Goal: Information Seeking & Learning: Compare options

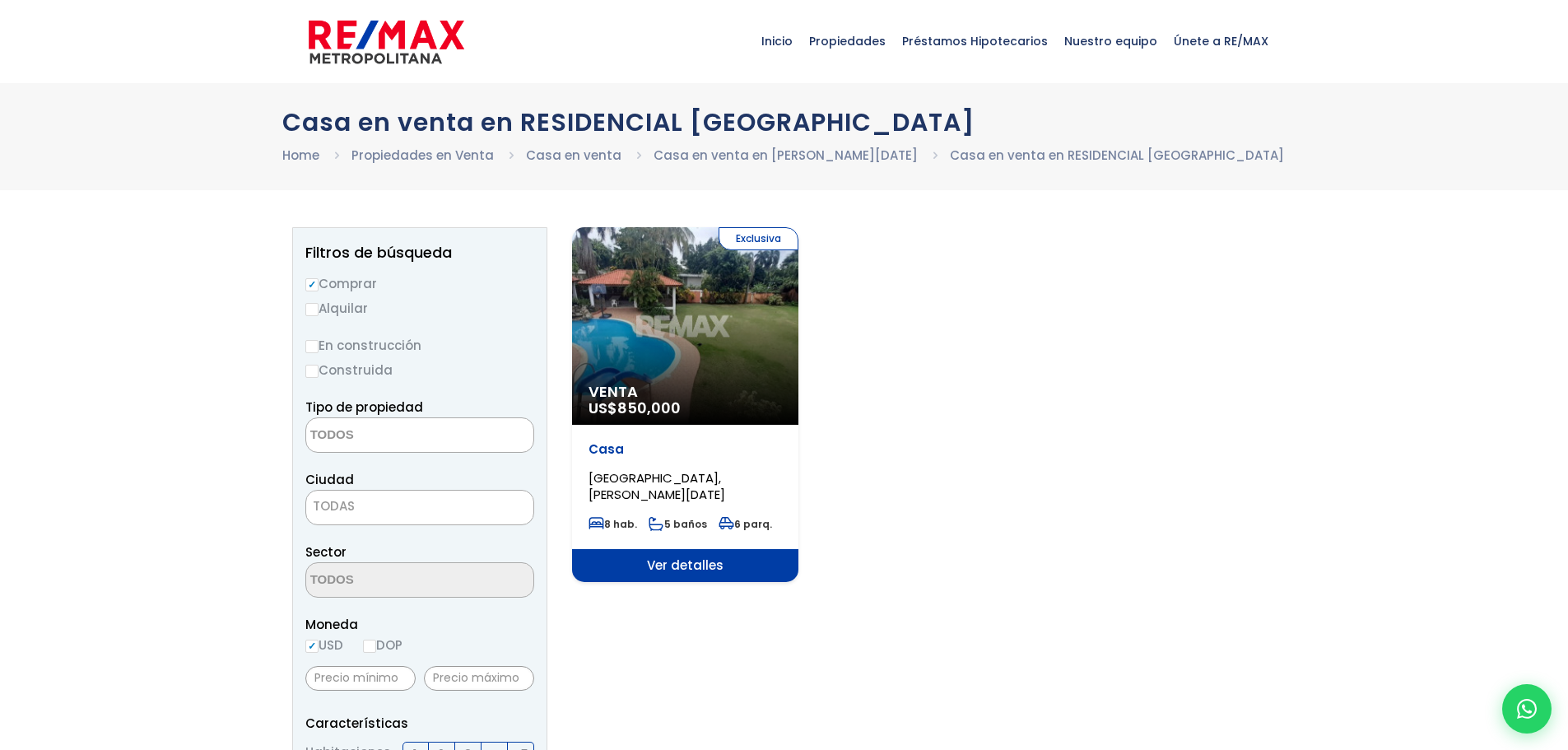
select select
click at [853, 34] on span "Propiedades" at bounding box center [847, 41] width 93 height 49
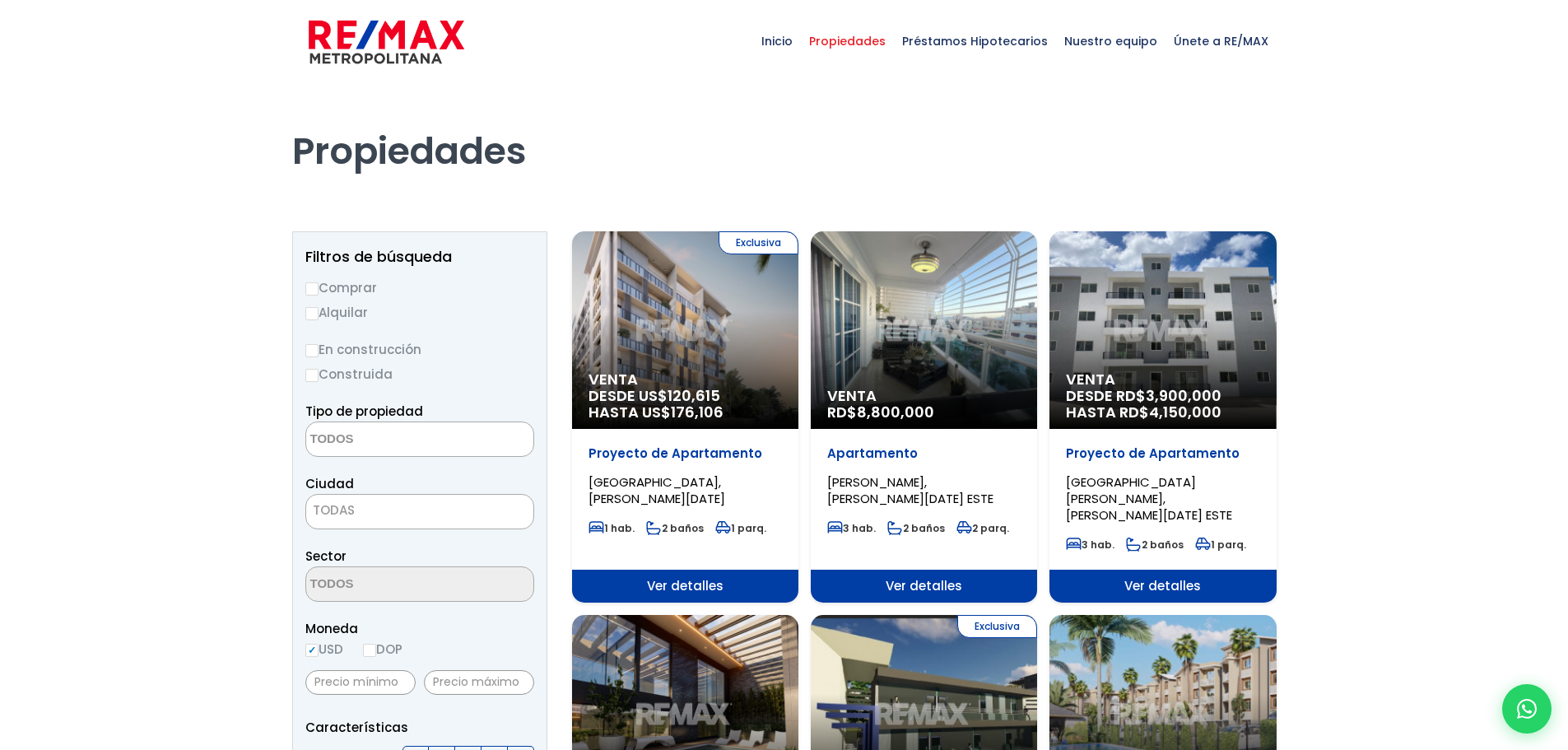
select select
click at [365, 294] on label "Comprar" at bounding box center [419, 287] width 229 height 21
click at [319, 294] on input "Comprar" at bounding box center [312, 289] width 13 height 13
radio input "true"
click at [399, 440] on textarea "Search" at bounding box center [386, 440] width 160 height 36
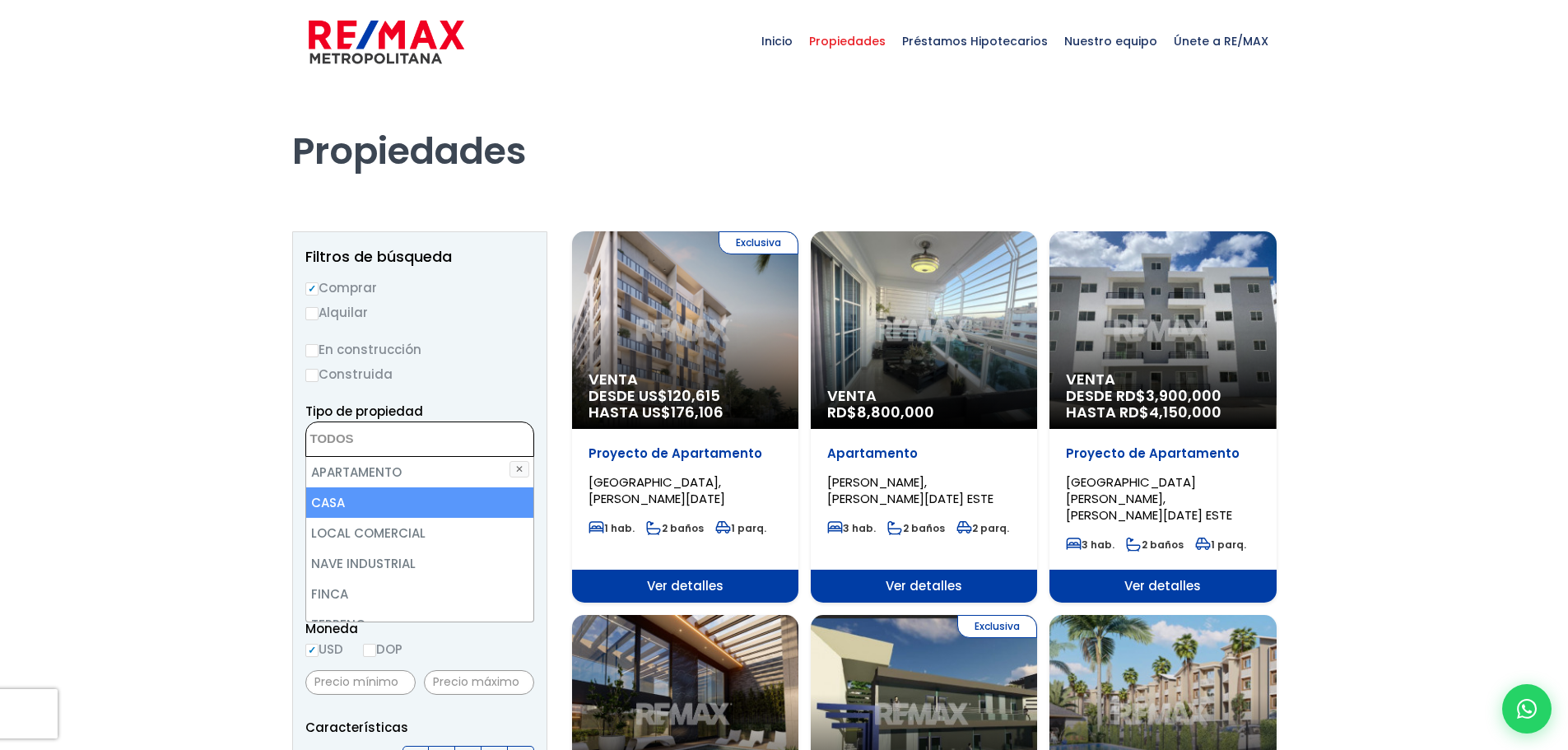
click at [375, 502] on li "CASA" at bounding box center [419, 502] width 227 height 31
select select "house"
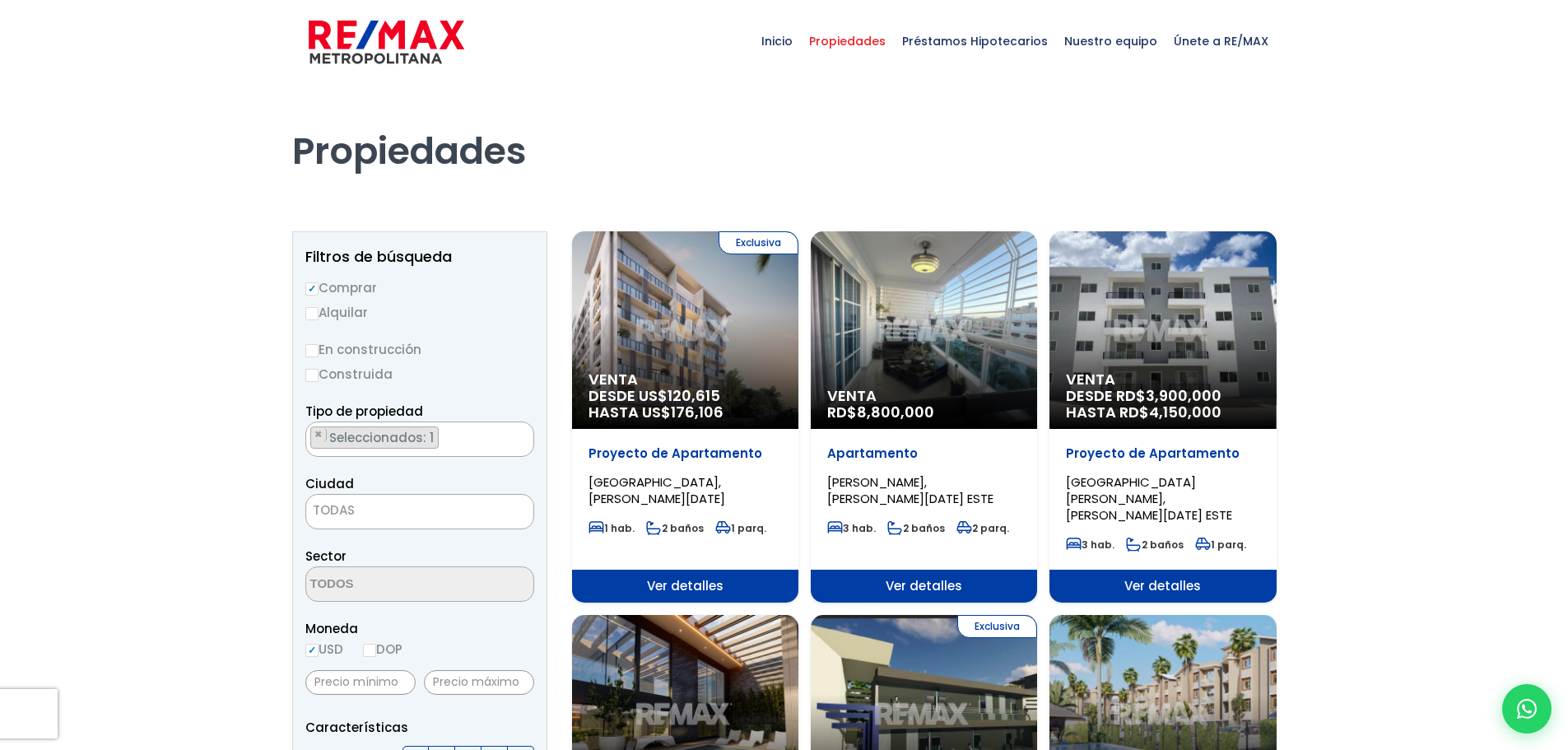
click at [418, 505] on span "TODAS" at bounding box center [419, 510] width 227 height 23
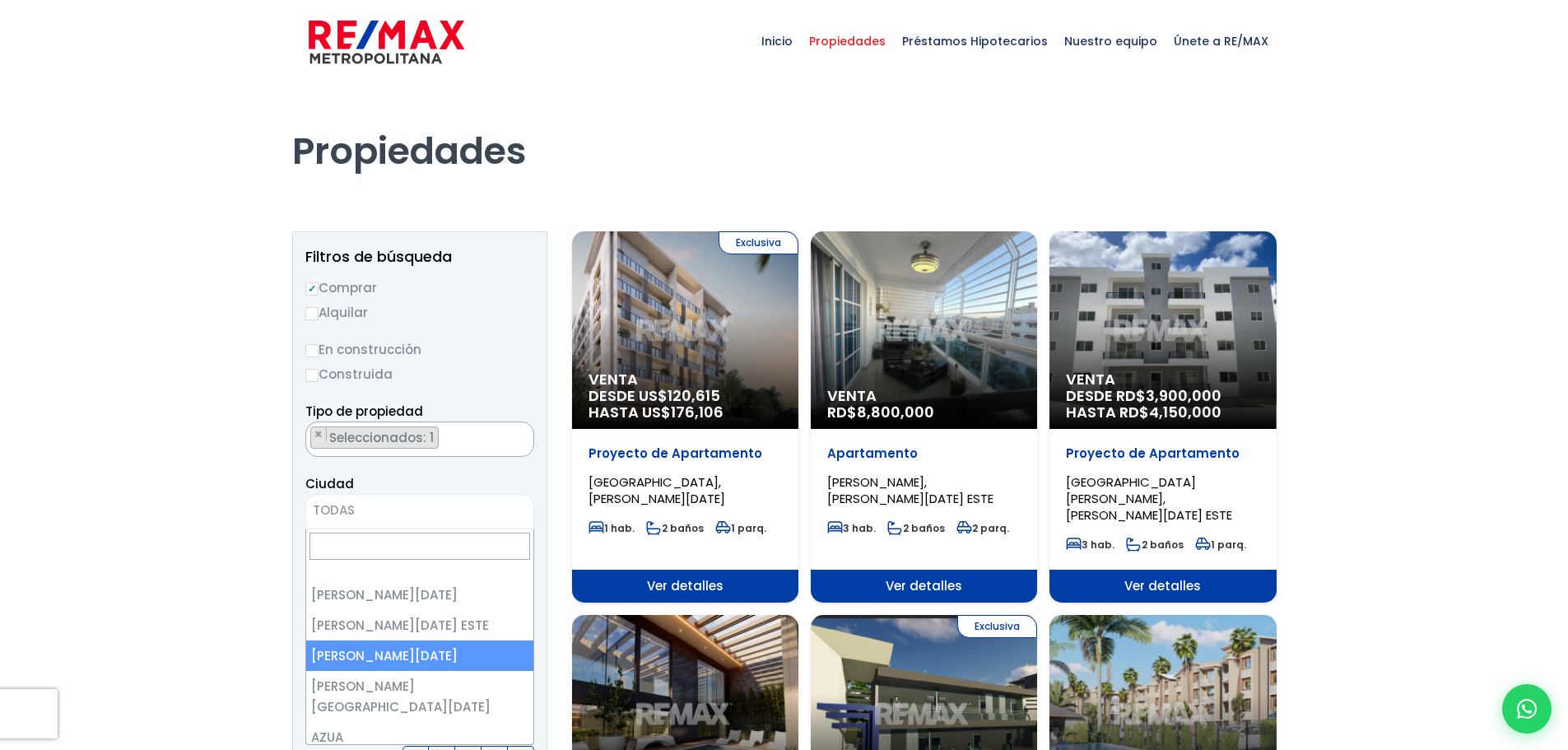
select select "149"
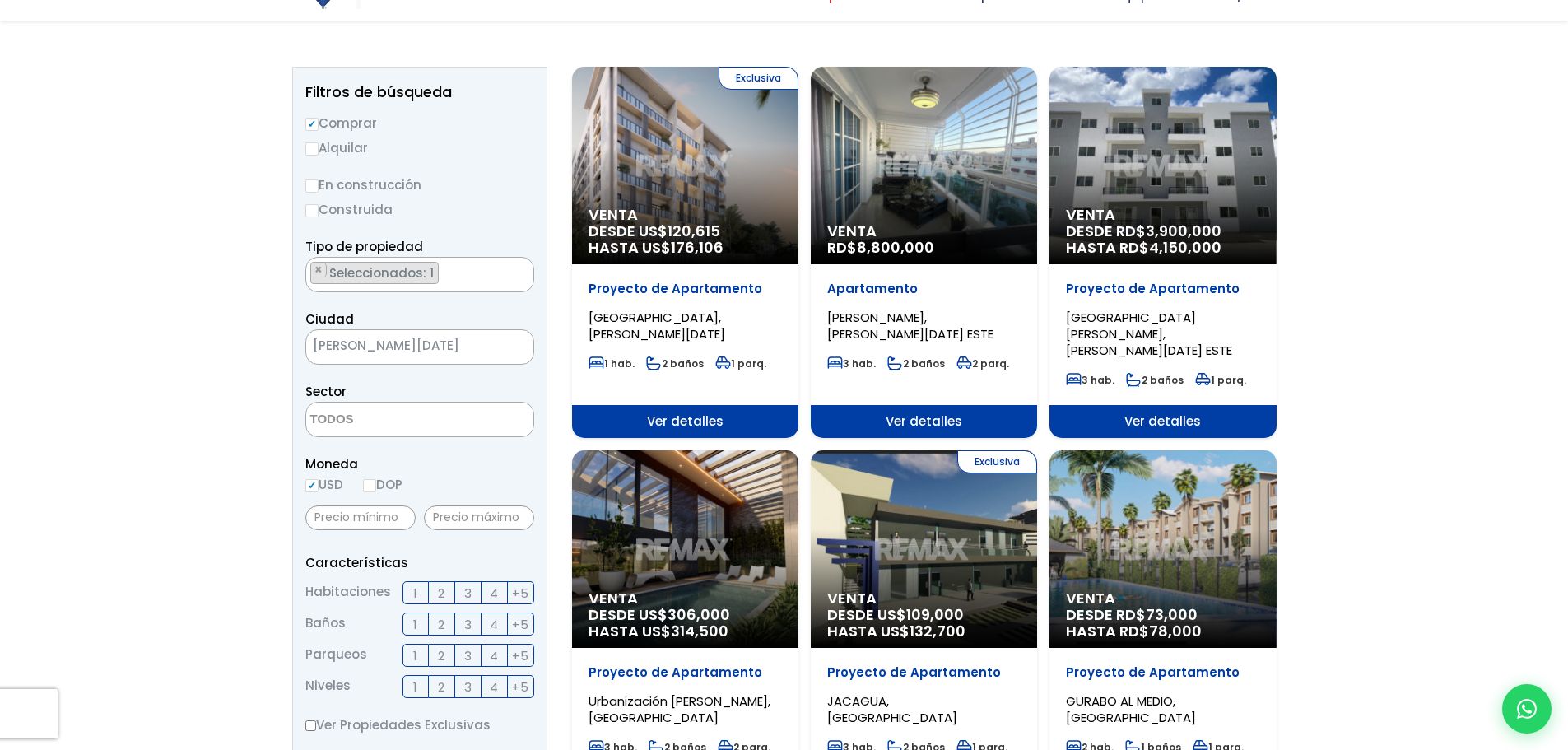
scroll to position [165, 0]
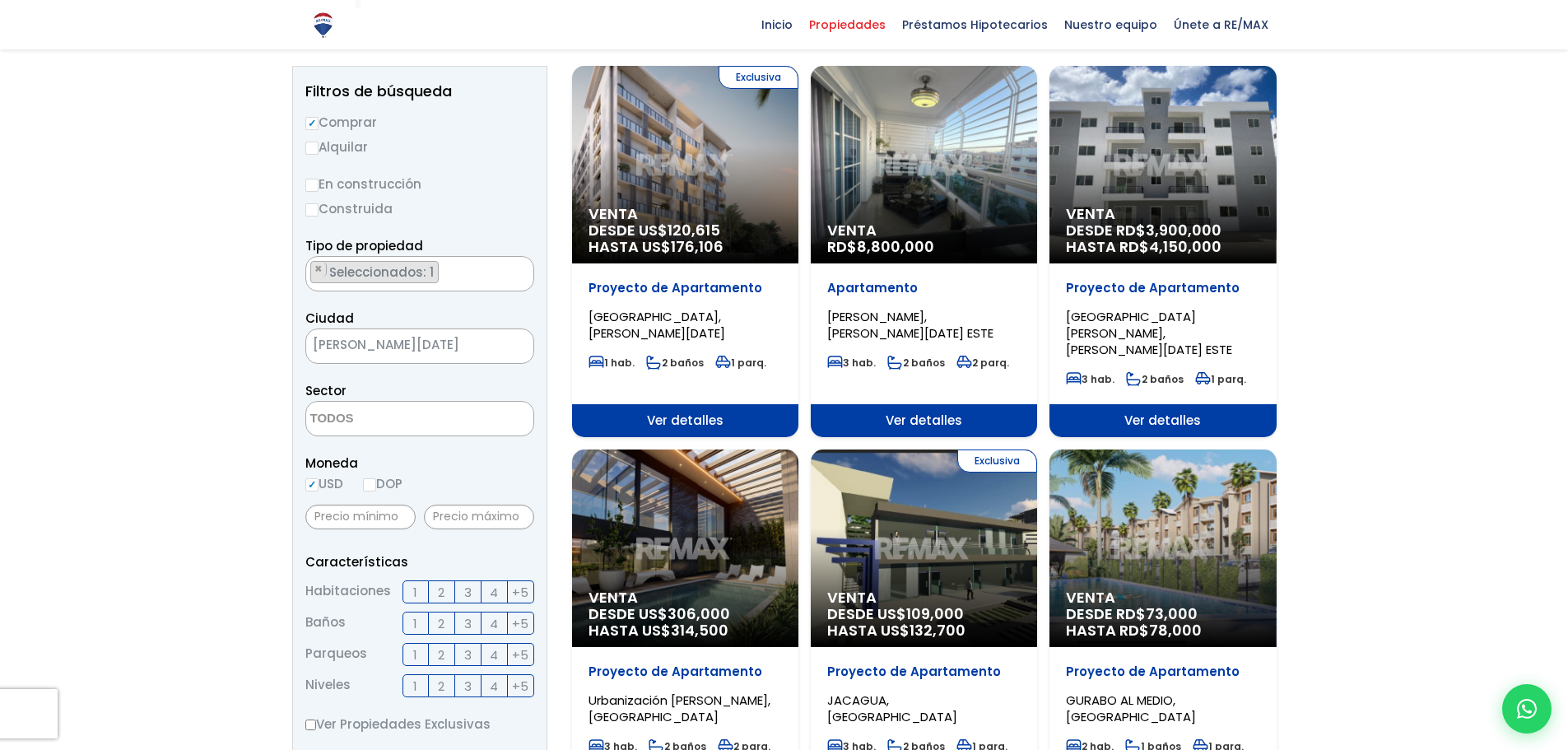
click at [468, 596] on span "3" at bounding box center [468, 592] width 7 height 21
click at [0, 0] on input "3" at bounding box center [0, 0] width 0 height 0
click at [448, 625] on label "2" at bounding box center [442, 623] width 27 height 23
click at [0, 0] on input "2" at bounding box center [0, 0] width 0 height 0
click at [444, 656] on span "2" at bounding box center [441, 654] width 7 height 21
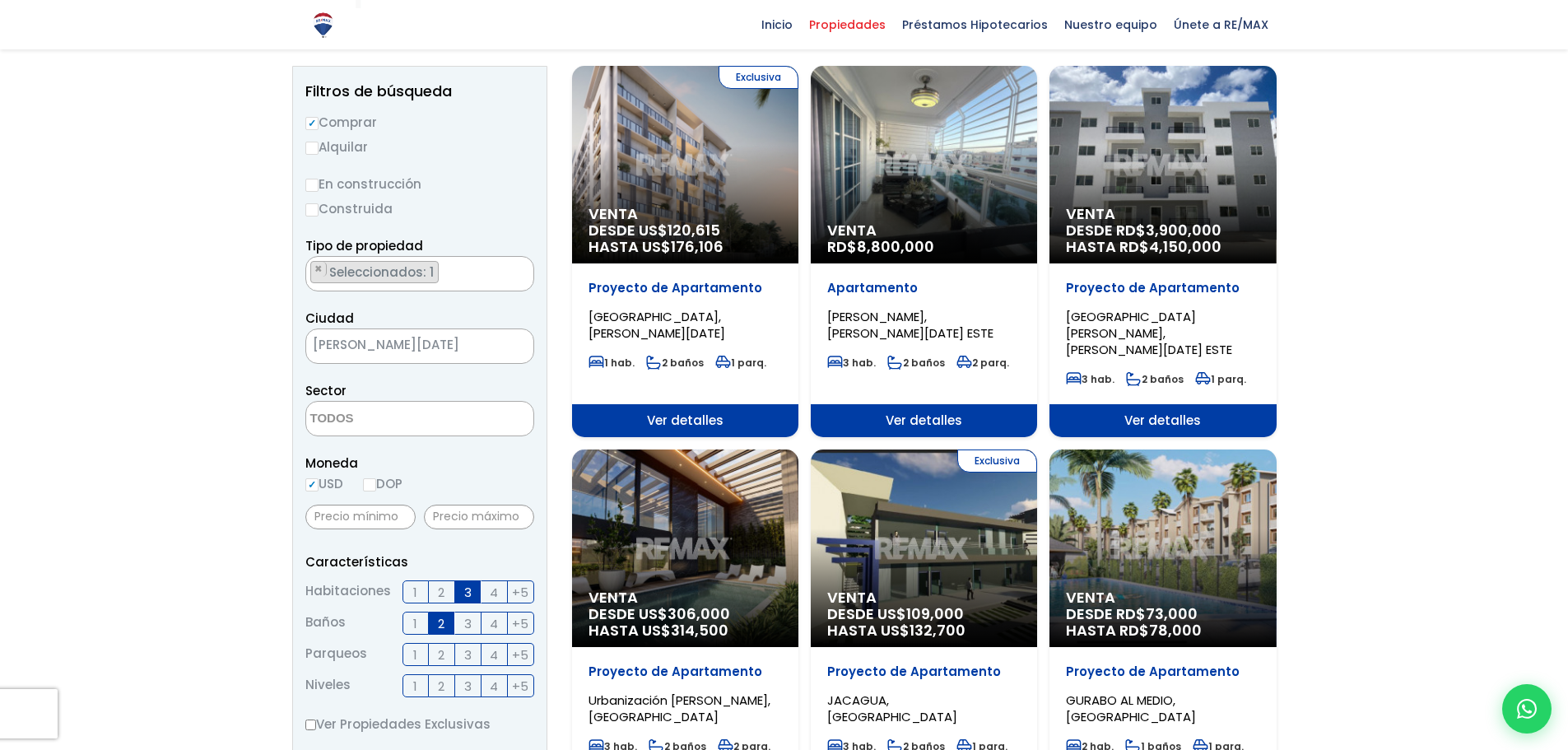
click at [0, 0] on input "2" at bounding box center [0, 0] width 0 height 0
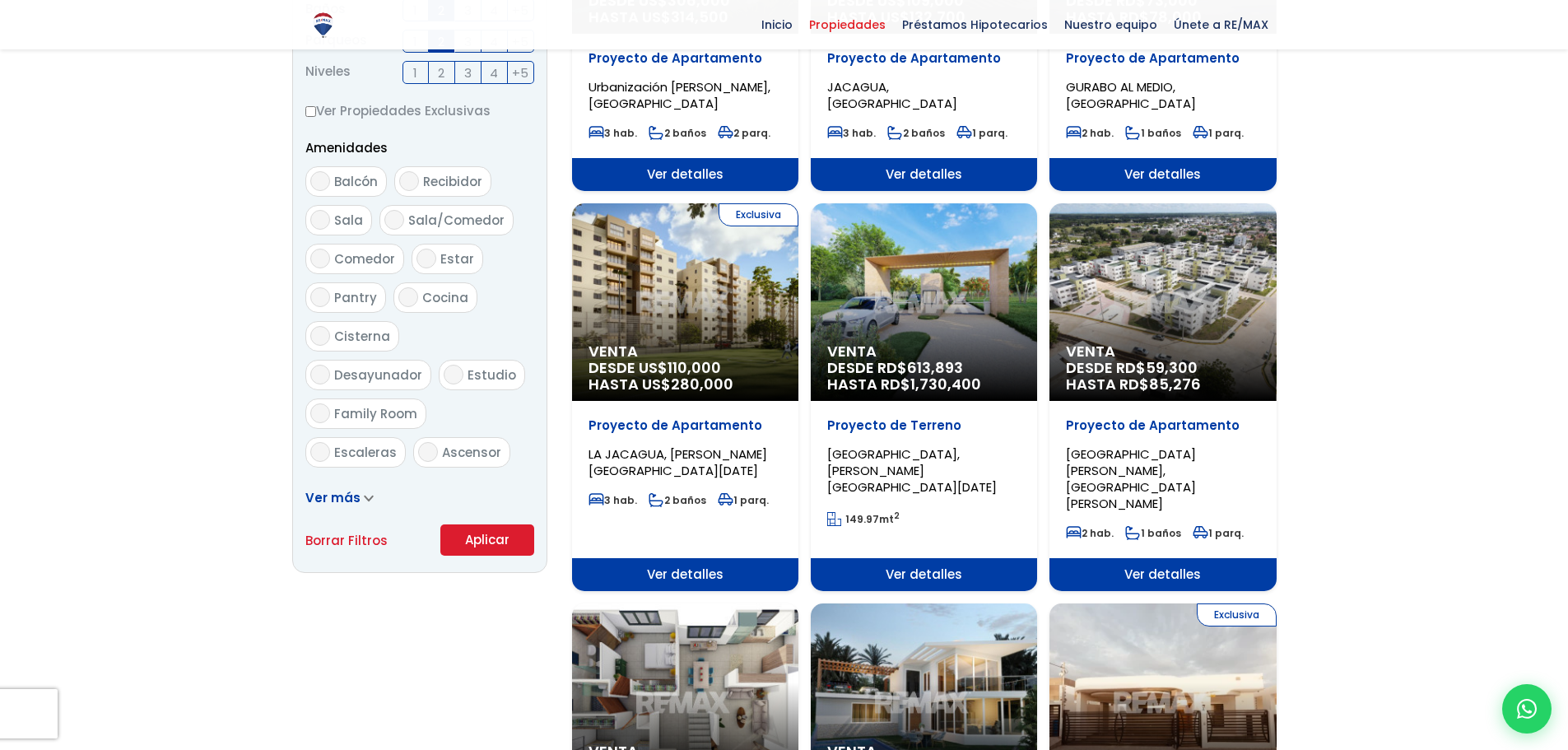
scroll to position [823, 0]
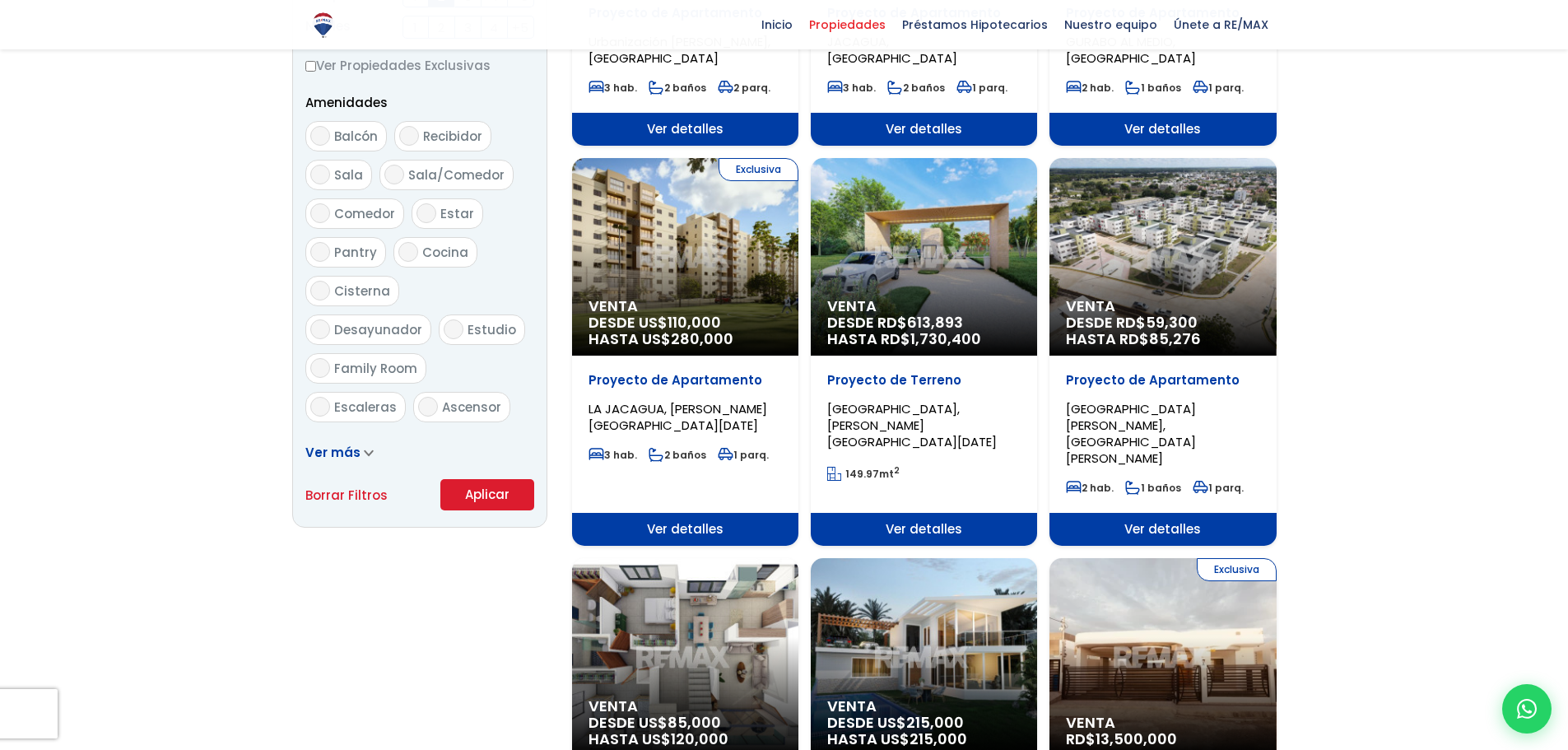
click at [499, 501] on button "Aplicar" at bounding box center [487, 494] width 94 height 32
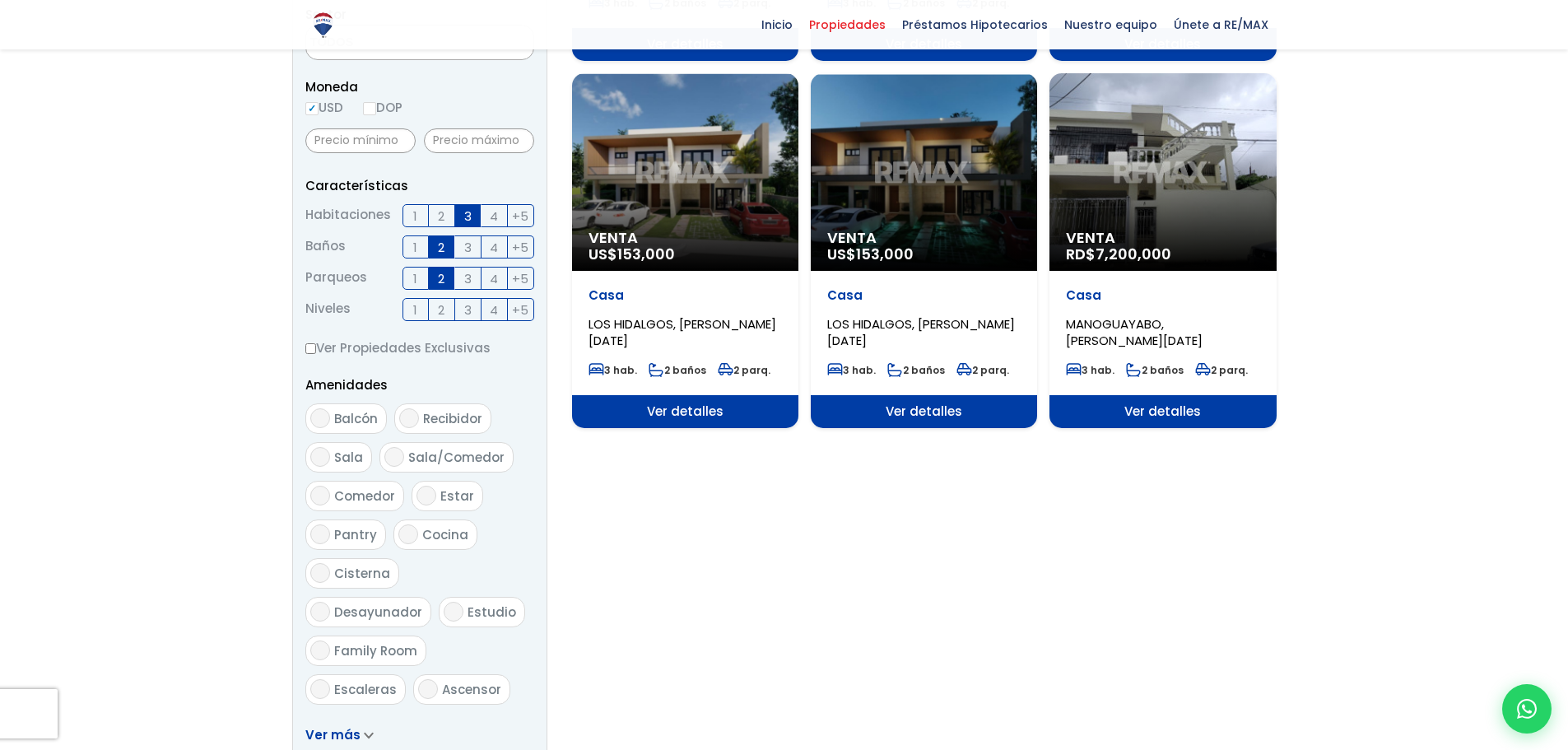
scroll to position [494, 0]
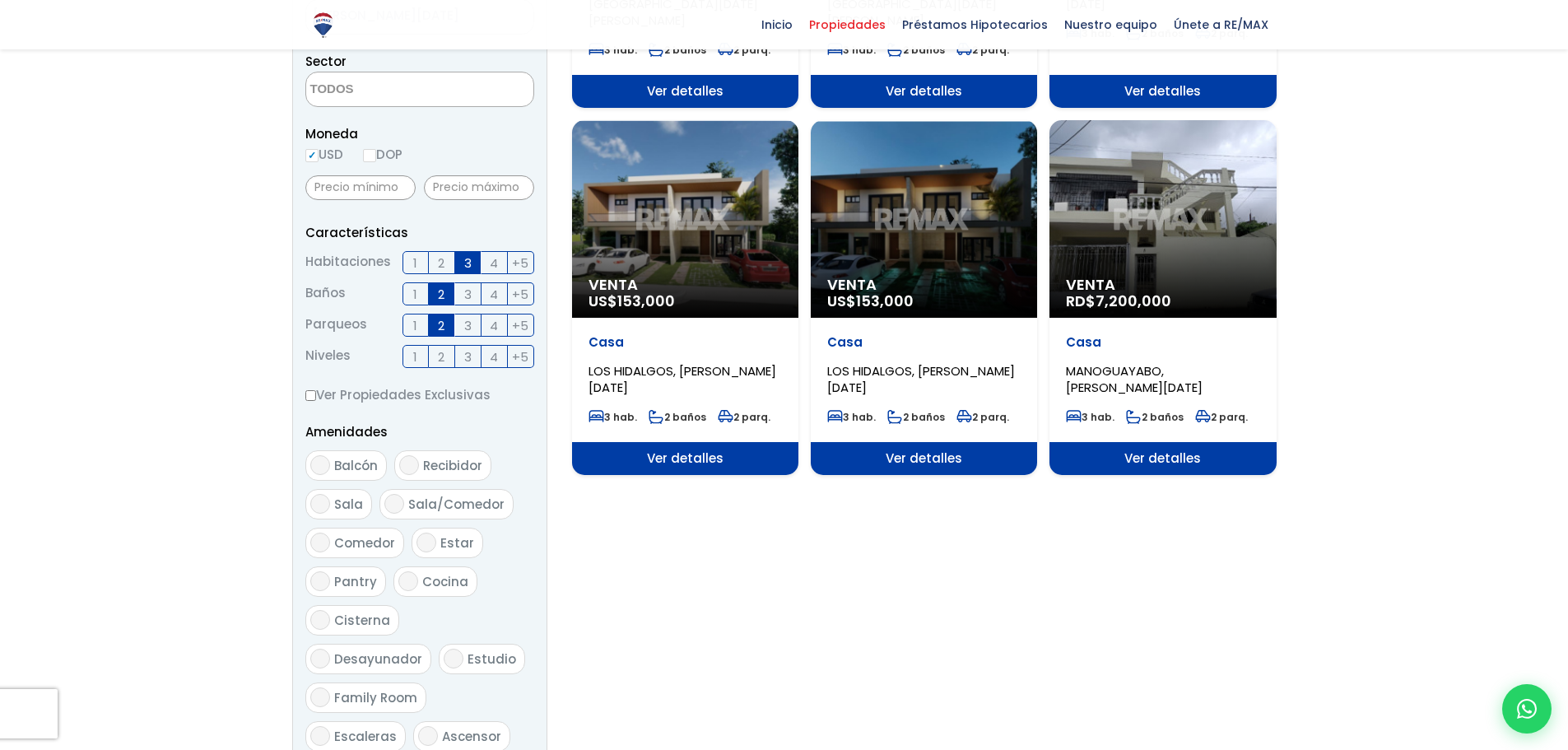
click at [945, 249] on div "Venta US$ 153,000" at bounding box center [924, 218] width 226 height 197
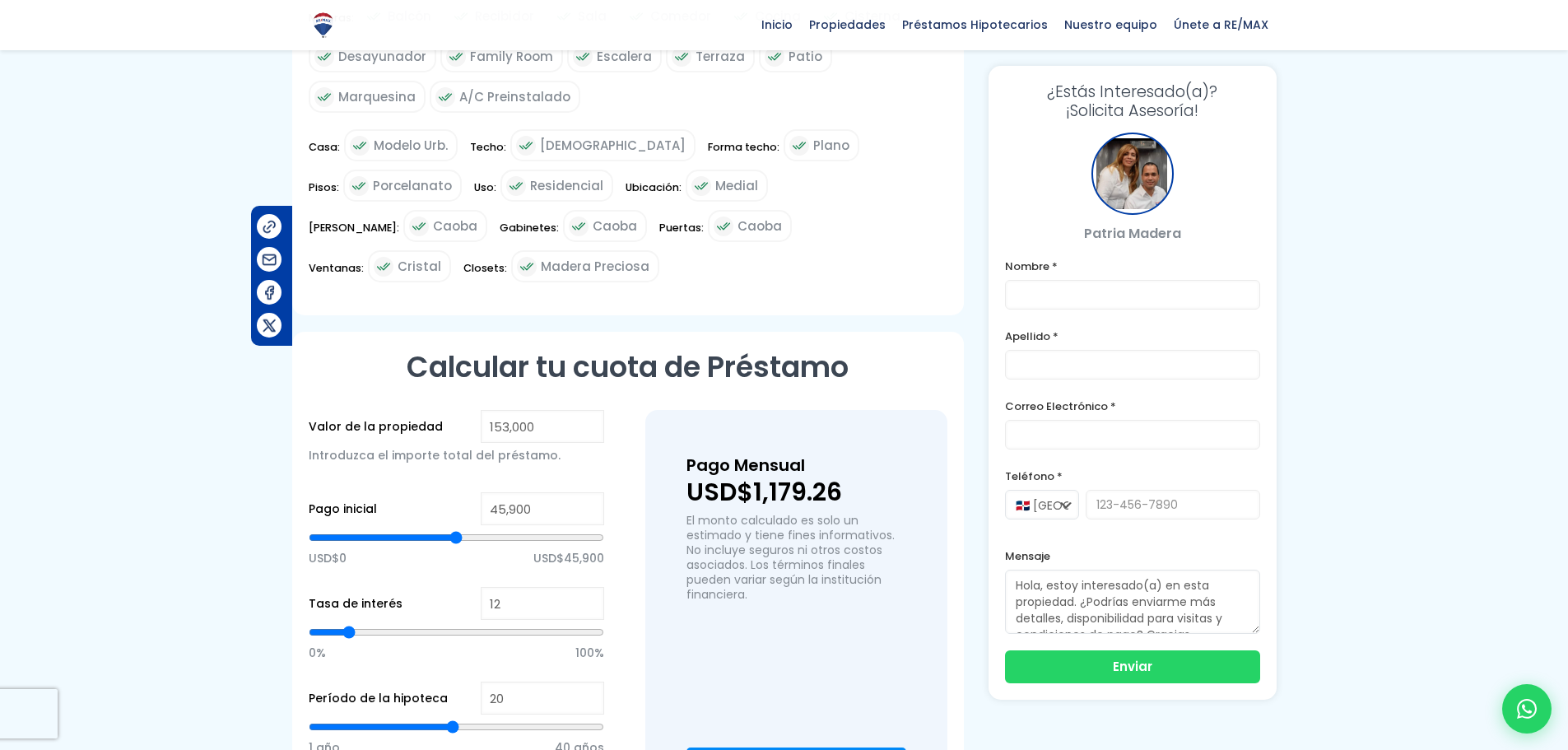
scroll to position [987, 0]
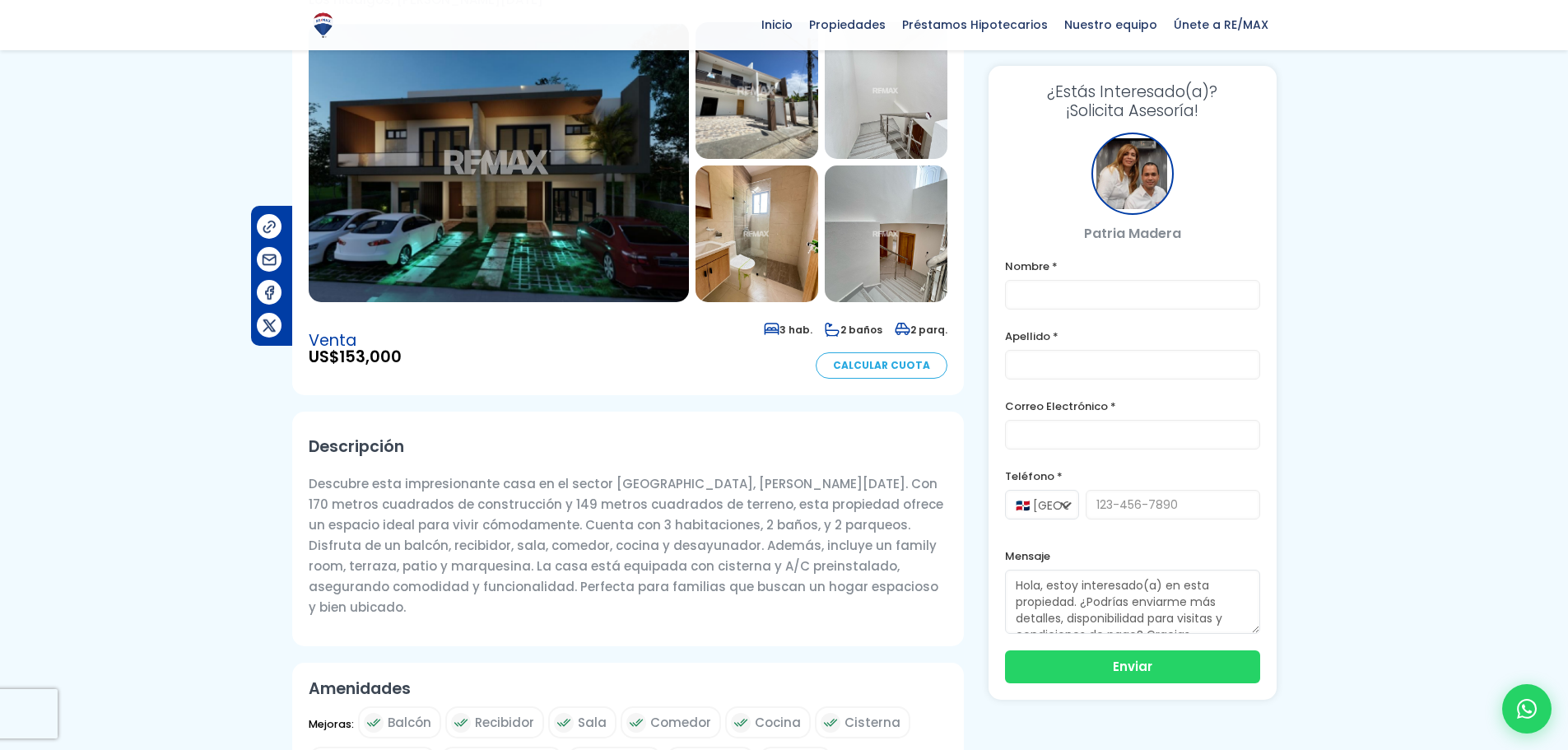
scroll to position [165, 0]
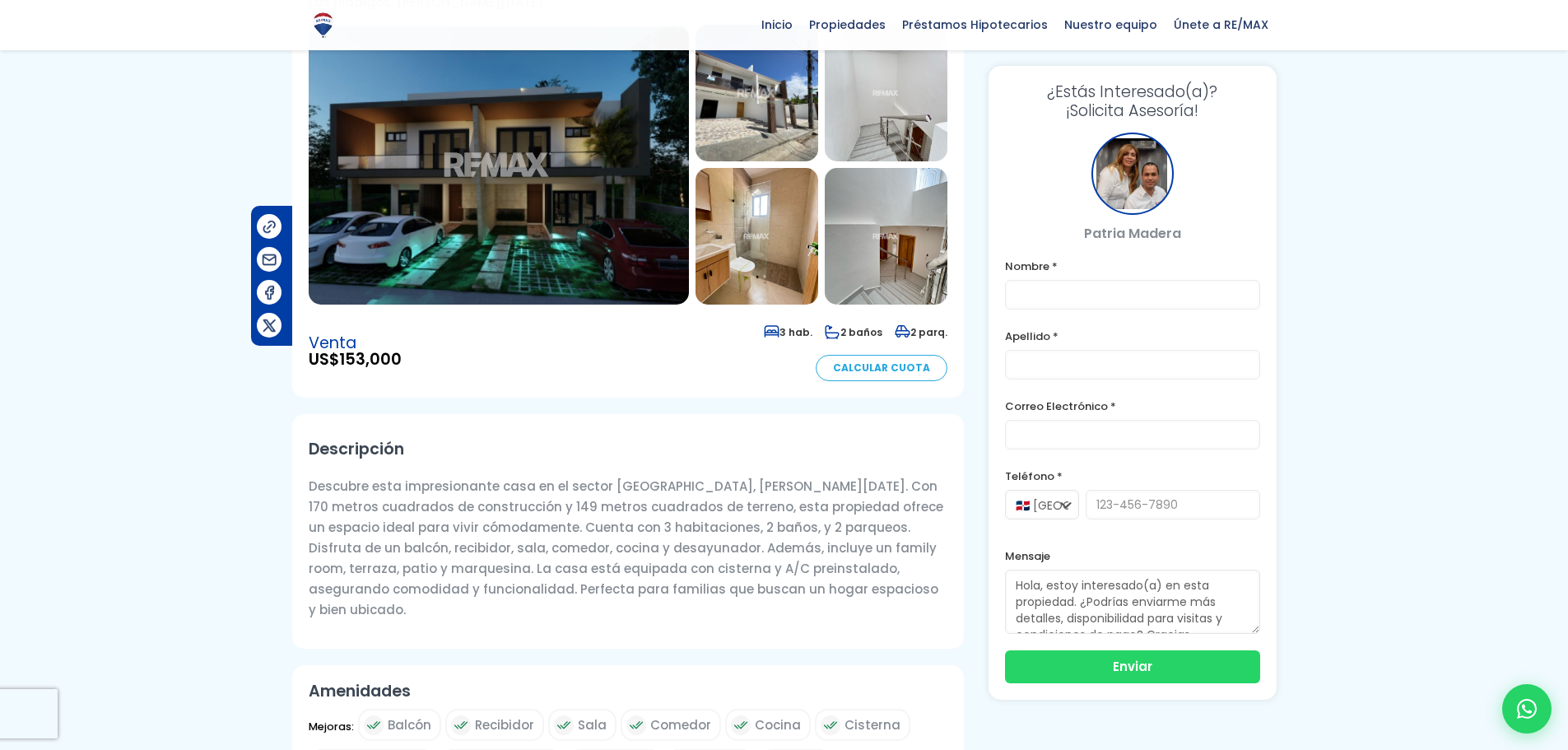
click at [582, 130] on img at bounding box center [499, 165] width 380 height 280
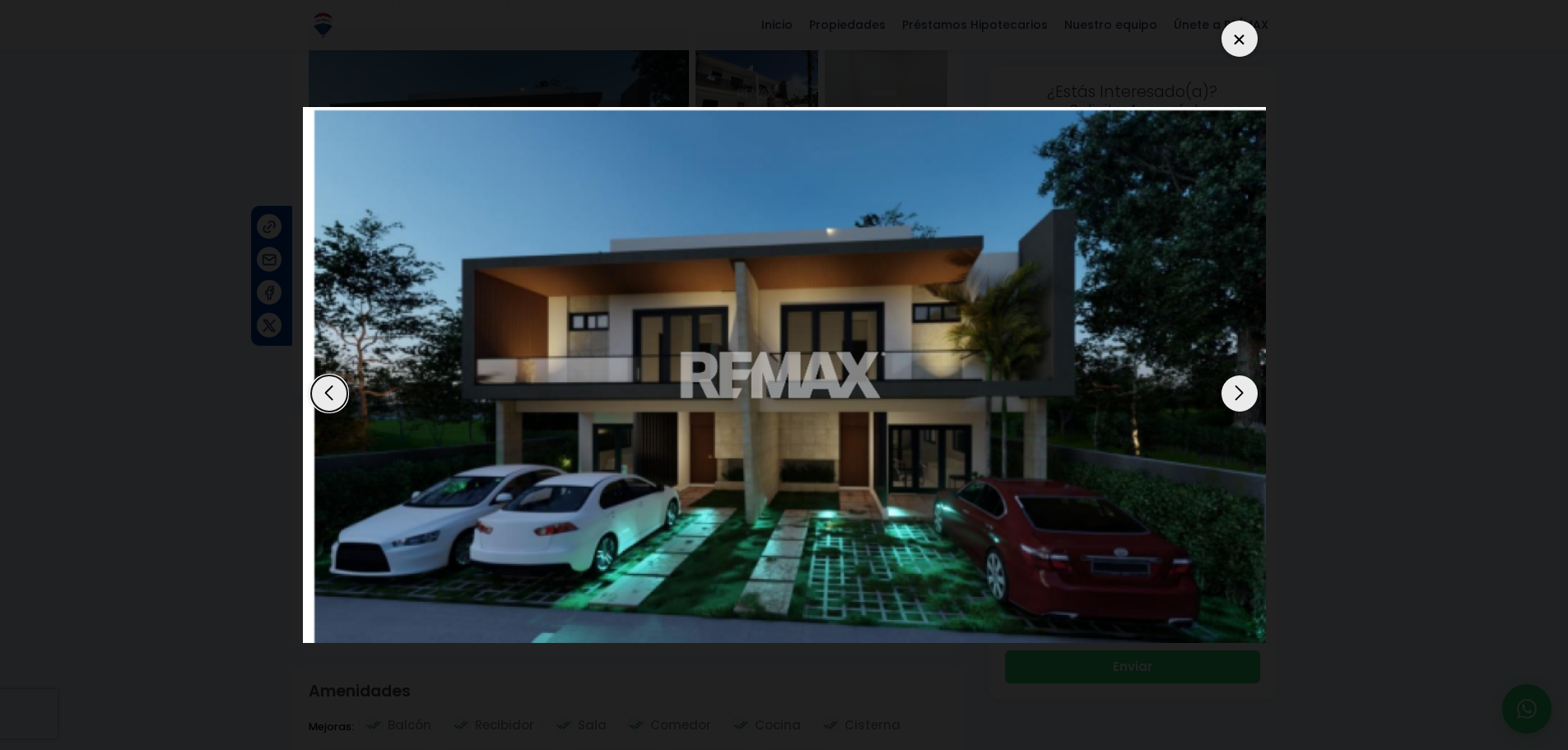
click at [1241, 401] on div "Next slide" at bounding box center [1239, 394] width 37 height 37
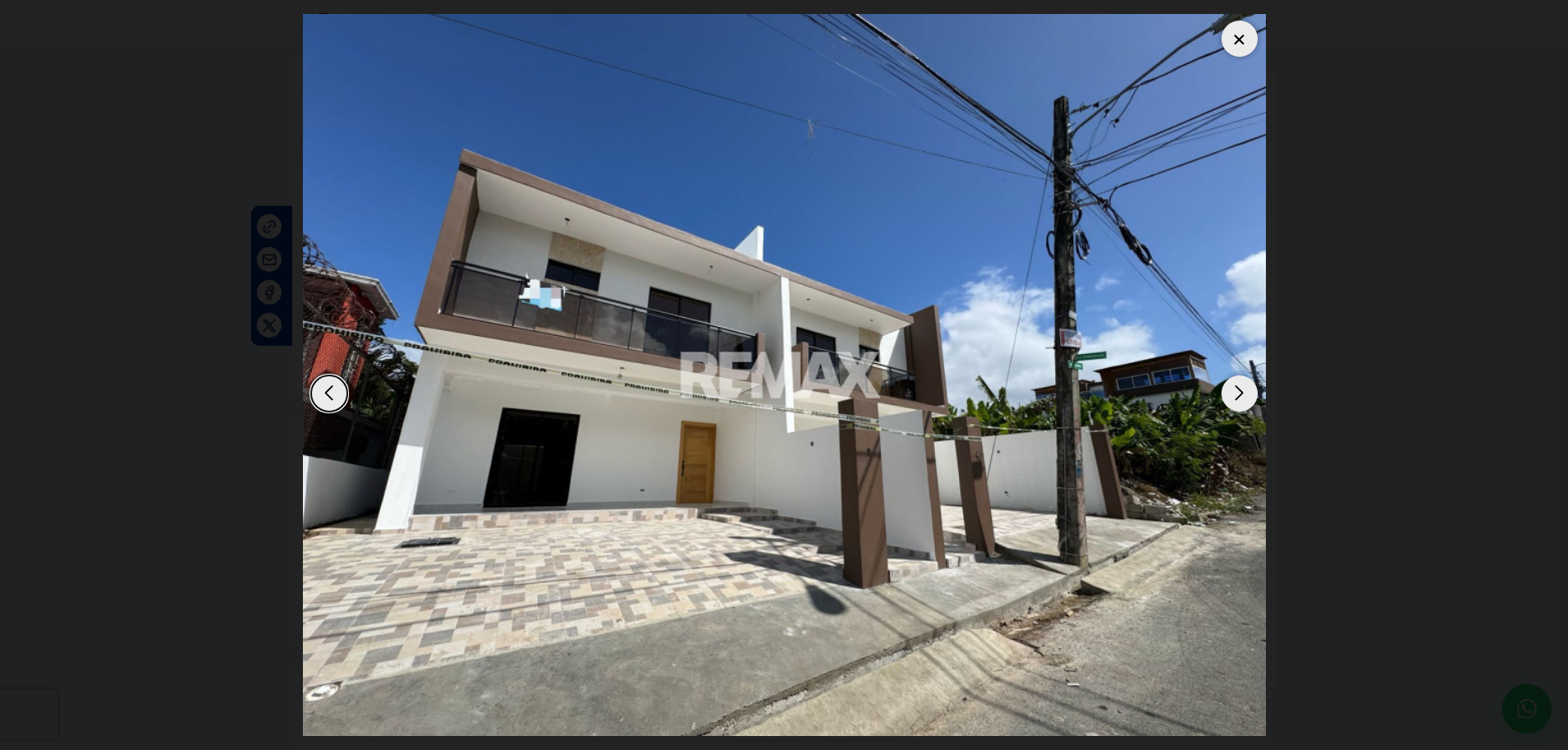
click at [1241, 401] on div "Next slide" at bounding box center [1239, 394] width 37 height 37
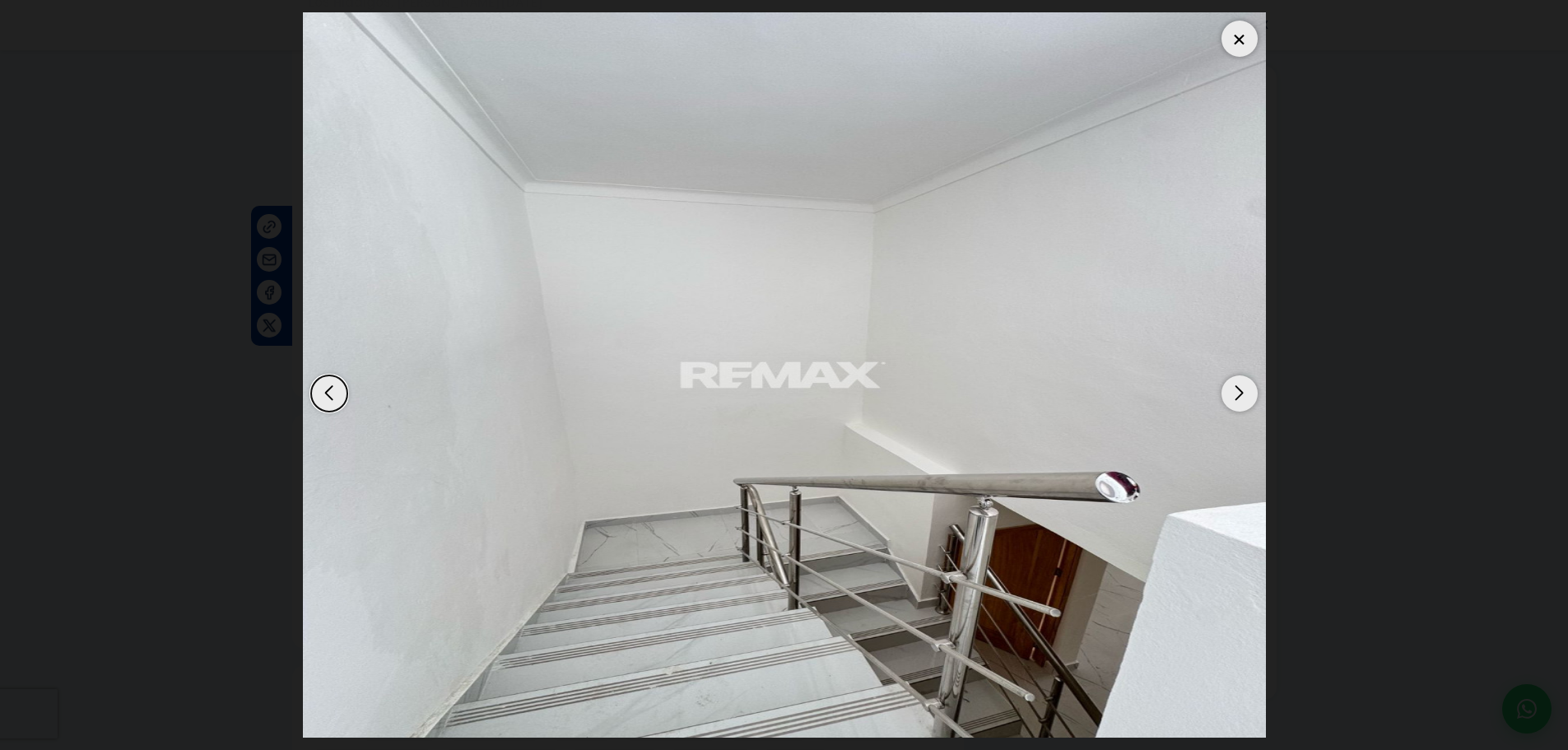
click at [1241, 401] on div "Next slide" at bounding box center [1239, 394] width 37 height 37
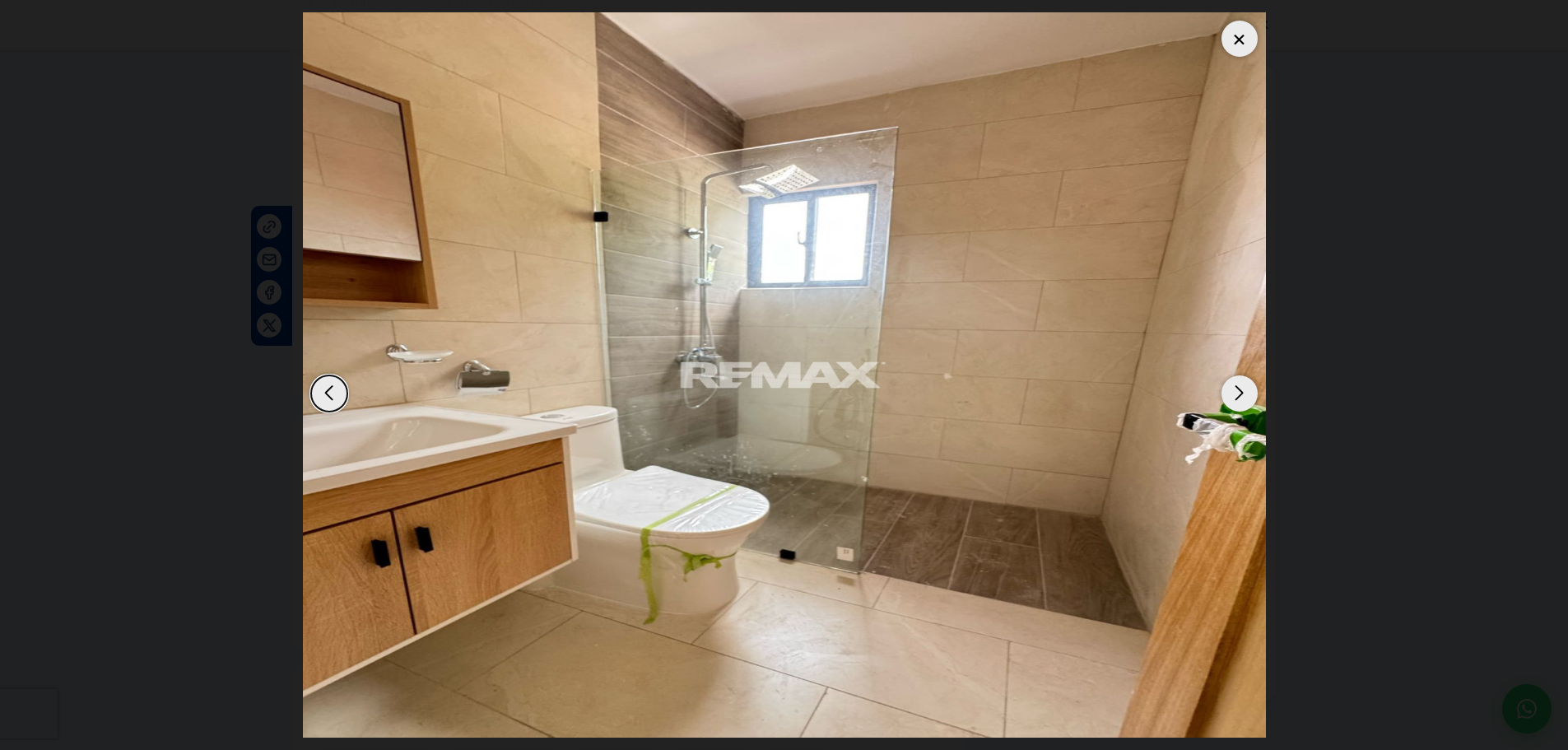
click at [1241, 401] on div "Next slide" at bounding box center [1239, 394] width 37 height 37
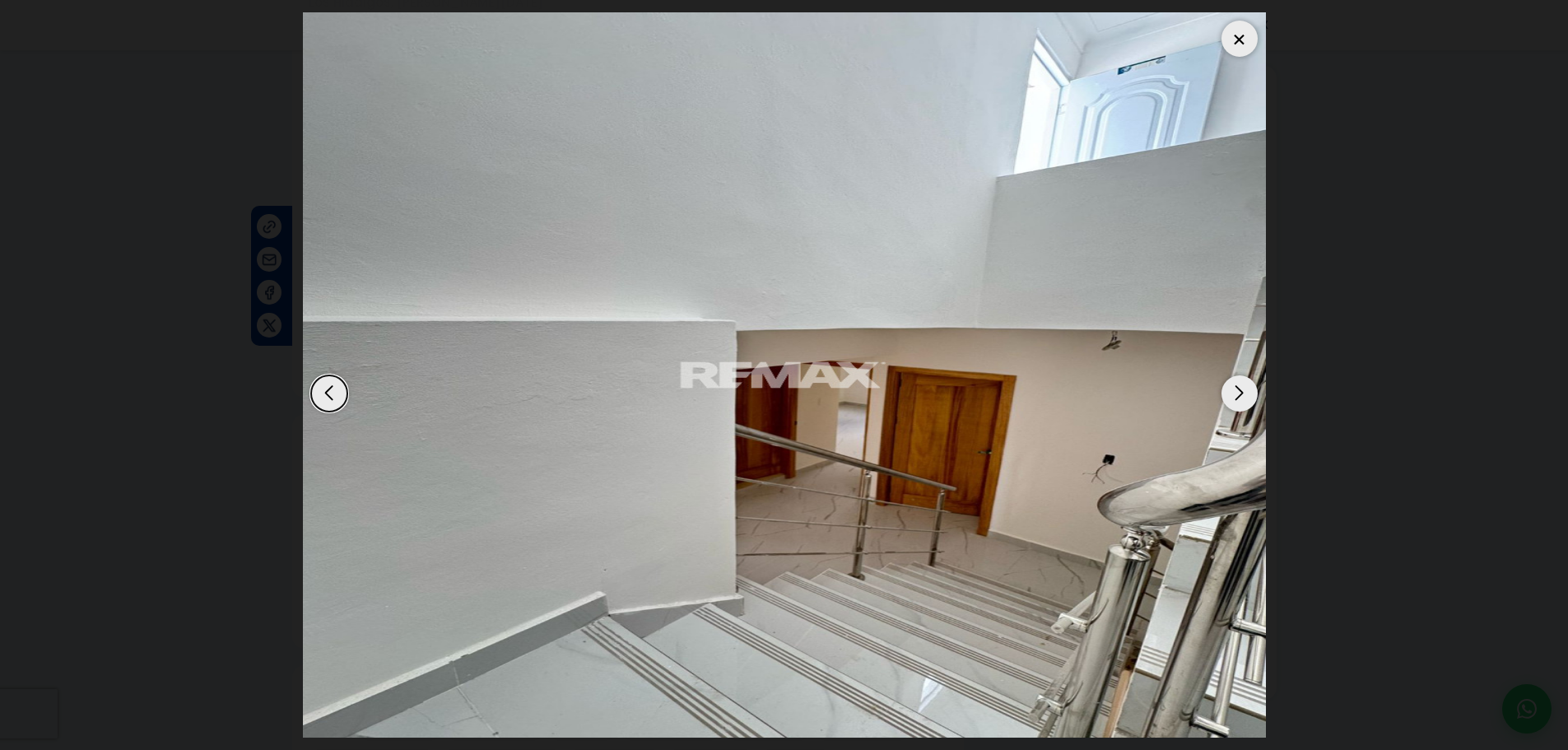
click at [1241, 401] on div "Next slide" at bounding box center [1239, 394] width 37 height 37
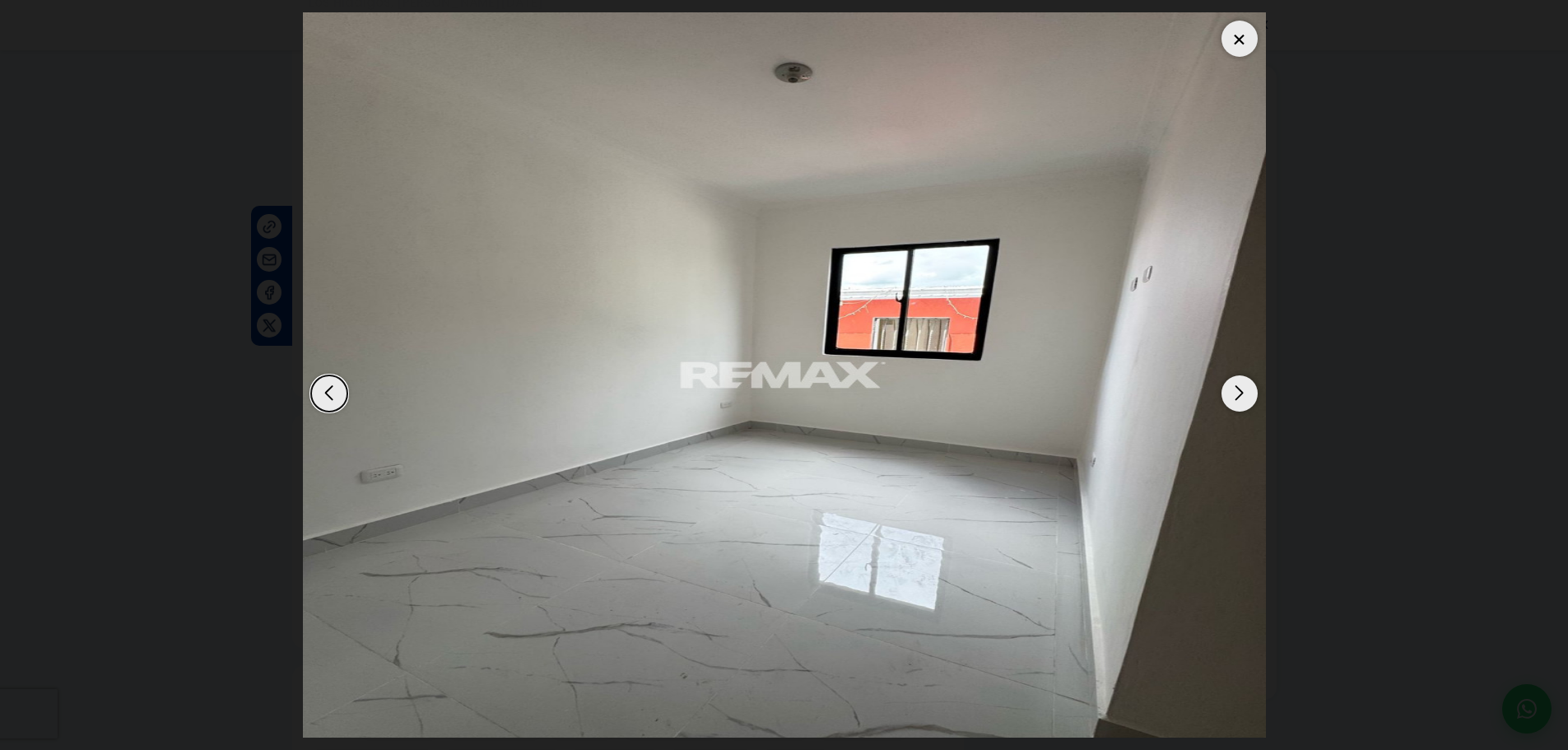
click at [1241, 401] on div "Next slide" at bounding box center [1239, 394] width 37 height 37
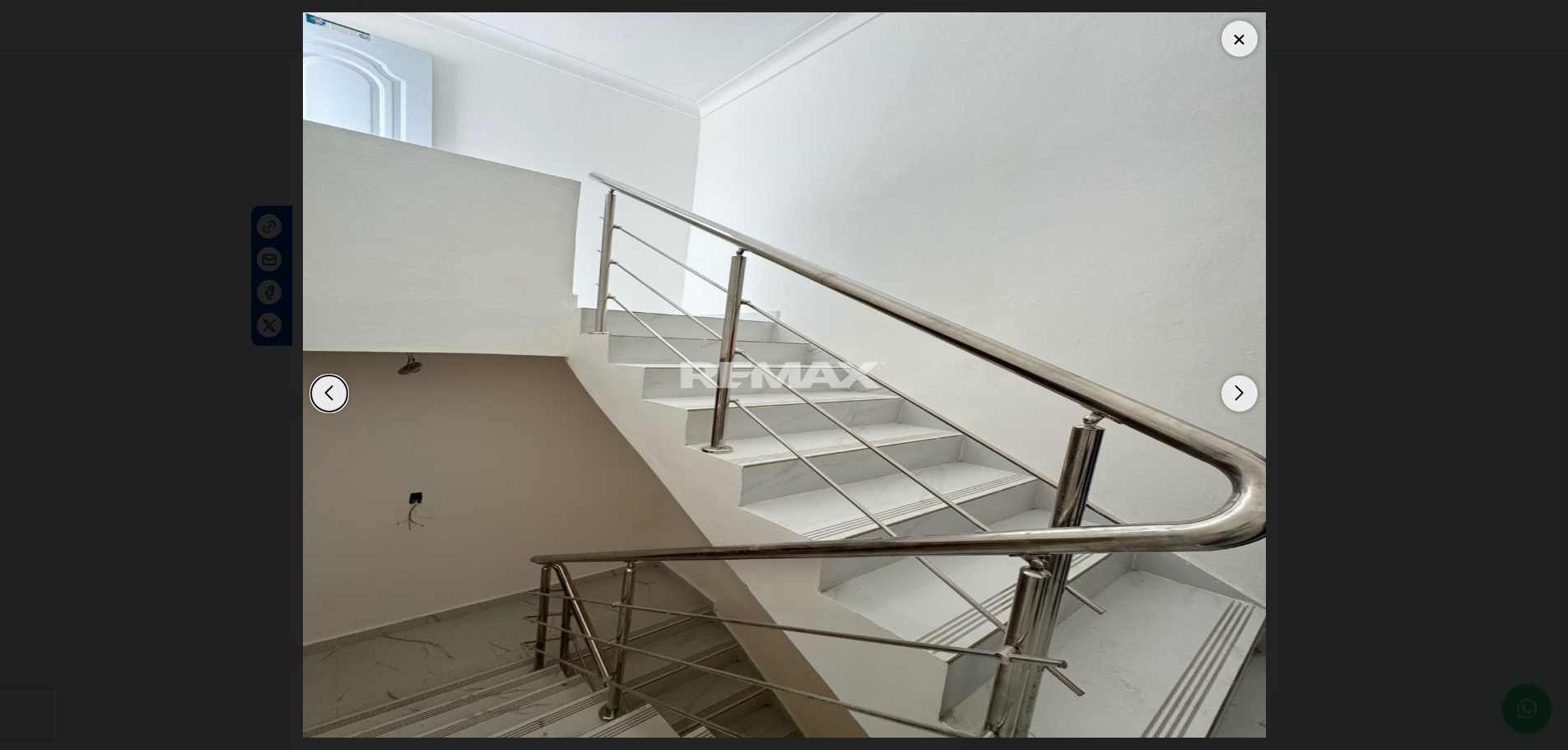
click at [1241, 401] on div "Next slide" at bounding box center [1239, 394] width 37 height 37
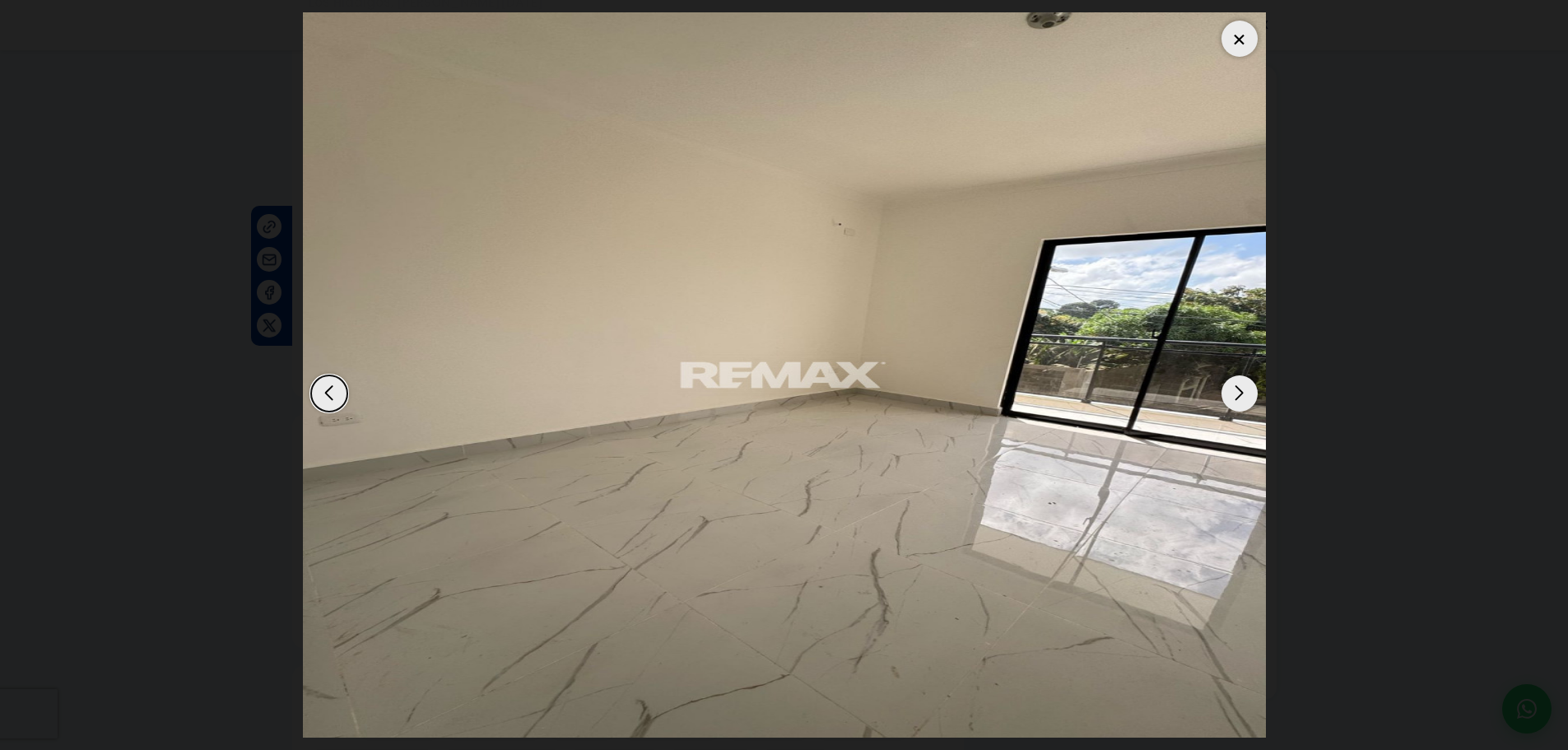
click at [1241, 401] on div "Next slide" at bounding box center [1239, 394] width 37 height 37
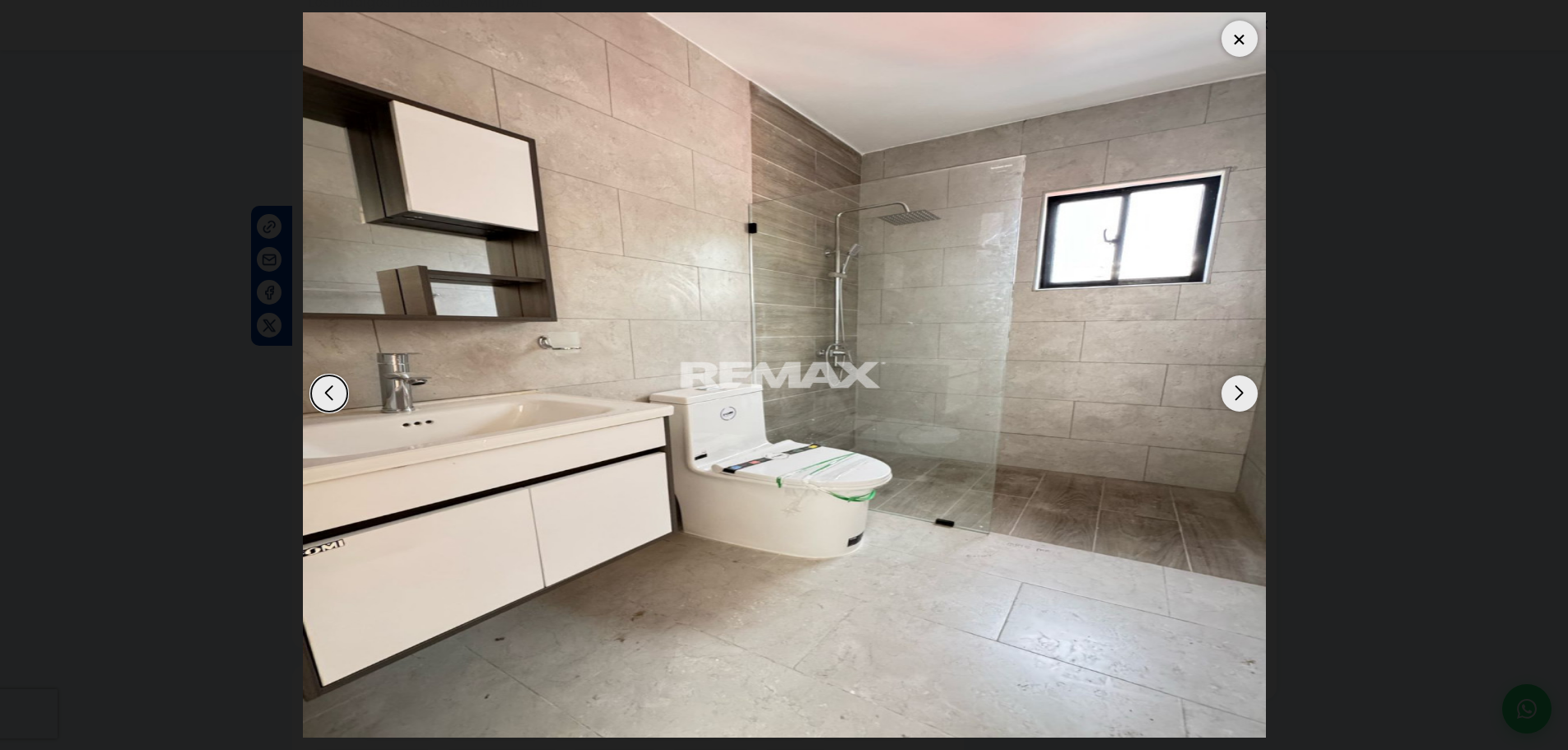
click at [1241, 401] on div "Next slide" at bounding box center [1239, 394] width 37 height 37
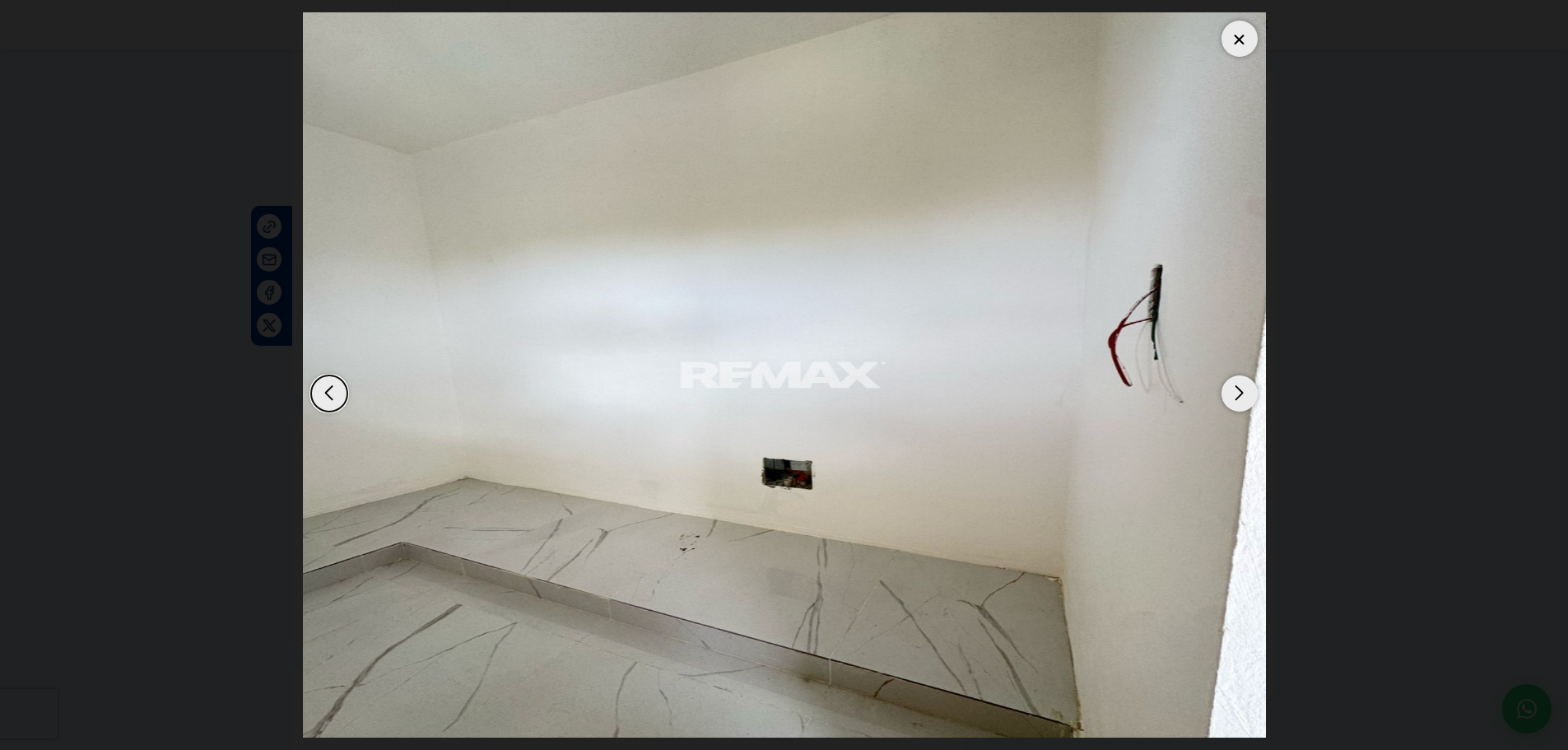
click at [1241, 401] on div "Next slide" at bounding box center [1239, 394] width 37 height 37
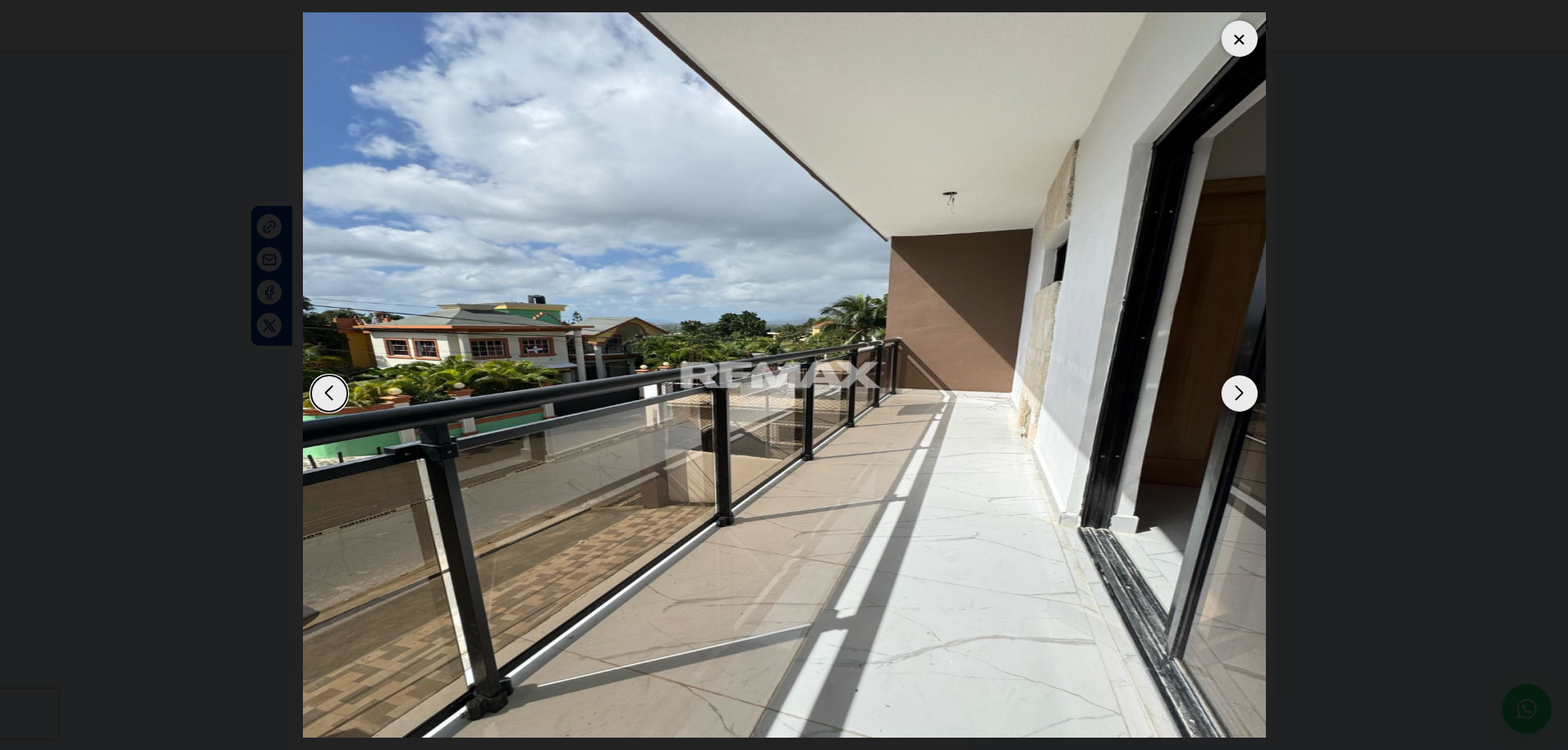
click at [1241, 401] on div "Next slide" at bounding box center [1239, 394] width 37 height 37
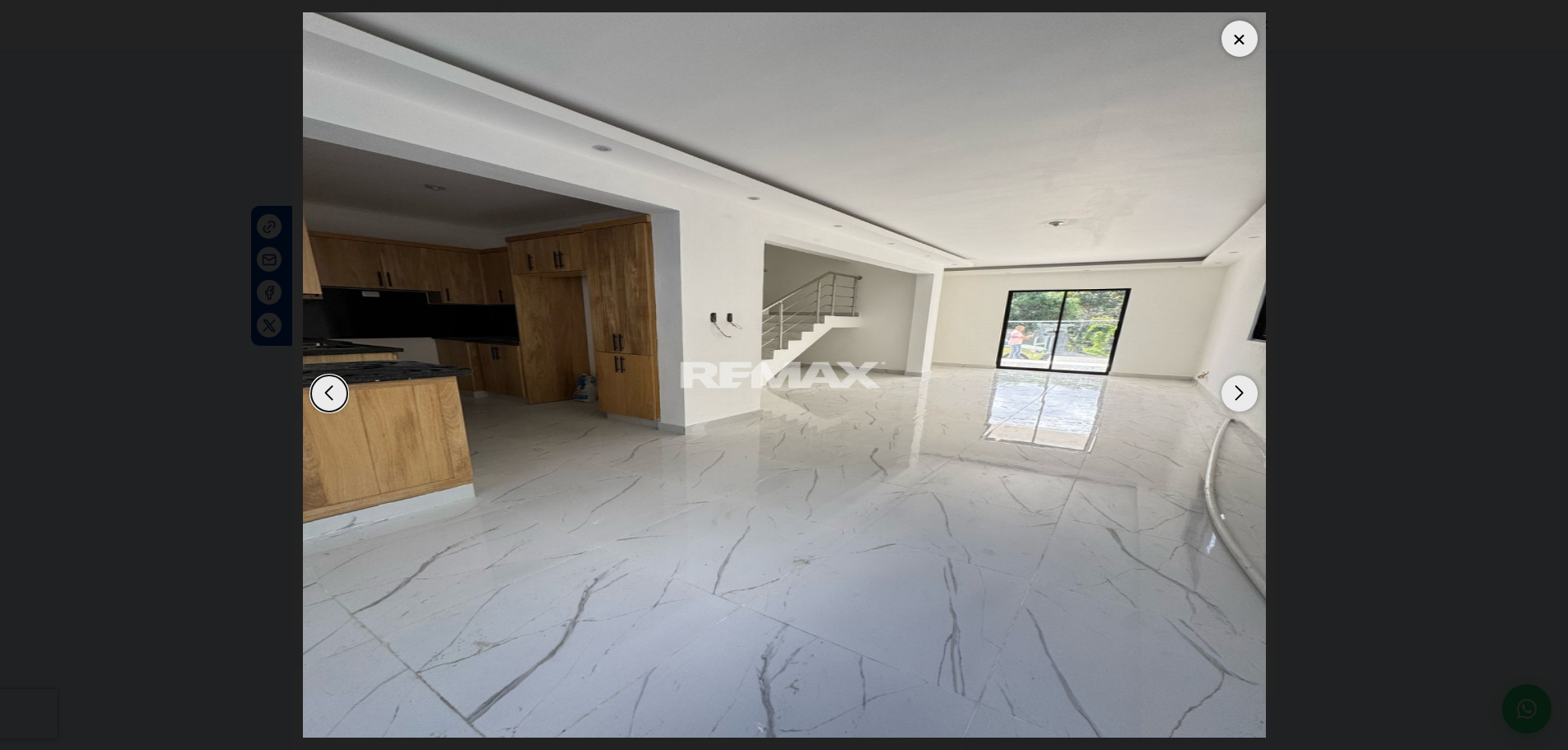
click at [1241, 401] on div "Next slide" at bounding box center [1239, 394] width 37 height 37
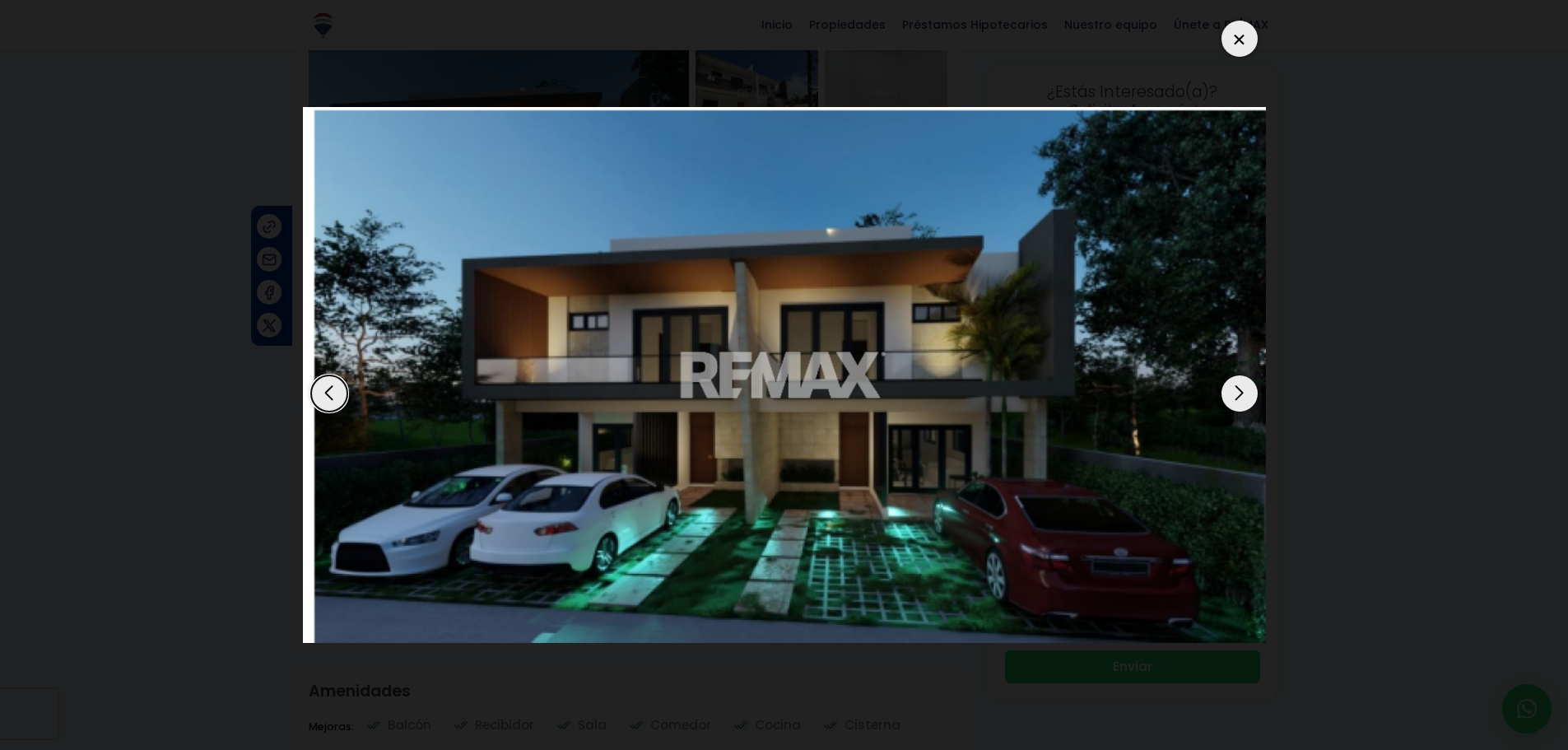
click at [1223, 26] on div "1 / 13" at bounding box center [784, 375] width 963 height 725
click at [1230, 30] on div at bounding box center [1239, 39] width 37 height 37
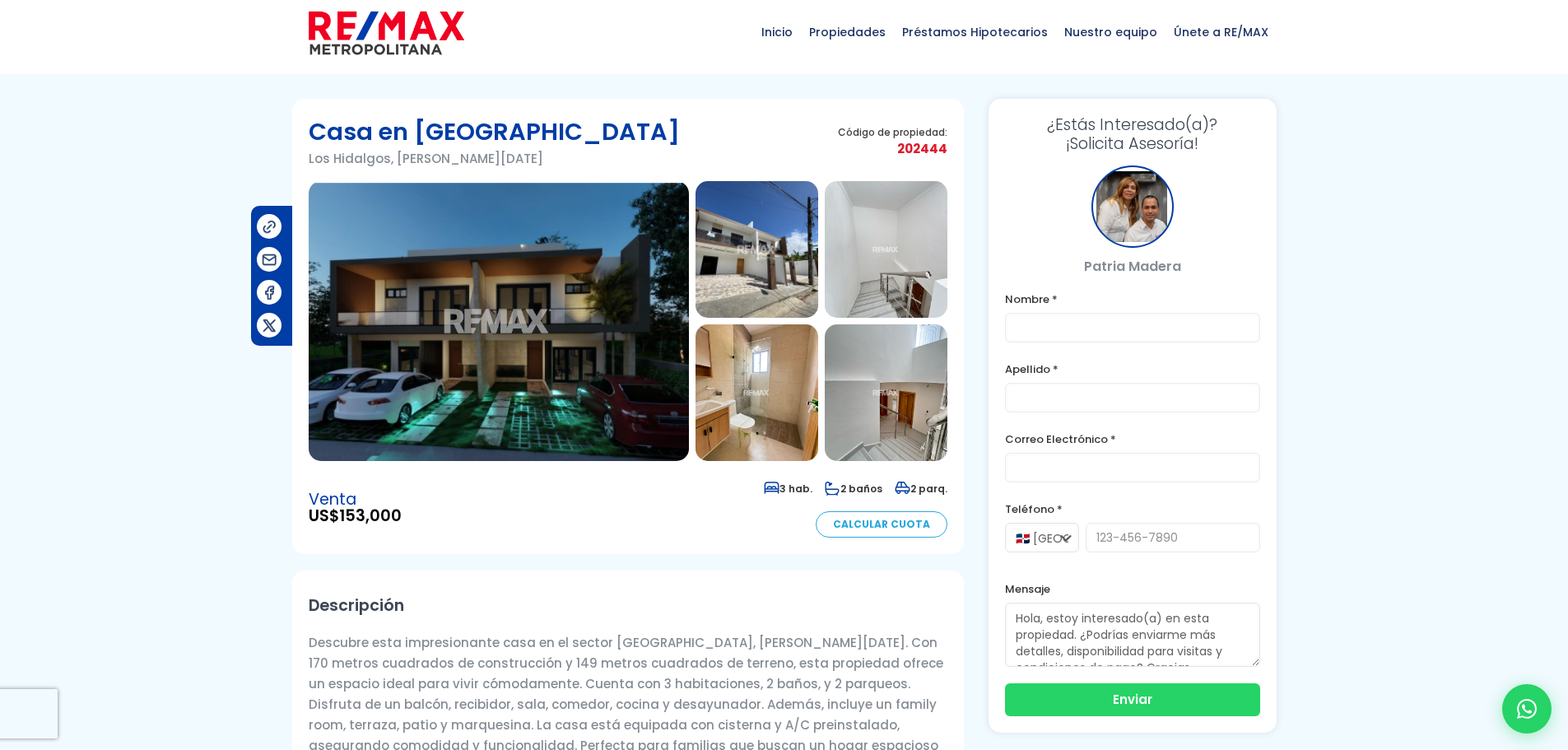
scroll to position [0, 0]
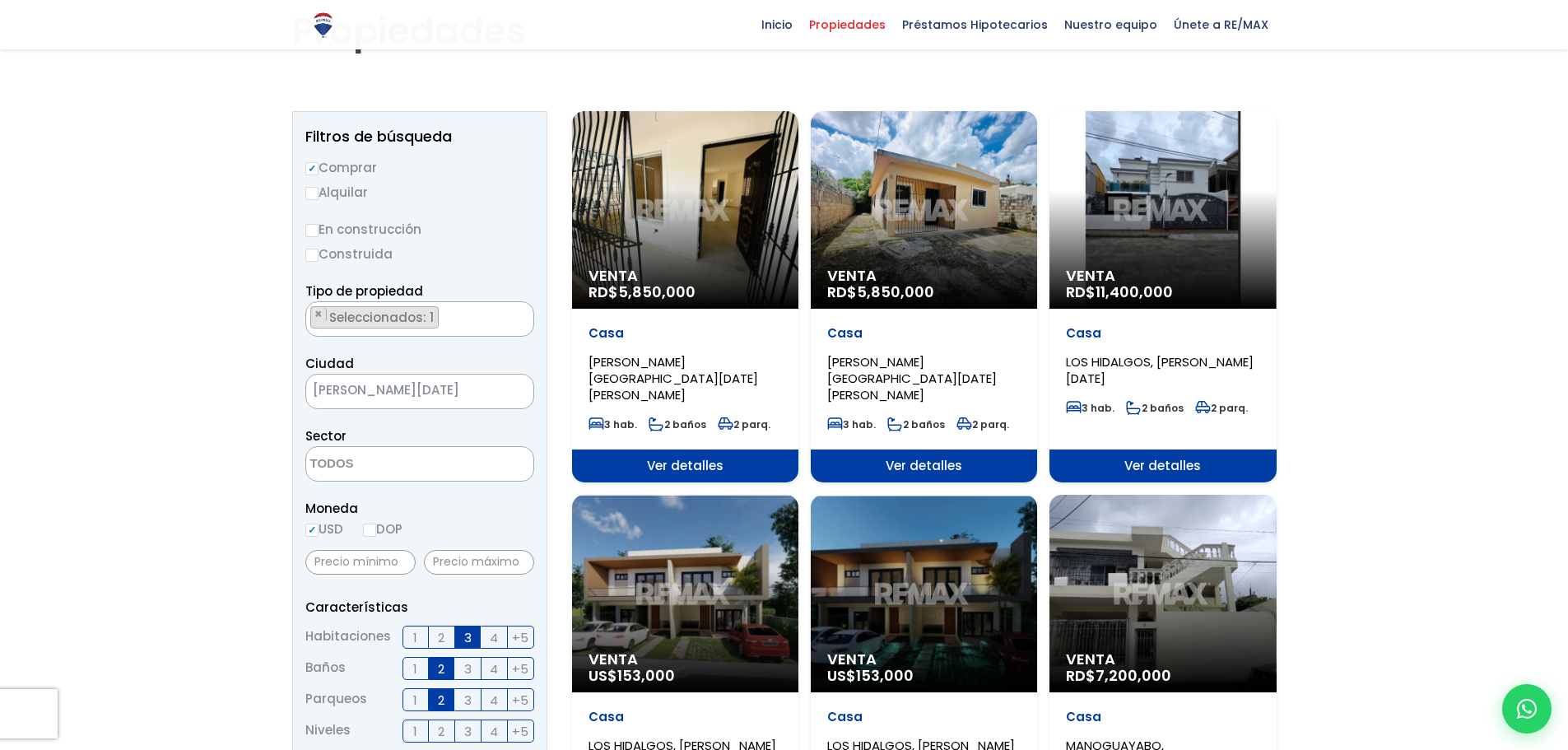
scroll to position [166, 0]
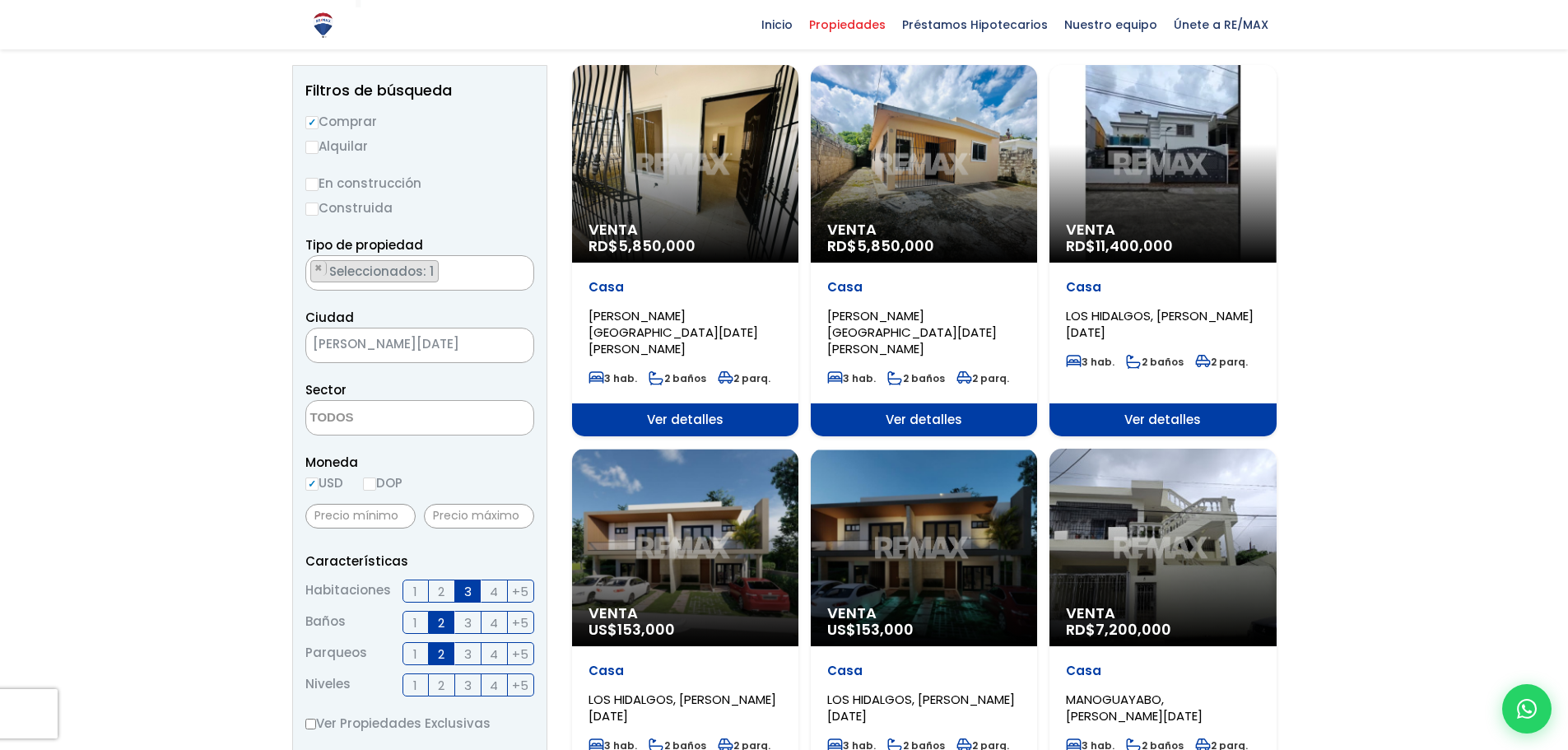
click at [734, 563] on div "Venta US$ 153,000" at bounding box center [685, 547] width 226 height 197
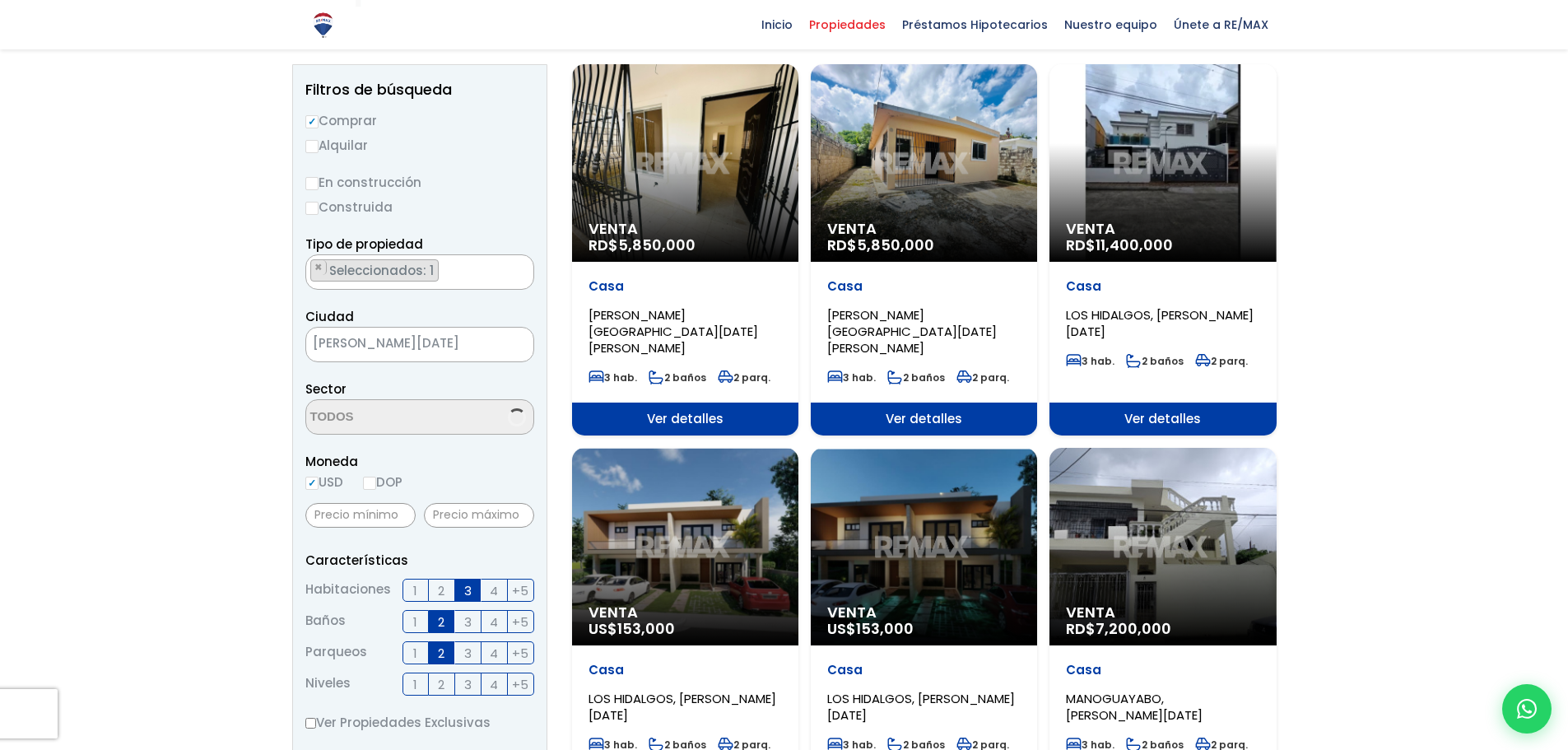
scroll to position [166, 0]
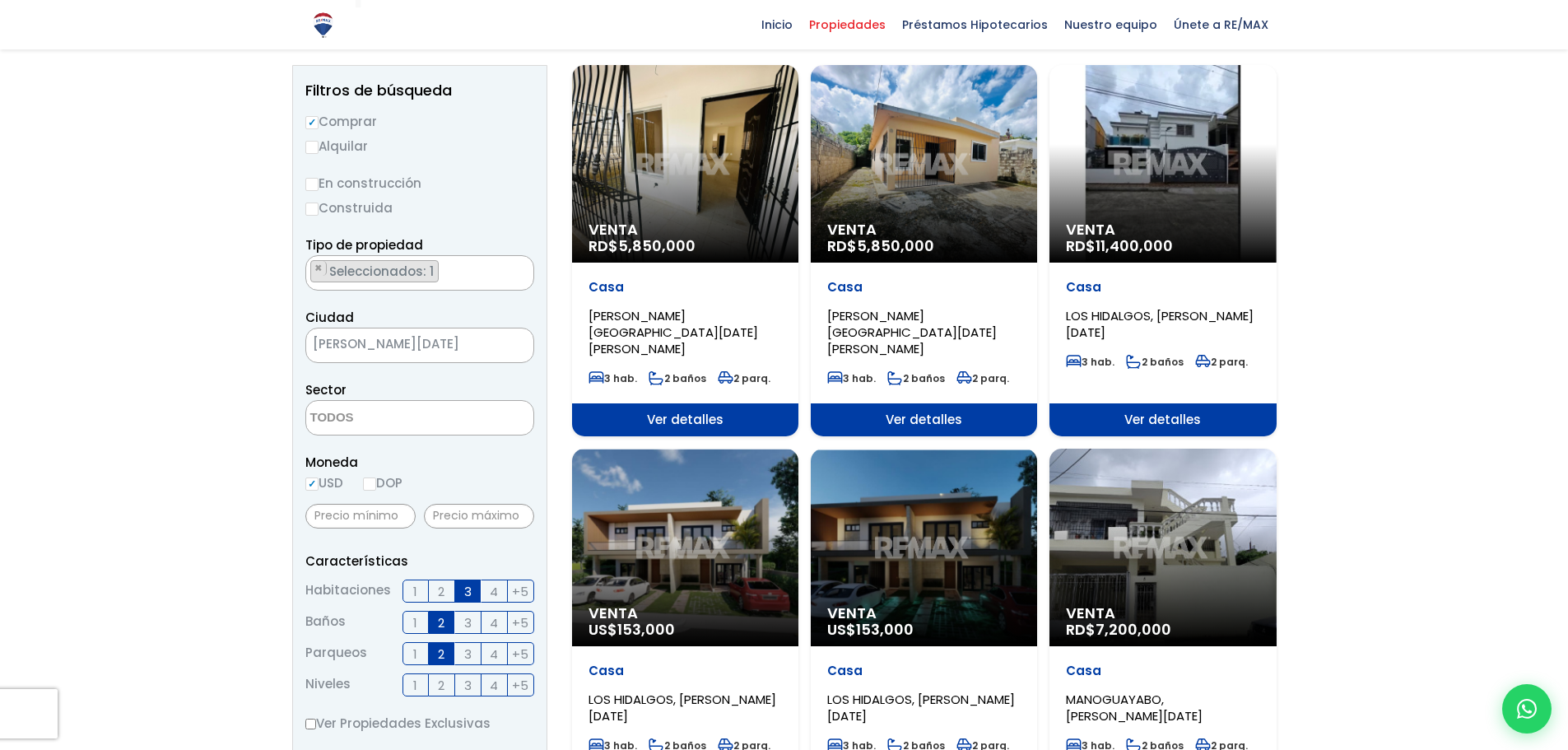
click at [1252, 233] on span "Venta" at bounding box center [1162, 230] width 193 height 17
click at [1212, 240] on p "Venta RD$ 11,400,000" at bounding box center [1162, 238] width 193 height 33
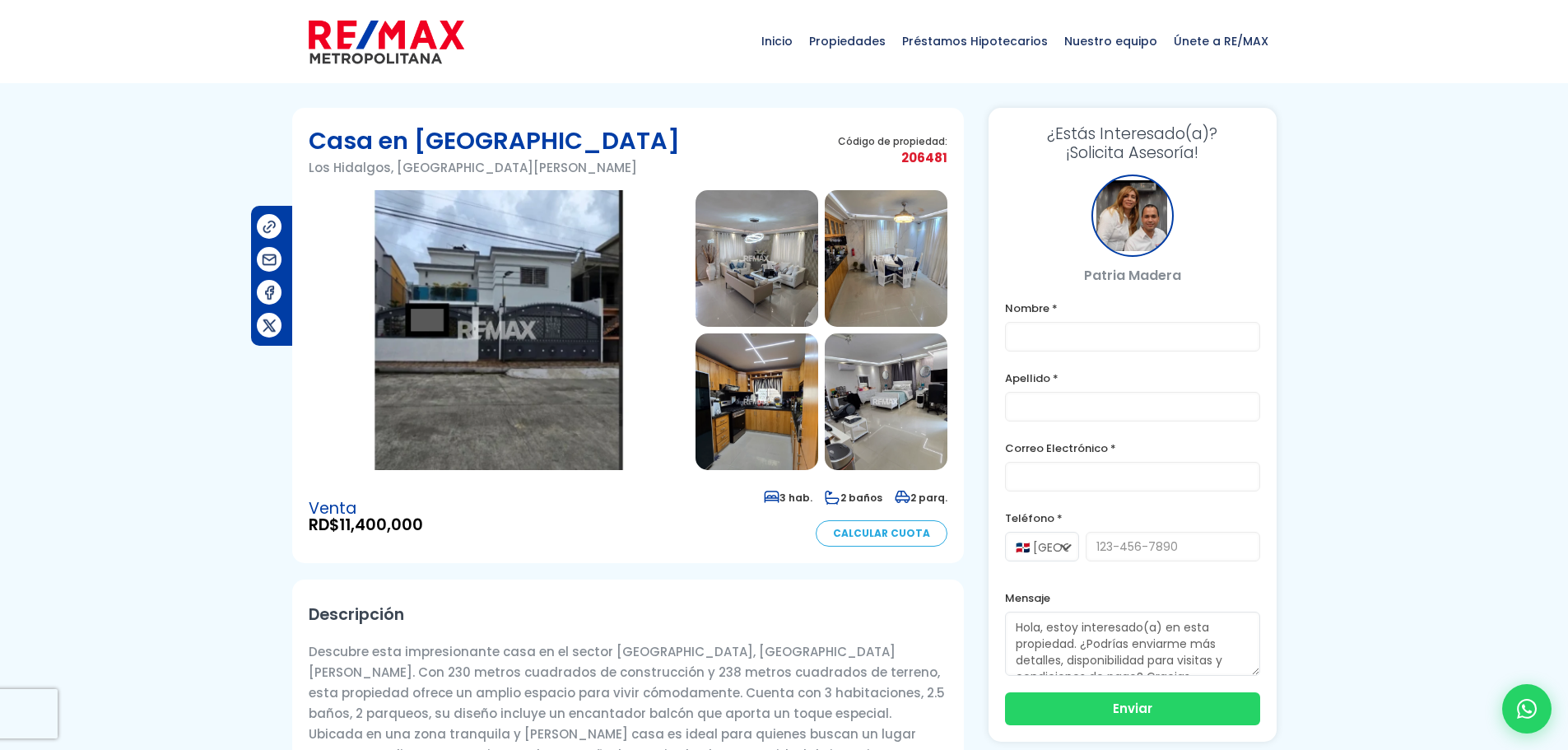
click at [583, 399] on img at bounding box center [499, 330] width 380 height 280
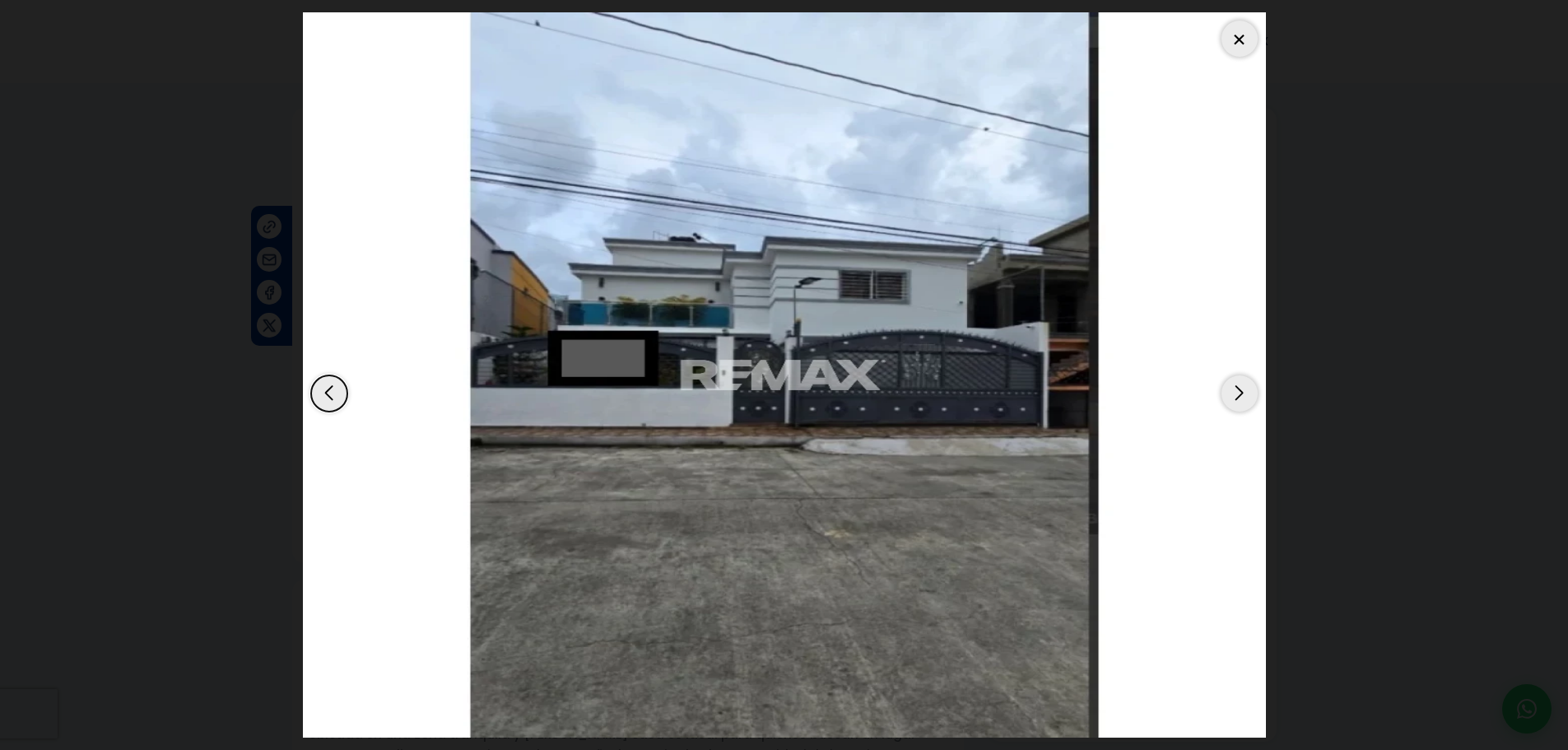
click at [1257, 397] on div "Next slide" at bounding box center [1239, 394] width 37 height 37
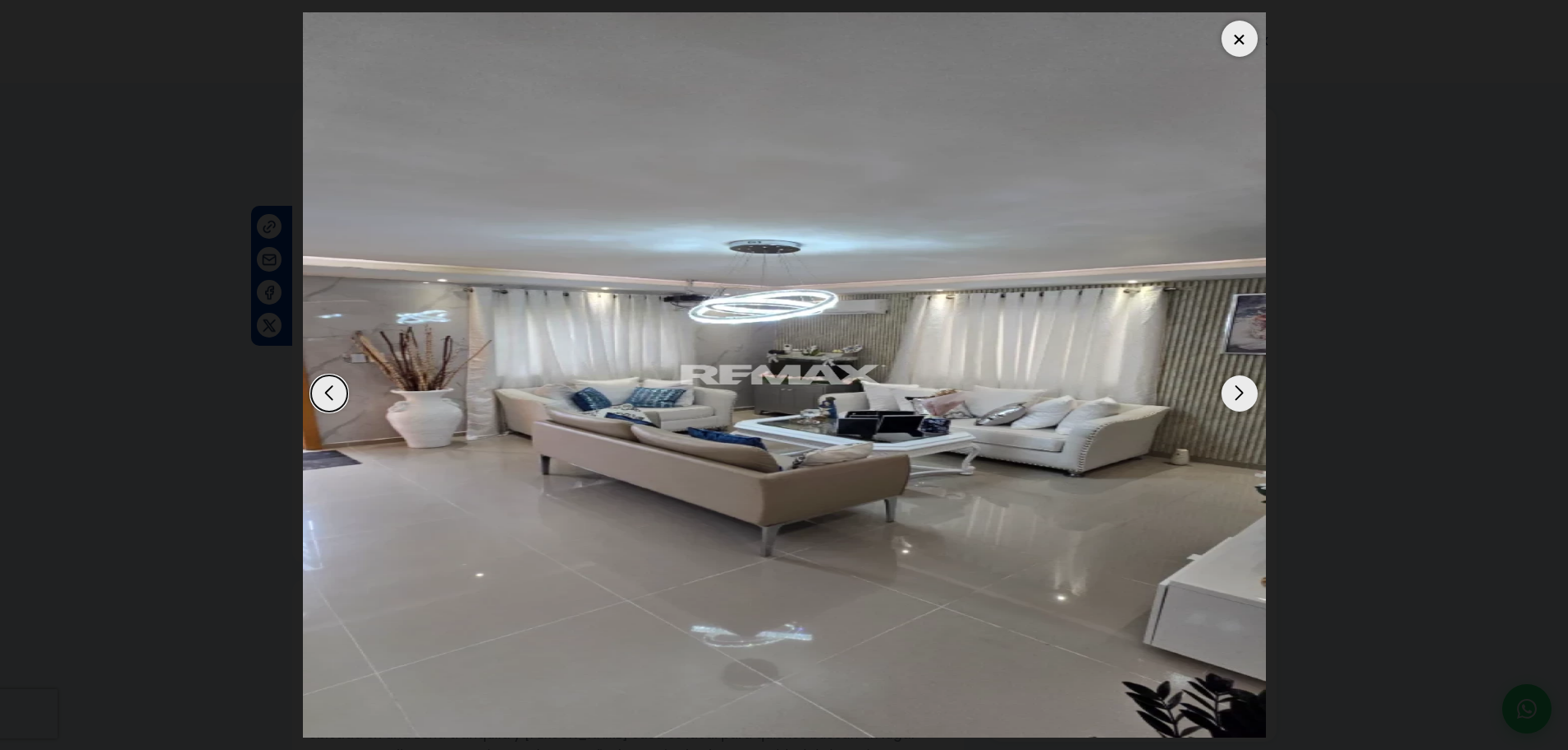
click at [1257, 397] on div "Next slide" at bounding box center [1239, 394] width 37 height 37
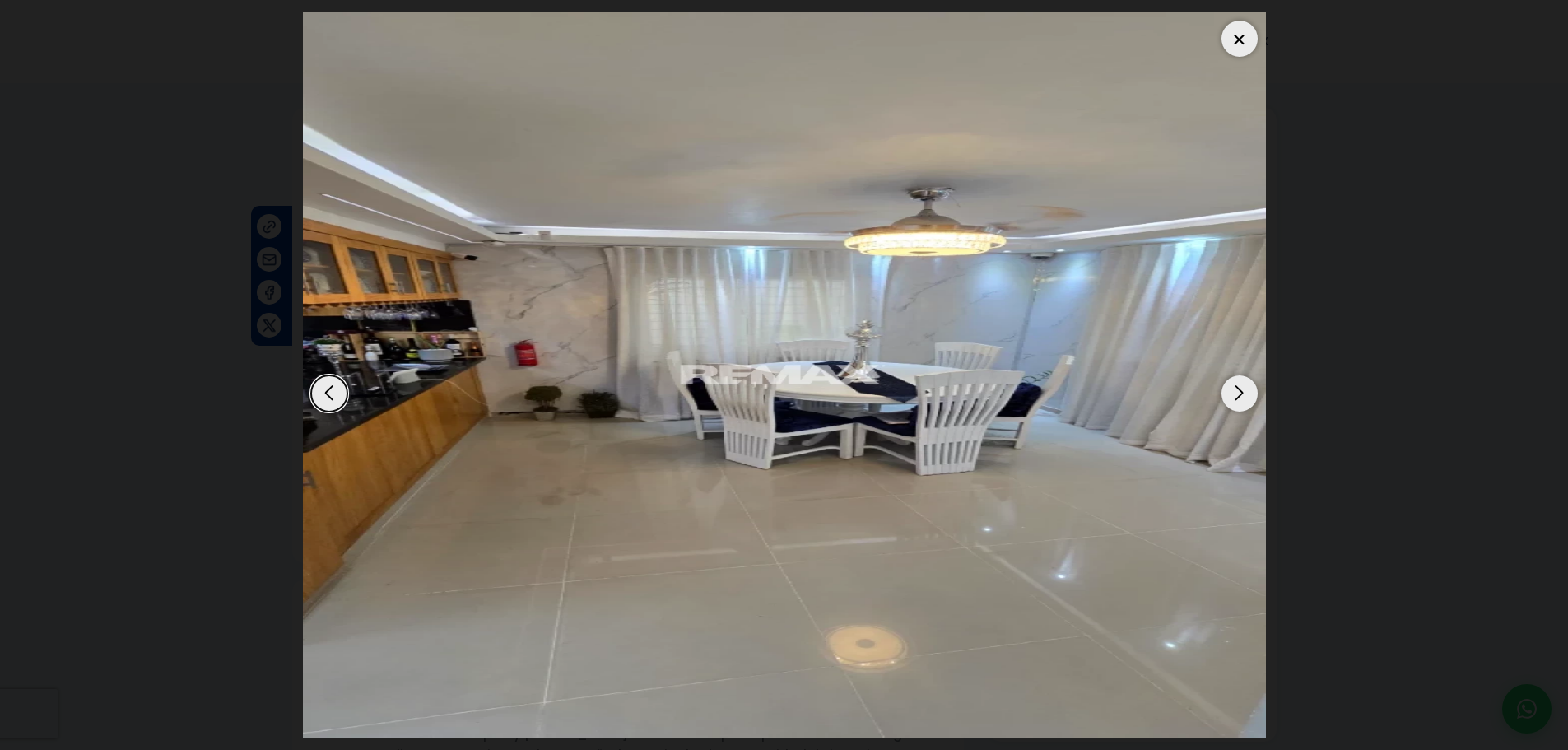
click at [1257, 397] on div "Next slide" at bounding box center [1239, 394] width 37 height 37
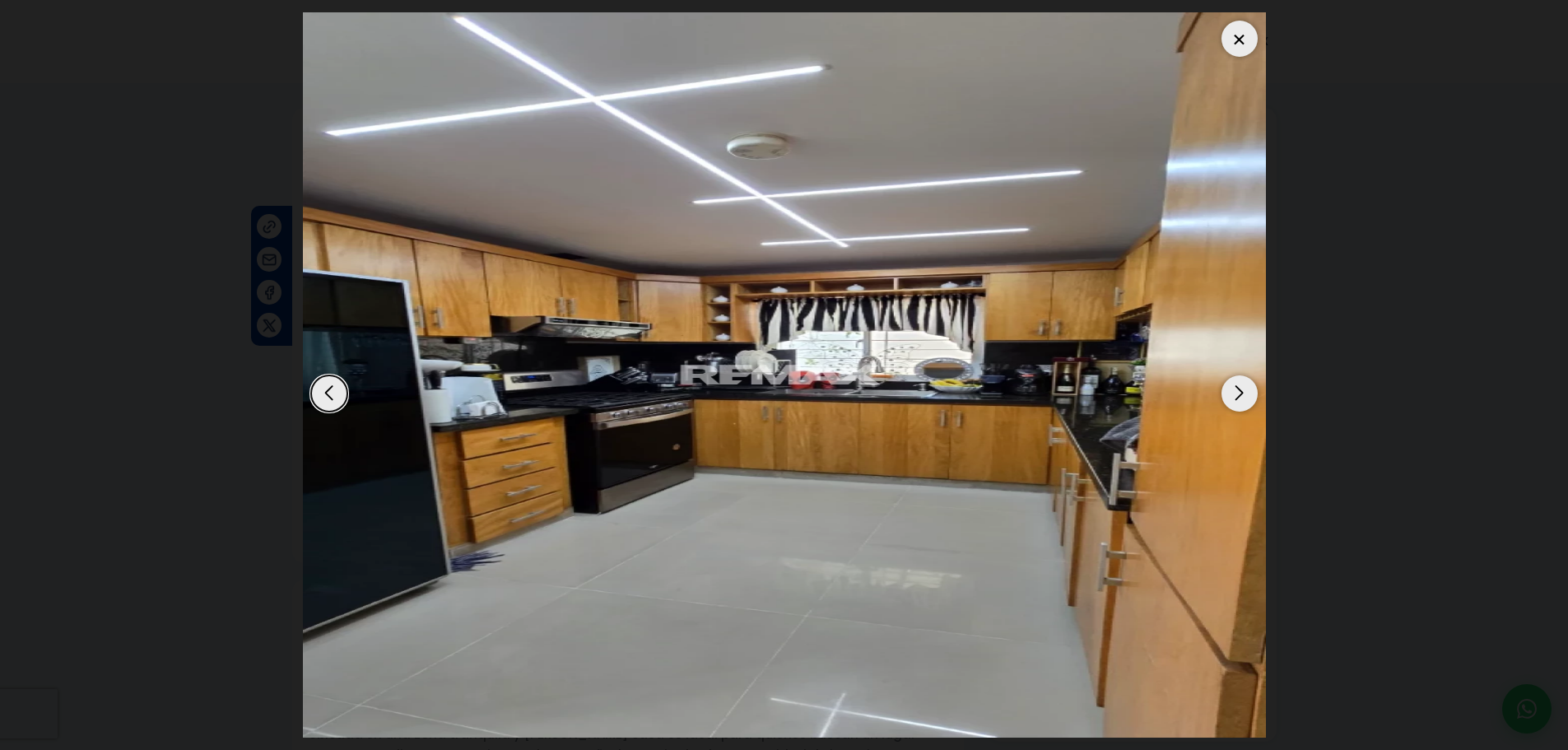
click at [1257, 397] on div "Next slide" at bounding box center [1239, 394] width 37 height 37
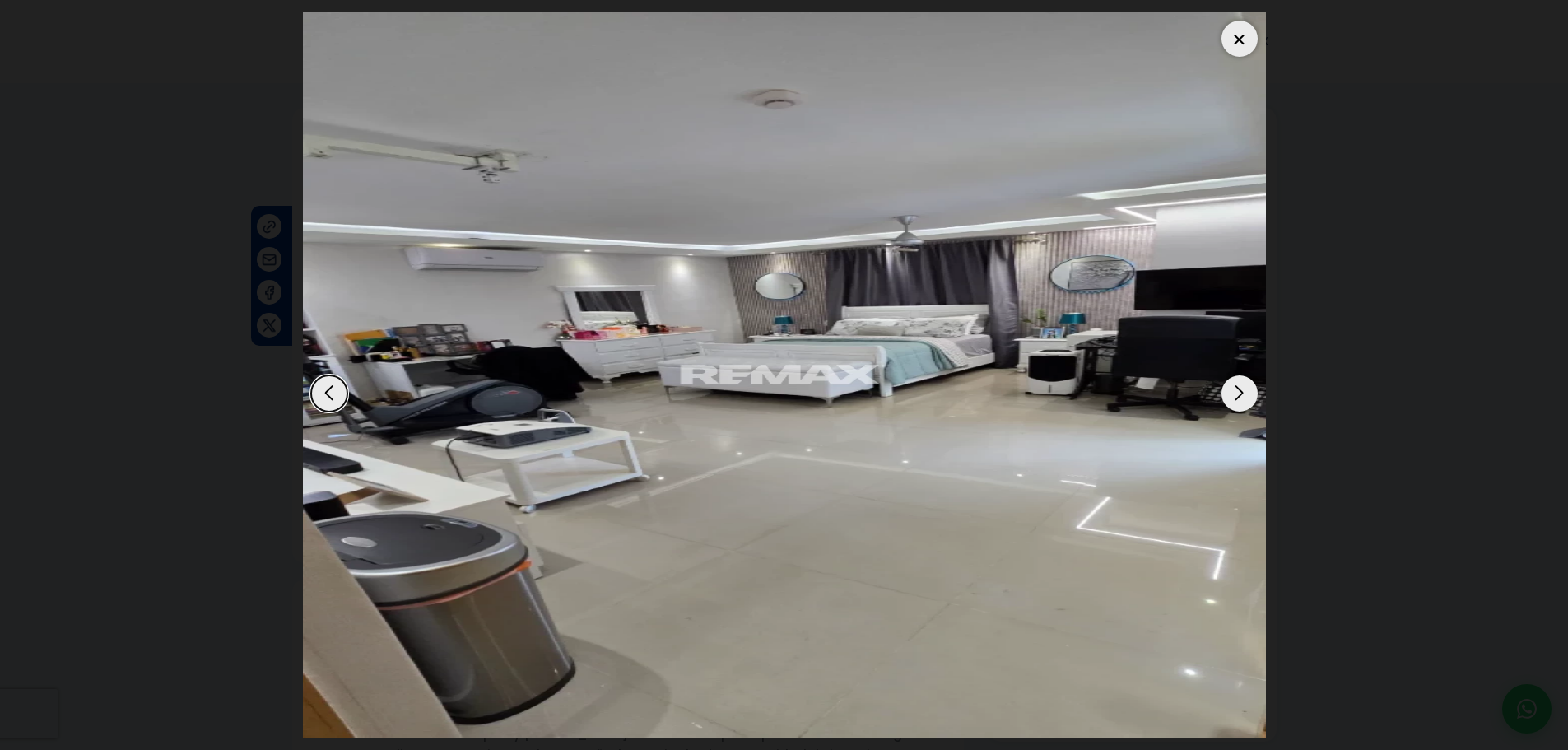
click at [1254, 397] on div "Next slide" at bounding box center [1239, 394] width 37 height 37
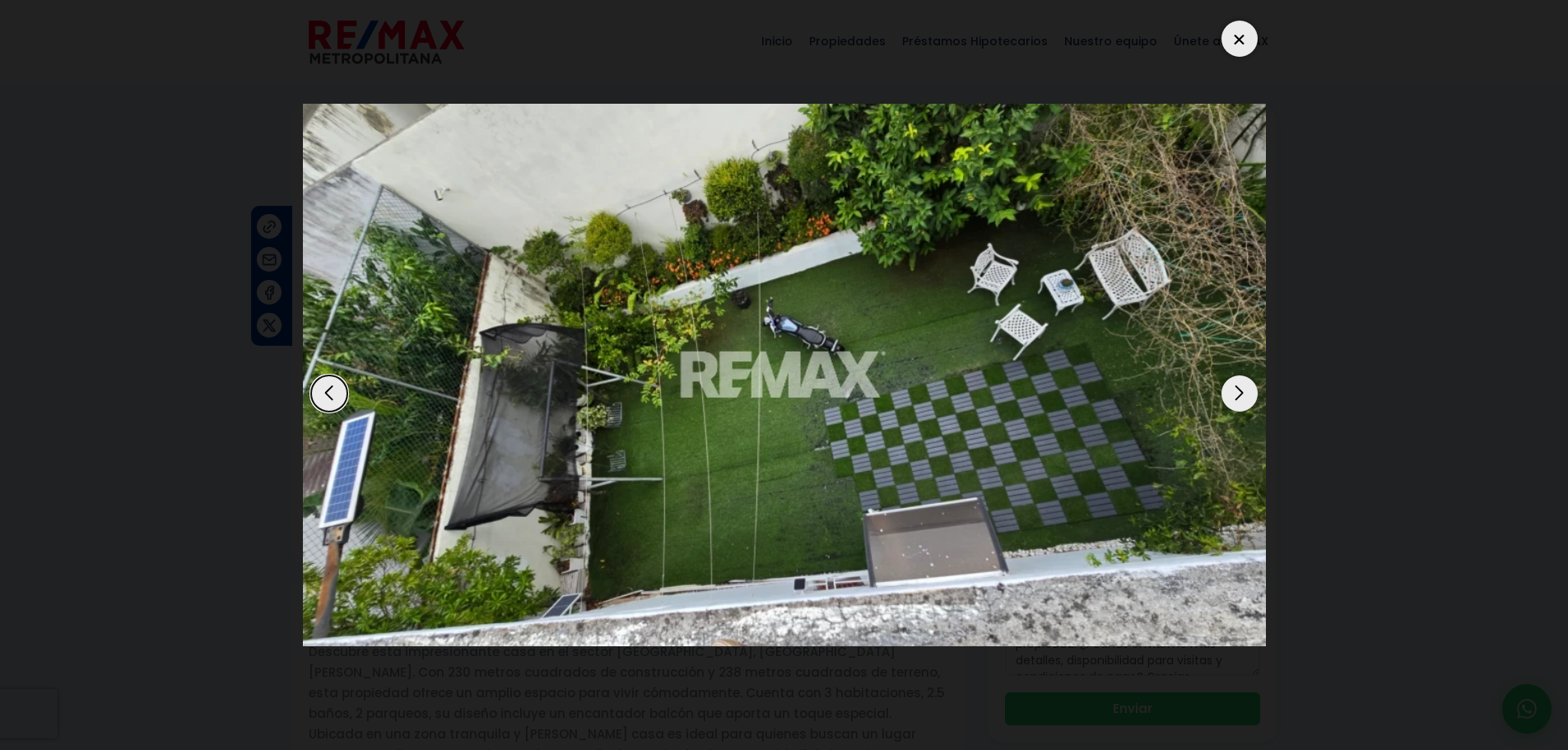
click at [1254, 397] on div "Next slide" at bounding box center [1239, 394] width 37 height 37
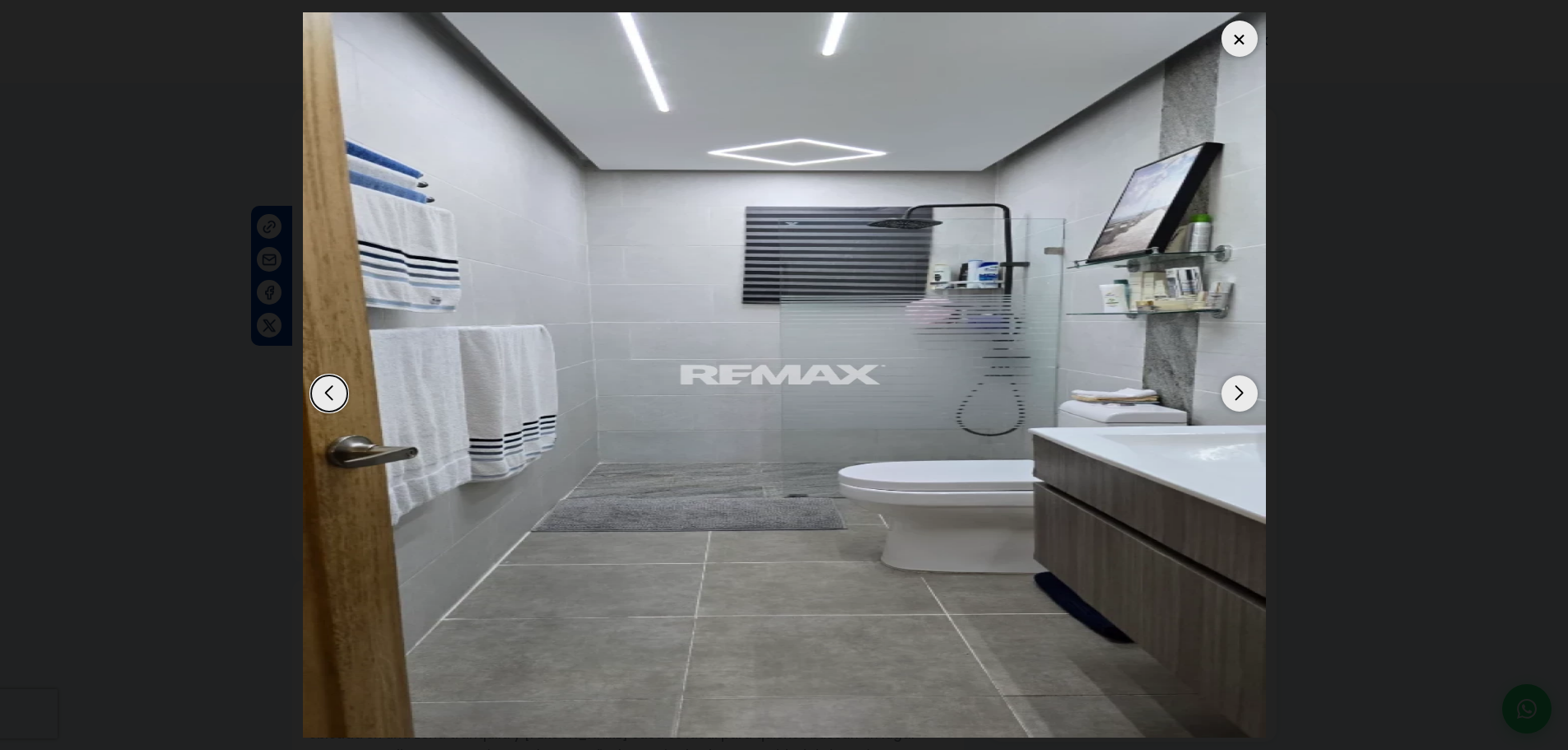
click at [1238, 402] on div "Next slide" at bounding box center [1239, 394] width 37 height 37
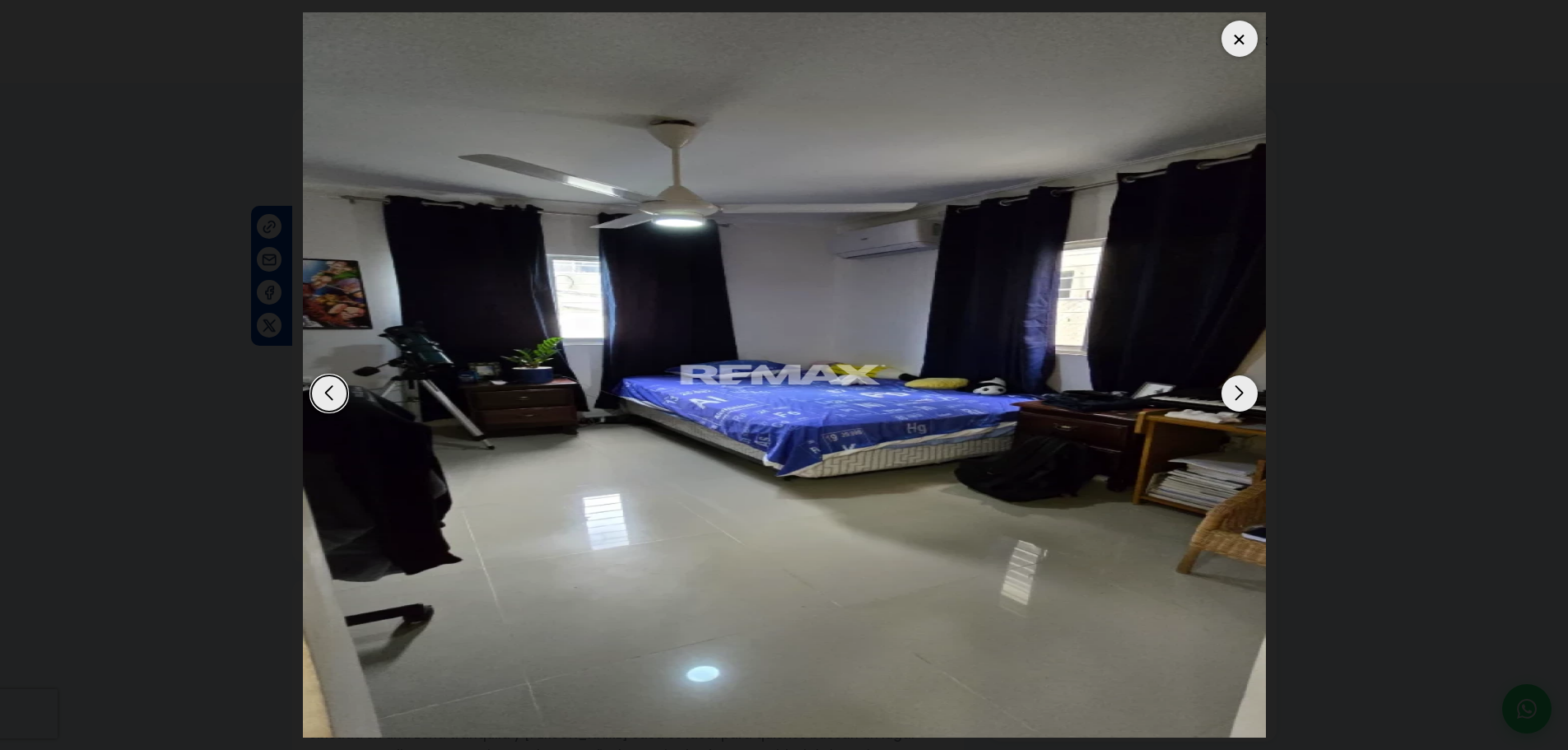
click at [1245, 402] on div "Next slide" at bounding box center [1239, 394] width 37 height 37
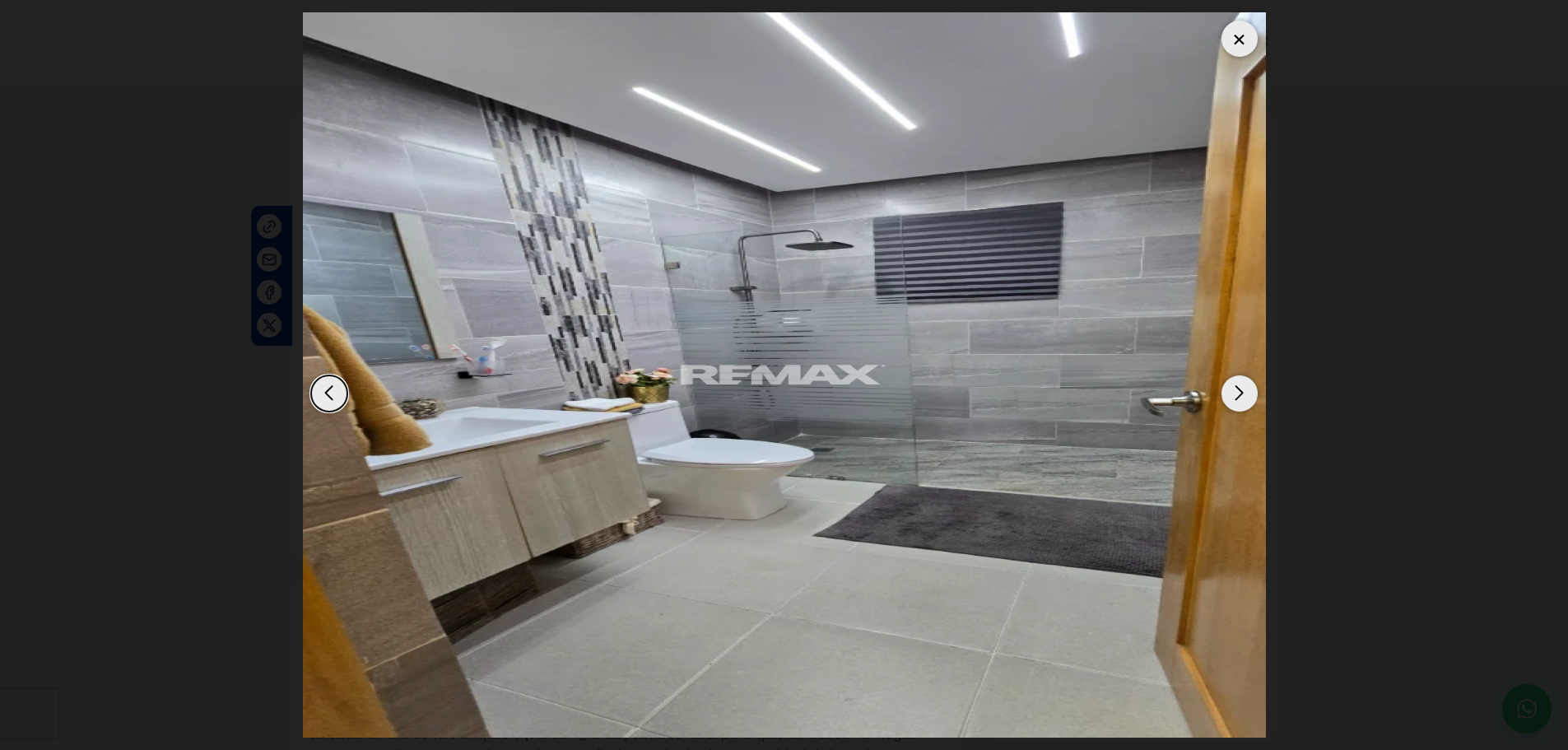
click at [1245, 402] on div "Next slide" at bounding box center [1239, 394] width 37 height 37
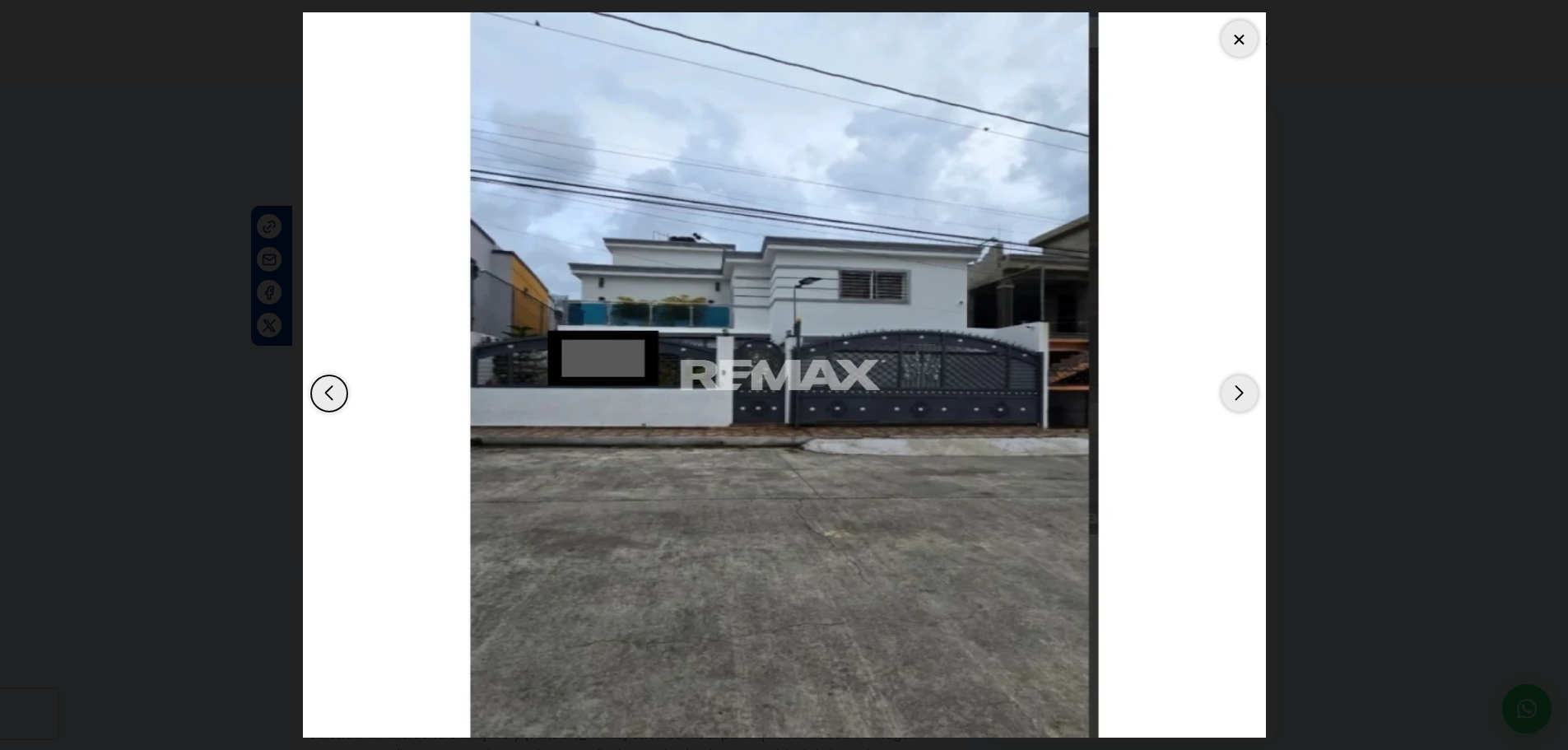
click at [1243, 47] on div at bounding box center [1239, 39] width 37 height 37
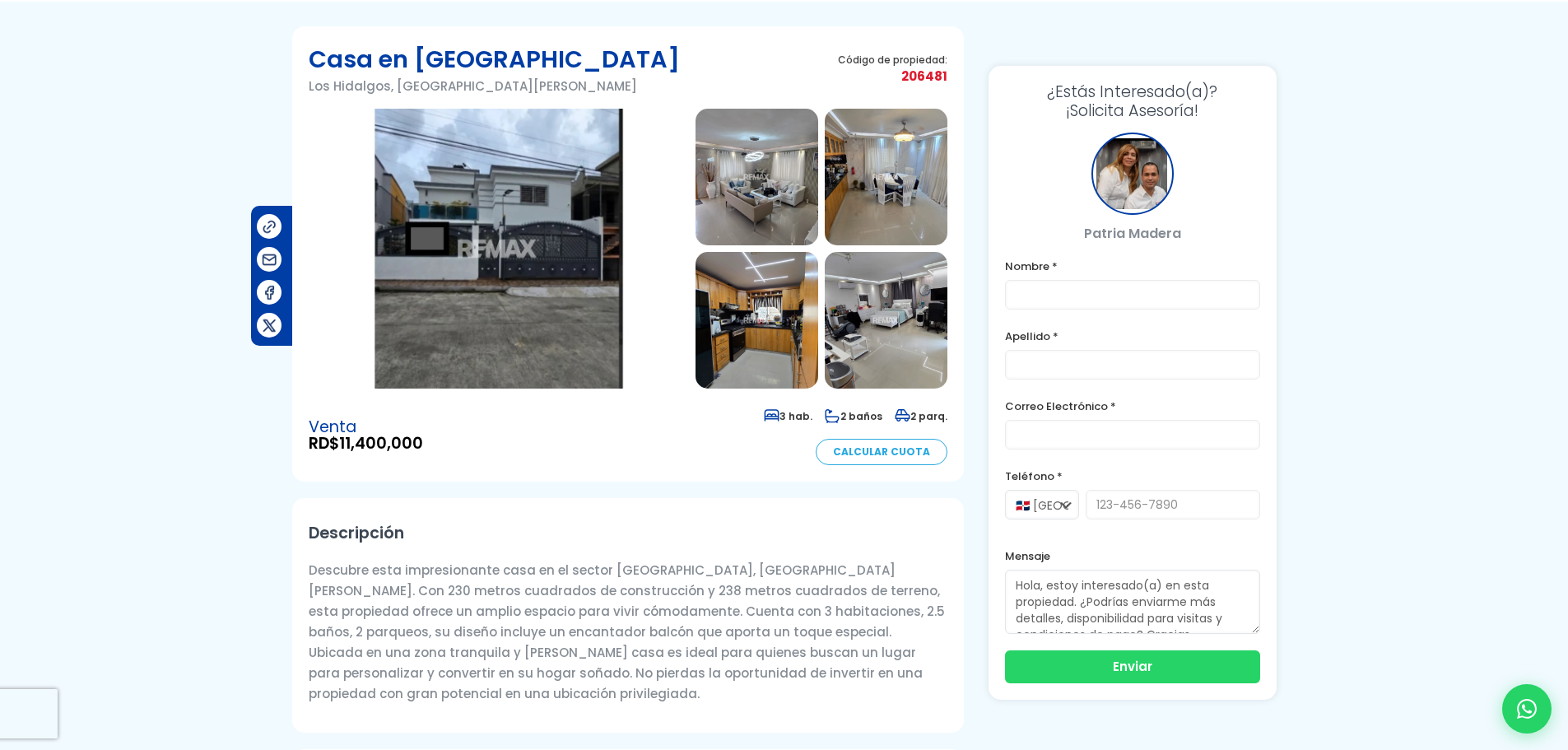
scroll to position [82, 0]
drag, startPoint x: 603, startPoint y: 571, endPoint x: 821, endPoint y: 569, distance: 218.0
click at [821, 569] on p "Descubre esta impresionante casa en el sector Los Hidalgos, Santo Domingo Oeste…" at bounding box center [628, 630] width 638 height 144
copy p "Los Hidalgos, Santo Domingo Oeste"
click at [584, 271] on img at bounding box center [499, 248] width 380 height 280
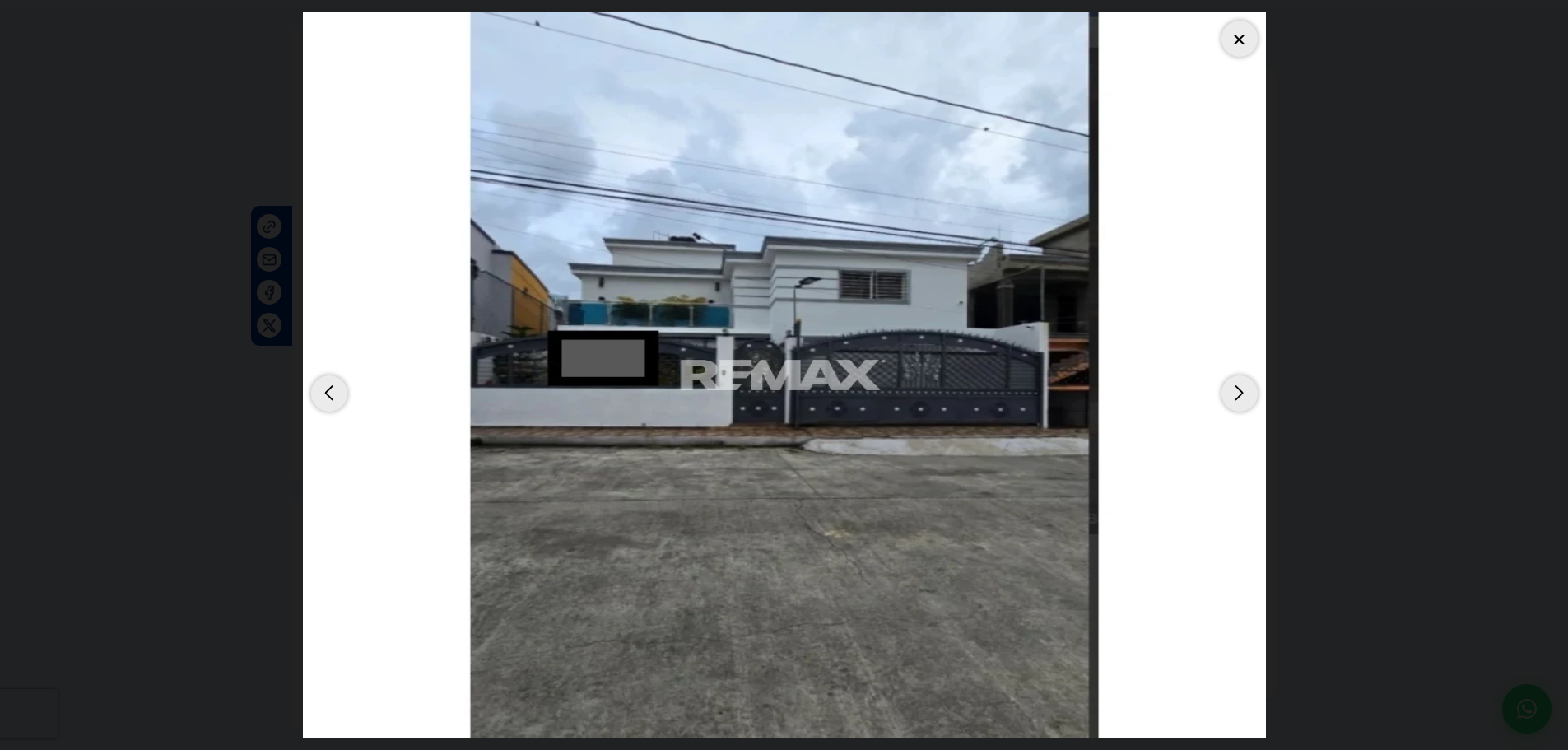
click at [1227, 393] on div "Next slide" at bounding box center [1239, 394] width 37 height 37
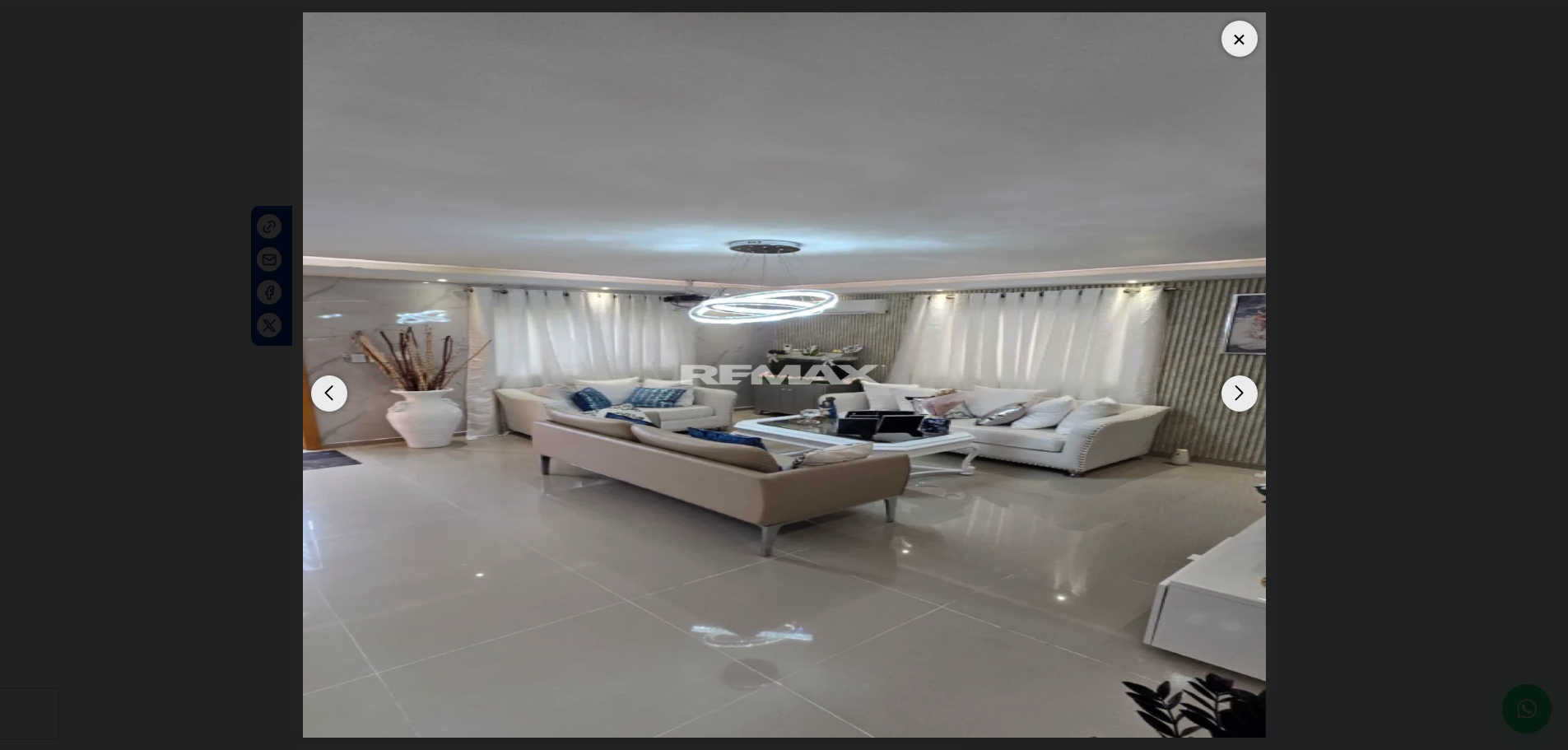
click at [1232, 400] on div "Next slide" at bounding box center [1239, 394] width 37 height 37
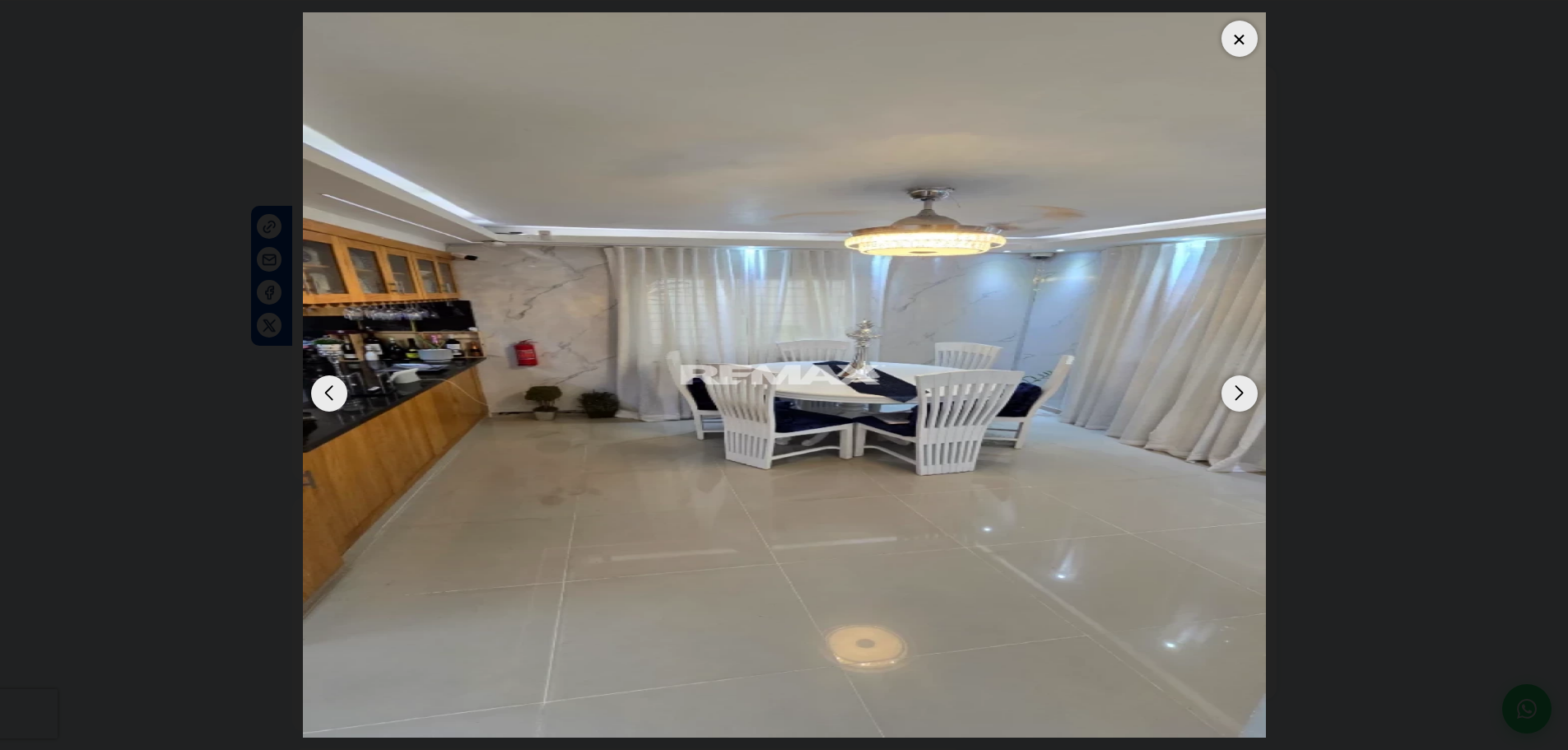
click at [1232, 400] on div "Next slide" at bounding box center [1239, 394] width 37 height 37
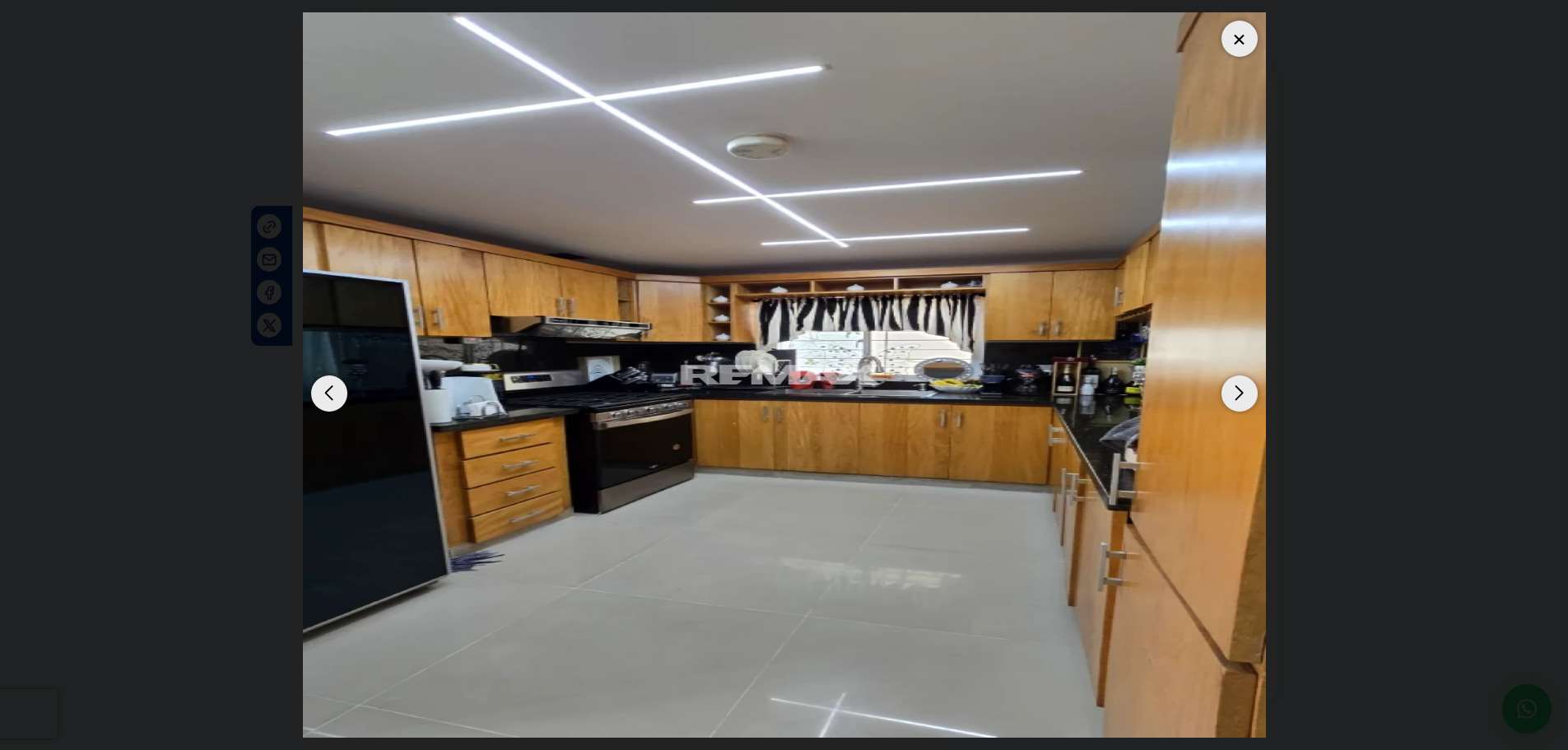
click at [1232, 400] on div "Next slide" at bounding box center [1239, 394] width 37 height 37
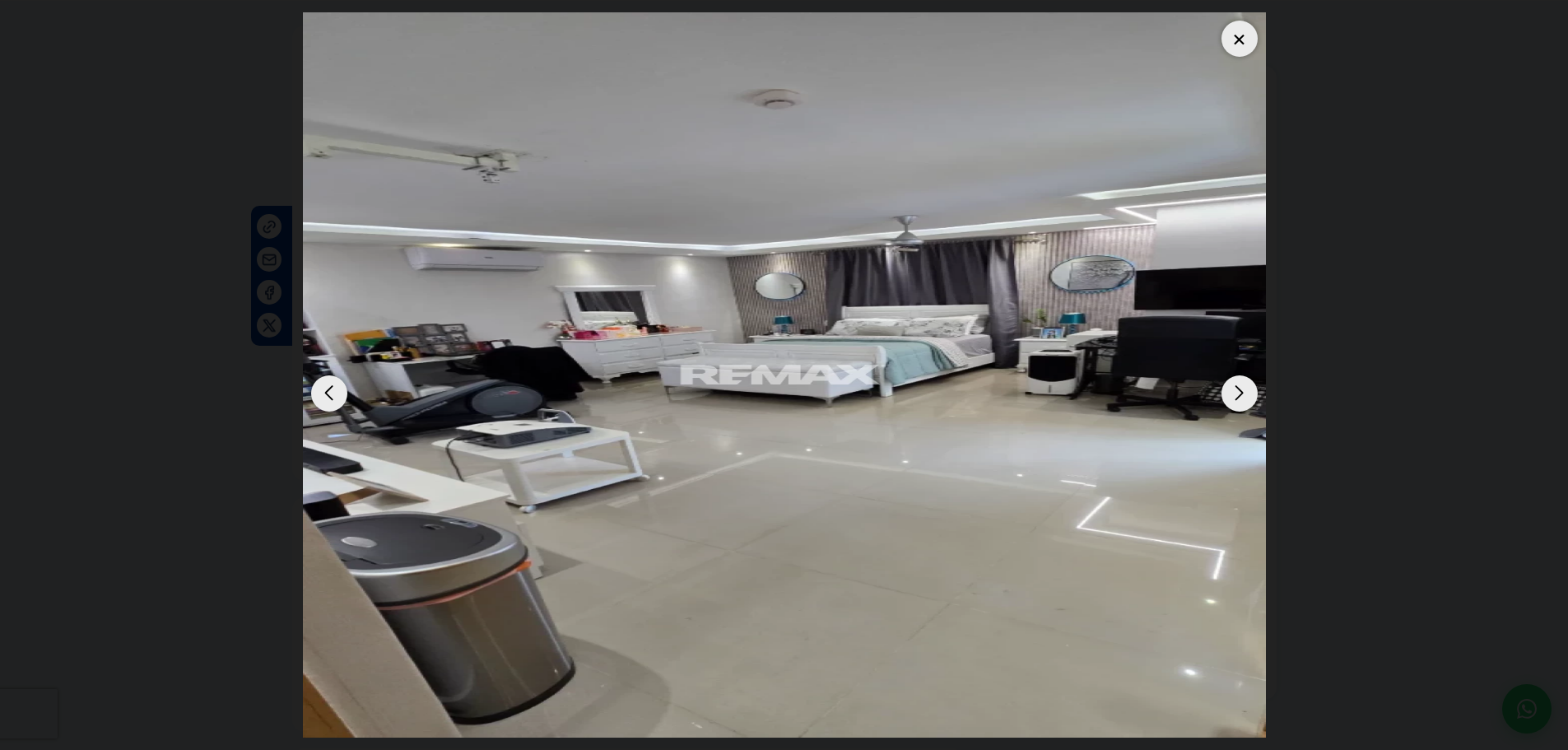
click at [1240, 397] on div "Next slide" at bounding box center [1239, 394] width 37 height 37
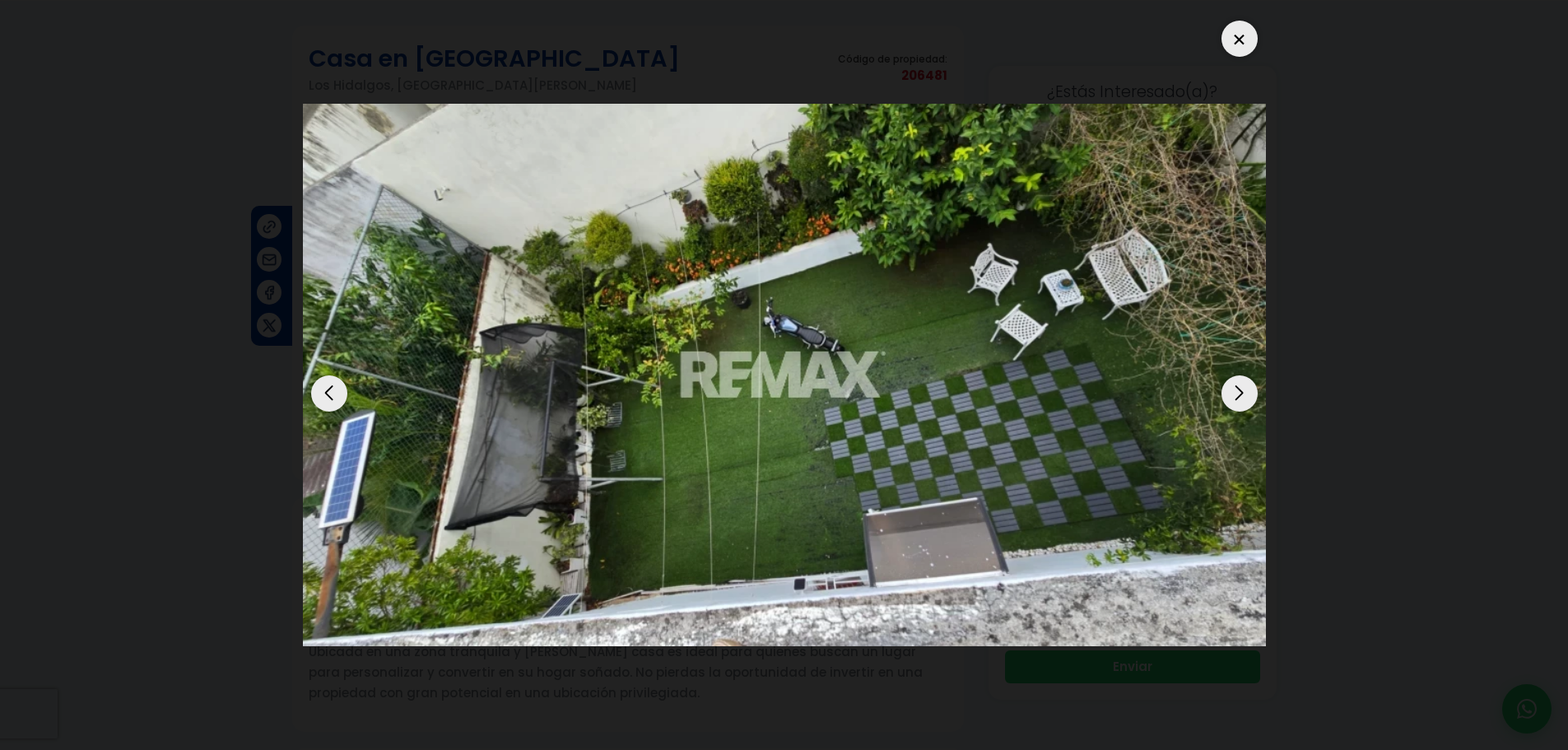
click at [1253, 401] on div "Next slide" at bounding box center [1239, 394] width 37 height 37
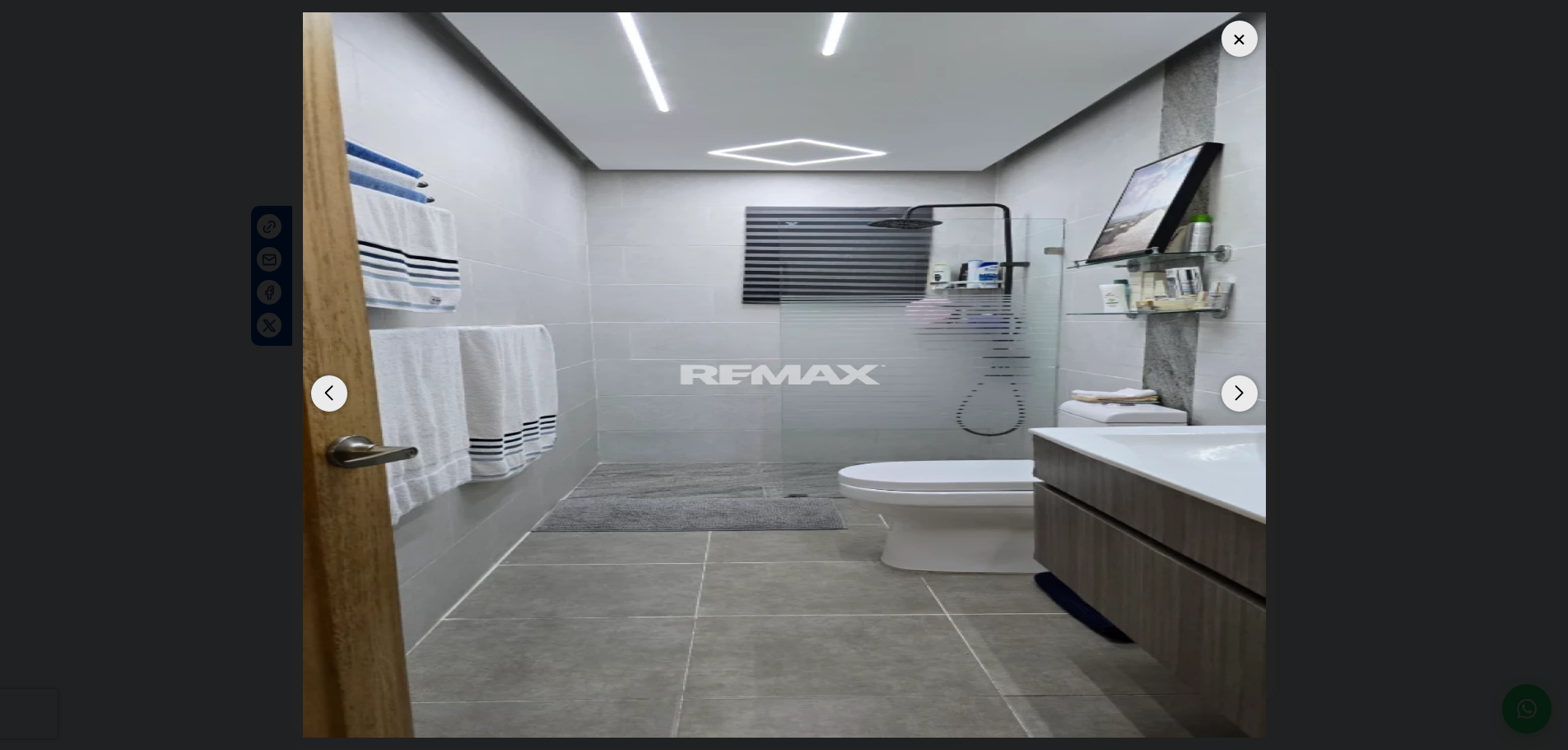
click at [1247, 385] on div "Next slide" at bounding box center [1239, 394] width 37 height 37
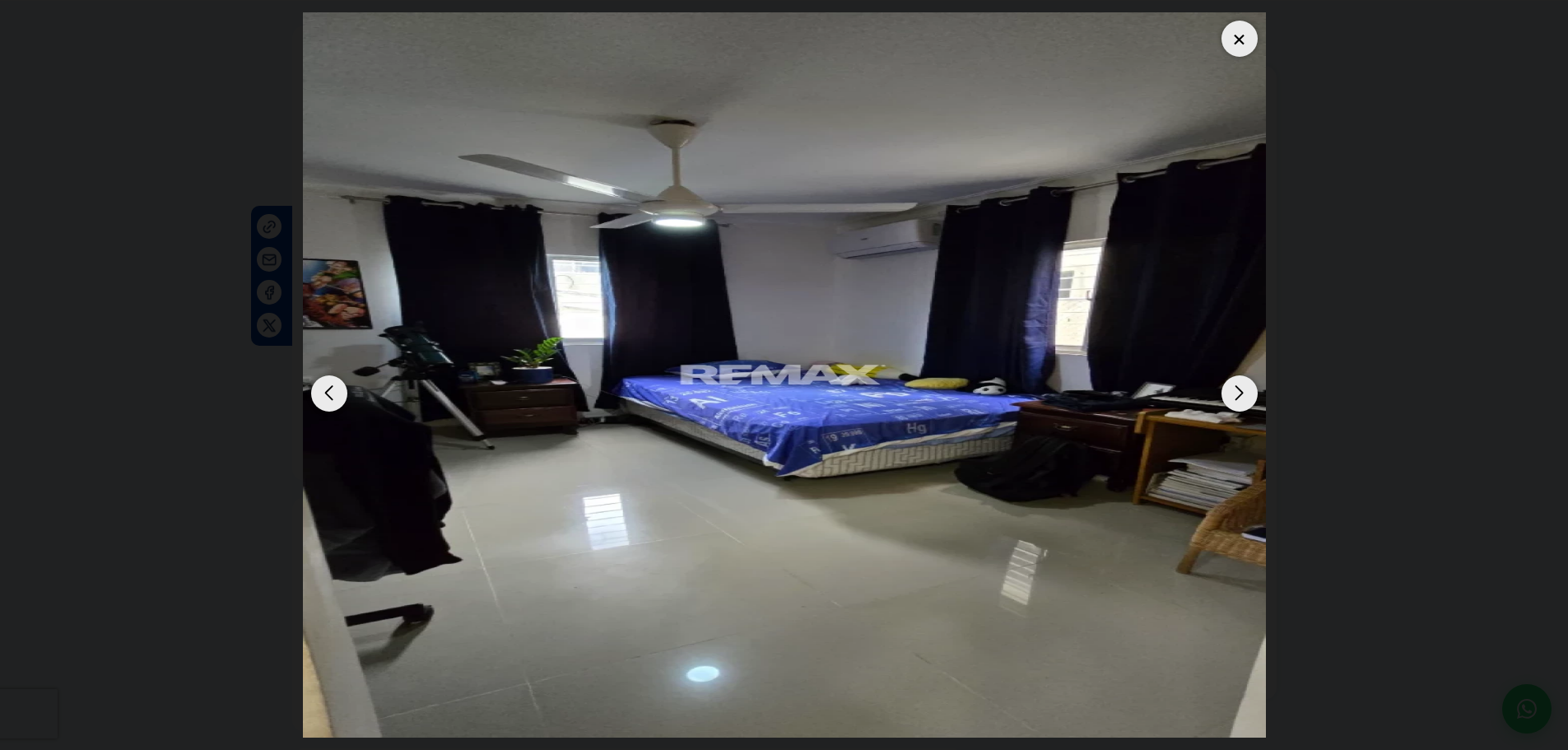
click at [1243, 383] on div "Next slide" at bounding box center [1239, 394] width 37 height 37
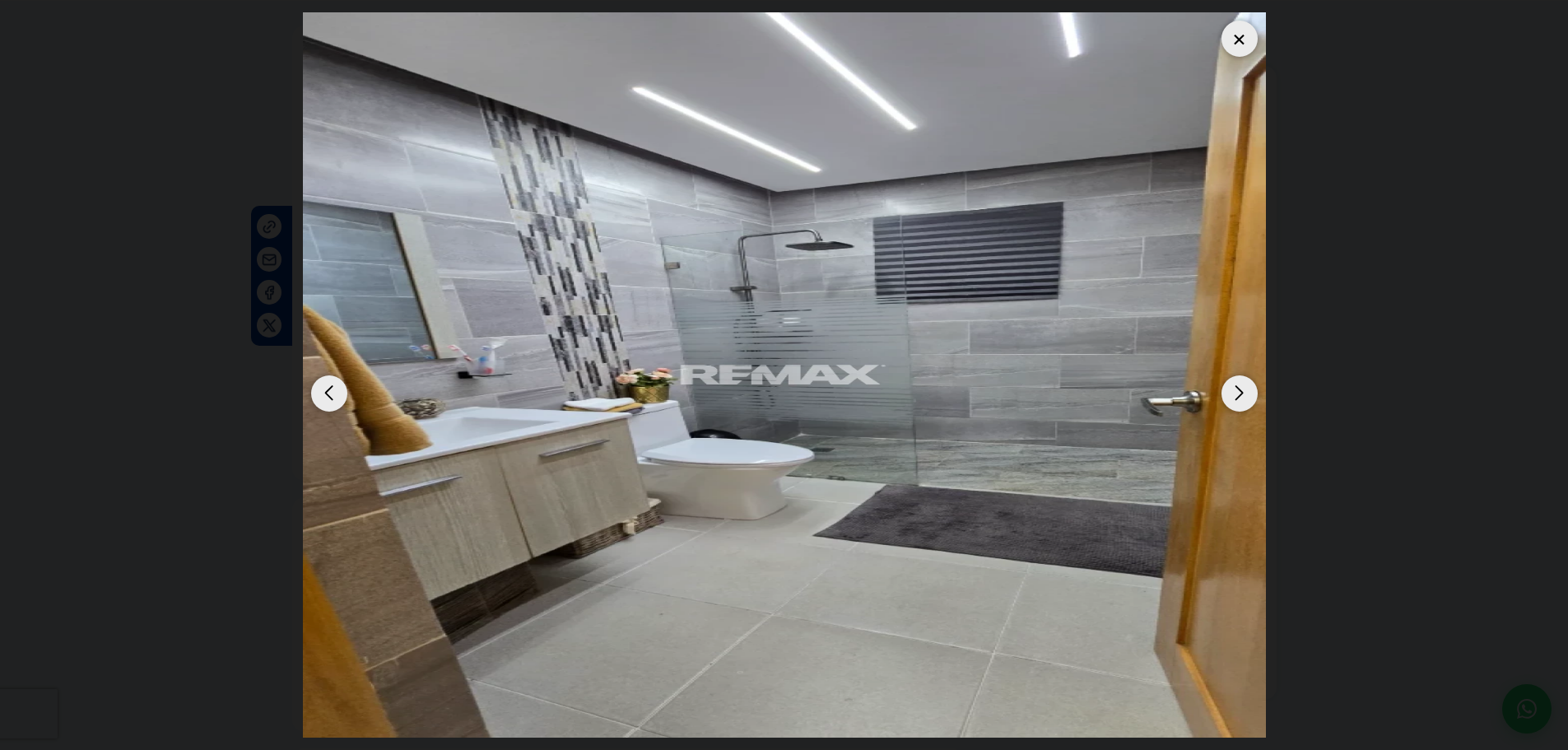
click at [1243, 405] on div "Next slide" at bounding box center [1239, 394] width 37 height 37
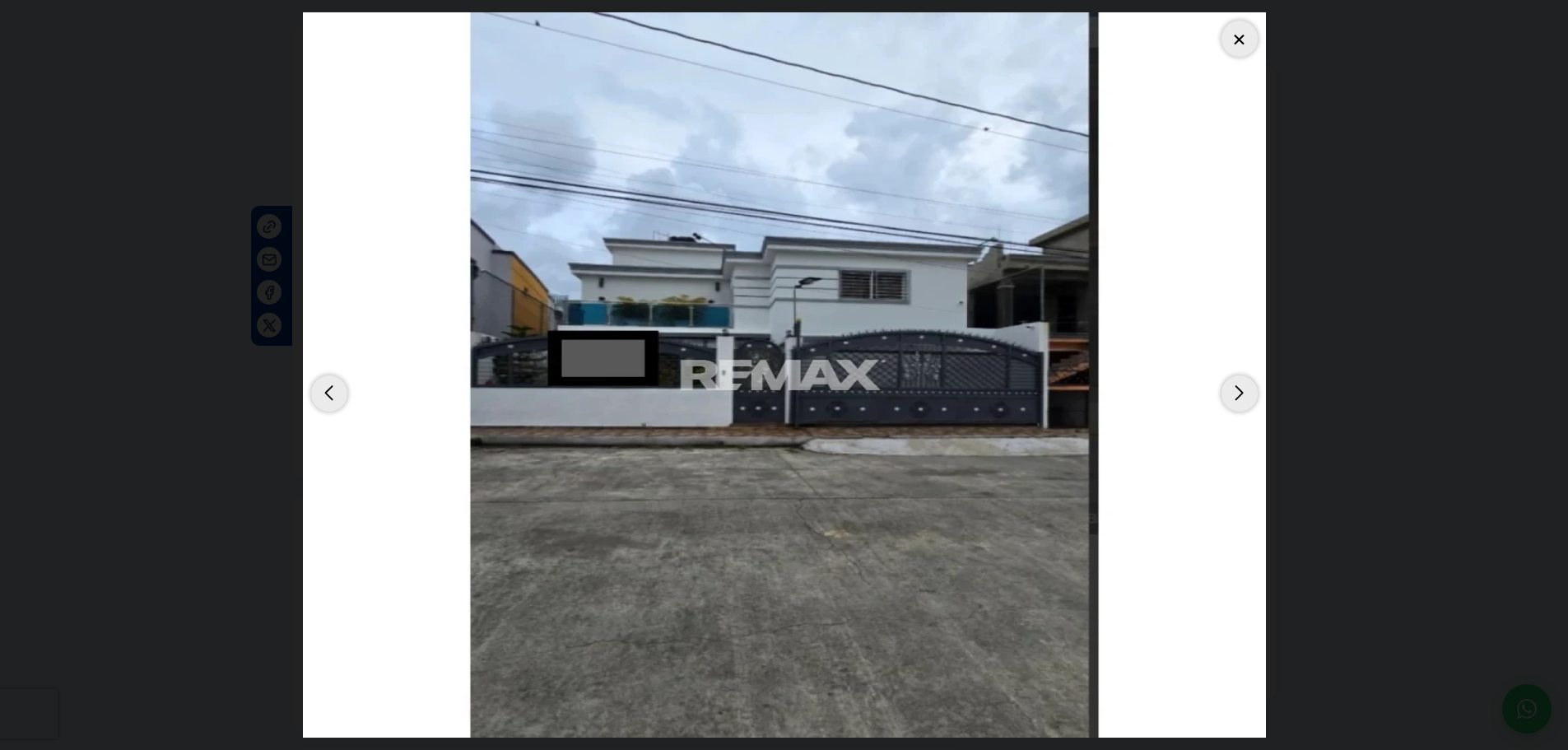
click at [1248, 46] on div at bounding box center [1239, 39] width 37 height 37
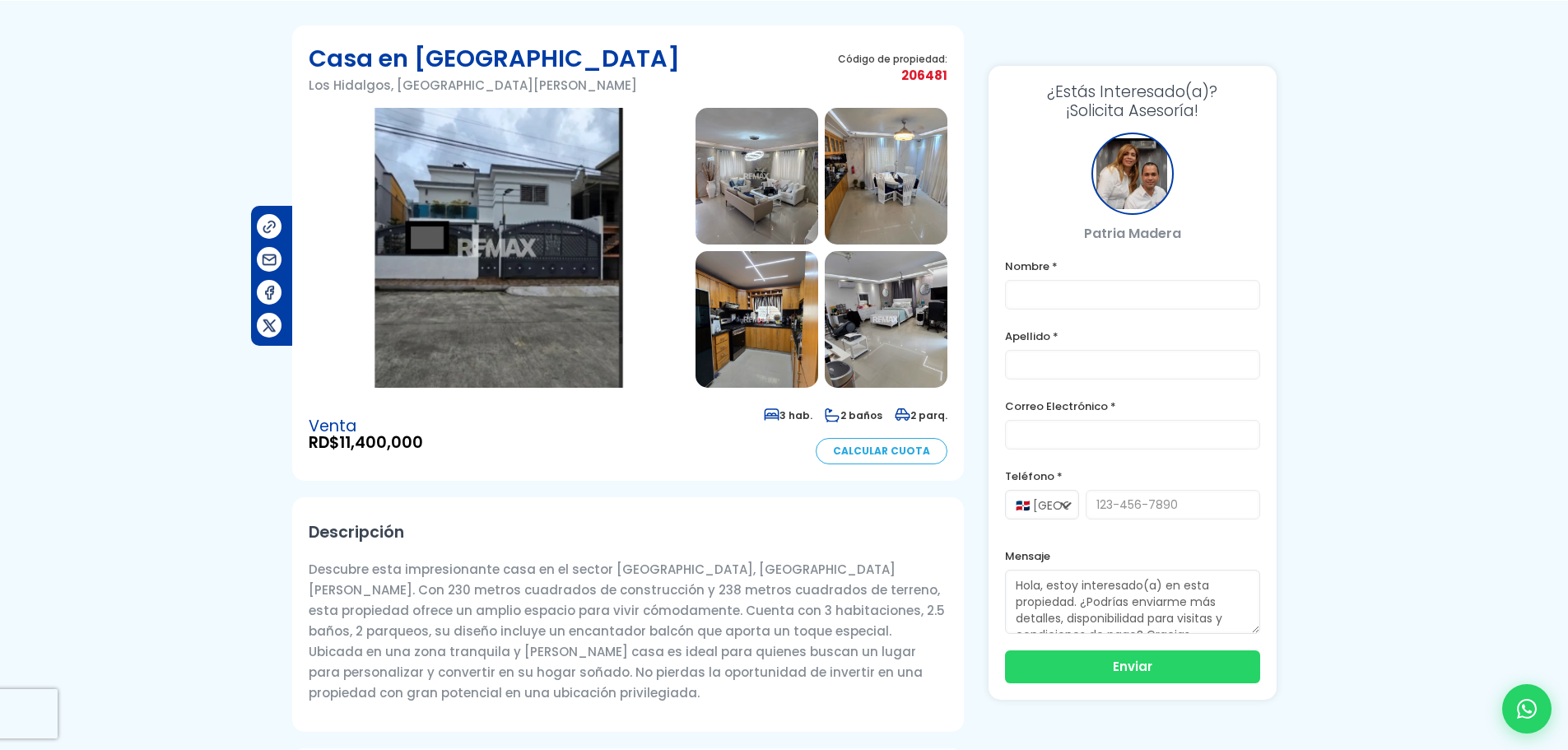
click at [548, 334] on img at bounding box center [499, 248] width 380 height 280
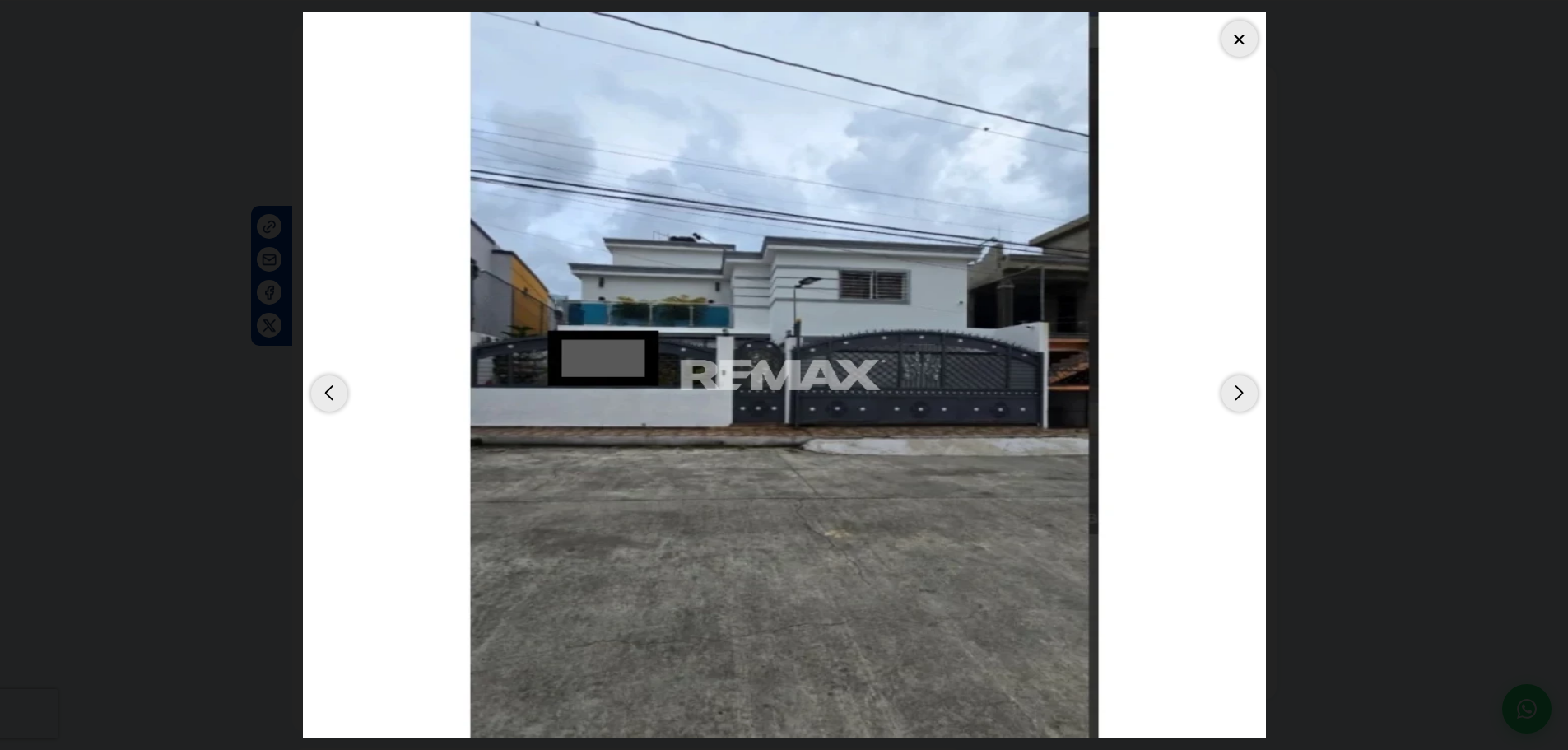
click at [1236, 395] on div "Next slide" at bounding box center [1239, 394] width 37 height 37
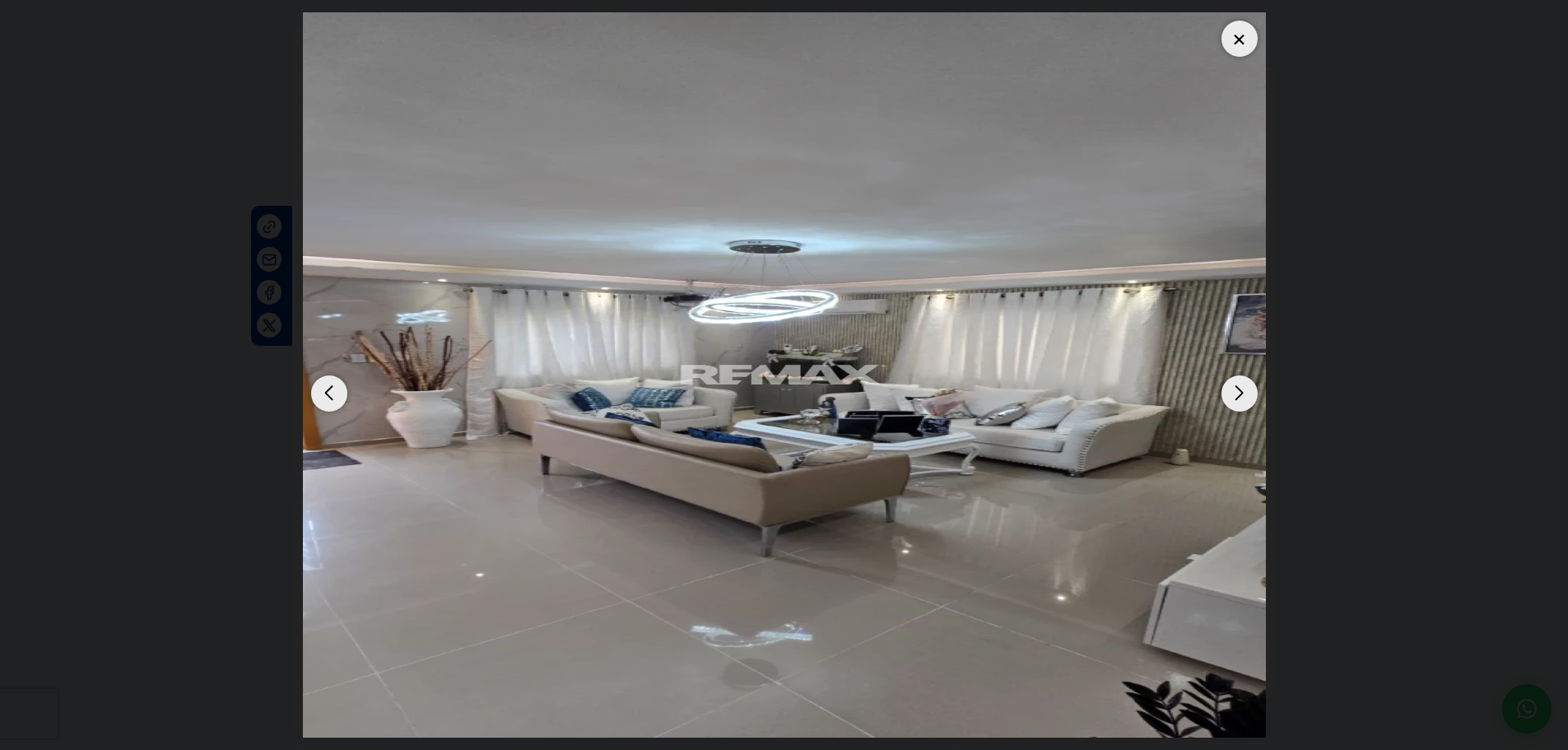
click at [1249, 401] on div "Next slide" at bounding box center [1239, 394] width 37 height 37
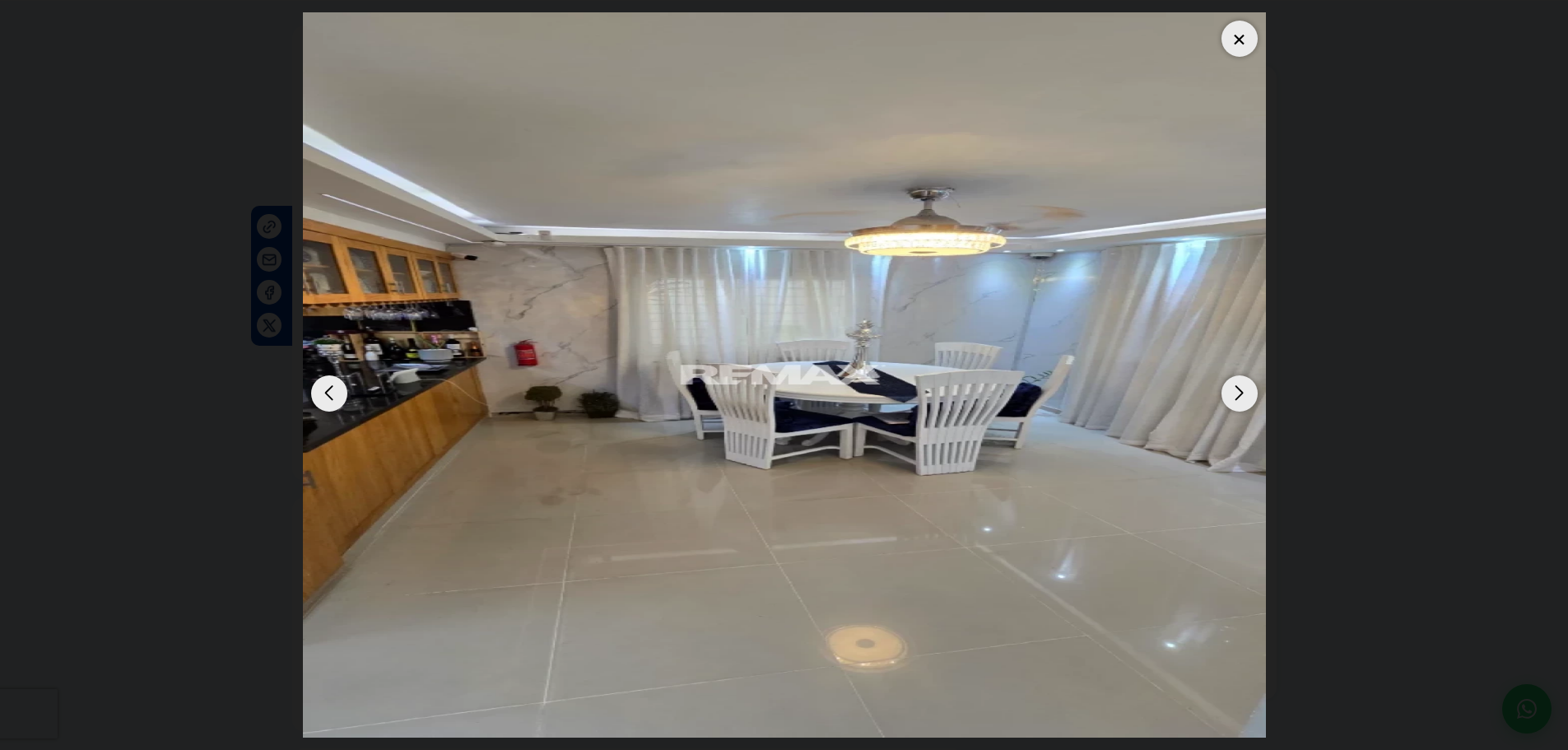
click at [1253, 402] on div "Next slide" at bounding box center [1239, 394] width 37 height 37
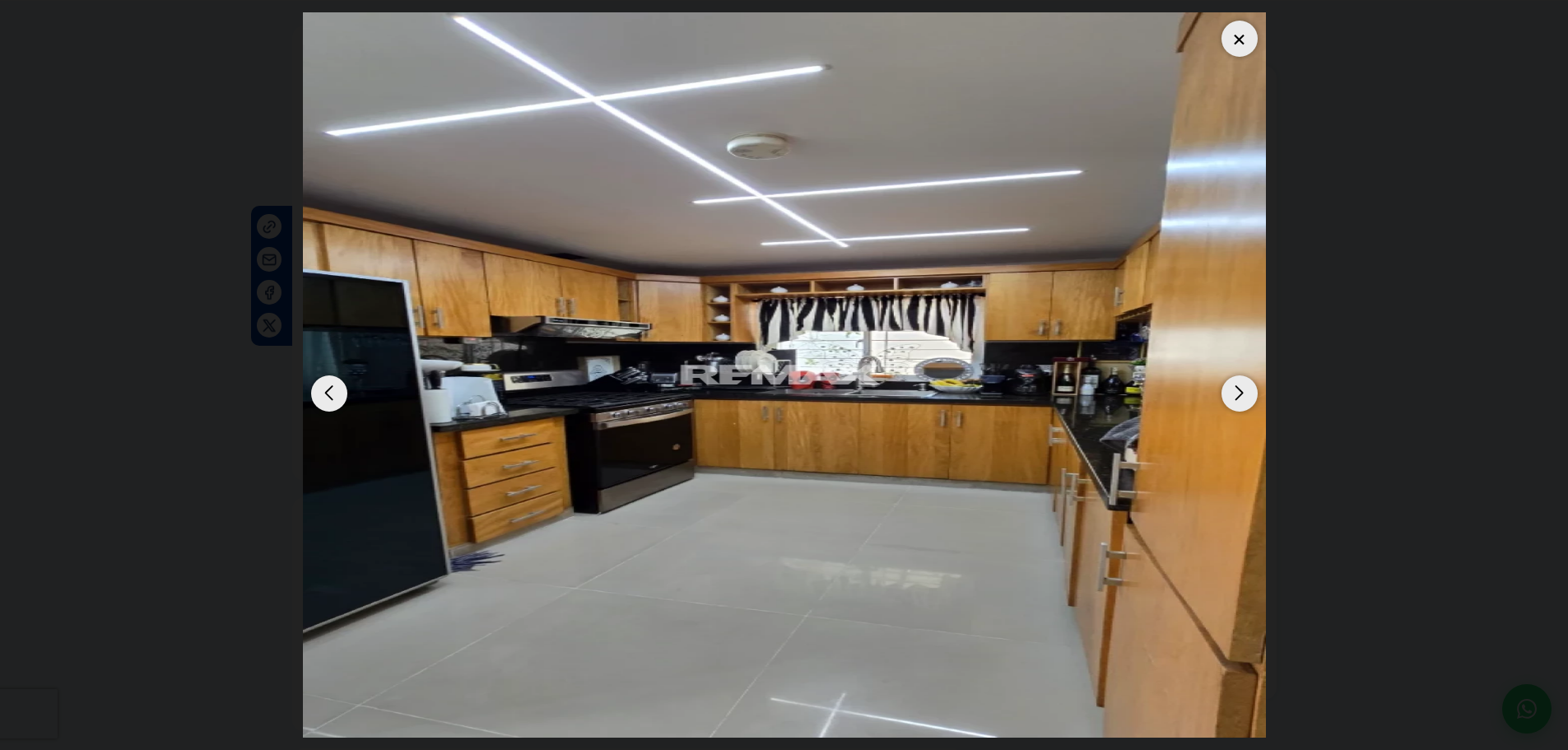
click at [1236, 402] on div "Next slide" at bounding box center [1239, 394] width 37 height 37
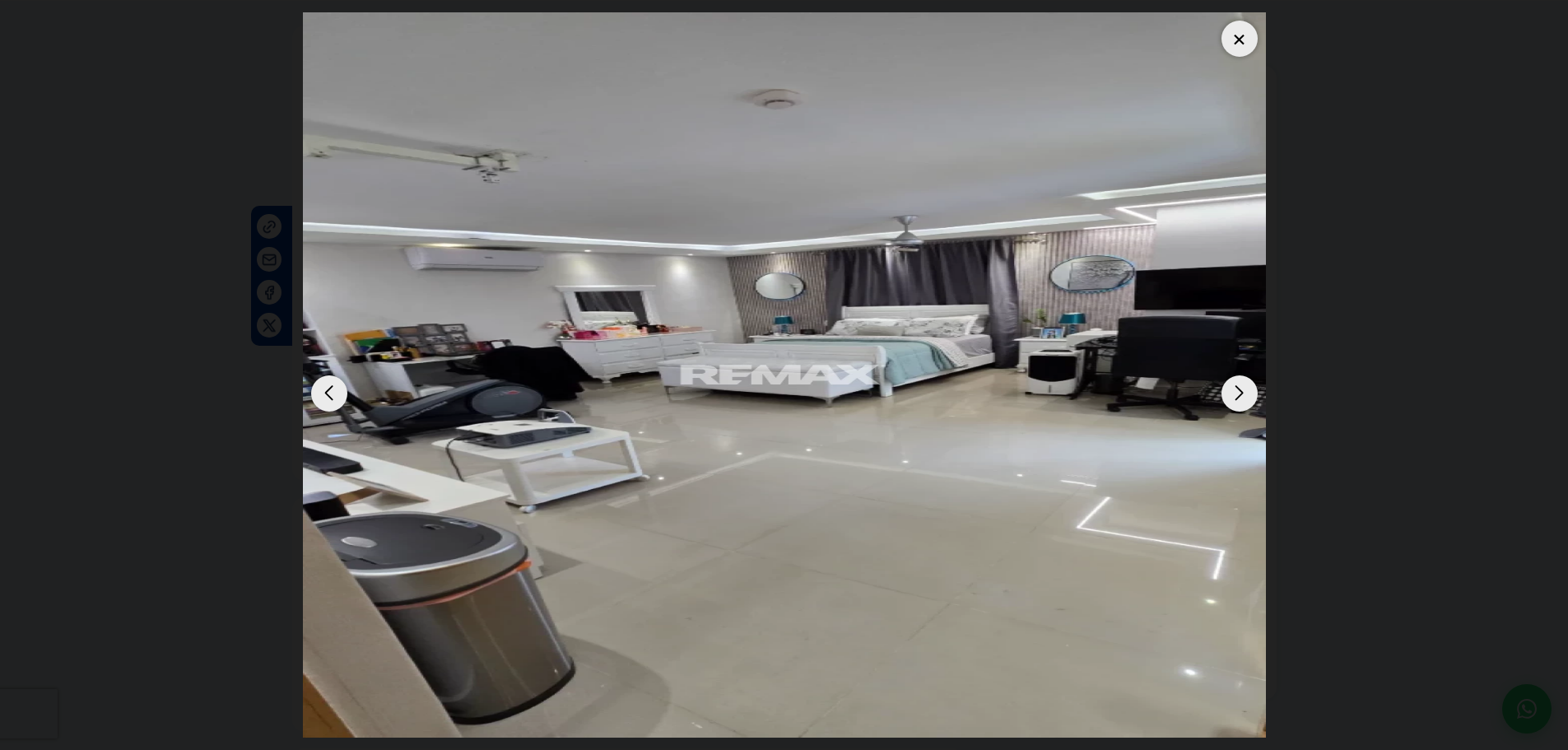
click at [1248, 393] on div "Next slide" at bounding box center [1239, 394] width 37 height 37
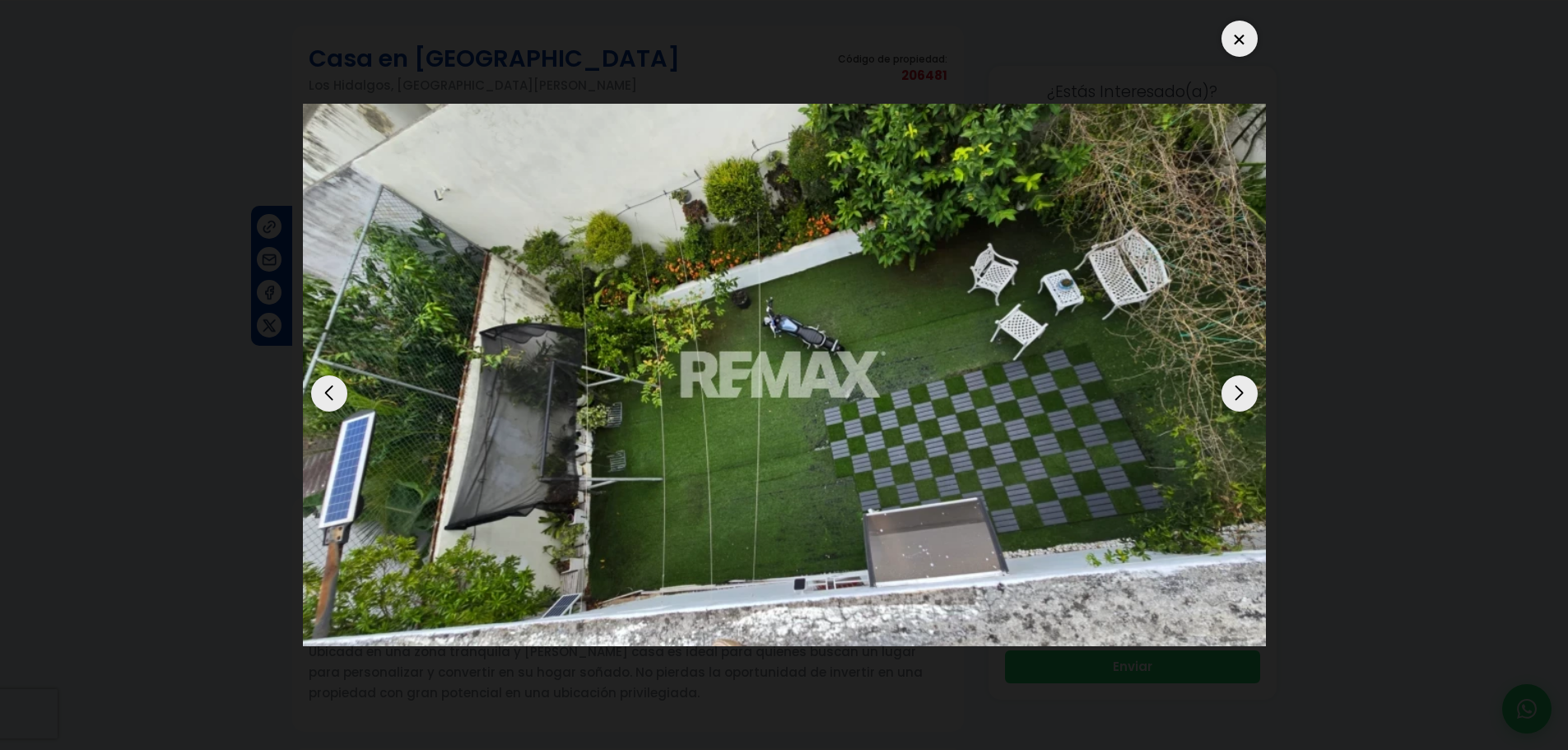
click at [1251, 401] on div "Next slide" at bounding box center [1239, 394] width 37 height 37
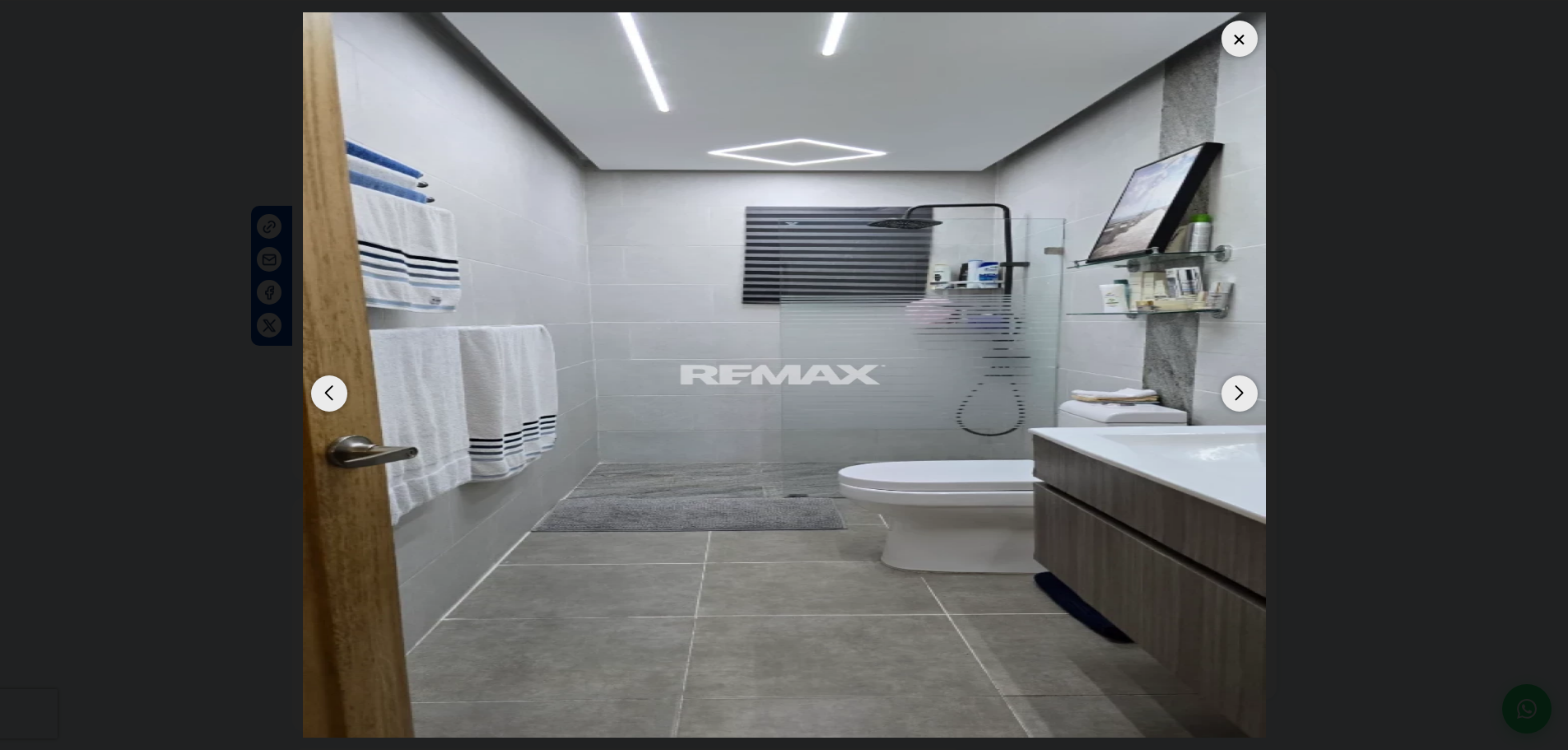
click at [310, 387] on img "7 / 9" at bounding box center [784, 375] width 963 height 725
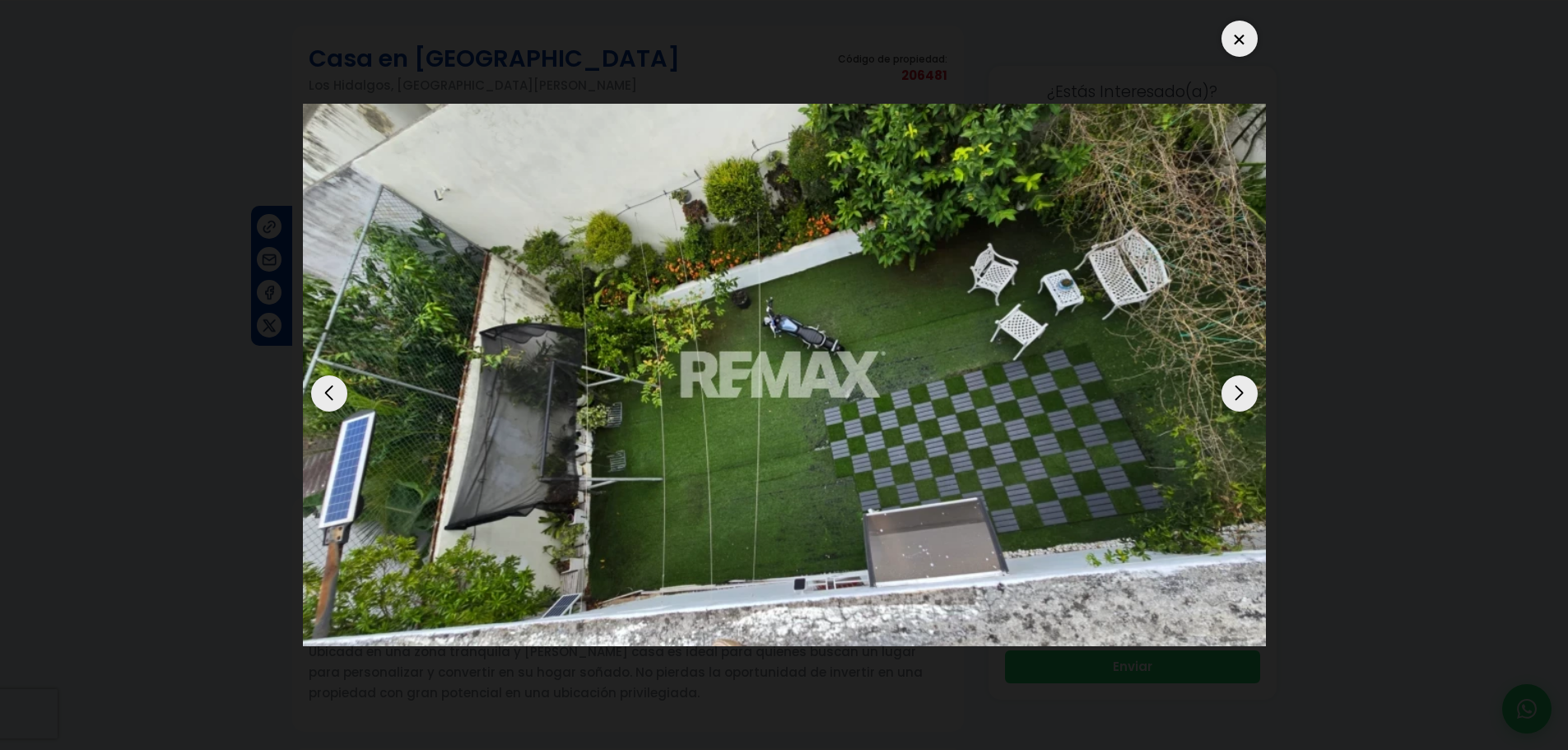
click at [1247, 391] on div "Next slide" at bounding box center [1239, 394] width 37 height 37
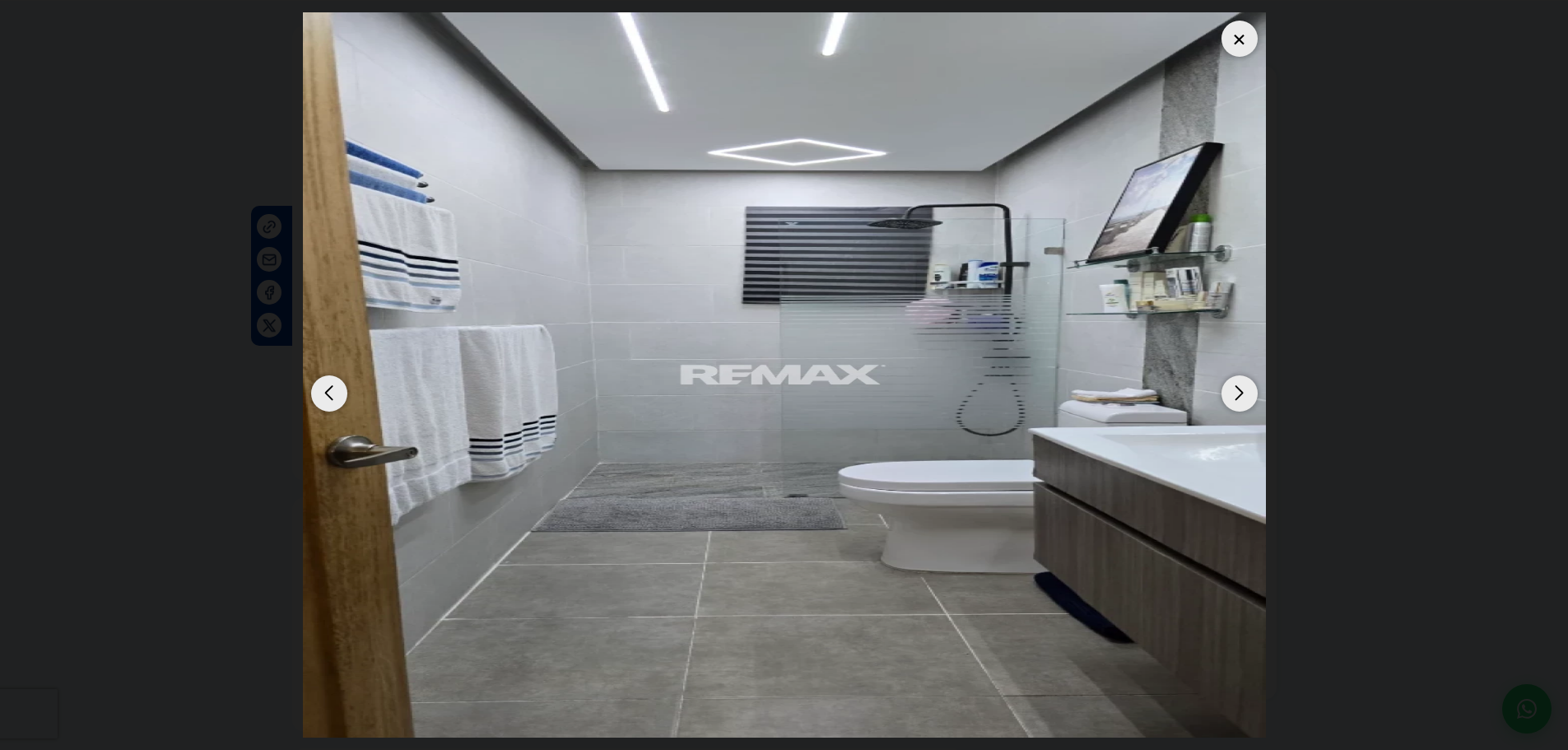
click at [1248, 395] on div "Next slide" at bounding box center [1239, 394] width 37 height 37
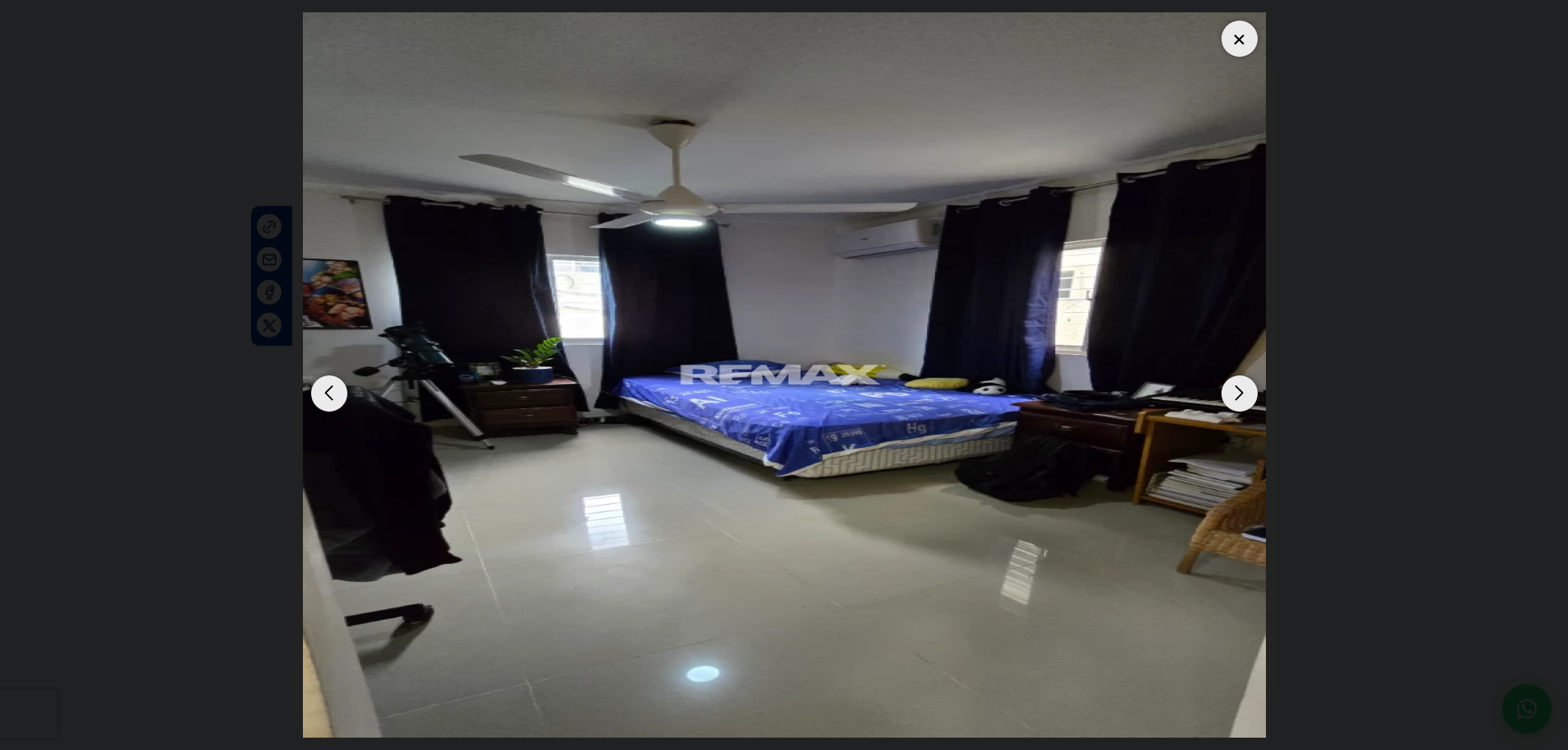
click at [1241, 401] on div "Next slide" at bounding box center [1239, 394] width 37 height 37
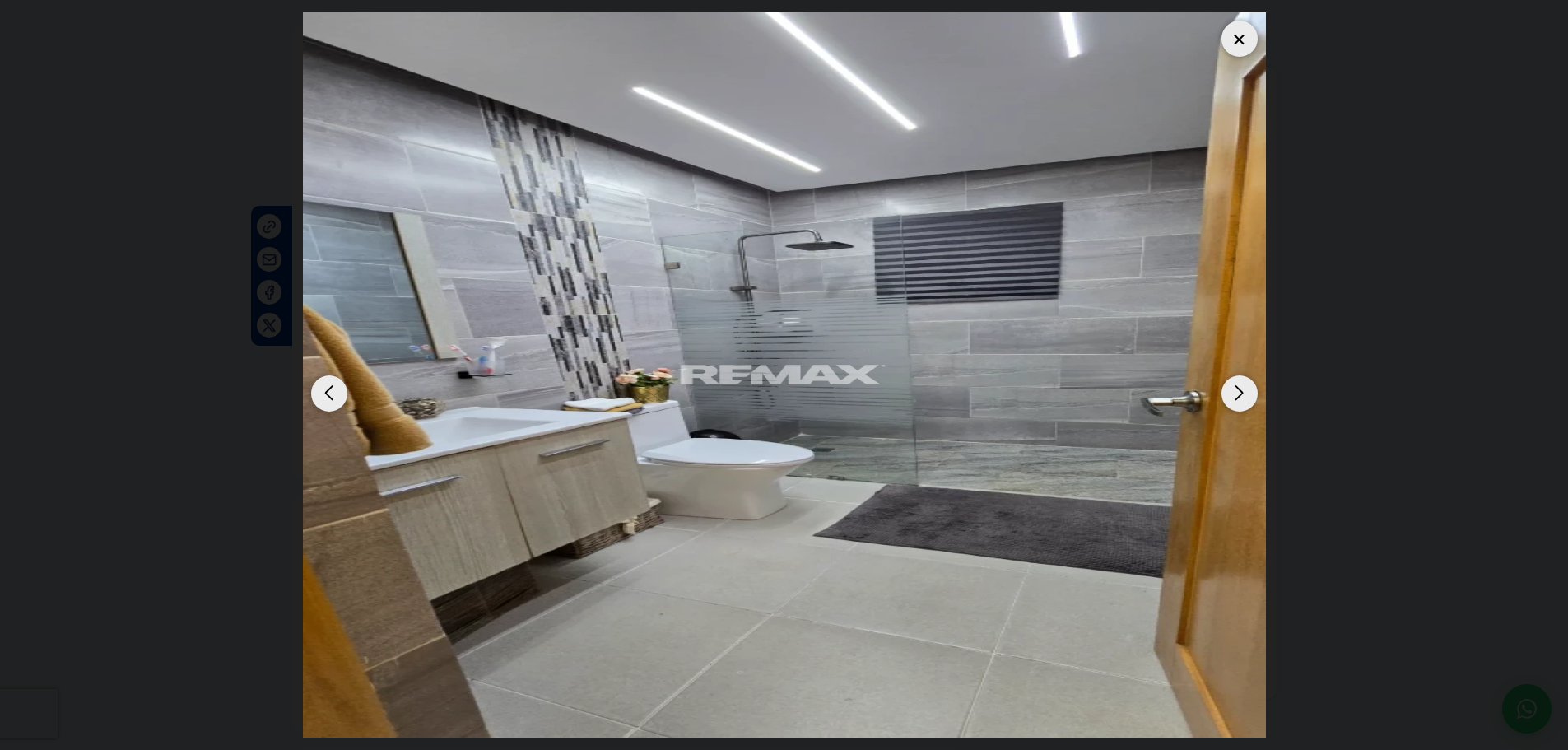
click at [1241, 401] on div "Next slide" at bounding box center [1239, 394] width 37 height 37
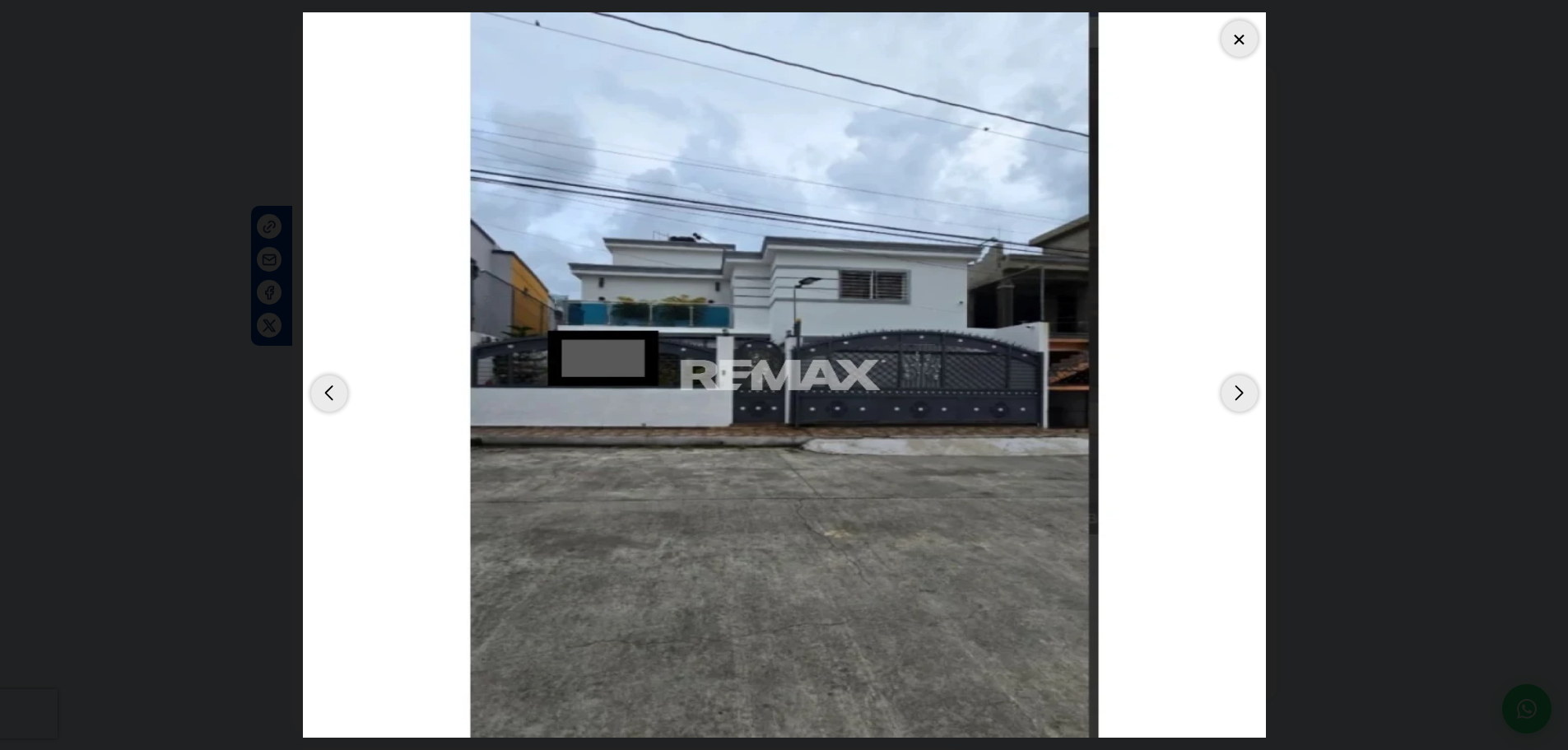
click at [1231, 43] on div at bounding box center [1239, 39] width 37 height 37
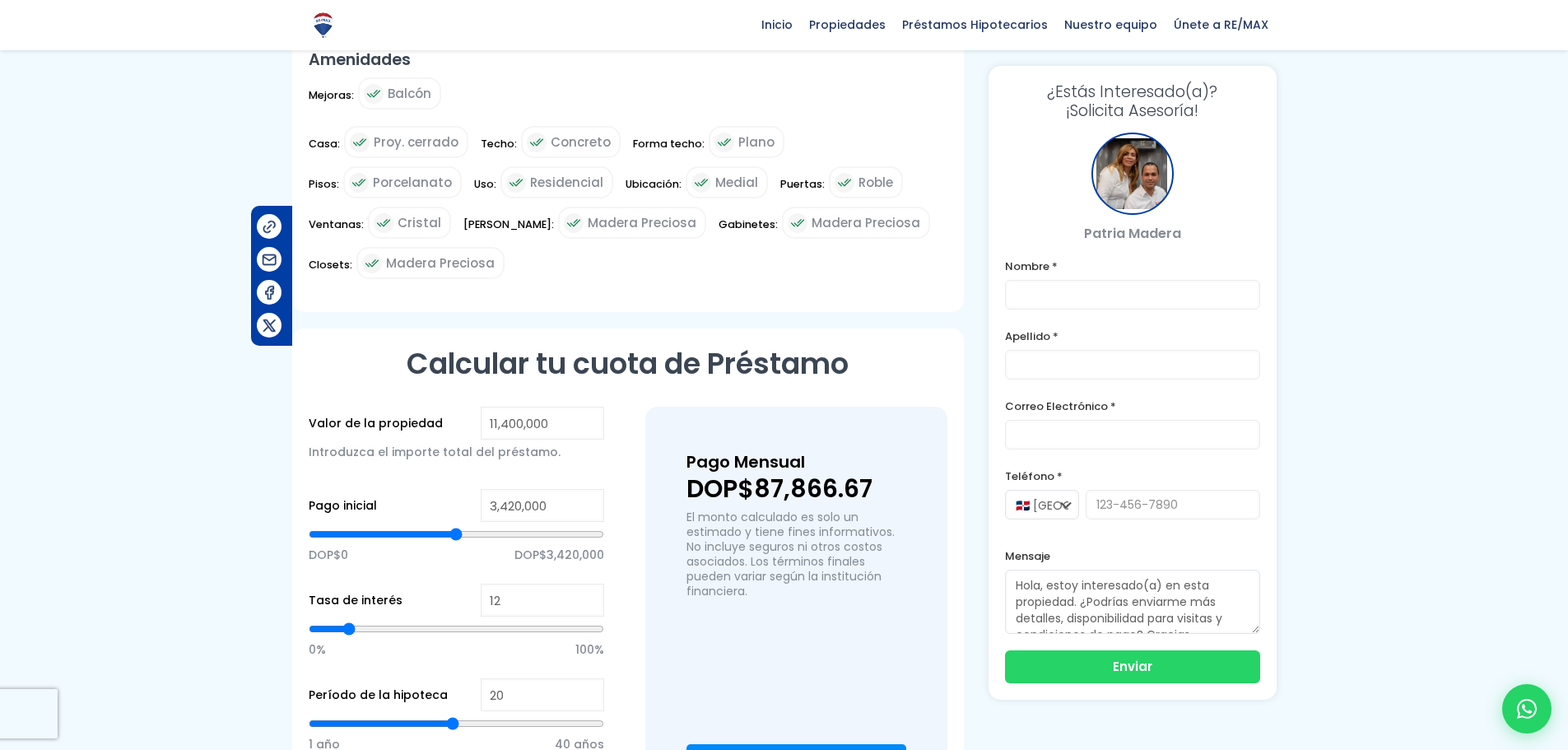
scroll to position [494, 0]
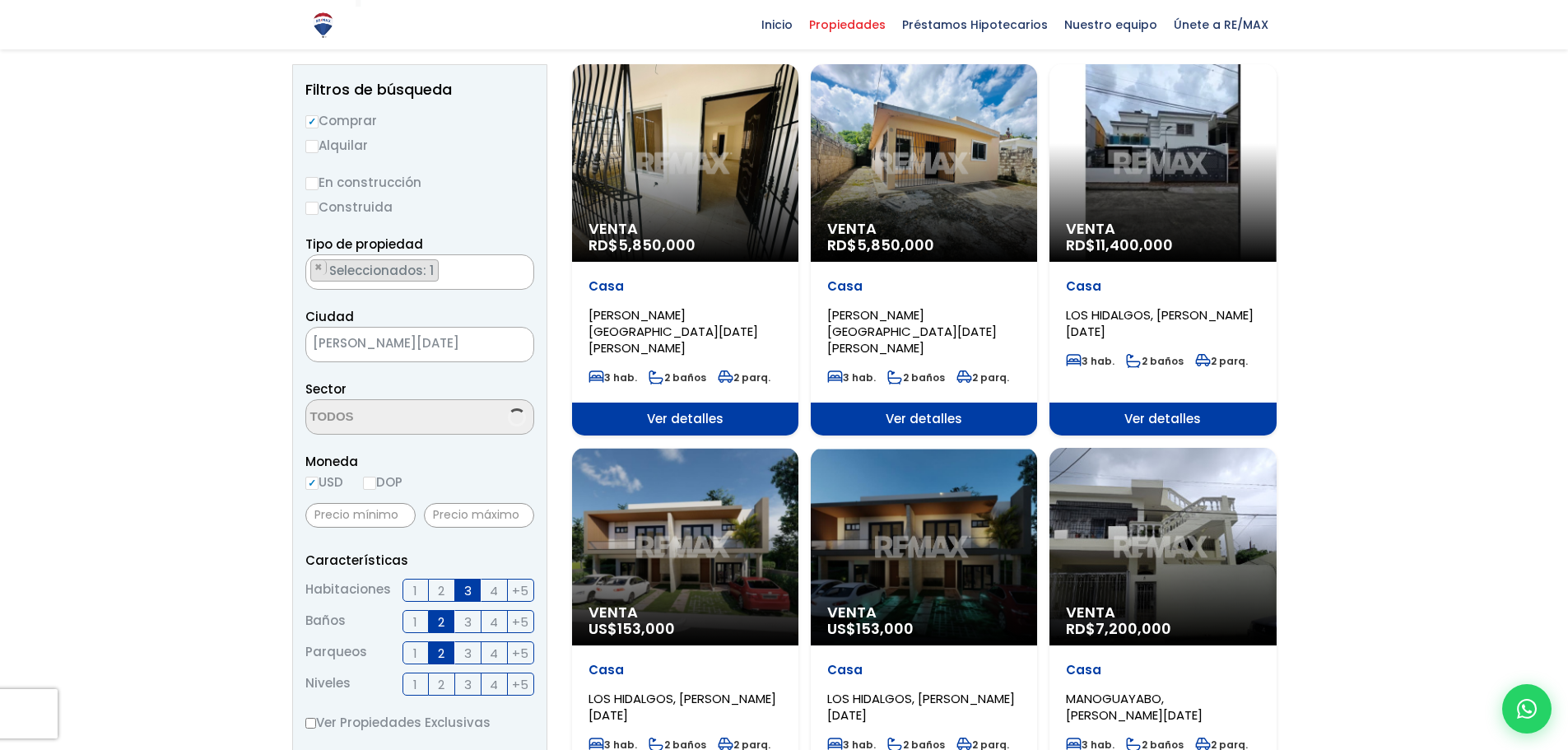
scroll to position [166, 0]
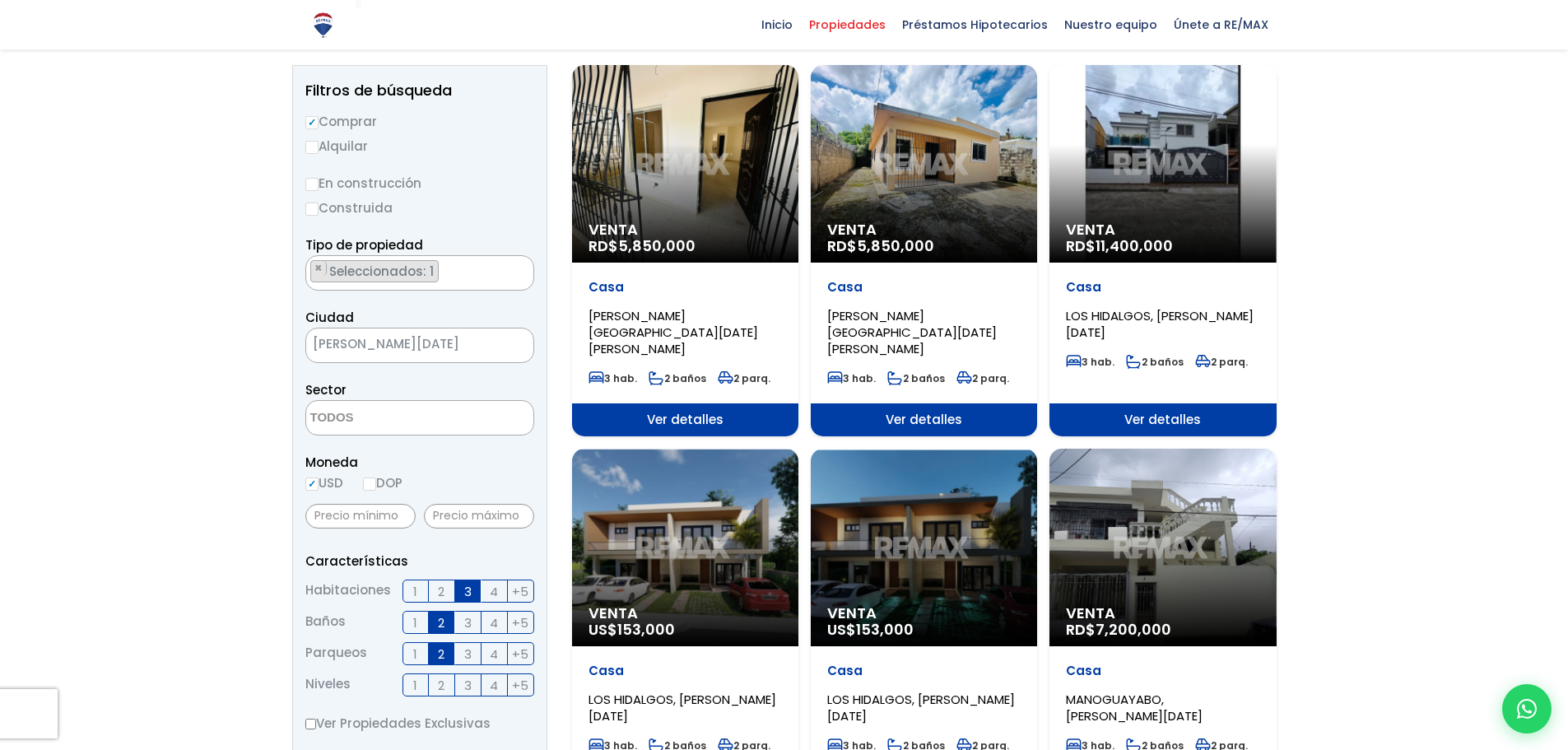
click at [952, 578] on div "Venta US$ 153,000" at bounding box center [924, 547] width 226 height 197
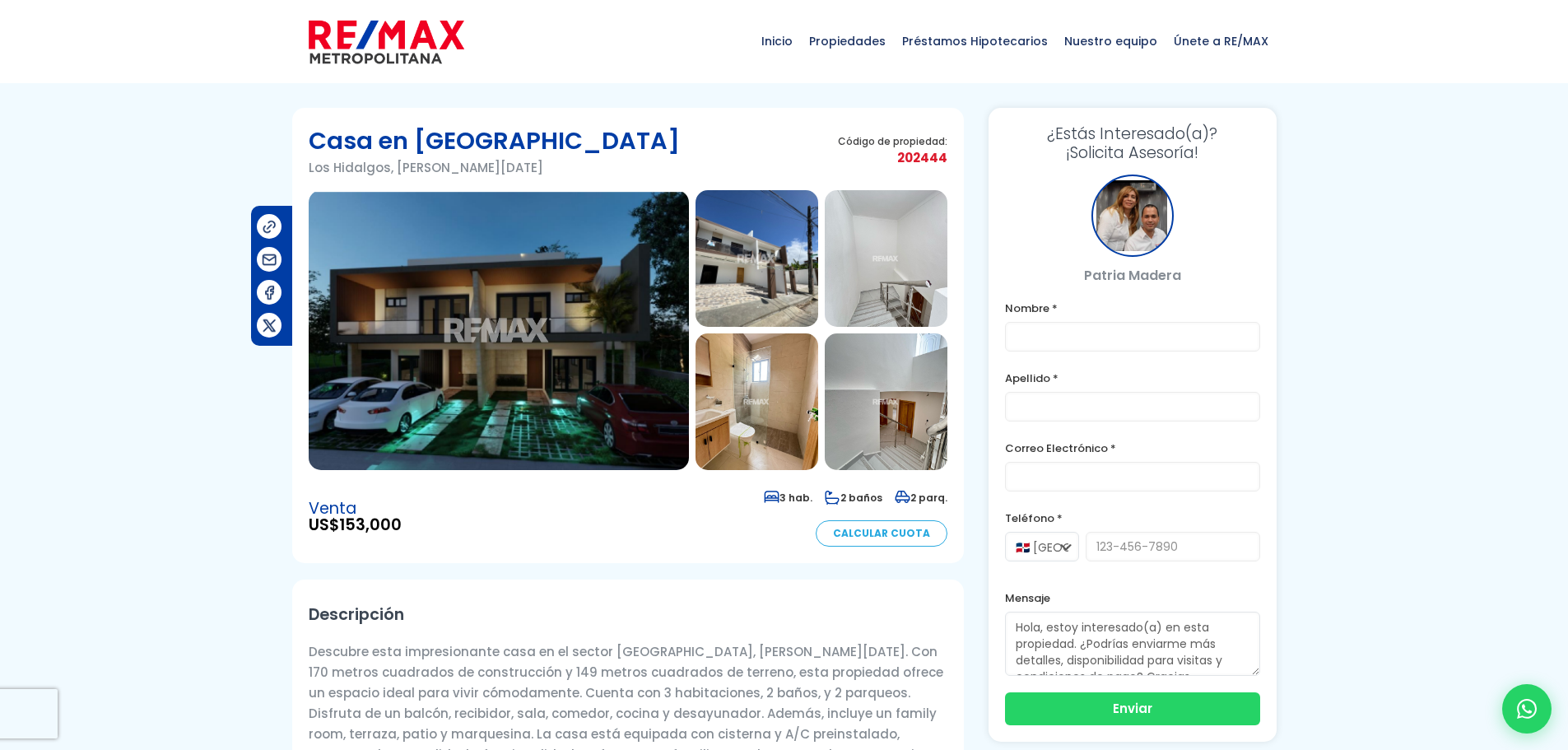
click at [628, 376] on img at bounding box center [499, 330] width 380 height 280
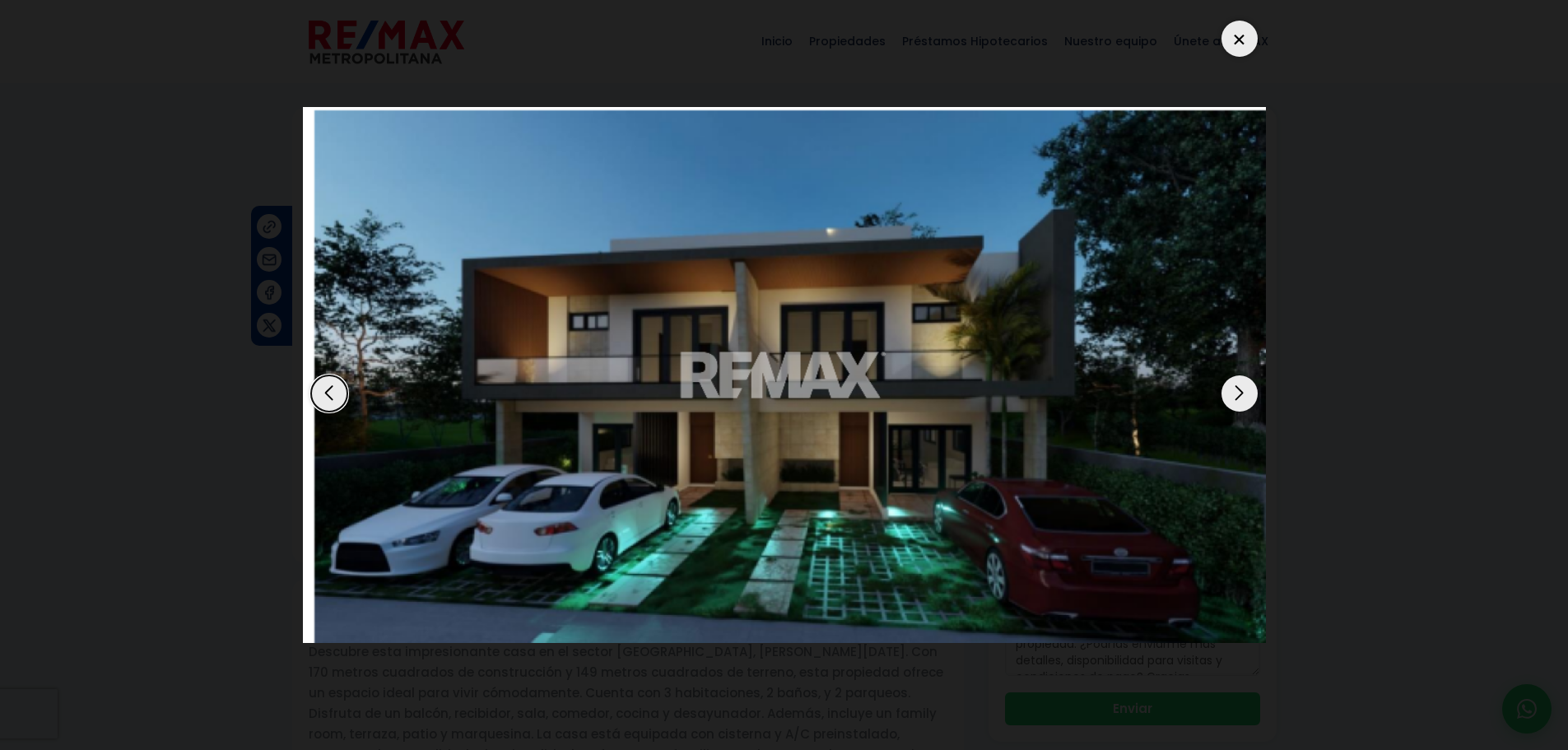
click at [1228, 398] on div "Next slide" at bounding box center [1239, 394] width 37 height 37
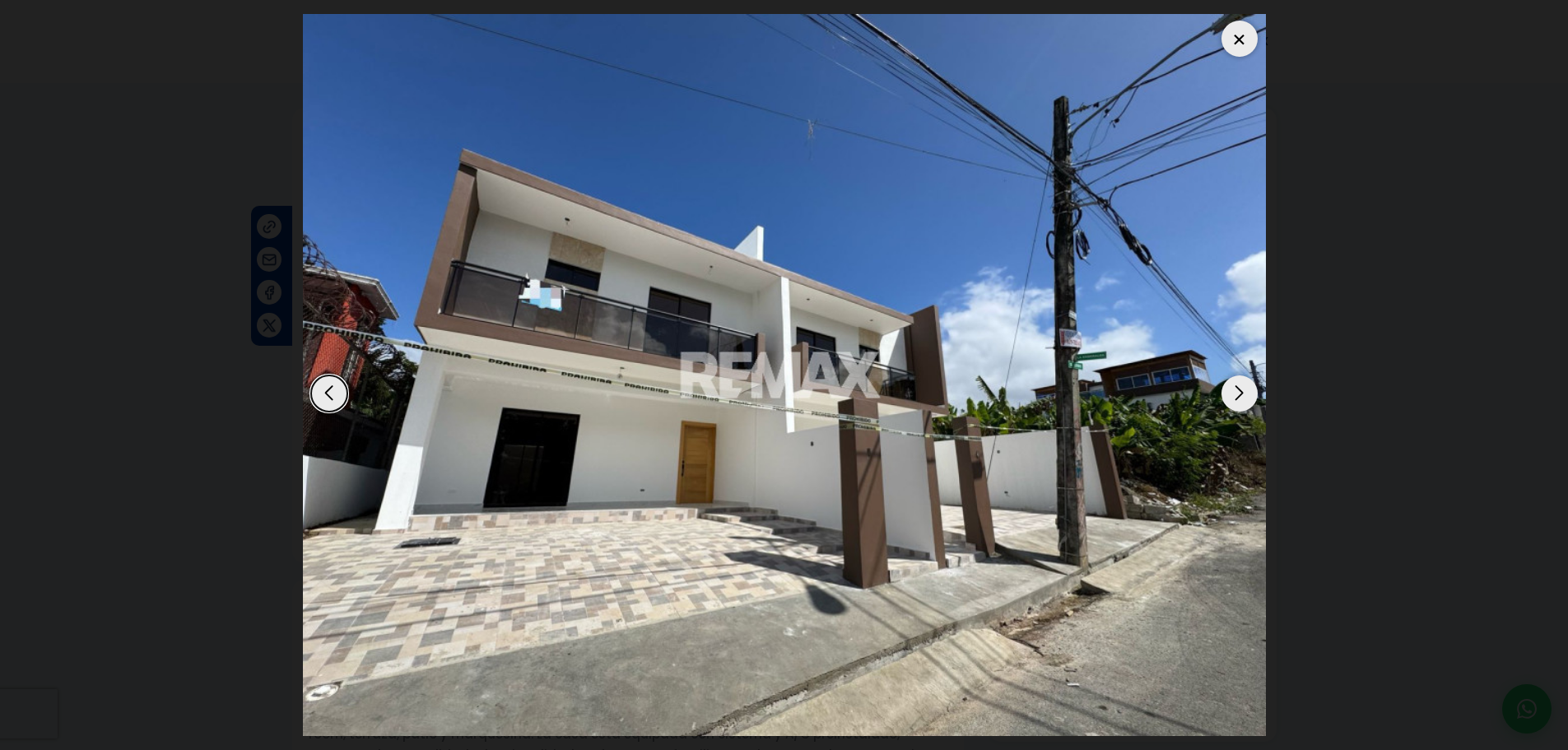
click at [1239, 401] on div "Next slide" at bounding box center [1239, 394] width 37 height 37
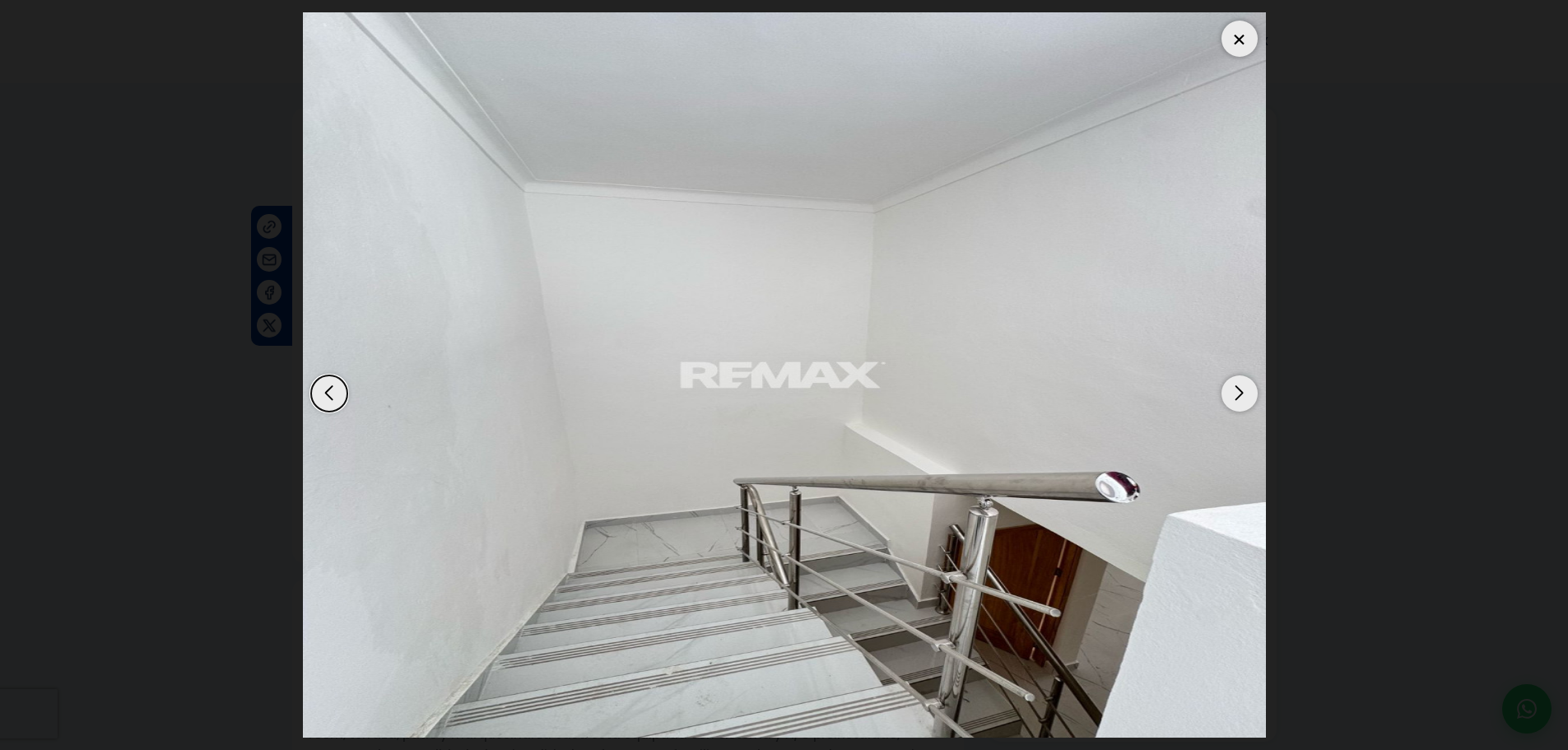
click at [1239, 401] on div "Next slide" at bounding box center [1239, 394] width 37 height 37
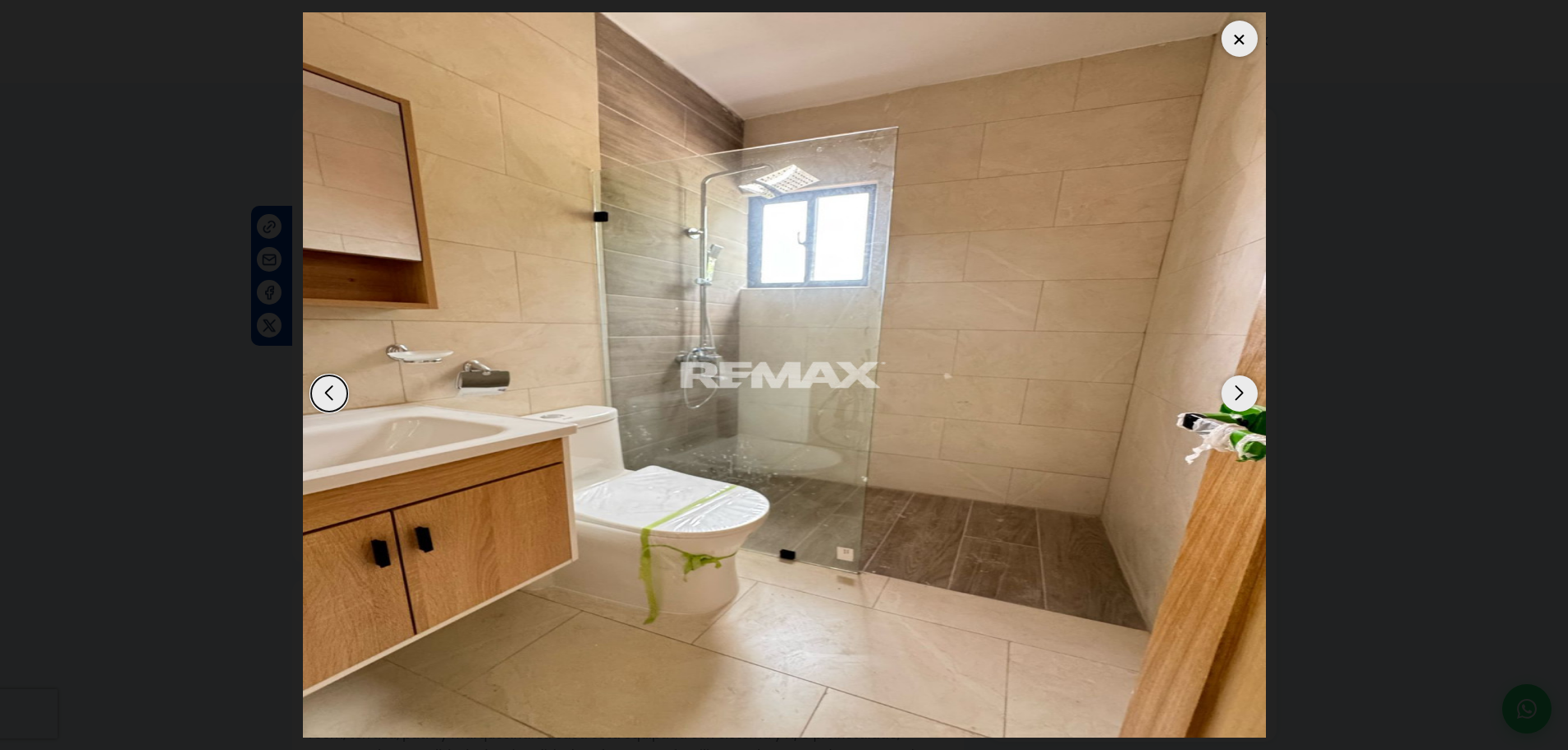
click at [1253, 387] on div "Next slide" at bounding box center [1239, 394] width 37 height 37
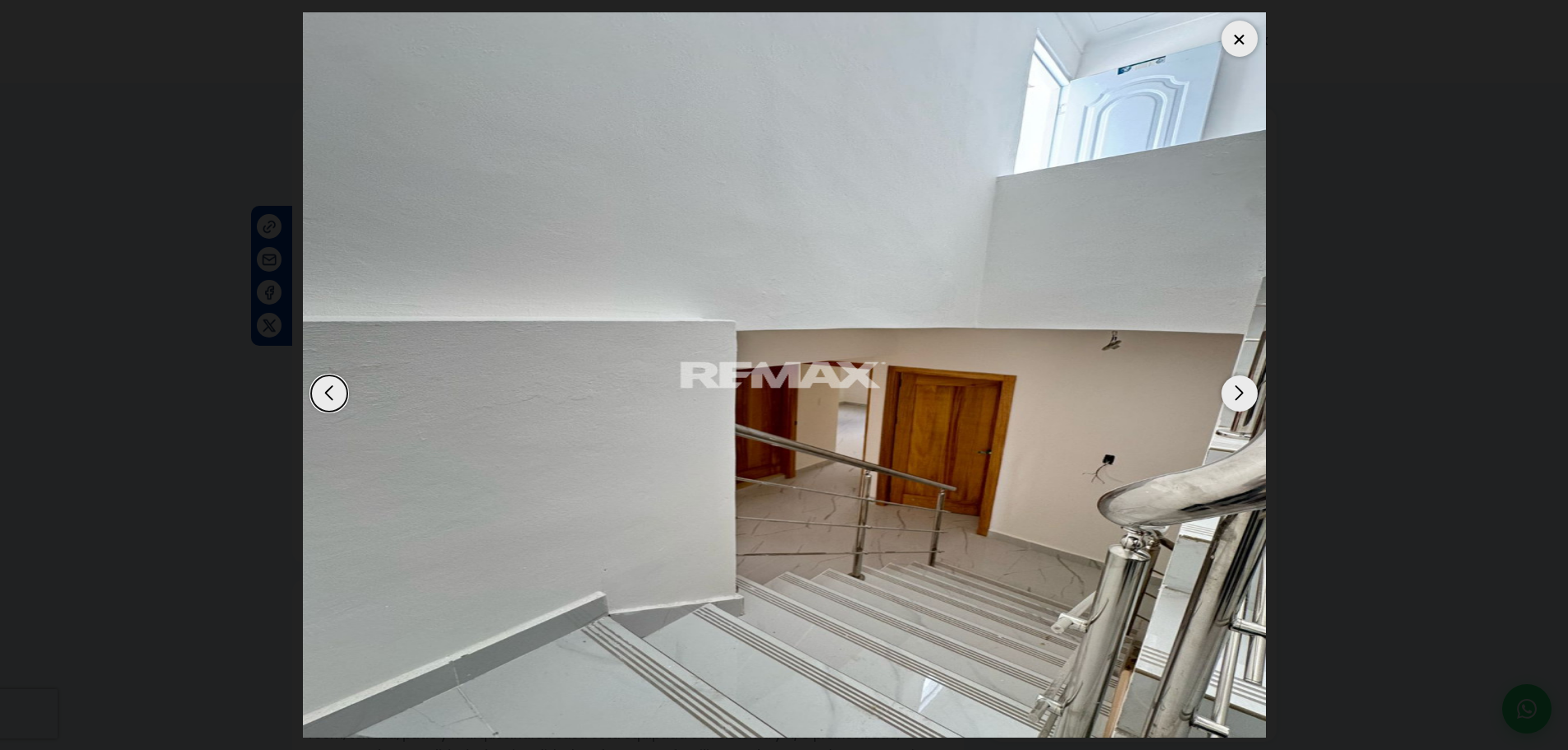
click at [1252, 387] on div "Next slide" at bounding box center [1239, 394] width 37 height 37
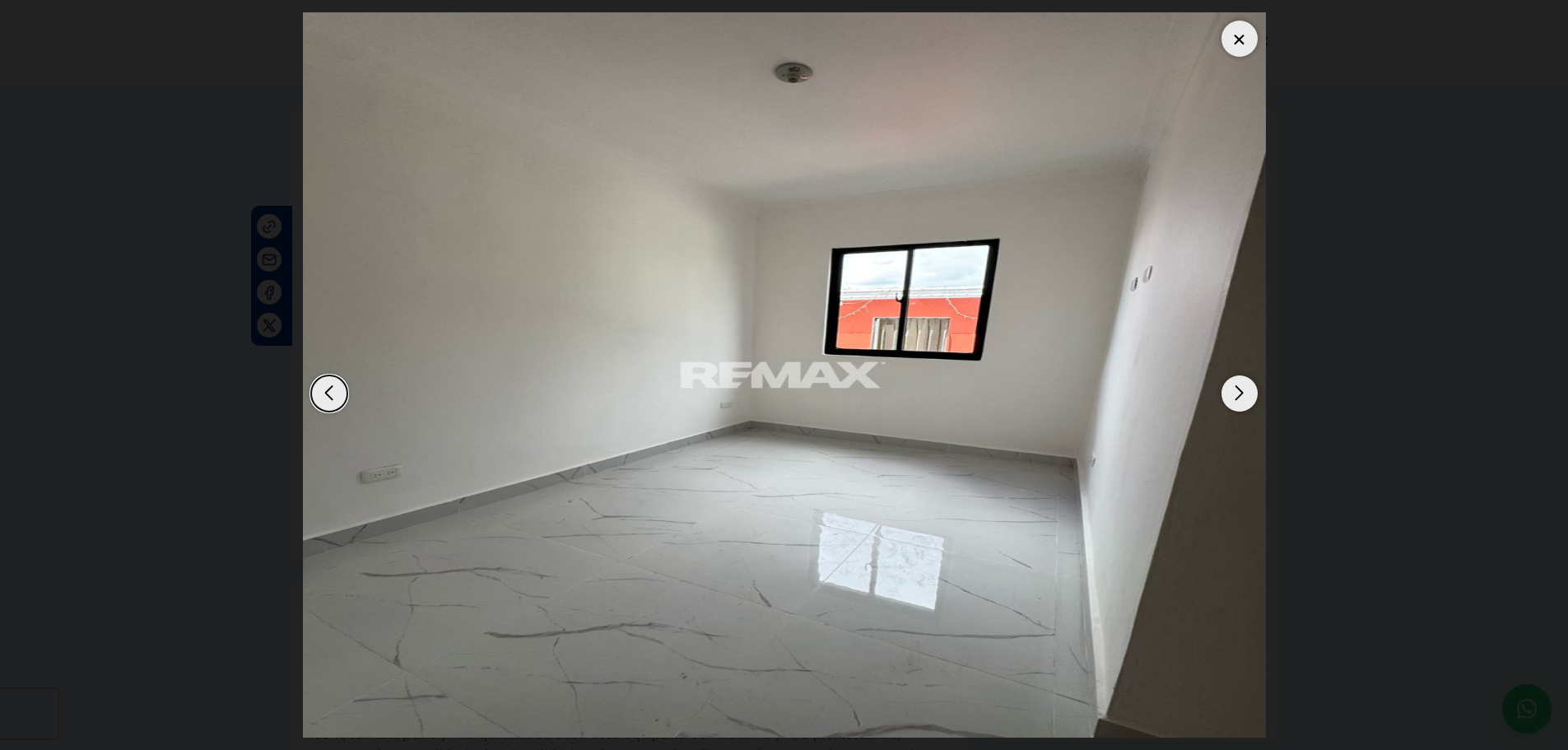
click at [1249, 390] on div "Next slide" at bounding box center [1239, 394] width 37 height 37
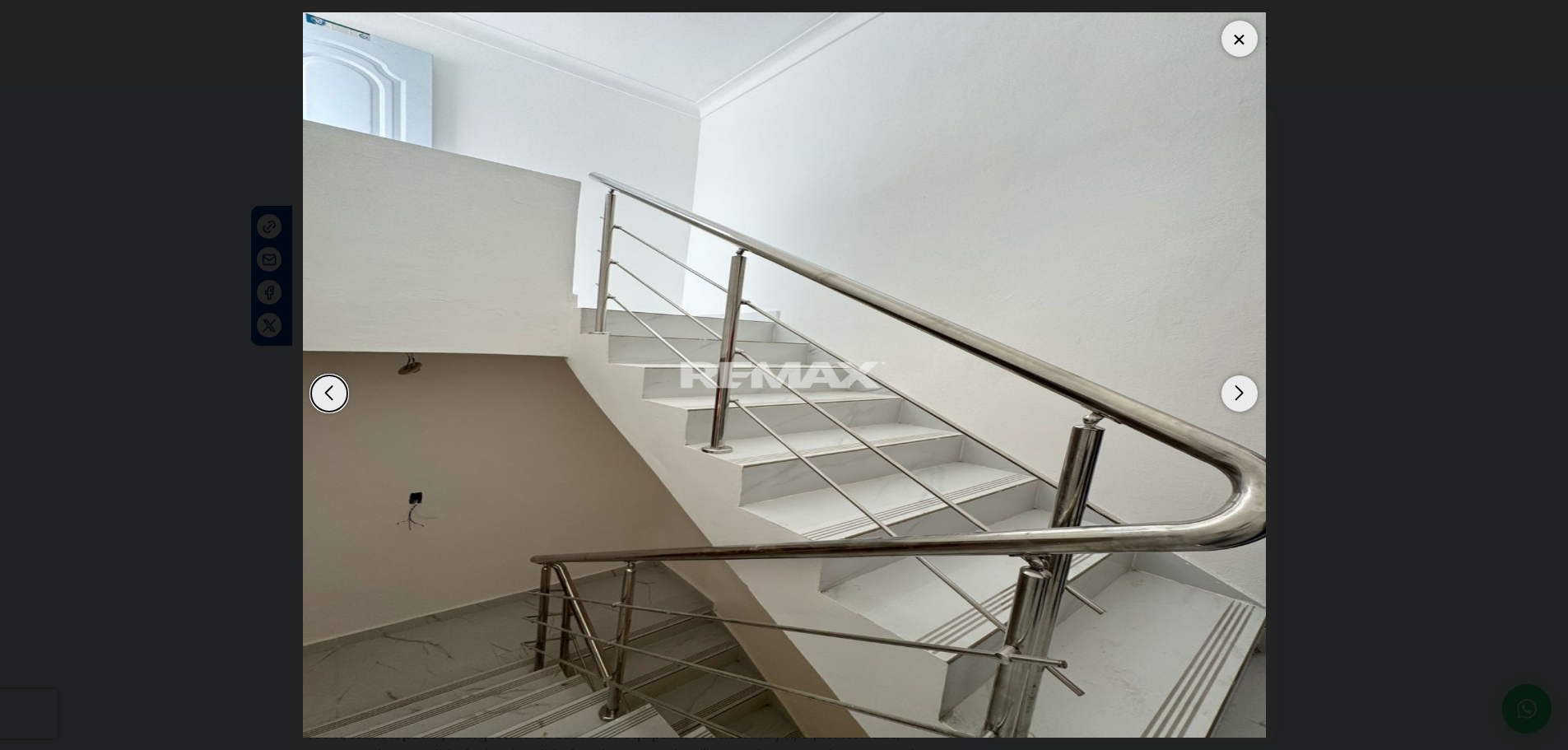
click at [1249, 390] on div "Next slide" at bounding box center [1239, 394] width 37 height 37
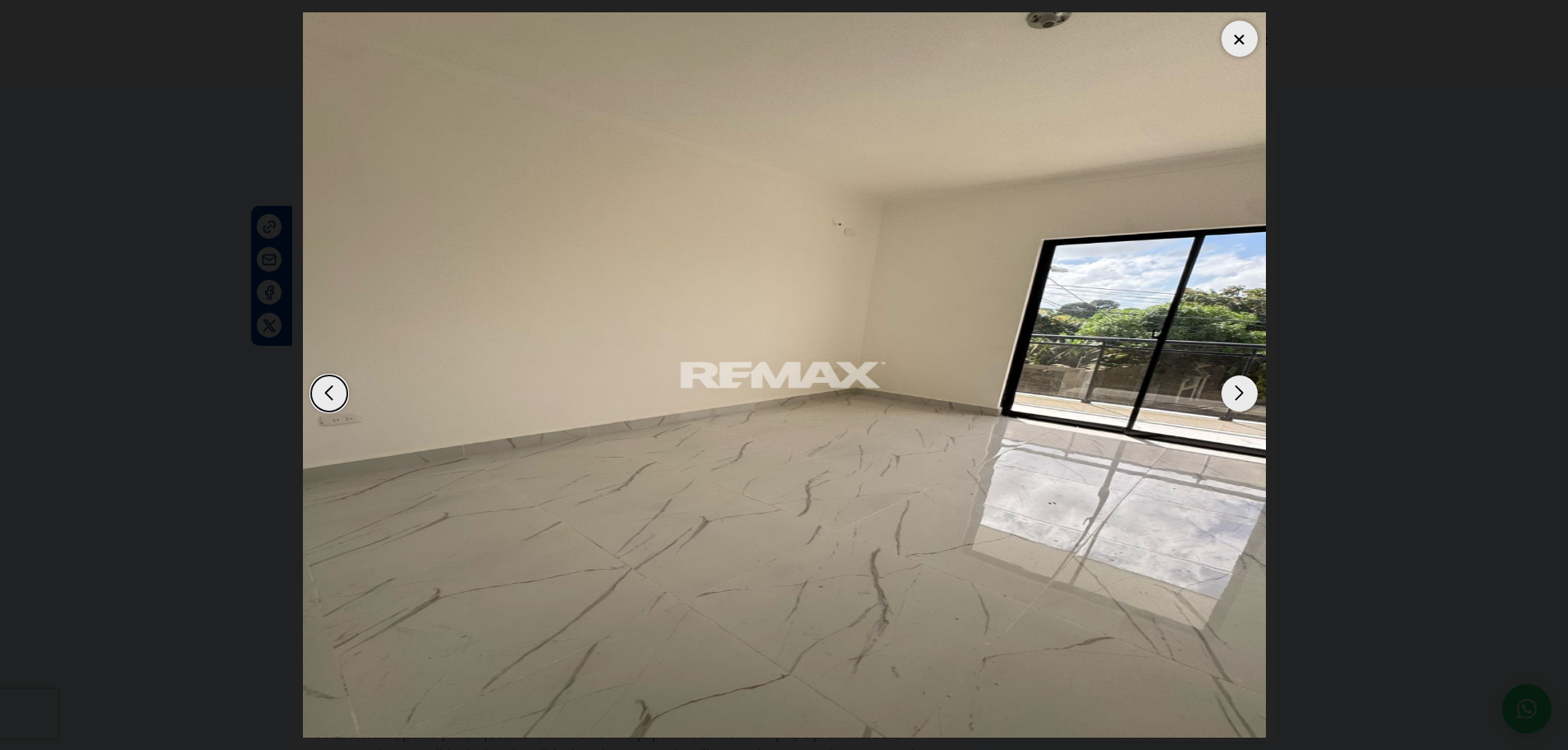
click at [311, 395] on div "Previous slide" at bounding box center [330, 394] width 37 height 37
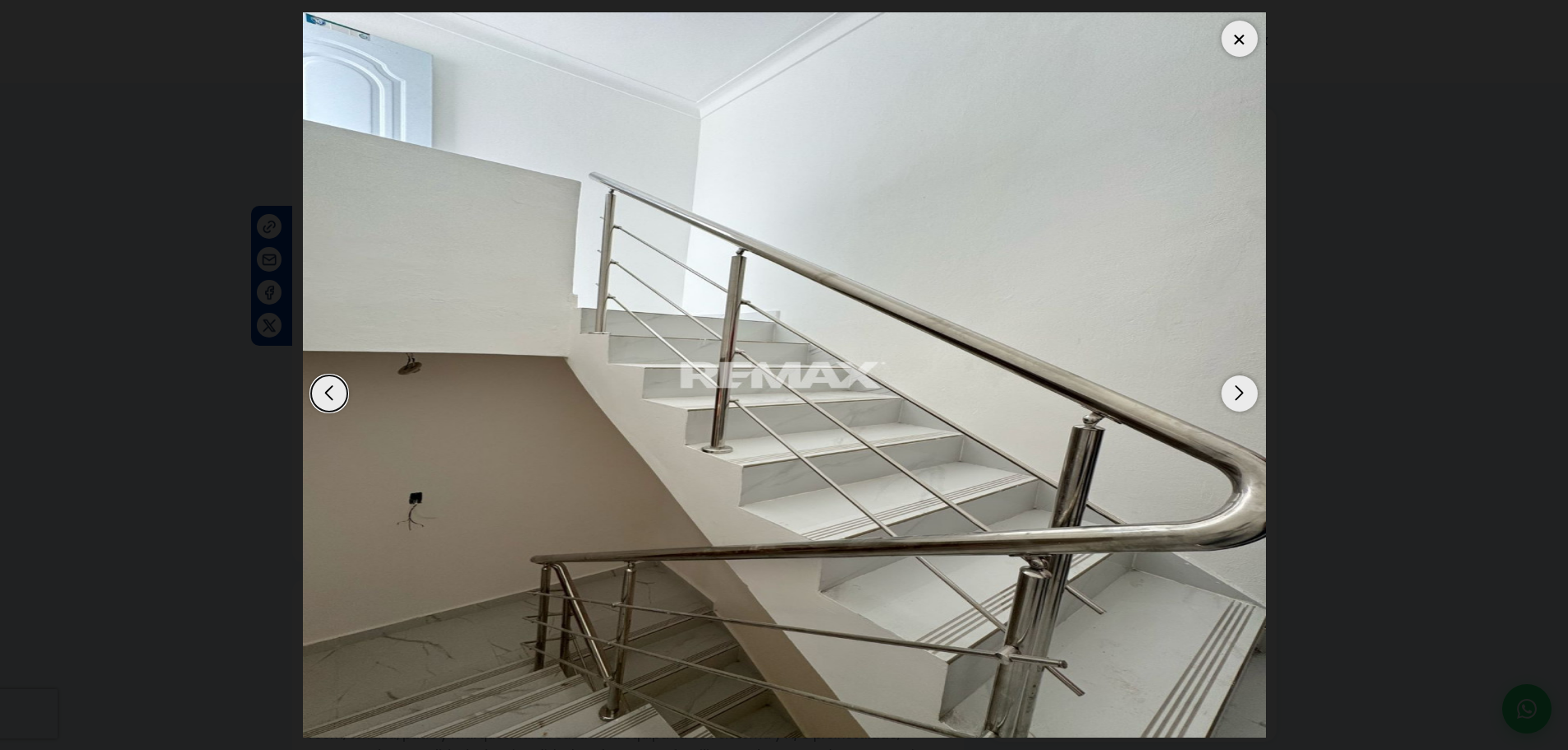
click at [1238, 399] on div "Next slide" at bounding box center [1239, 394] width 37 height 37
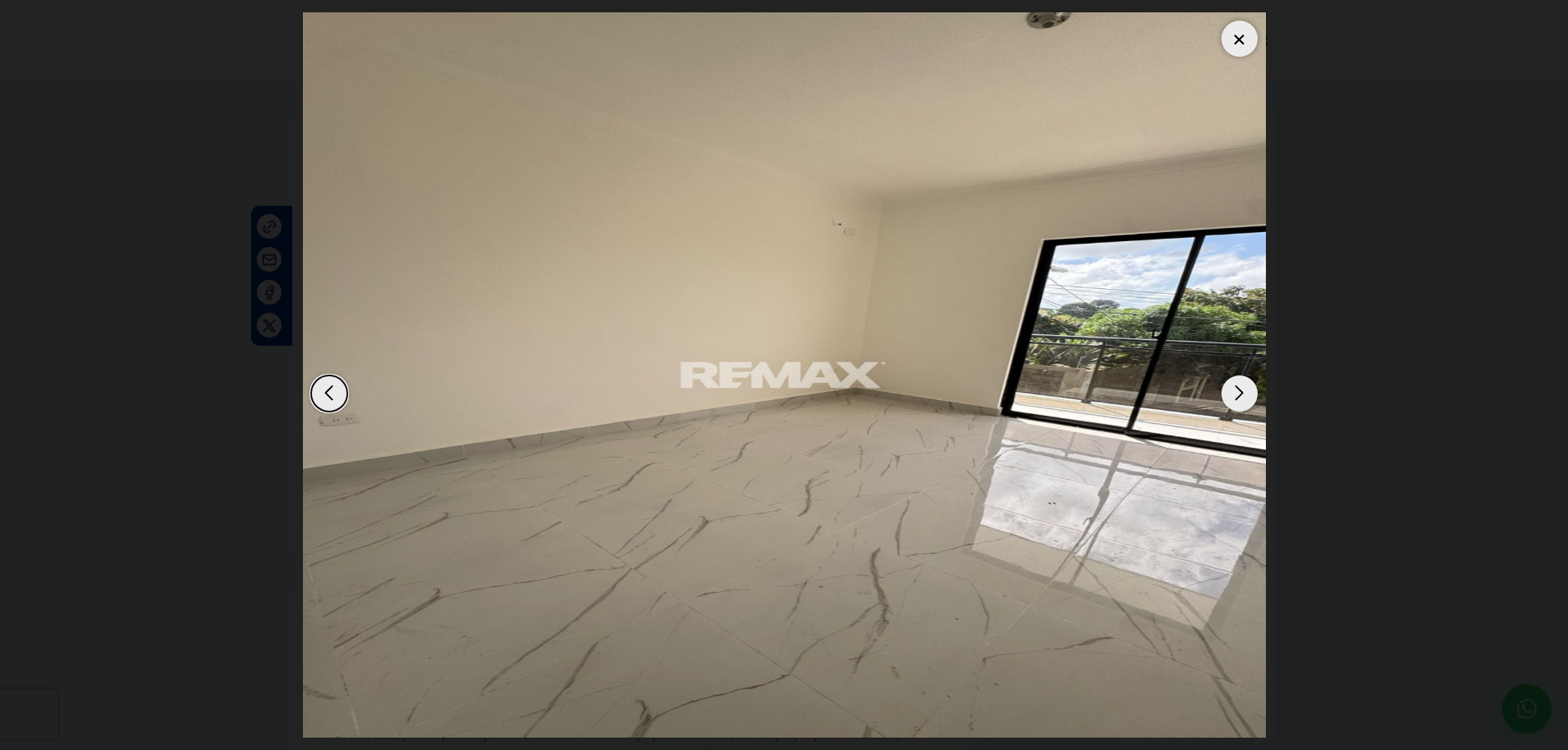
click at [1238, 399] on div "Next slide" at bounding box center [1239, 394] width 37 height 37
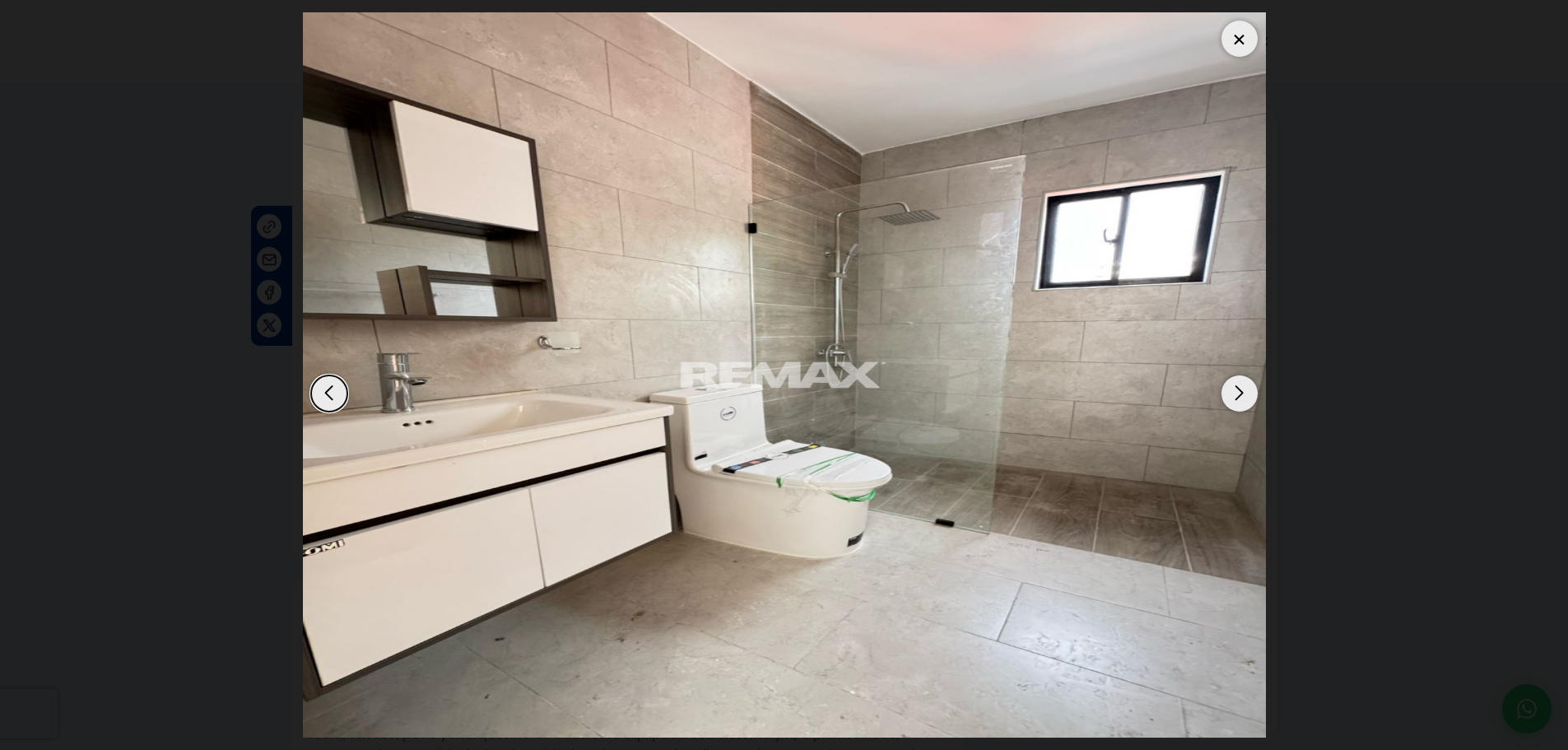
click at [1238, 399] on div "Next slide" at bounding box center [1239, 394] width 37 height 37
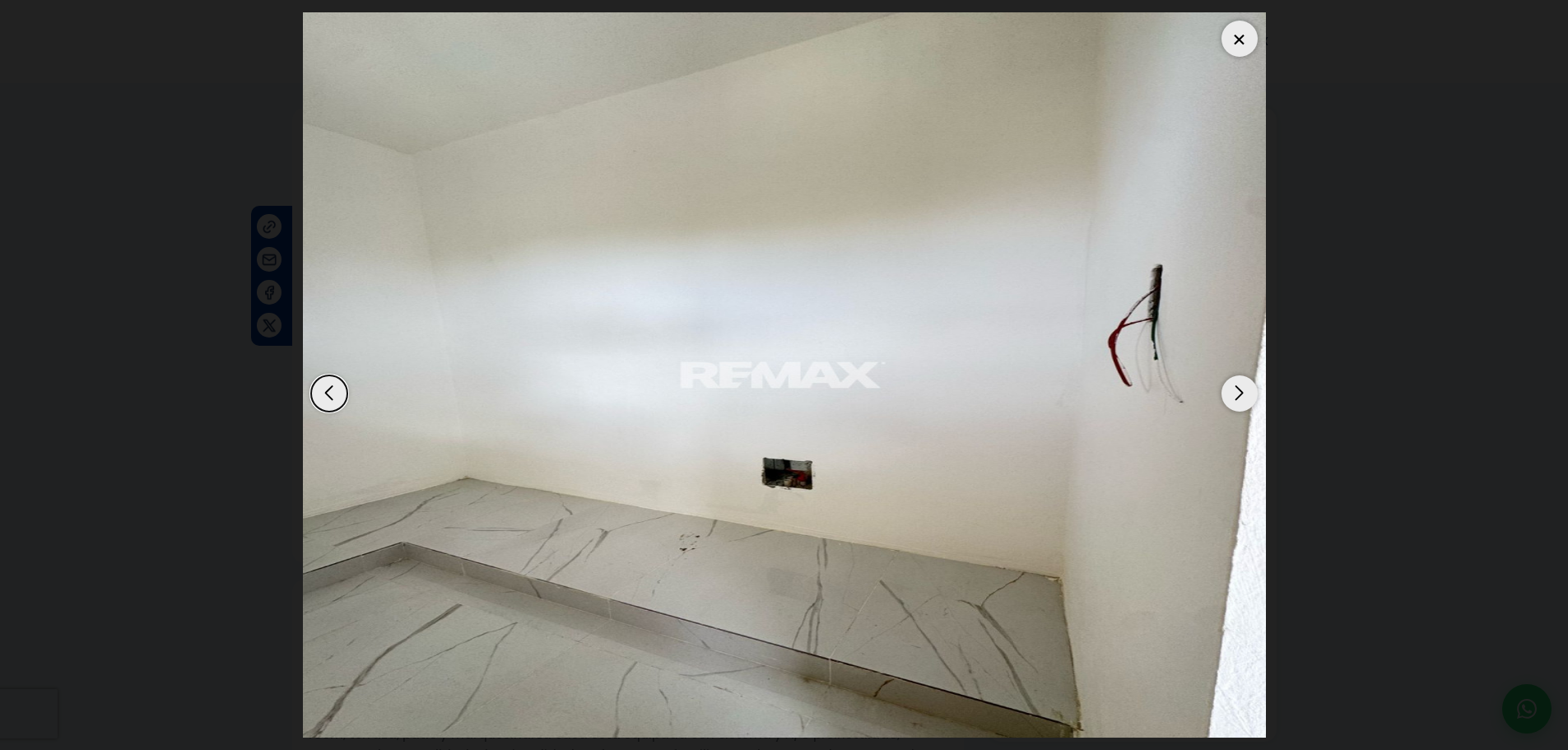
click at [1238, 385] on div "Next slide" at bounding box center [1239, 394] width 37 height 37
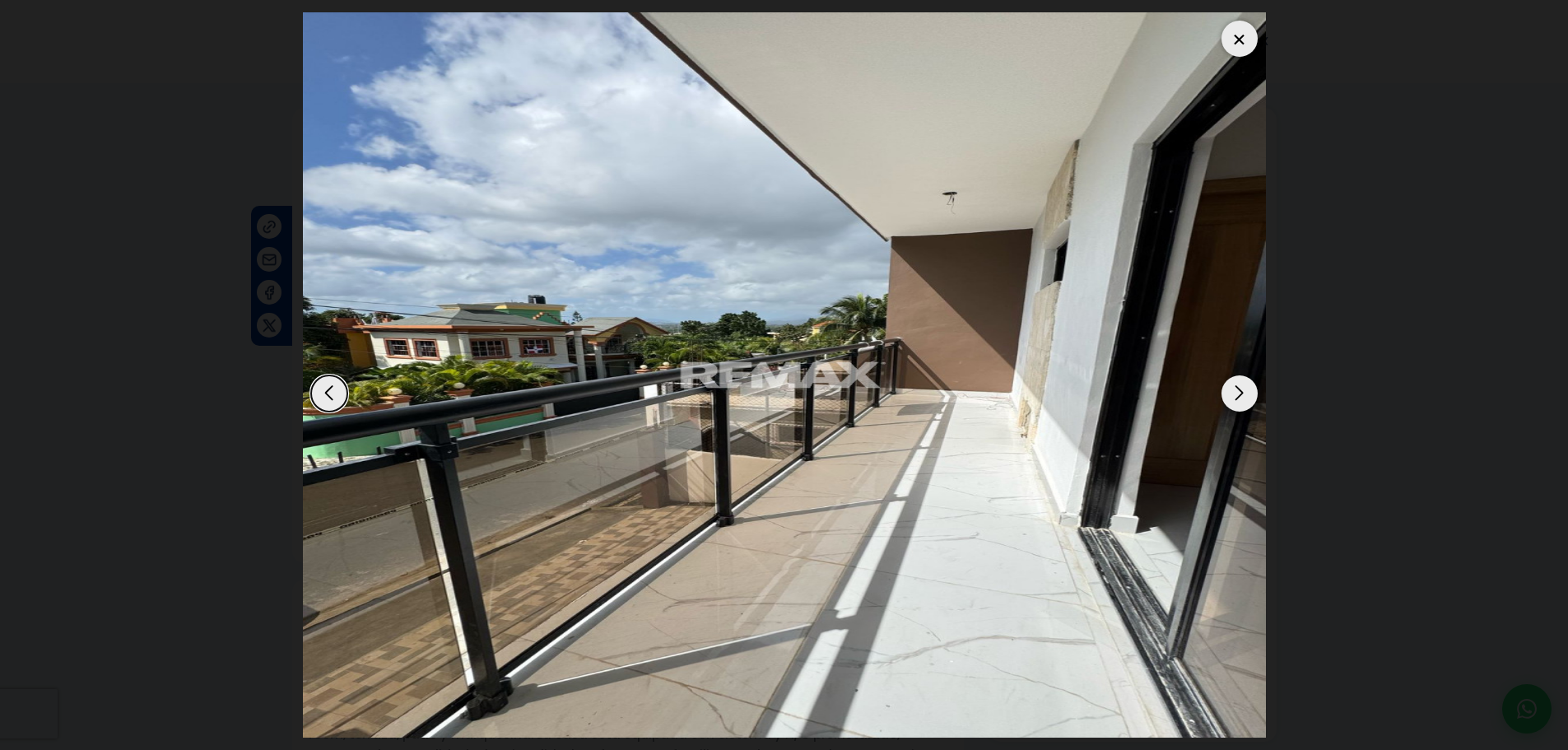
click at [1234, 397] on div "Next slide" at bounding box center [1239, 394] width 37 height 37
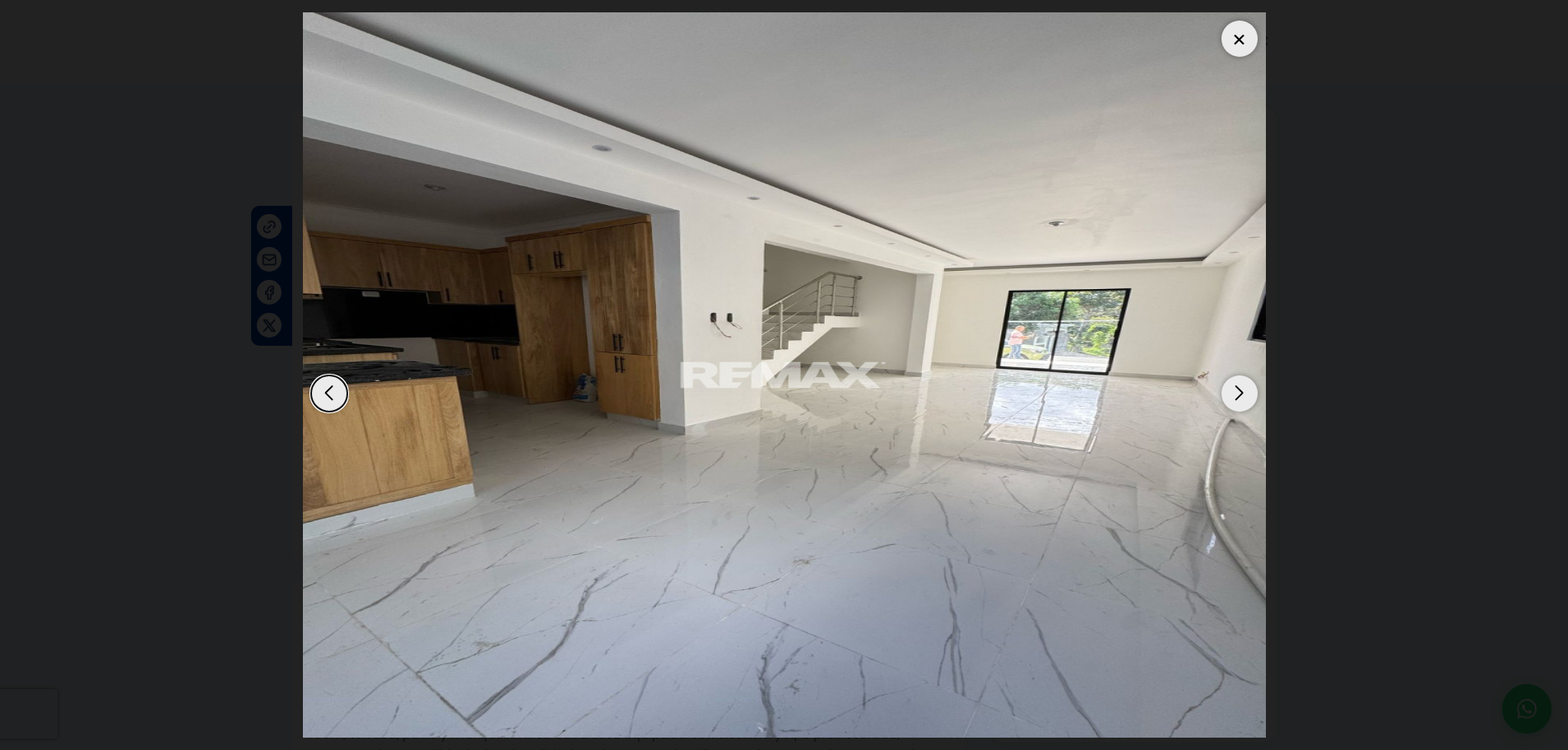
click at [1218, 400] on img "13 / 13" at bounding box center [784, 375] width 963 height 725
click at [1225, 402] on div "Next slide" at bounding box center [1239, 394] width 37 height 37
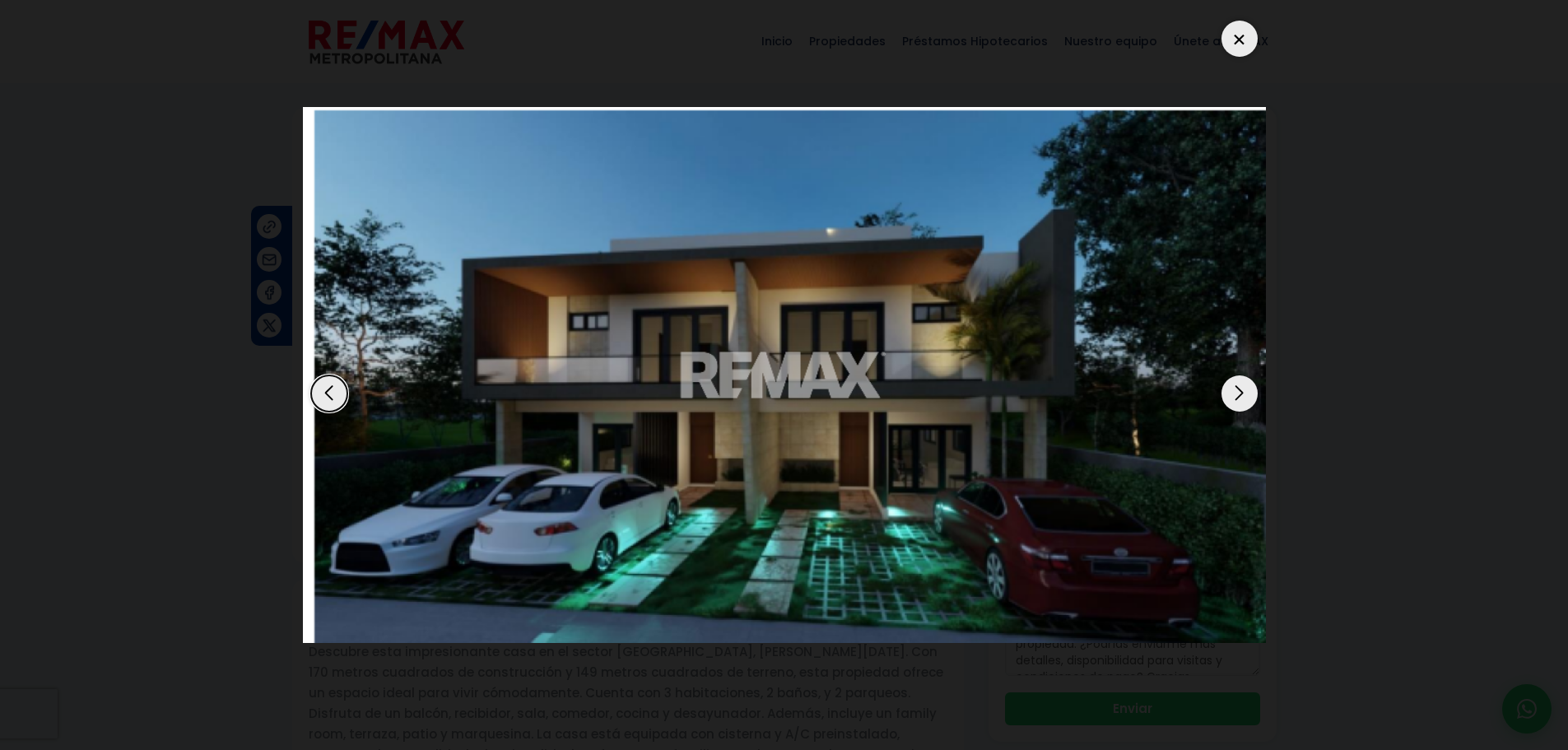
click at [1224, 35] on div at bounding box center [1239, 39] width 37 height 37
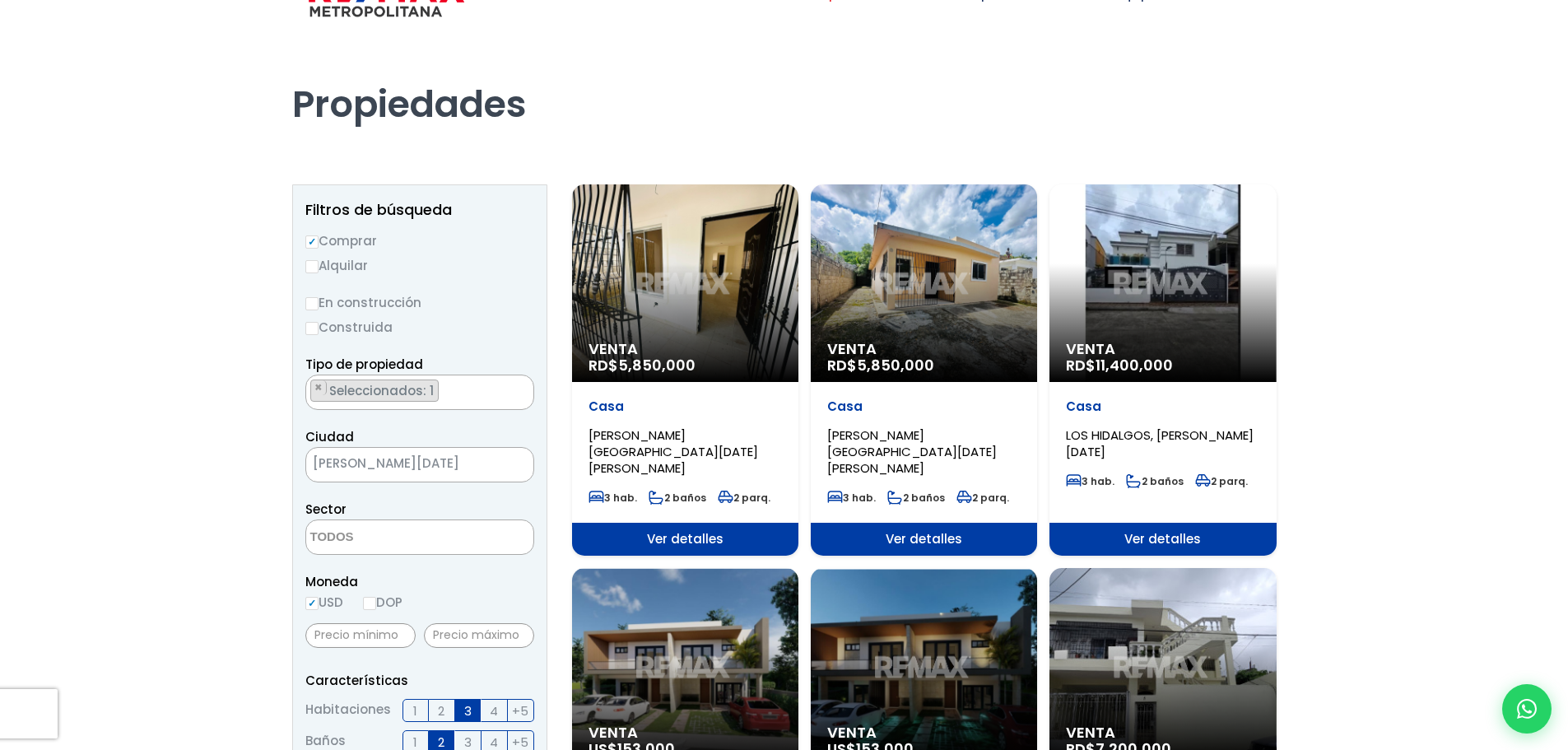
scroll to position [83, 0]
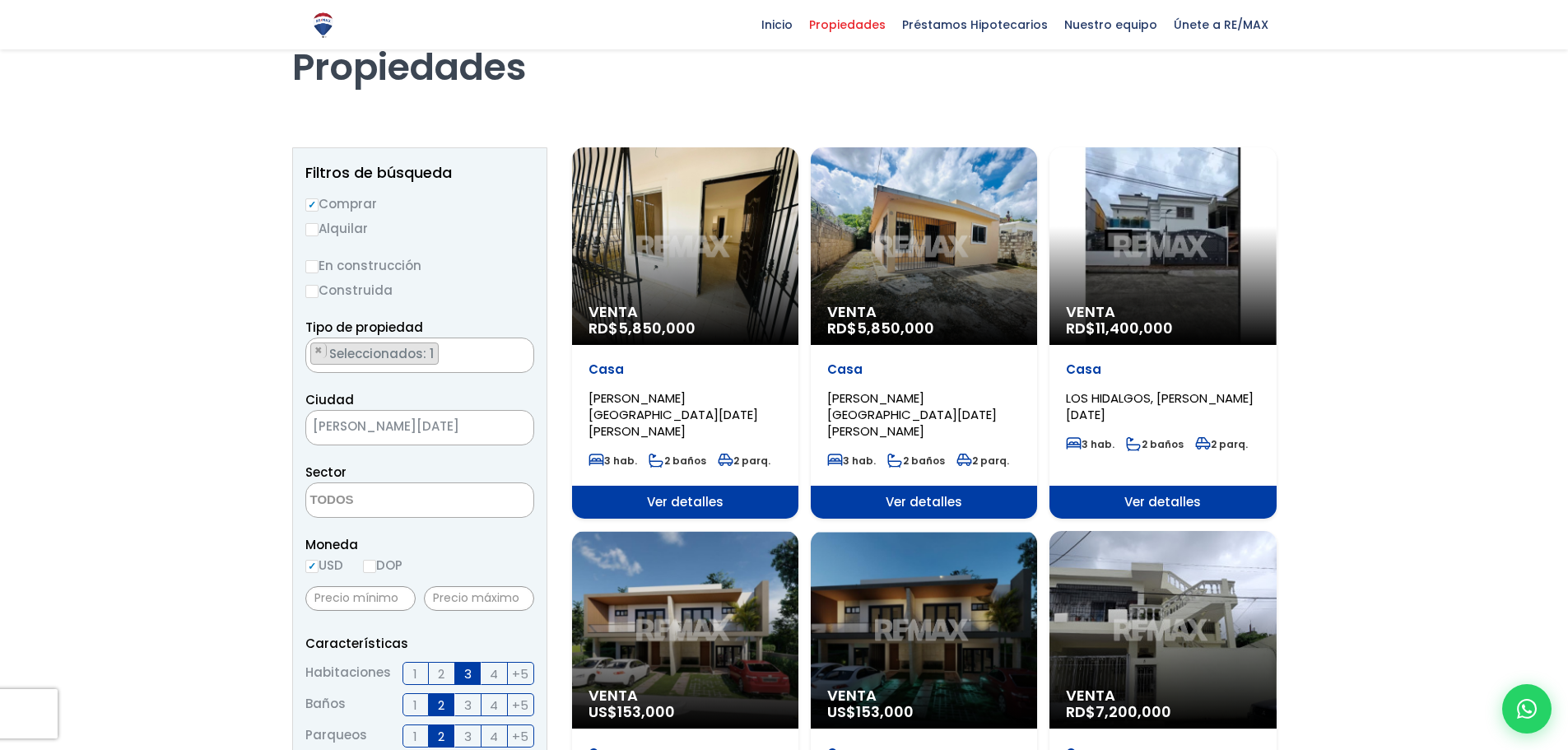
click at [1189, 348] on div "[GEOGRAPHIC_DATA], [PERSON_NAME][DATE] 3 hab. 2 baños 2 parq." at bounding box center [1163, 415] width 226 height 141
click at [1185, 320] on p "Venta RD$ 11,400,000" at bounding box center [1162, 320] width 193 height 33
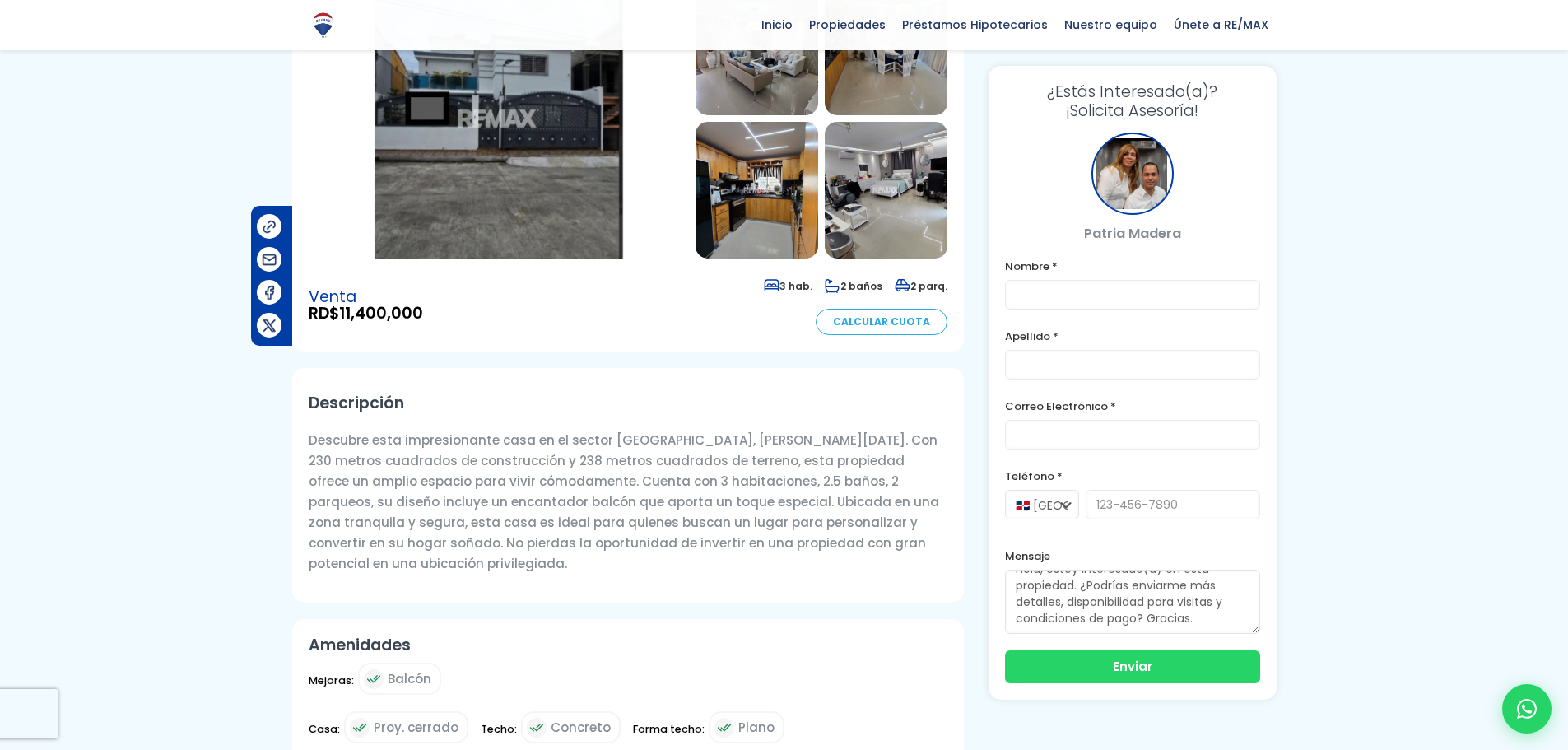
scroll to position [247, 0]
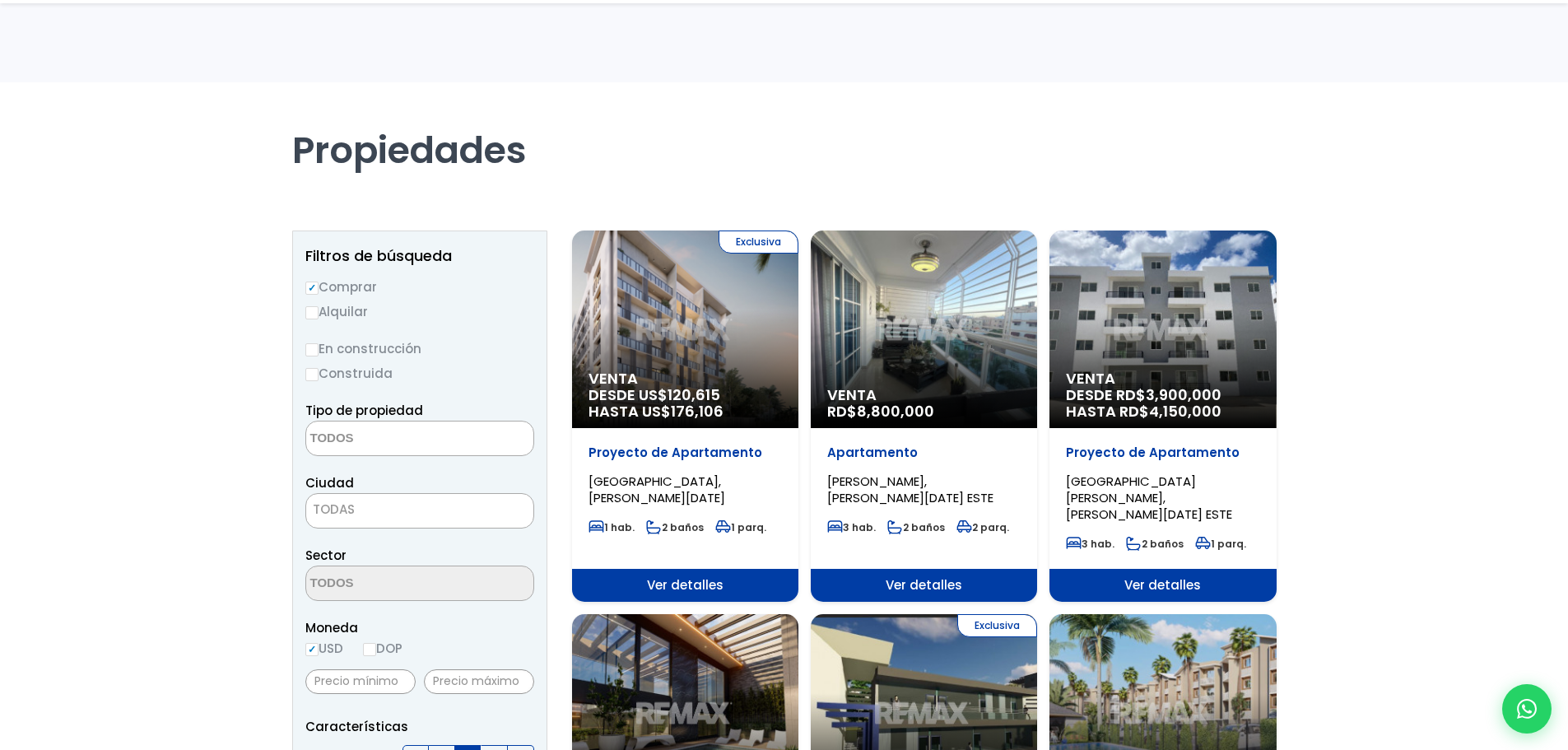
select select "house"
select select "149"
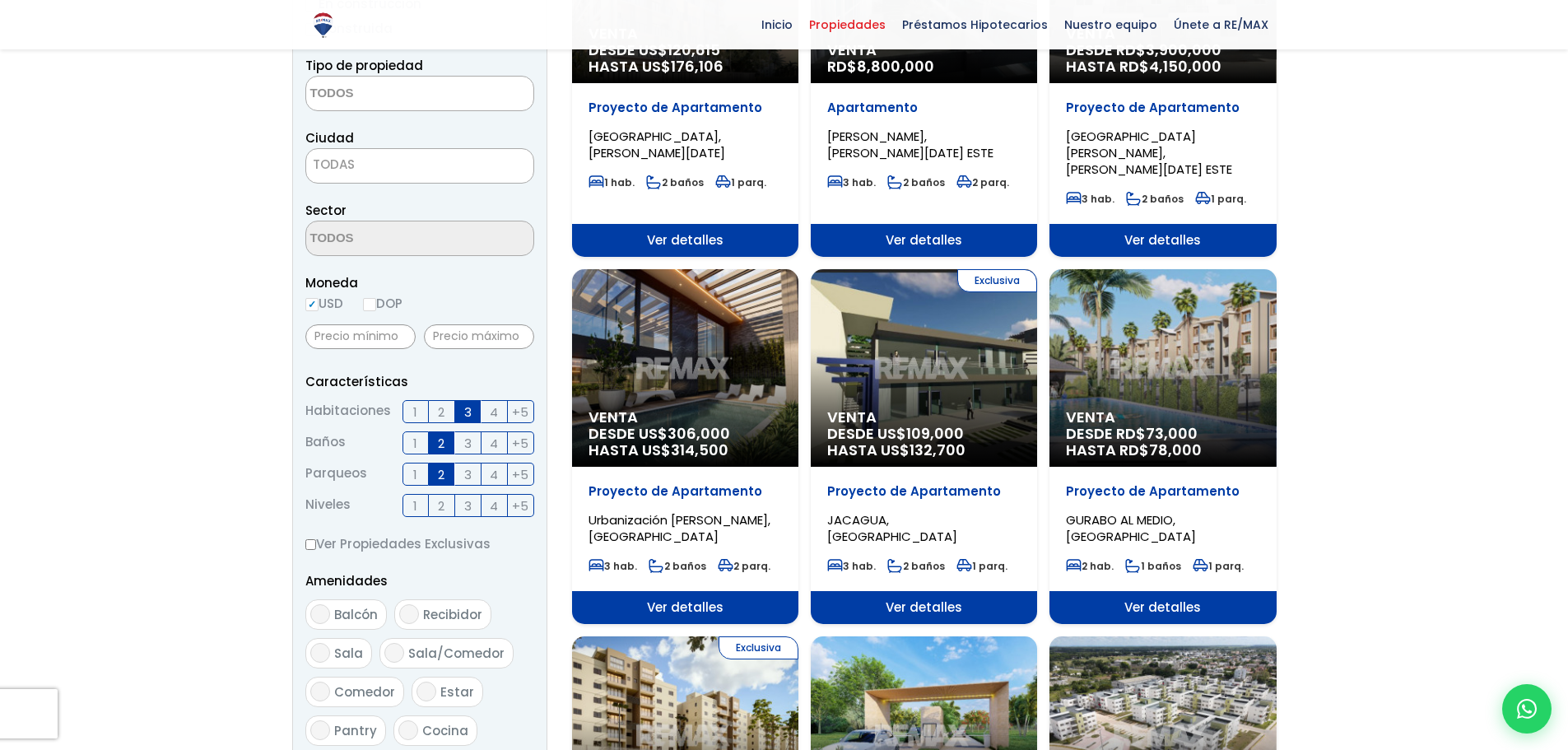
scroll to position [329, 0]
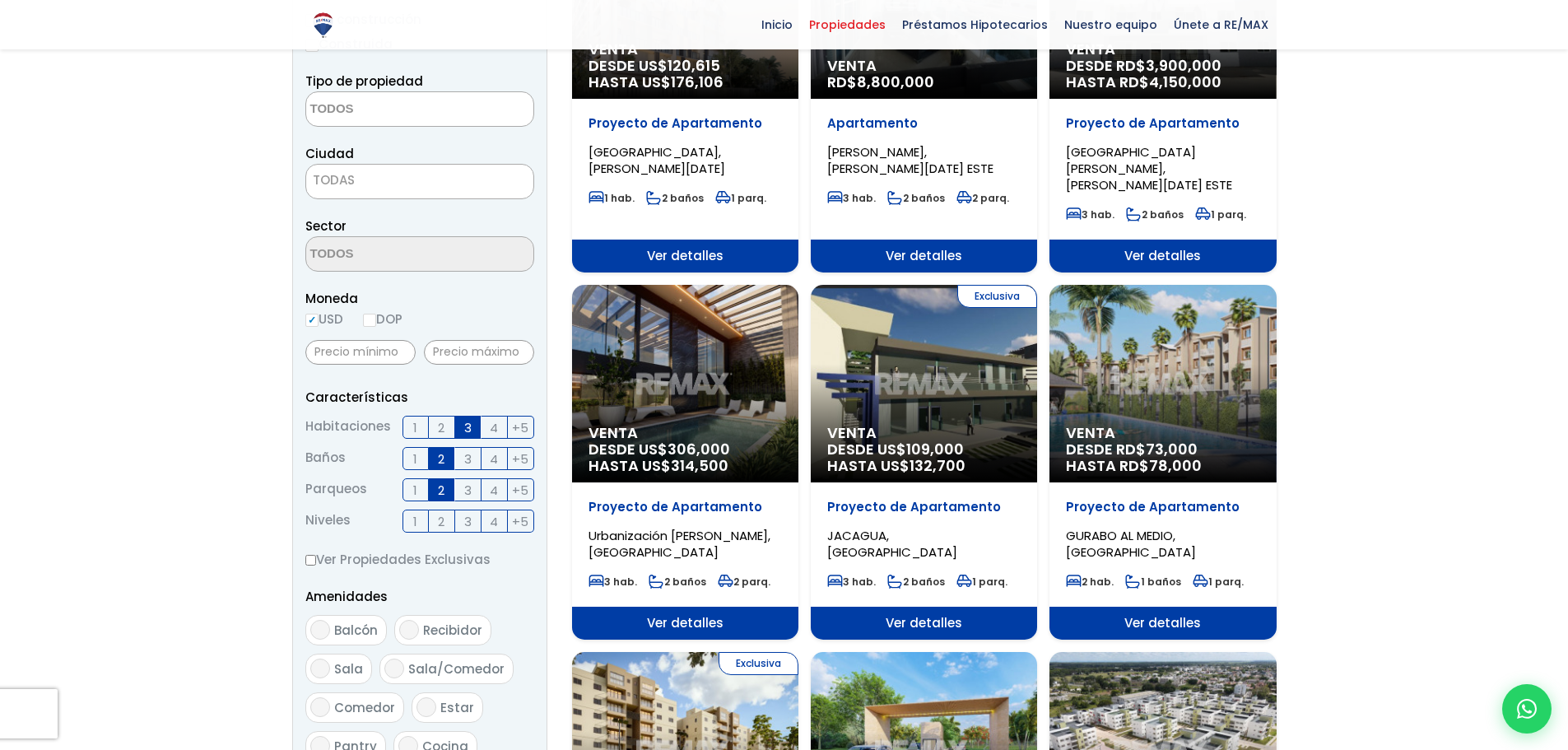
click at [416, 181] on span "TODAS" at bounding box center [419, 181] width 227 height 23
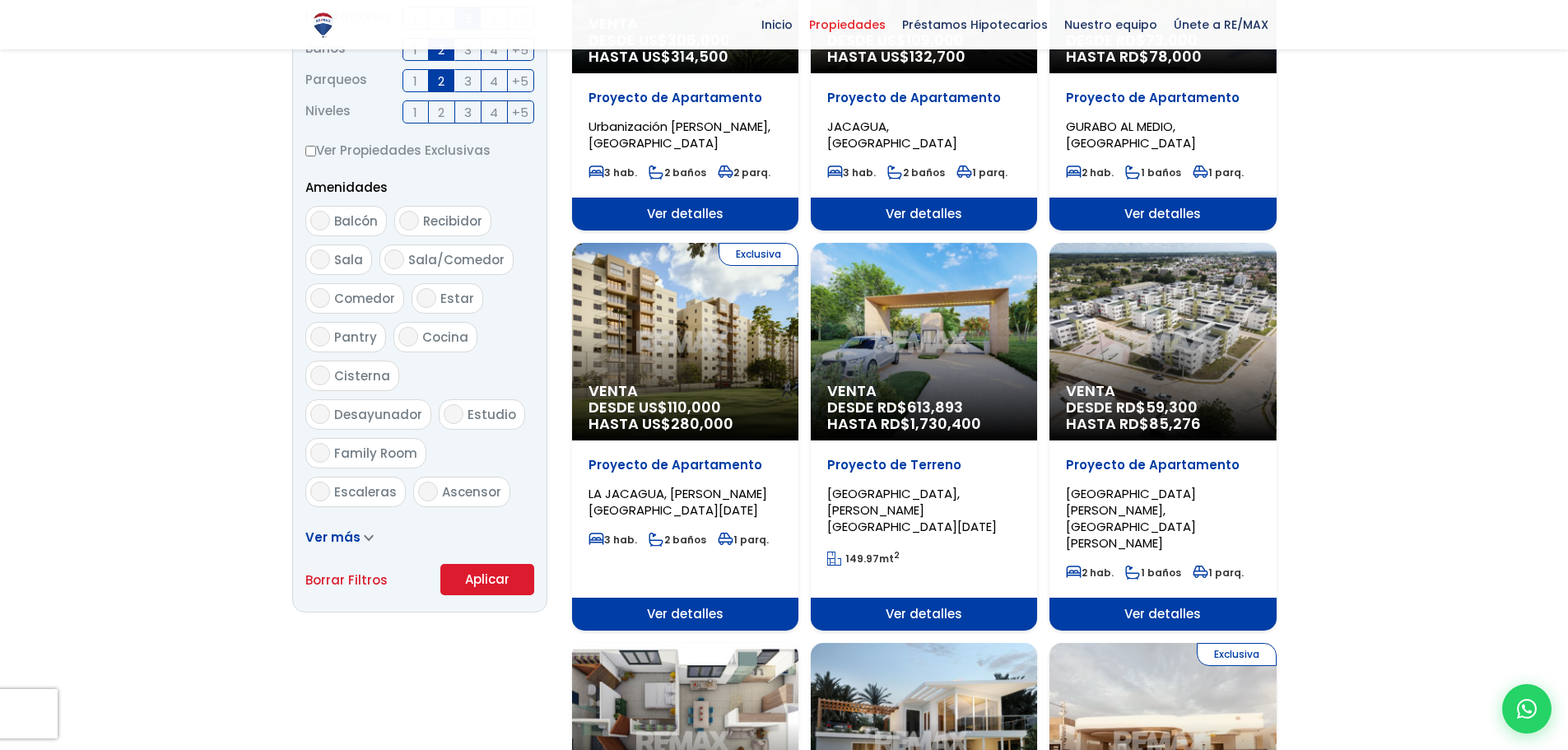
scroll to position [741, 0]
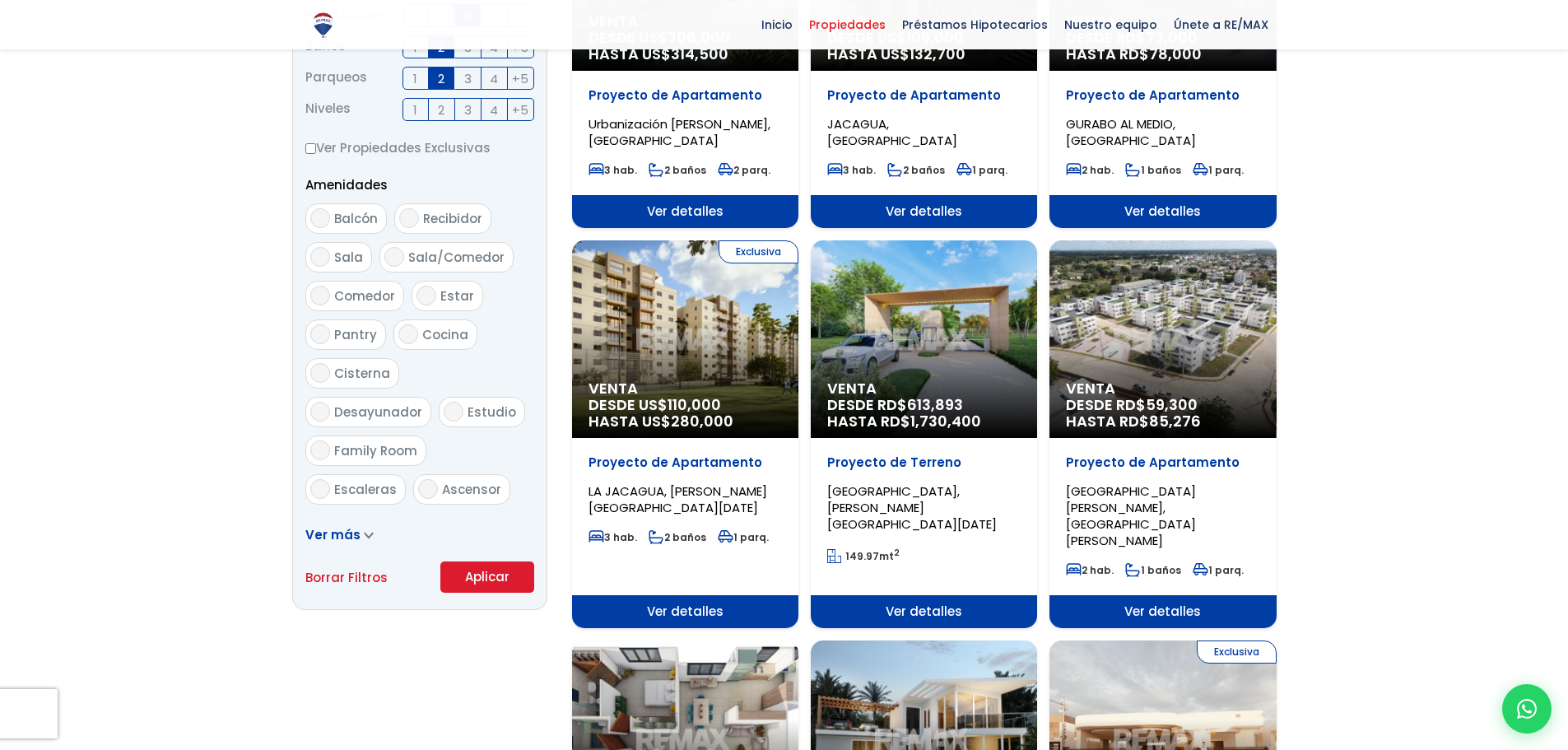
click at [512, 587] on button "Aplicar" at bounding box center [487, 577] width 94 height 32
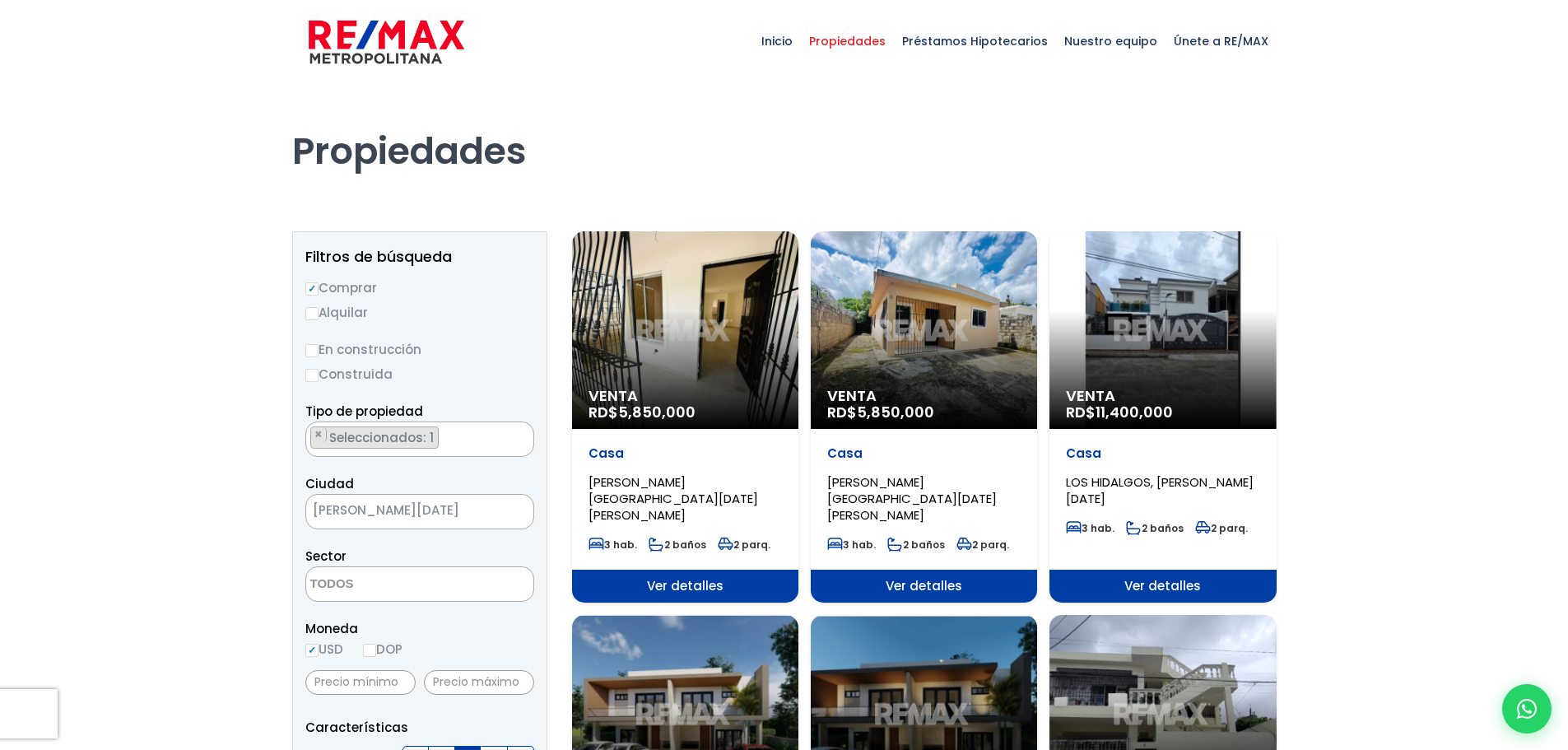
click at [456, 435] on ul "× Seleccionados: 1" at bounding box center [409, 440] width 206 height 36
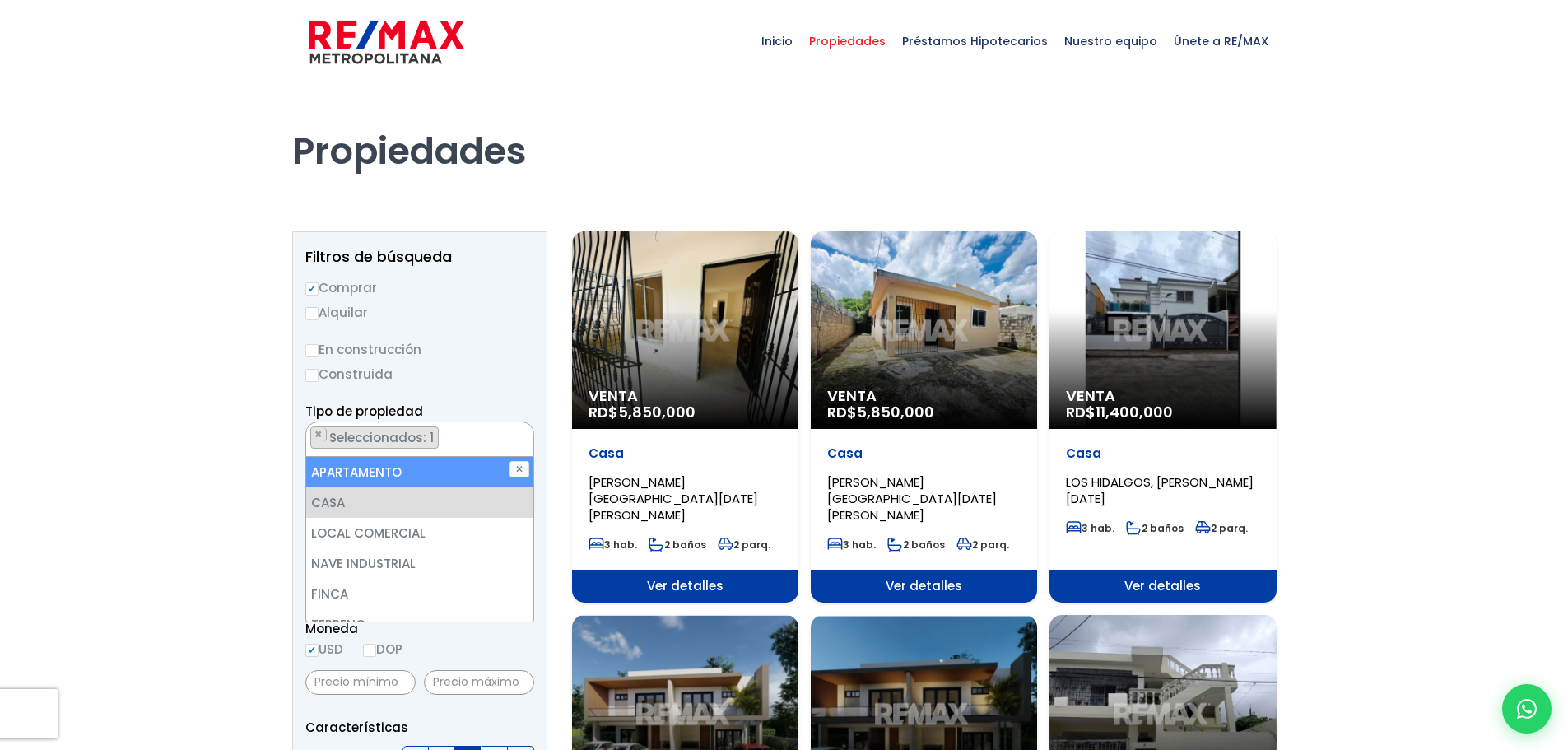
click at [421, 477] on li "APARTAMENTO" at bounding box center [419, 472] width 227 height 31
select select "apartment"
click at [513, 469] on button "✕" at bounding box center [519, 469] width 20 height 17
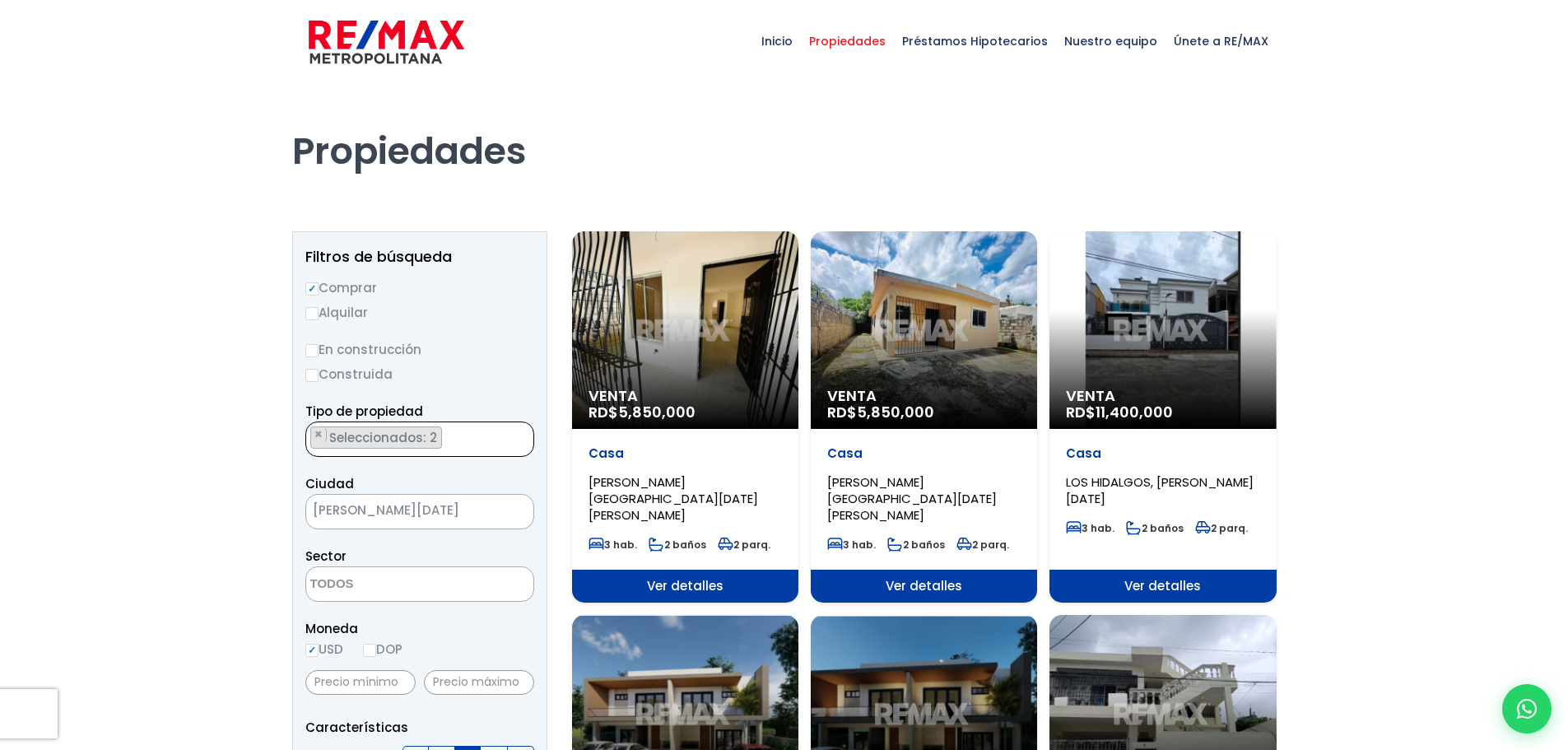
click at [424, 445] on span "Seleccionados: 2" at bounding box center [385, 437] width 113 height 17
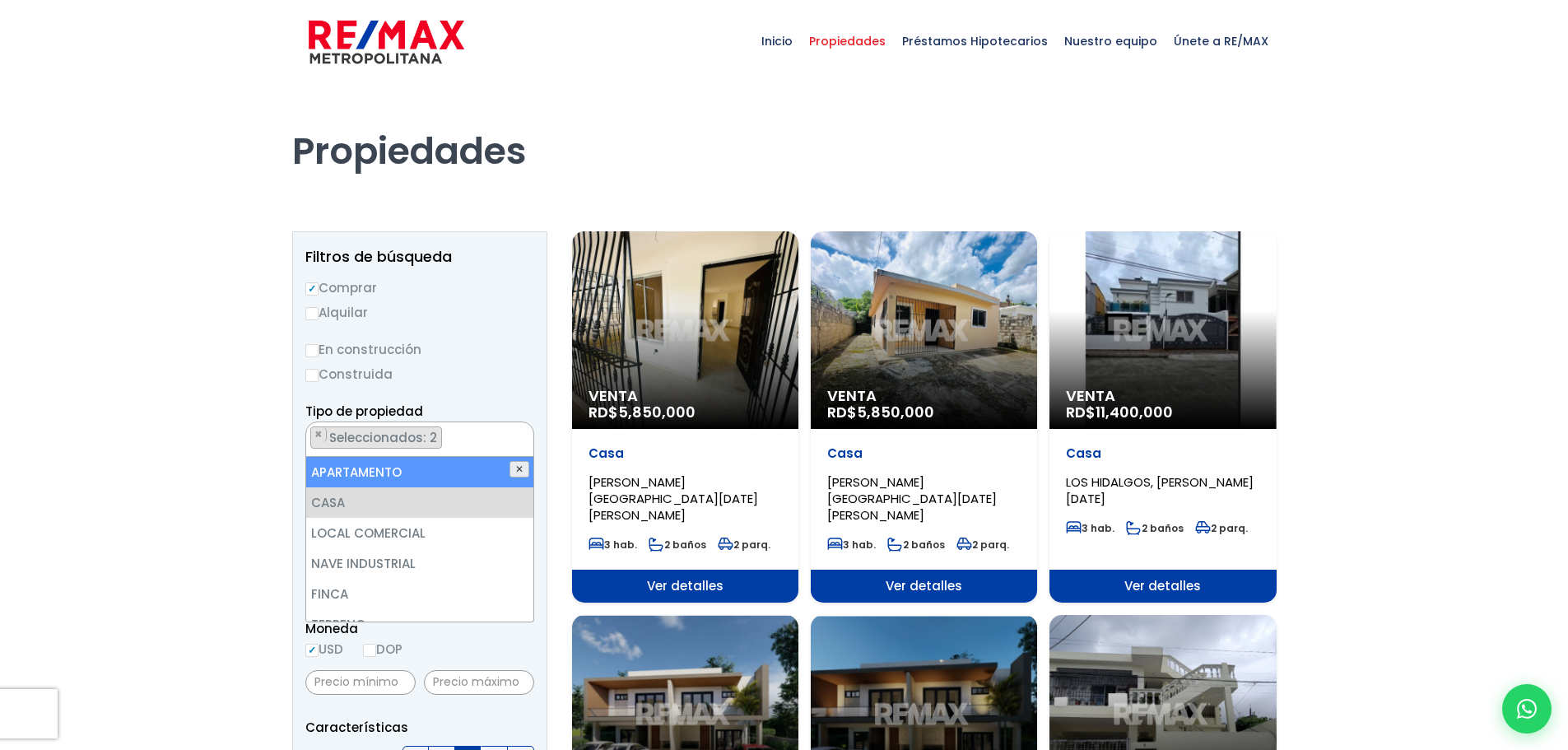
click at [514, 467] on button "✕" at bounding box center [519, 469] width 20 height 17
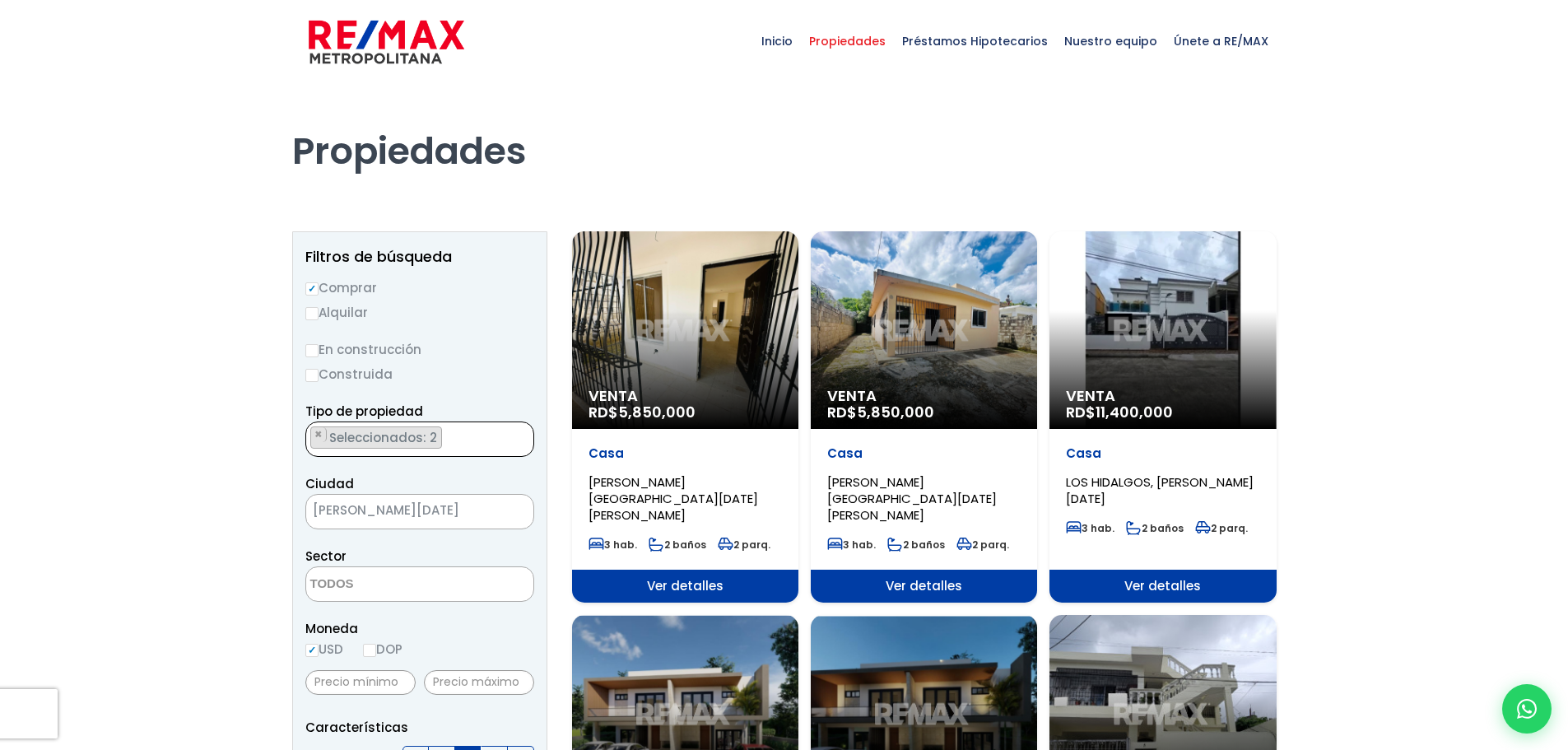
click at [406, 445] on span "Seleccionados: 2" at bounding box center [385, 437] width 113 height 17
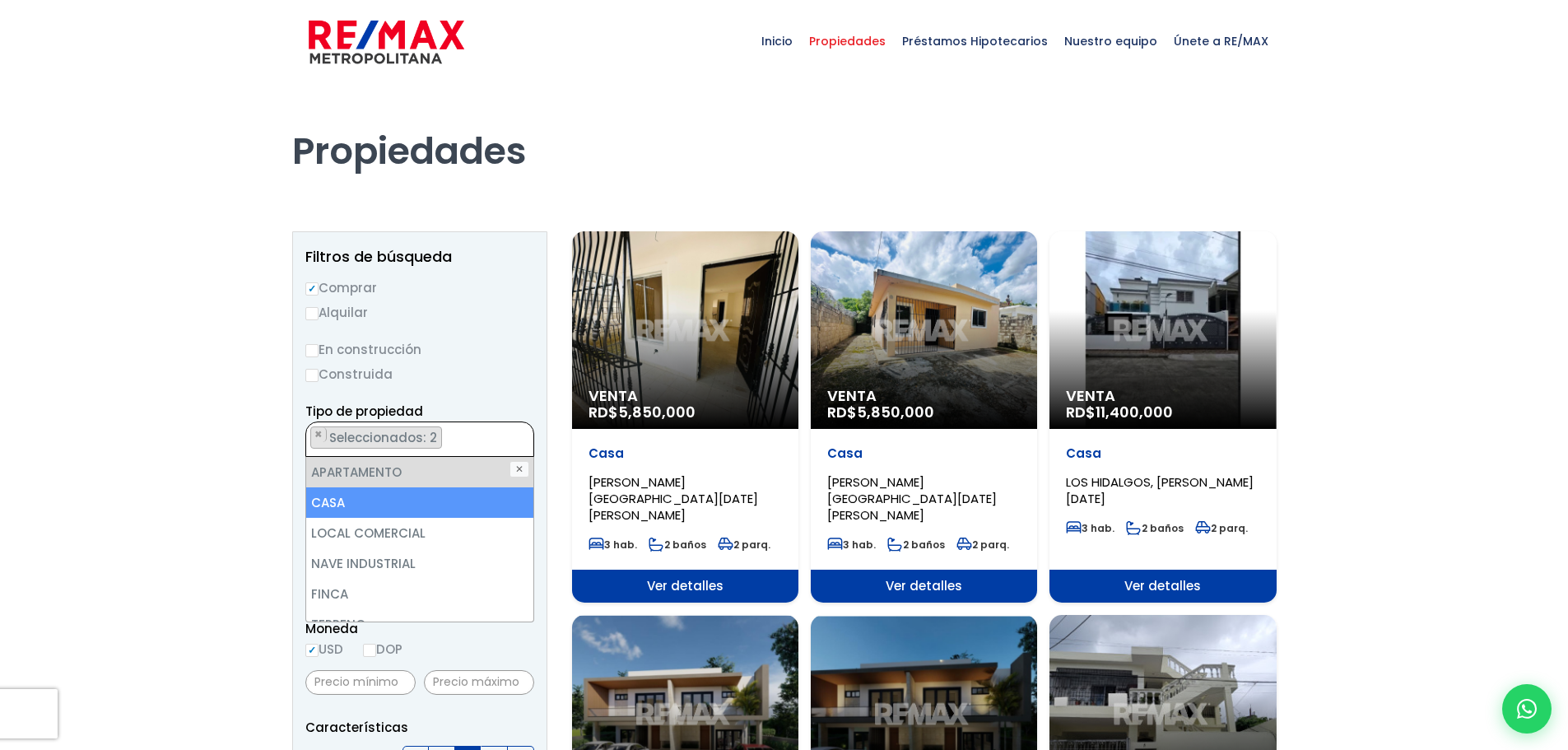
click at [354, 499] on li "CASA" at bounding box center [419, 502] width 227 height 31
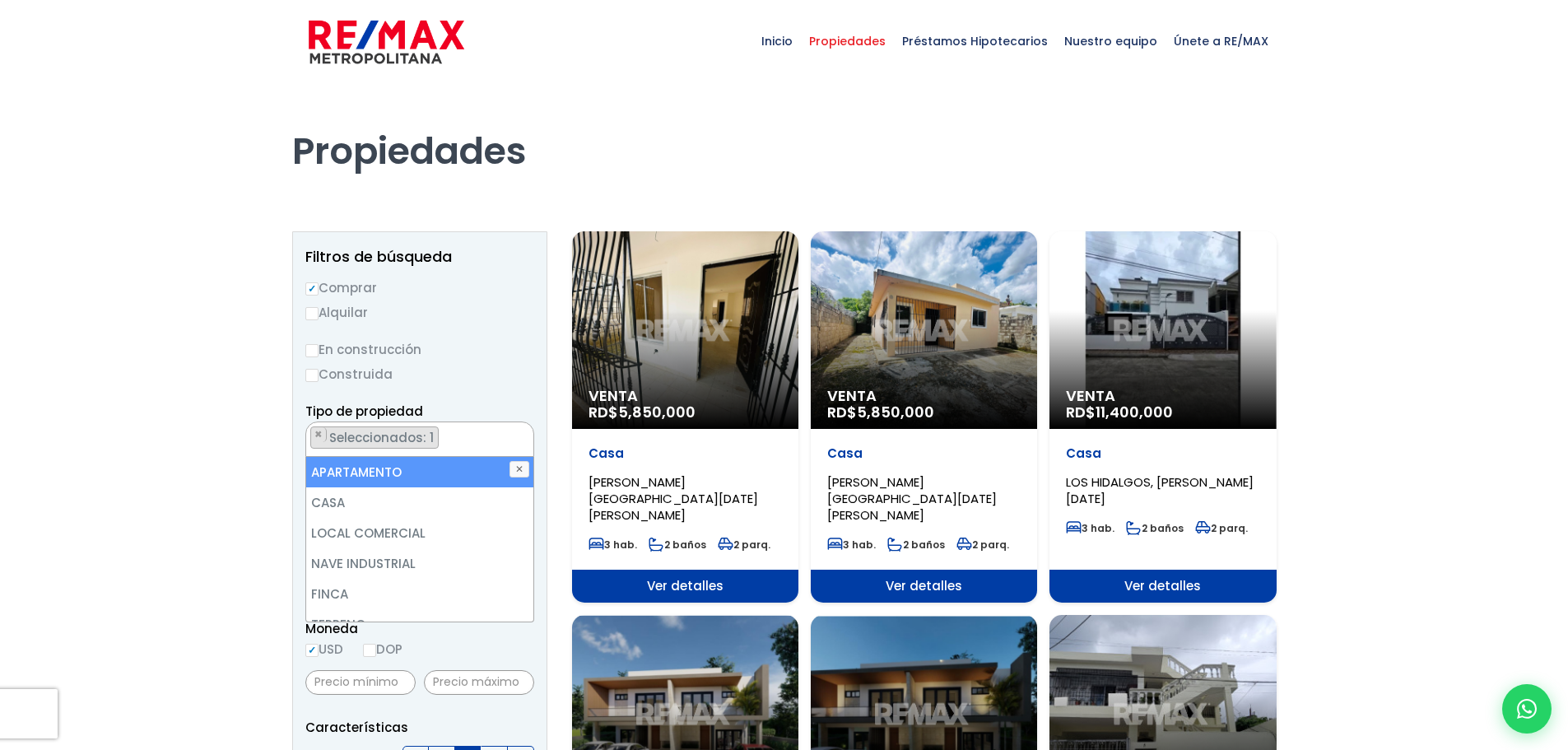
click at [478, 462] on li "APARTAMENTO" at bounding box center [419, 472] width 227 height 31
select select
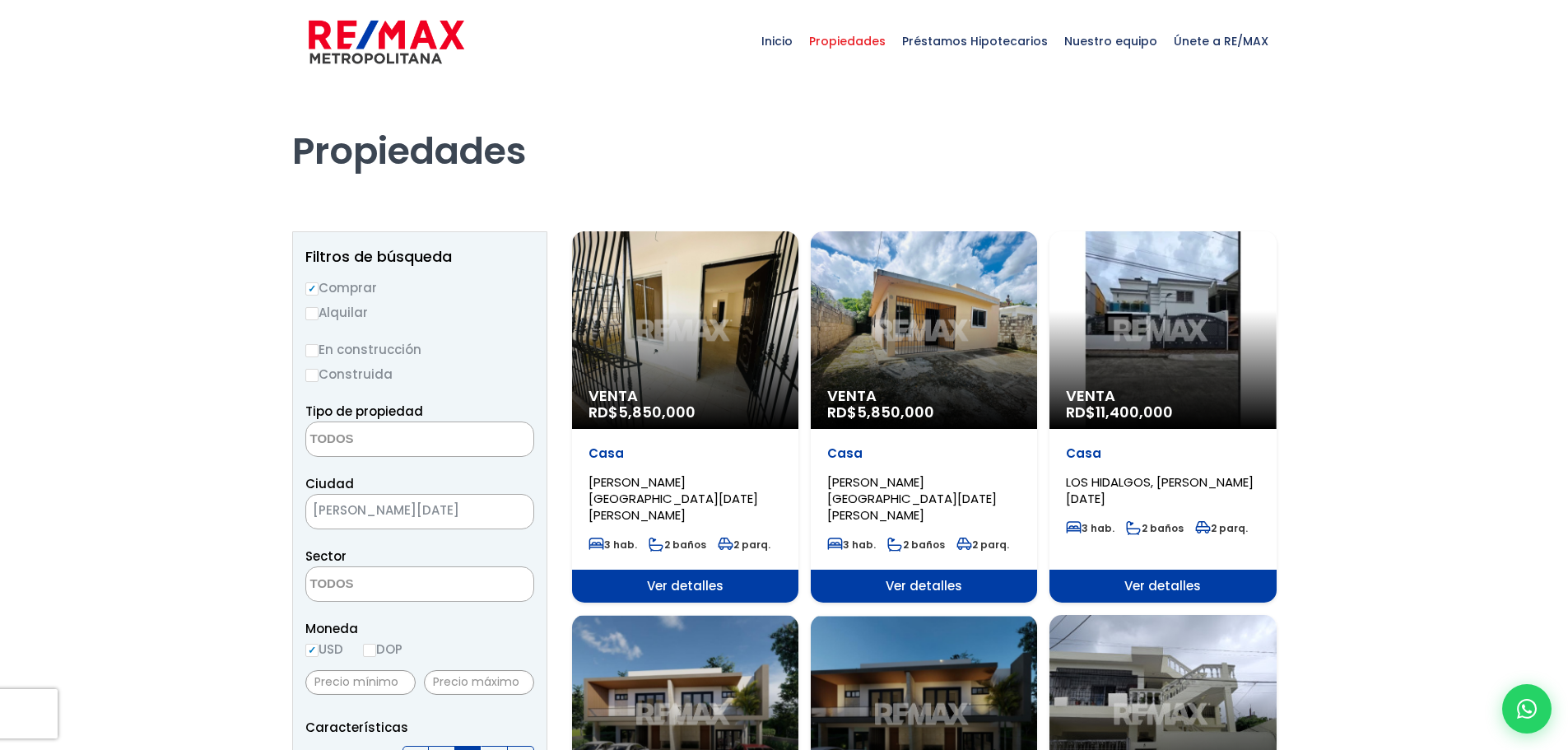
click at [273, 442] on div at bounding box center [784, 740] width 1568 height 1314
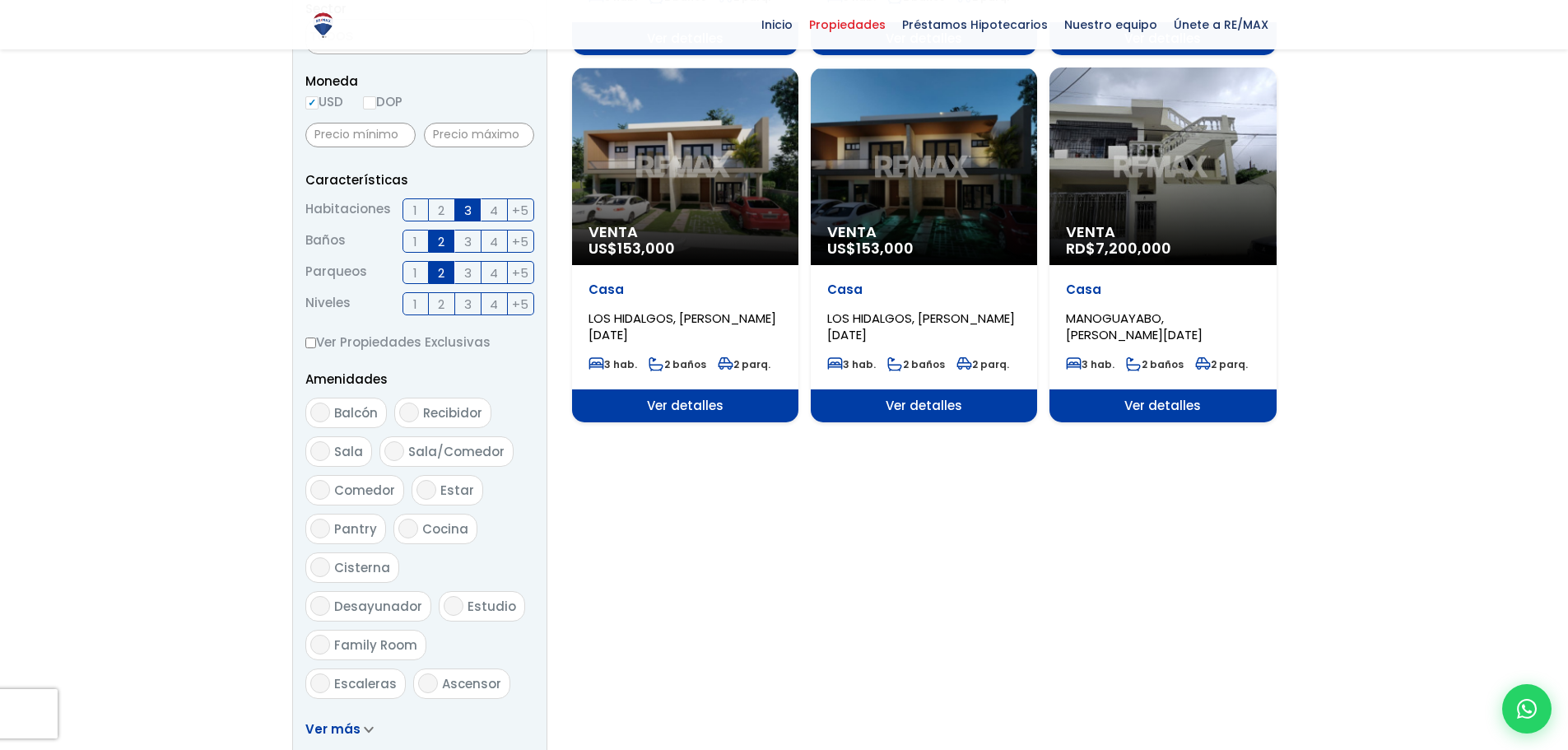
scroll to position [741, 0]
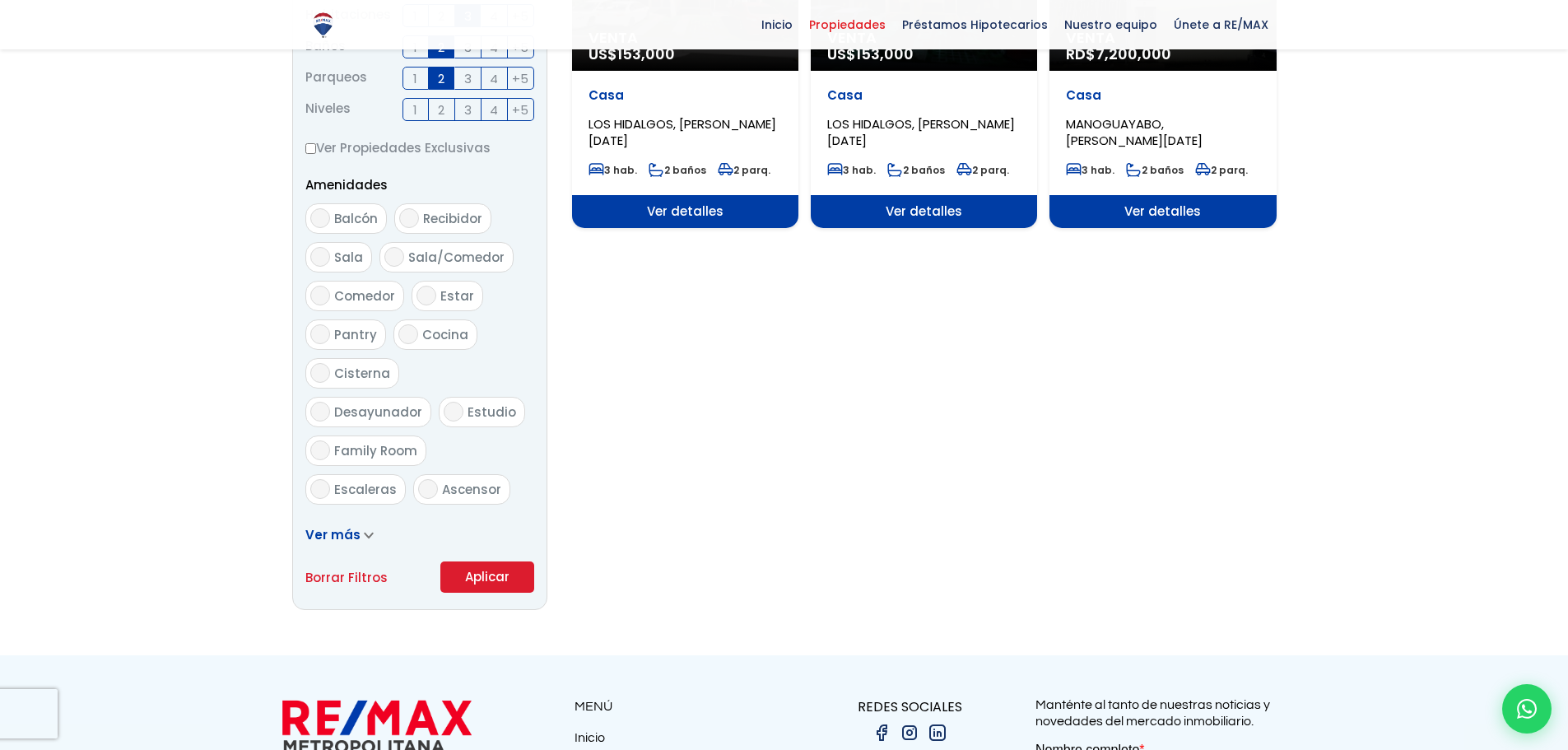
click at [479, 569] on button "Aplicar" at bounding box center [487, 577] width 94 height 32
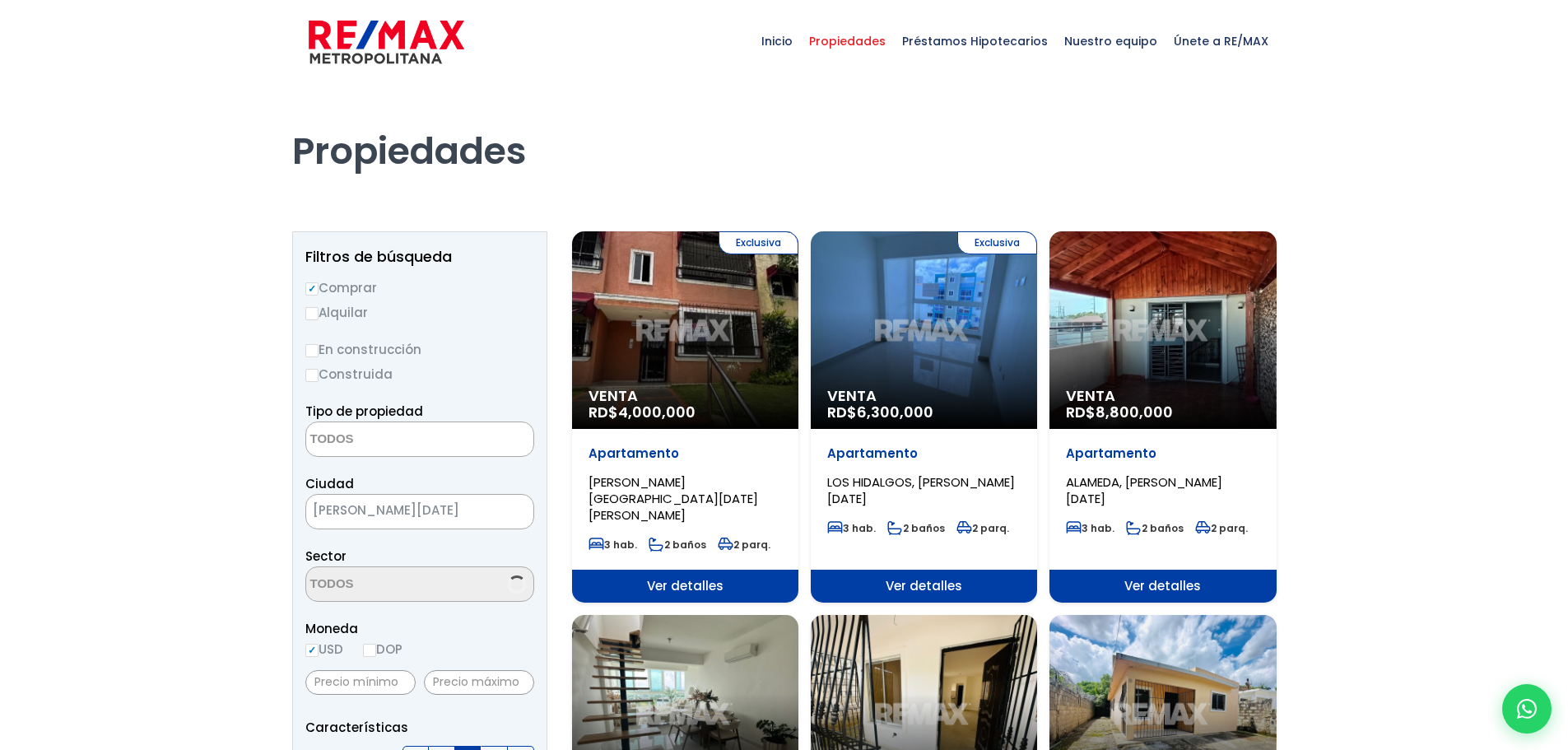
select select
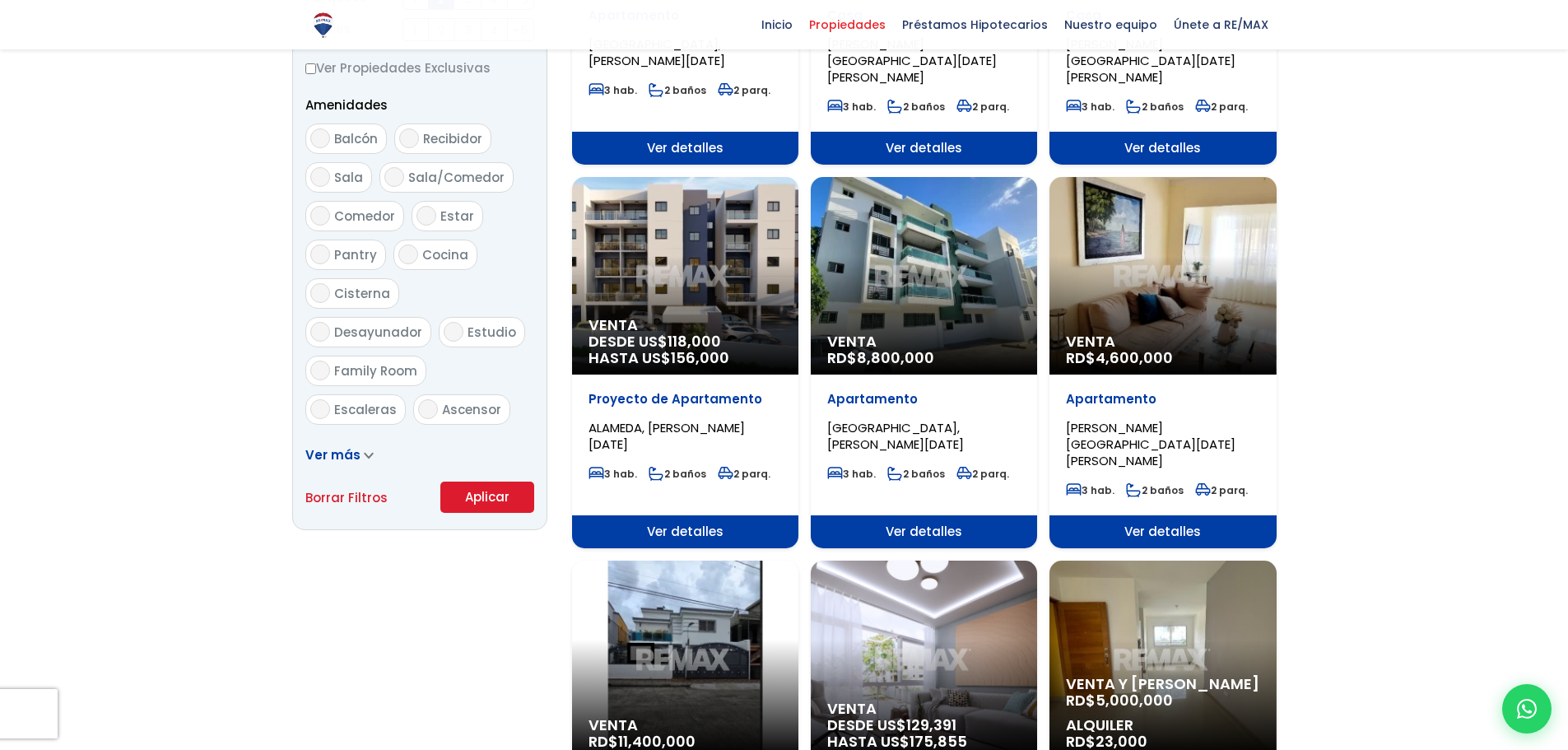
scroll to position [823, 0]
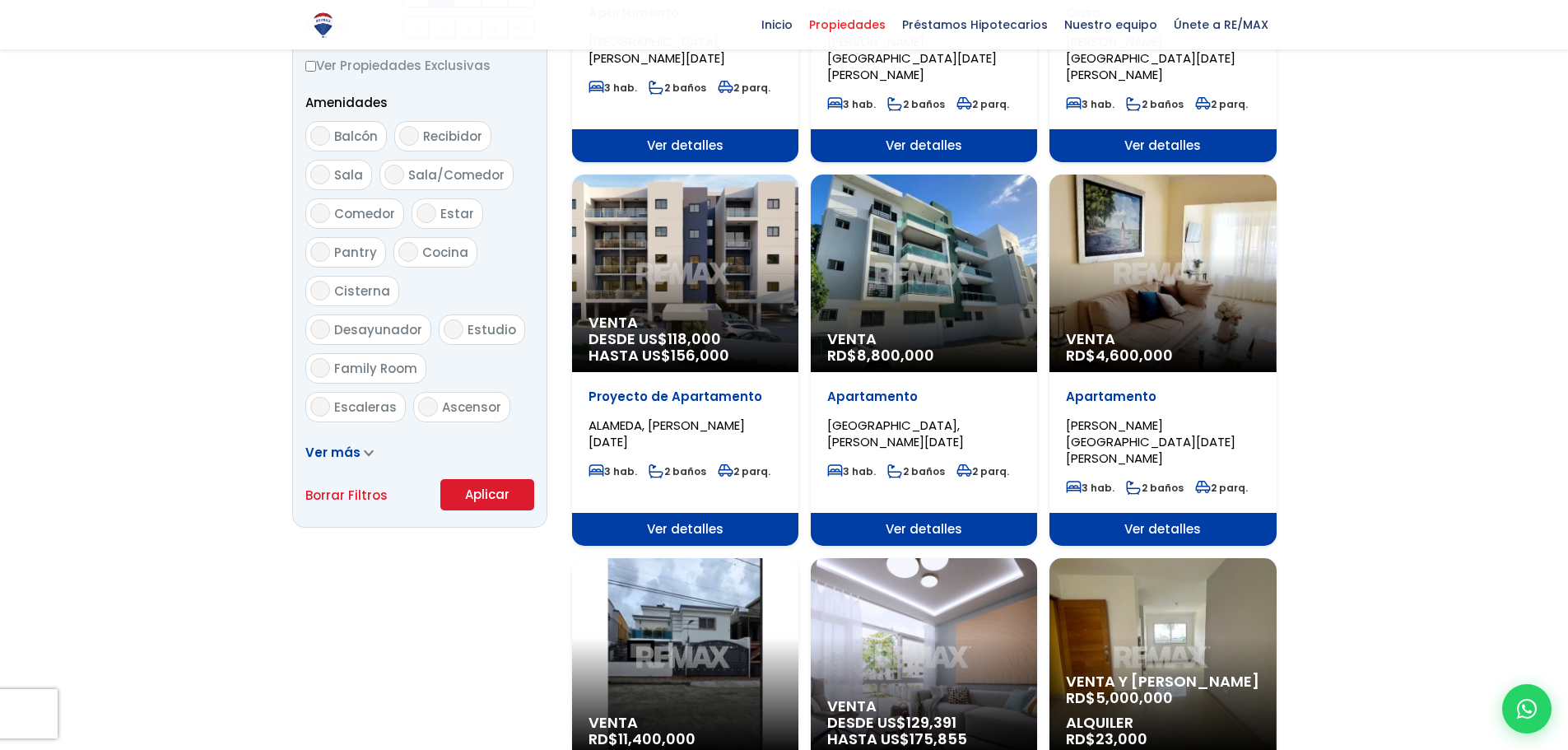
click at [759, 330] on span "DESDE US$ 118,000 HASTA US$ 156,000" at bounding box center [685, 347] width 193 height 33
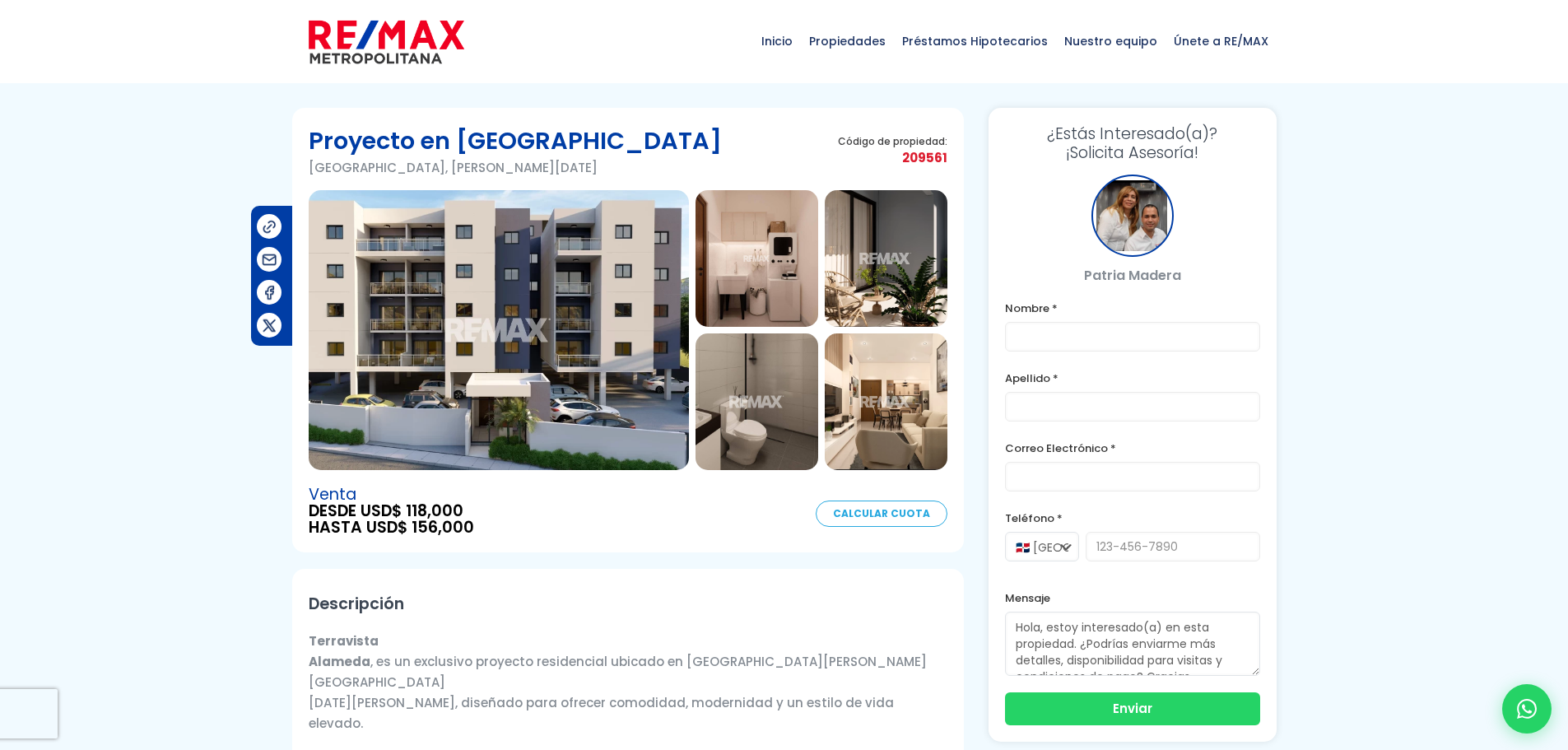
click at [583, 305] on img at bounding box center [499, 330] width 380 height 280
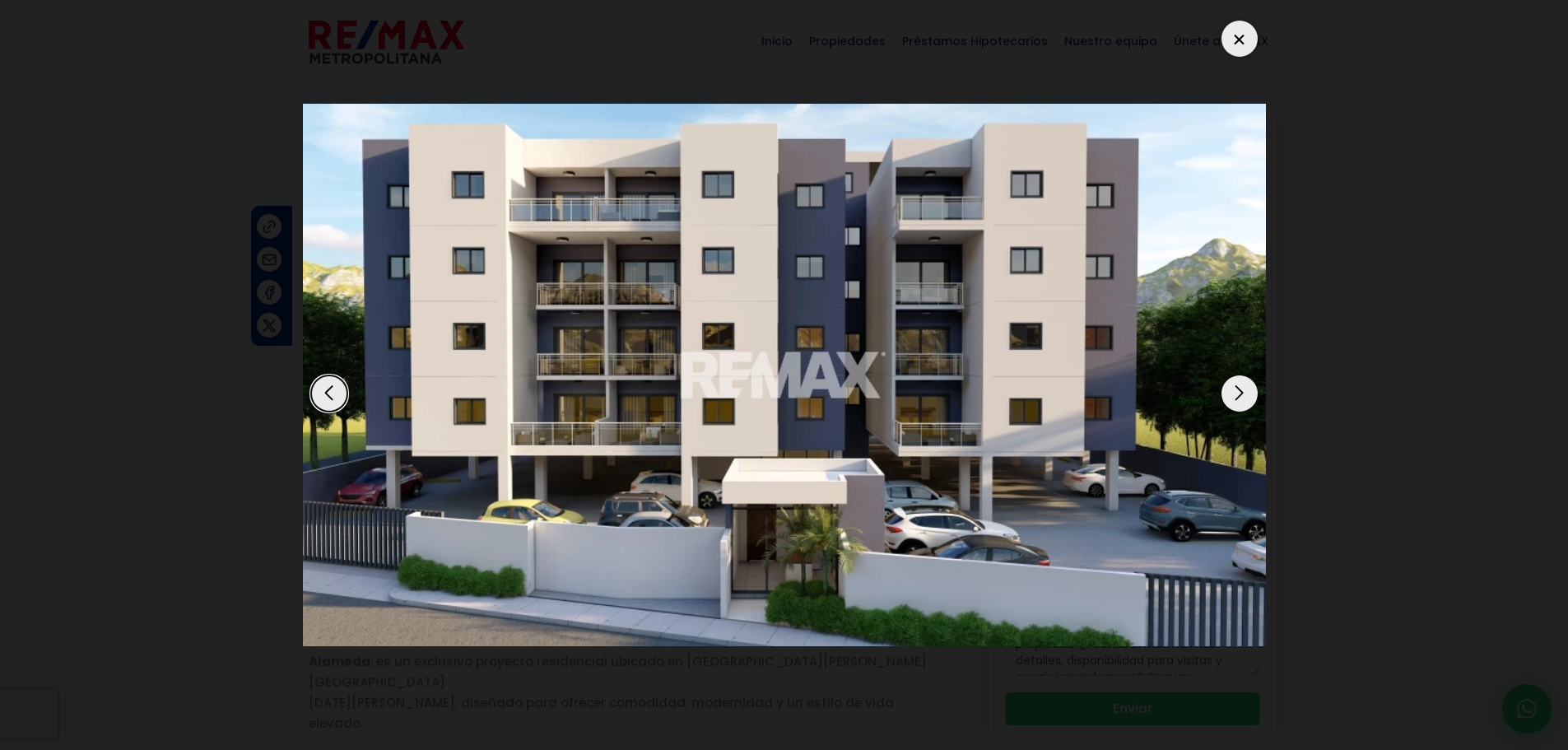
click at [1248, 396] on div "Next slide" at bounding box center [1239, 394] width 37 height 37
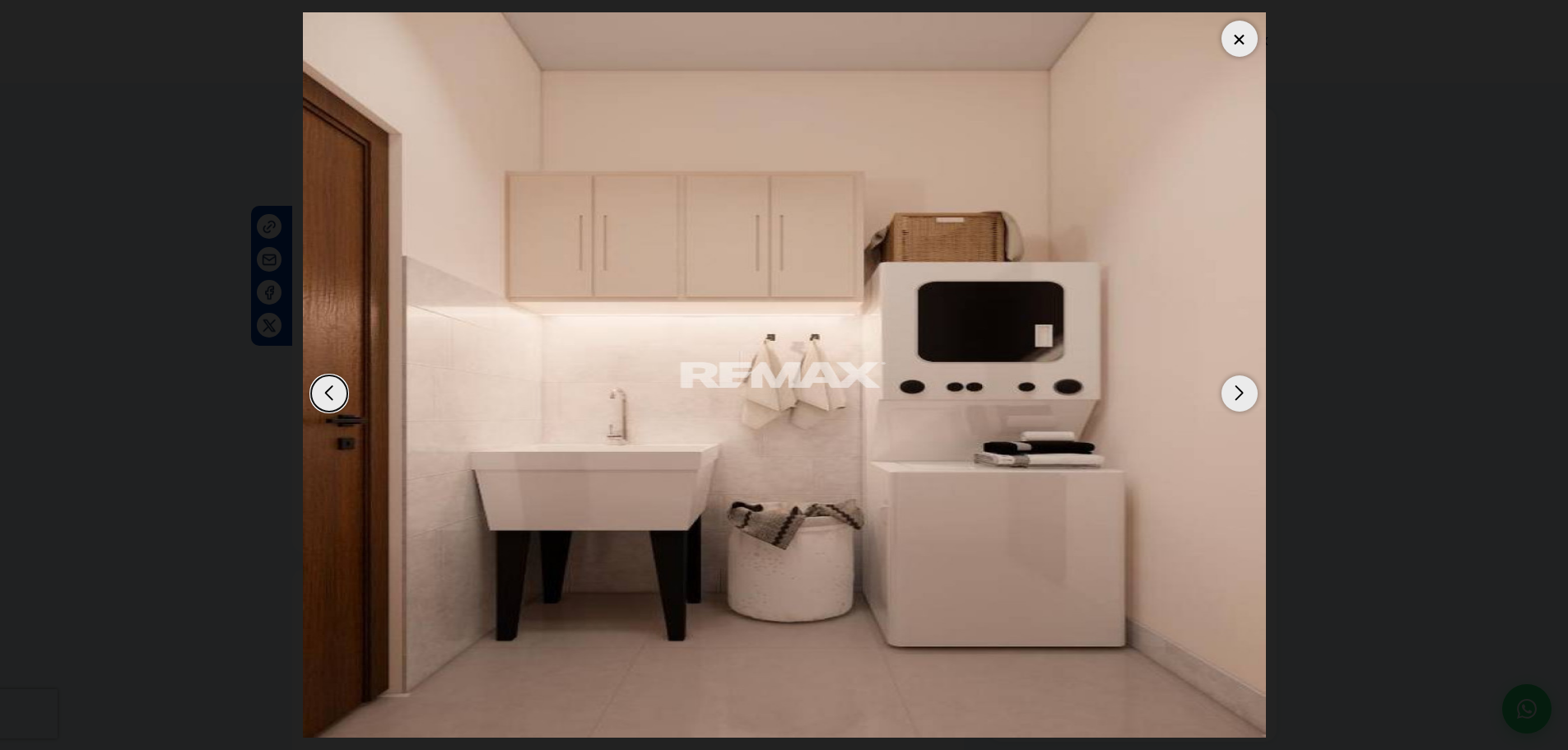
click at [1248, 396] on div "Next slide" at bounding box center [1239, 394] width 37 height 37
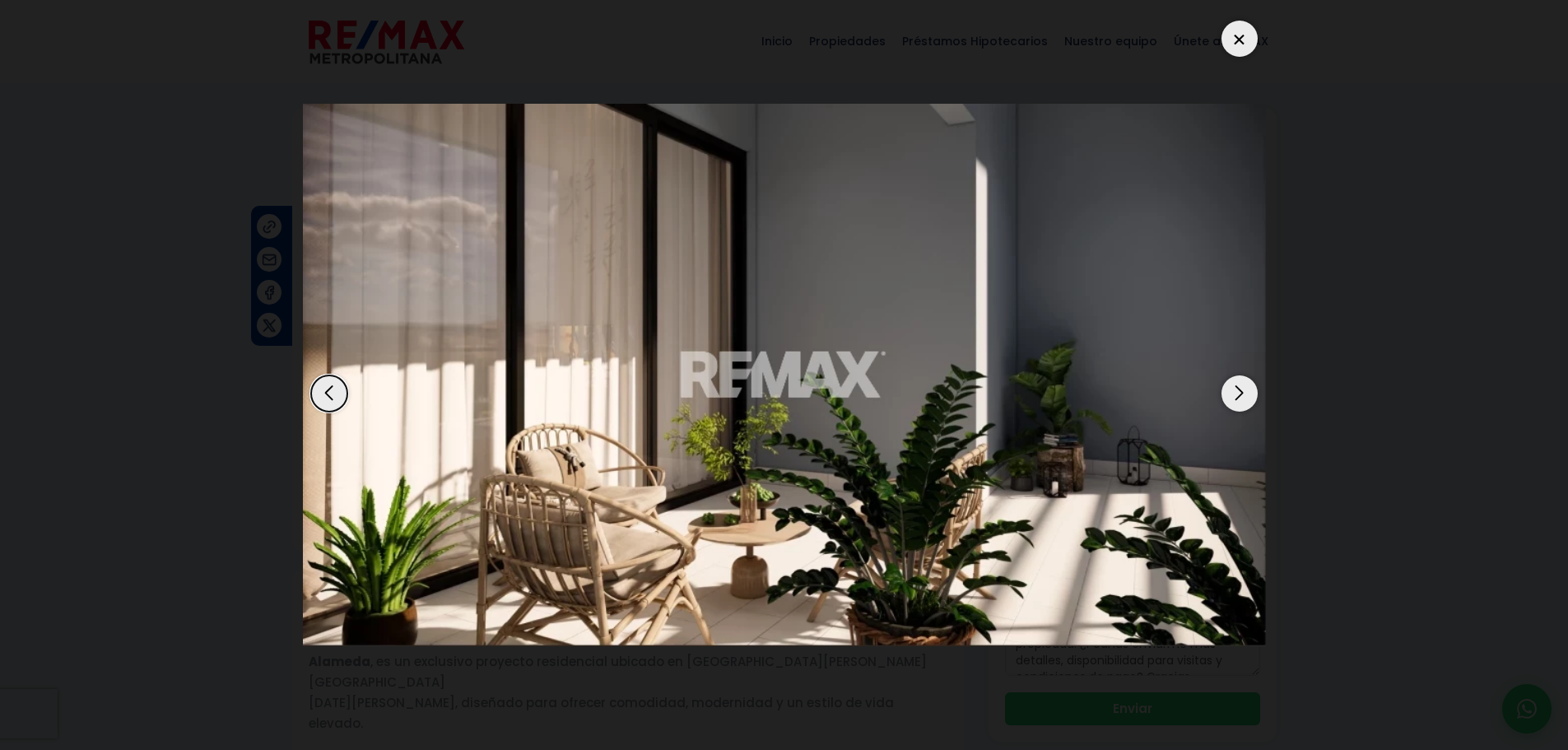
click at [1248, 396] on div "Next slide" at bounding box center [1239, 394] width 37 height 37
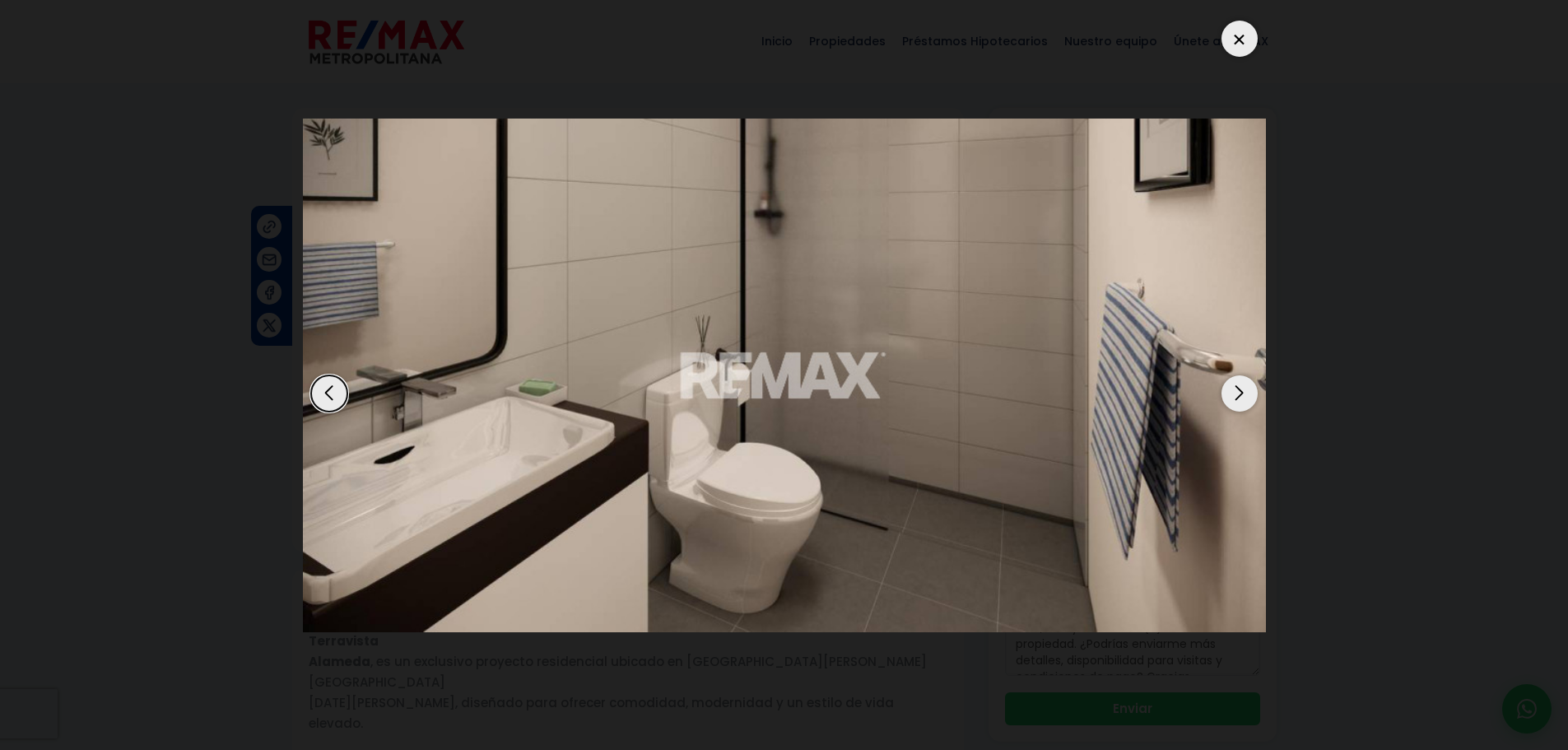
click at [1248, 396] on div "Next slide" at bounding box center [1239, 394] width 37 height 37
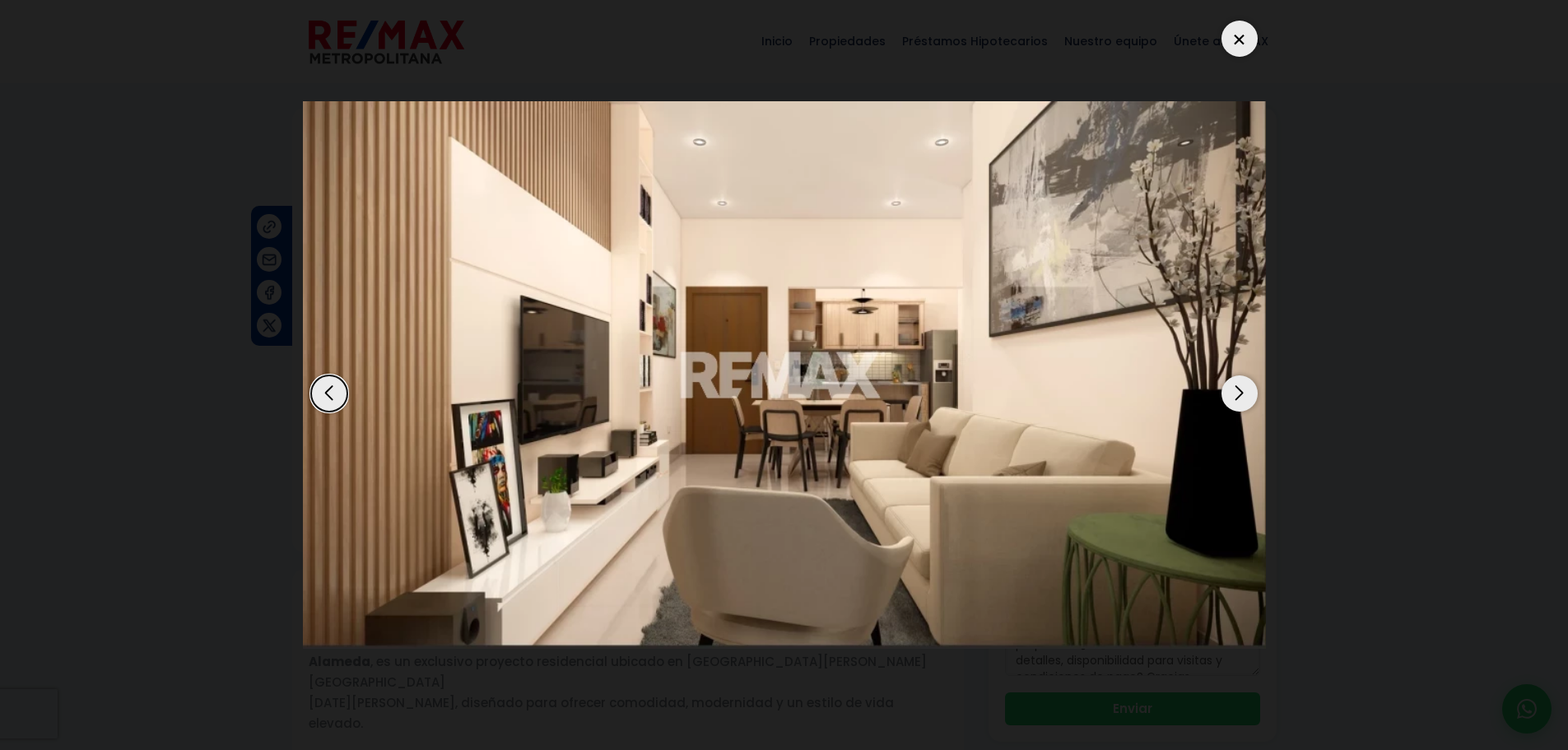
click at [1244, 400] on div "Next slide" at bounding box center [1239, 394] width 37 height 37
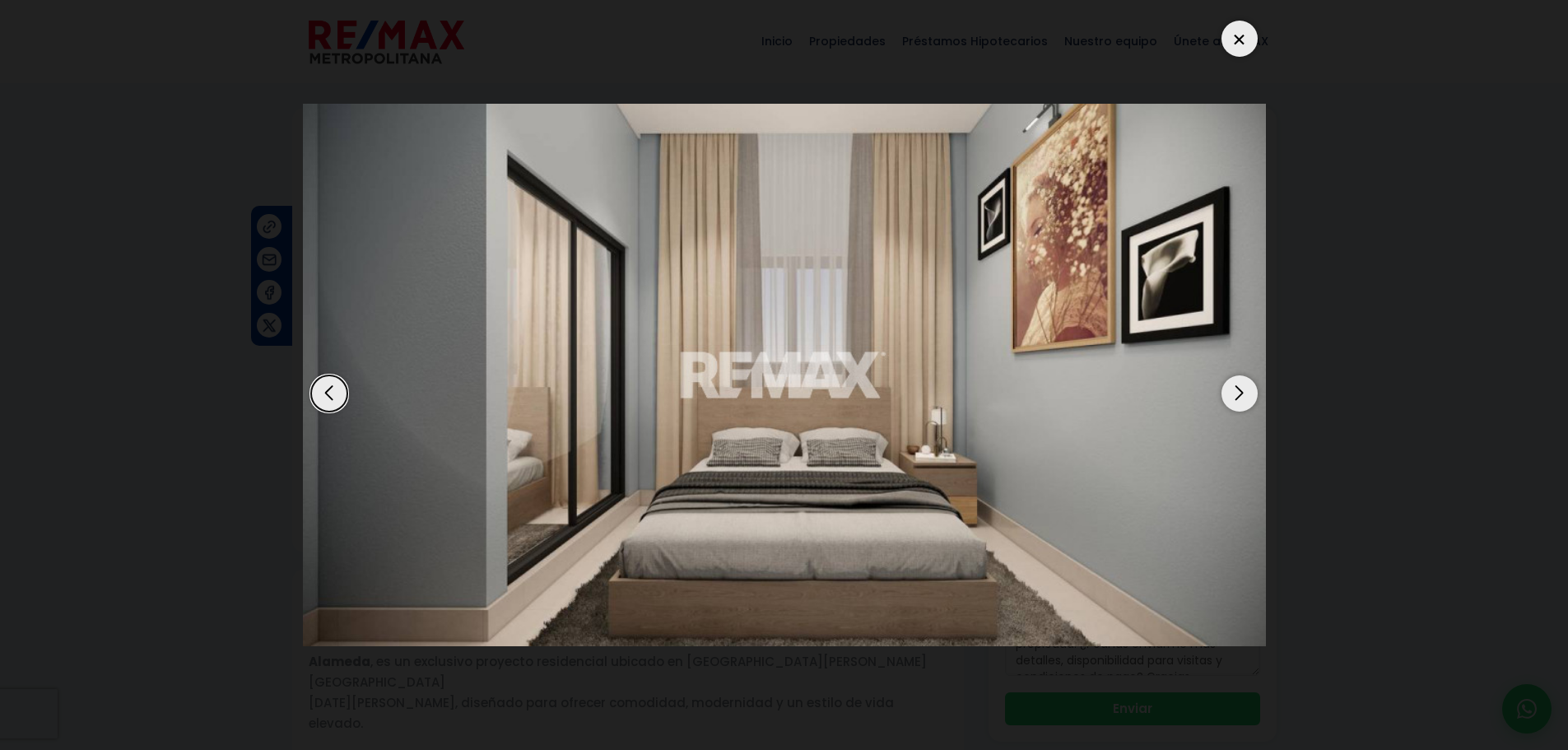
click at [1244, 400] on div "Next slide" at bounding box center [1239, 394] width 37 height 37
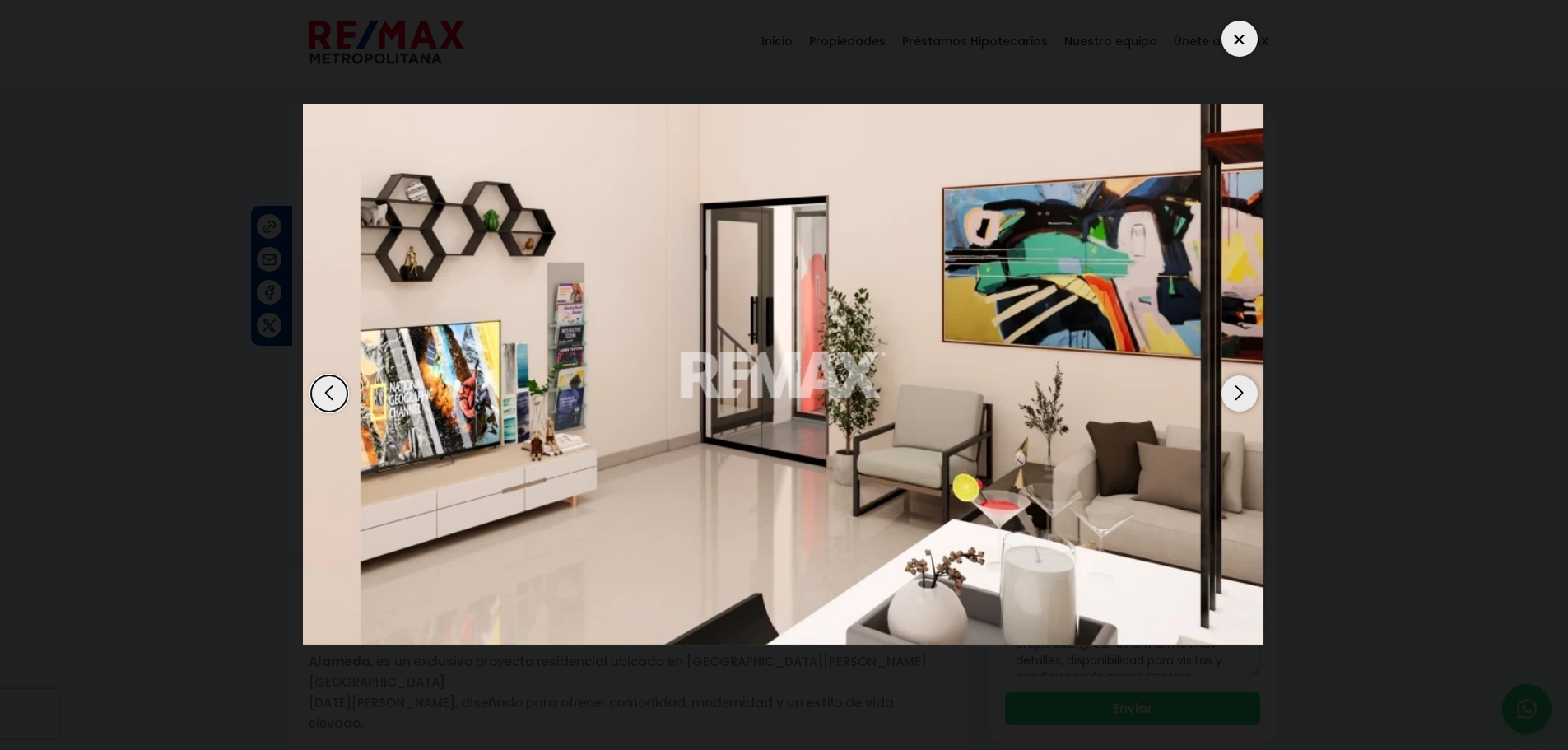
click at [1244, 400] on div "Next slide" at bounding box center [1239, 394] width 37 height 37
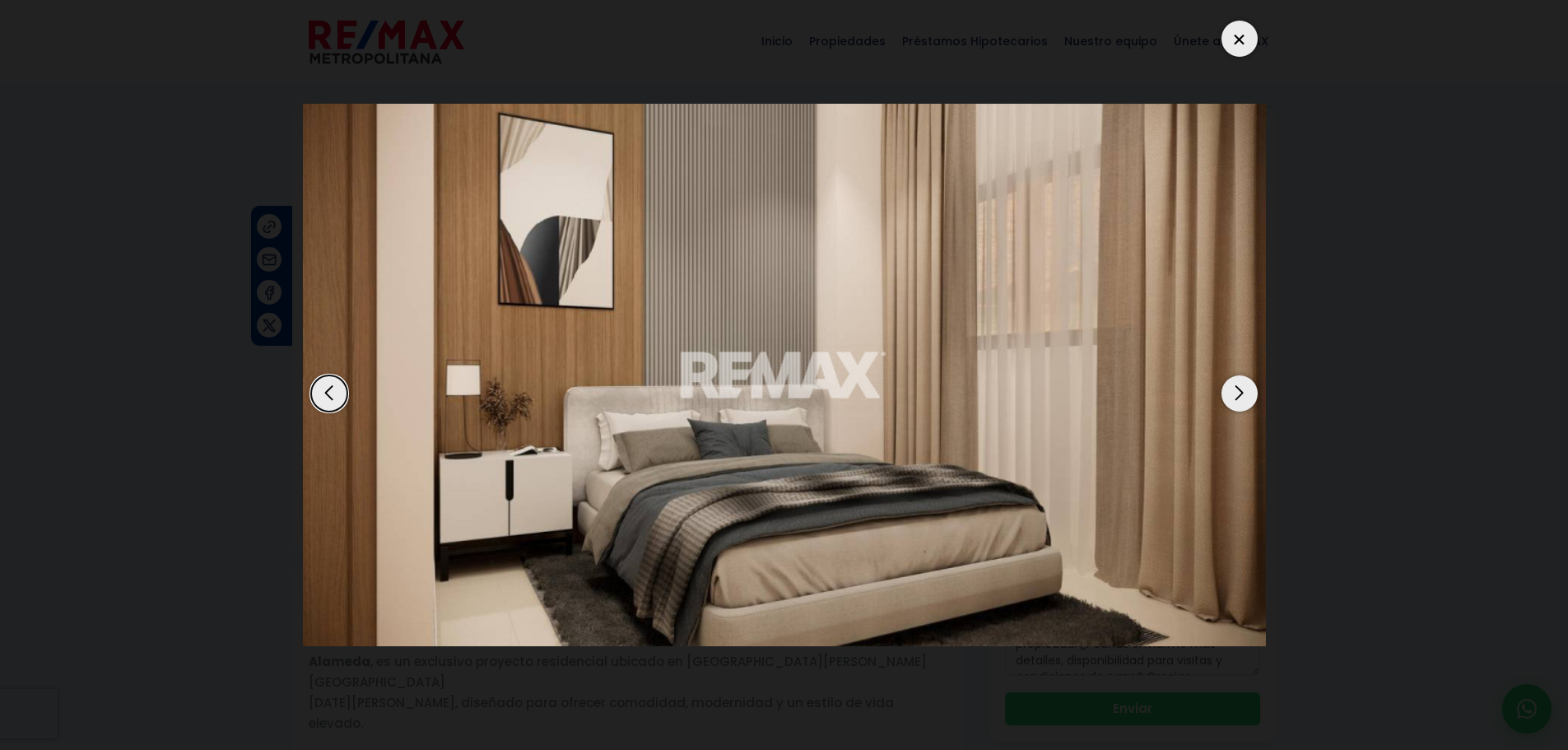
click at [1244, 400] on div "Next slide" at bounding box center [1239, 394] width 37 height 37
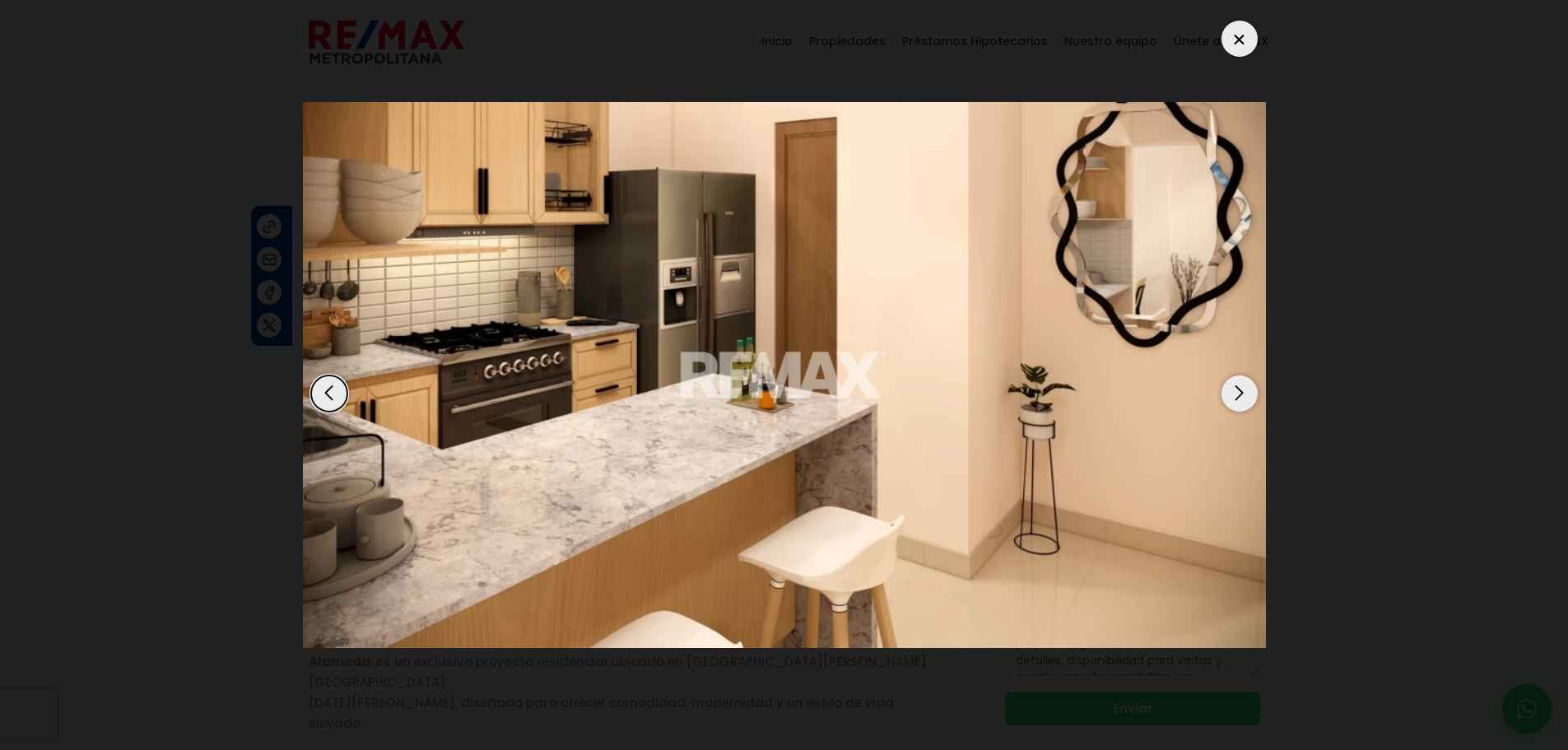
click at [1236, 34] on div at bounding box center [1239, 39] width 37 height 37
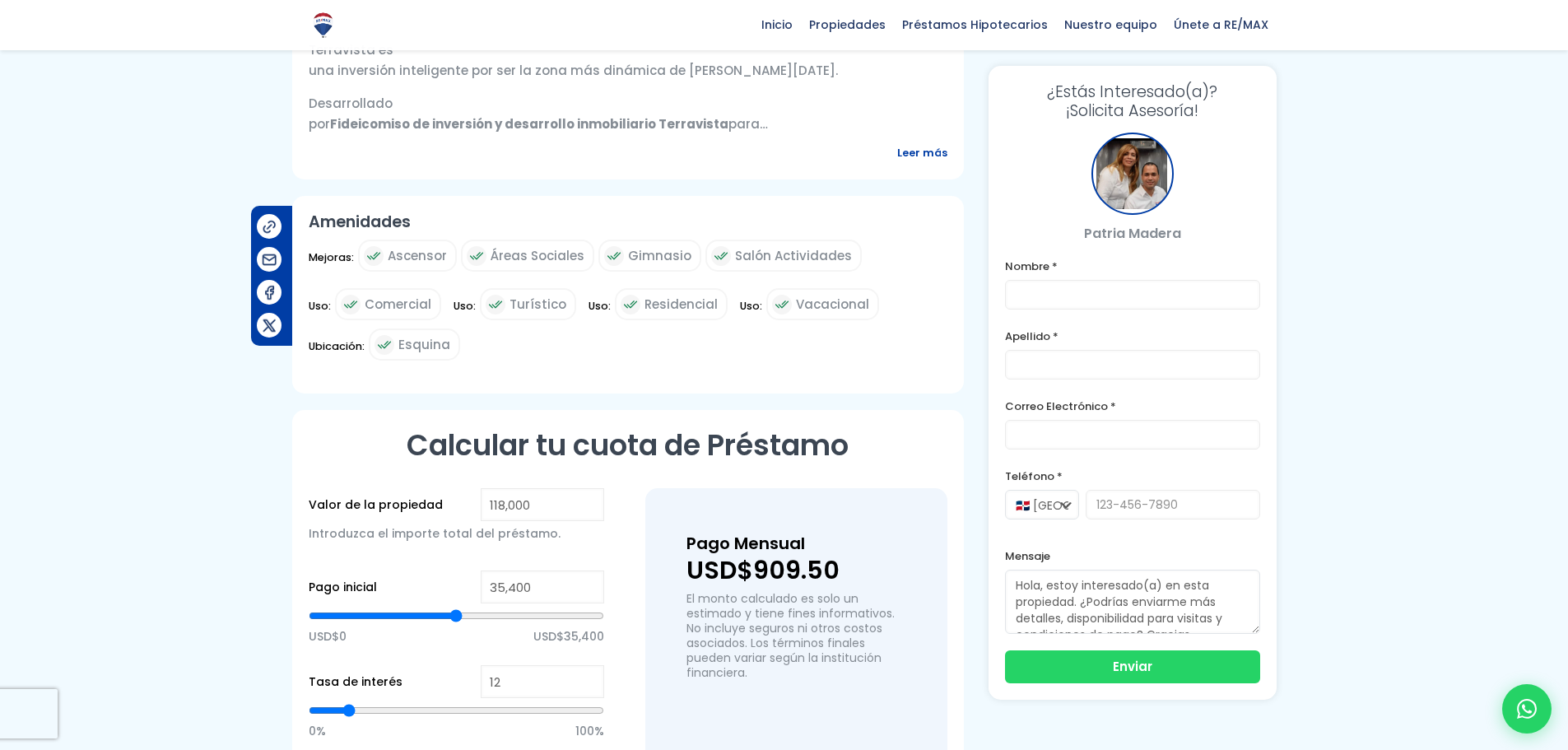
scroll to position [741, 0]
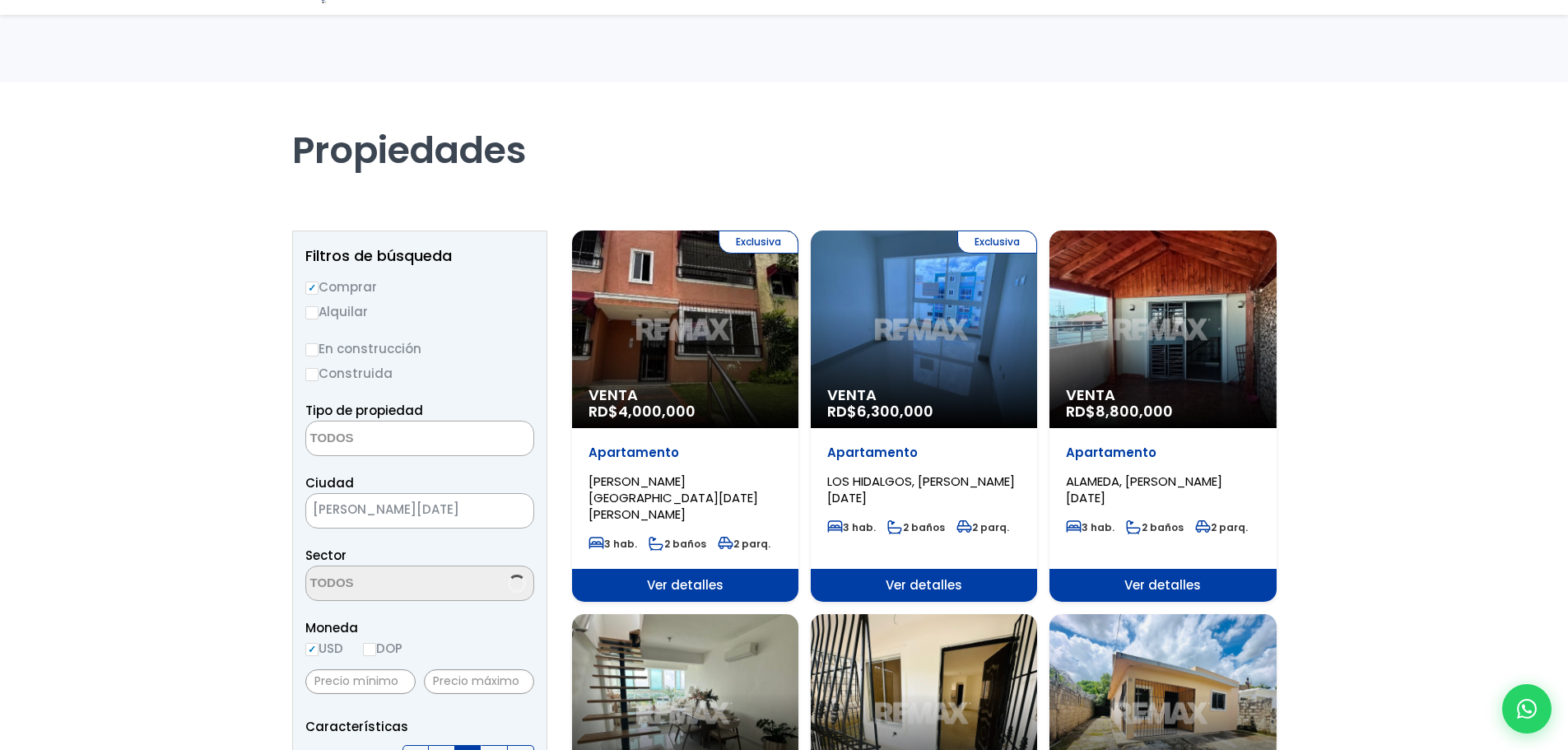
select select
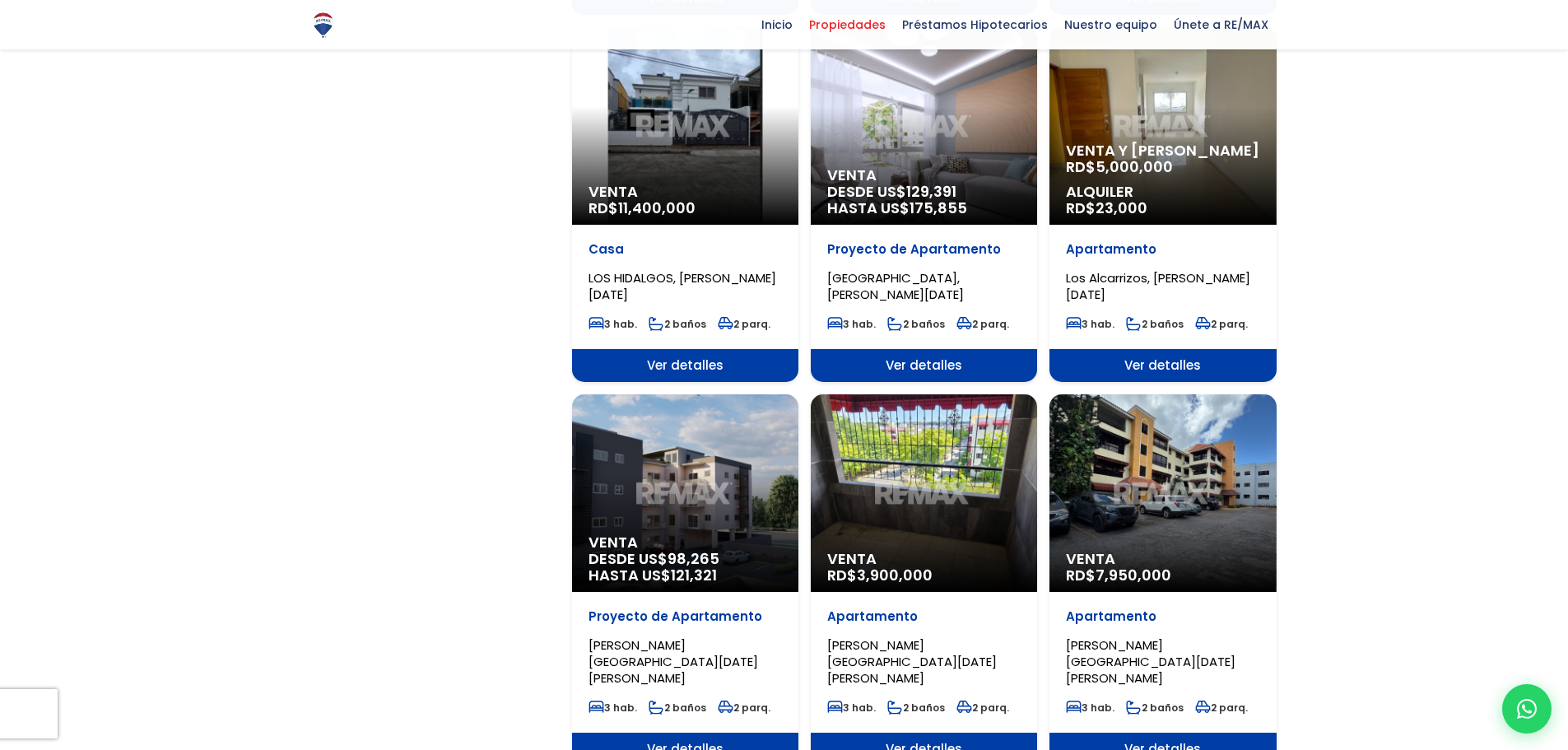
scroll to position [1399, 0]
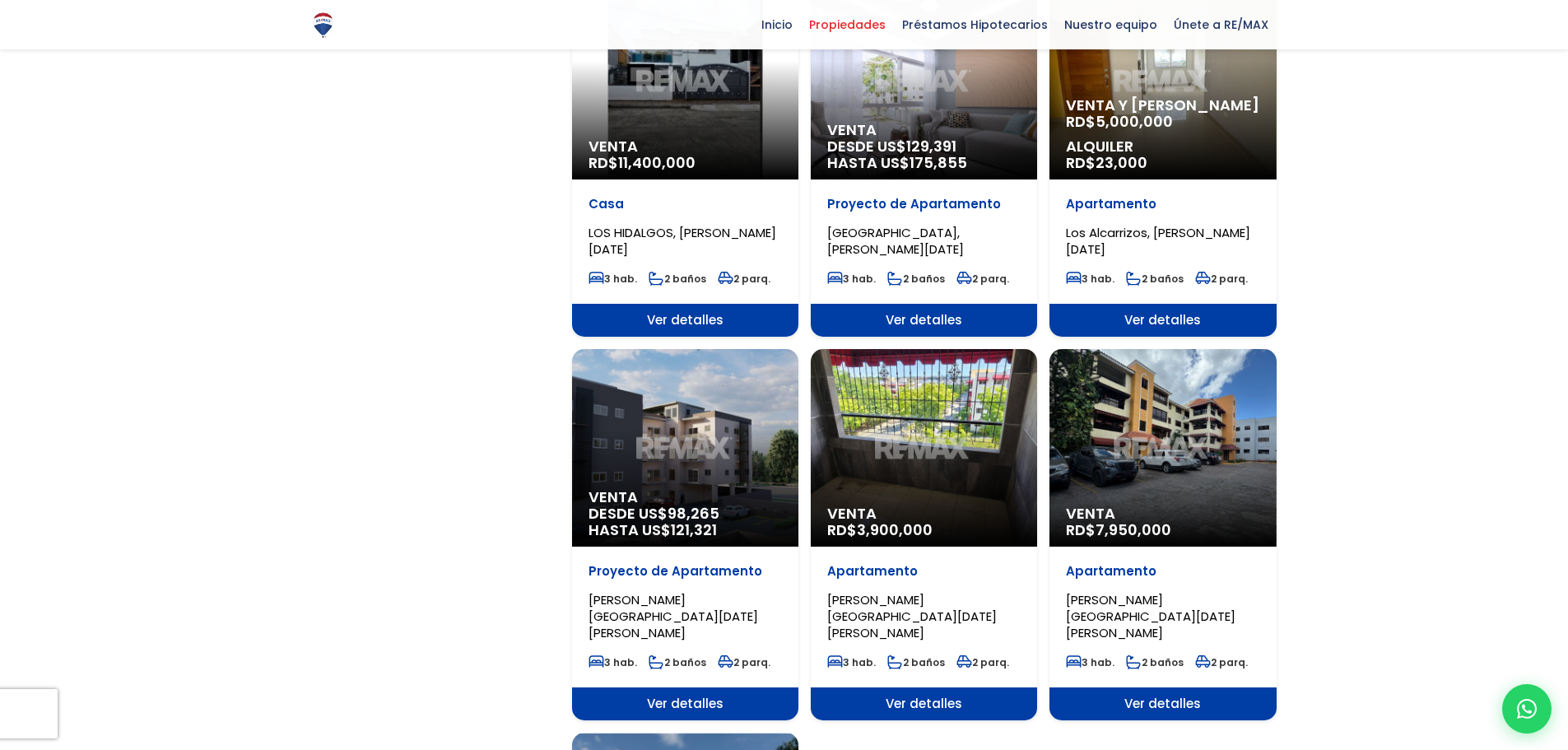
click at [727, 688] on span "Ver detalles" at bounding box center [685, 704] width 226 height 33
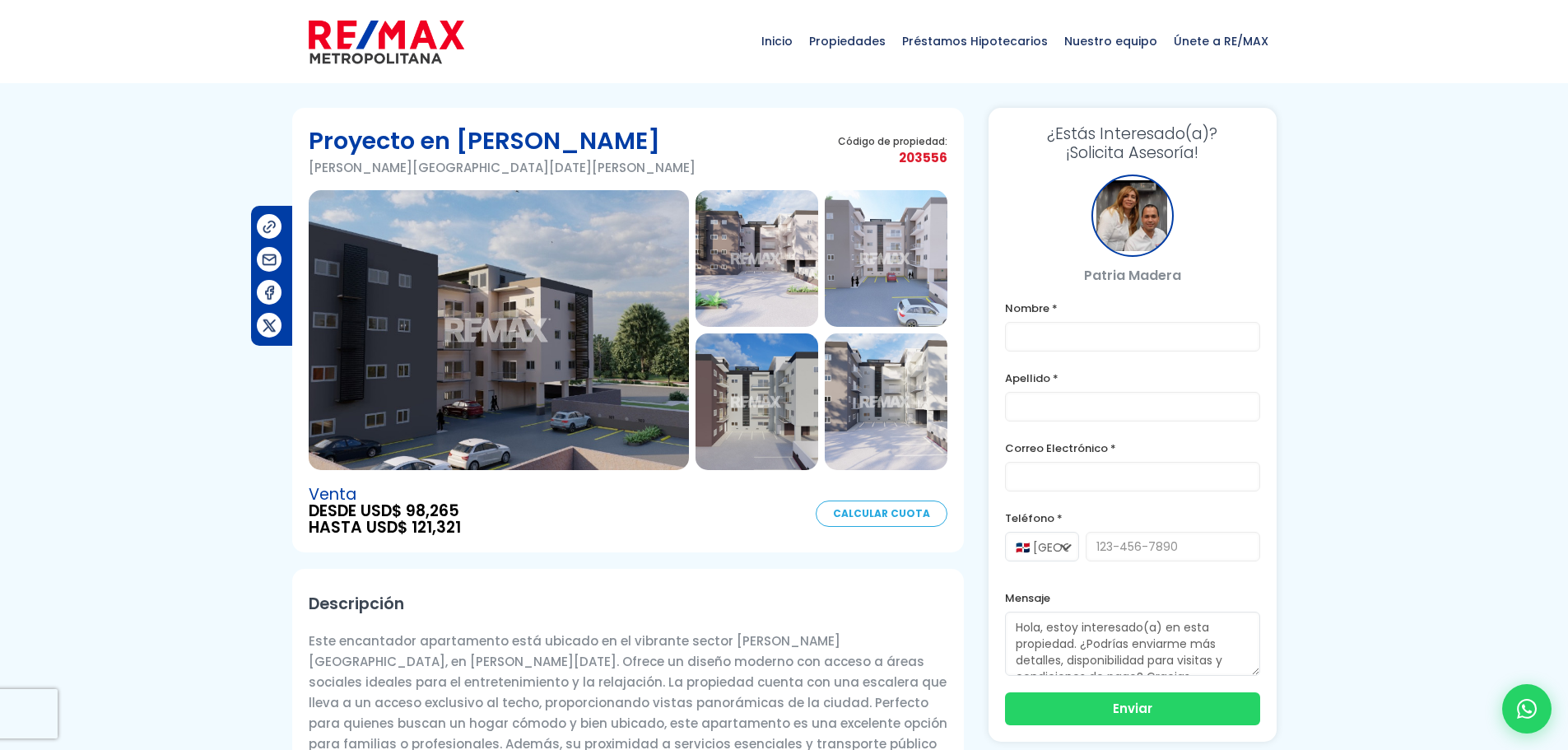
click at [603, 291] on img at bounding box center [499, 330] width 380 height 280
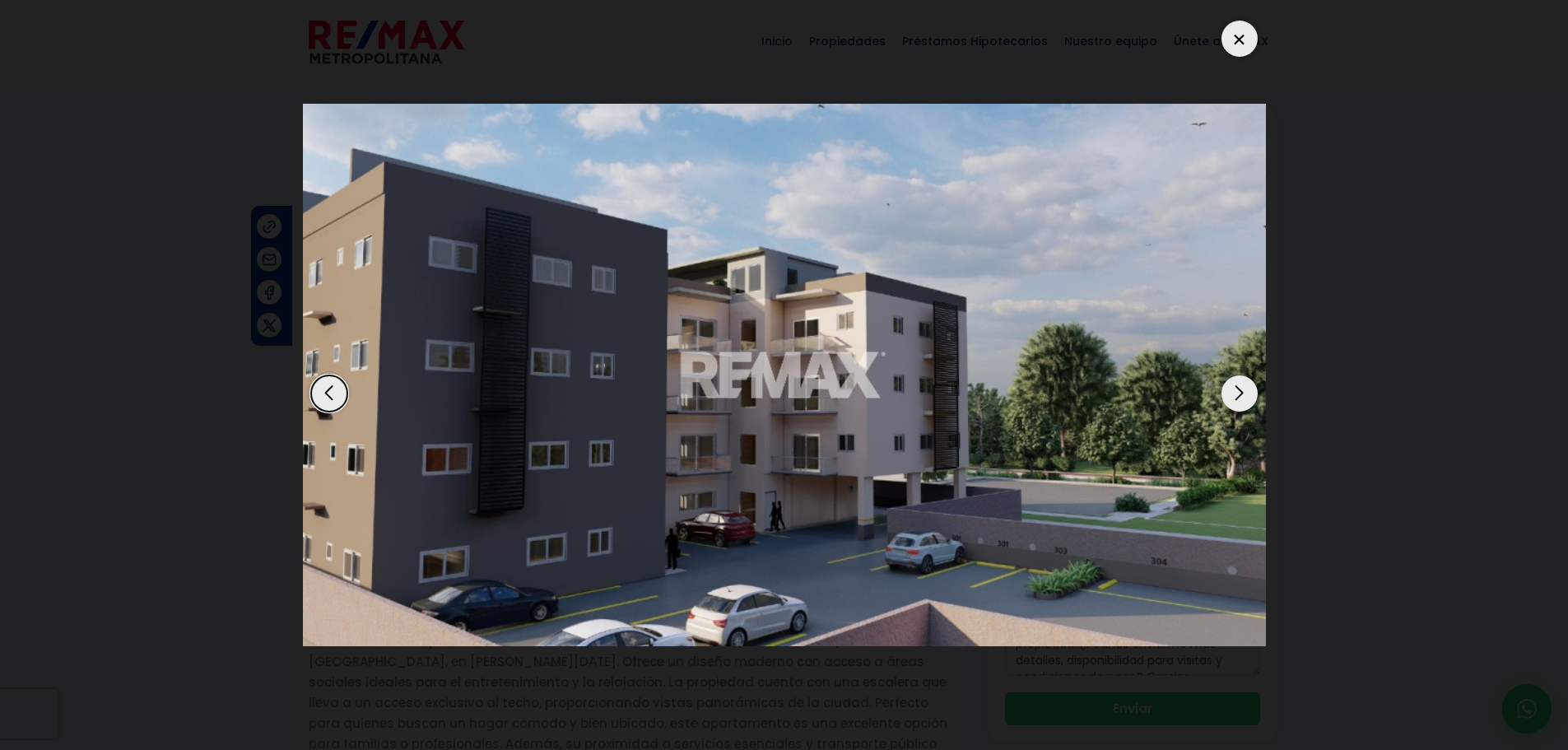
click at [1242, 390] on div "Next slide" at bounding box center [1239, 394] width 37 height 37
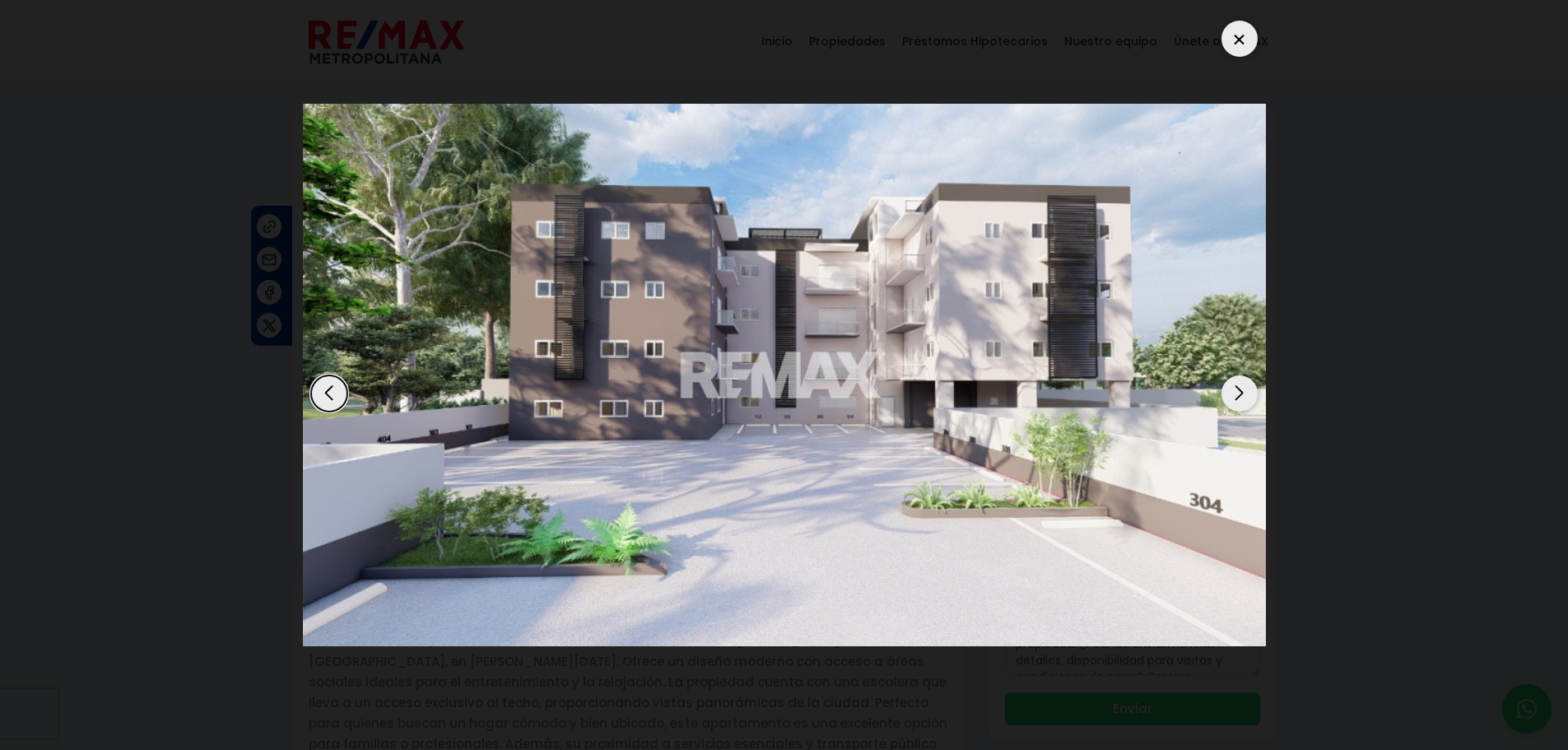
click at [1242, 390] on div "Next slide" at bounding box center [1239, 394] width 37 height 37
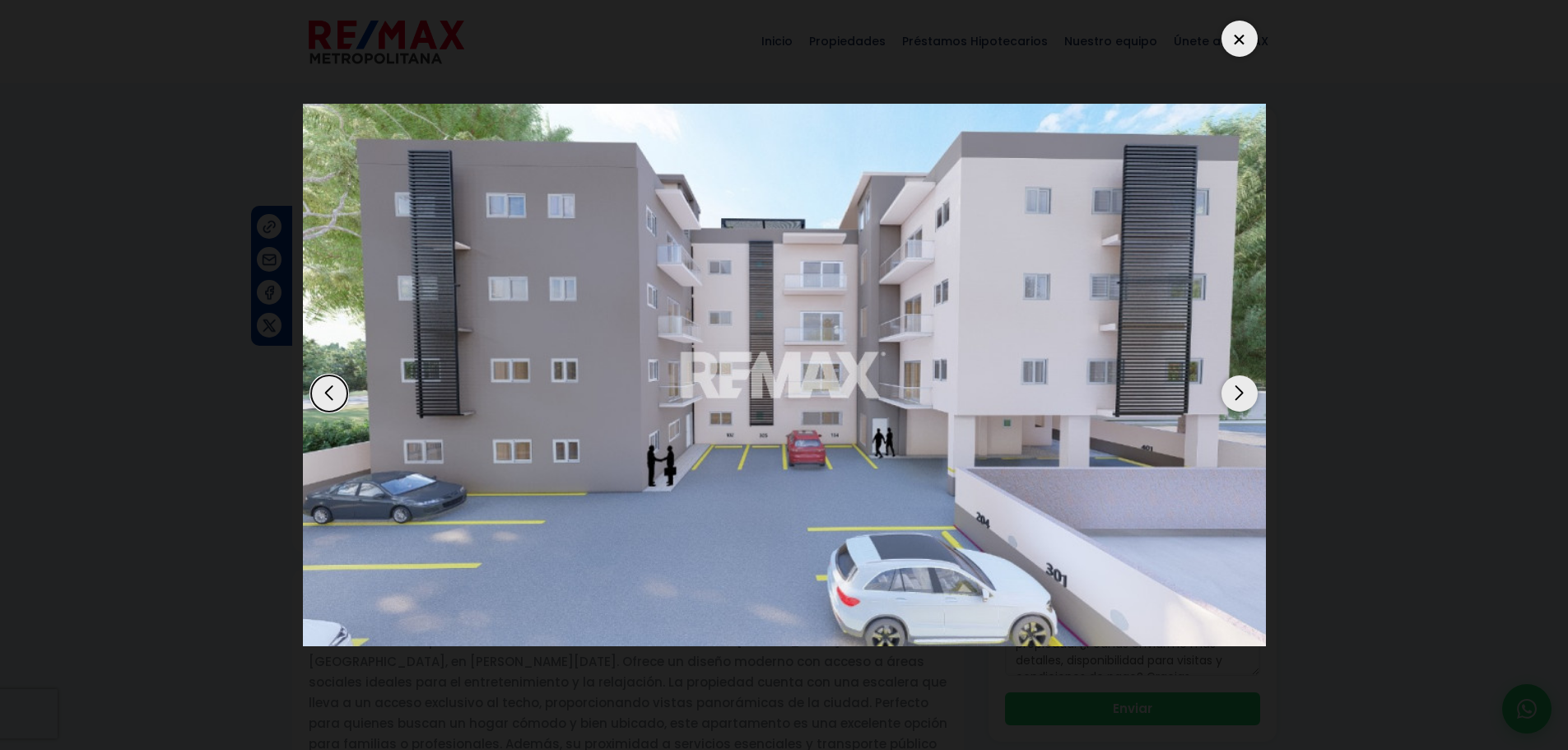
click at [1242, 390] on div "Next slide" at bounding box center [1239, 394] width 37 height 37
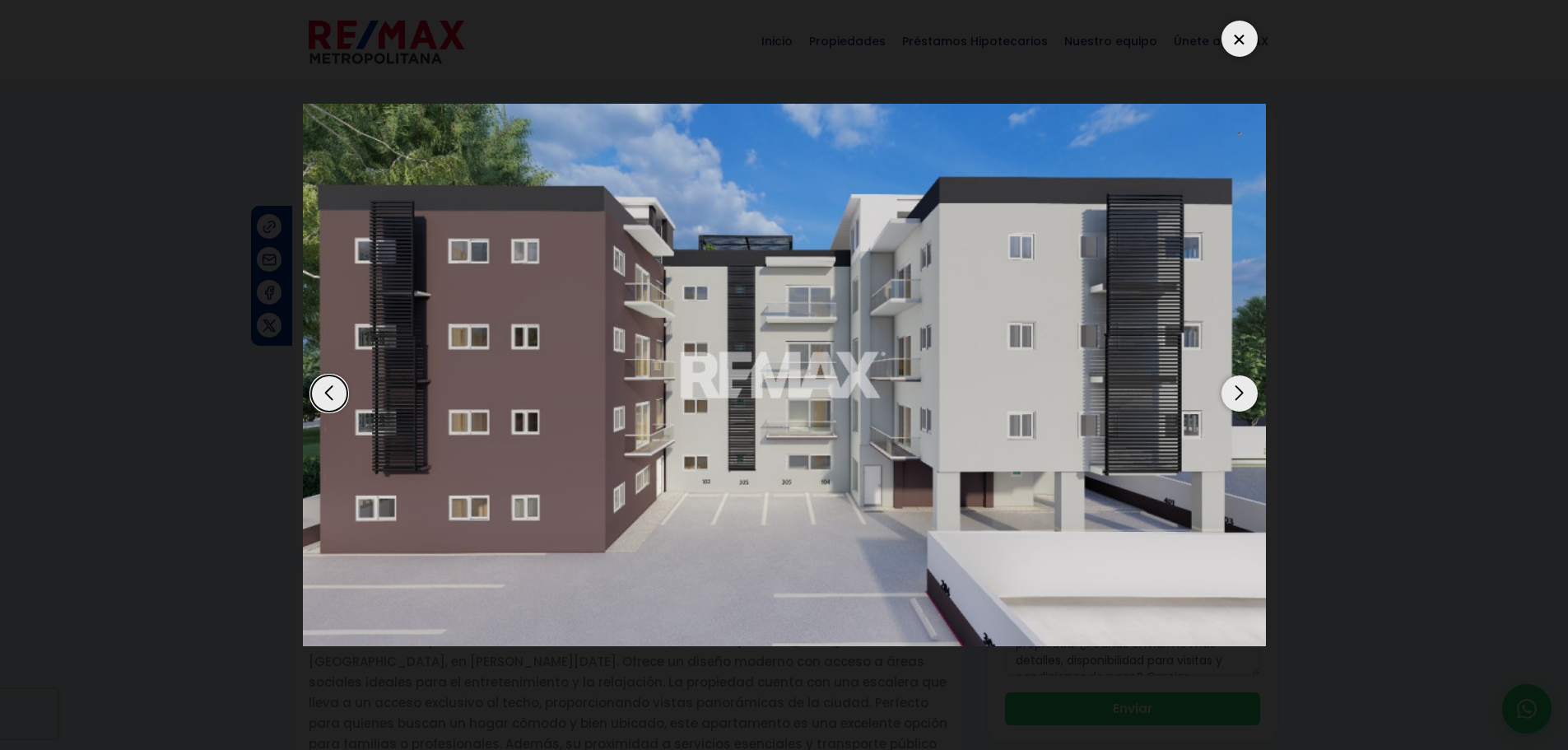
click at [1242, 390] on div "Next slide" at bounding box center [1239, 394] width 37 height 37
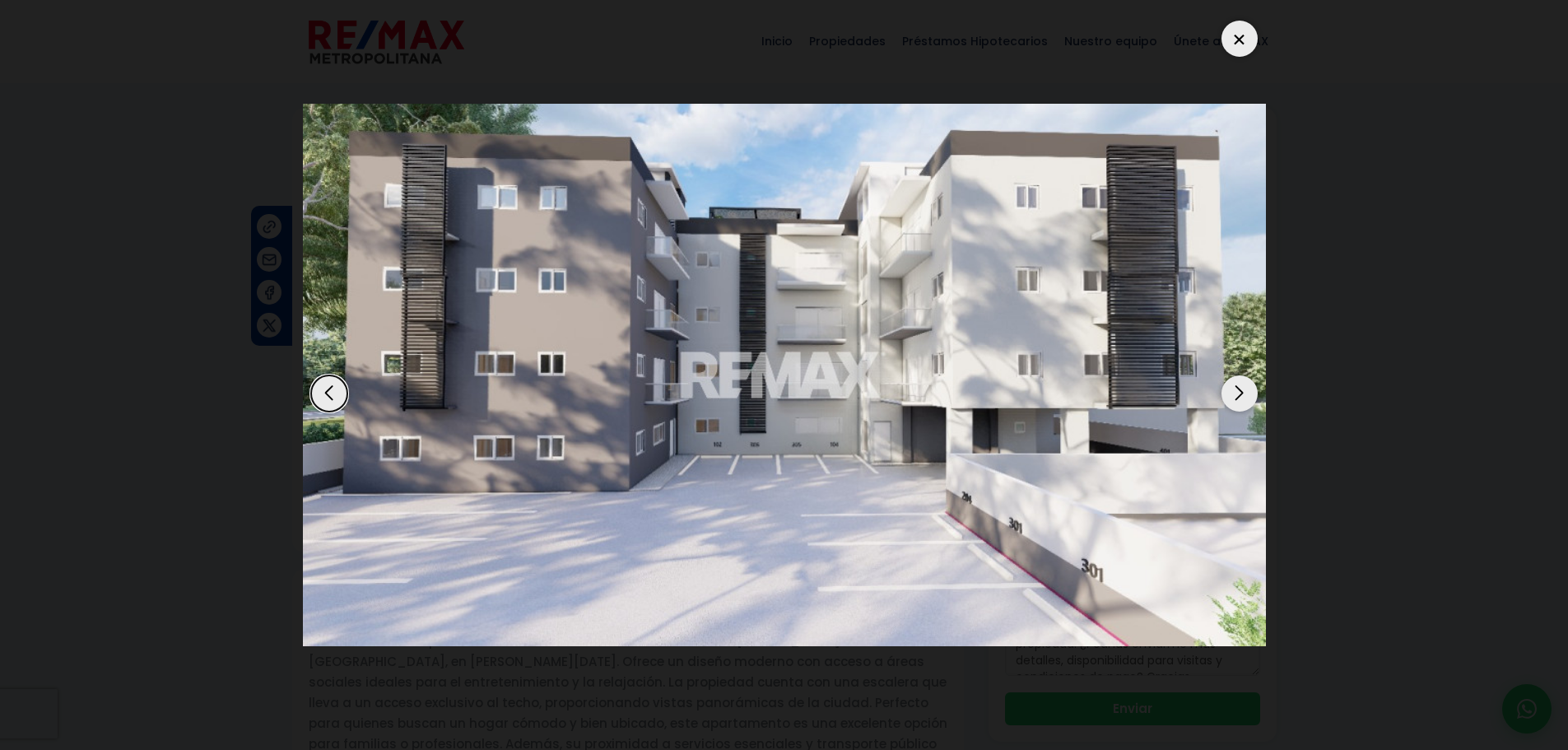
click at [1242, 390] on div "Next slide" at bounding box center [1239, 394] width 37 height 37
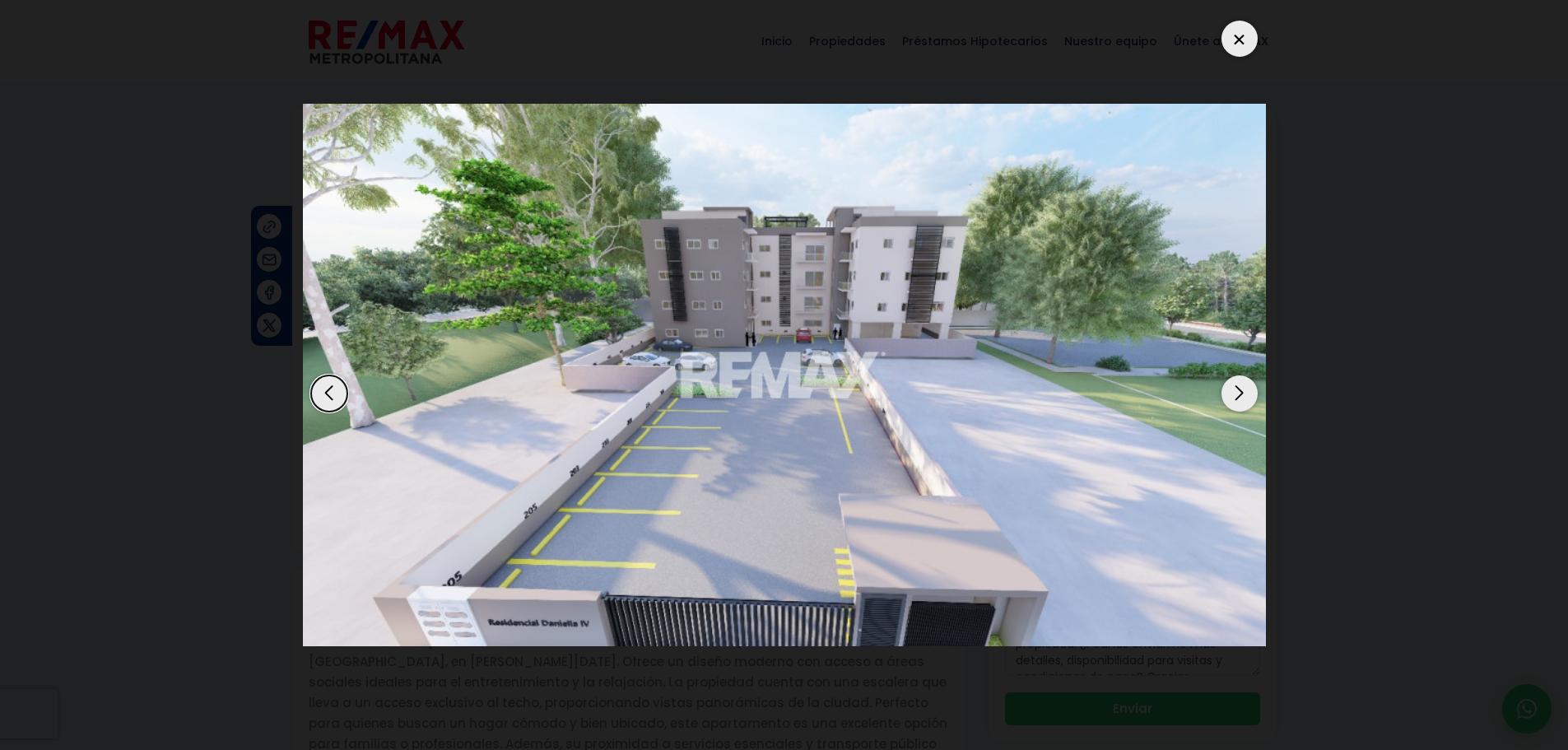
click at [1242, 390] on div "Next slide" at bounding box center [1239, 394] width 37 height 37
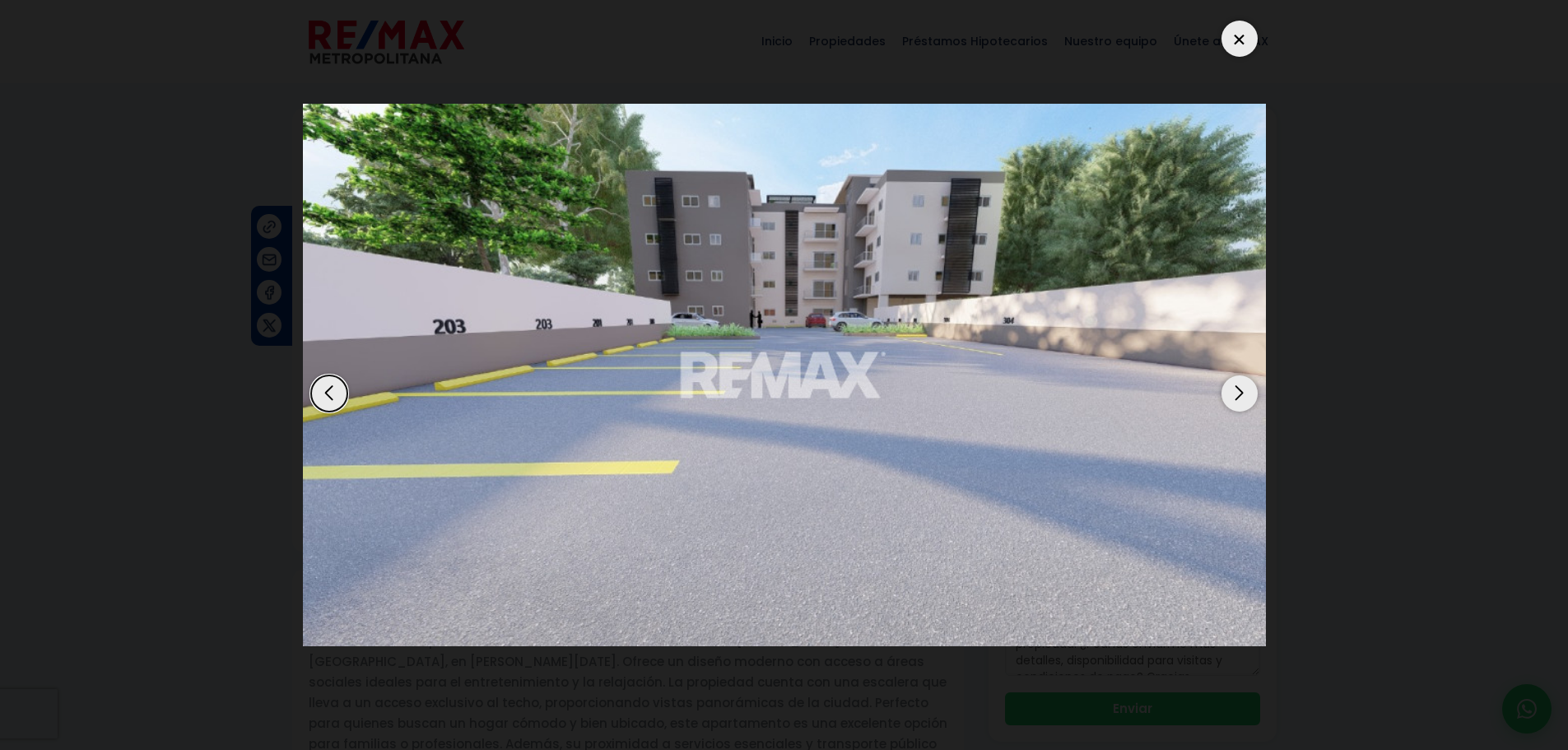
click at [1242, 390] on div "Next slide" at bounding box center [1239, 394] width 37 height 37
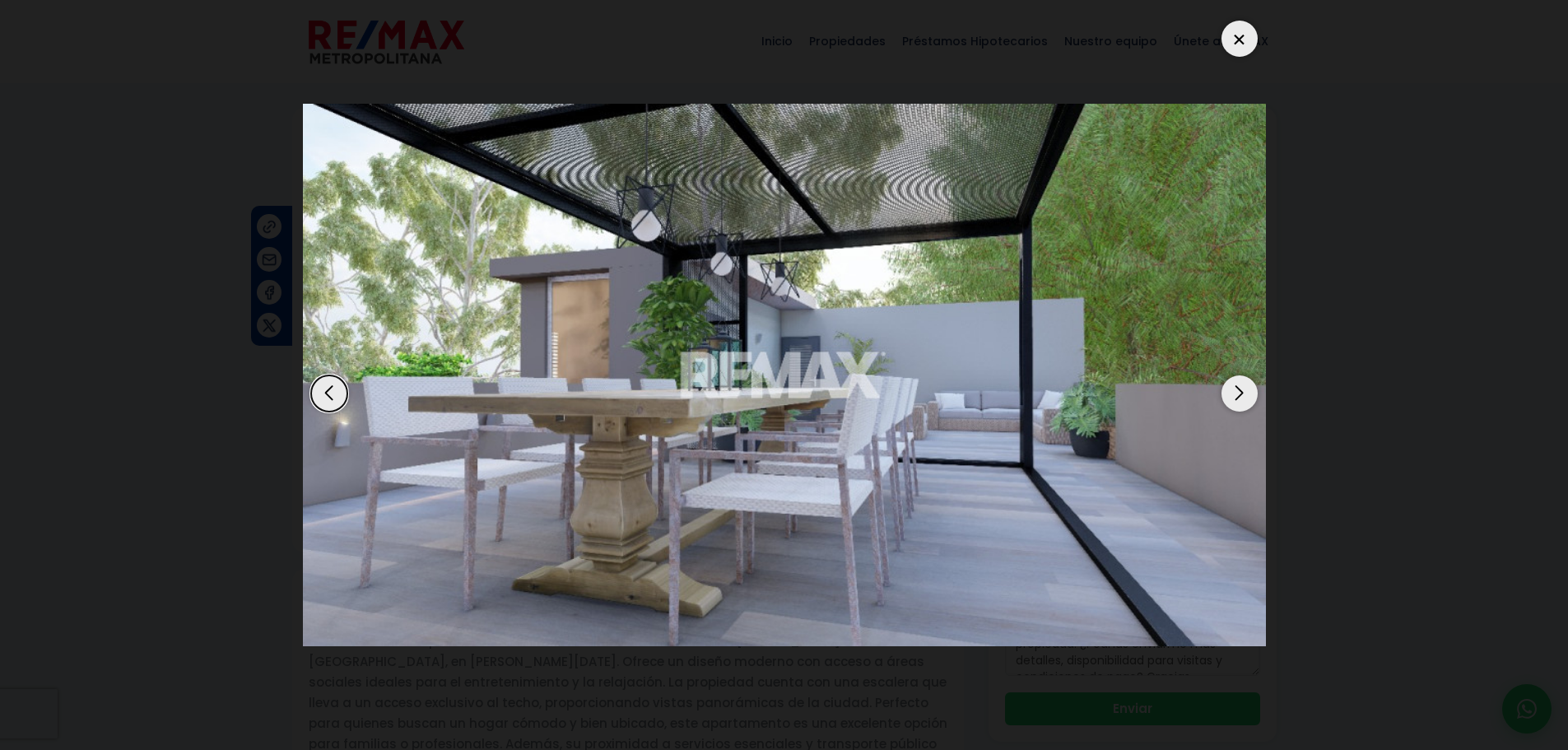
click at [1242, 390] on div "Next slide" at bounding box center [1239, 394] width 37 height 37
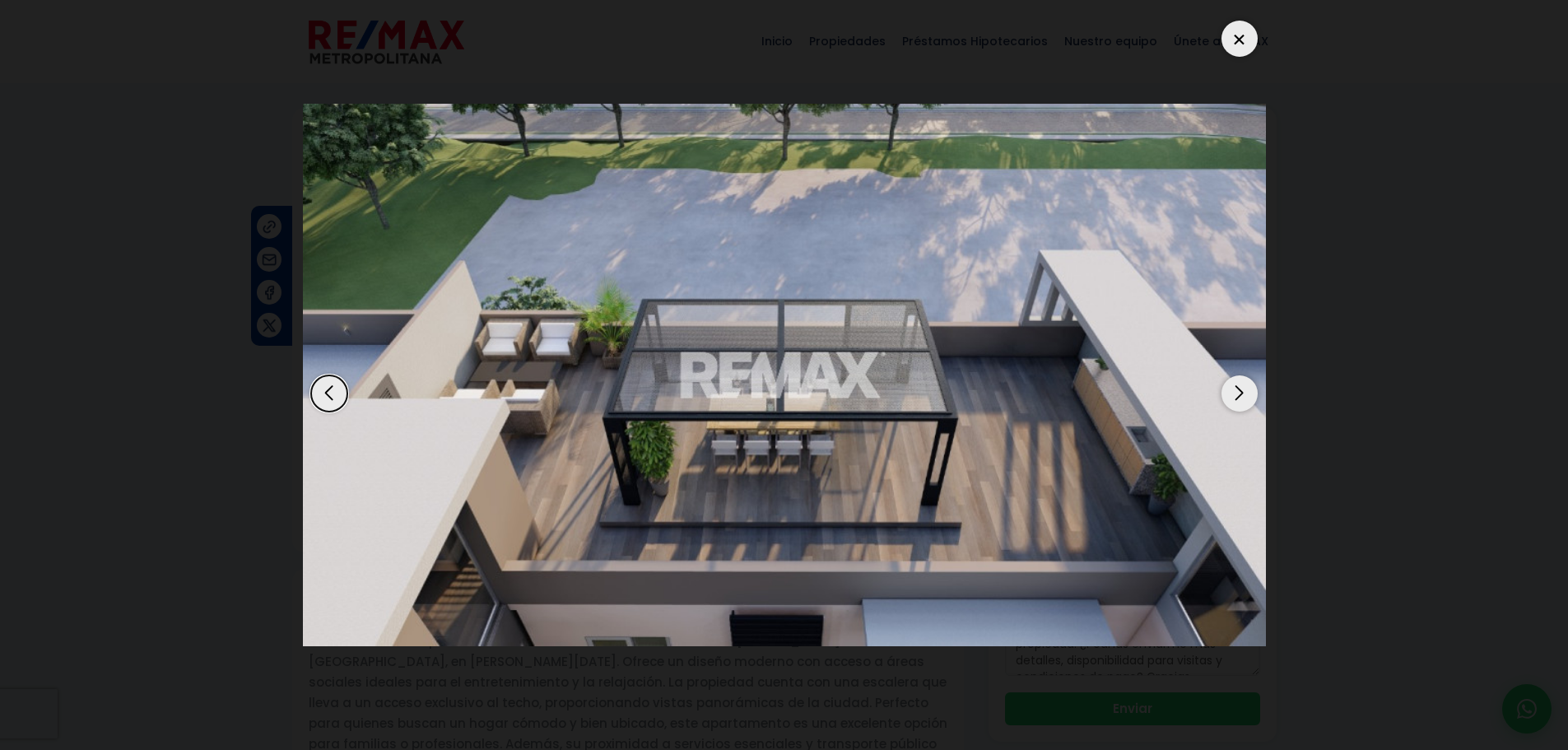
click at [1242, 390] on div "Next slide" at bounding box center [1239, 394] width 37 height 37
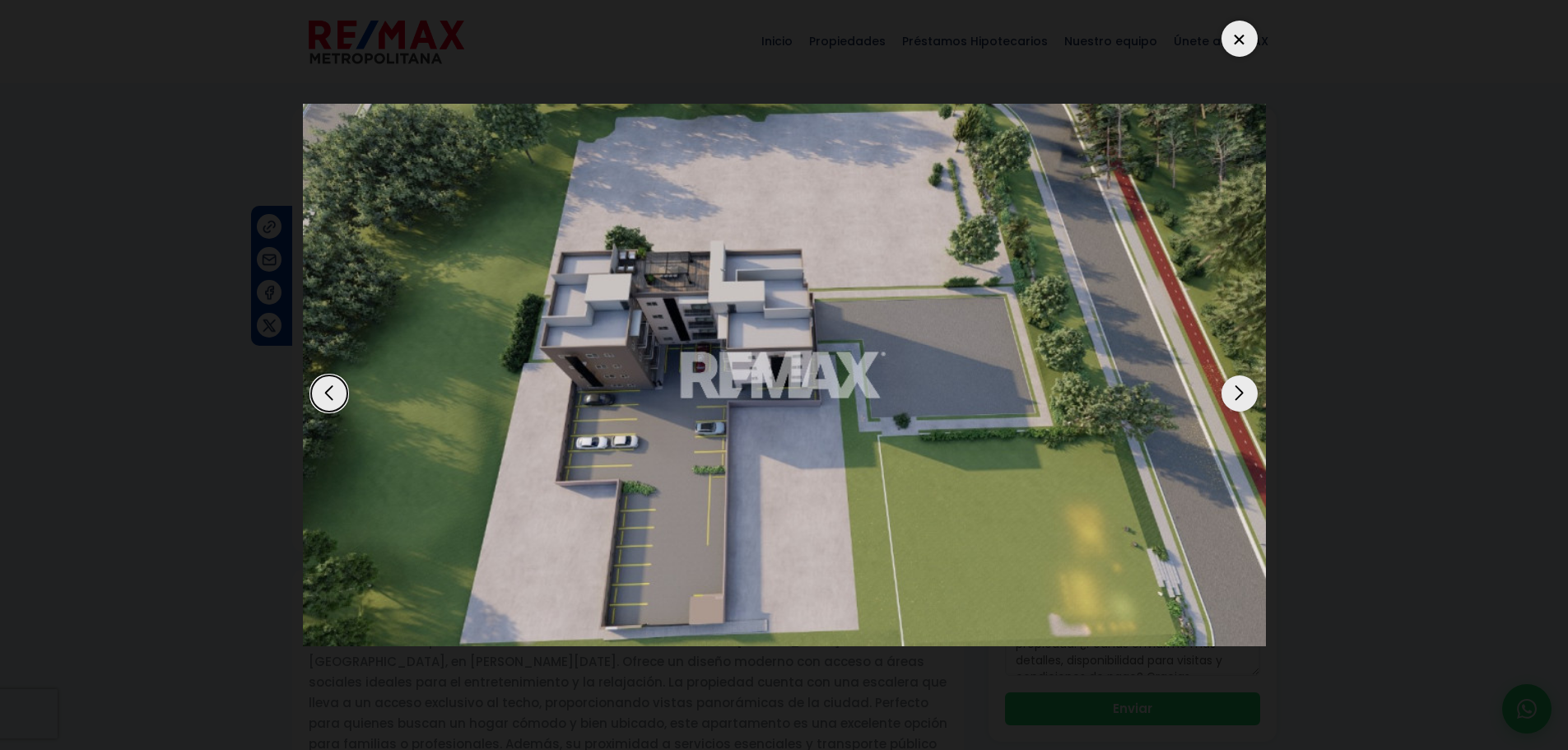
click at [1242, 390] on div "Next slide" at bounding box center [1239, 394] width 37 height 37
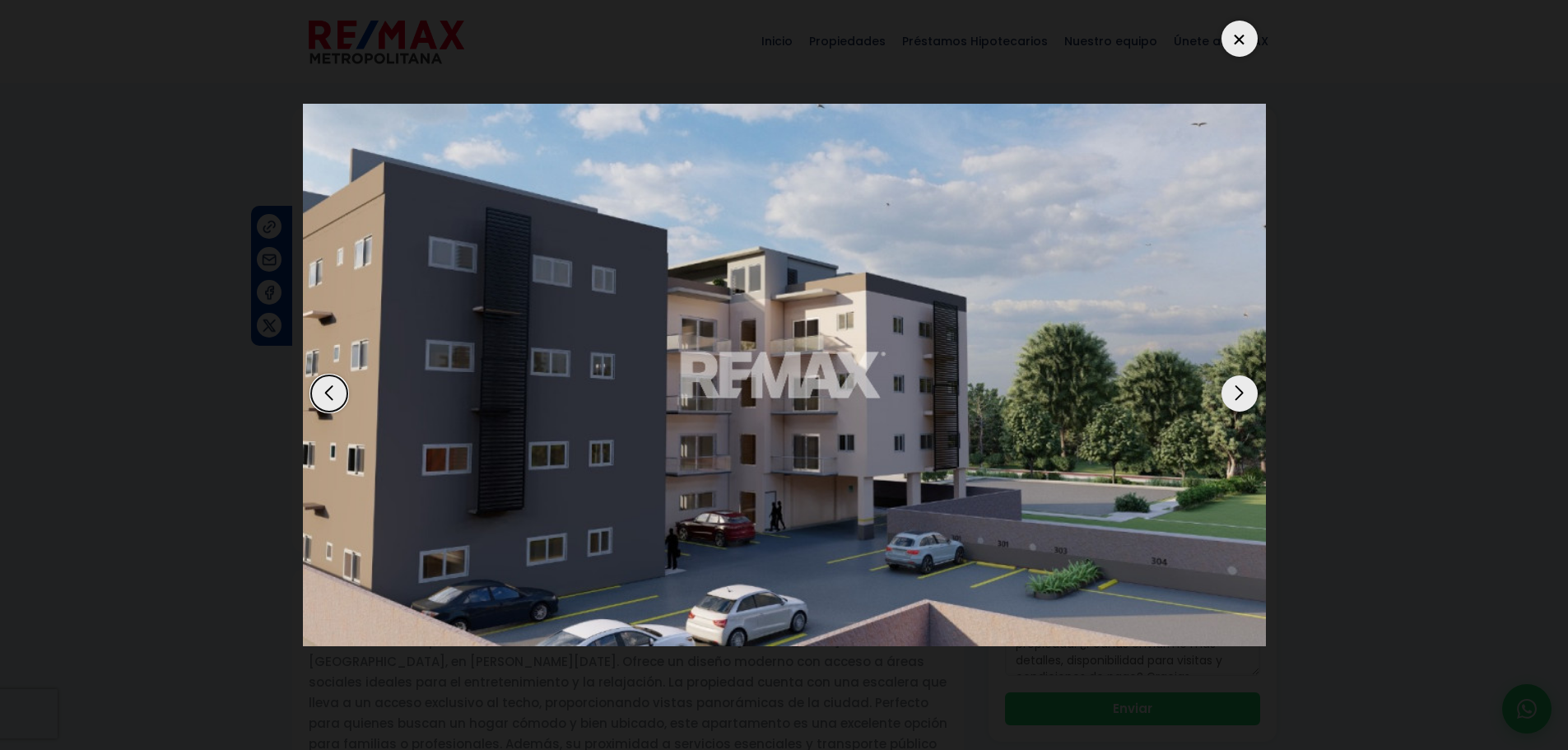
click at [1242, 390] on div "Next slide" at bounding box center [1239, 394] width 37 height 37
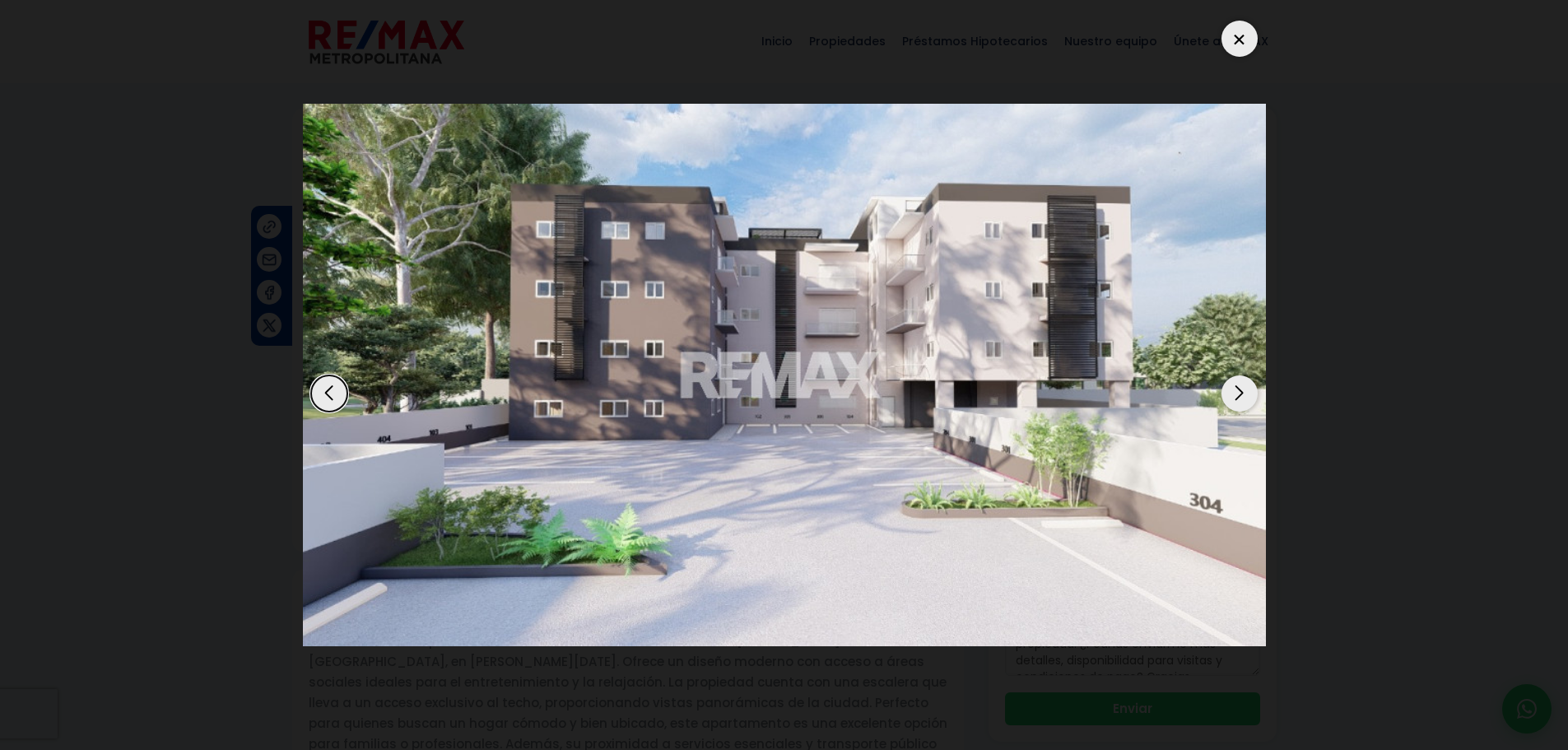
click at [1242, 390] on div "Next slide" at bounding box center [1239, 394] width 37 height 37
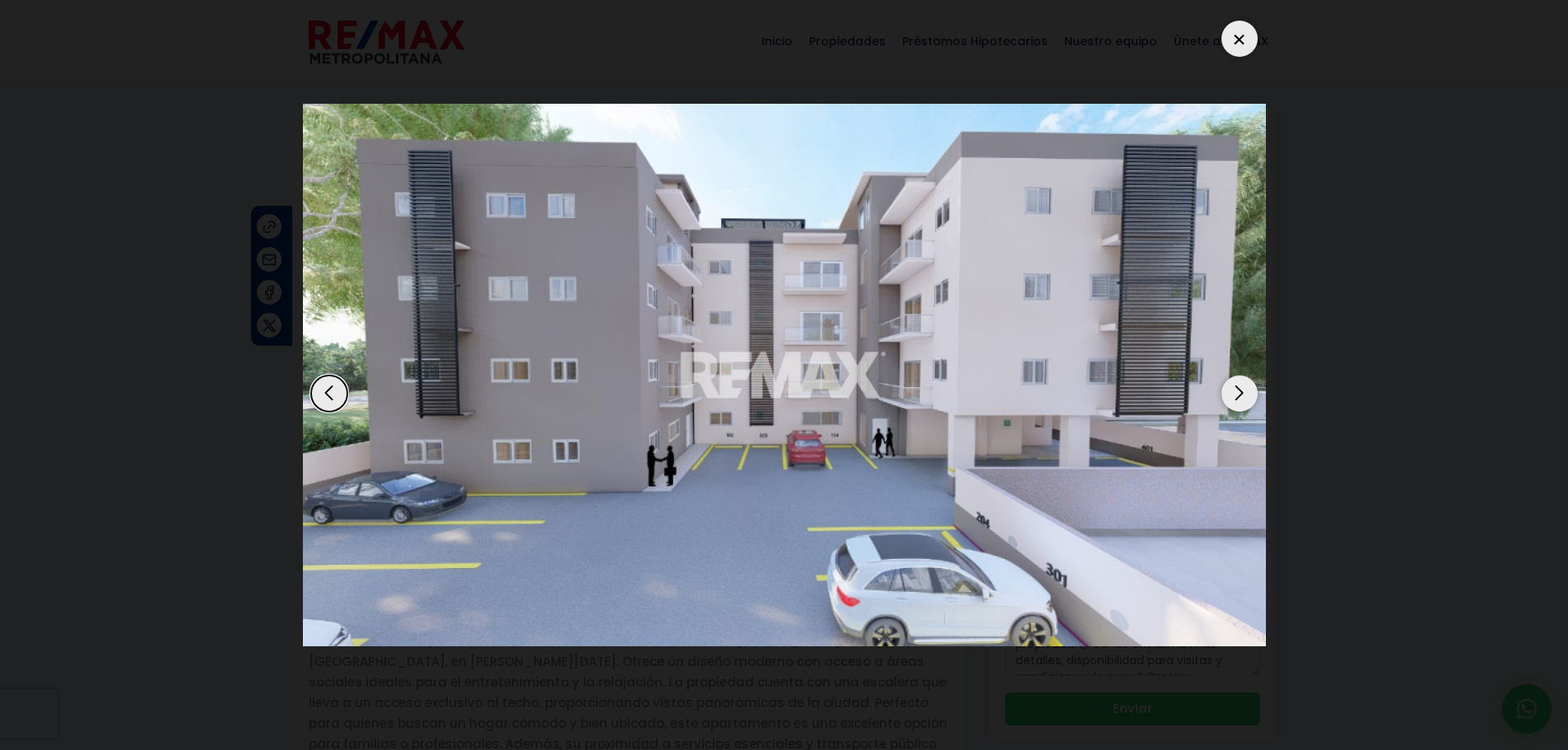
click at [1249, 25] on div at bounding box center [1239, 39] width 37 height 37
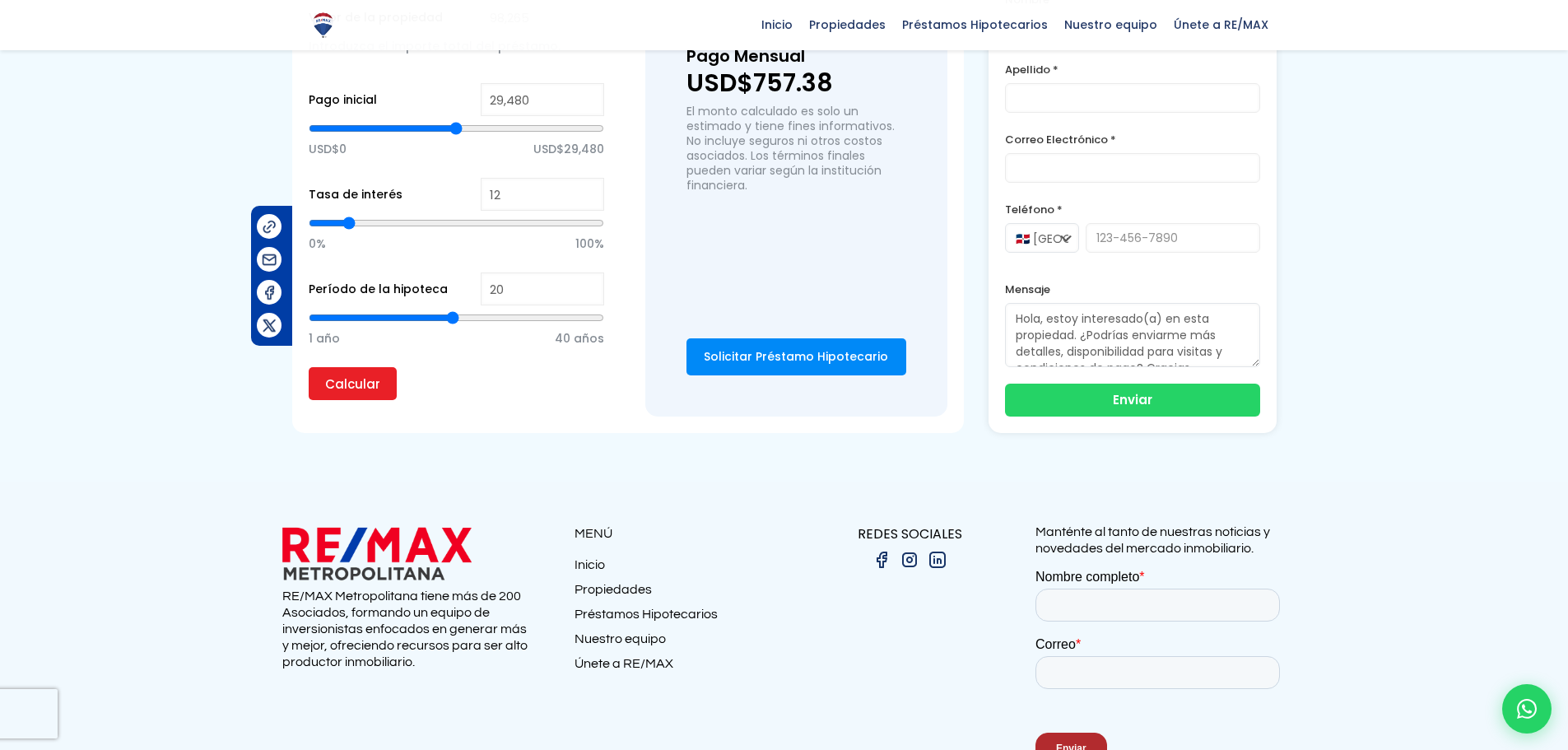
scroll to position [1147, 0]
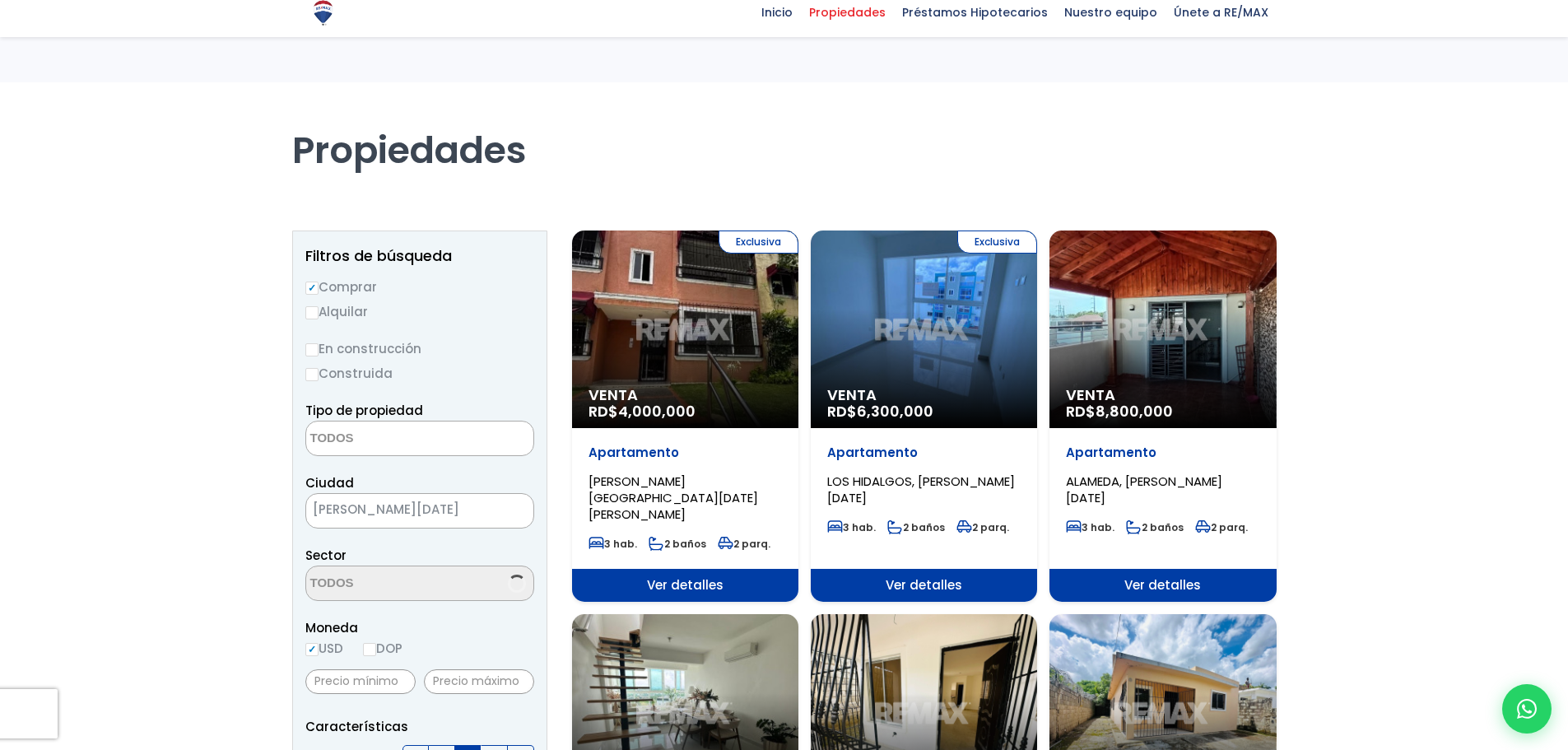
select select
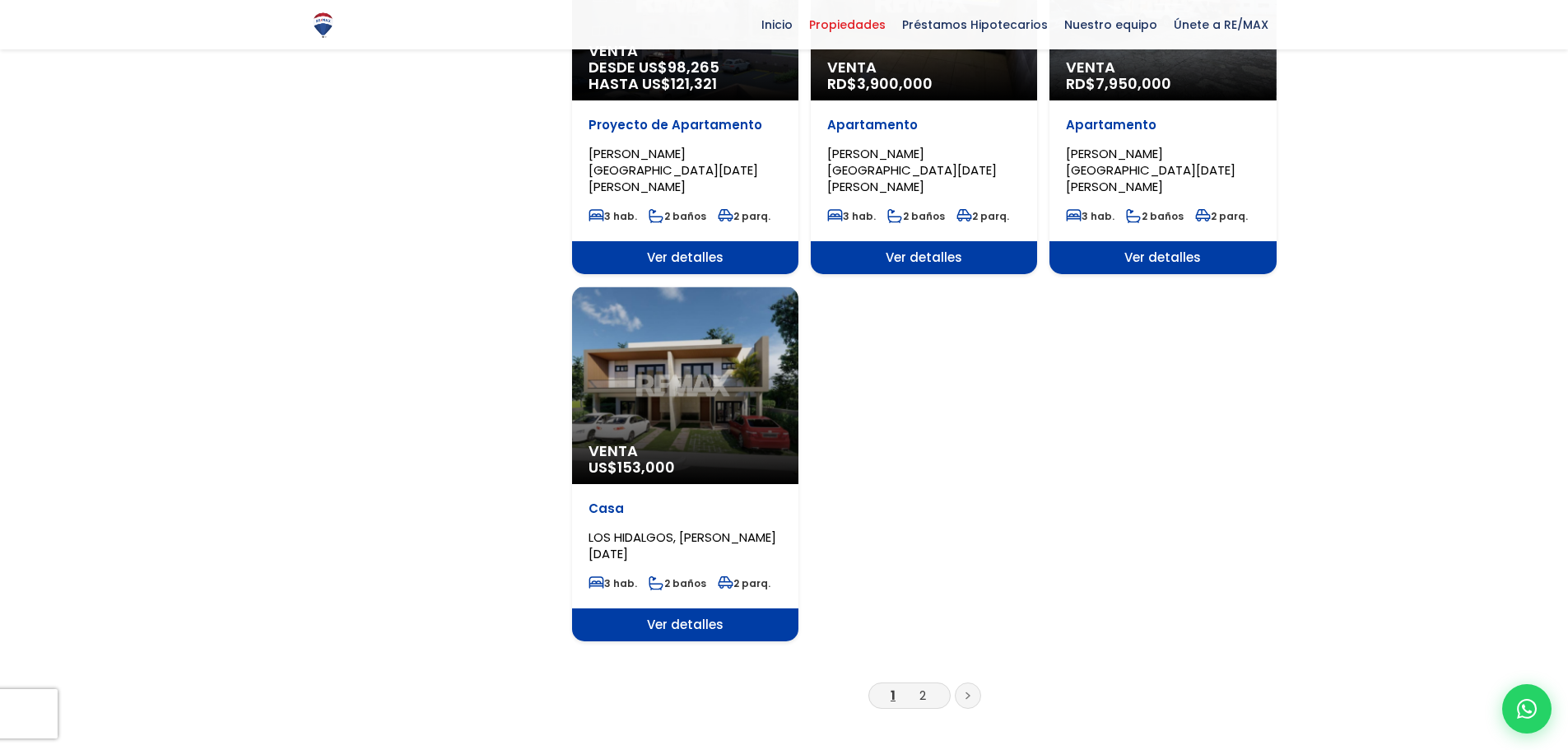
scroll to position [1893, 0]
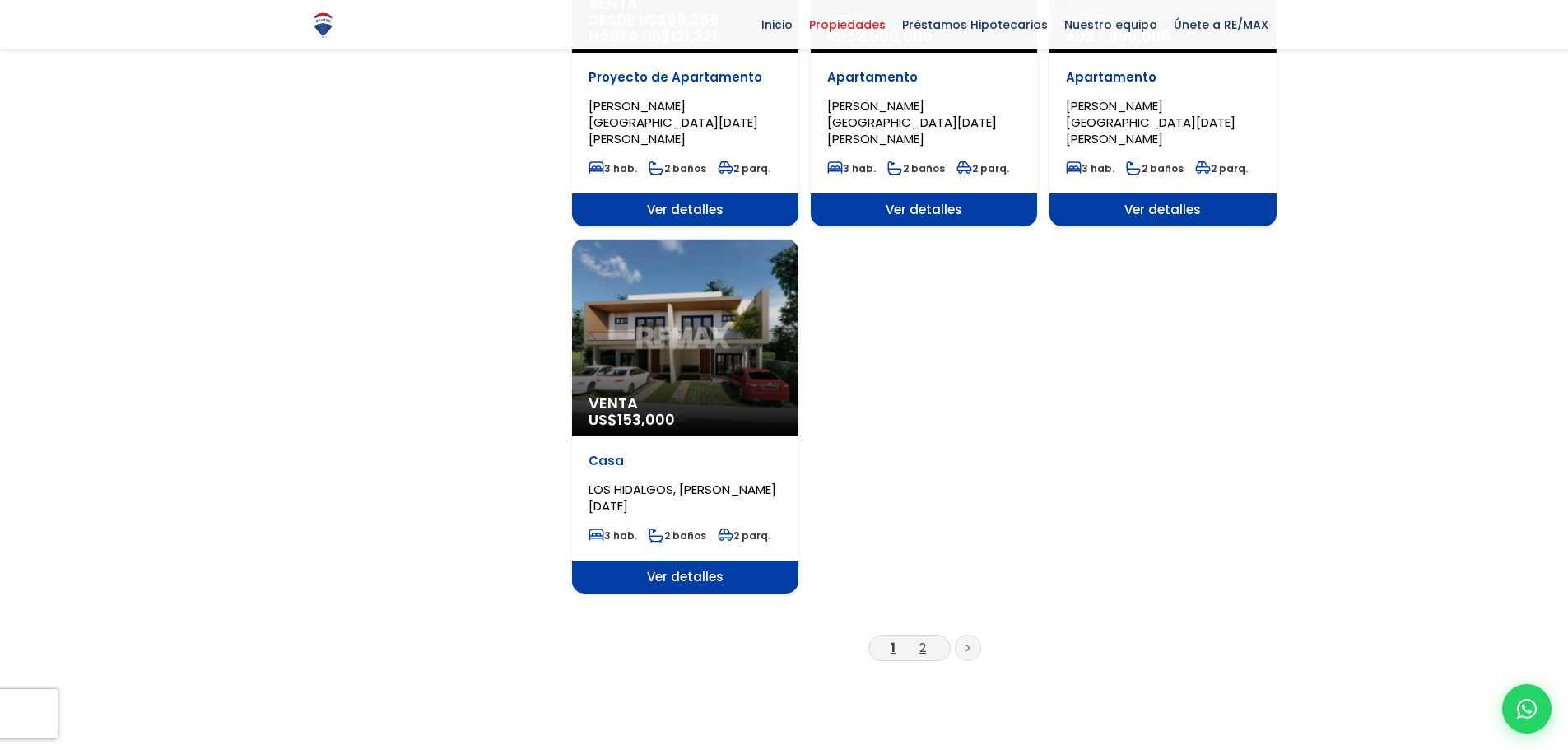
click at [920, 638] on link "2" at bounding box center [922, 647] width 7 height 17
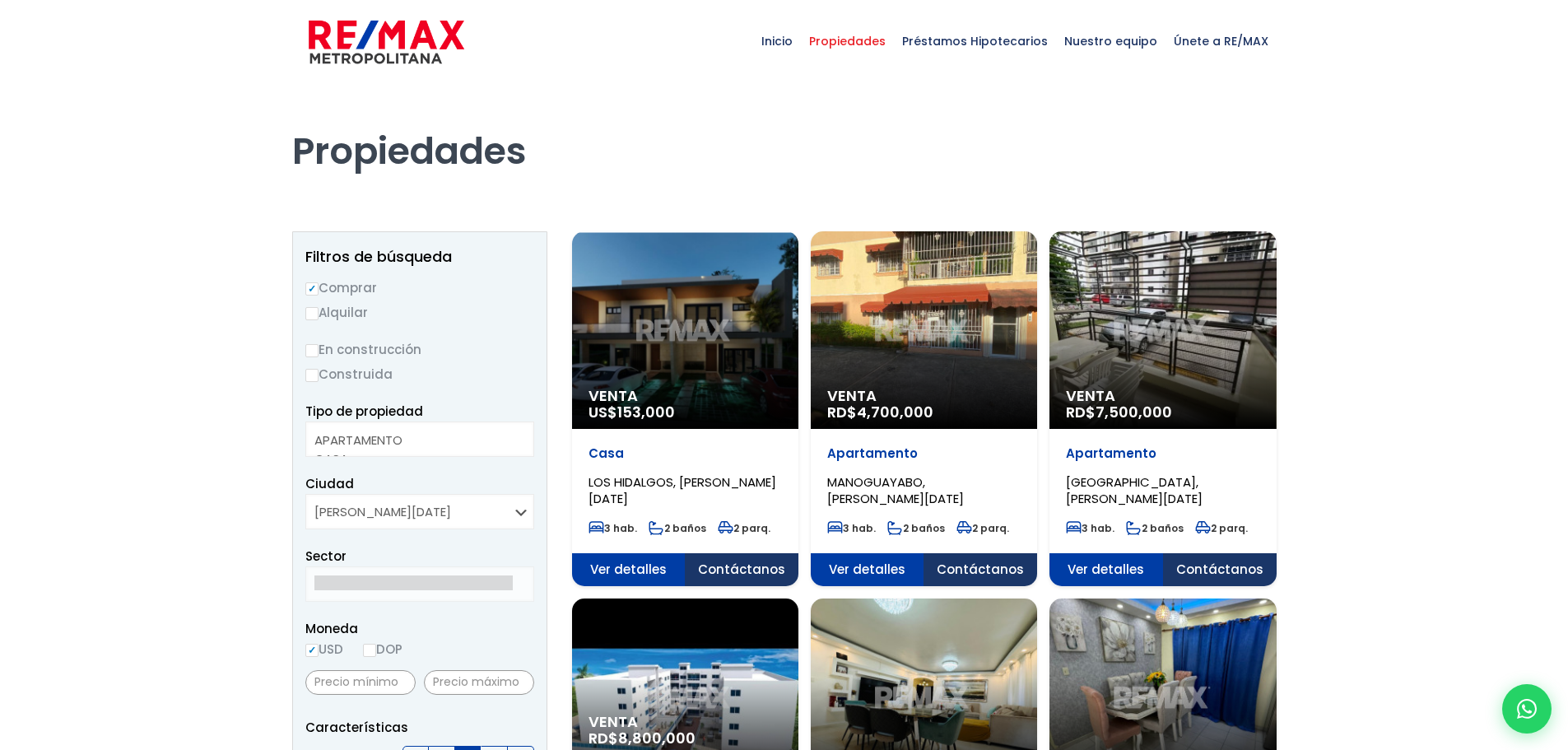
select select
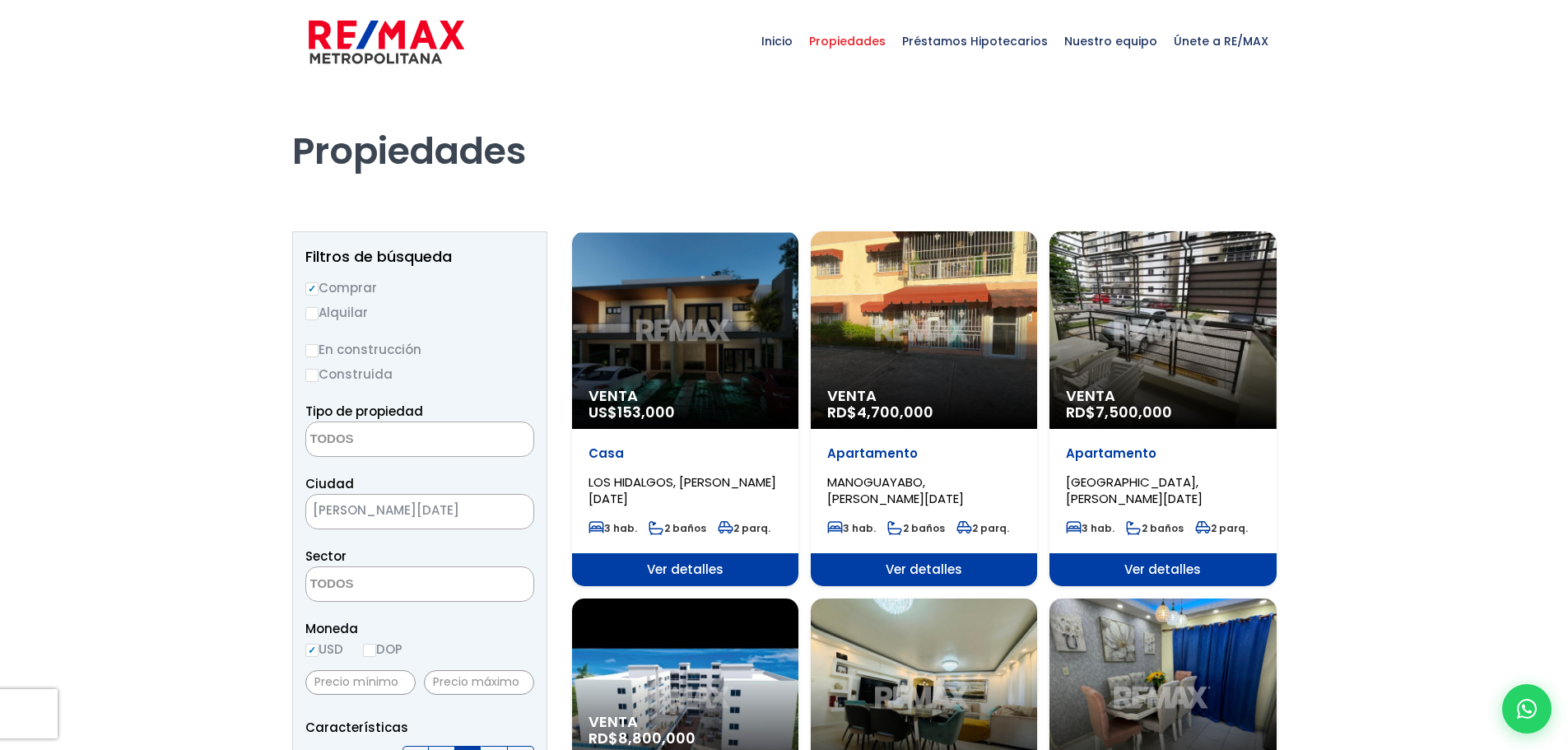
click at [1213, 390] on span "Venta" at bounding box center [1162, 396] width 193 height 17
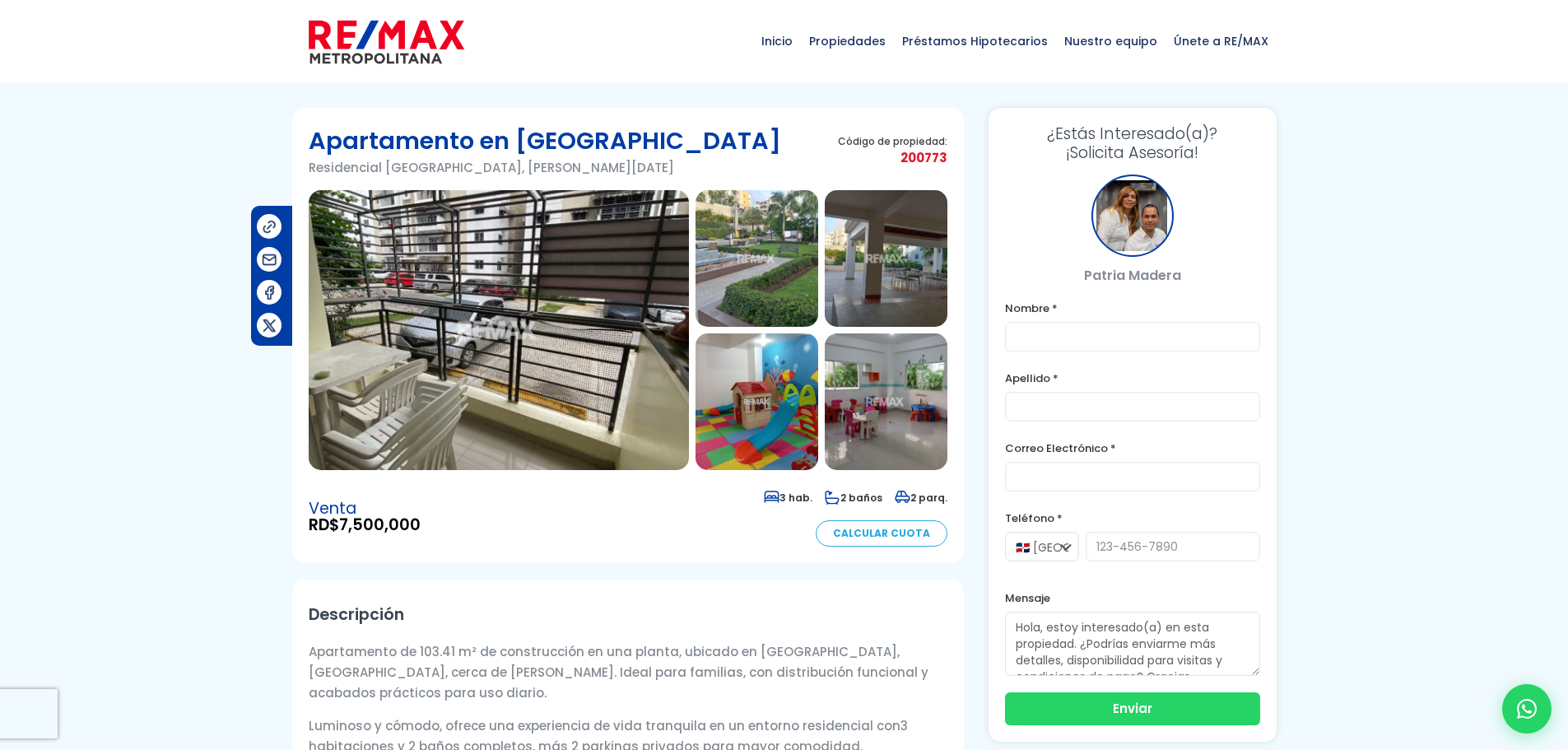
click at [638, 343] on img at bounding box center [499, 330] width 380 height 280
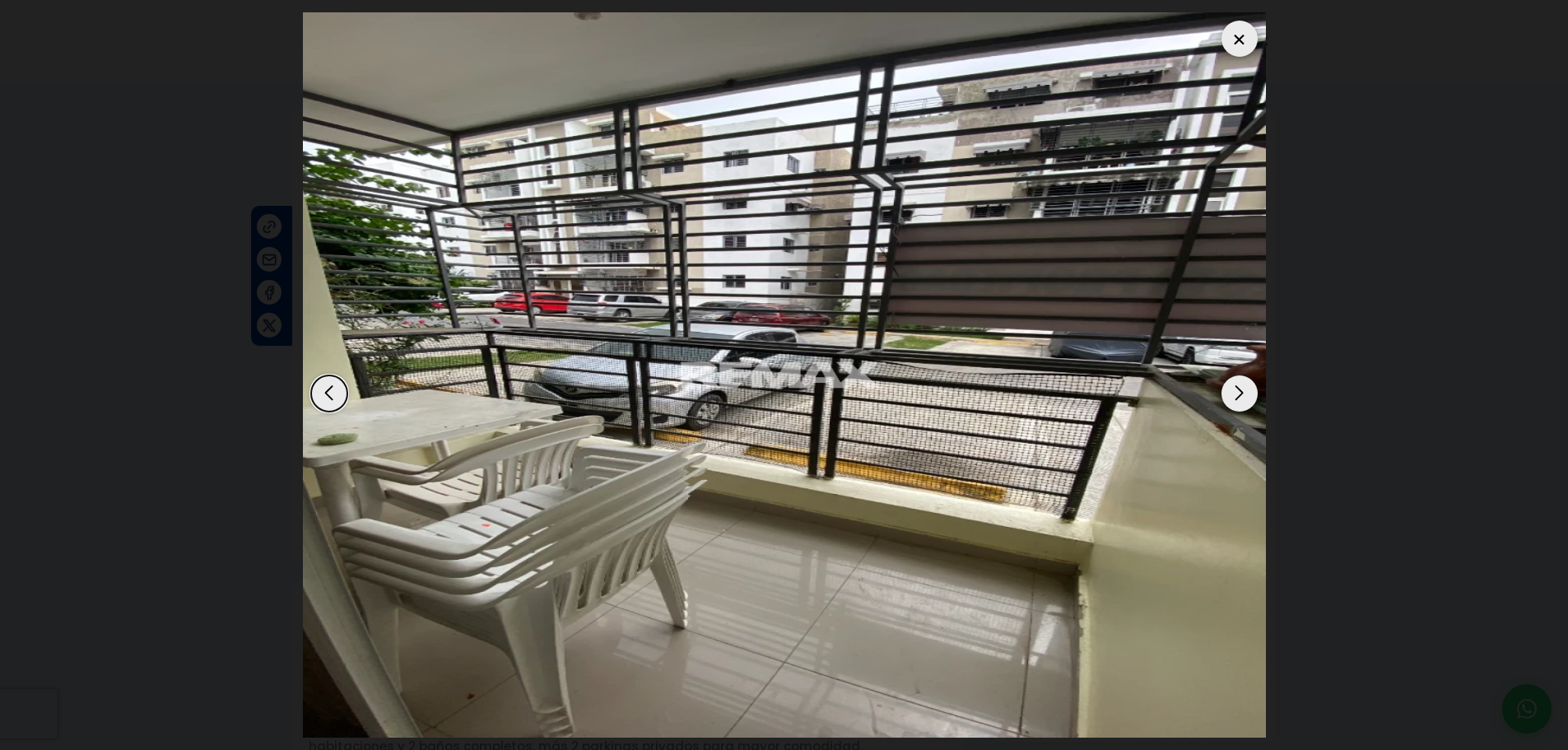
click at [1252, 395] on div "Next slide" at bounding box center [1239, 394] width 37 height 37
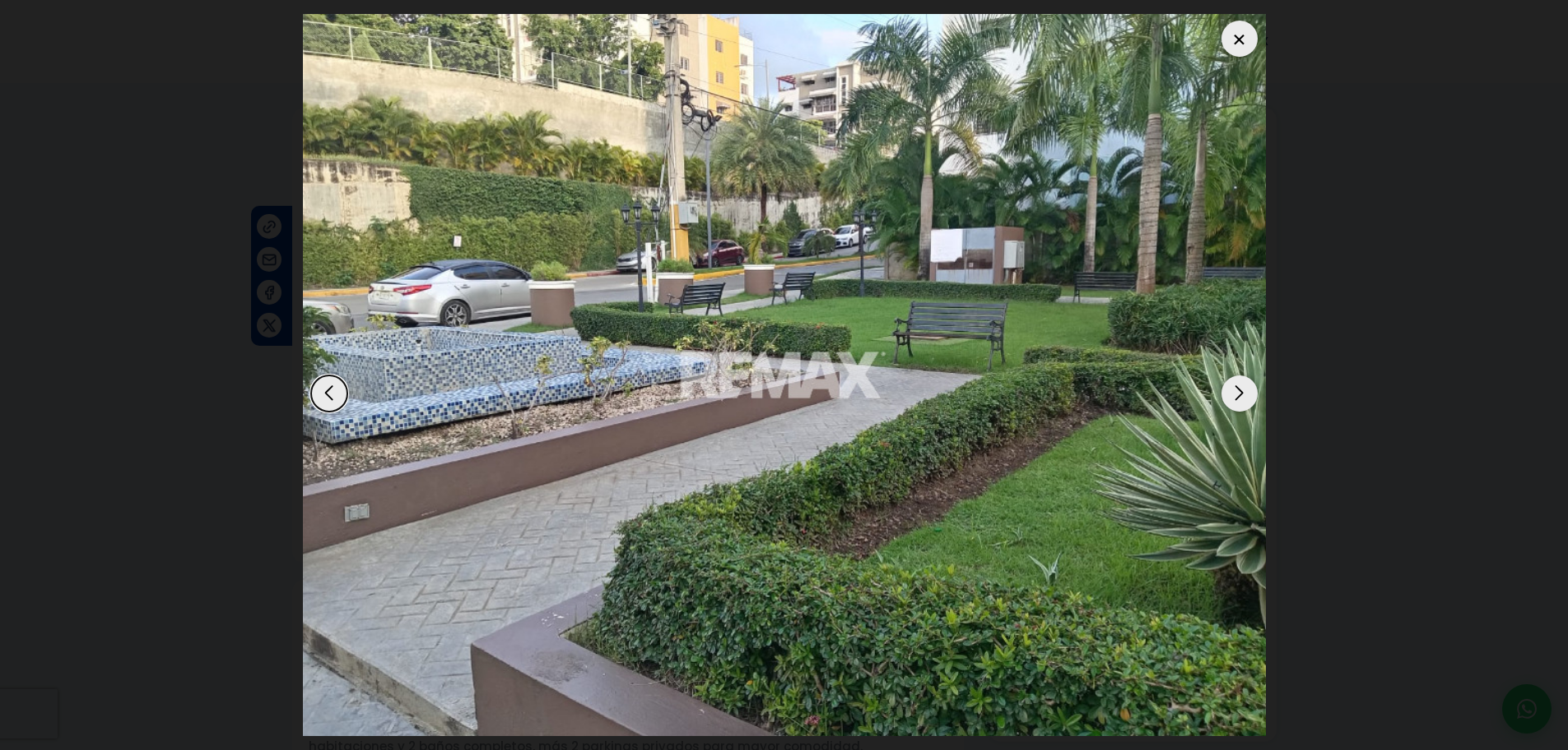
click at [1252, 395] on div "Next slide" at bounding box center [1239, 394] width 37 height 37
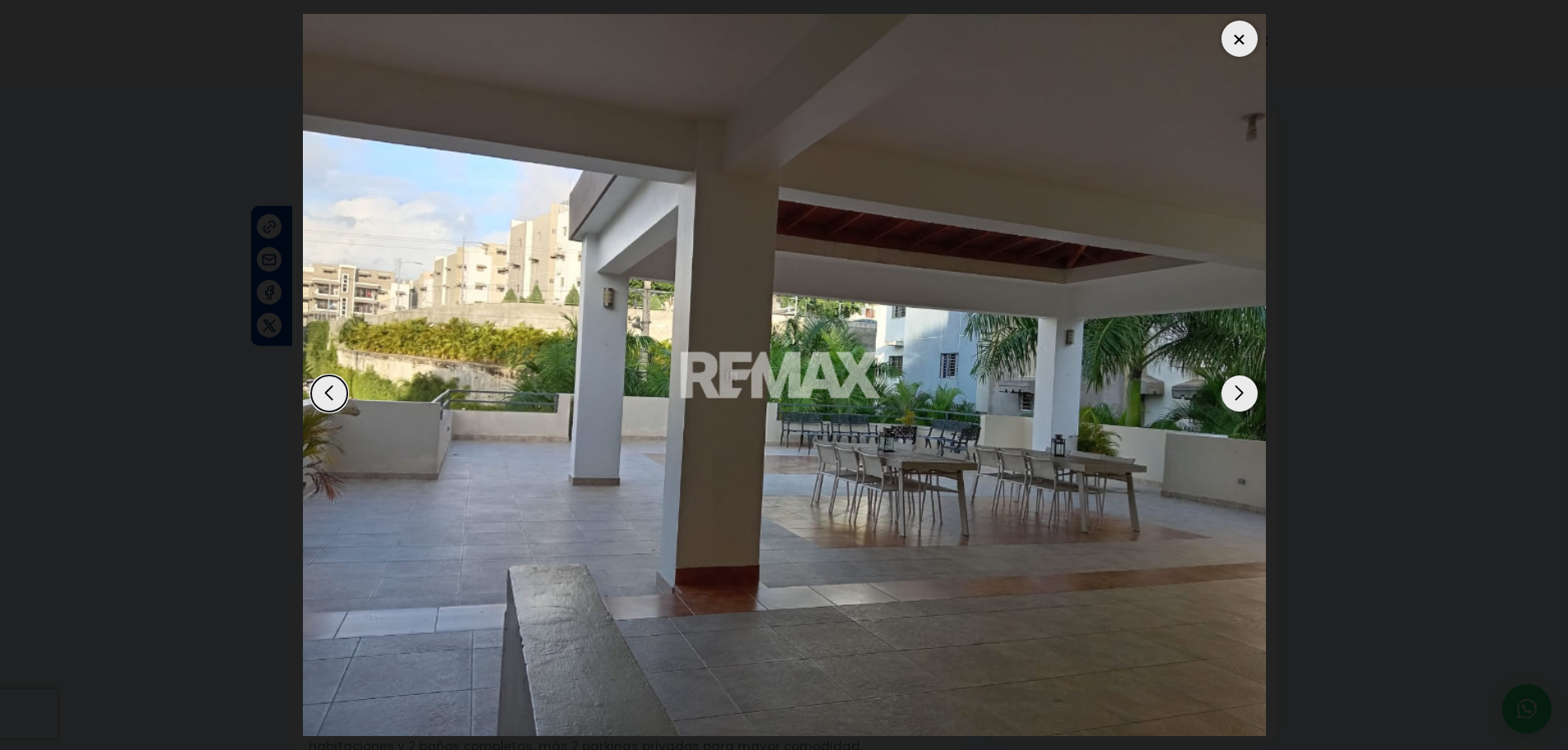
click at [1252, 395] on div "Next slide" at bounding box center [1239, 394] width 37 height 37
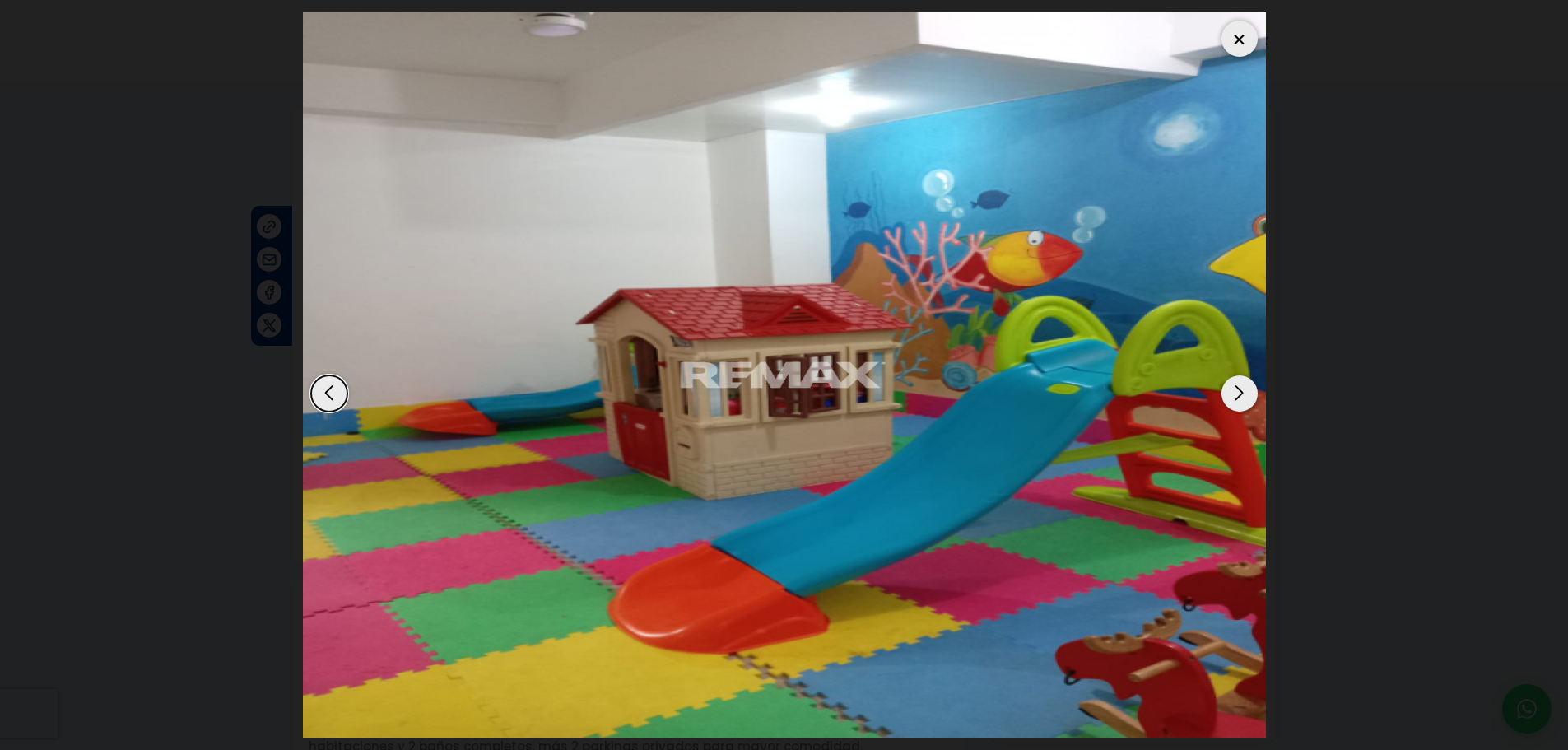
click at [1252, 395] on div "Next slide" at bounding box center [1239, 394] width 37 height 37
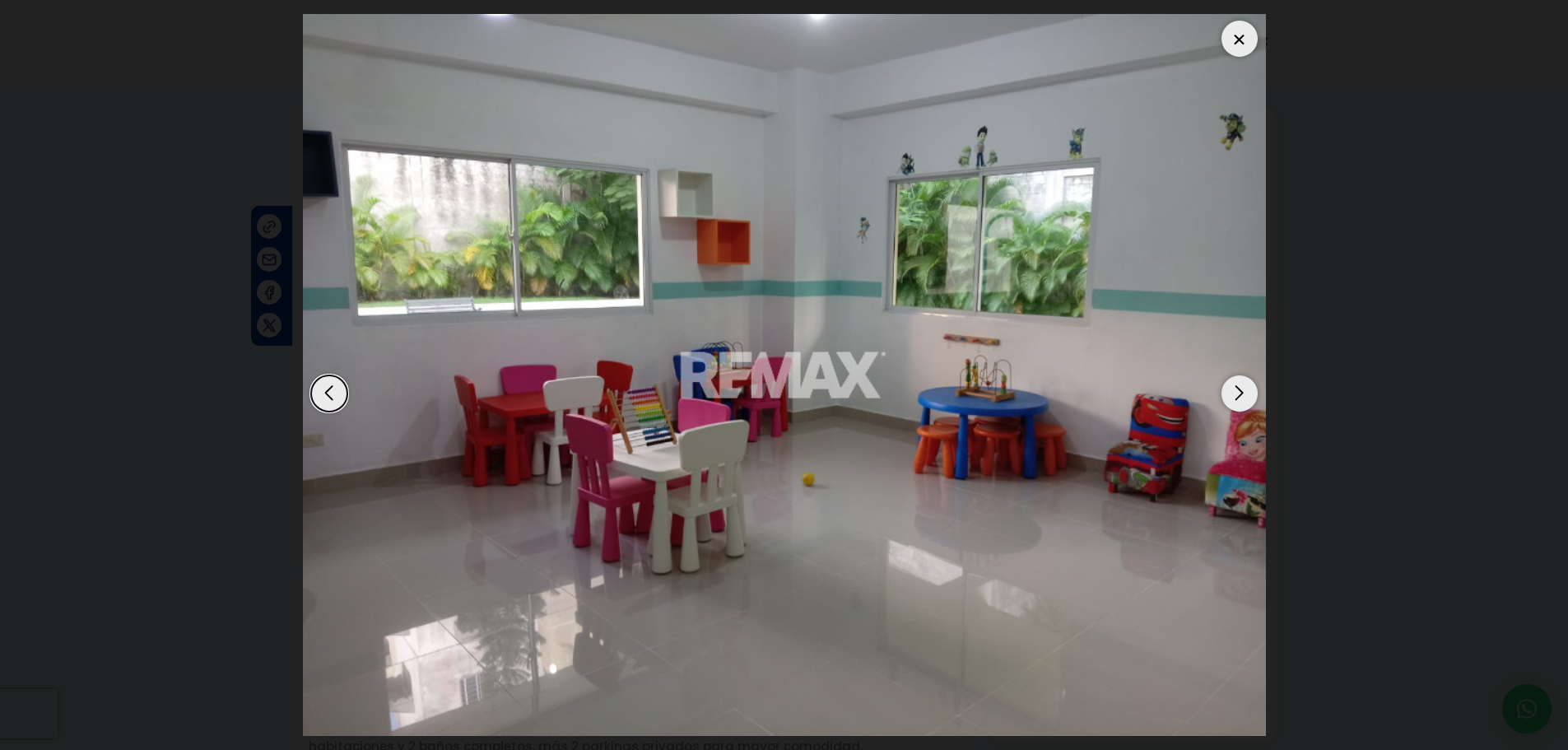
click at [1252, 395] on div "Next slide" at bounding box center [1239, 394] width 37 height 37
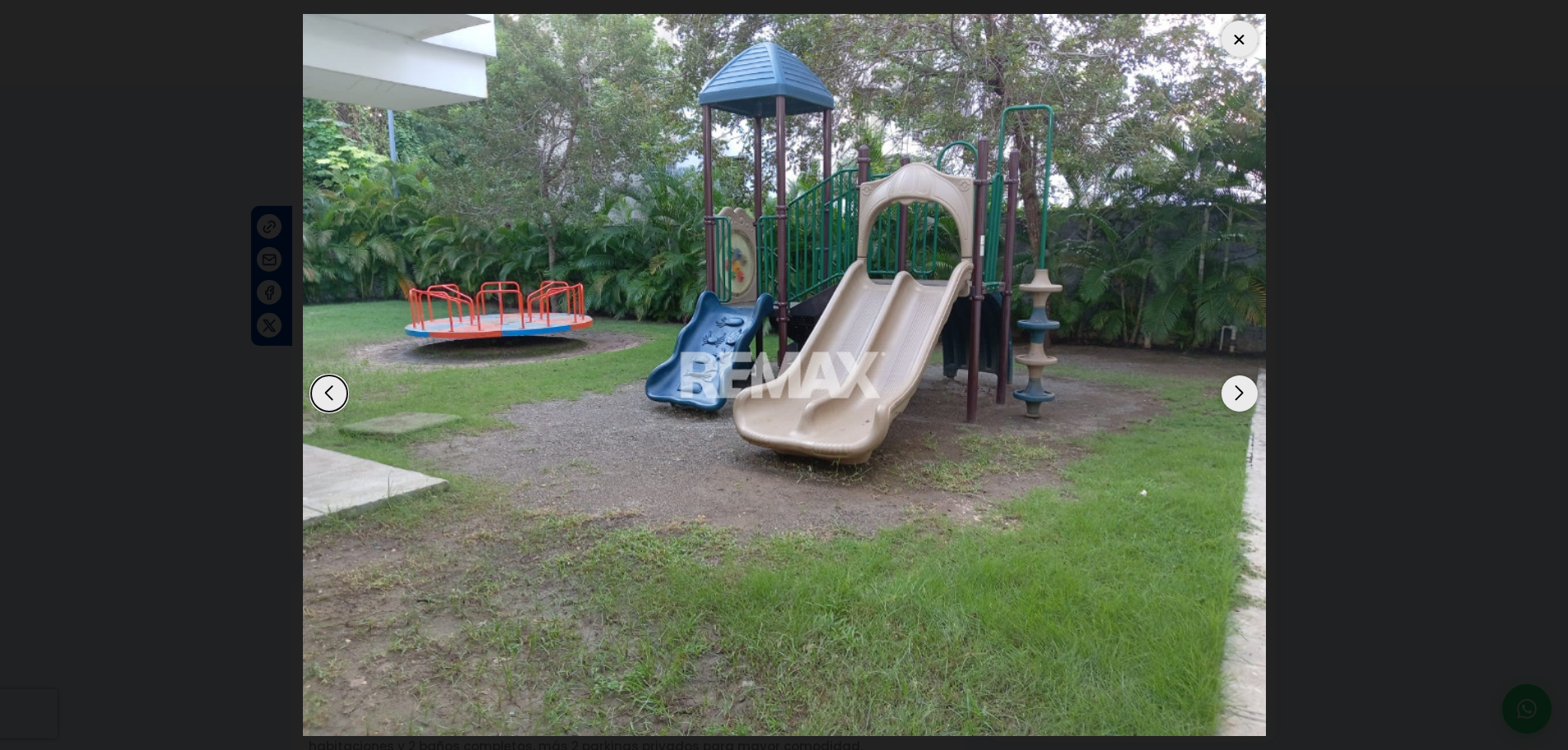
click at [1252, 395] on div "Next slide" at bounding box center [1239, 394] width 37 height 37
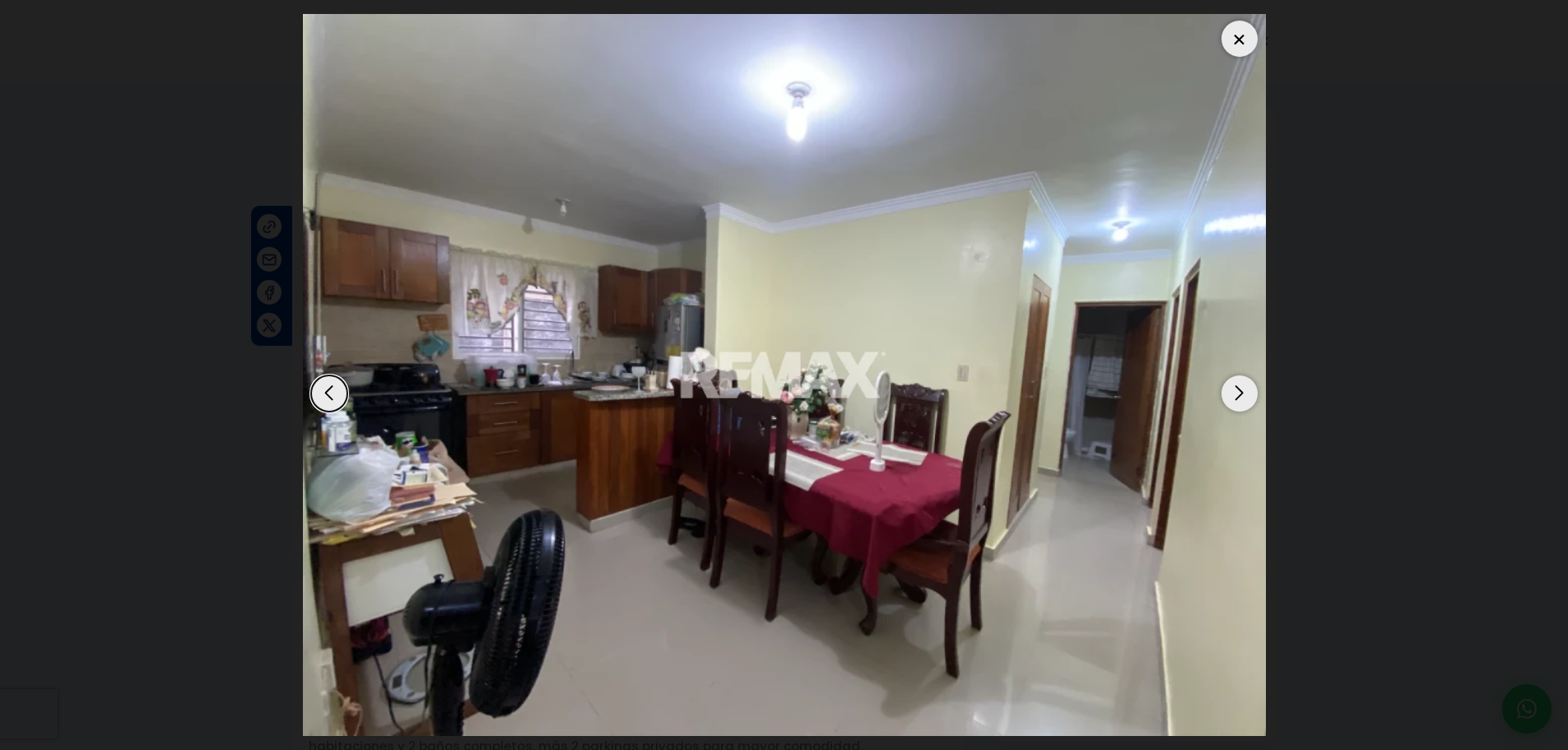
click at [1239, 400] on div "Next slide" at bounding box center [1239, 394] width 37 height 37
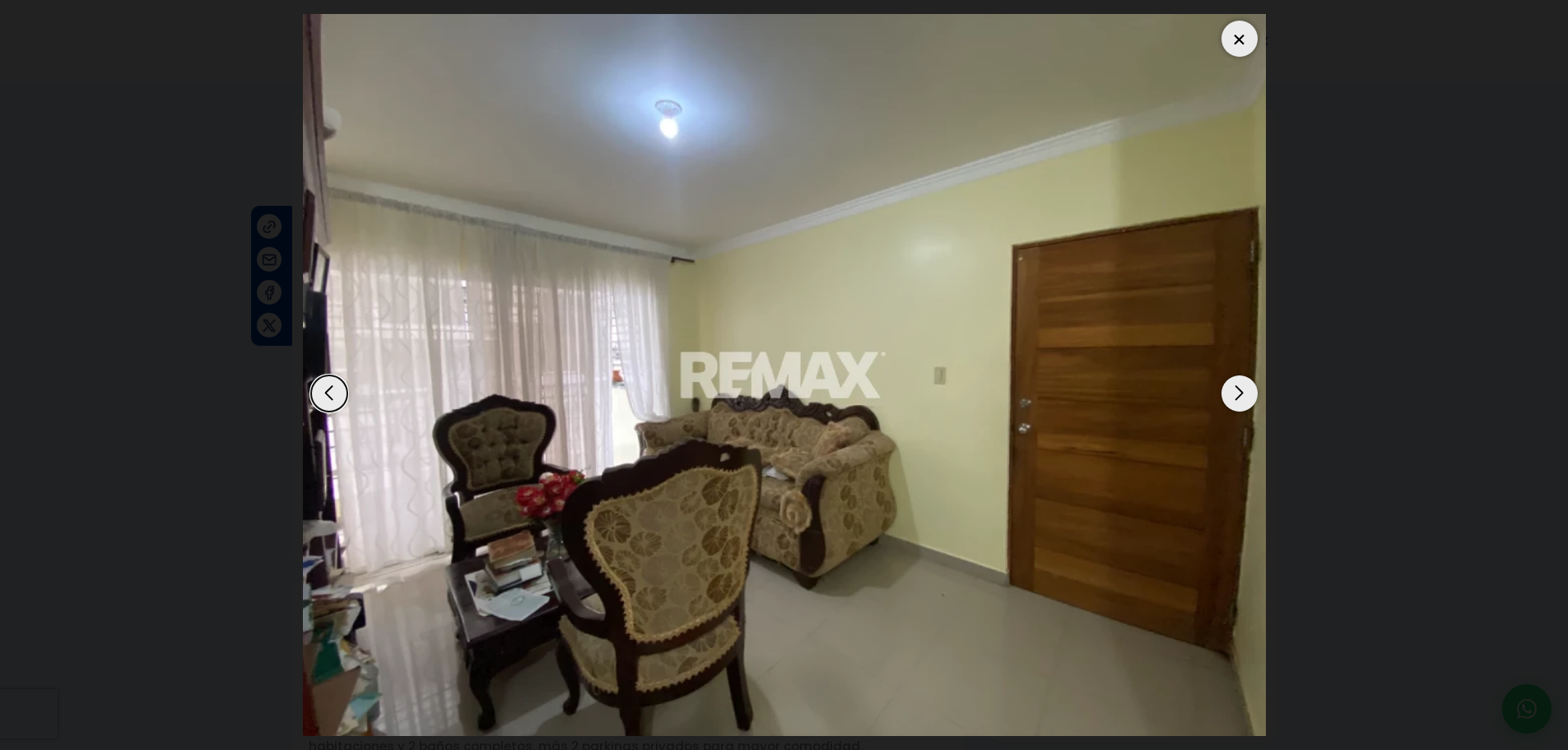
click at [1239, 400] on div "Next slide" at bounding box center [1239, 394] width 37 height 37
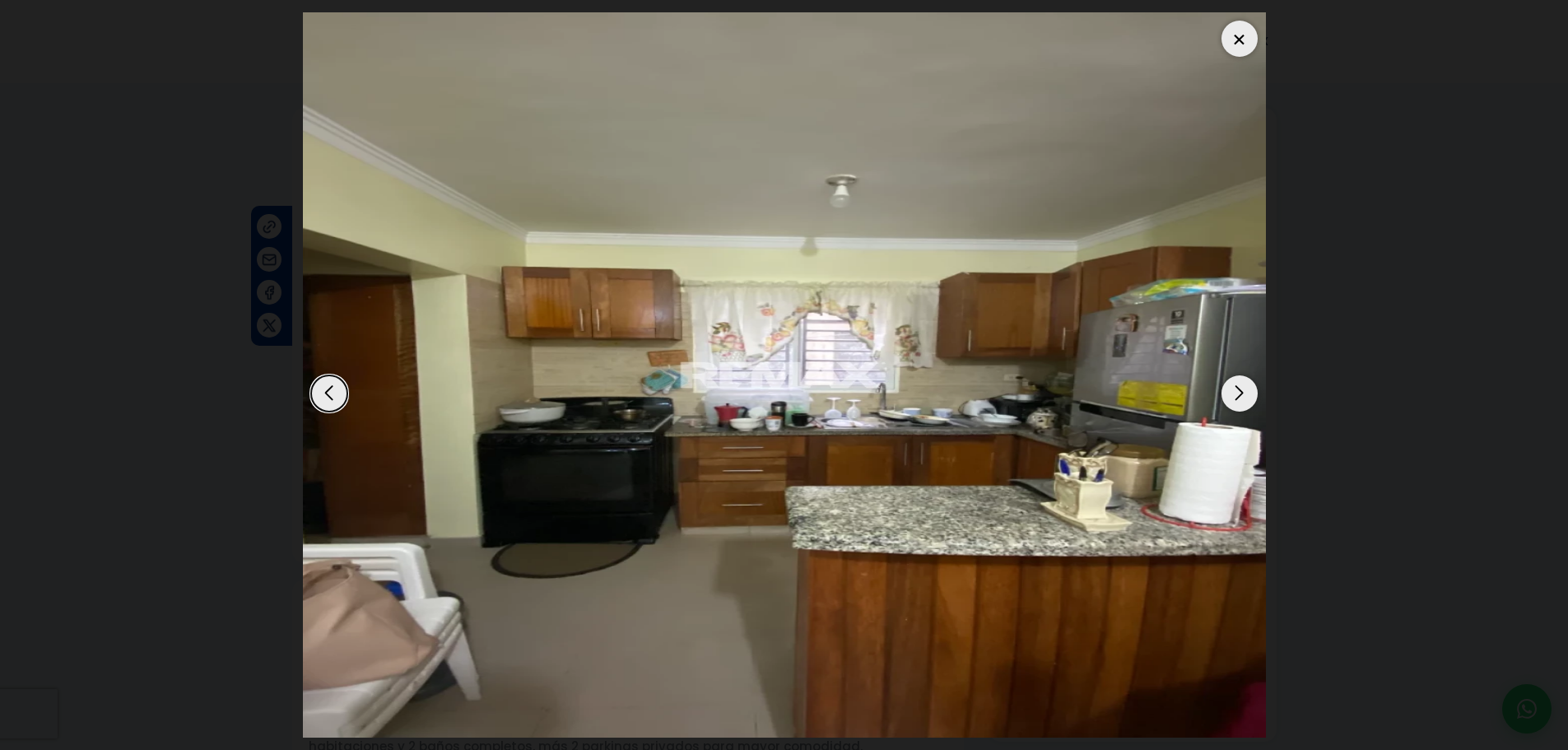
click at [1239, 400] on div "Next slide" at bounding box center [1239, 394] width 37 height 37
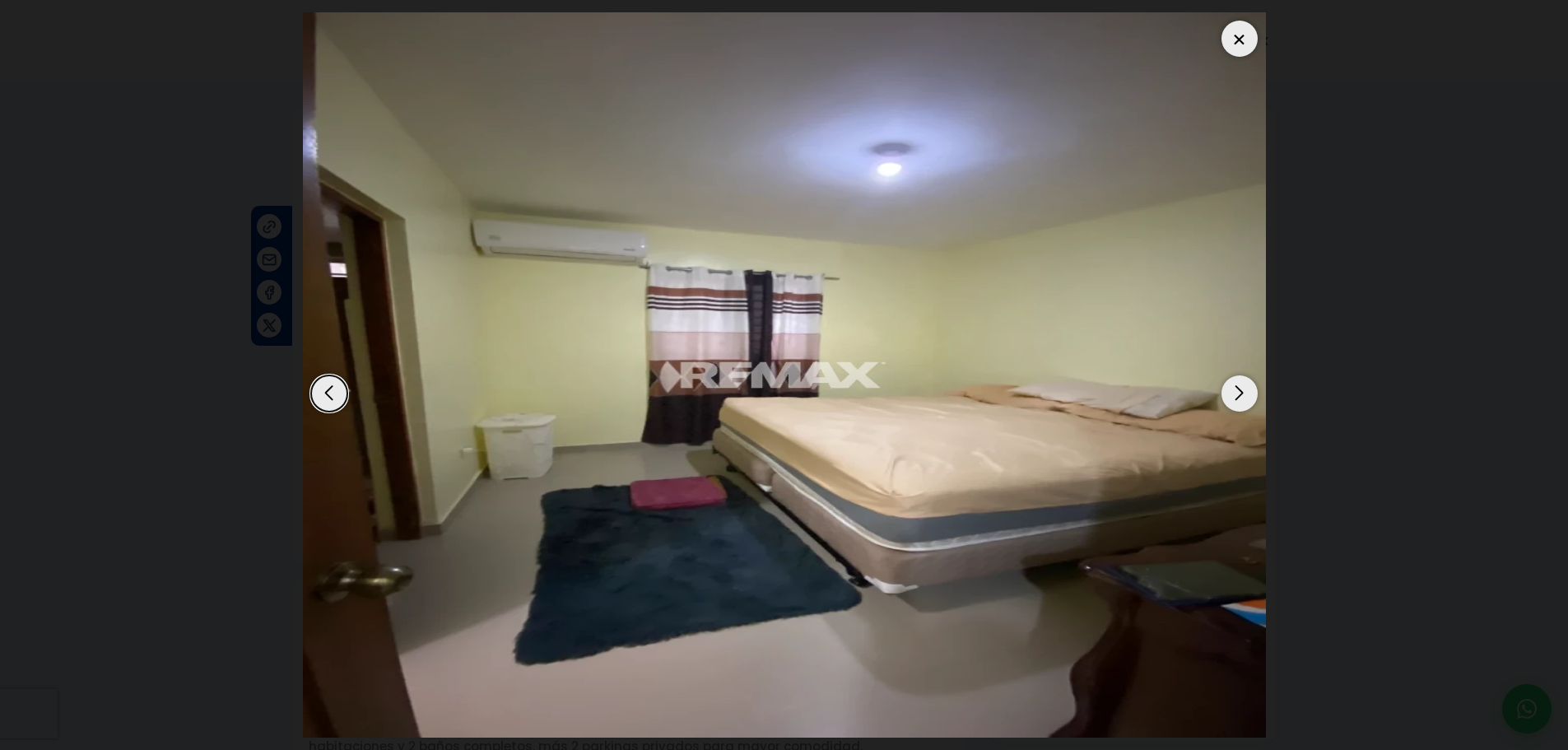
click at [1239, 400] on div "Next slide" at bounding box center [1239, 394] width 37 height 37
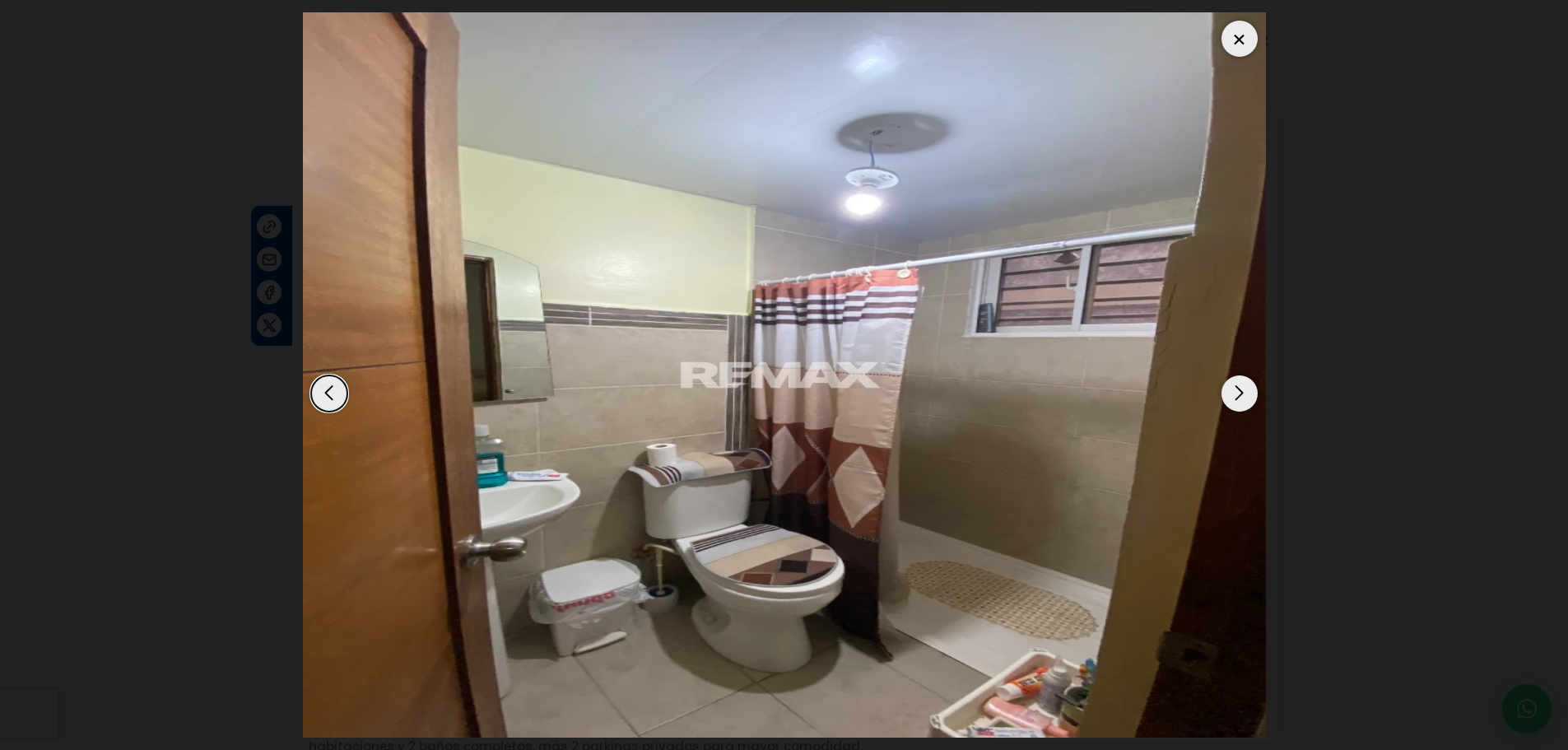
click at [1239, 400] on div "Next slide" at bounding box center [1239, 394] width 37 height 37
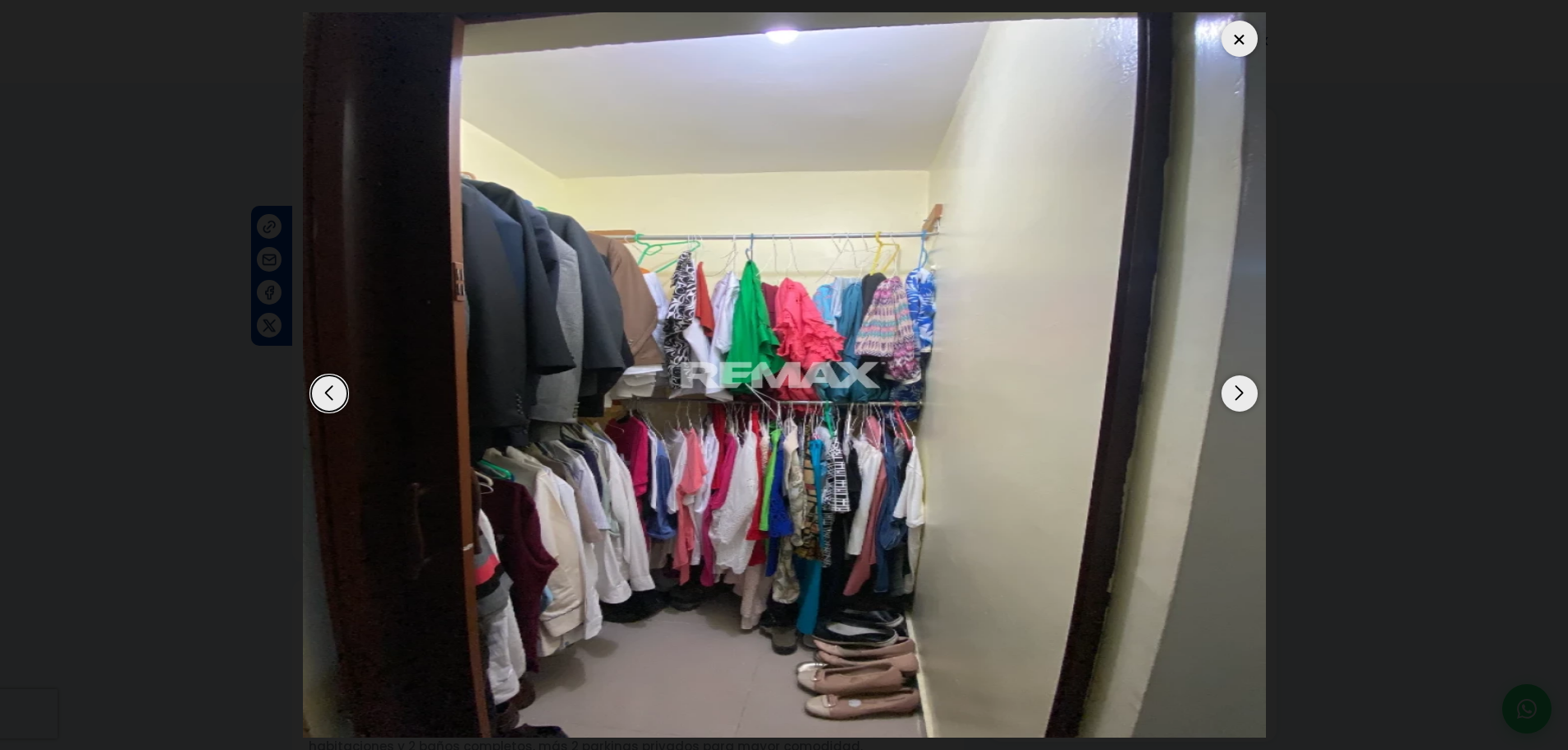
click at [1239, 400] on div "Next slide" at bounding box center [1239, 394] width 37 height 37
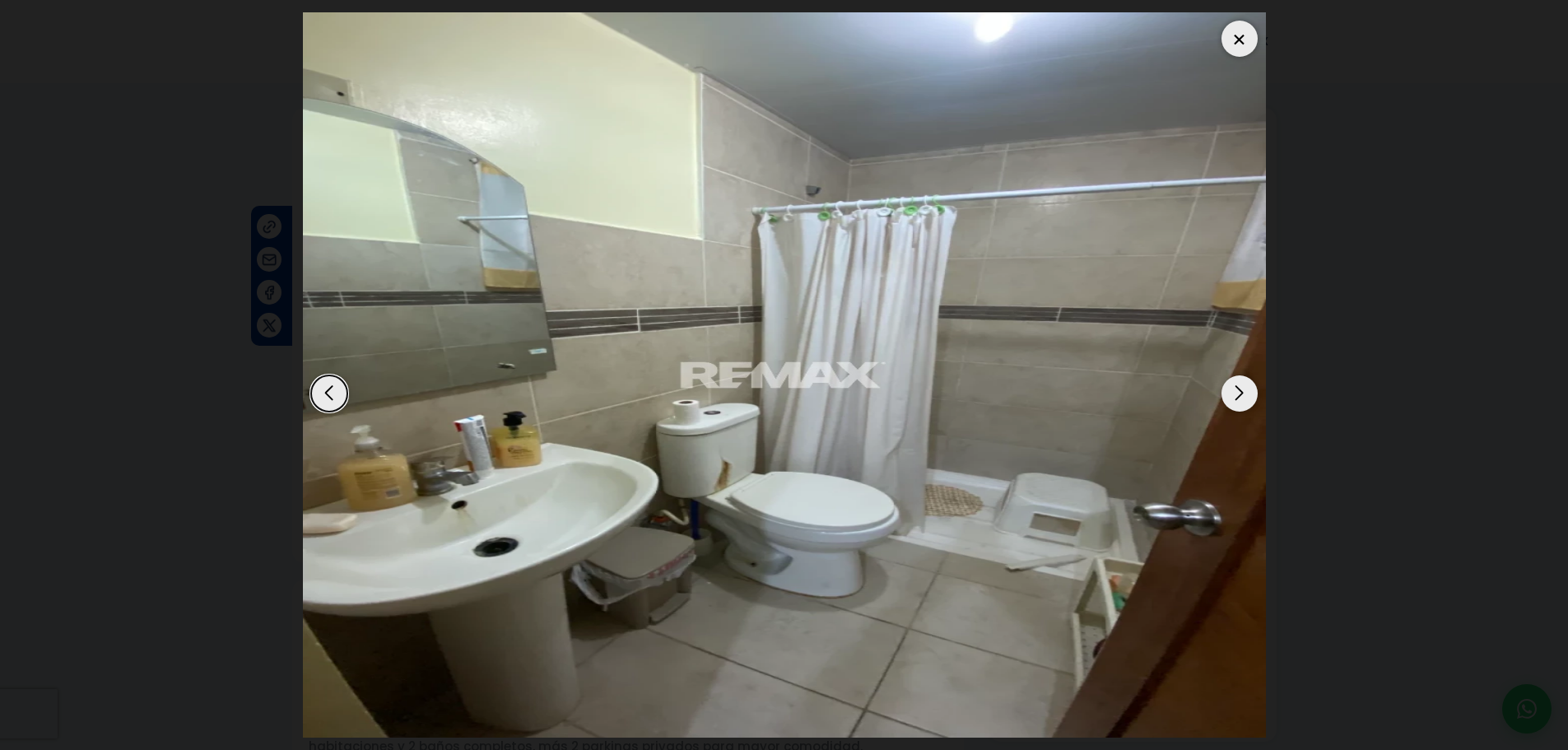
click at [1239, 400] on div "Next slide" at bounding box center [1239, 394] width 37 height 37
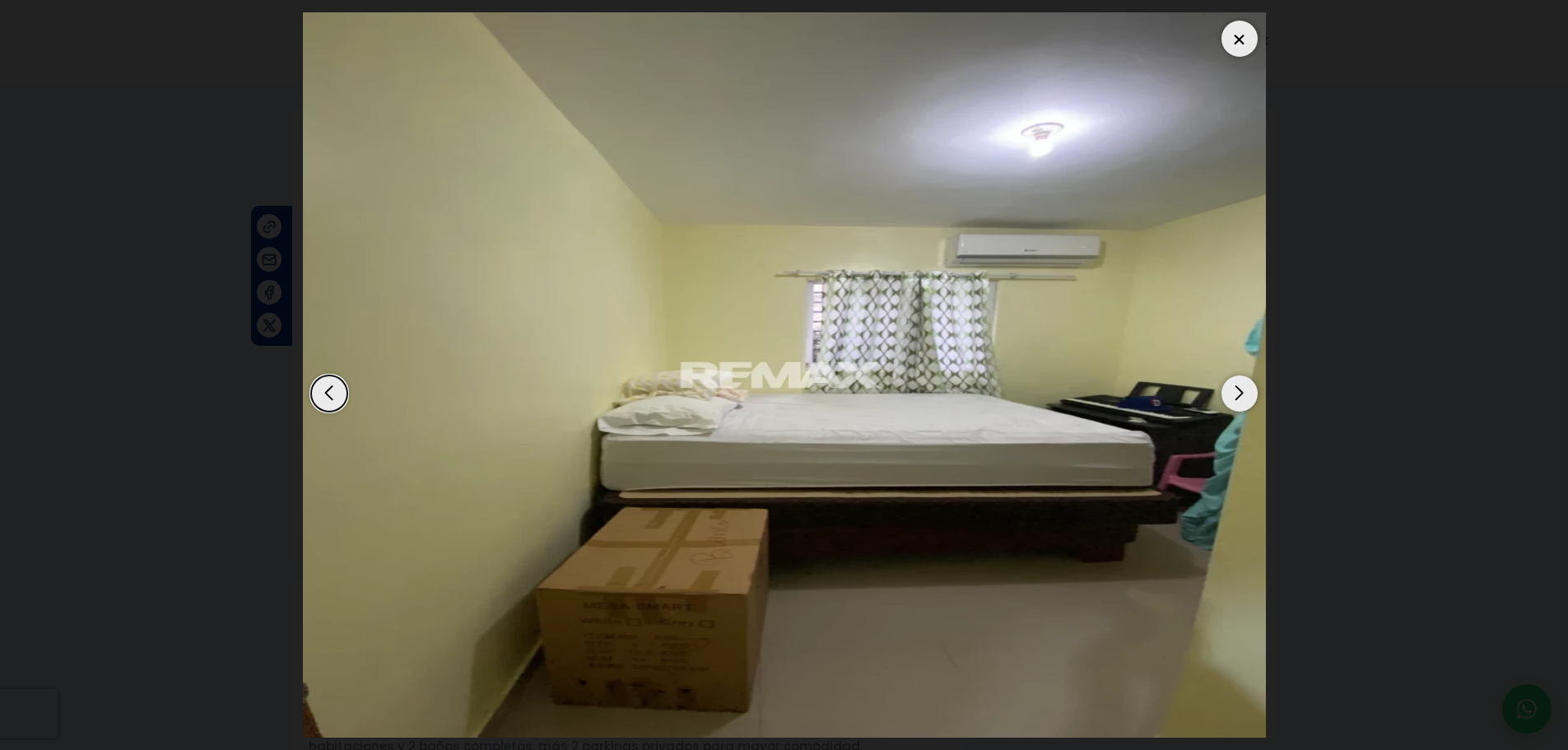
click at [1239, 400] on div "Next slide" at bounding box center [1239, 394] width 37 height 37
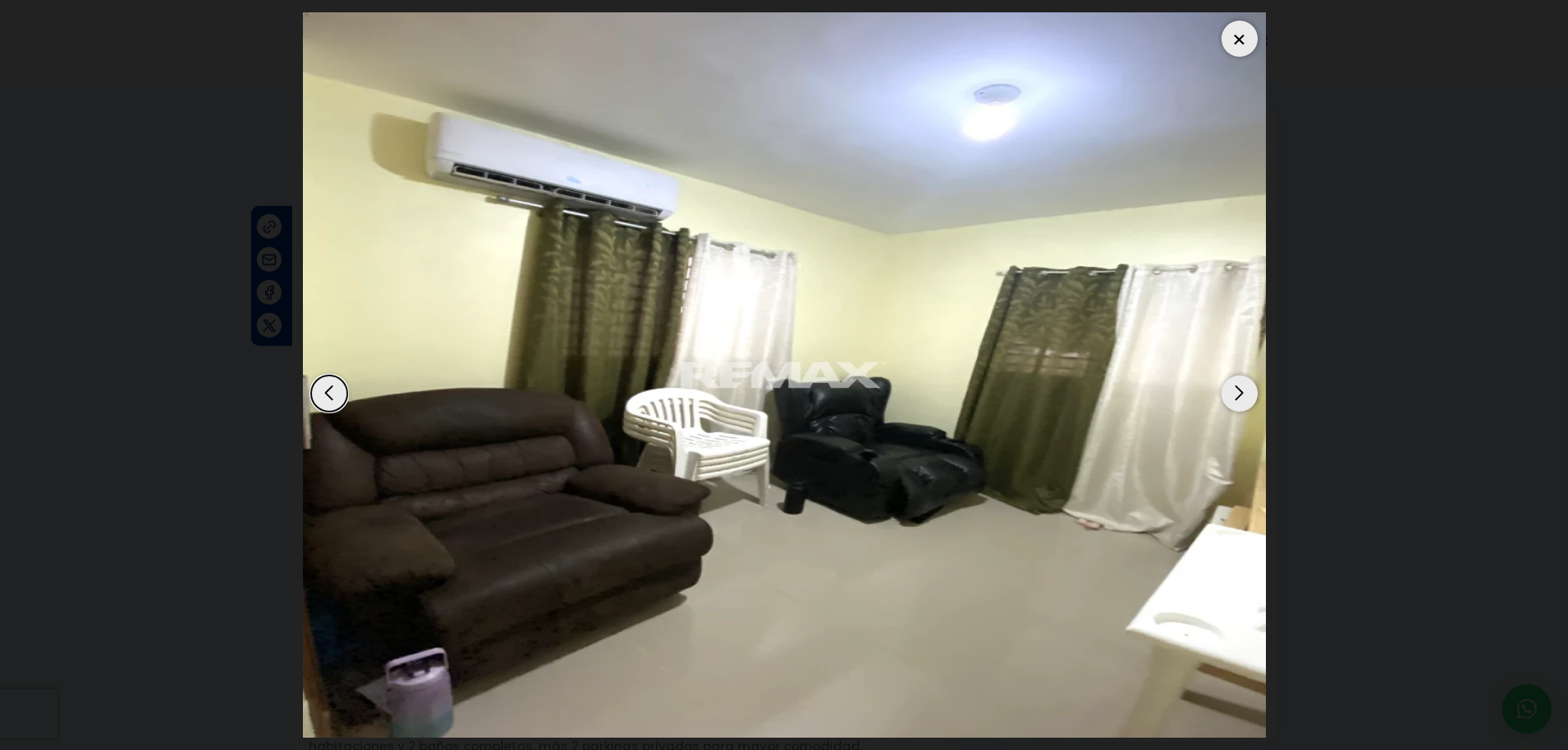
click at [1239, 400] on div "Next slide" at bounding box center [1239, 394] width 37 height 37
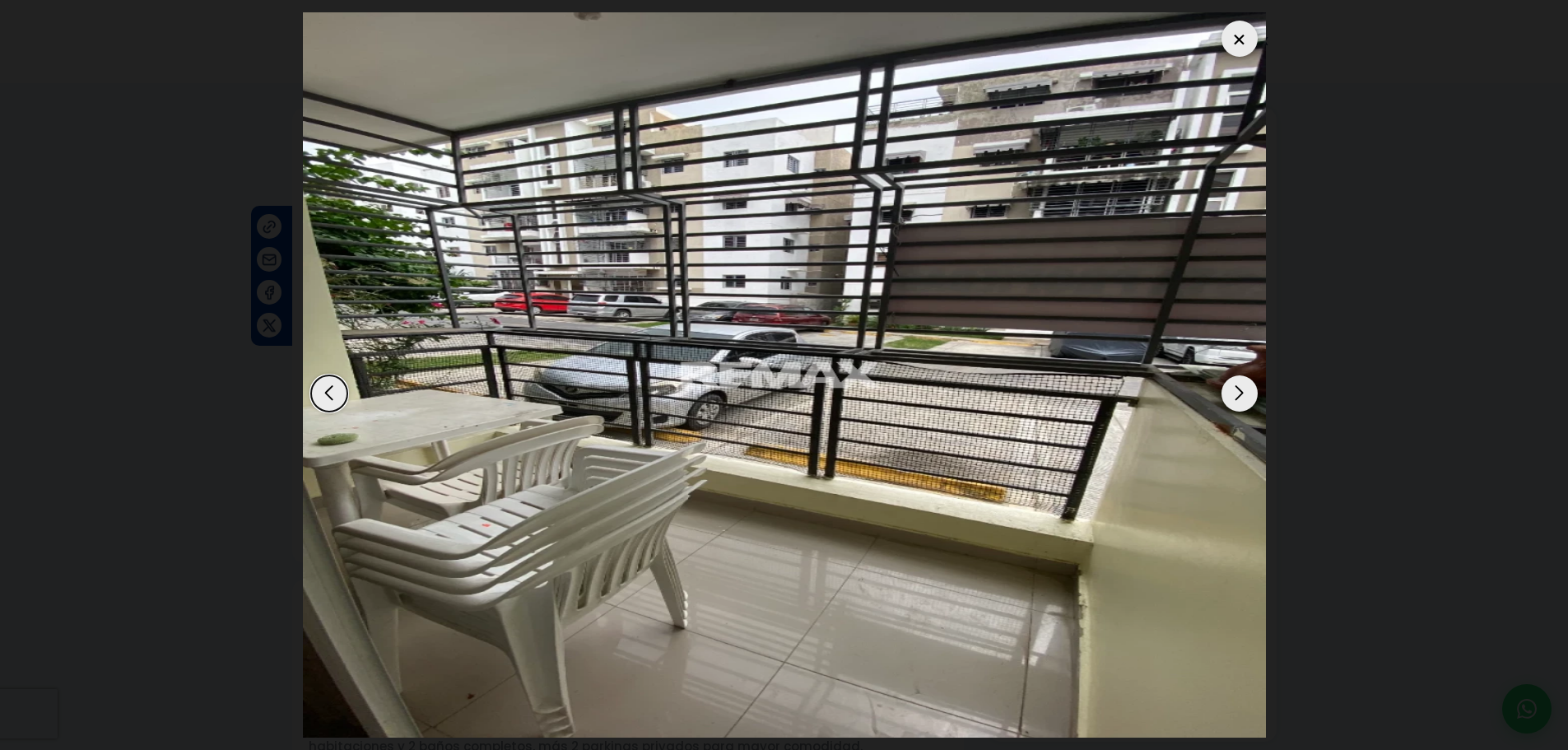
click at [1228, 392] on div "Next slide" at bounding box center [1239, 394] width 37 height 37
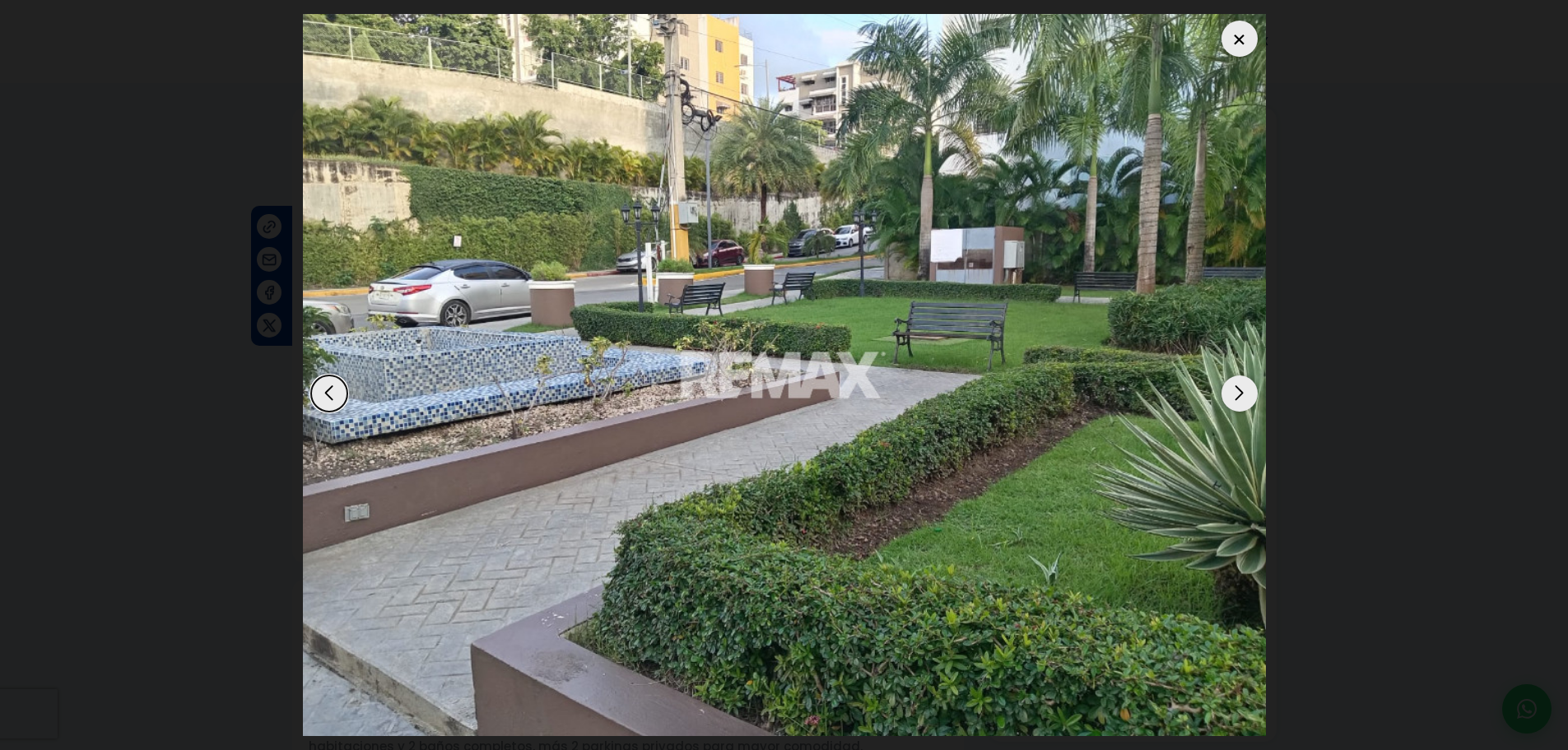
click at [1239, 401] on div "Next slide" at bounding box center [1239, 394] width 37 height 37
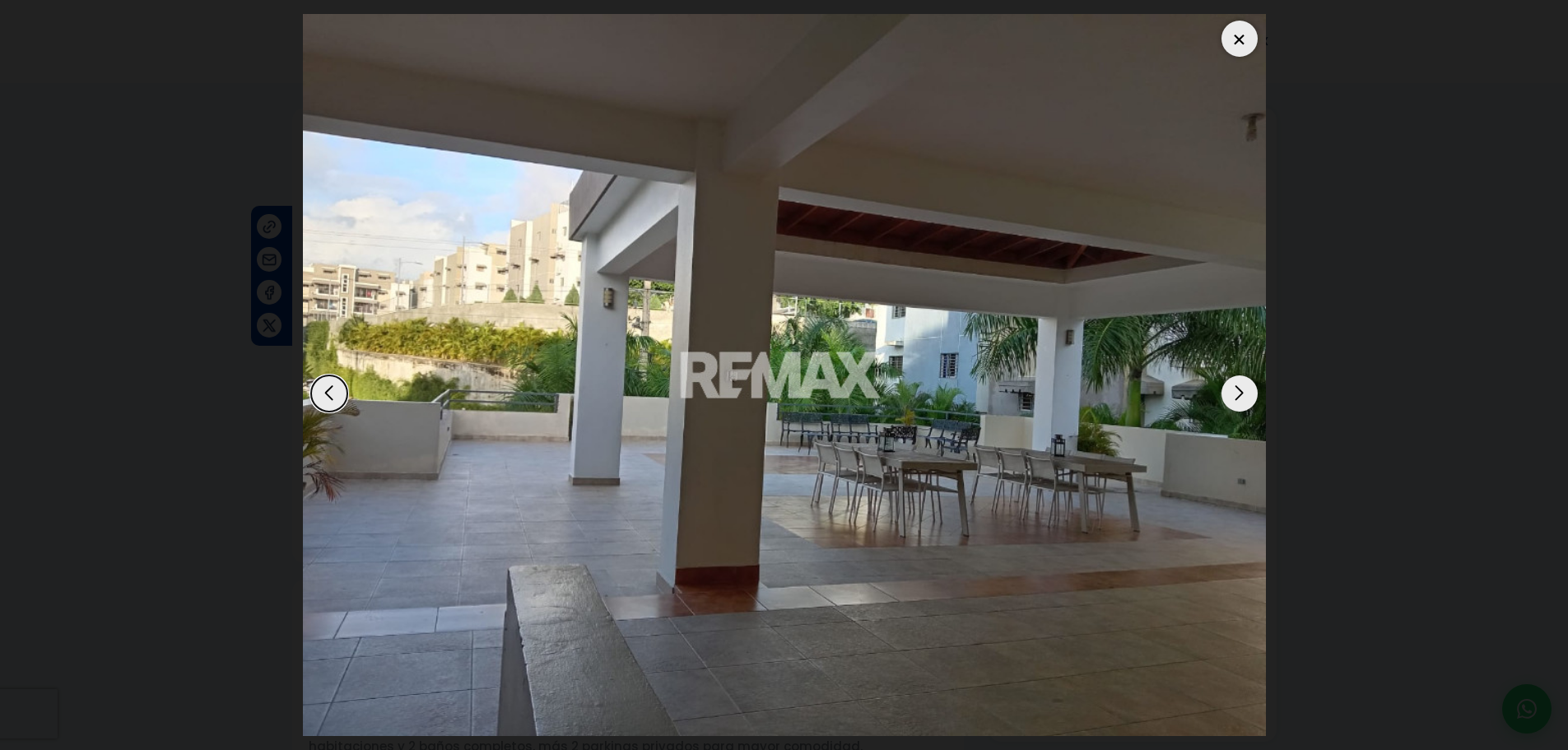
click at [1243, 398] on div "Next slide" at bounding box center [1239, 394] width 37 height 37
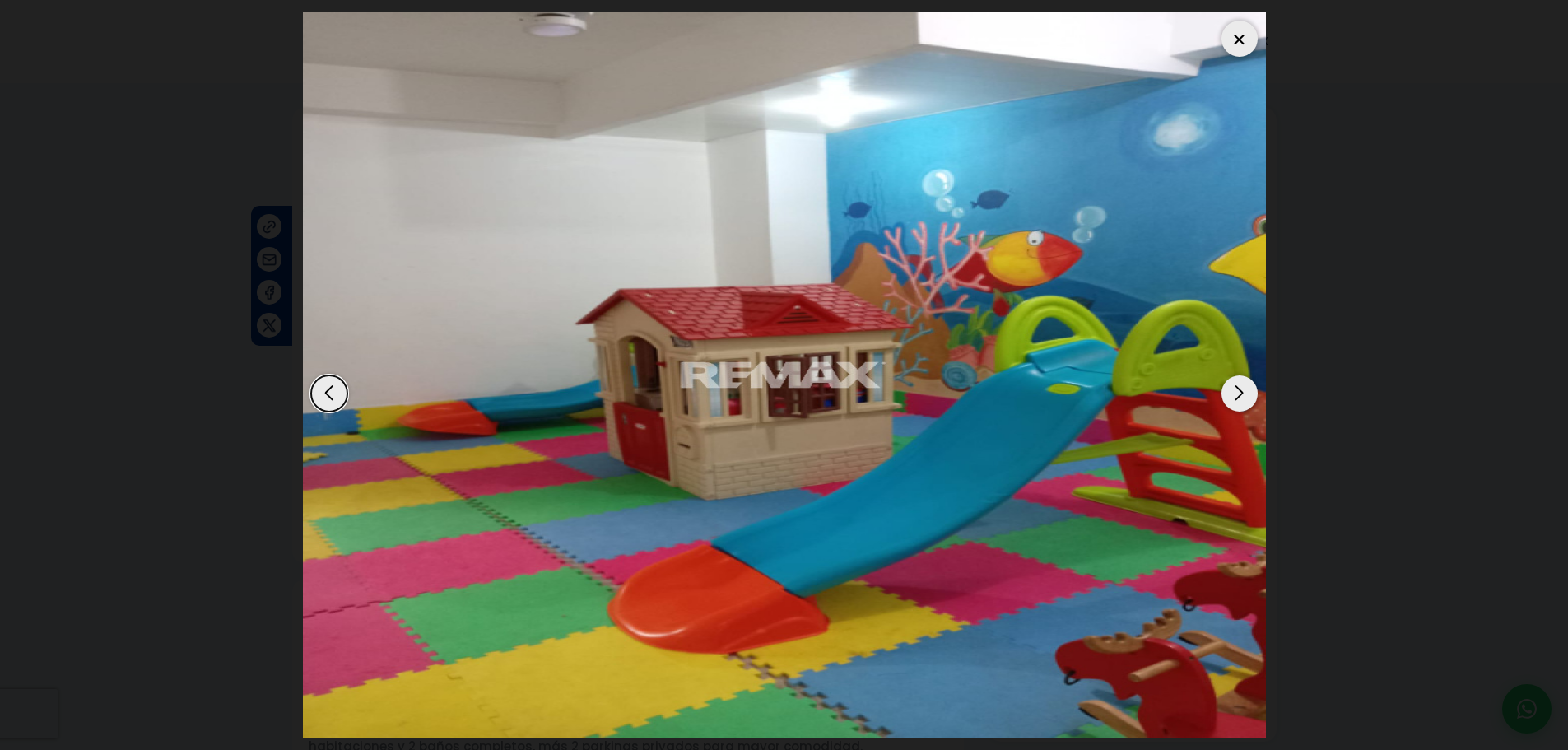
click at [1243, 398] on div "Next slide" at bounding box center [1239, 394] width 37 height 37
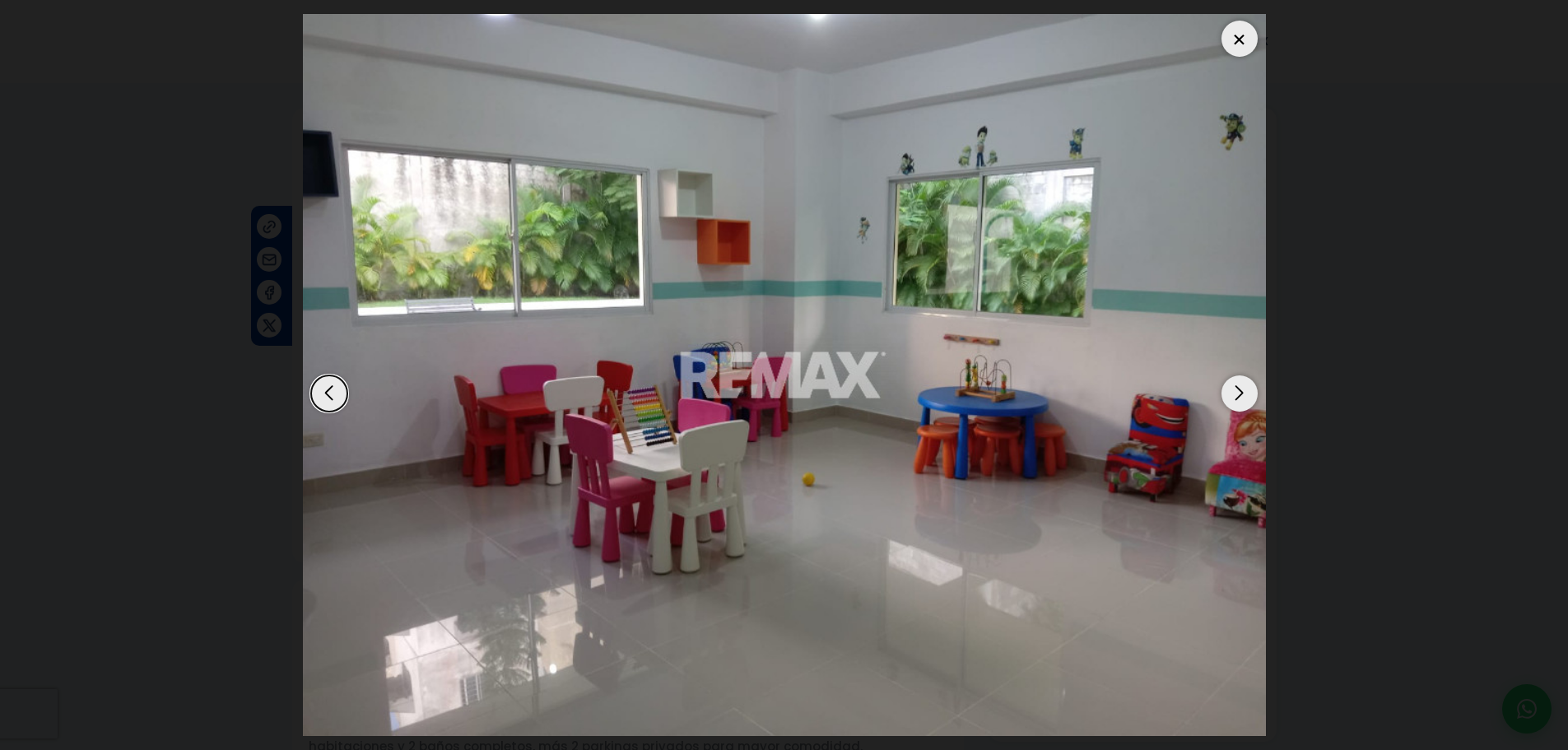
click at [1243, 398] on div "Next slide" at bounding box center [1239, 394] width 37 height 37
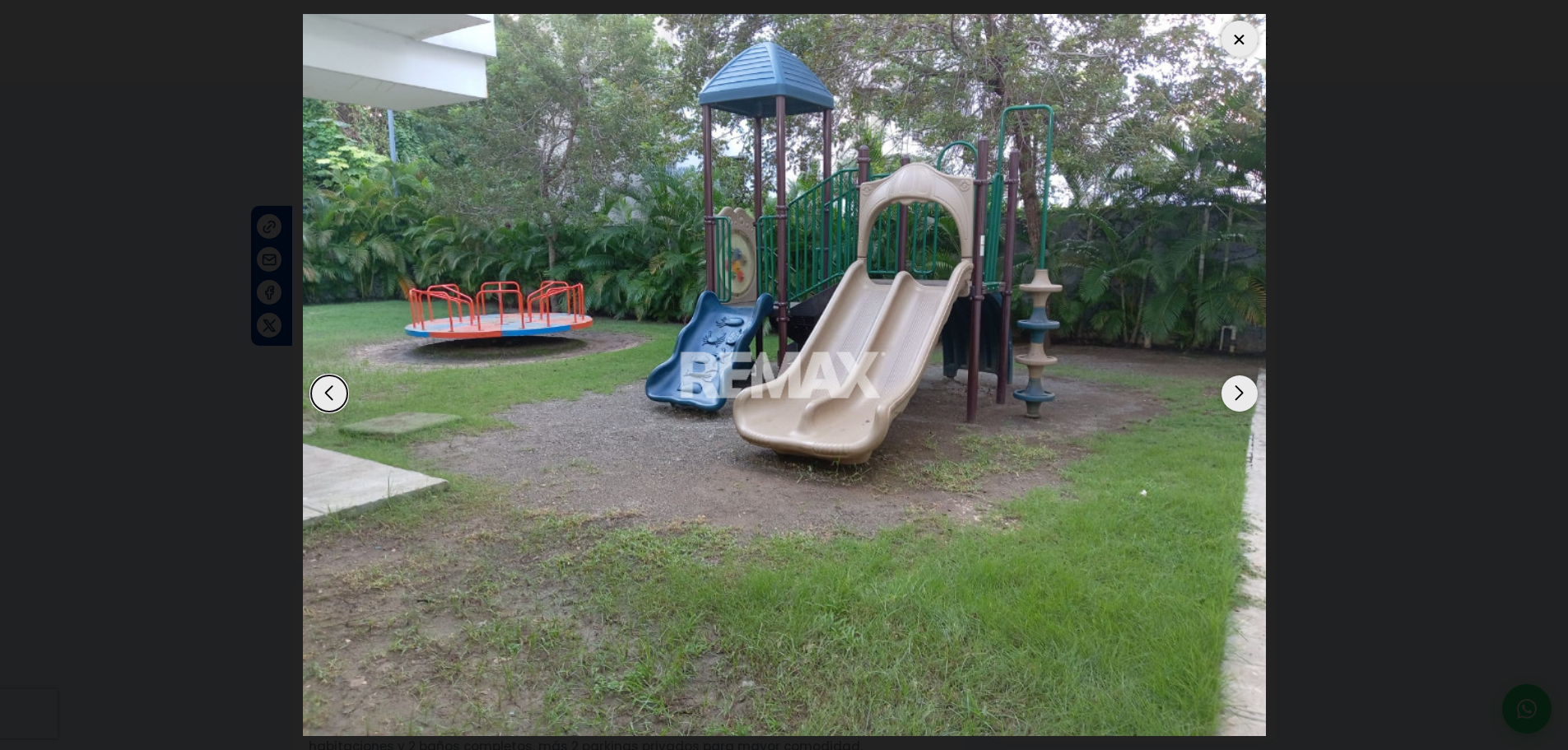
click at [1243, 398] on div "Next slide" at bounding box center [1239, 394] width 37 height 37
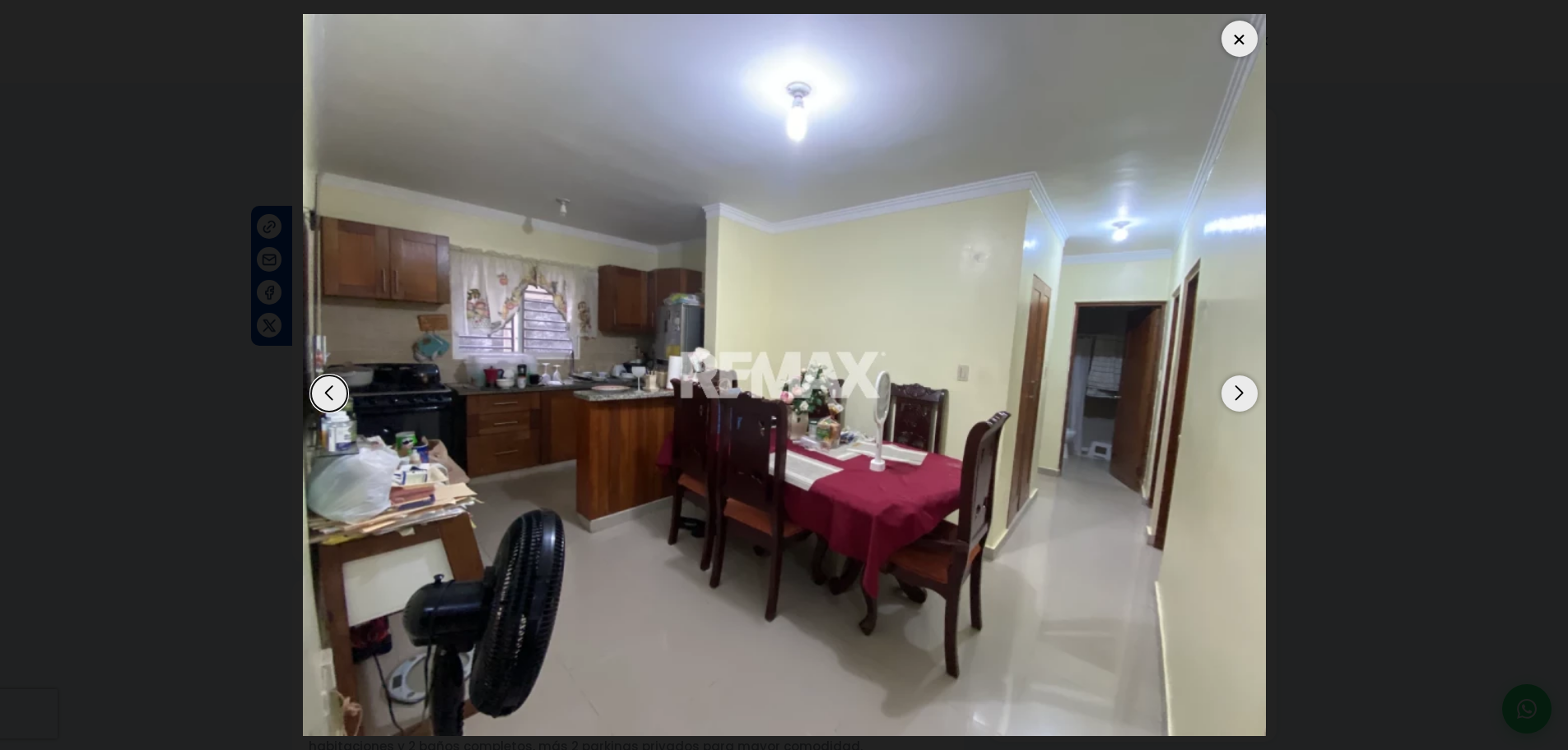
click at [1236, 397] on div "Next slide" at bounding box center [1239, 394] width 37 height 37
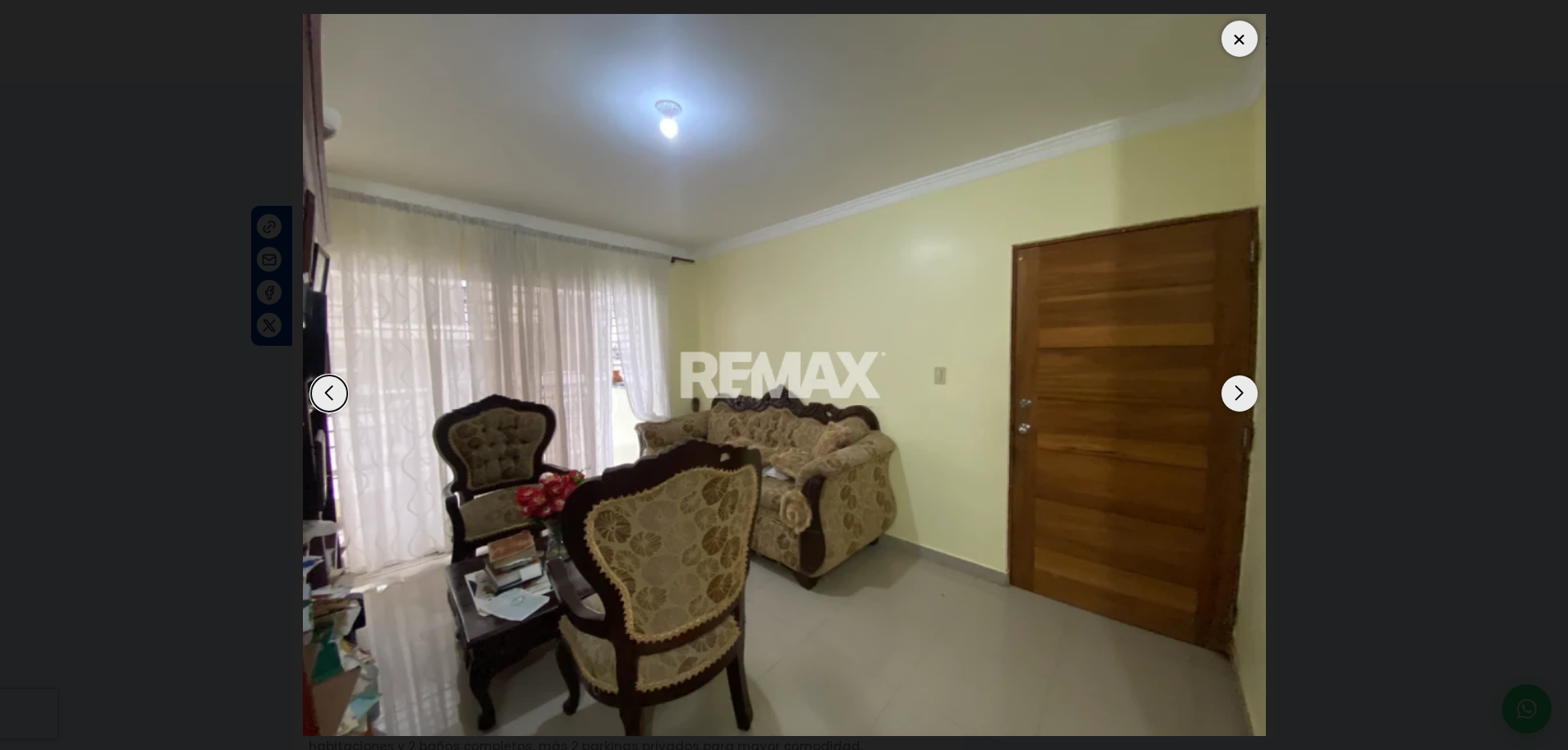
click at [1236, 397] on div "Next slide" at bounding box center [1239, 394] width 37 height 37
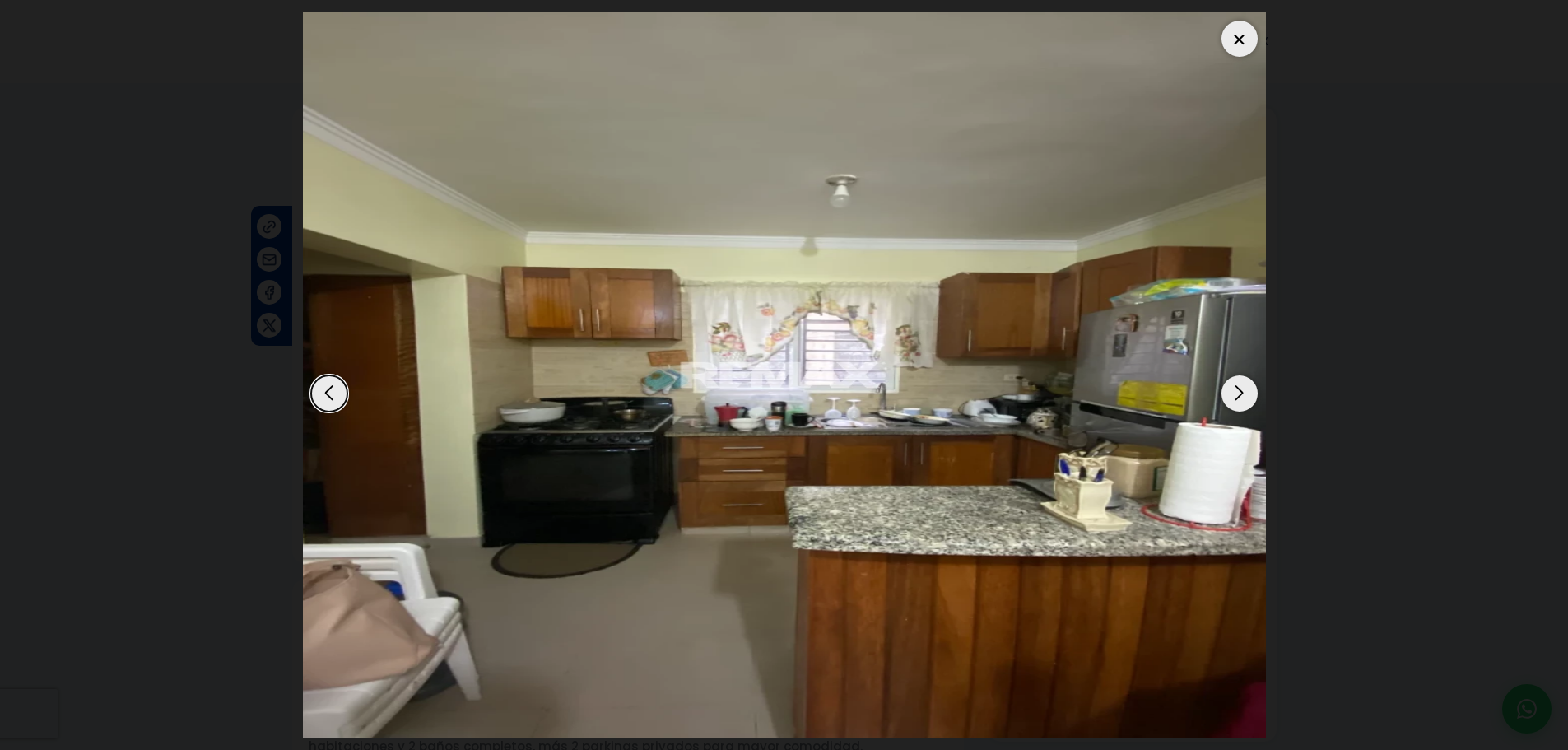
click at [1236, 397] on div "Next slide" at bounding box center [1239, 394] width 37 height 37
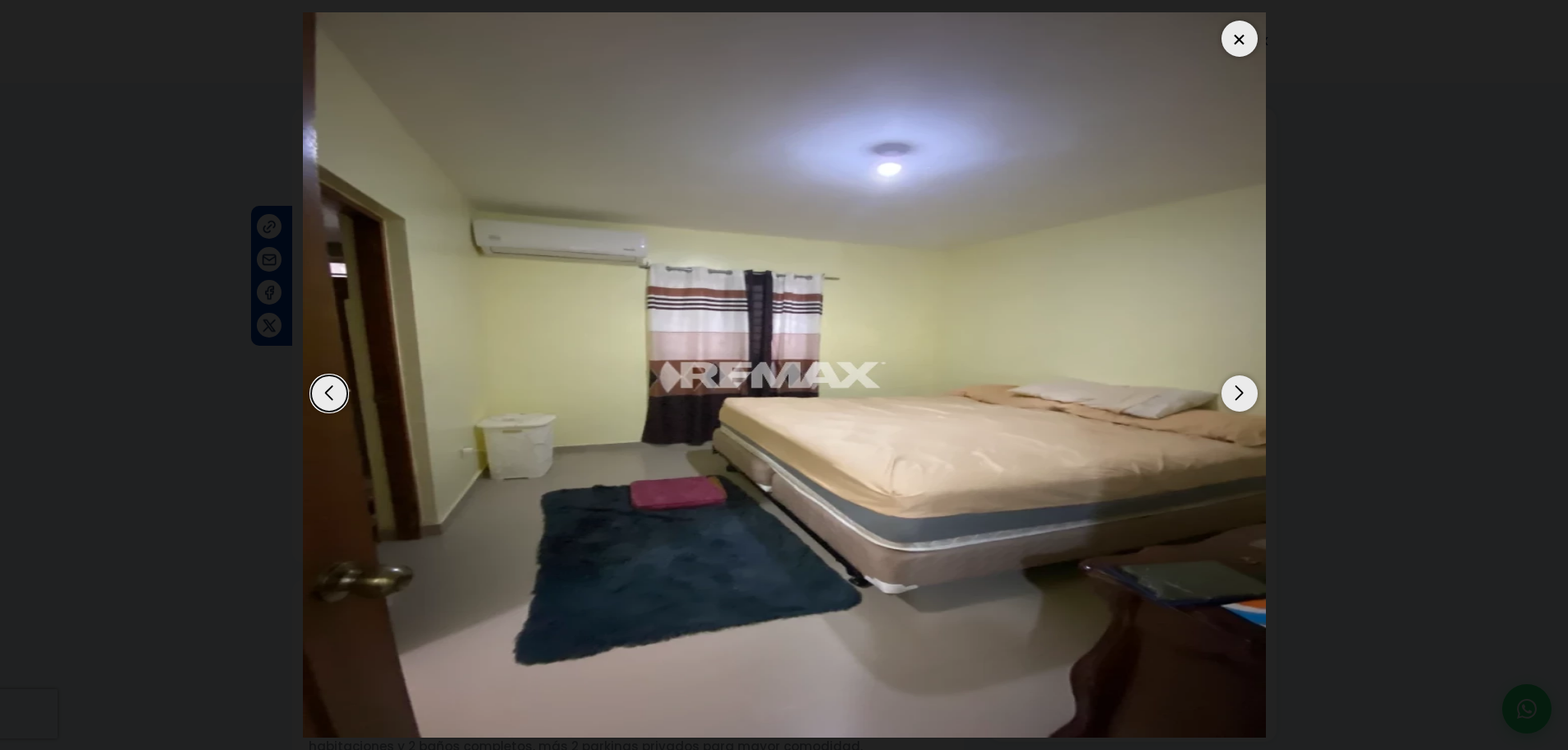
click at [1228, 37] on div at bounding box center [1239, 39] width 37 height 37
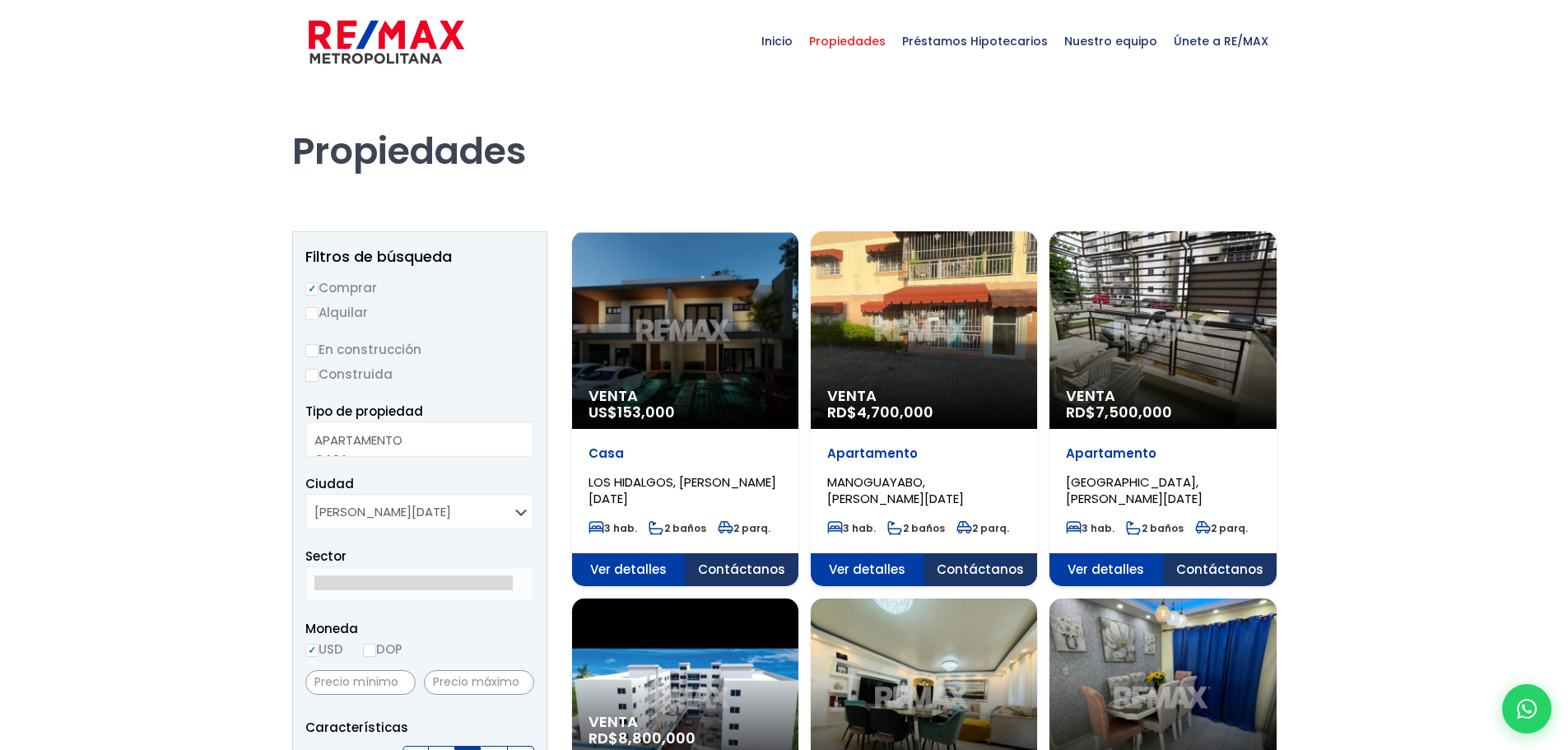
select select
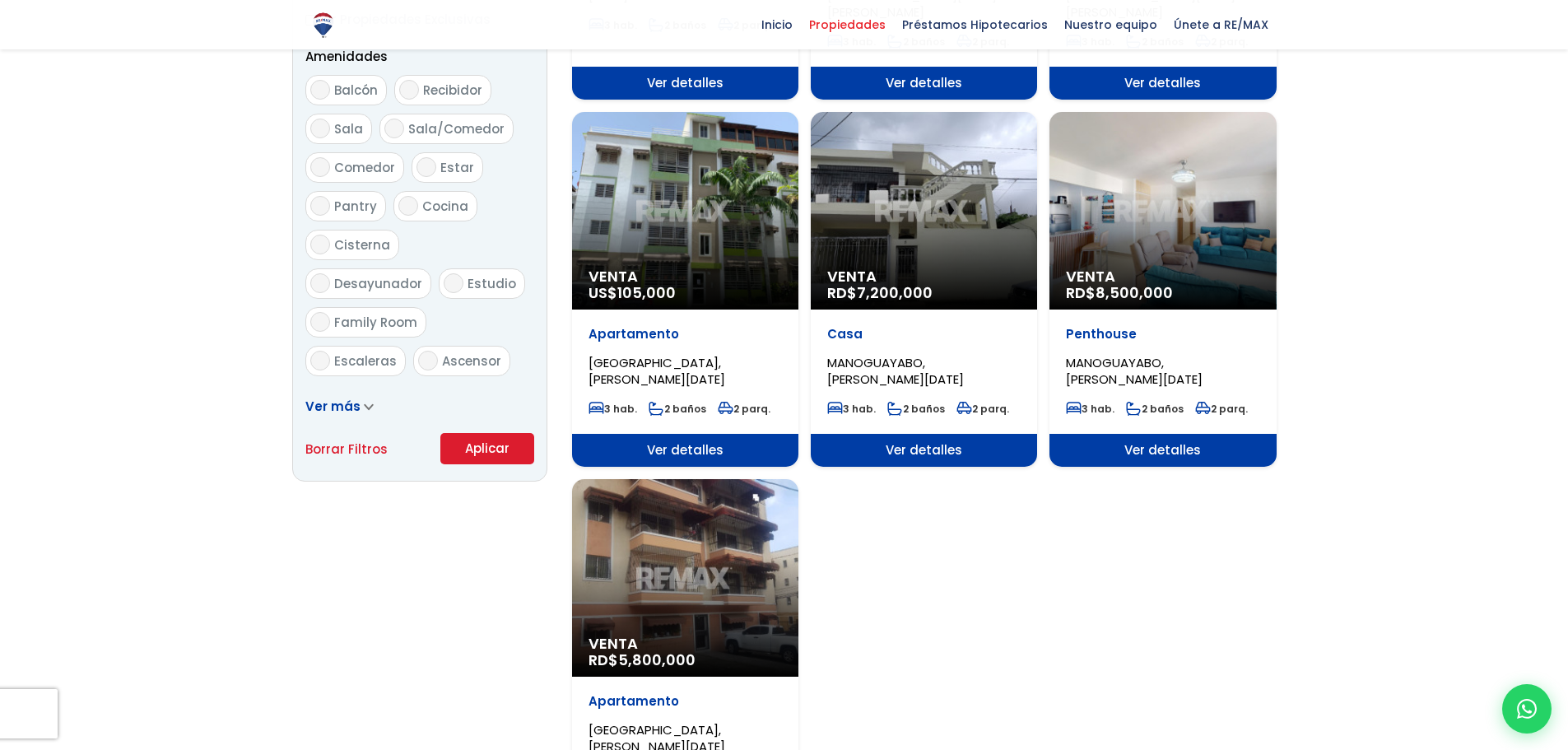
scroll to position [906, 0]
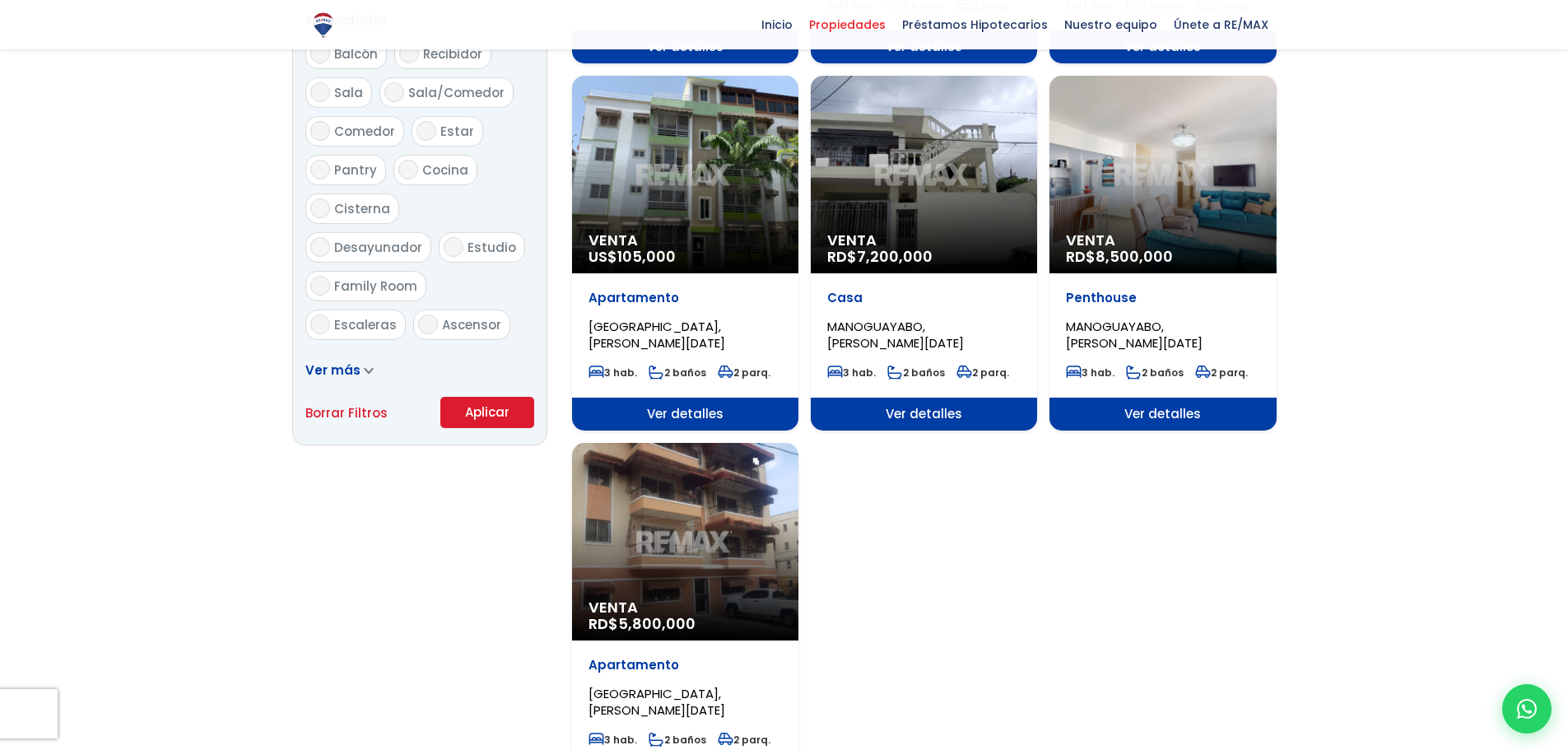
click at [777, 579] on div "Venta RD$ 5,800,000" at bounding box center [685, 541] width 226 height 197
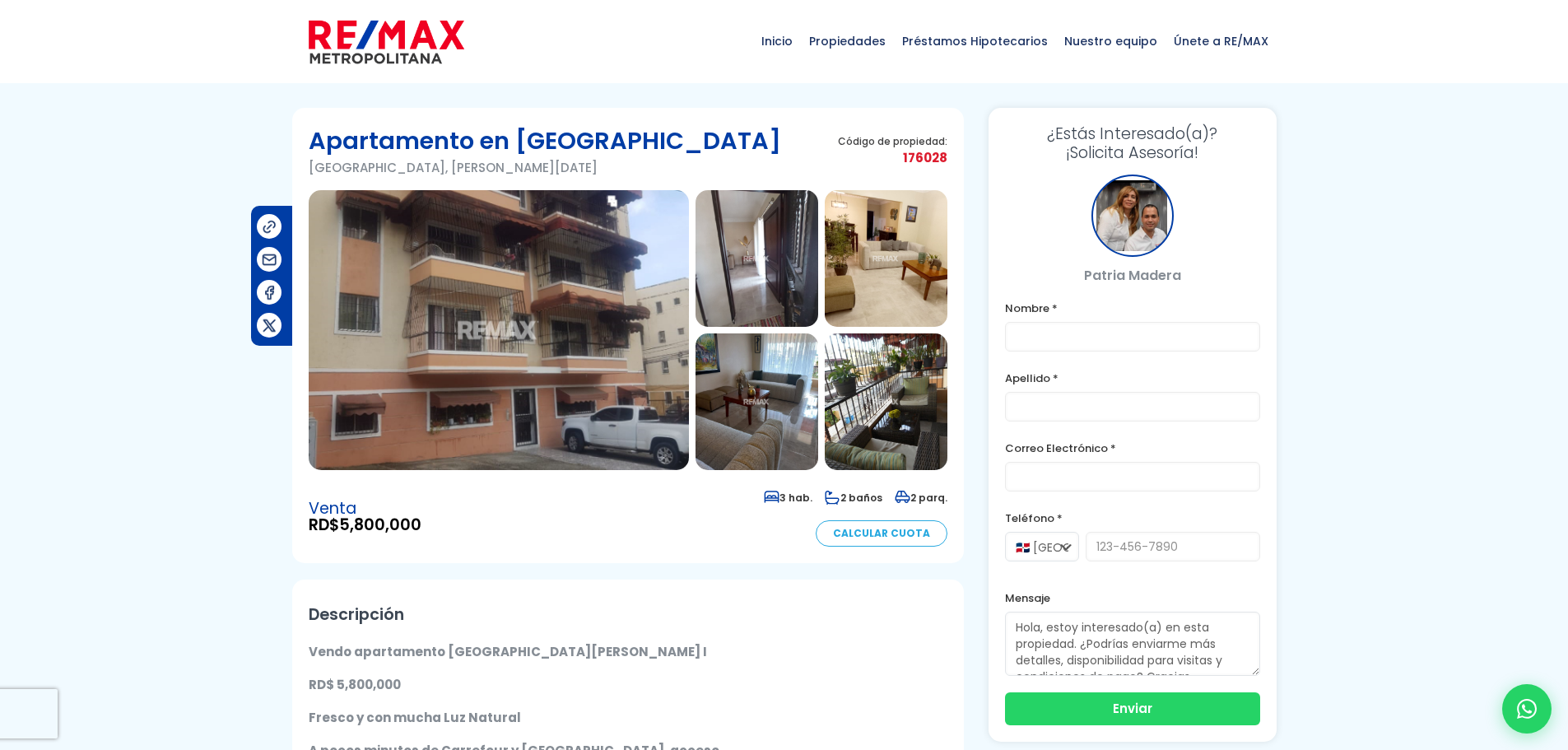
click at [633, 320] on img at bounding box center [499, 330] width 380 height 280
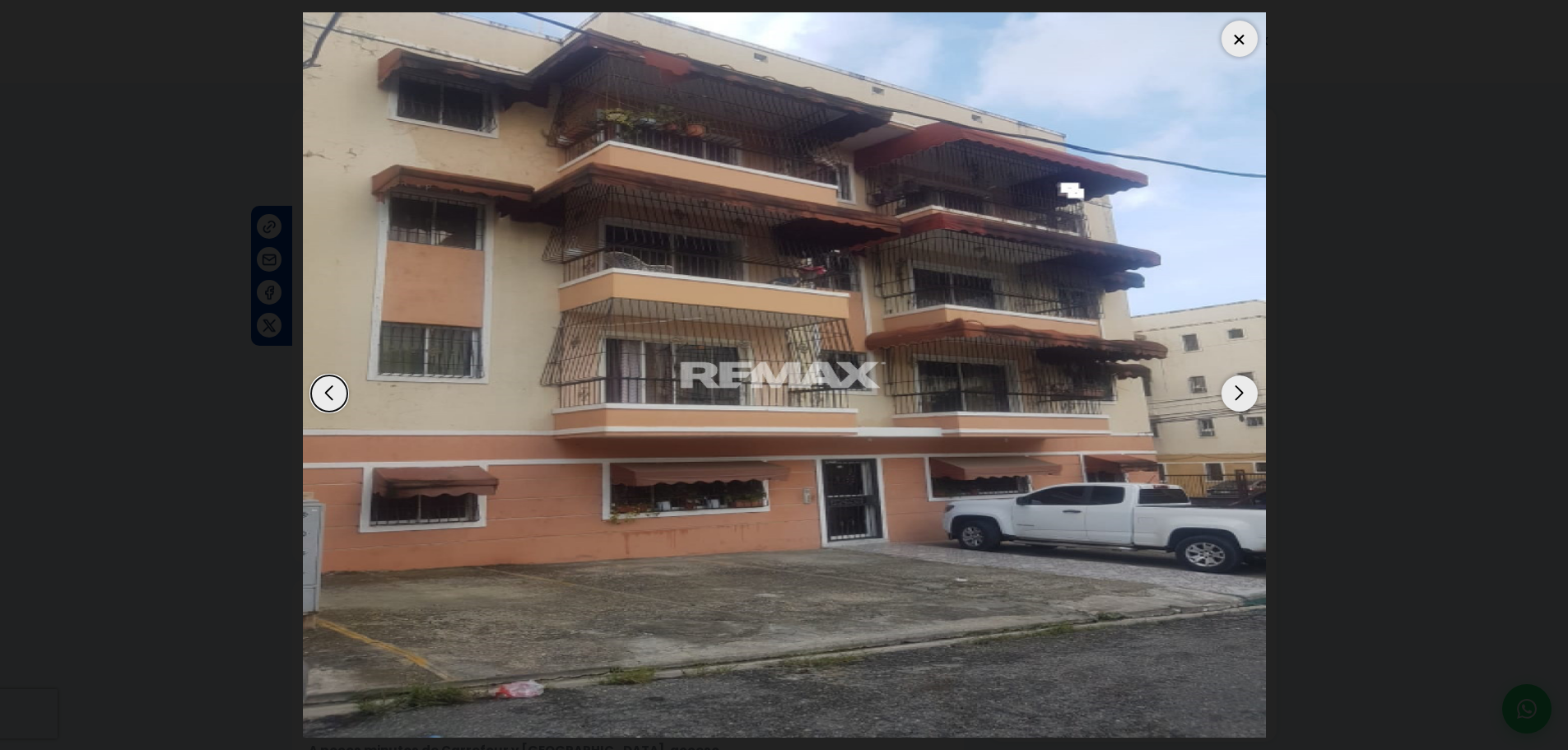
click at [1244, 394] on div "Next slide" at bounding box center [1239, 394] width 37 height 37
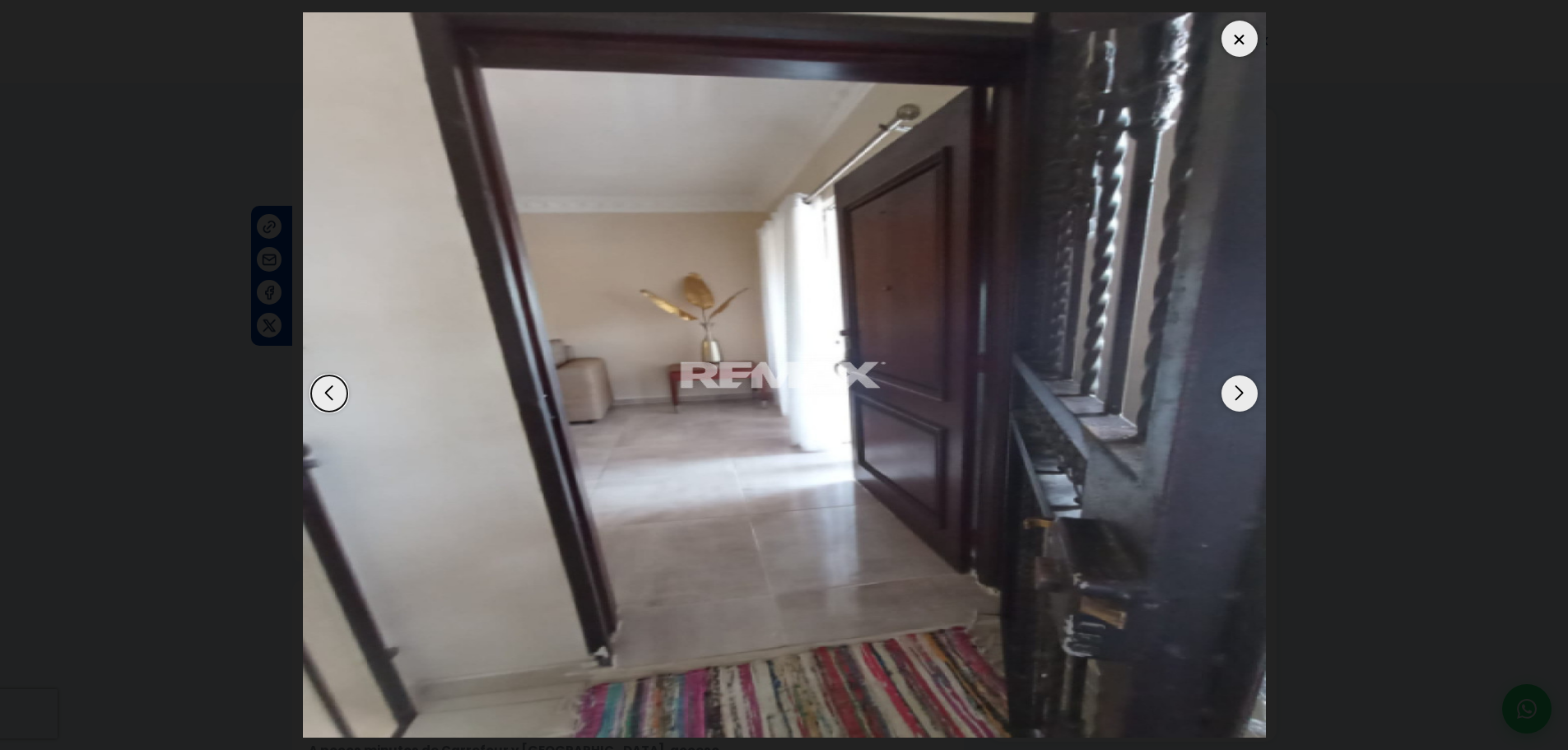
click at [1244, 394] on div "Next slide" at bounding box center [1239, 394] width 37 height 37
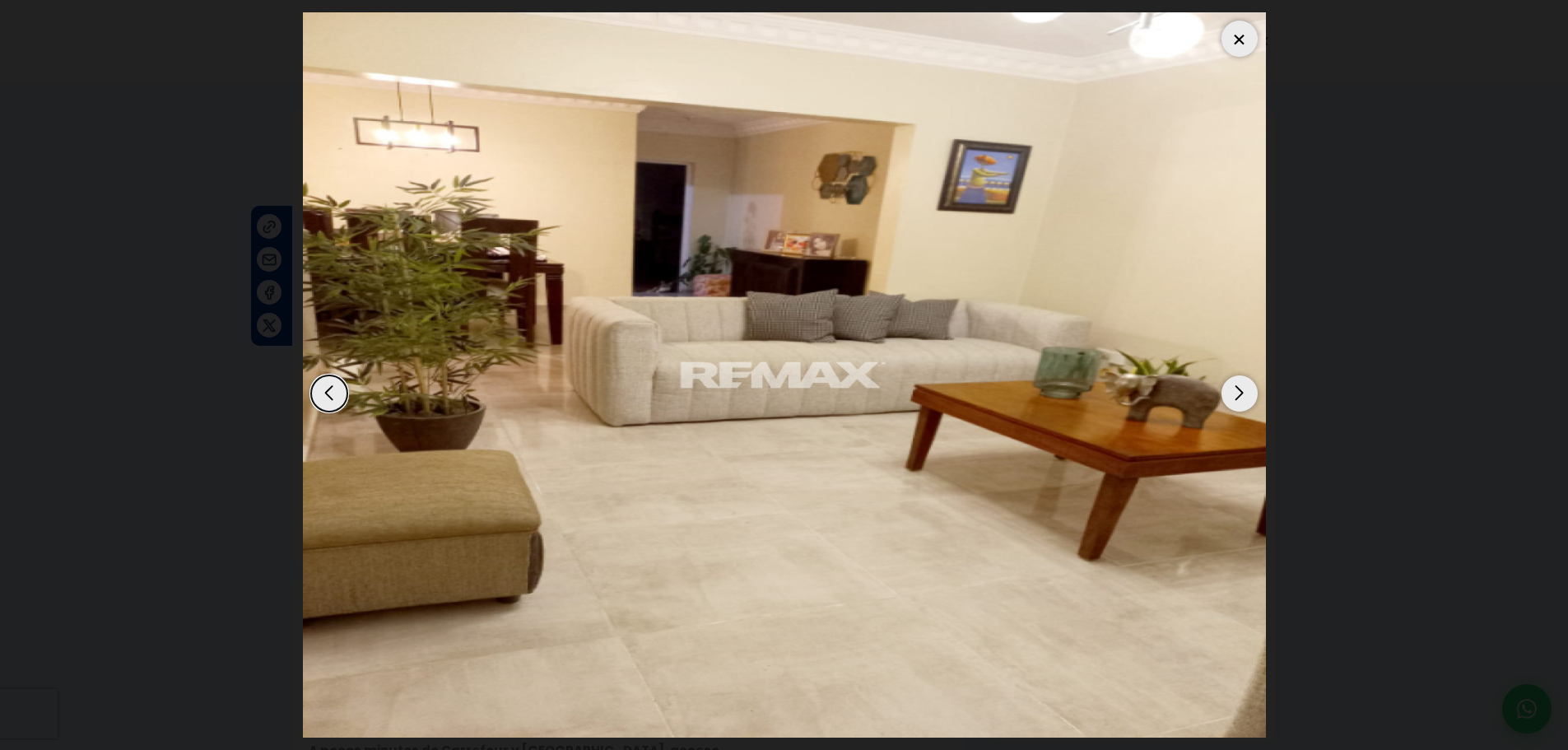
click at [1244, 394] on div "Next slide" at bounding box center [1239, 394] width 37 height 37
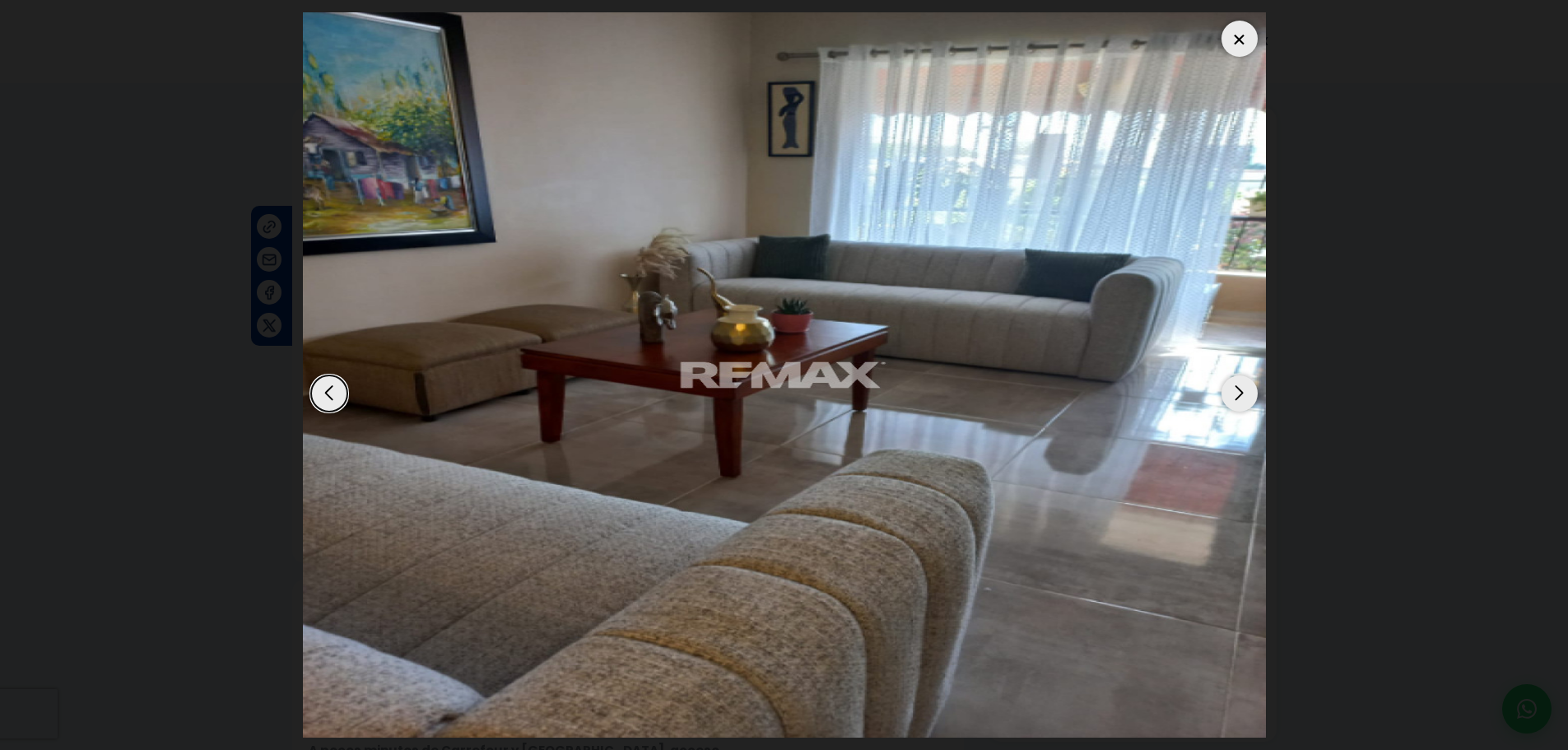
click at [1244, 394] on div "Next slide" at bounding box center [1239, 394] width 37 height 37
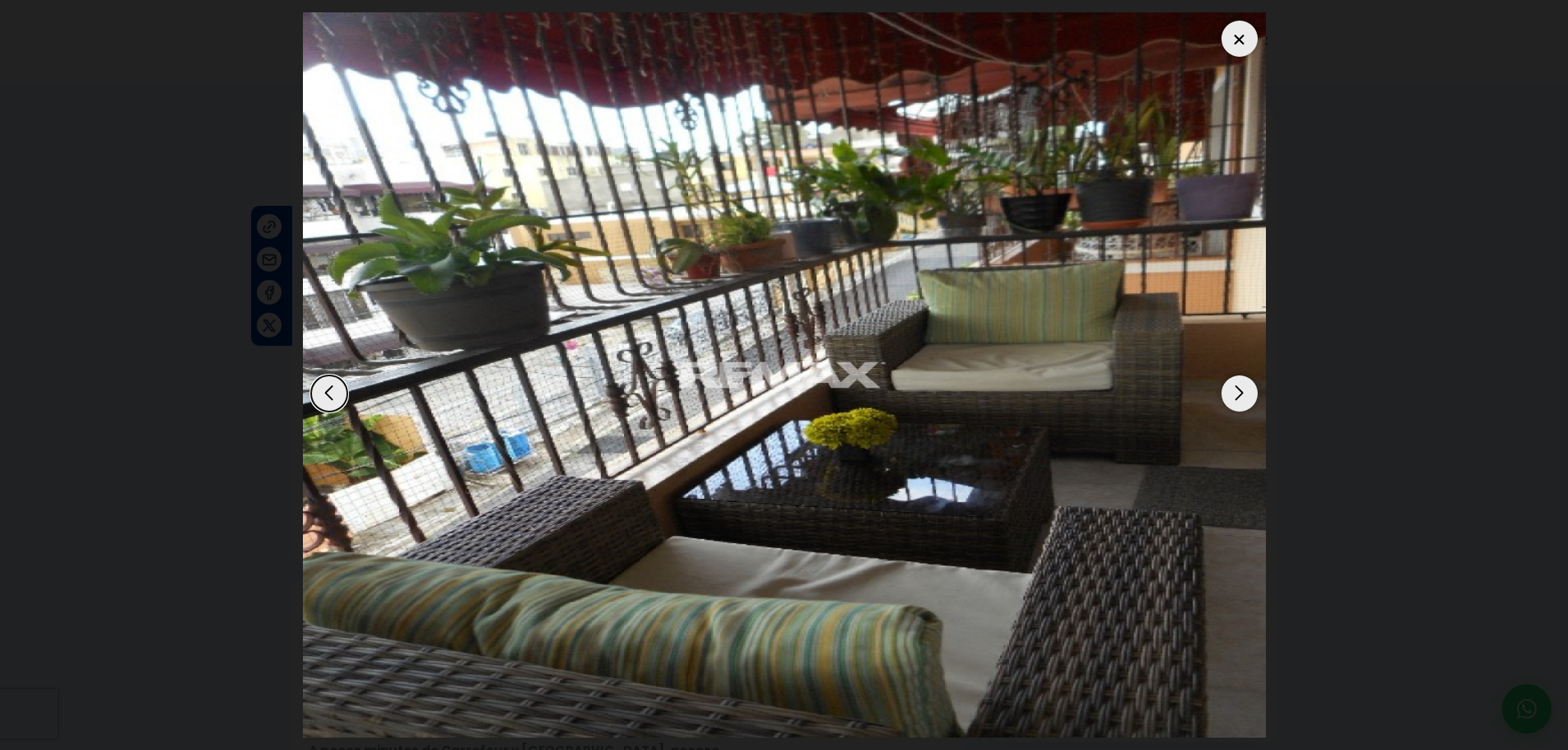
click at [1235, 385] on div "Next slide" at bounding box center [1239, 394] width 37 height 37
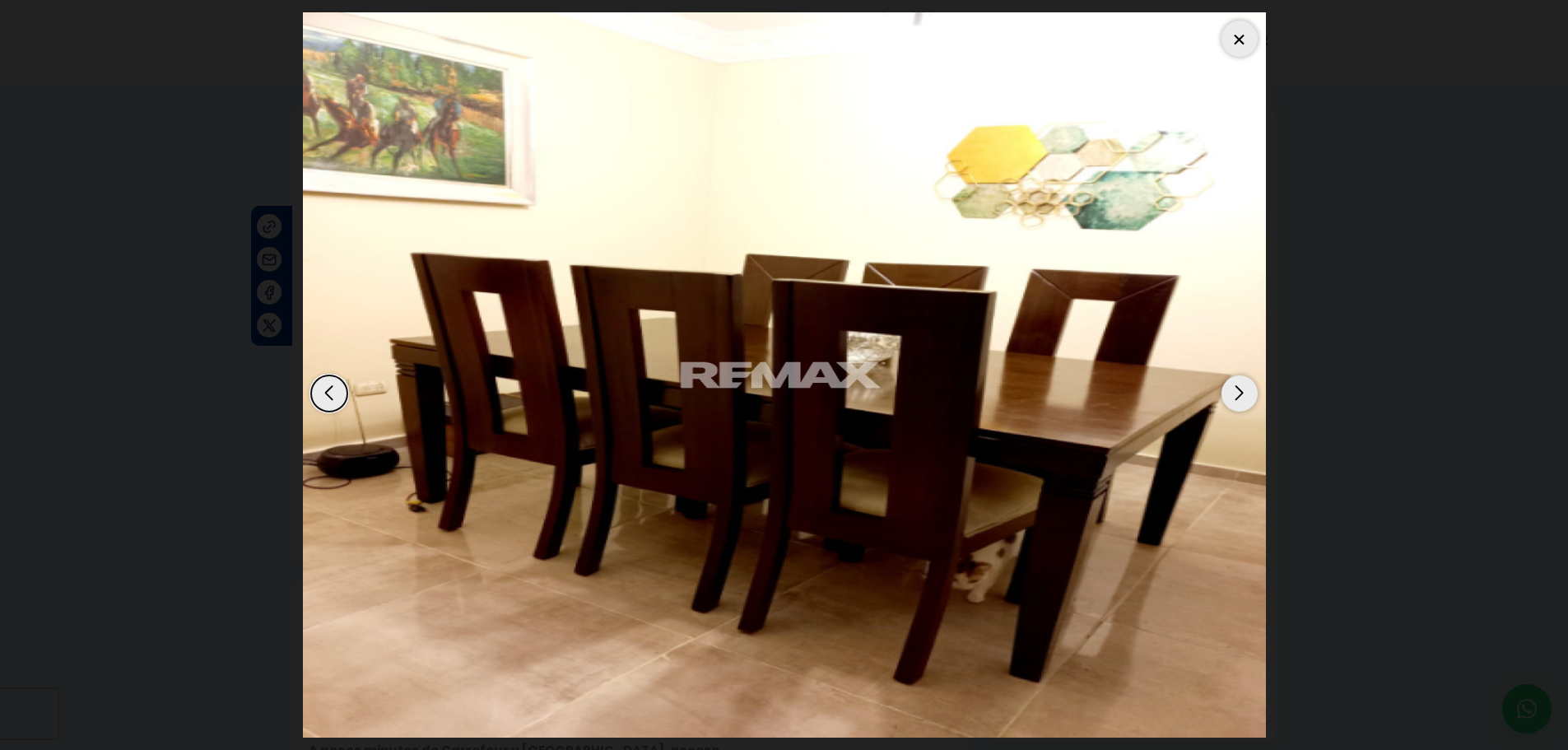
click at [1235, 385] on div "Next slide" at bounding box center [1239, 394] width 37 height 37
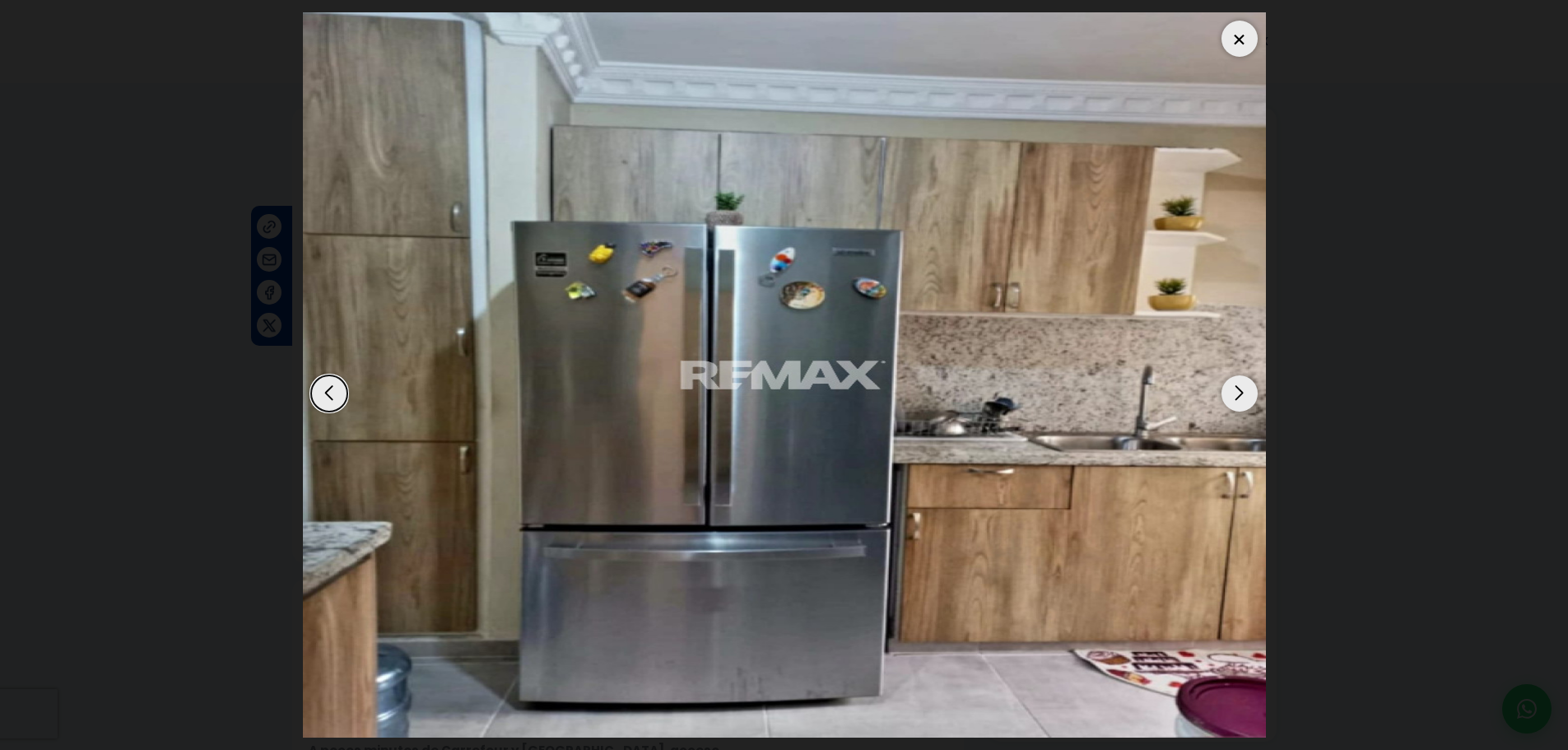
click at [1242, 402] on div "Next slide" at bounding box center [1239, 394] width 37 height 37
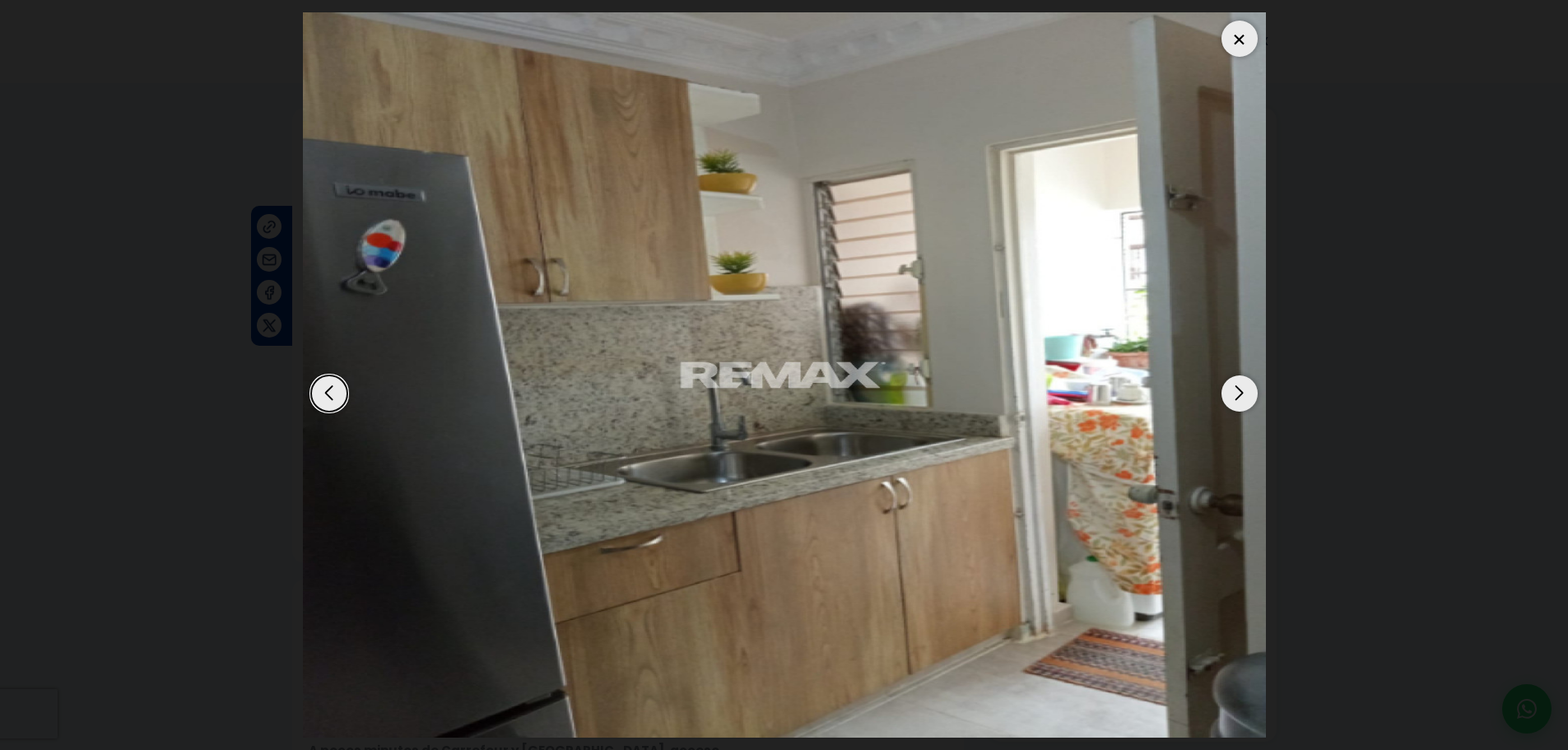
click at [1242, 402] on div "Next slide" at bounding box center [1239, 394] width 37 height 37
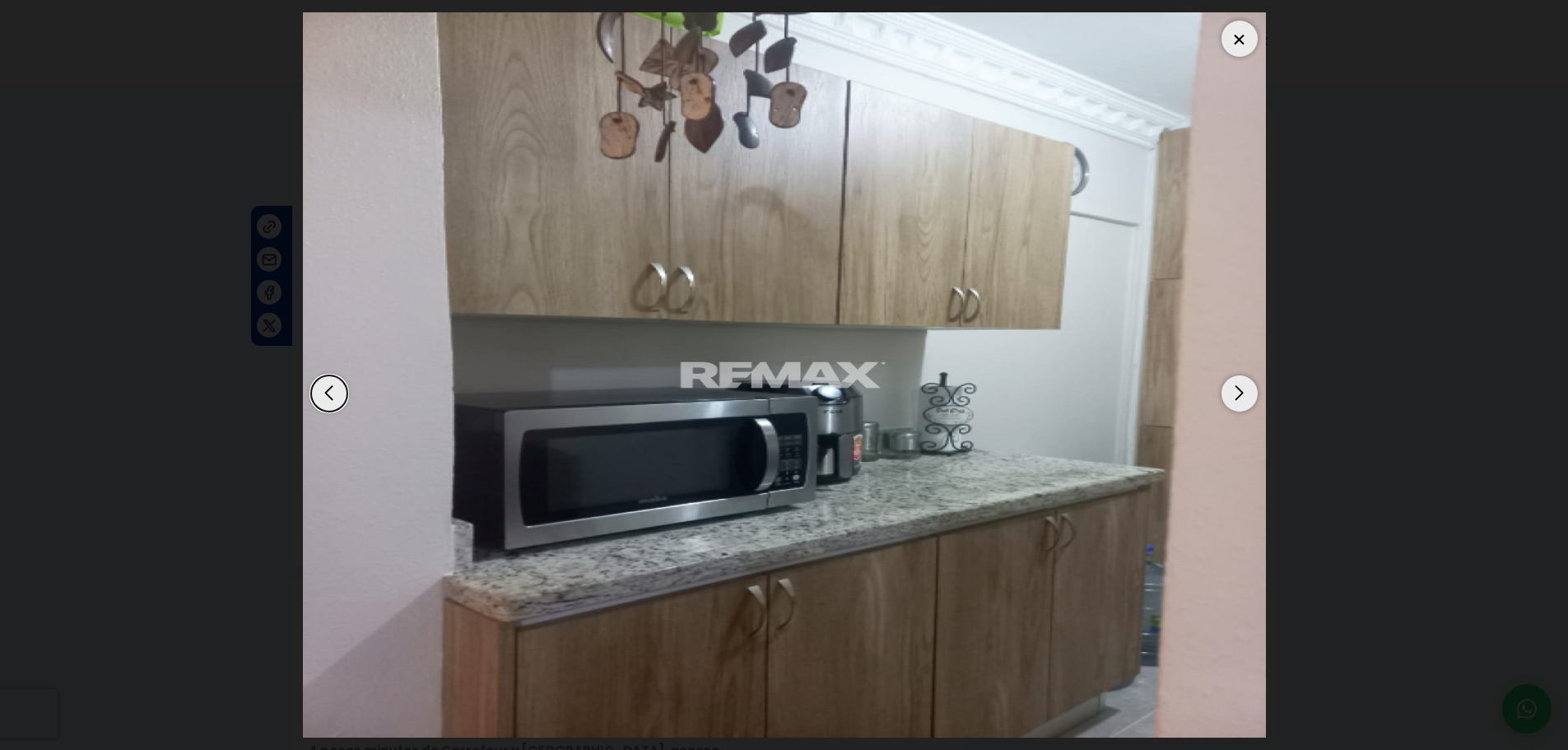
click at [1248, 395] on div "Next slide" at bounding box center [1239, 394] width 37 height 37
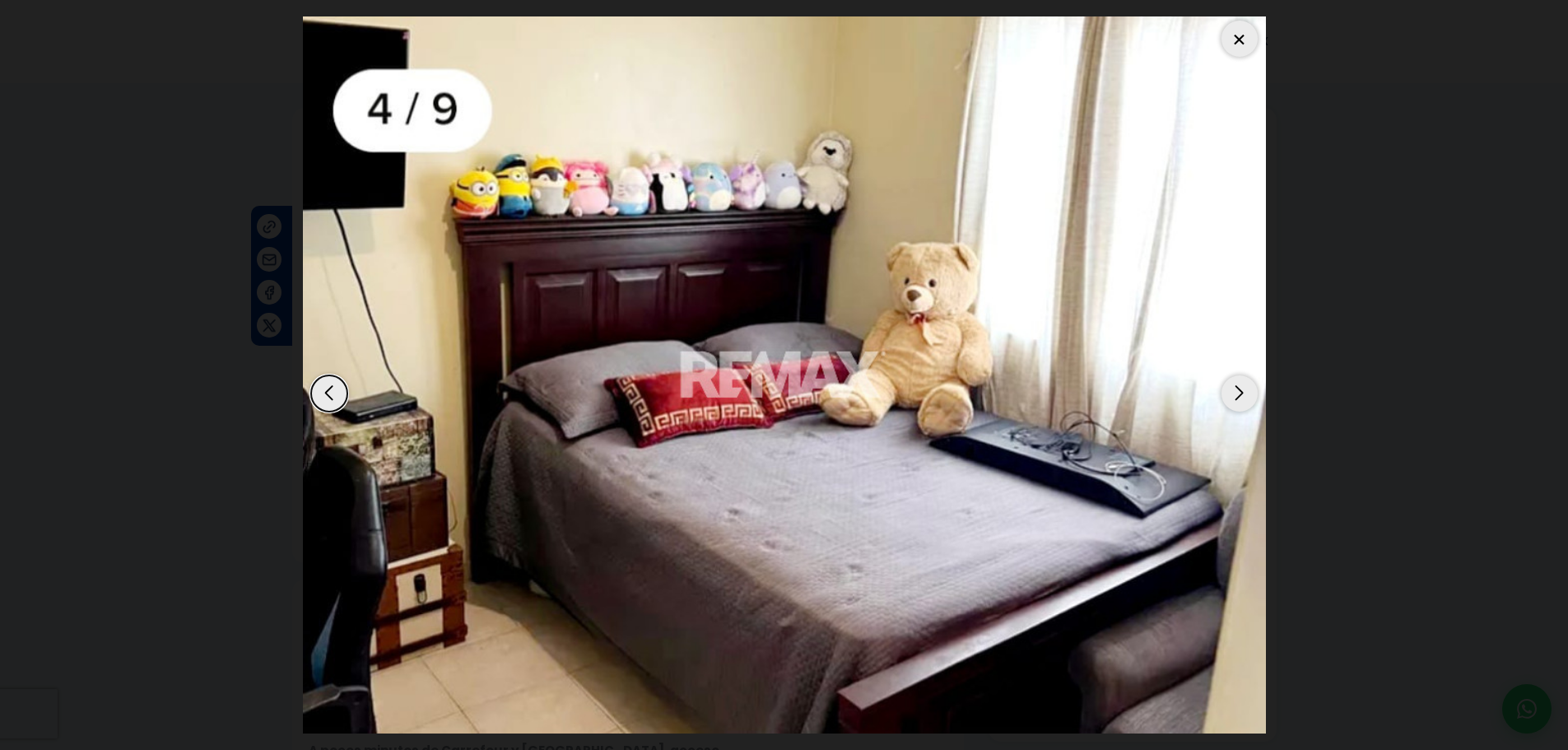
click at [1248, 396] on div "Next slide" at bounding box center [1239, 394] width 37 height 37
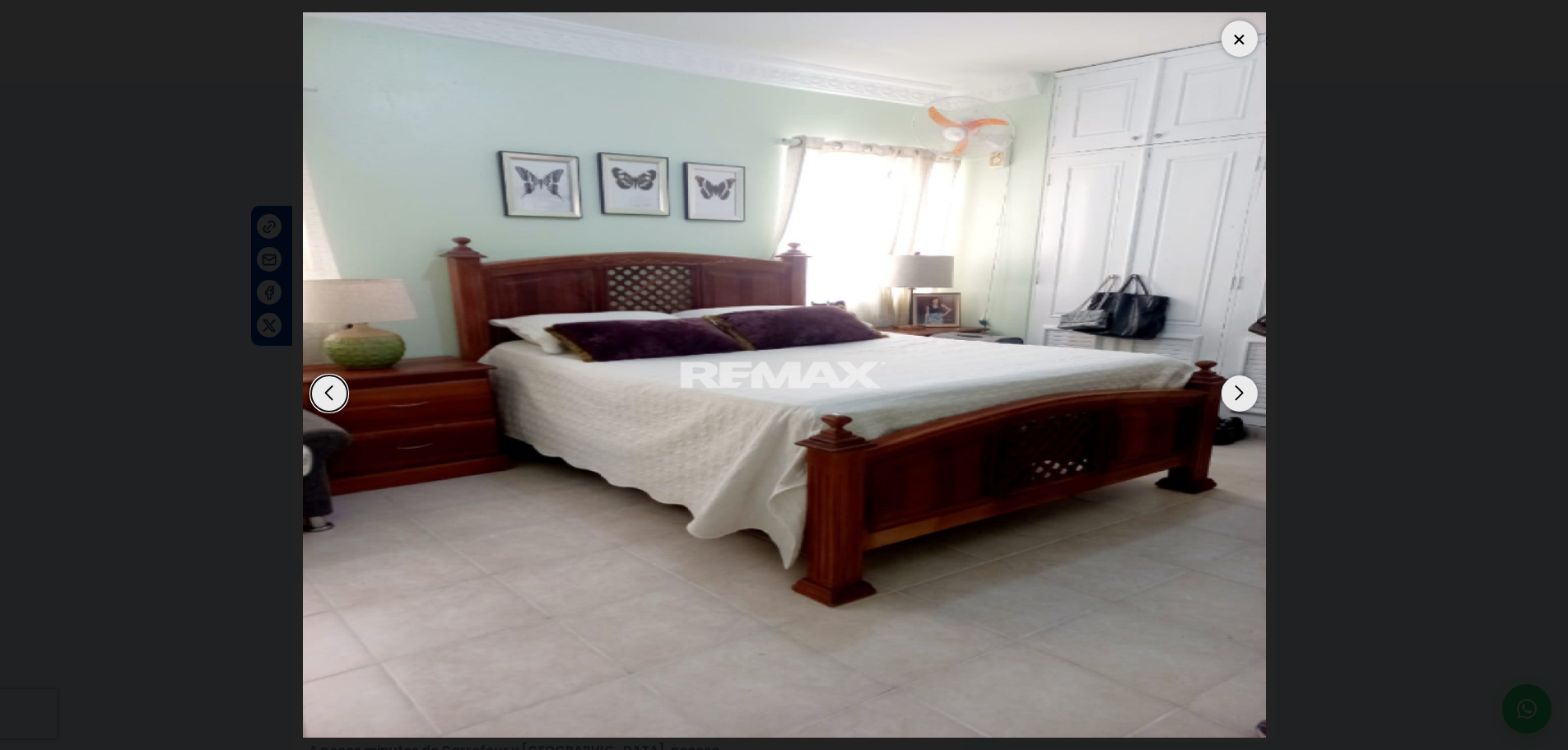
click at [1241, 400] on div "Next slide" at bounding box center [1239, 394] width 37 height 37
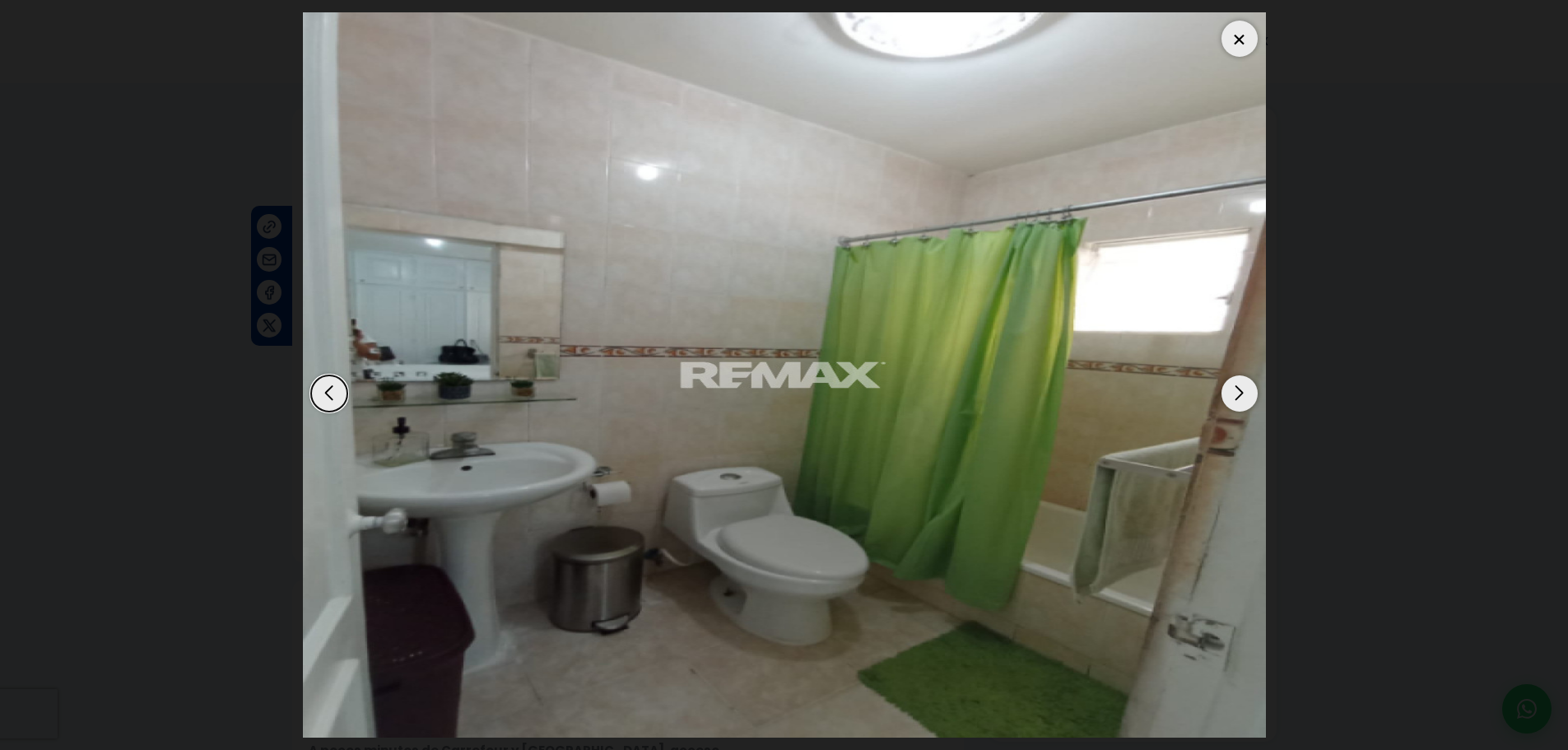
click at [1241, 400] on div "Next slide" at bounding box center [1239, 394] width 37 height 37
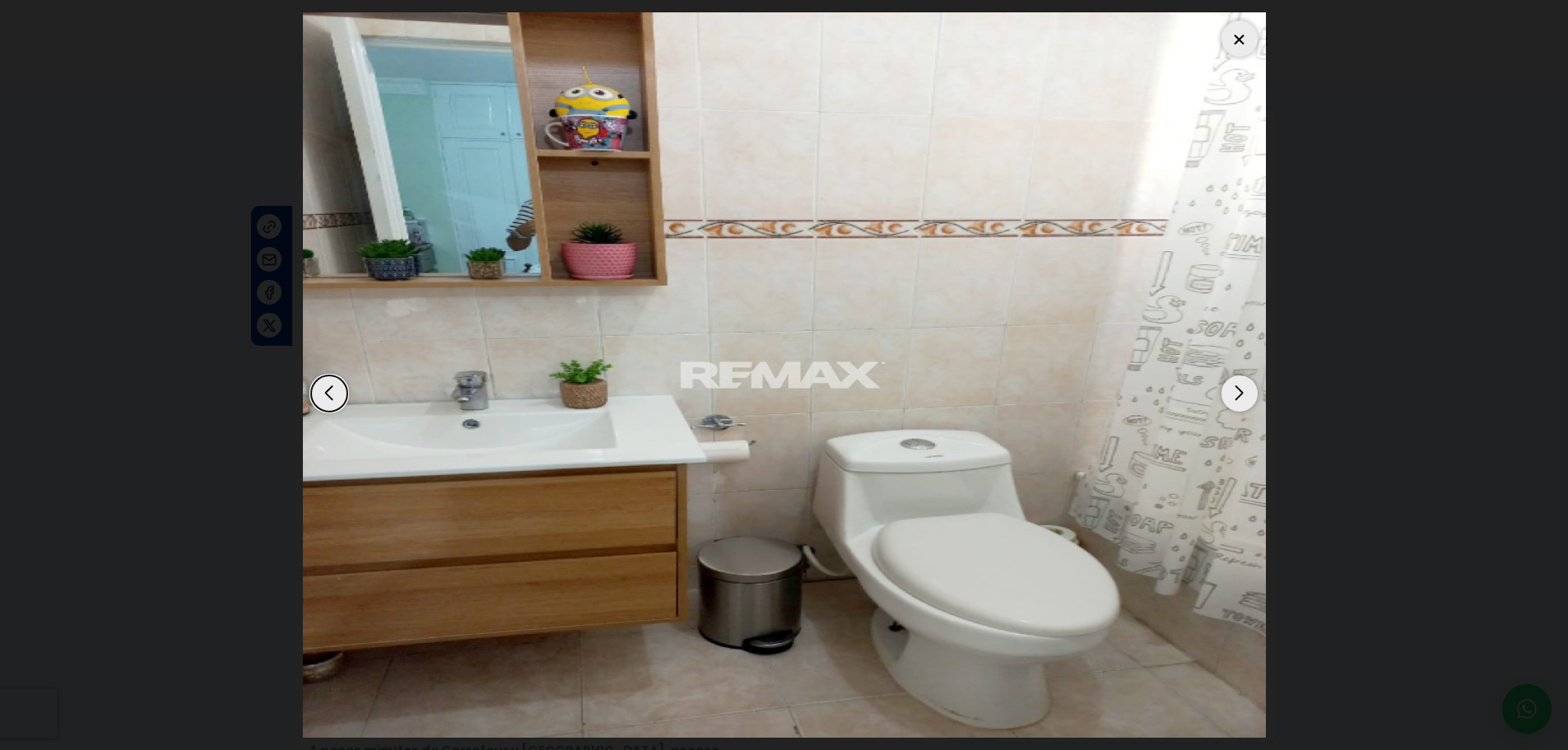
click at [1241, 400] on div "Next slide" at bounding box center [1239, 394] width 37 height 37
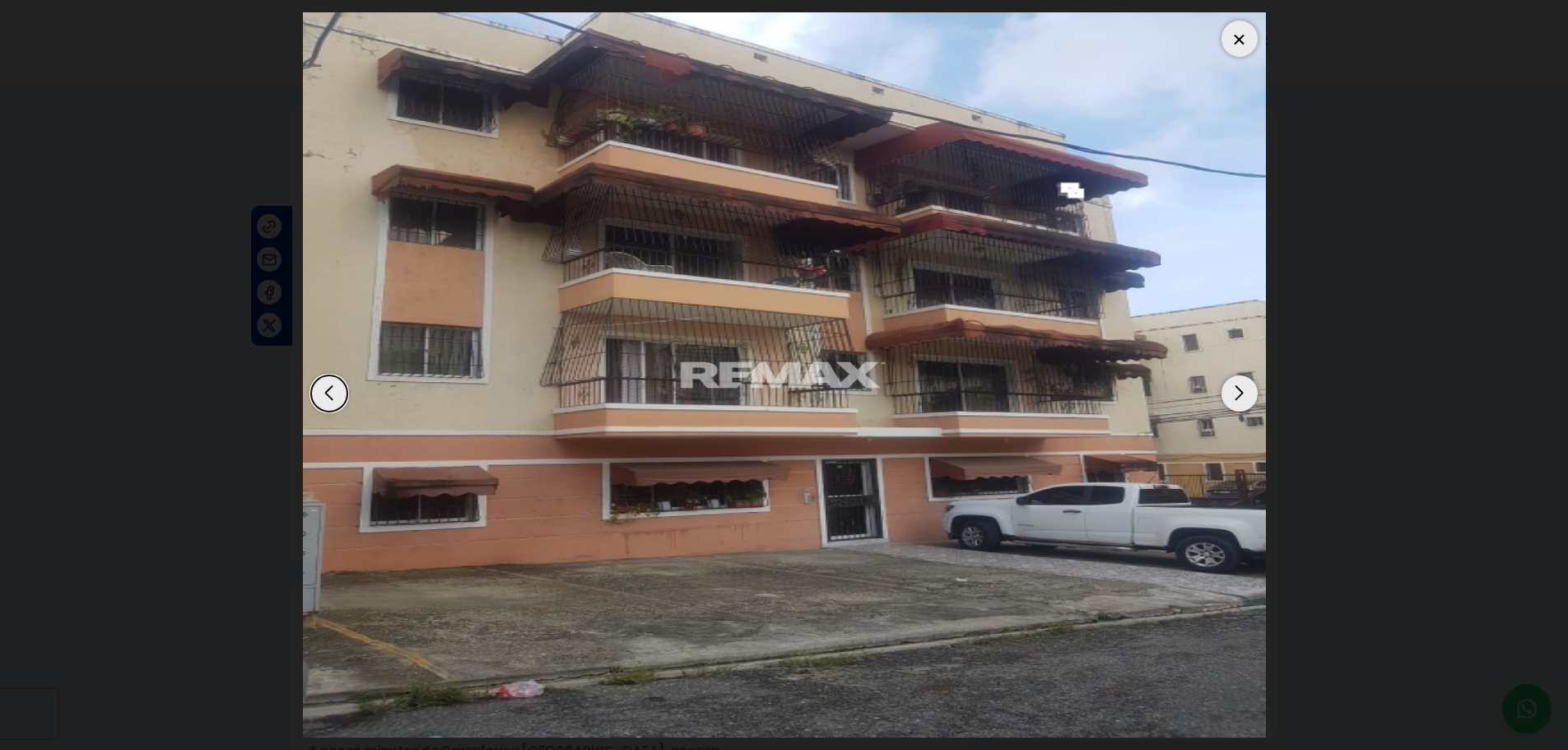
click at [327, 400] on div "Previous slide" at bounding box center [330, 394] width 37 height 37
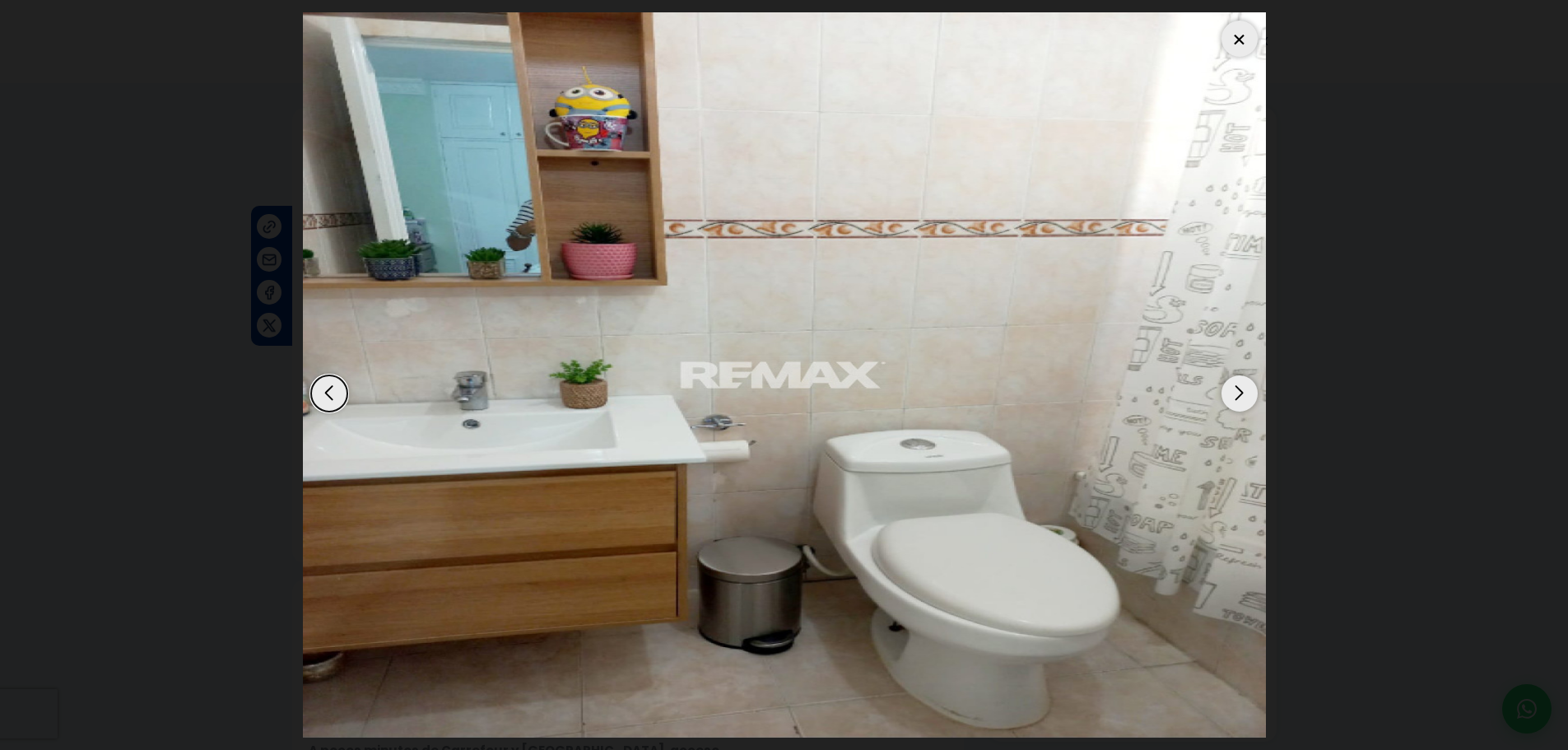
click at [1233, 402] on div "Next slide" at bounding box center [1239, 394] width 37 height 37
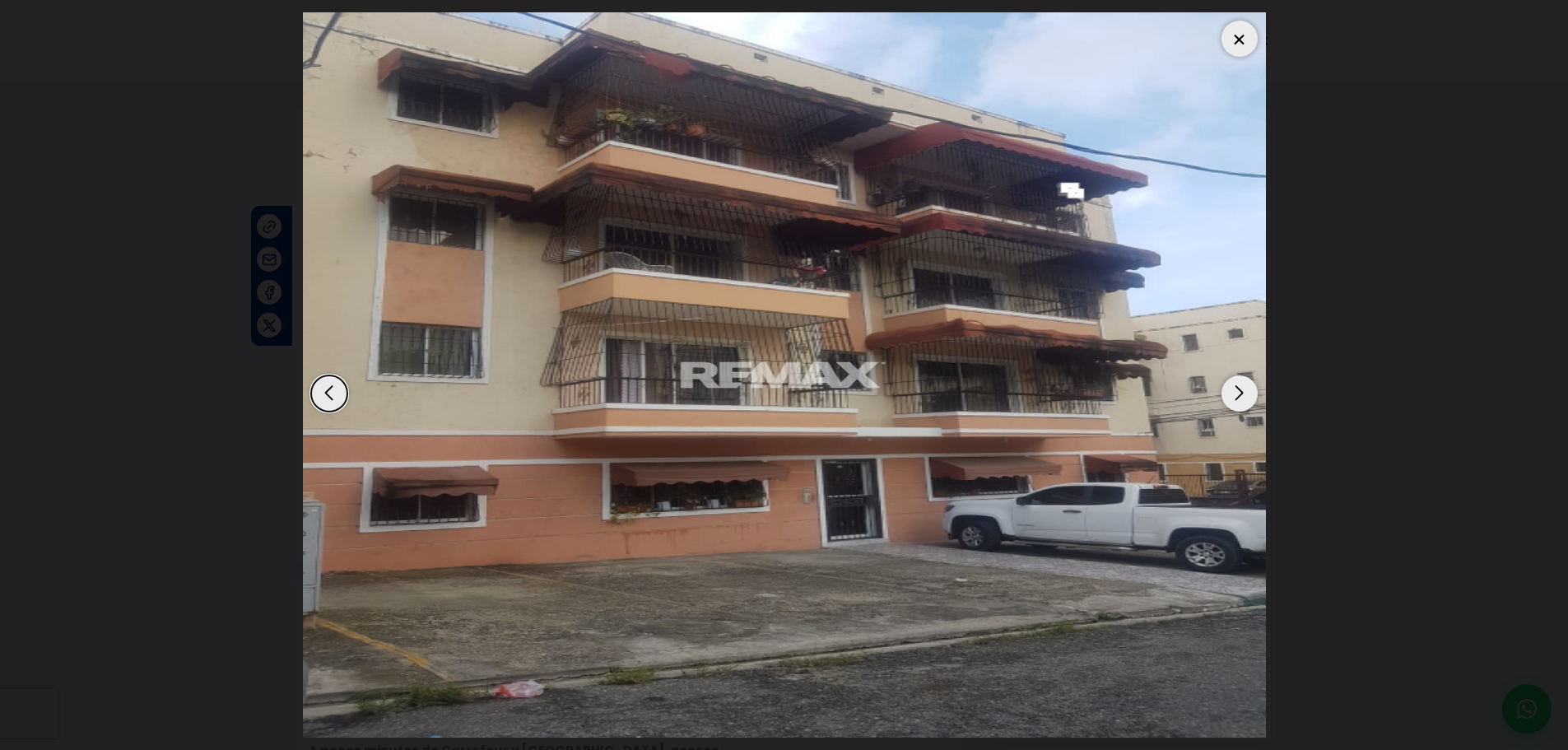
click at [1247, 37] on div at bounding box center [1239, 39] width 37 height 37
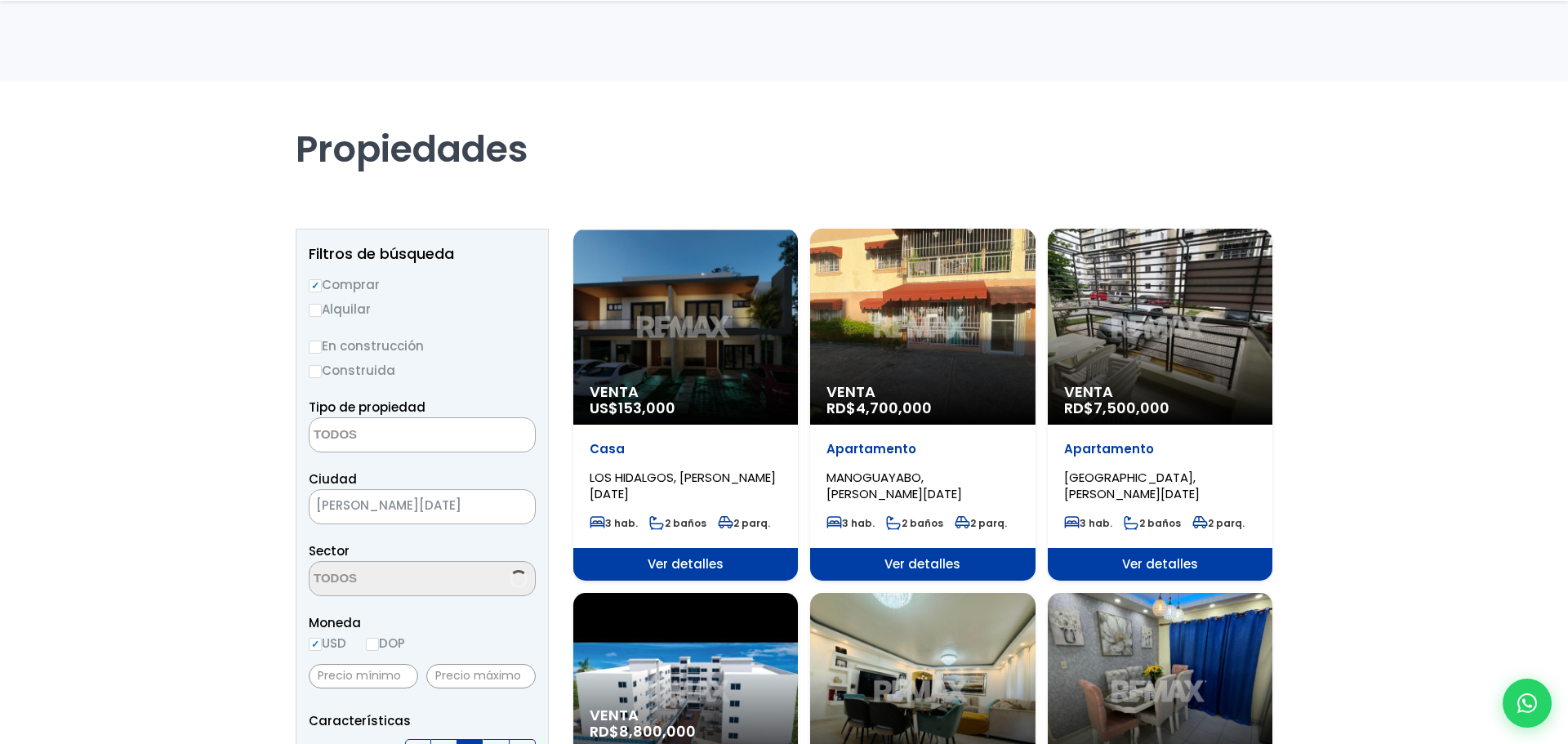
select select
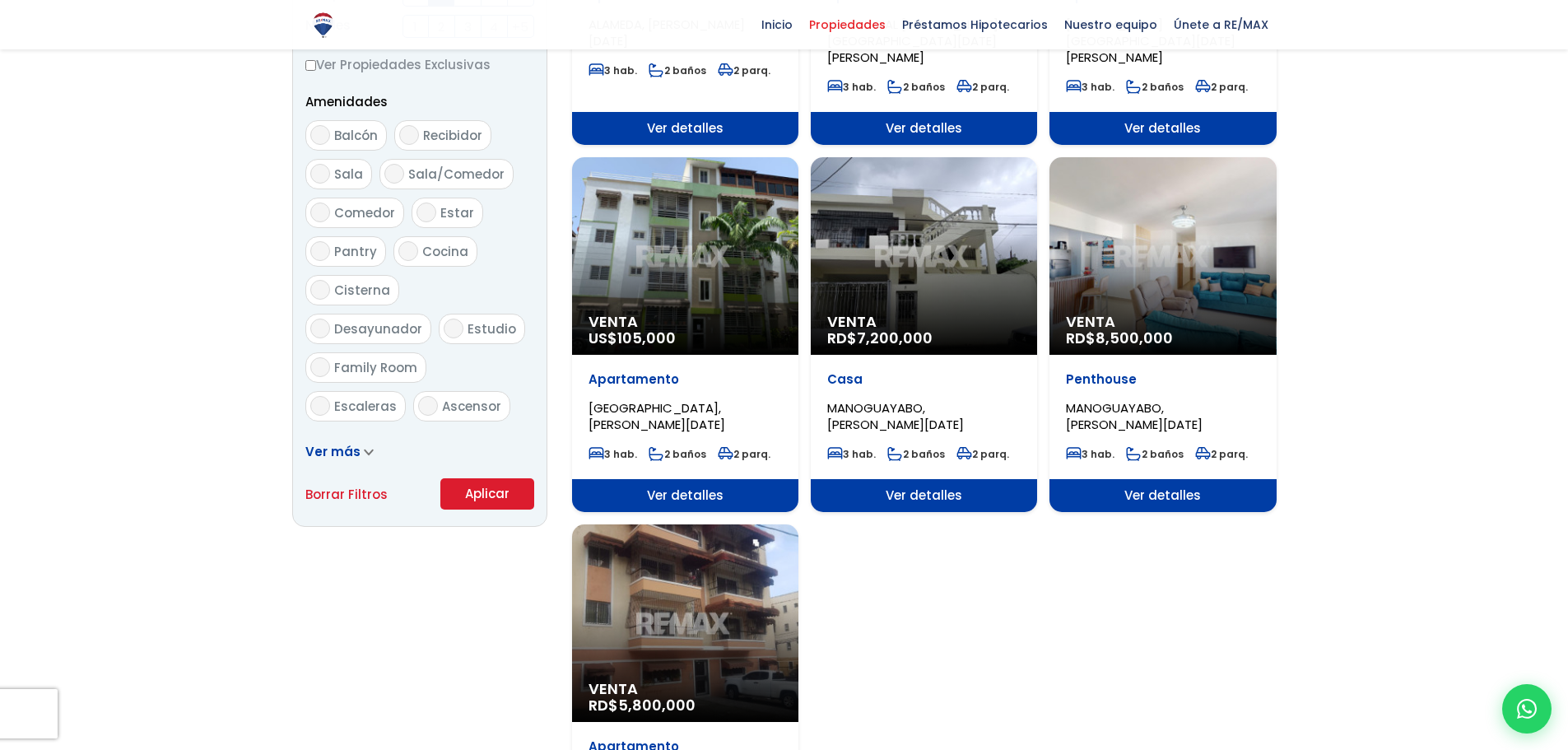
scroll to position [823, 0]
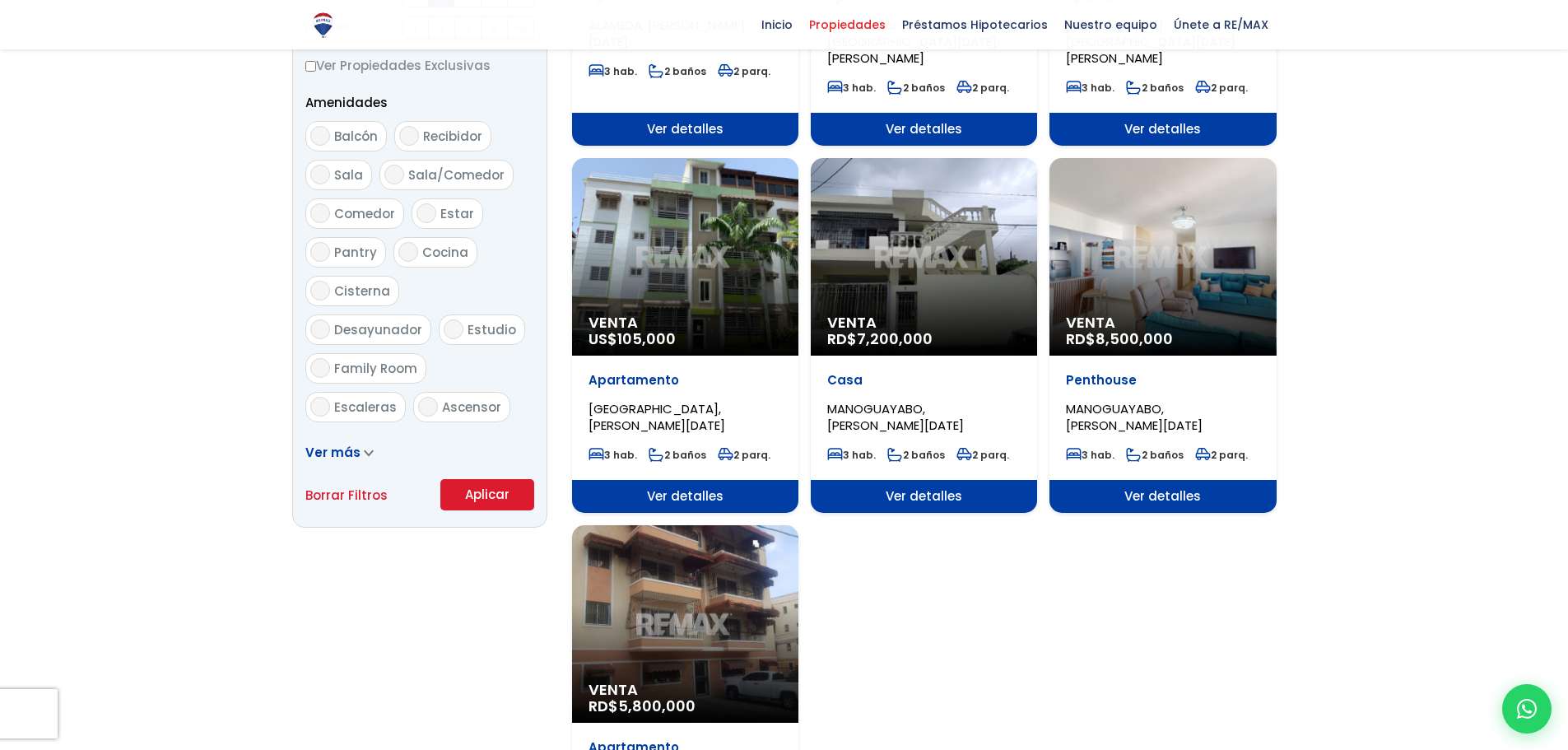
click at [722, 281] on div "Venta US$ 105,000" at bounding box center [685, 256] width 226 height 197
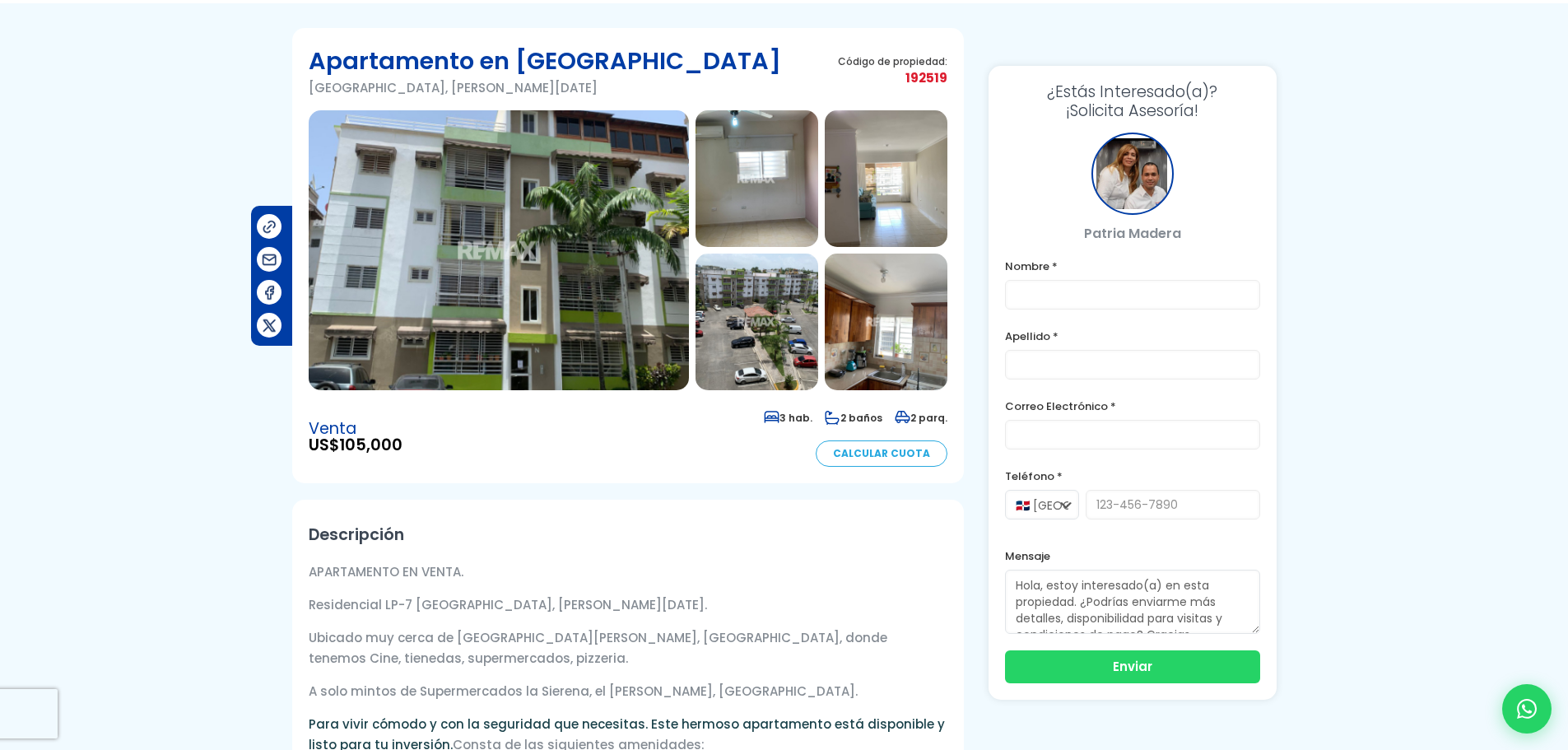
scroll to position [82, 0]
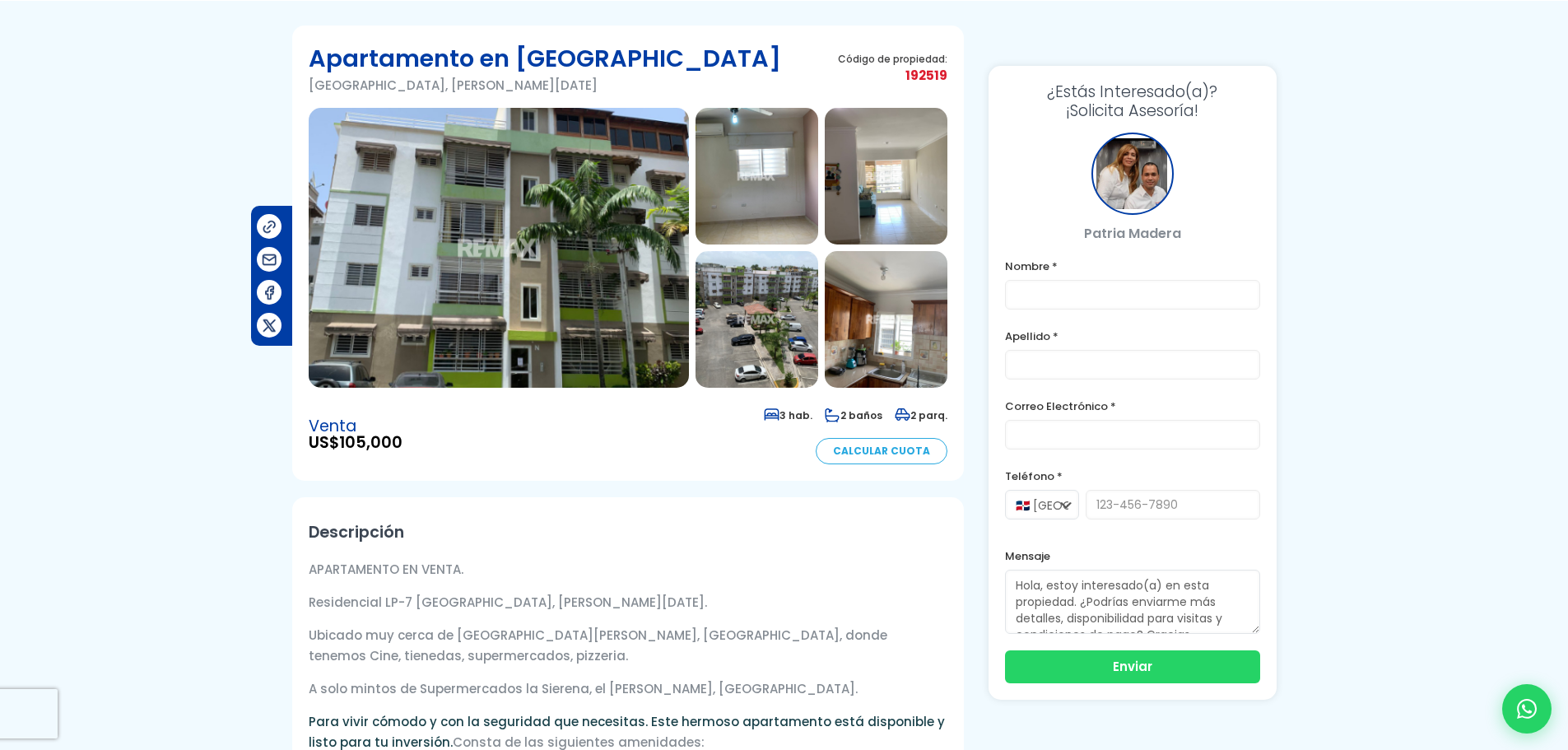
click at [601, 329] on img at bounding box center [499, 248] width 380 height 280
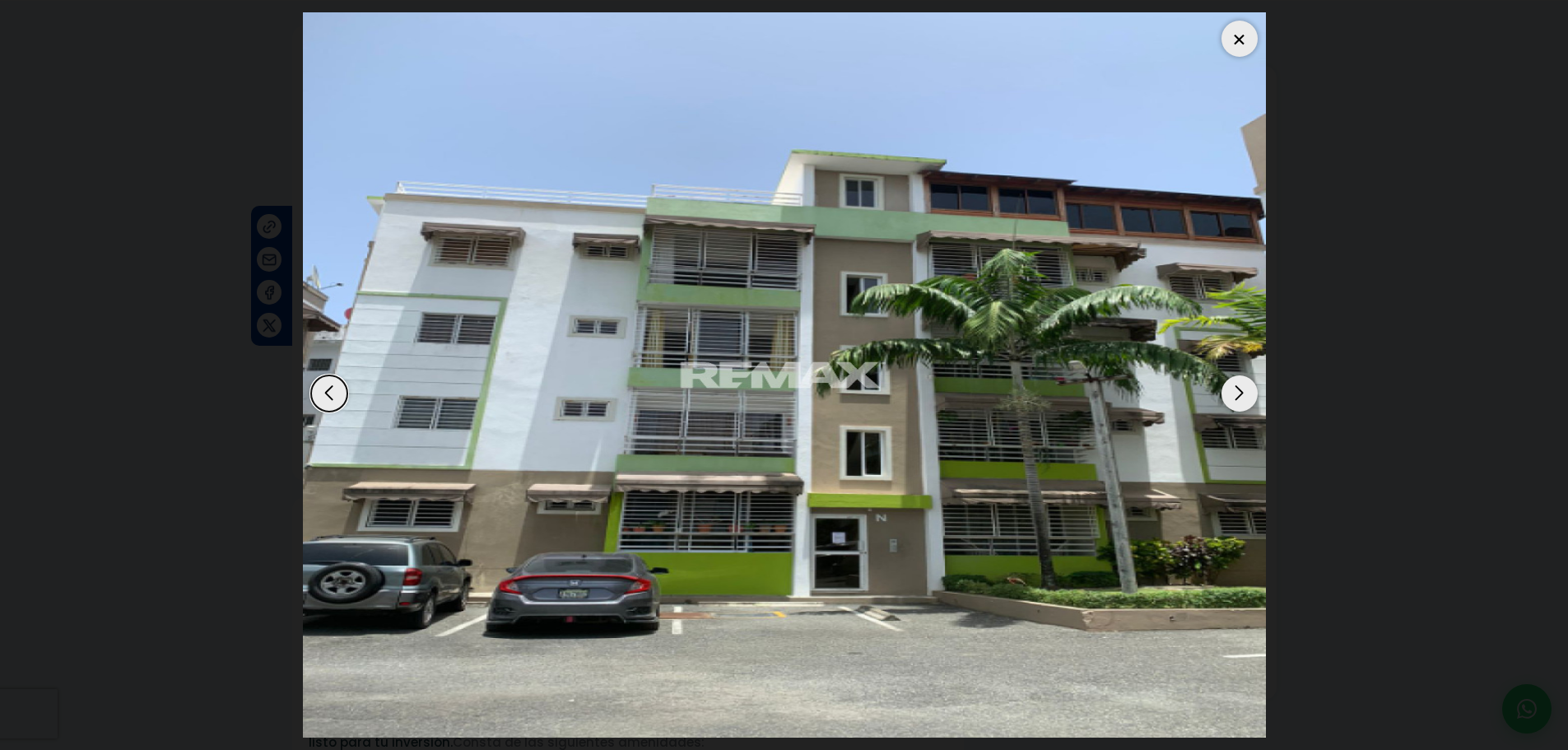
click at [1254, 395] on div "Next slide" at bounding box center [1239, 394] width 37 height 37
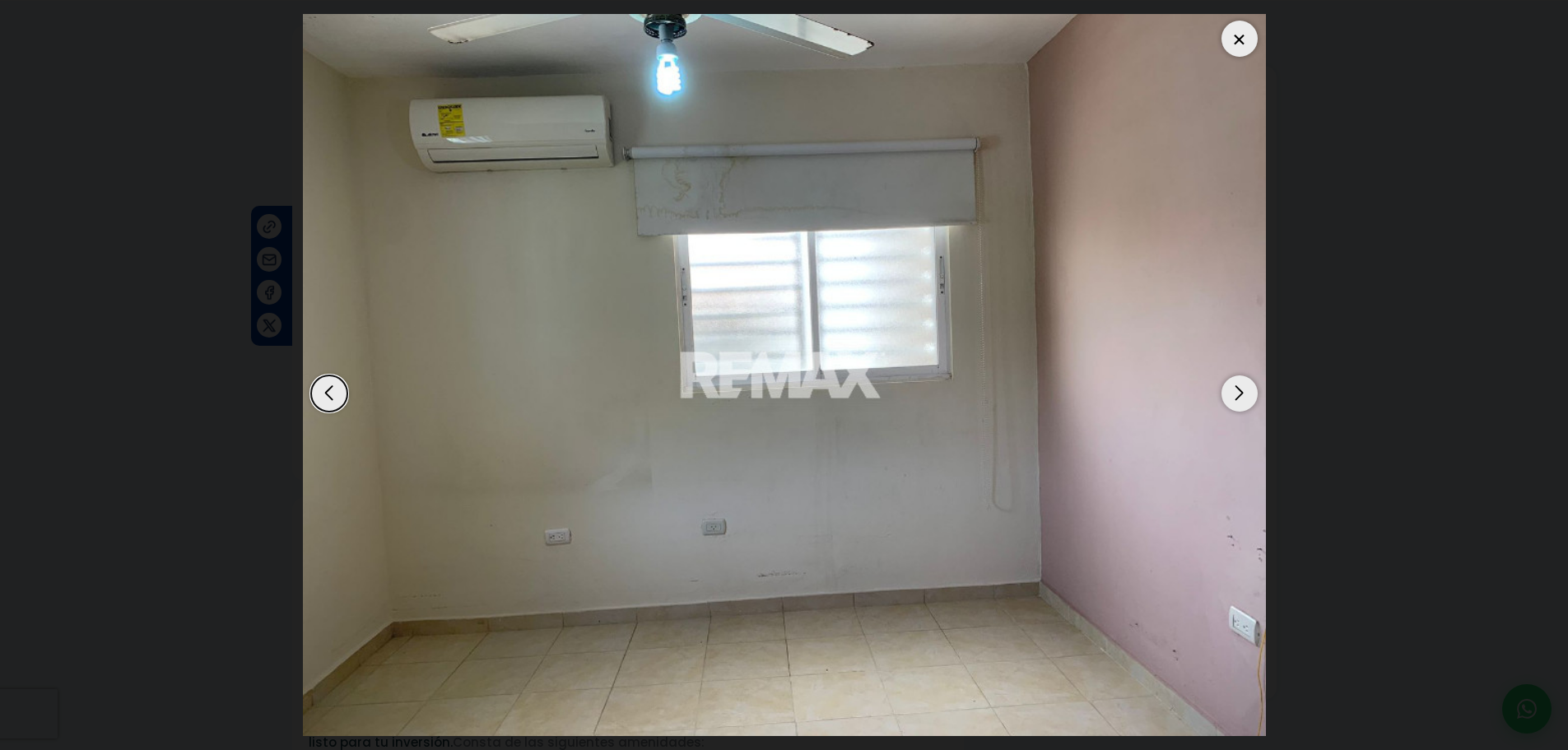
click at [326, 389] on div "Previous slide" at bounding box center [330, 394] width 37 height 37
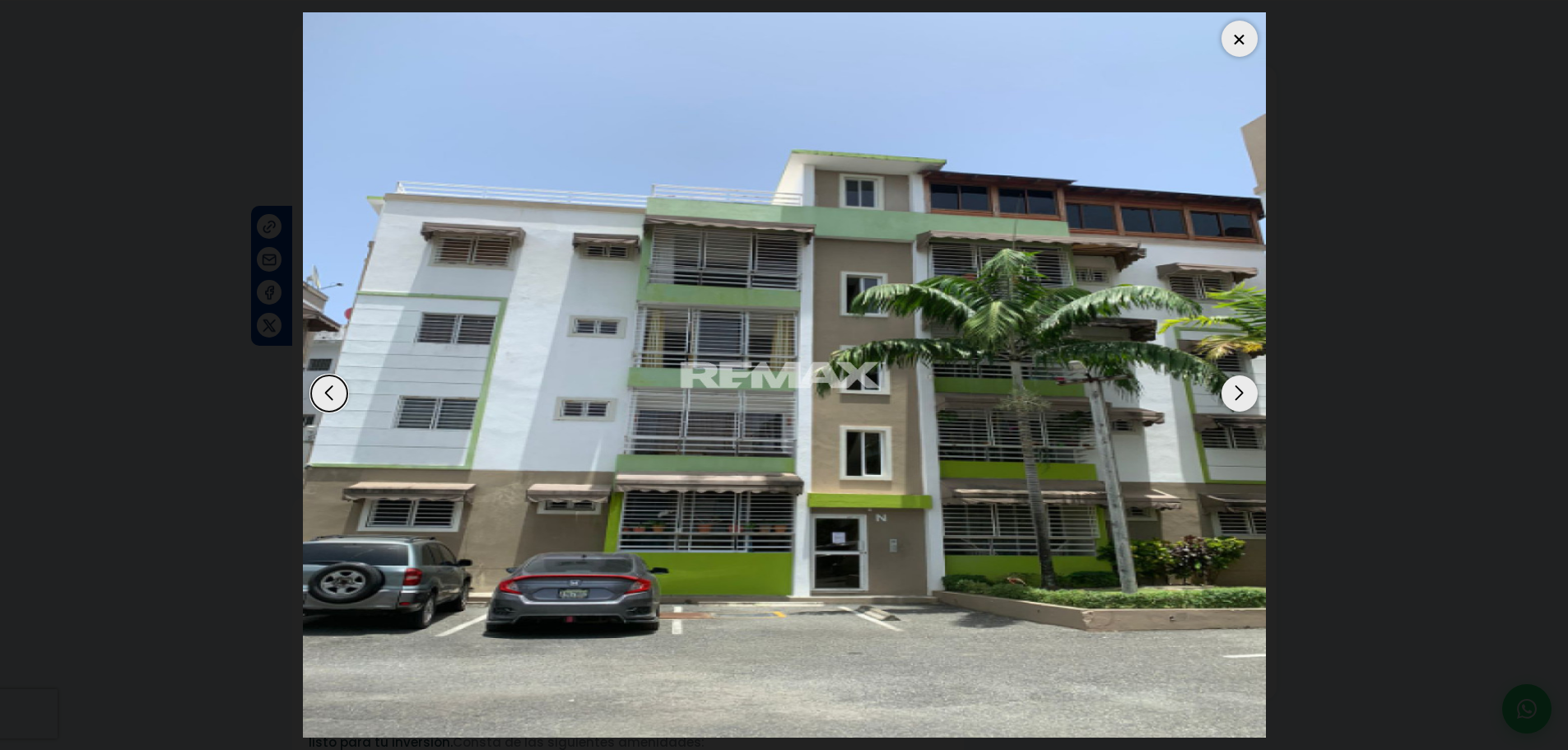
click at [1249, 391] on div "Next slide" at bounding box center [1239, 394] width 37 height 37
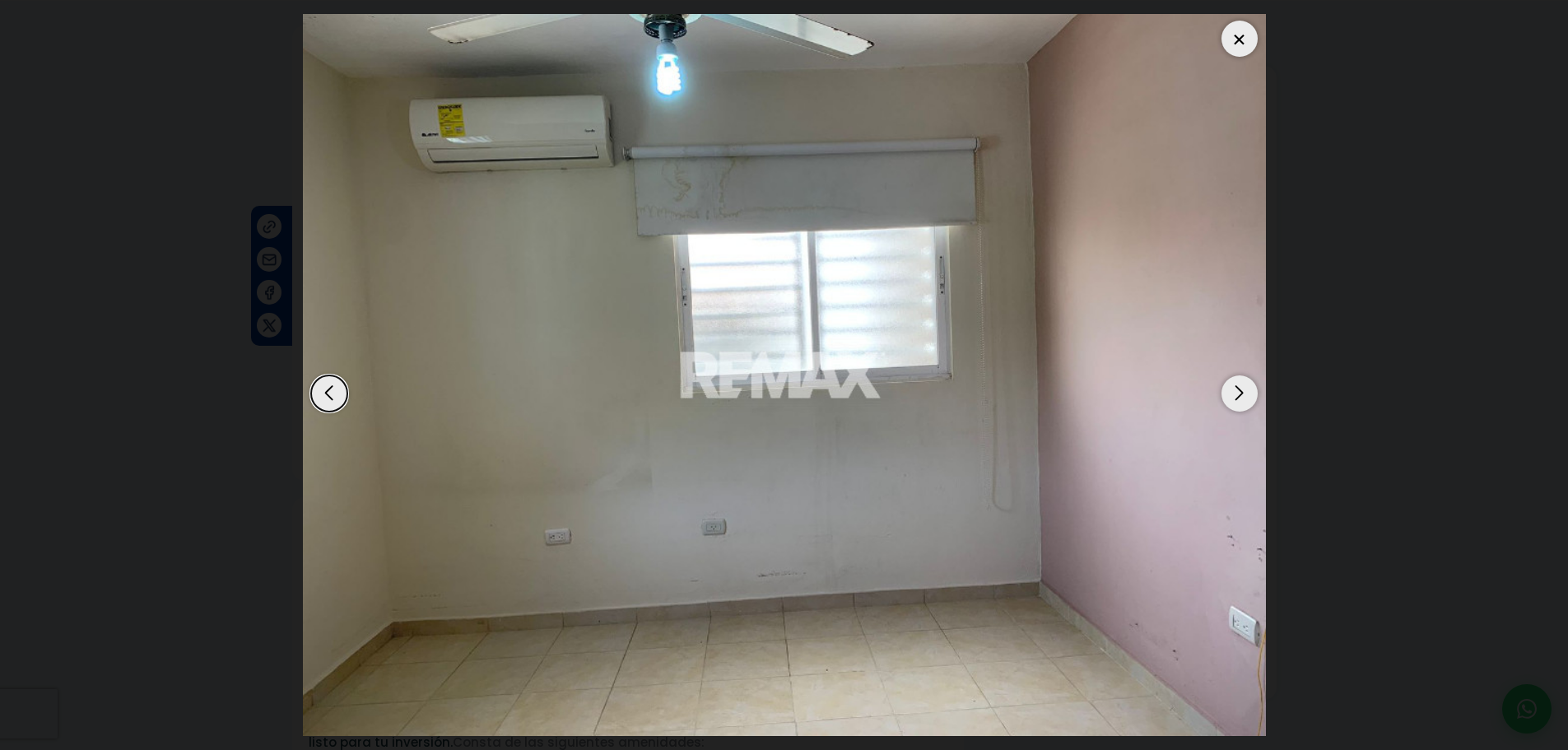
click at [1248, 396] on div "Next slide" at bounding box center [1239, 394] width 37 height 37
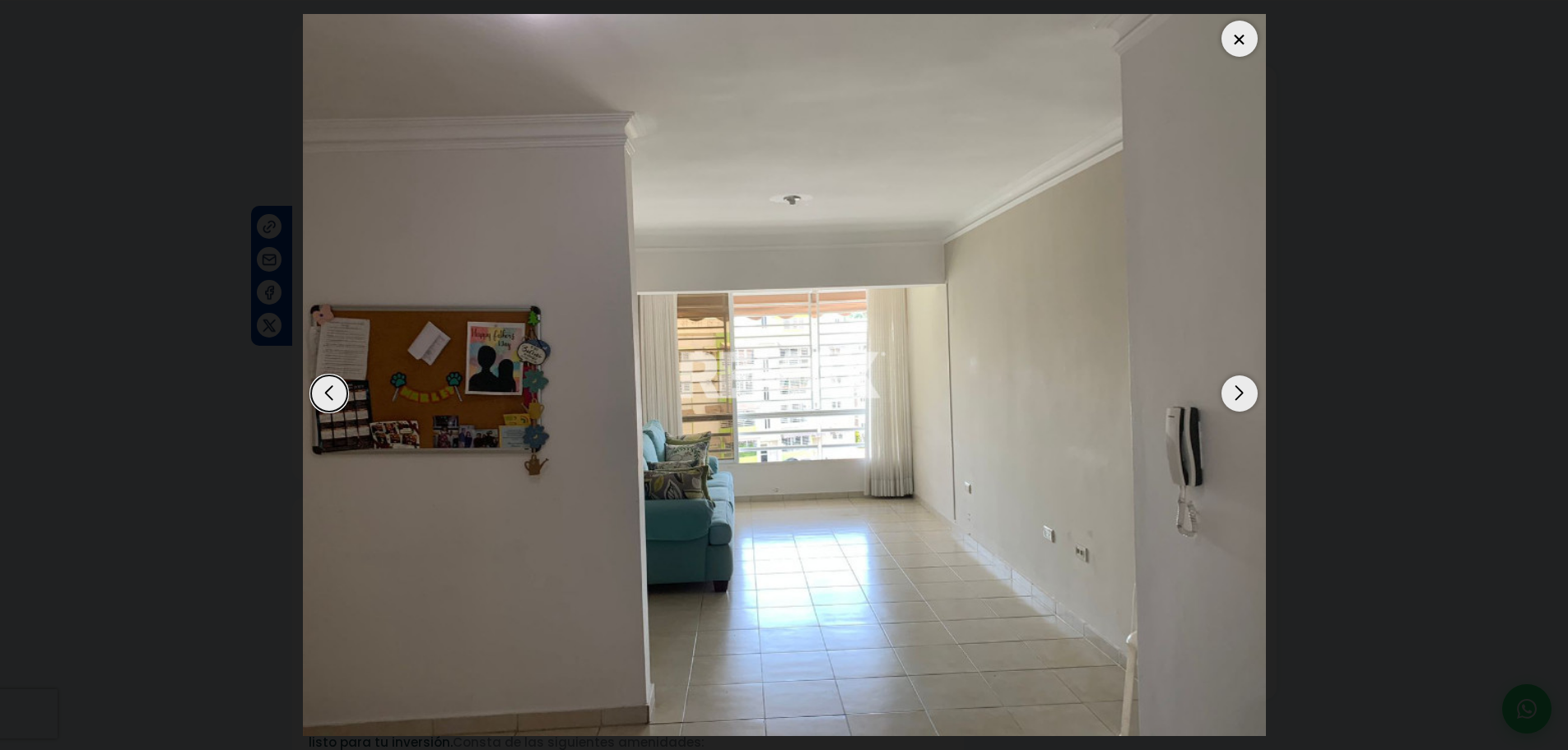
click at [1248, 396] on div "Next slide" at bounding box center [1239, 394] width 37 height 37
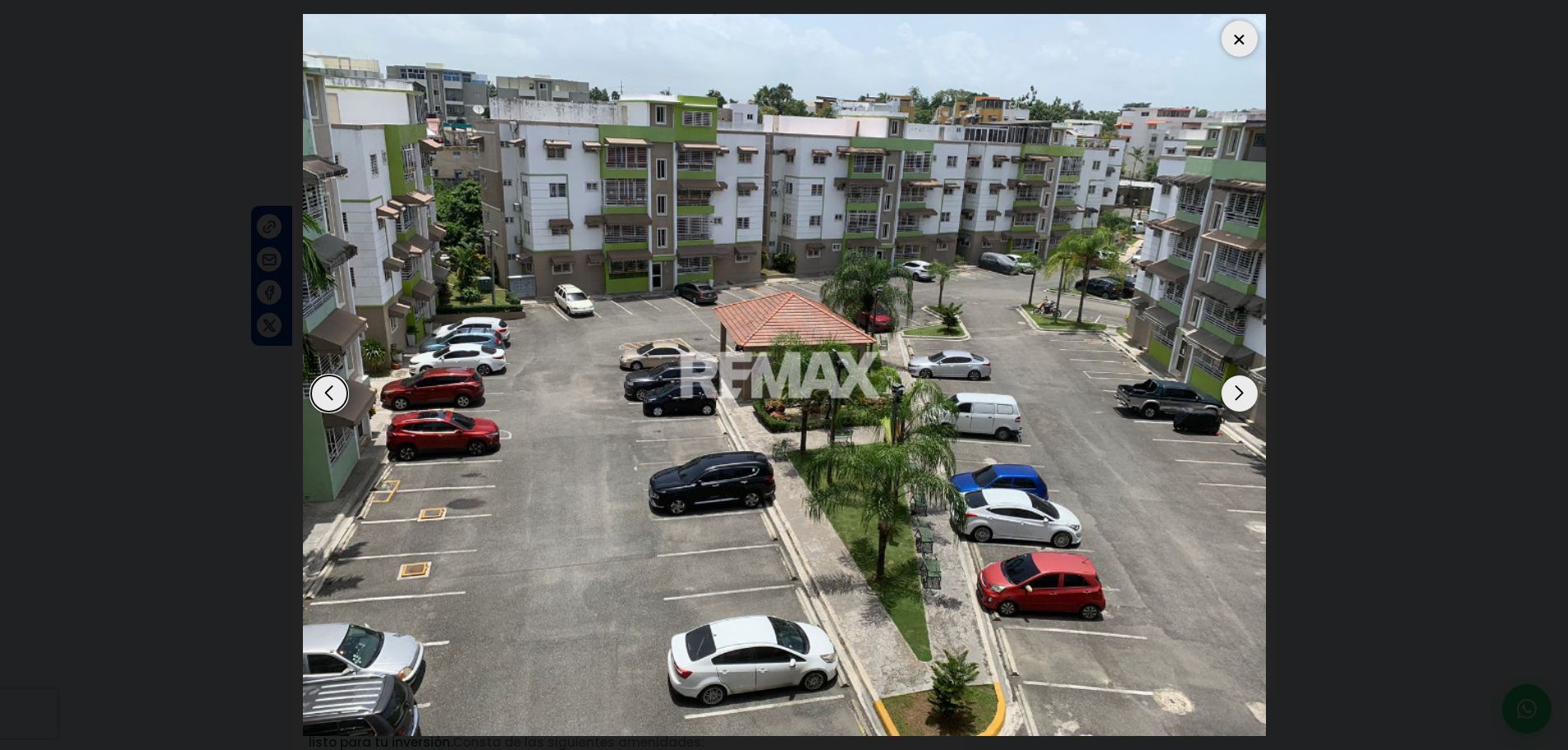
click at [1248, 396] on div "Next slide" at bounding box center [1239, 394] width 37 height 37
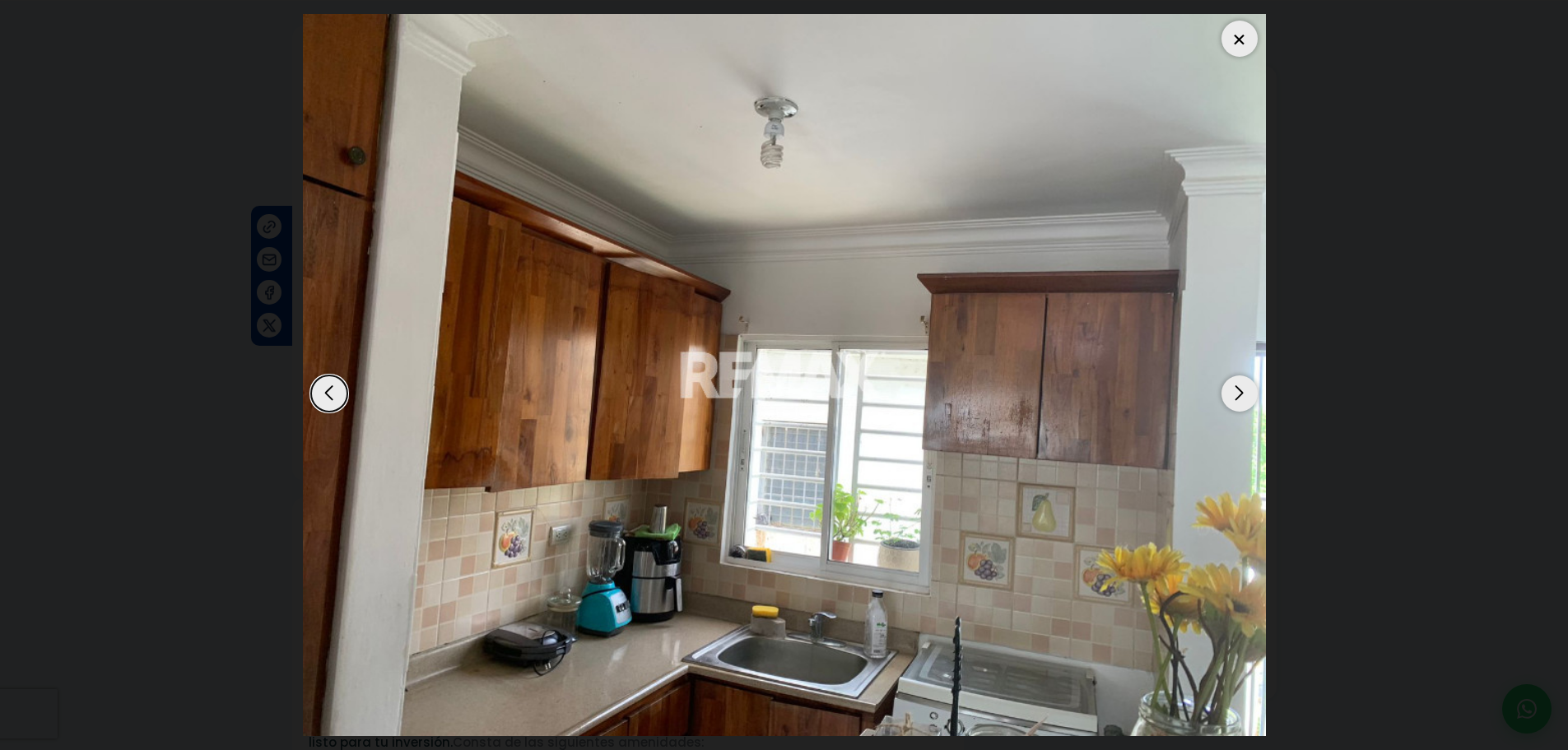
click at [1248, 396] on div "Next slide" at bounding box center [1239, 394] width 37 height 37
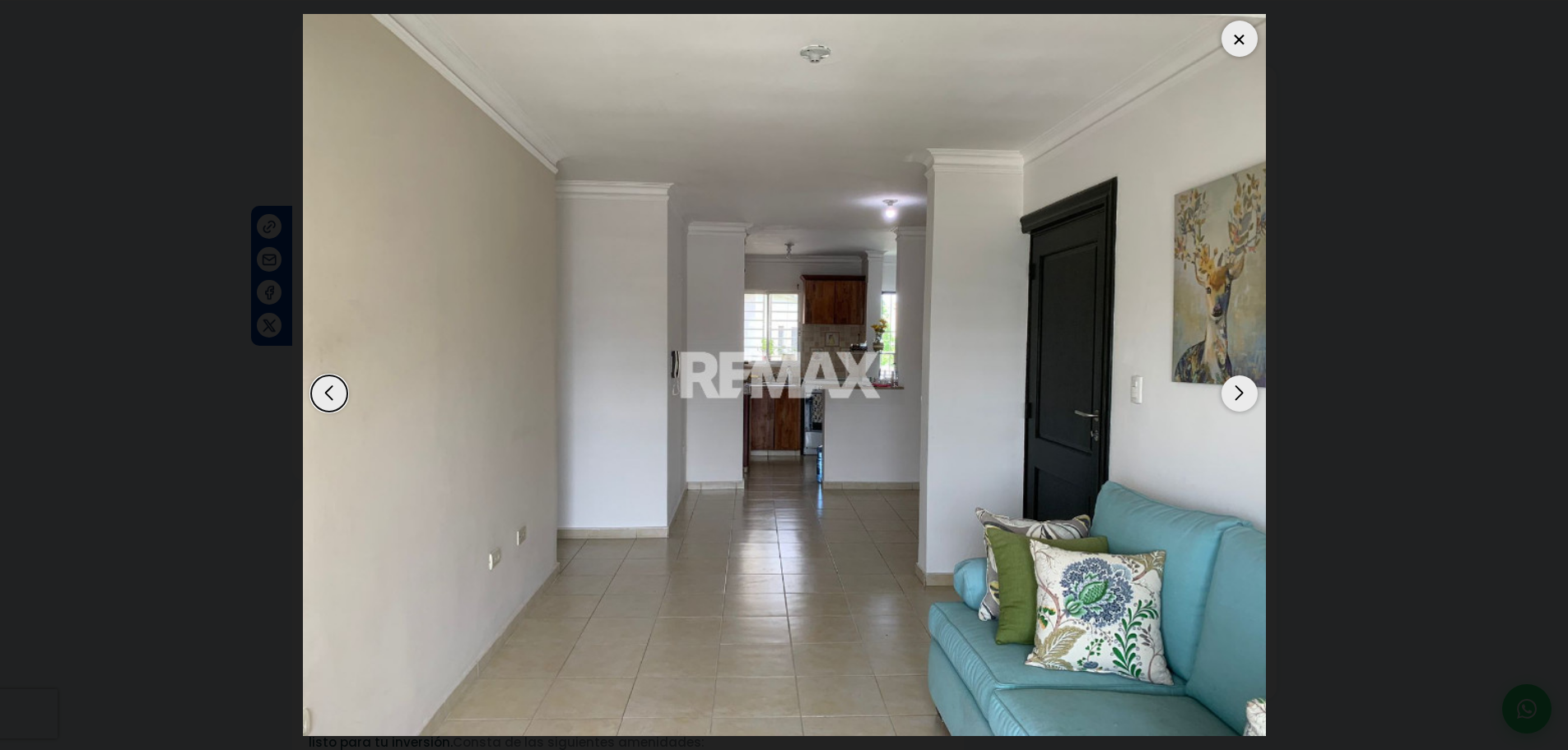
click at [329, 396] on div "Previous slide" at bounding box center [330, 394] width 37 height 37
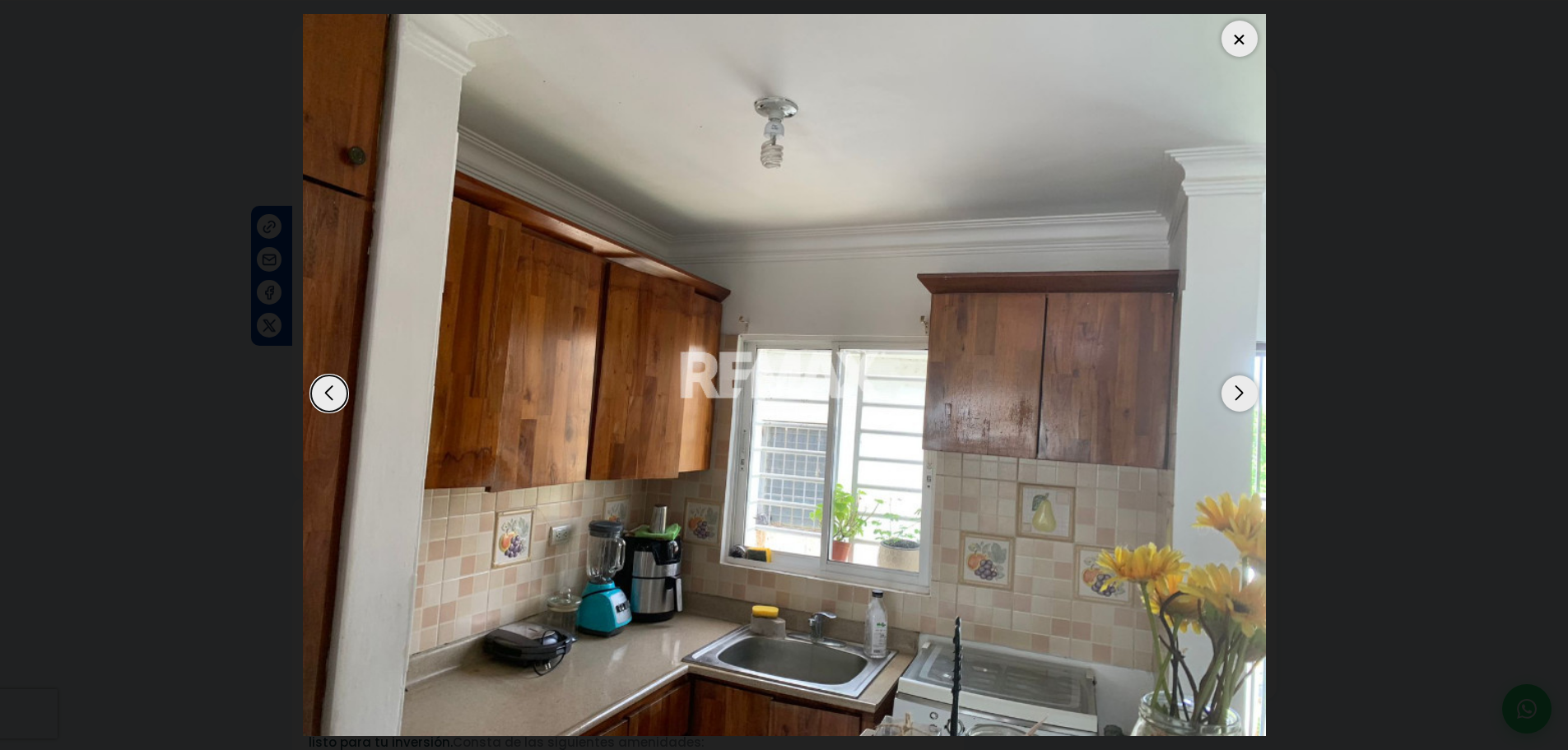
click at [1233, 392] on div "Next slide" at bounding box center [1239, 394] width 37 height 37
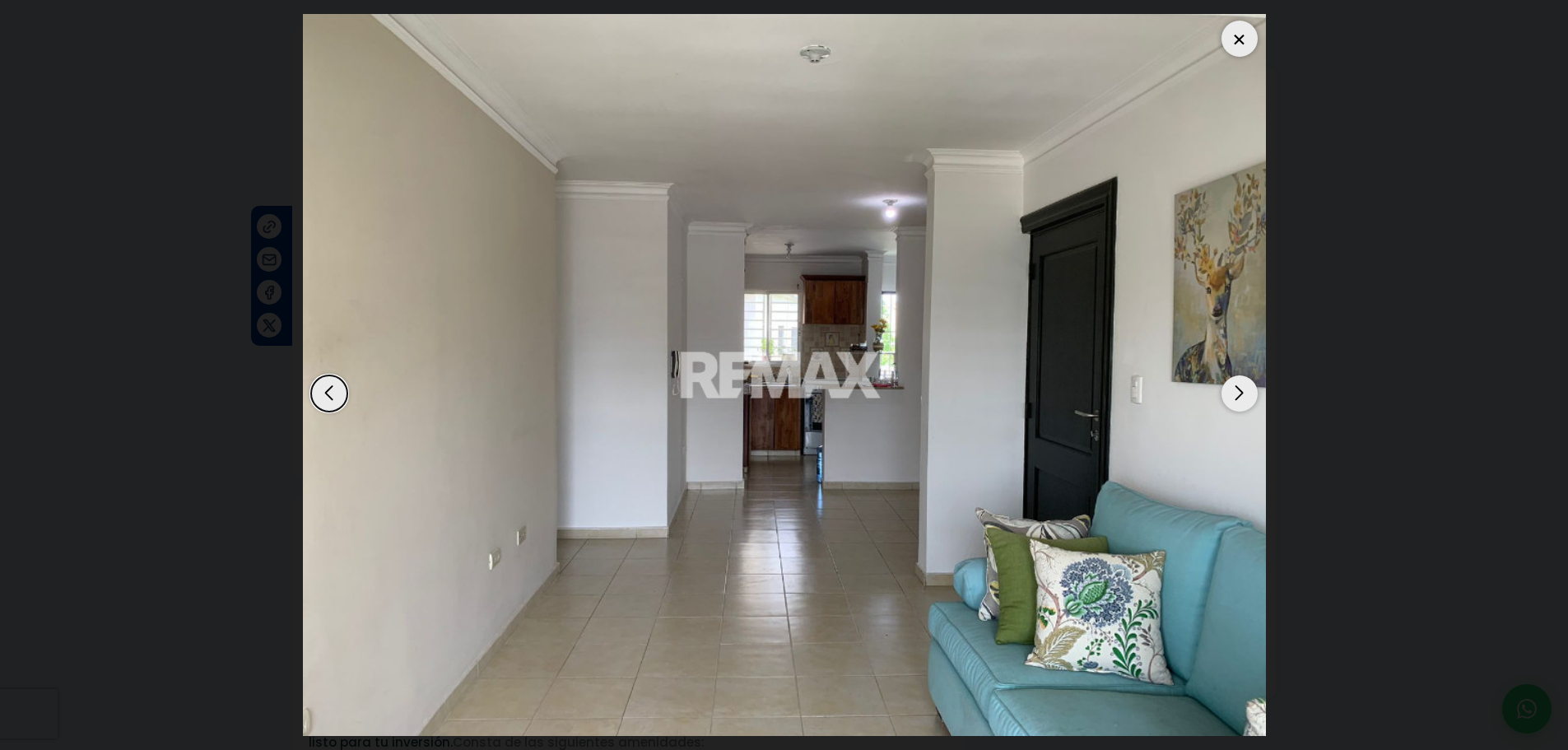
click at [1233, 392] on div "Next slide" at bounding box center [1239, 394] width 37 height 37
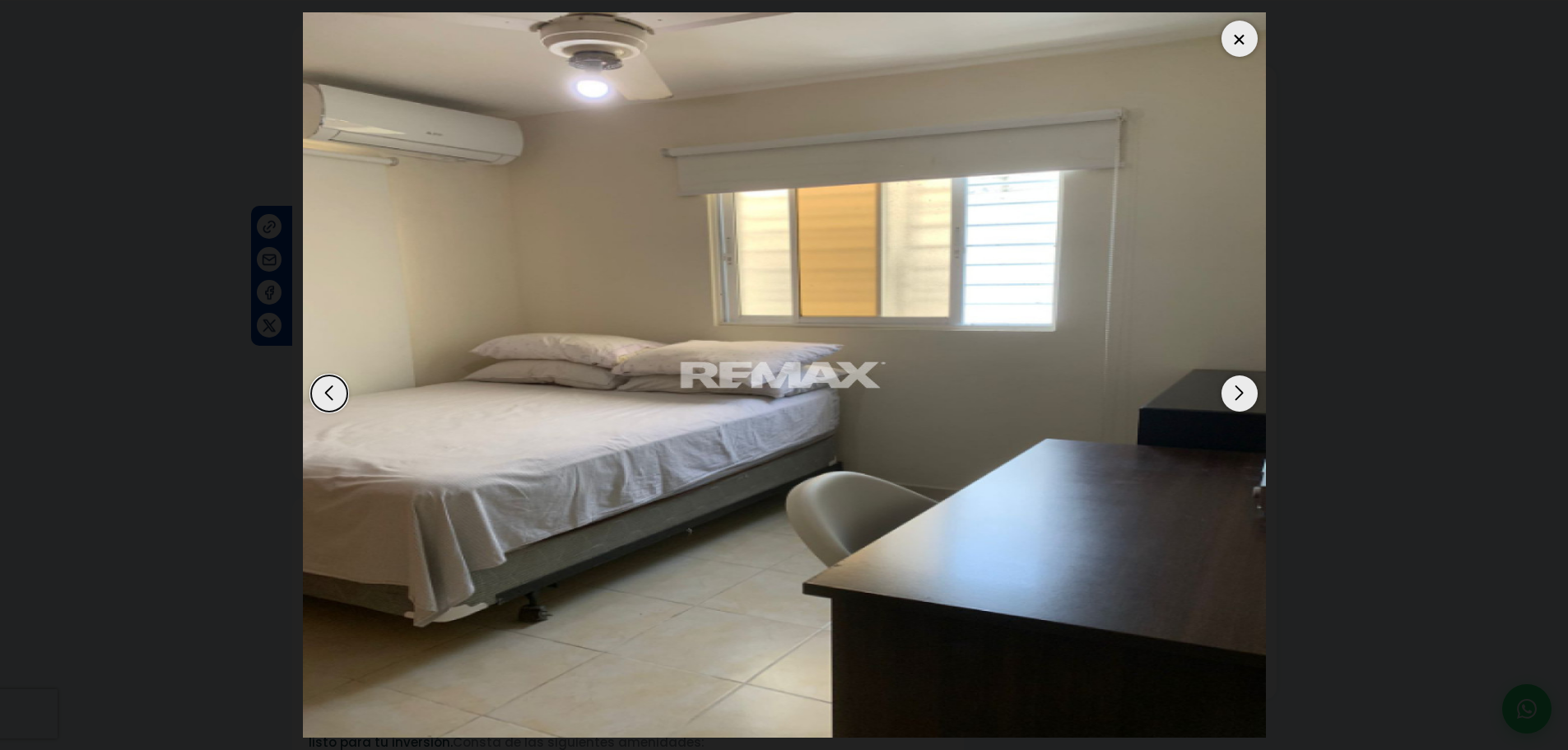
click at [1243, 405] on div "Next slide" at bounding box center [1239, 394] width 37 height 37
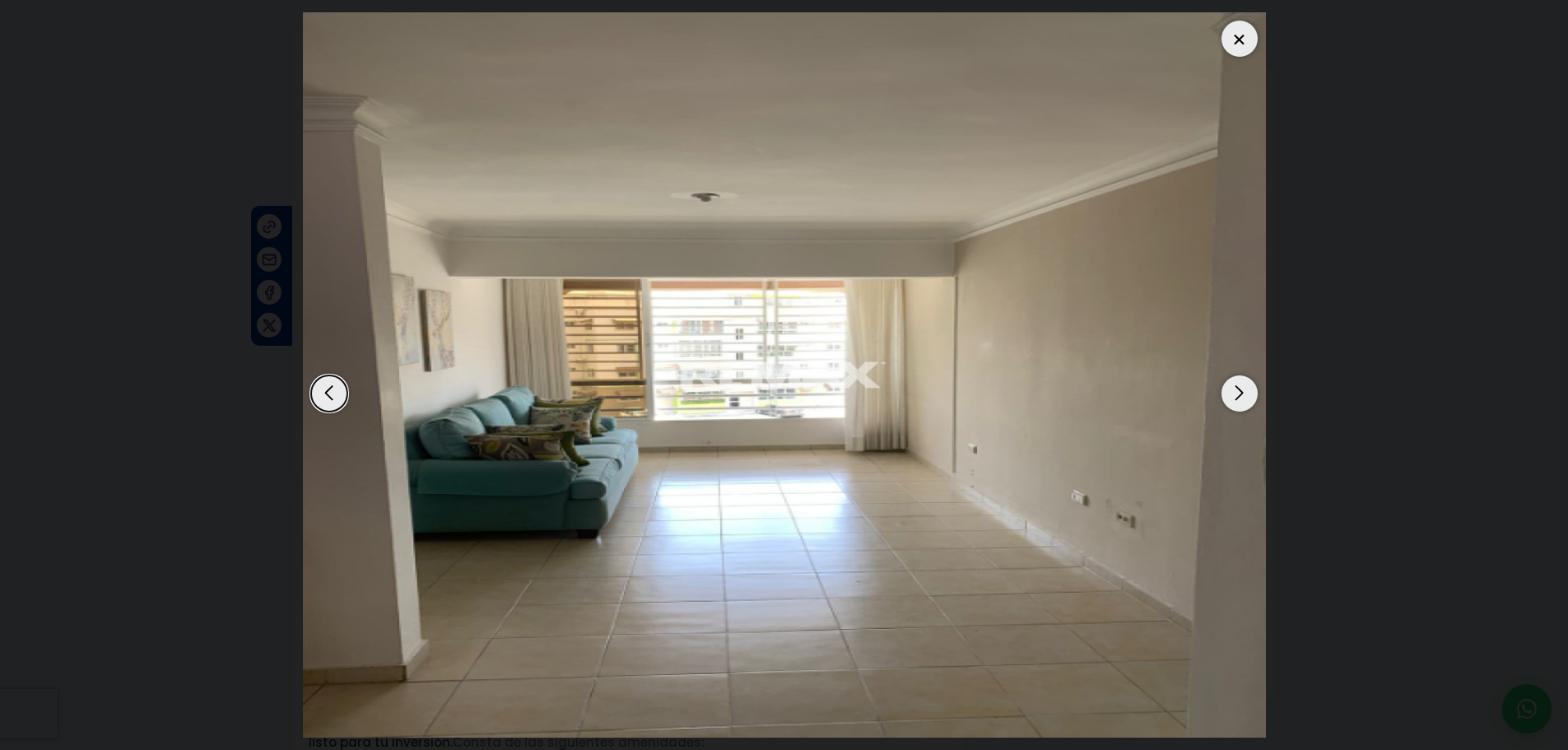
click at [1243, 405] on div "Next slide" at bounding box center [1239, 394] width 37 height 37
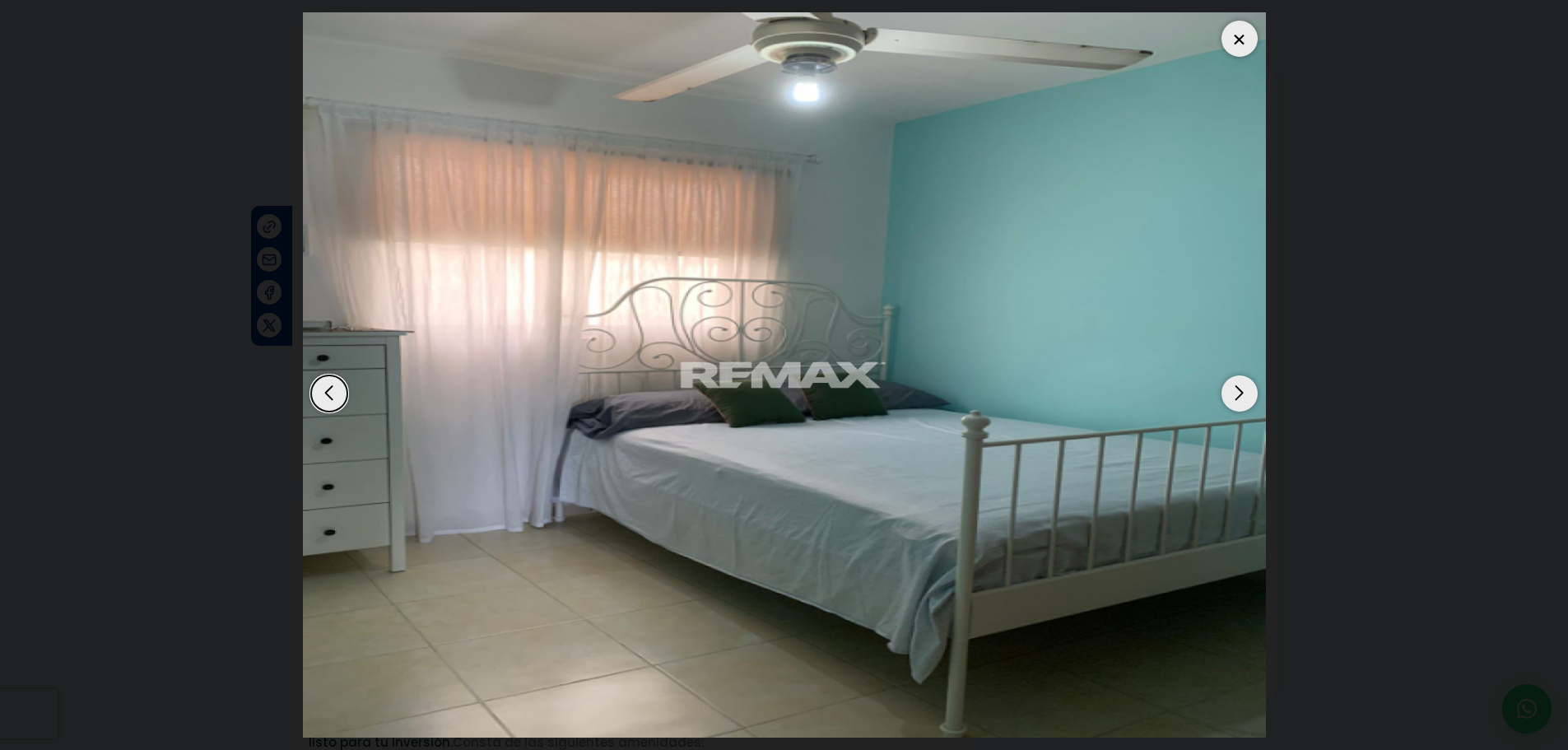
click at [1243, 405] on div "Next slide" at bounding box center [1239, 394] width 37 height 37
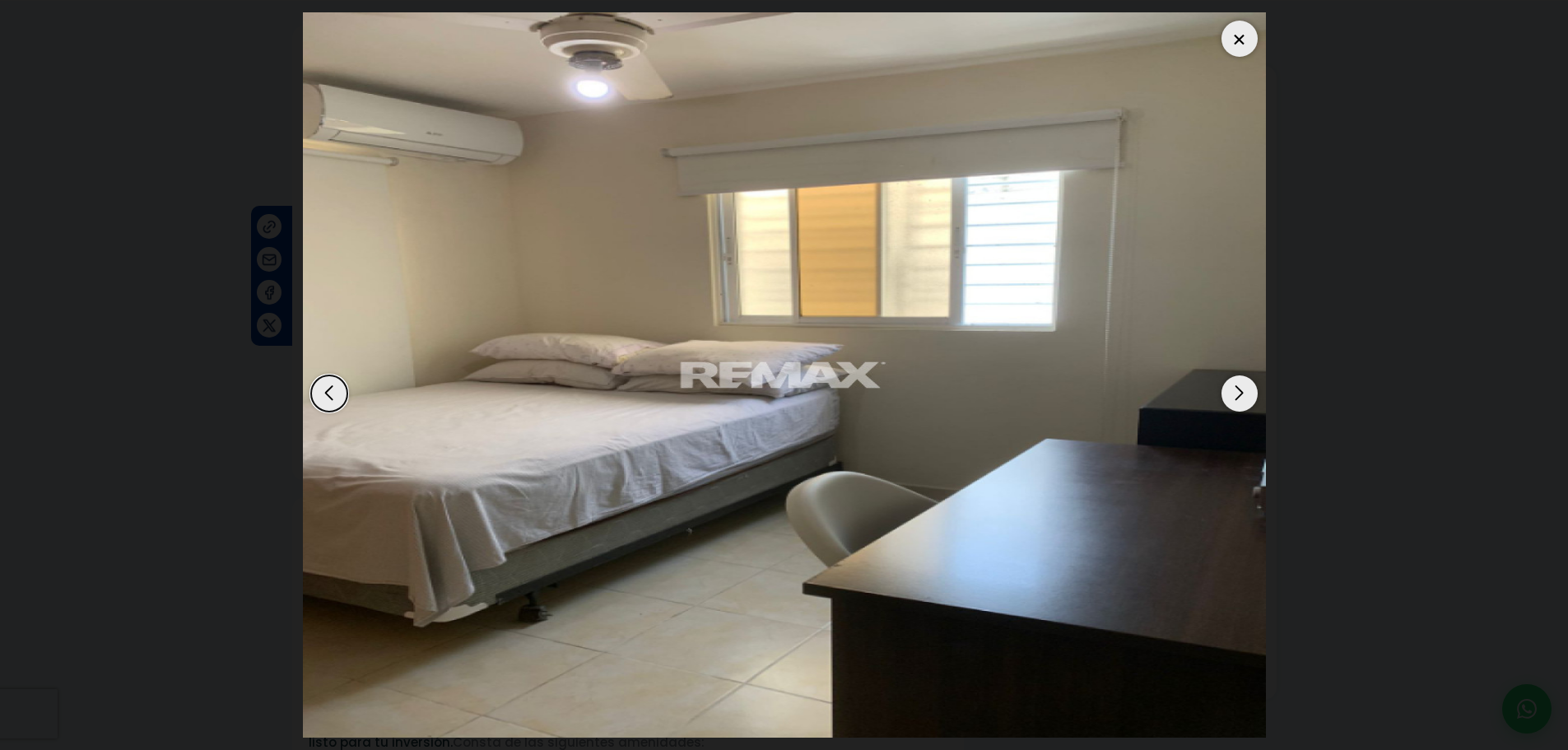
click at [1243, 405] on div "Next slide" at bounding box center [1239, 394] width 37 height 37
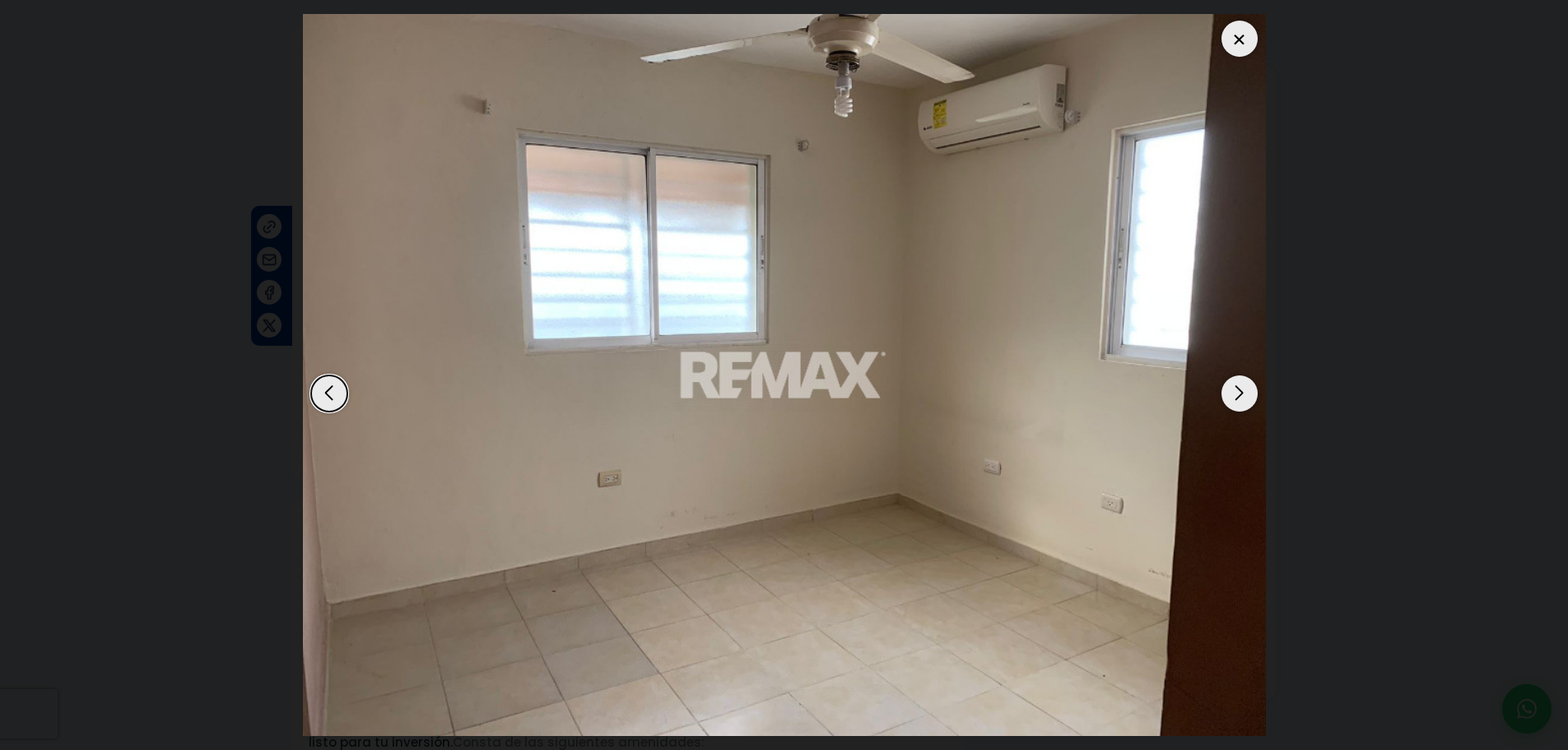
click at [1243, 405] on div "Next slide" at bounding box center [1239, 394] width 37 height 37
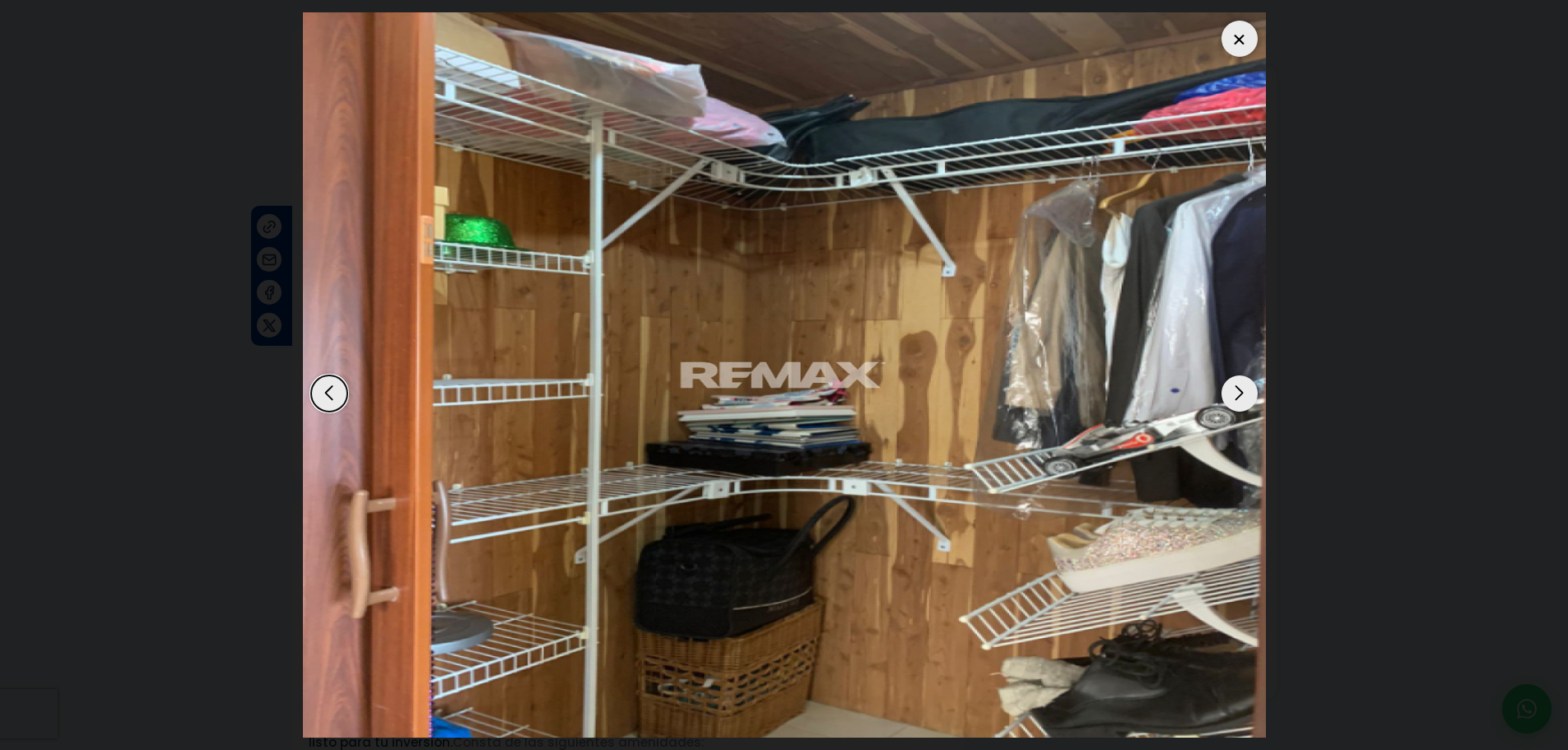
click at [1241, 403] on div "Next slide" at bounding box center [1239, 394] width 37 height 37
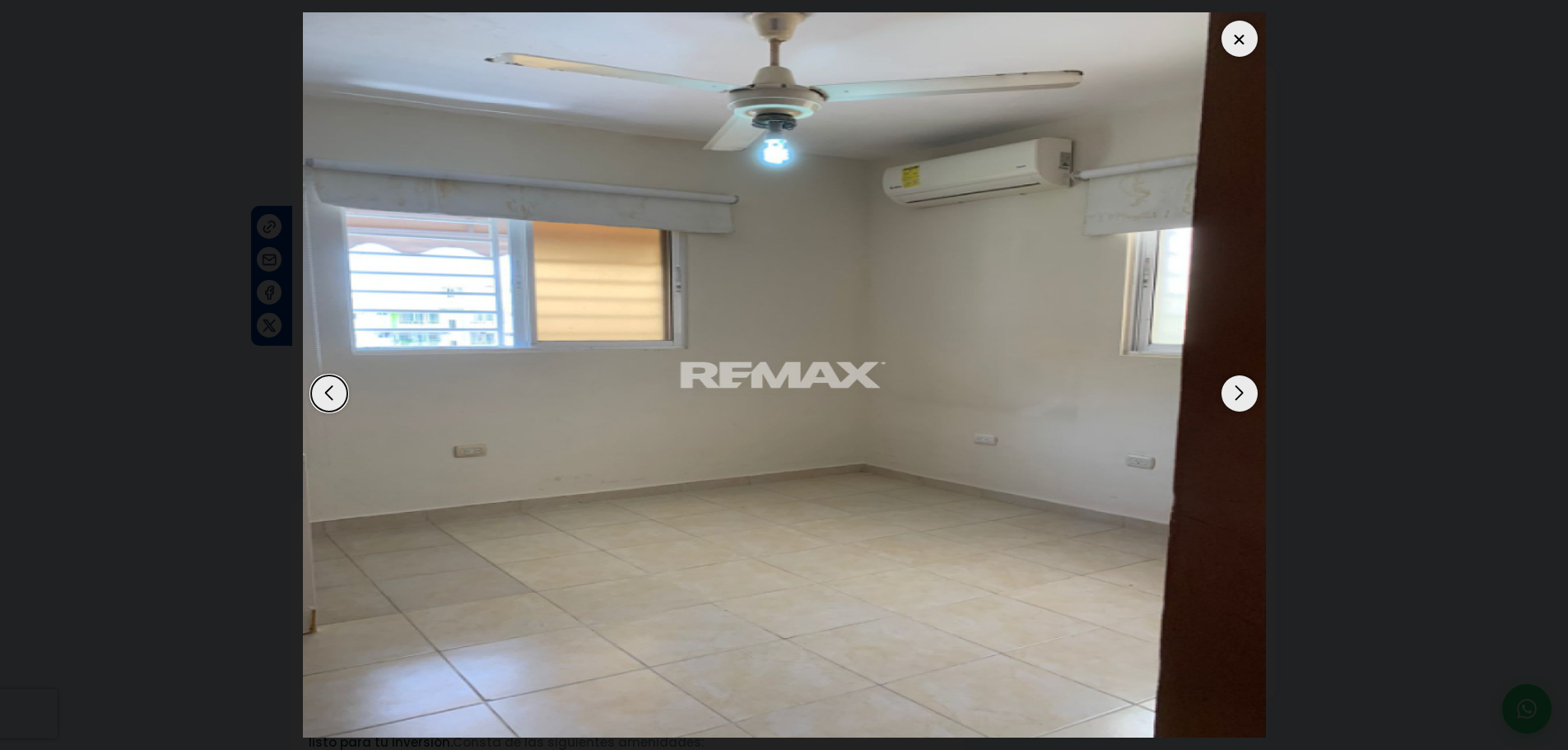
click at [310, 390] on img "13 / 14" at bounding box center [784, 375] width 963 height 725
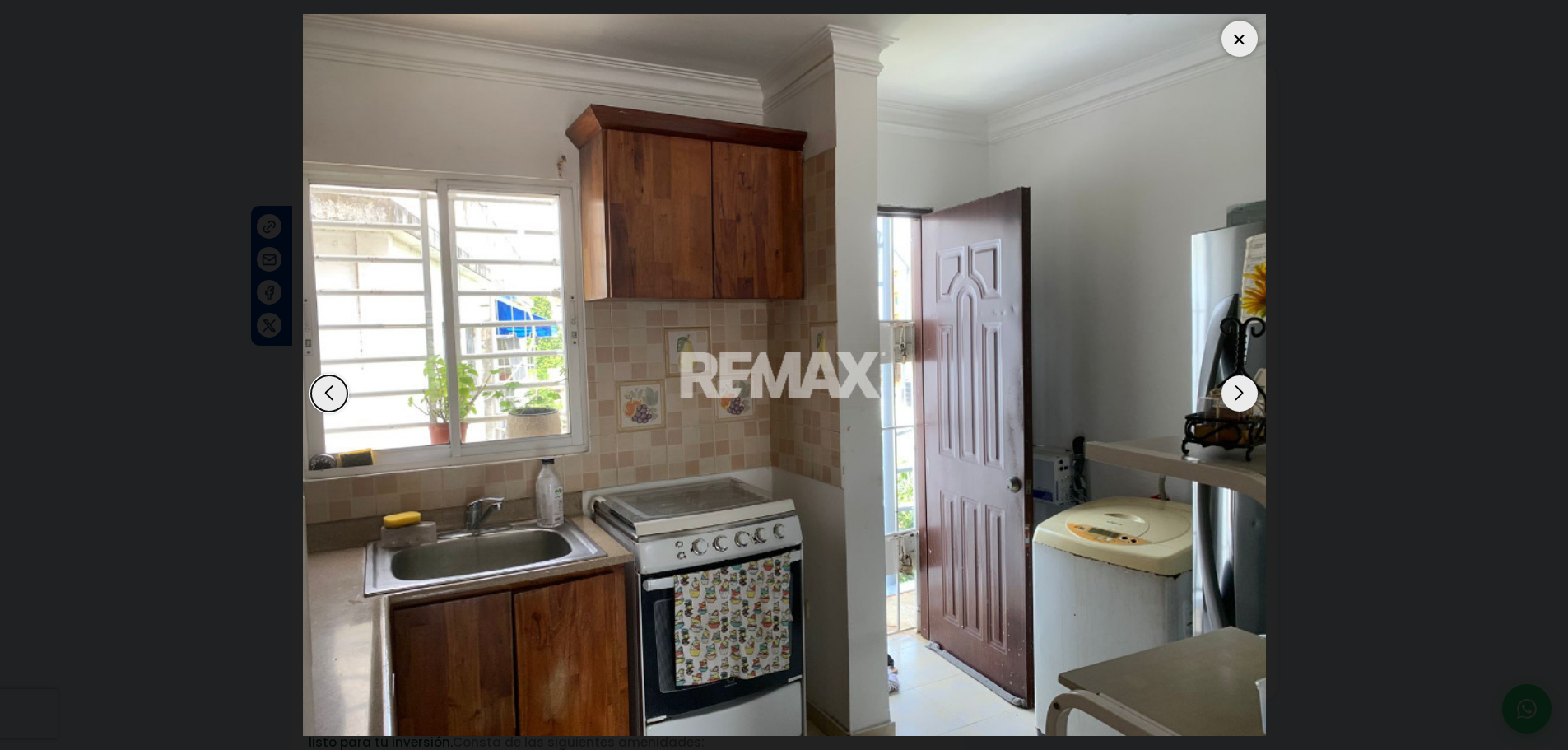
click at [339, 393] on div "Previous slide" at bounding box center [330, 394] width 37 height 37
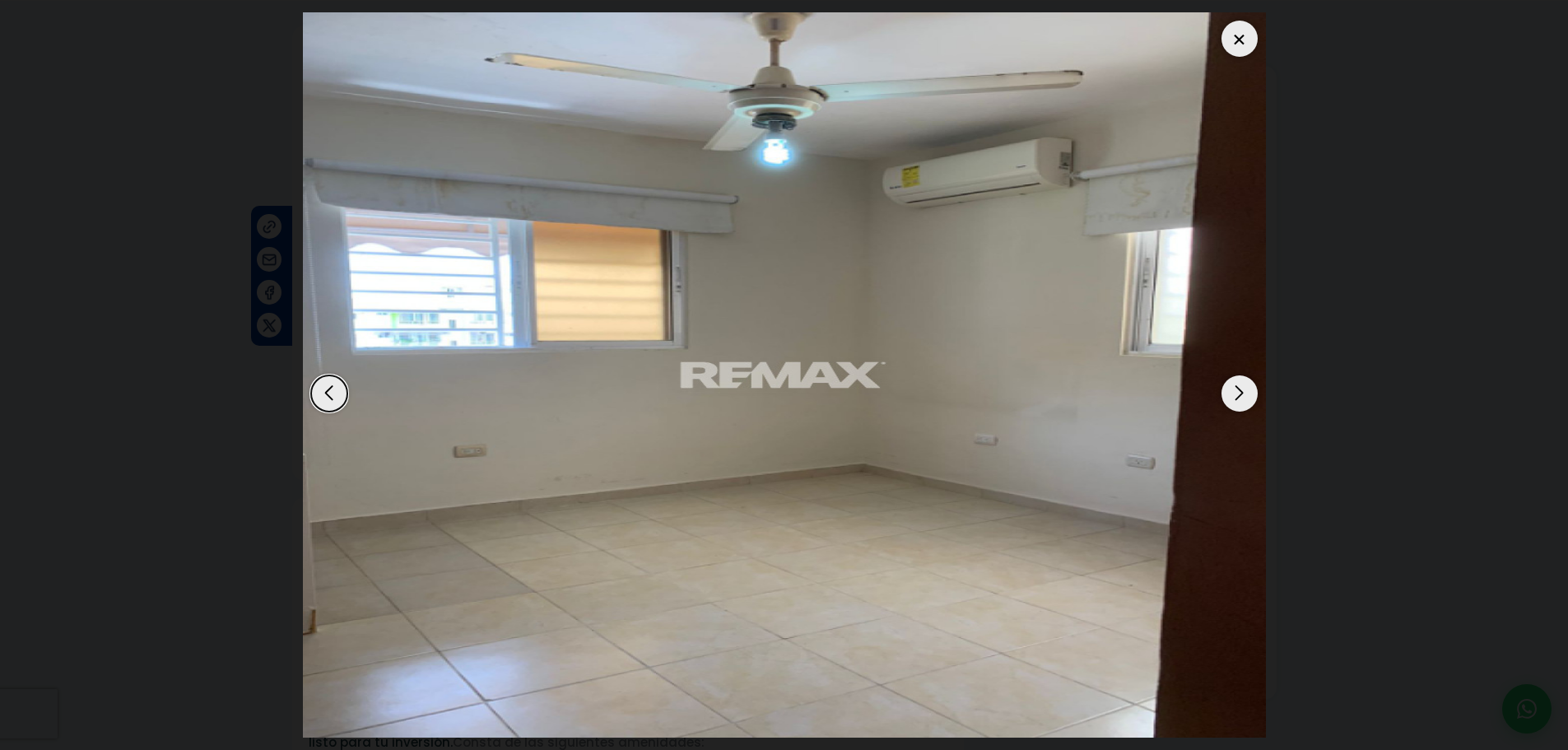
click at [1242, 398] on div "Next slide" at bounding box center [1239, 394] width 37 height 37
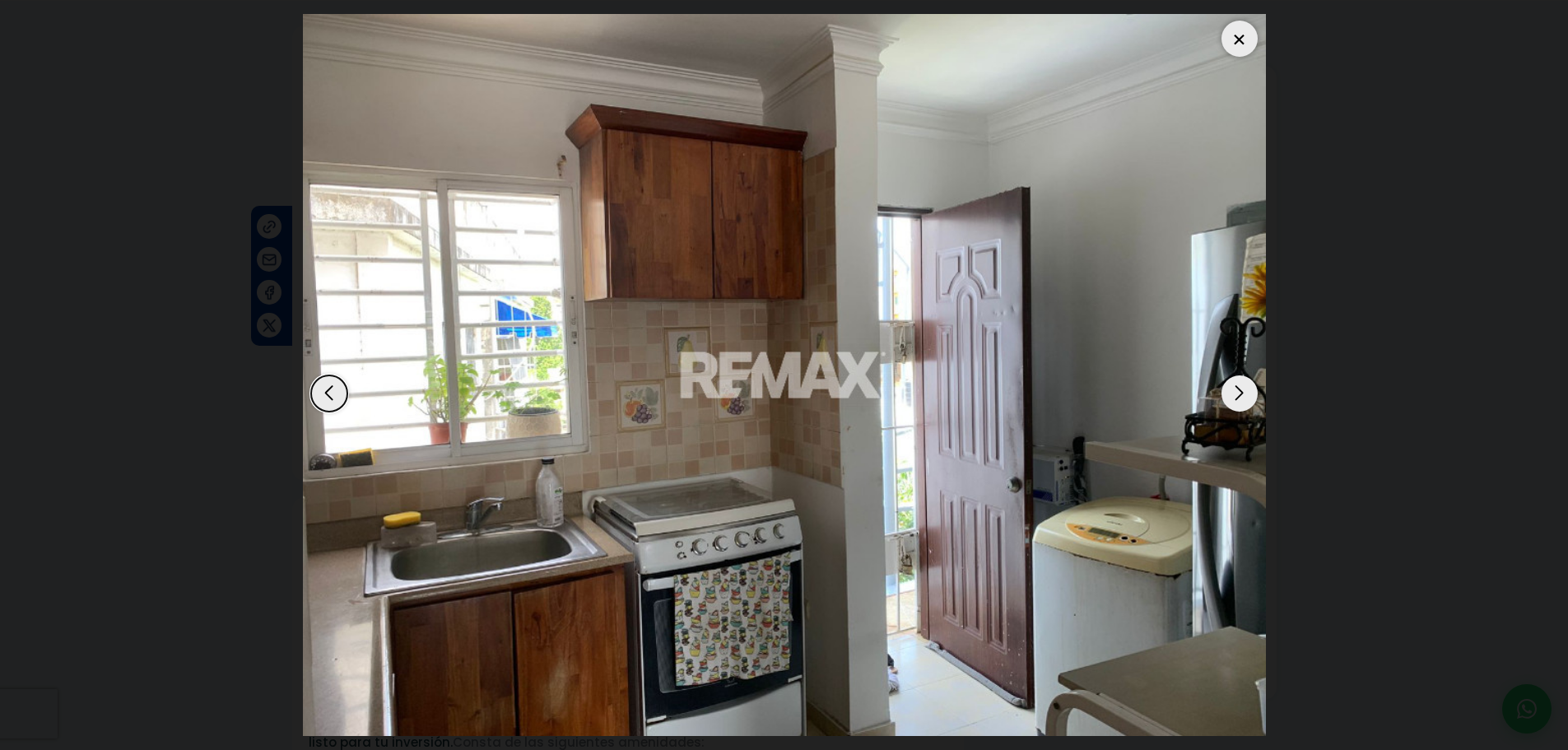
click at [1242, 398] on div "Next slide" at bounding box center [1239, 394] width 37 height 37
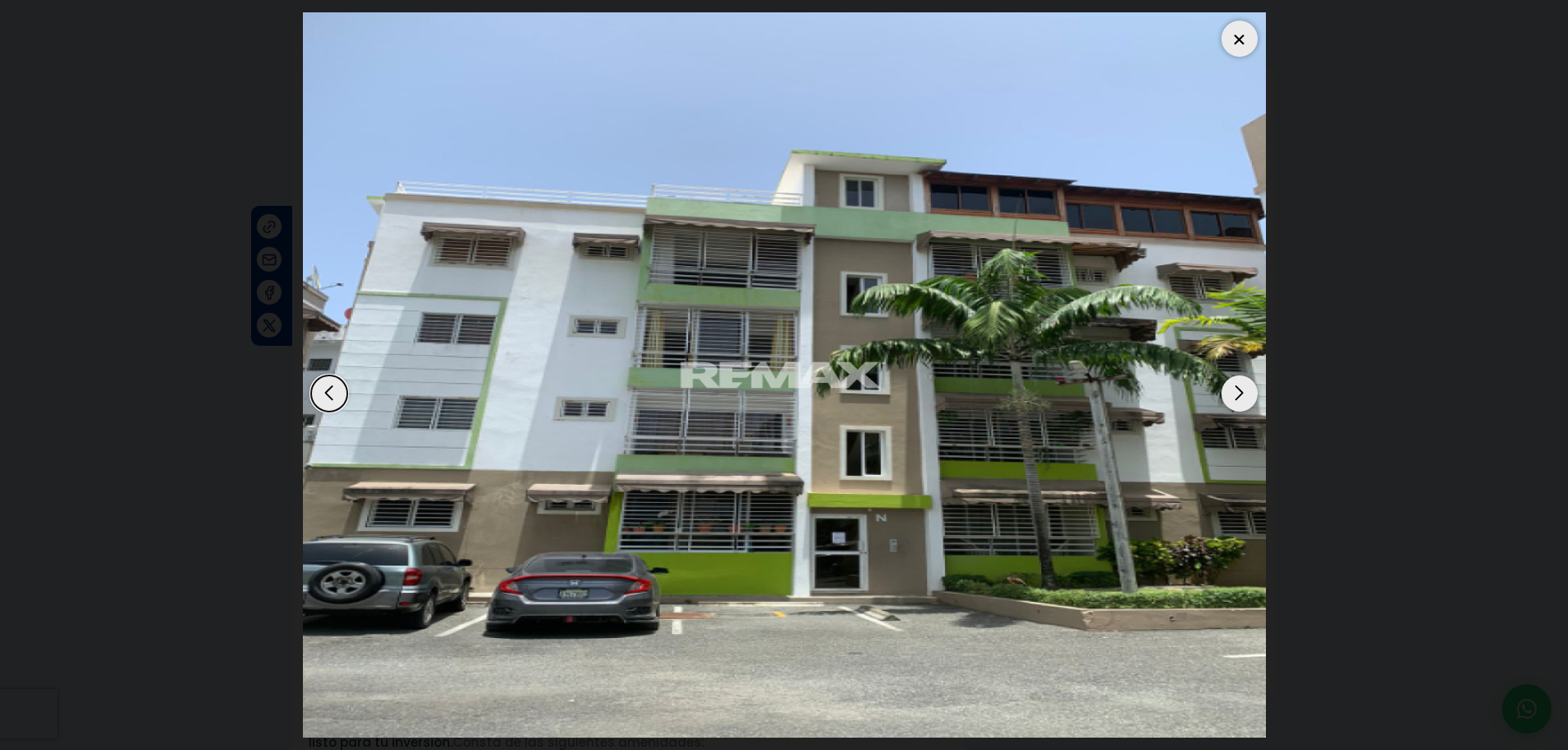
click at [1242, 398] on div "Next slide" at bounding box center [1239, 394] width 37 height 37
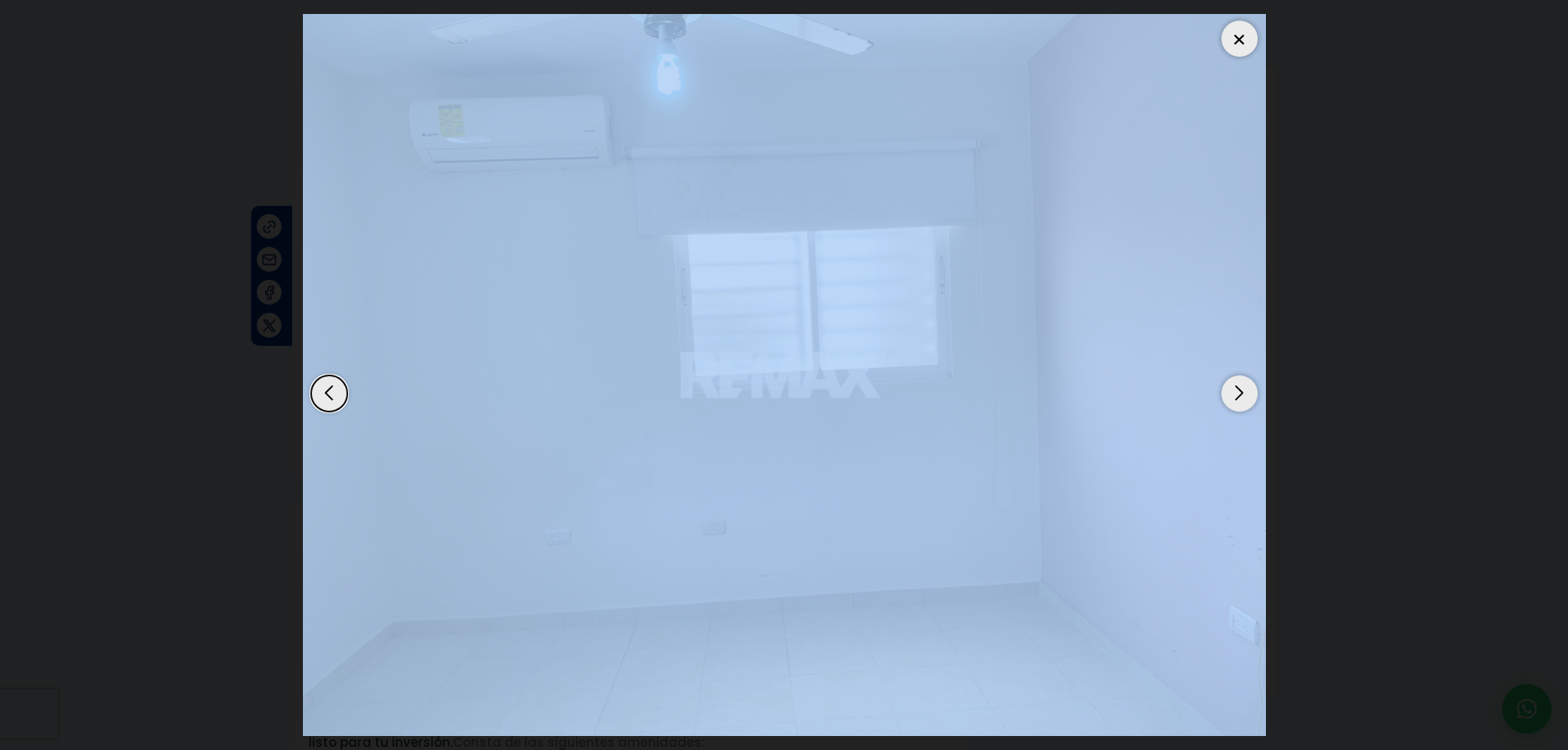
click at [1242, 398] on div "Next slide" at bounding box center [1239, 394] width 37 height 37
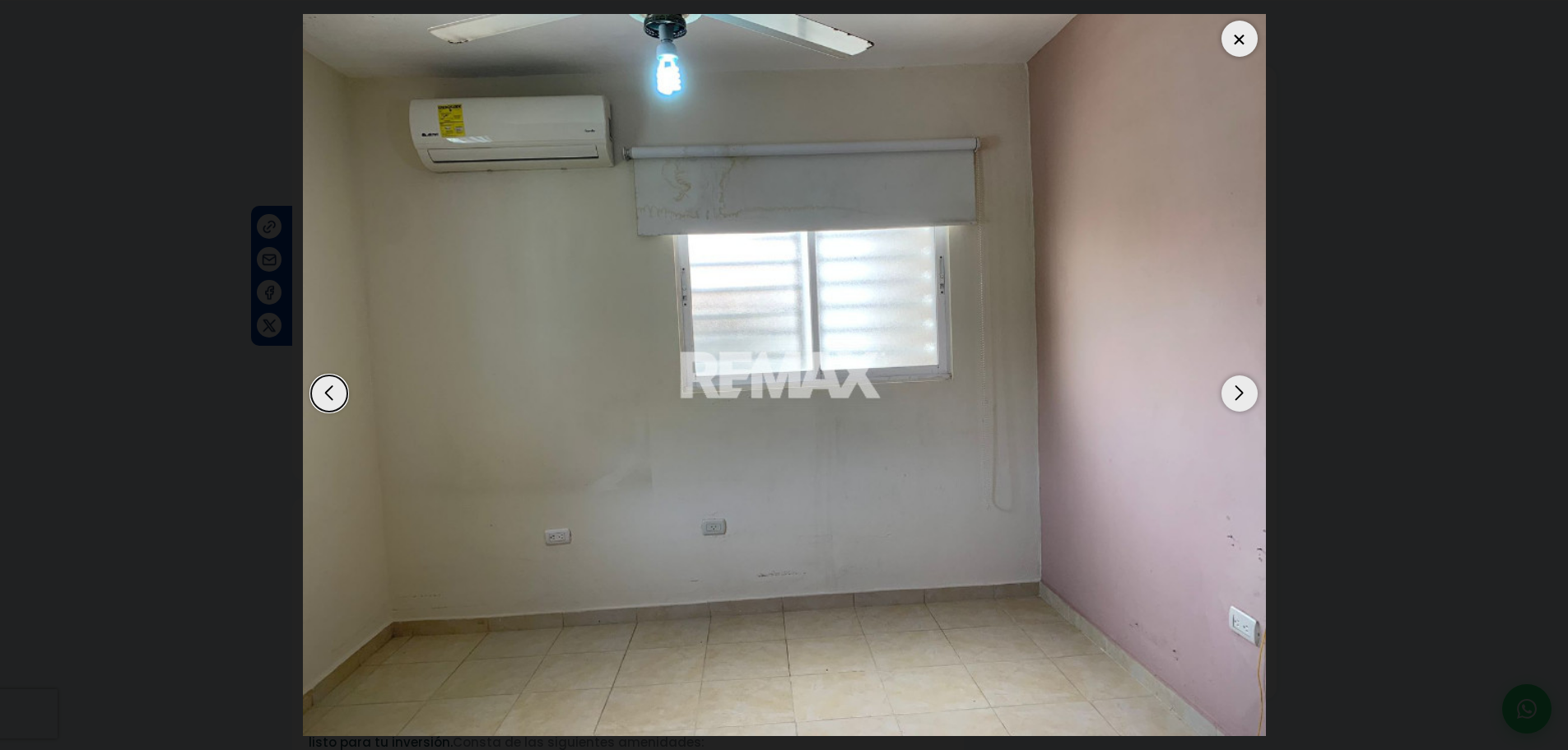
click at [1242, 398] on div "Next slide" at bounding box center [1239, 394] width 37 height 37
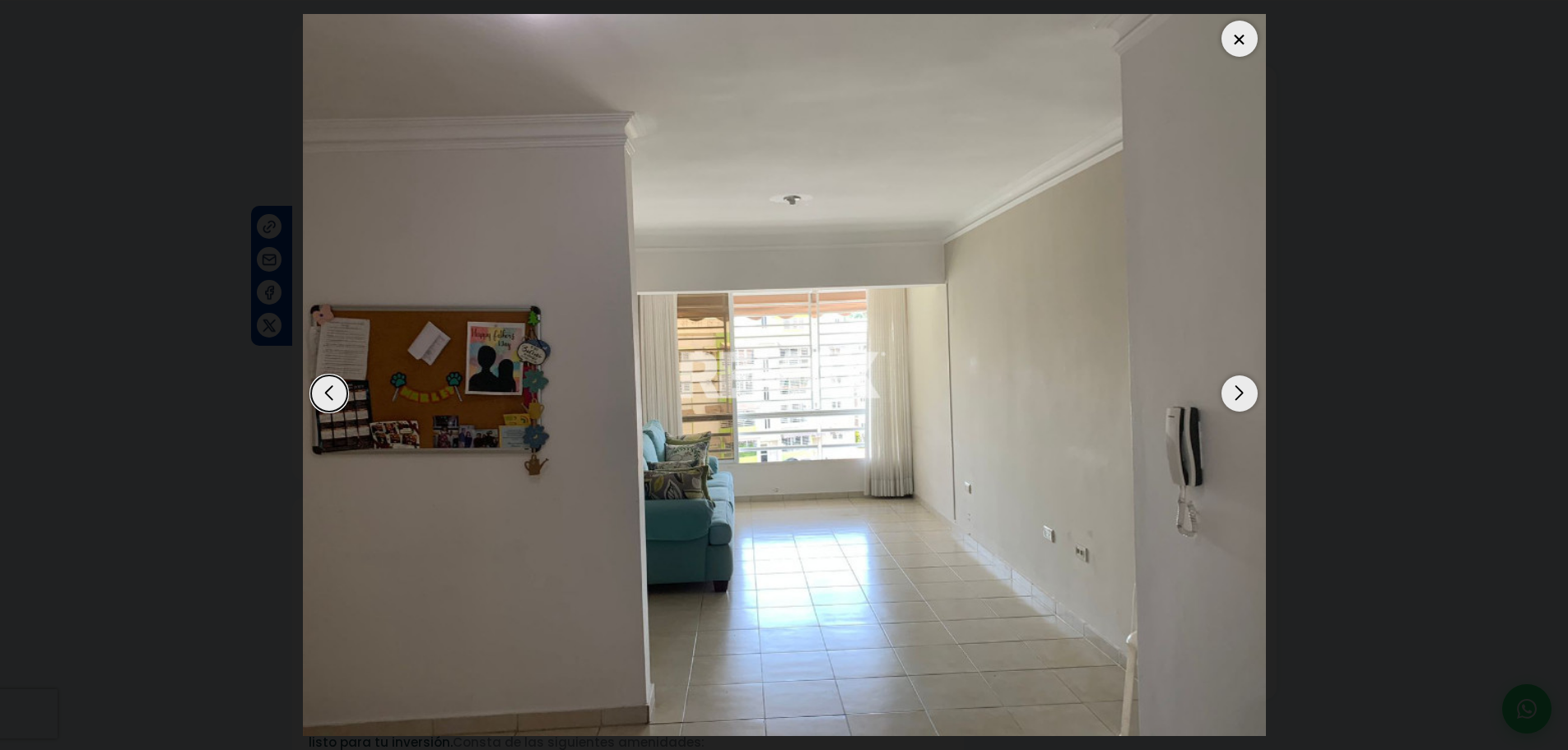
click at [1242, 398] on div "Next slide" at bounding box center [1239, 394] width 37 height 37
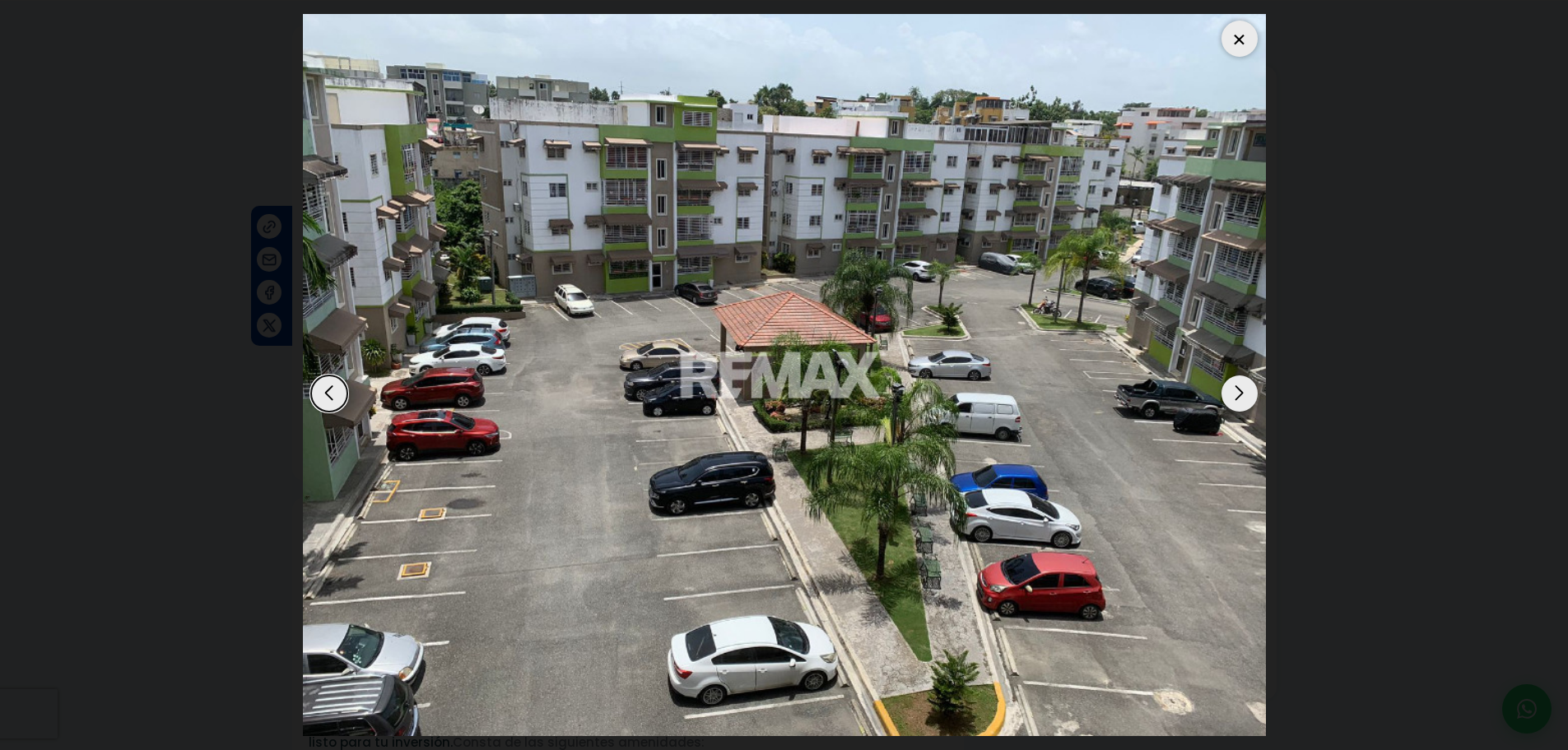
click at [1242, 398] on div "Next slide" at bounding box center [1239, 394] width 37 height 37
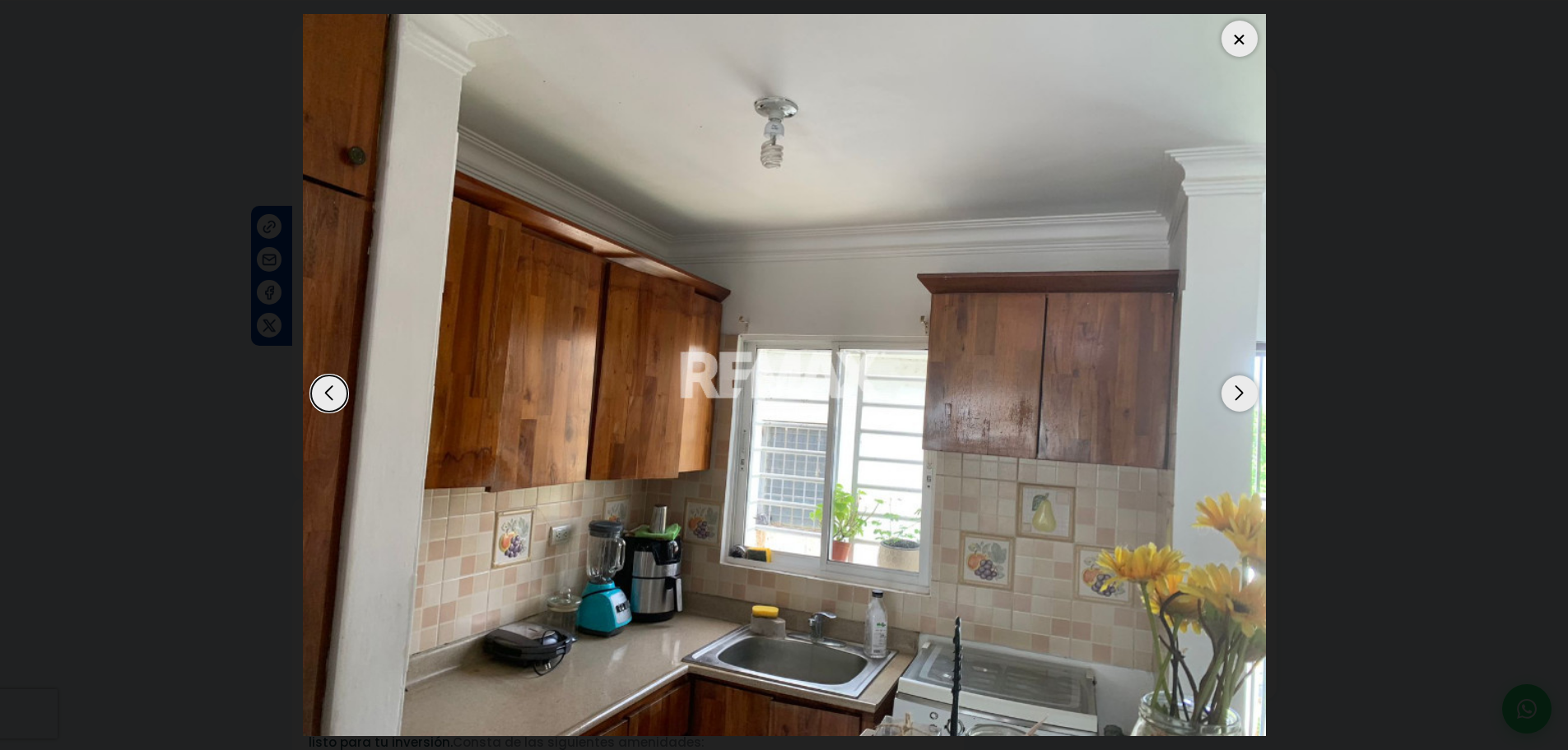
click at [1242, 398] on div "Next slide" at bounding box center [1239, 394] width 37 height 37
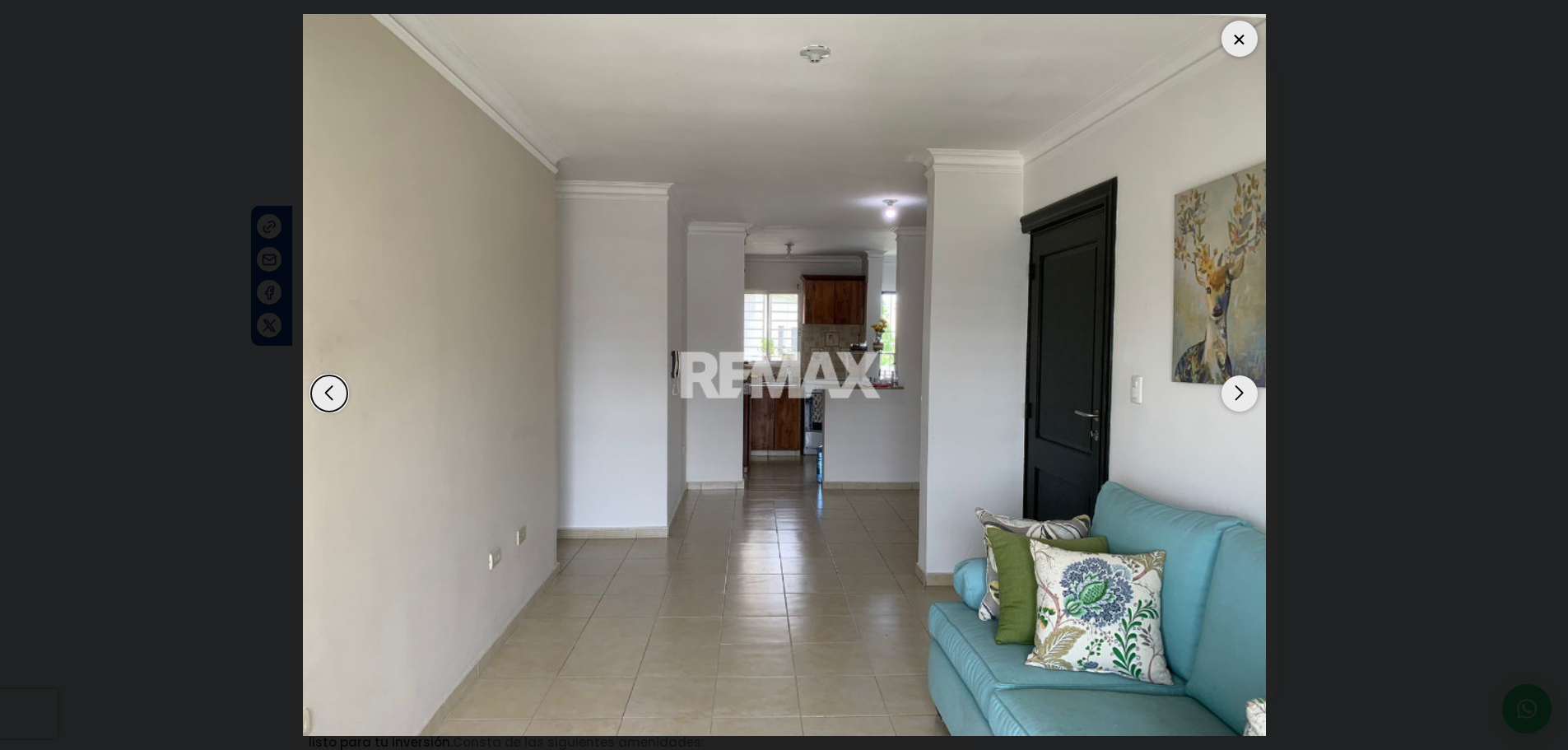
click at [1242, 398] on div "Next slide" at bounding box center [1239, 394] width 37 height 37
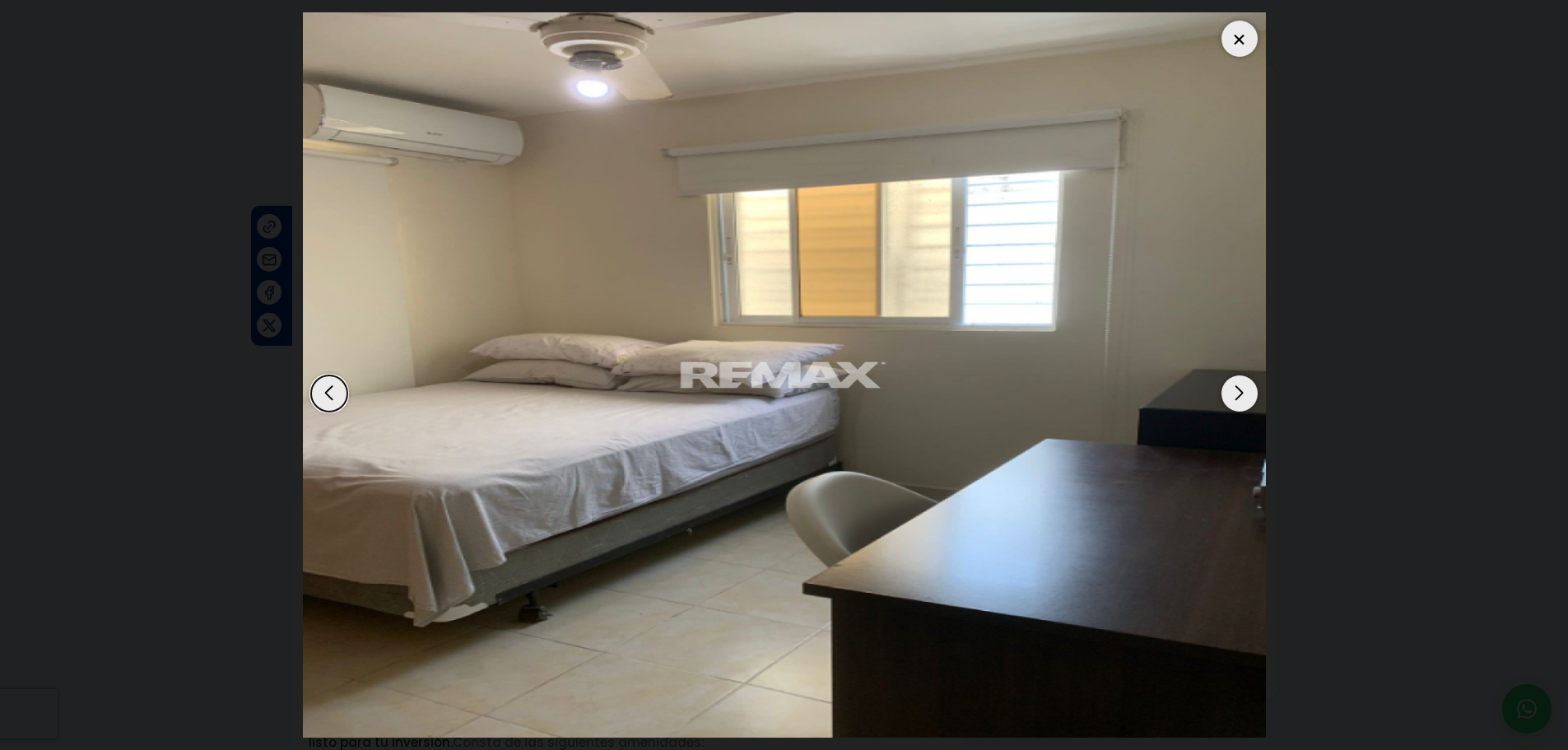
click at [1242, 398] on div "Next slide" at bounding box center [1239, 394] width 37 height 37
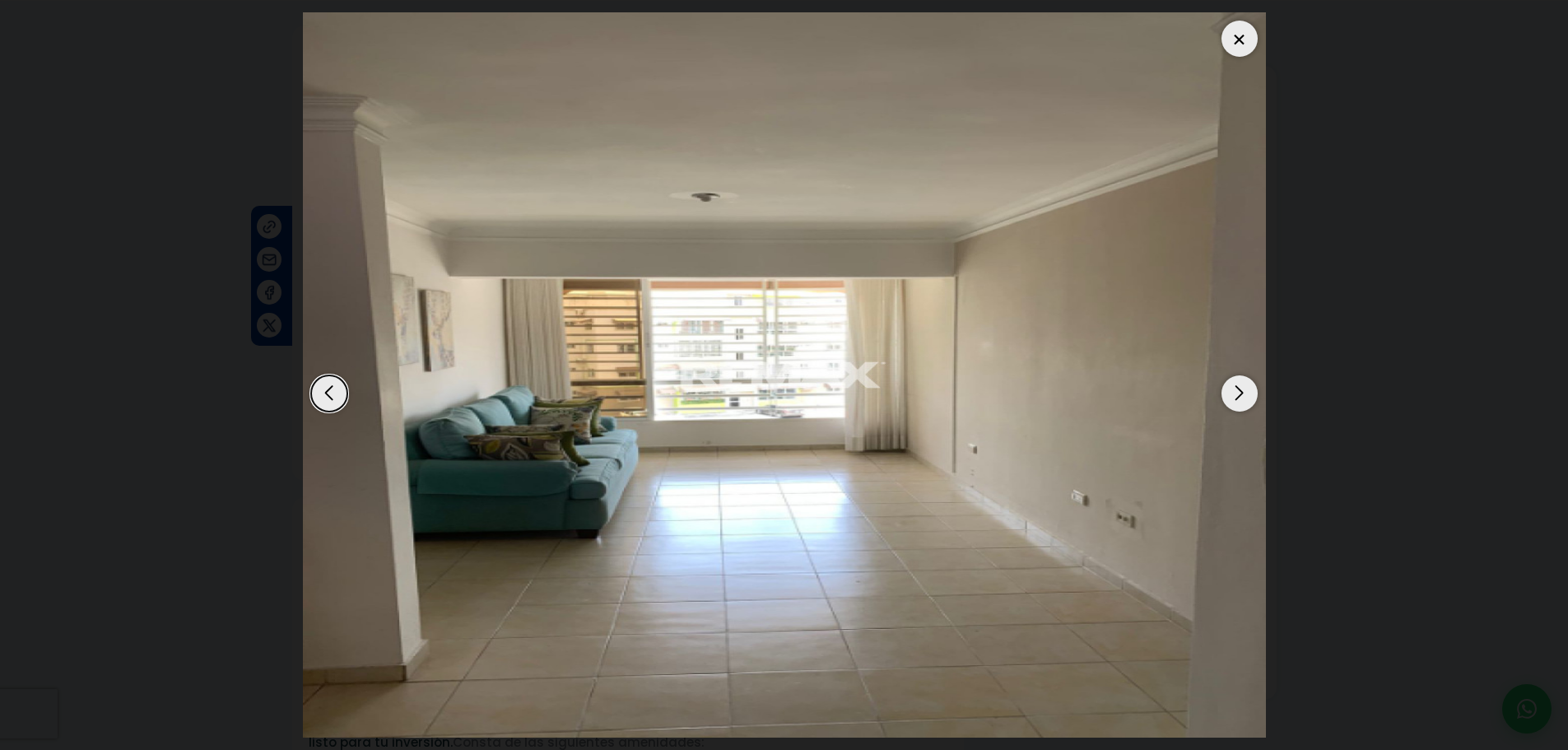
click at [1242, 398] on div "Next slide" at bounding box center [1239, 394] width 37 height 37
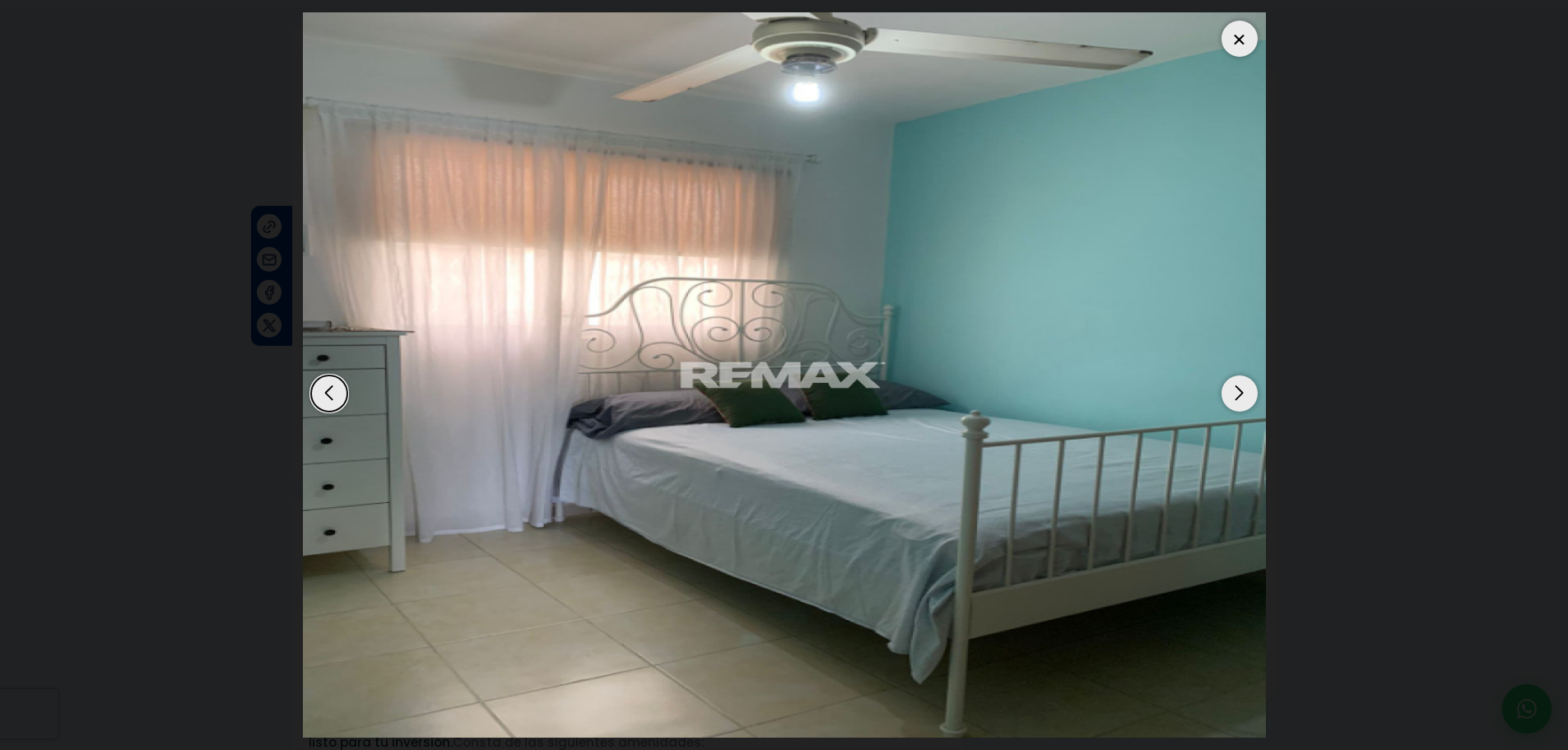
click at [1242, 398] on div "Next slide" at bounding box center [1239, 394] width 37 height 37
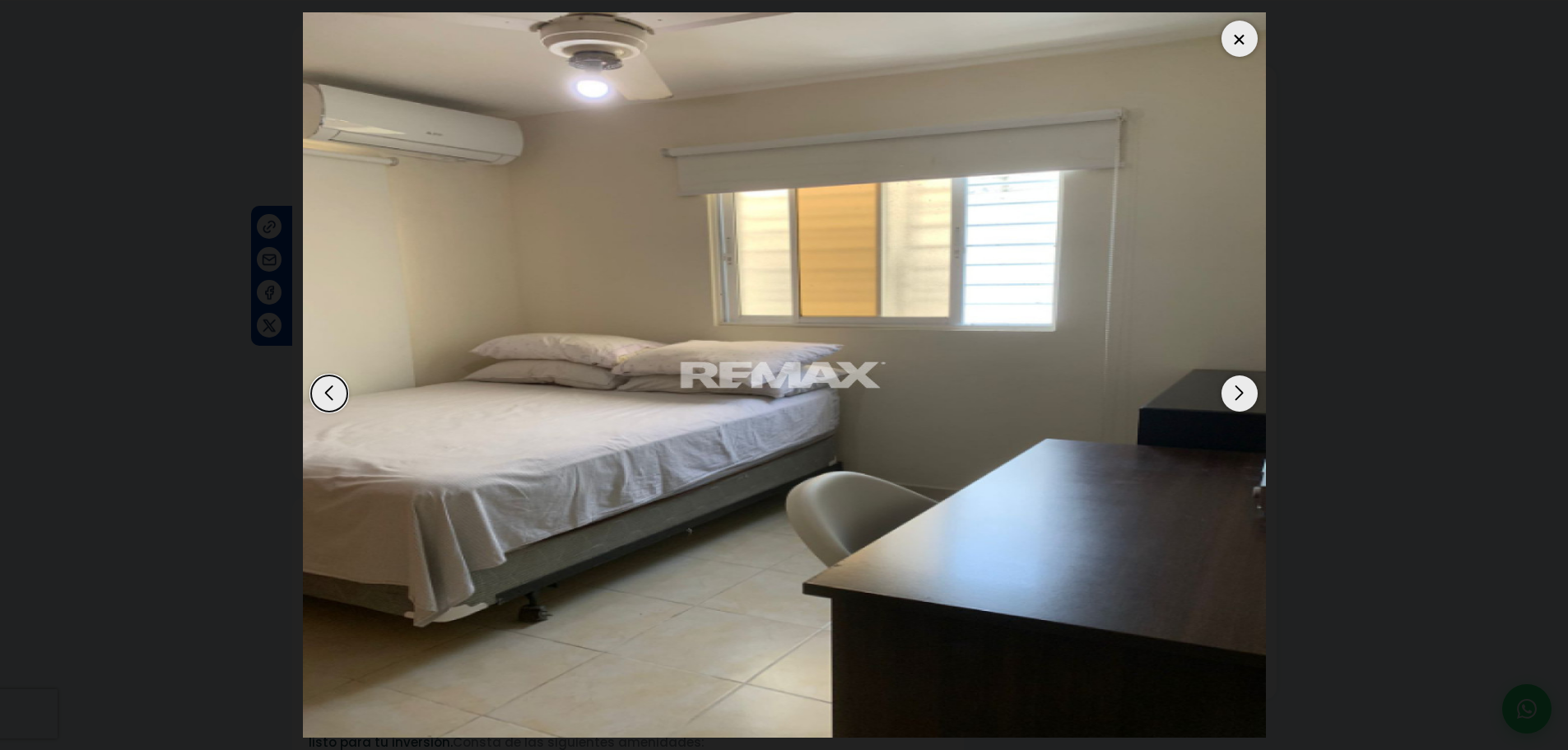
click at [1242, 398] on div "Next slide" at bounding box center [1239, 394] width 37 height 37
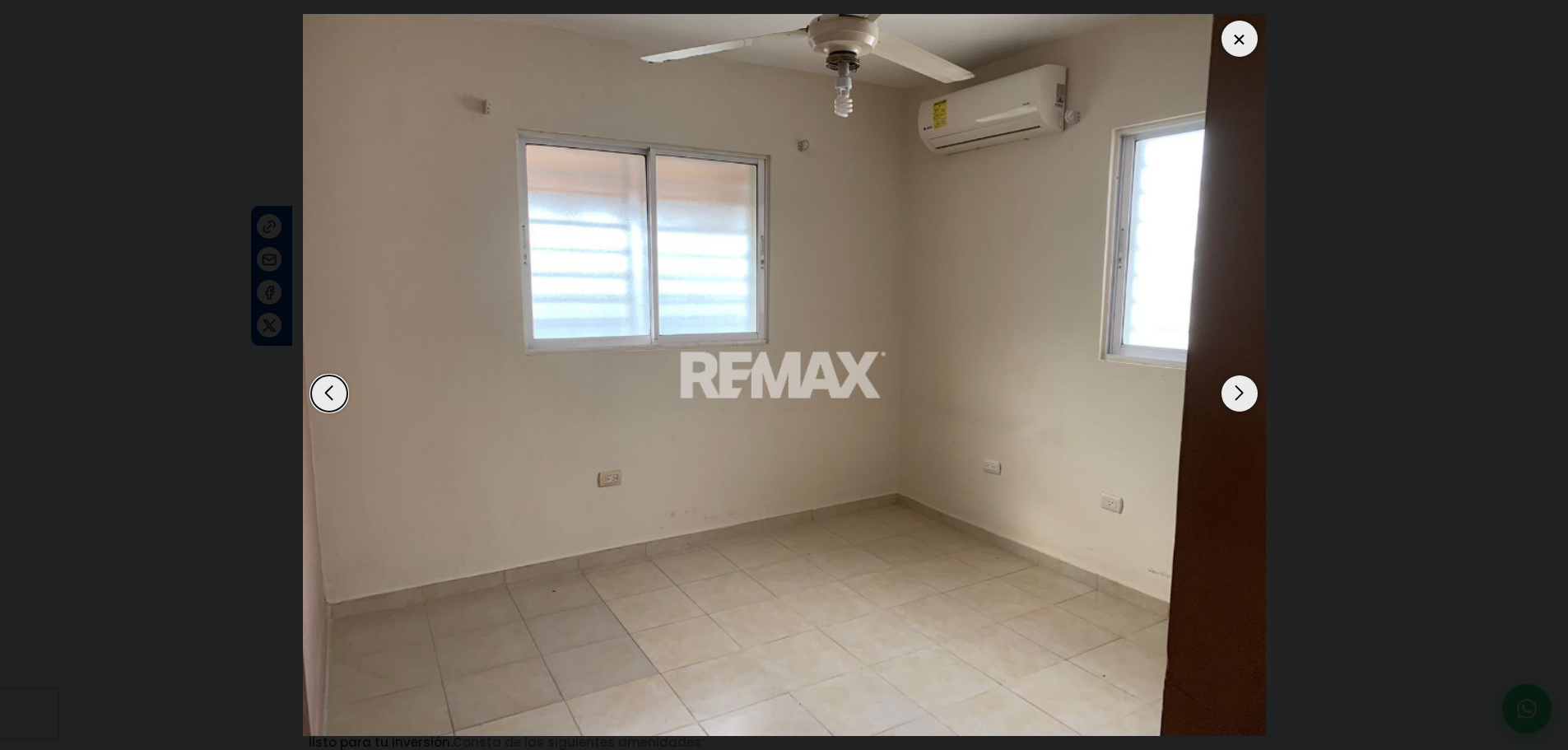
click at [1242, 398] on div "Next slide" at bounding box center [1239, 394] width 37 height 37
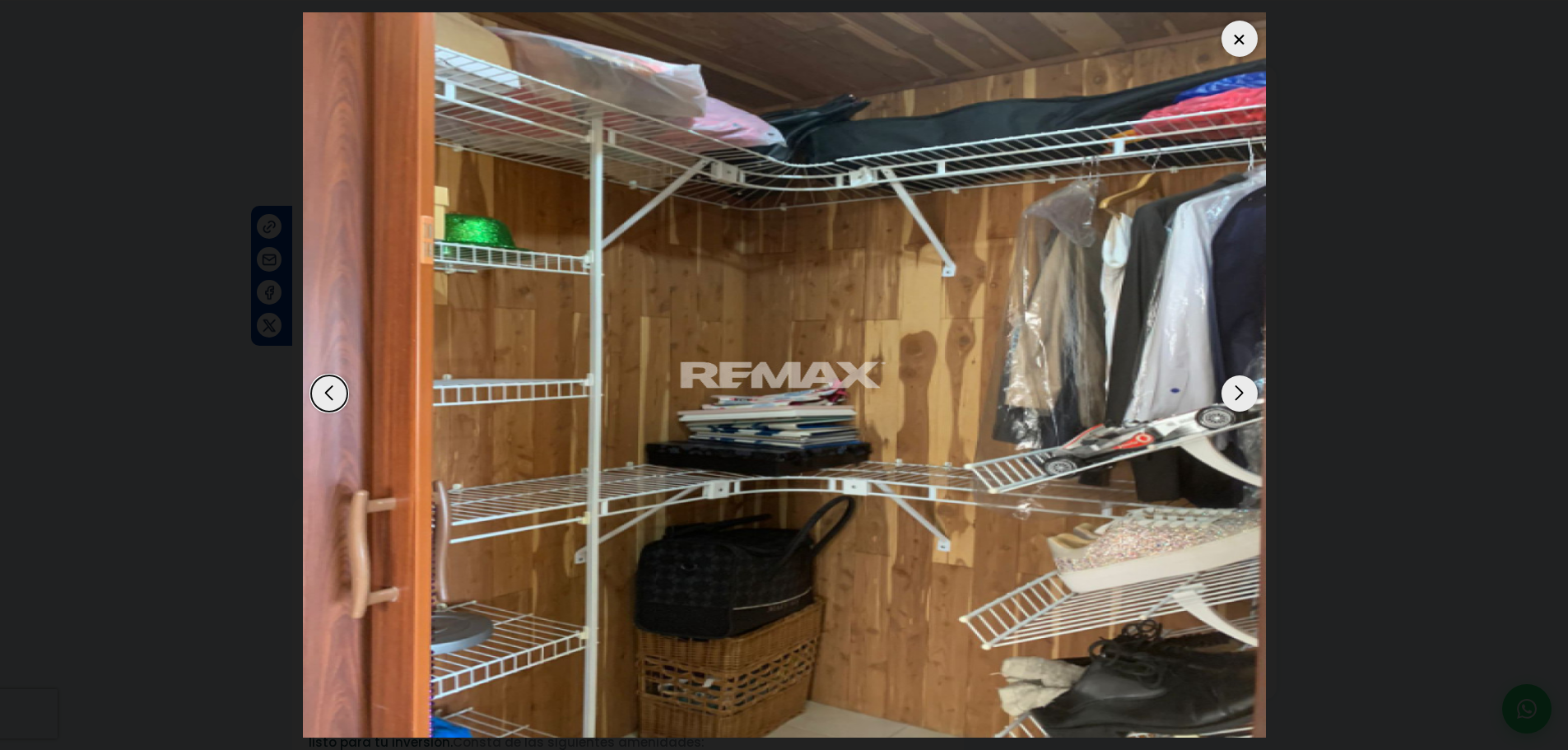
click at [1239, 402] on div "Next slide" at bounding box center [1239, 394] width 37 height 37
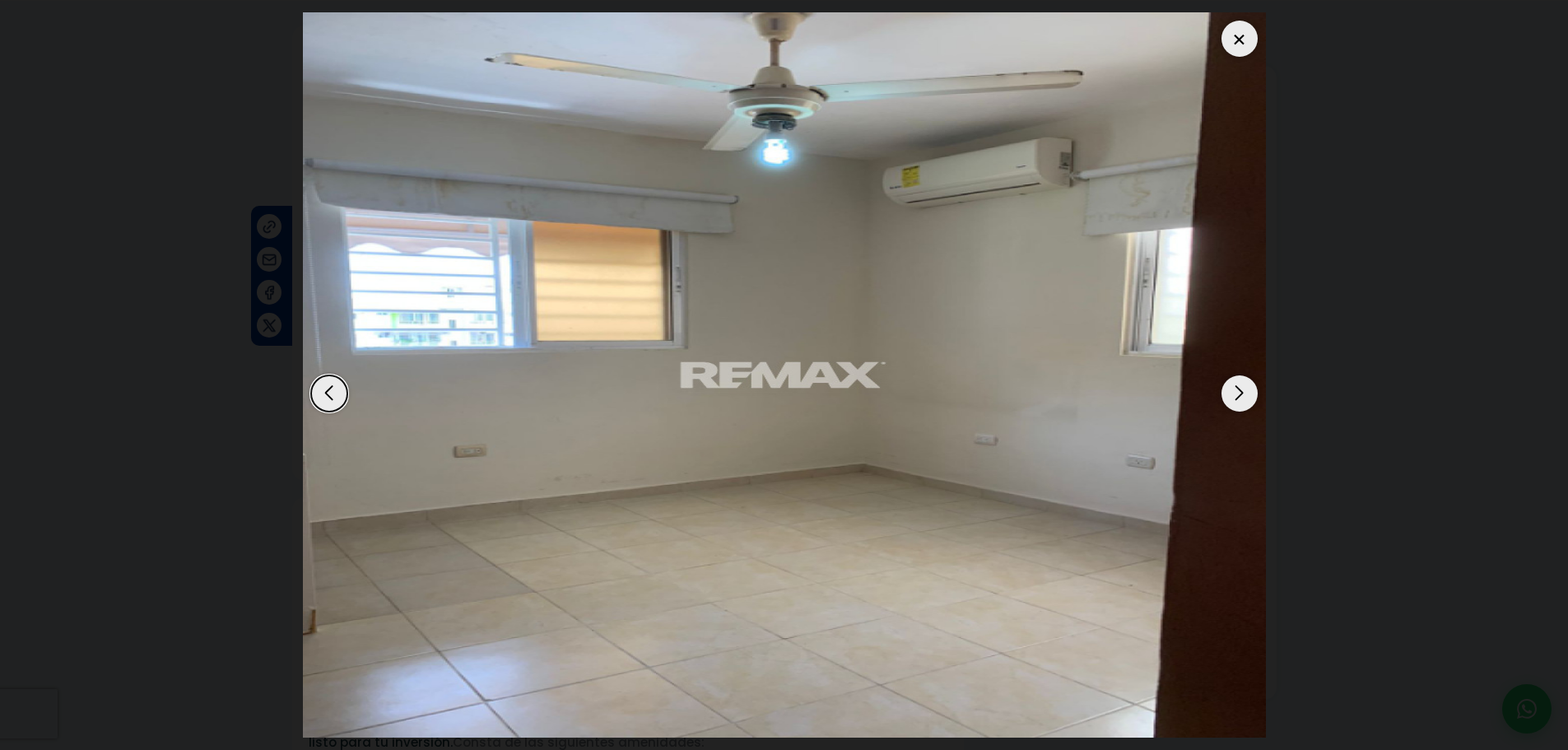
click at [1238, 40] on div at bounding box center [1239, 39] width 37 height 37
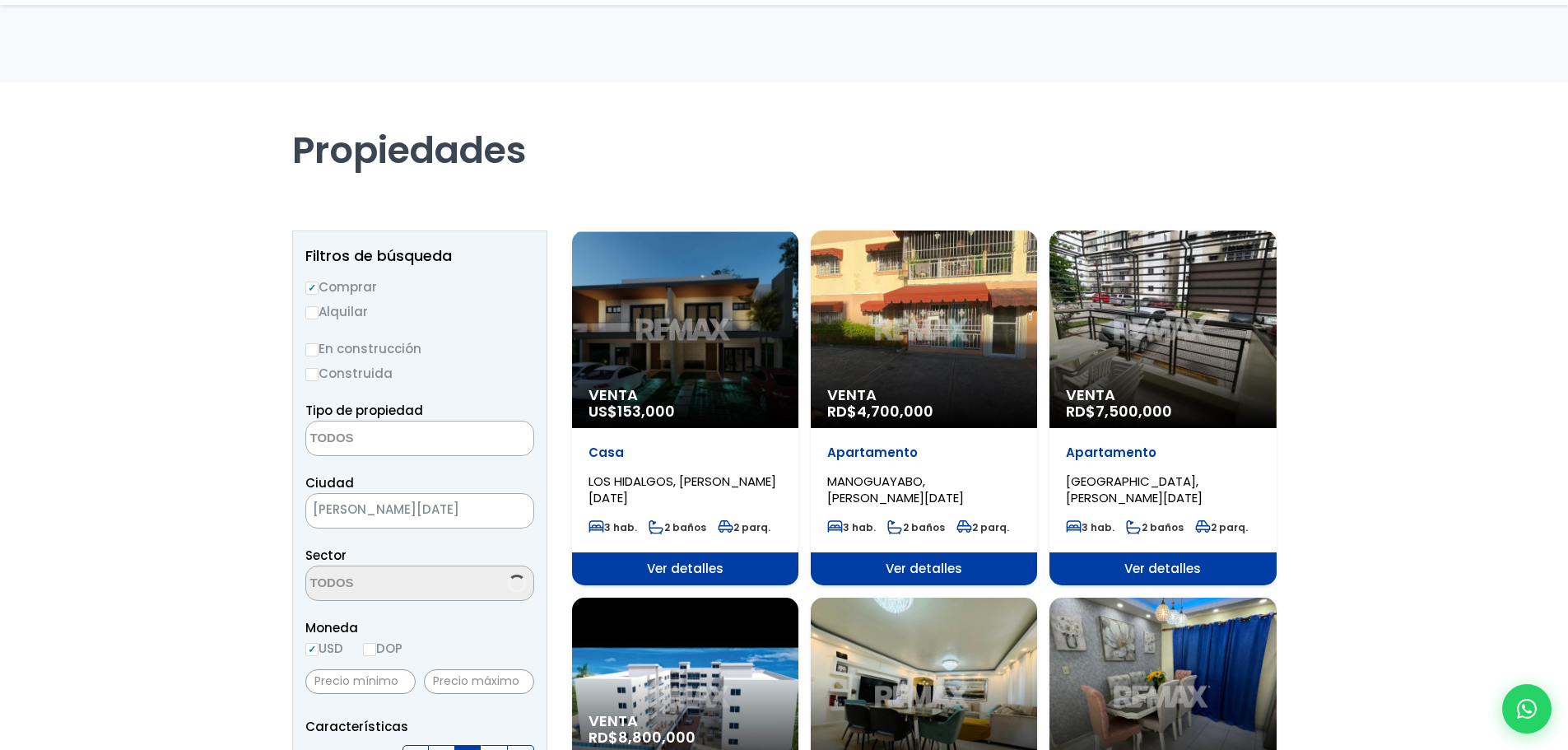
select select
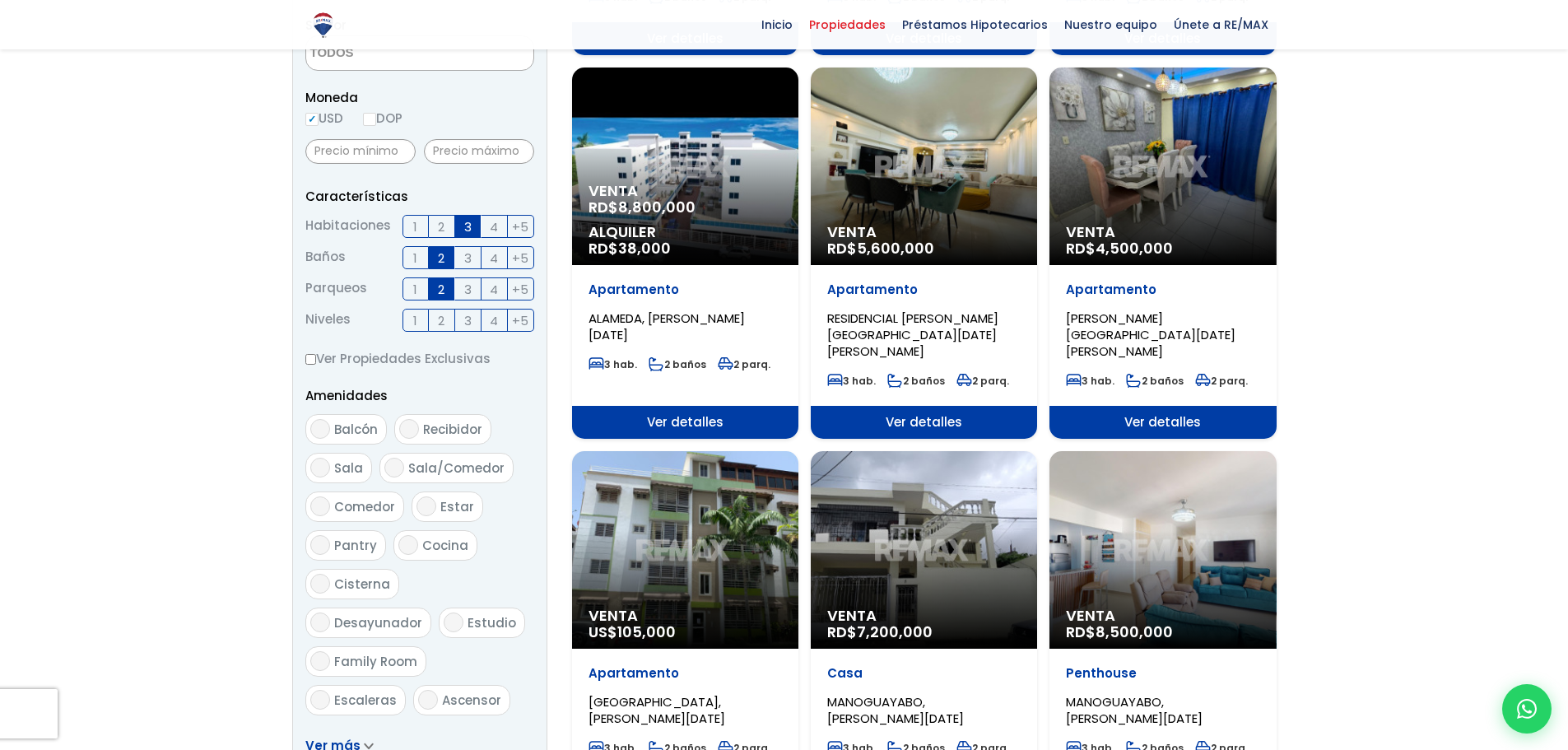
scroll to position [494, 0]
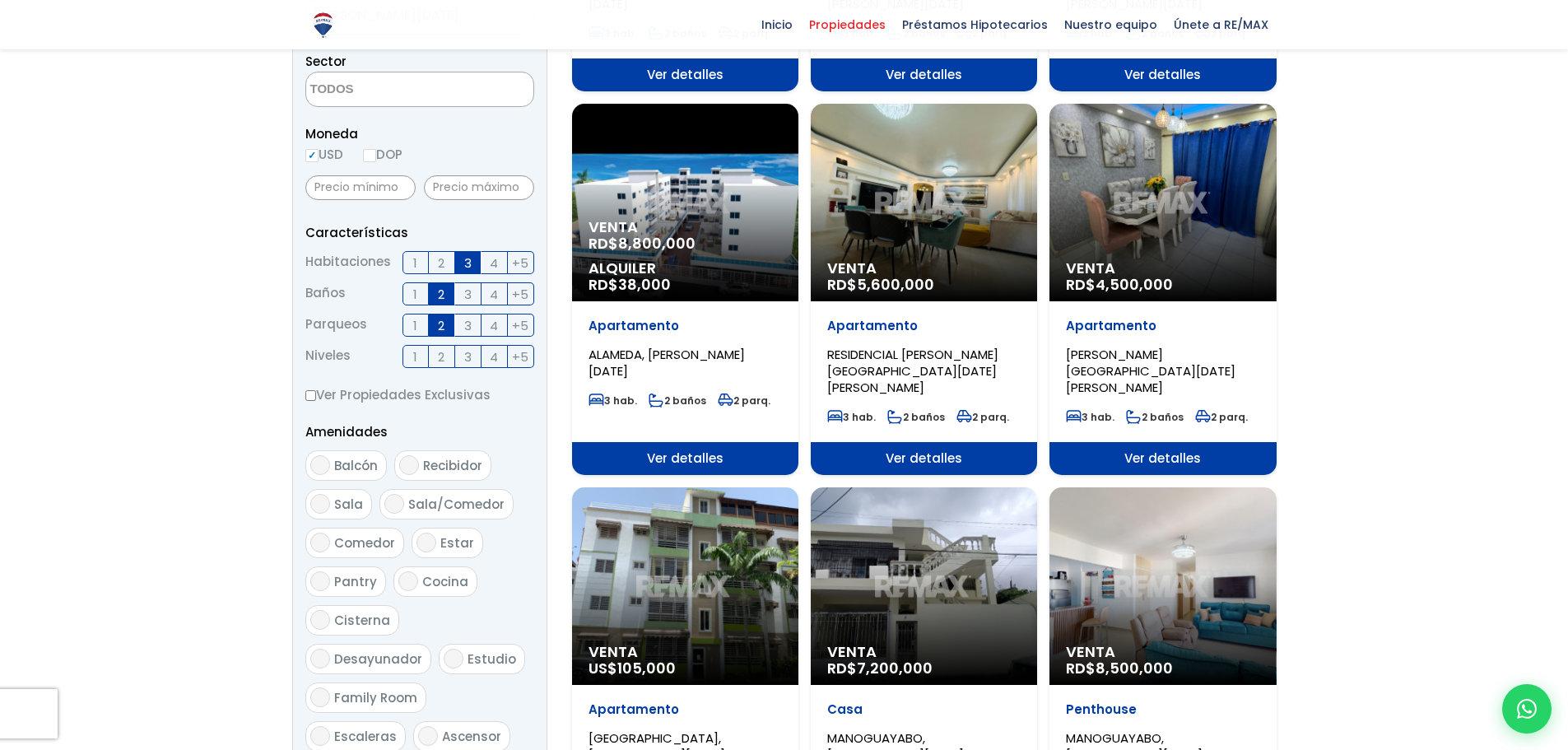
click at [694, 289] on p "Alquiler RD$ 38,000" at bounding box center [685, 276] width 193 height 33
click at [696, 276] on span "Alquiler" at bounding box center [685, 268] width 193 height 17
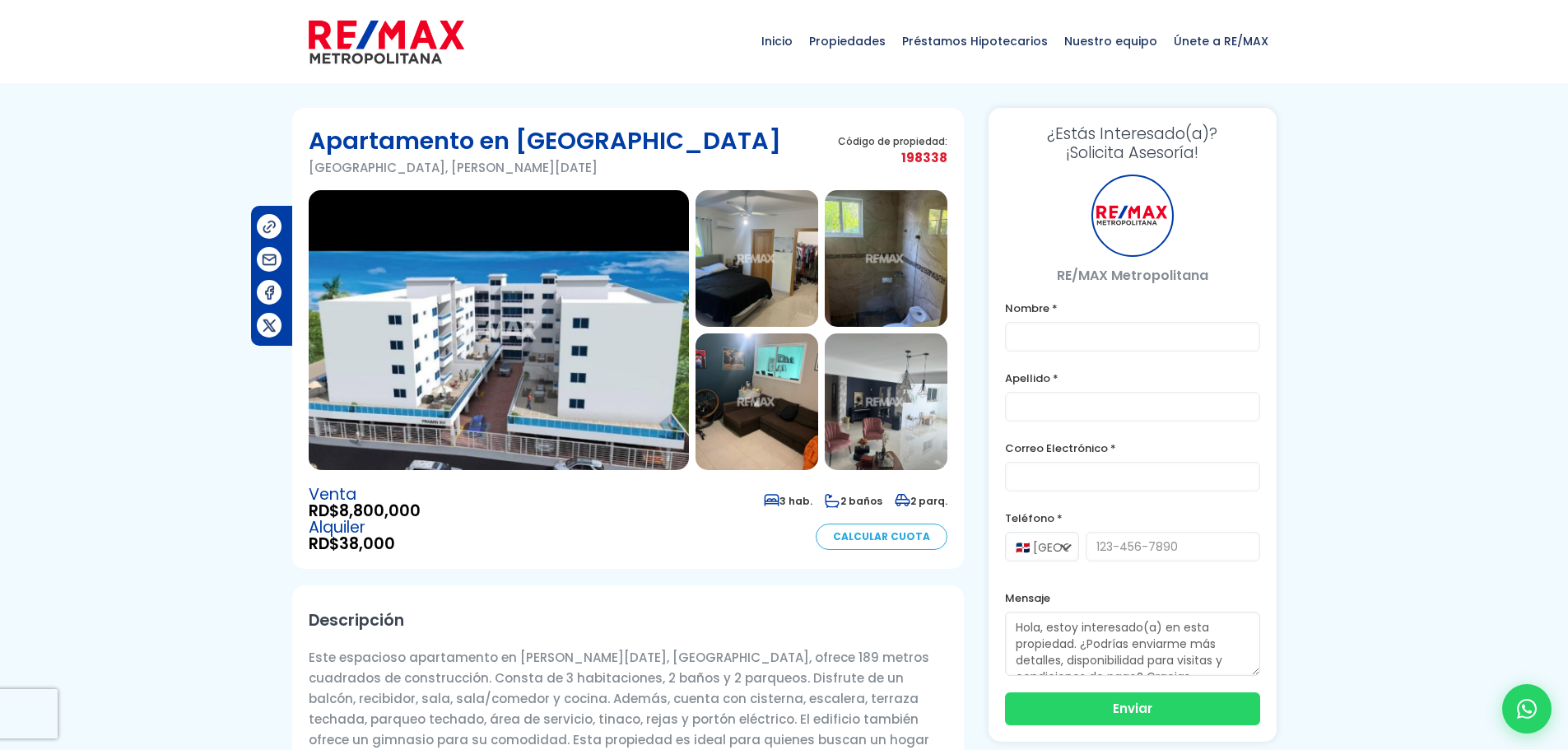
click at [606, 308] on img at bounding box center [499, 330] width 380 height 280
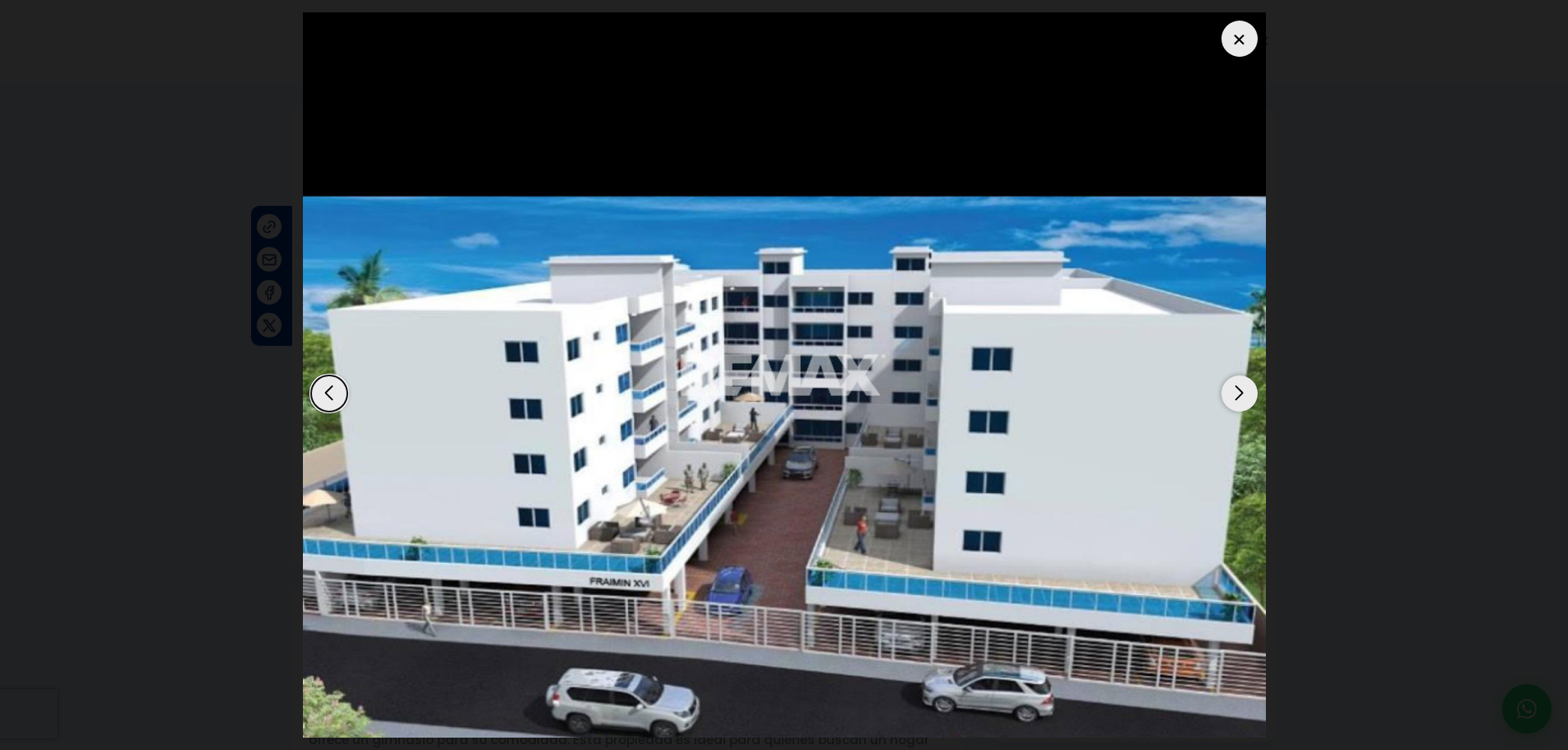
click at [1238, 403] on div "Next slide" at bounding box center [1239, 394] width 37 height 37
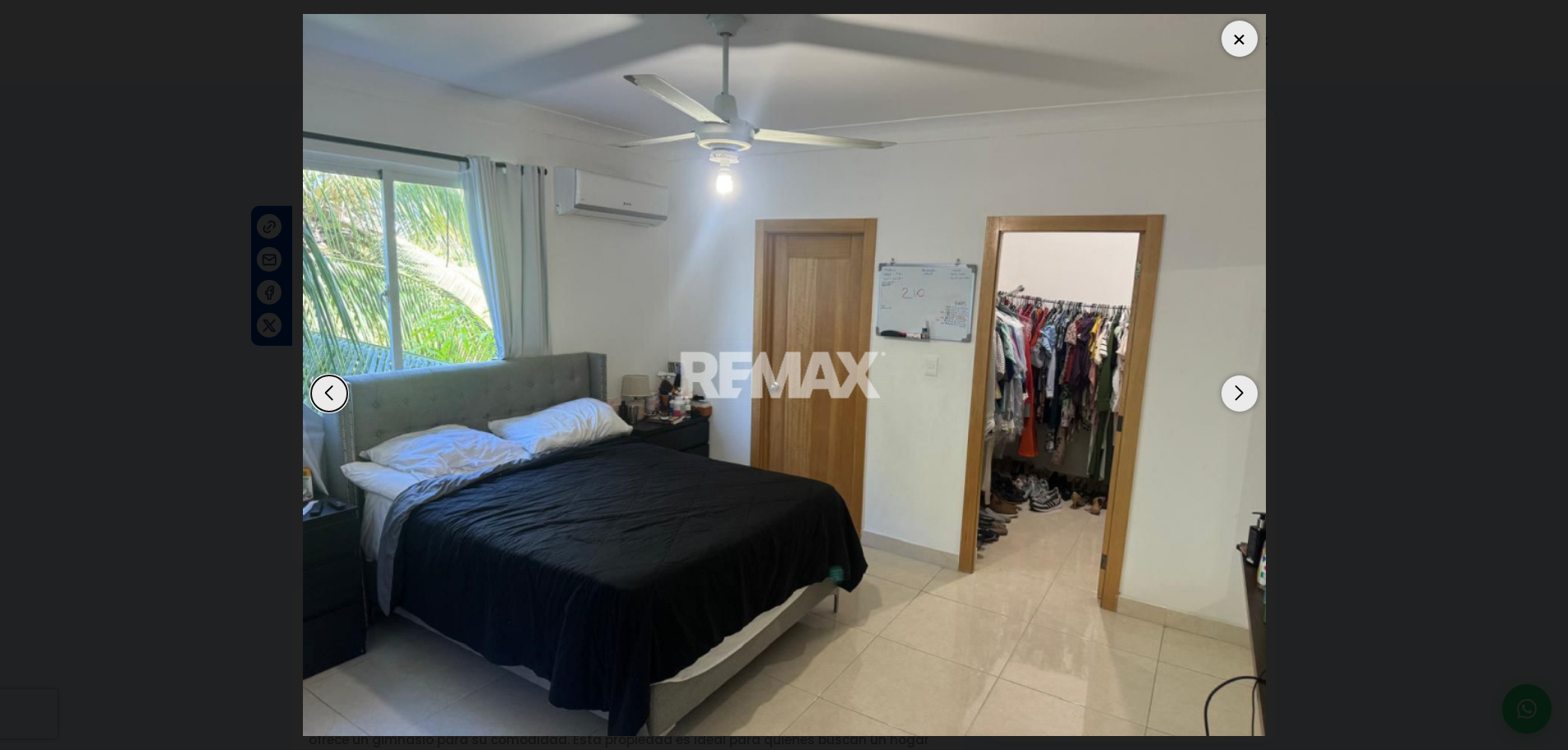
click at [1255, 396] on div "Next slide" at bounding box center [1239, 394] width 37 height 37
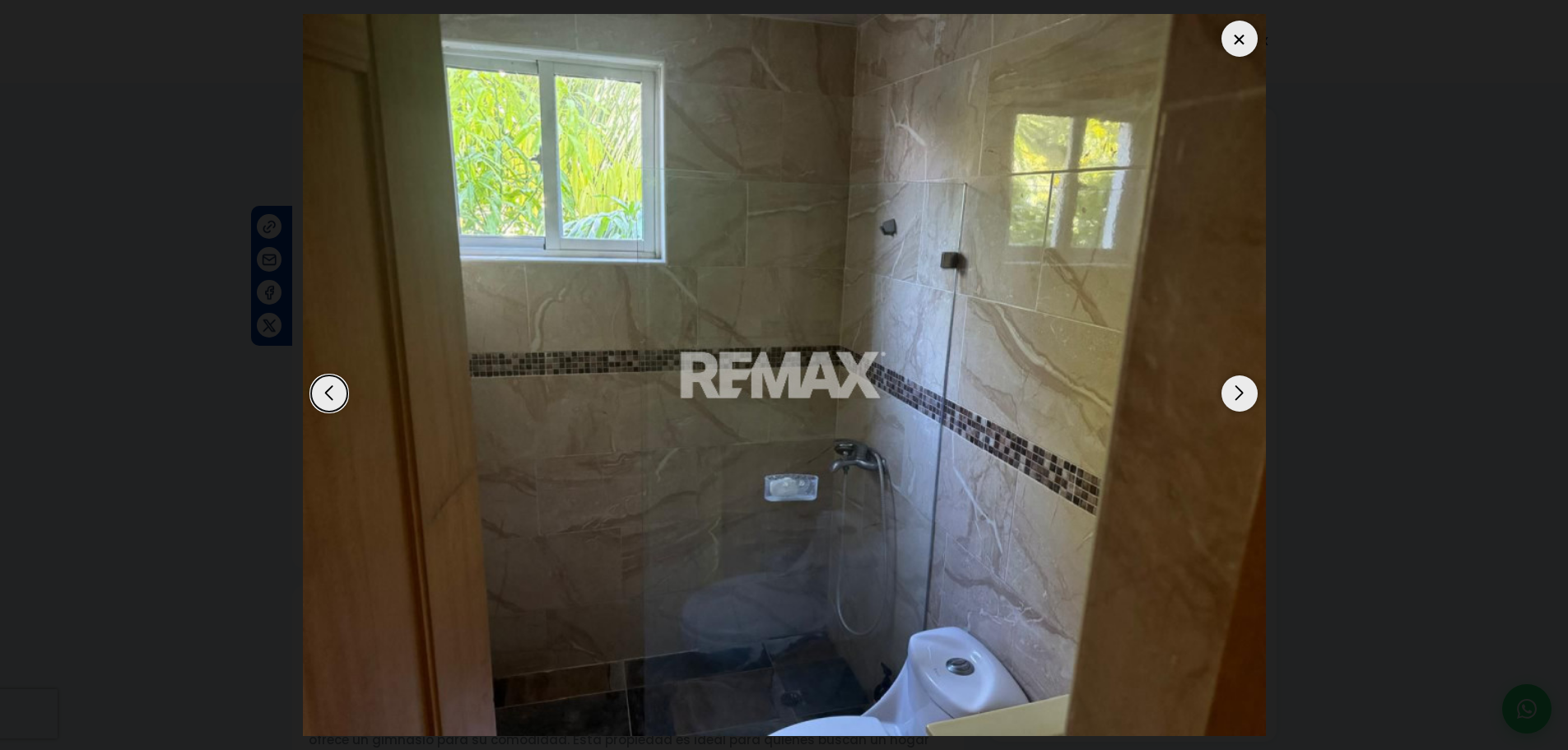
click at [1255, 396] on div "Next slide" at bounding box center [1239, 394] width 37 height 37
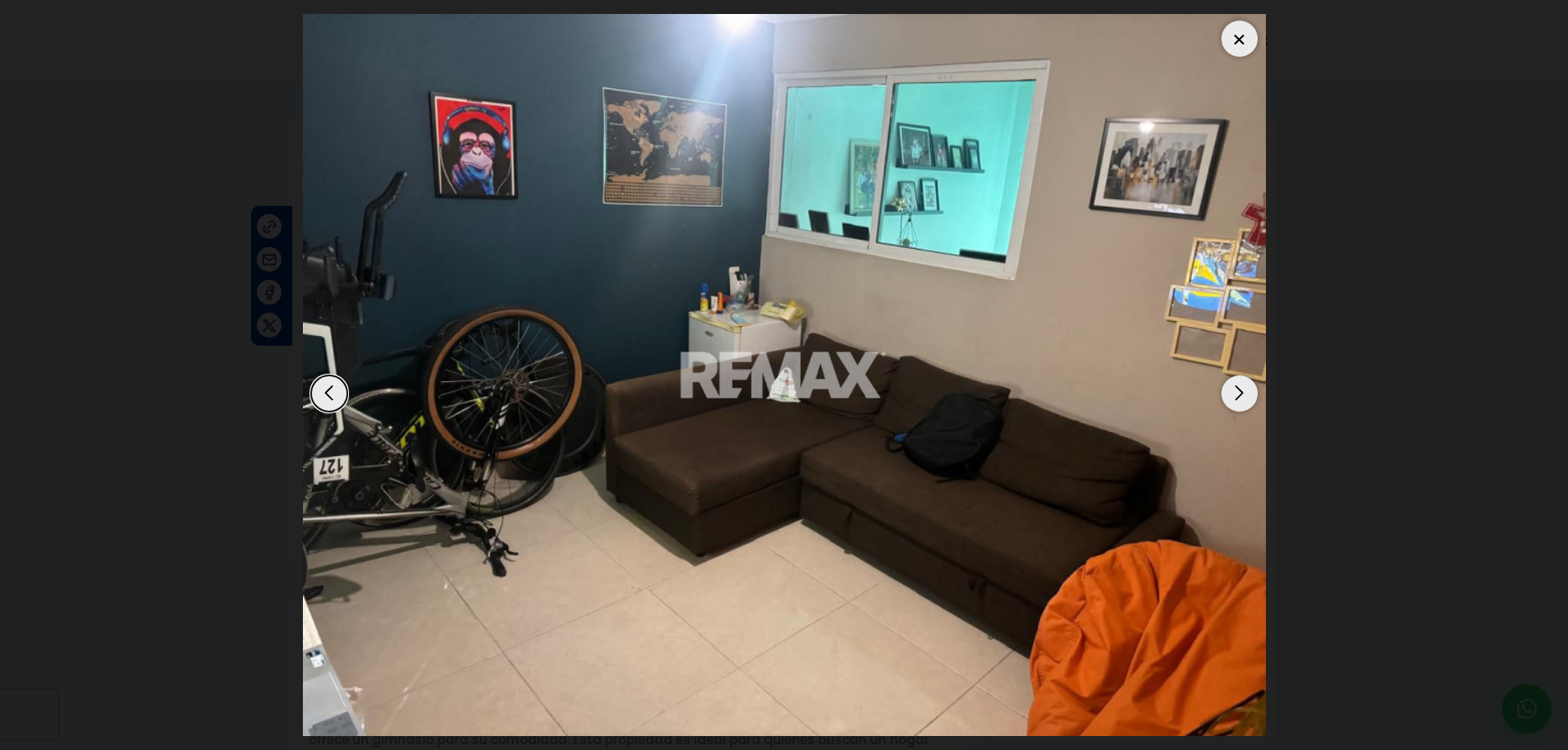
click at [335, 403] on div "Previous slide" at bounding box center [330, 394] width 37 height 37
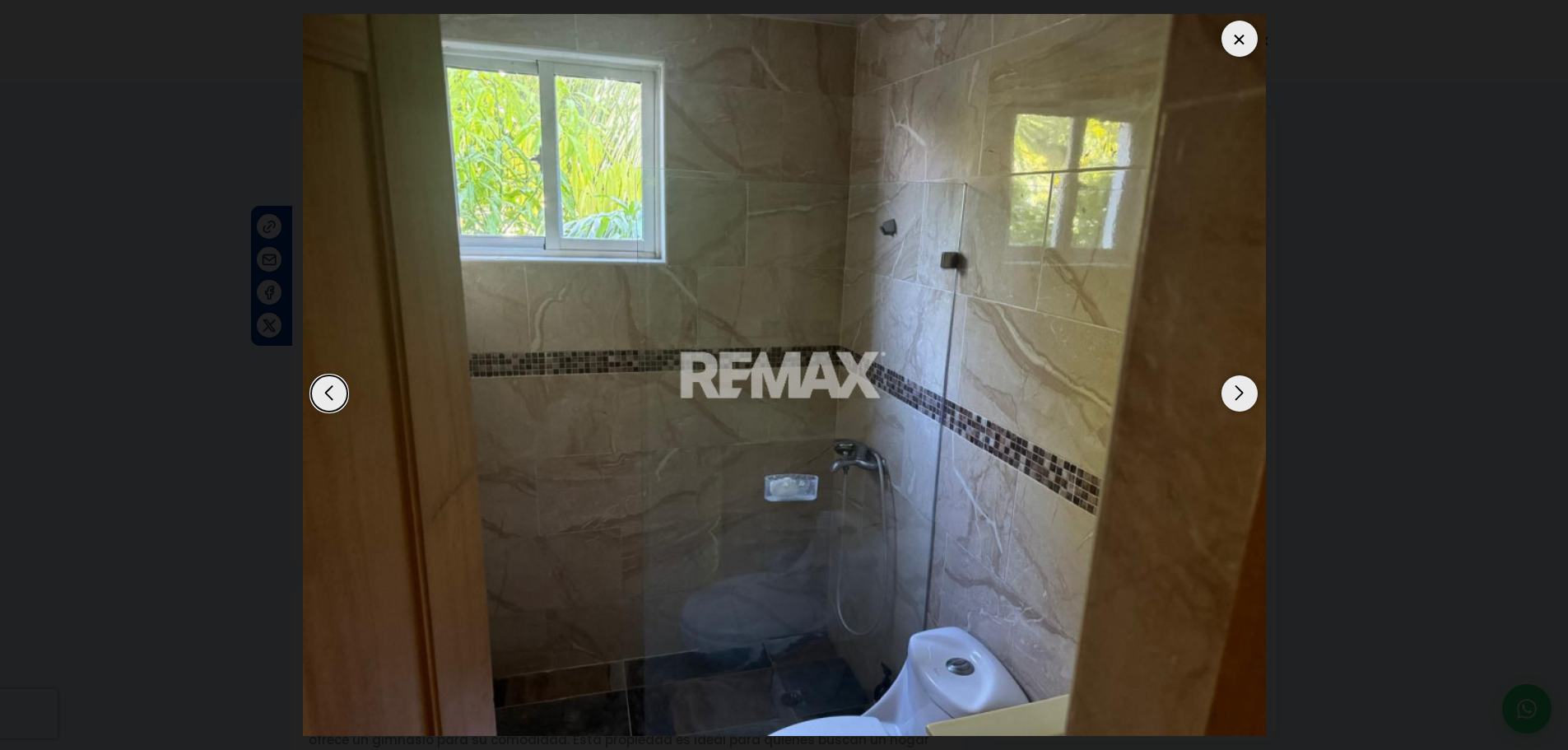
click at [335, 403] on div "Previous slide" at bounding box center [330, 394] width 37 height 37
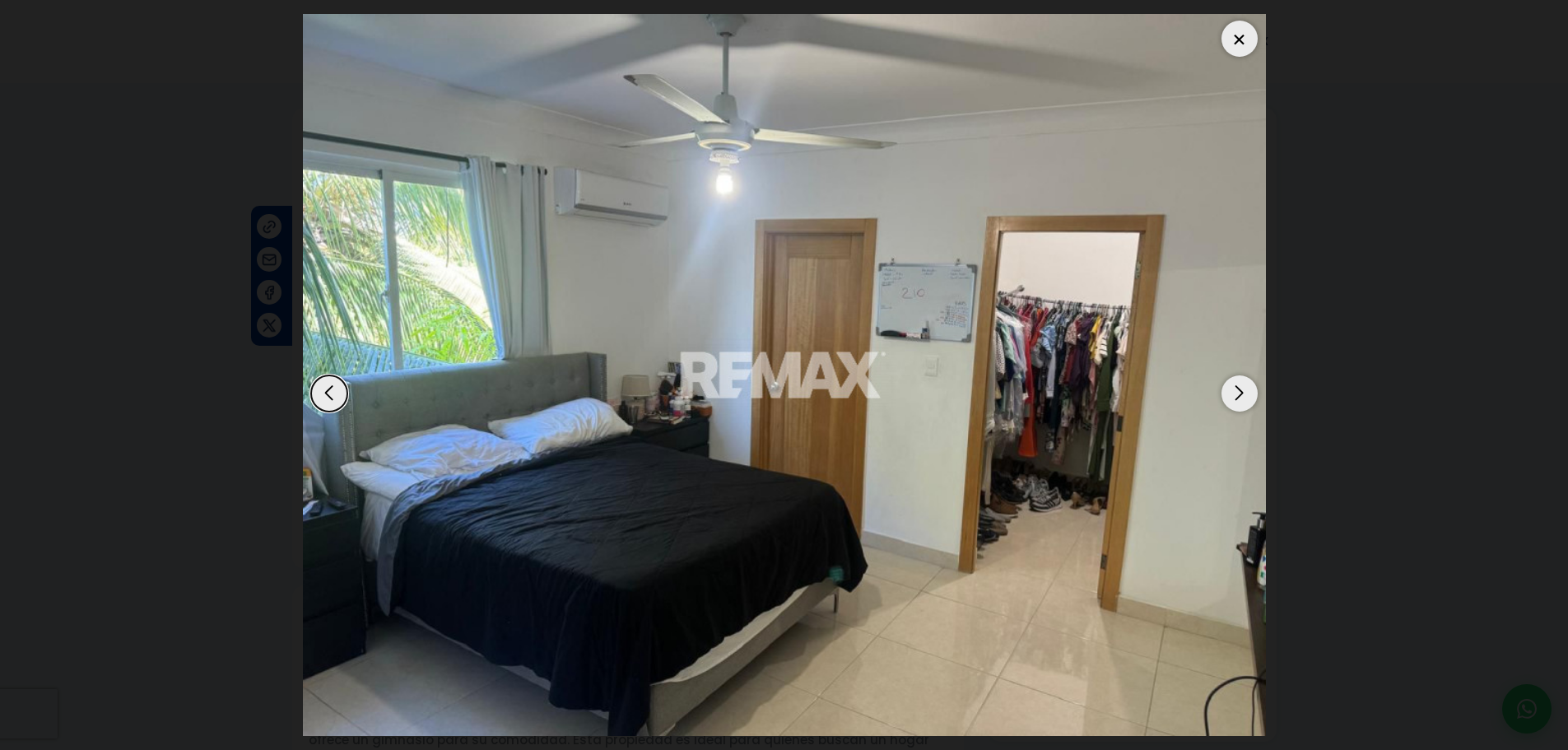
click at [1248, 401] on div "Next slide" at bounding box center [1239, 394] width 37 height 37
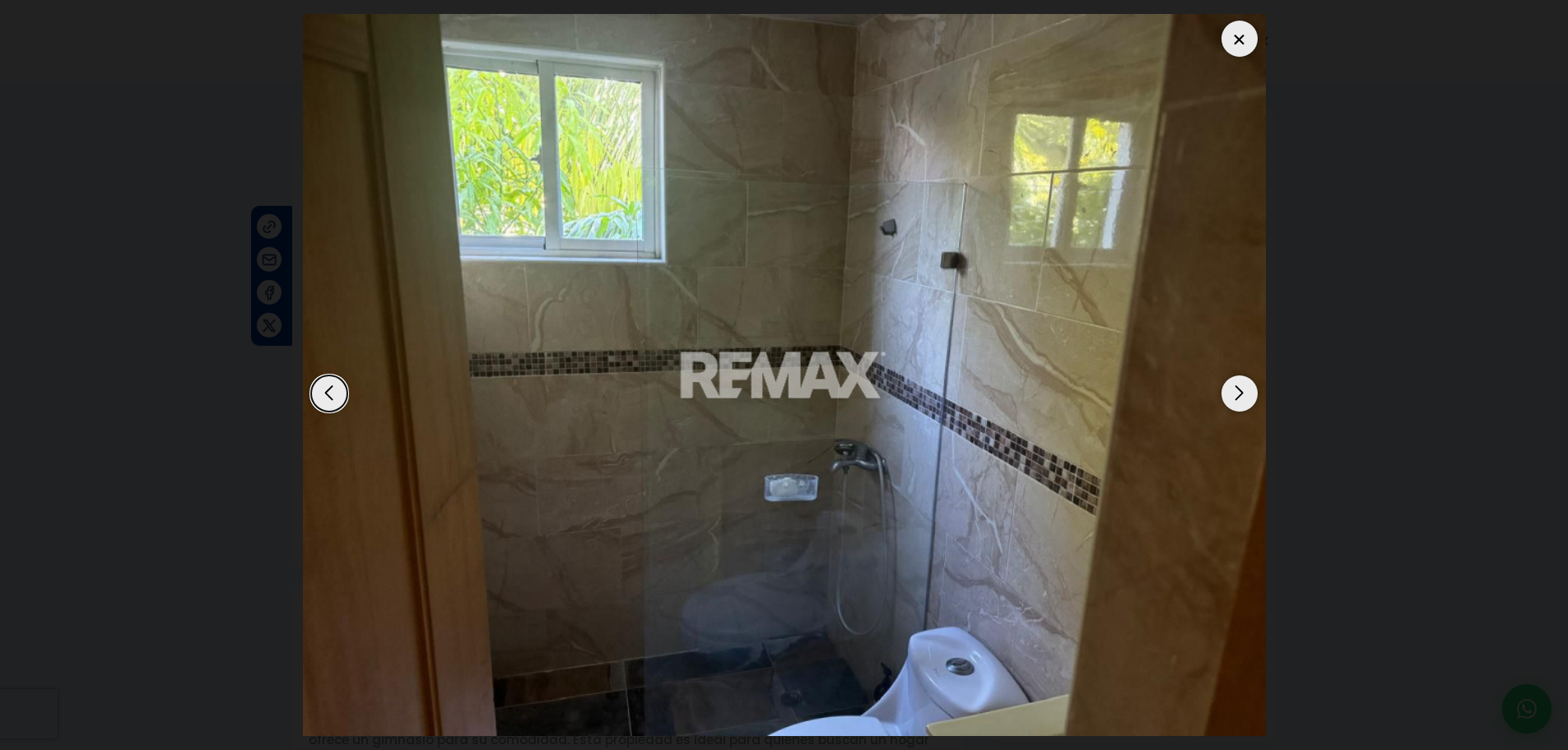
click at [1246, 390] on div "Next slide" at bounding box center [1239, 394] width 37 height 37
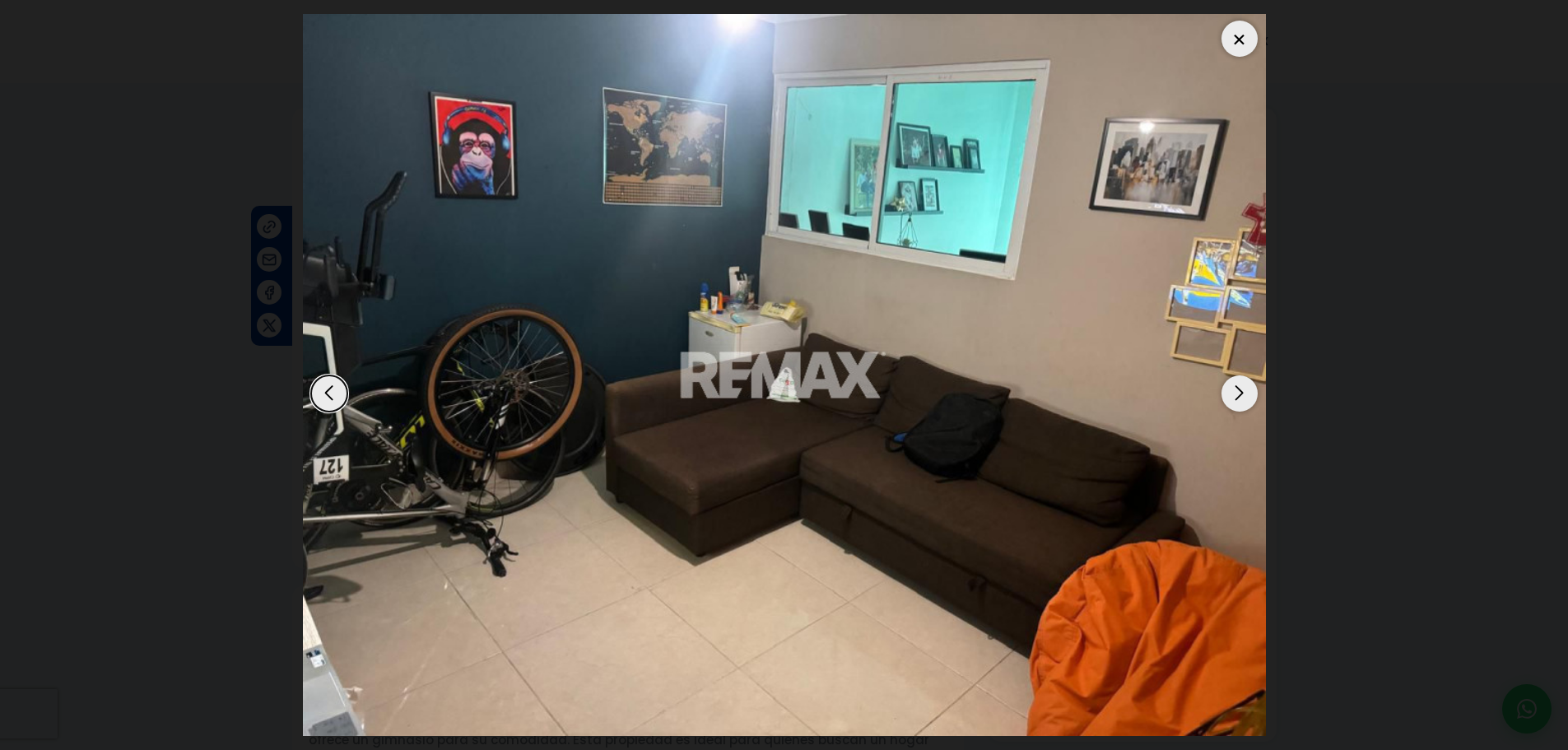
click at [1246, 390] on div "Next slide" at bounding box center [1239, 394] width 37 height 37
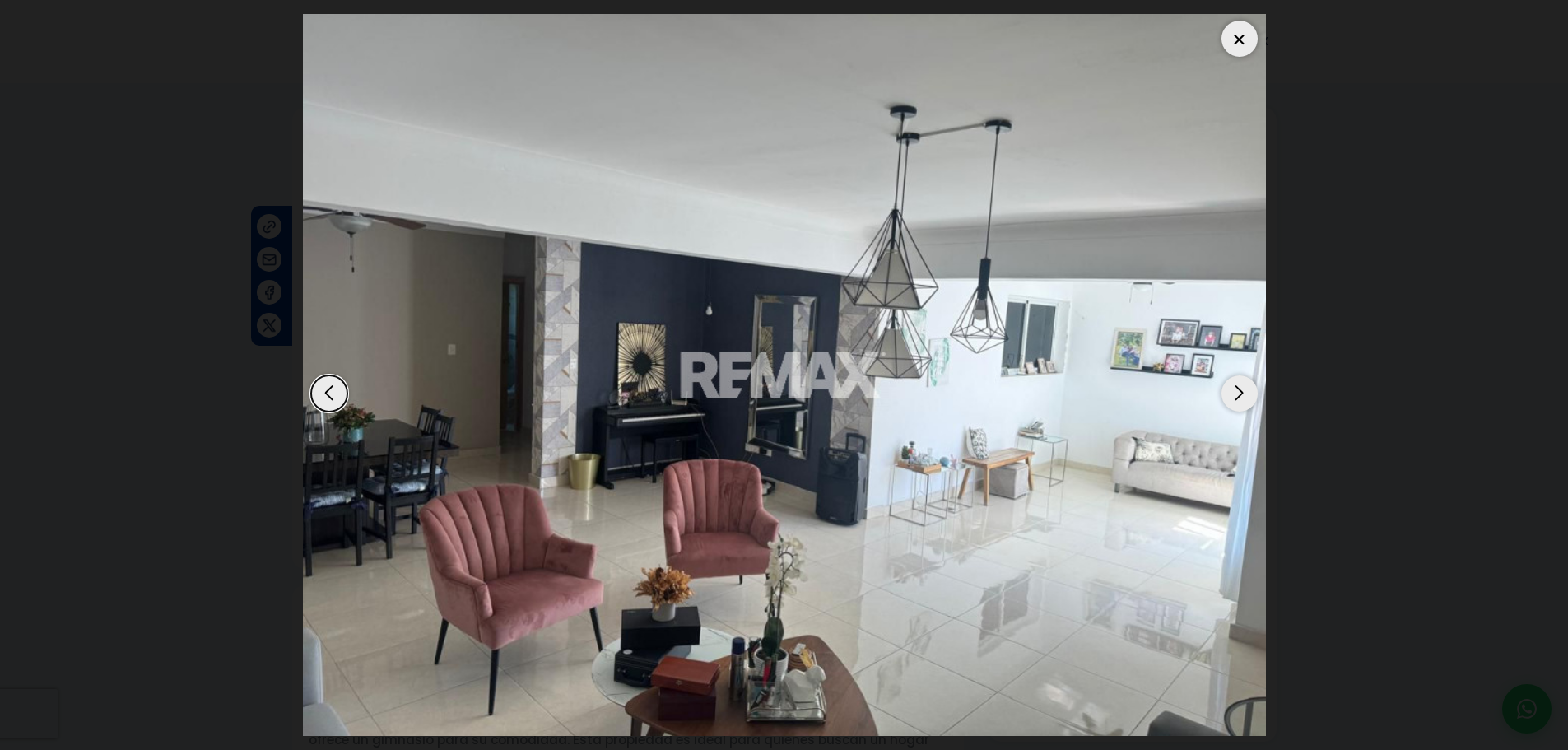
click at [1238, 392] on div "Next slide" at bounding box center [1239, 394] width 37 height 37
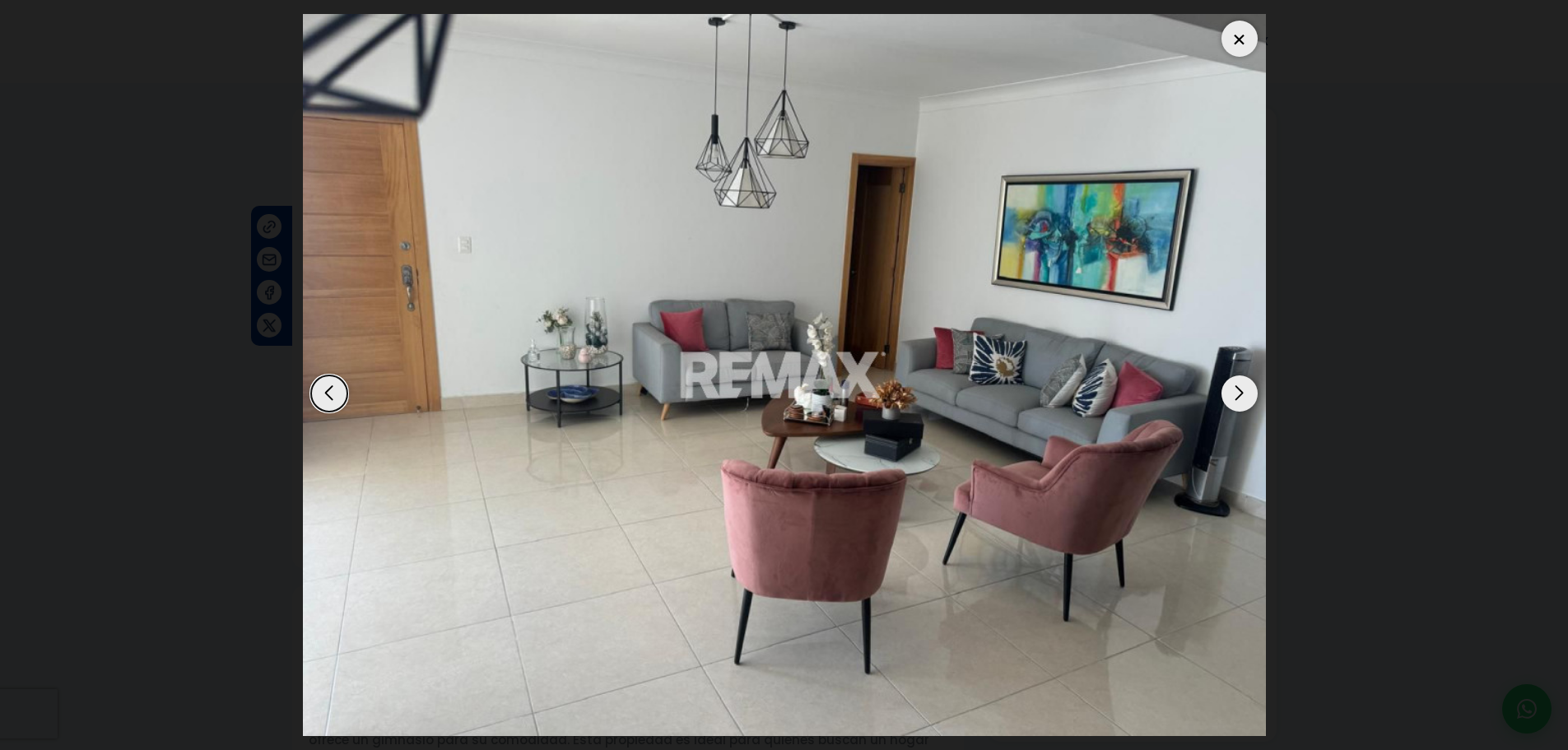
click at [1238, 392] on div "Next slide" at bounding box center [1239, 394] width 37 height 37
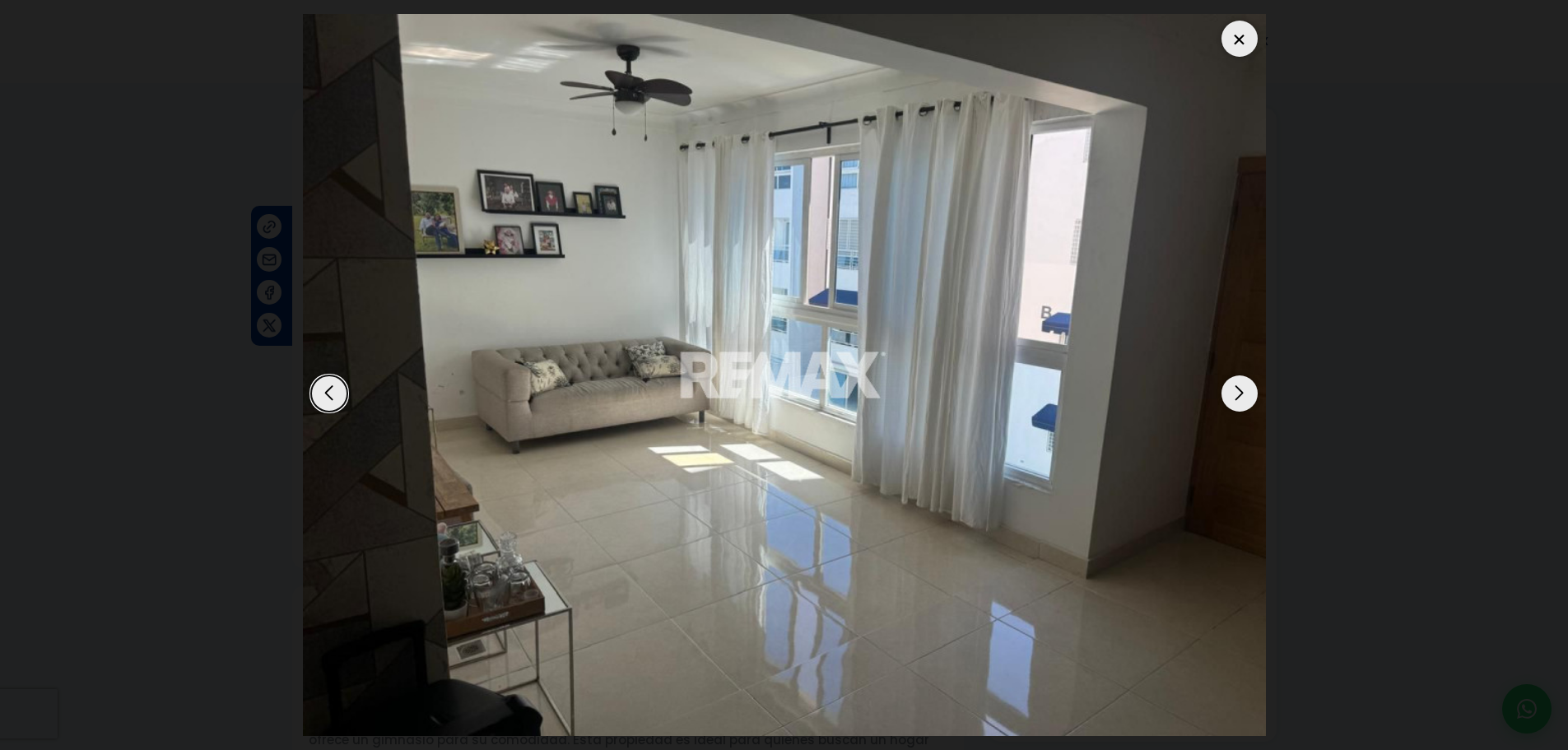
click at [1237, 392] on div "Next slide" at bounding box center [1239, 394] width 37 height 37
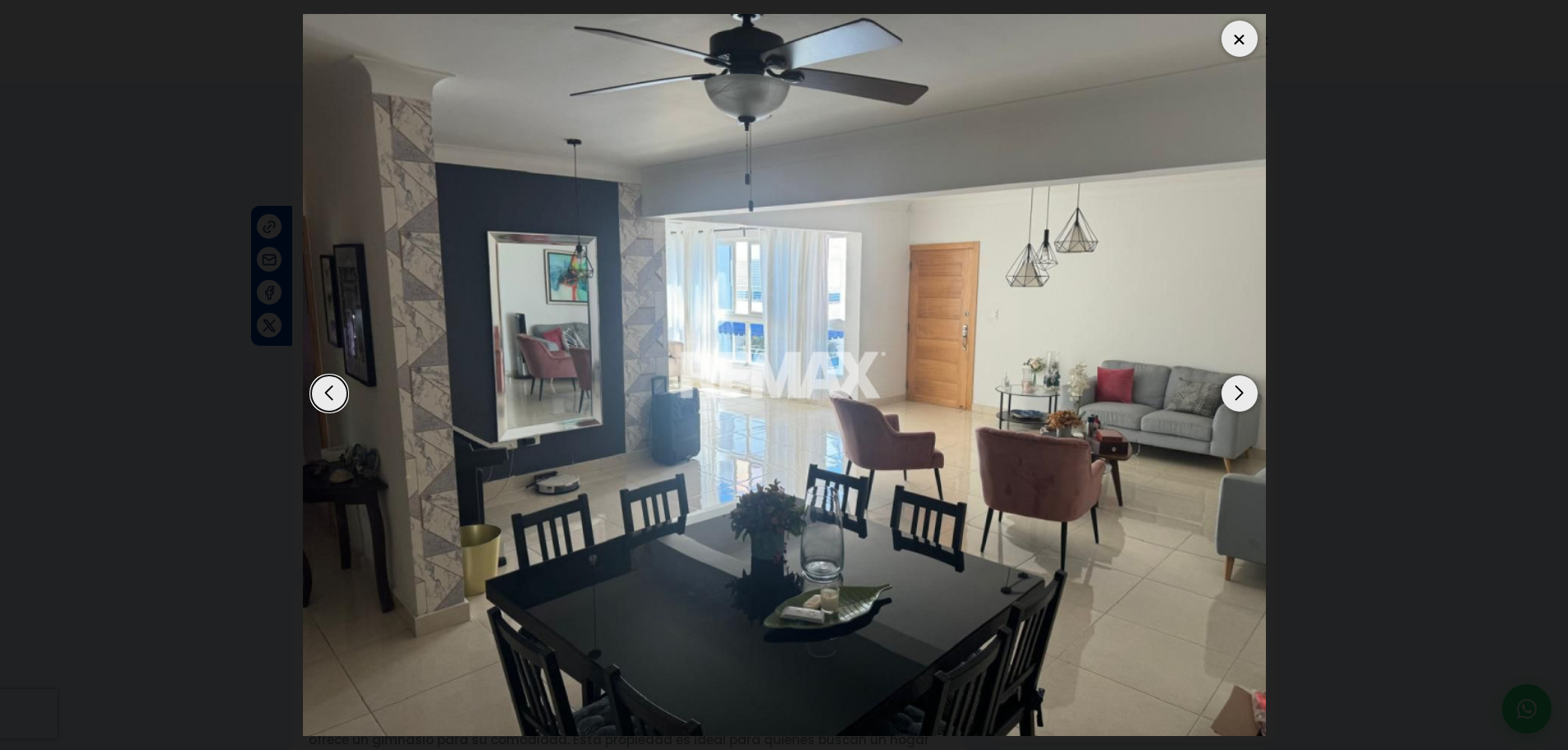
click at [1237, 392] on div "Next slide" at bounding box center [1239, 394] width 37 height 37
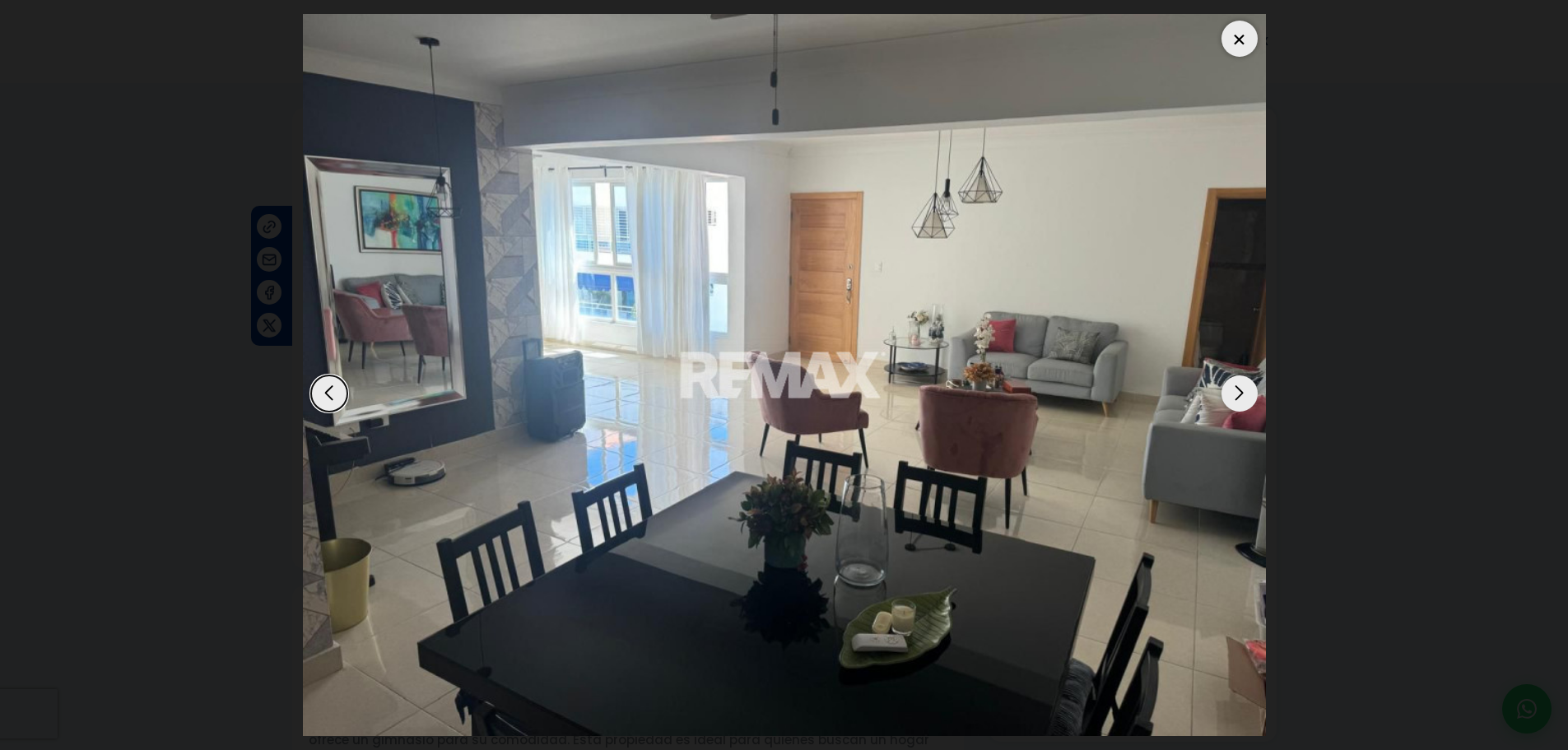
click at [1235, 393] on div "Next slide" at bounding box center [1239, 394] width 37 height 37
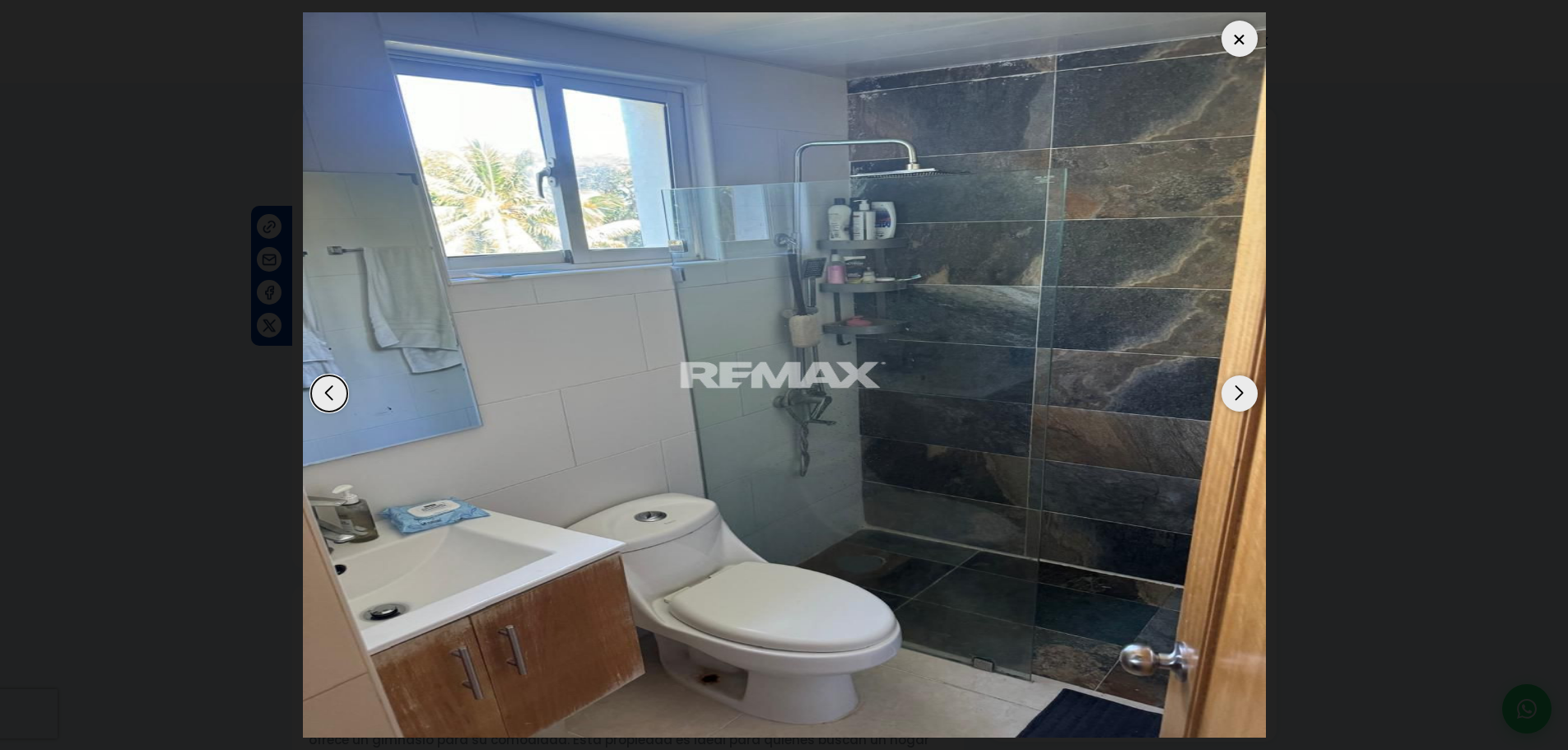
click at [1229, 399] on div "Next slide" at bounding box center [1239, 394] width 37 height 37
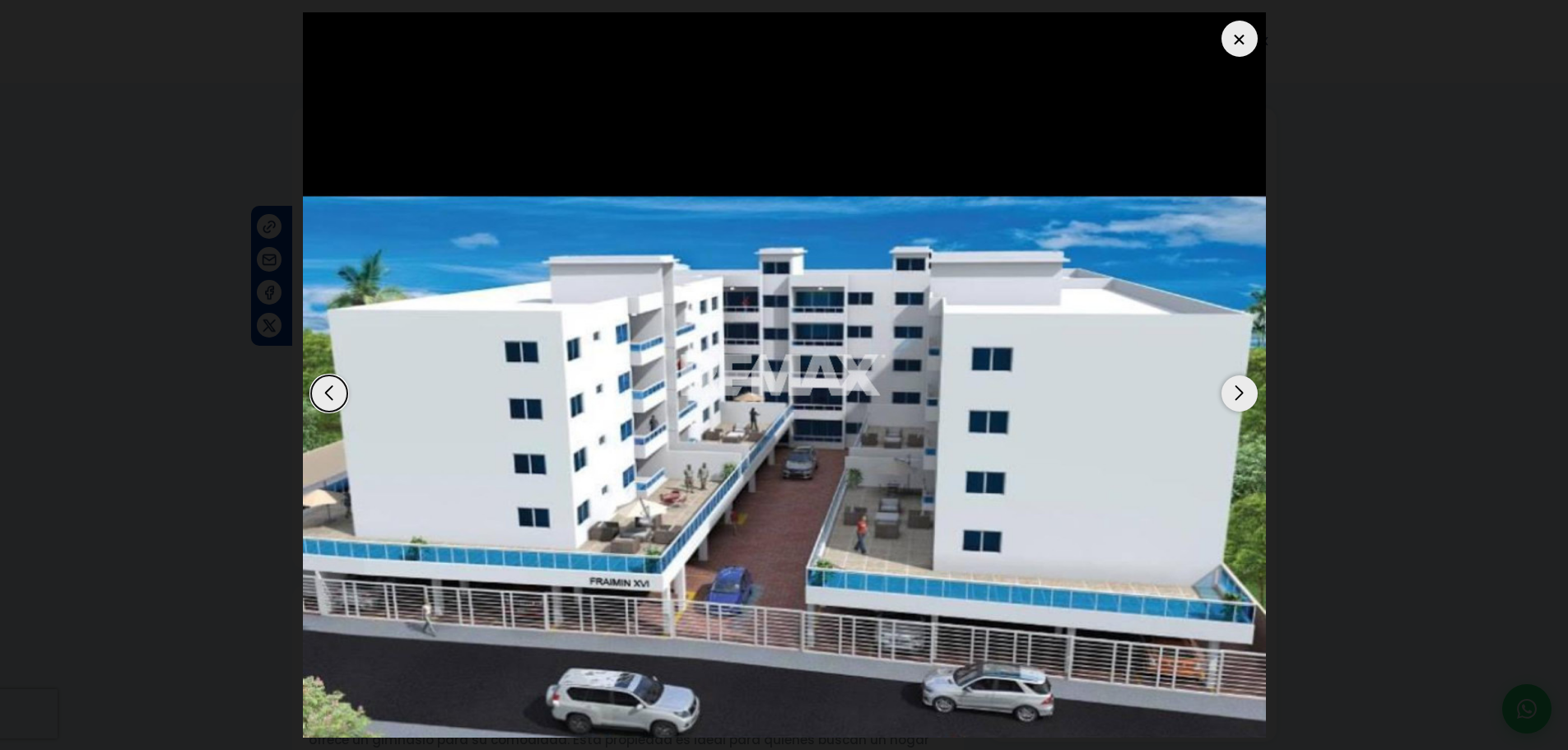
click at [1239, 25] on div at bounding box center [1239, 39] width 37 height 37
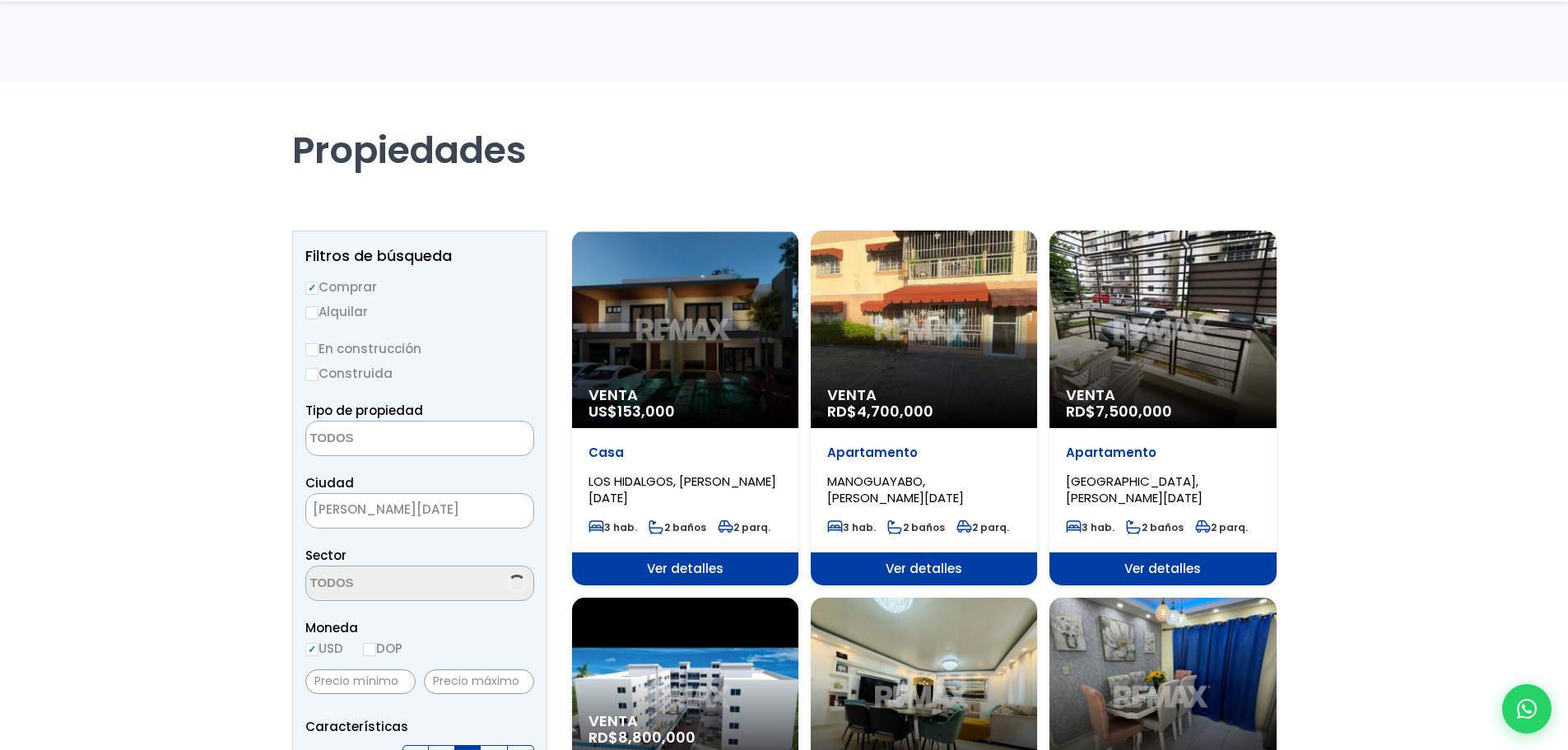
select select
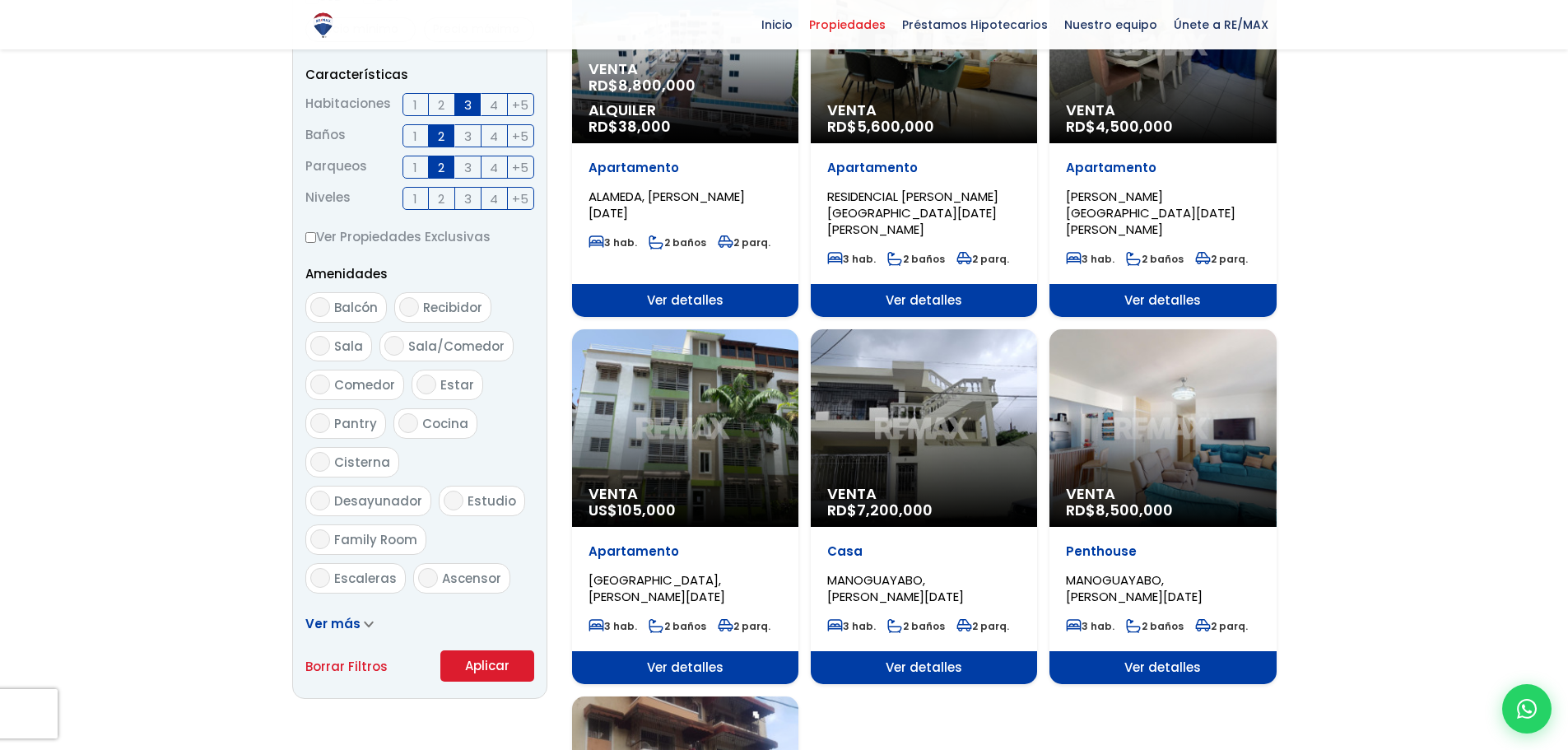
scroll to position [658, 0]
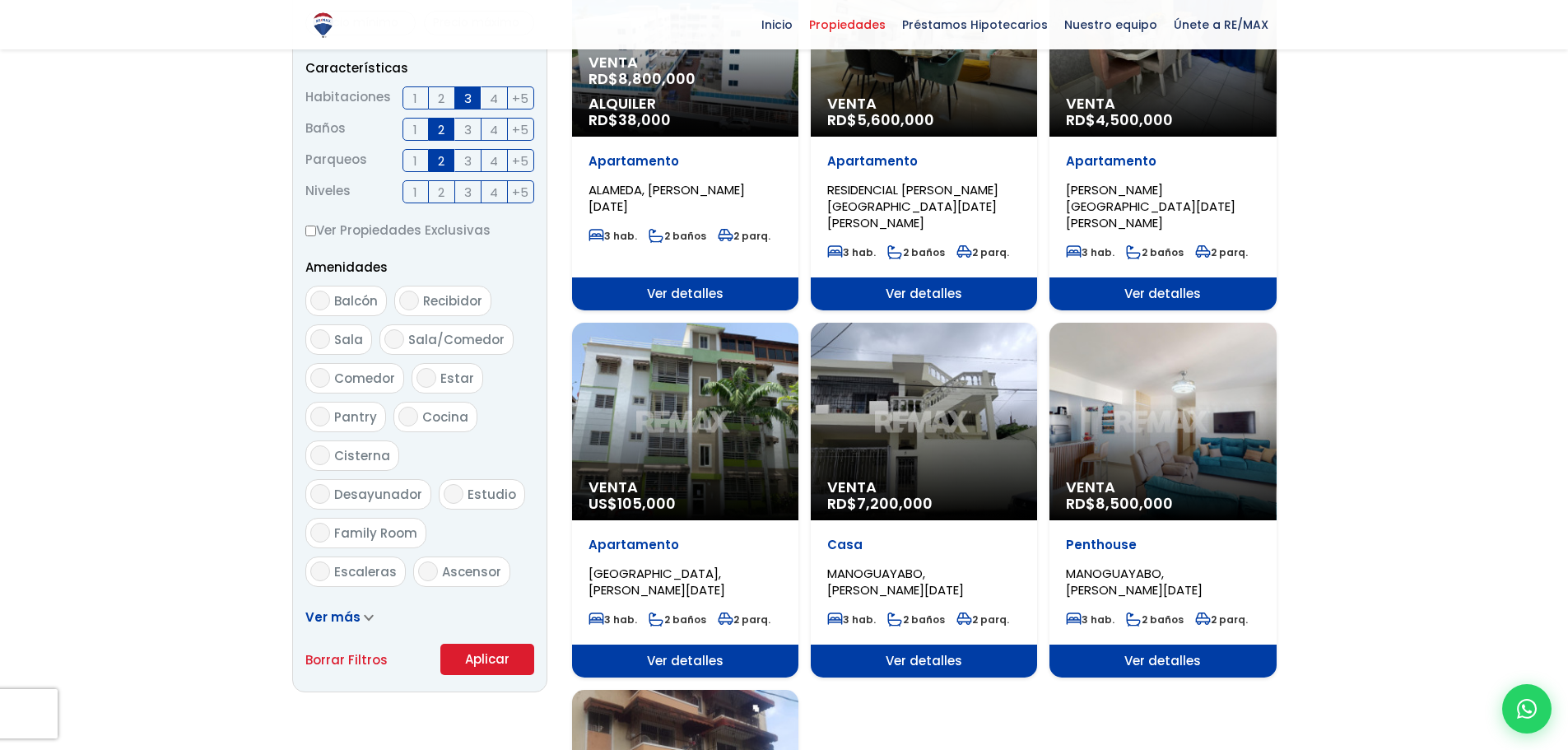
click at [988, 479] on span "Venta" at bounding box center [924, 487] width 193 height 17
click at [995, 479] on span "Venta" at bounding box center [924, 487] width 193 height 17
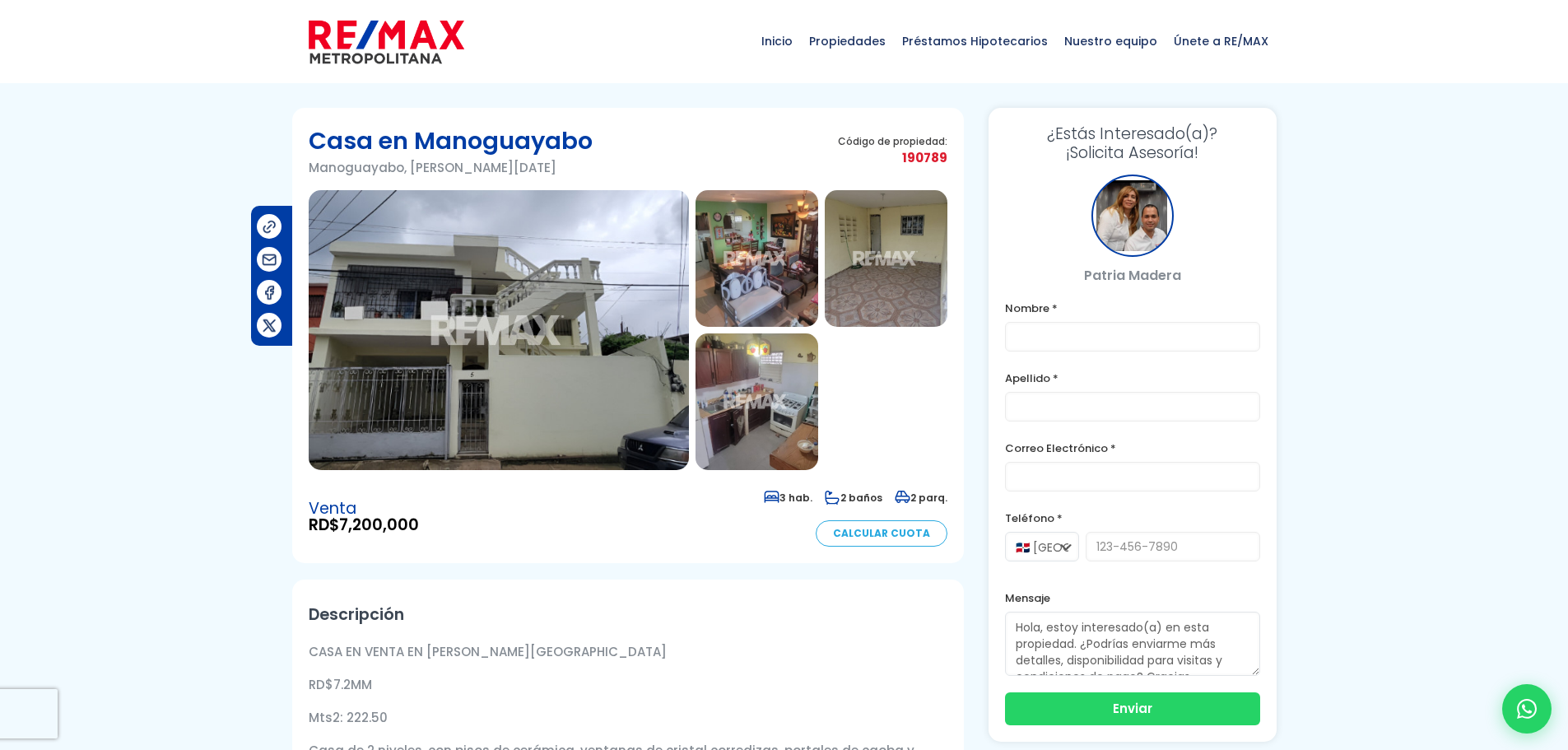
click at [599, 356] on img at bounding box center [499, 330] width 380 height 280
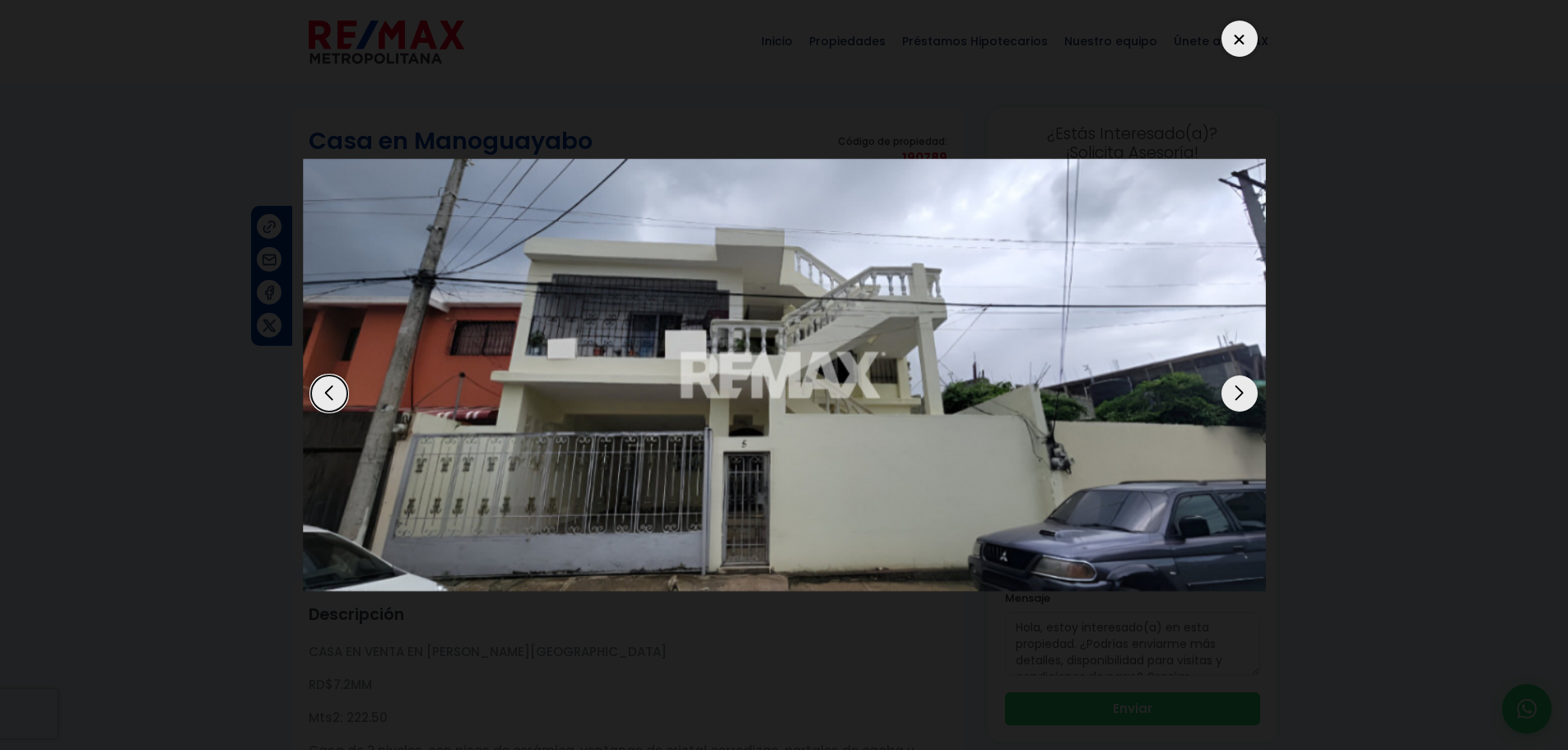
click at [1240, 395] on div "Next slide" at bounding box center [1239, 394] width 37 height 37
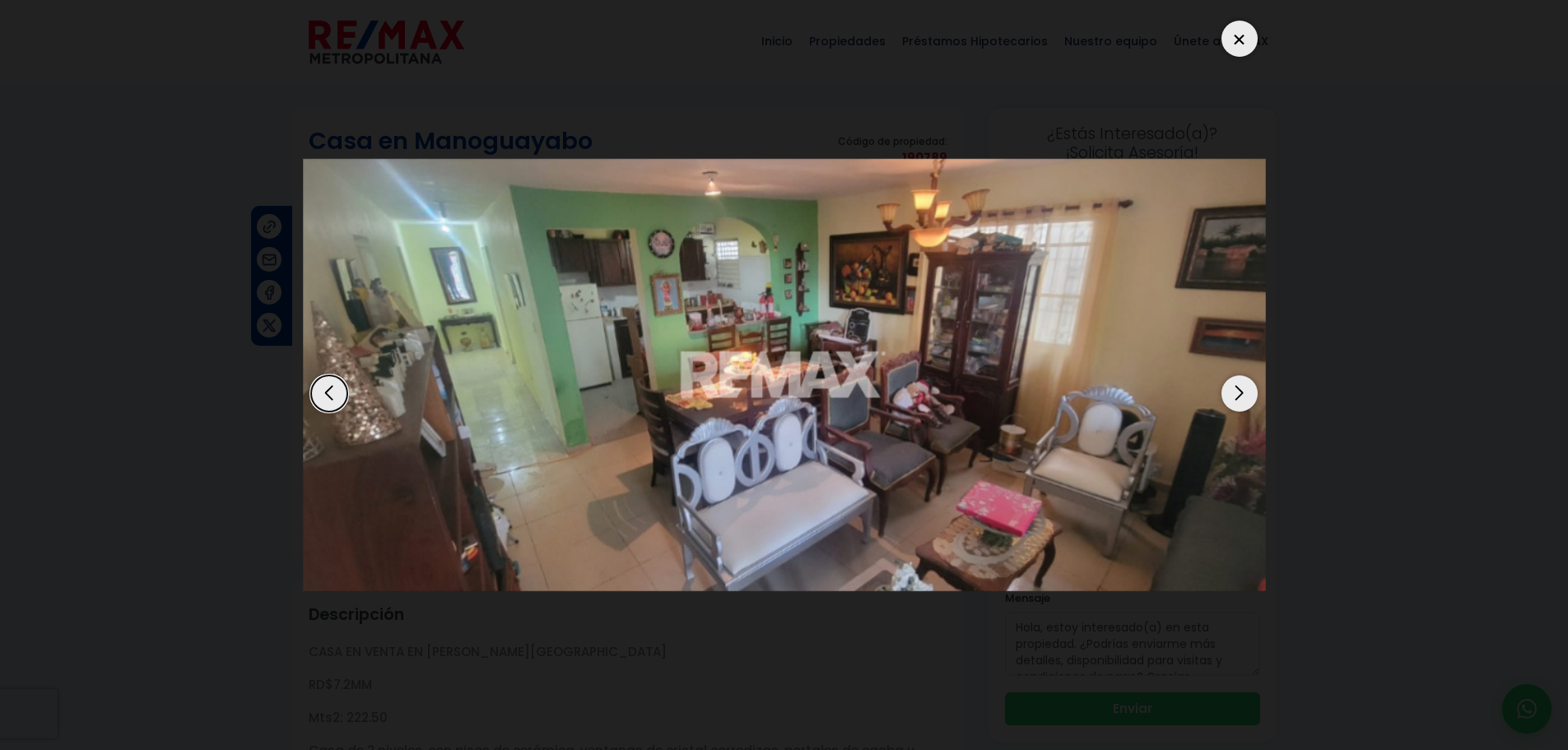
click at [1233, 402] on div "Next slide" at bounding box center [1239, 394] width 37 height 37
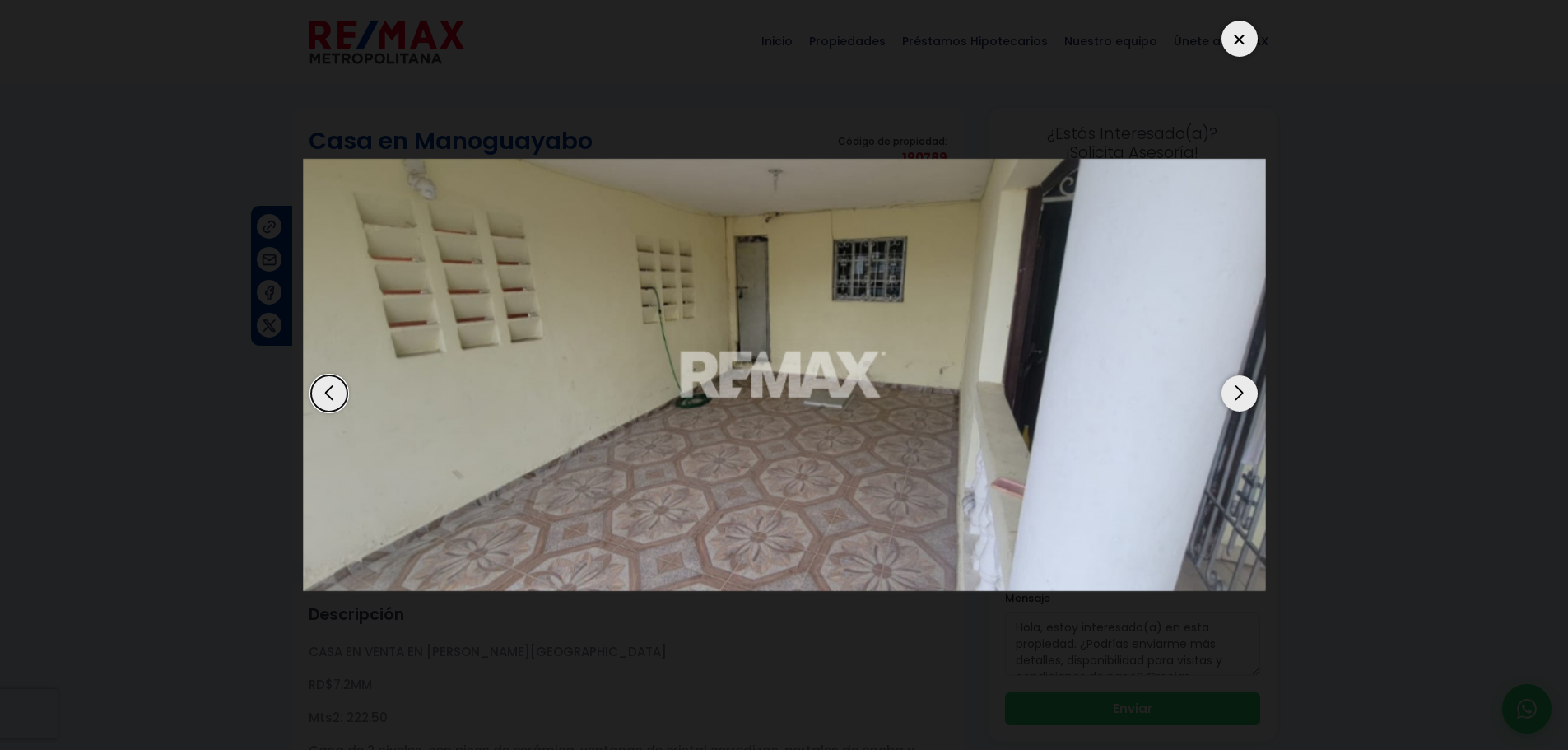
click at [1238, 401] on div "Next slide" at bounding box center [1239, 394] width 37 height 37
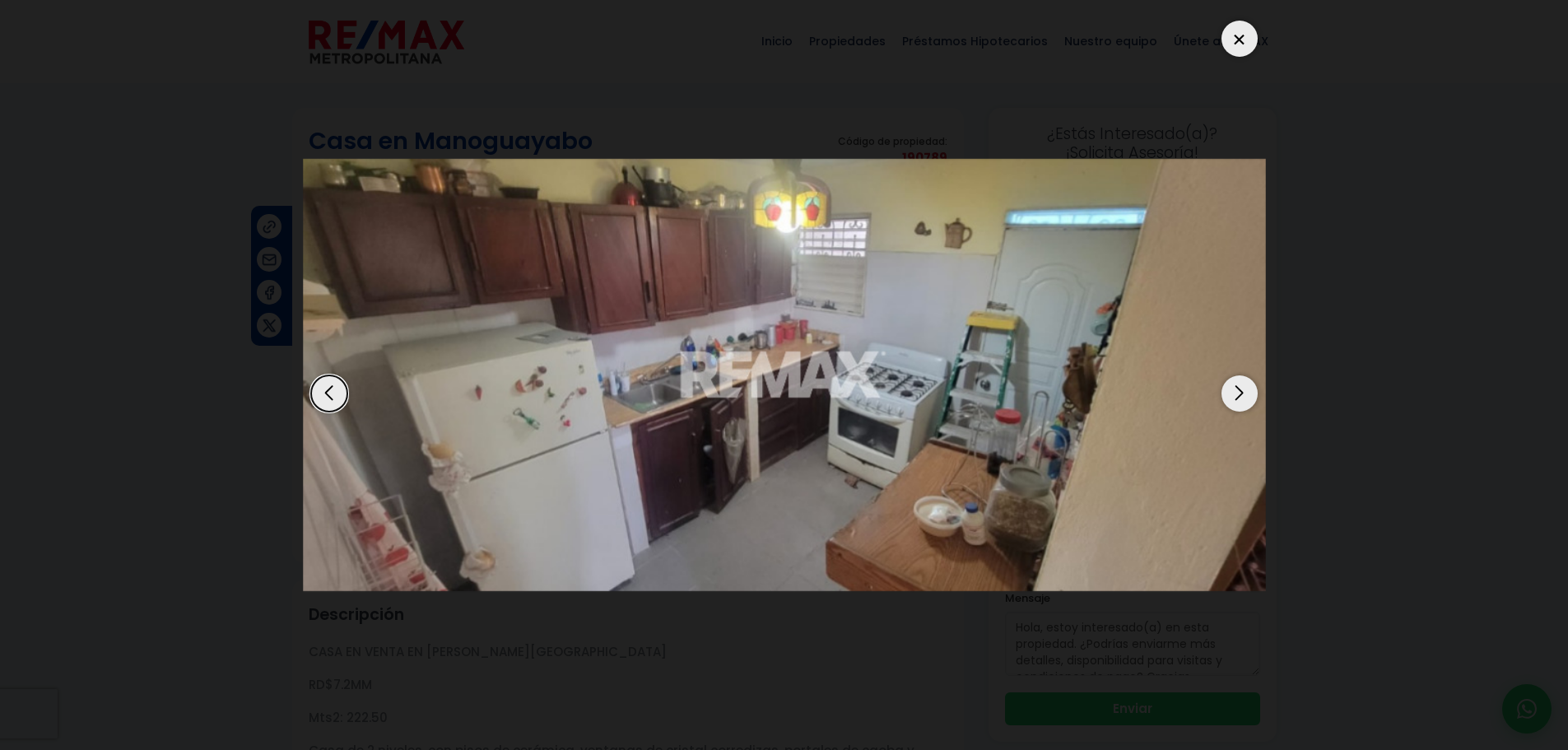
click at [1238, 401] on div "Next slide" at bounding box center [1239, 394] width 37 height 37
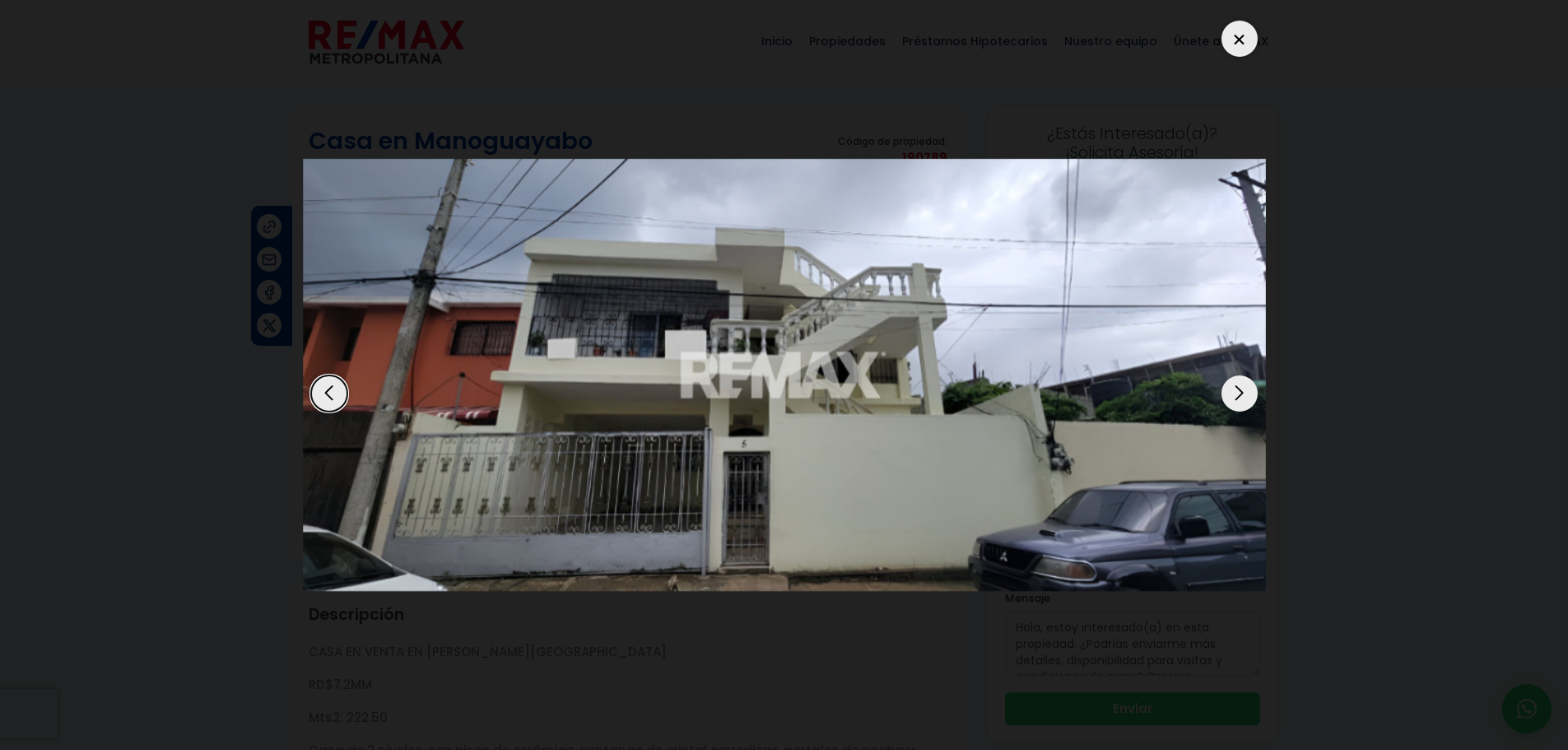
click at [1244, 39] on div at bounding box center [1239, 39] width 37 height 37
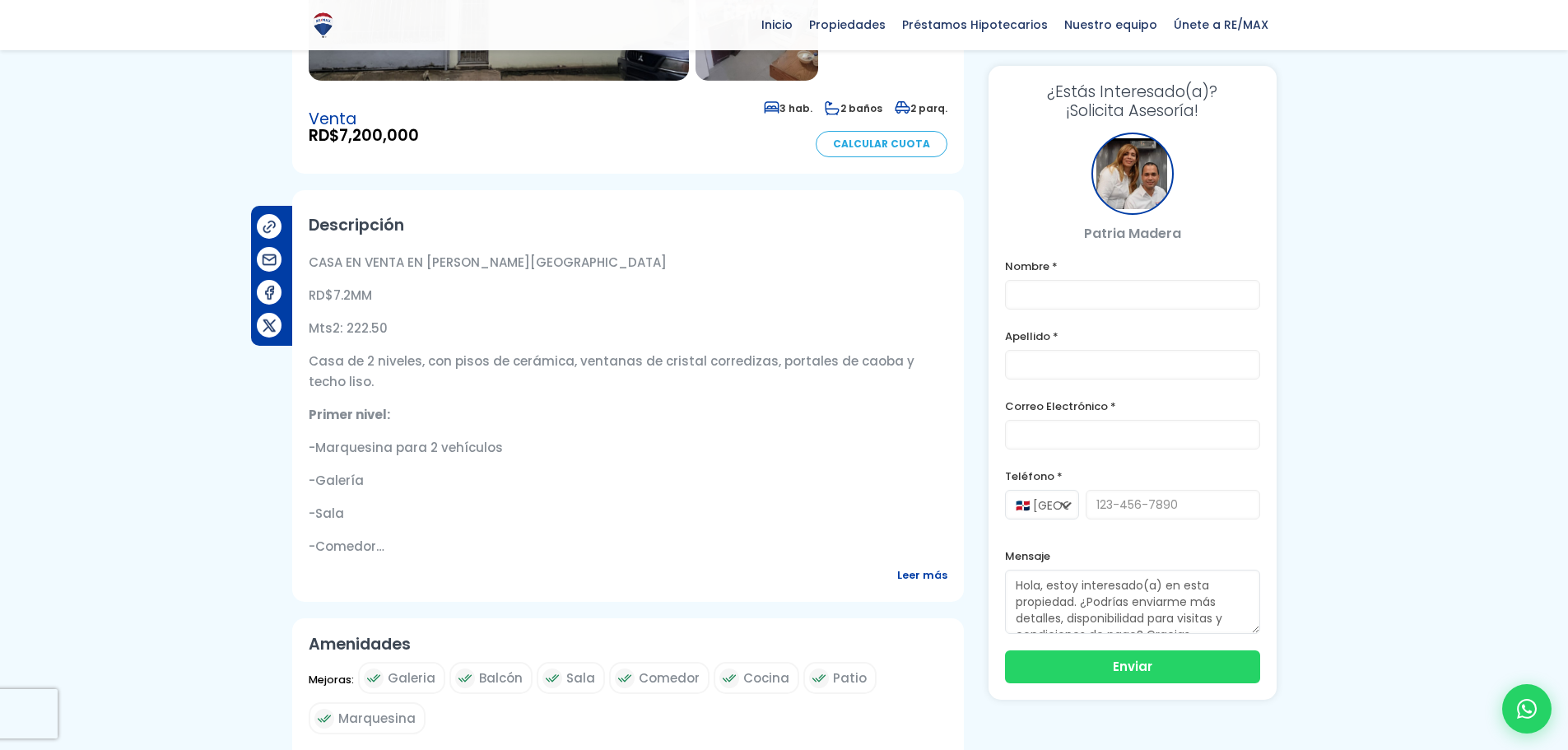
scroll to position [411, 0]
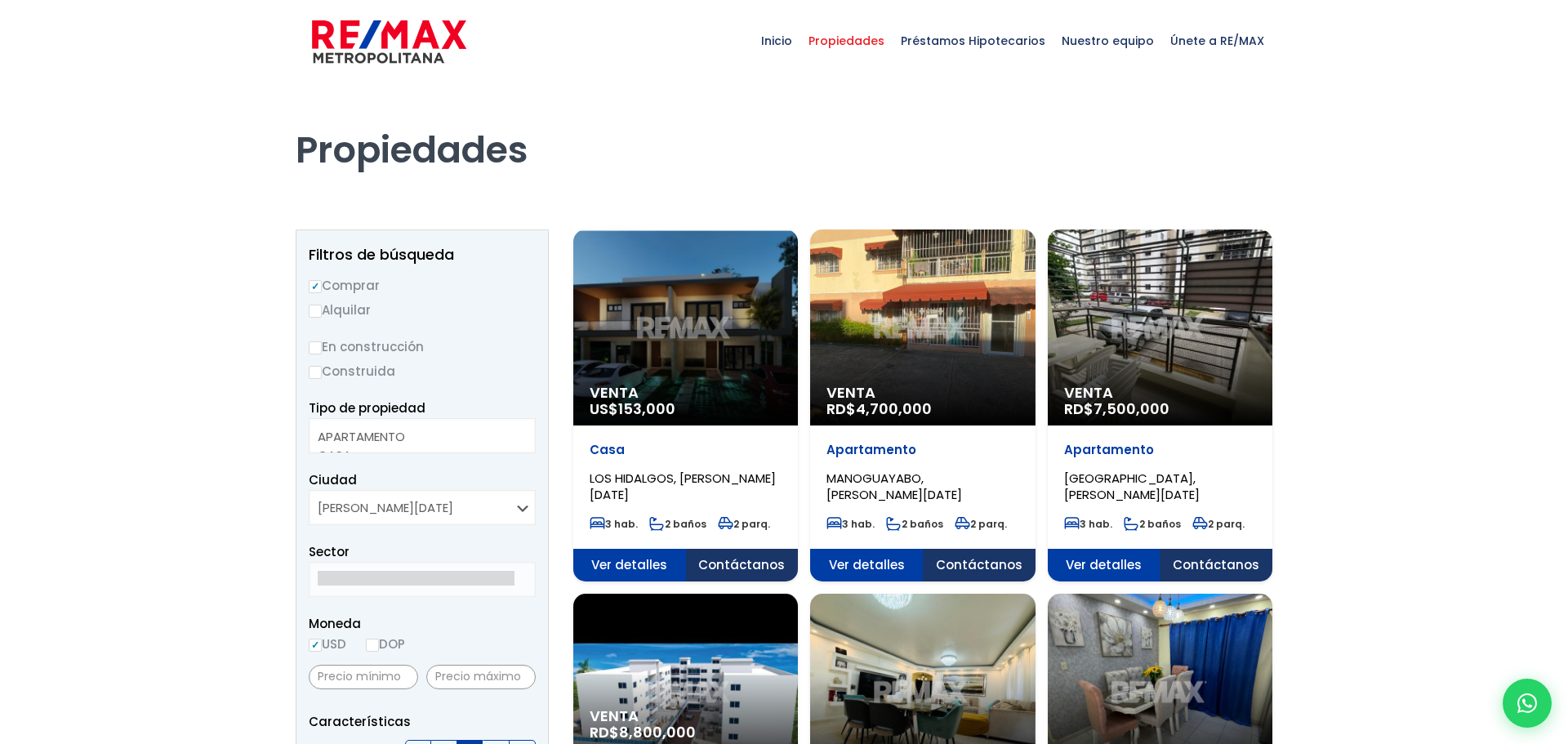
select select
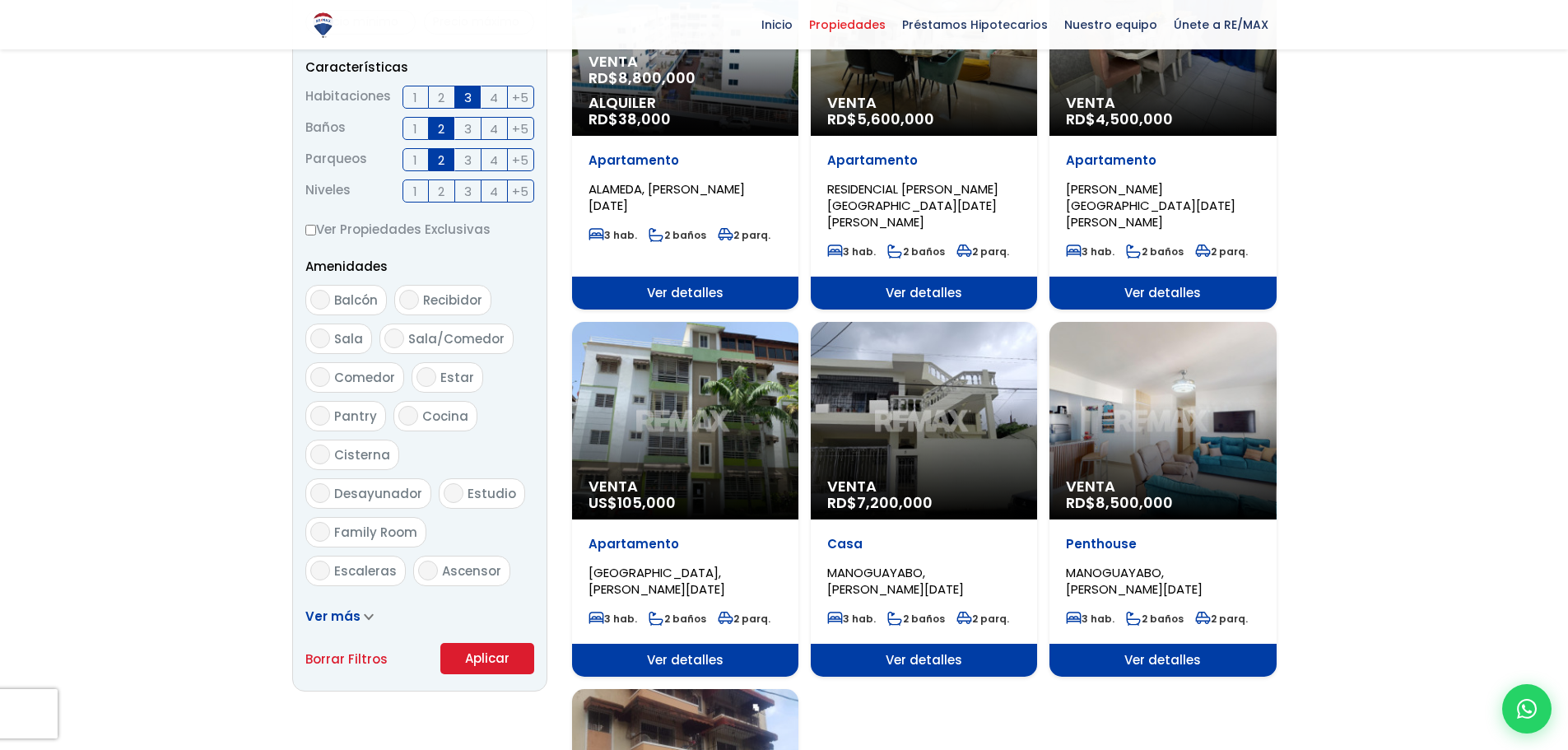
scroll to position [658, 0]
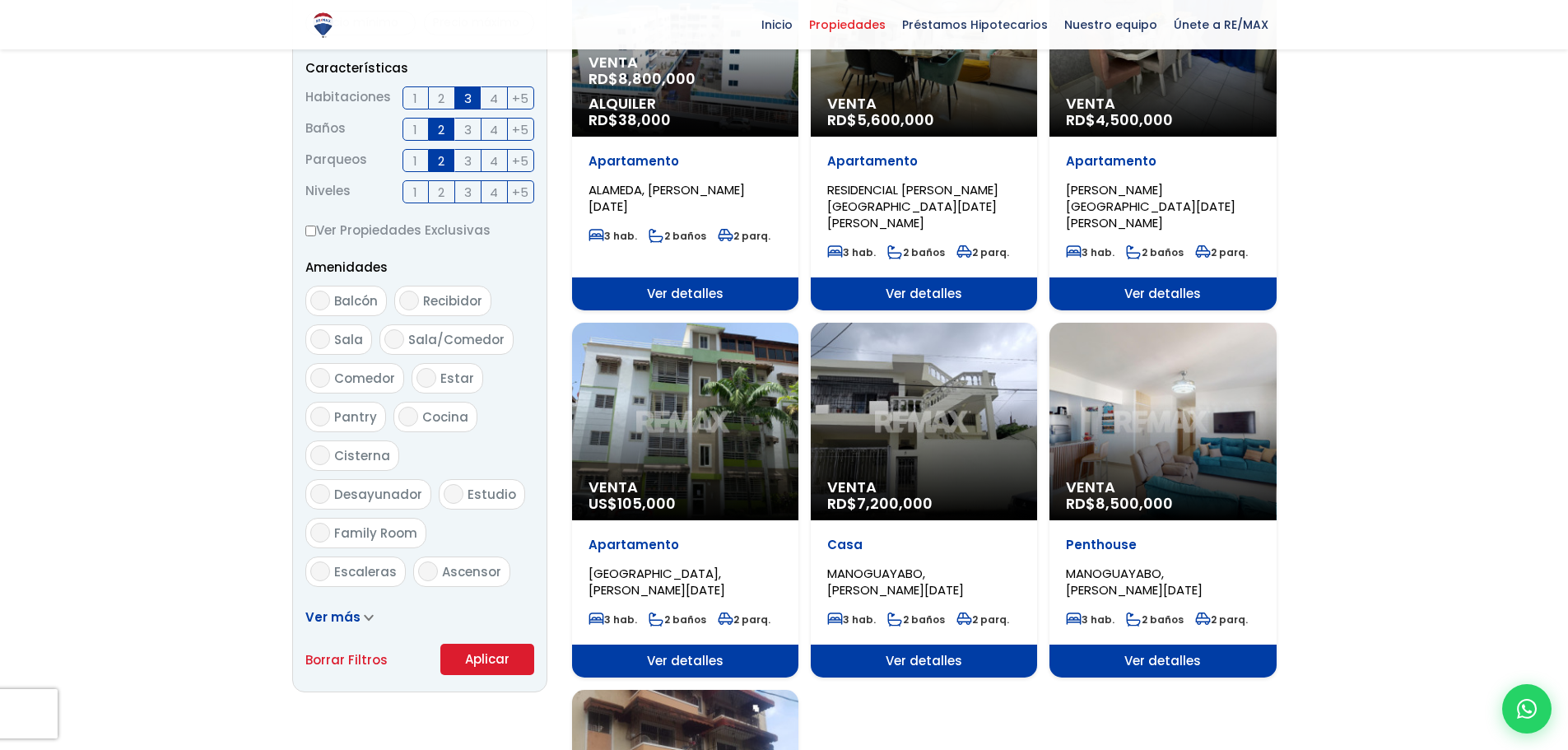
click at [1194, 420] on div "Venta RD$ 8,500,000" at bounding box center [1163, 421] width 226 height 197
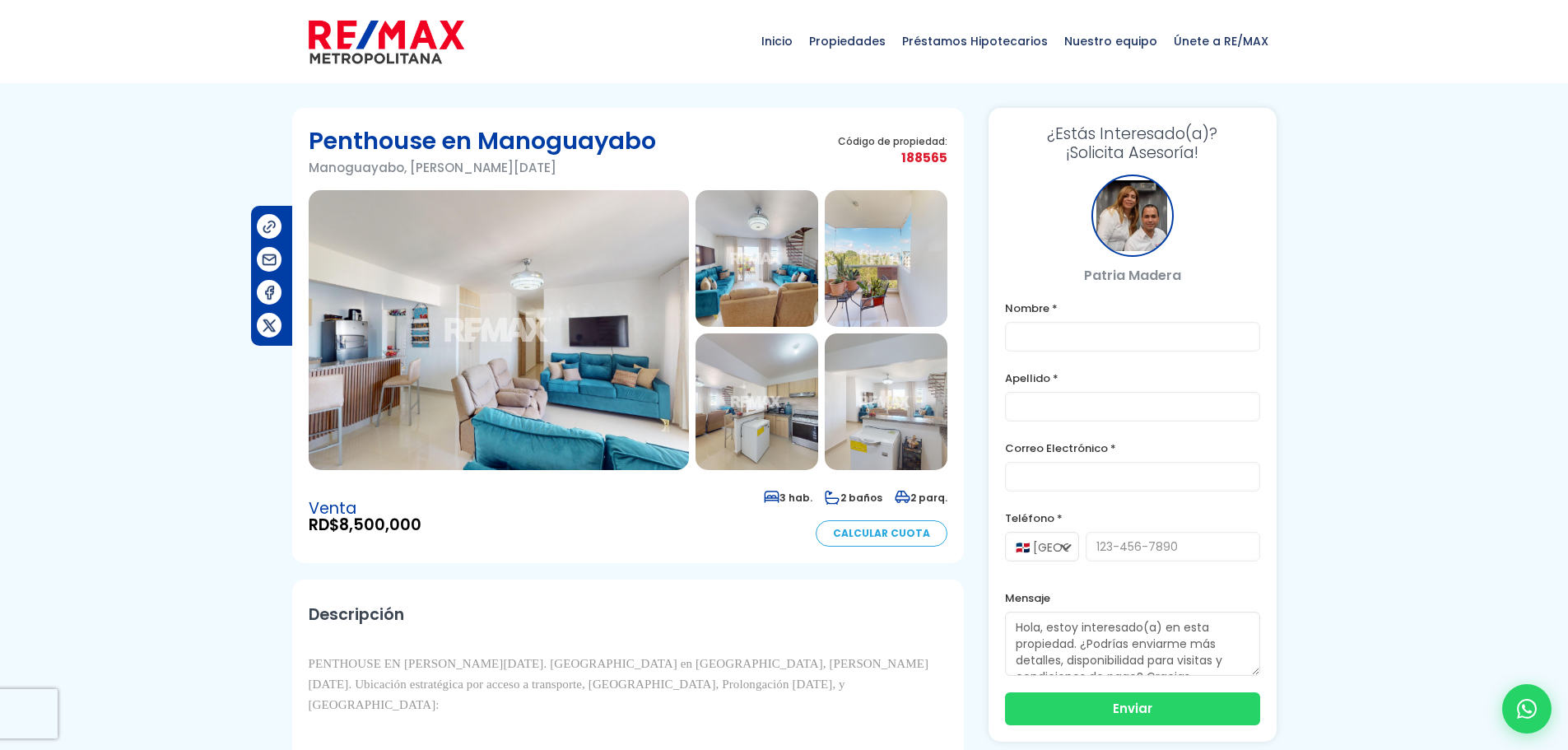
click at [533, 395] on img at bounding box center [499, 330] width 380 height 280
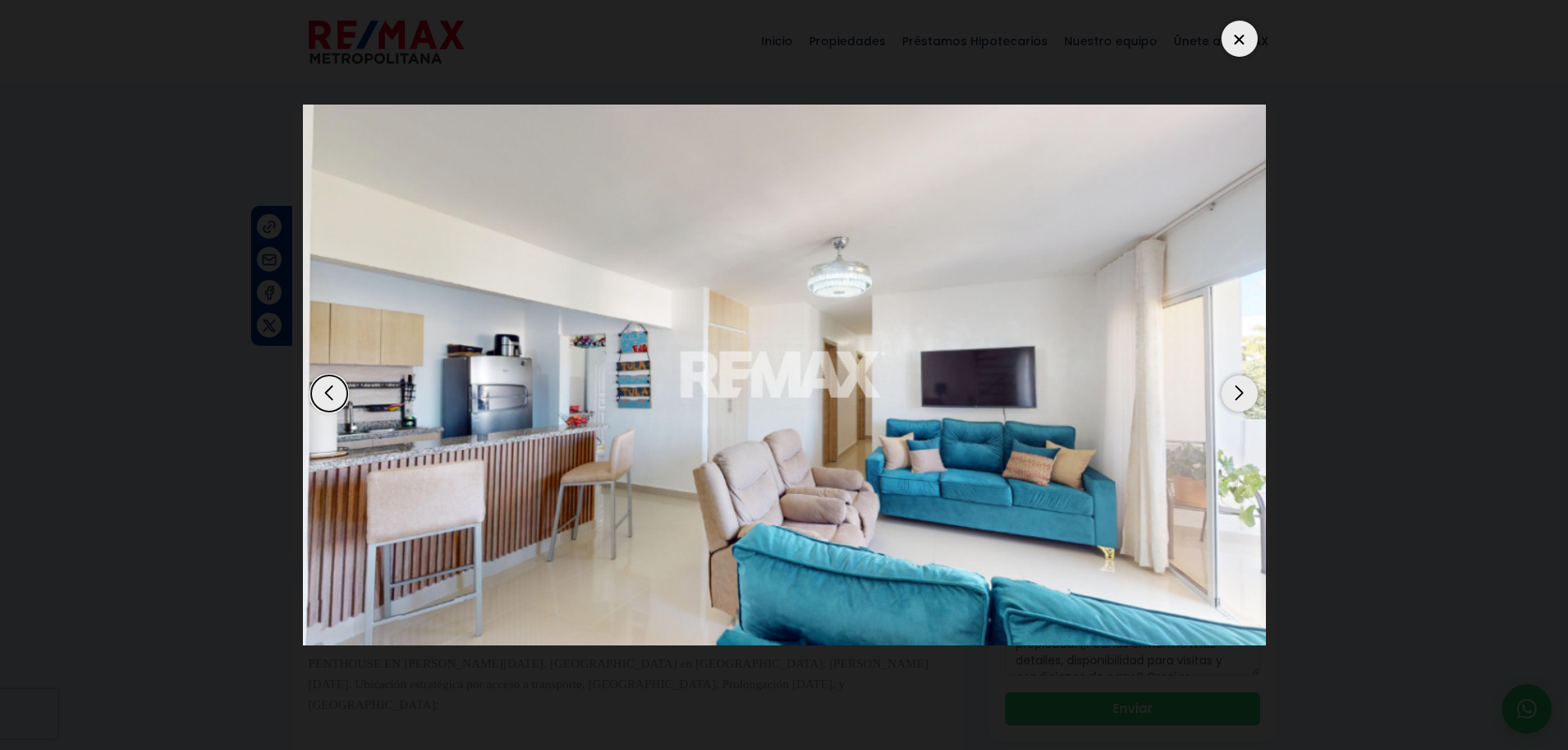
click at [1245, 400] on div "Next slide" at bounding box center [1239, 394] width 37 height 37
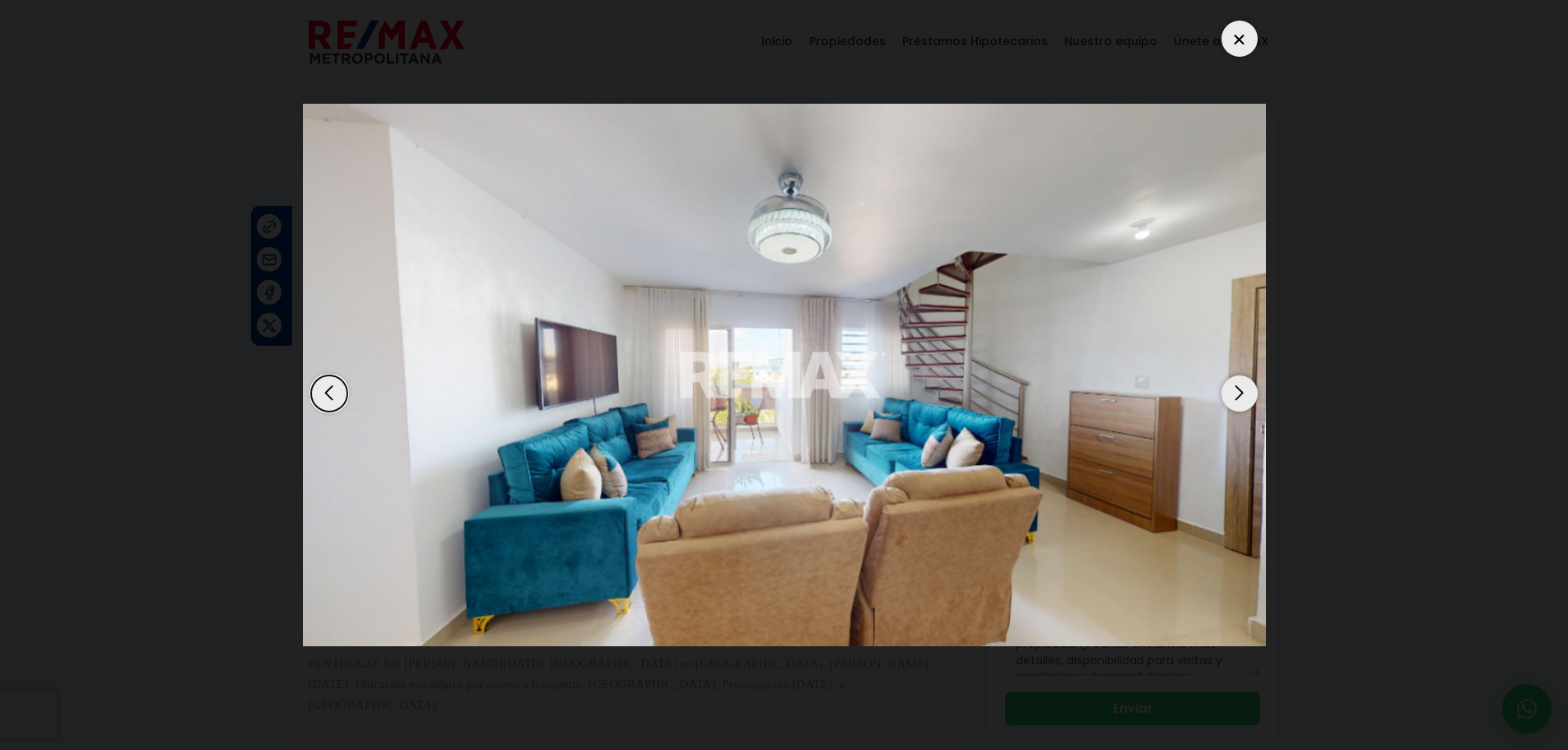
click at [1239, 402] on div "Next slide" at bounding box center [1239, 394] width 37 height 37
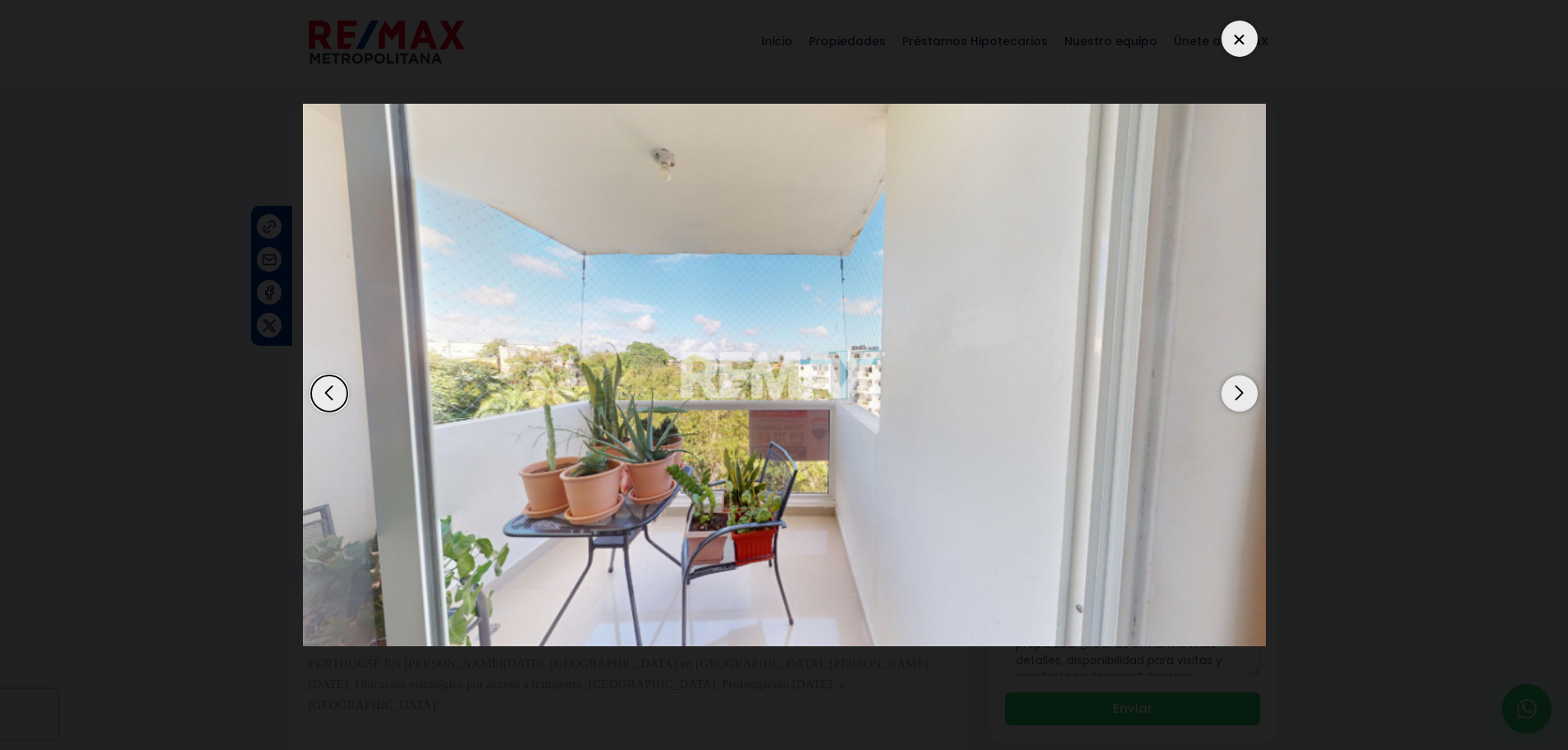
click at [324, 410] on div "Previous slide" at bounding box center [330, 394] width 37 height 37
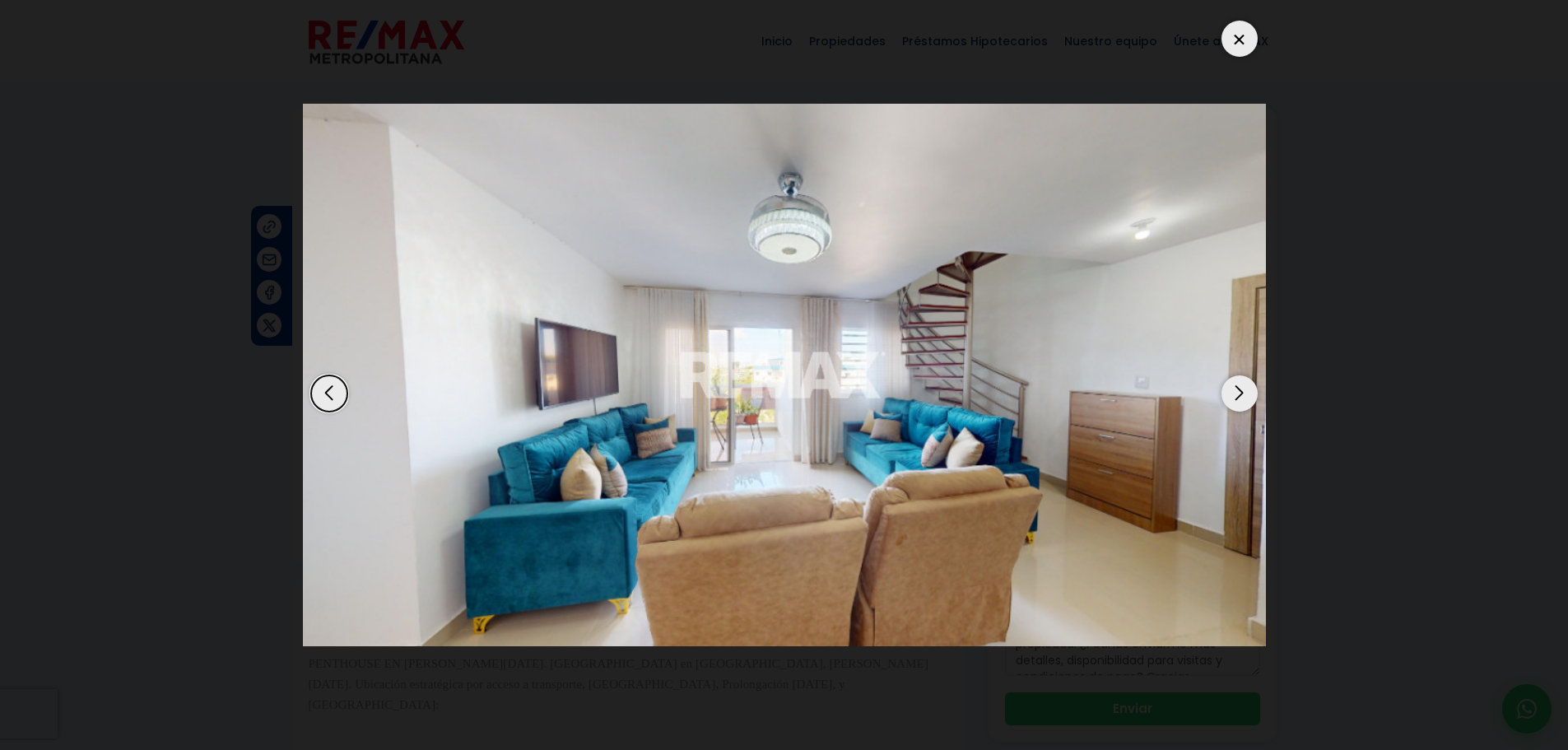
click at [1238, 402] on div "Next slide" at bounding box center [1239, 394] width 37 height 37
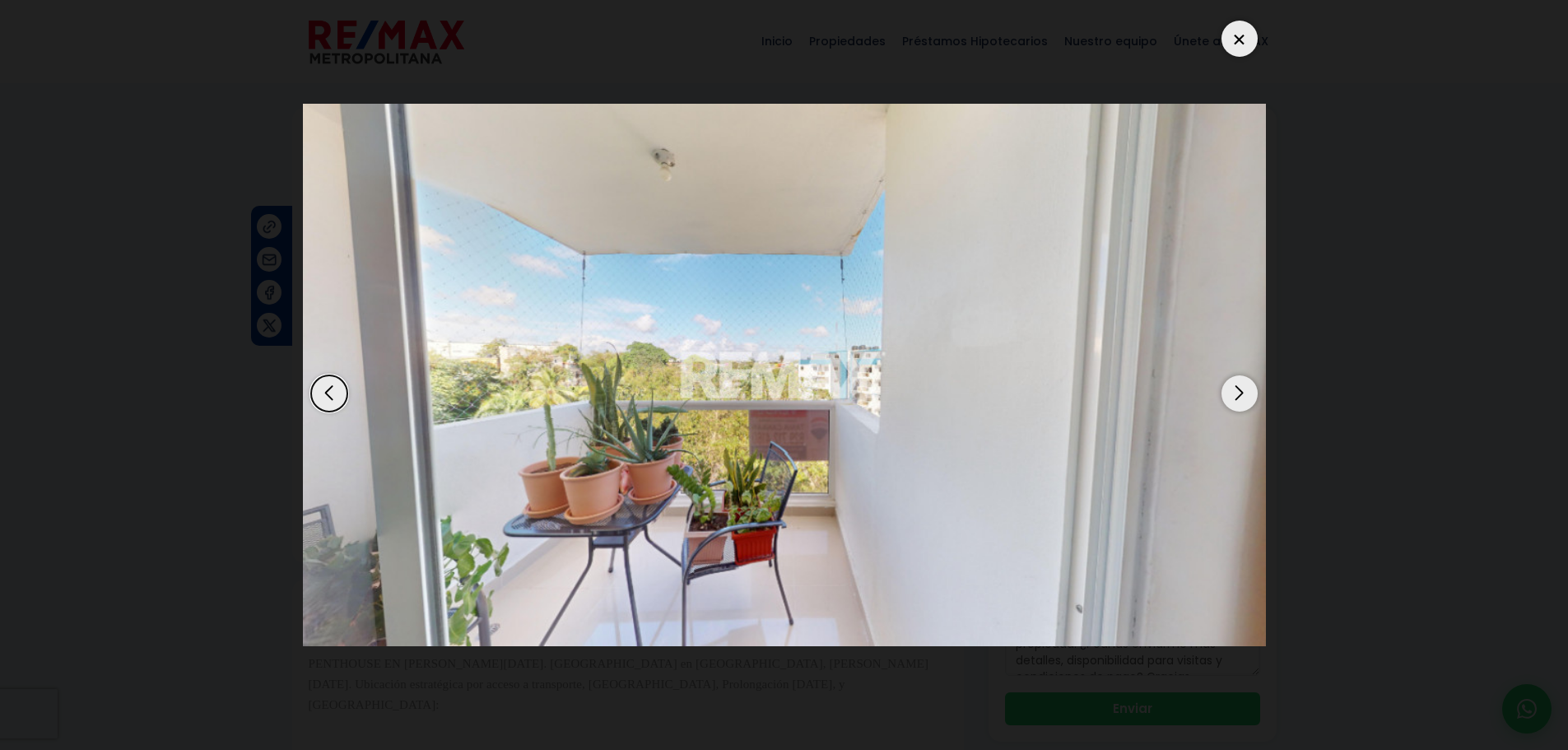
click at [1243, 392] on div "Next slide" at bounding box center [1239, 394] width 37 height 37
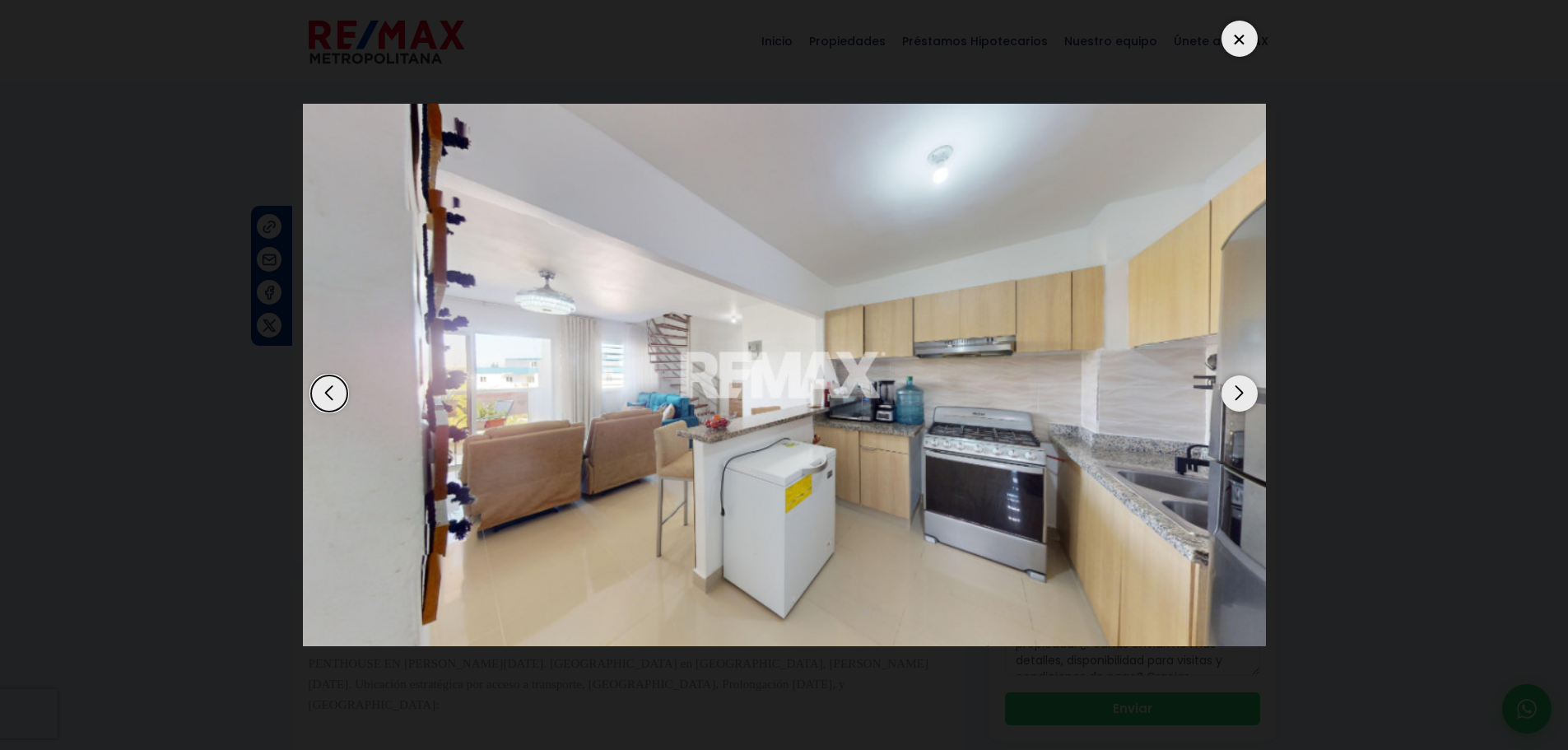
click at [1235, 394] on div "Next slide" at bounding box center [1239, 394] width 37 height 37
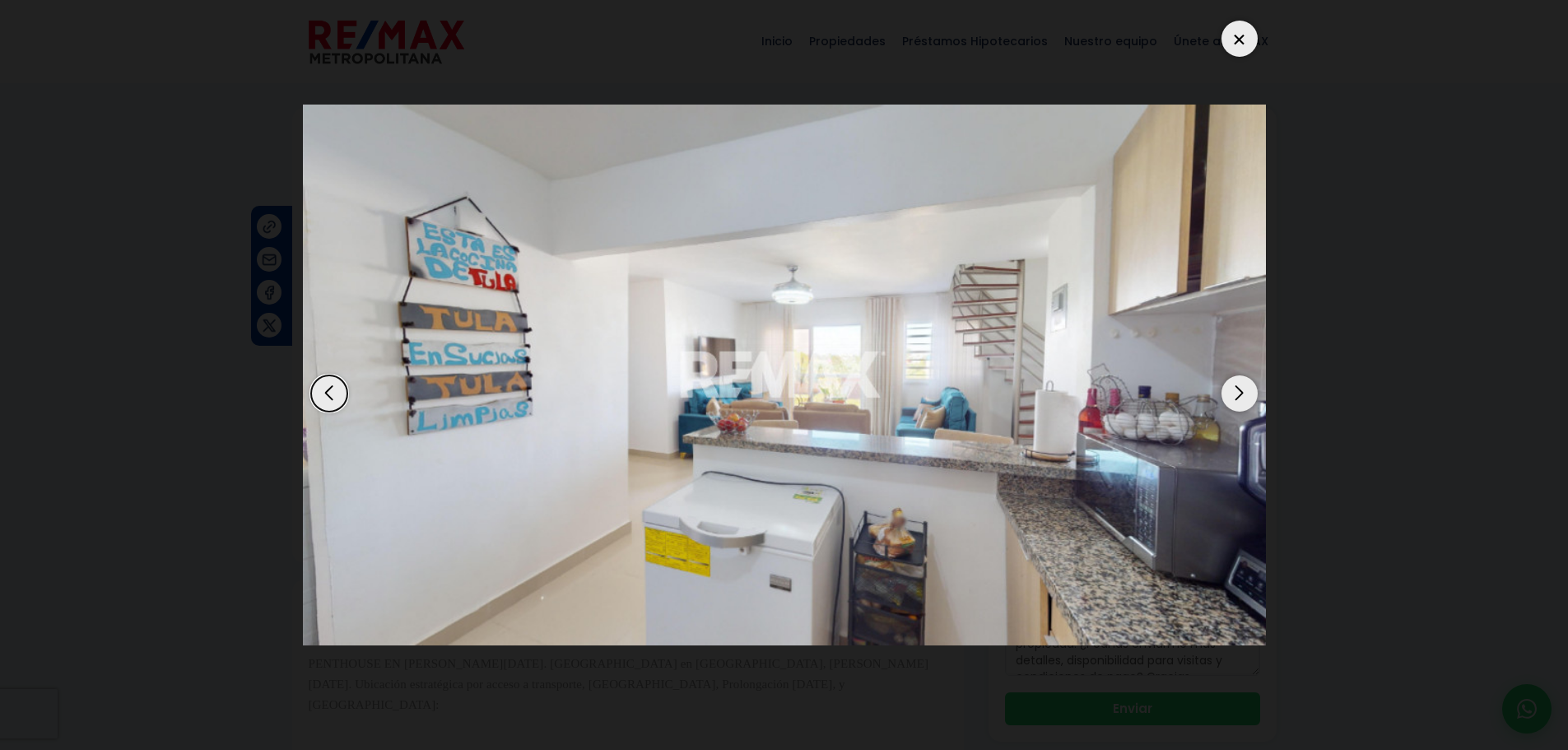
click at [1235, 394] on div "Next slide" at bounding box center [1239, 394] width 37 height 37
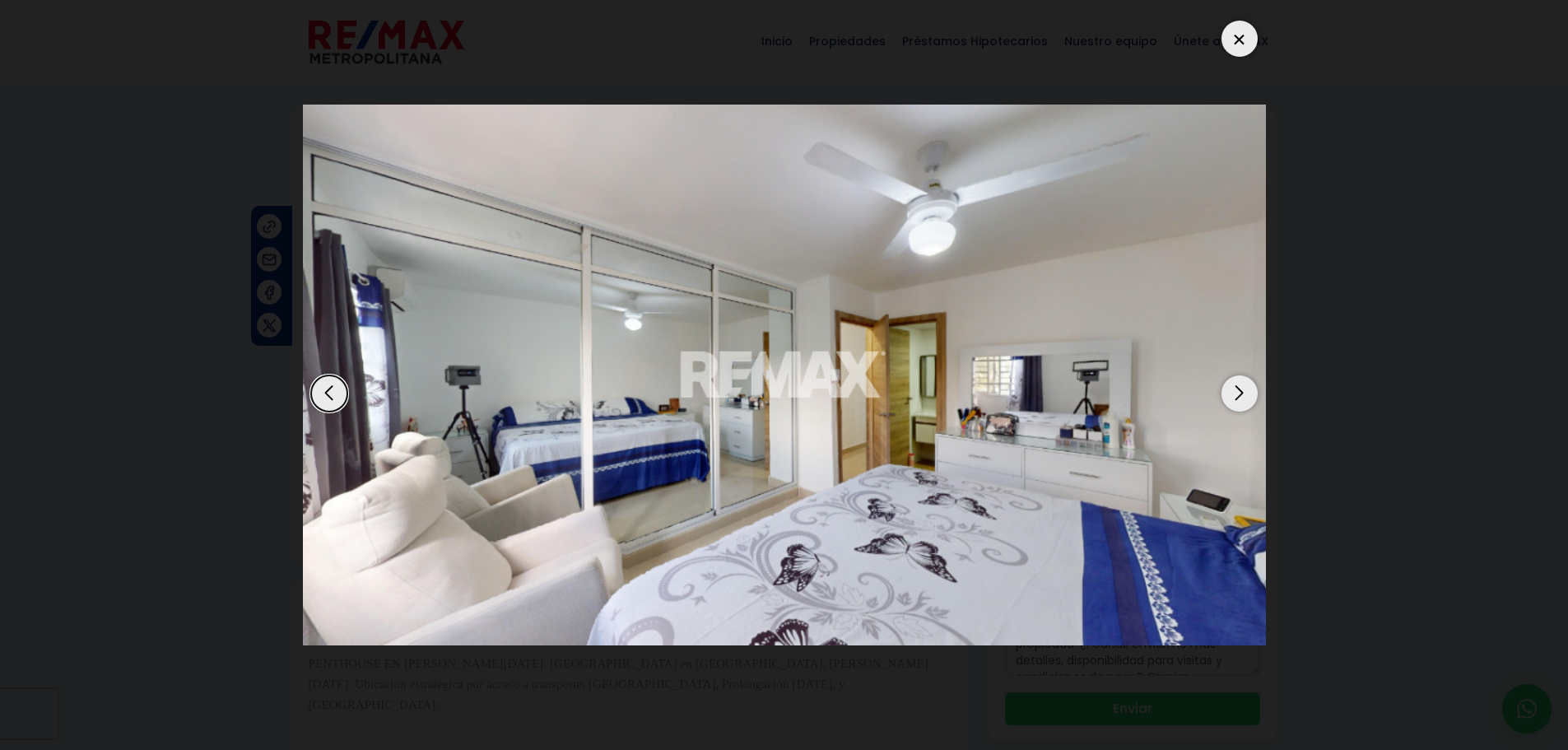
click at [1241, 385] on div "Next slide" at bounding box center [1239, 394] width 37 height 37
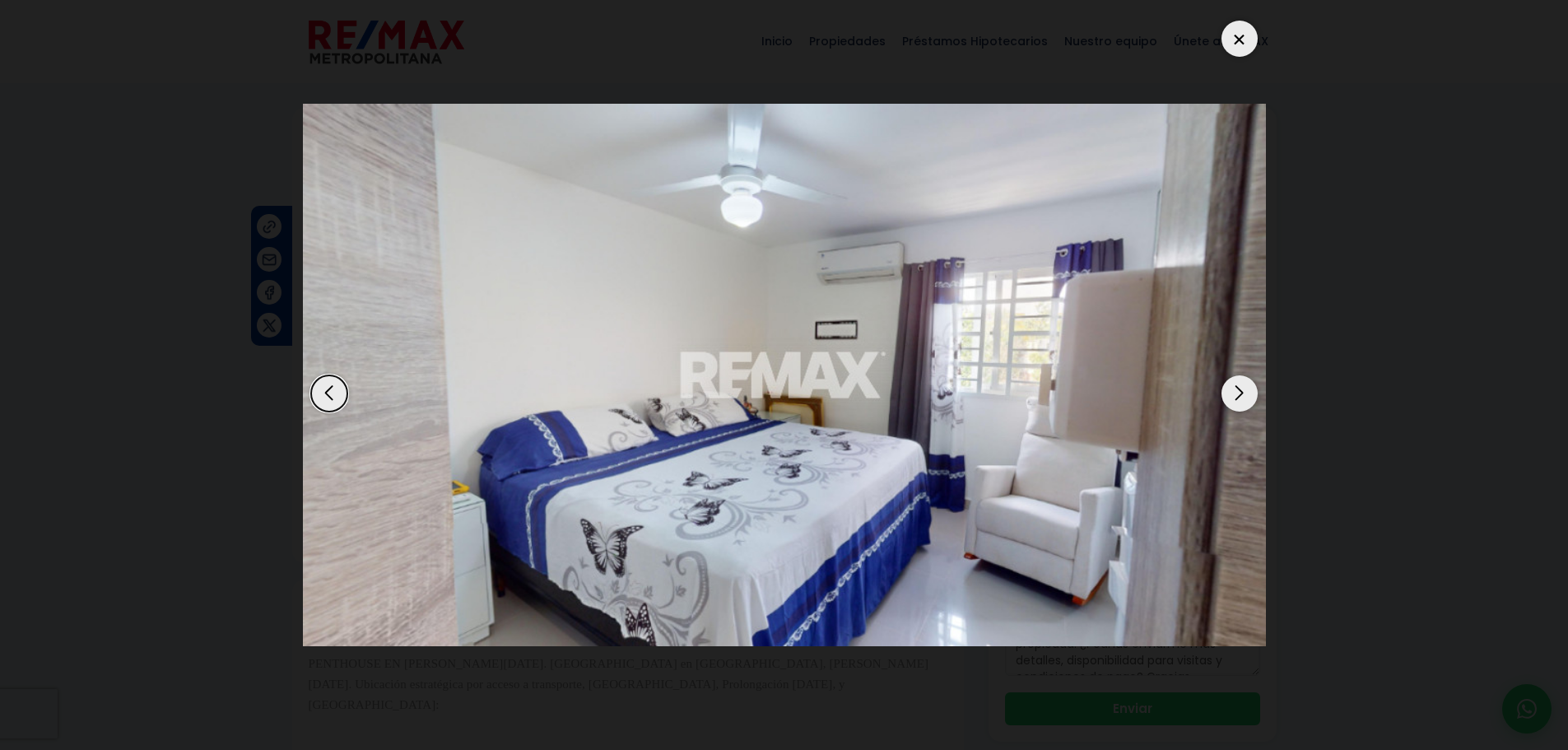
click at [1248, 401] on div "Next slide" at bounding box center [1239, 394] width 37 height 37
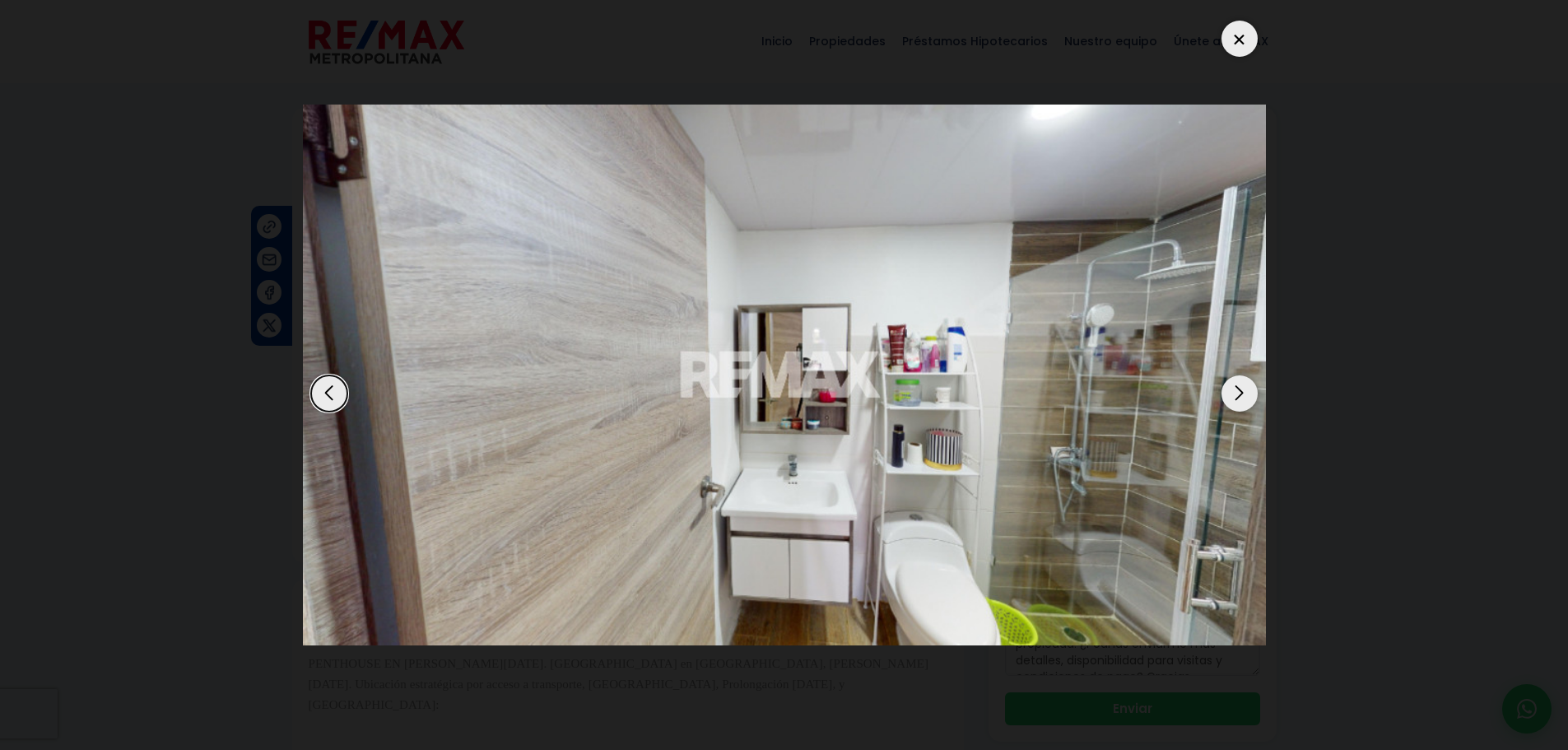
click at [1248, 395] on div "Next slide" at bounding box center [1239, 394] width 37 height 37
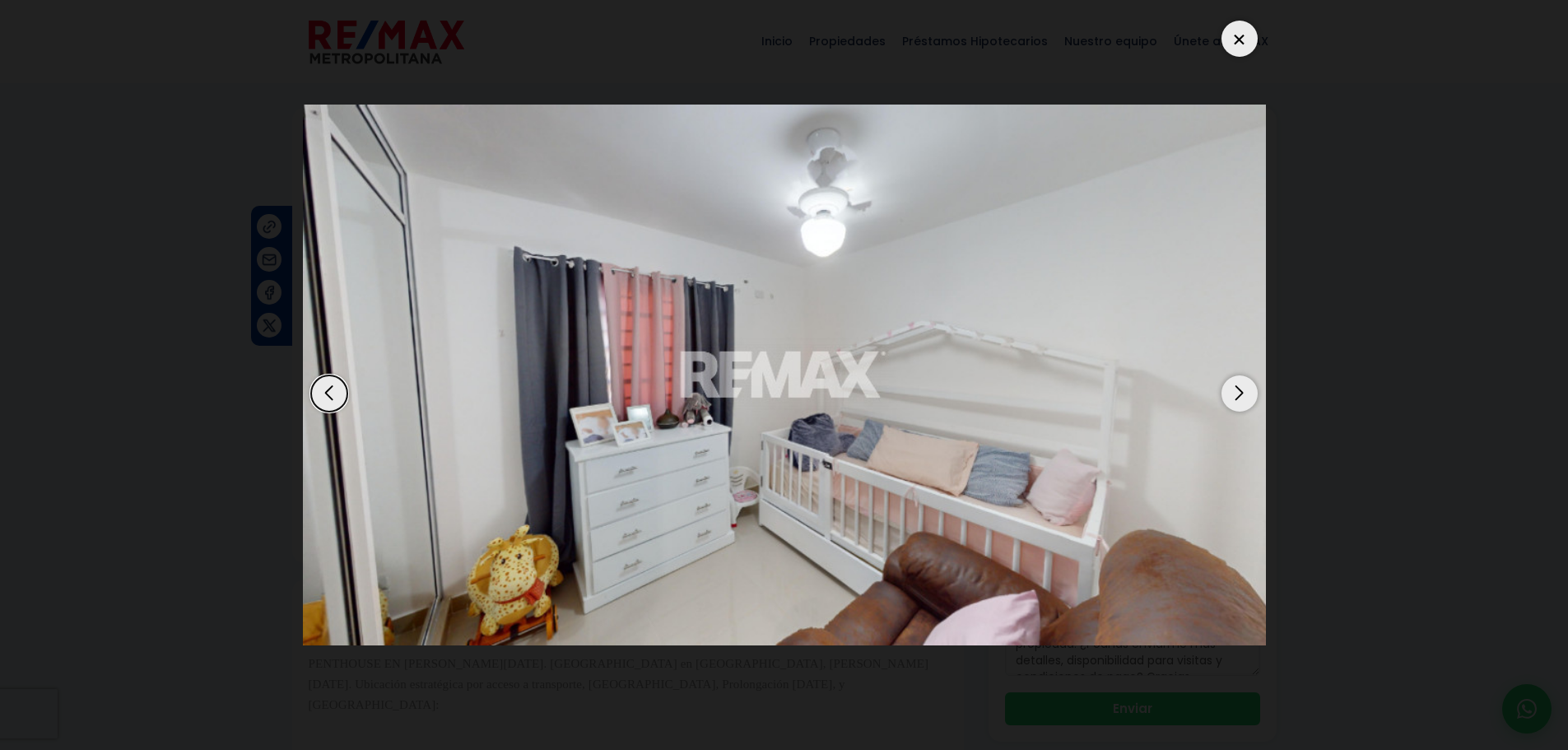
click at [1248, 395] on div "Next slide" at bounding box center [1239, 394] width 37 height 37
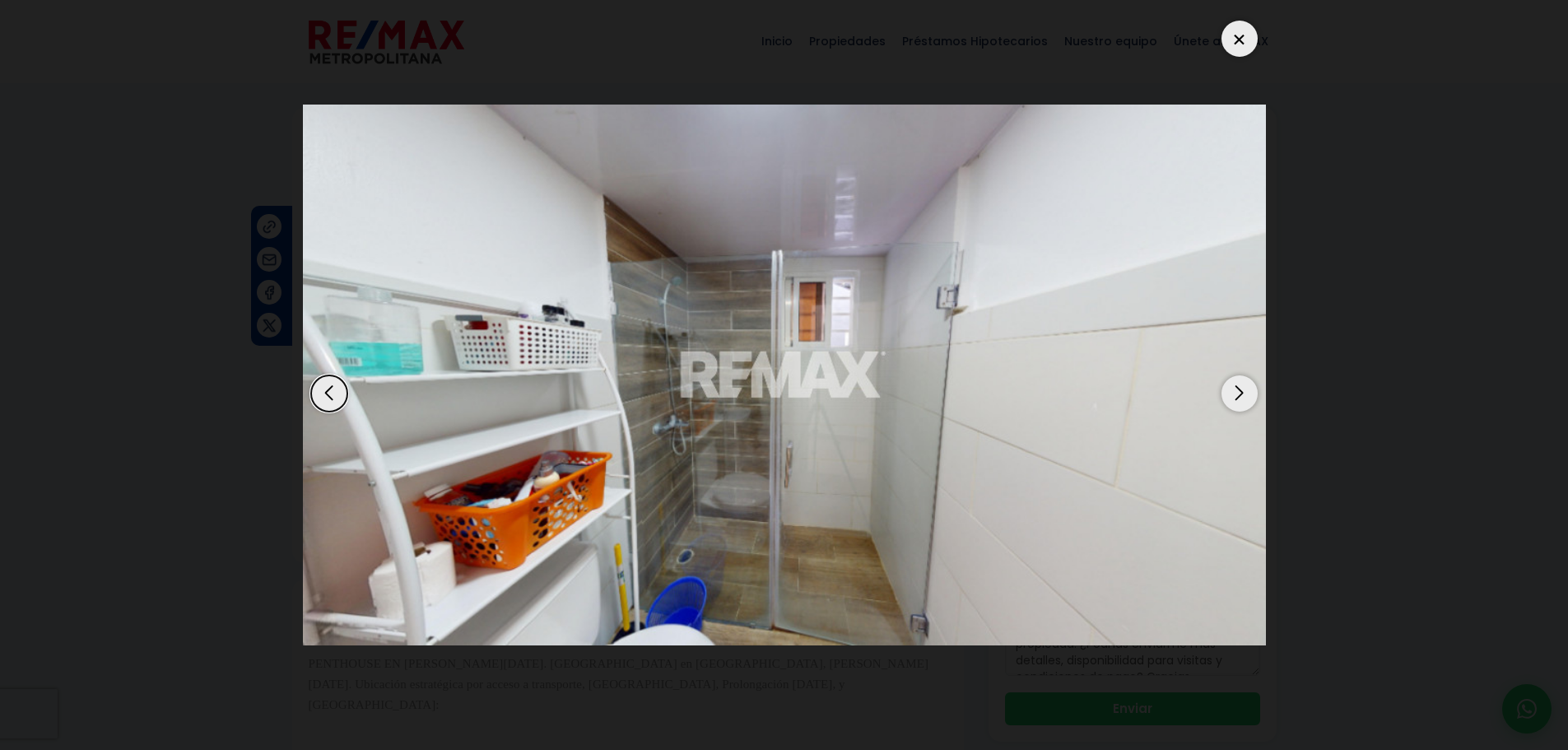
click at [1248, 395] on div "Next slide" at bounding box center [1239, 394] width 37 height 37
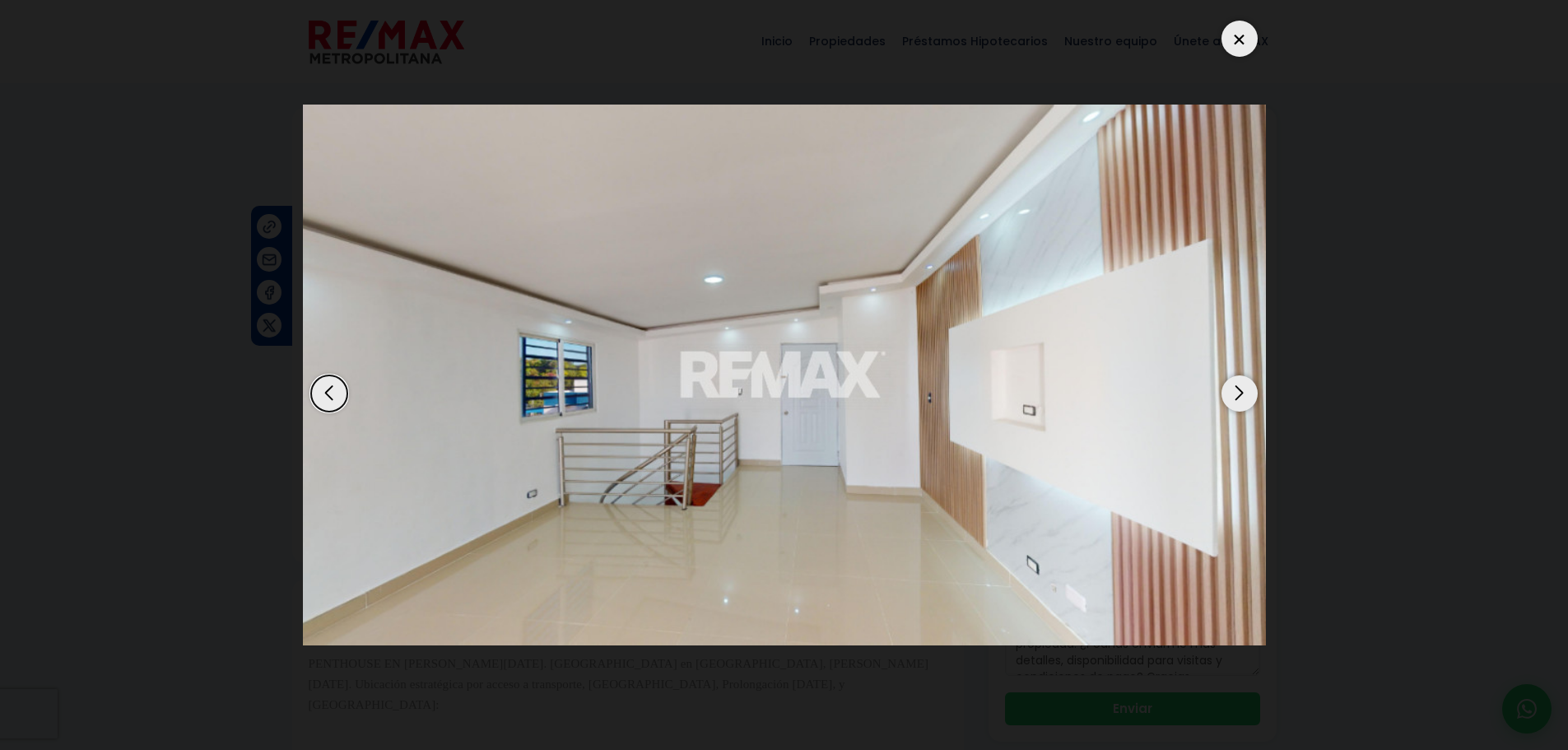
click at [1247, 392] on div "Next slide" at bounding box center [1239, 394] width 37 height 37
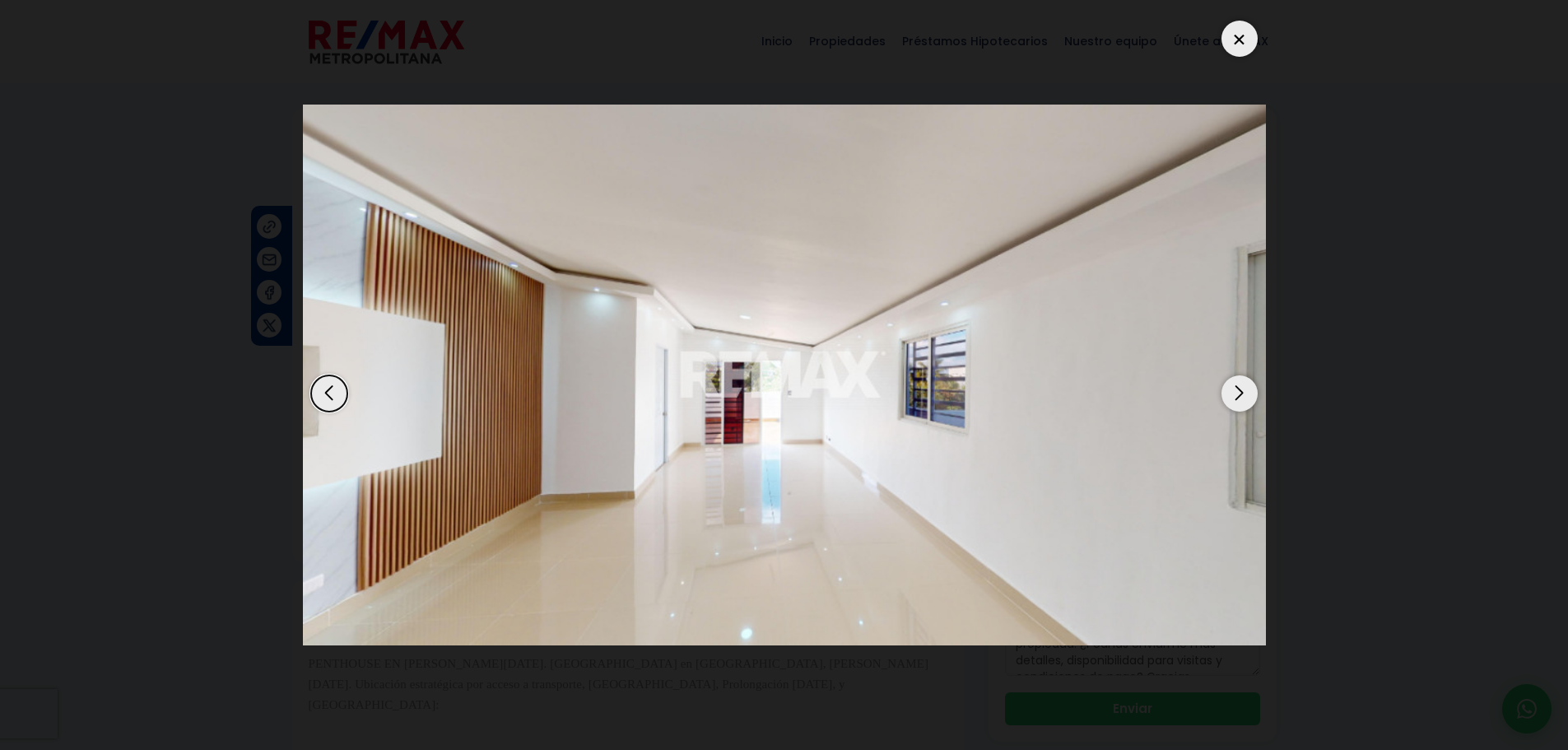
click at [1245, 394] on div "Next slide" at bounding box center [1239, 394] width 37 height 37
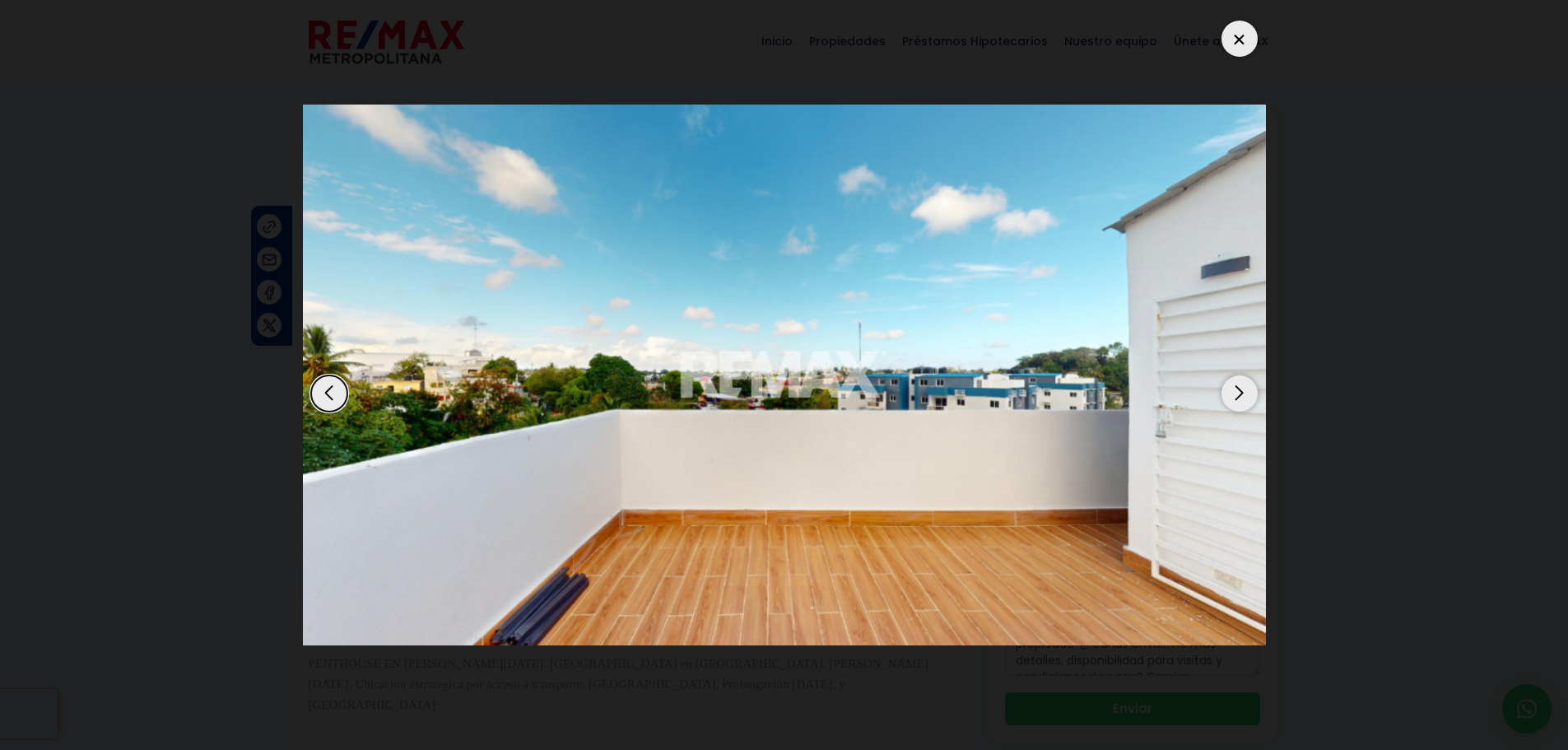
click at [1245, 394] on div "Next slide" at bounding box center [1239, 394] width 37 height 37
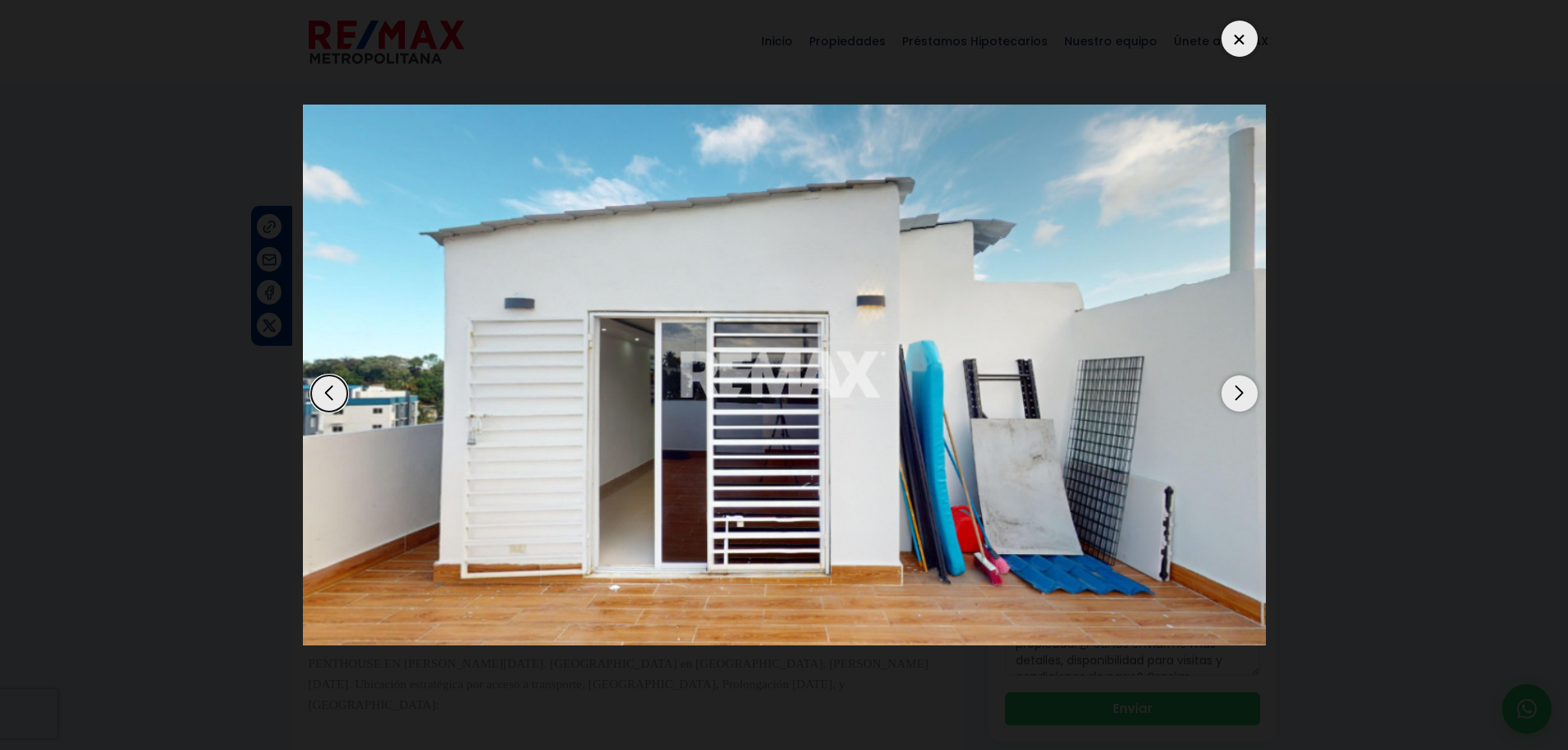
click at [1245, 394] on div "Next slide" at bounding box center [1239, 394] width 37 height 37
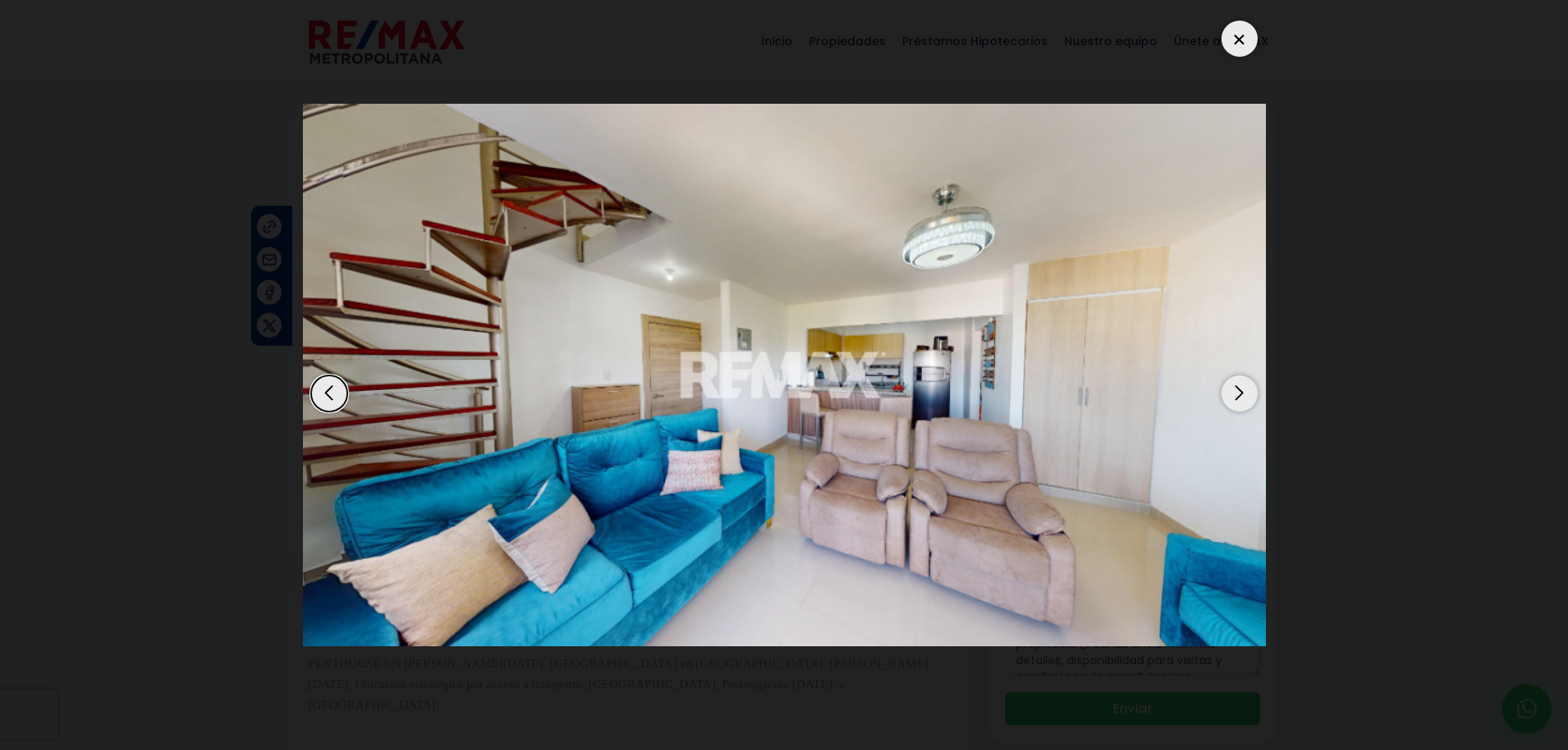
click at [1245, 394] on div "Next slide" at bounding box center [1239, 394] width 37 height 37
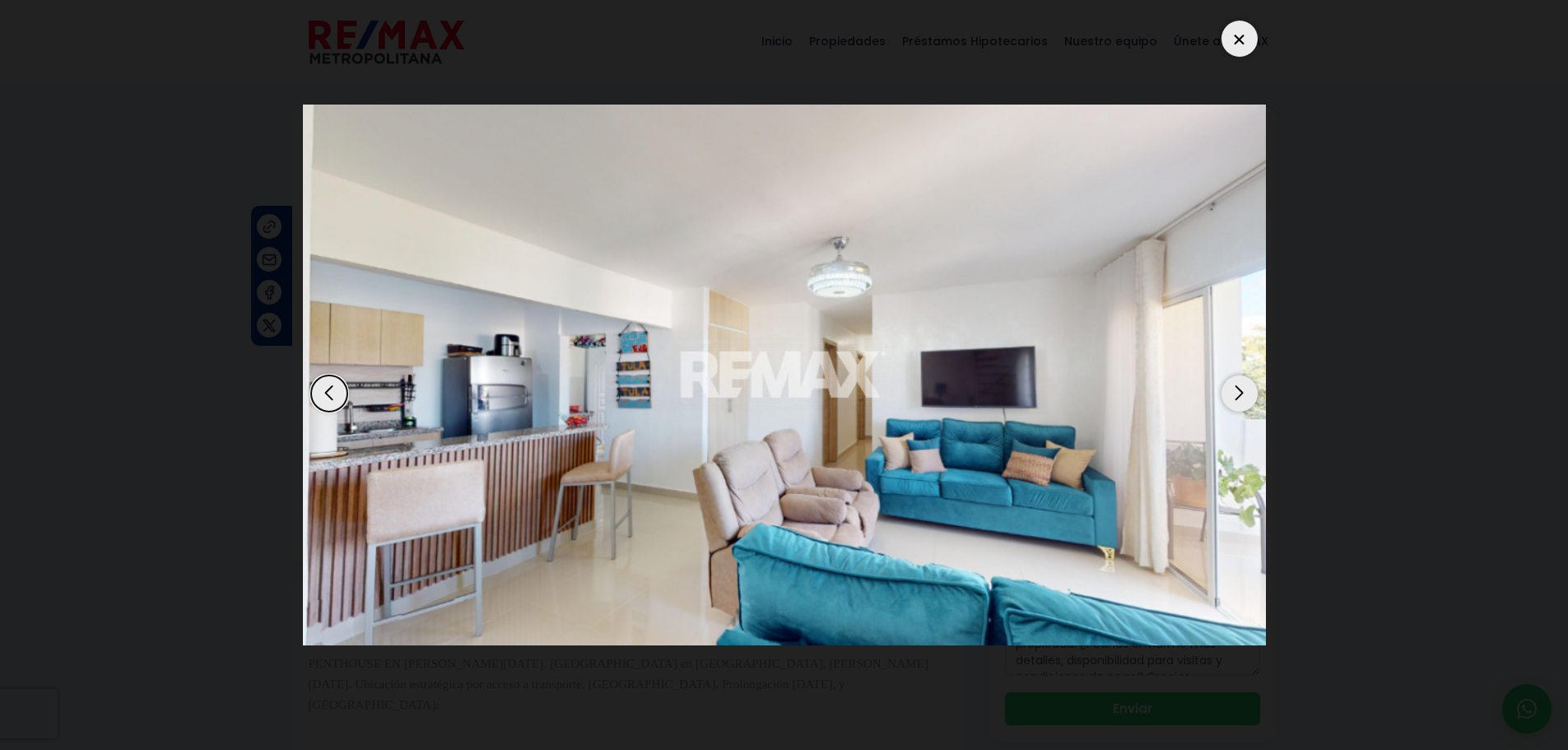
click at [1243, 50] on div at bounding box center [1239, 39] width 37 height 37
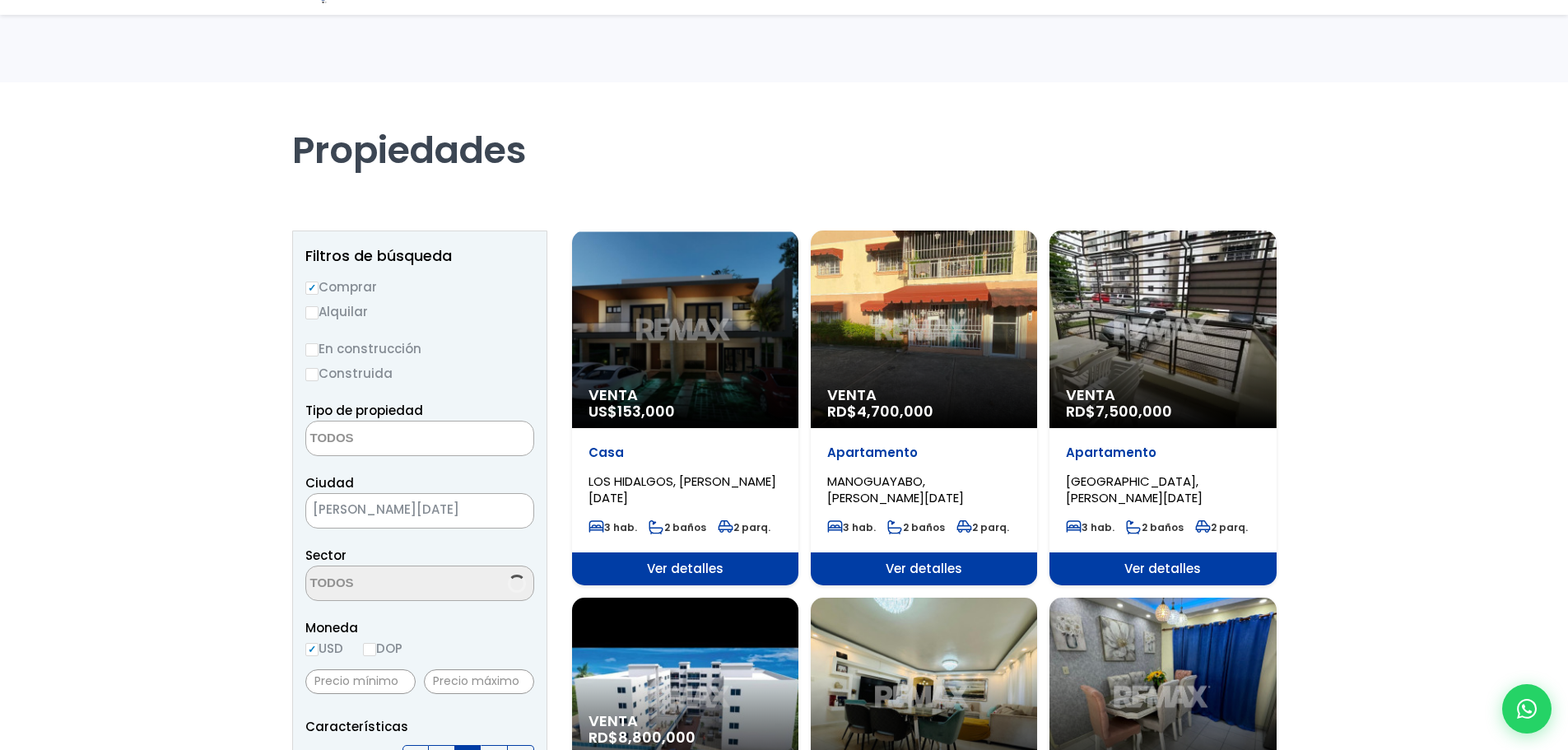
select select
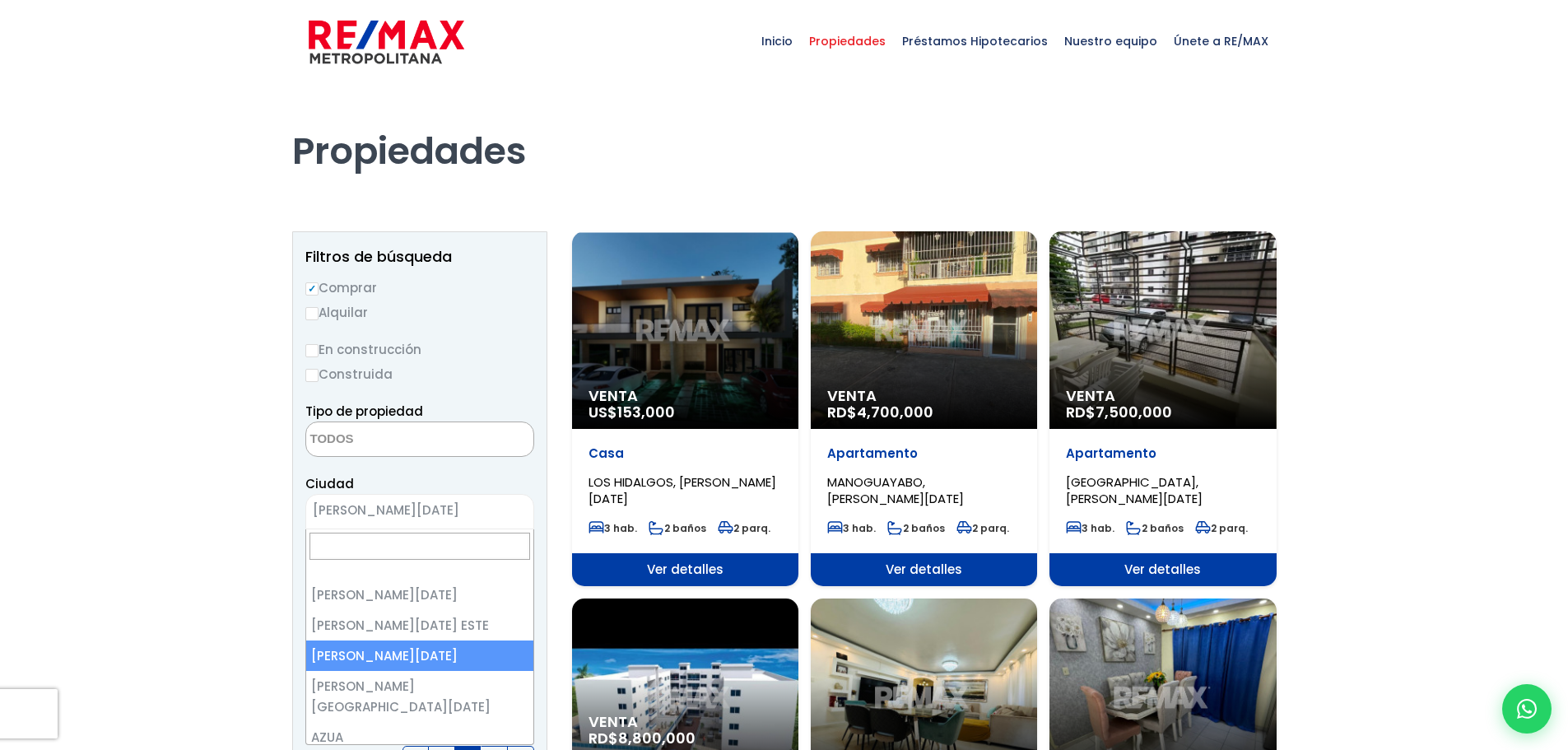
click at [483, 519] on span "[PERSON_NAME][DATE]" at bounding box center [399, 510] width 186 height 23
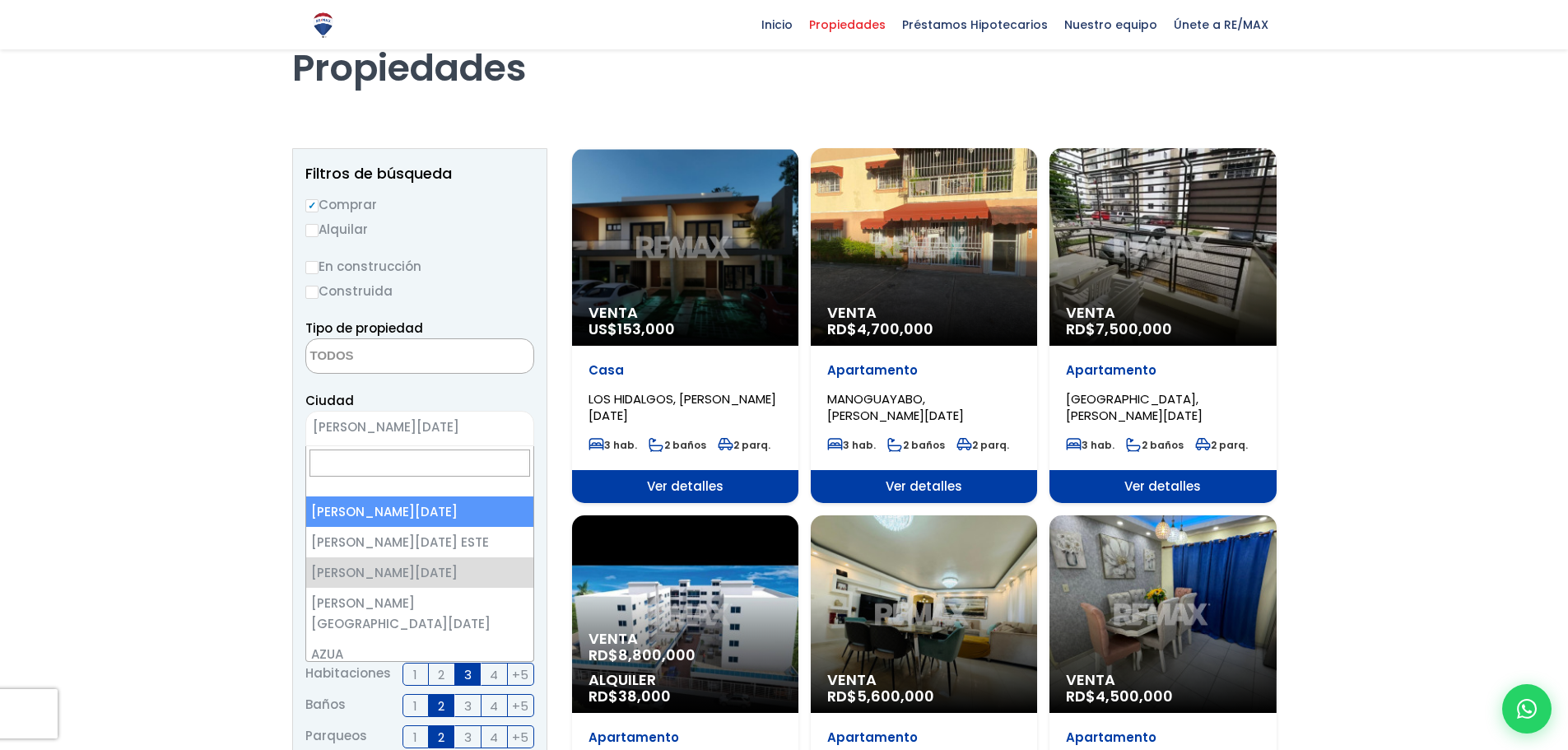
select select "1"
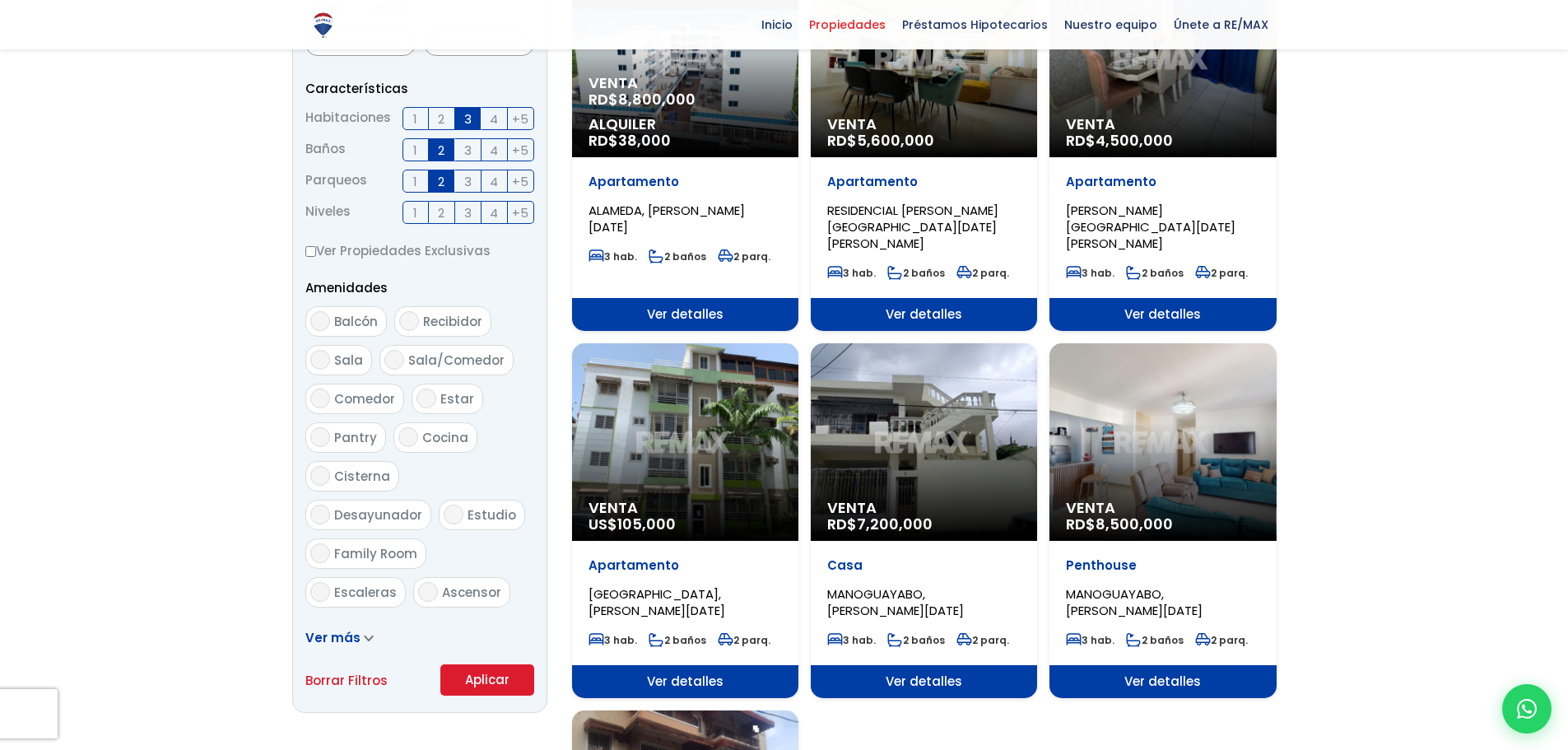
scroll to position [658, 0]
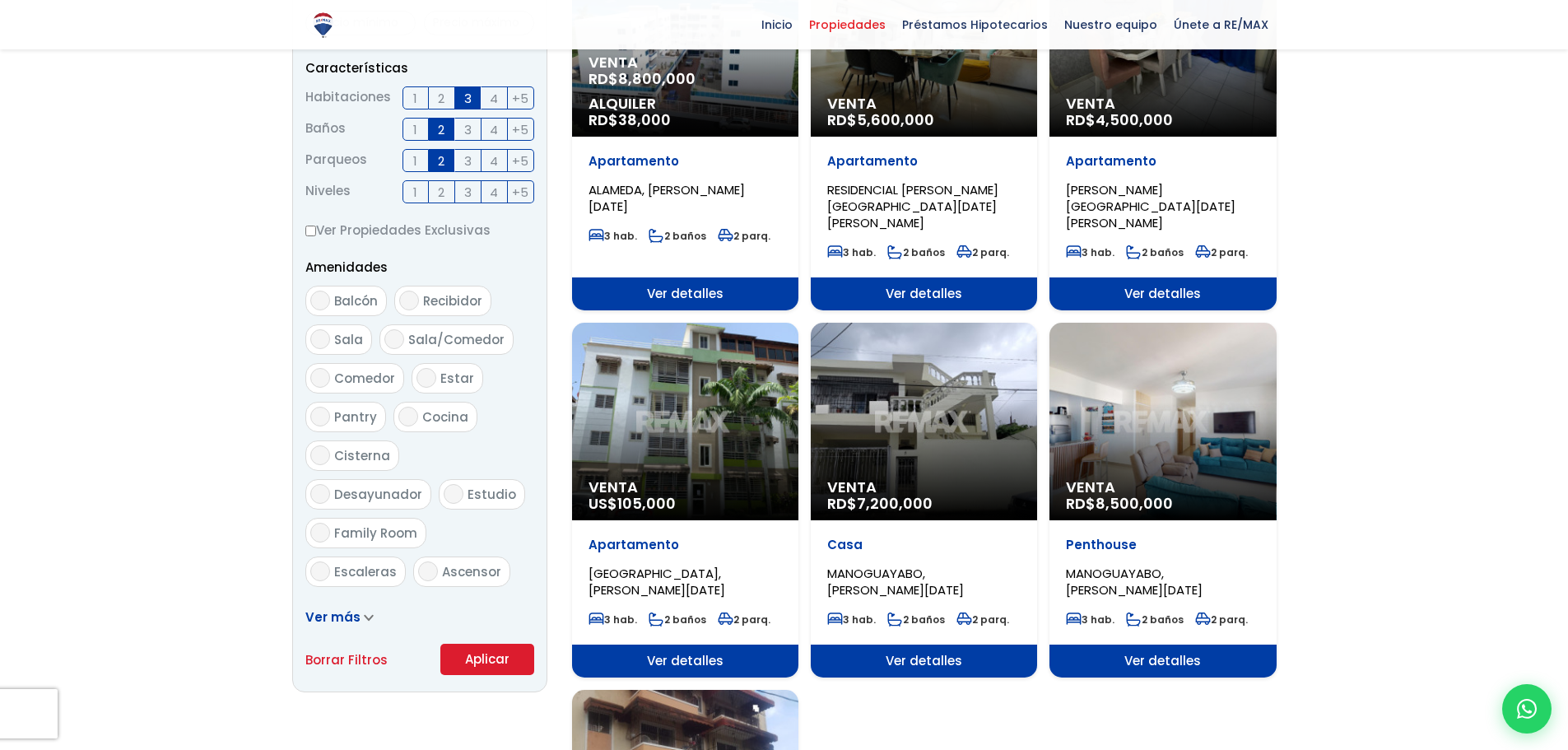
click at [485, 653] on button "Aplicar" at bounding box center [487, 659] width 94 height 32
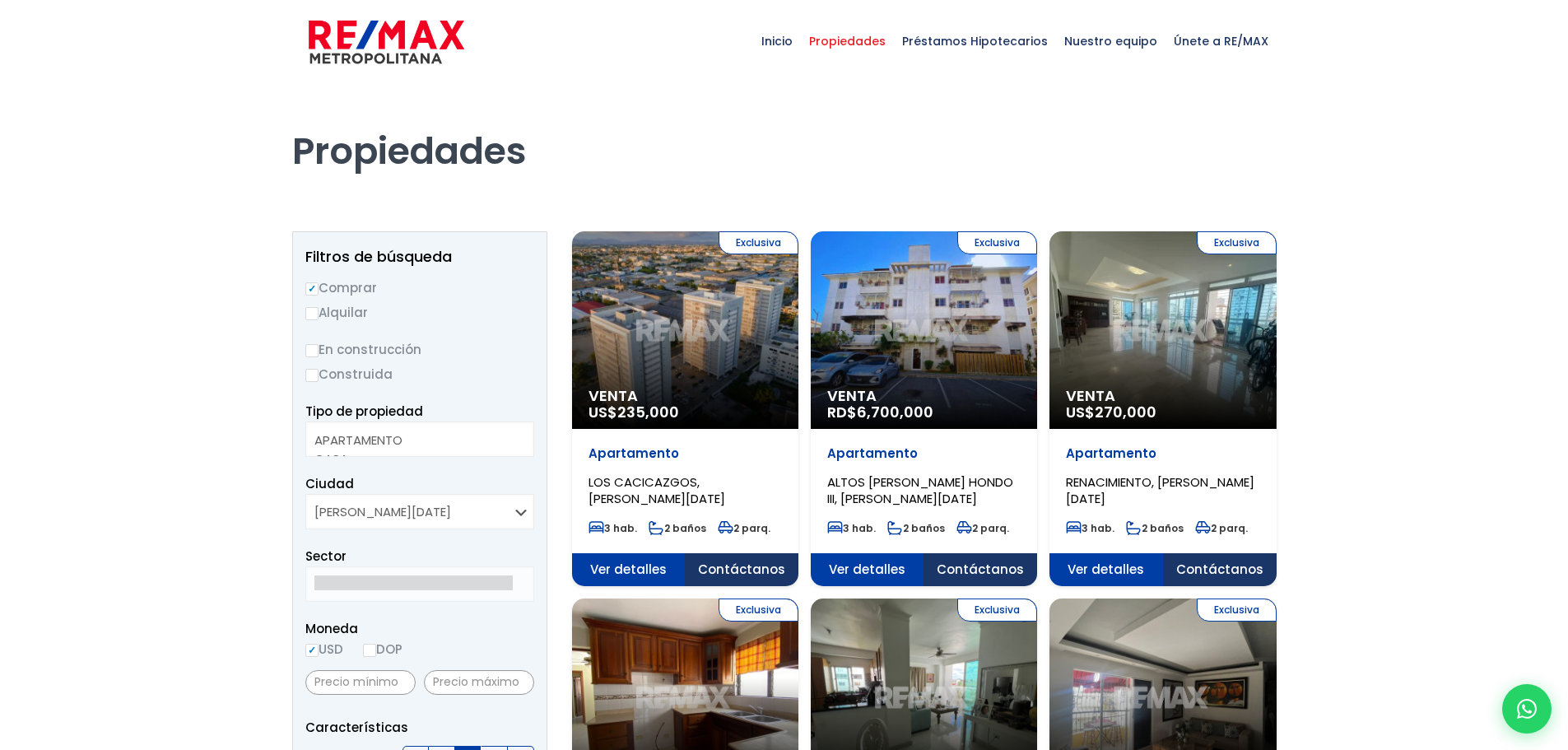
select select
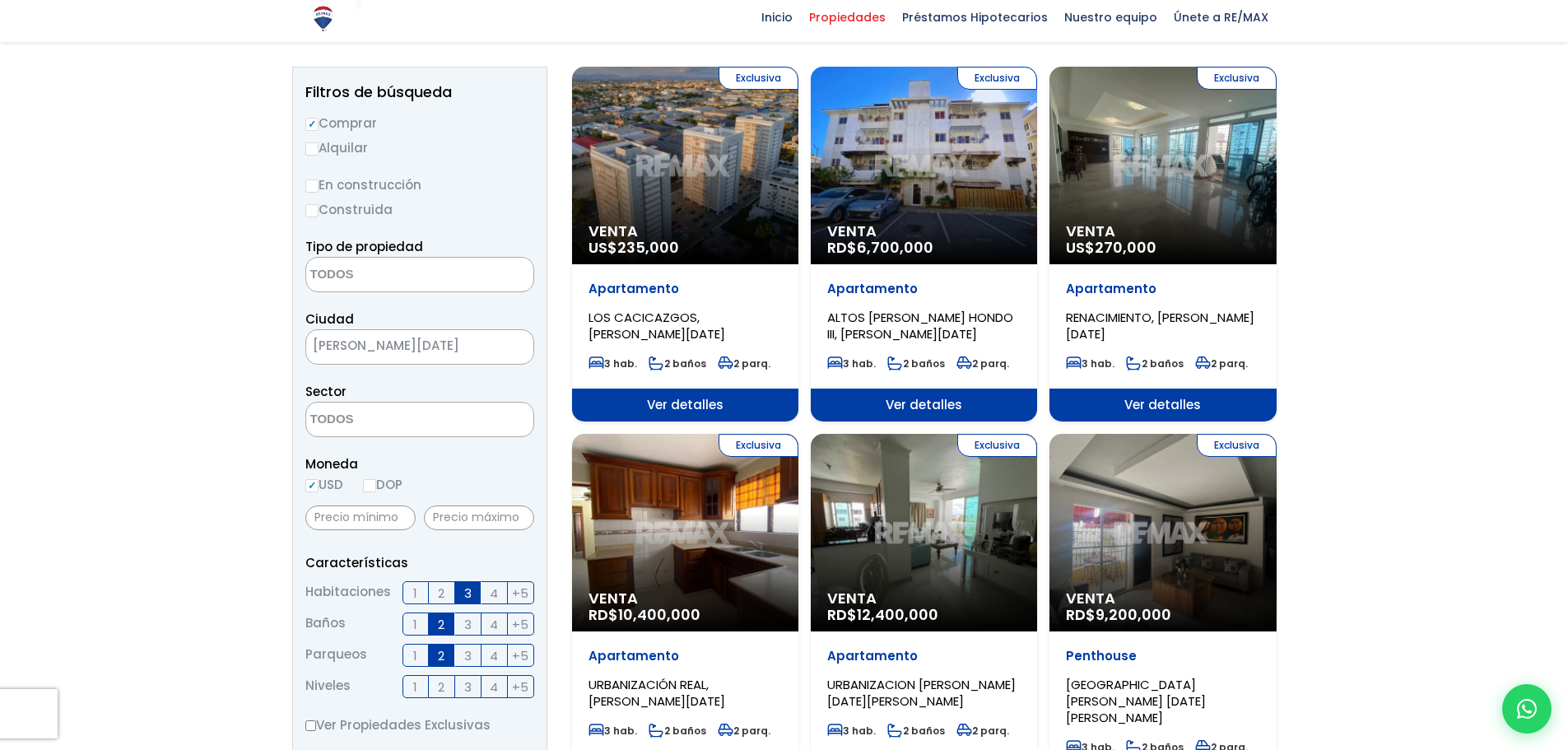
scroll to position [165, 0]
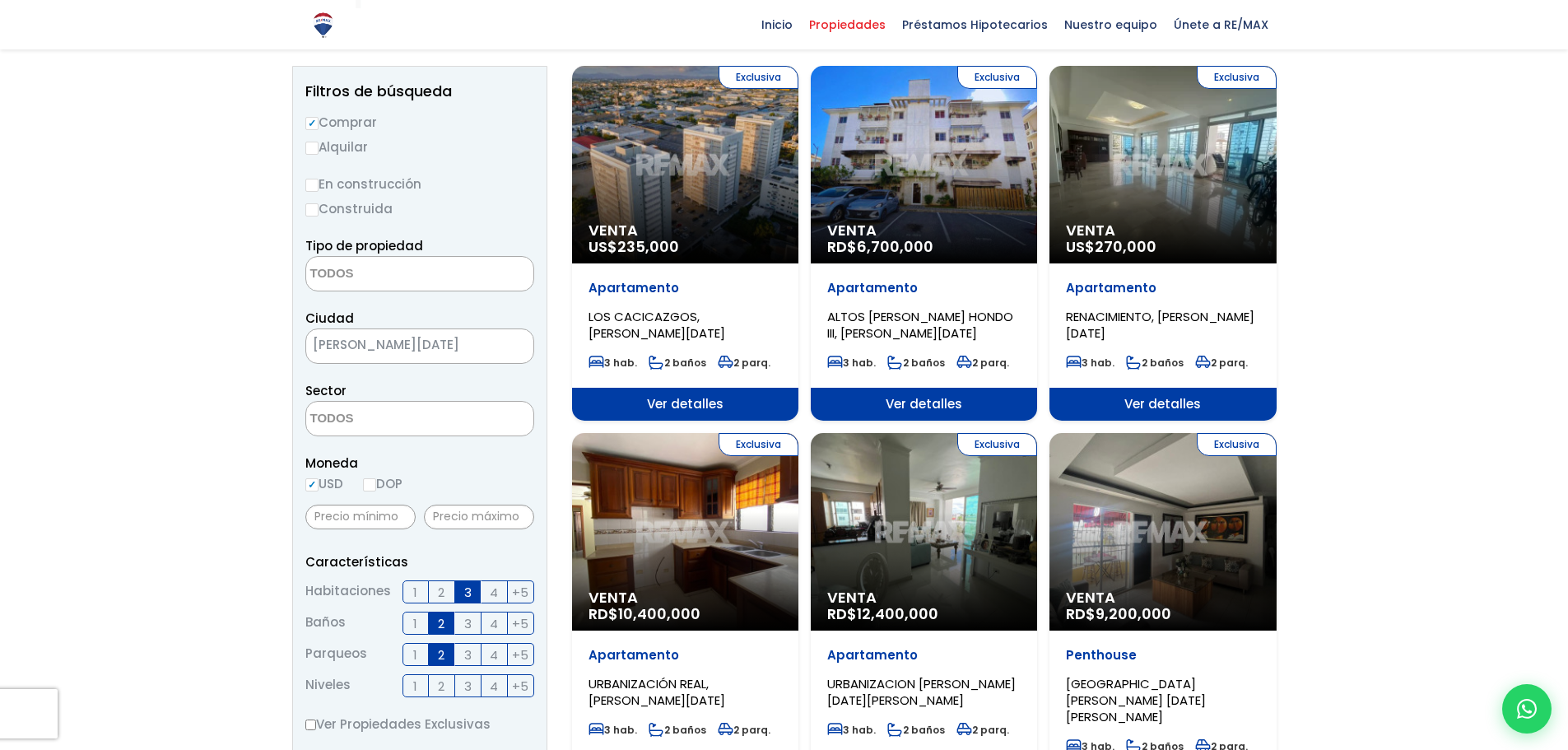
click at [1231, 542] on div "Exclusiva Venta RD$ 9,200,000" at bounding box center [1163, 531] width 226 height 197
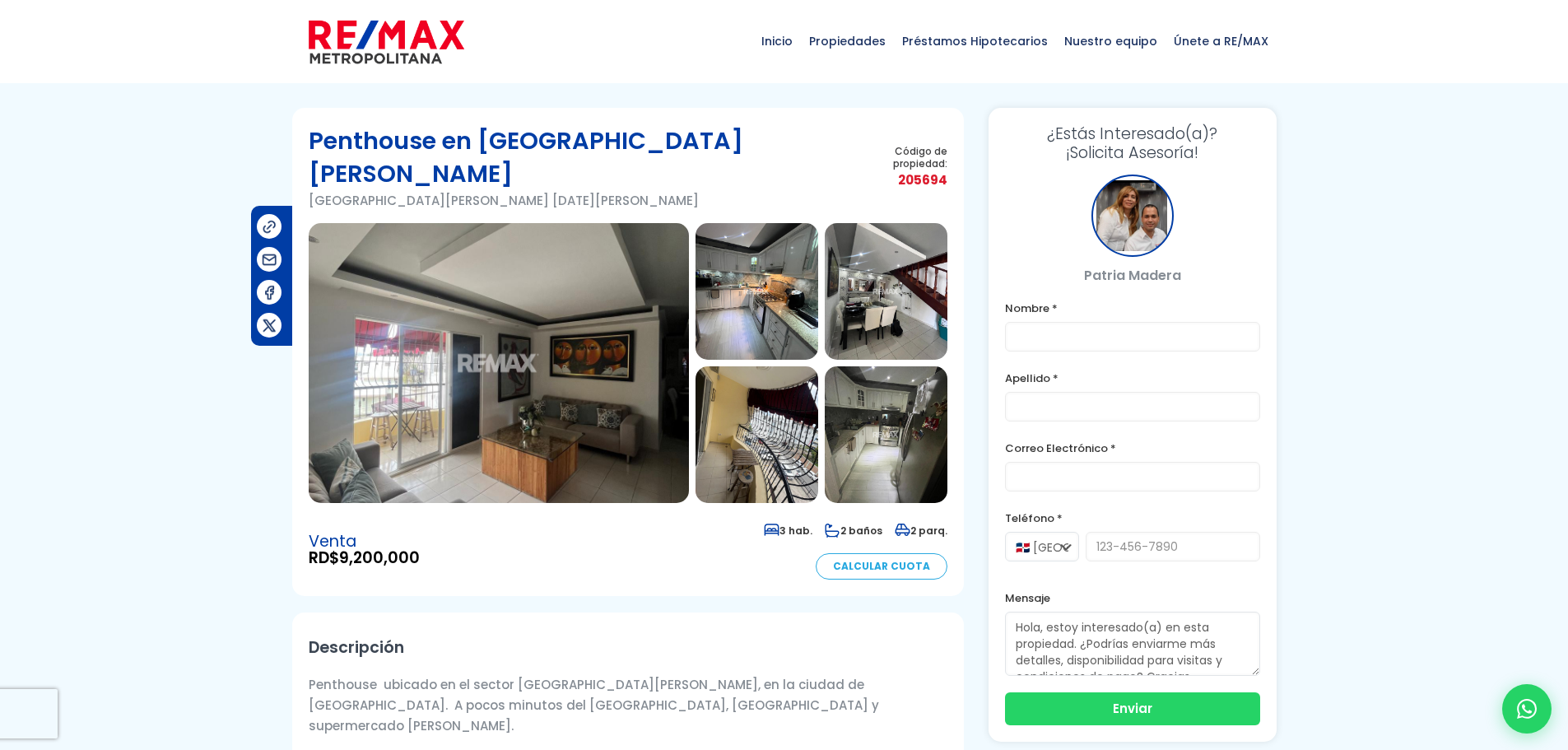
click at [594, 401] on img at bounding box center [499, 363] width 380 height 280
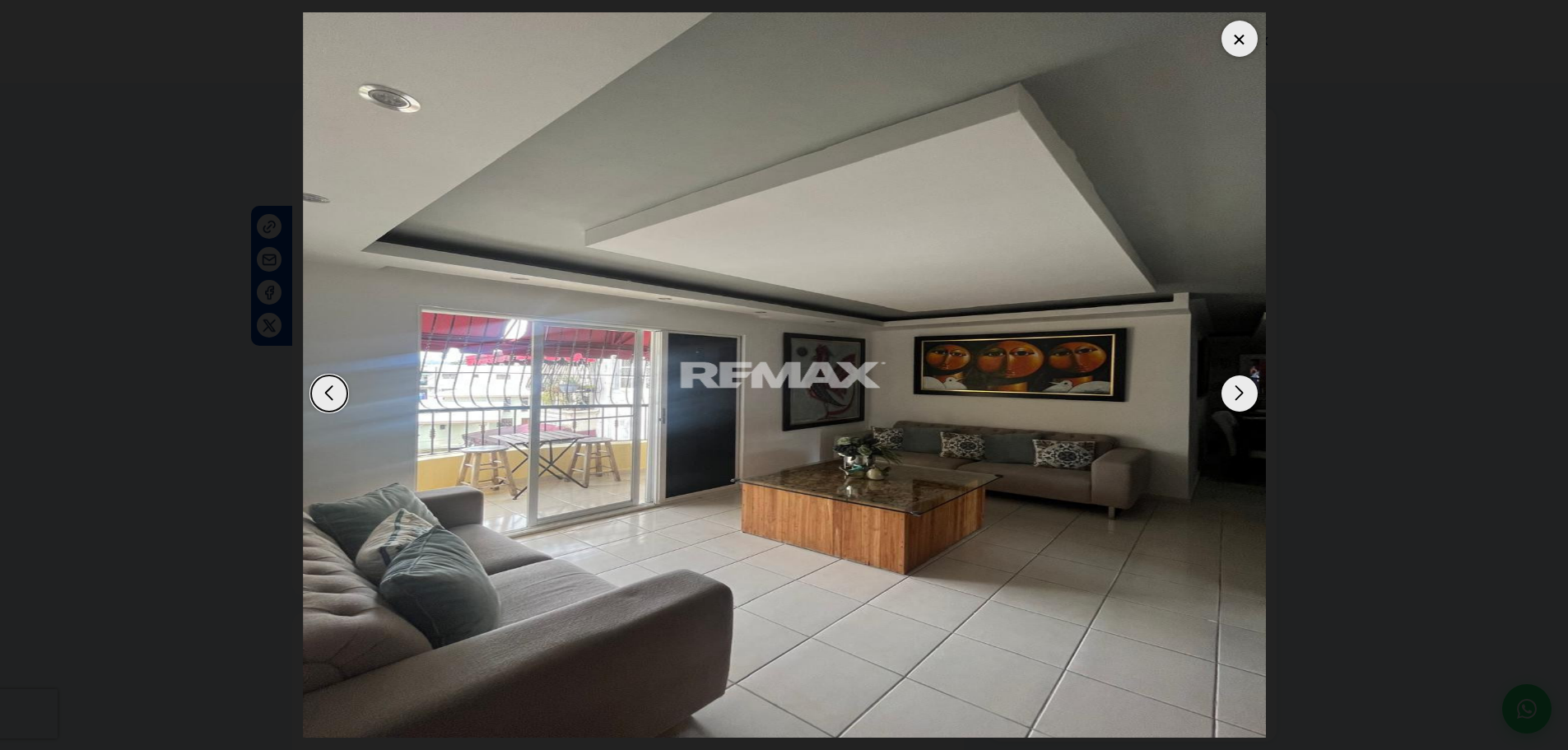
click at [1235, 396] on div "Next slide" at bounding box center [1239, 394] width 37 height 37
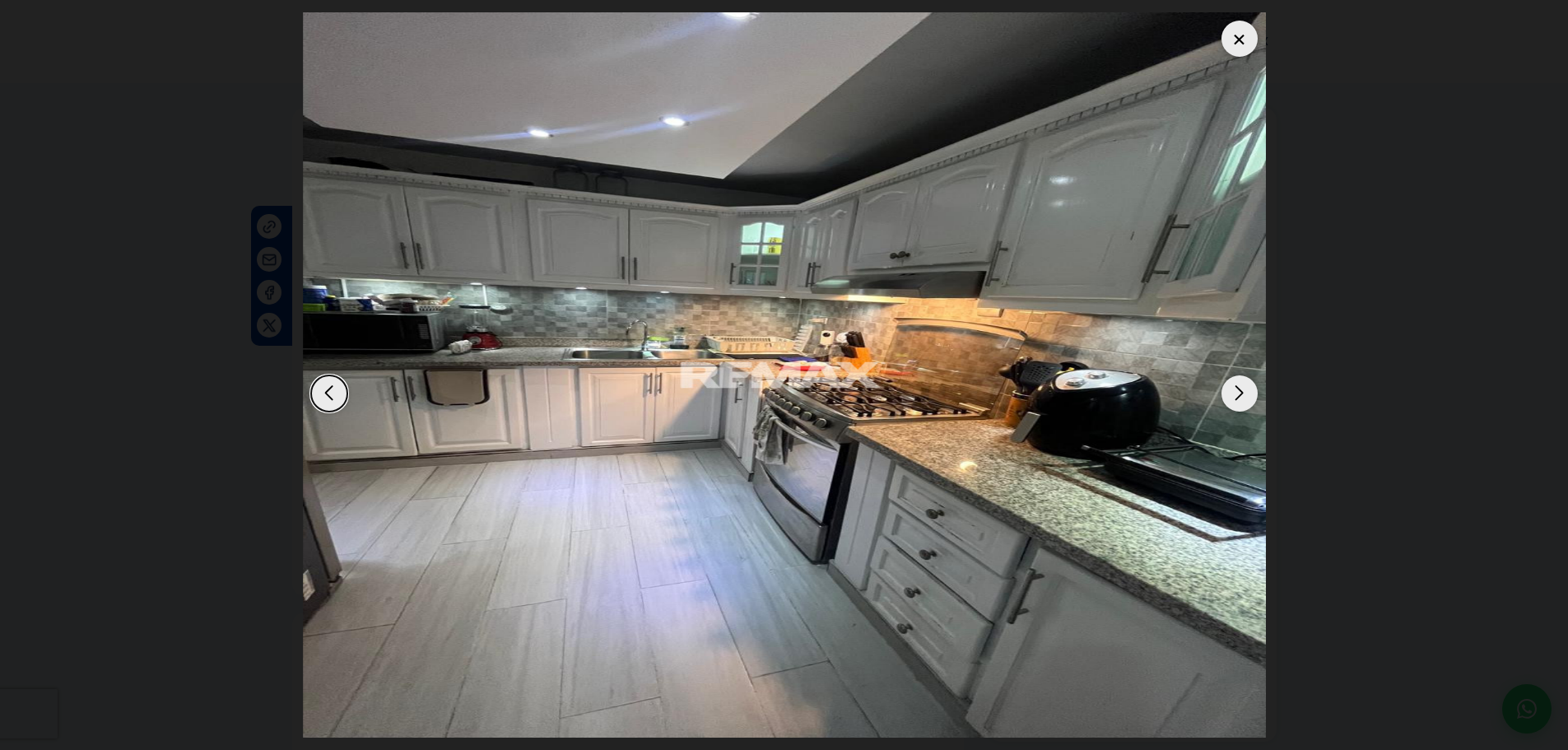
click at [1235, 396] on div "Next slide" at bounding box center [1239, 394] width 37 height 37
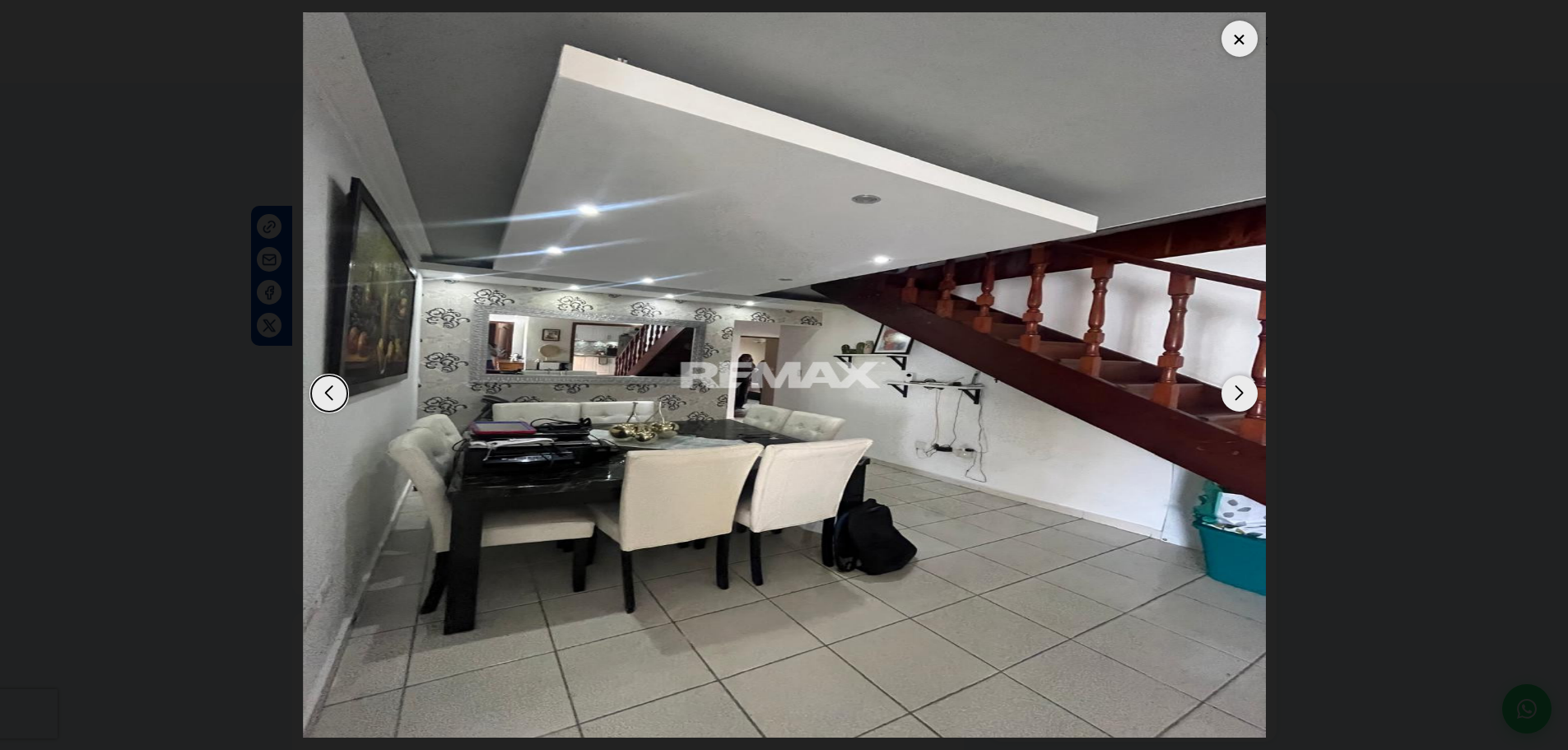
click at [1237, 394] on div "Next slide" at bounding box center [1239, 394] width 37 height 37
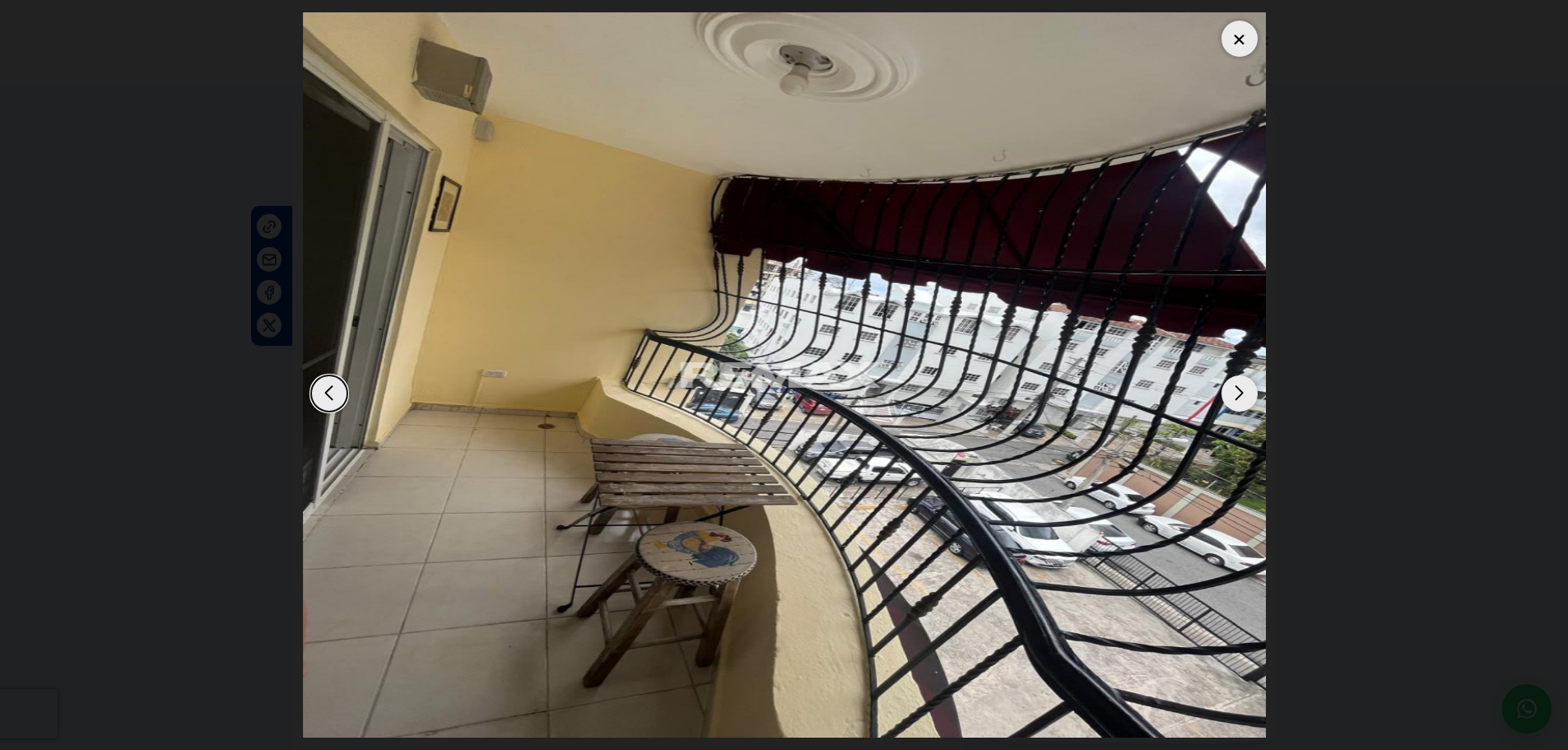
click at [1235, 407] on div "Next slide" at bounding box center [1239, 394] width 37 height 37
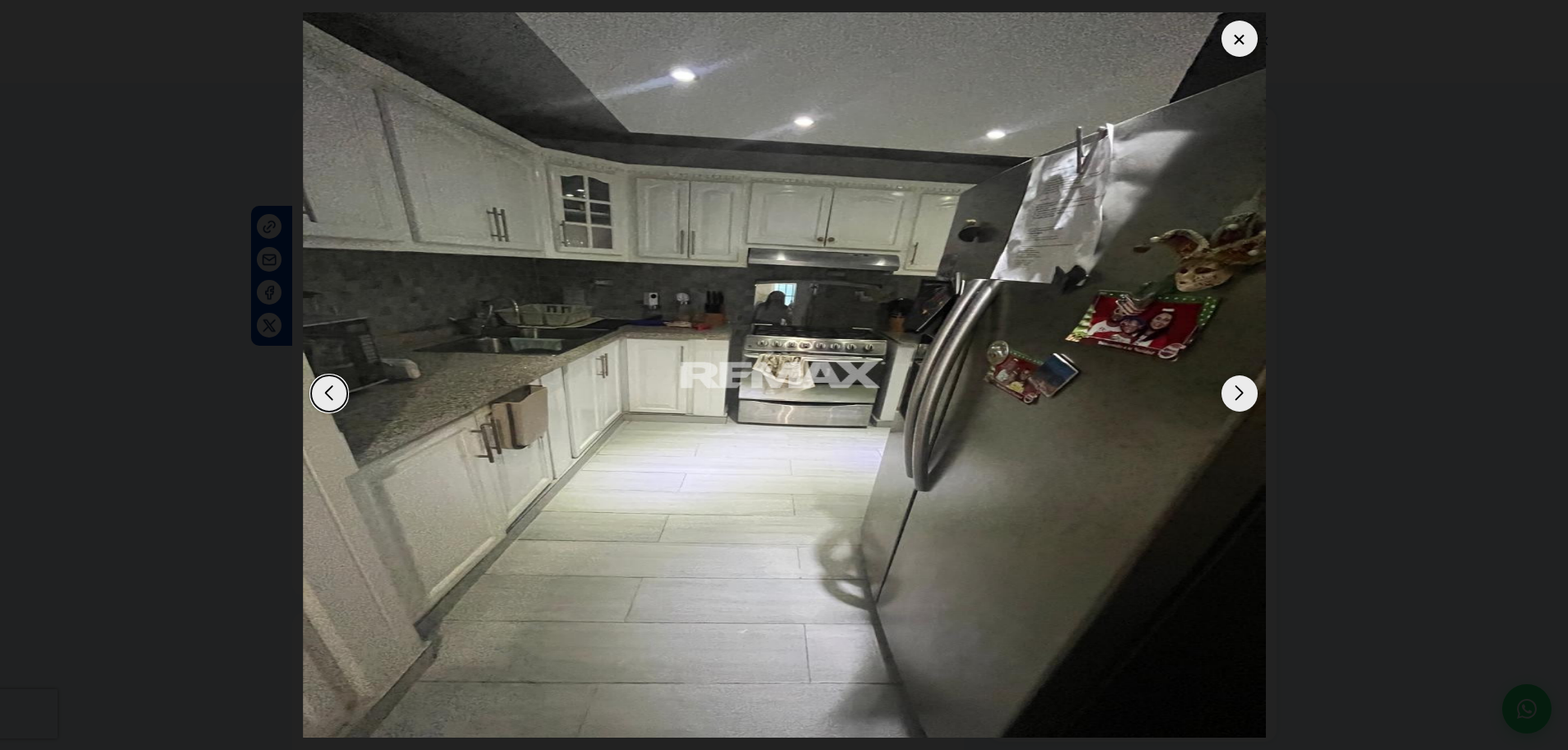
click at [1235, 407] on div "Next slide" at bounding box center [1239, 394] width 37 height 37
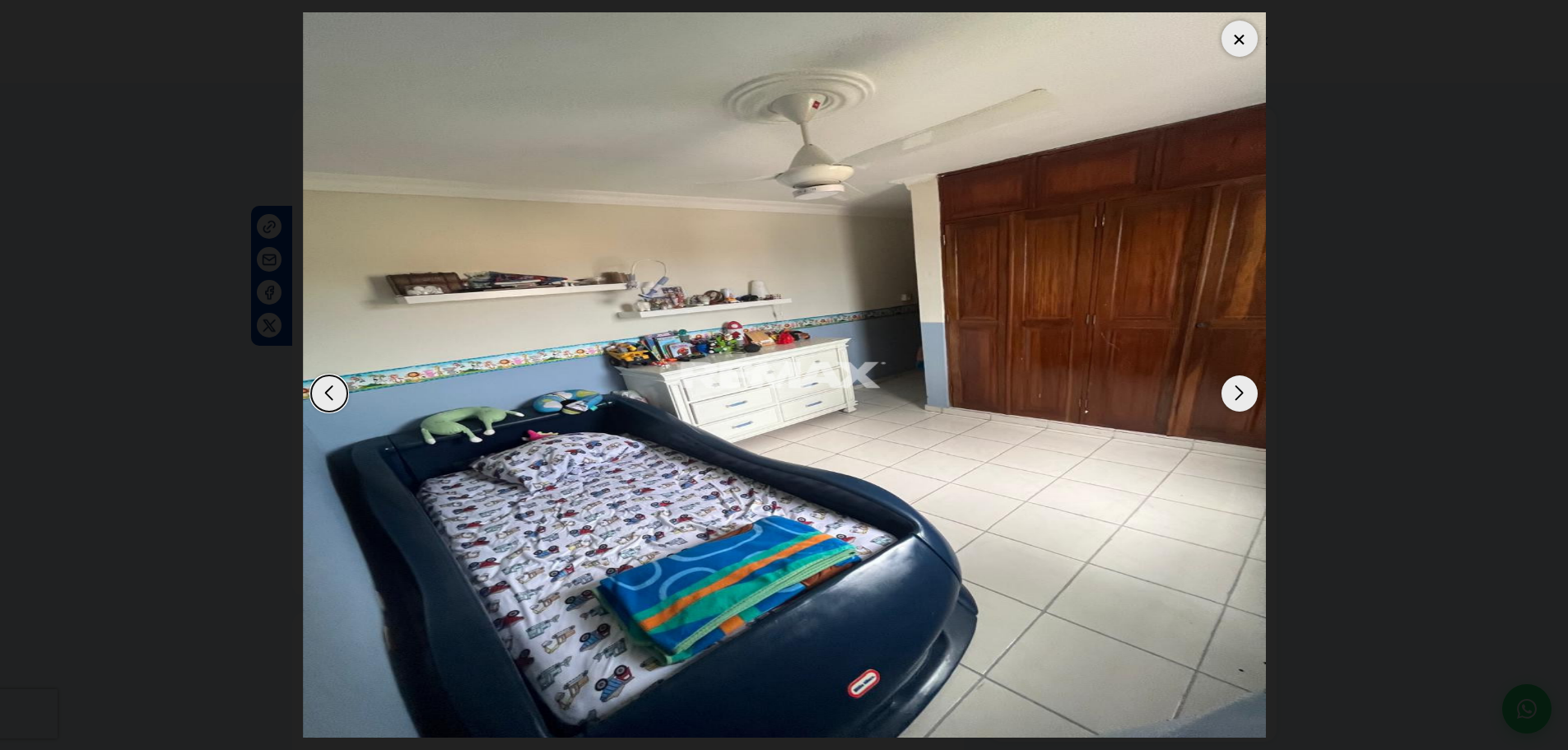
click at [1233, 401] on div "Next slide" at bounding box center [1239, 394] width 37 height 37
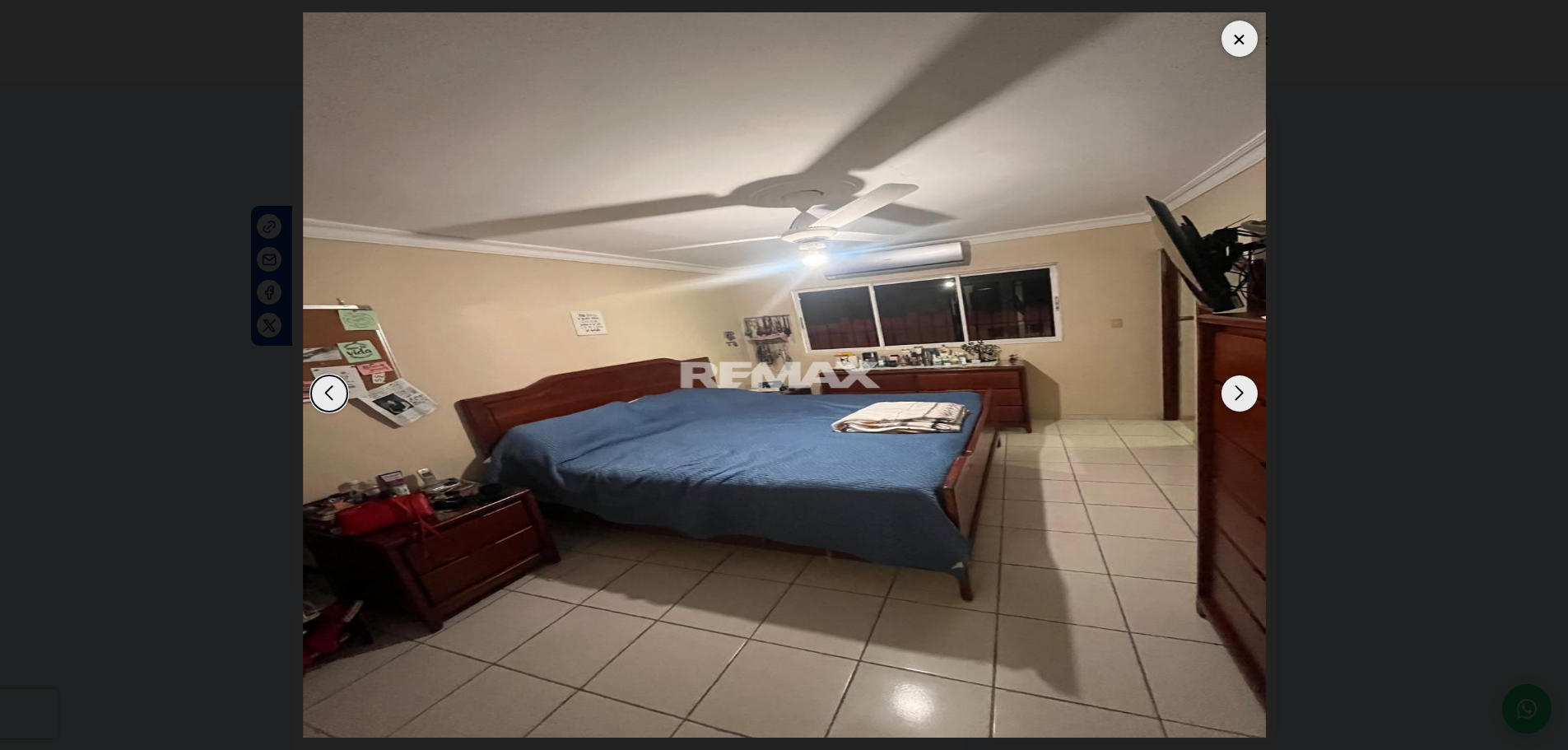
click at [1233, 401] on div "Next slide" at bounding box center [1239, 394] width 37 height 37
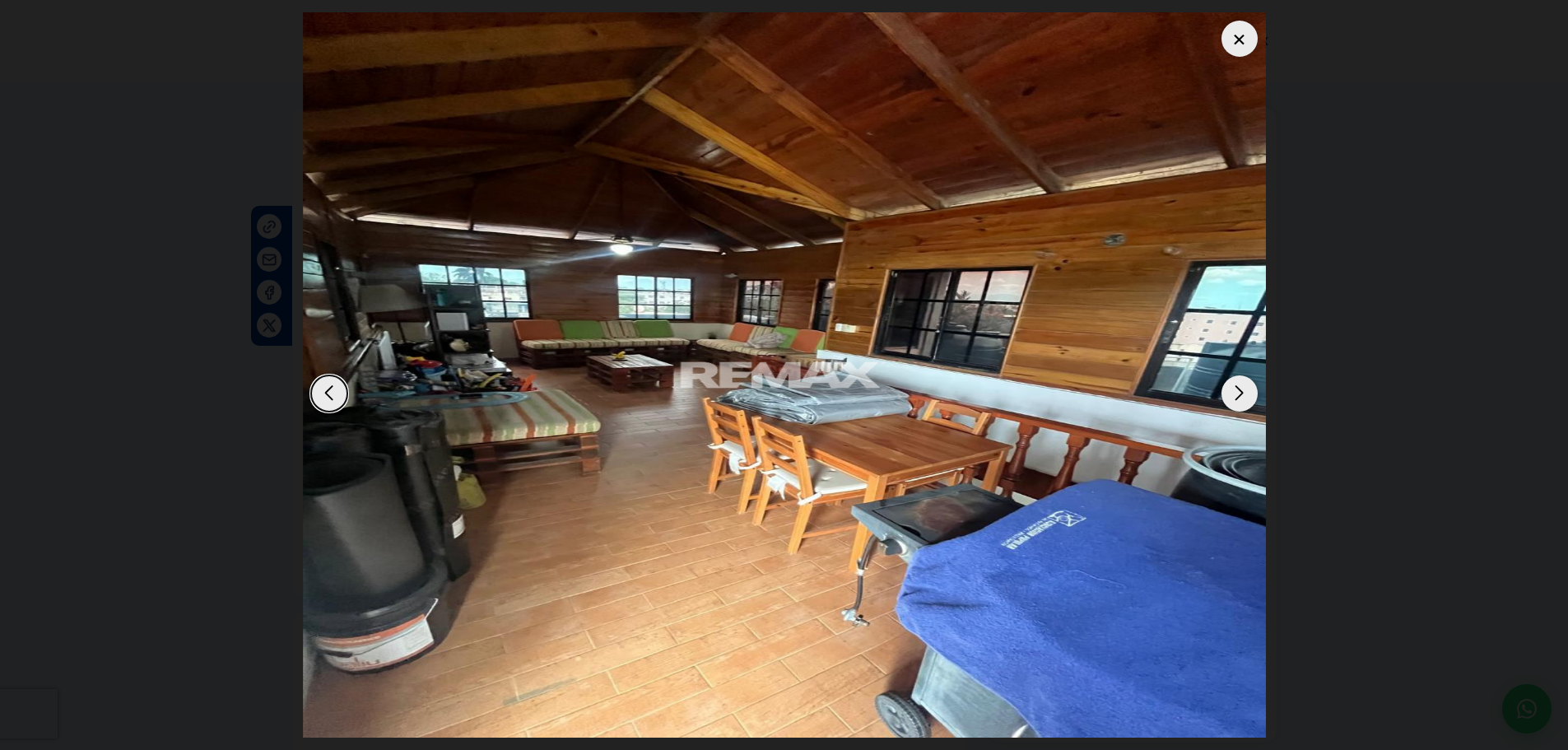
click at [1233, 401] on div "Next slide" at bounding box center [1239, 394] width 37 height 37
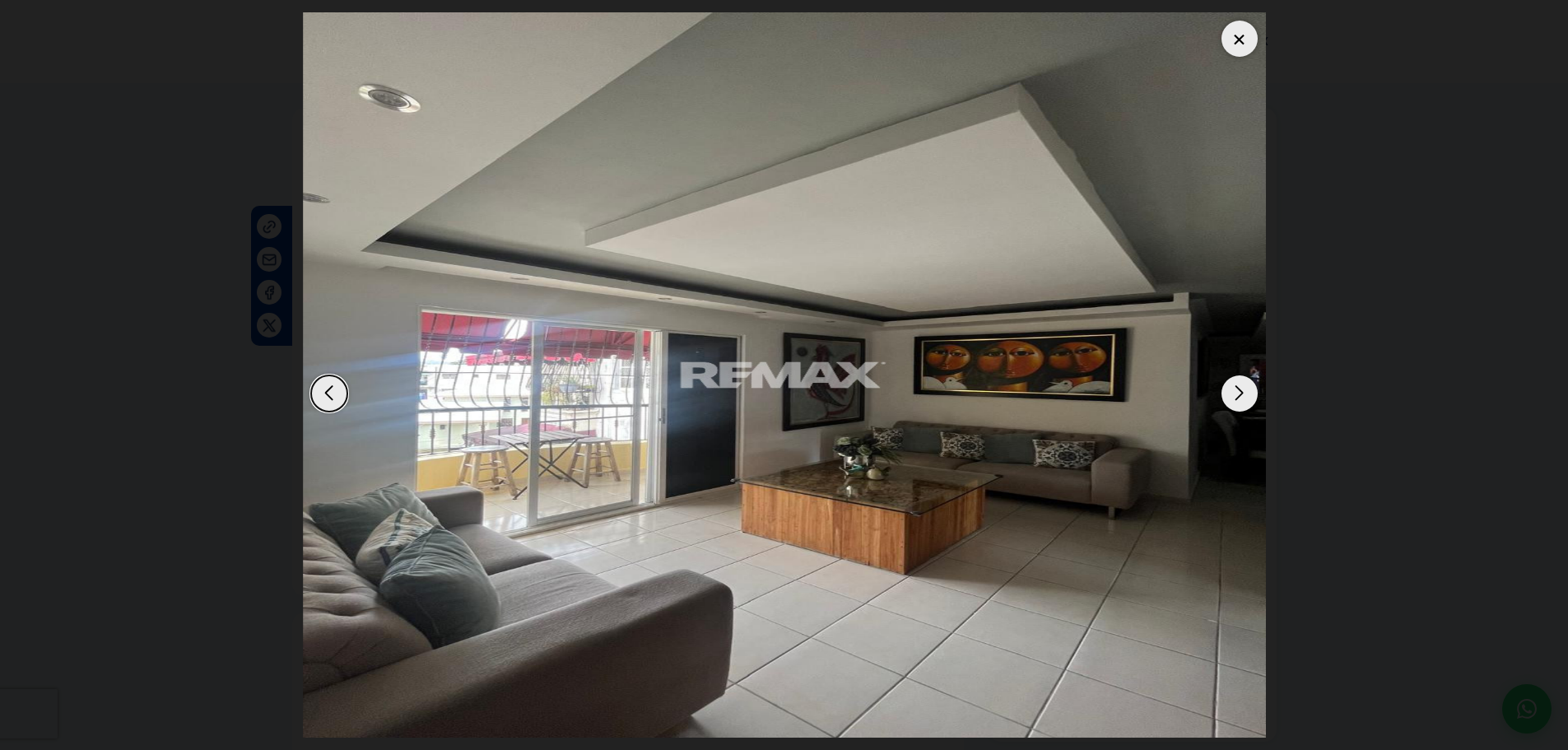
click at [1233, 401] on div "Next slide" at bounding box center [1239, 394] width 37 height 37
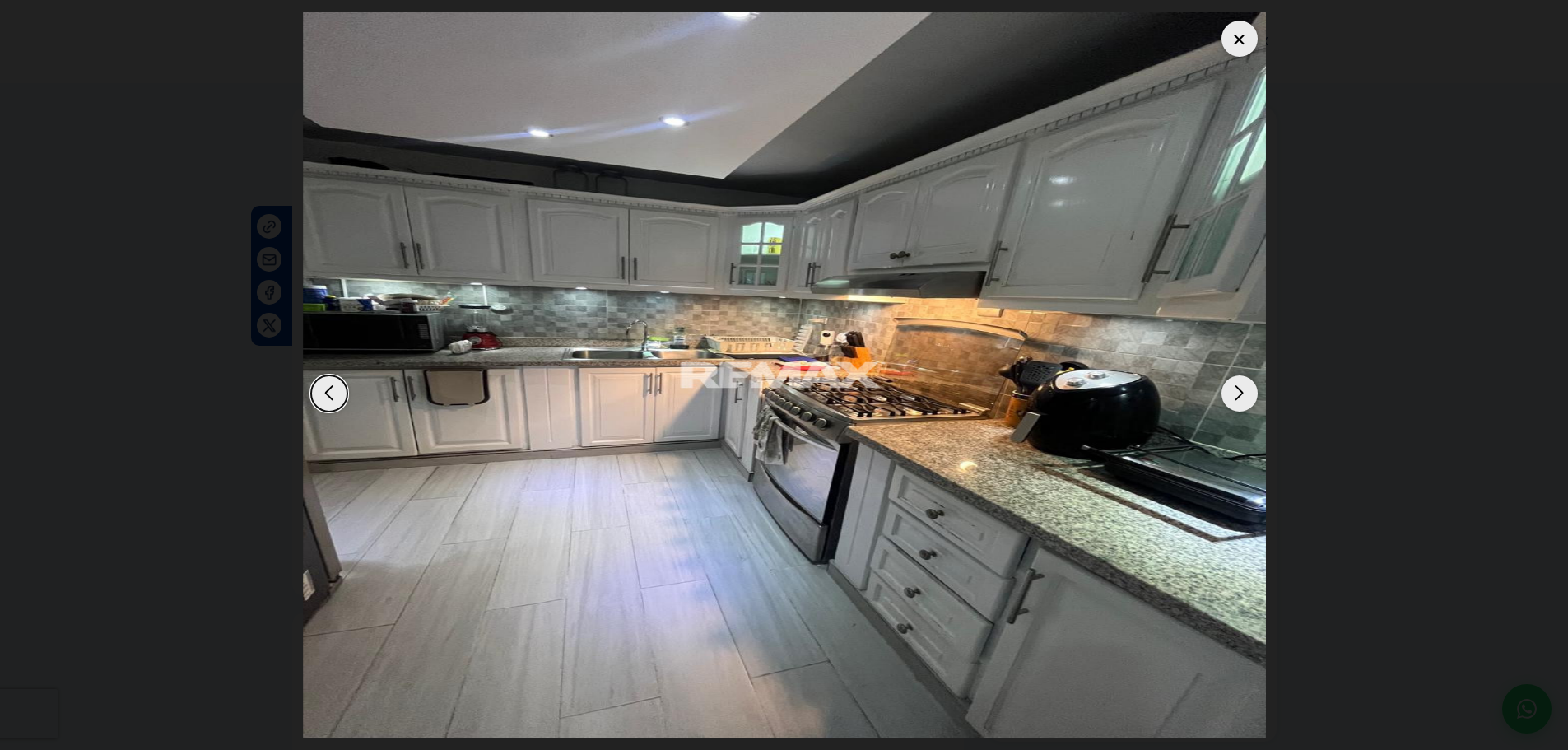
click at [325, 393] on div "Previous slide" at bounding box center [330, 394] width 37 height 37
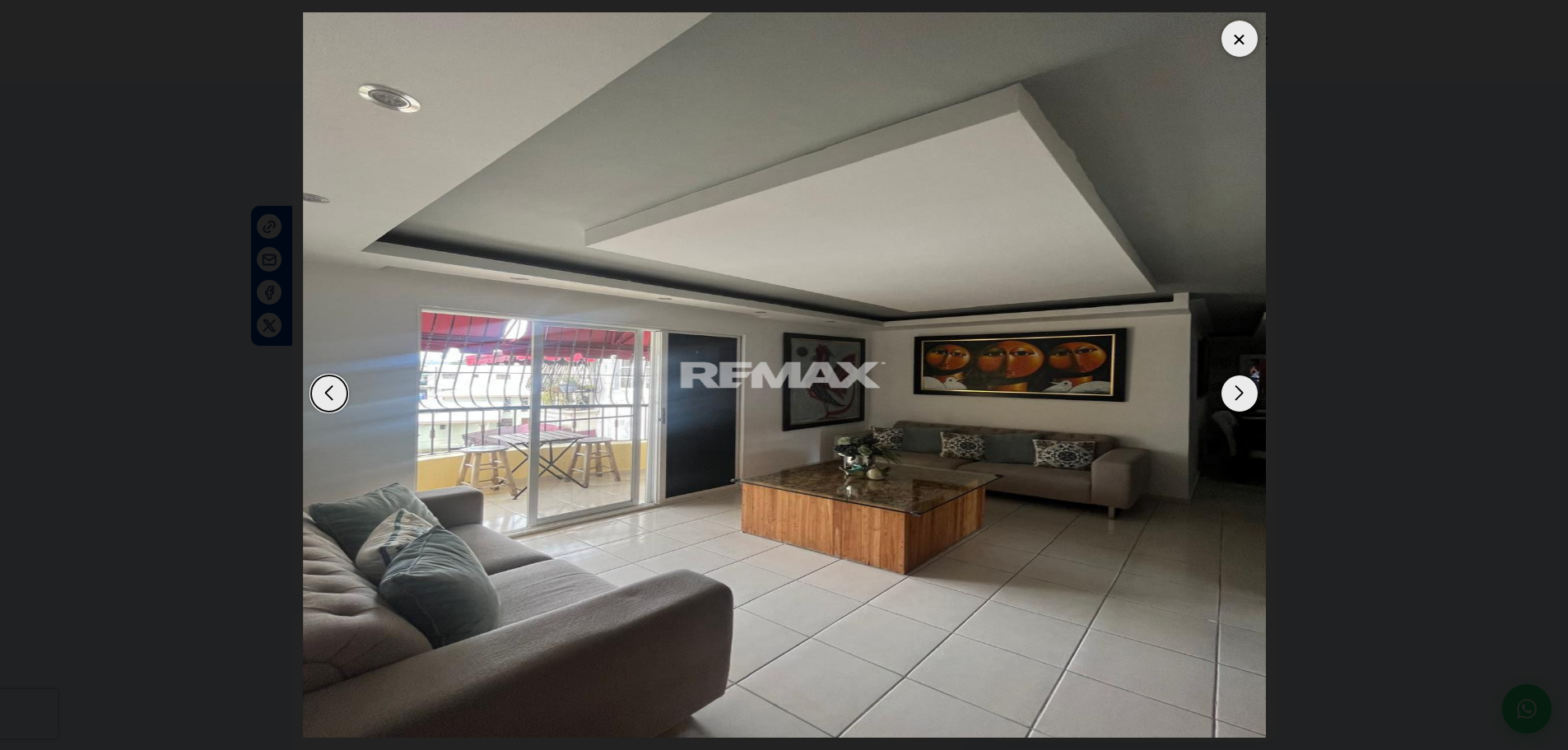
click at [1239, 394] on div "Next slide" at bounding box center [1239, 394] width 37 height 37
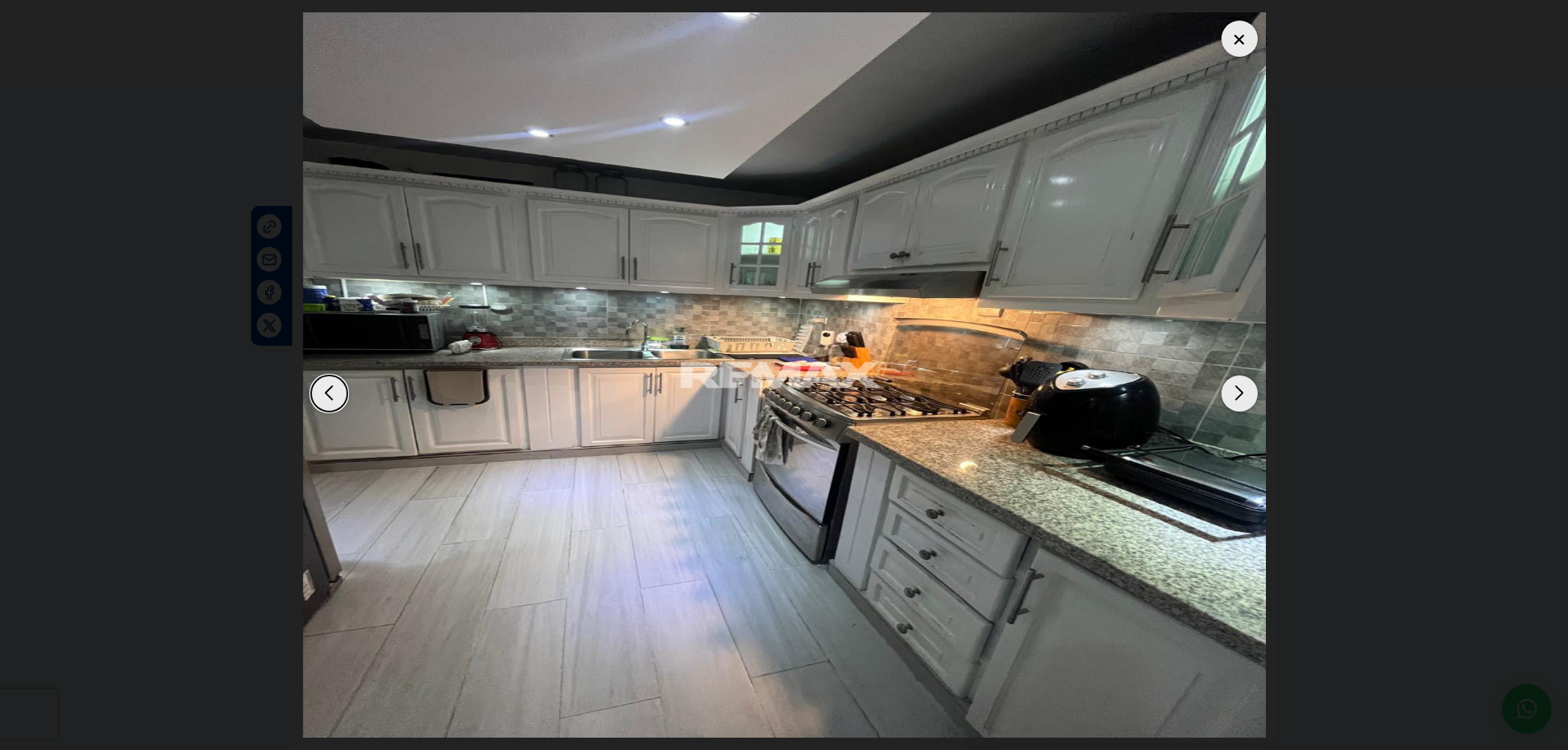
click at [1239, 394] on div "Next slide" at bounding box center [1239, 394] width 37 height 37
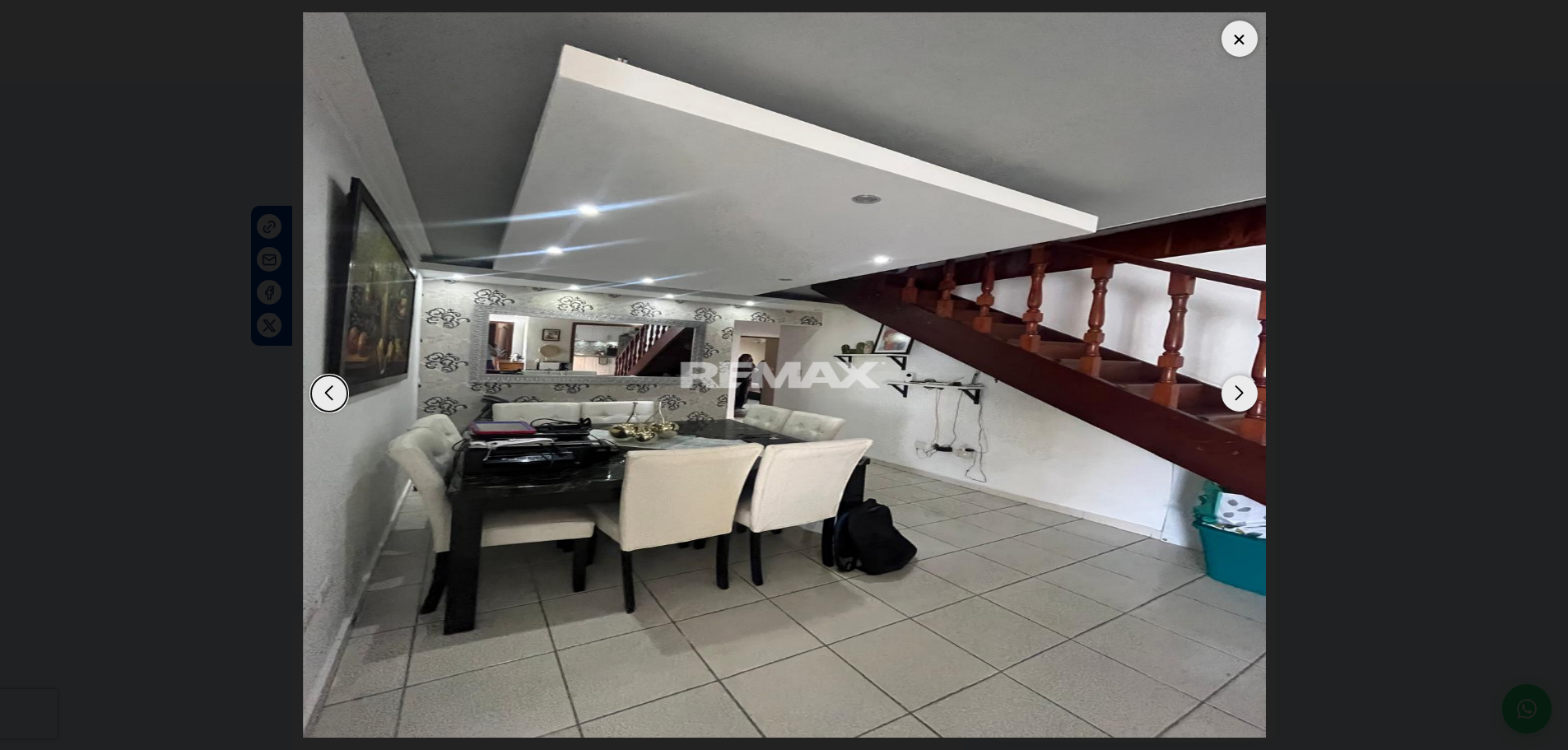
click at [1244, 412] on img "3 / 8" at bounding box center [784, 375] width 963 height 725
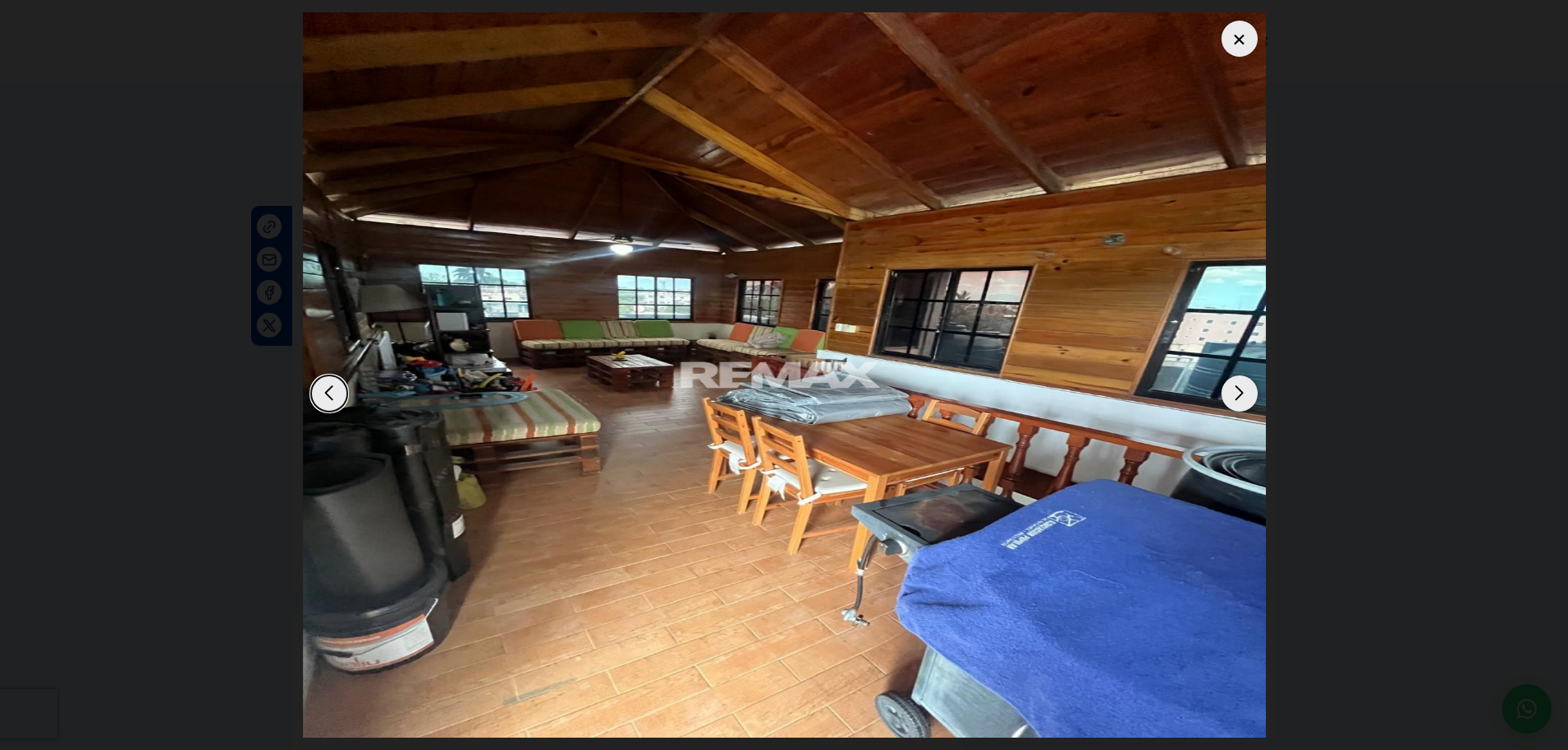
click at [1243, 397] on div "Next slide" at bounding box center [1239, 394] width 37 height 37
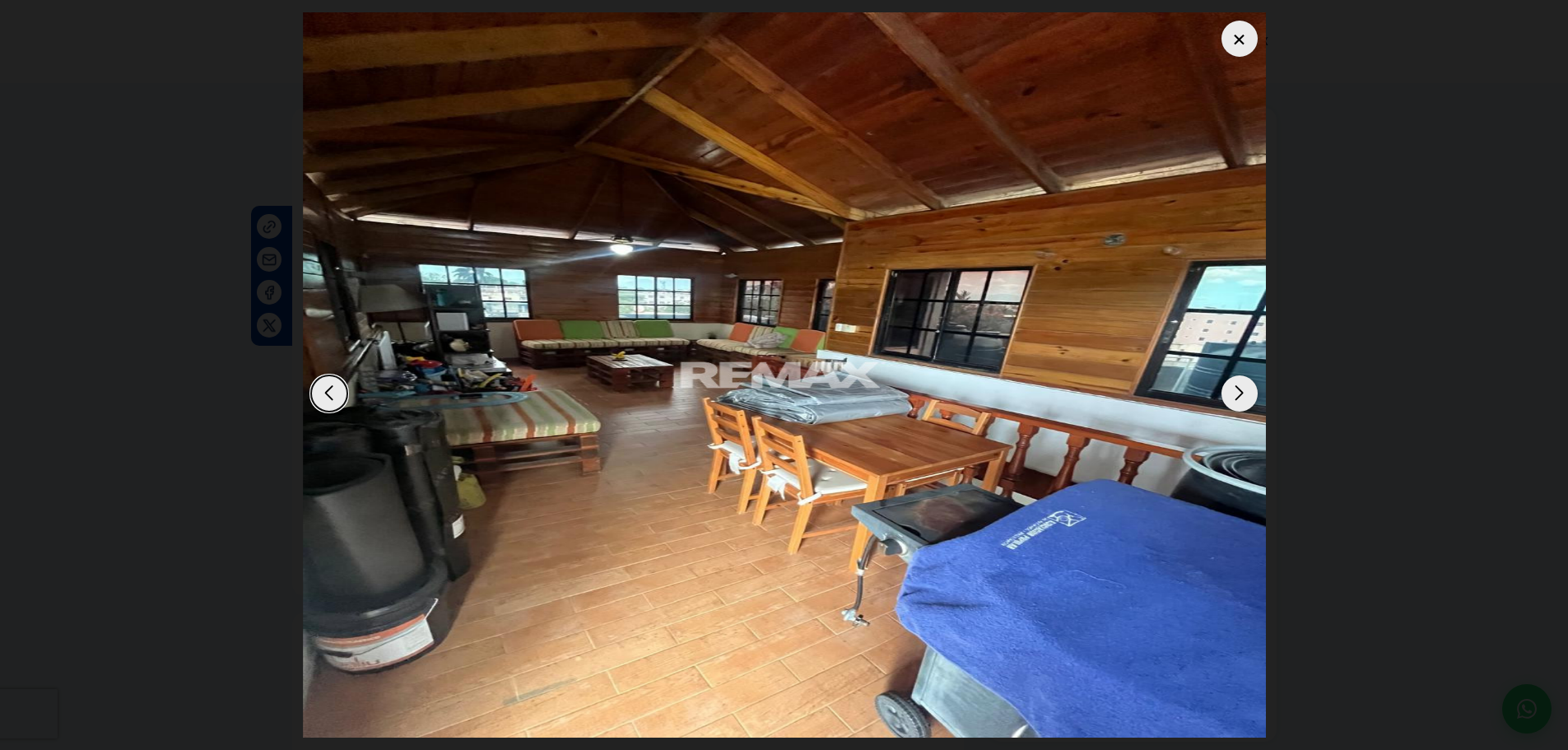
click at [1248, 43] on div at bounding box center [1239, 39] width 37 height 37
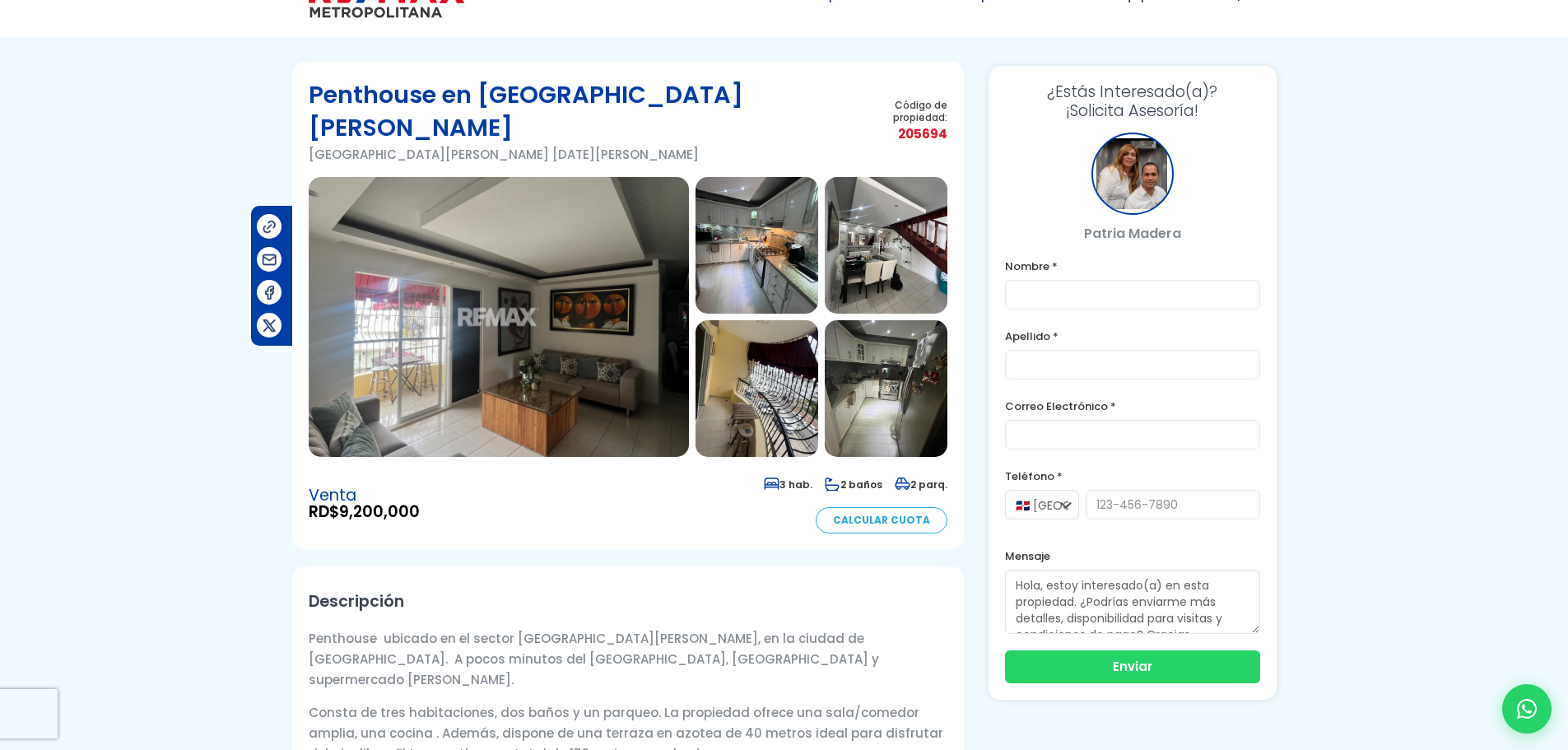
scroll to position [82, 0]
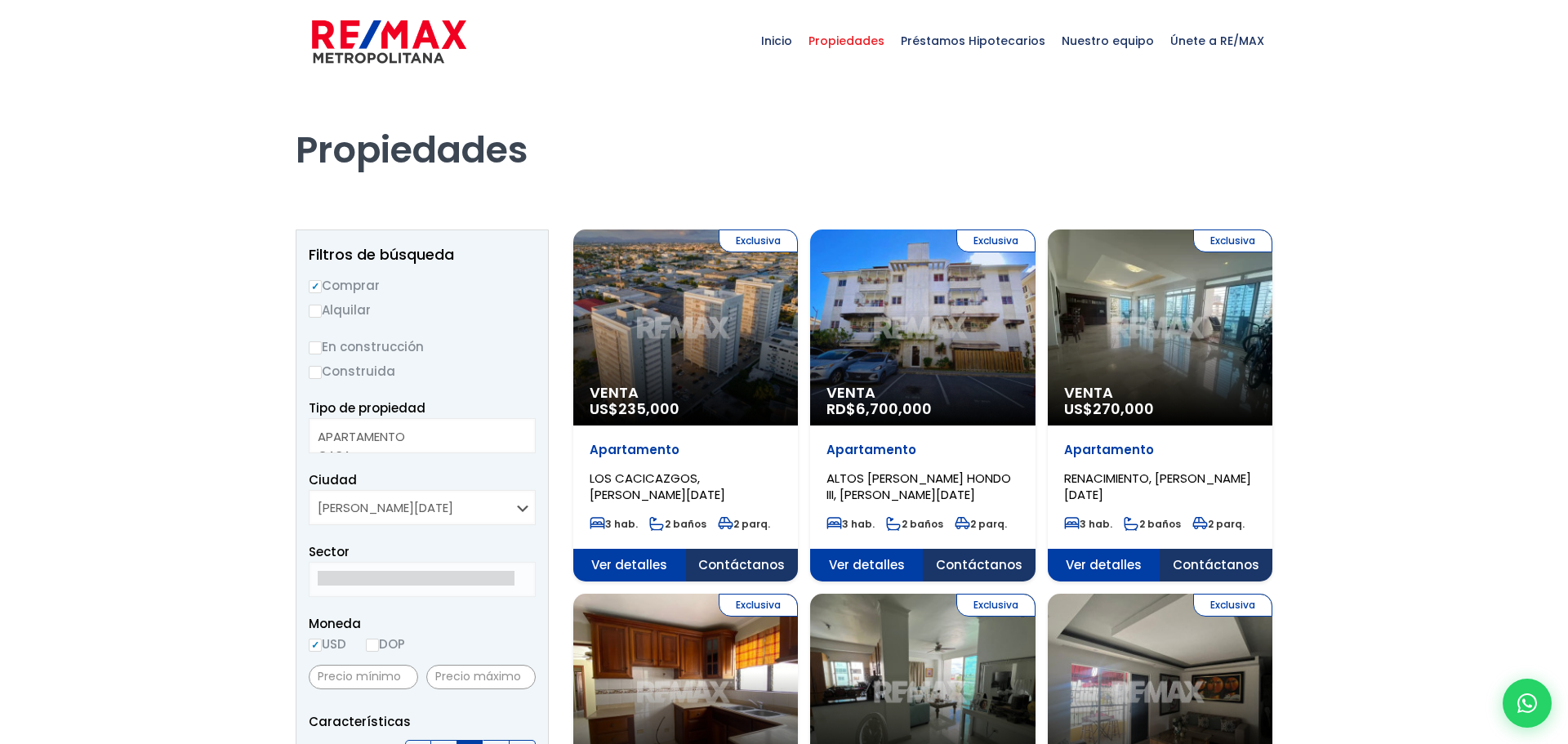
select select
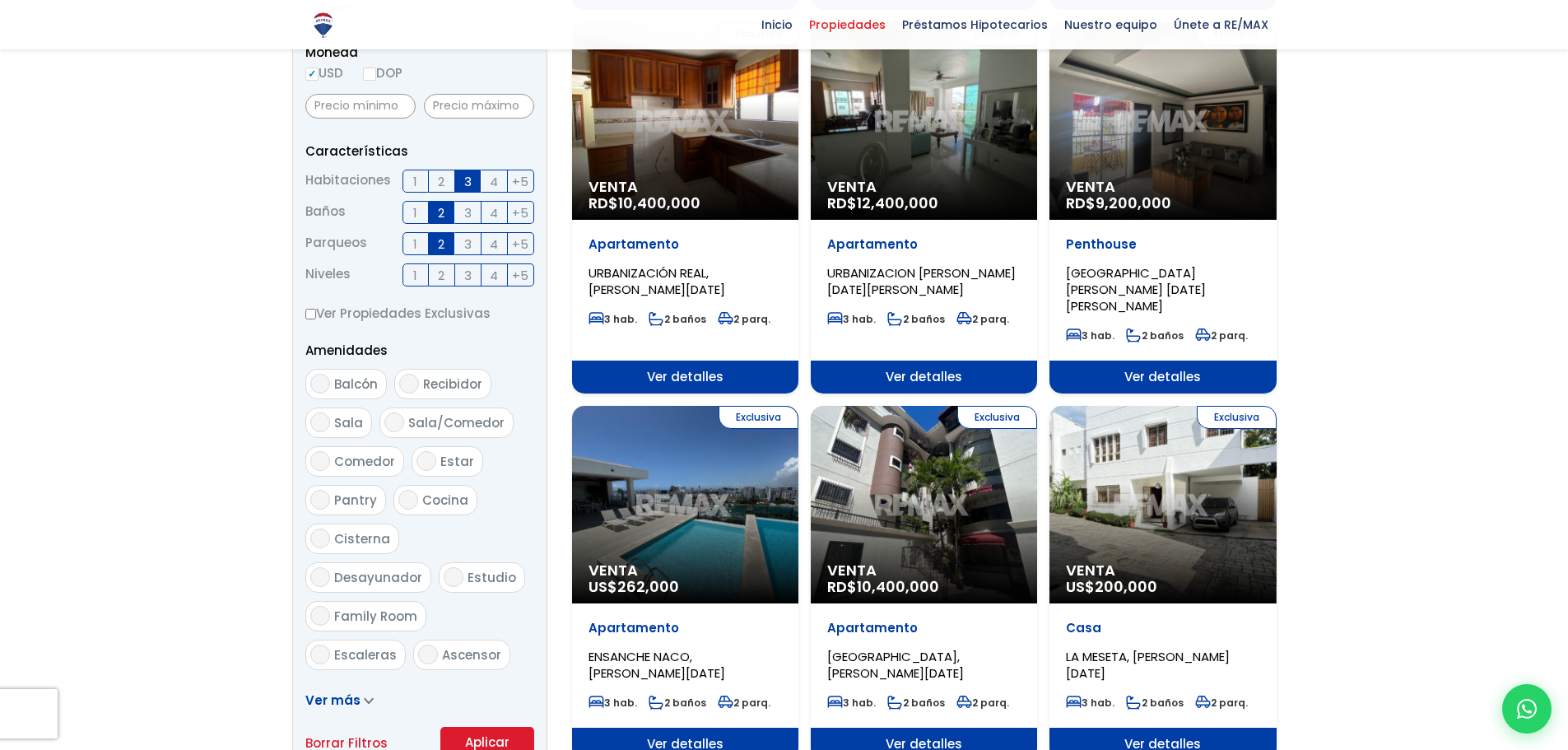
scroll to position [576, 0]
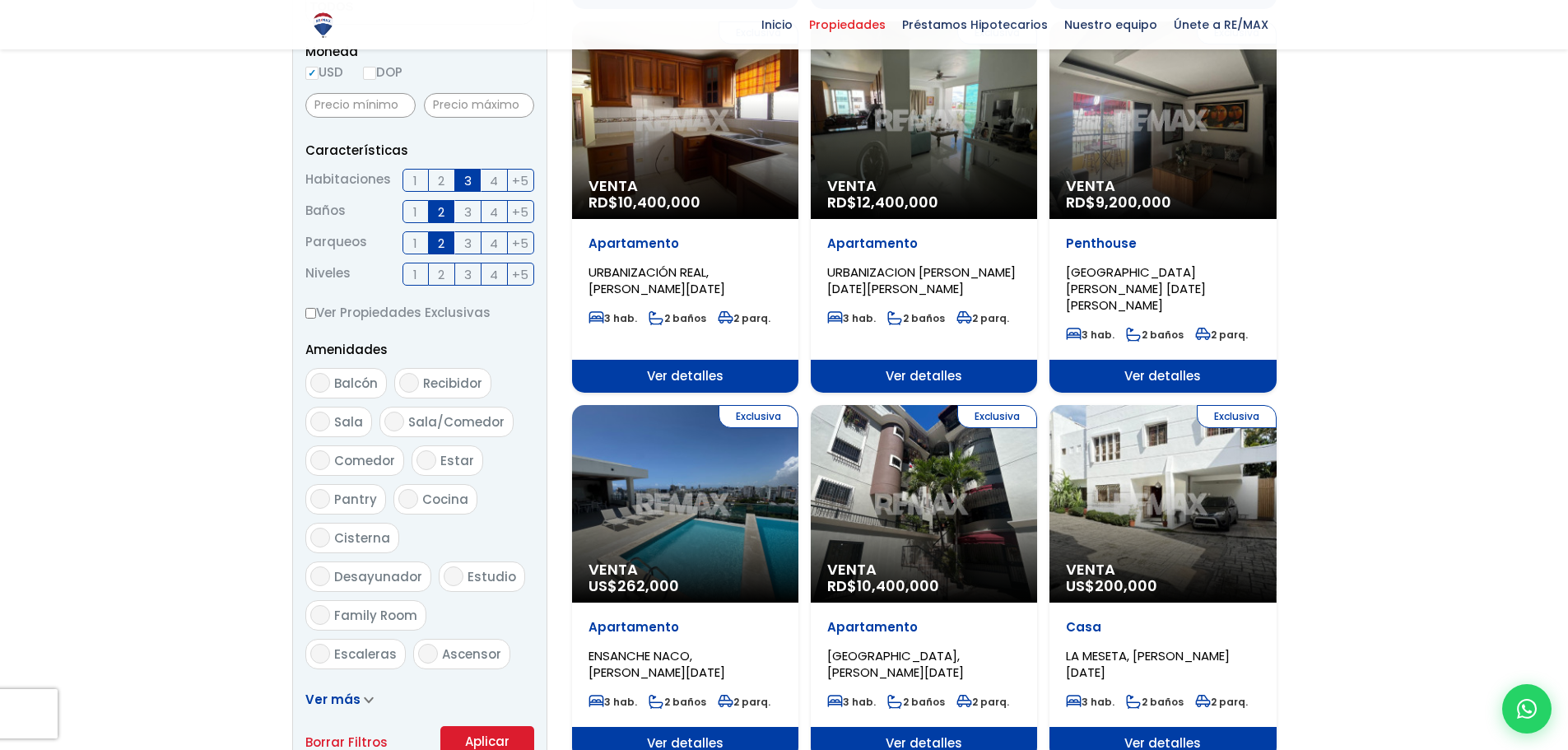
click at [1228, 561] on span "Venta" at bounding box center [1162, 569] width 193 height 17
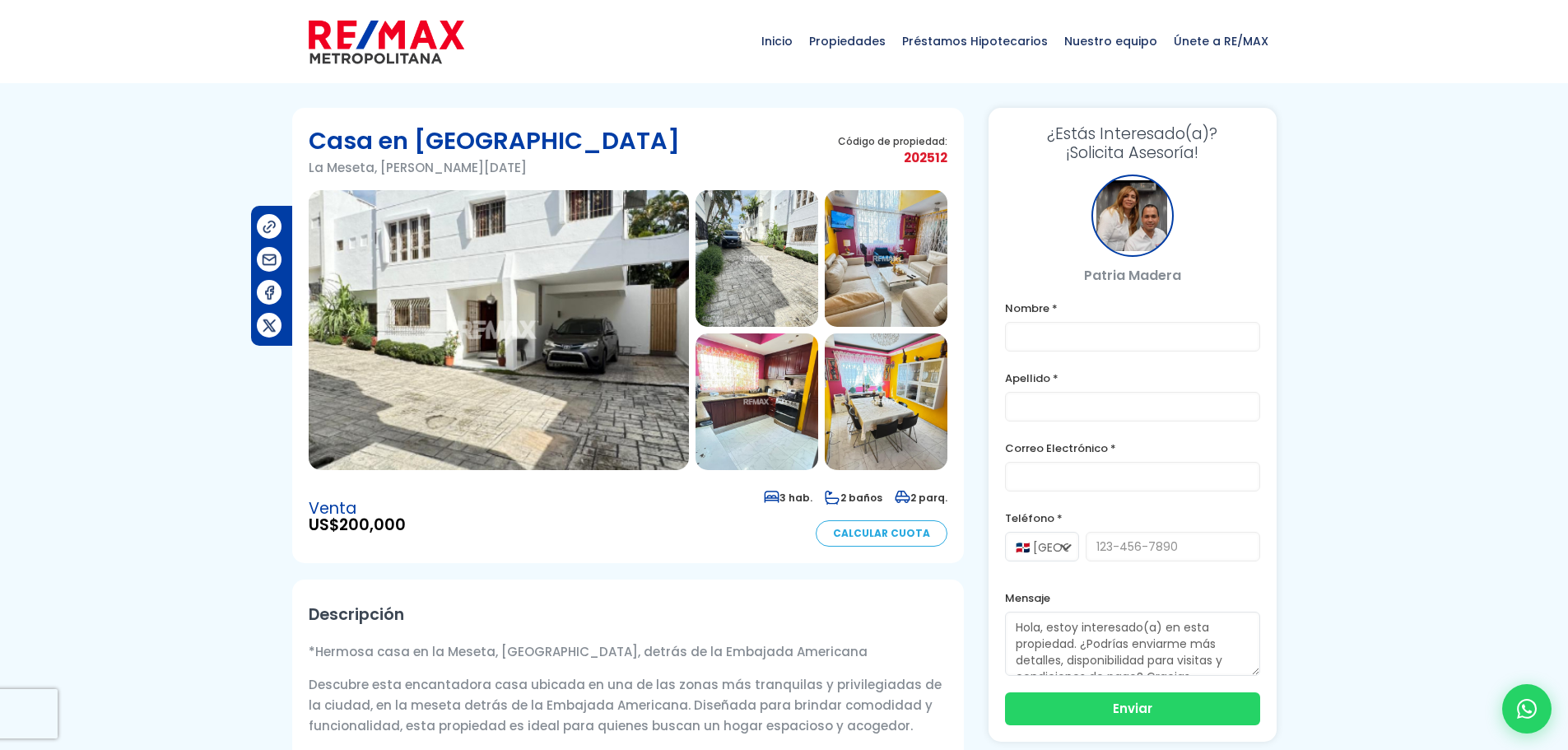
click at [635, 372] on img at bounding box center [499, 330] width 380 height 280
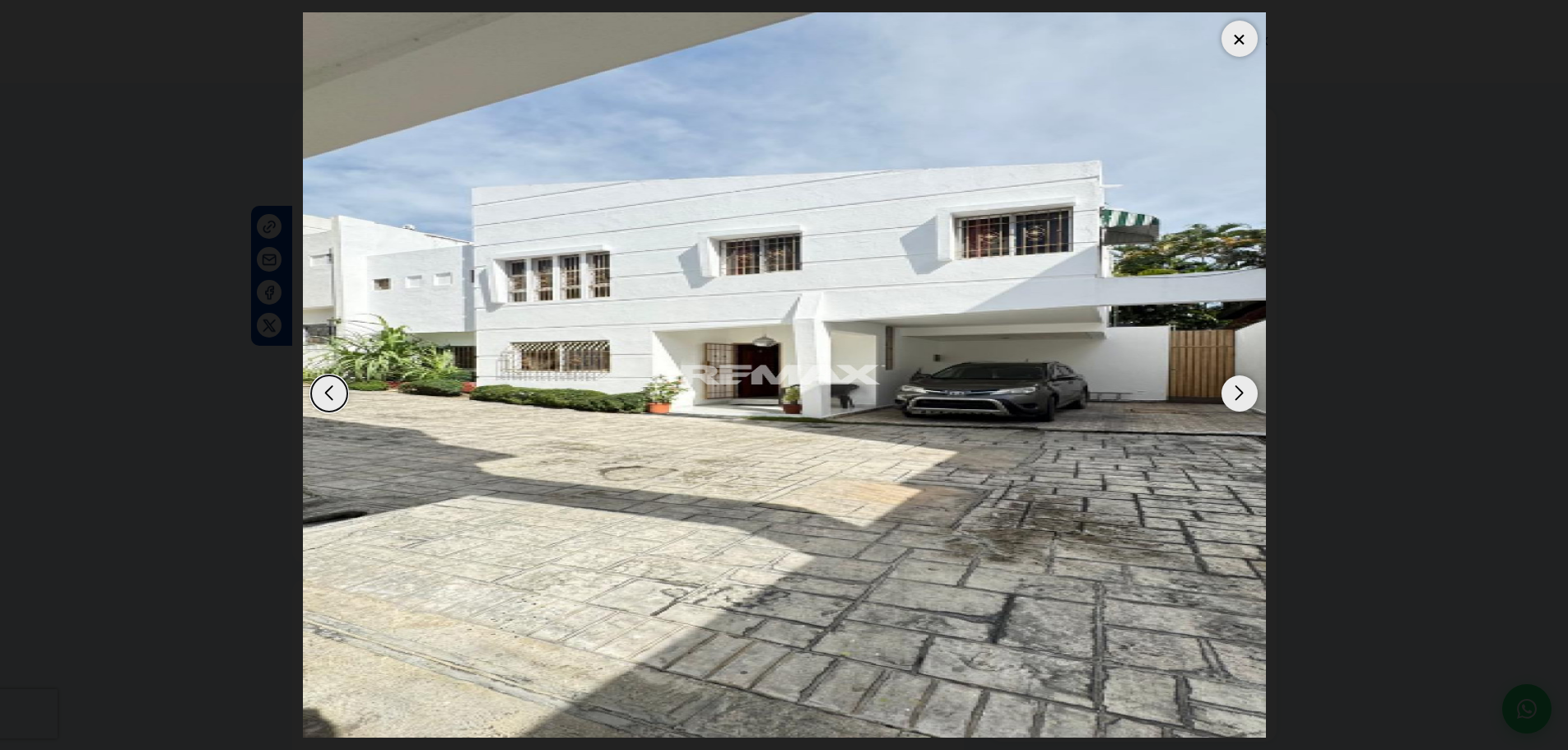
click at [1235, 400] on div "Next slide" at bounding box center [1239, 394] width 37 height 37
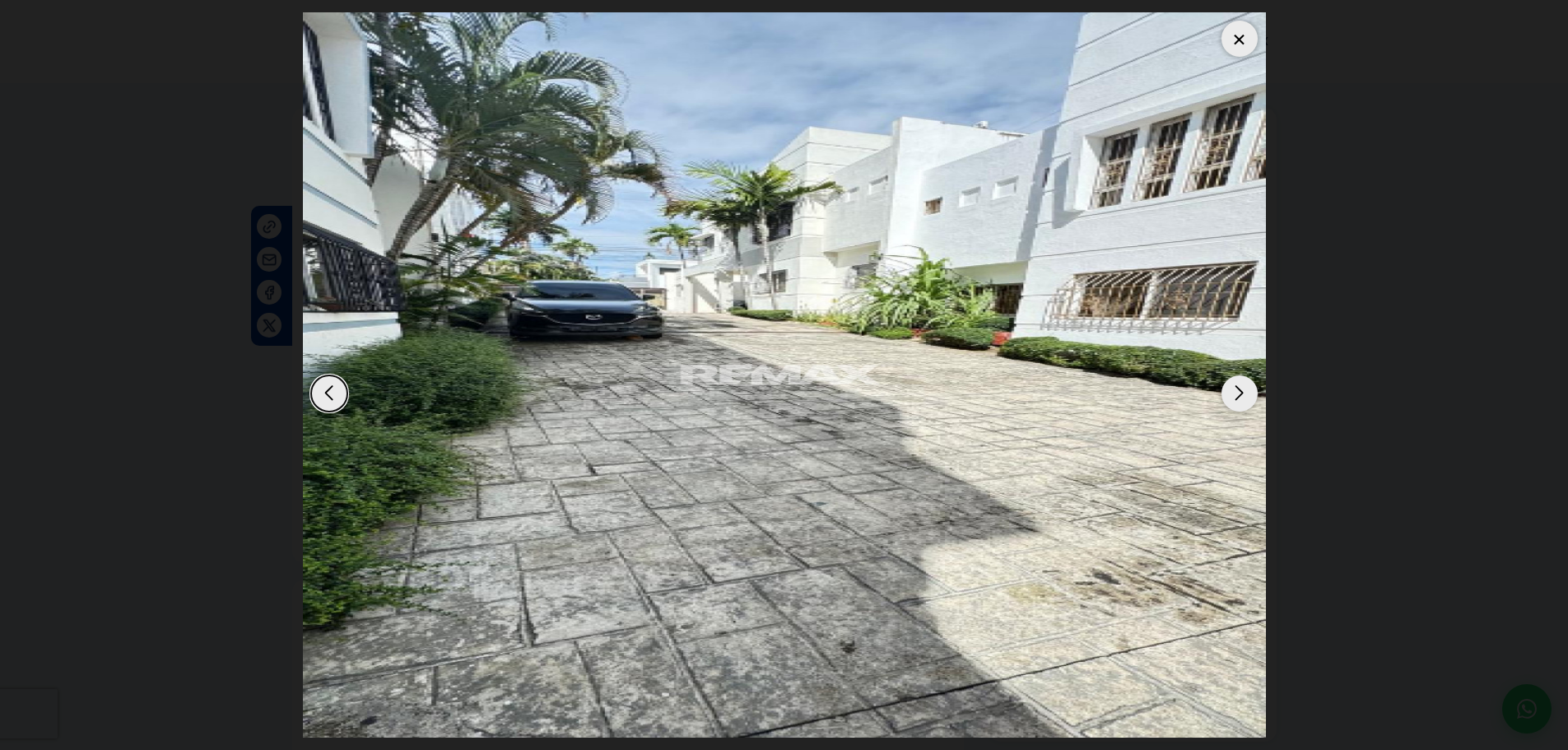
click at [1235, 400] on div "Next slide" at bounding box center [1239, 394] width 37 height 37
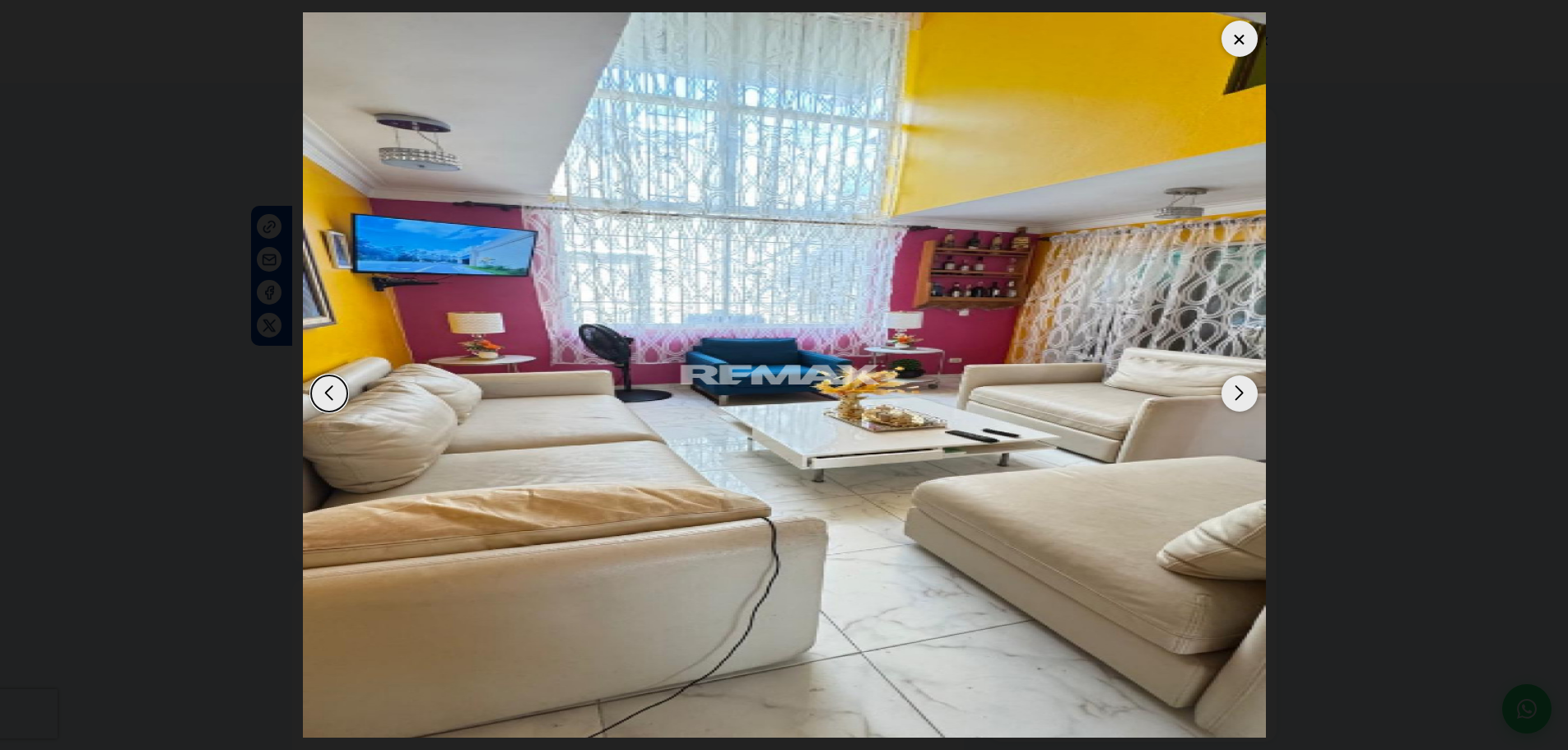
click at [1234, 397] on div "Next slide" at bounding box center [1239, 394] width 37 height 37
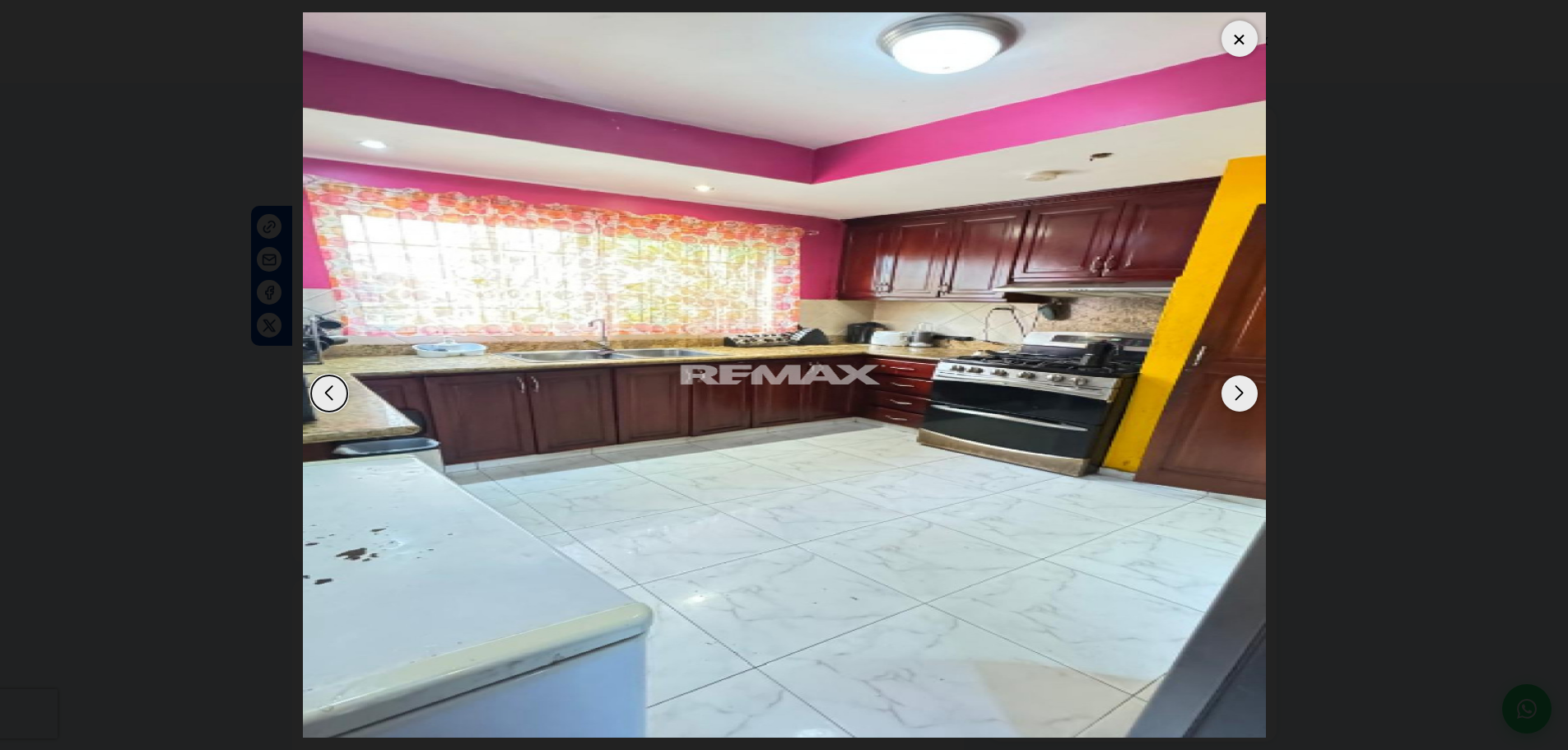
click at [1234, 397] on div "Next slide" at bounding box center [1239, 394] width 37 height 37
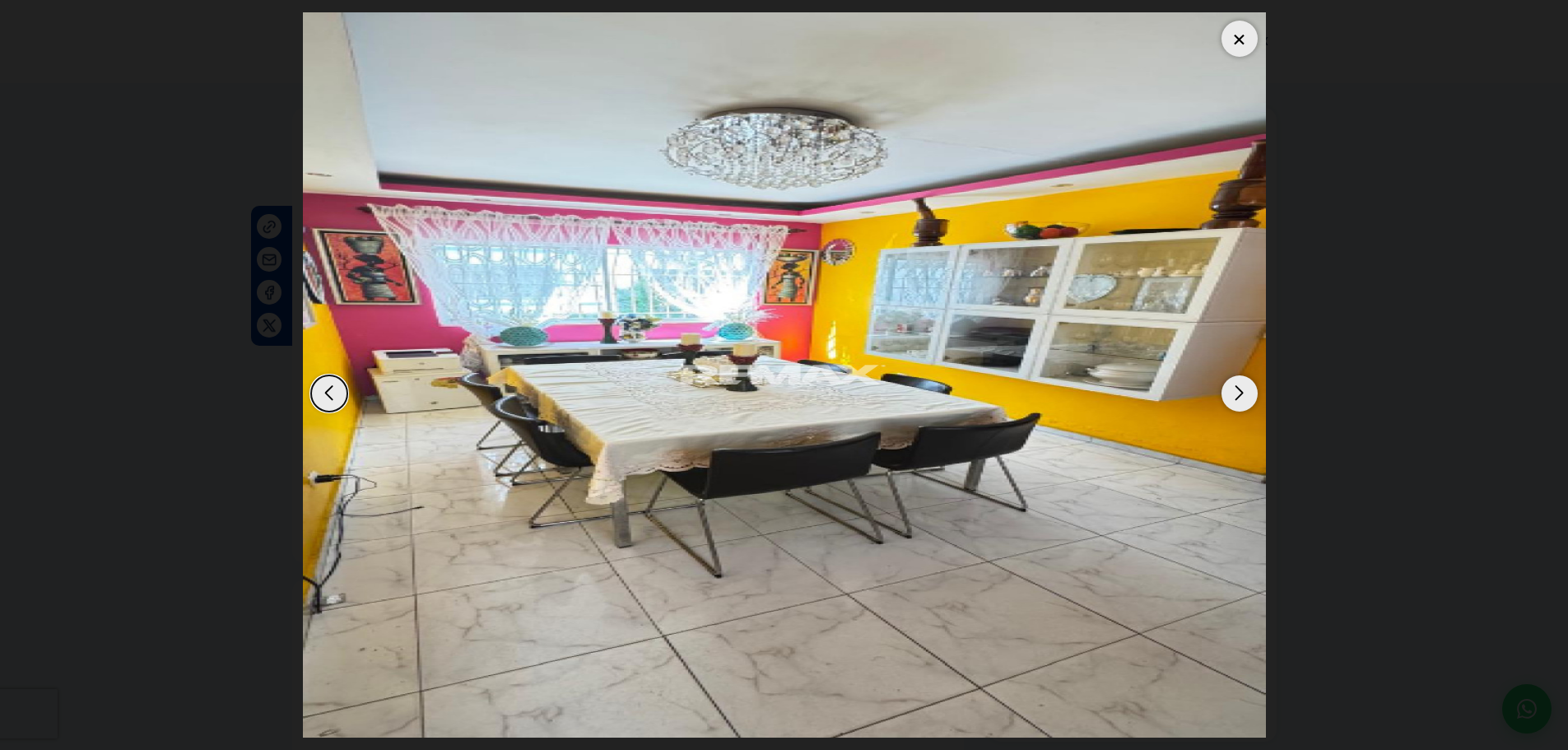
click at [1234, 397] on div "Next slide" at bounding box center [1239, 394] width 37 height 37
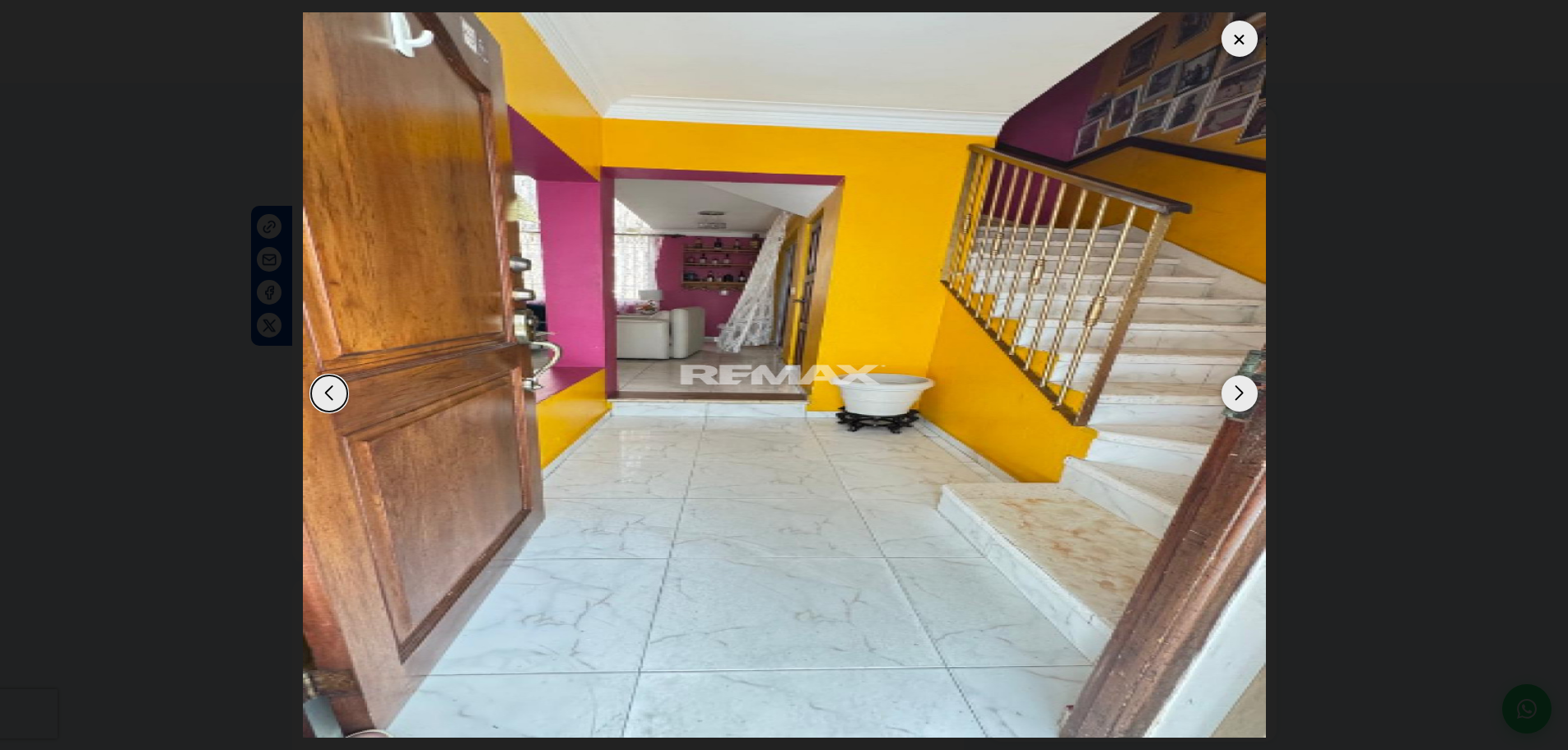
click at [1234, 396] on div "Next slide" at bounding box center [1239, 394] width 37 height 37
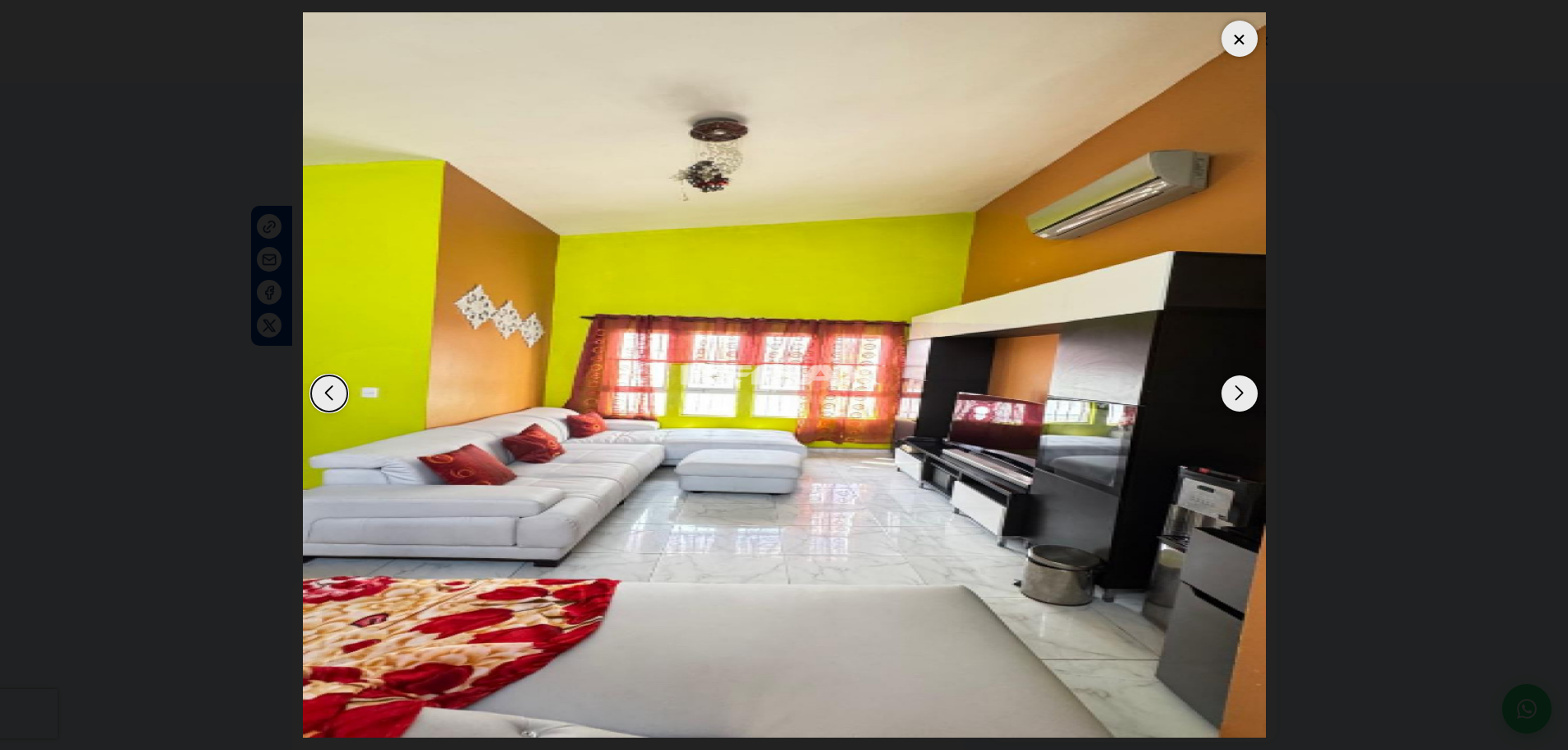
click at [1237, 403] on div "Next slide" at bounding box center [1239, 394] width 37 height 37
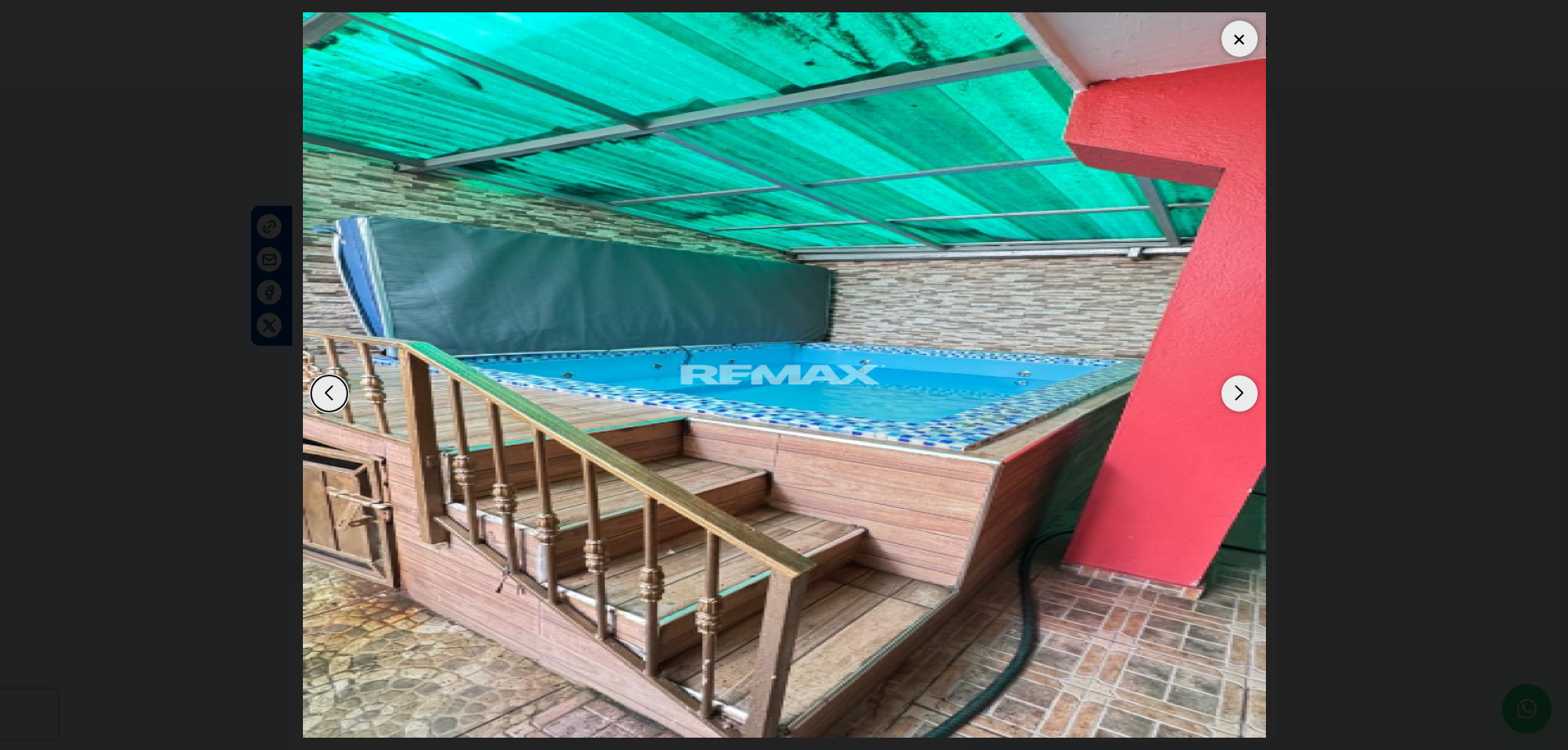
click at [1243, 396] on div "Next slide" at bounding box center [1239, 394] width 37 height 37
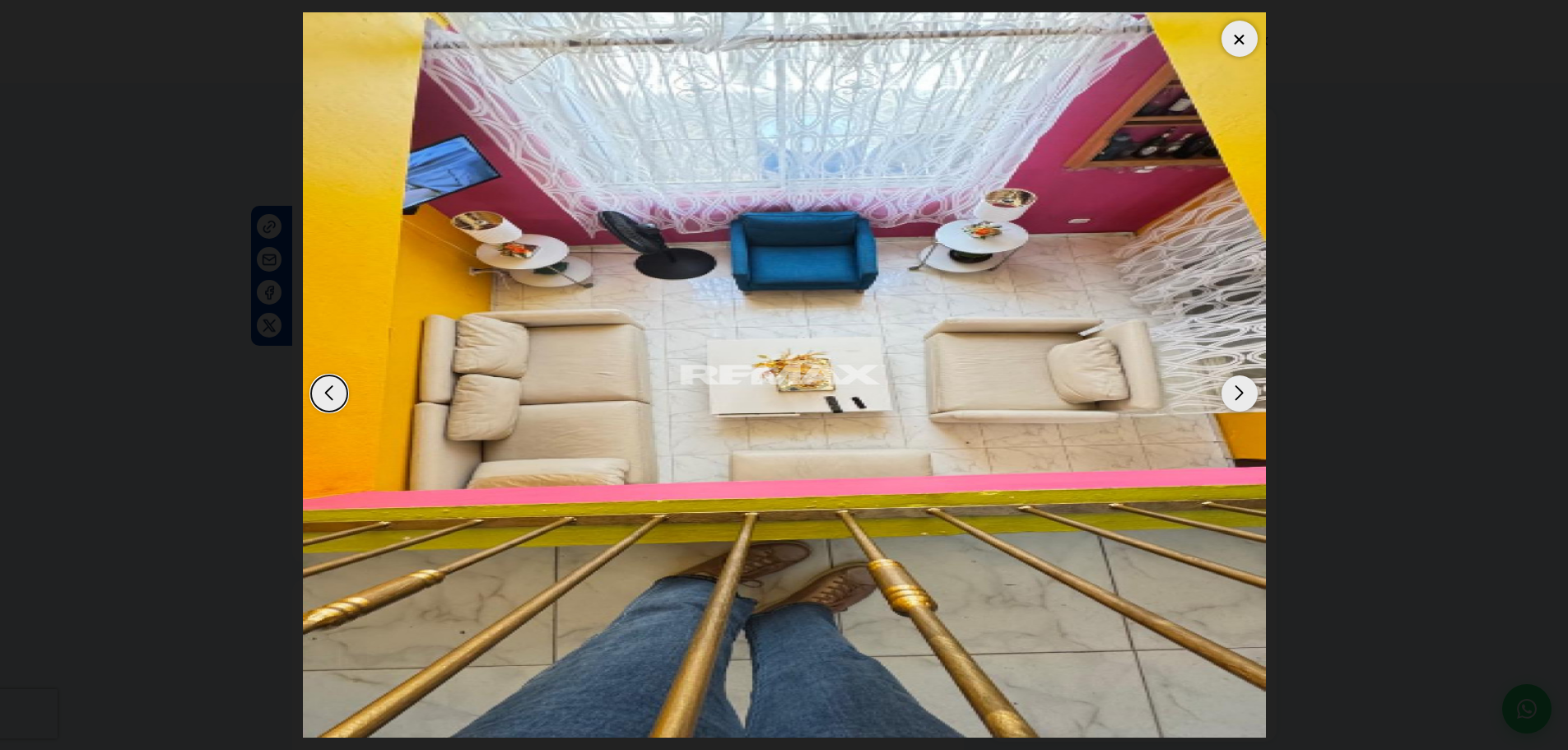
click at [1243, 402] on div "Next slide" at bounding box center [1239, 394] width 37 height 37
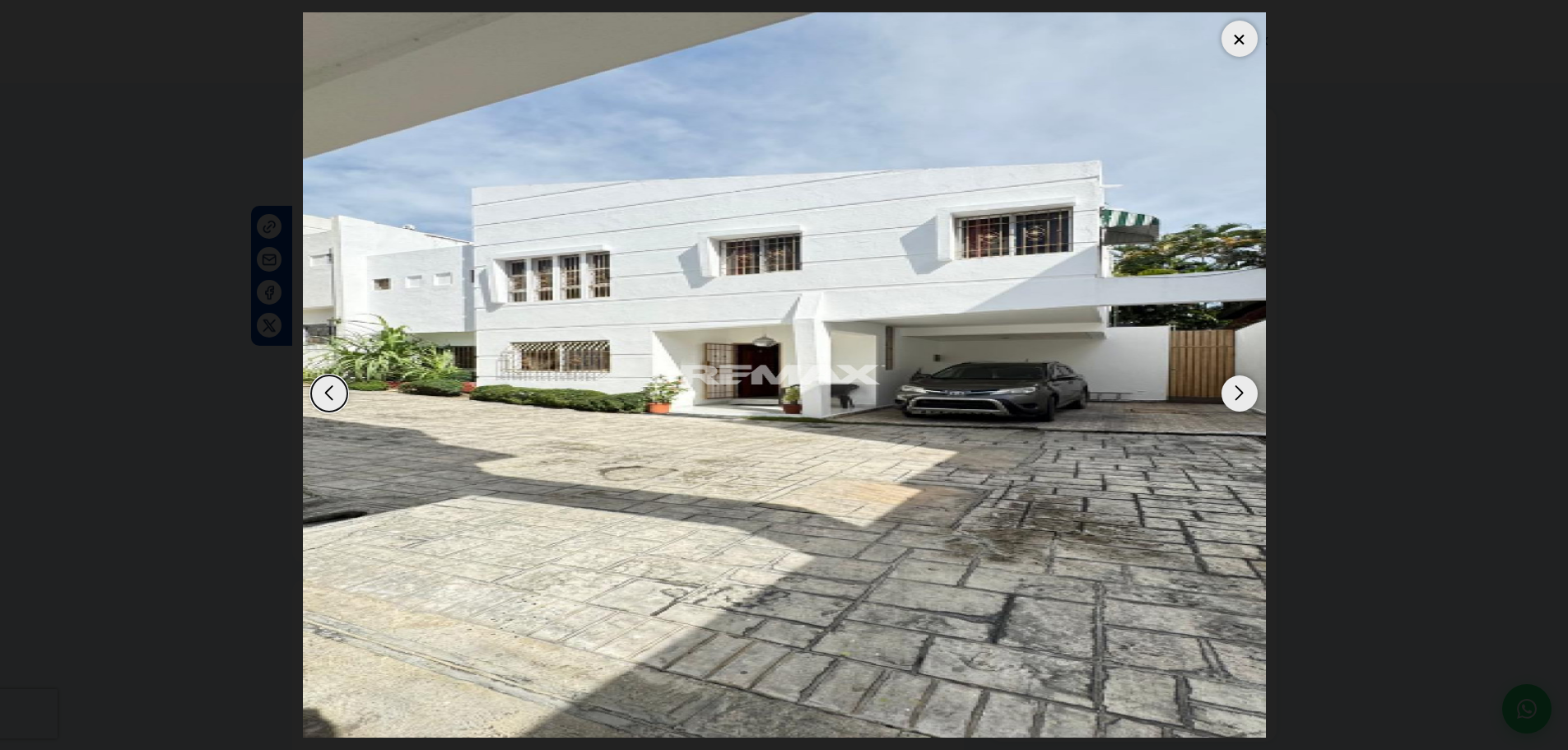
click at [1244, 404] on div "Next slide" at bounding box center [1239, 394] width 37 height 37
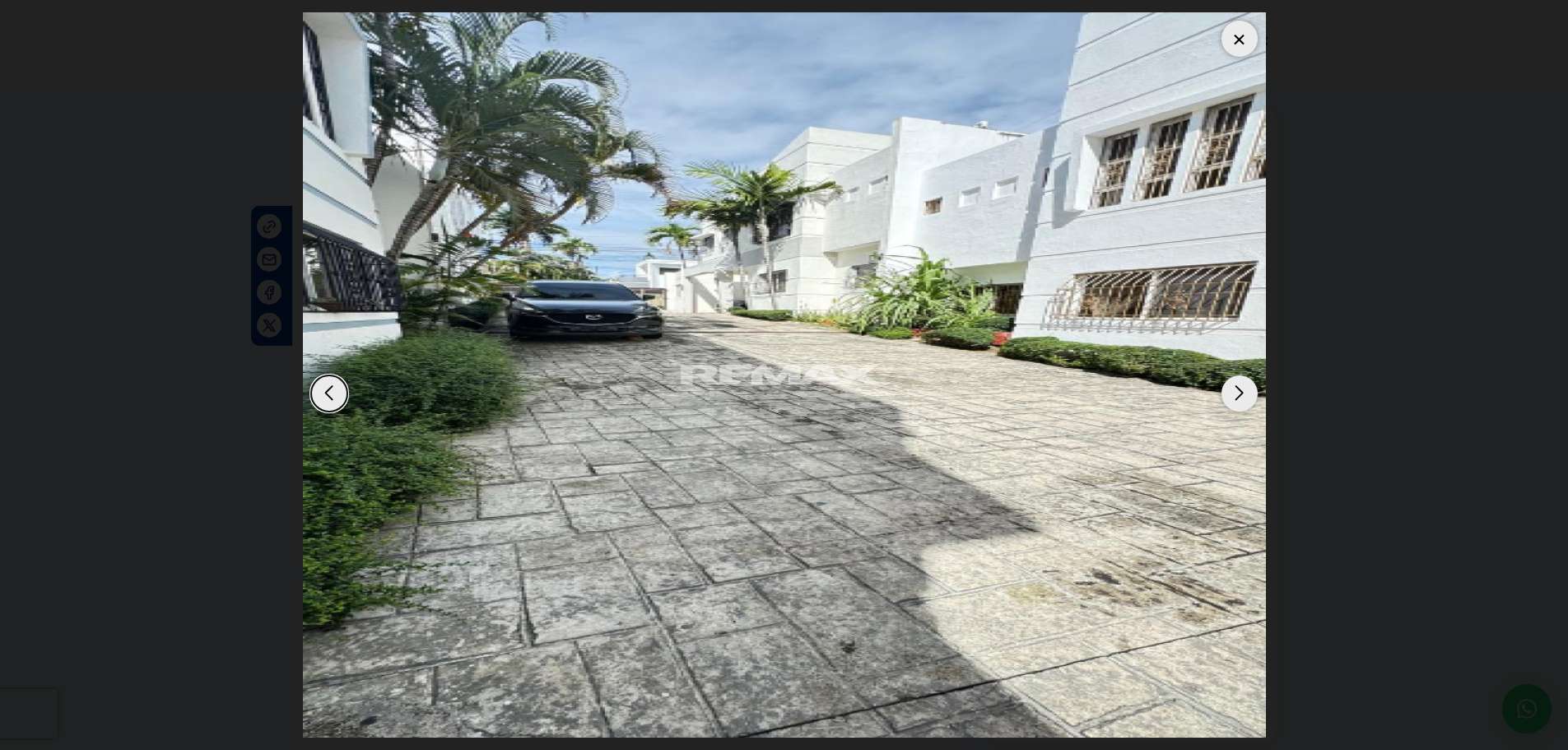
click at [1232, 52] on div at bounding box center [1239, 39] width 37 height 37
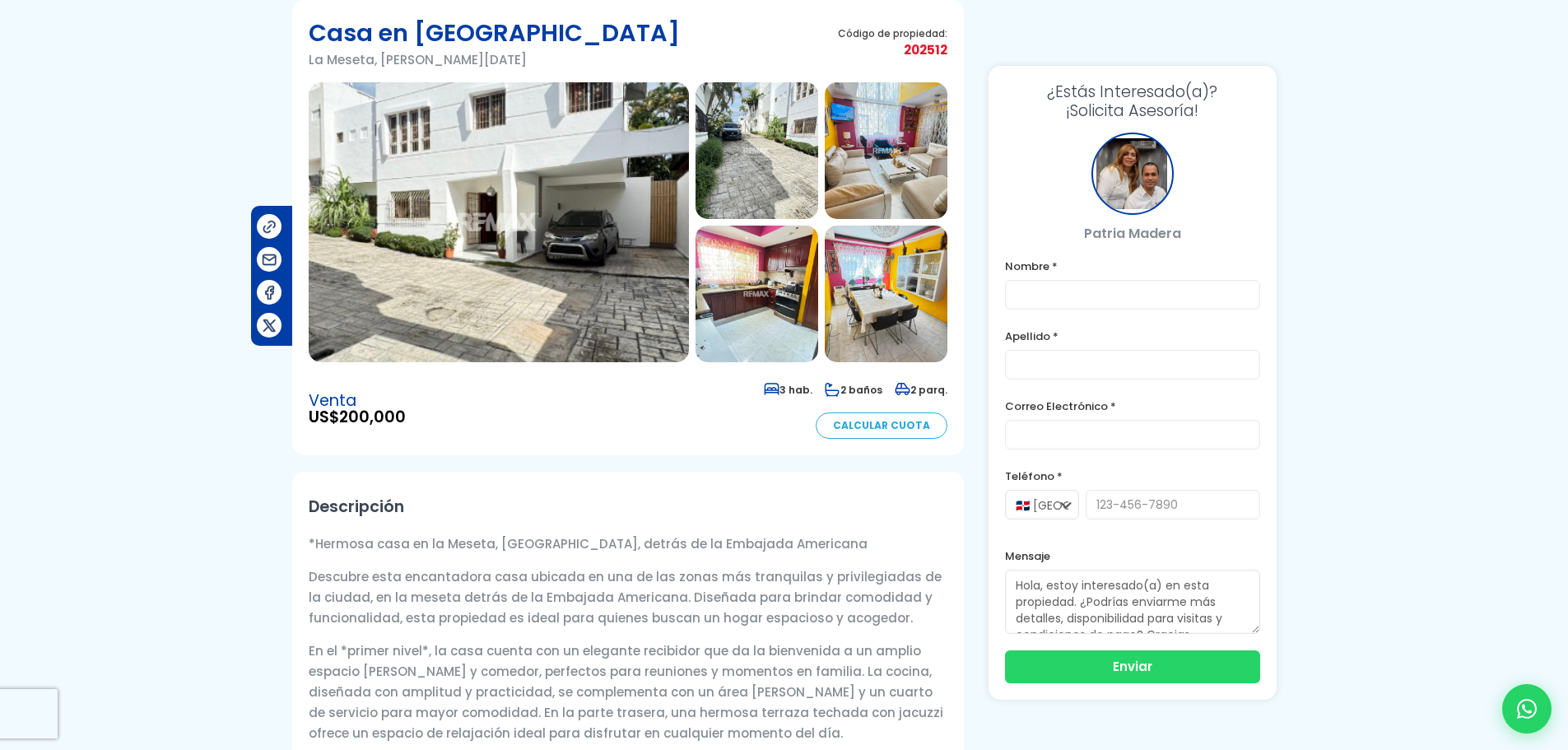
scroll to position [165, 0]
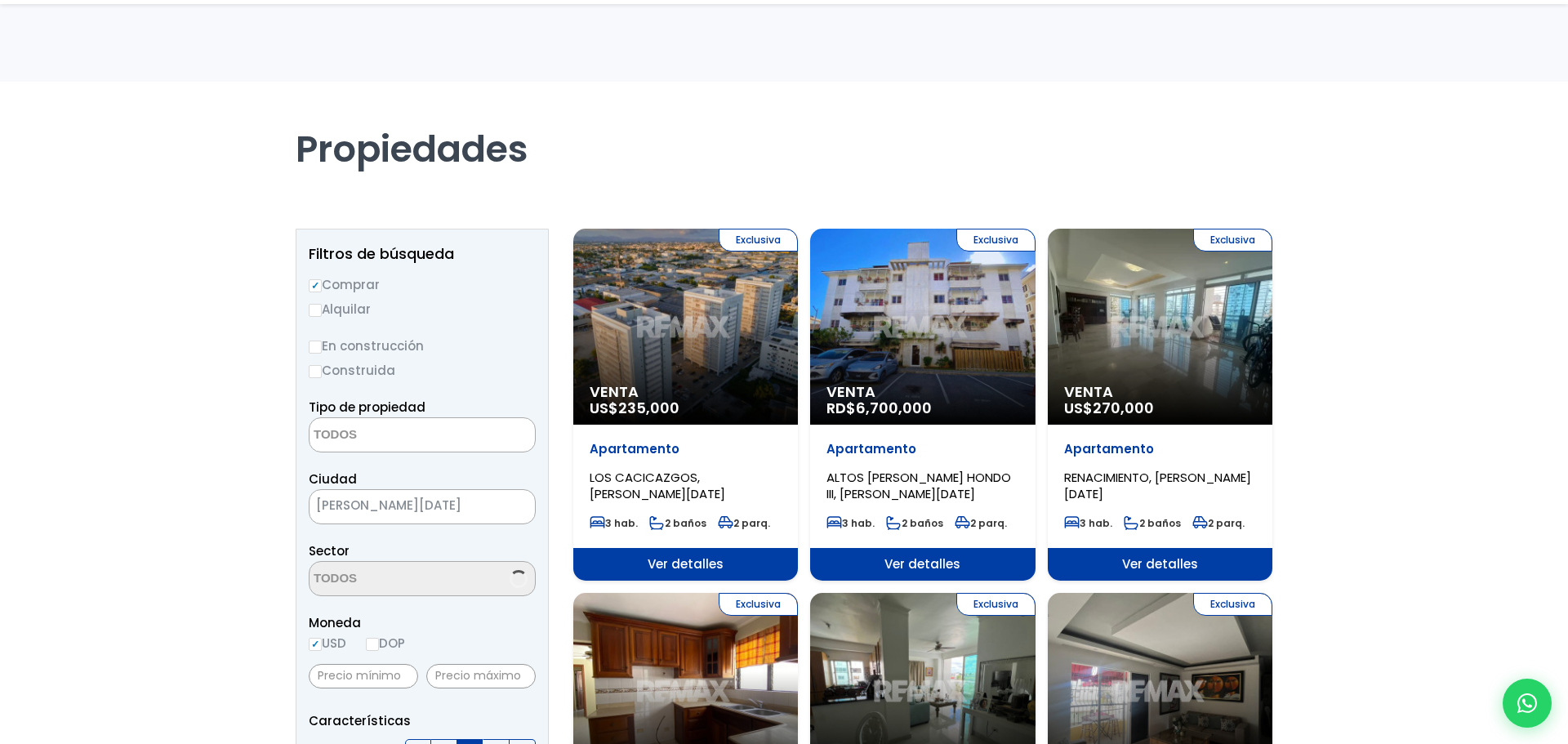
select select
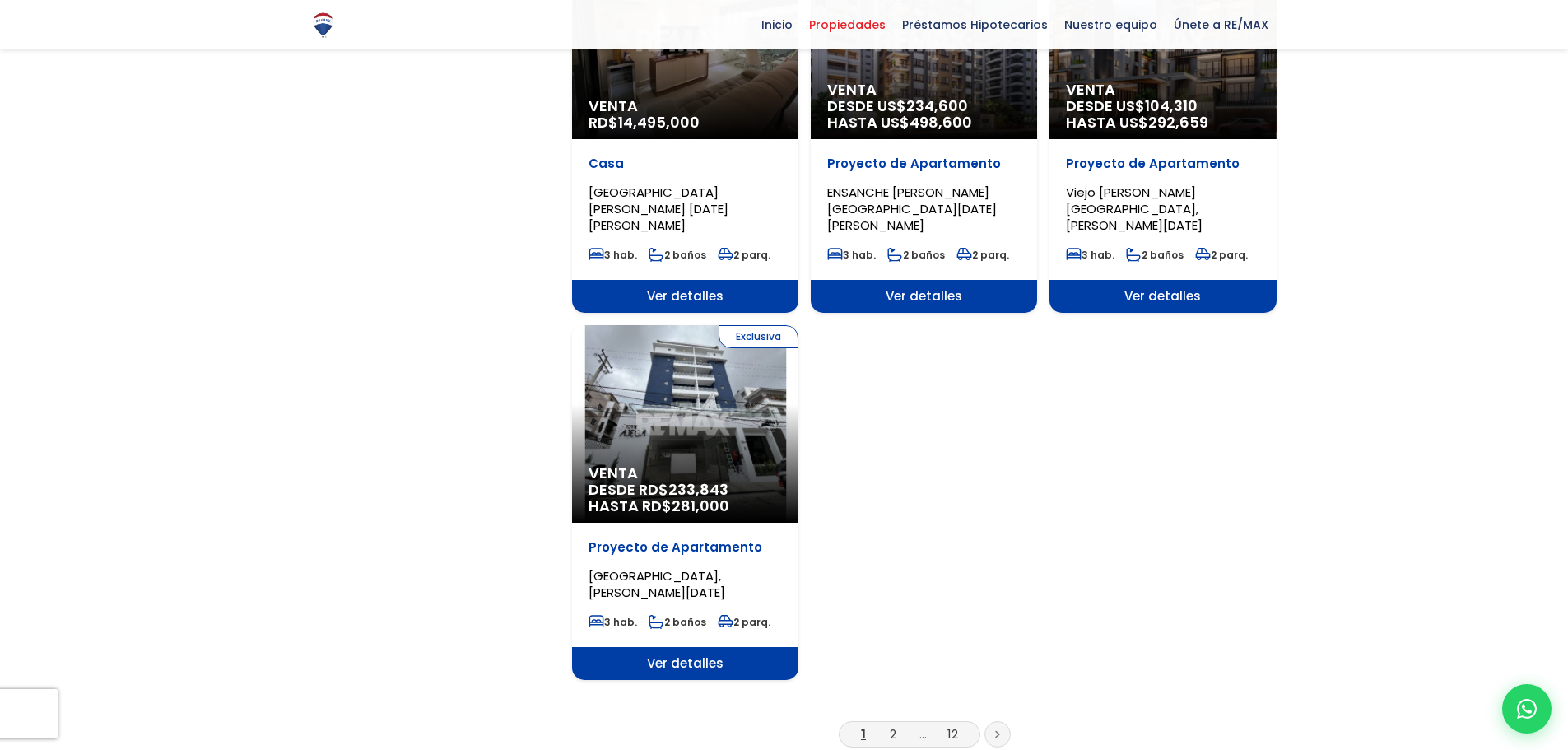
scroll to position [1893, 0]
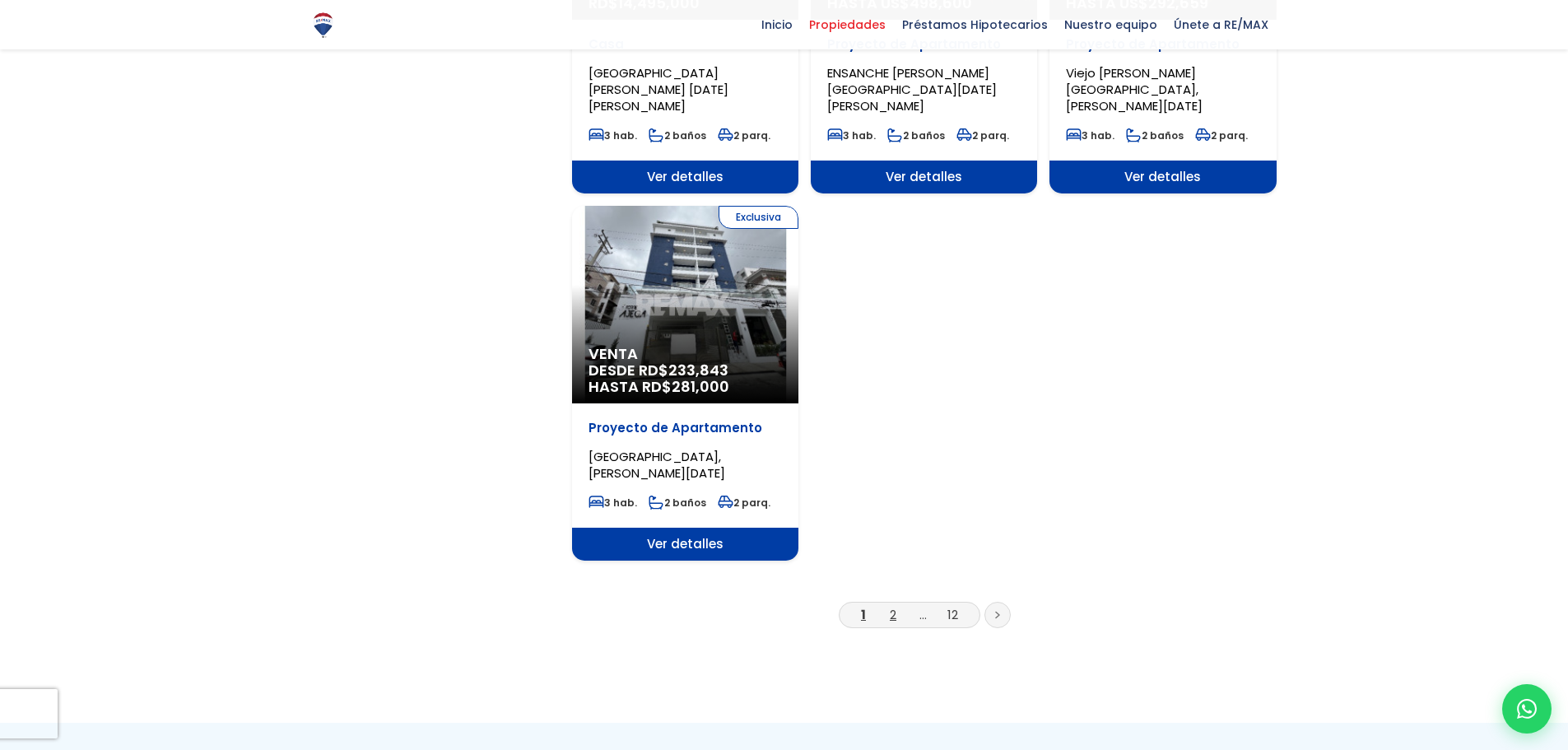
click at [891, 606] on link "2" at bounding box center [893, 614] width 7 height 17
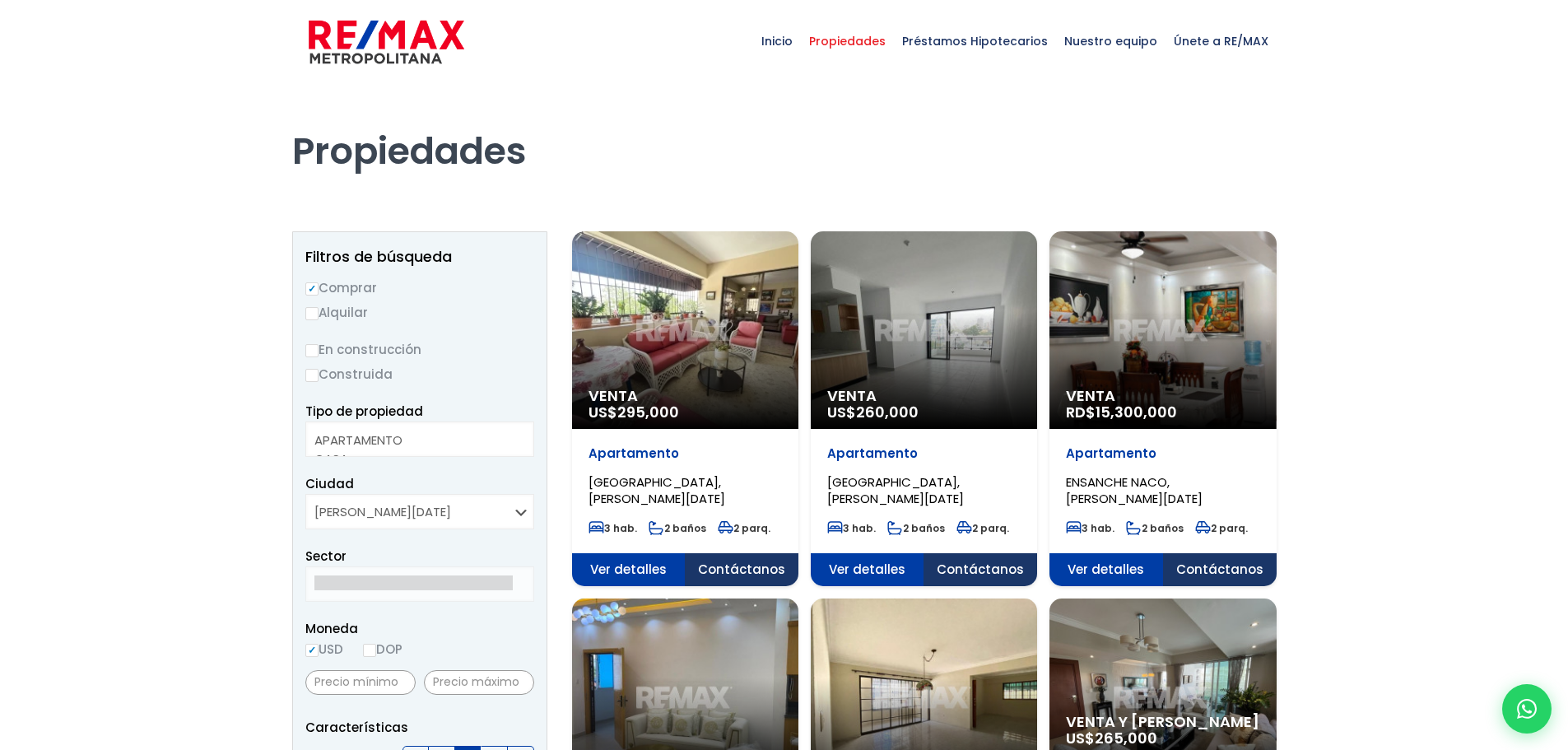
select select
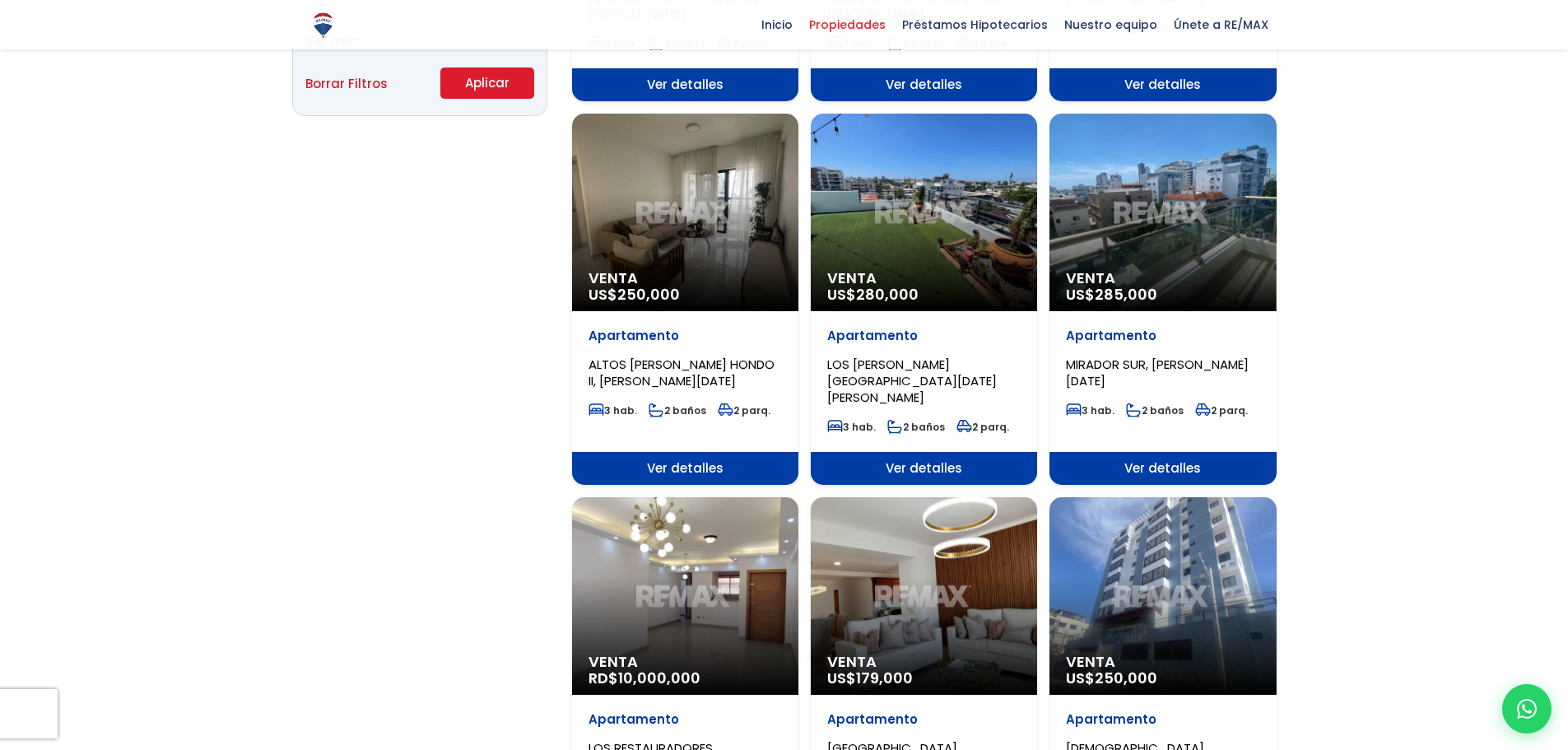
scroll to position [1317, 0]
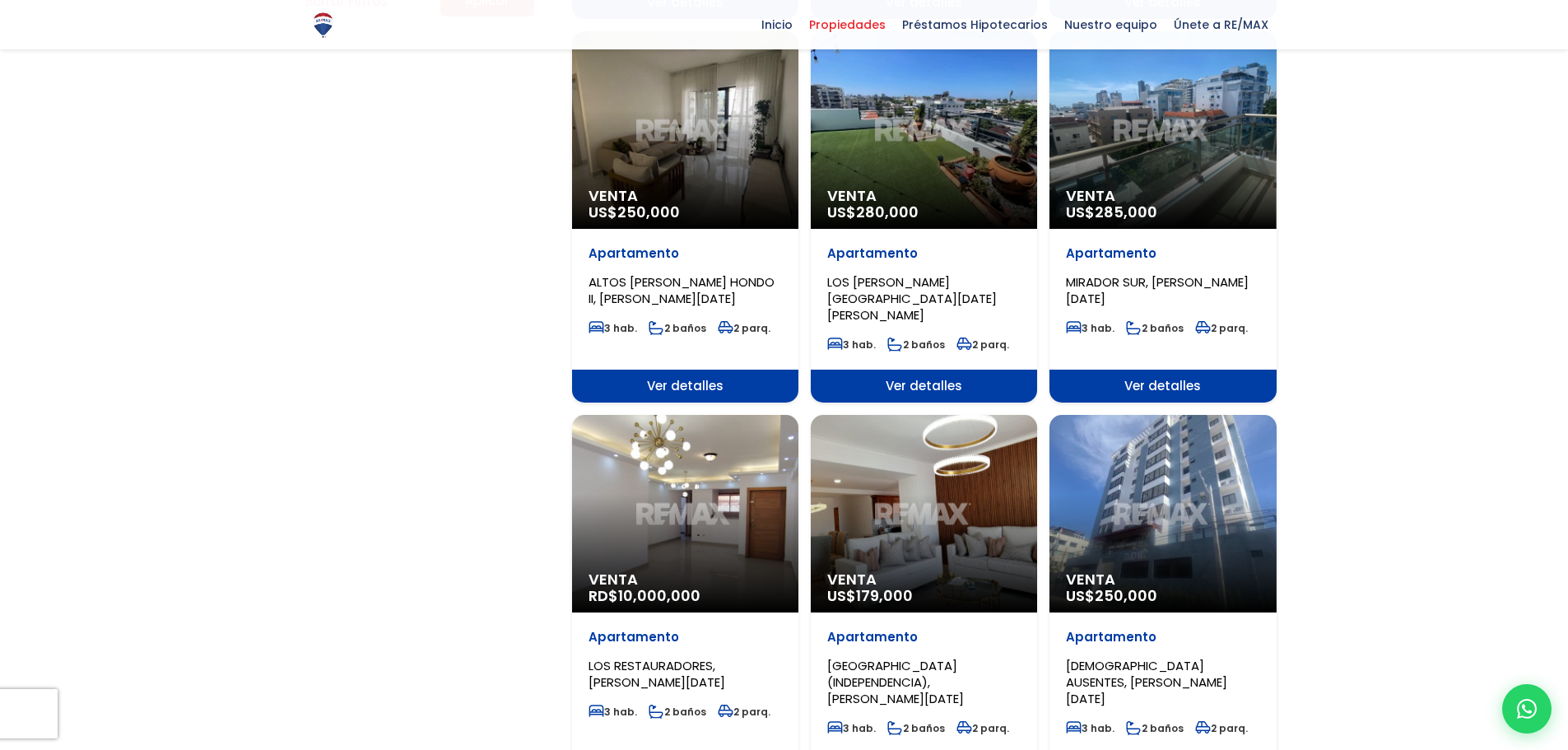
click at [971, 571] on span "Venta" at bounding box center [924, 579] width 193 height 17
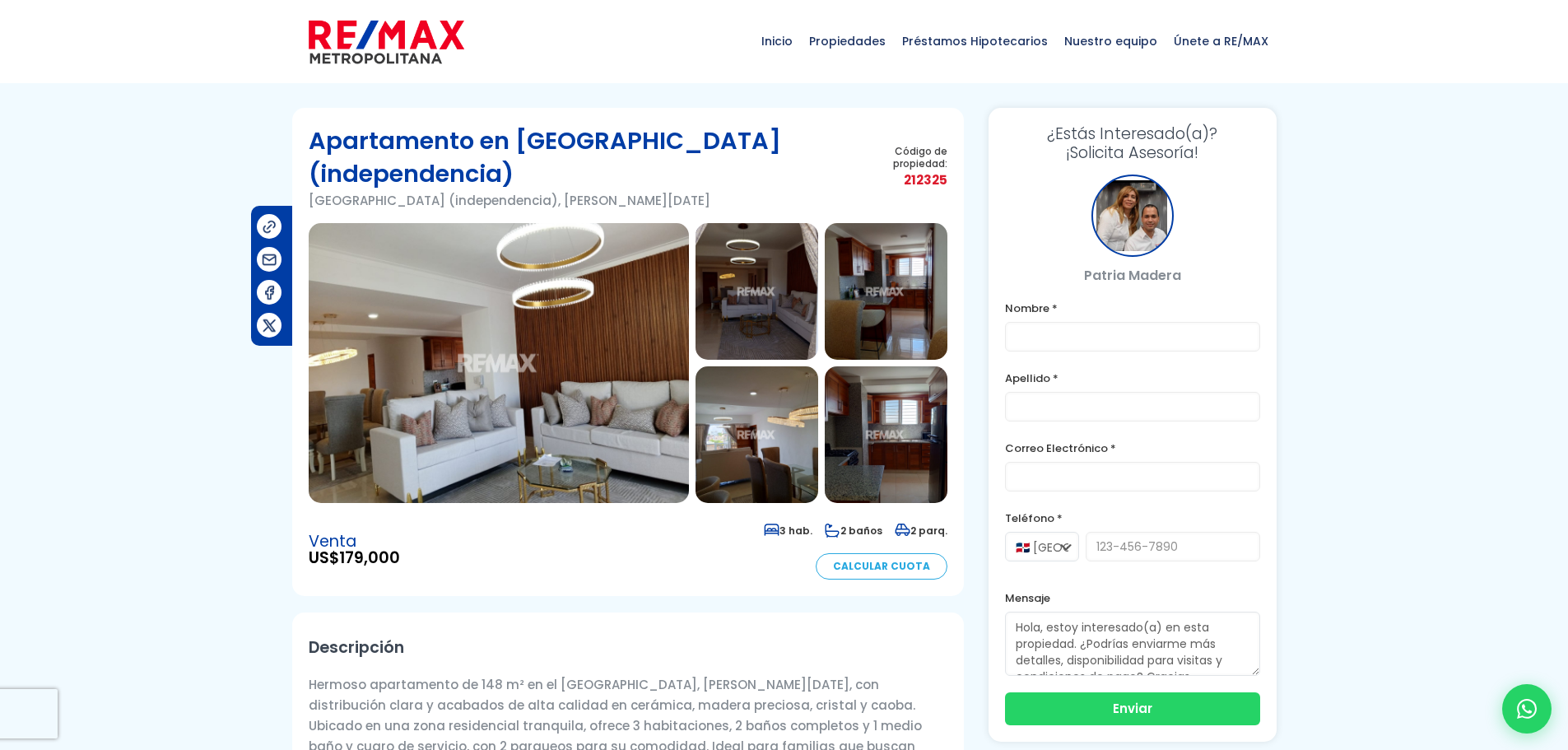
click at [643, 402] on img at bounding box center [499, 363] width 380 height 280
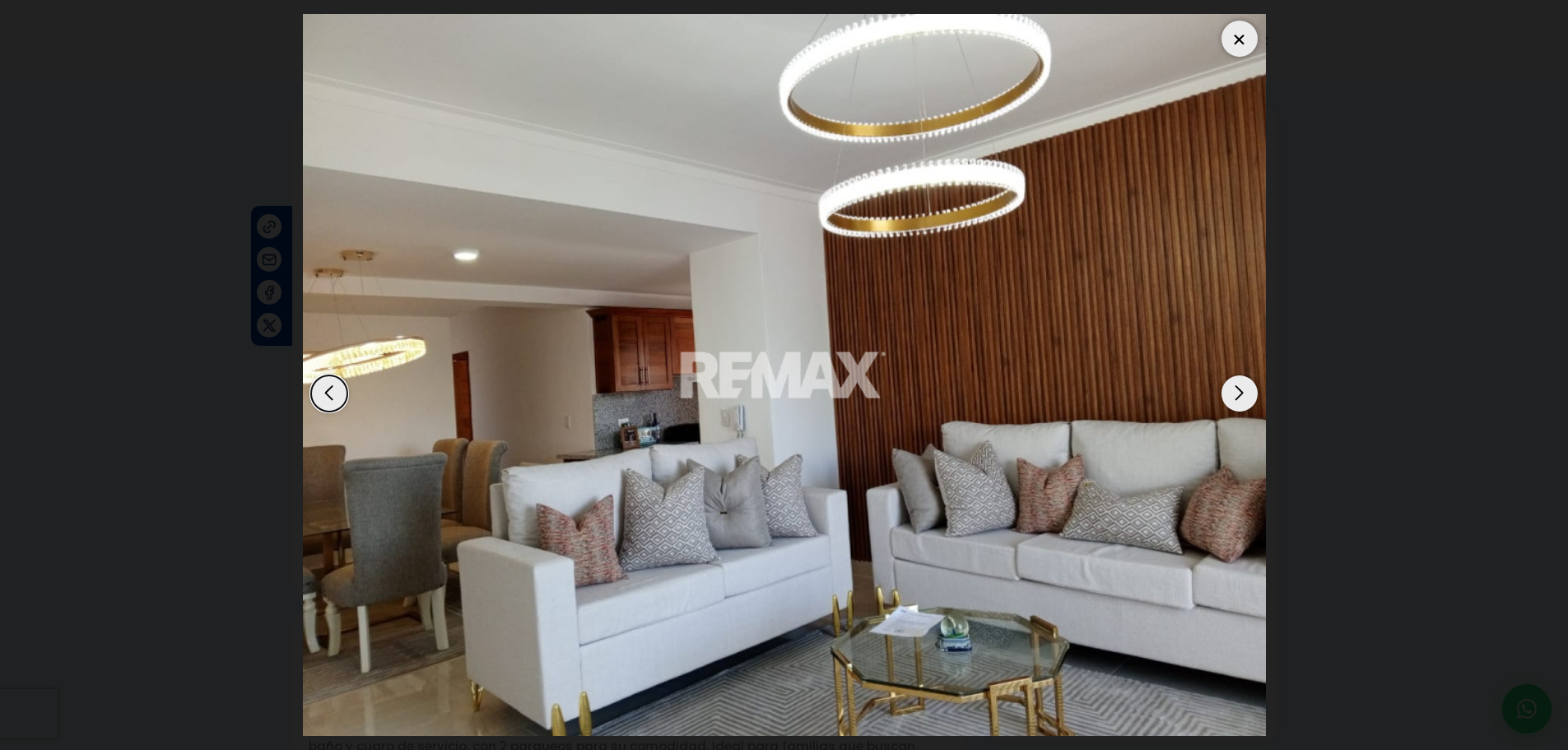
click at [1240, 405] on div "Next slide" at bounding box center [1239, 394] width 37 height 37
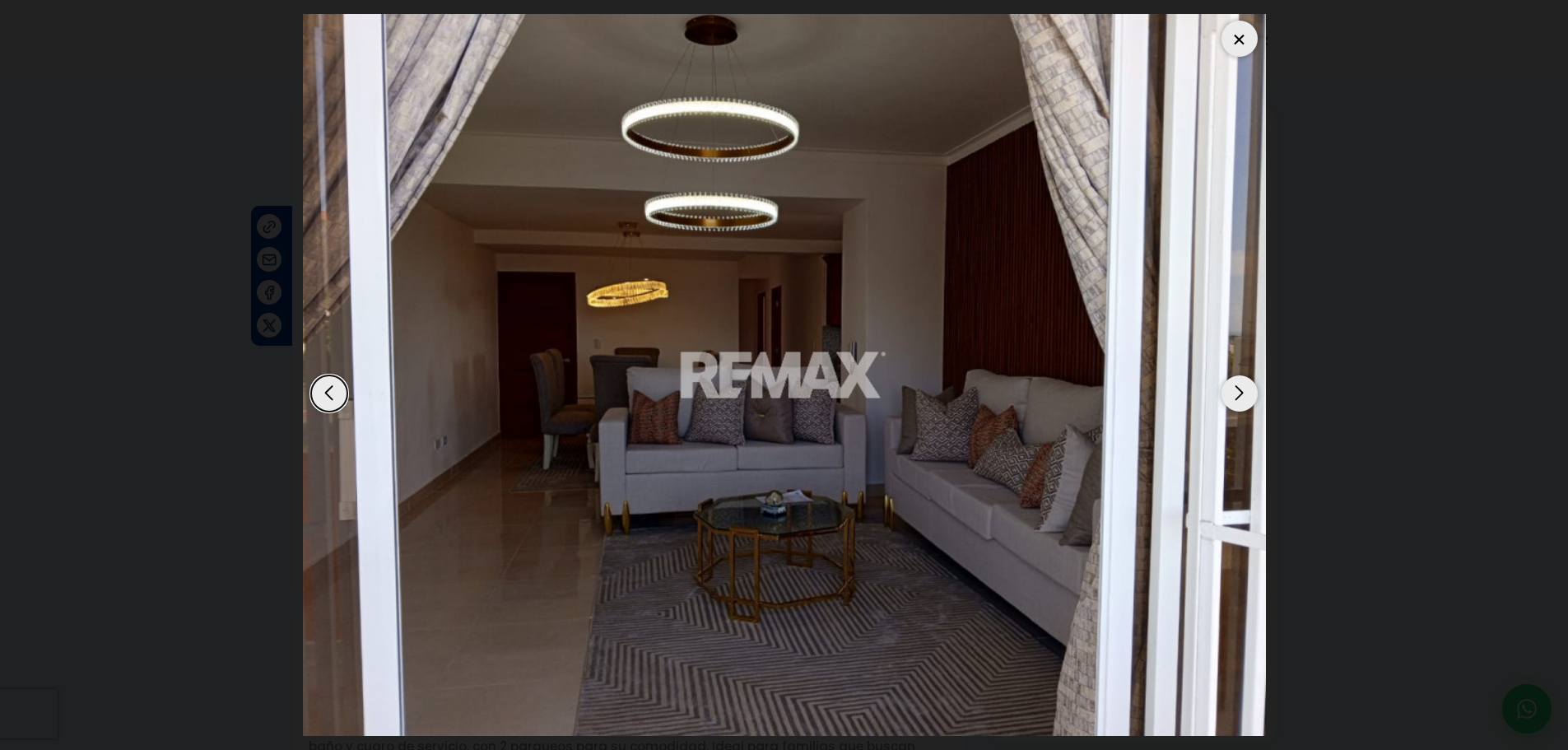
click at [1236, 397] on div "Next slide" at bounding box center [1239, 394] width 37 height 37
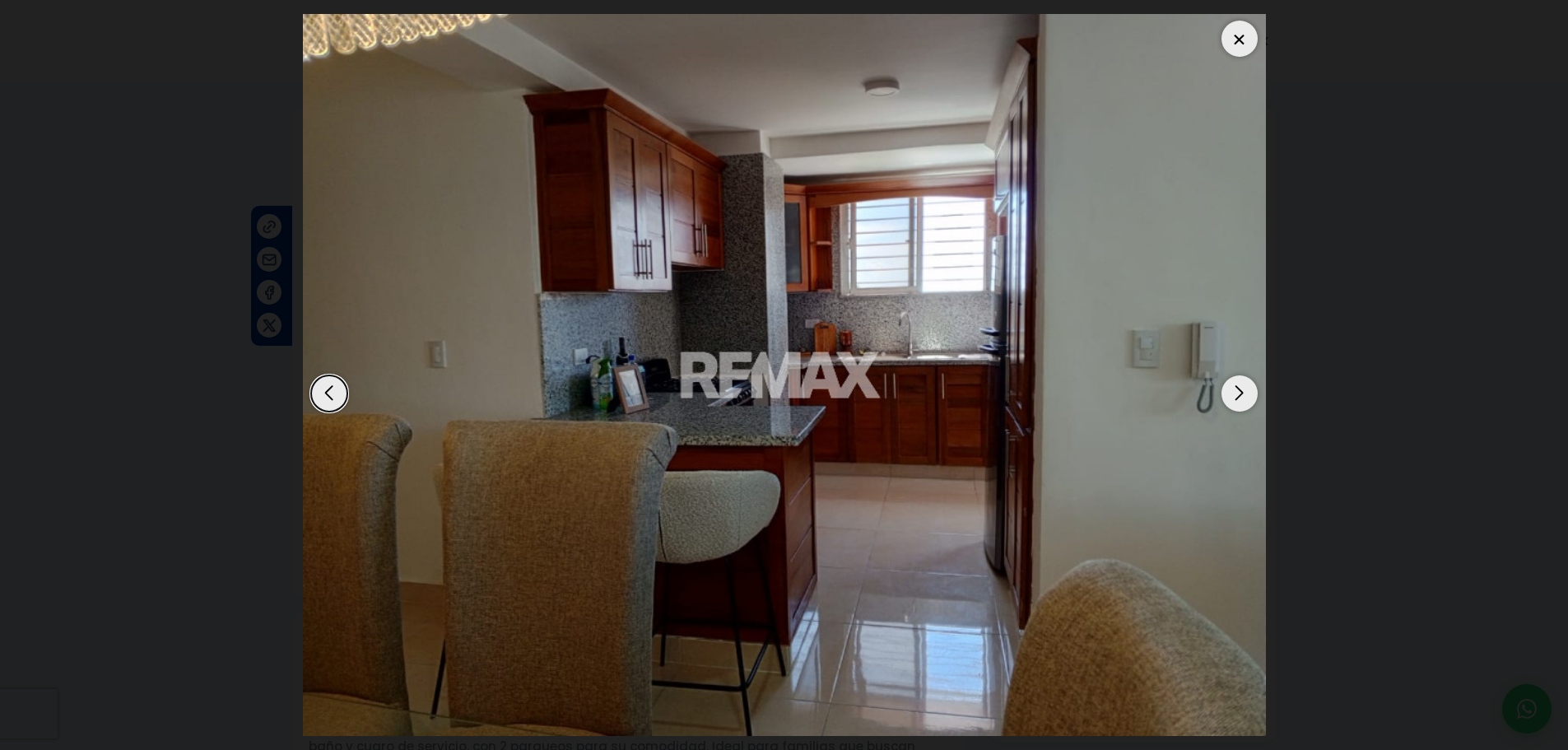
click at [1237, 399] on div "Next slide" at bounding box center [1239, 394] width 37 height 37
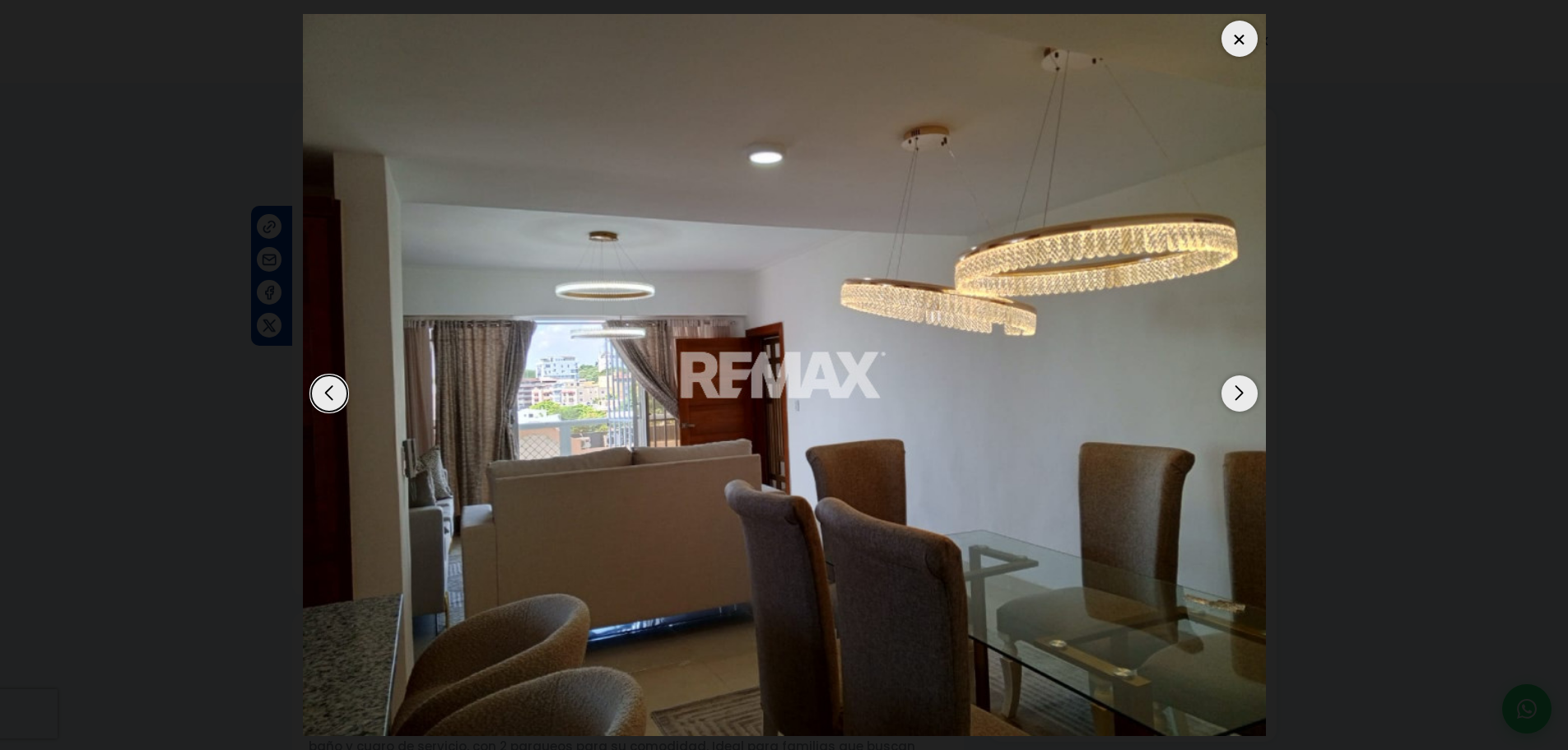
click at [1237, 399] on div "Next slide" at bounding box center [1239, 394] width 37 height 37
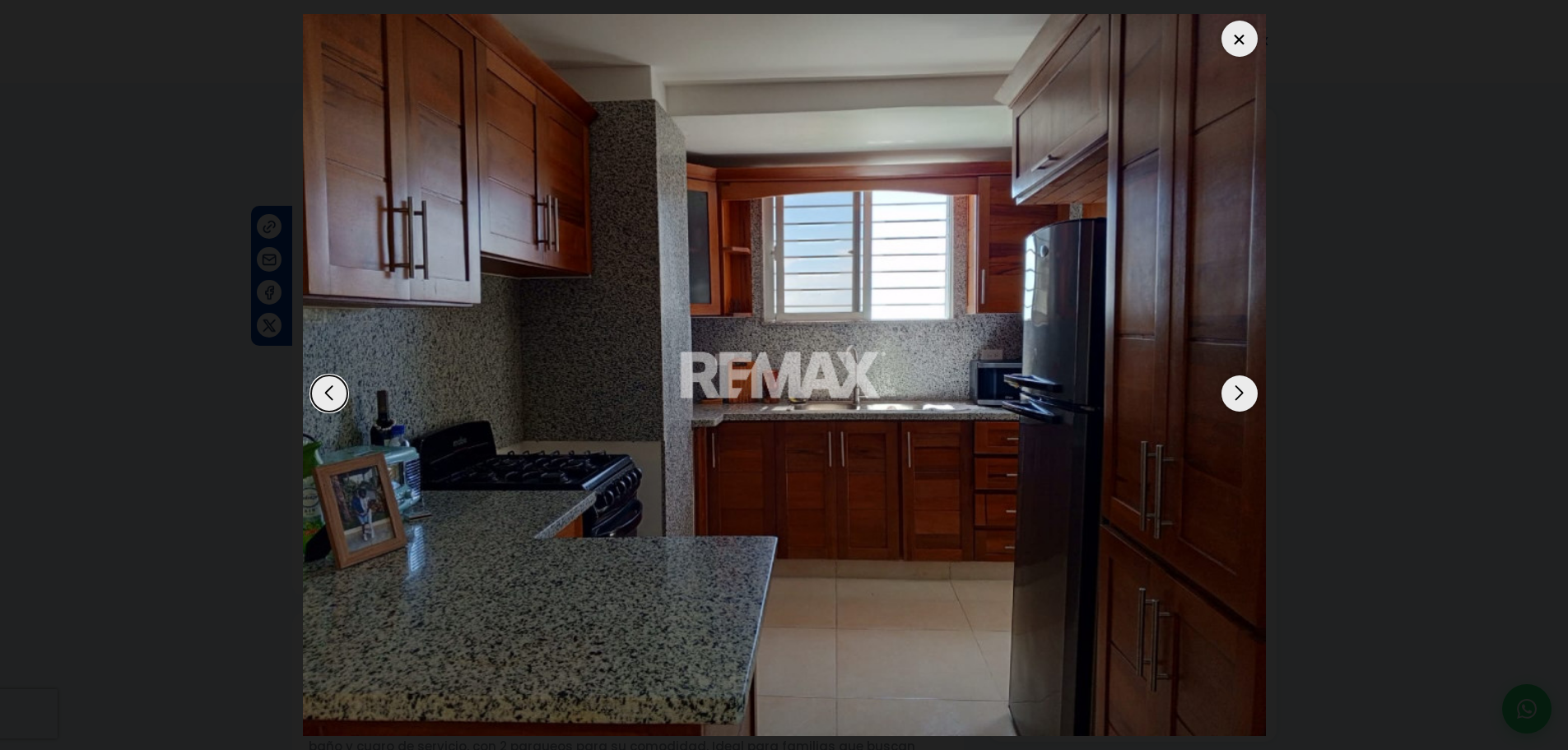
click at [1237, 399] on div "Next slide" at bounding box center [1239, 394] width 37 height 37
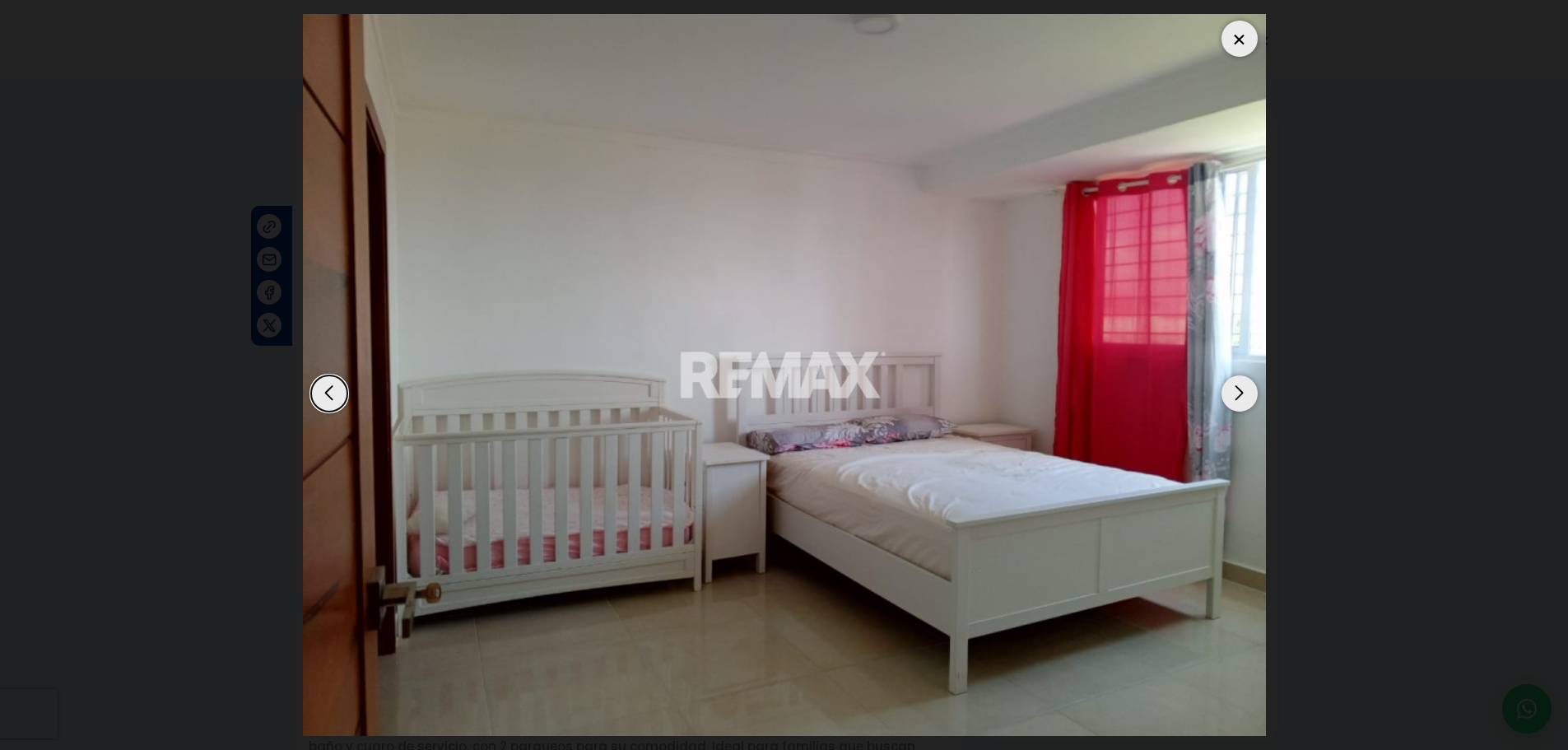
click at [1243, 404] on div "Next slide" at bounding box center [1239, 394] width 37 height 37
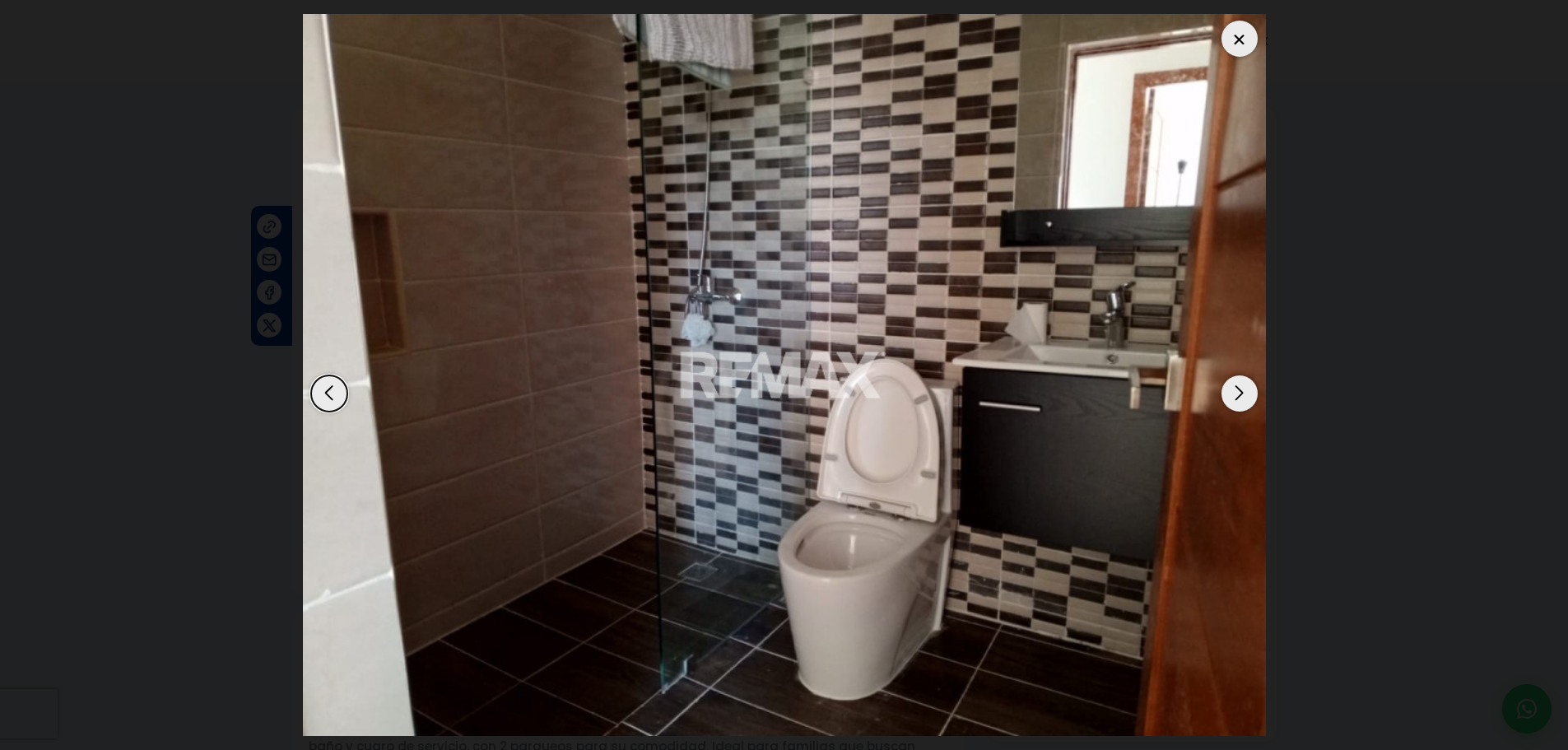
click at [1235, 398] on div "Next slide" at bounding box center [1239, 394] width 37 height 37
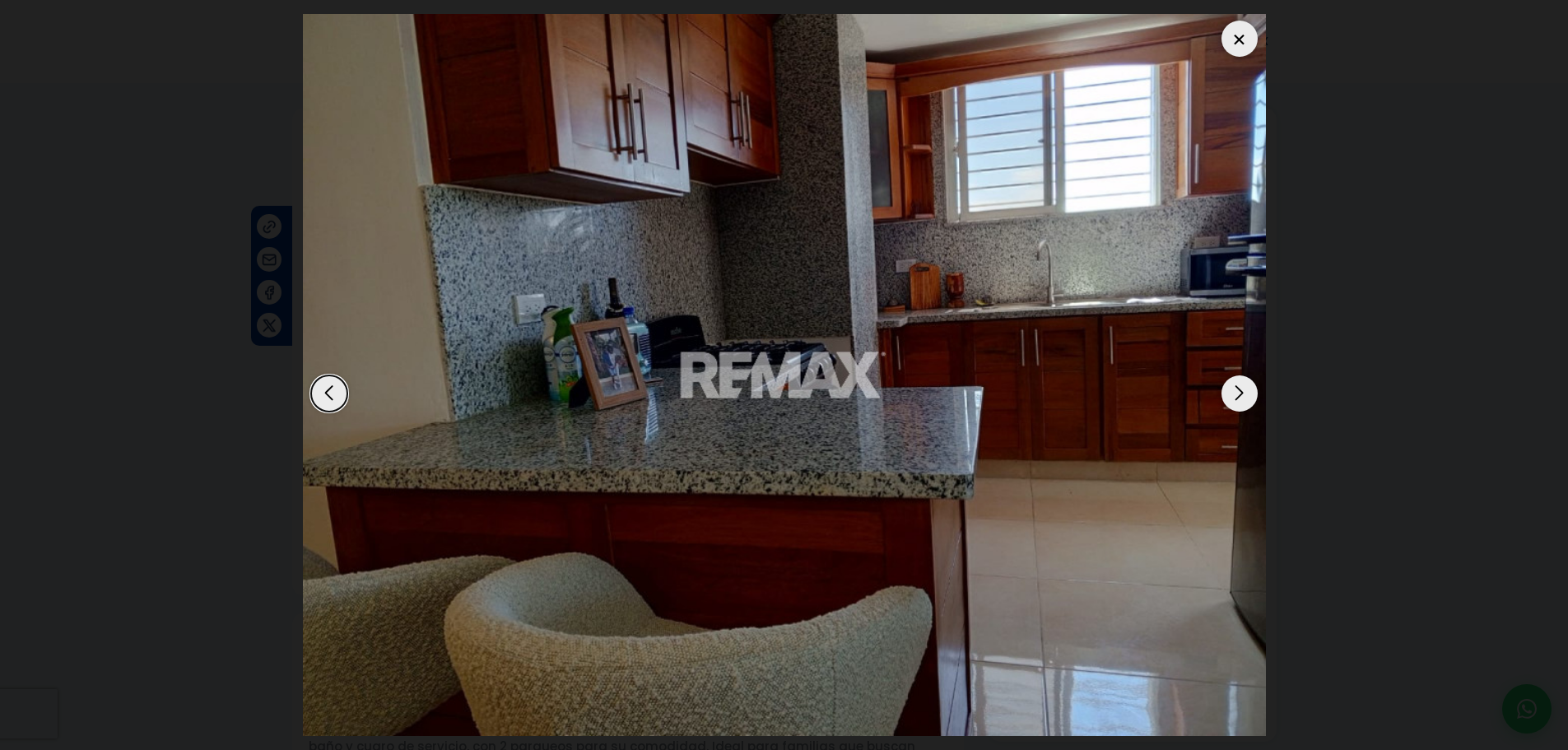
click at [1235, 412] on img "8 / 12" at bounding box center [784, 375] width 963 height 723
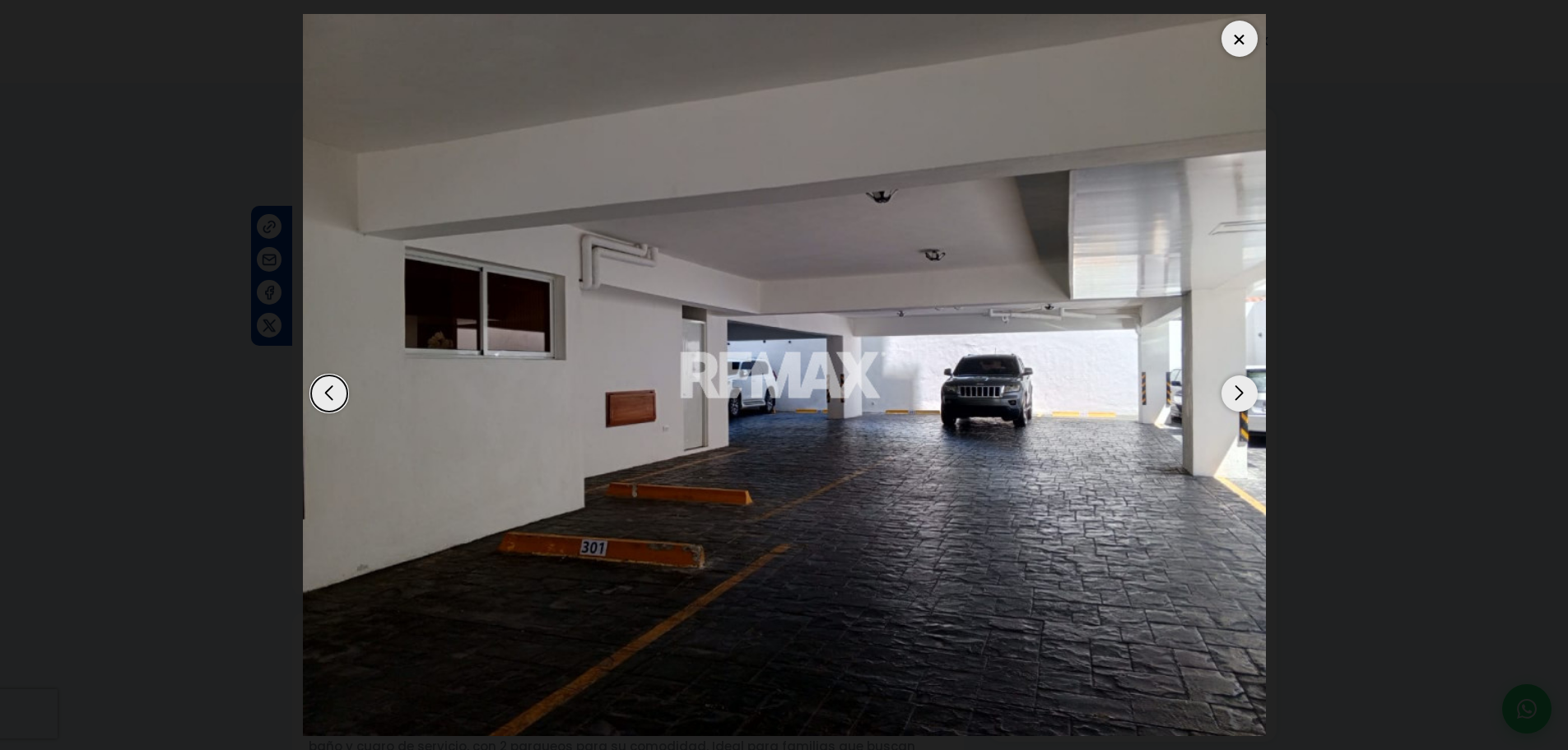
click at [1238, 391] on div "Next slide" at bounding box center [1239, 394] width 37 height 37
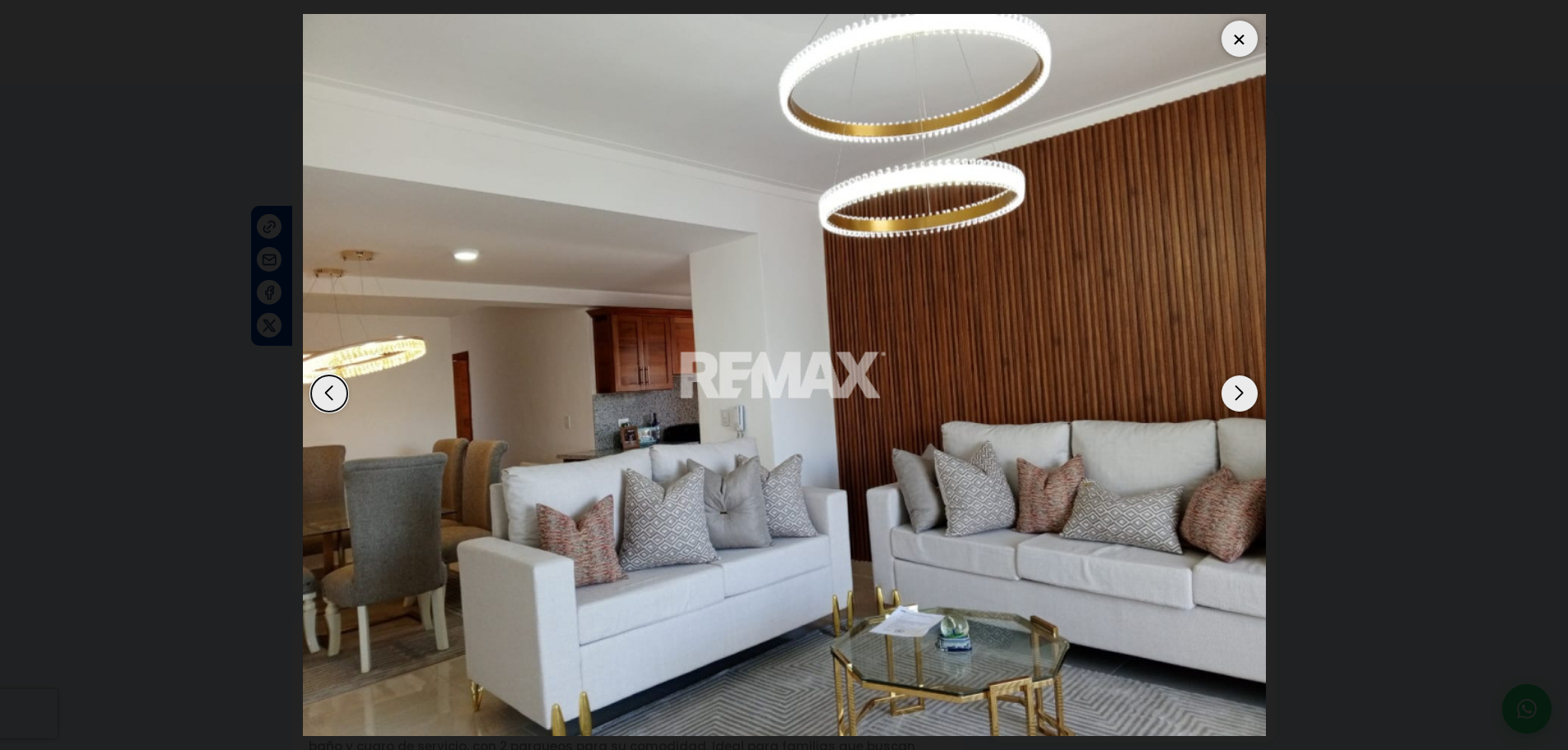
drag, startPoint x: 1249, startPoint y: 382, endPoint x: 1253, endPoint y: 401, distance: 19.4
click at [1253, 398] on div "Next slide" at bounding box center [1239, 394] width 37 height 37
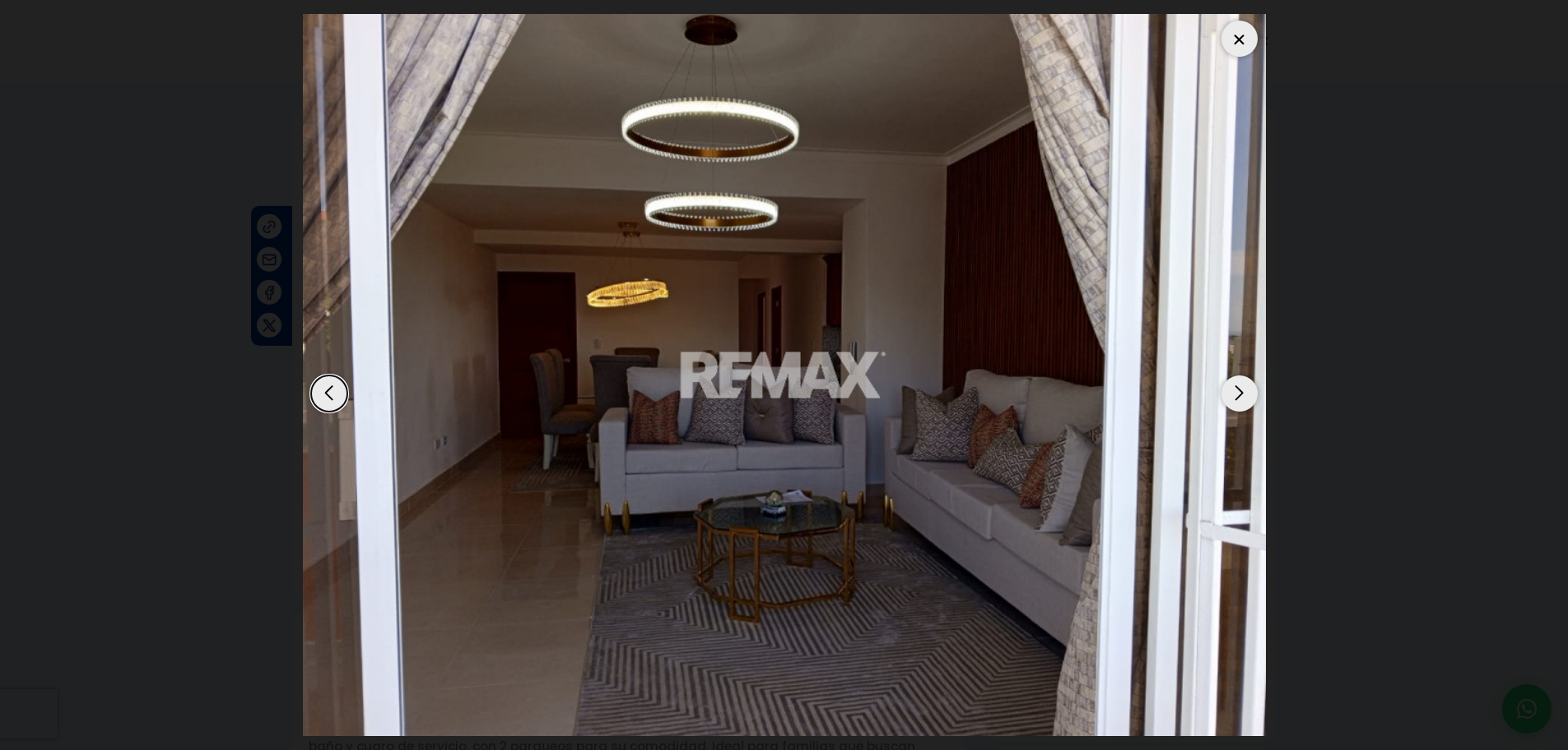
click at [1251, 400] on div "Next slide" at bounding box center [1239, 394] width 37 height 37
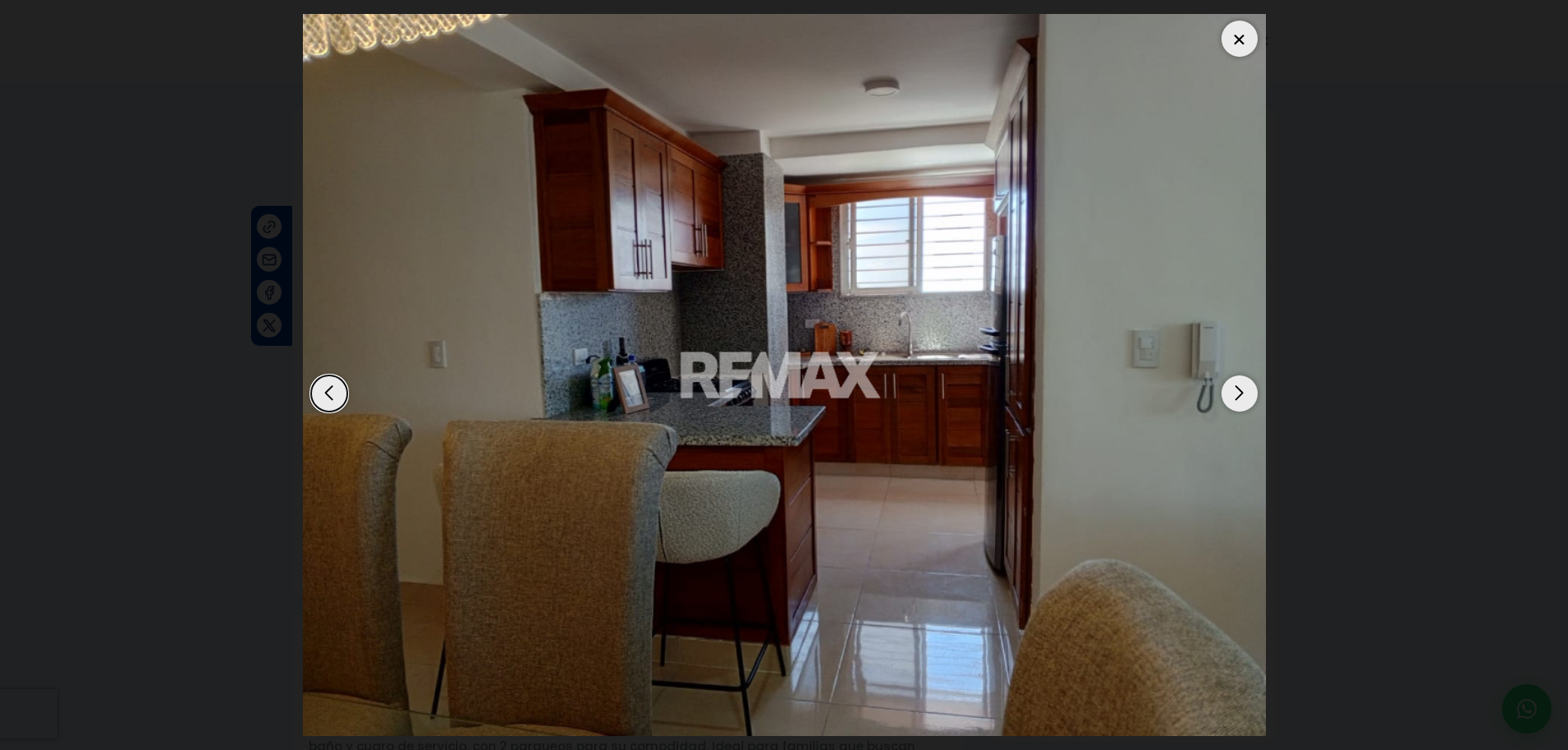
click at [1238, 401] on div "Next slide" at bounding box center [1239, 394] width 37 height 37
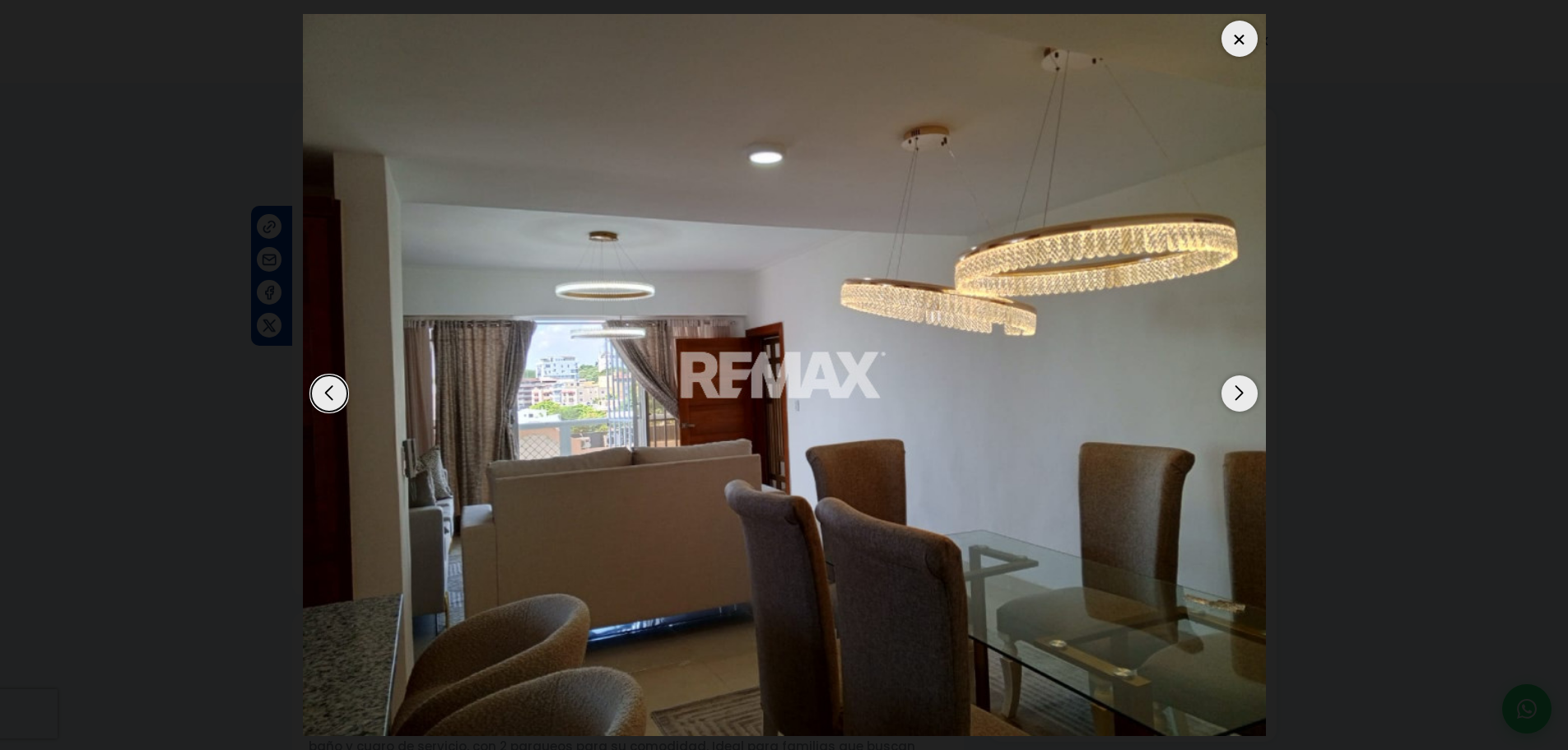
click at [1239, 401] on div "Next slide" at bounding box center [1239, 394] width 37 height 37
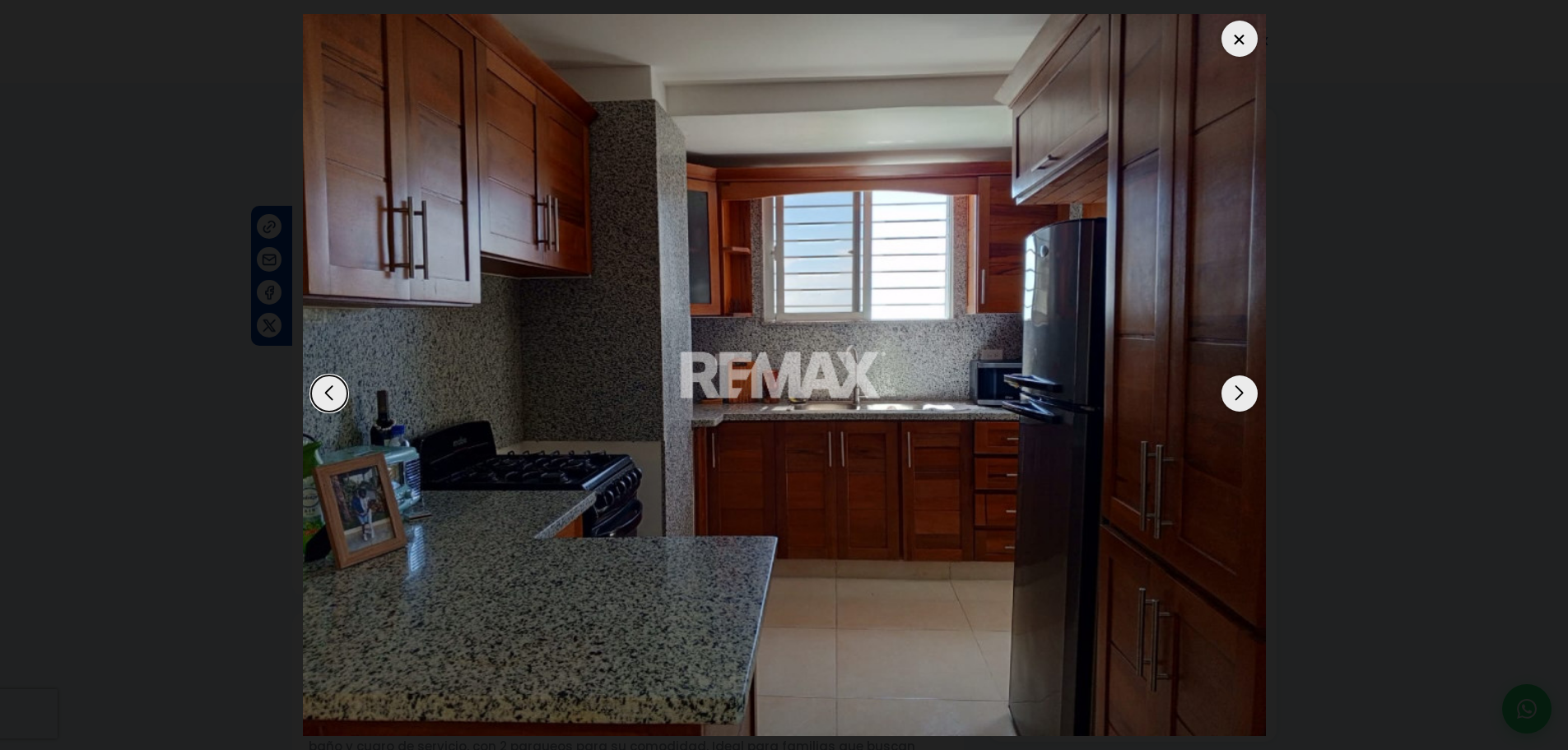
click at [1254, 398] on div "Next slide" at bounding box center [1239, 394] width 37 height 37
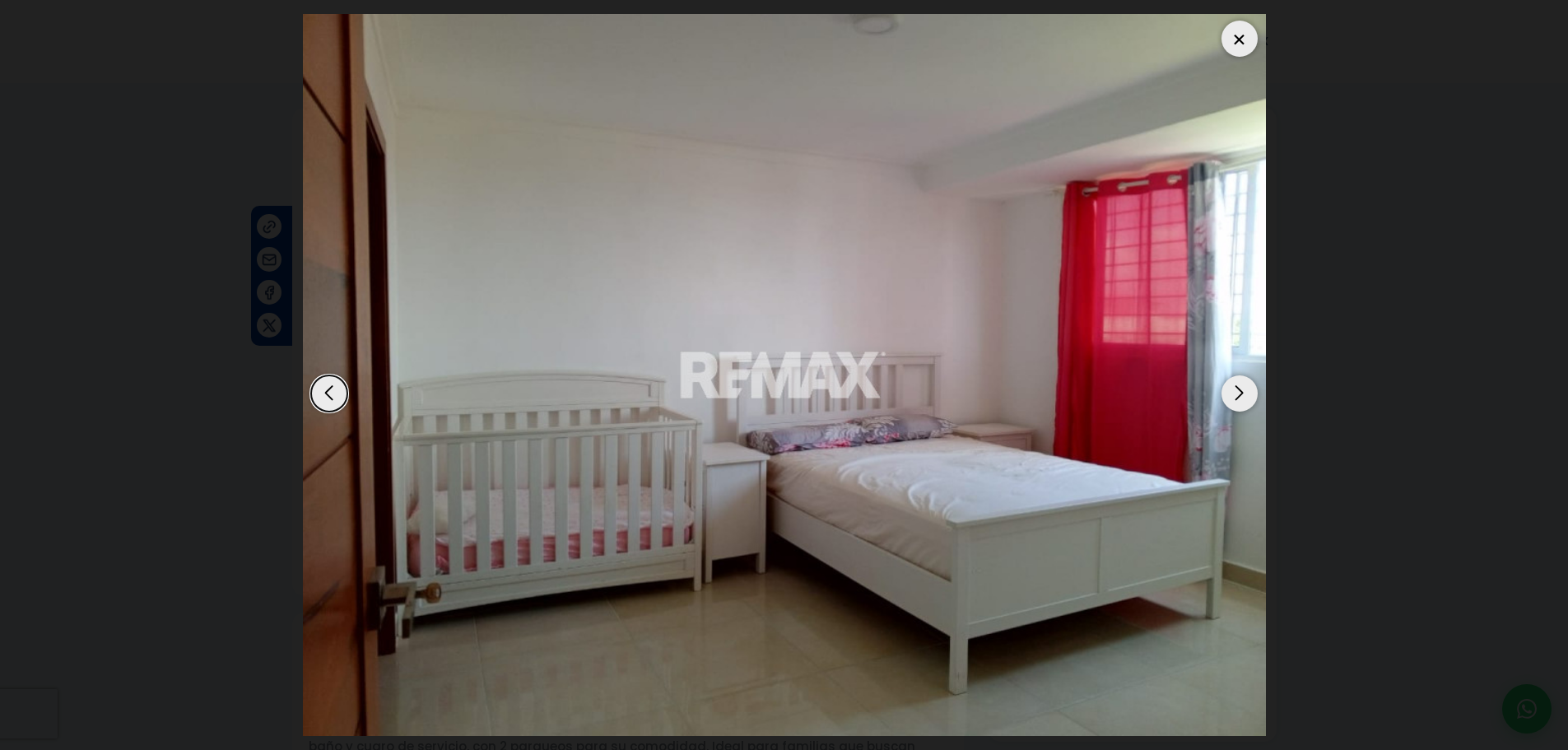
click at [1254, 398] on div "Next slide" at bounding box center [1239, 394] width 37 height 37
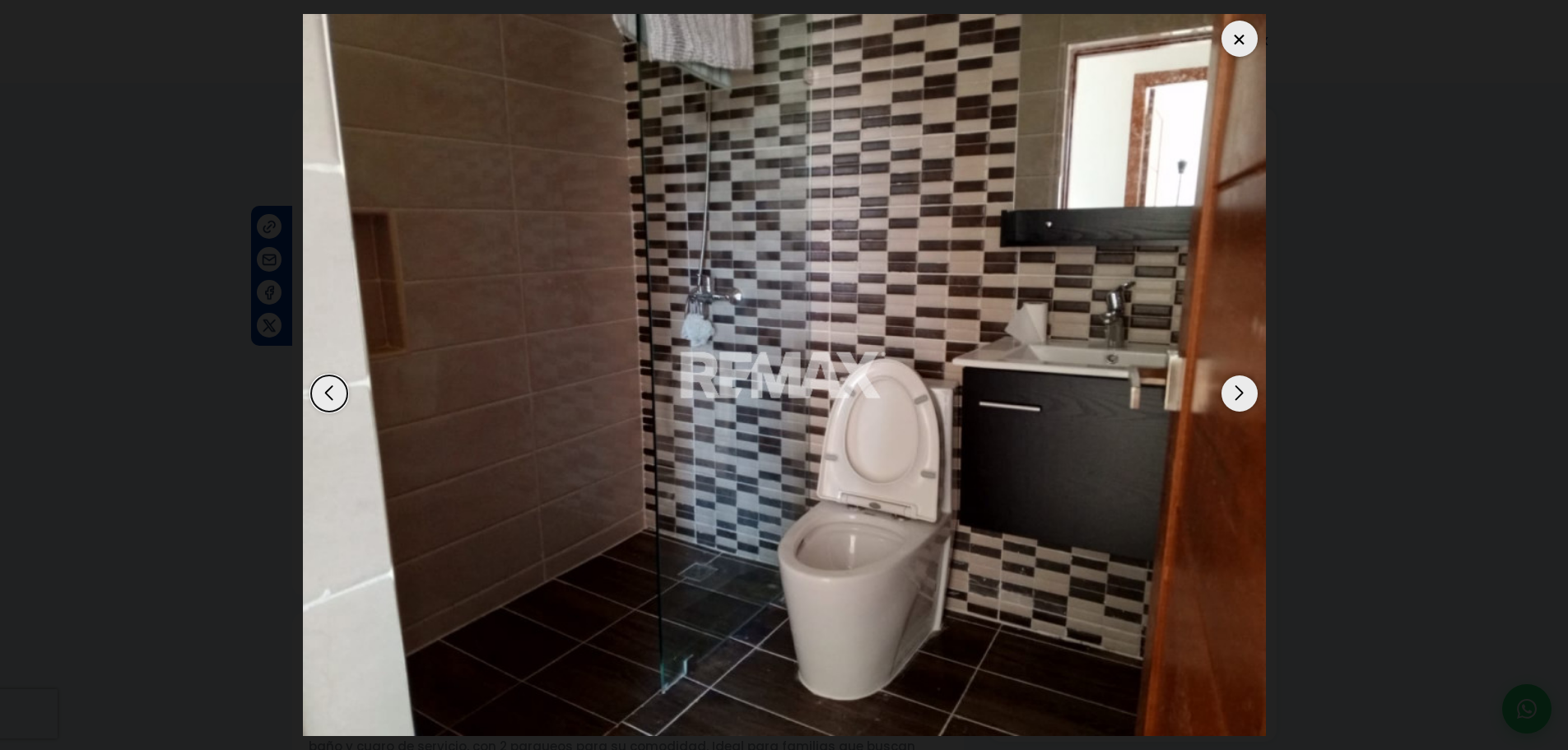
click at [1254, 398] on div "Next slide" at bounding box center [1239, 394] width 37 height 37
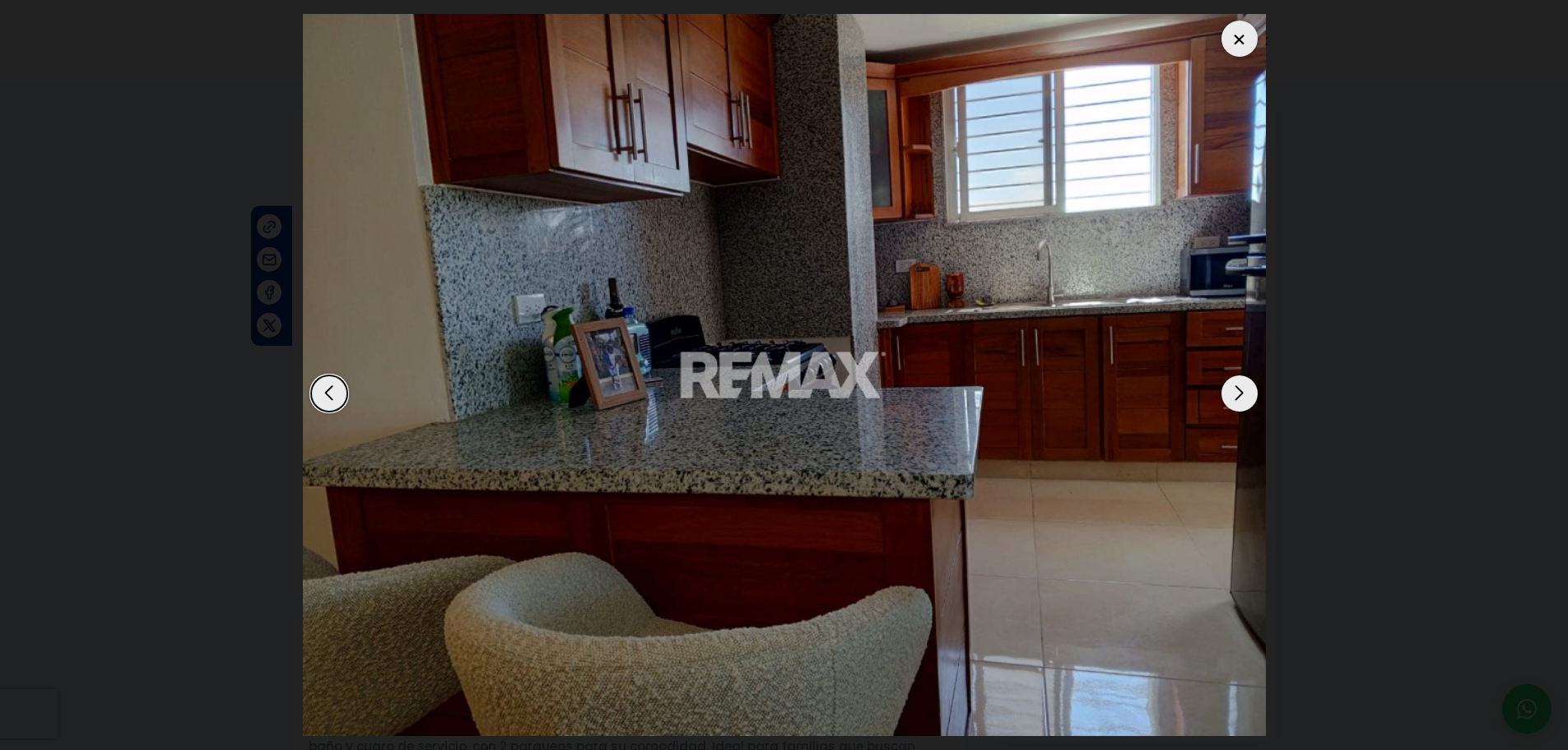
click at [1254, 398] on div "Next slide" at bounding box center [1239, 394] width 37 height 37
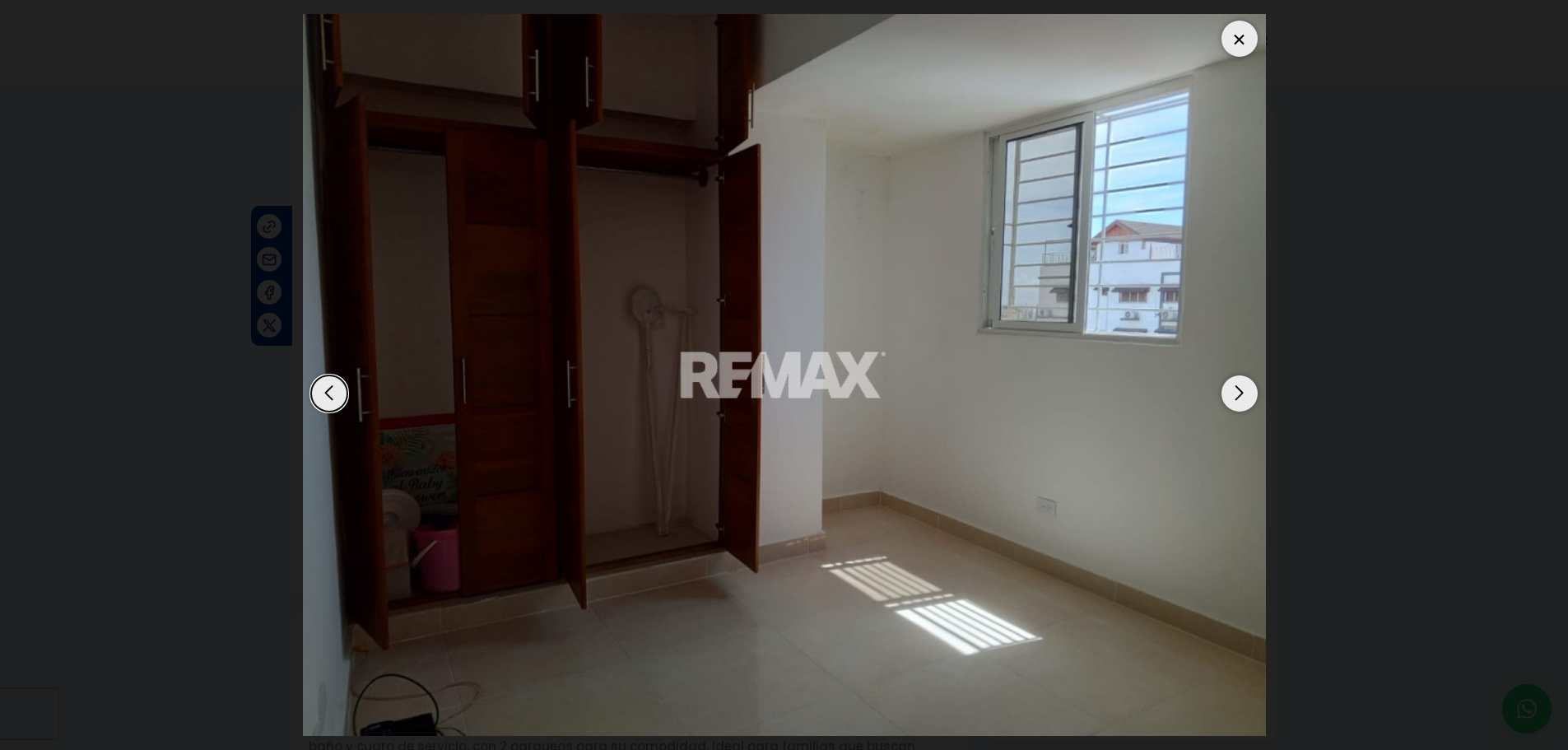
click at [1247, 396] on div "Next slide" at bounding box center [1239, 394] width 37 height 37
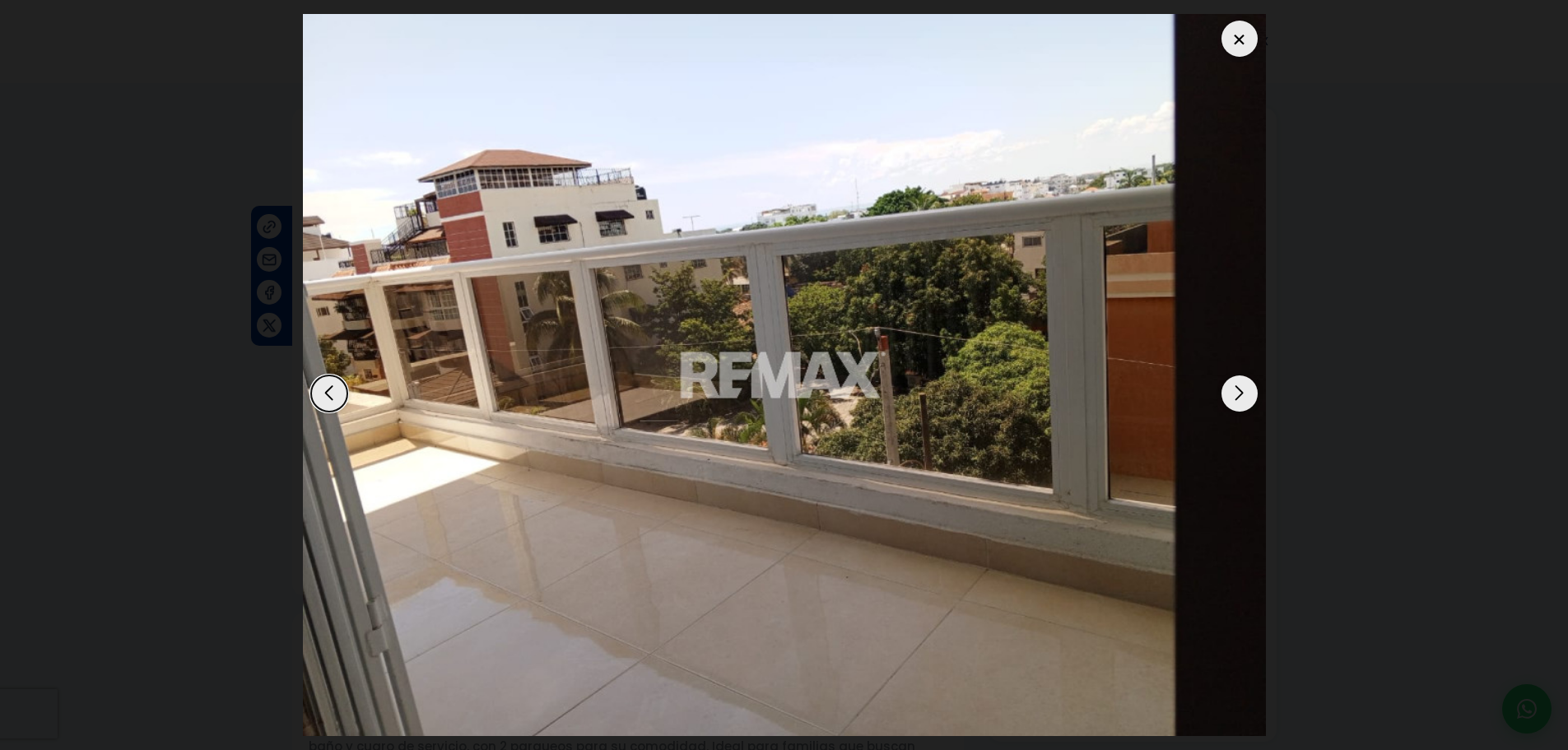
click at [1247, 396] on div "Next slide" at bounding box center [1239, 394] width 37 height 37
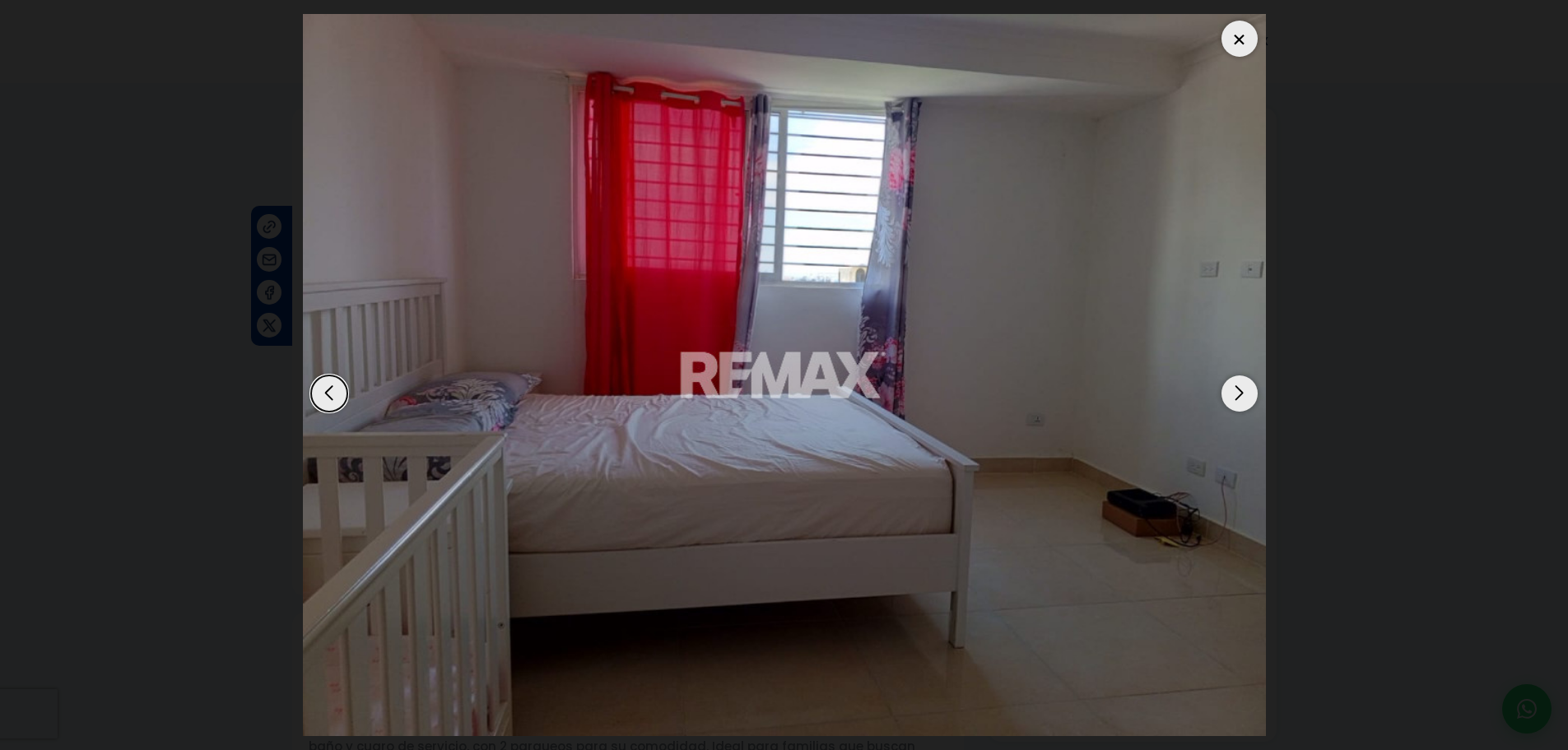
click at [1247, 396] on div "Next slide" at bounding box center [1239, 394] width 37 height 37
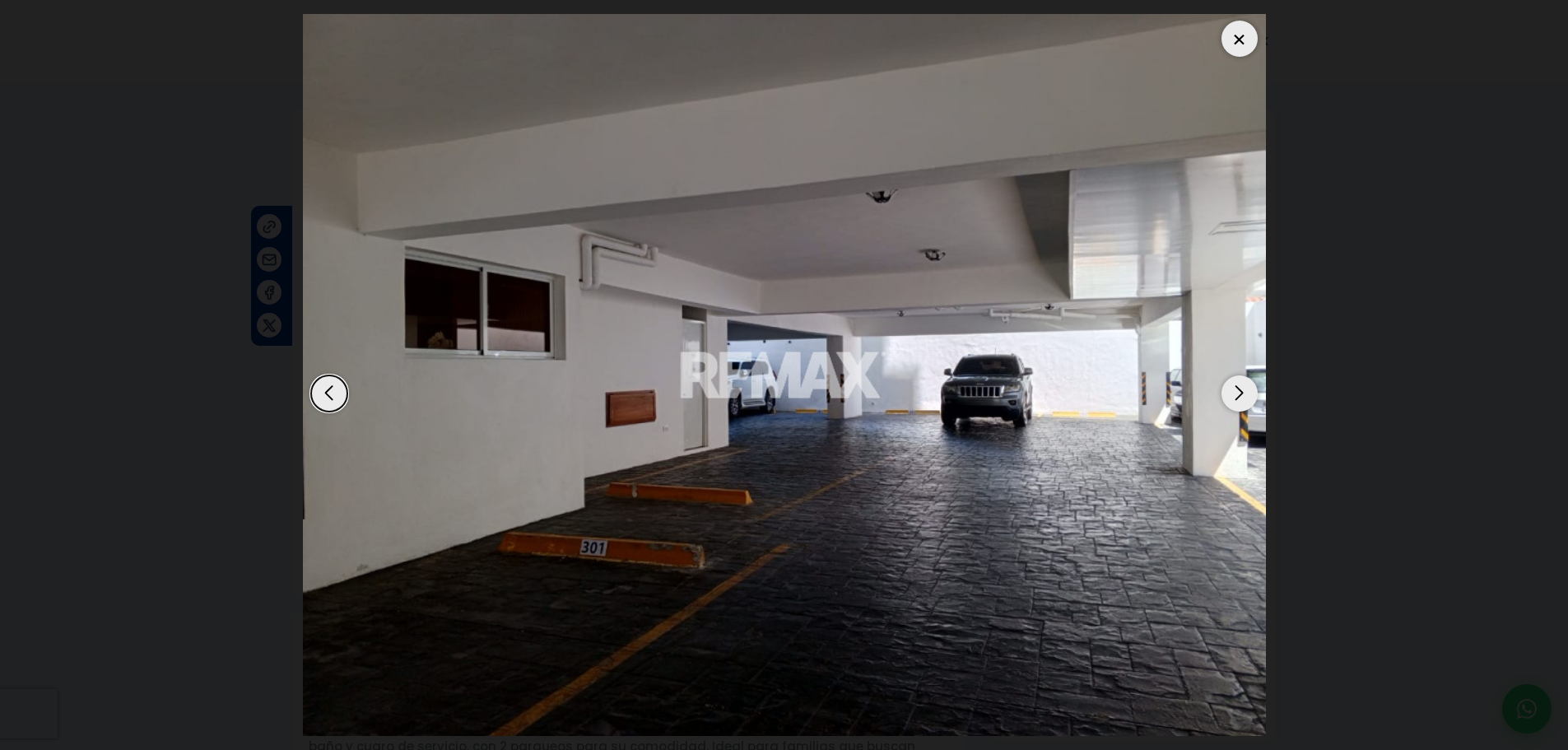
click at [1247, 396] on div "Next slide" at bounding box center [1239, 394] width 37 height 37
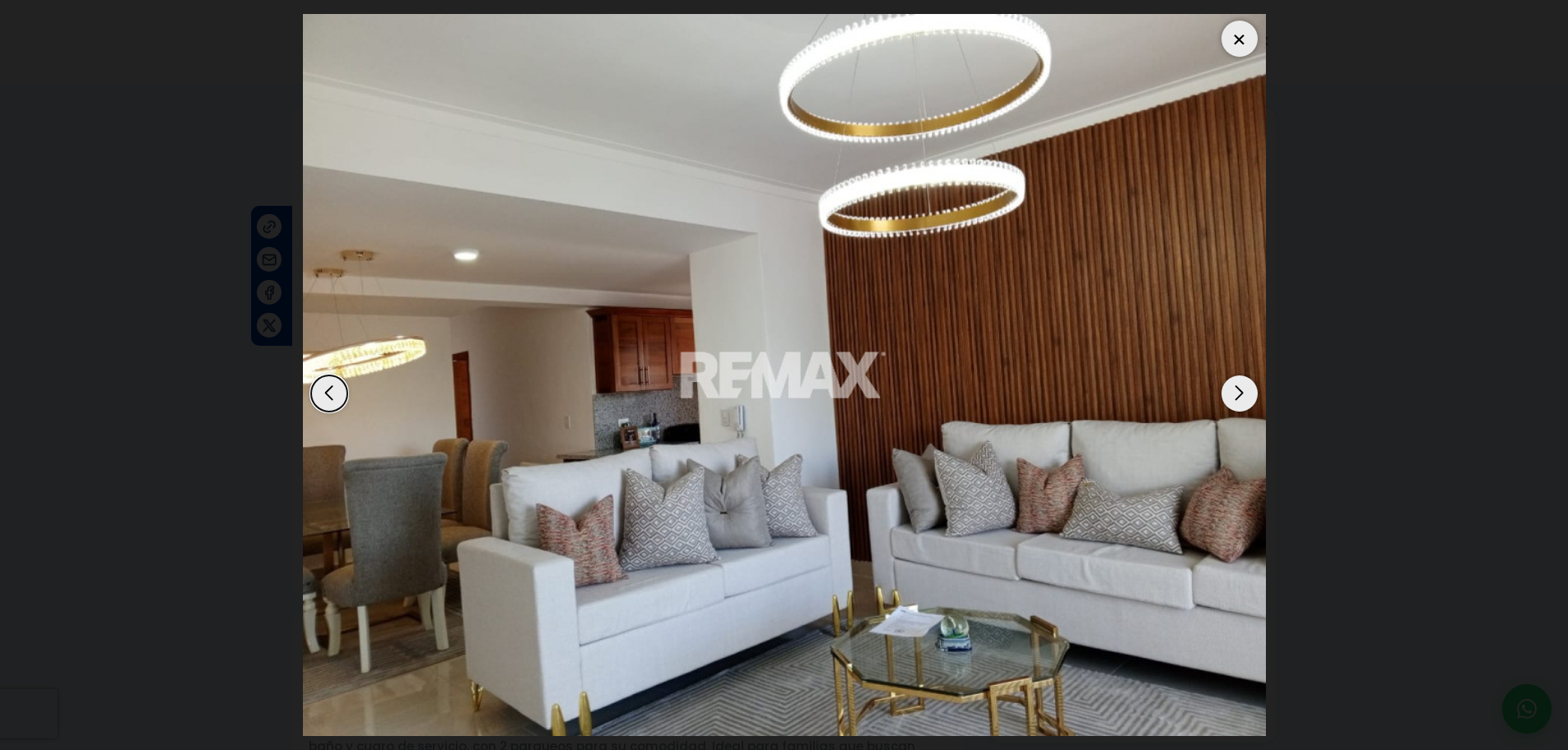
click at [1230, 33] on div at bounding box center [1239, 39] width 37 height 37
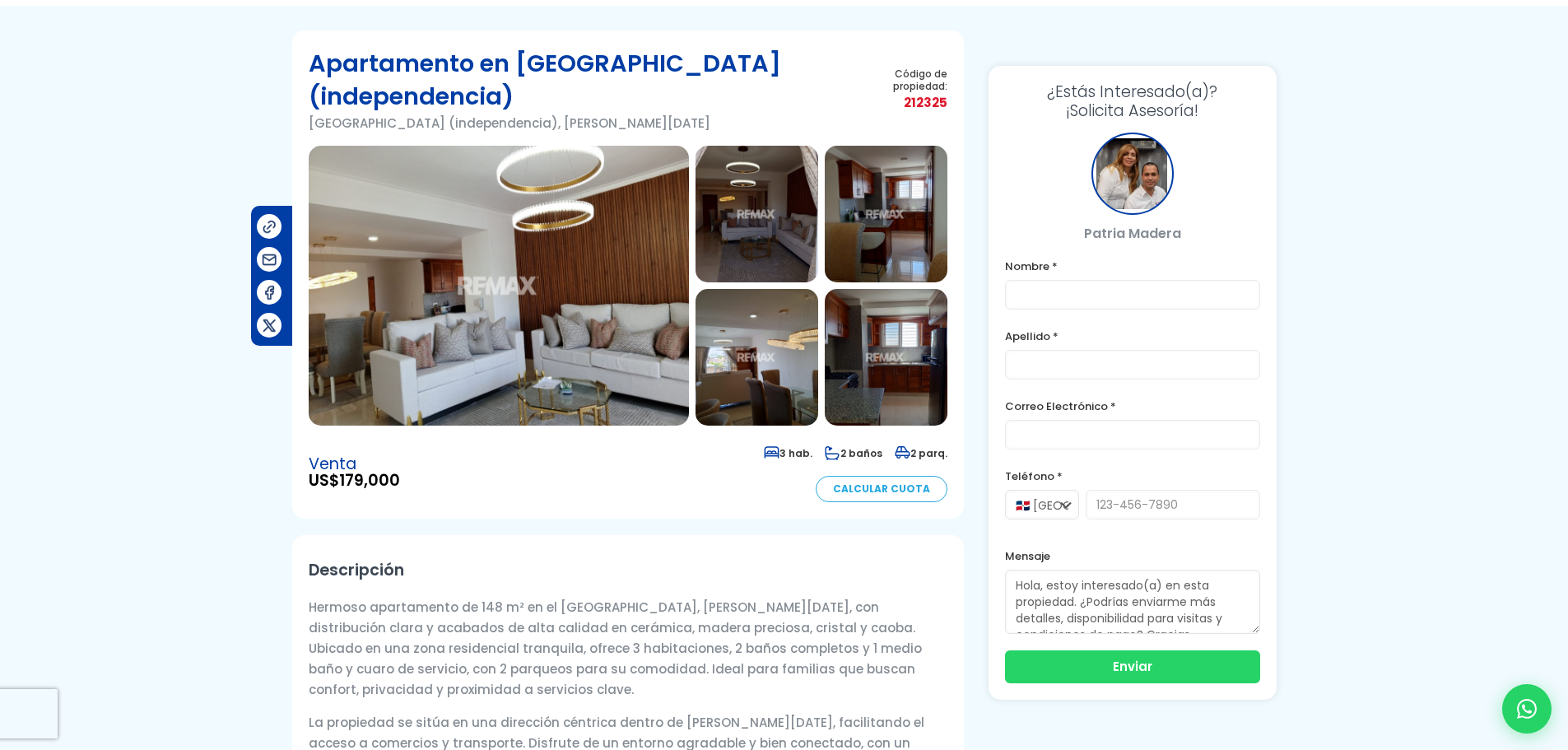
scroll to position [247, 0]
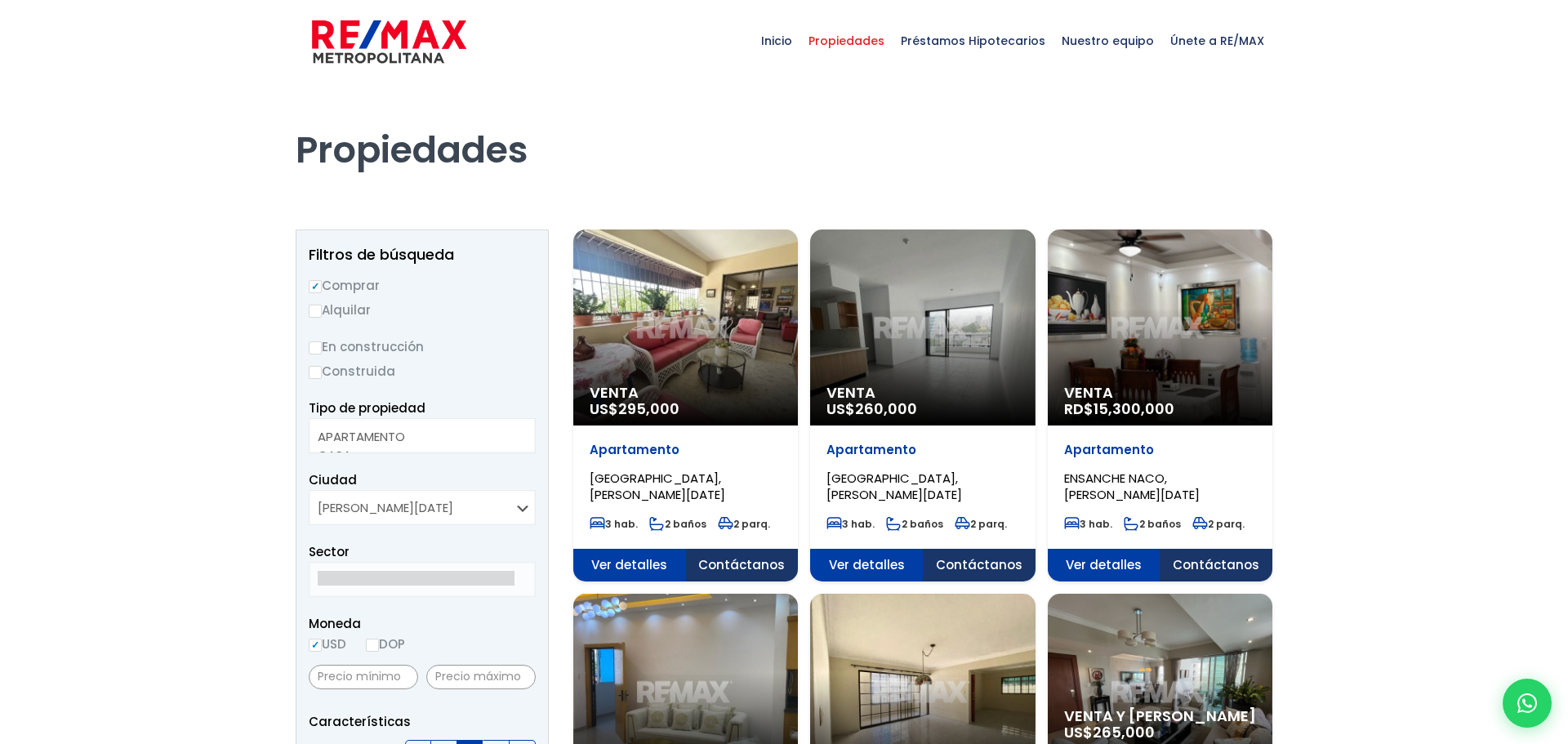
select select
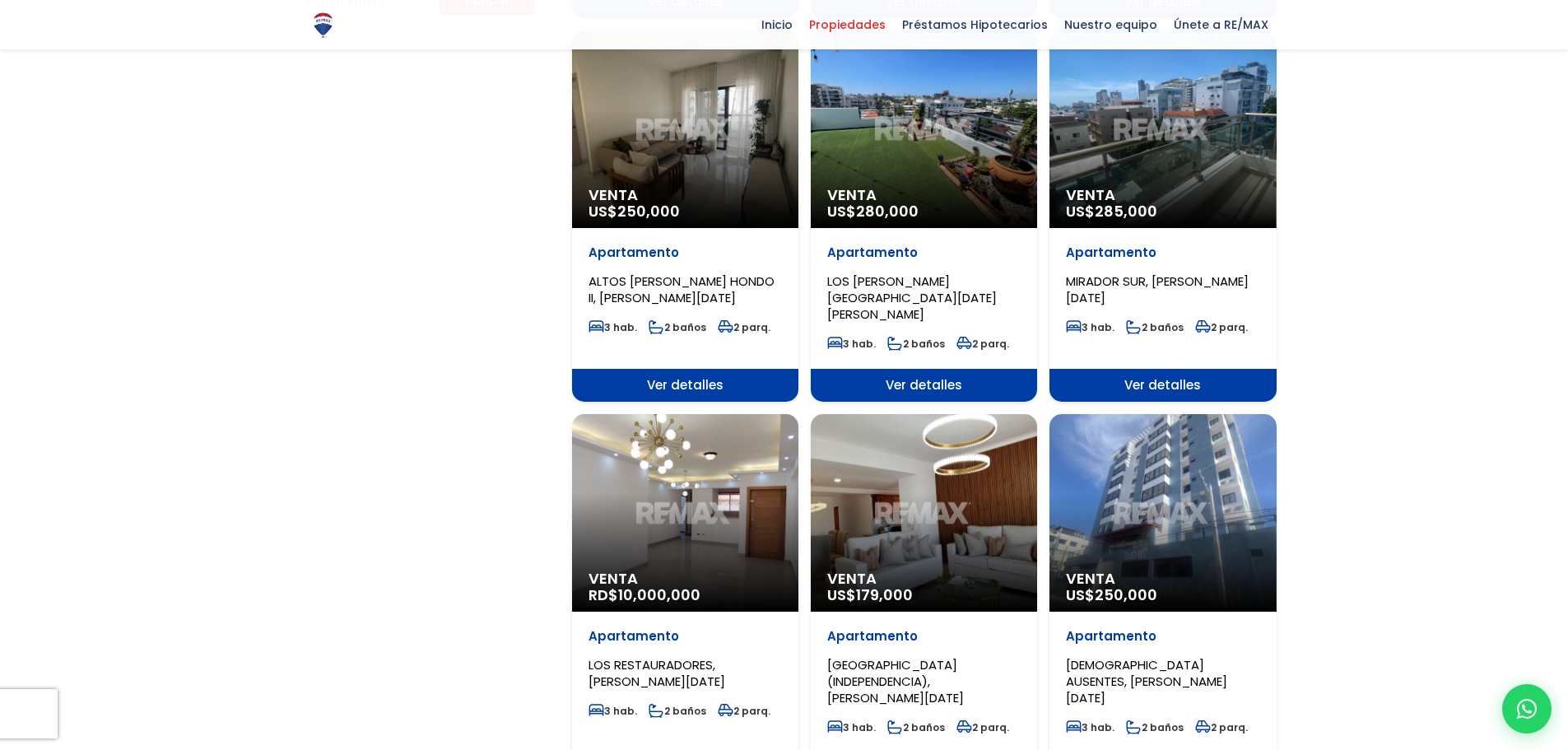
scroll to position [1317, 0]
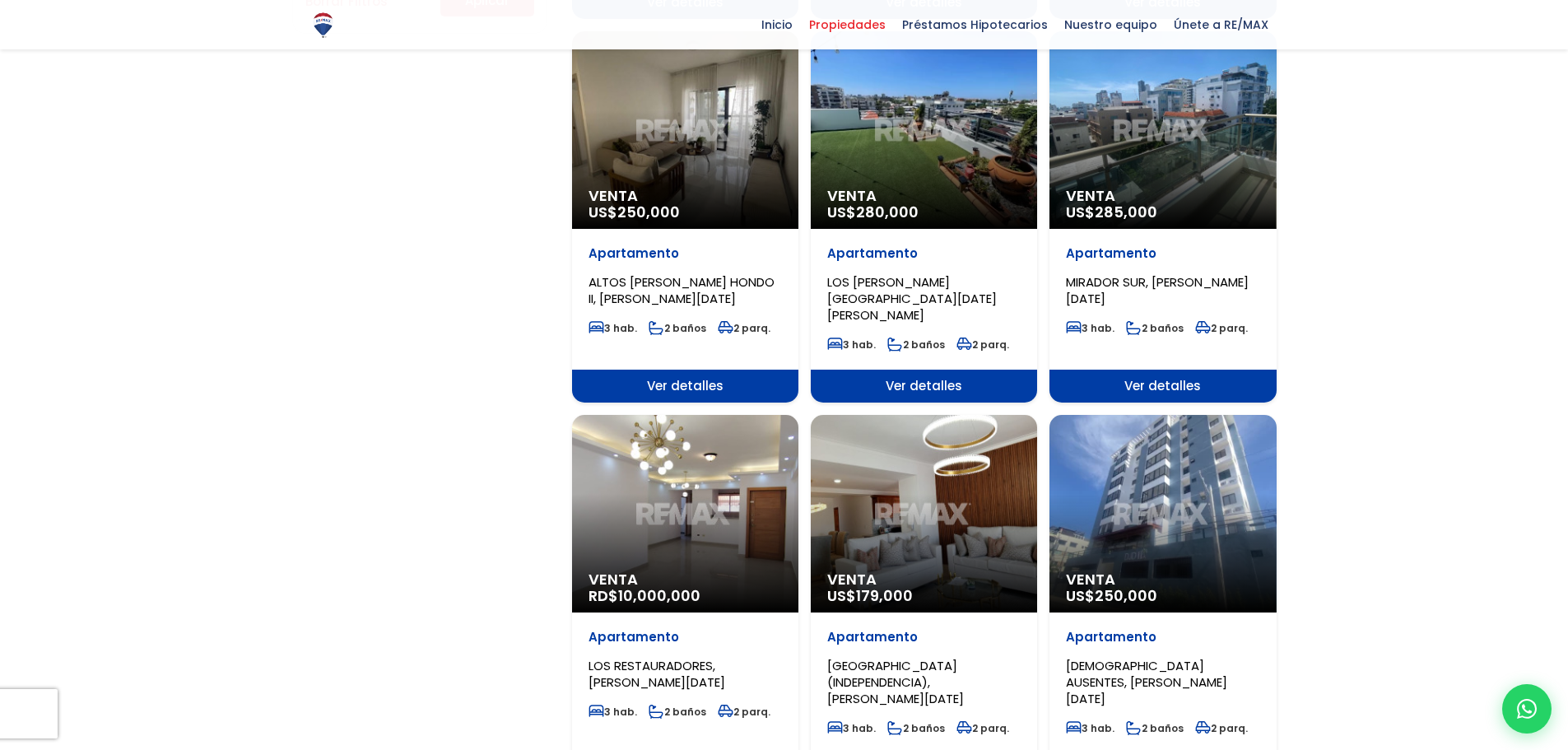
click at [189, 432] on div at bounding box center [784, 48] width 1568 height 2566
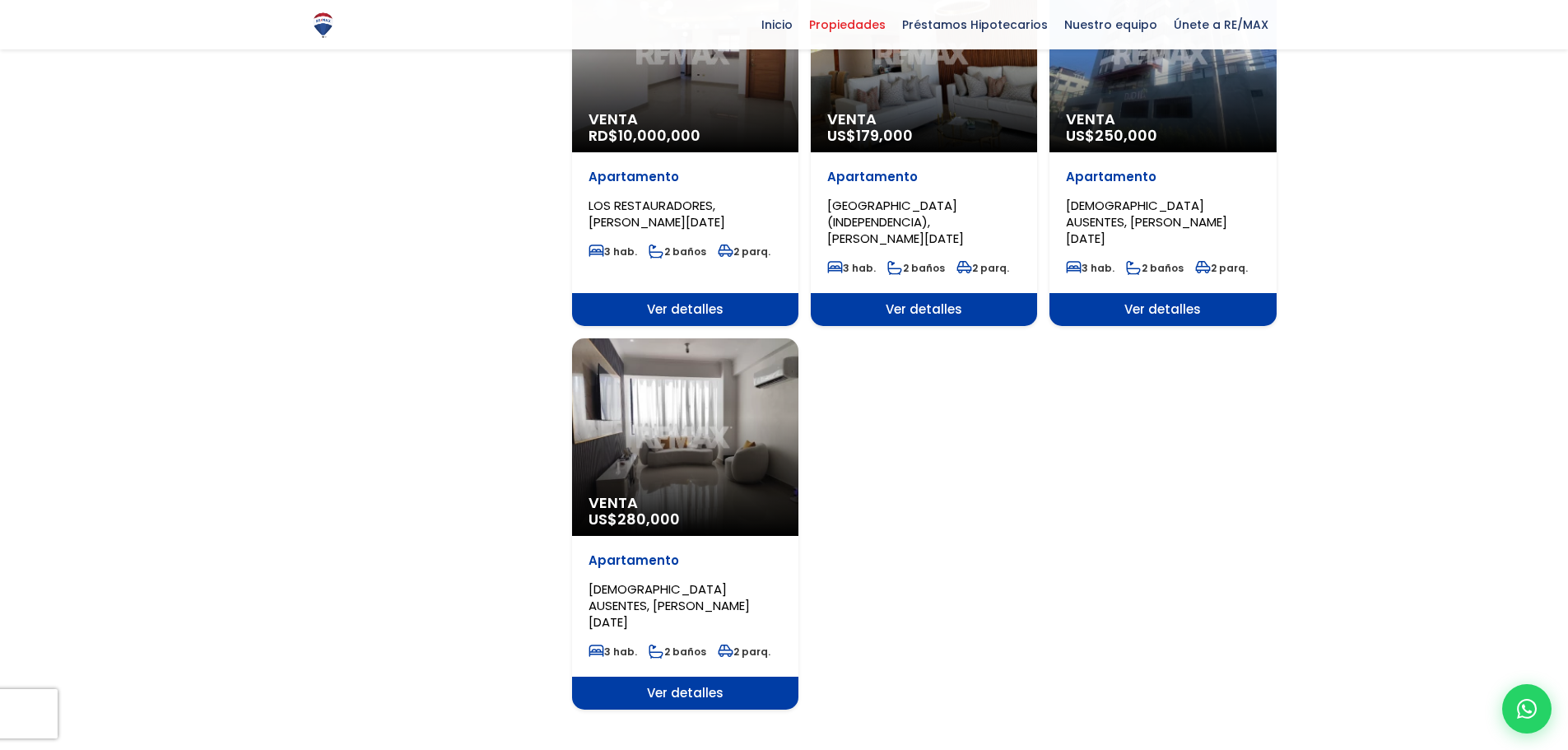
scroll to position [1893, 0]
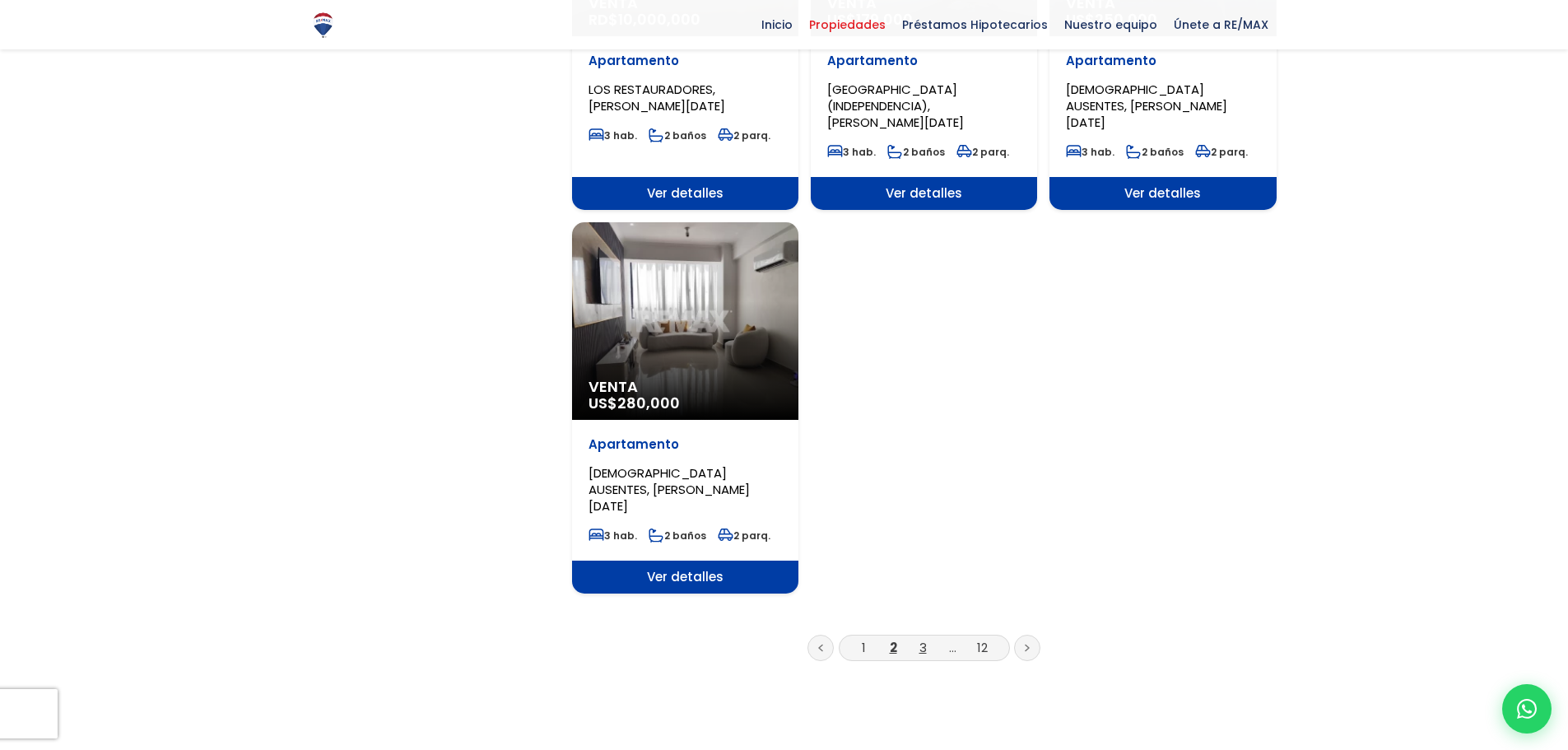
click at [920, 638] on link "3" at bounding box center [922, 647] width 7 height 17
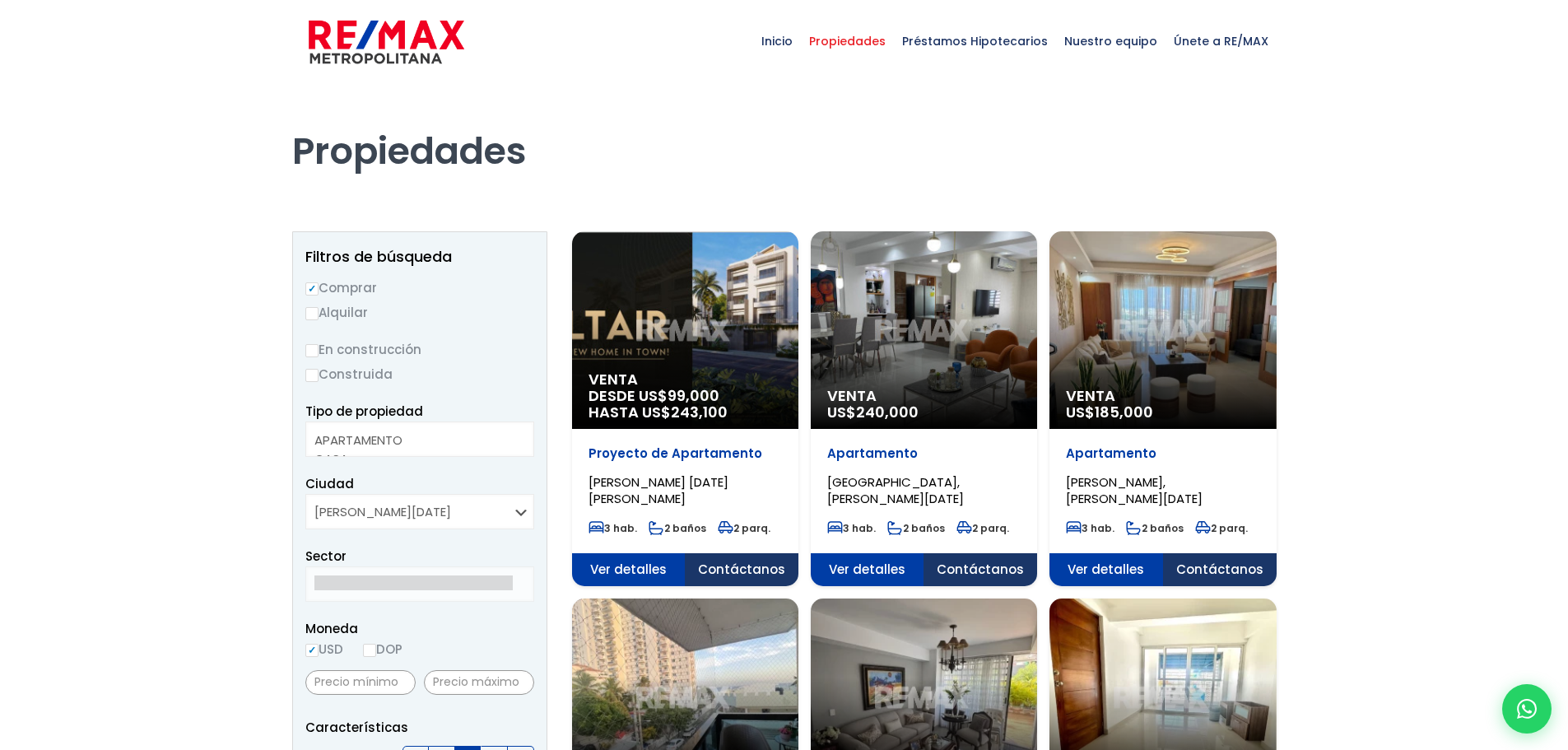
select select
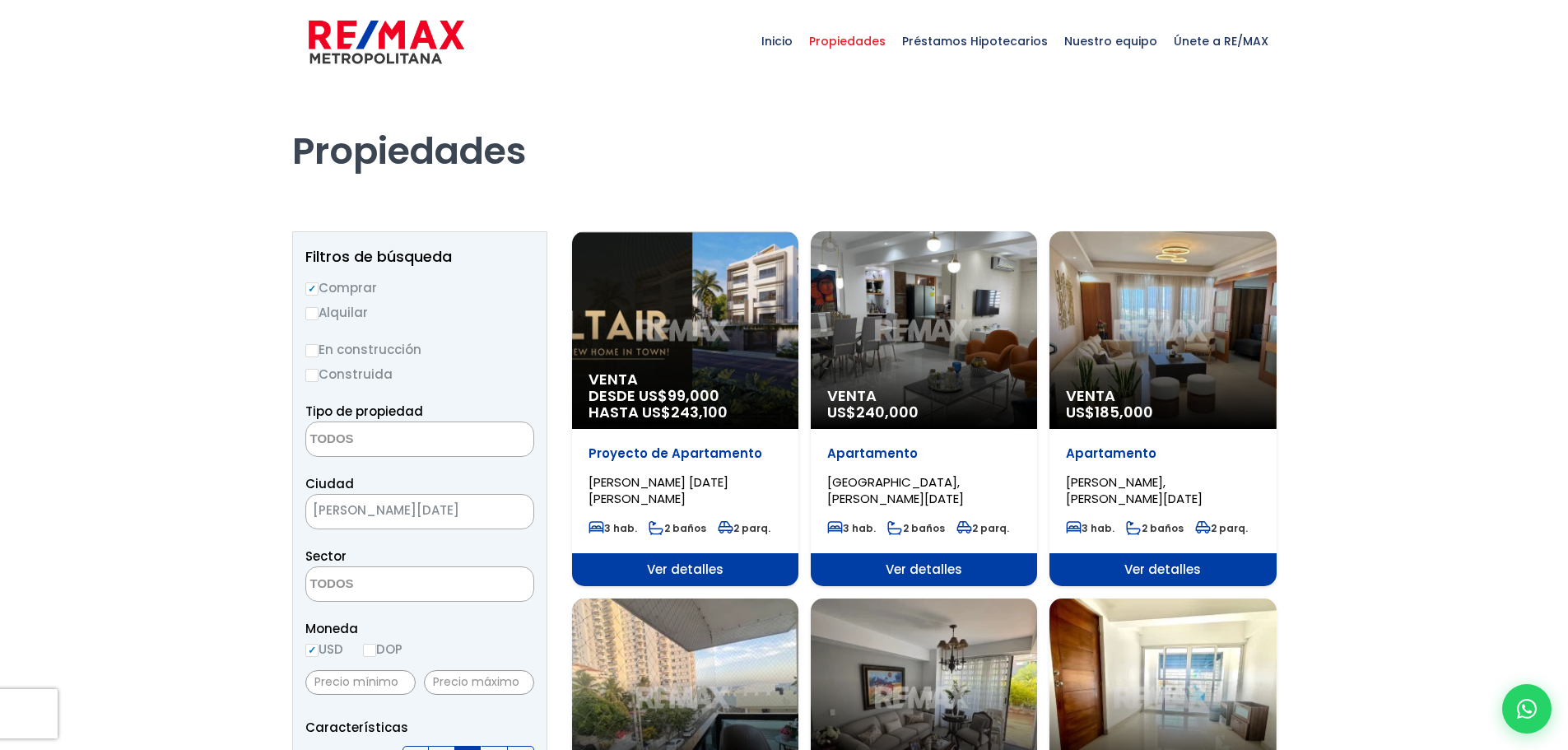
click at [1174, 390] on span "Venta" at bounding box center [1162, 396] width 193 height 17
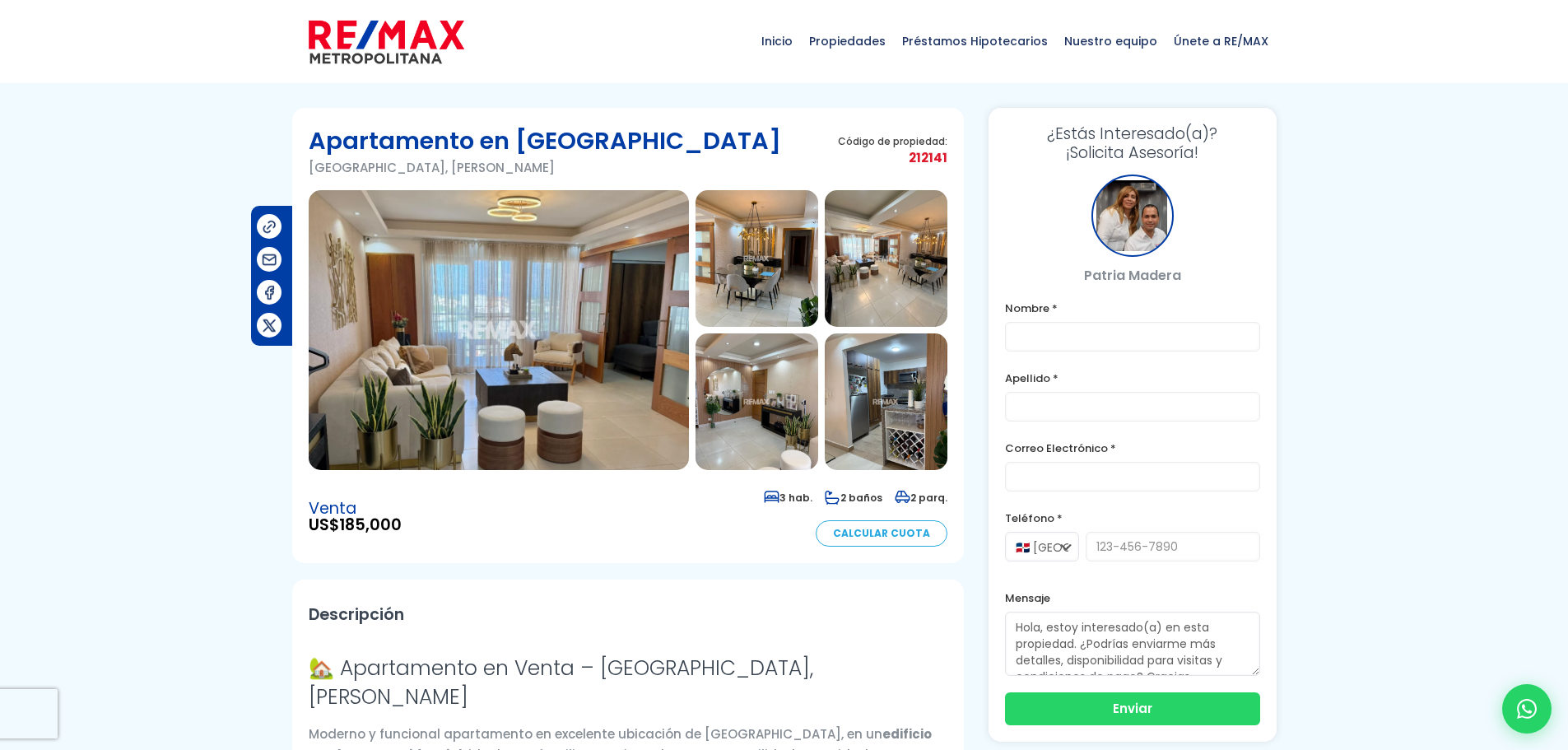
click at [643, 262] on img at bounding box center [499, 330] width 380 height 280
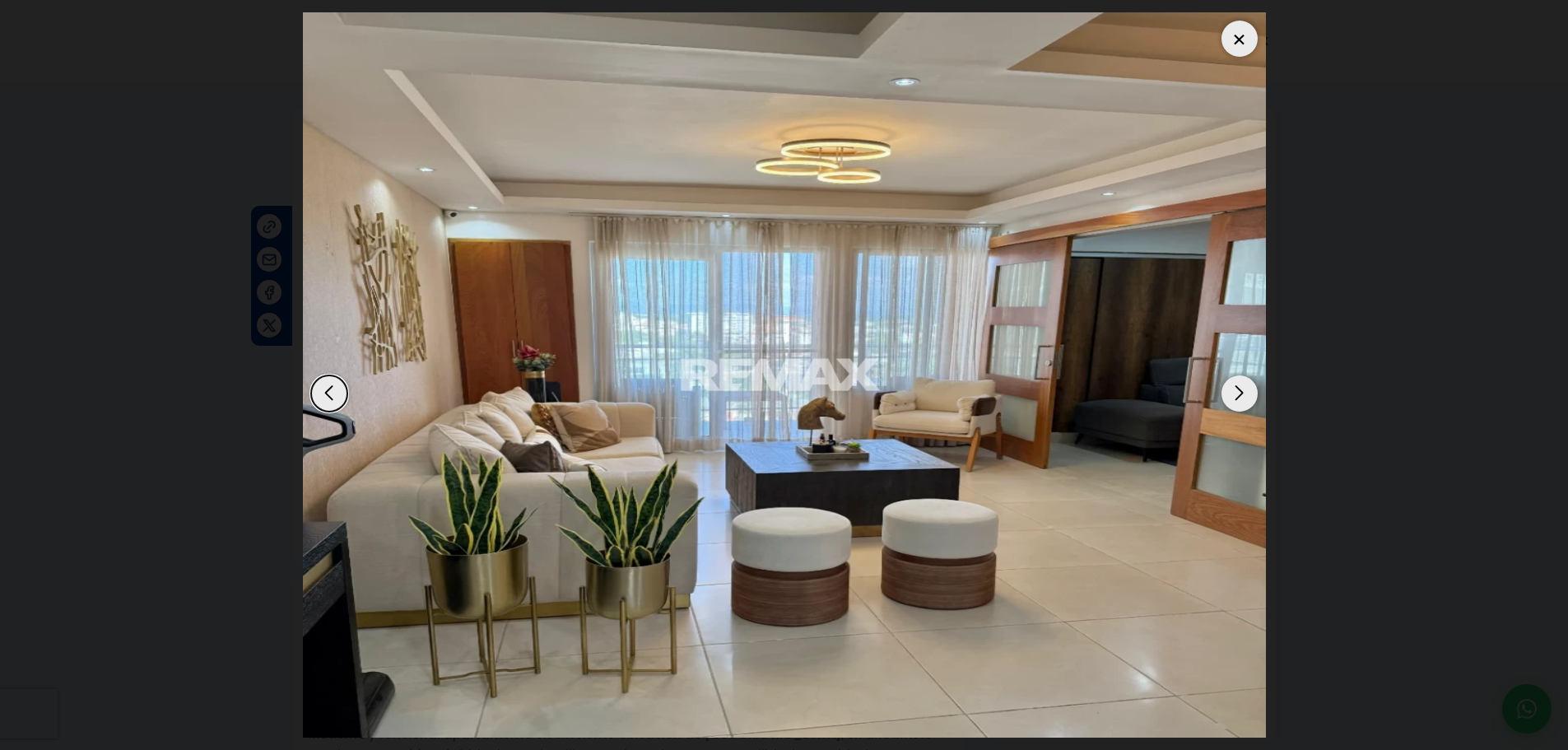
click at [1243, 395] on div "Next slide" at bounding box center [1239, 394] width 37 height 37
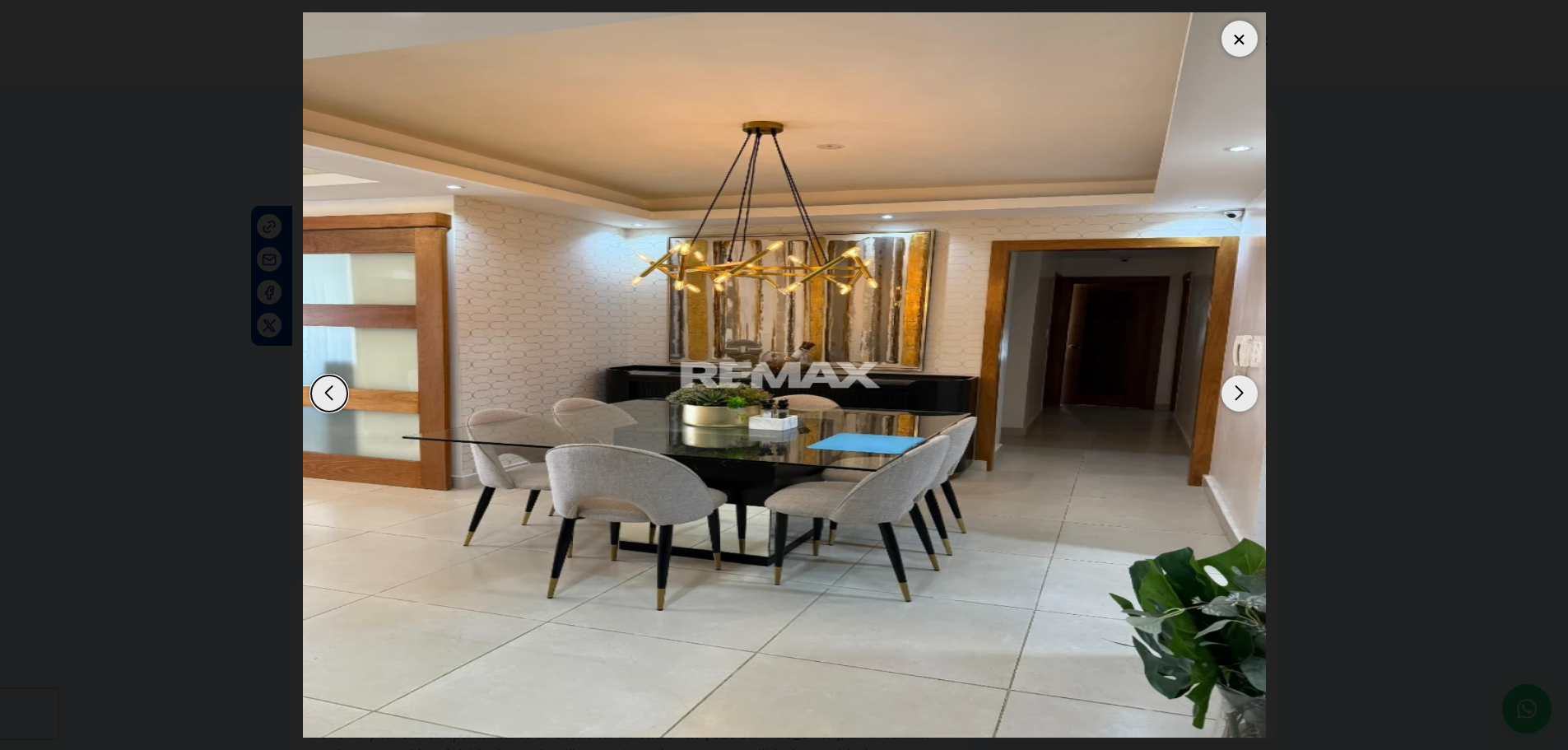
click at [1243, 395] on div "Next slide" at bounding box center [1239, 394] width 37 height 37
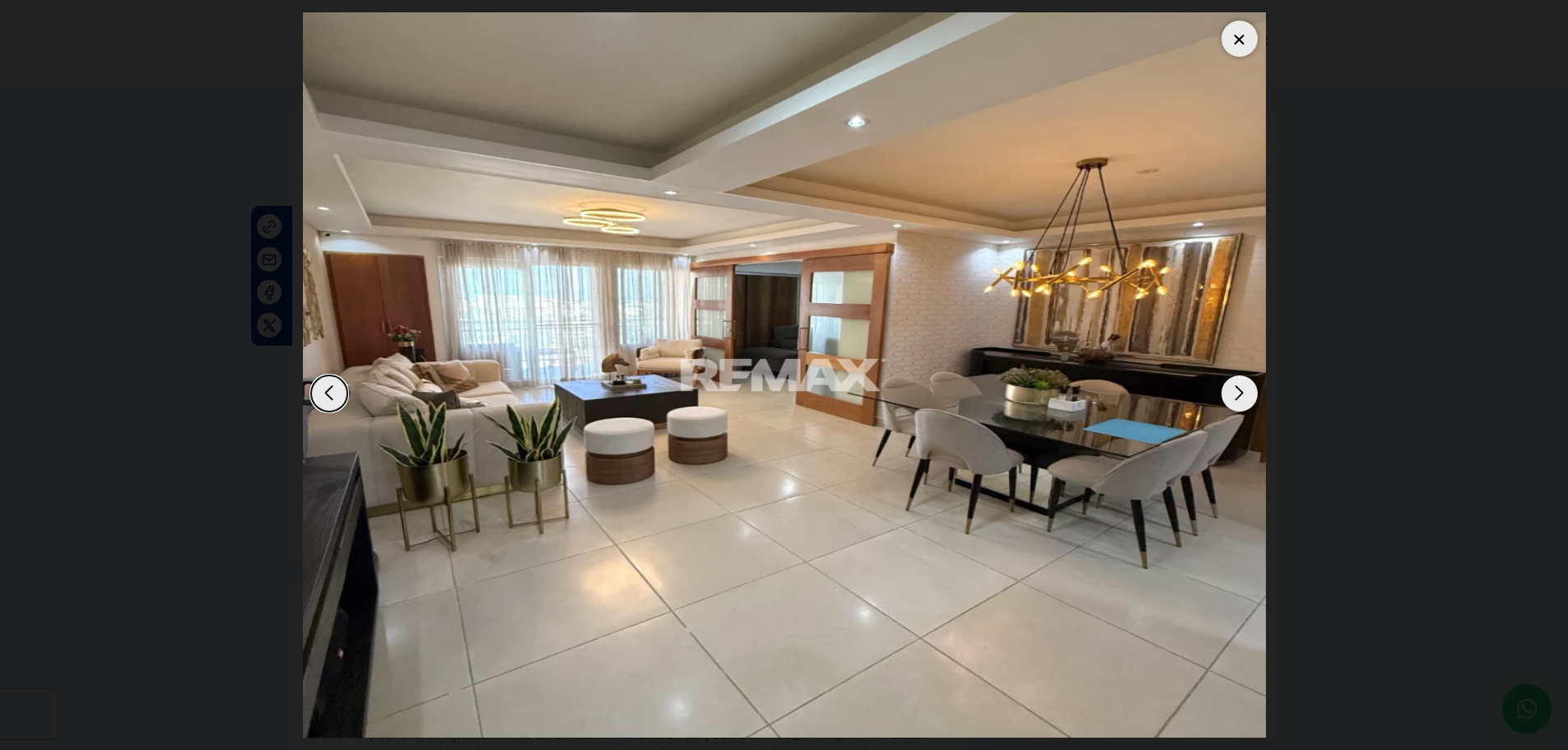
click at [1243, 395] on div "Next slide" at bounding box center [1239, 394] width 37 height 37
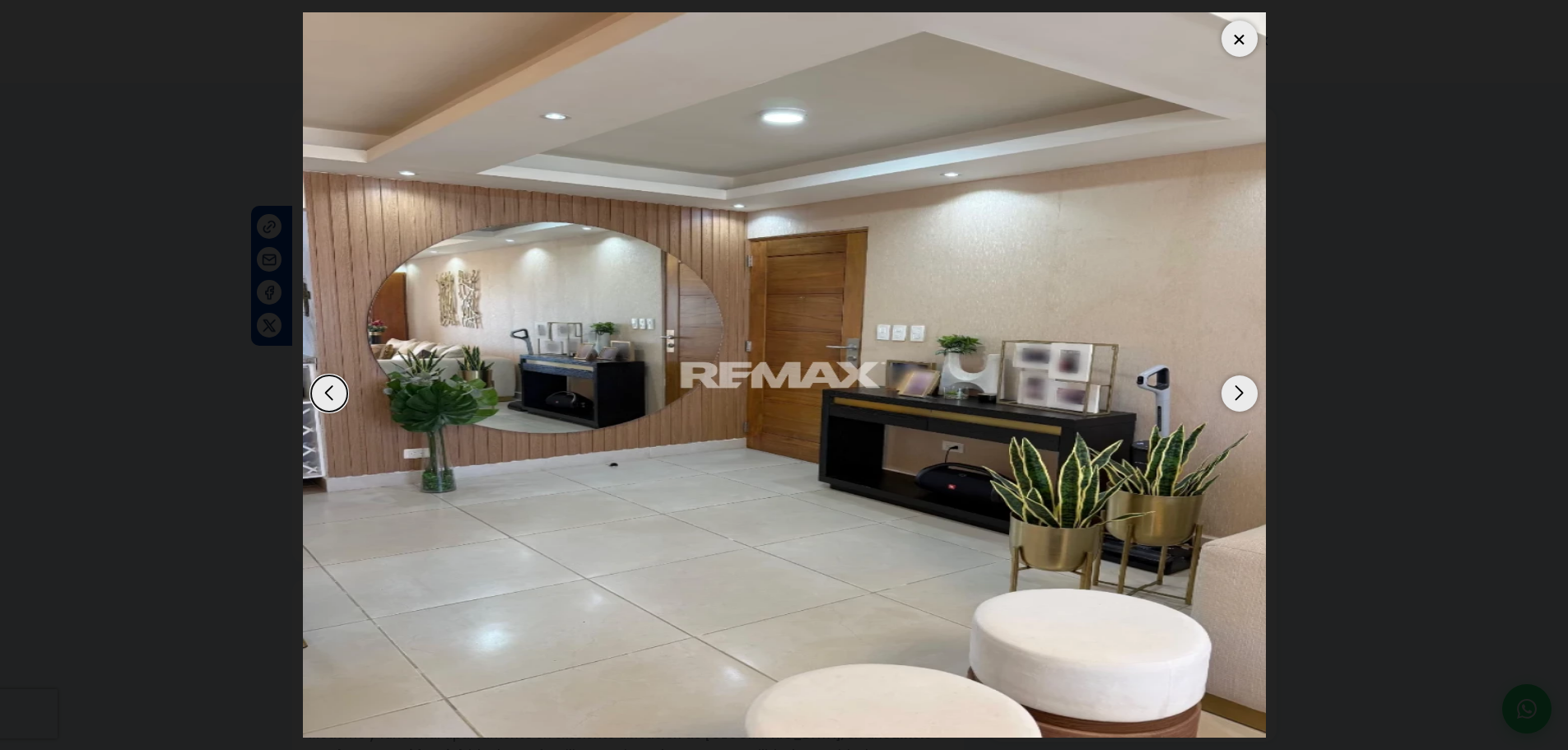
click at [1243, 395] on div "Next slide" at bounding box center [1239, 394] width 37 height 37
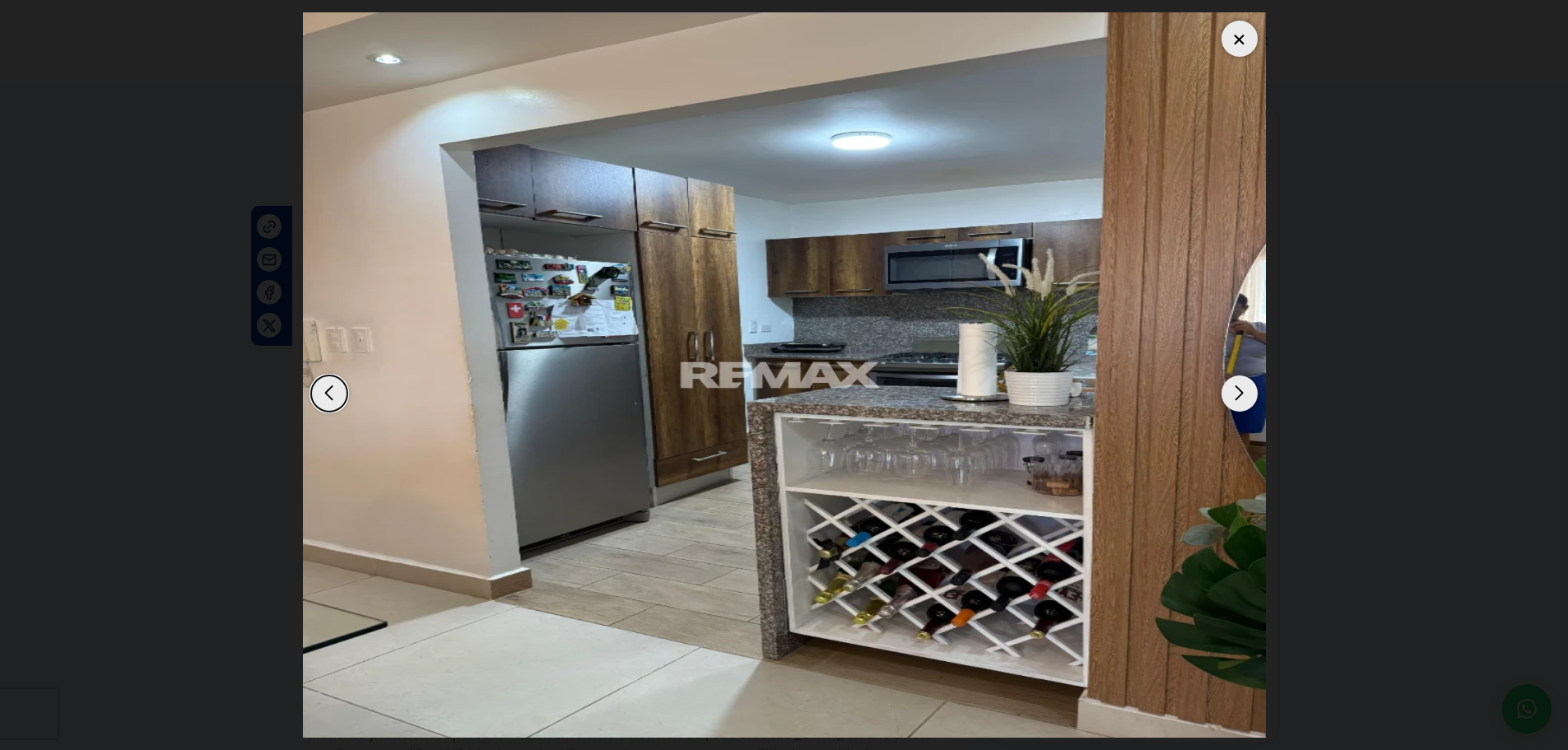
click at [1243, 395] on div "Next slide" at bounding box center [1239, 394] width 37 height 37
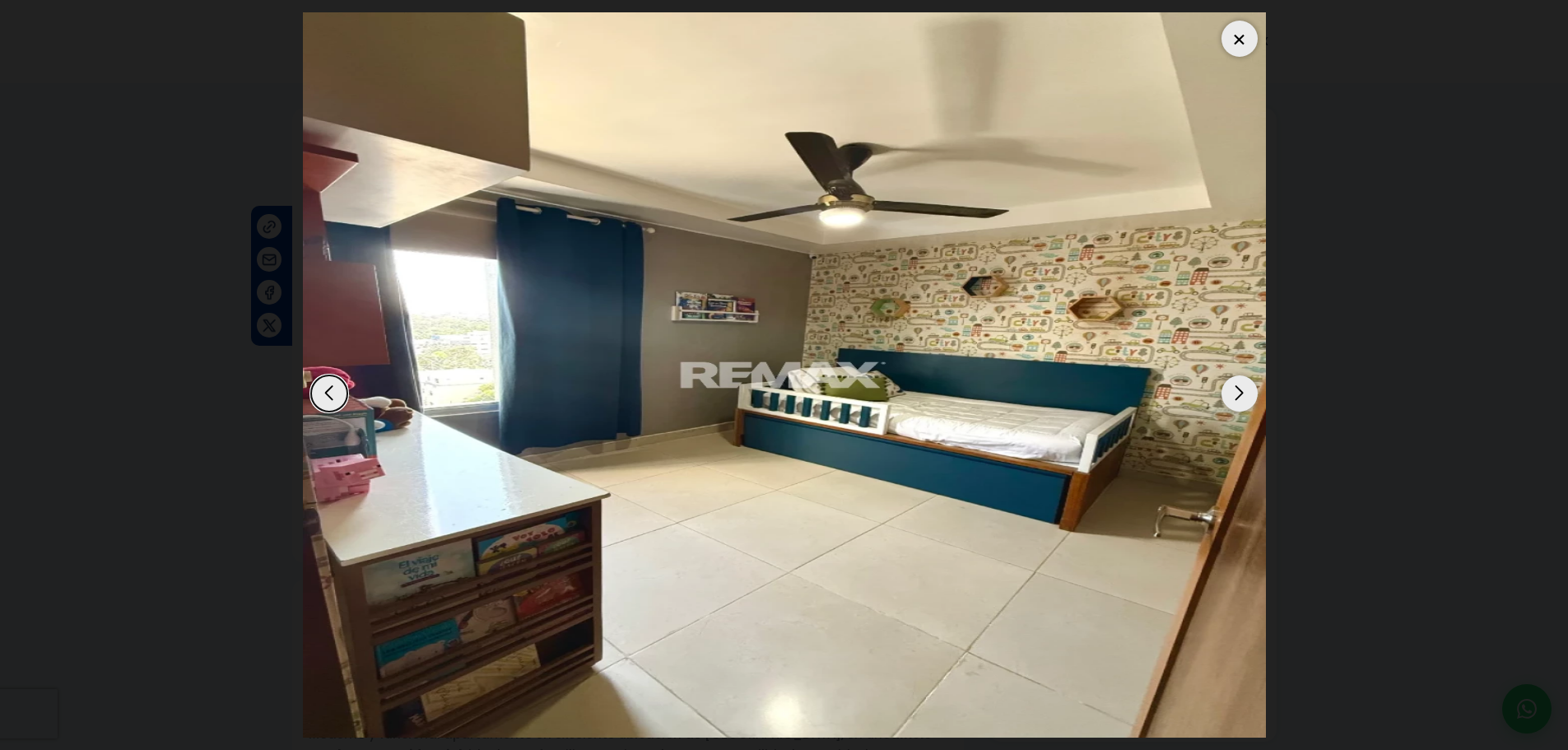
click at [1243, 395] on div "Next slide" at bounding box center [1239, 394] width 37 height 37
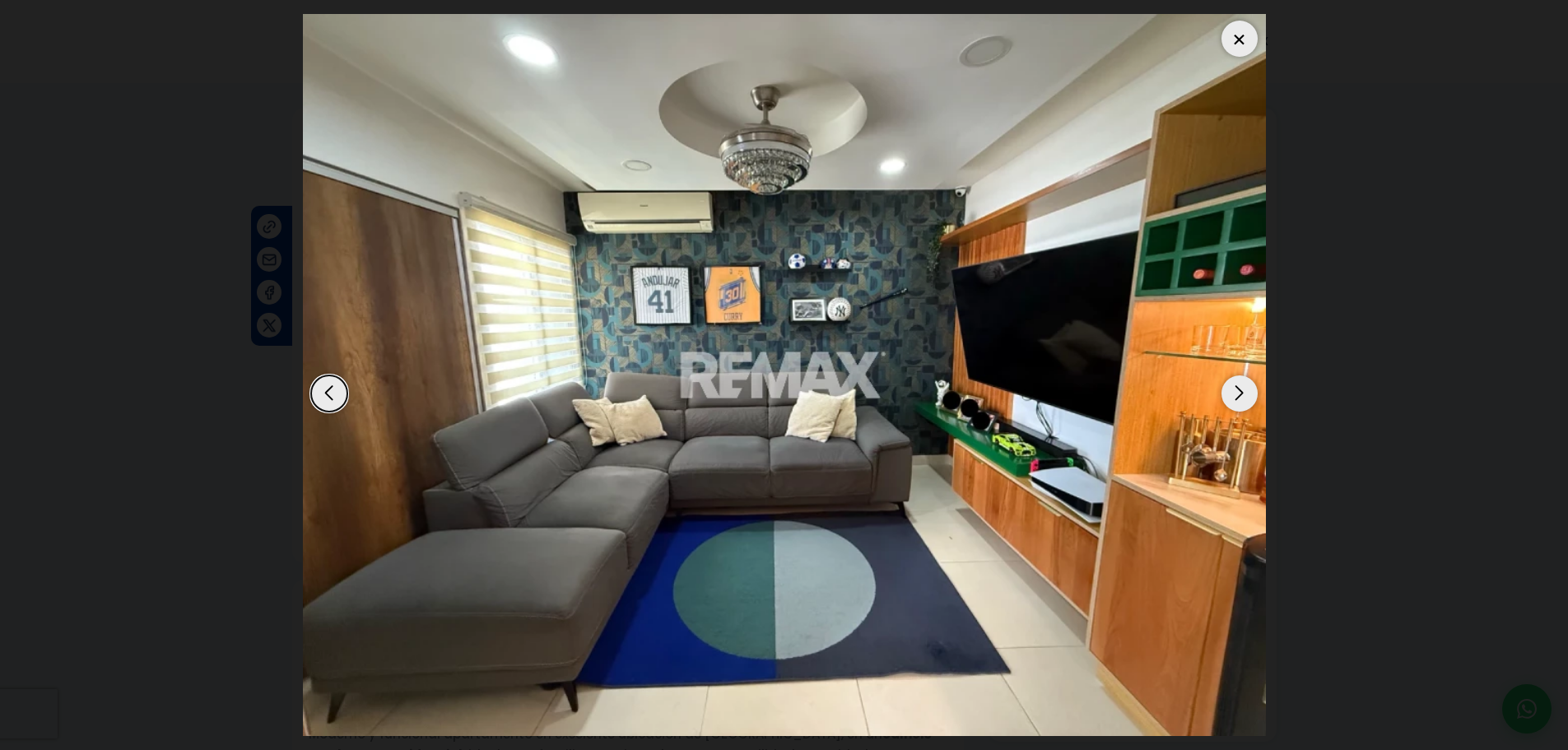
click at [1243, 395] on div "Next slide" at bounding box center [1239, 394] width 37 height 37
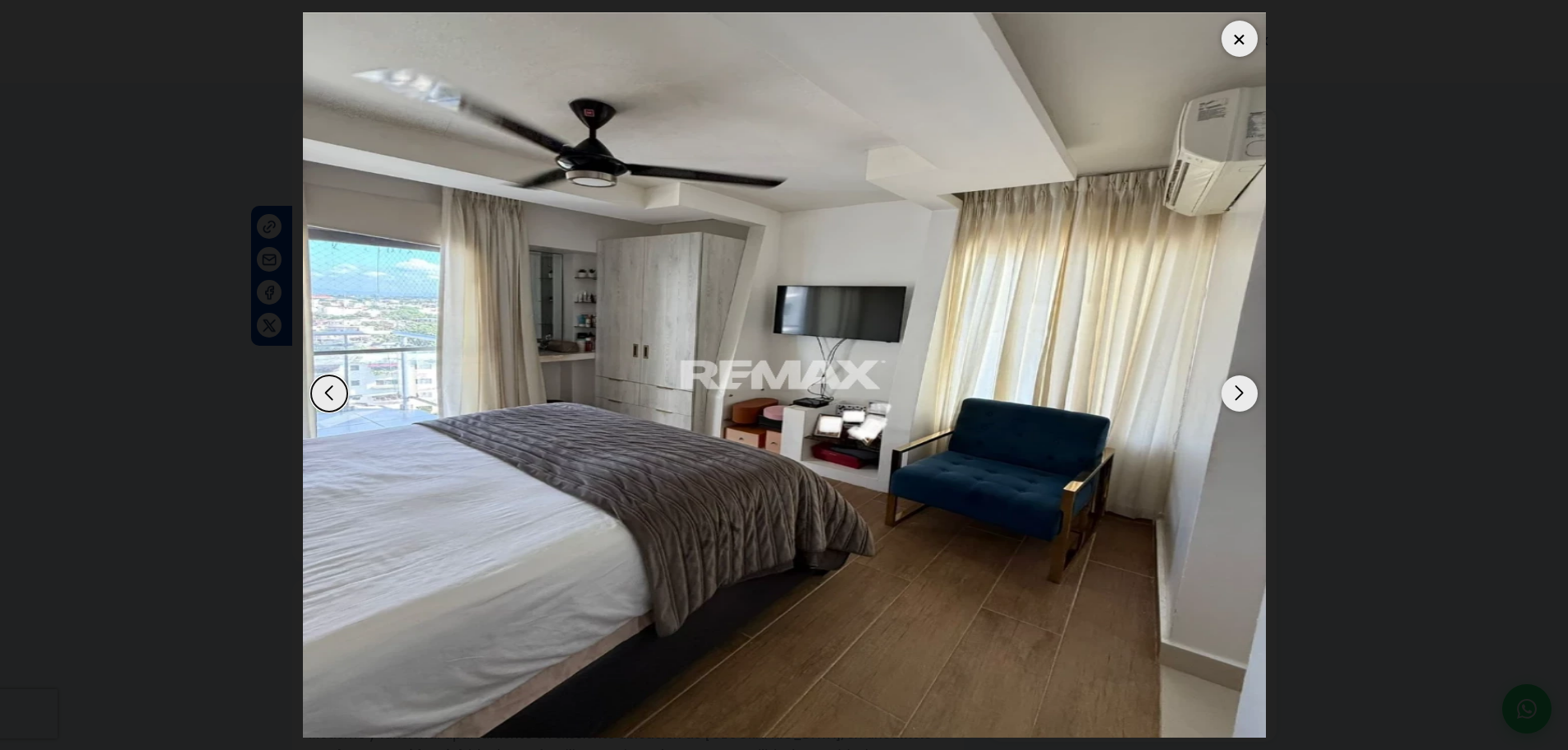
click at [1243, 395] on div "Next slide" at bounding box center [1239, 394] width 37 height 37
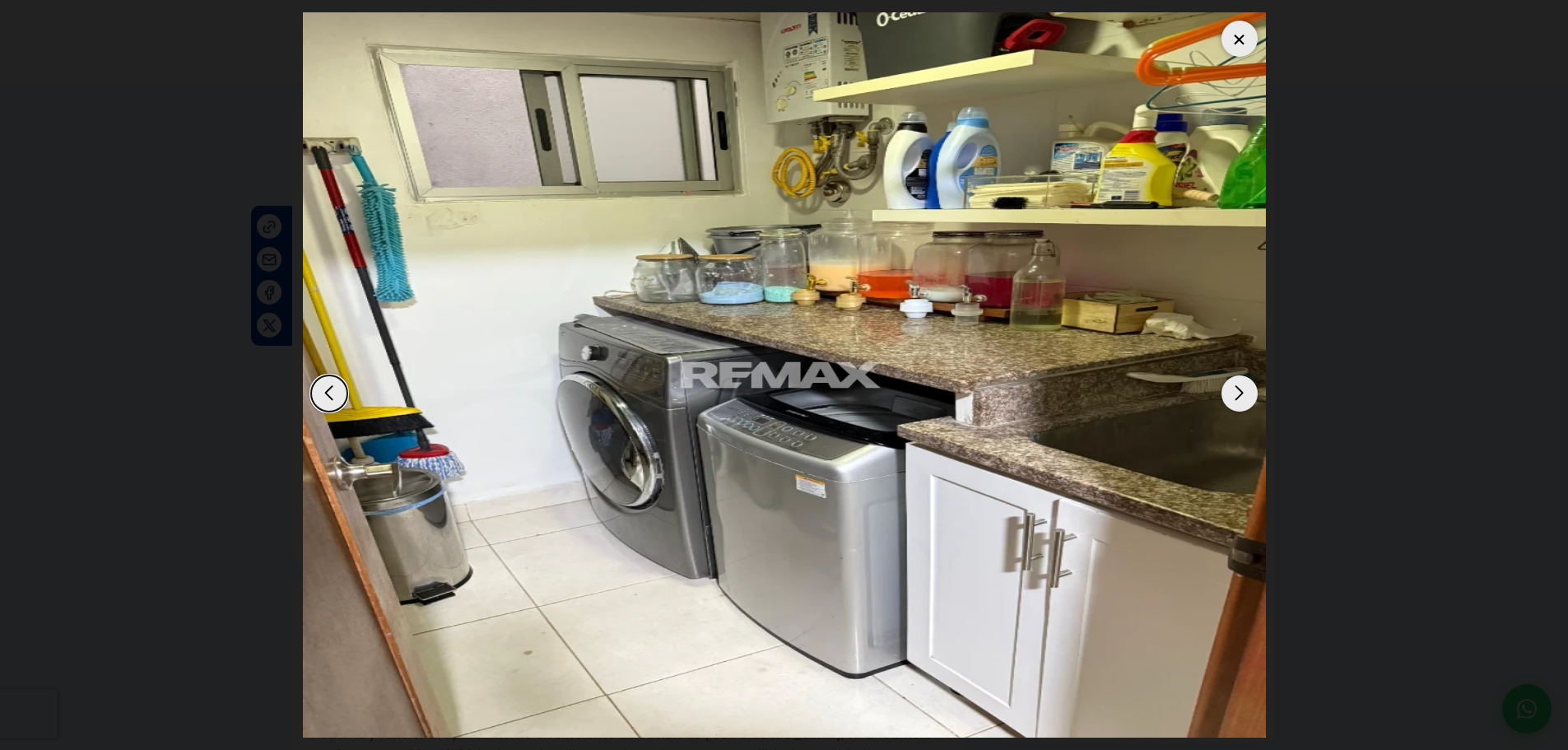
click at [1243, 395] on div "Next slide" at bounding box center [1239, 394] width 37 height 37
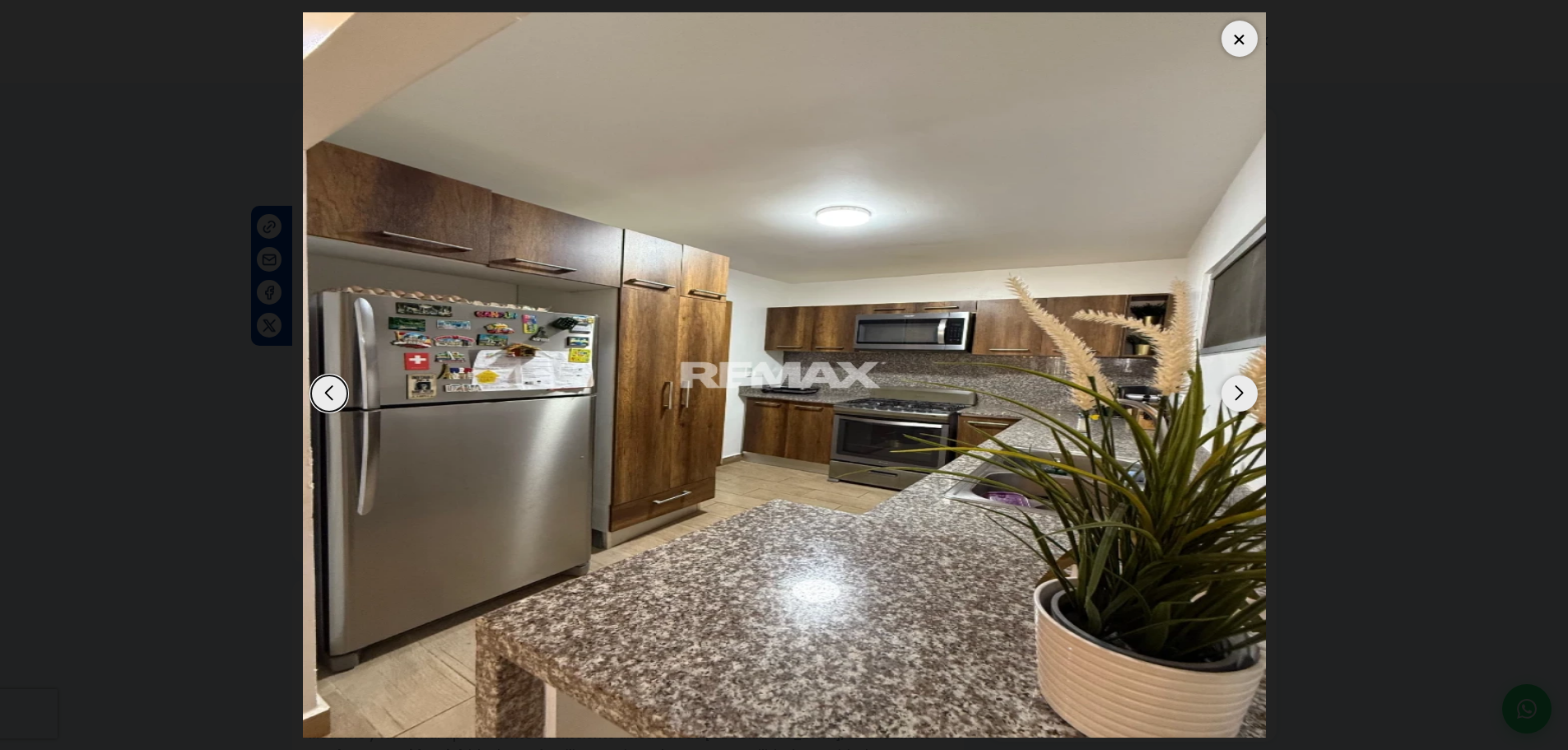
click at [1243, 395] on div "Next slide" at bounding box center [1239, 394] width 37 height 37
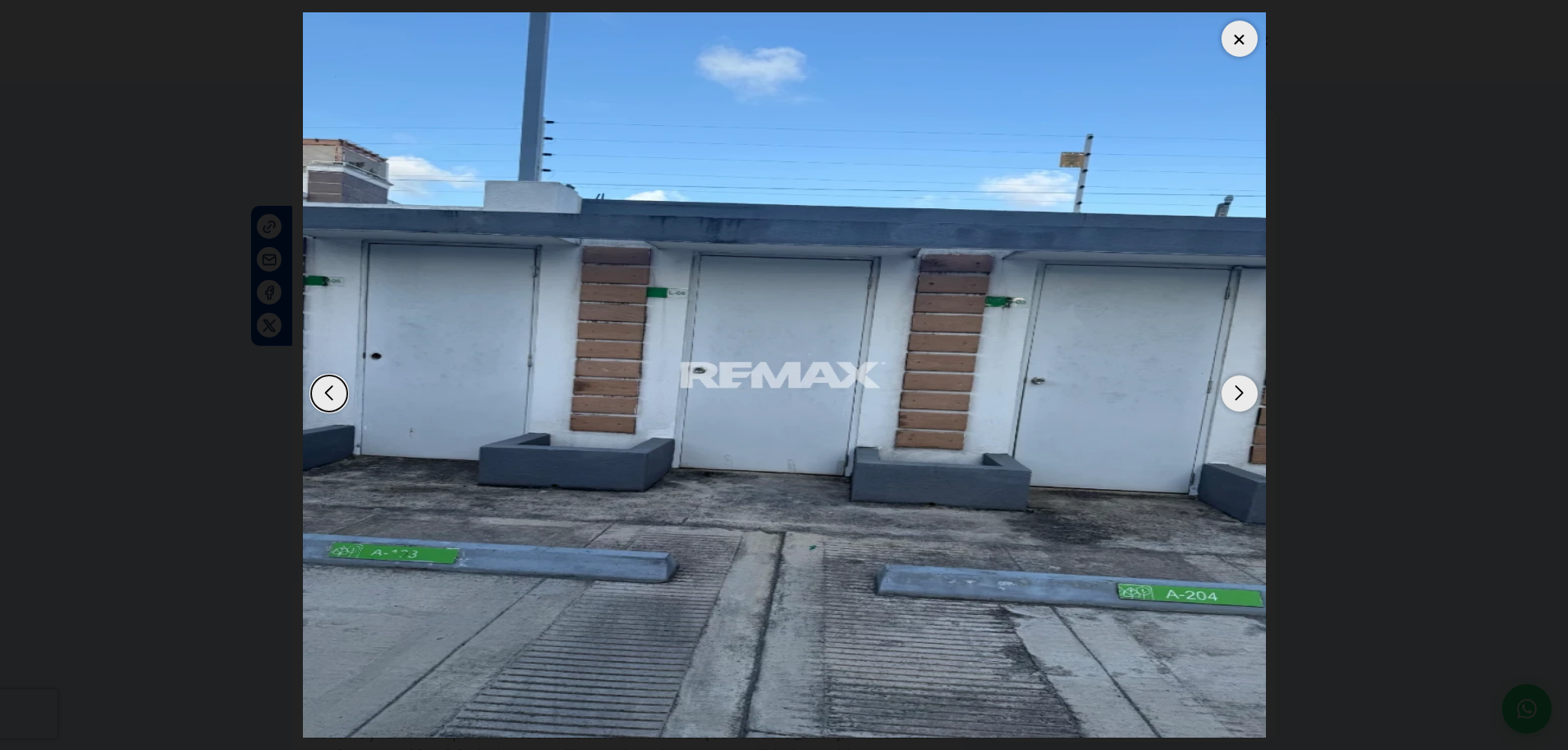
click at [1243, 395] on div "Next slide" at bounding box center [1239, 394] width 37 height 37
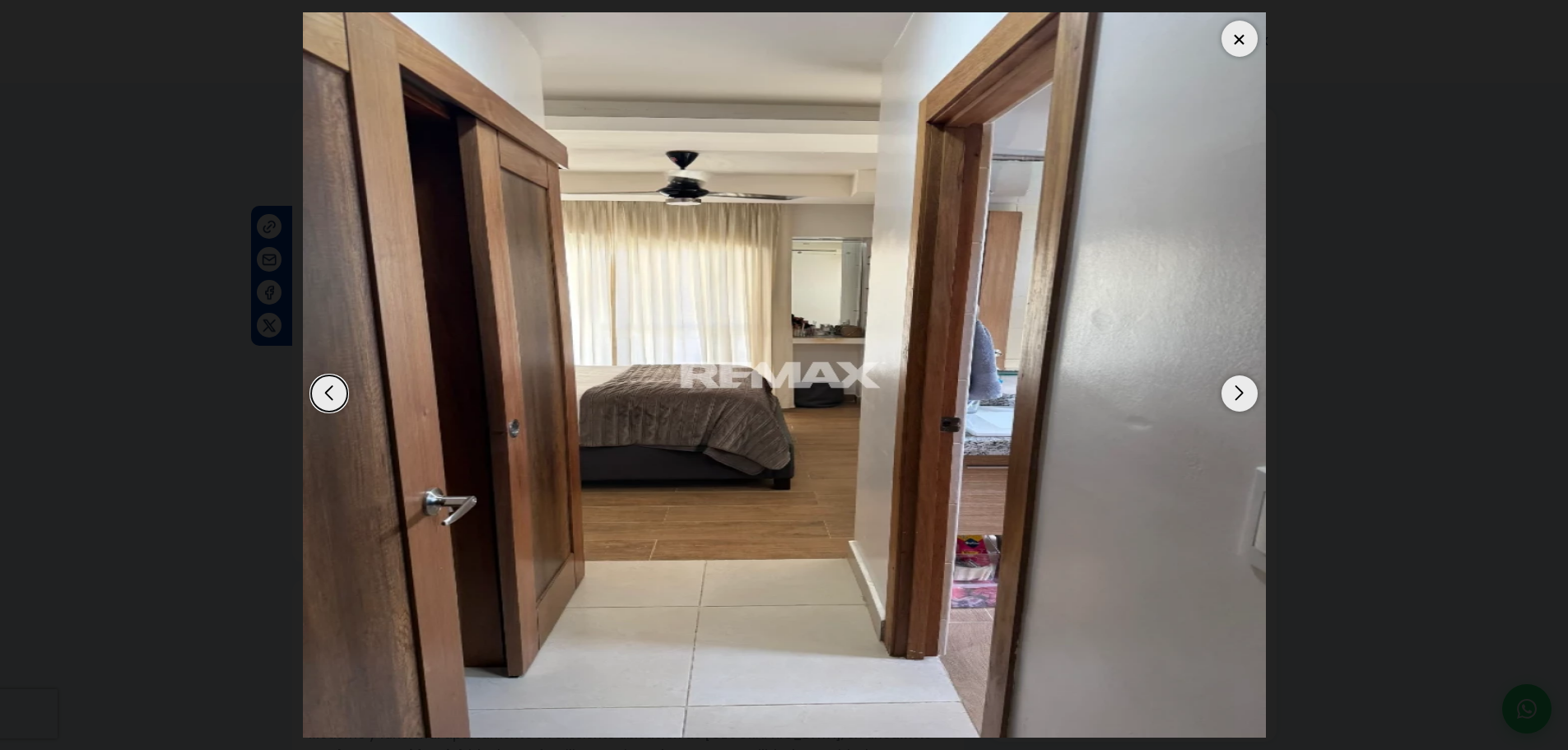
click at [1243, 395] on div "Next slide" at bounding box center [1239, 394] width 37 height 37
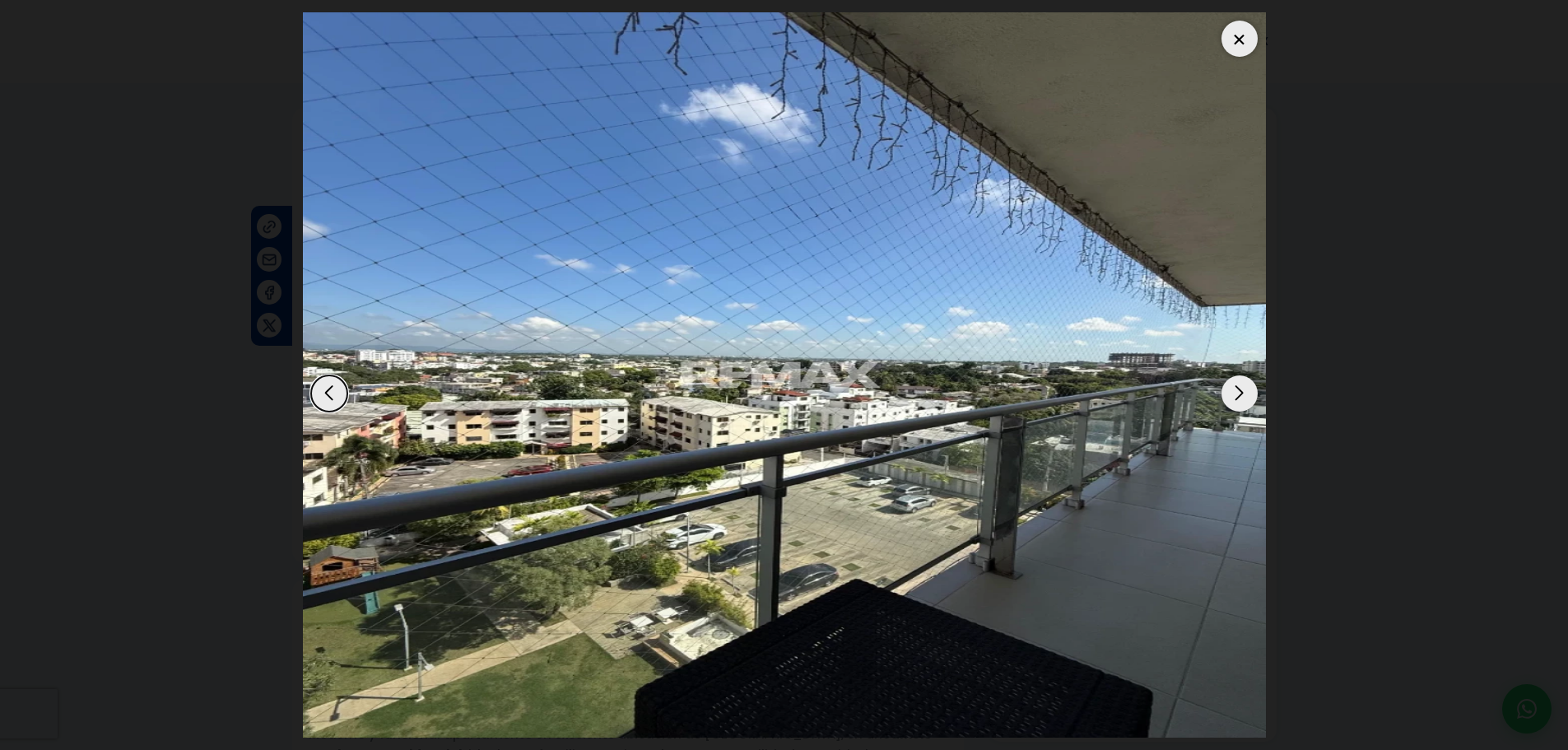
click at [1243, 395] on div "Next slide" at bounding box center [1239, 394] width 37 height 37
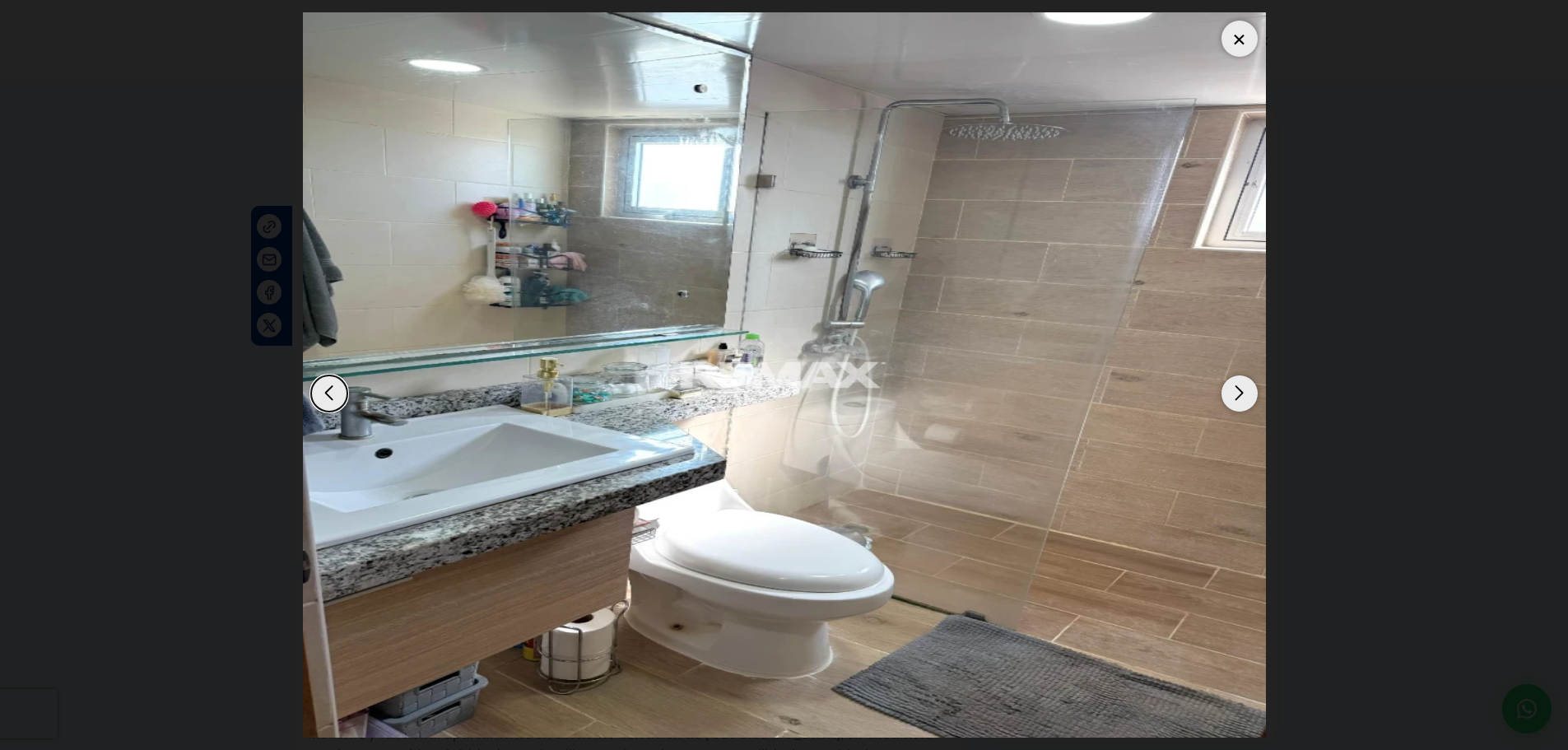
click at [1243, 395] on div "Next slide" at bounding box center [1239, 394] width 37 height 37
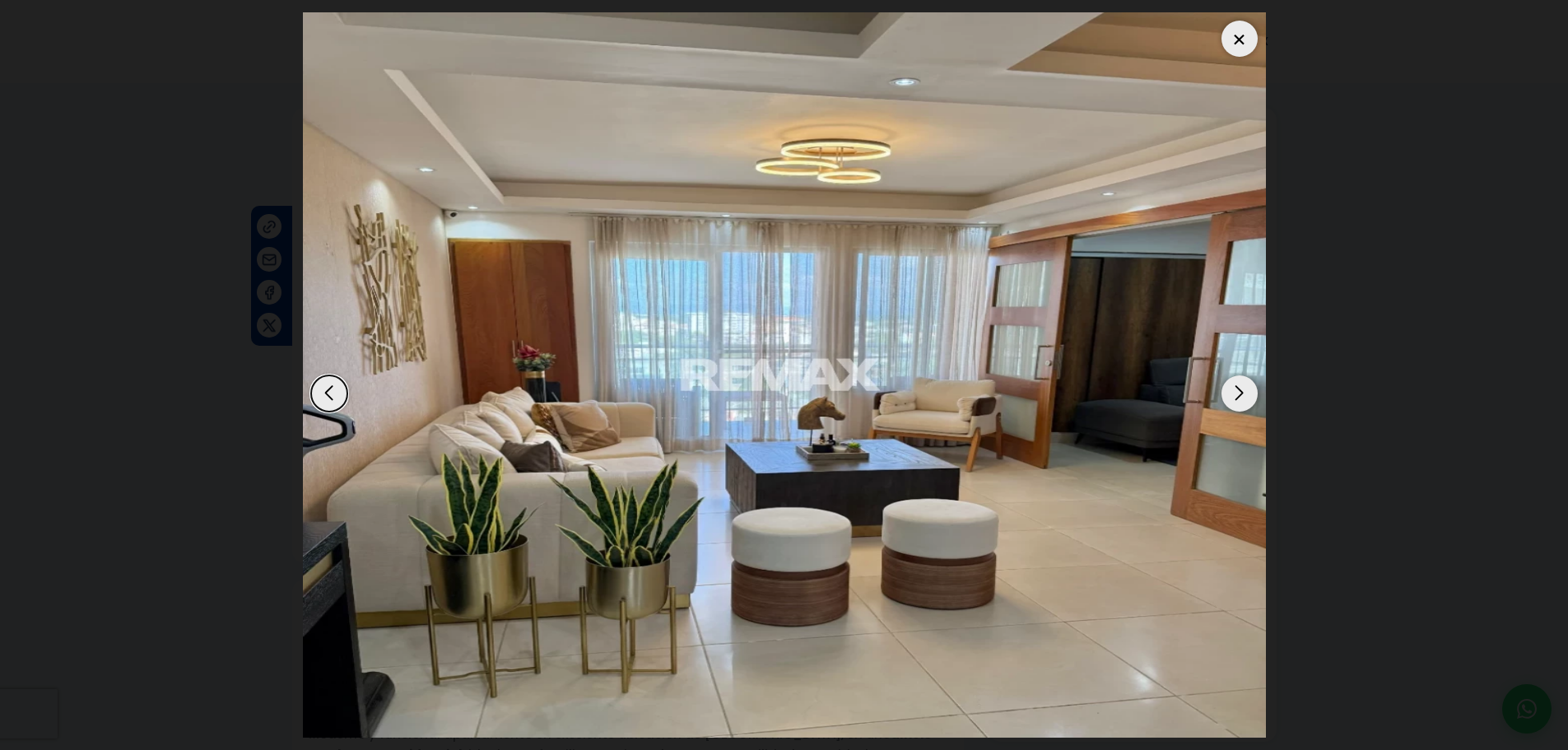
click at [1243, 395] on div "Next slide" at bounding box center [1239, 394] width 37 height 37
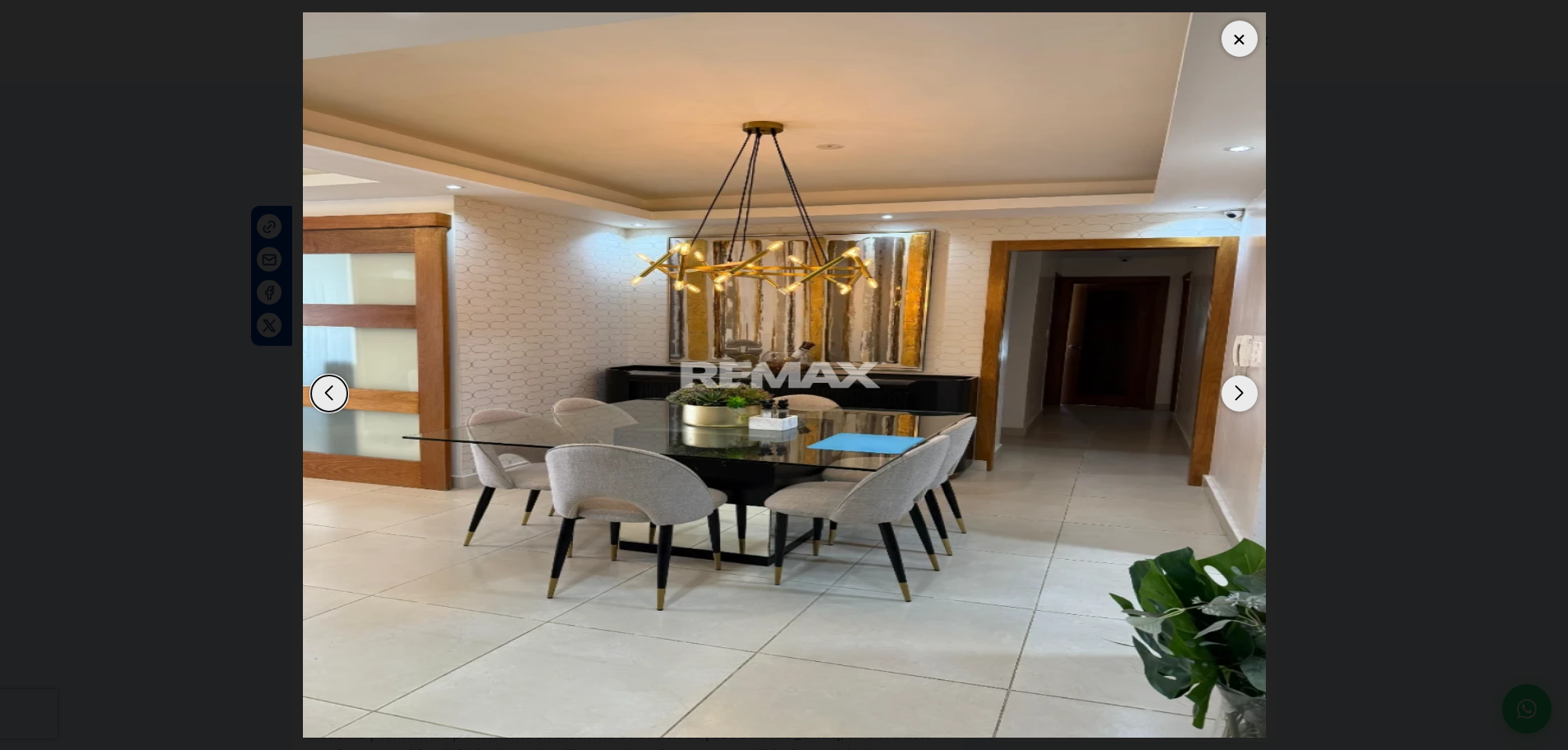
click at [1234, 42] on div at bounding box center [1239, 39] width 37 height 37
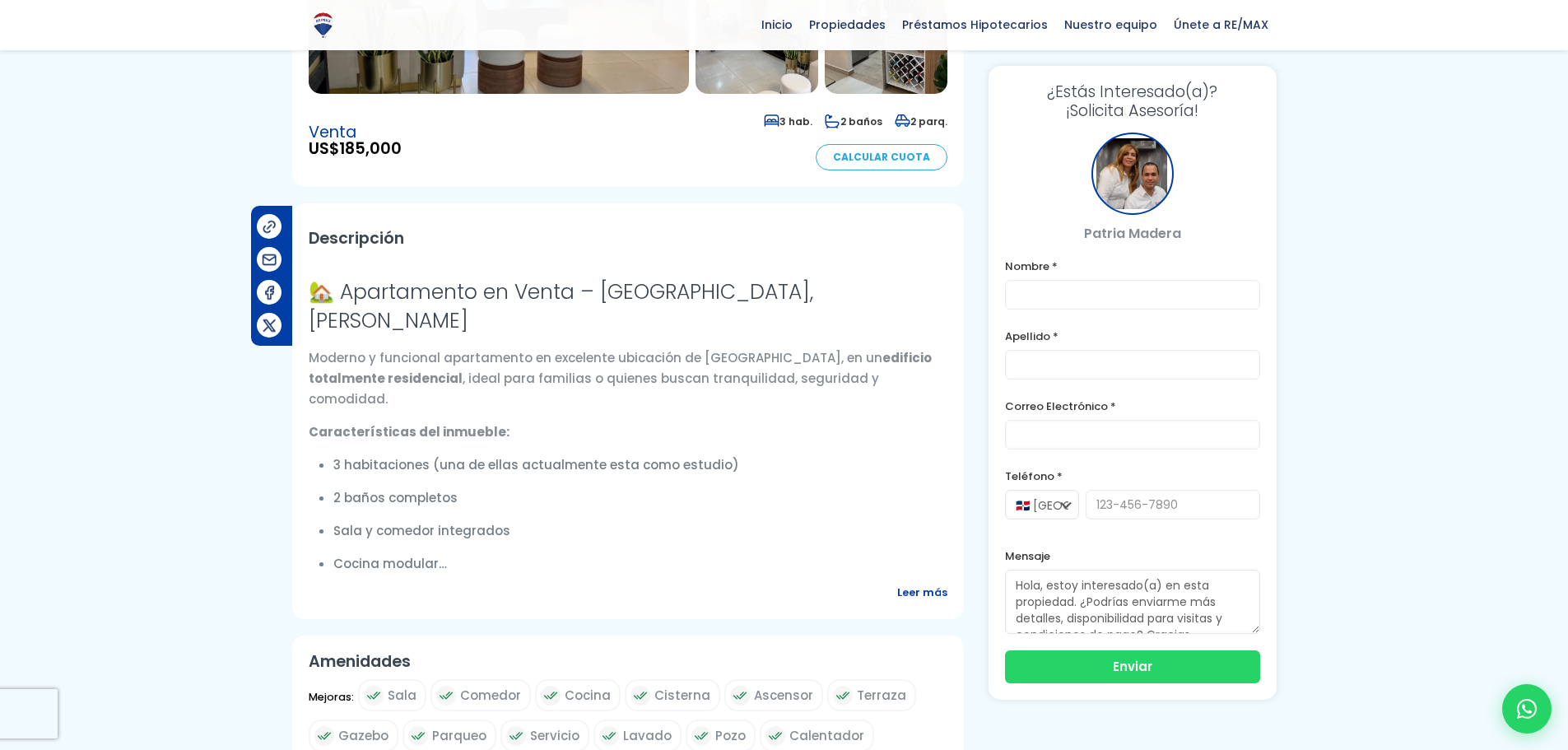
scroll to position [411, 0]
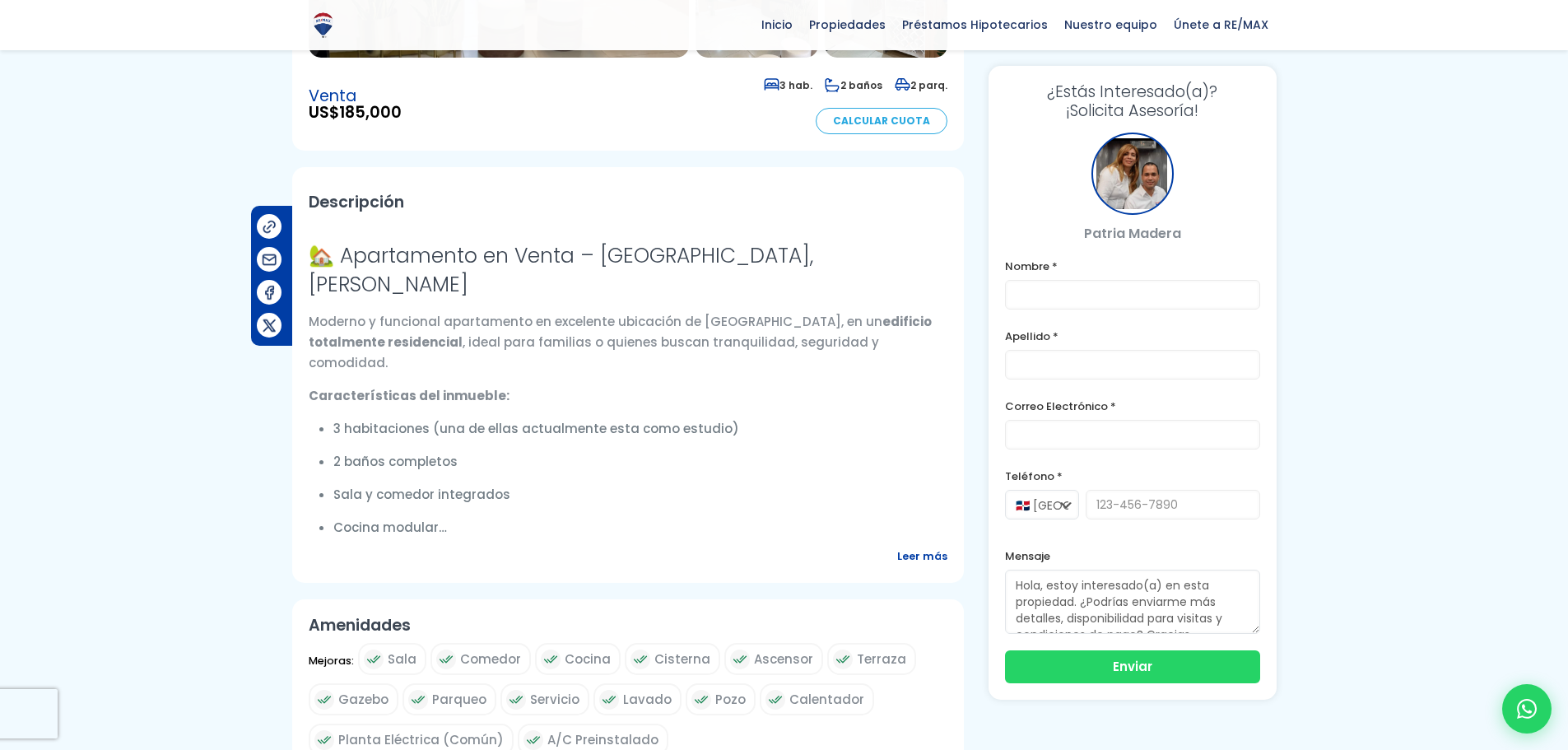
click at [922, 566] on span "Leer más" at bounding box center [922, 556] width 50 height 21
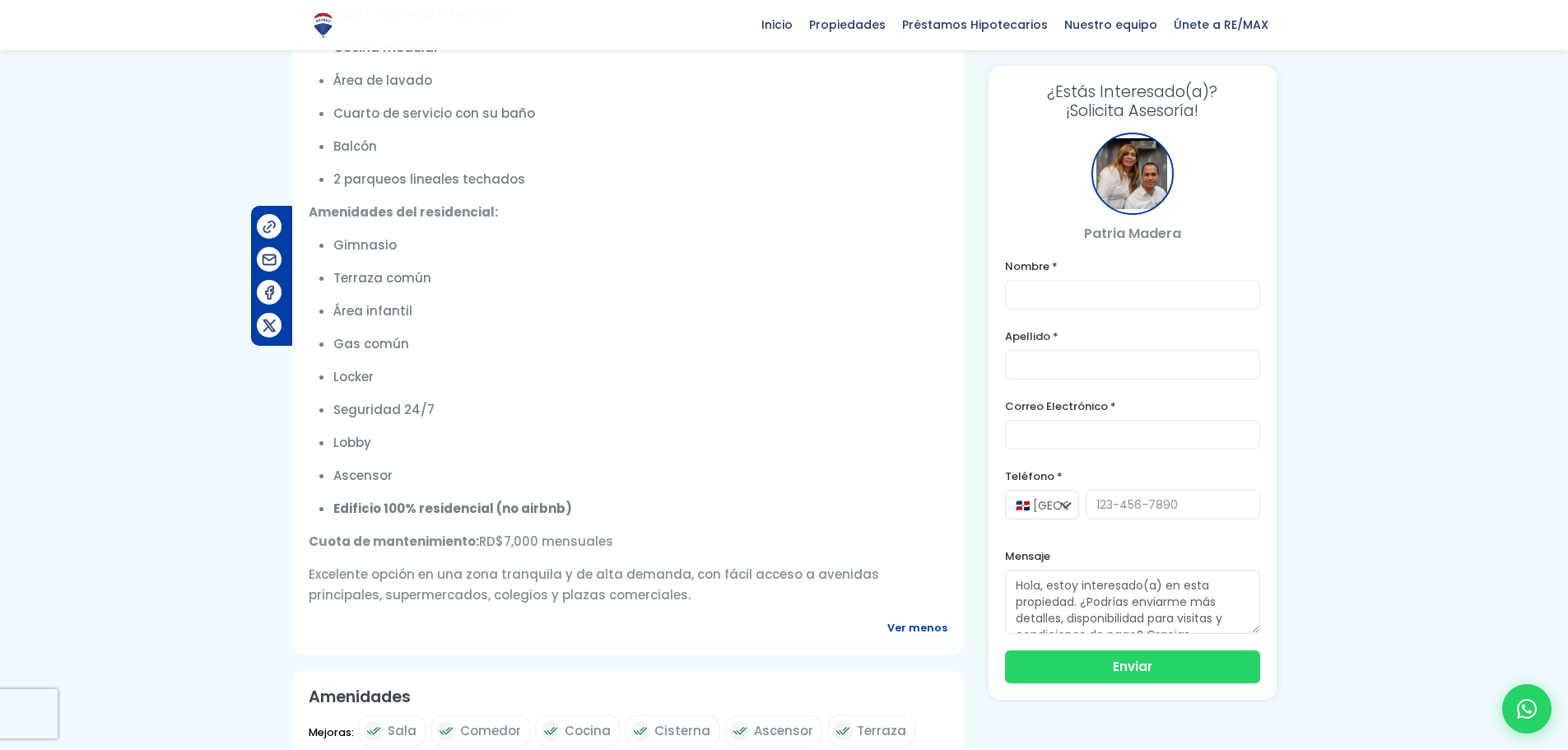
scroll to position [906, 0]
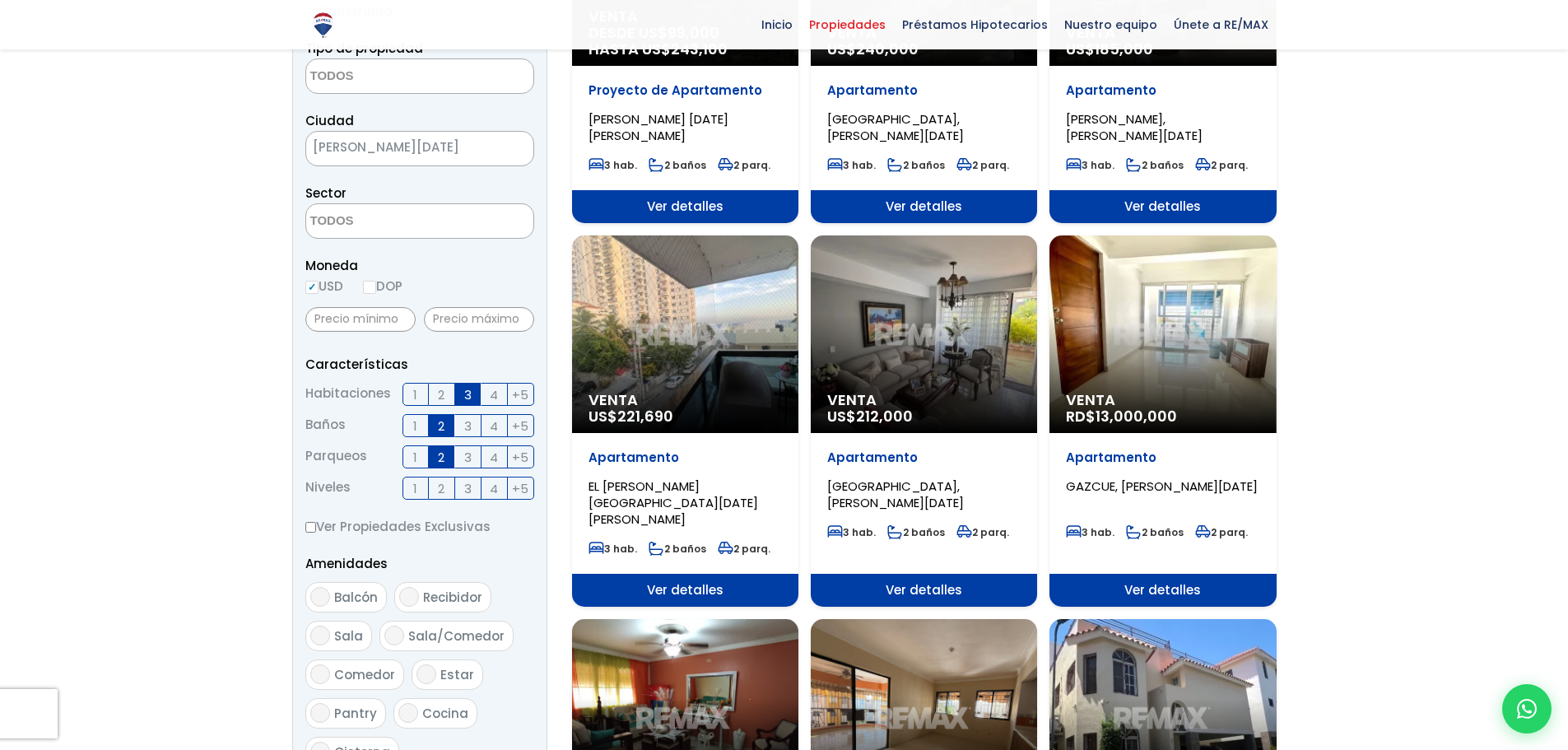
scroll to position [165, 0]
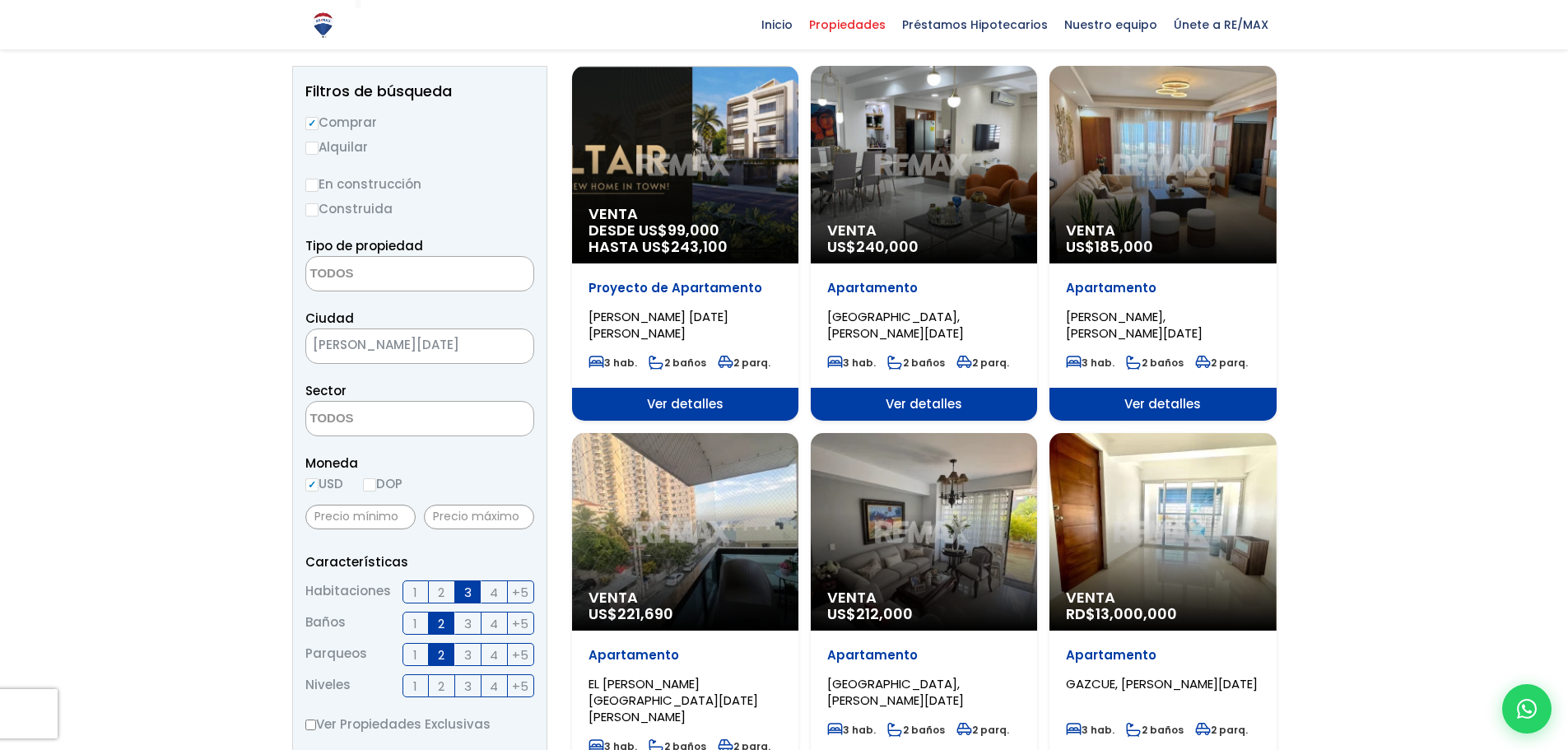
click at [410, 286] on textarea "Search" at bounding box center [386, 274] width 160 height 36
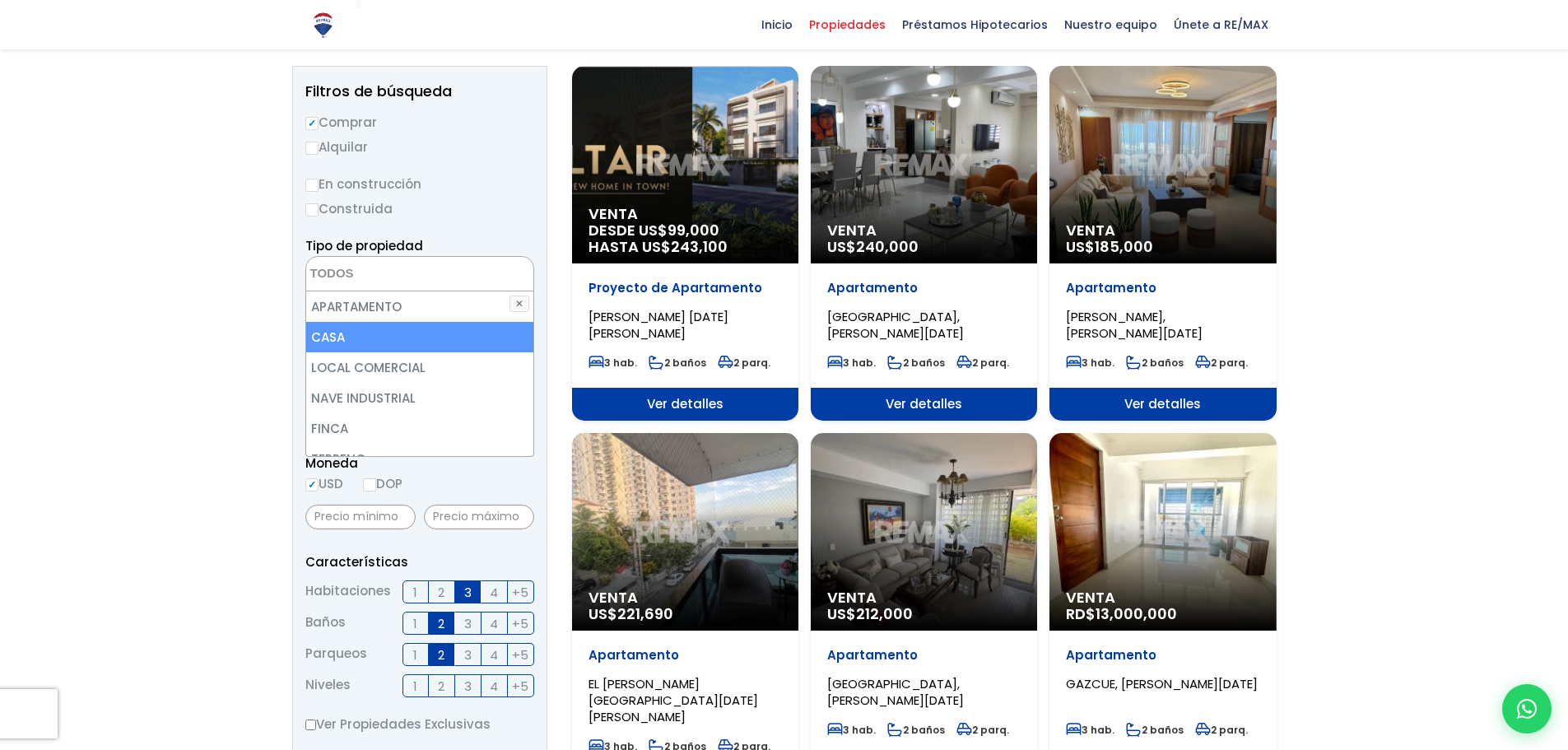
click at [408, 334] on li "CASA" at bounding box center [419, 337] width 227 height 31
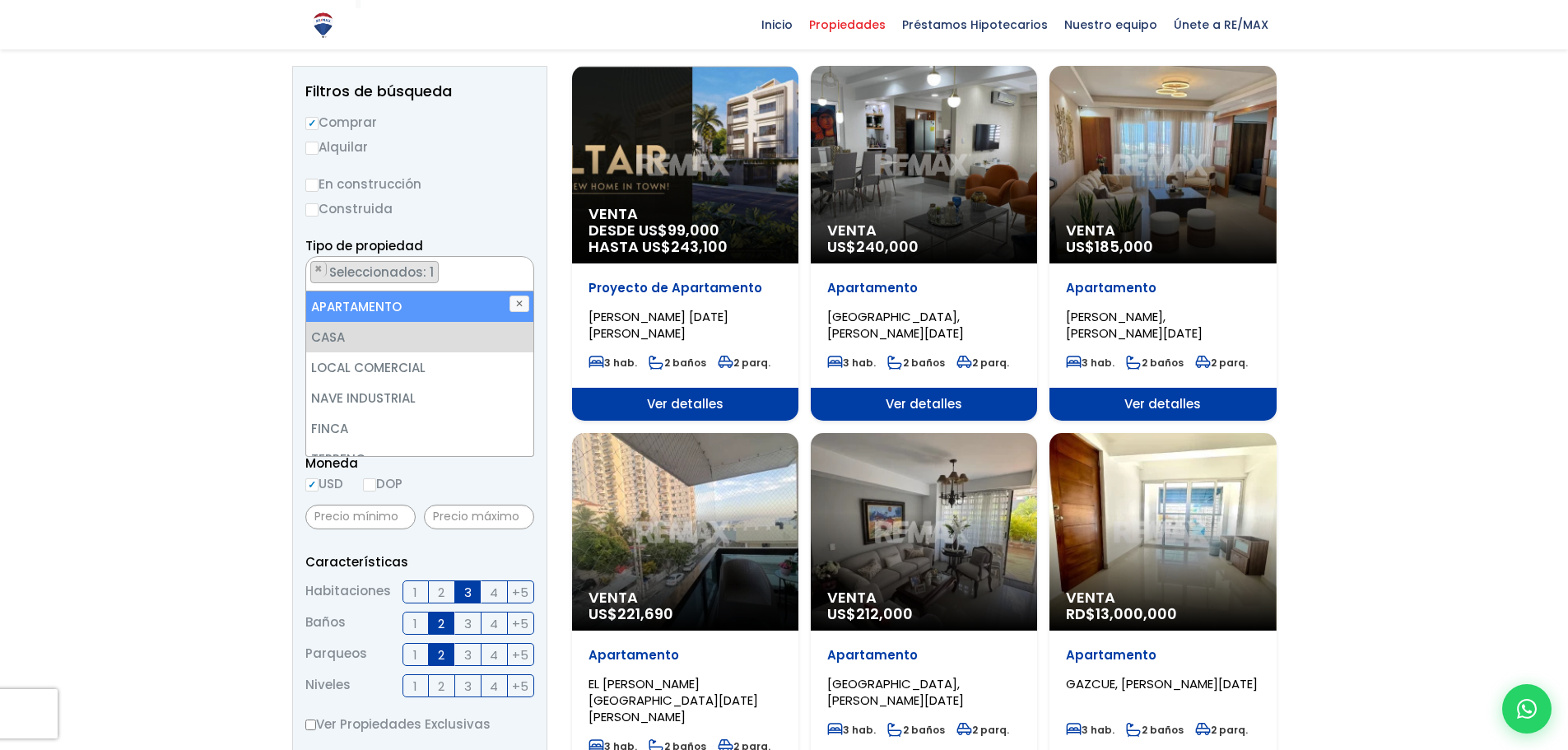
click at [429, 317] on li "APARTAMENTO" at bounding box center [419, 306] width 227 height 31
select select "apartment"
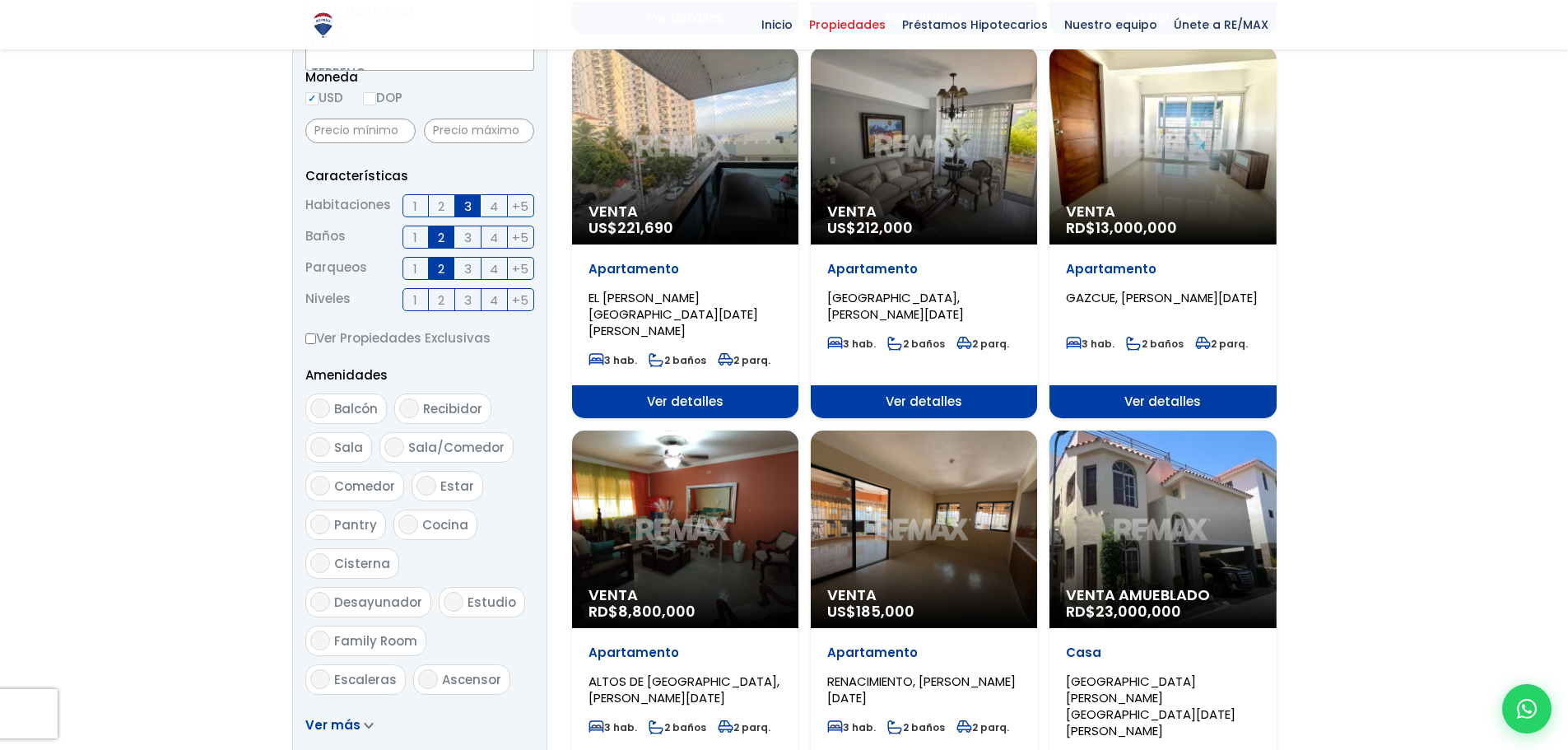
click at [496, 583] on form "Comprar Alquilar En construcción Construida Tipo de propiedad APARTAMENTO CASA …" at bounding box center [419, 255] width 229 height 1057
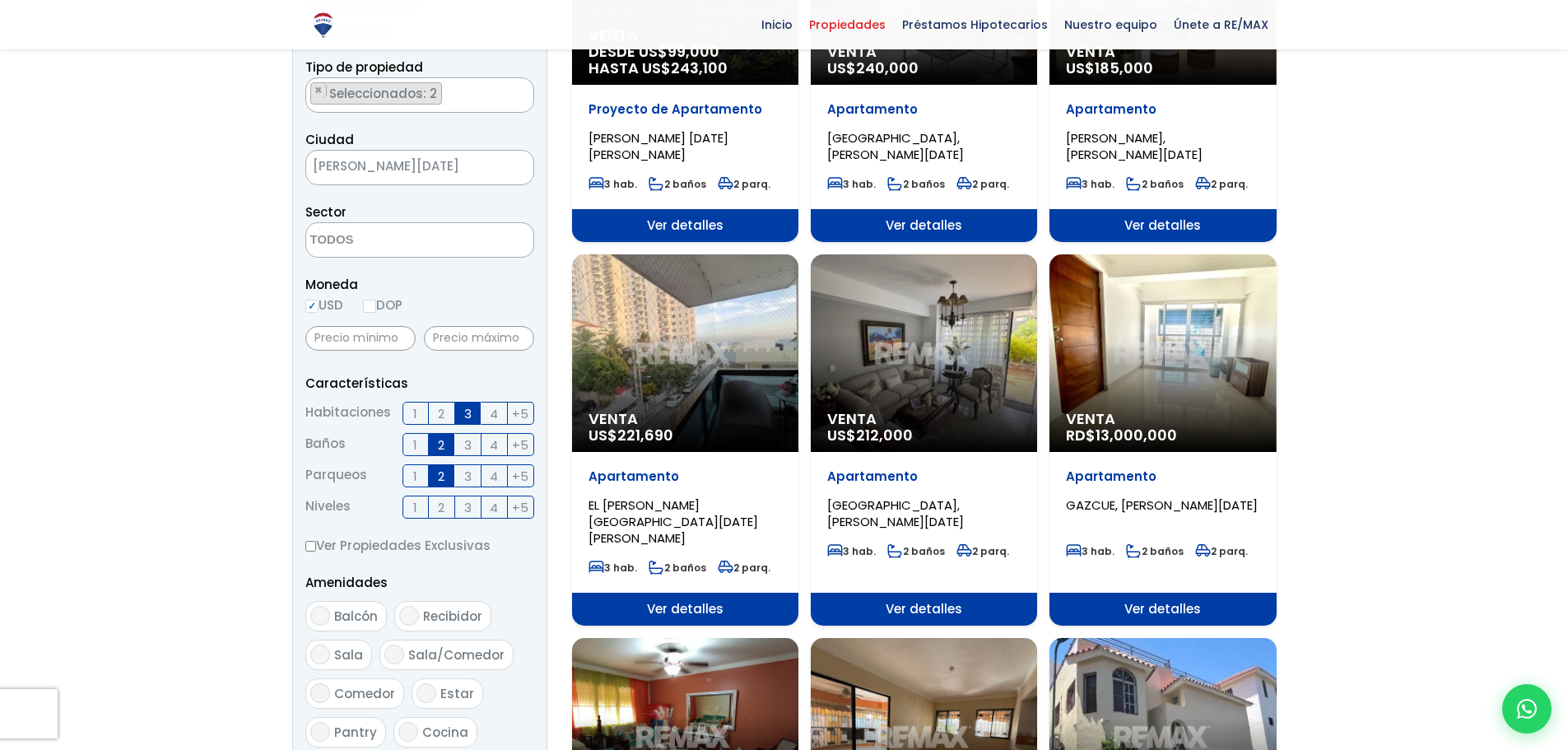
scroll to position [673, 0]
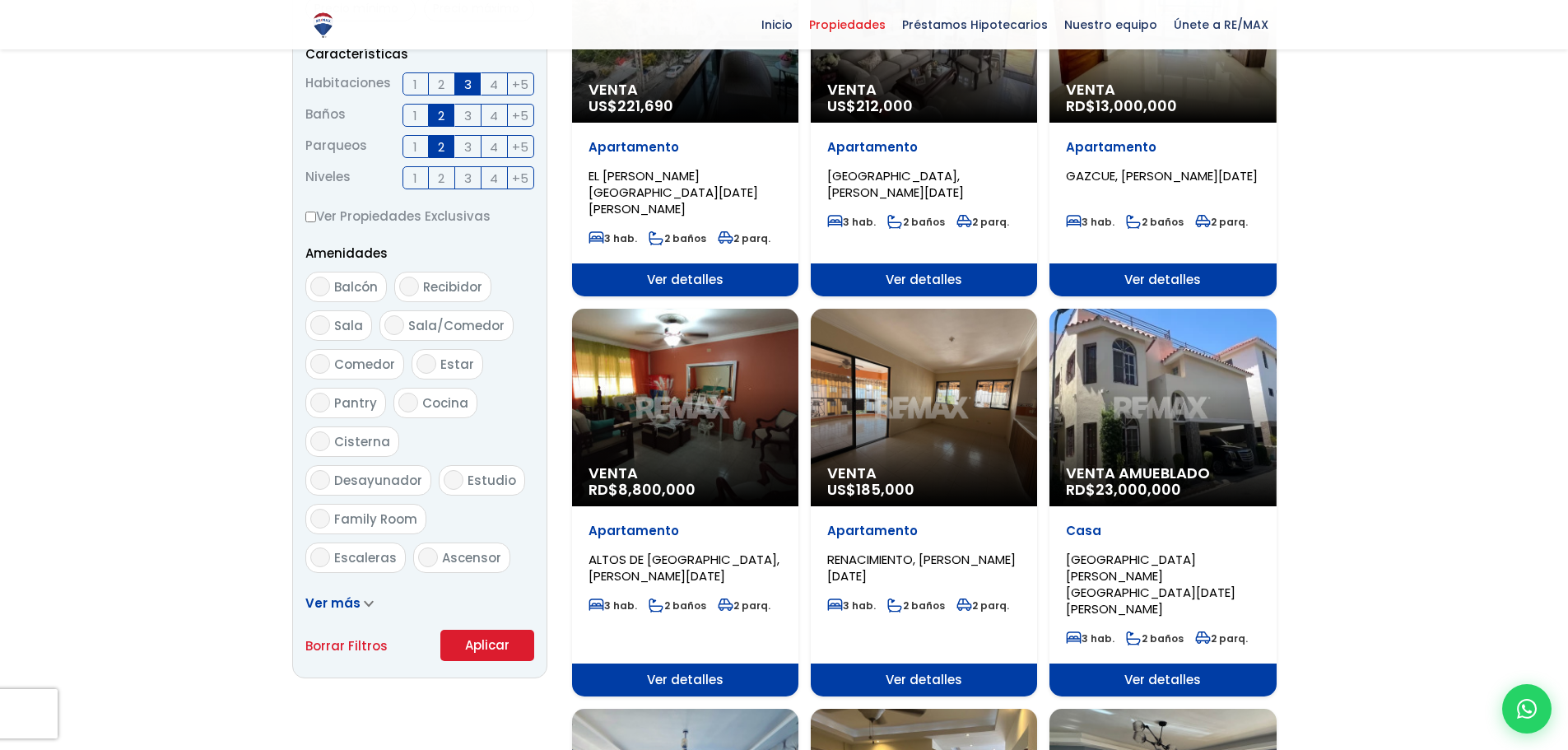
click at [504, 638] on button "Aplicar" at bounding box center [487, 645] width 94 height 32
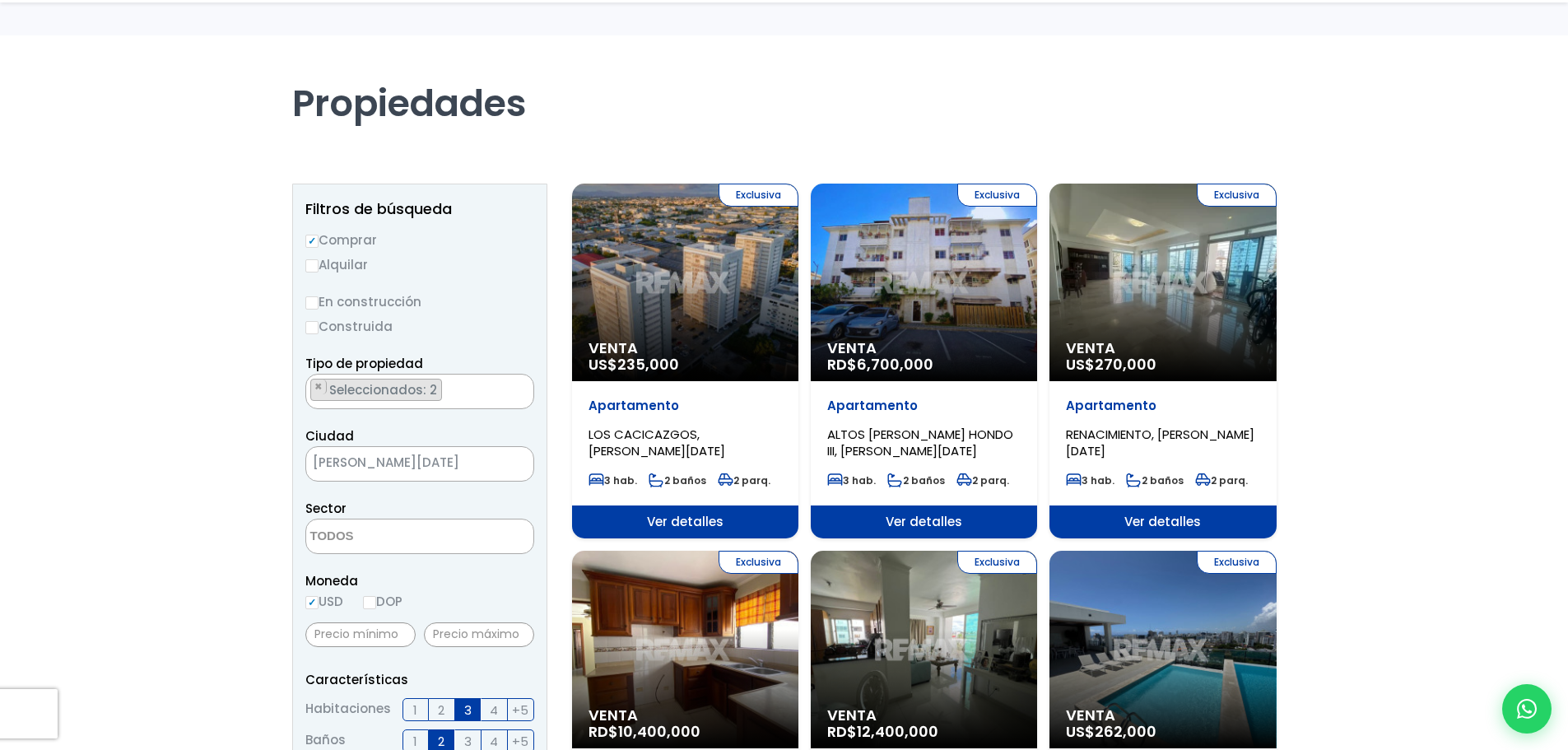
scroll to position [247, 0]
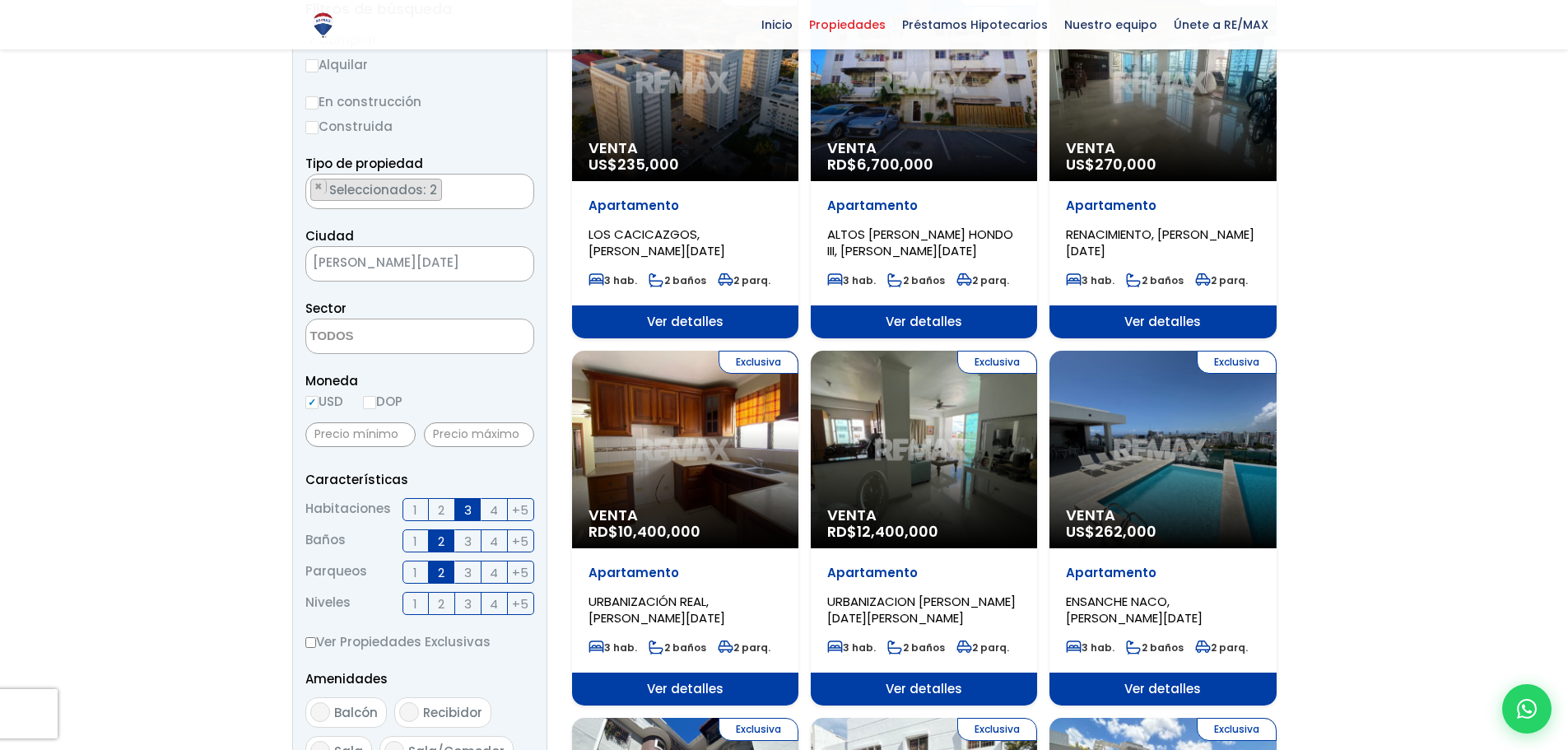
click at [752, 536] on p "Venta RD$ 10,400,000" at bounding box center [685, 524] width 193 height 33
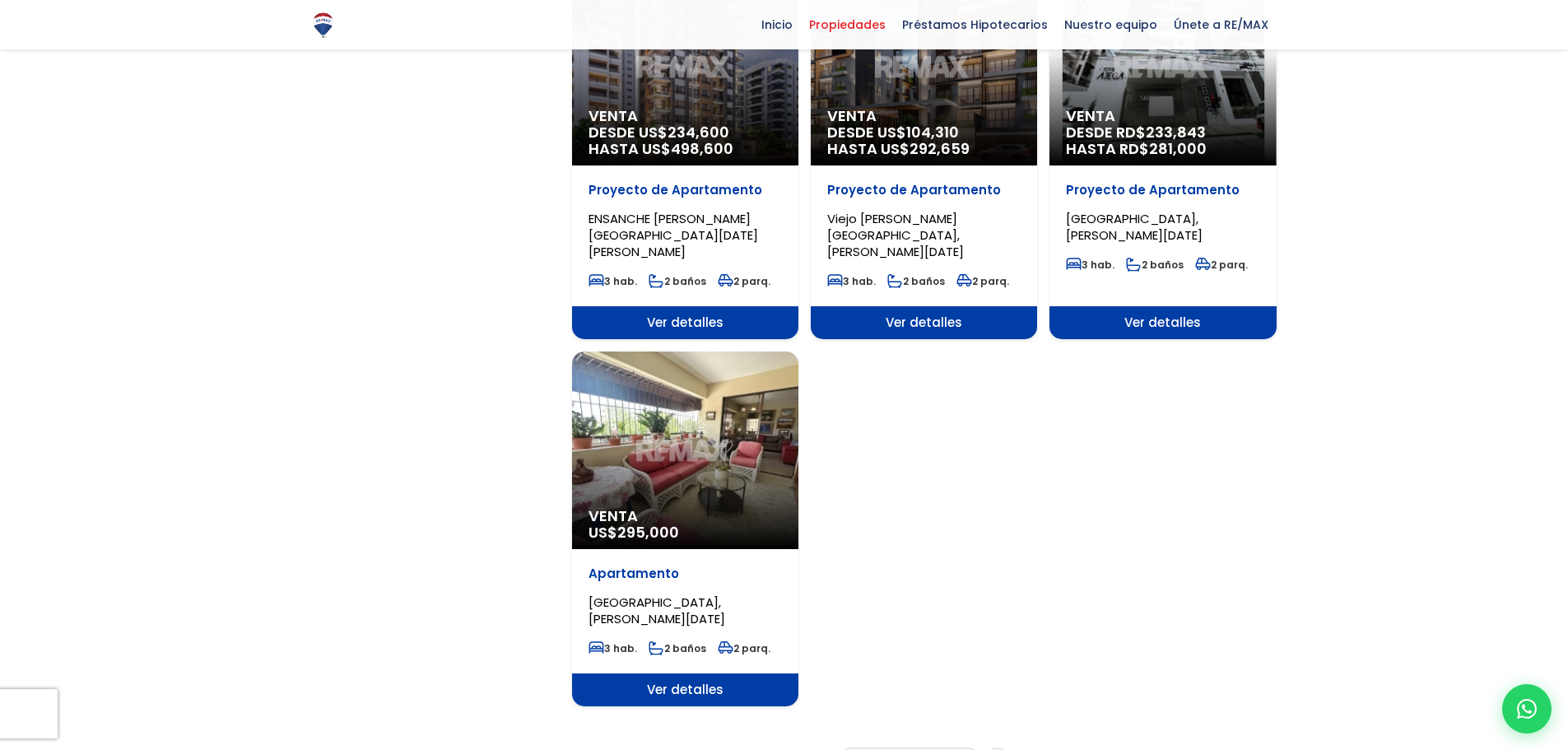
scroll to position [1975, 0]
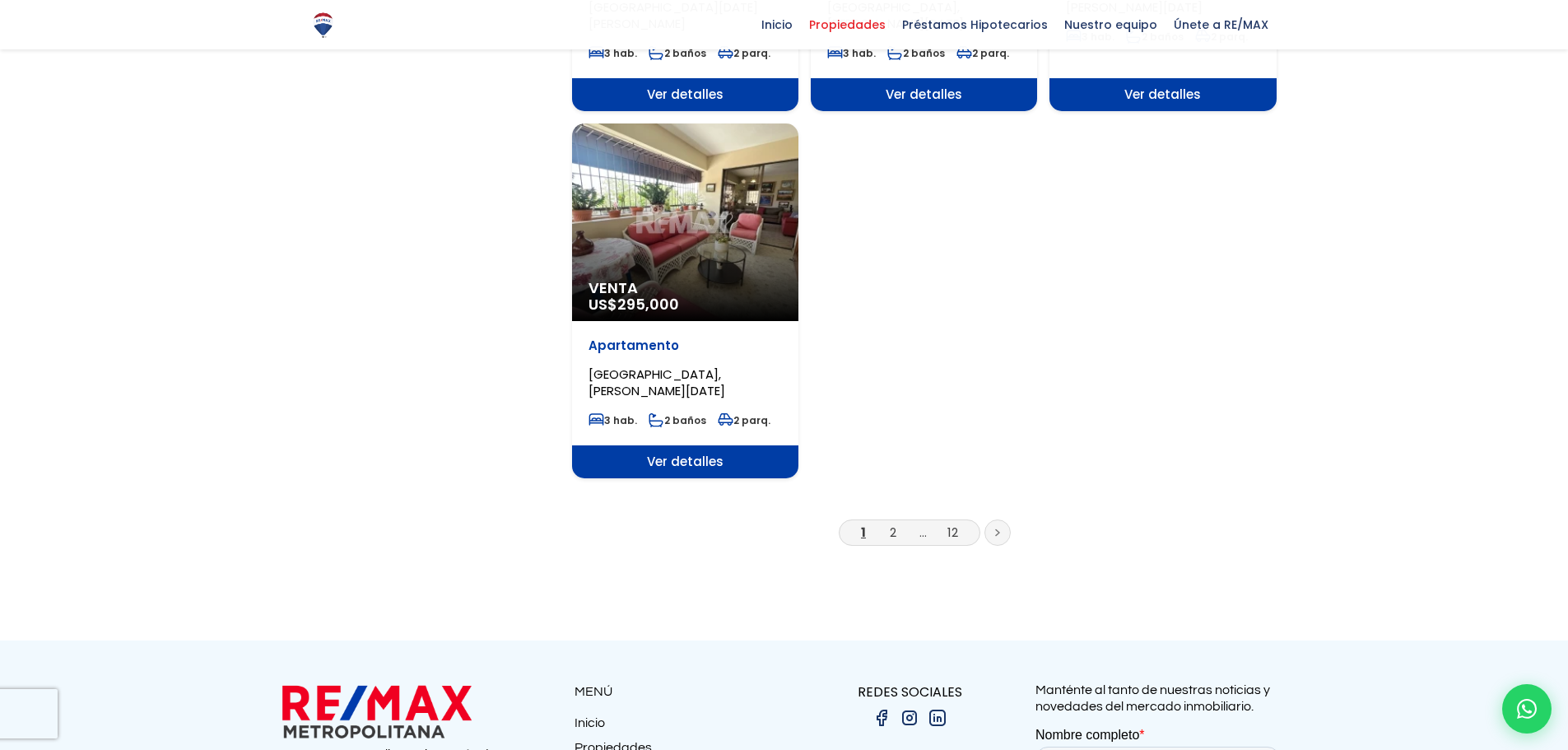
click at [886, 522] on li "2" at bounding box center [893, 532] width 27 height 21
click at [891, 524] on link "2" at bounding box center [893, 532] width 7 height 17
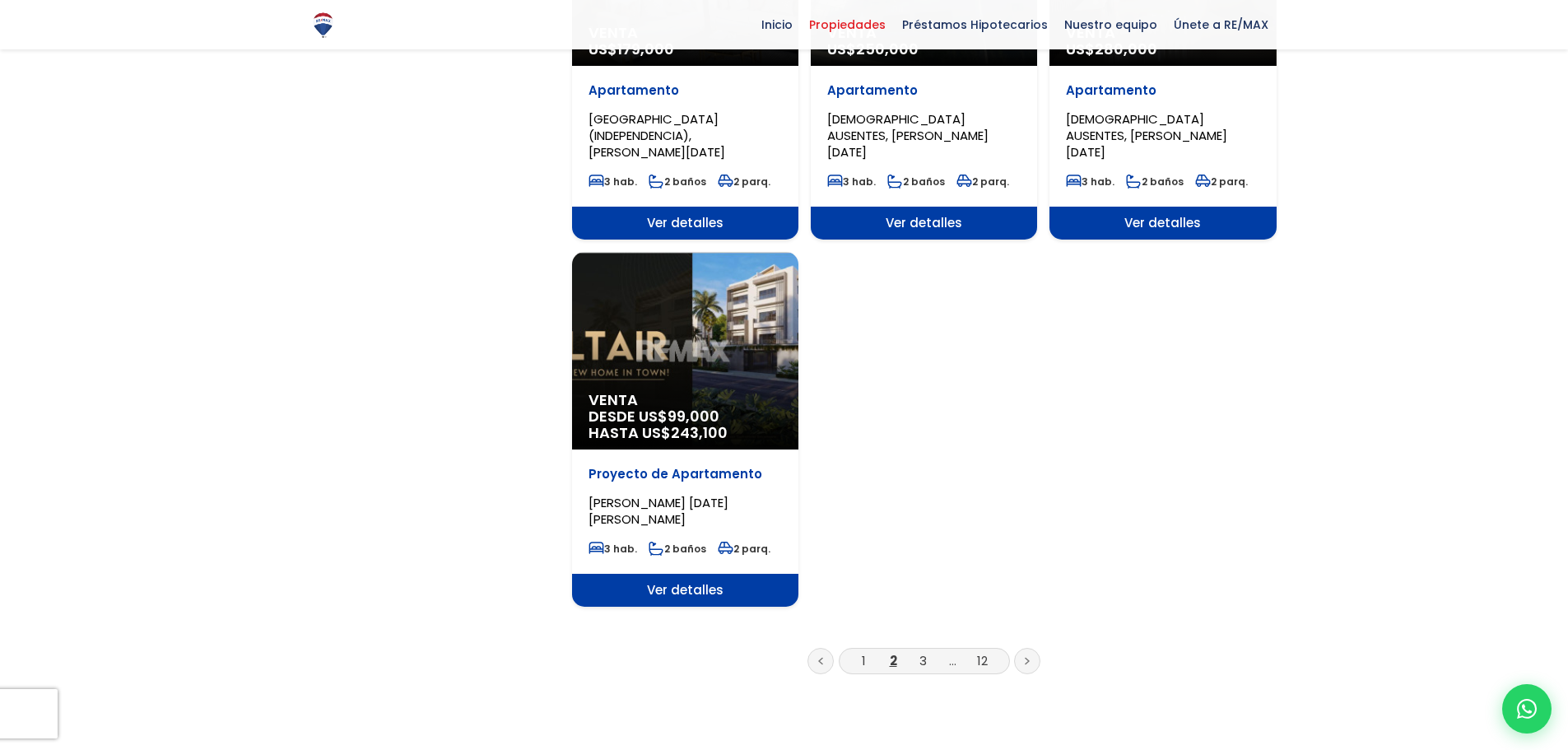
scroll to position [1893, 0]
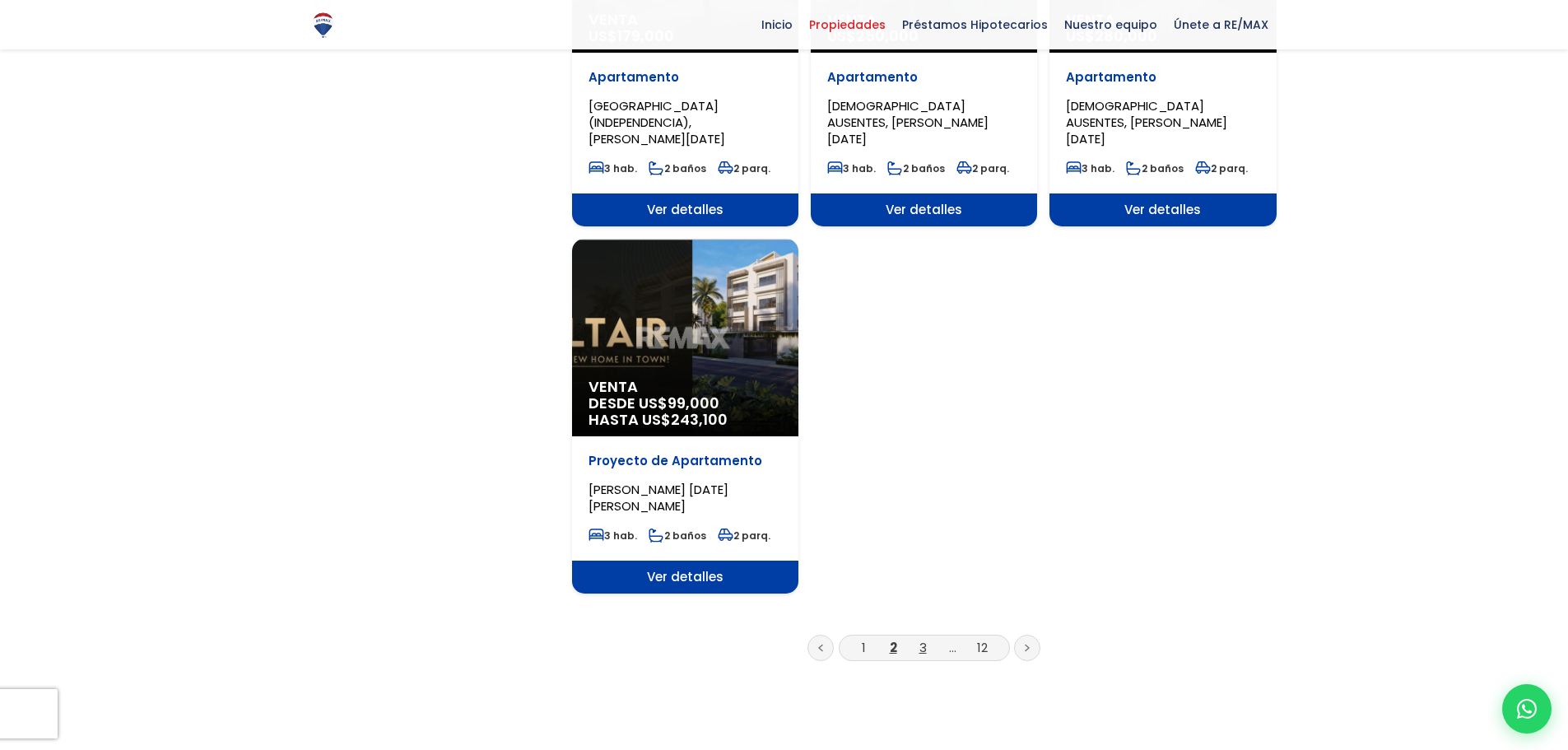
click at [921, 638] on link "3" at bounding box center [922, 647] width 7 height 17
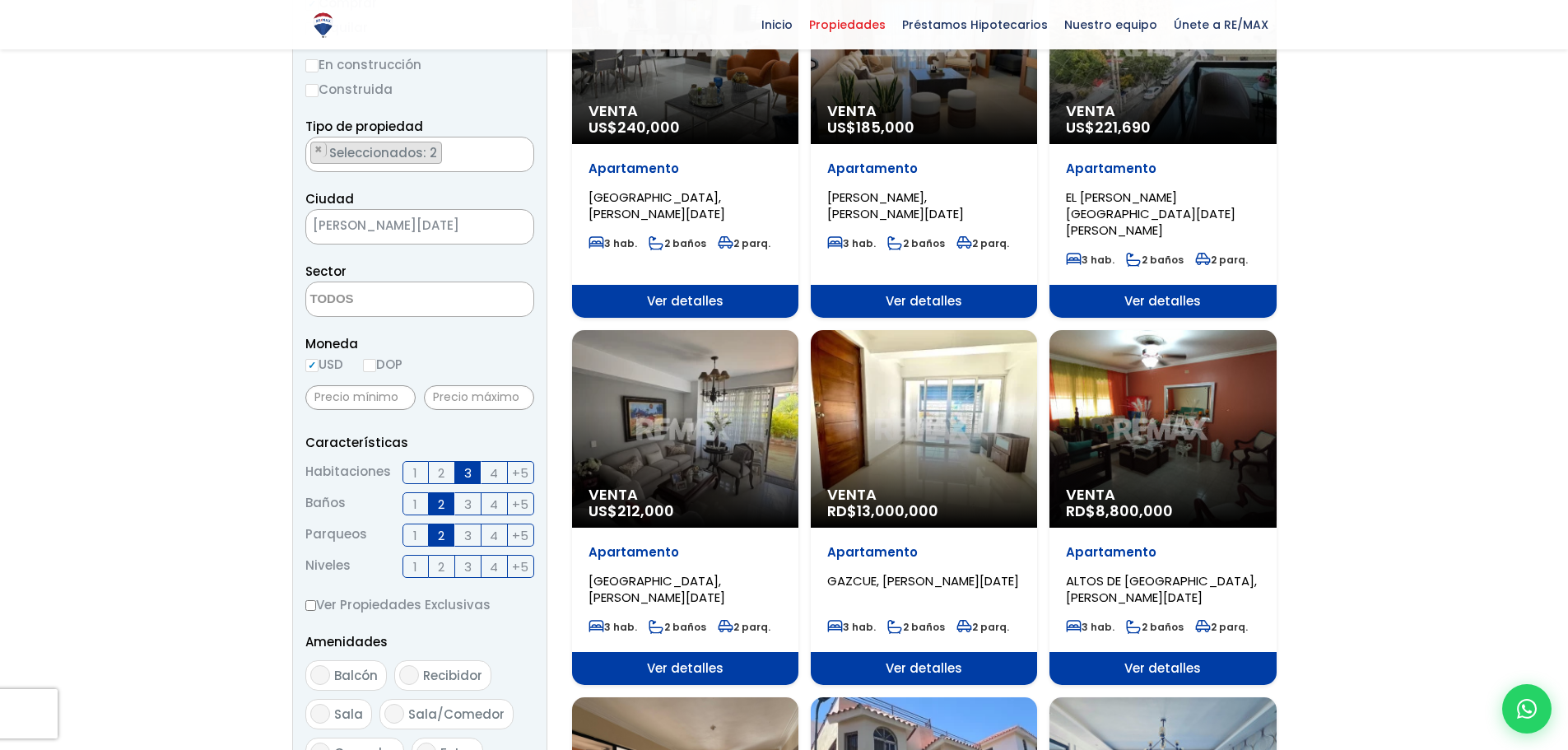
scroll to position [329, 0]
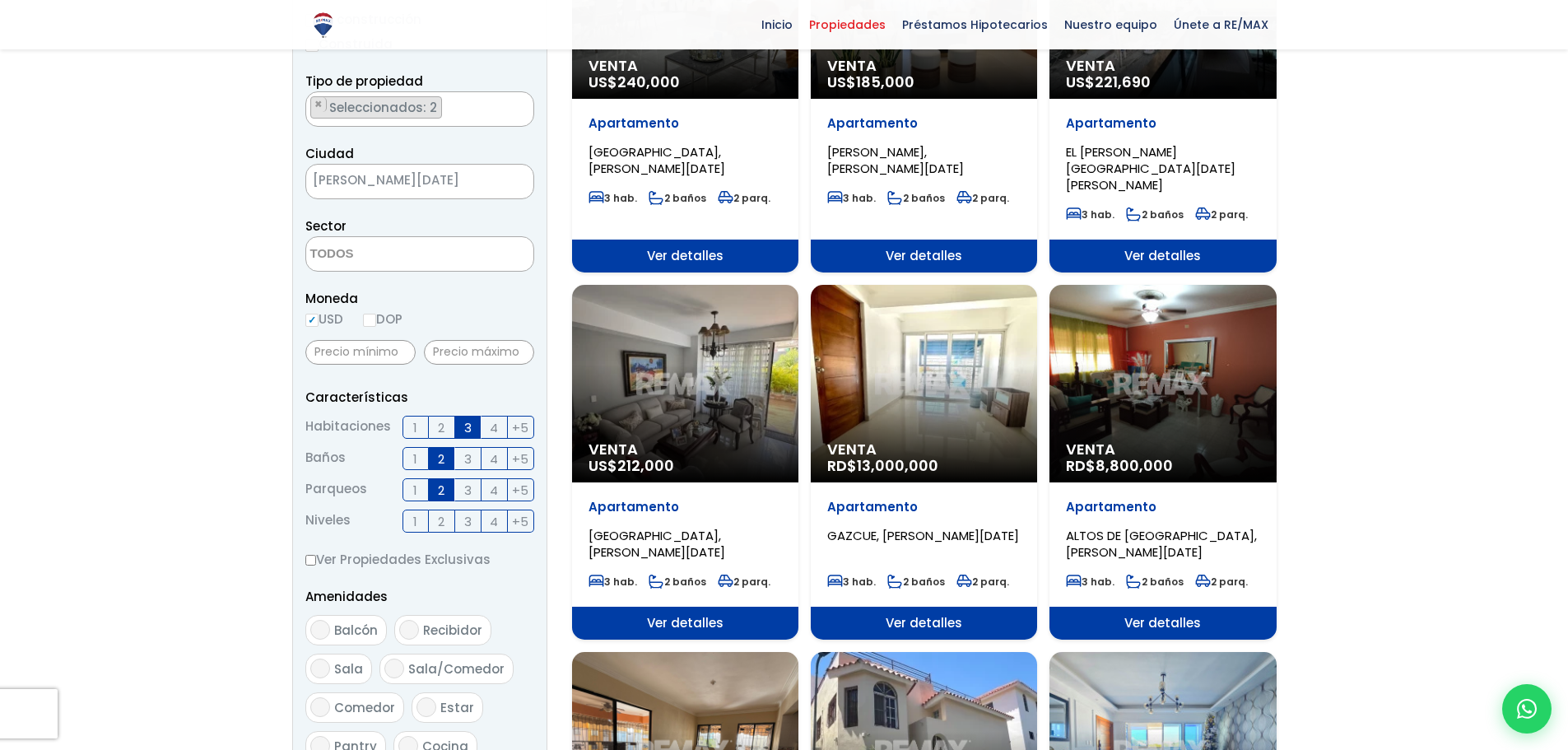
click at [1221, 423] on div "Venta RD$ 8,800,000" at bounding box center [1163, 383] width 226 height 197
click at [1176, 380] on div "Venta RD$ 8,800,000" at bounding box center [1163, 383] width 226 height 197
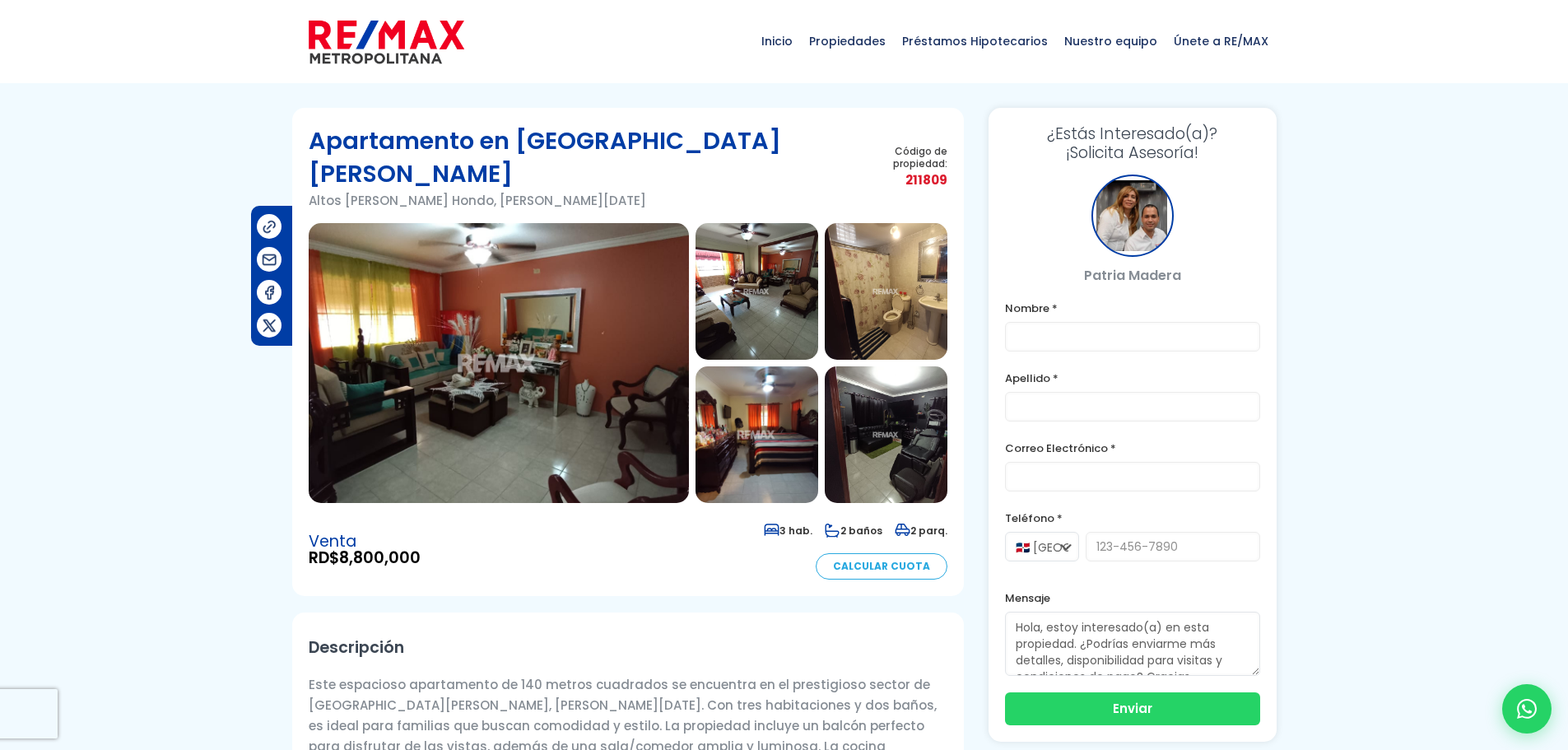
click at [606, 407] on img at bounding box center [499, 363] width 380 height 280
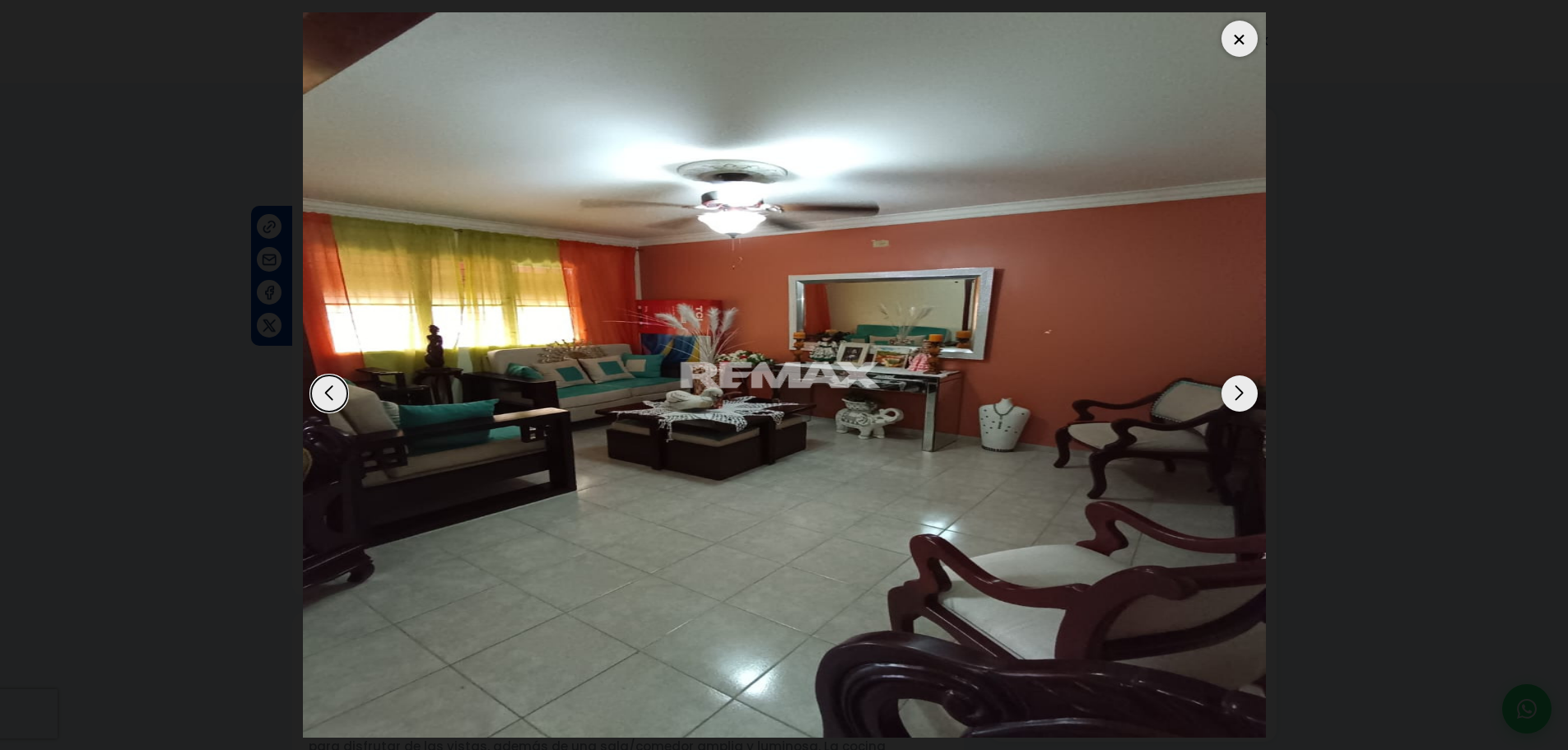
click at [1237, 402] on div "Next slide" at bounding box center [1239, 394] width 37 height 37
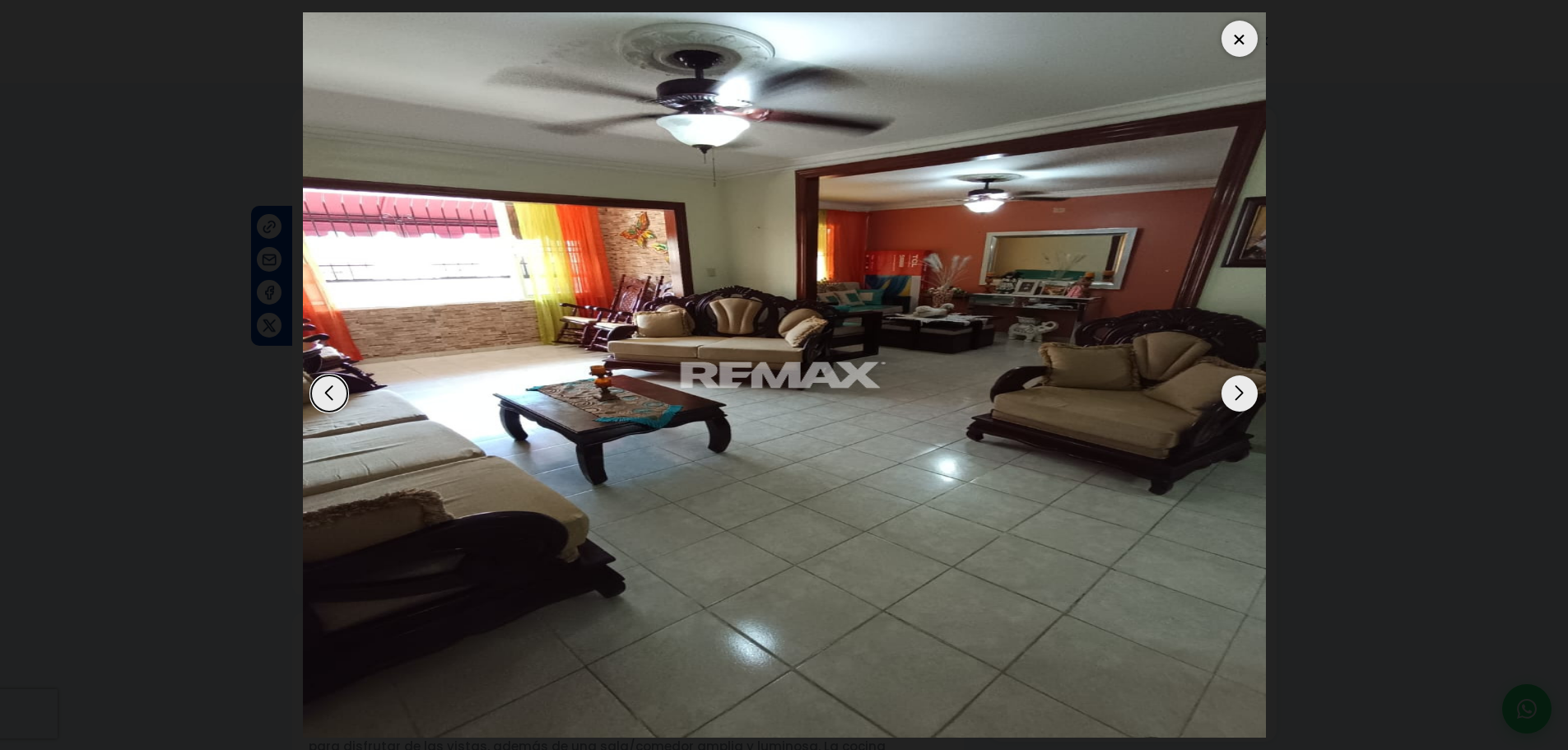
click at [1237, 402] on div "Next slide" at bounding box center [1239, 394] width 37 height 37
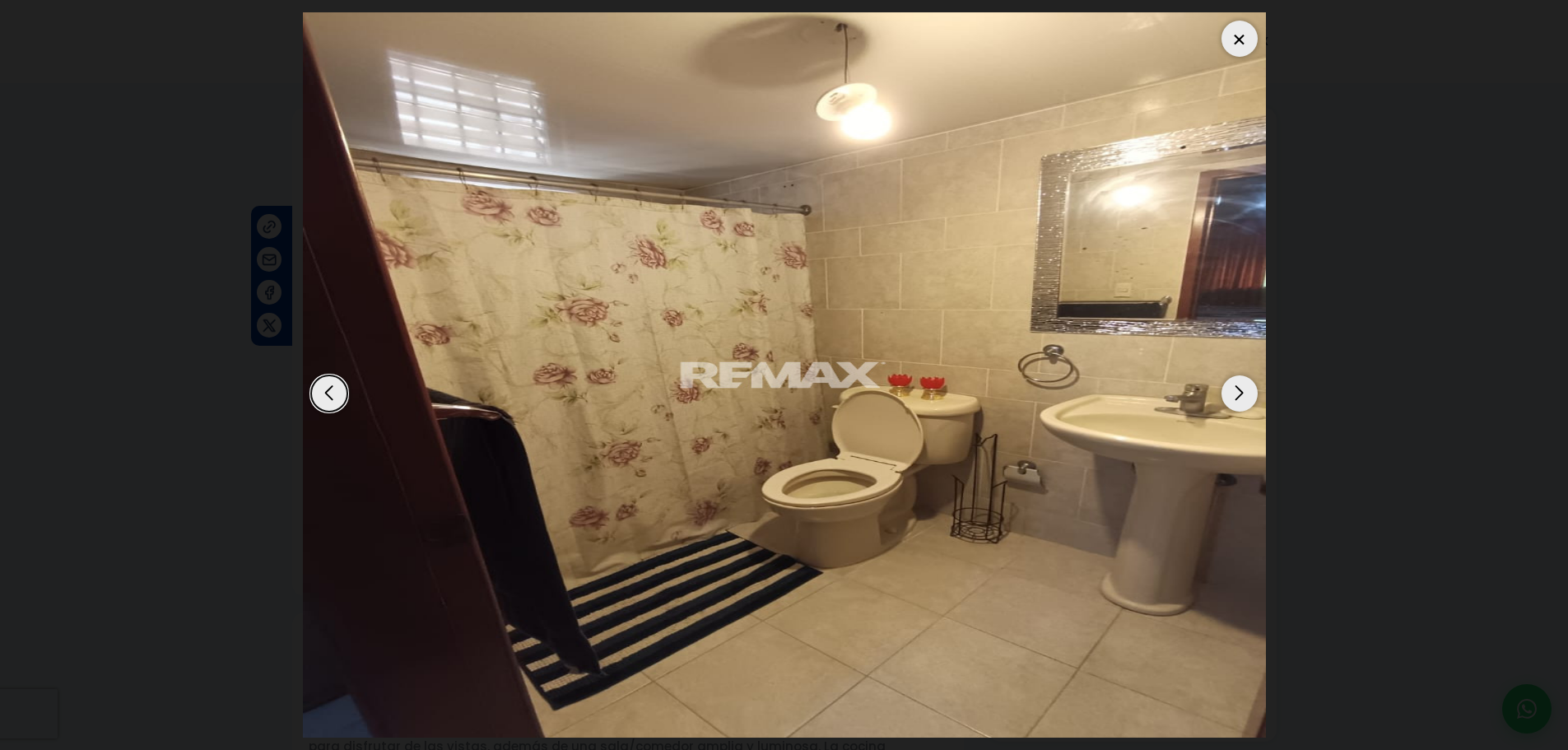
click at [1237, 402] on div "Next slide" at bounding box center [1239, 394] width 37 height 37
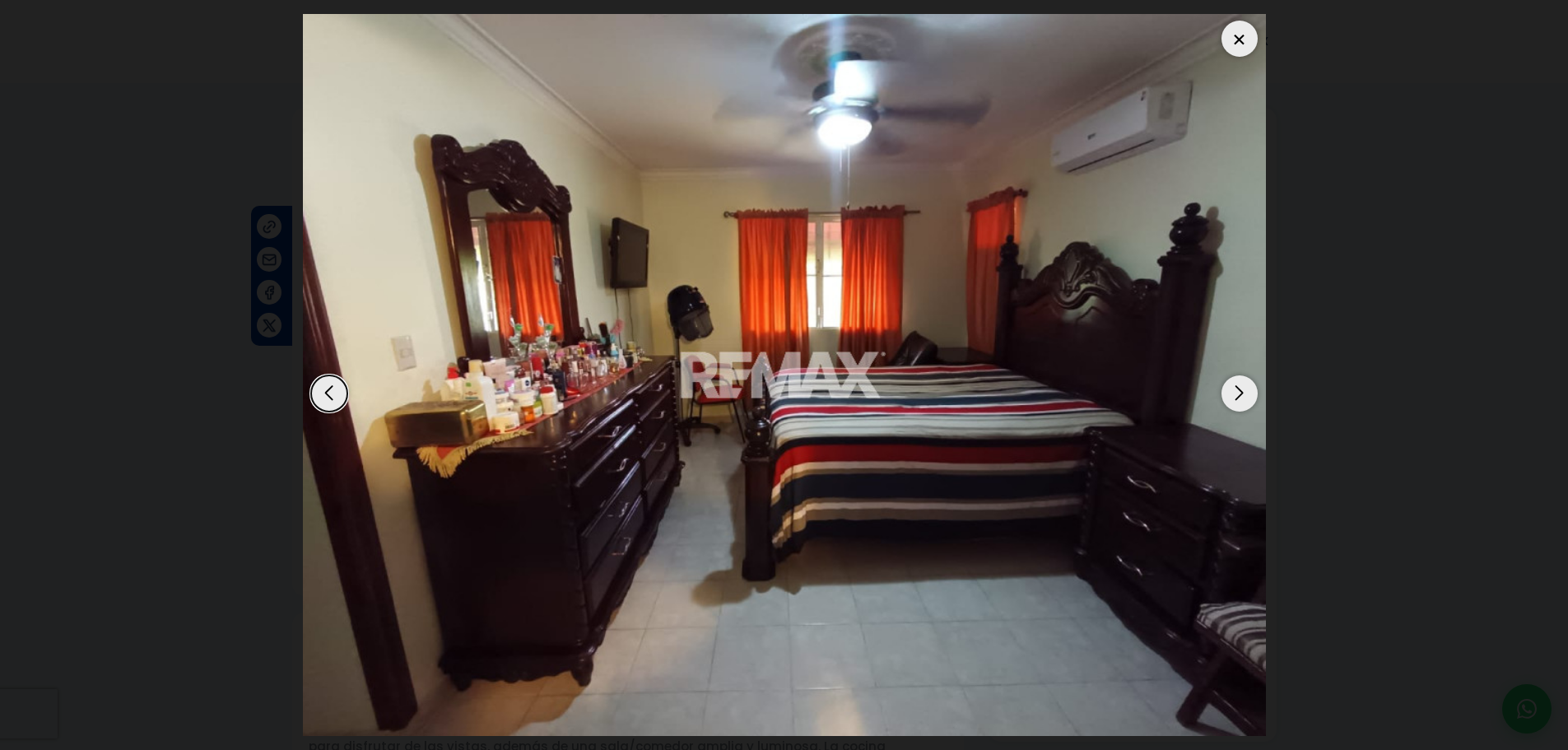
click at [1237, 402] on div "Next slide" at bounding box center [1239, 394] width 37 height 37
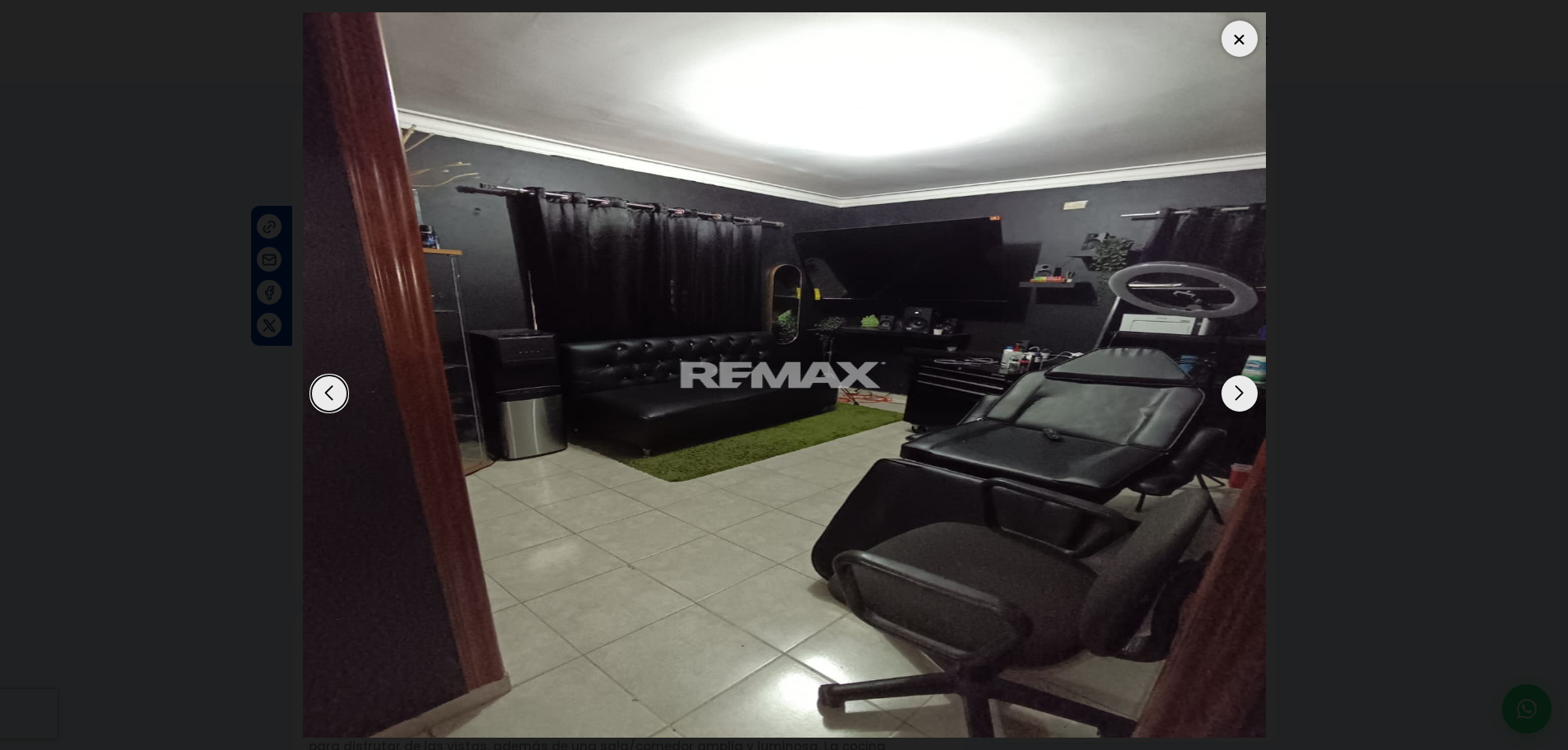
click at [1238, 395] on div "Next slide" at bounding box center [1239, 394] width 37 height 37
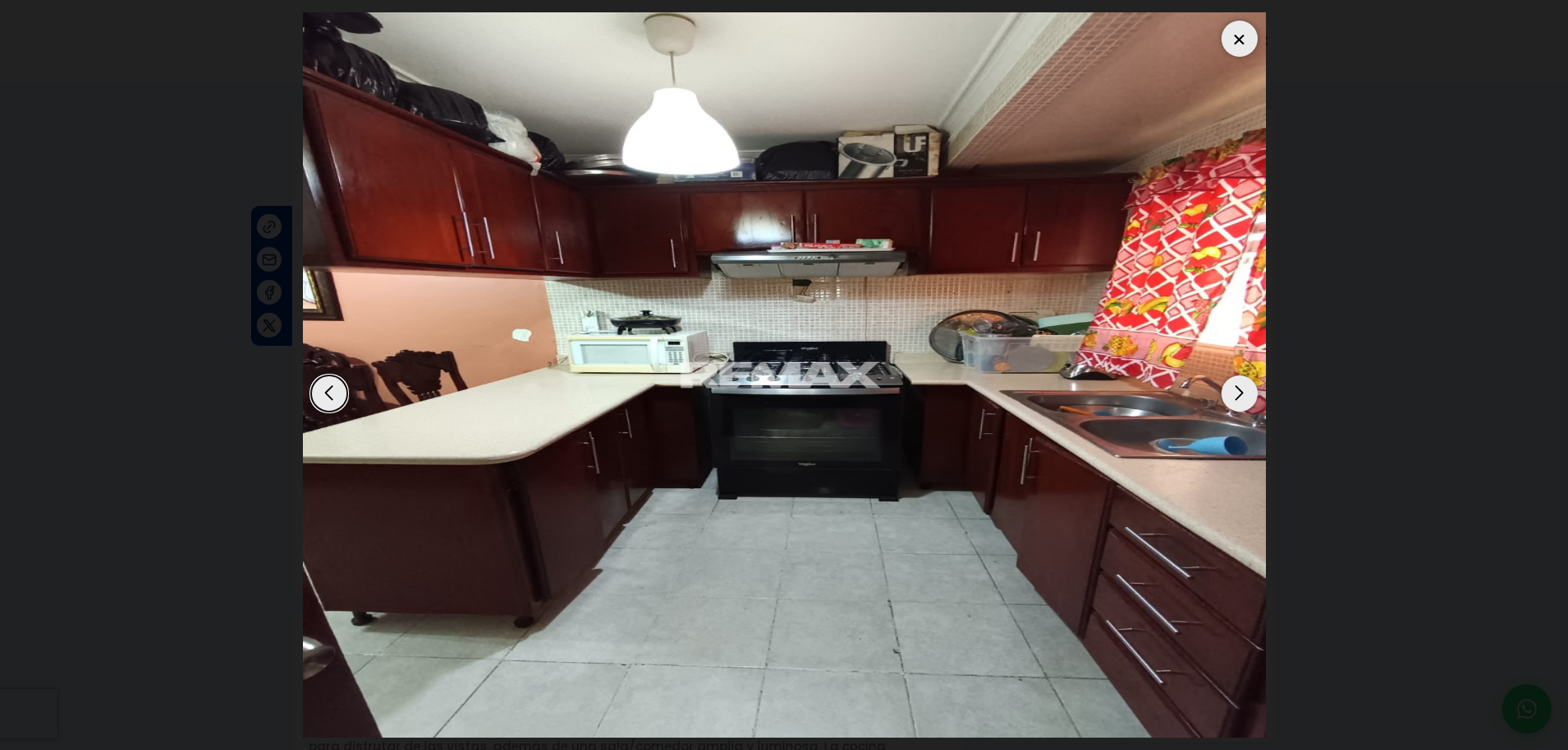
click at [1240, 395] on div "Next slide" at bounding box center [1239, 394] width 37 height 37
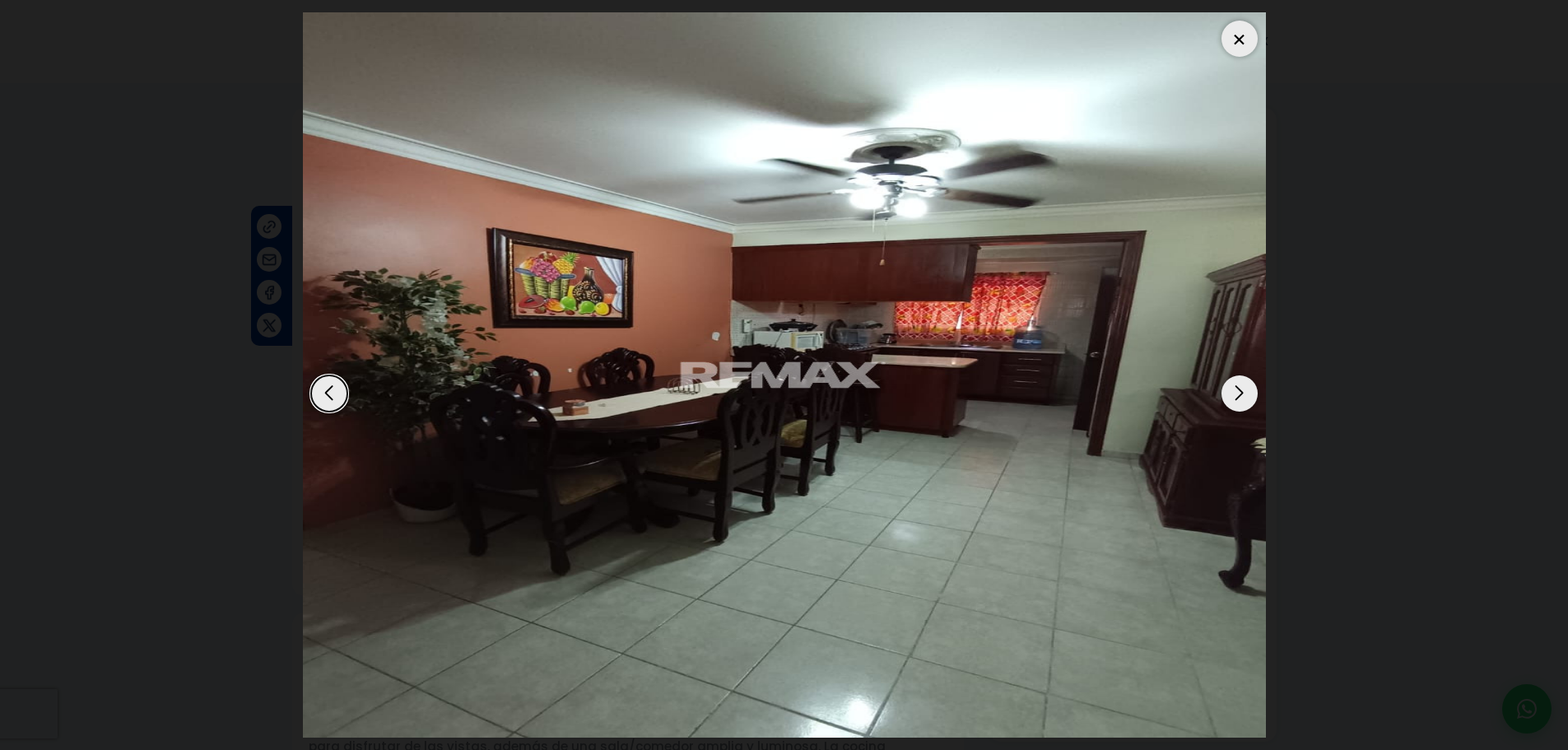
click at [344, 399] on div "Previous slide" at bounding box center [330, 394] width 37 height 37
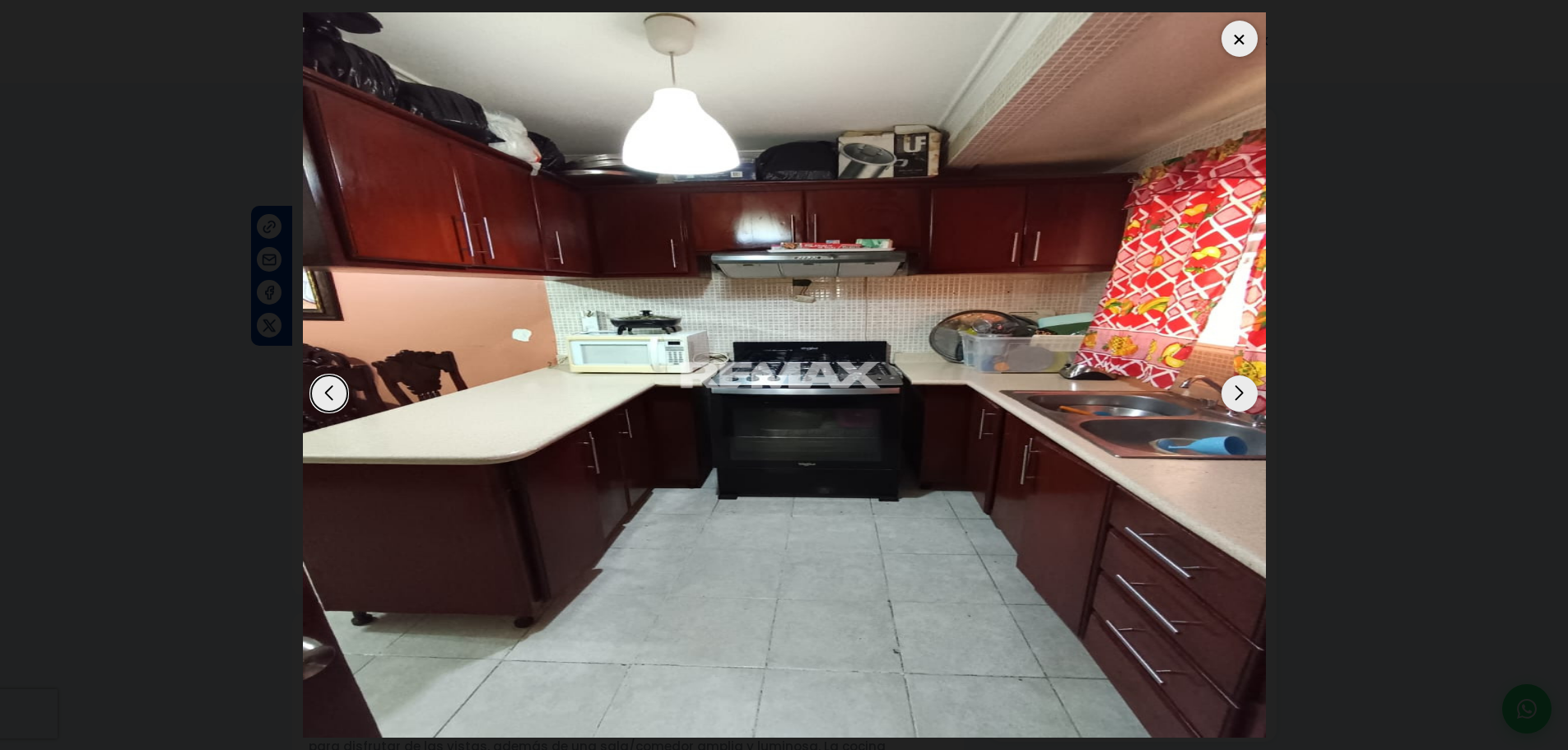
click at [1239, 396] on div "Next slide" at bounding box center [1239, 394] width 37 height 37
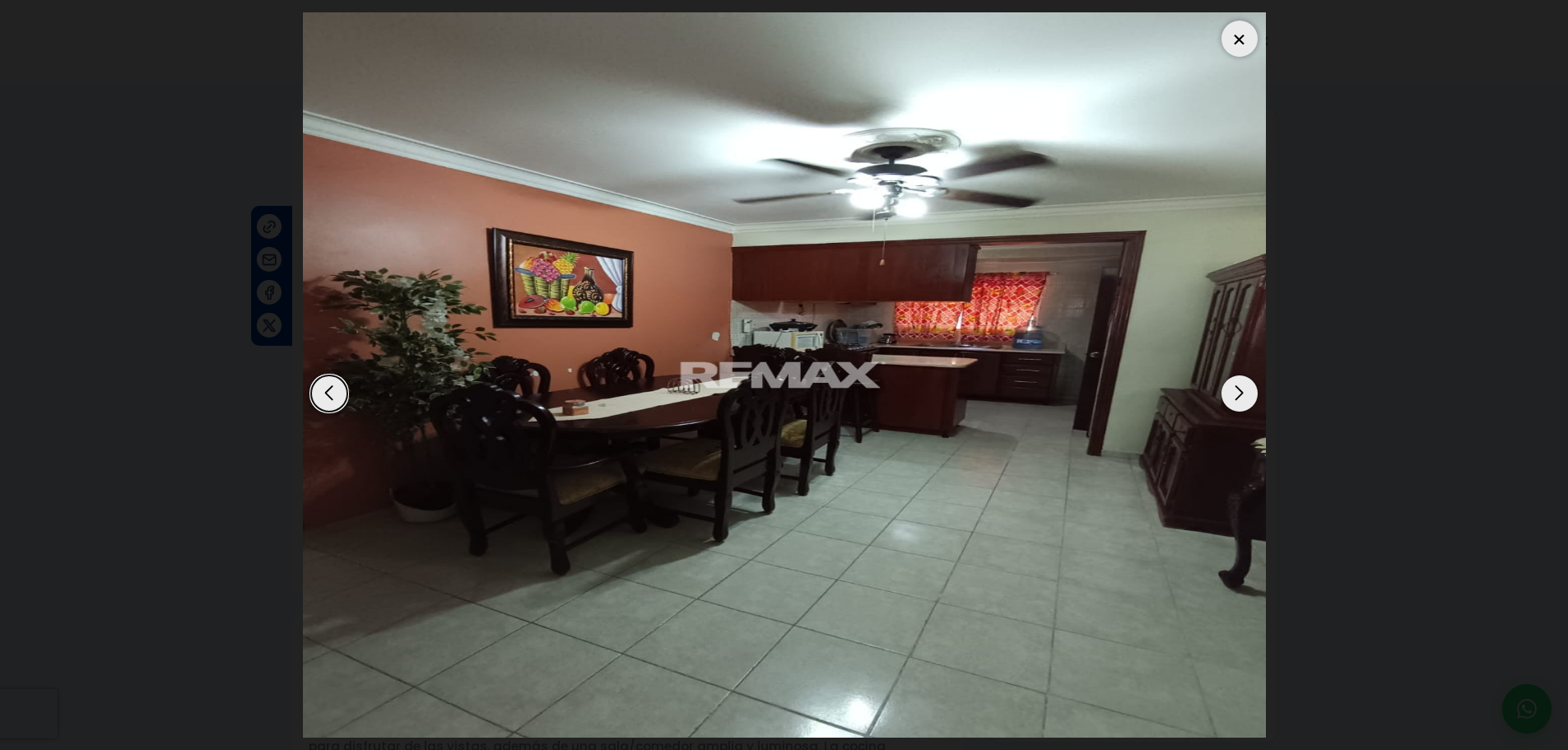
click at [1233, 391] on div "Next slide" at bounding box center [1239, 394] width 37 height 37
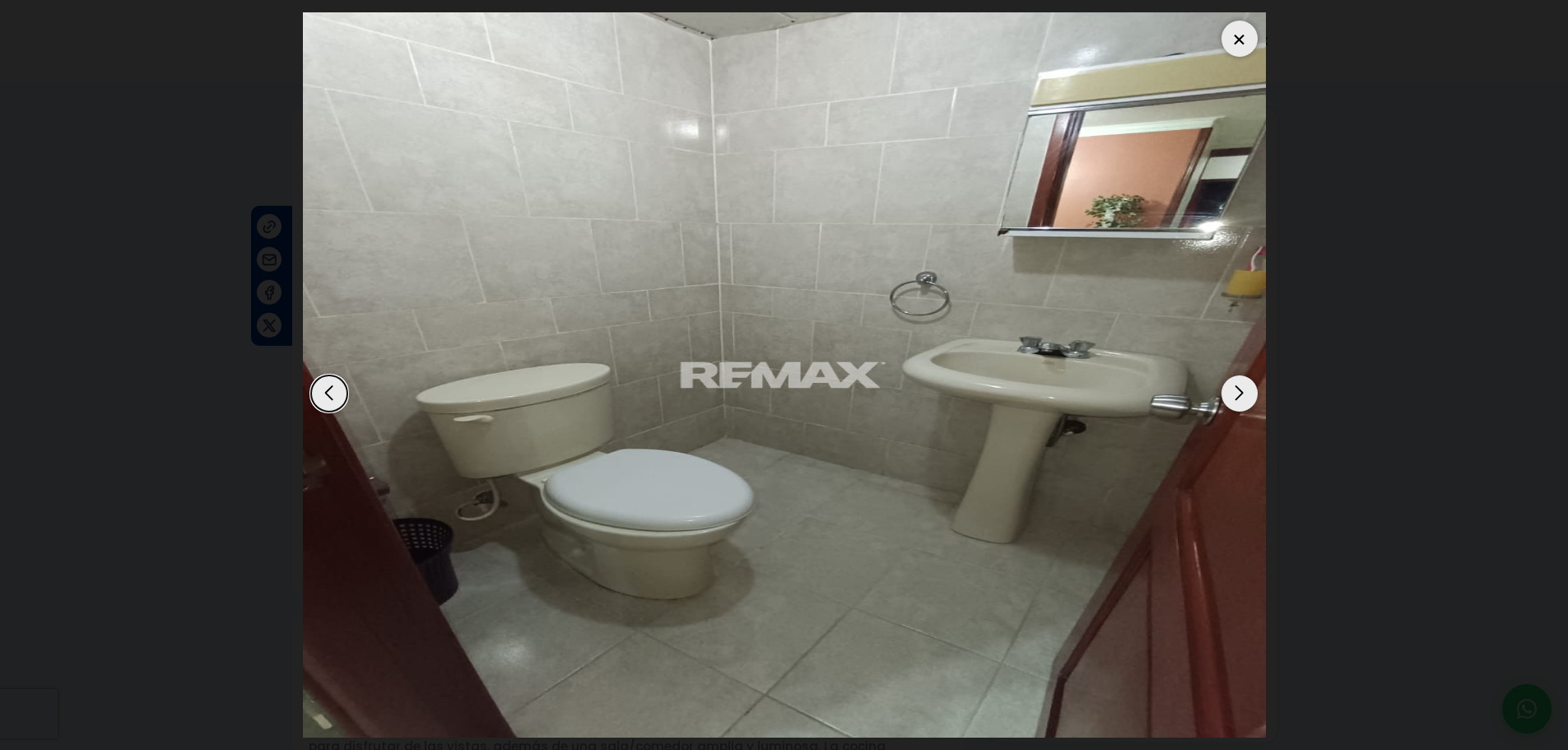
click at [1233, 391] on div "Next slide" at bounding box center [1239, 394] width 37 height 37
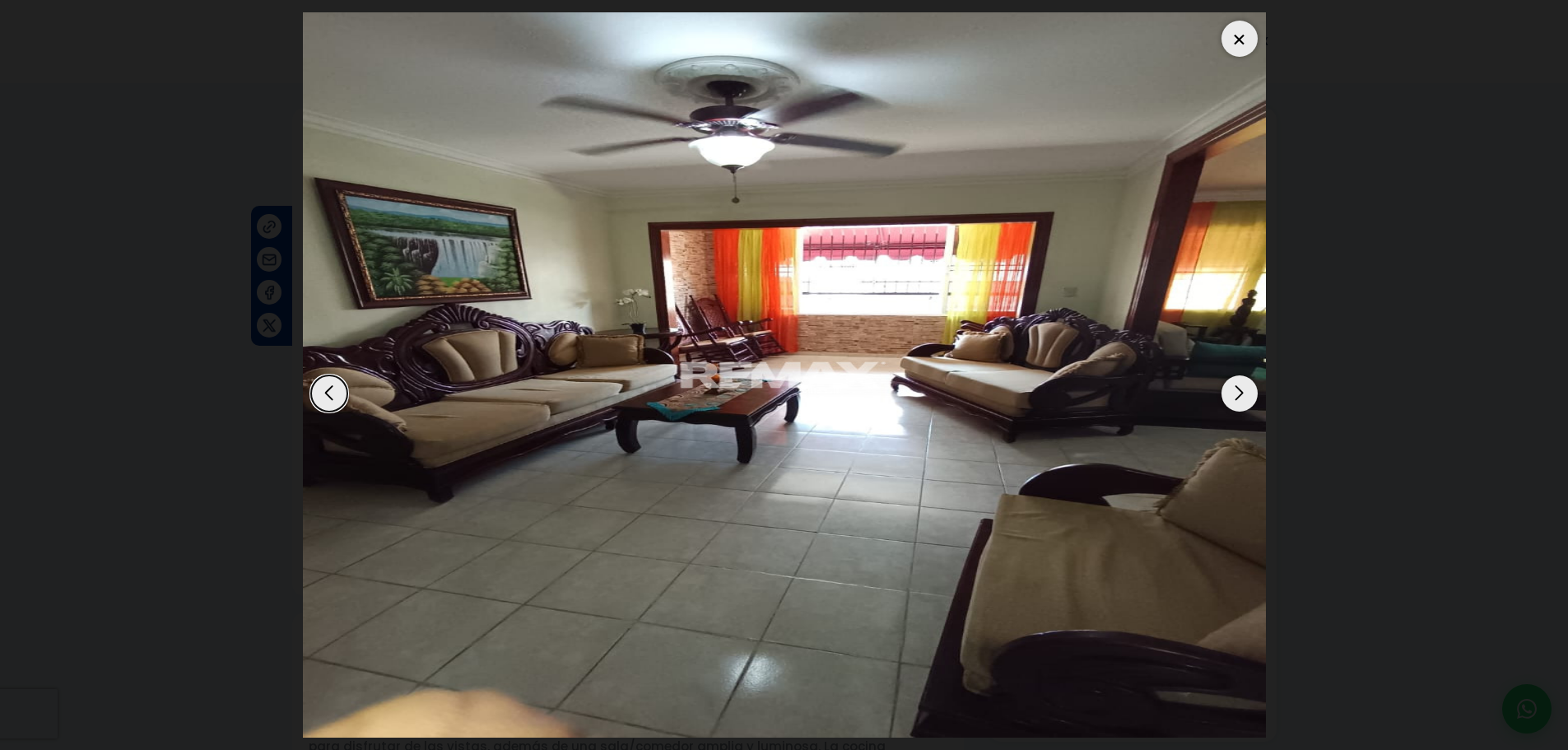
click at [1233, 391] on div "Next slide" at bounding box center [1239, 394] width 37 height 37
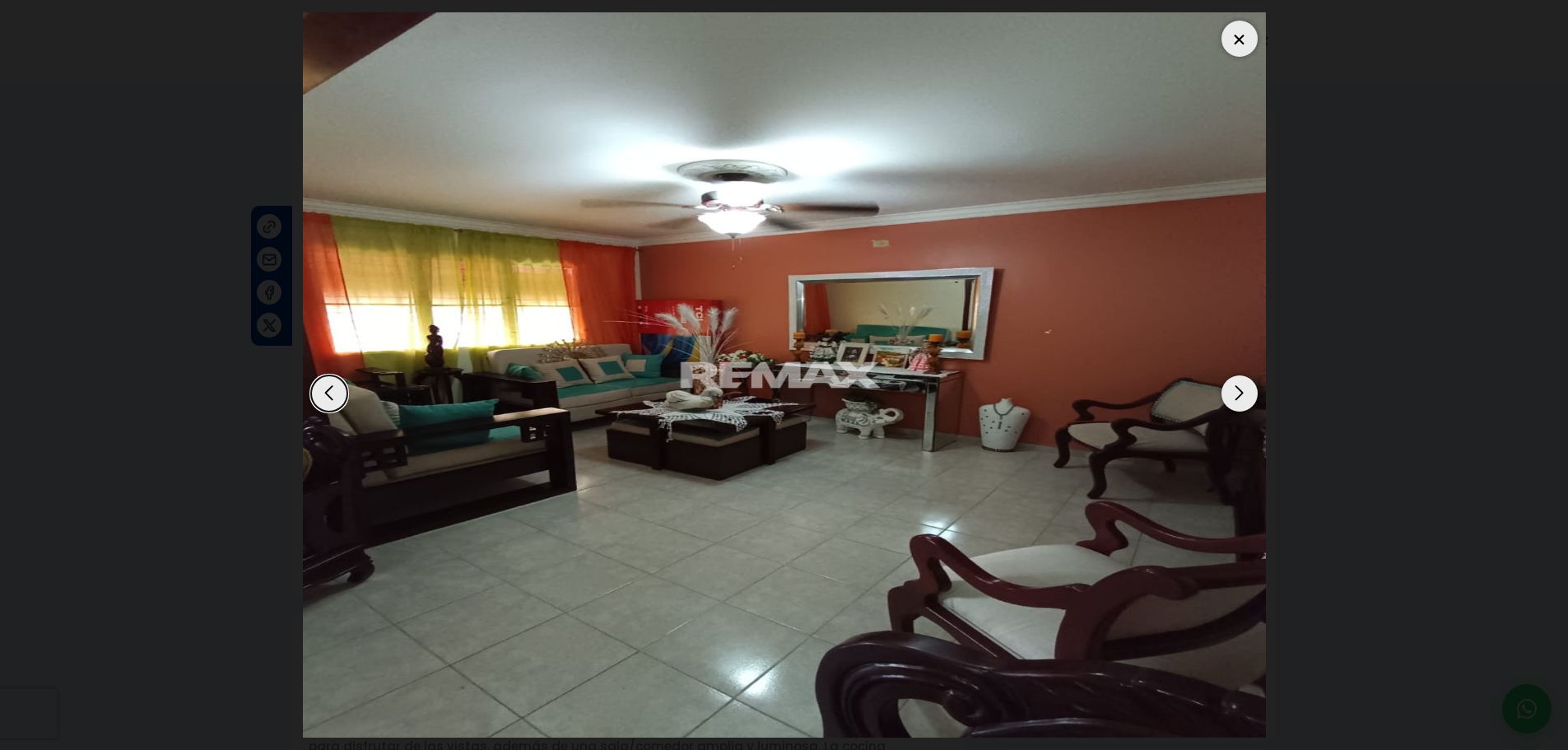
click at [1233, 36] on div at bounding box center [1239, 39] width 37 height 37
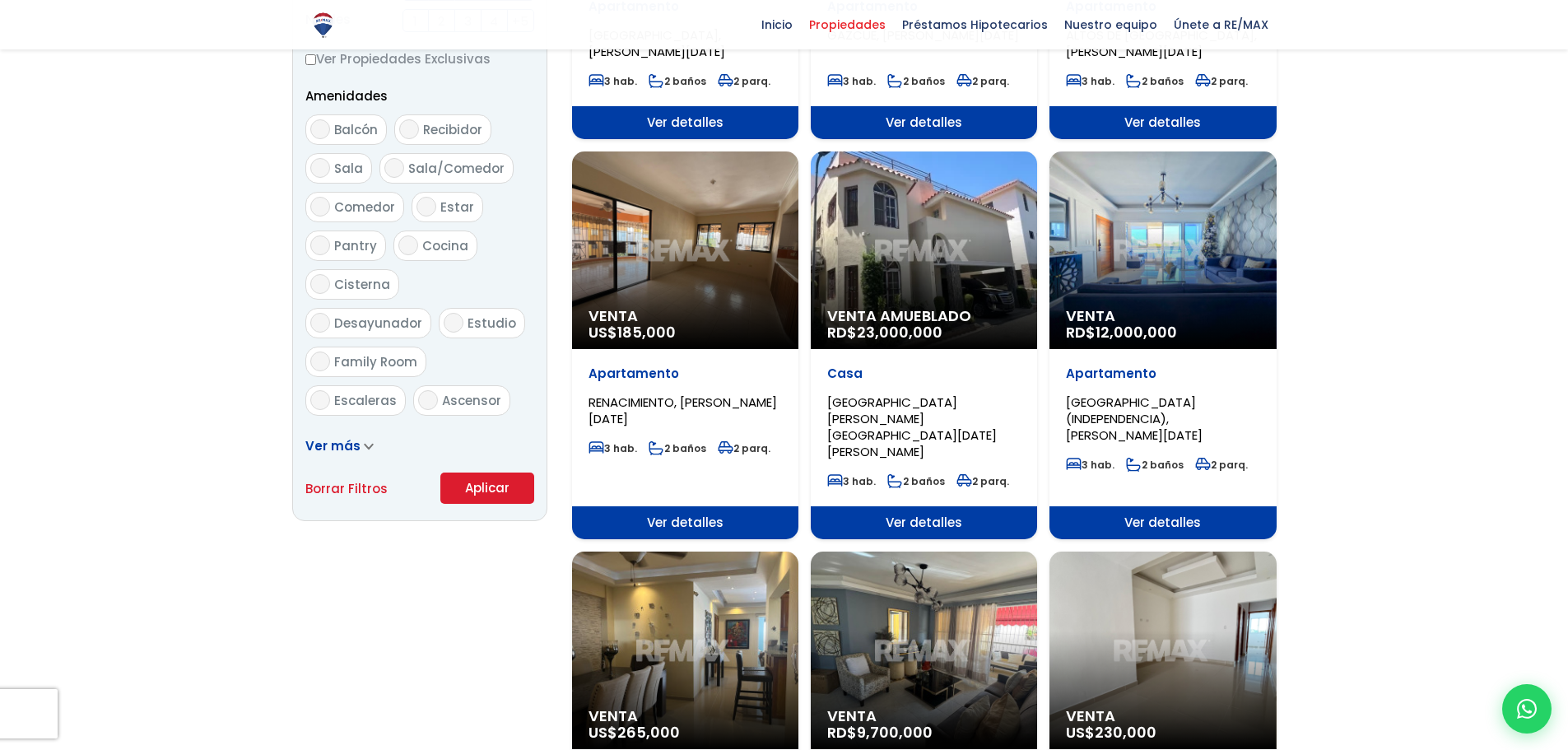
scroll to position [823, 0]
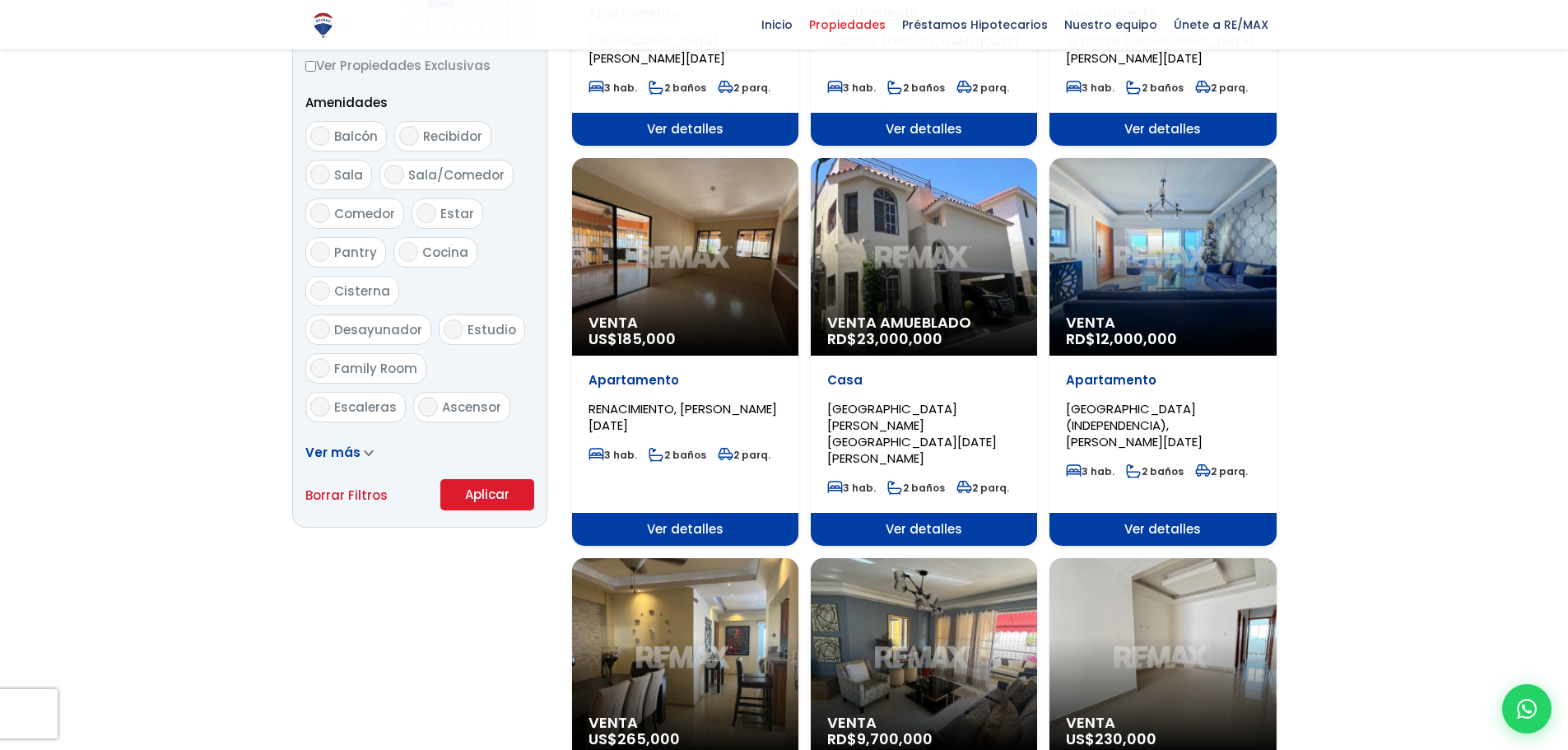
click at [1182, 272] on div "Venta RD$ 12,000,000" at bounding box center [1163, 256] width 226 height 197
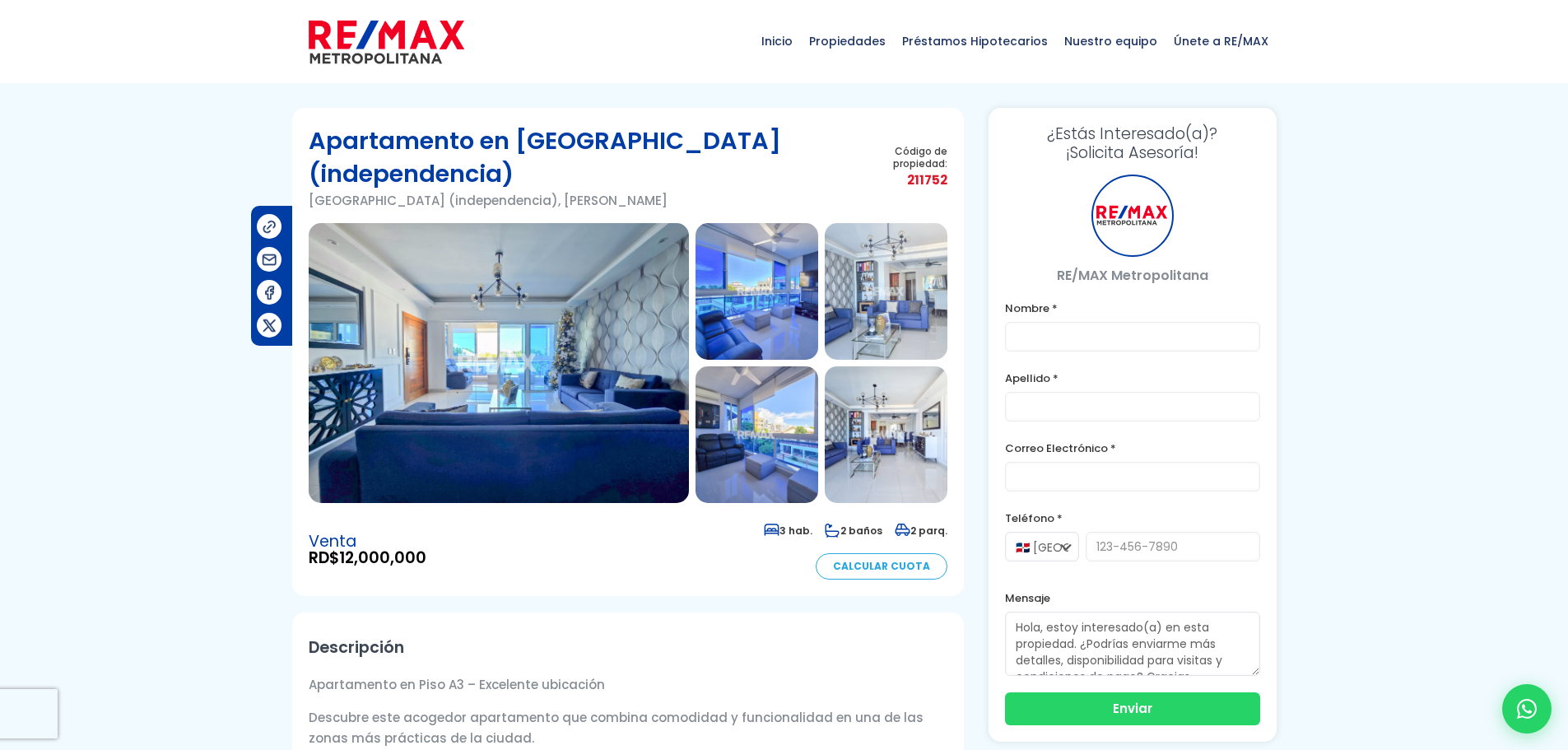
click at [581, 406] on img at bounding box center [499, 363] width 380 height 280
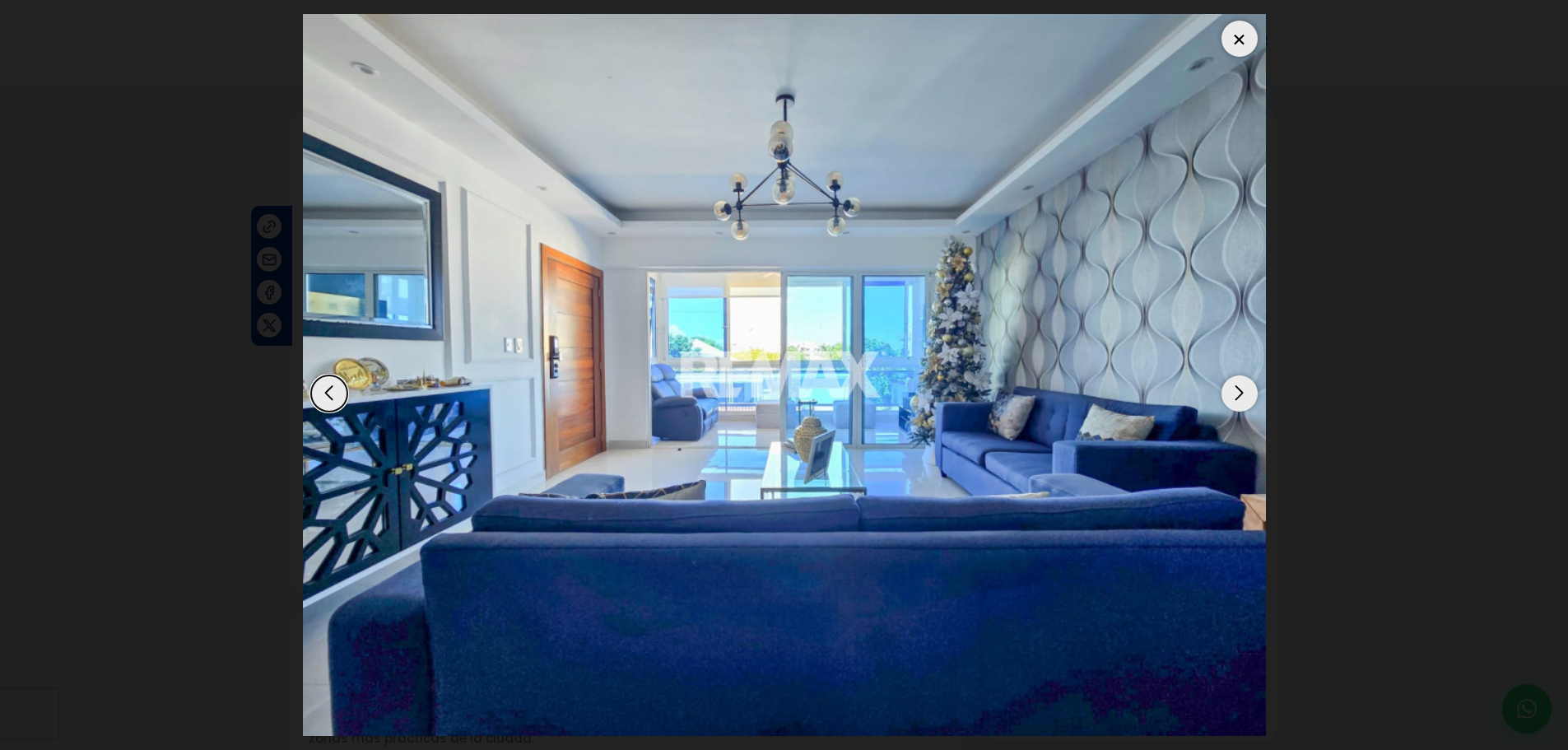
click at [1244, 397] on div "Next slide" at bounding box center [1239, 394] width 37 height 37
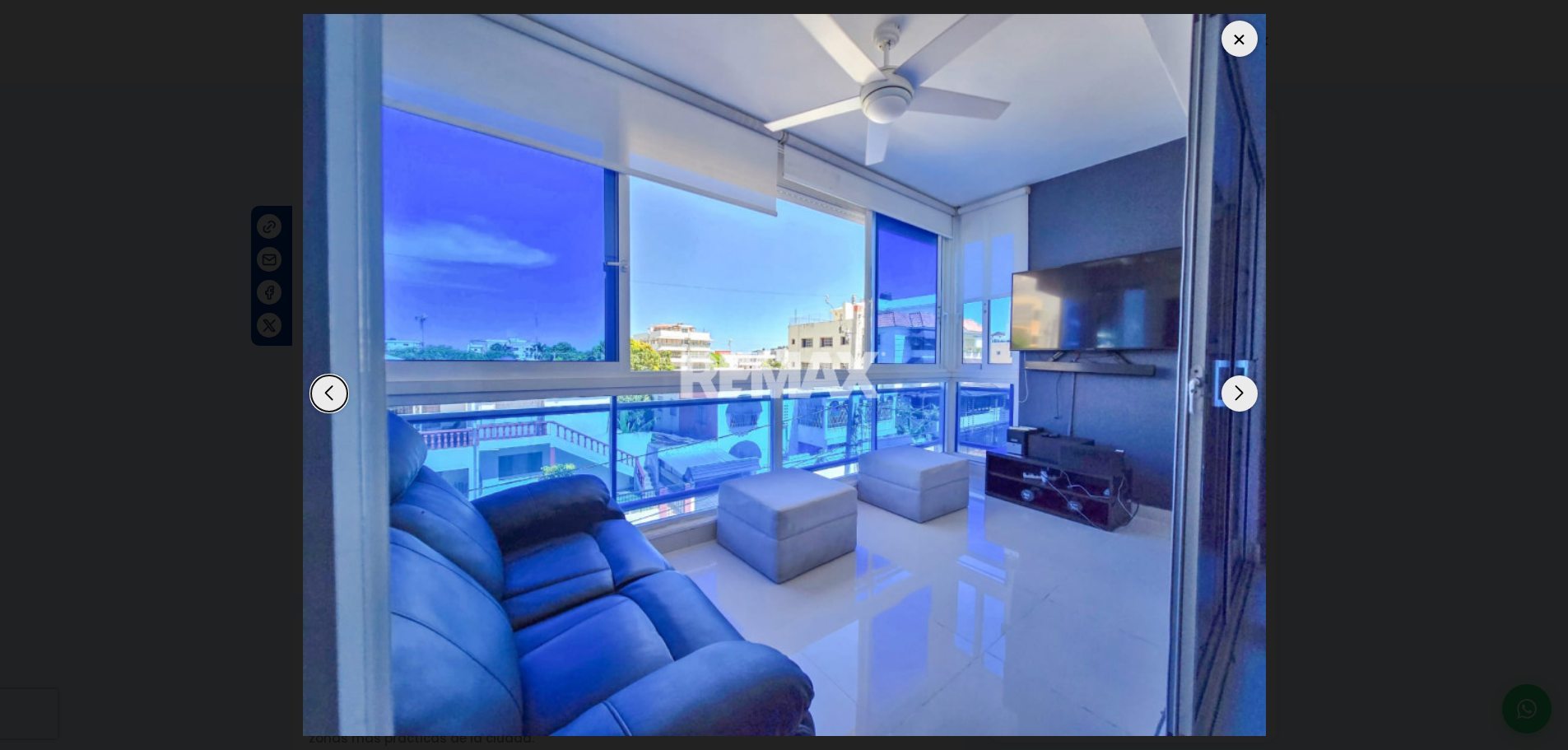
click at [1250, 393] on div "Next slide" at bounding box center [1239, 394] width 37 height 37
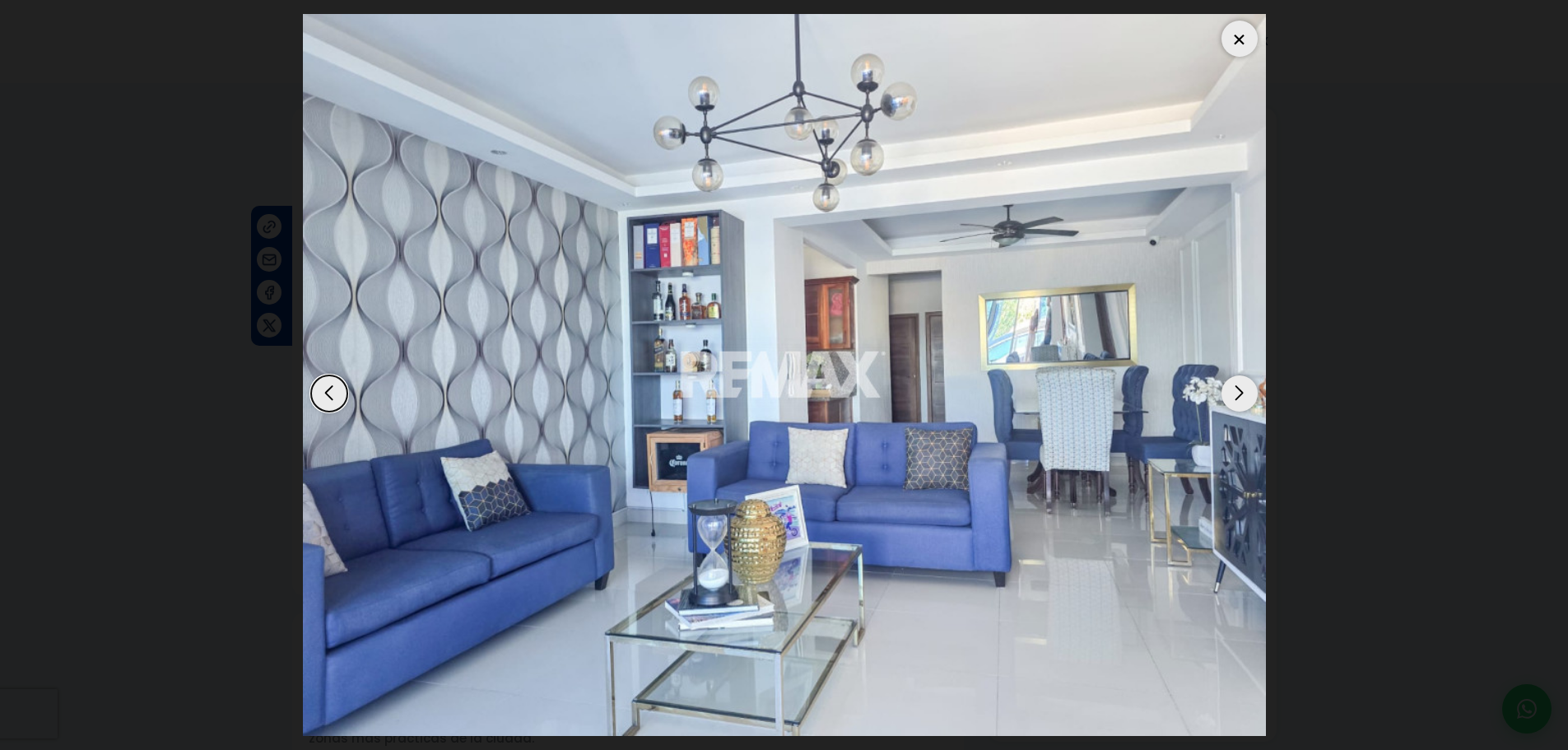
click at [1225, 402] on div "Next slide" at bounding box center [1239, 394] width 37 height 37
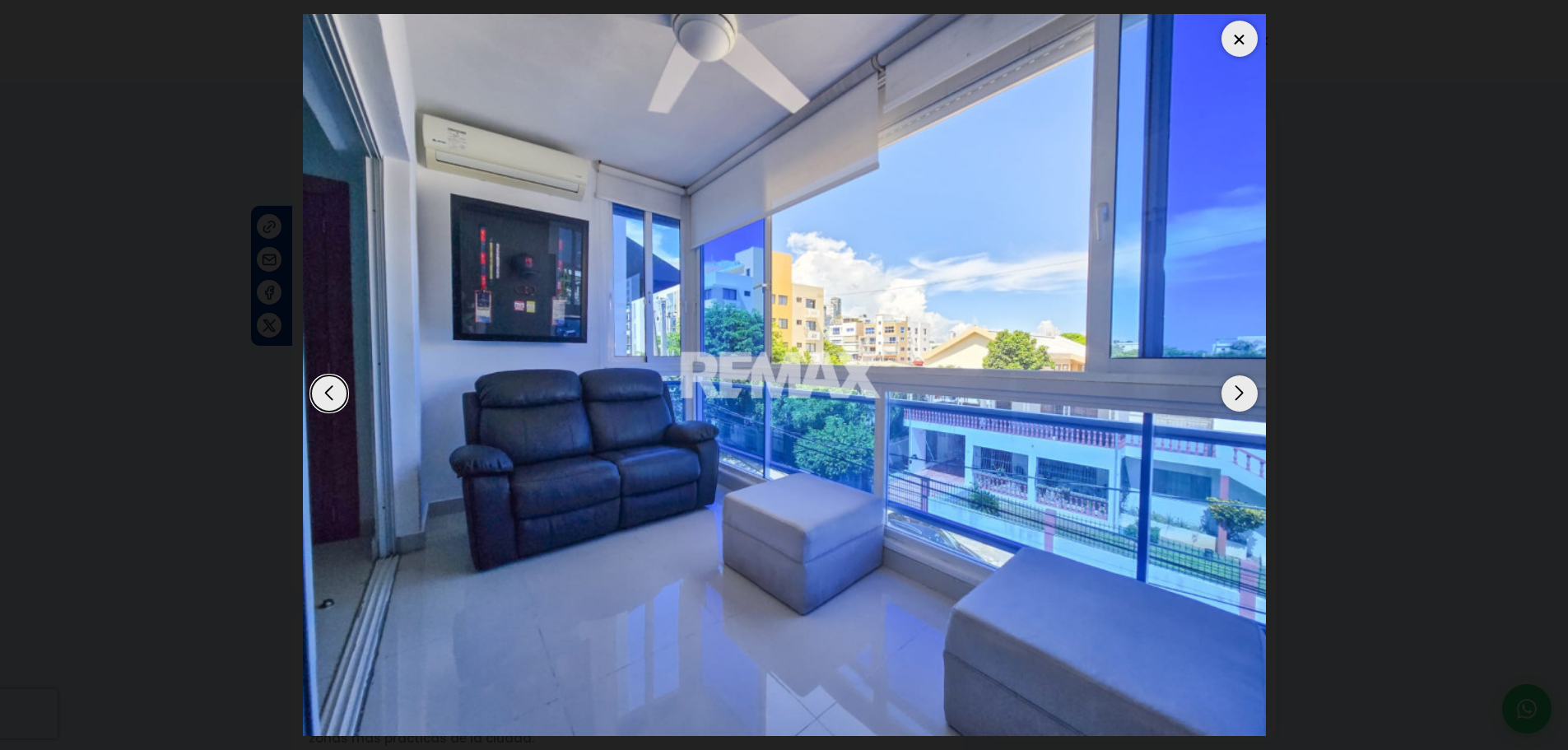
click at [1240, 408] on div "Next slide" at bounding box center [1239, 394] width 37 height 37
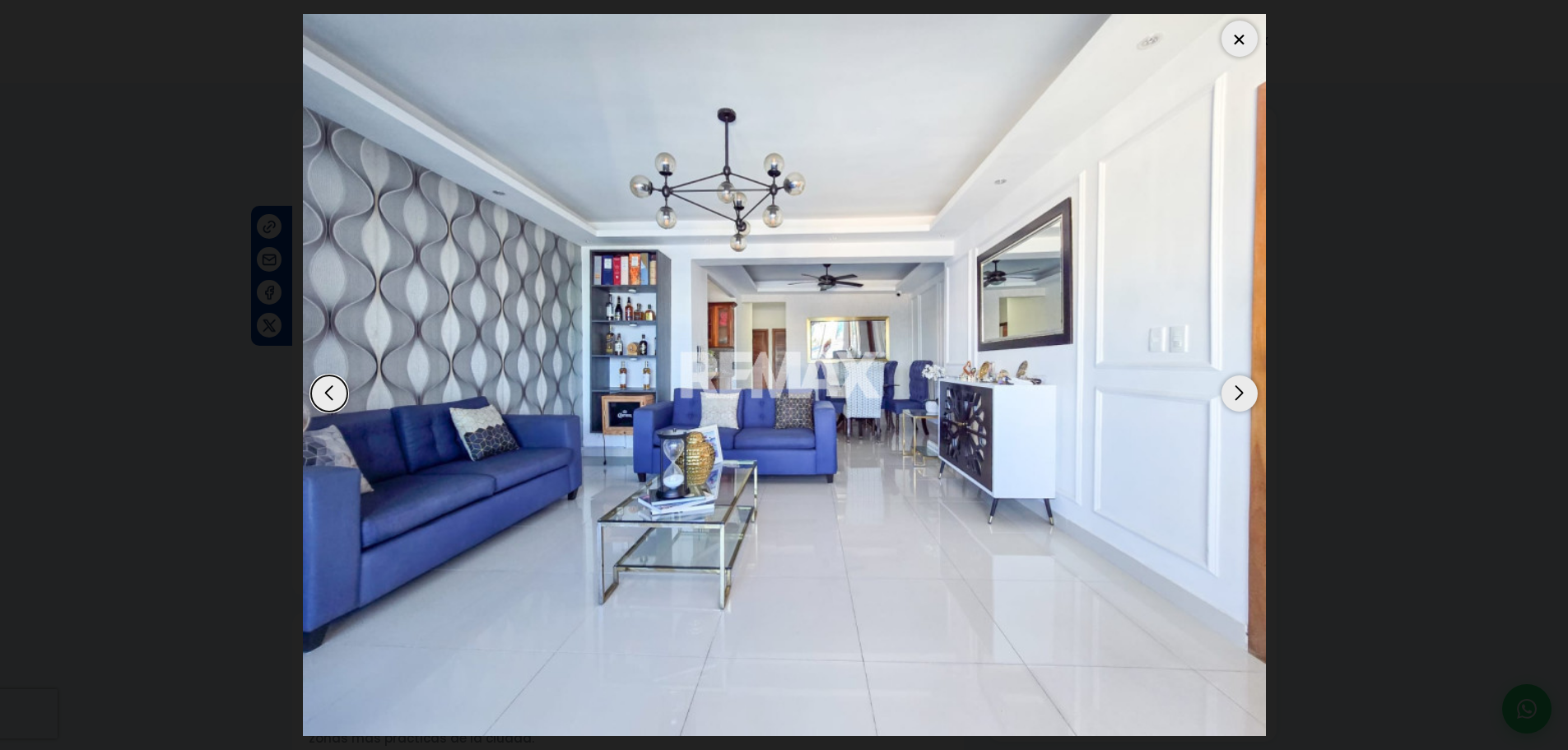
click at [1240, 408] on div "Next slide" at bounding box center [1239, 394] width 37 height 37
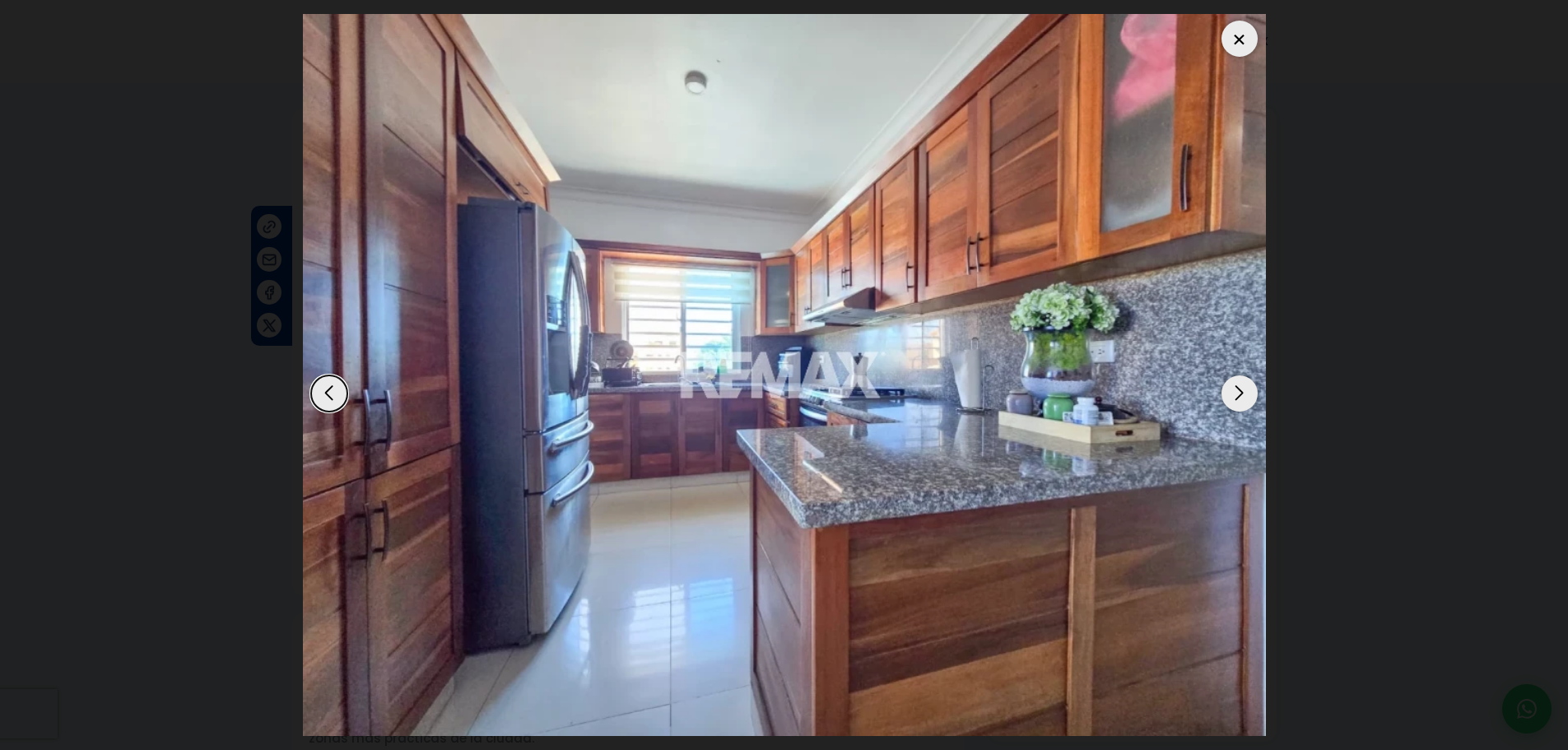
click at [1240, 408] on div "Next slide" at bounding box center [1239, 394] width 37 height 37
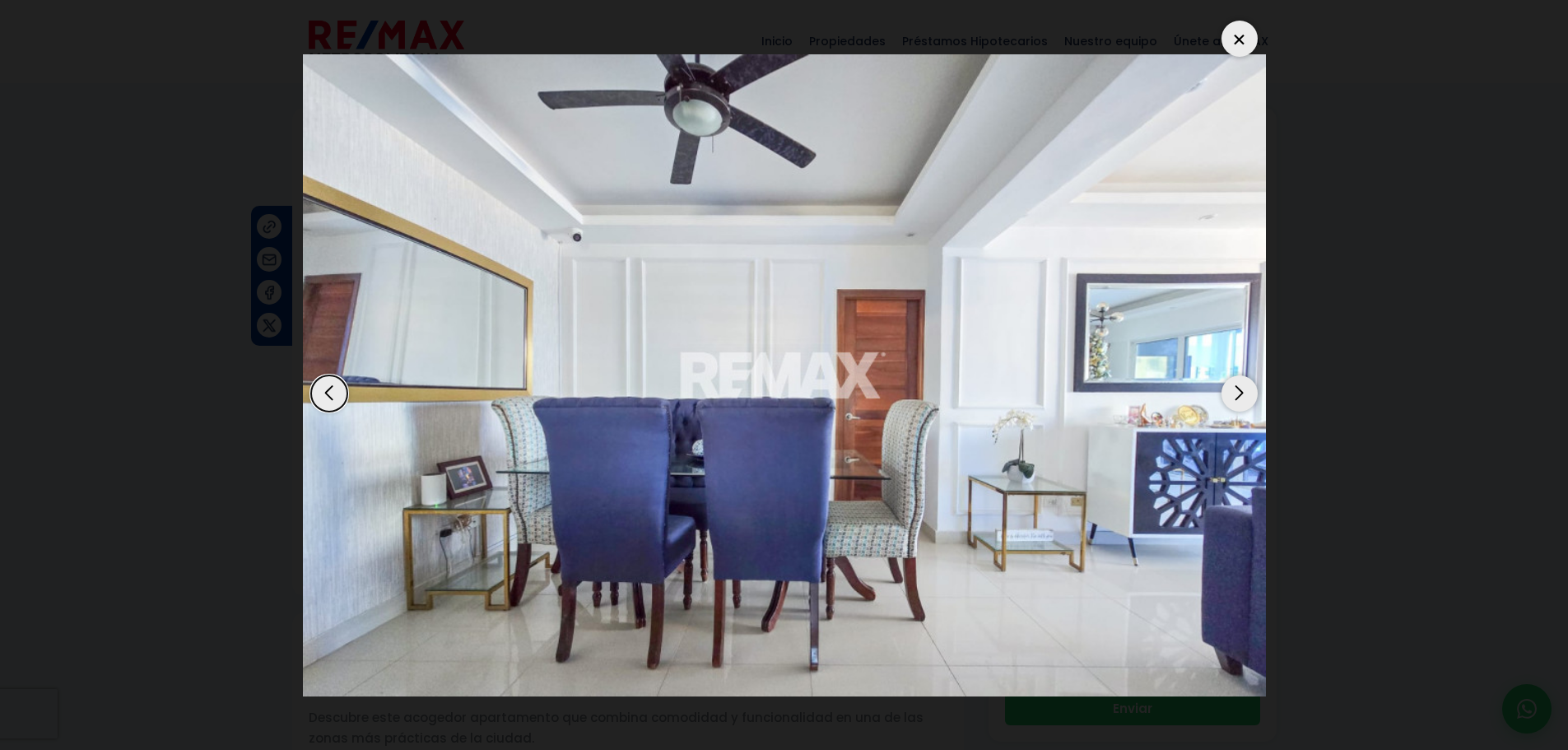
click at [1240, 408] on div "Next slide" at bounding box center [1239, 394] width 37 height 37
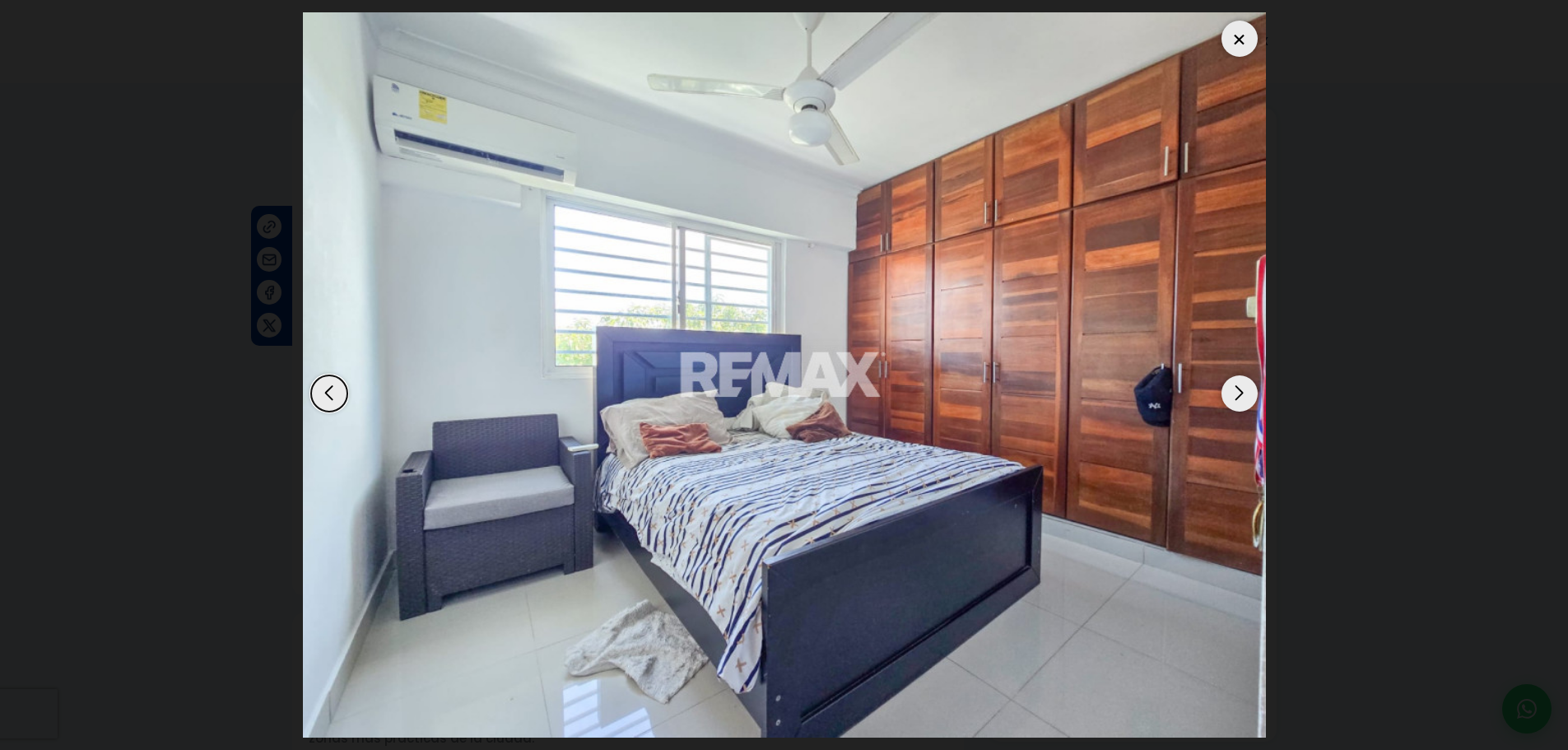
click at [1228, 397] on div "Next slide" at bounding box center [1239, 394] width 37 height 37
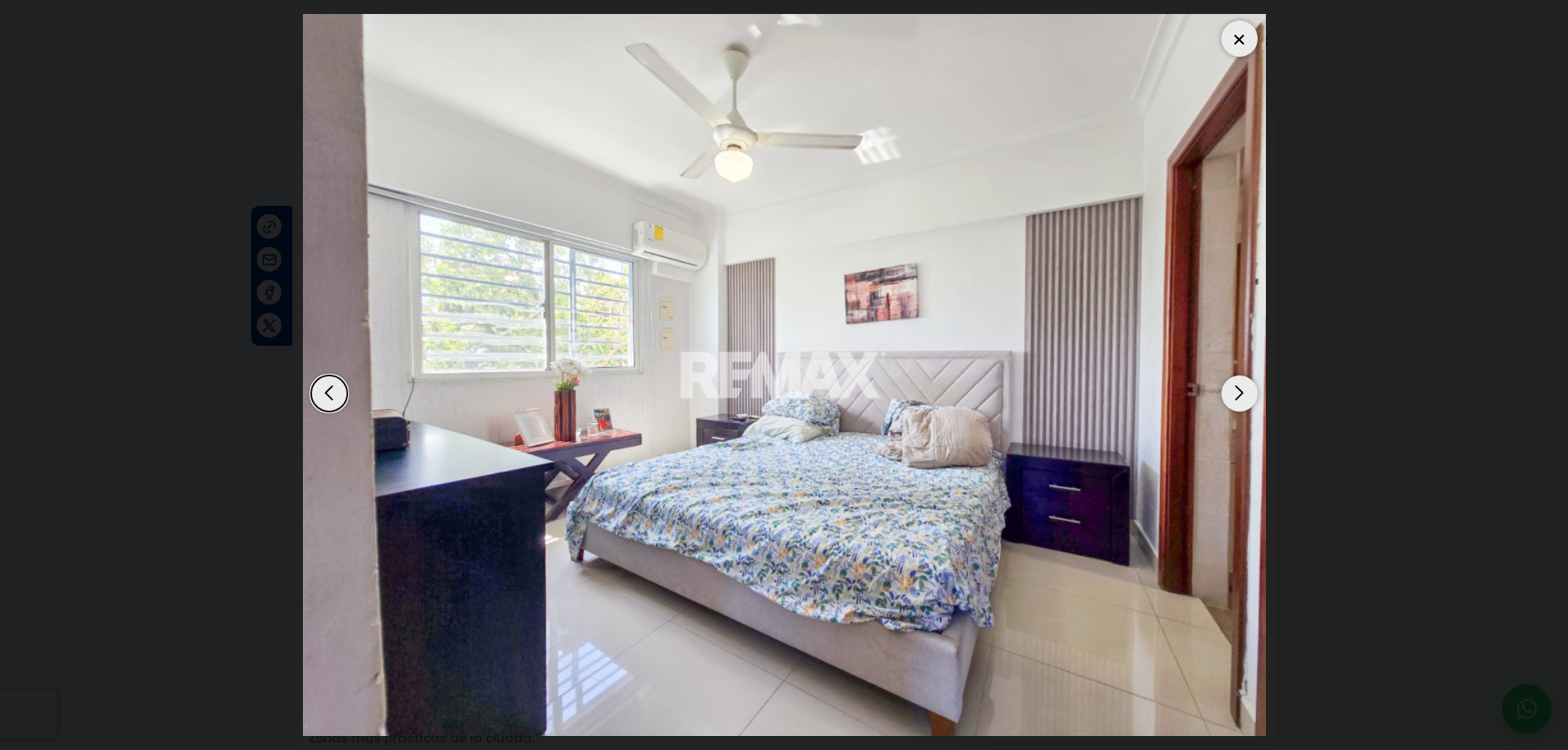
click at [1242, 400] on div "Next slide" at bounding box center [1239, 394] width 37 height 37
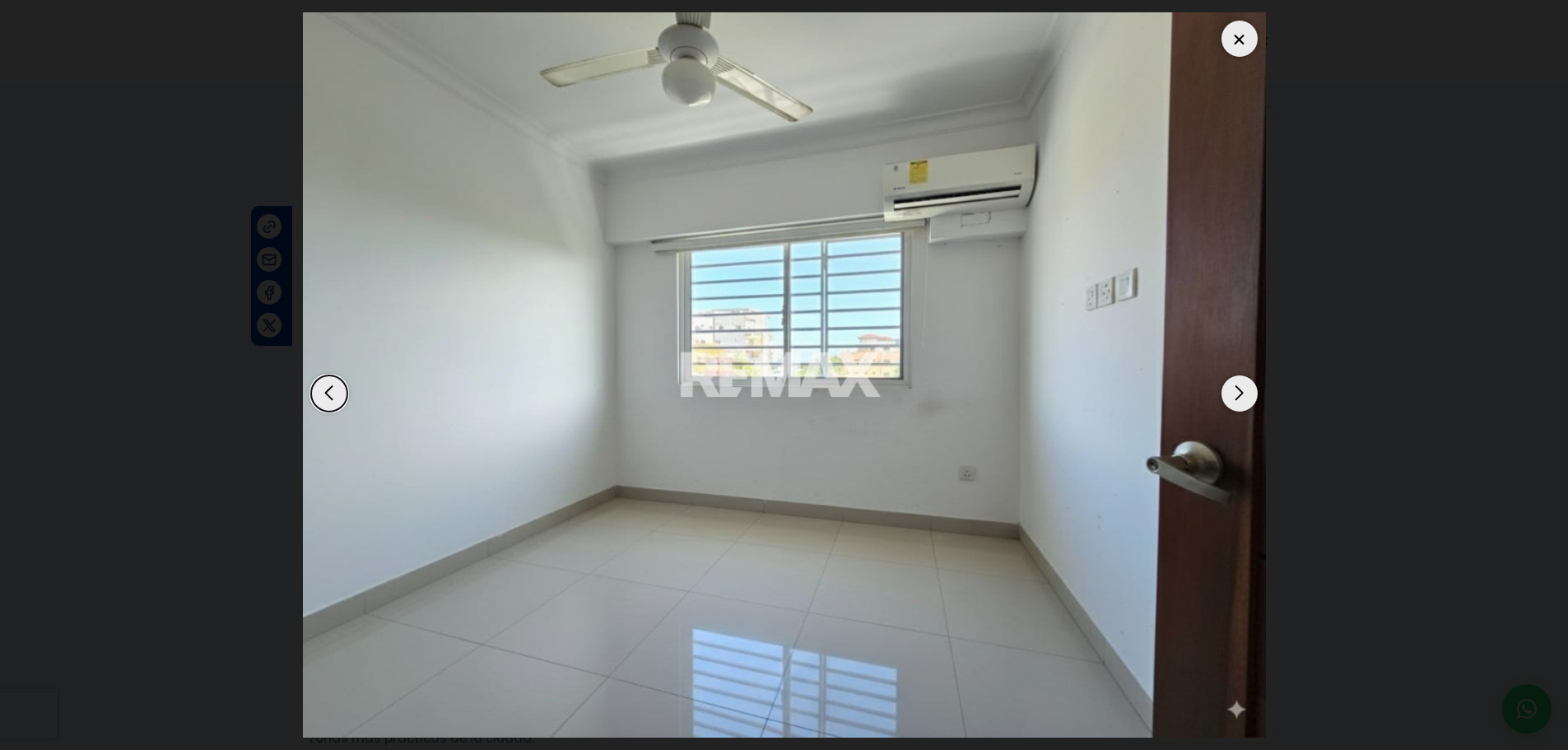
click at [1243, 399] on div "Next slide" at bounding box center [1239, 394] width 37 height 37
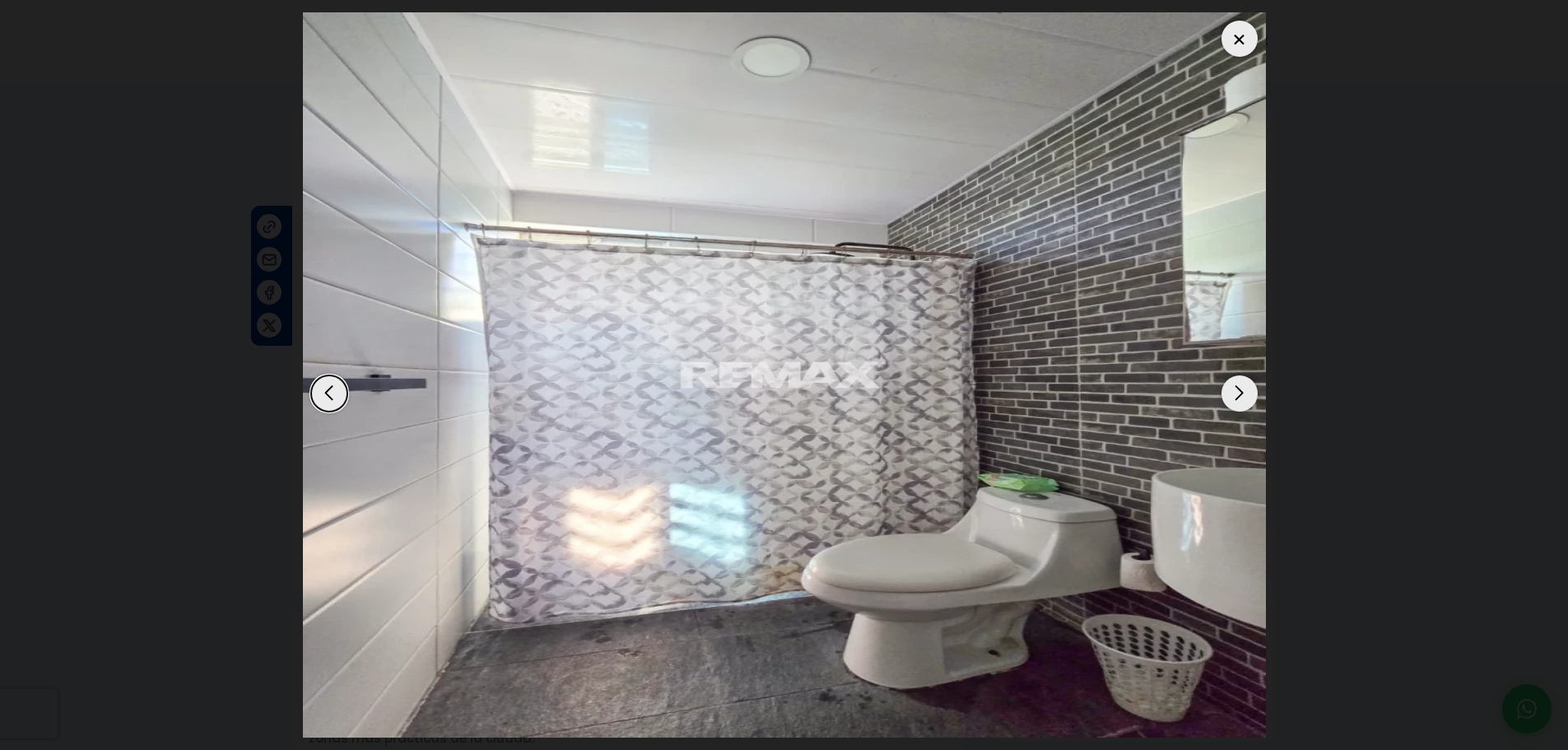
click at [1246, 399] on div "Next slide" at bounding box center [1239, 394] width 37 height 37
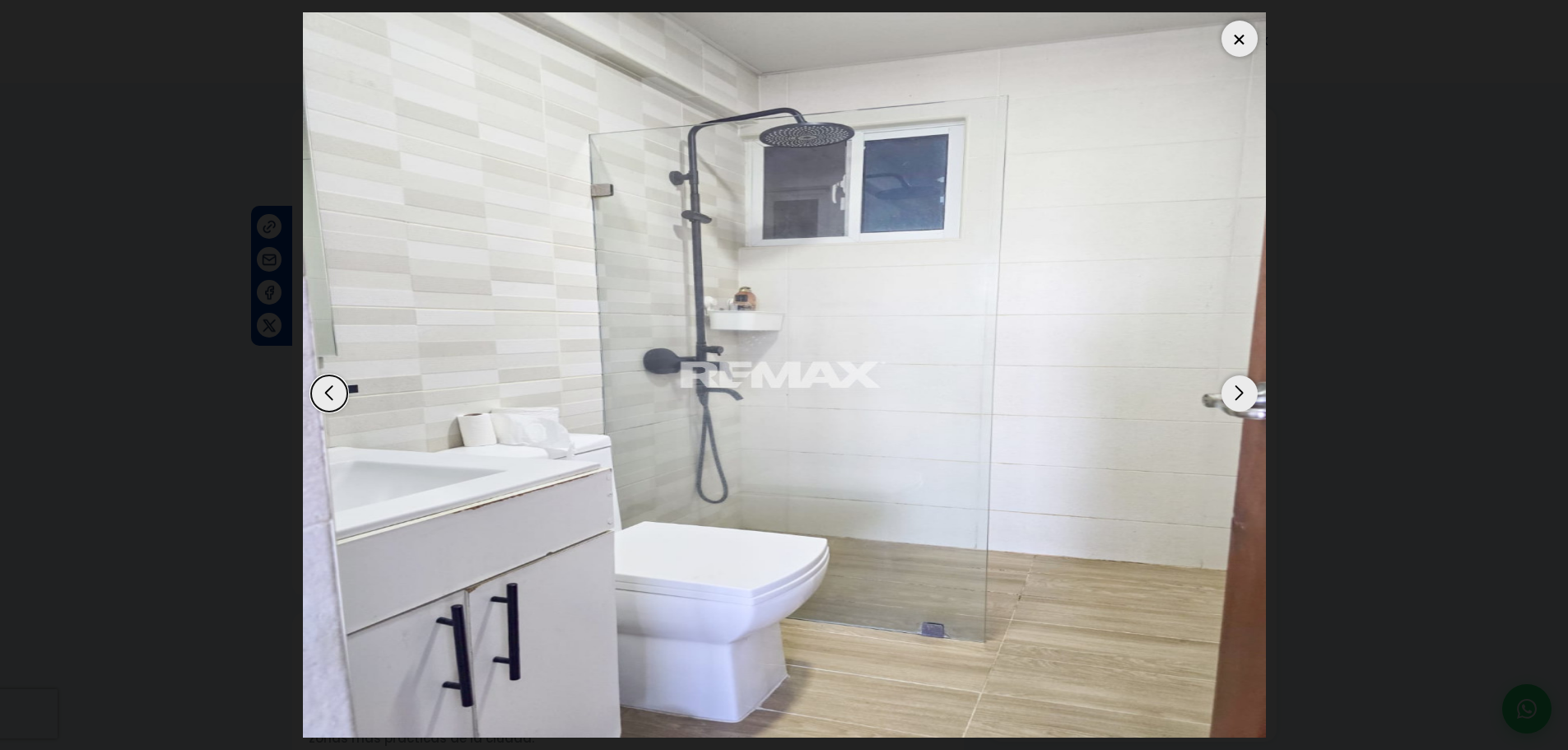
click at [1238, 398] on div "Next slide" at bounding box center [1239, 394] width 37 height 37
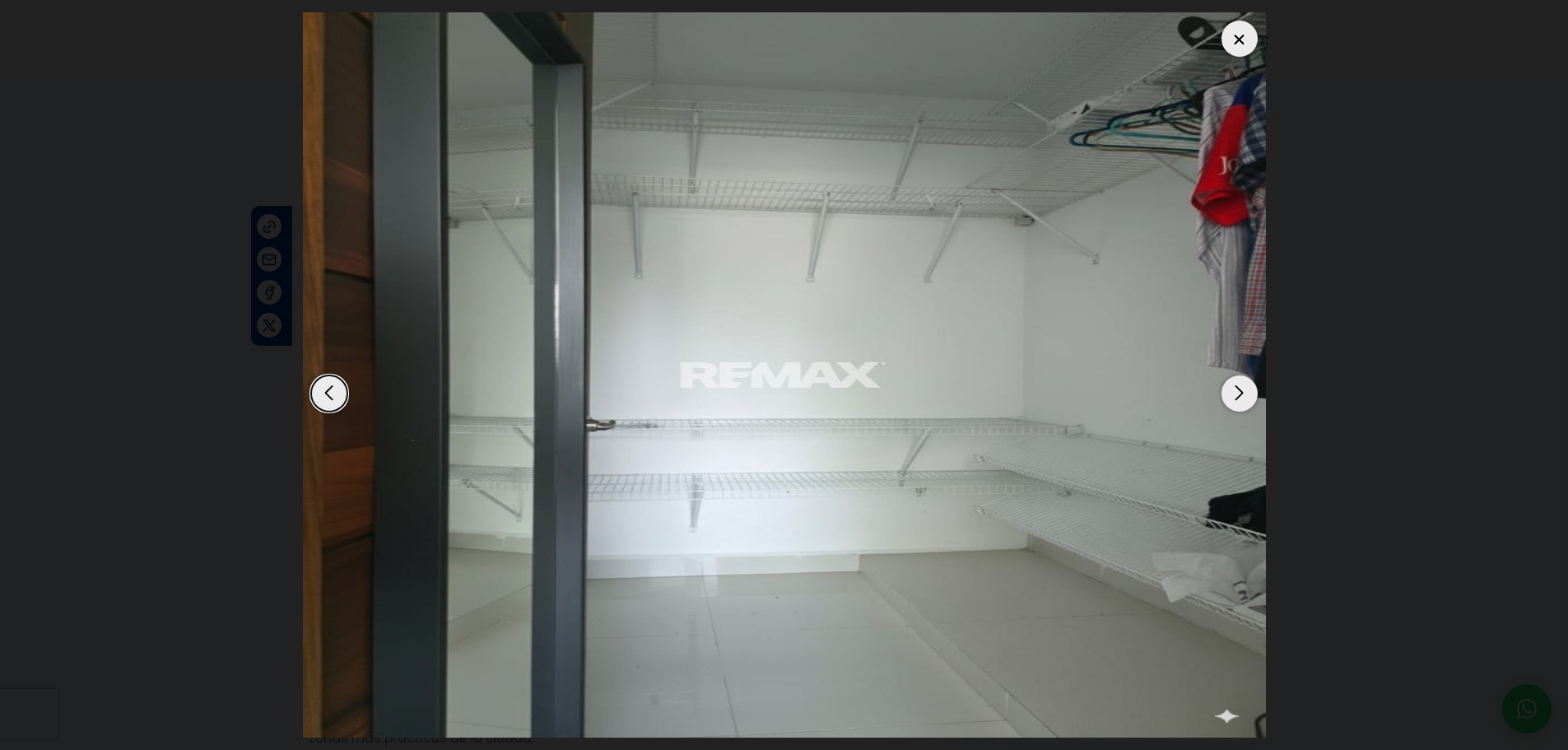
click at [1234, 400] on div "Next slide" at bounding box center [1239, 394] width 37 height 37
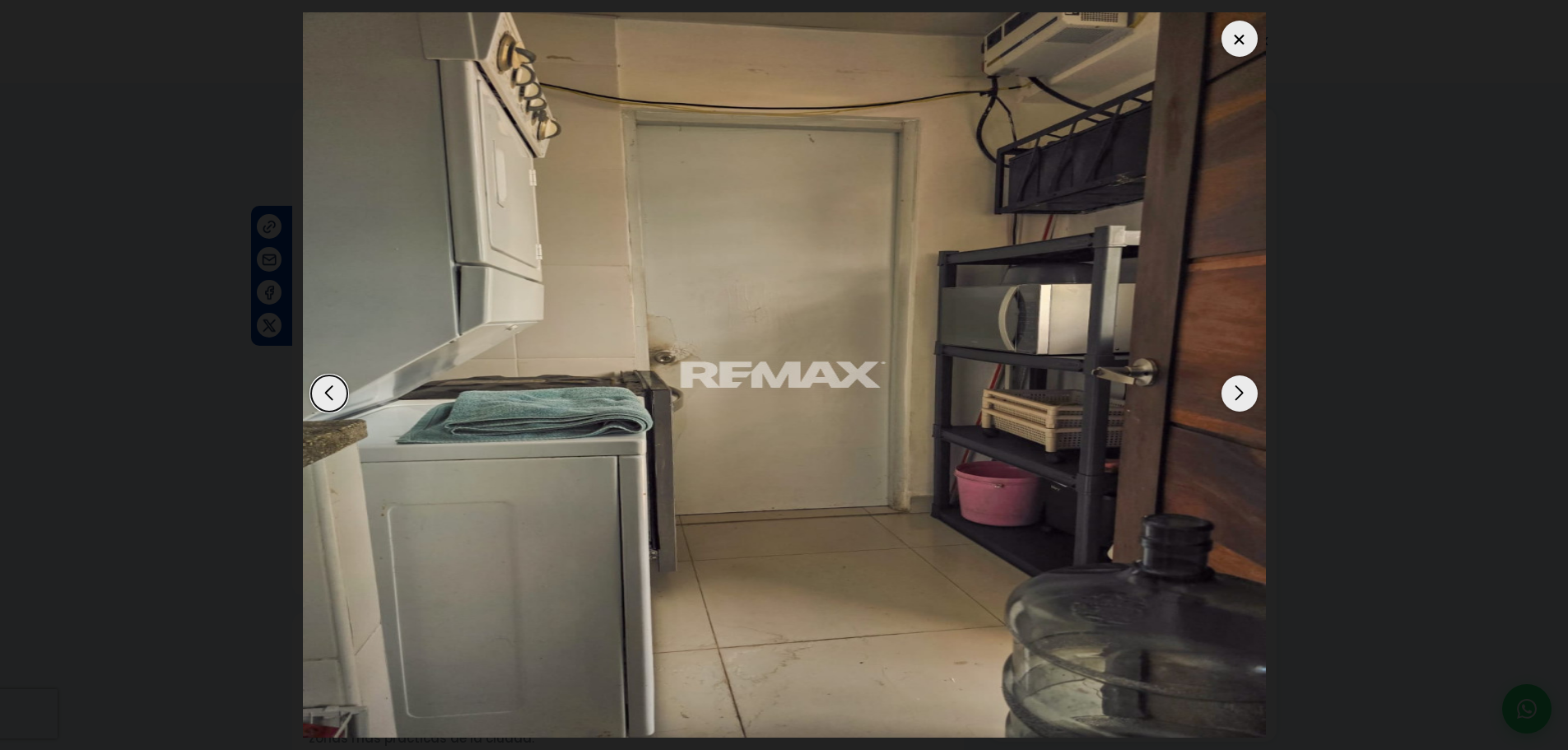
click at [1236, 390] on div "Next slide" at bounding box center [1239, 394] width 37 height 37
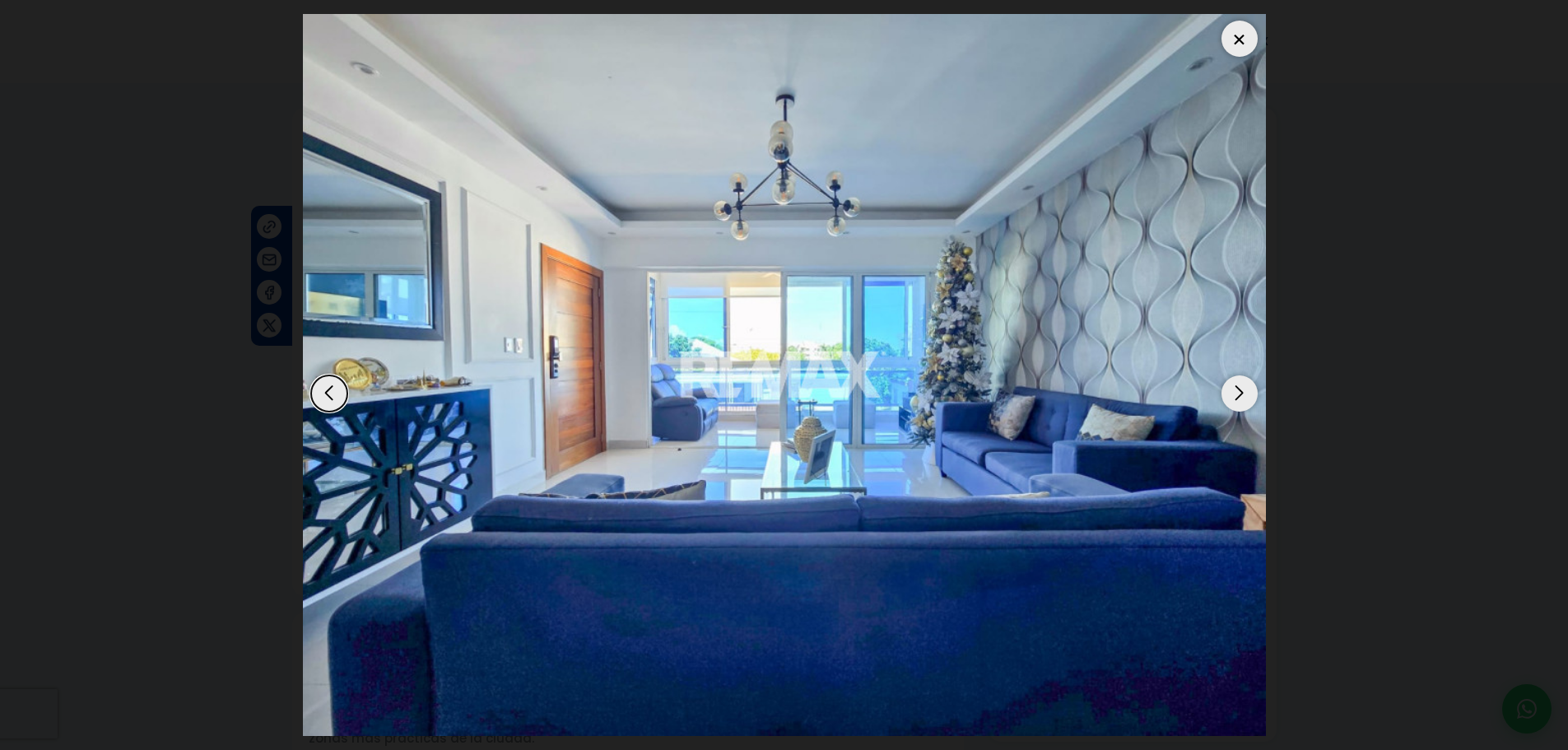
click at [1249, 49] on div at bounding box center [1239, 39] width 37 height 37
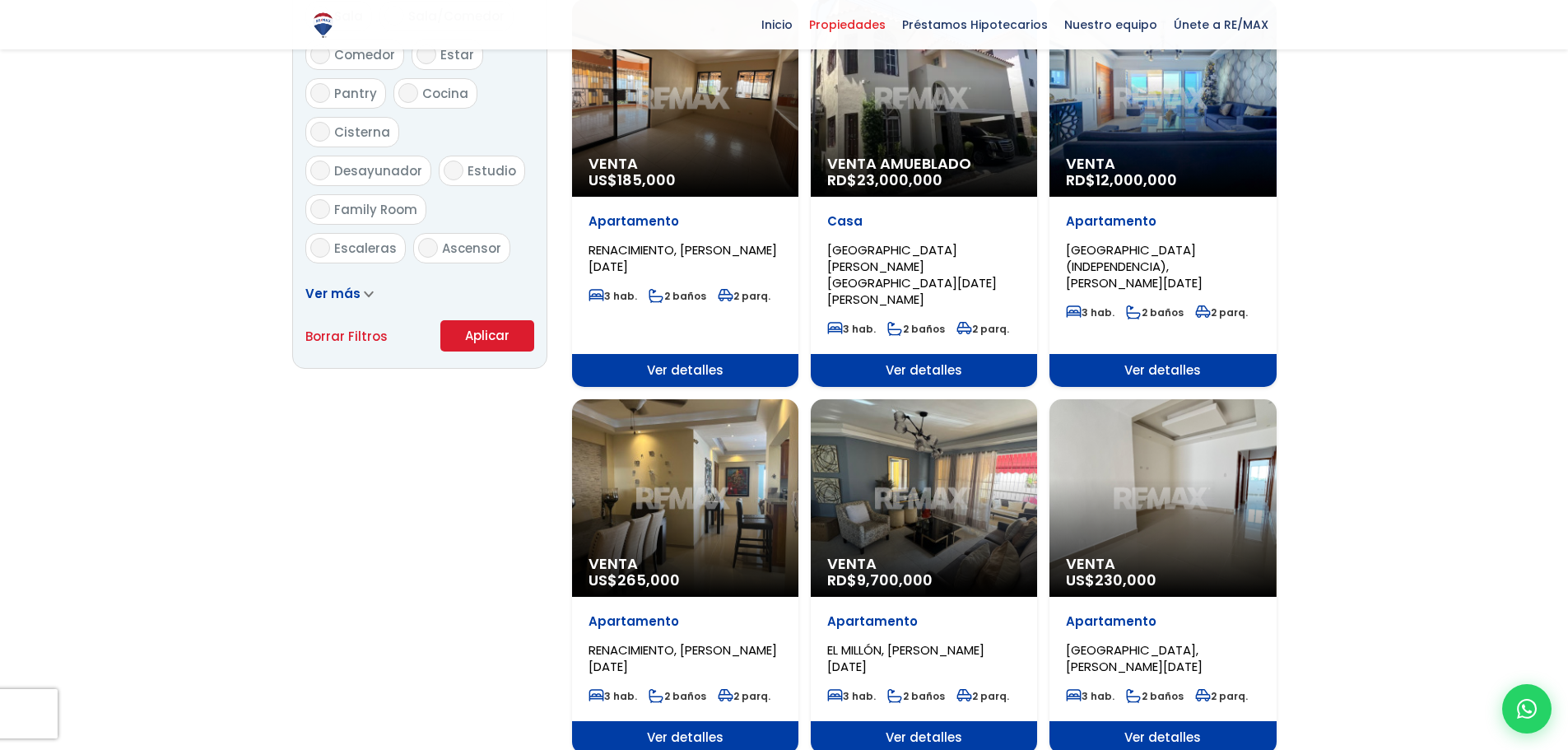
scroll to position [987, 0]
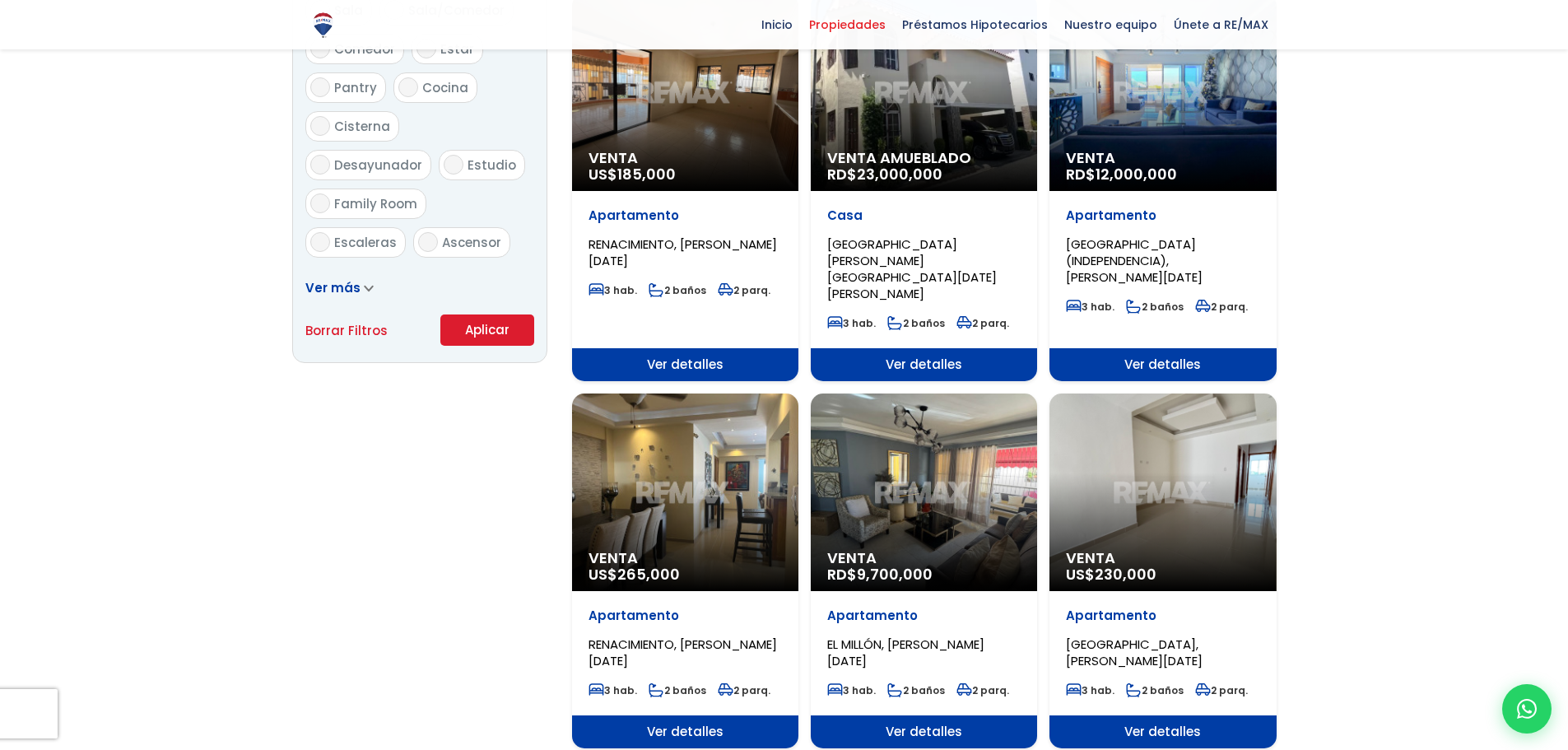
click at [941, 504] on div "Venta RD$ 9,700,000" at bounding box center [924, 492] width 226 height 197
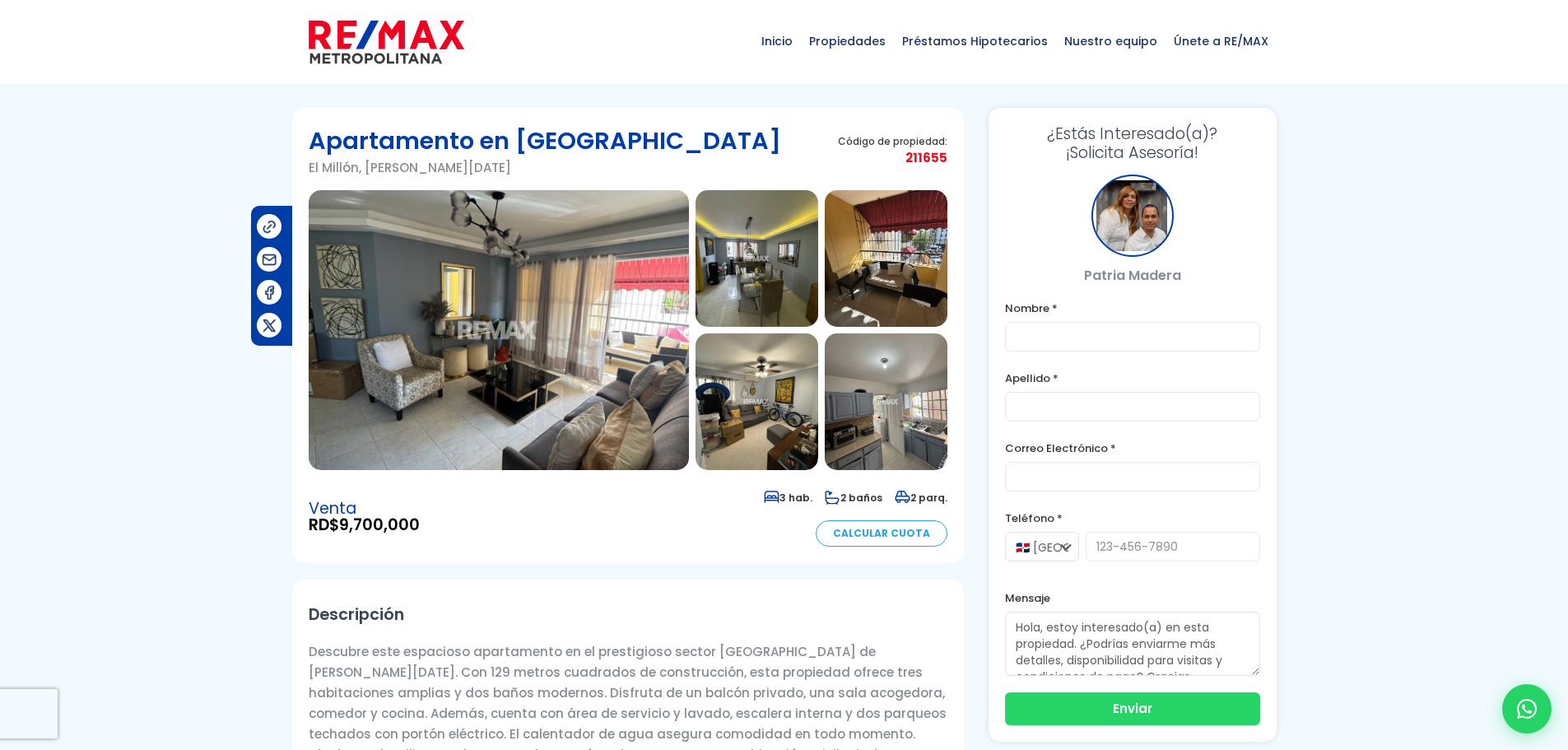
click at [599, 426] on img at bounding box center [499, 330] width 380 height 280
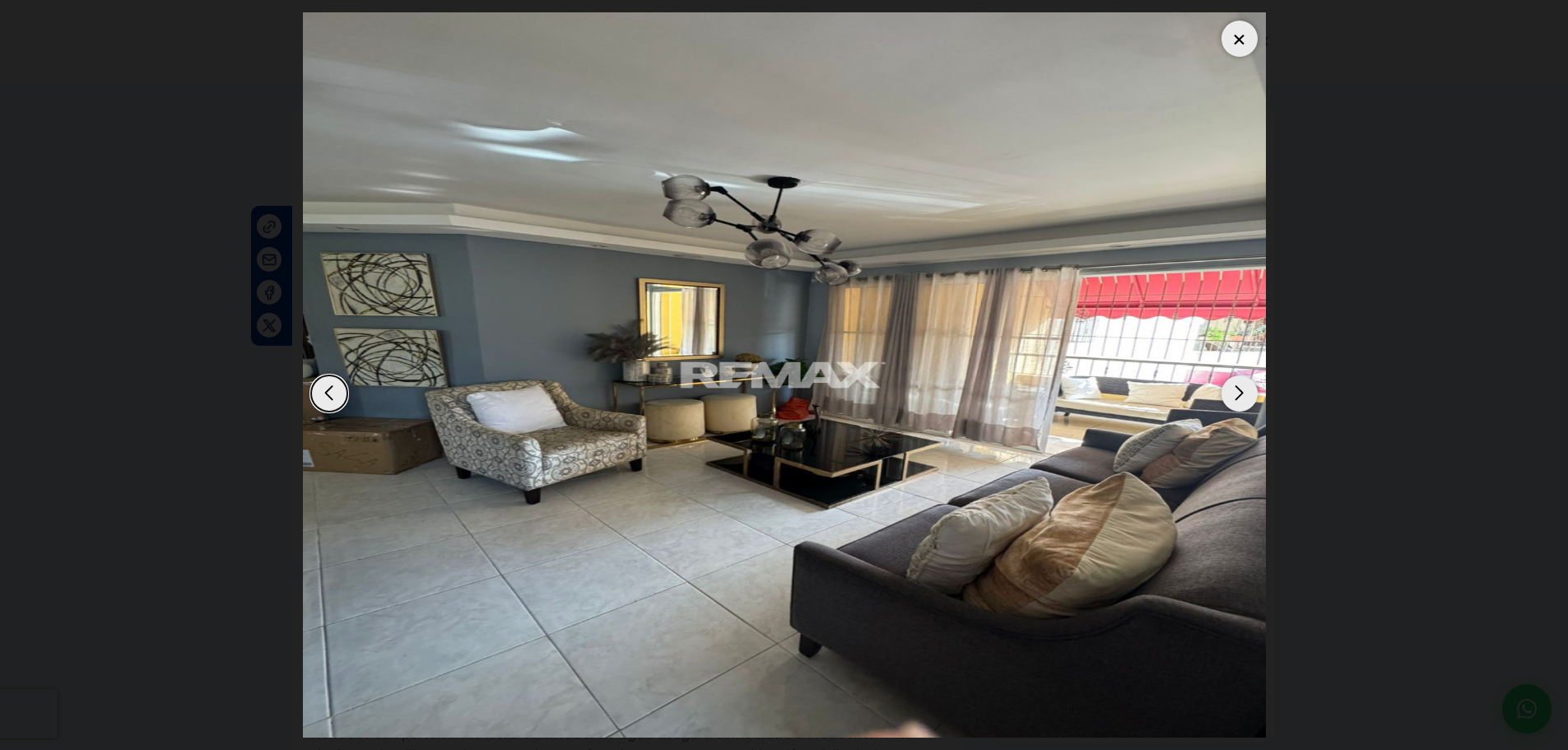
click at [1248, 396] on div "Next slide" at bounding box center [1239, 394] width 37 height 37
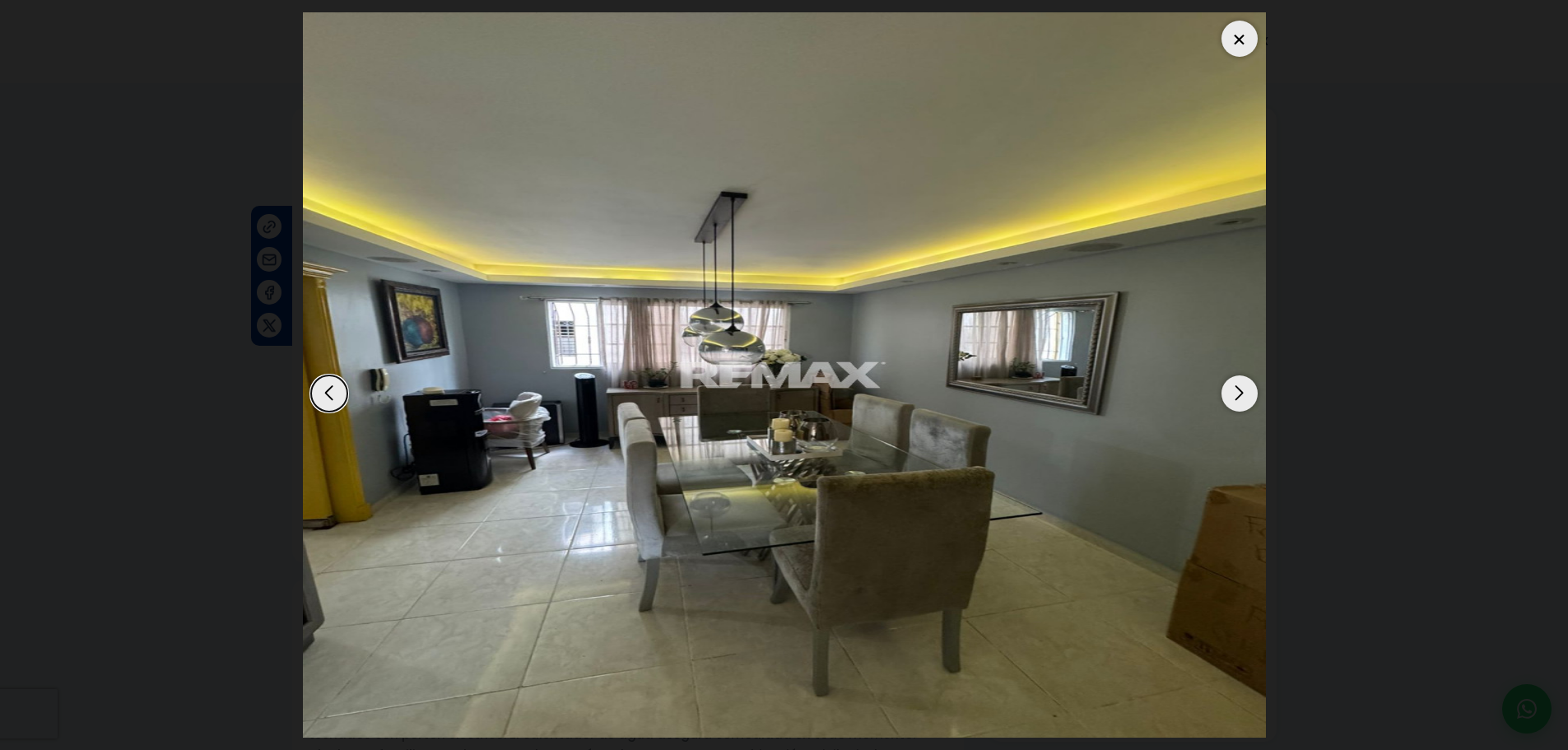
click at [1248, 396] on div "Next slide" at bounding box center [1239, 394] width 37 height 37
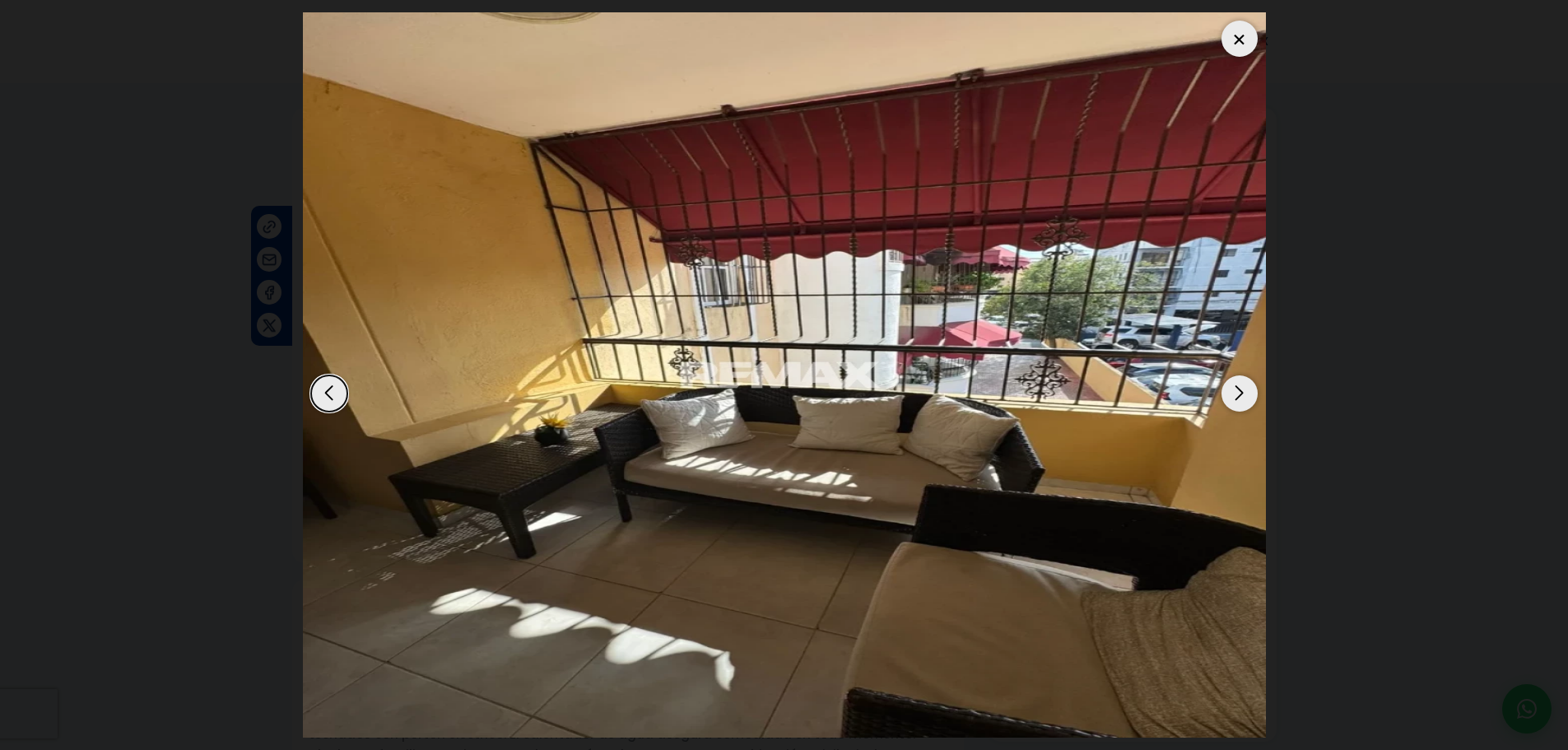
click at [1248, 396] on div "Next slide" at bounding box center [1239, 394] width 37 height 37
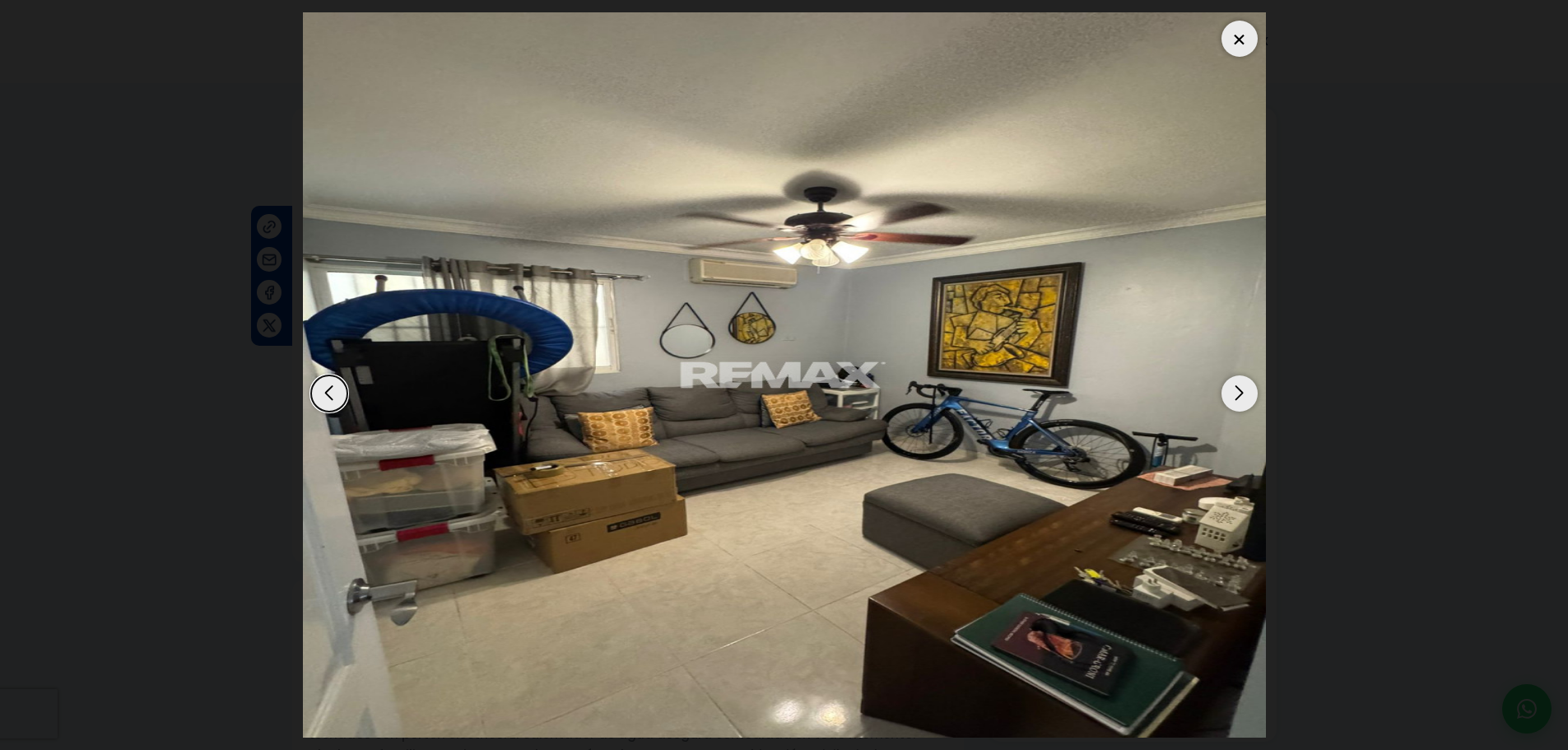
click at [1248, 396] on div "Next slide" at bounding box center [1239, 394] width 37 height 37
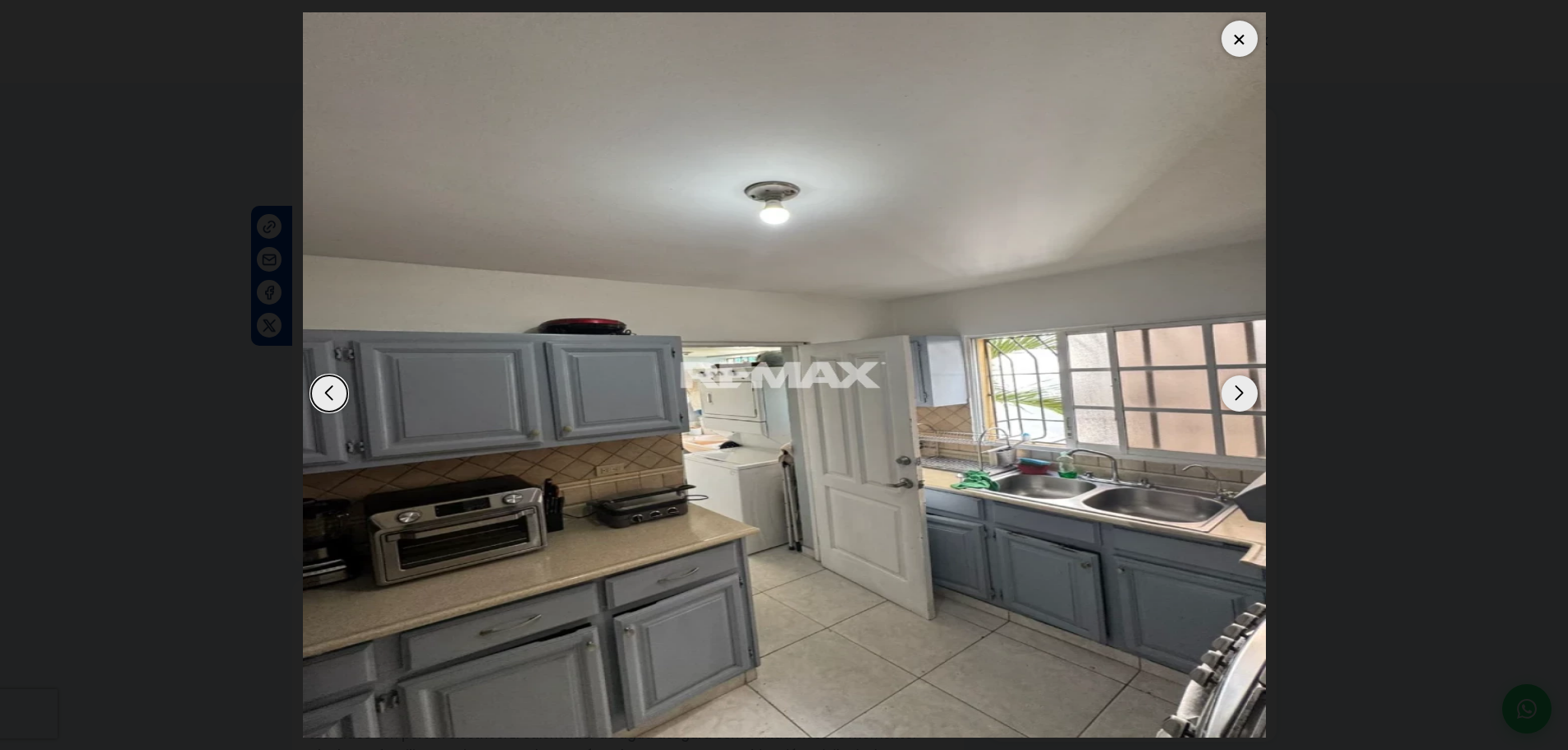
click at [1246, 392] on div "Next slide" at bounding box center [1239, 394] width 37 height 37
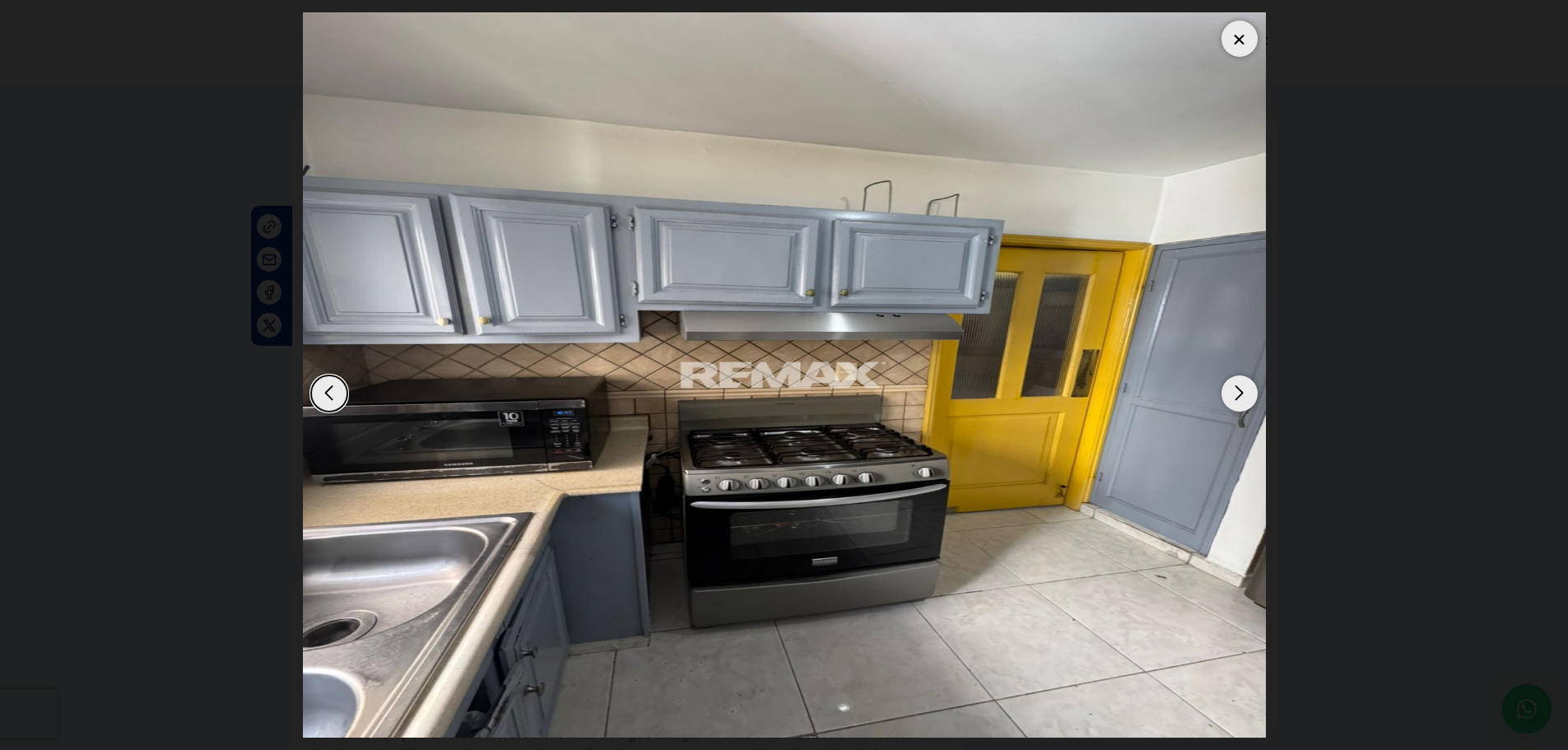
click at [1247, 398] on div "Next slide" at bounding box center [1239, 394] width 37 height 37
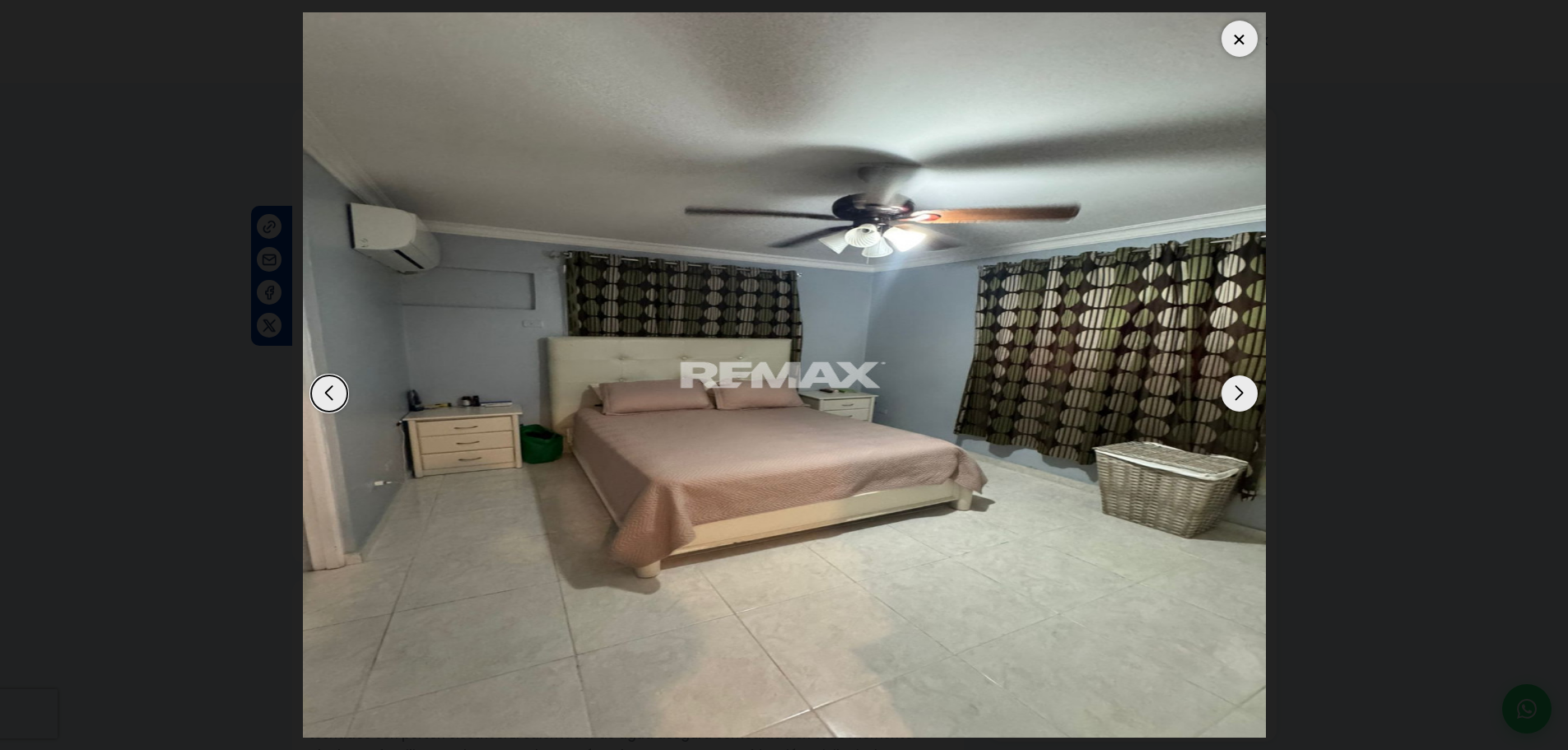
click at [322, 393] on div "Previous slide" at bounding box center [330, 394] width 37 height 37
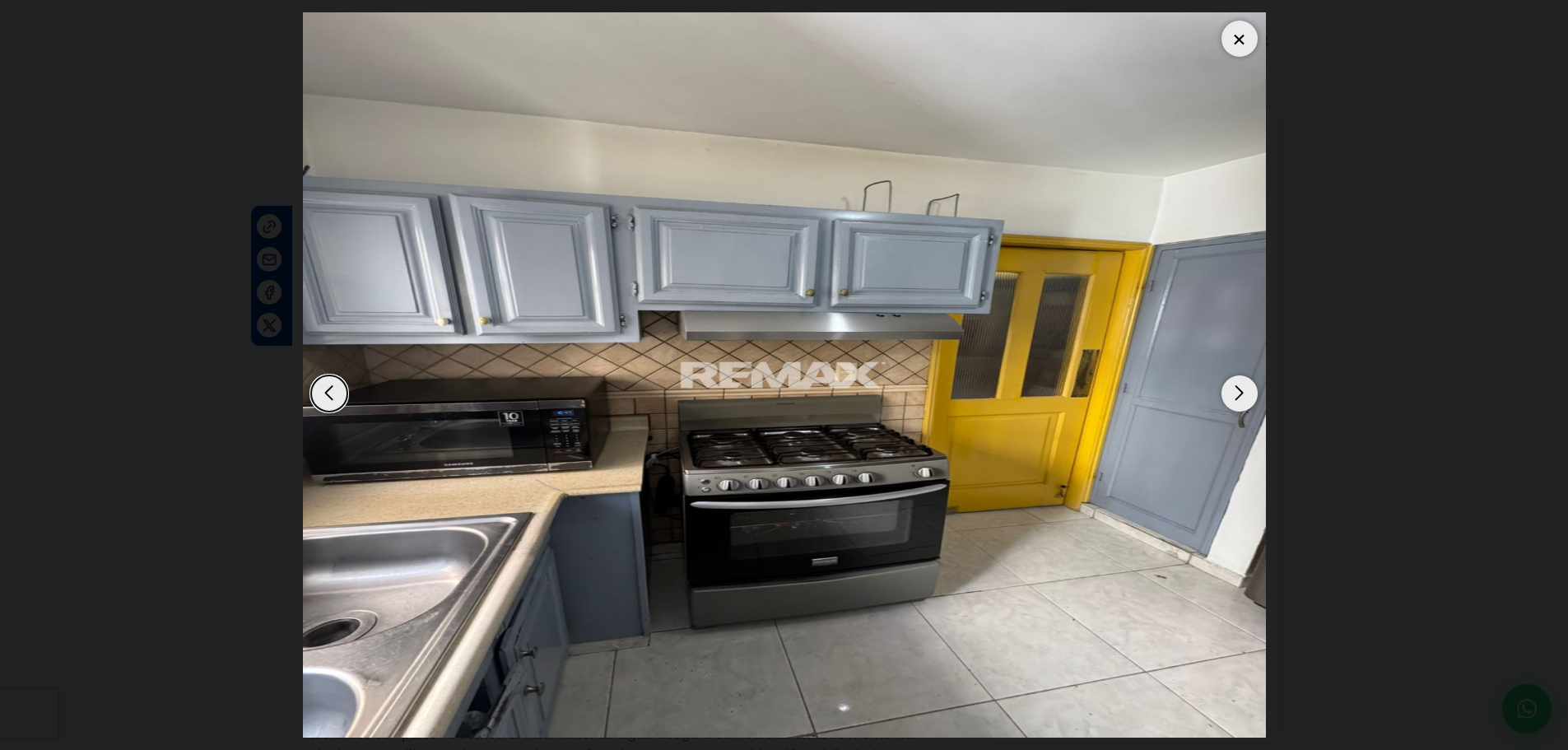
click at [1247, 389] on div "Next slide" at bounding box center [1239, 394] width 37 height 37
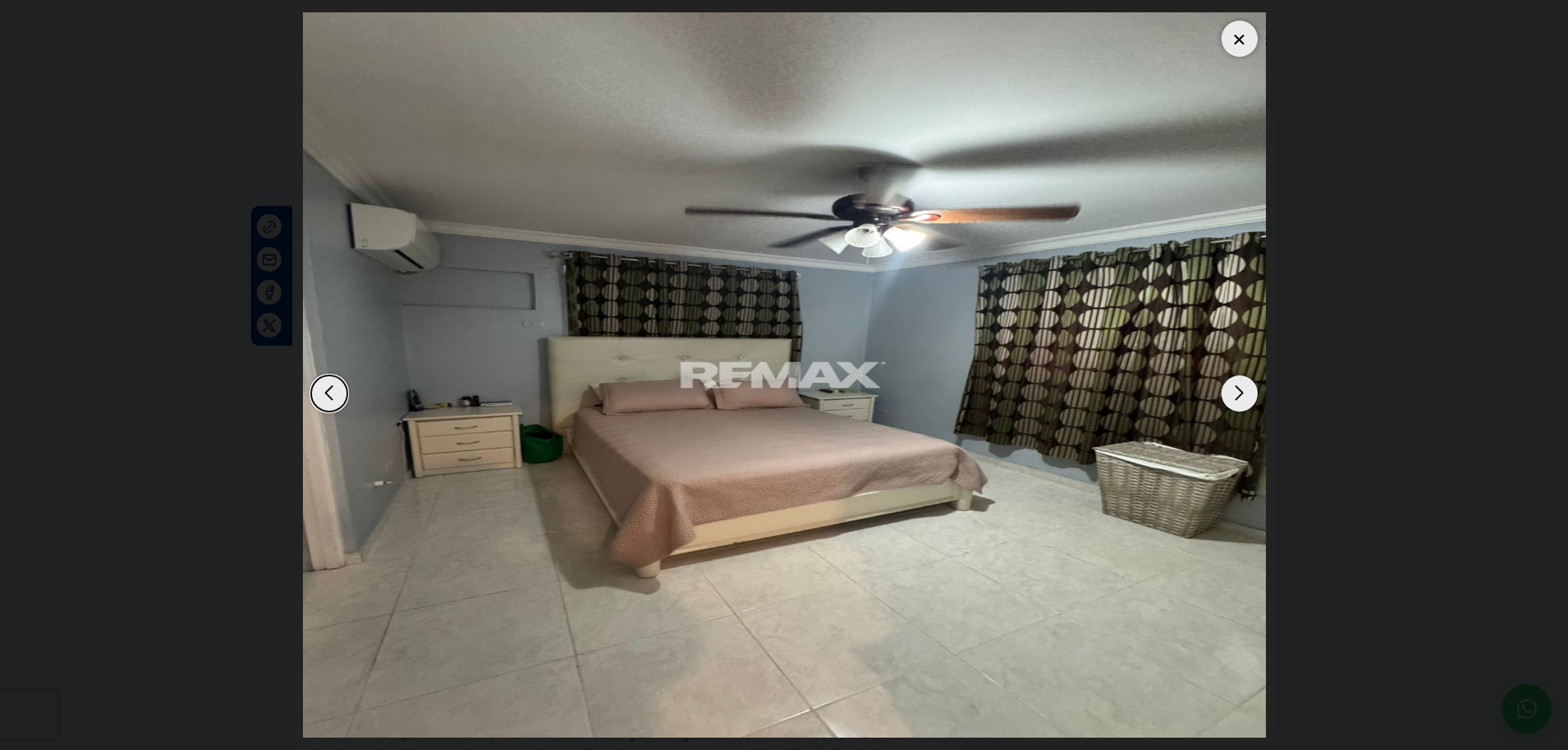
click at [1239, 400] on div "Next slide" at bounding box center [1239, 394] width 37 height 37
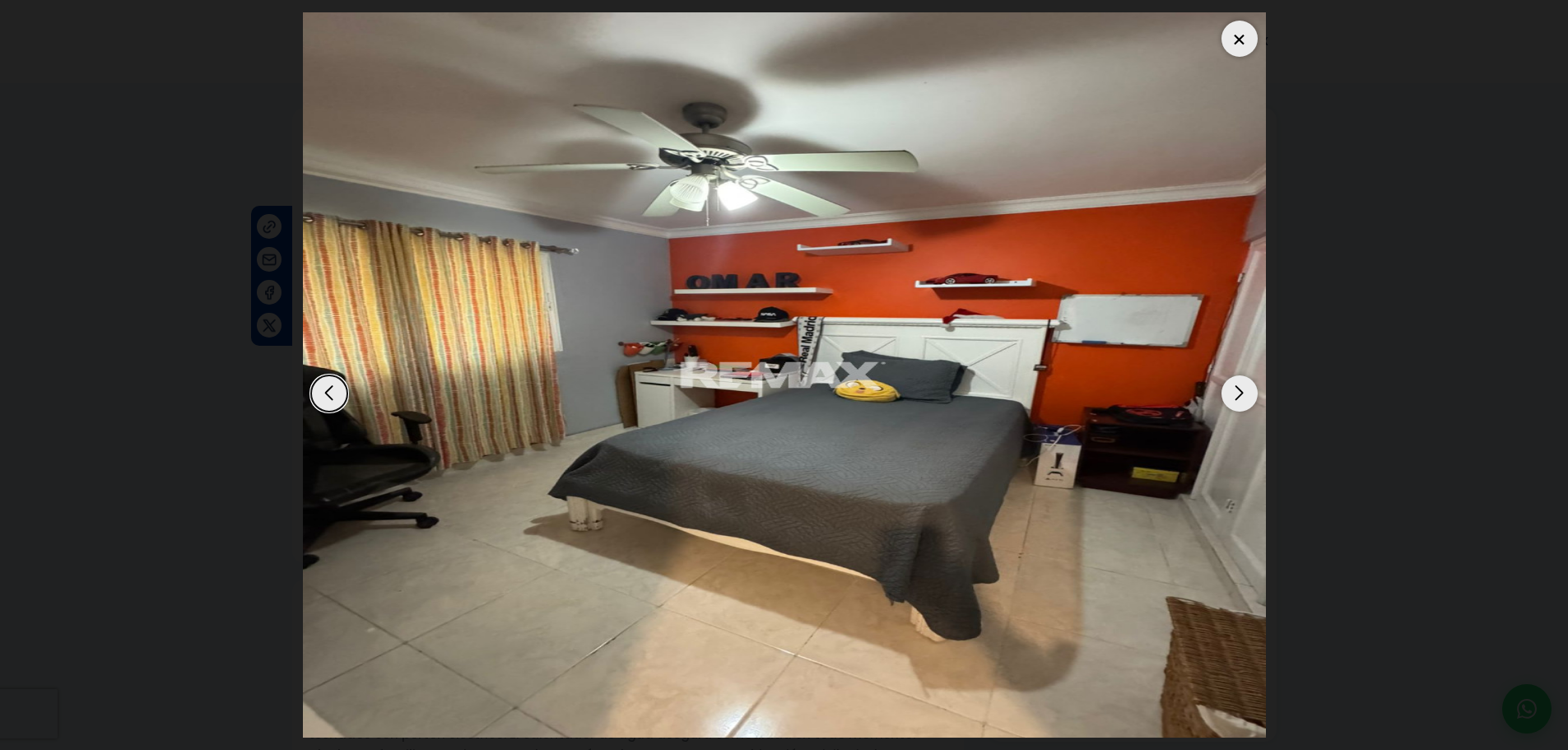
click at [1244, 400] on div "Next slide" at bounding box center [1239, 394] width 37 height 37
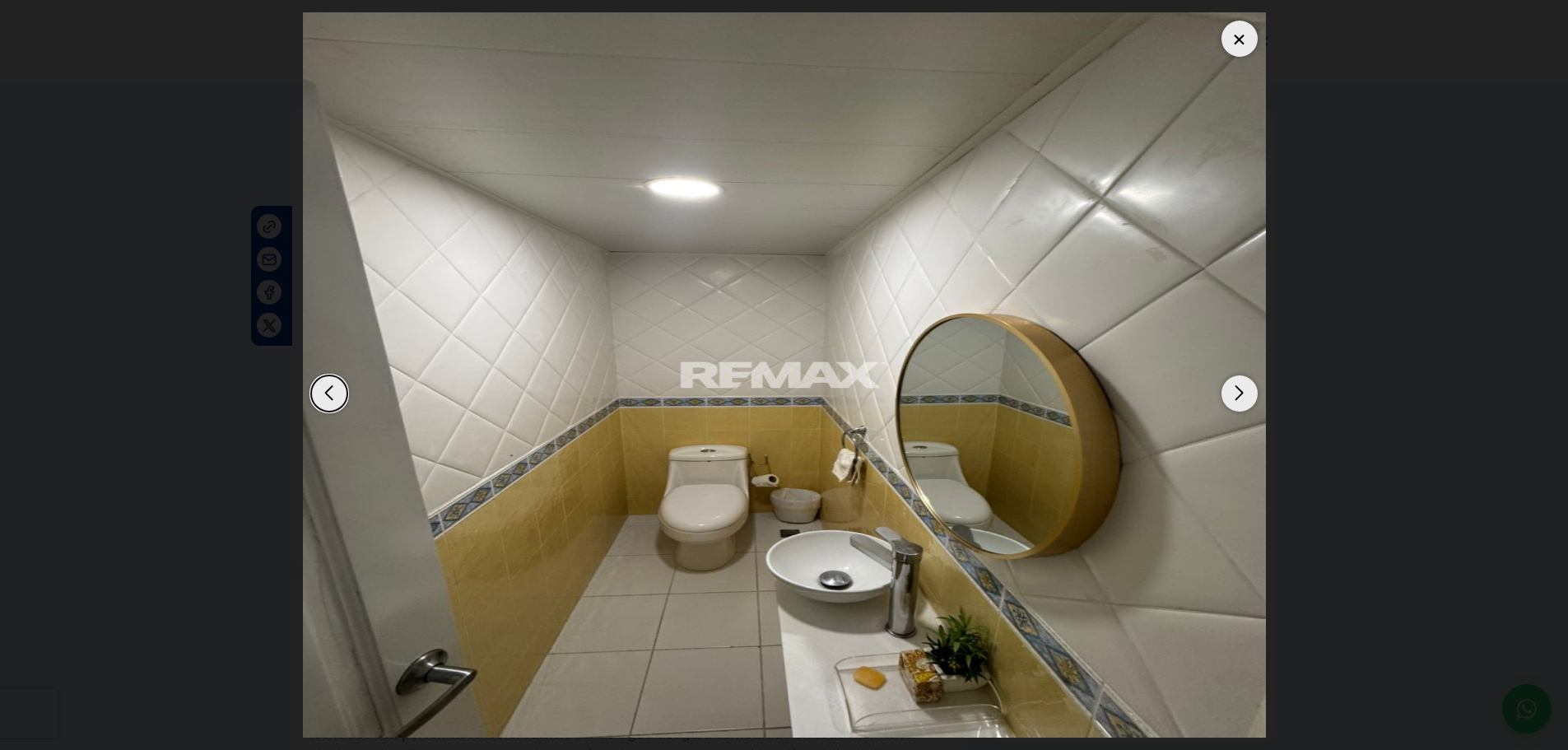
click at [1238, 404] on div "Next slide" at bounding box center [1239, 394] width 37 height 37
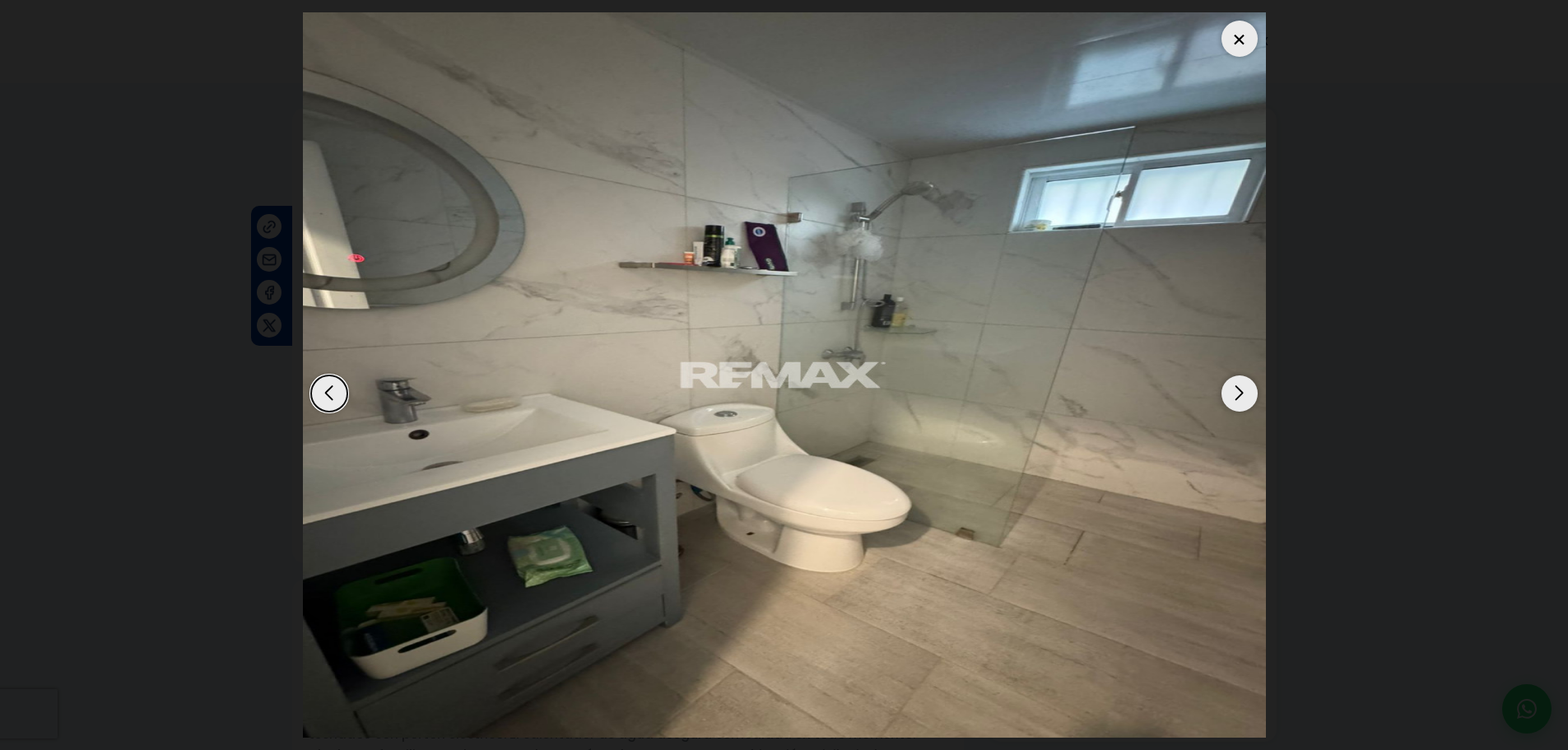
click at [1238, 404] on div "Next slide" at bounding box center [1239, 394] width 37 height 37
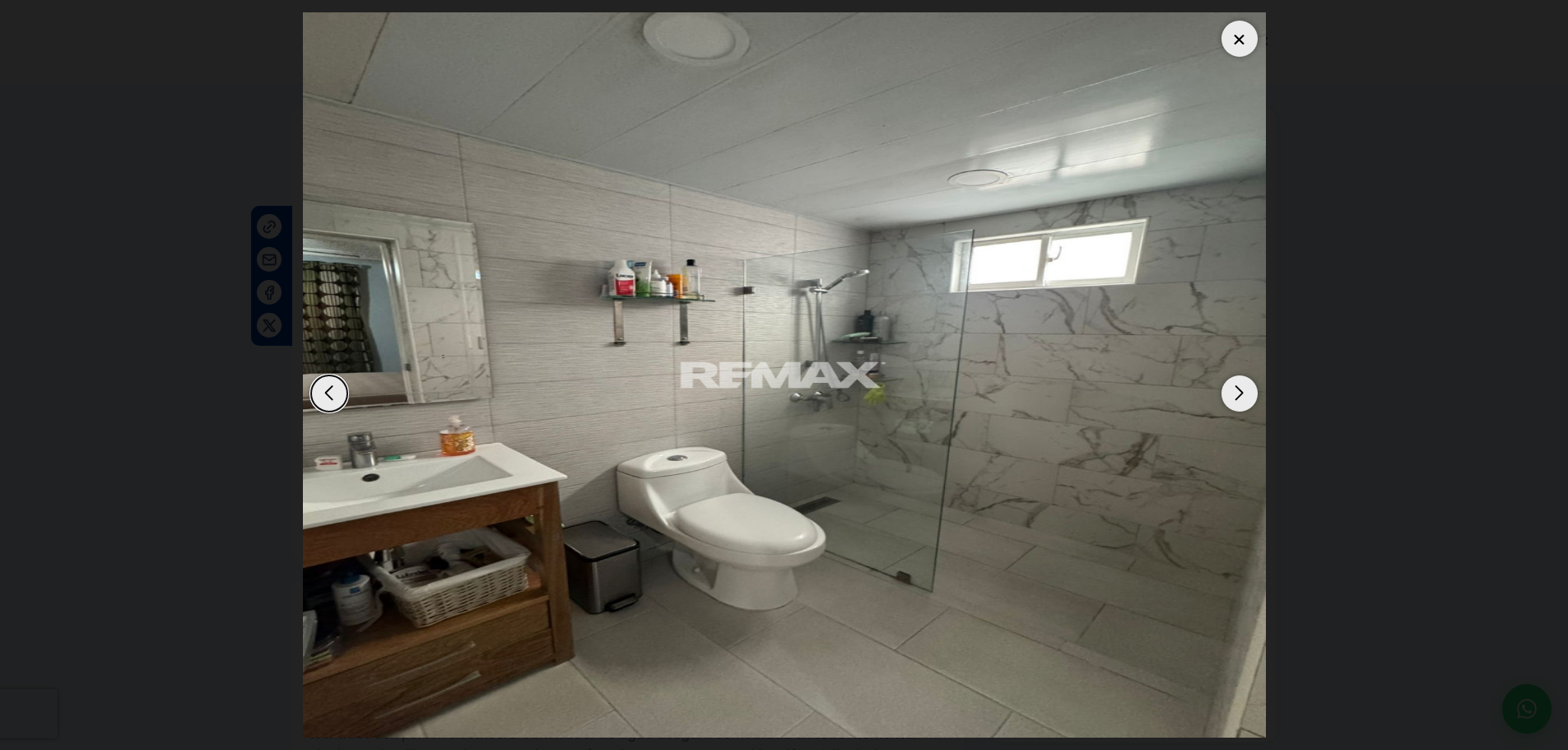
click at [1238, 404] on div "Next slide" at bounding box center [1239, 394] width 37 height 37
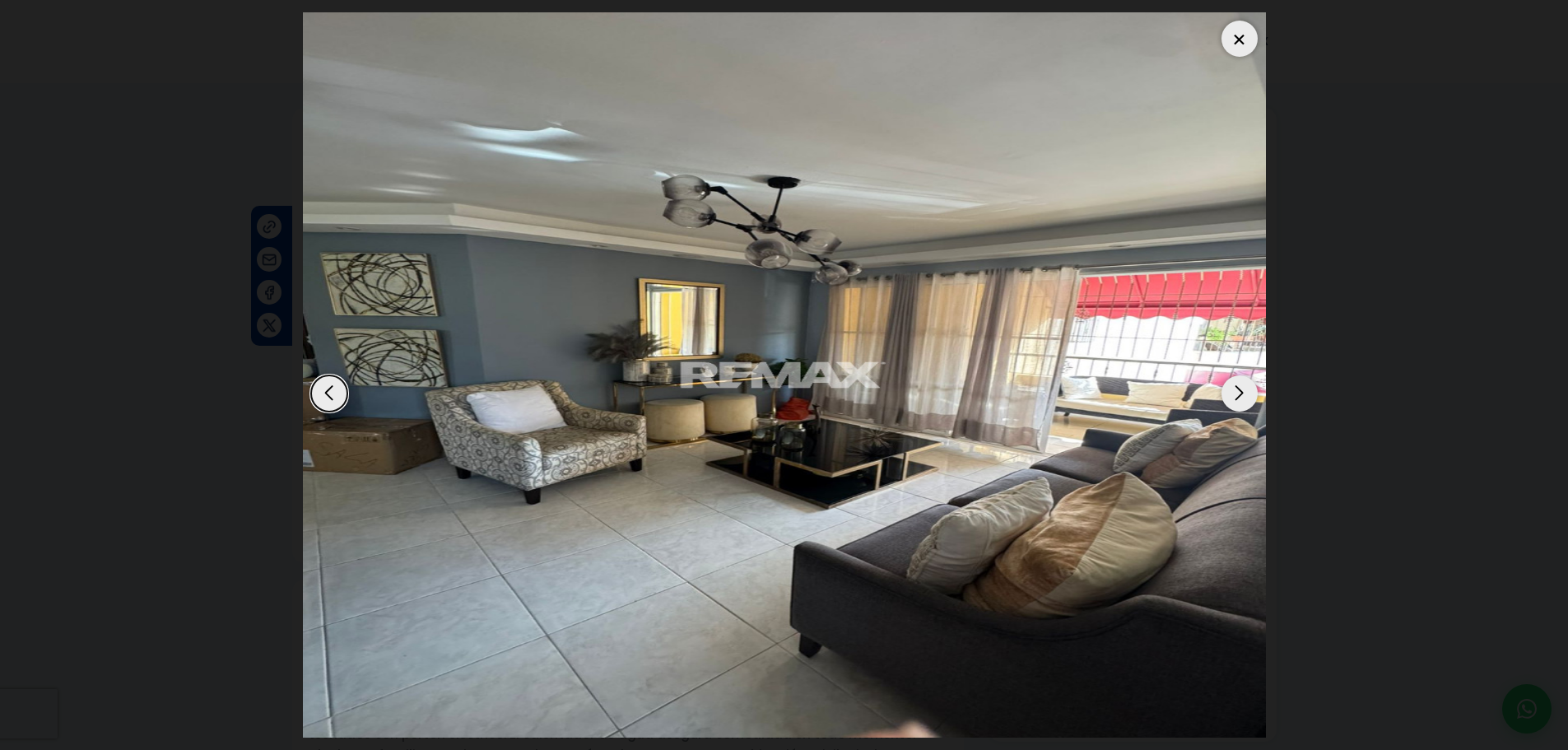
click at [1238, 404] on div "Next slide" at bounding box center [1239, 394] width 37 height 37
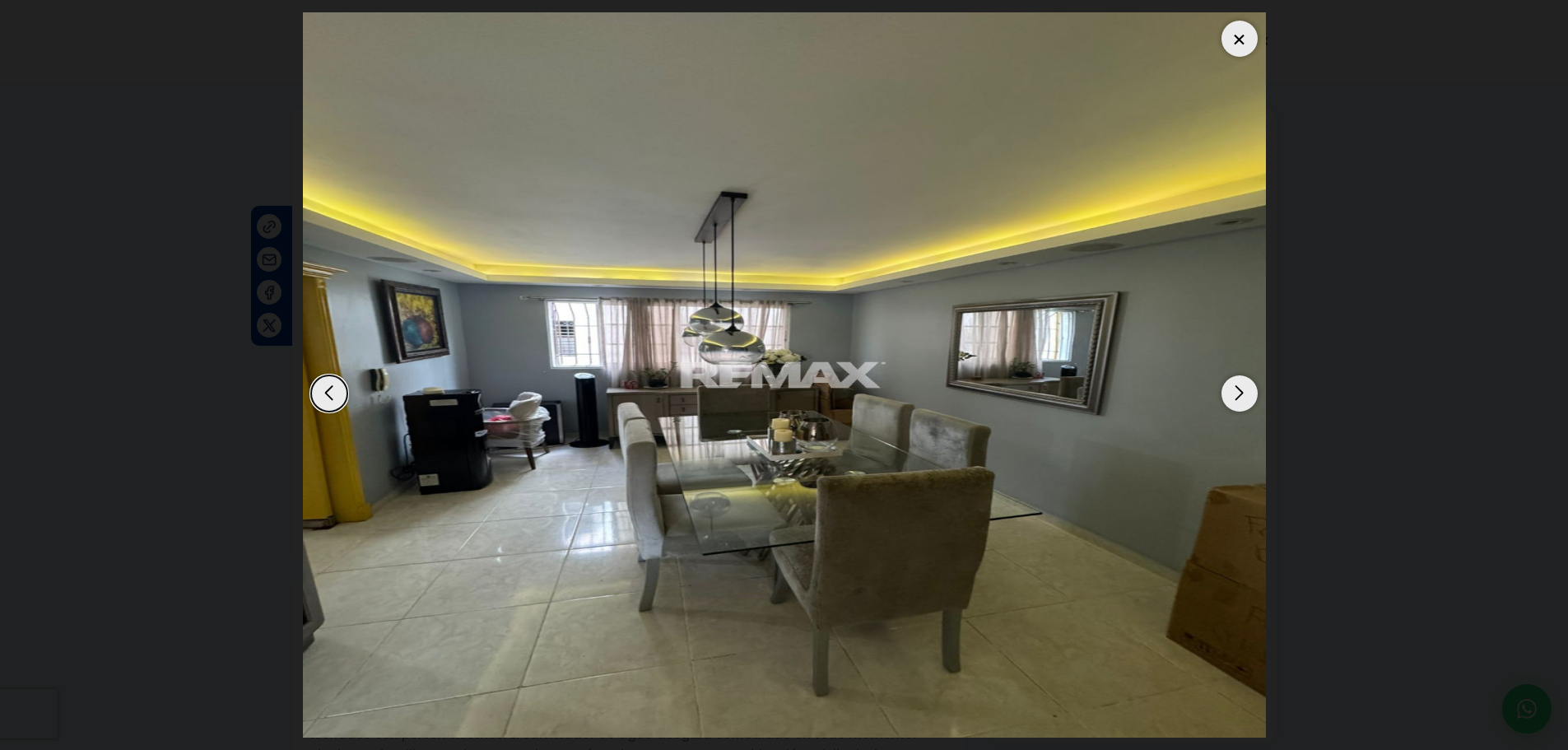
click at [330, 395] on div "Previous slide" at bounding box center [330, 394] width 37 height 37
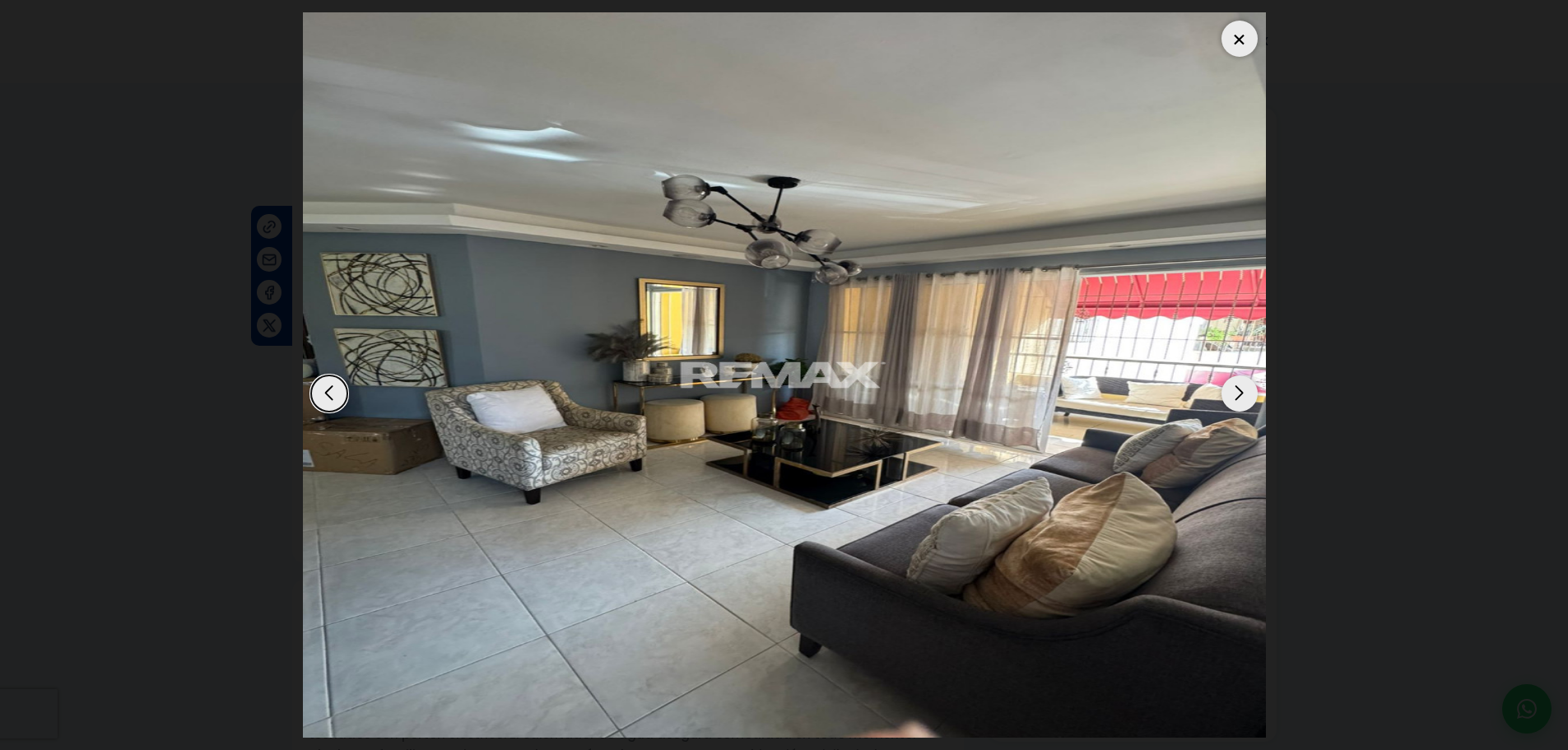
click at [1249, 41] on div at bounding box center [1239, 39] width 37 height 37
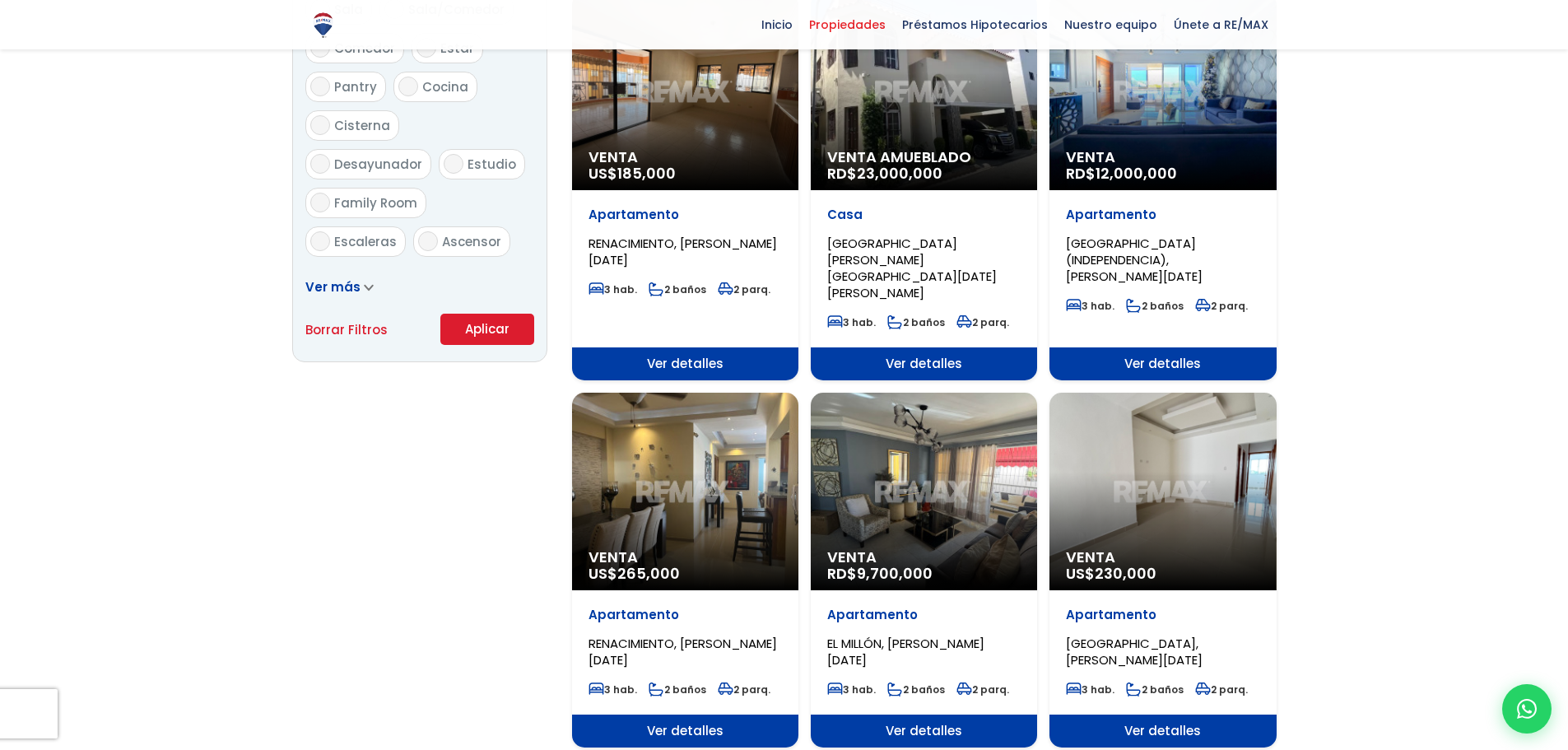
scroll to position [987, 0]
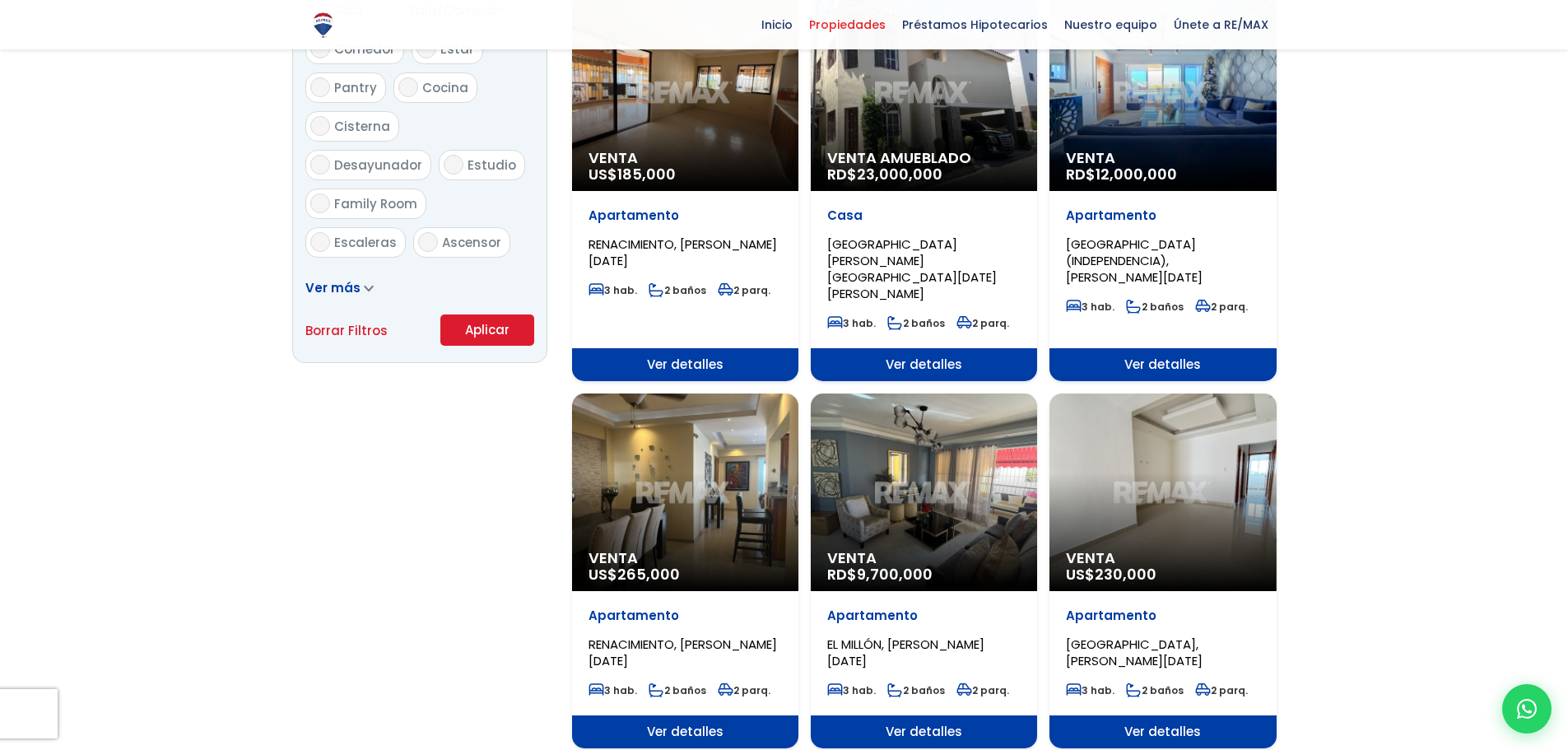
click at [954, 514] on div "Venta RD$ 9,700,000" at bounding box center [924, 492] width 226 height 197
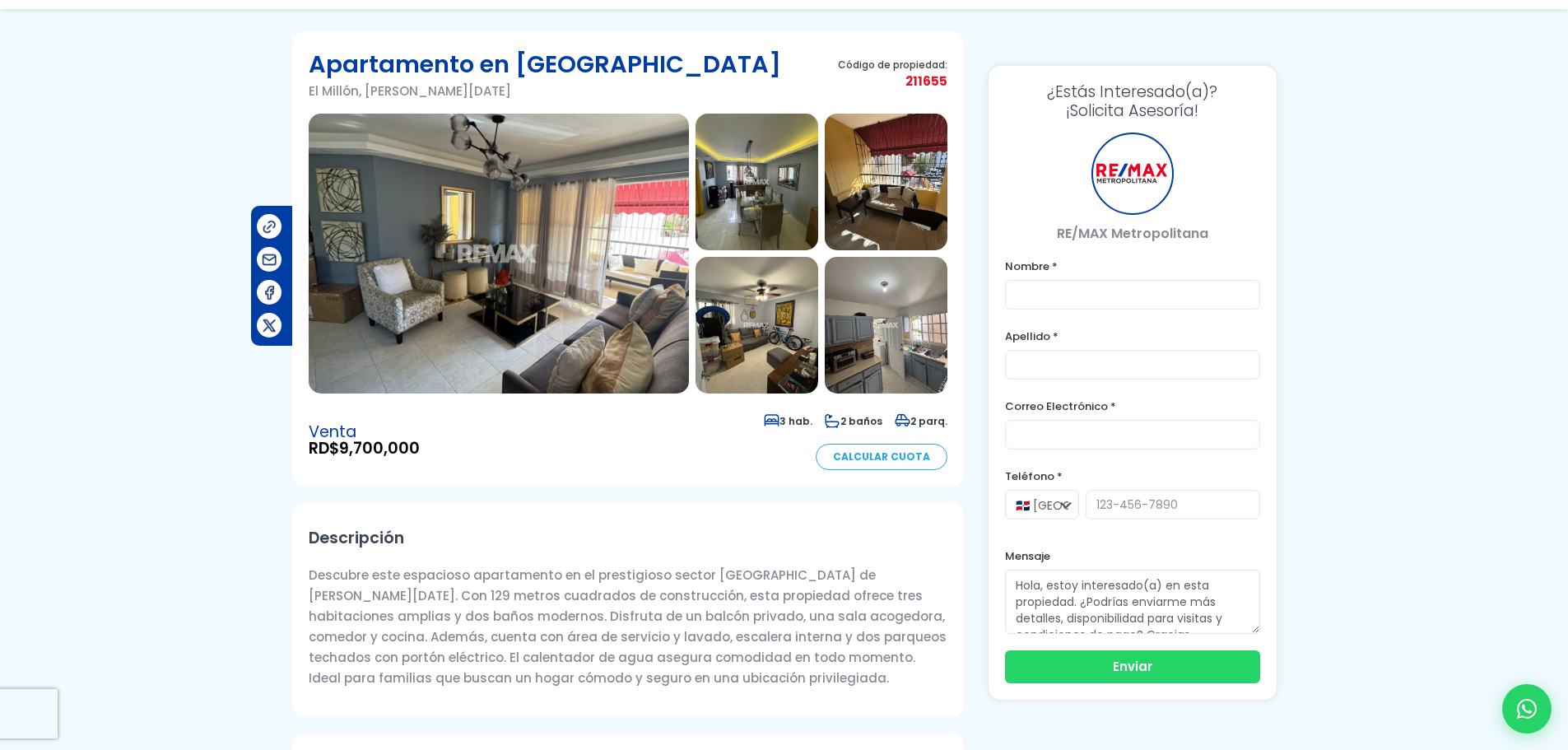
scroll to position [82, 0]
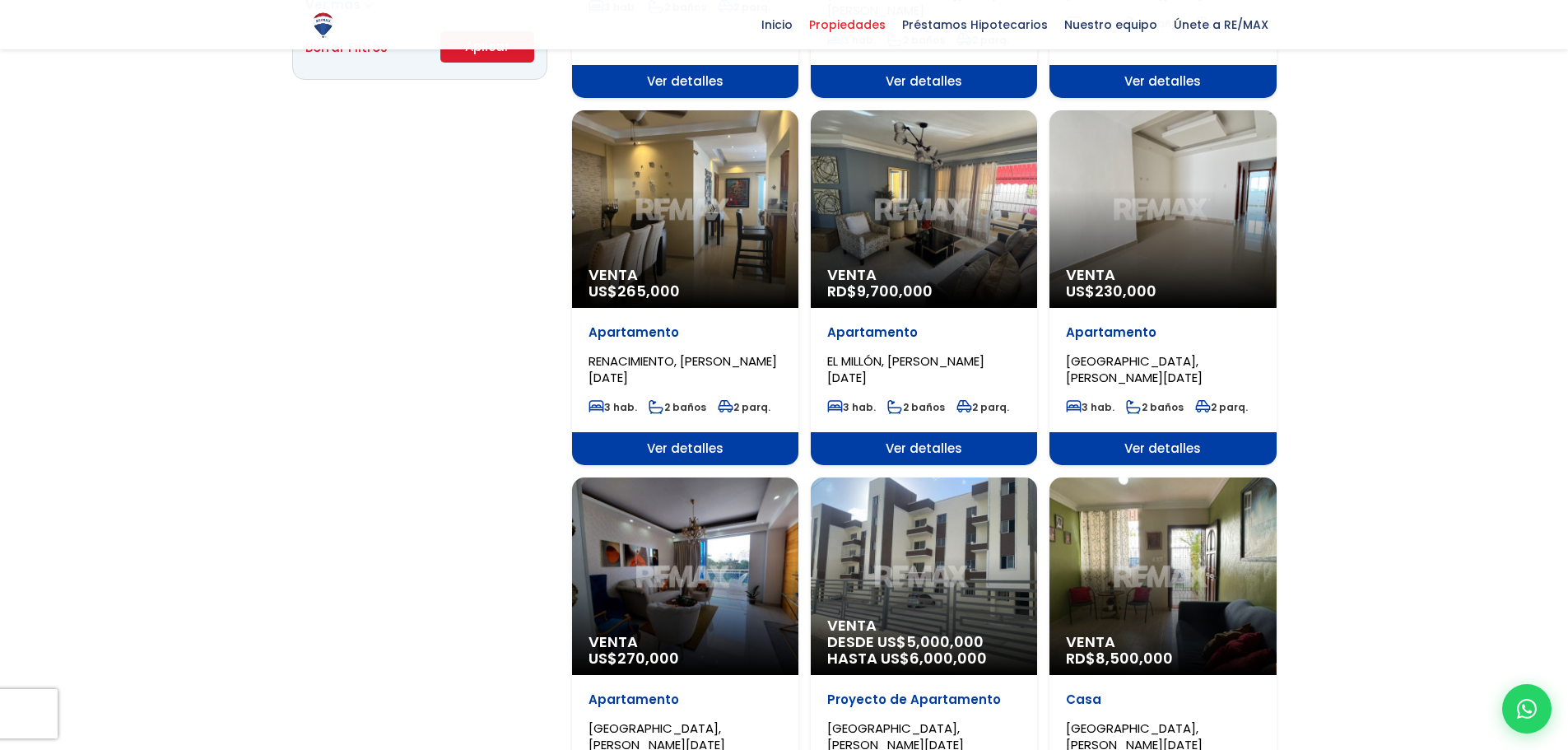
scroll to position [1317, 0]
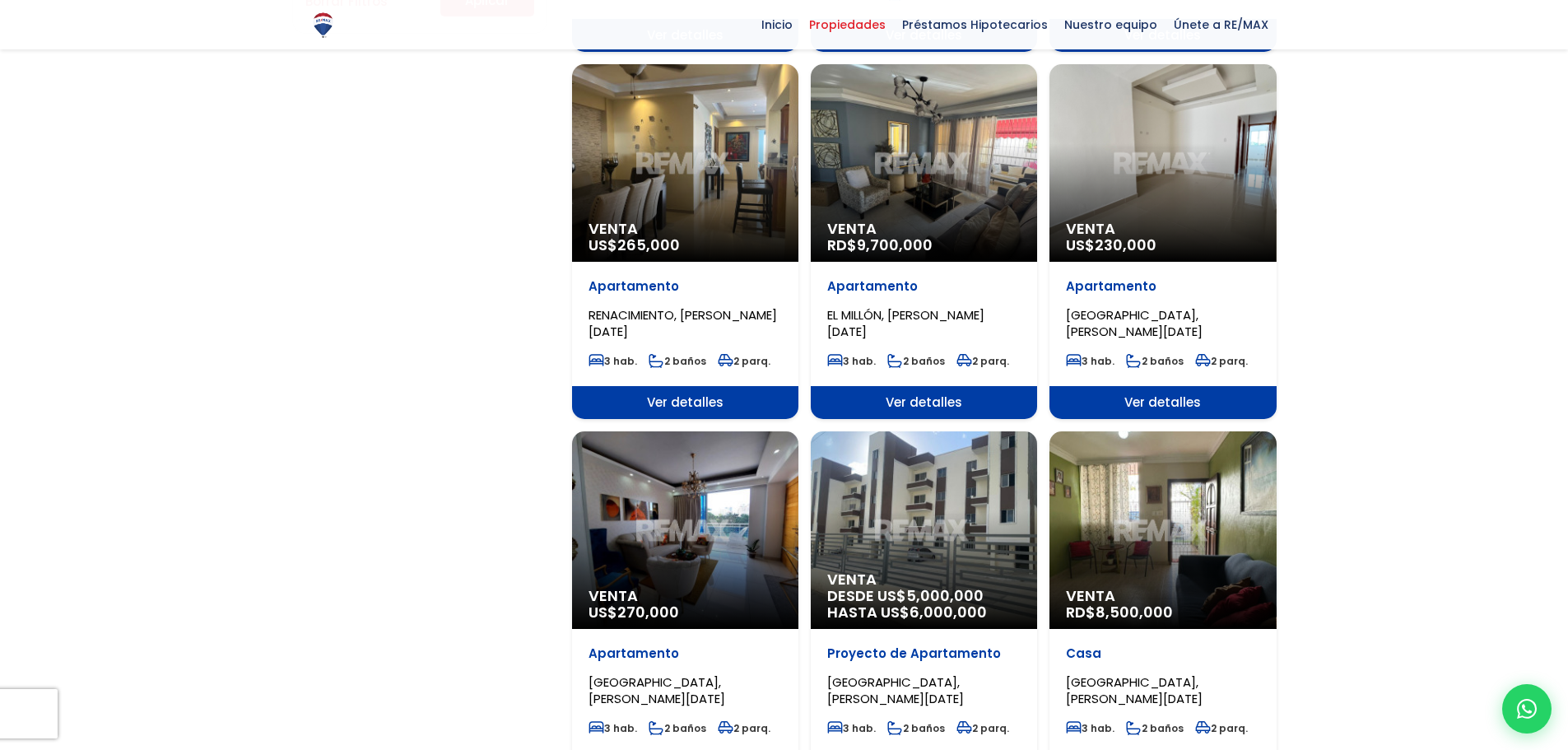
click at [1188, 588] on span "Venta" at bounding box center [1162, 596] width 193 height 17
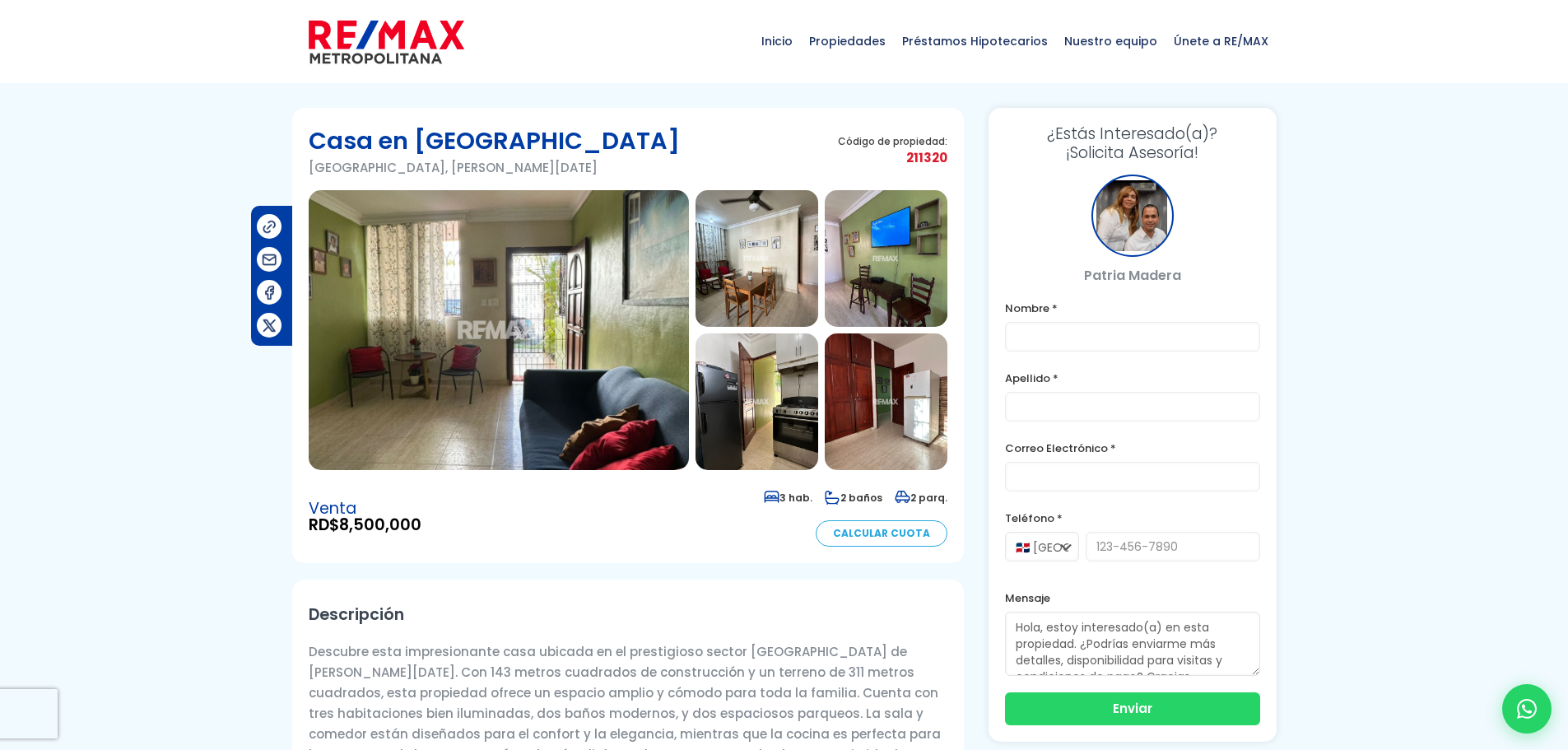
click at [593, 405] on img at bounding box center [499, 330] width 380 height 280
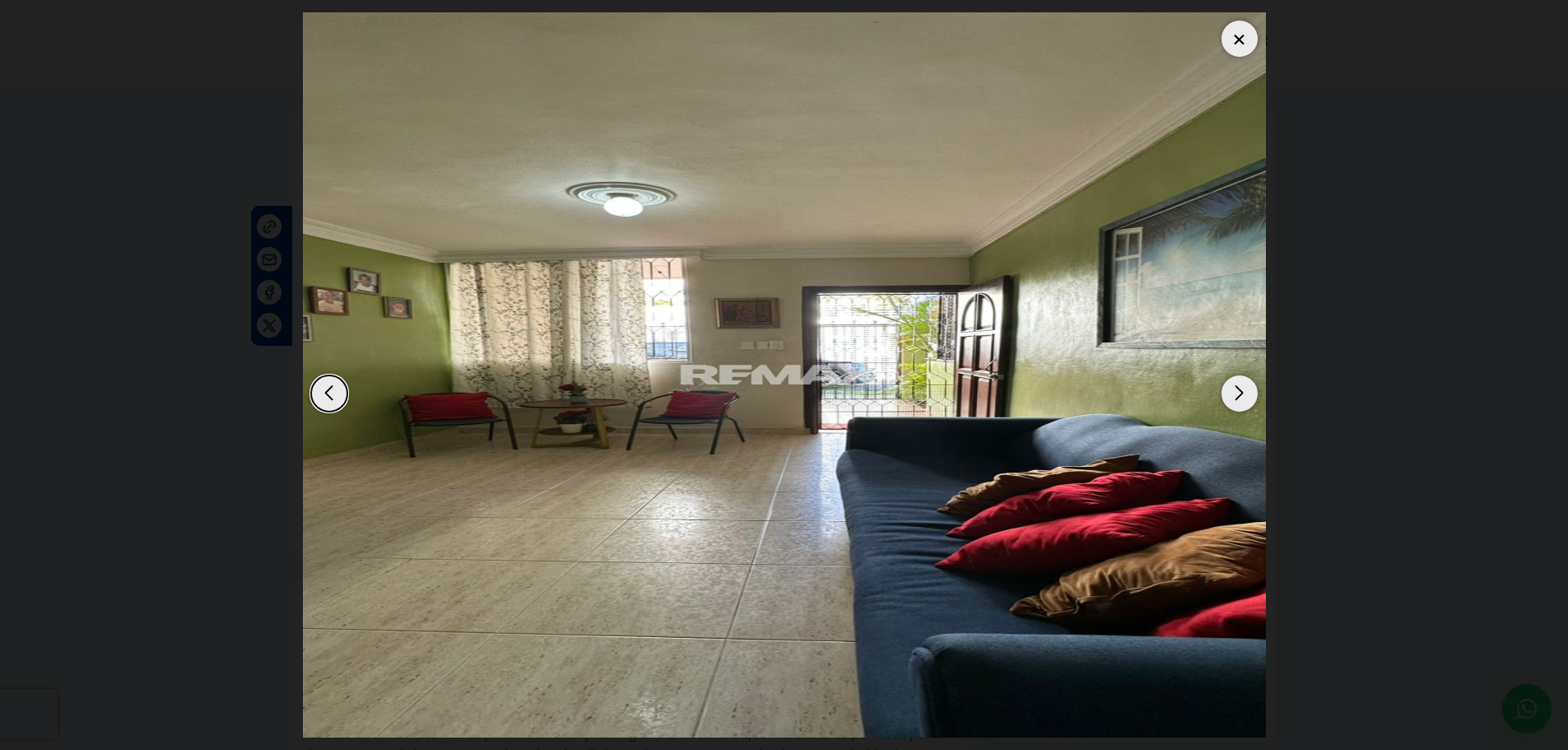
click at [1240, 397] on div "Next slide" at bounding box center [1239, 394] width 37 height 37
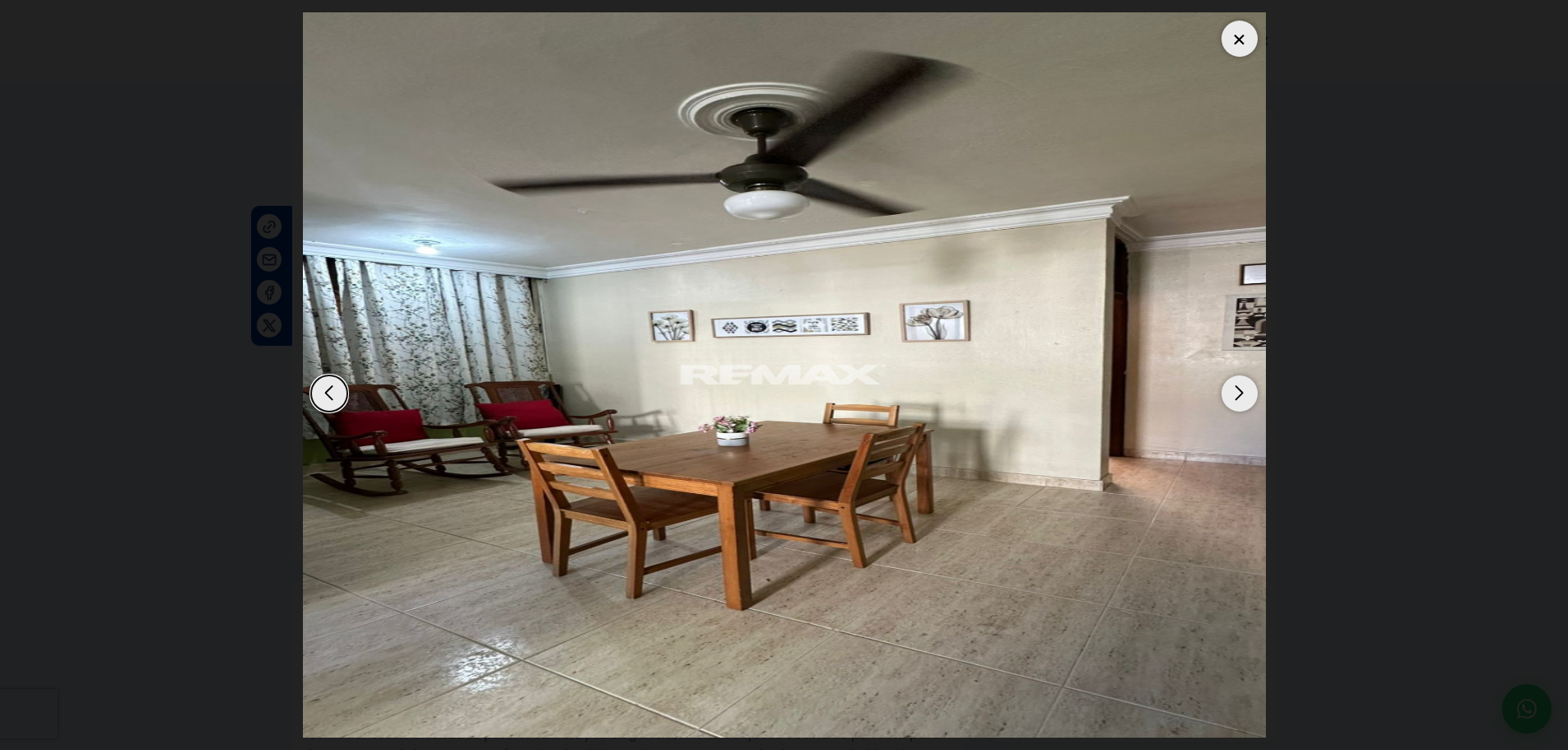
click at [1240, 397] on div "Next slide" at bounding box center [1239, 394] width 37 height 37
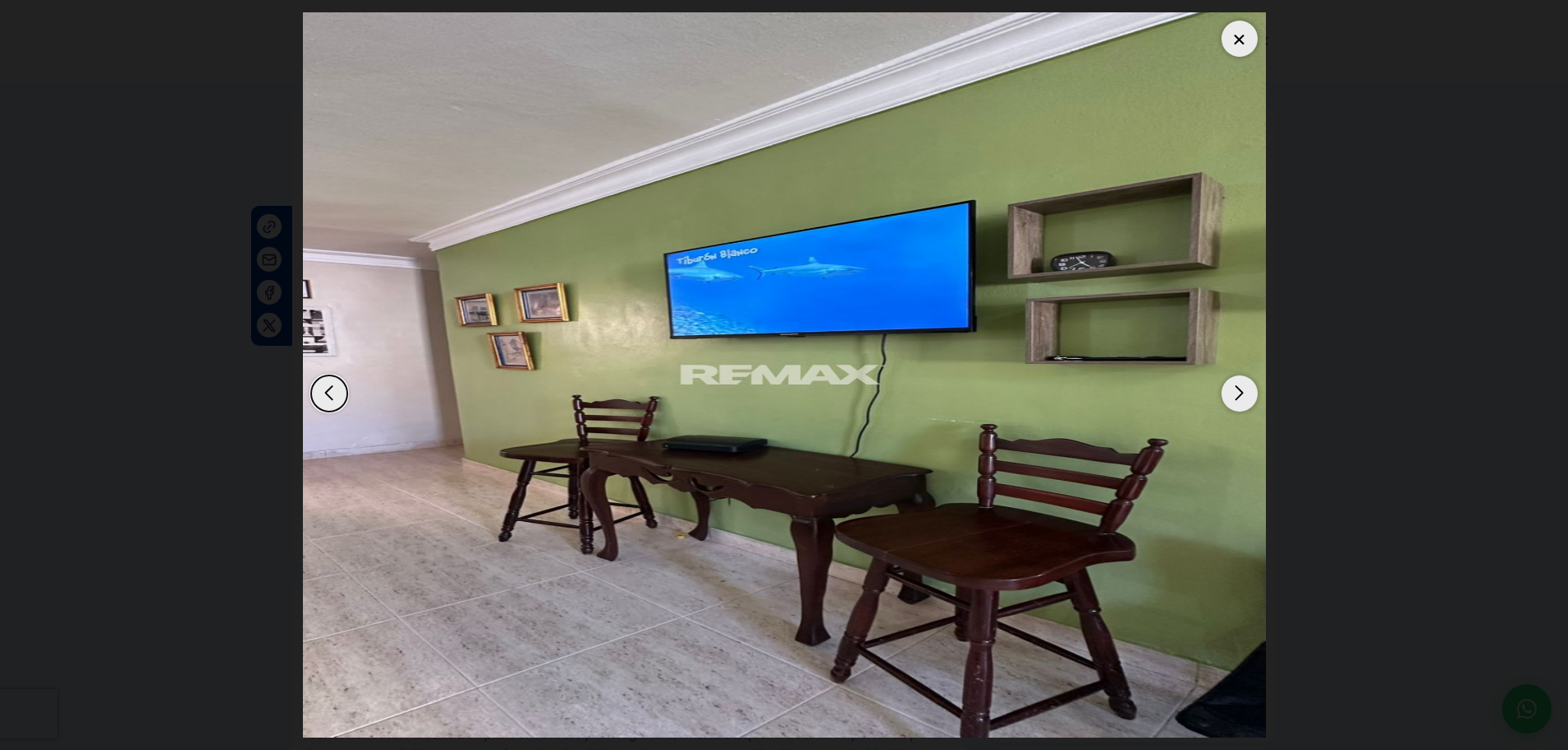
click at [1240, 397] on div "Next slide" at bounding box center [1239, 394] width 37 height 37
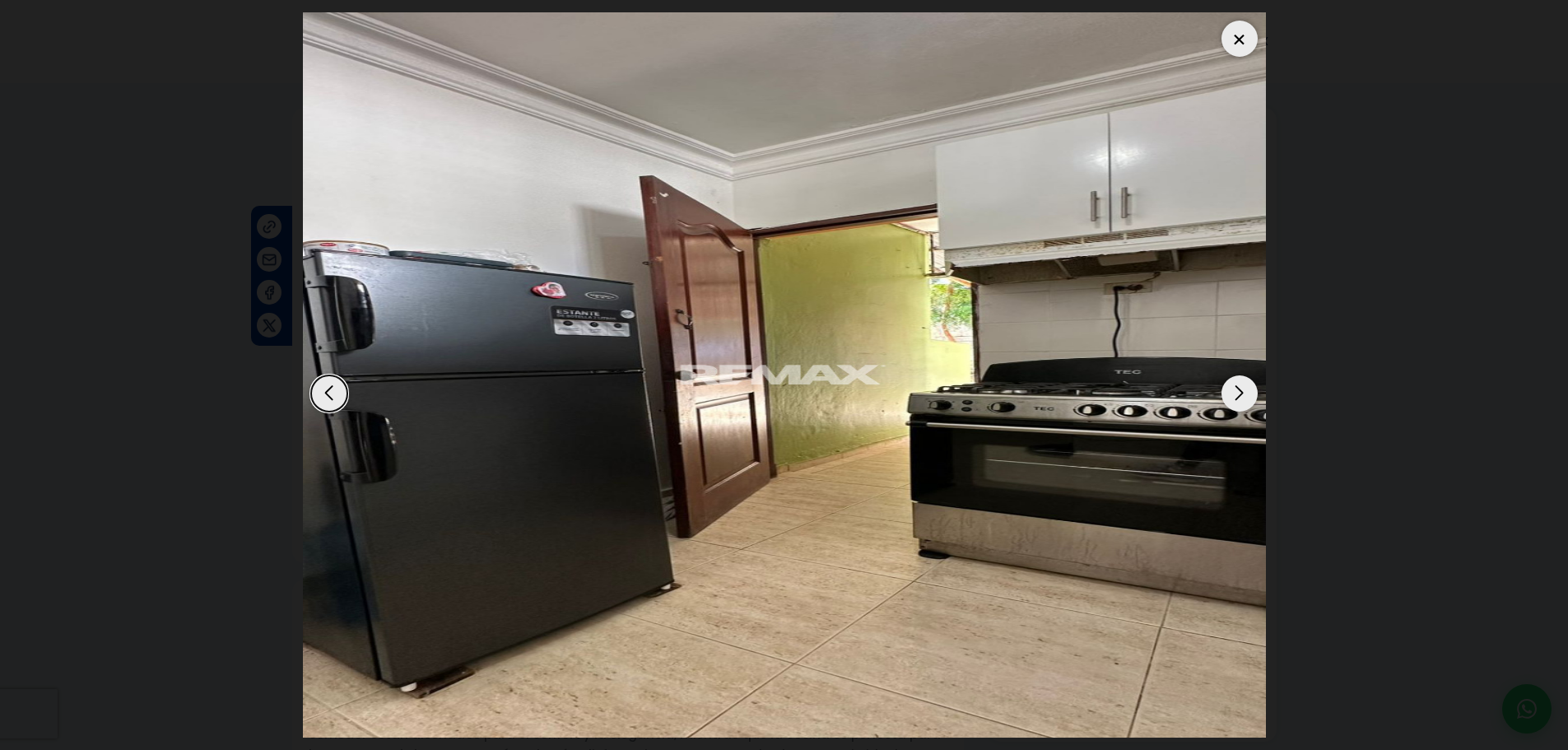
click at [1240, 397] on div "Next slide" at bounding box center [1239, 394] width 37 height 37
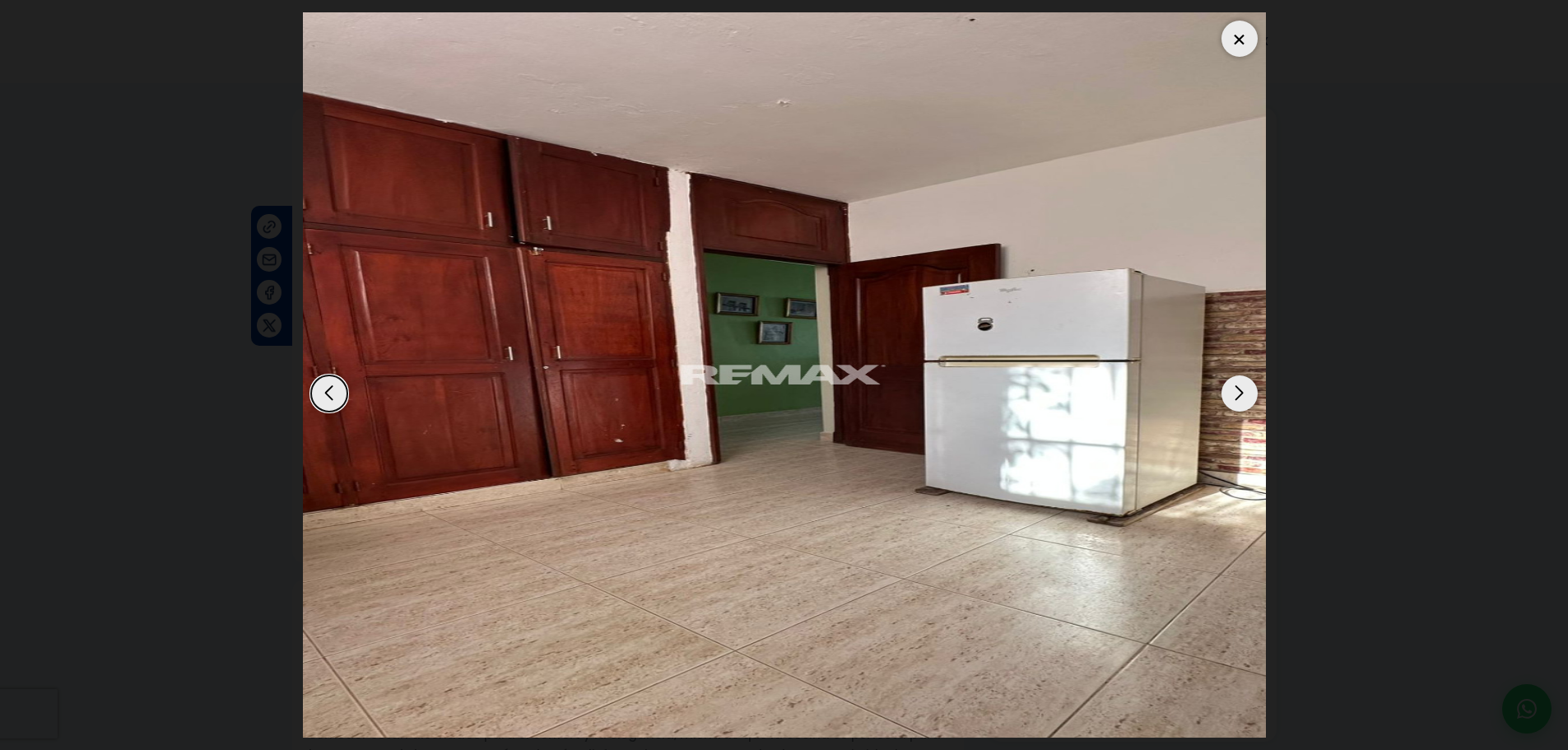
click at [330, 400] on div "Previous slide" at bounding box center [330, 394] width 37 height 37
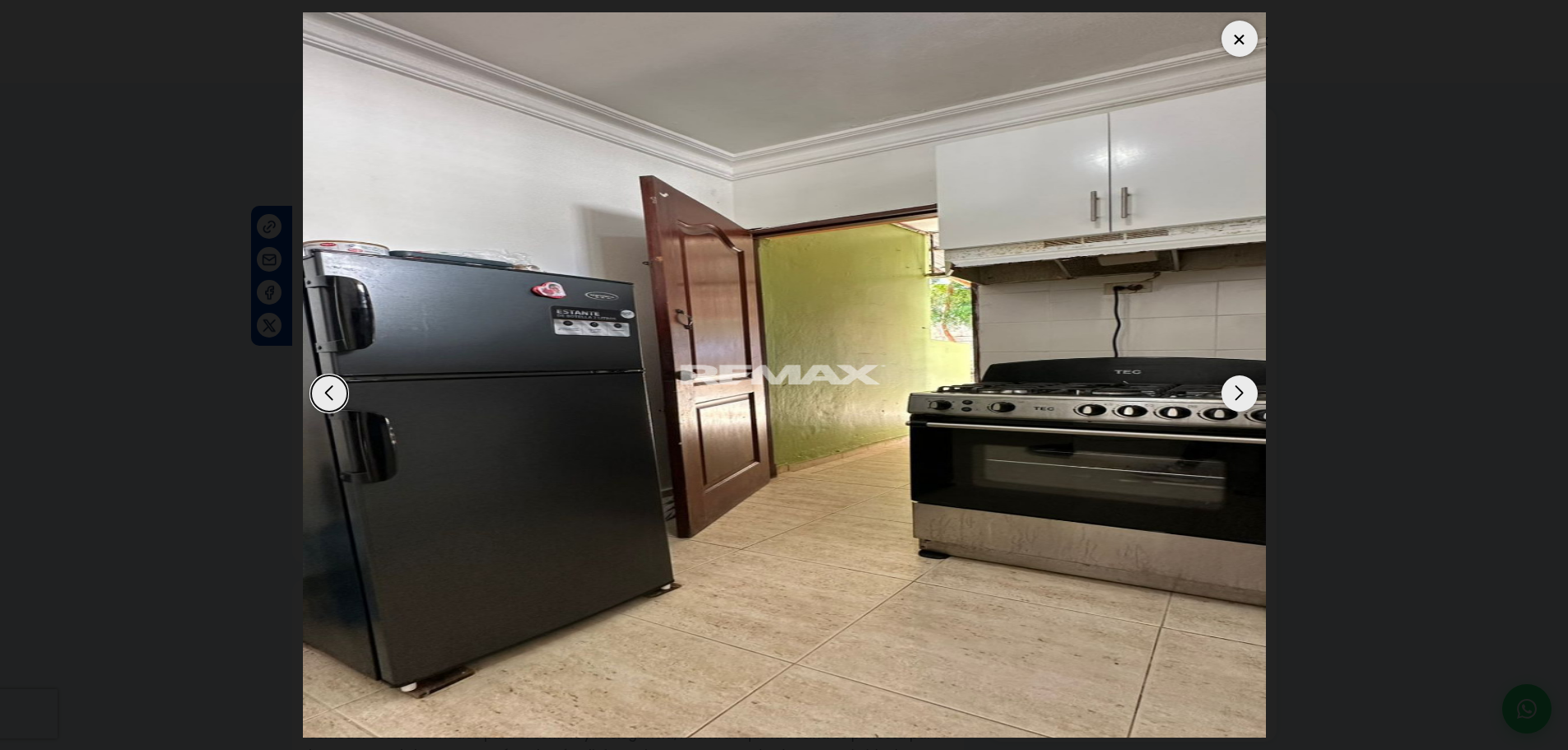
click at [1232, 389] on div "Next slide" at bounding box center [1239, 394] width 37 height 37
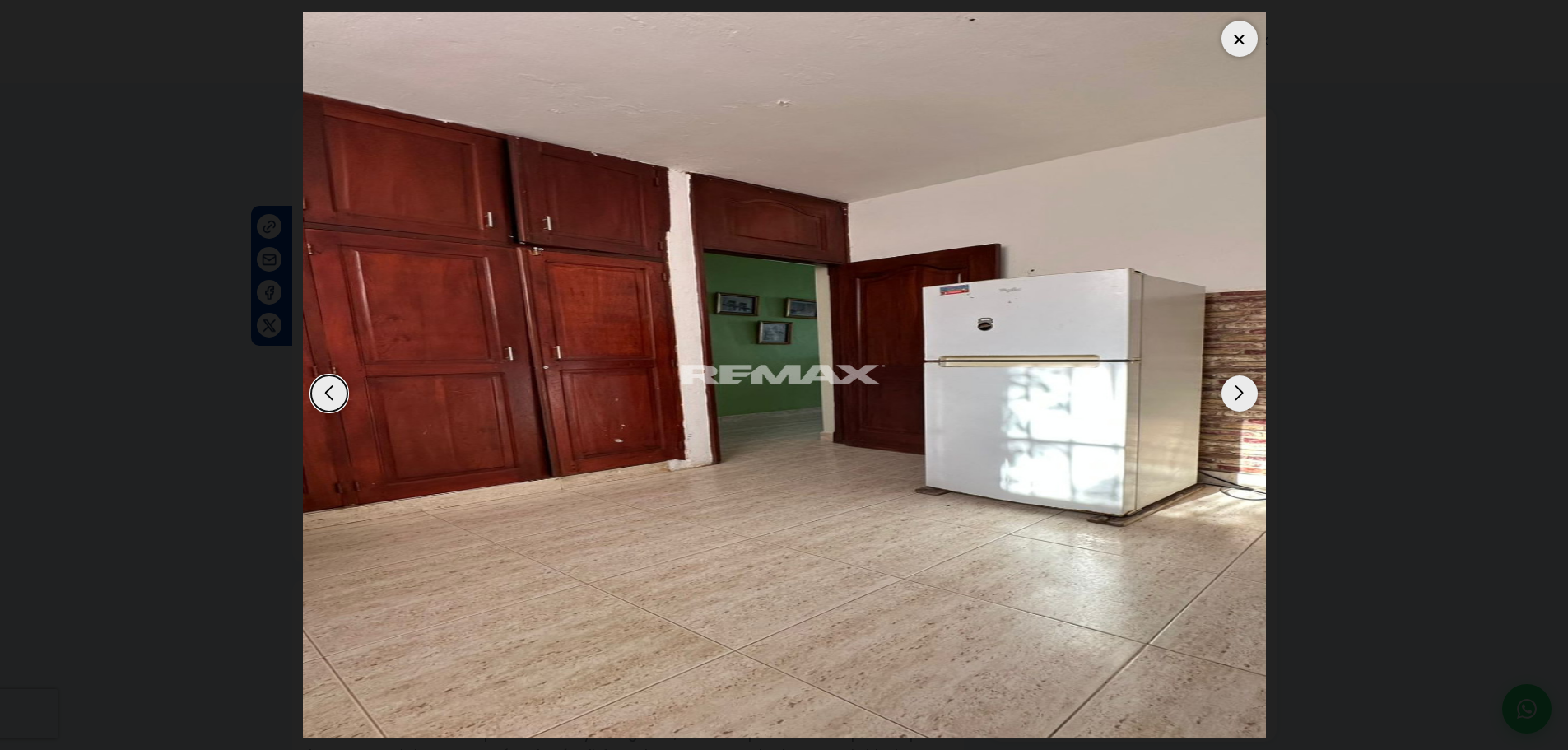
click at [1244, 396] on div "Next slide" at bounding box center [1239, 394] width 37 height 37
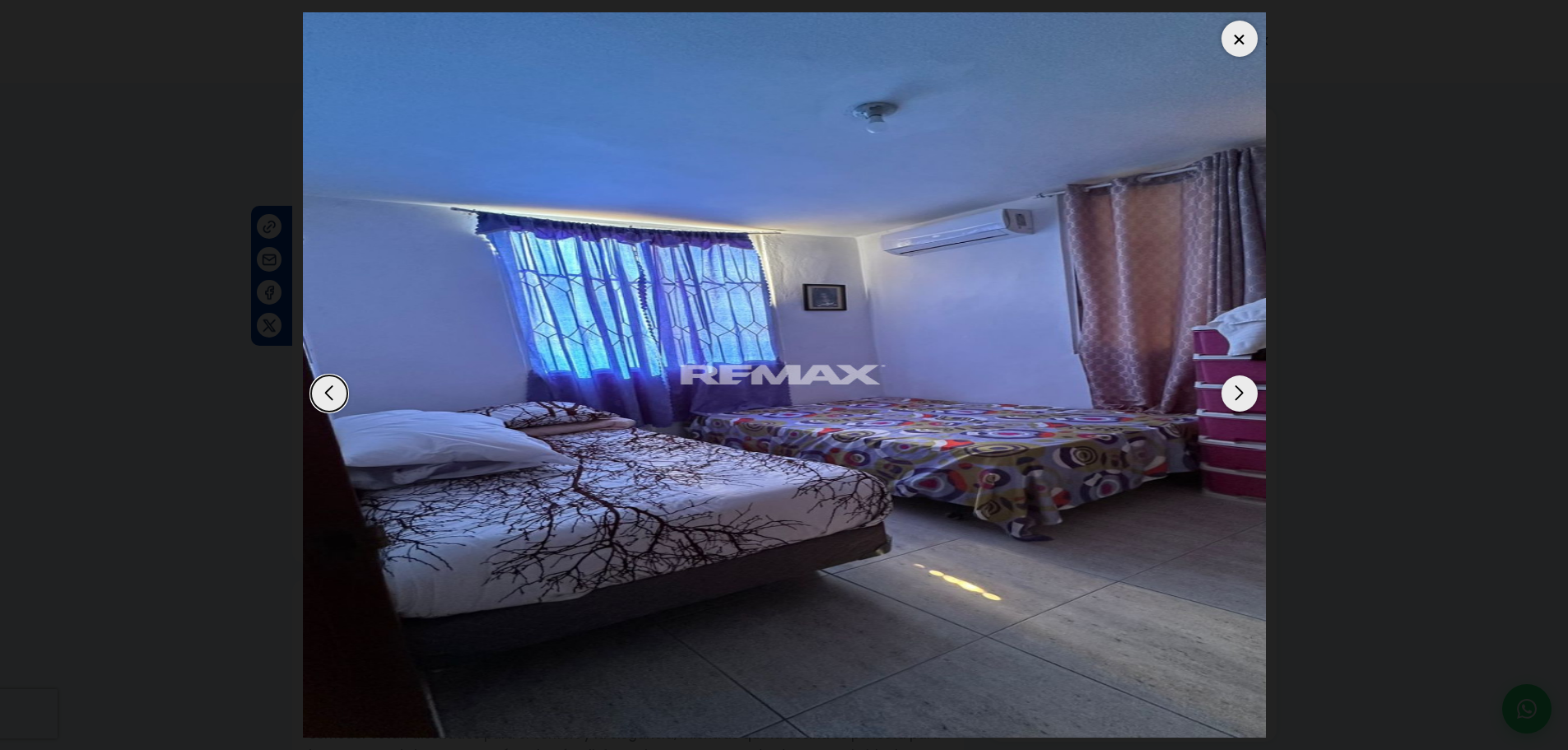
click at [1243, 396] on div "Next slide" at bounding box center [1239, 394] width 37 height 37
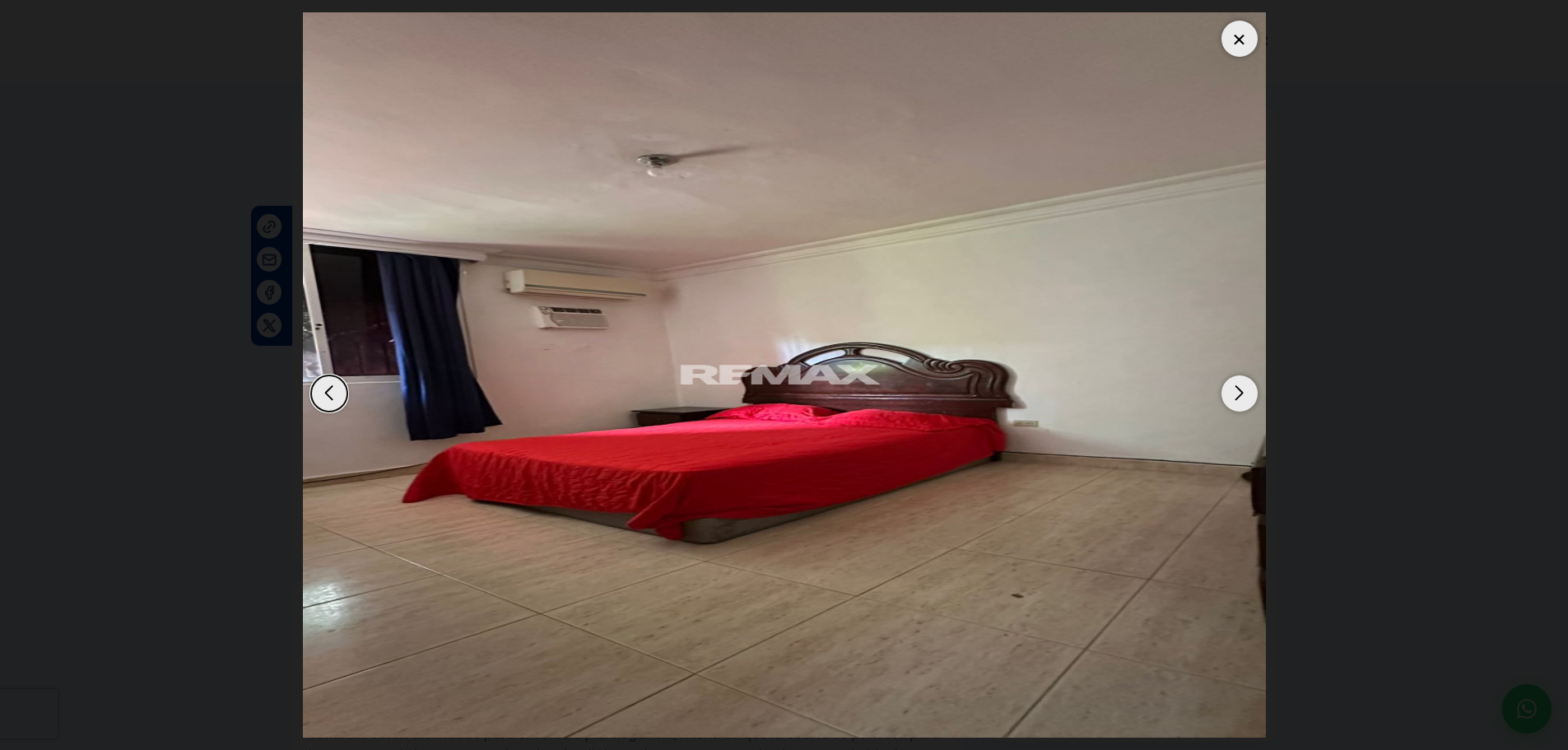
click at [1243, 396] on div "Next slide" at bounding box center [1239, 394] width 37 height 37
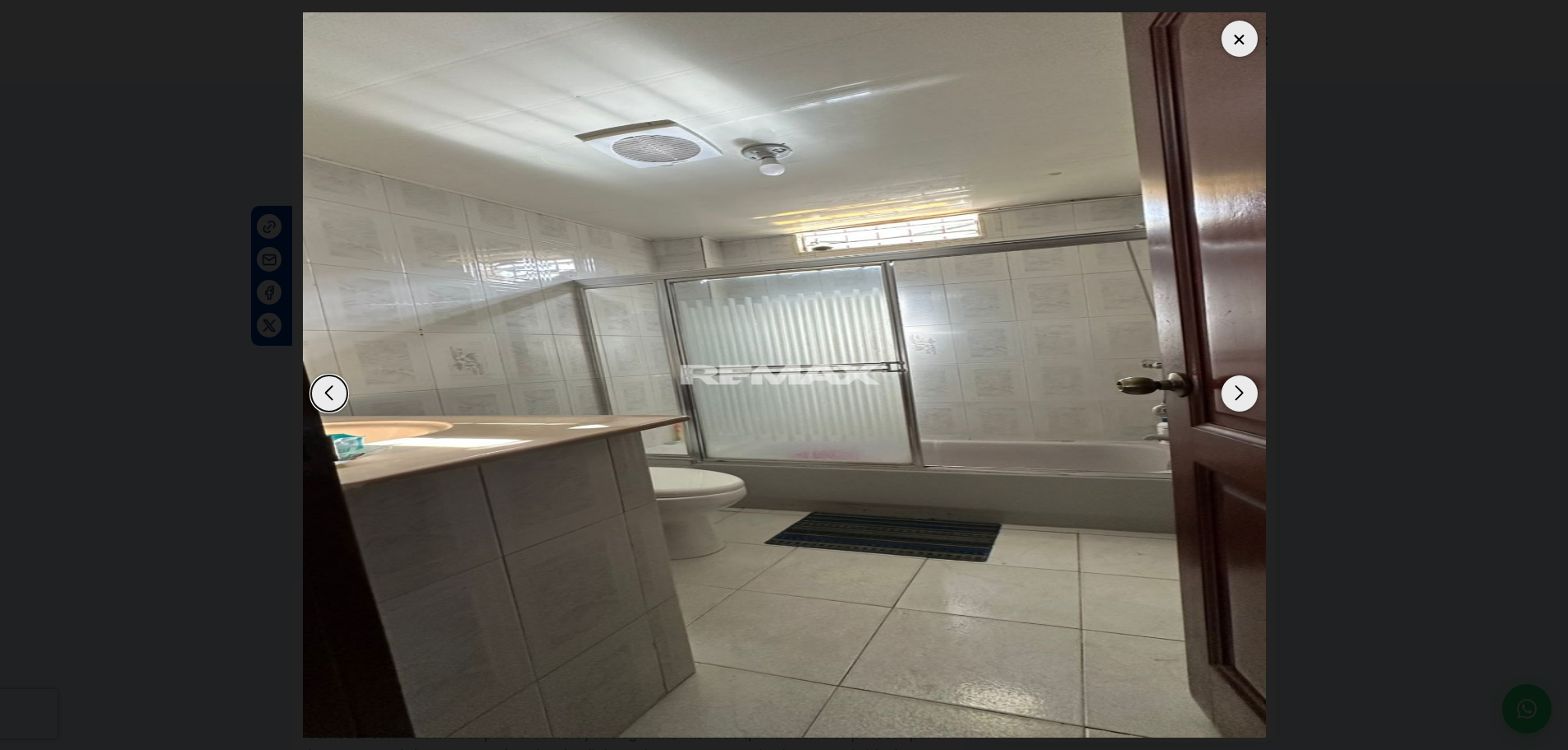
click at [1243, 396] on div "Next slide" at bounding box center [1239, 394] width 37 height 37
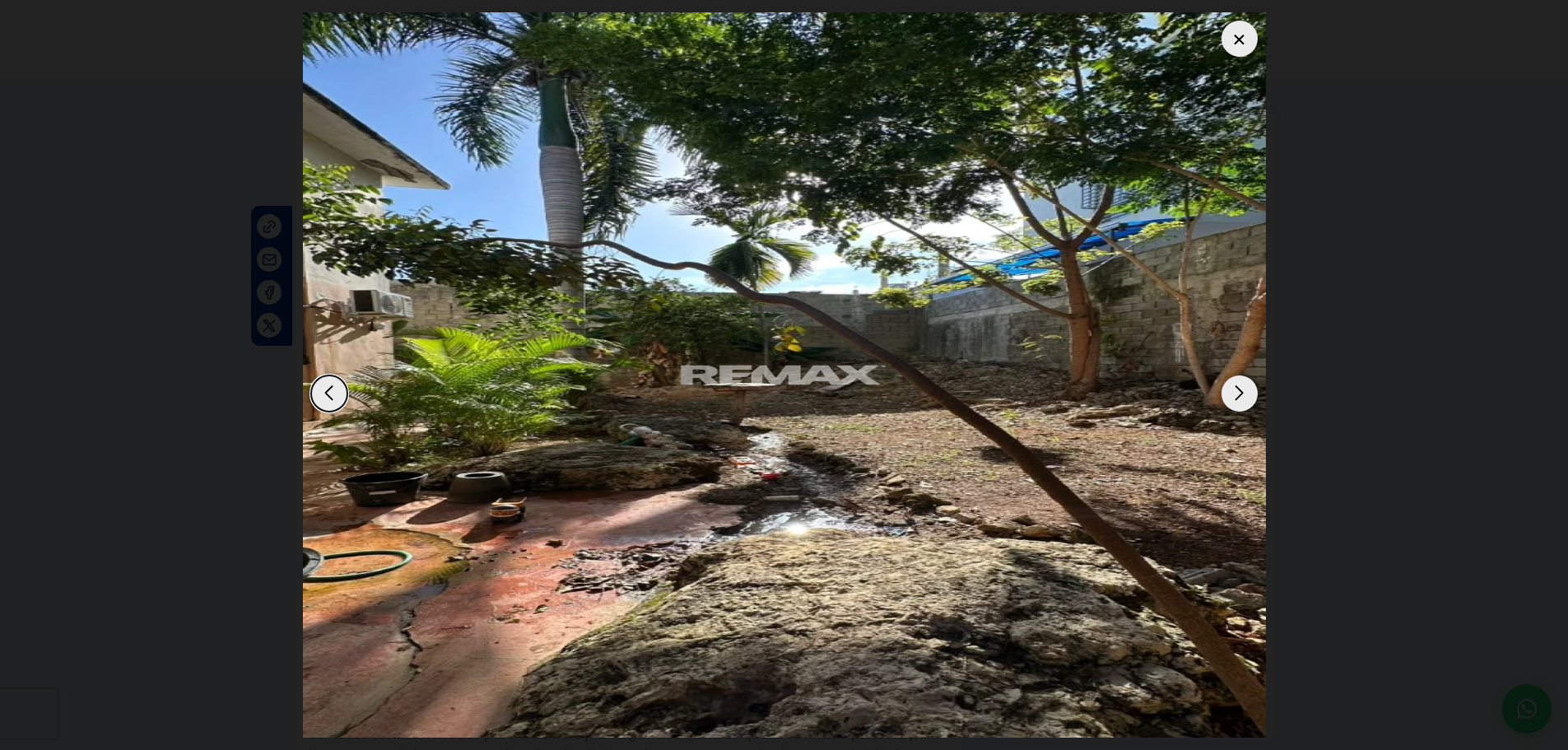
click at [1243, 397] on div "Next slide" at bounding box center [1239, 394] width 37 height 37
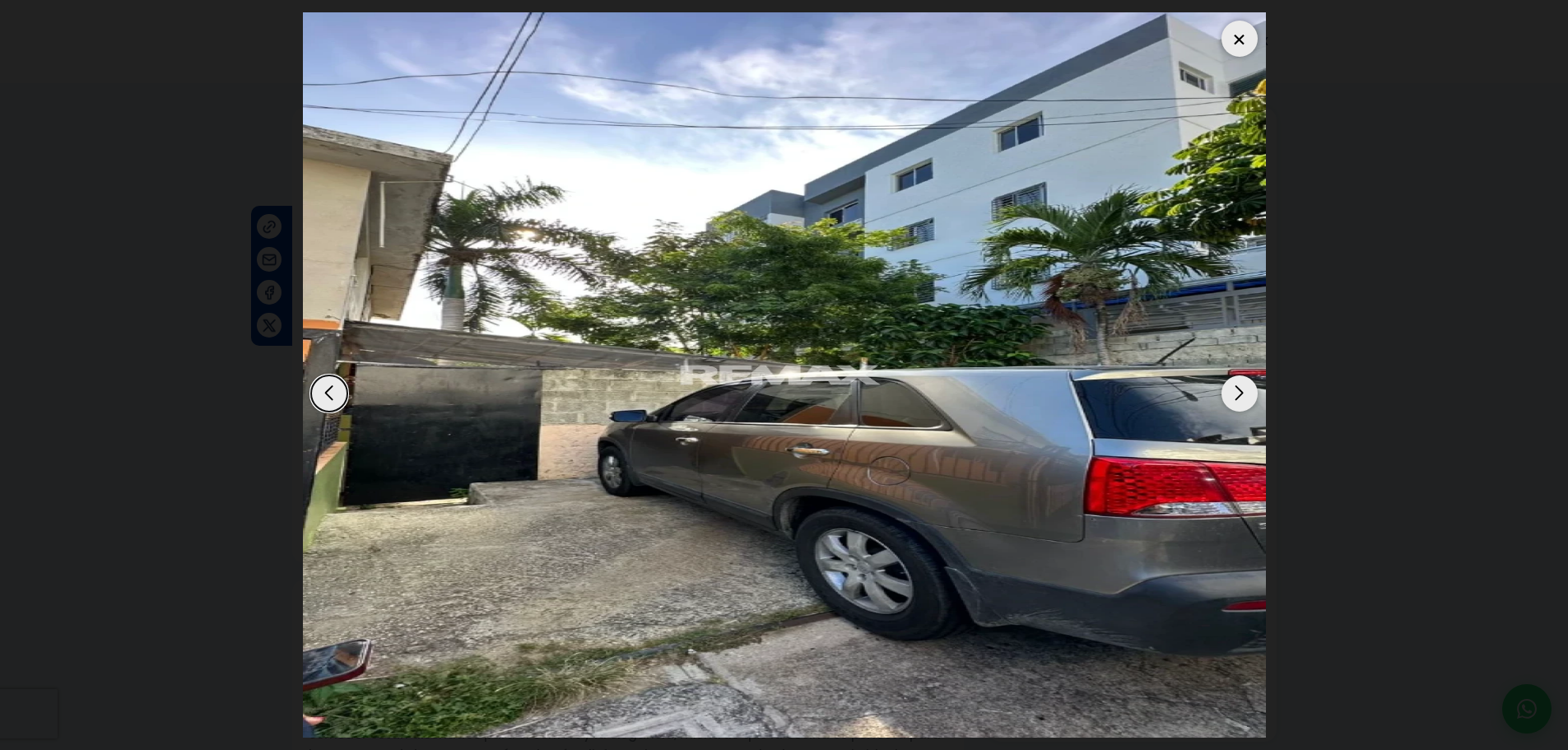
click at [1243, 395] on div "Next slide" at bounding box center [1239, 394] width 37 height 37
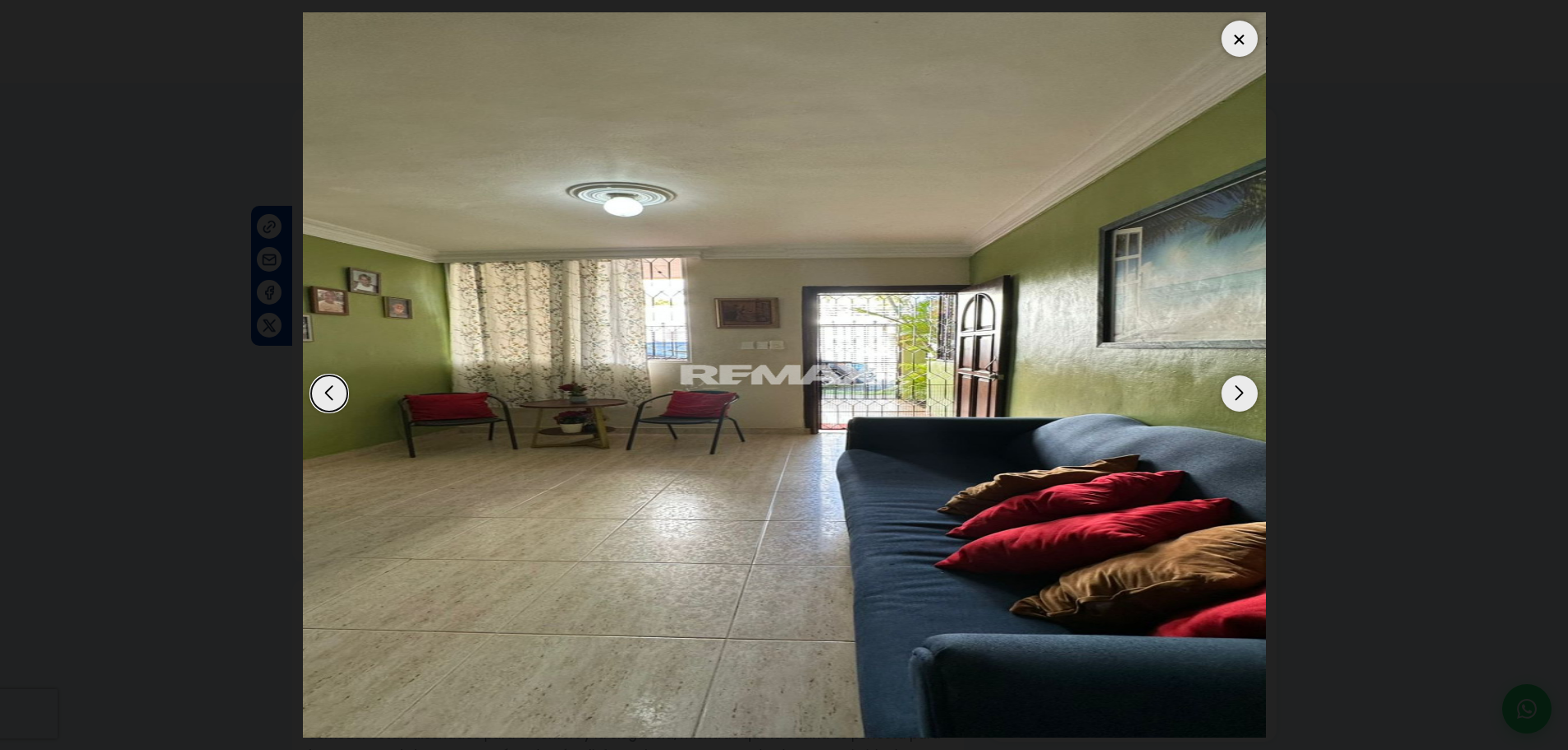
click at [1251, 49] on div at bounding box center [1239, 39] width 37 height 37
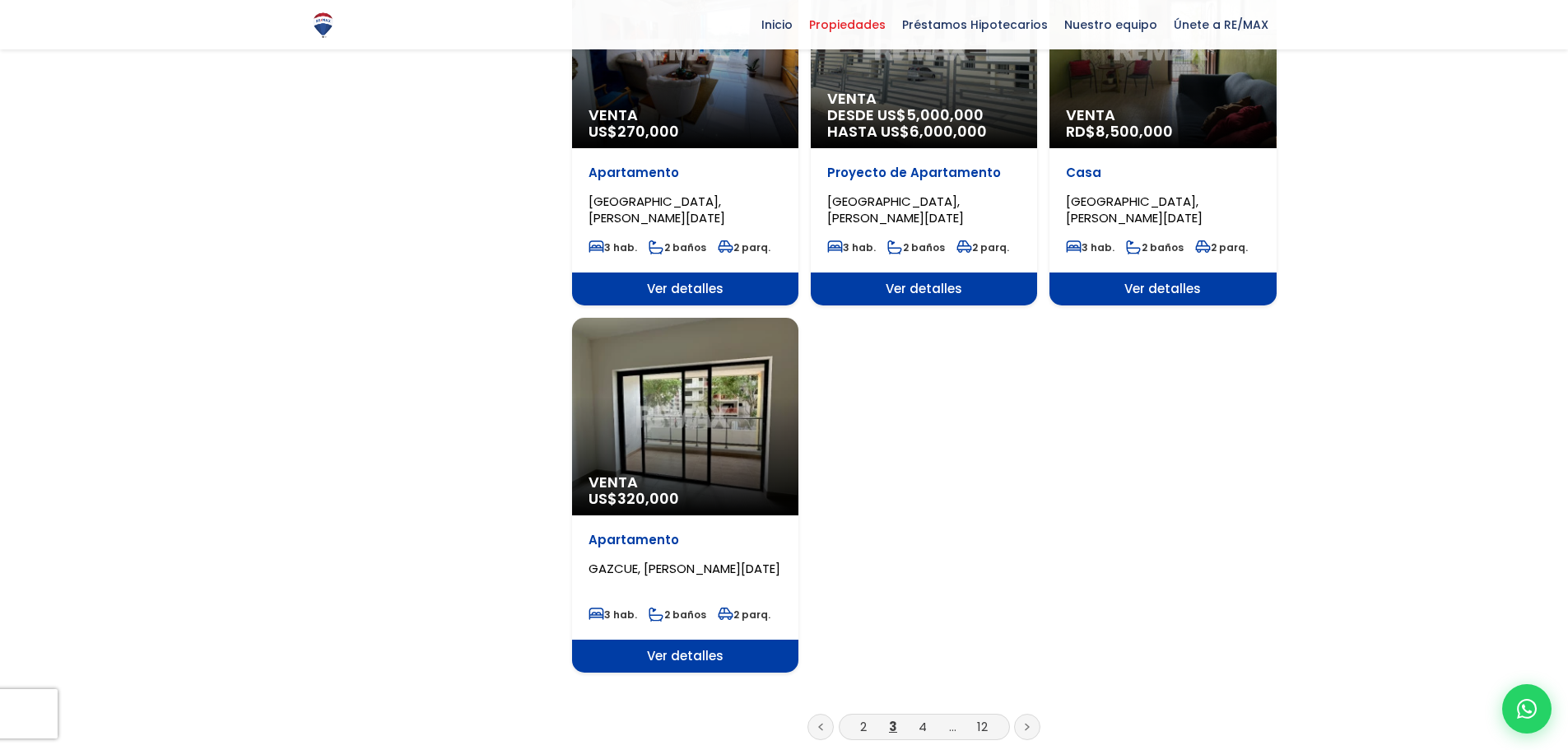
scroll to position [1975, 0]
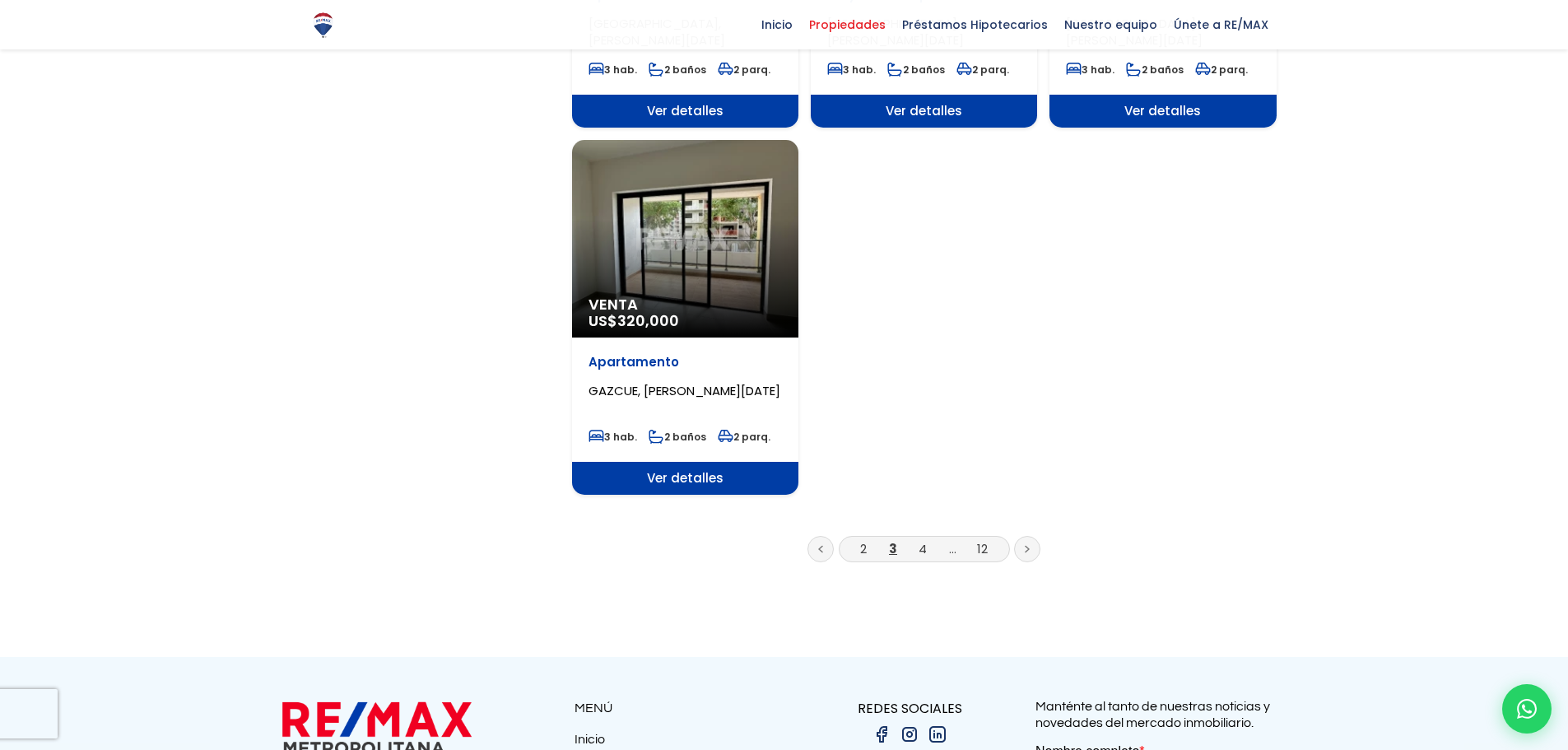
click at [926, 539] on li "4" at bounding box center [923, 549] width 27 height 21
click at [924, 540] on link "4" at bounding box center [922, 549] width 8 height 17
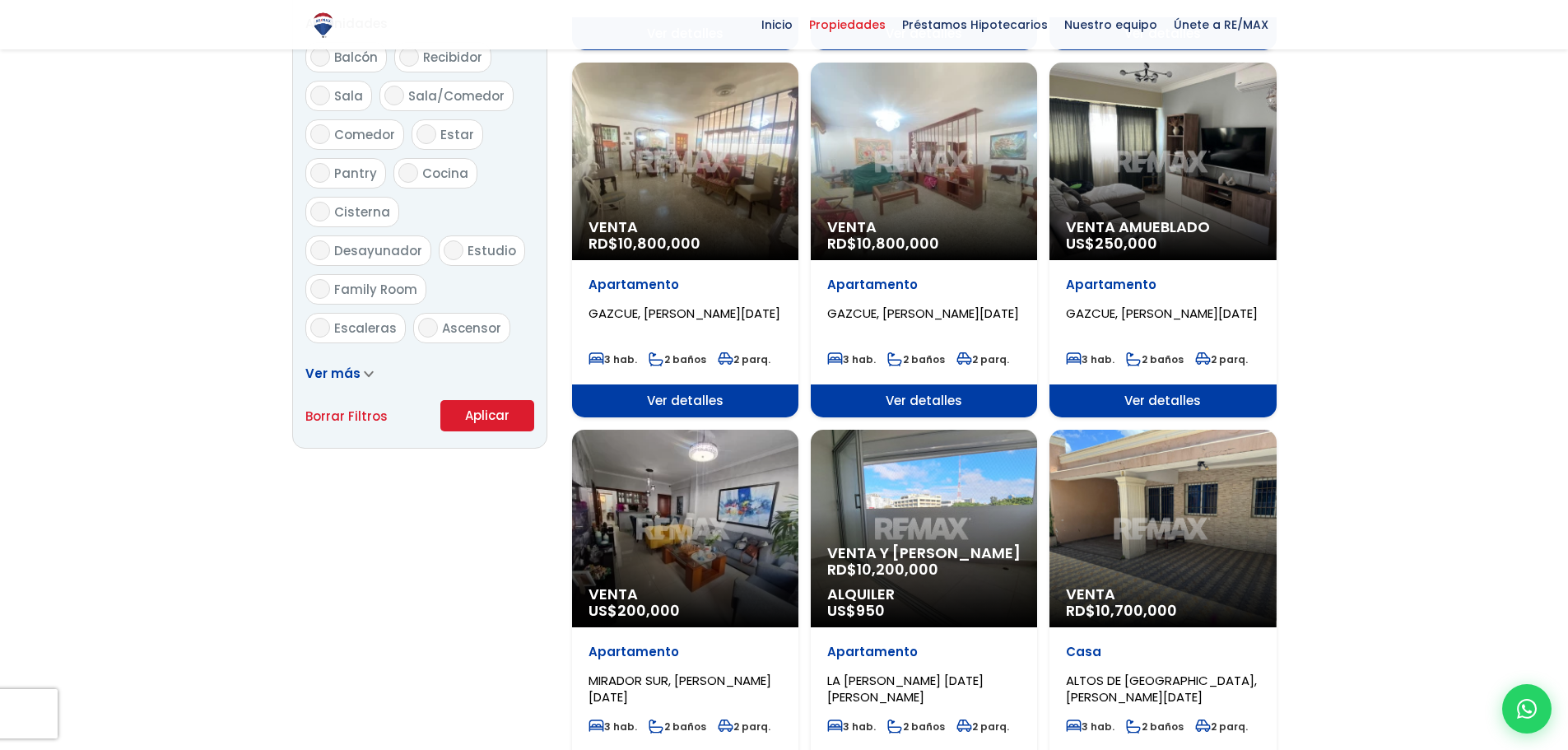
scroll to position [906, 0]
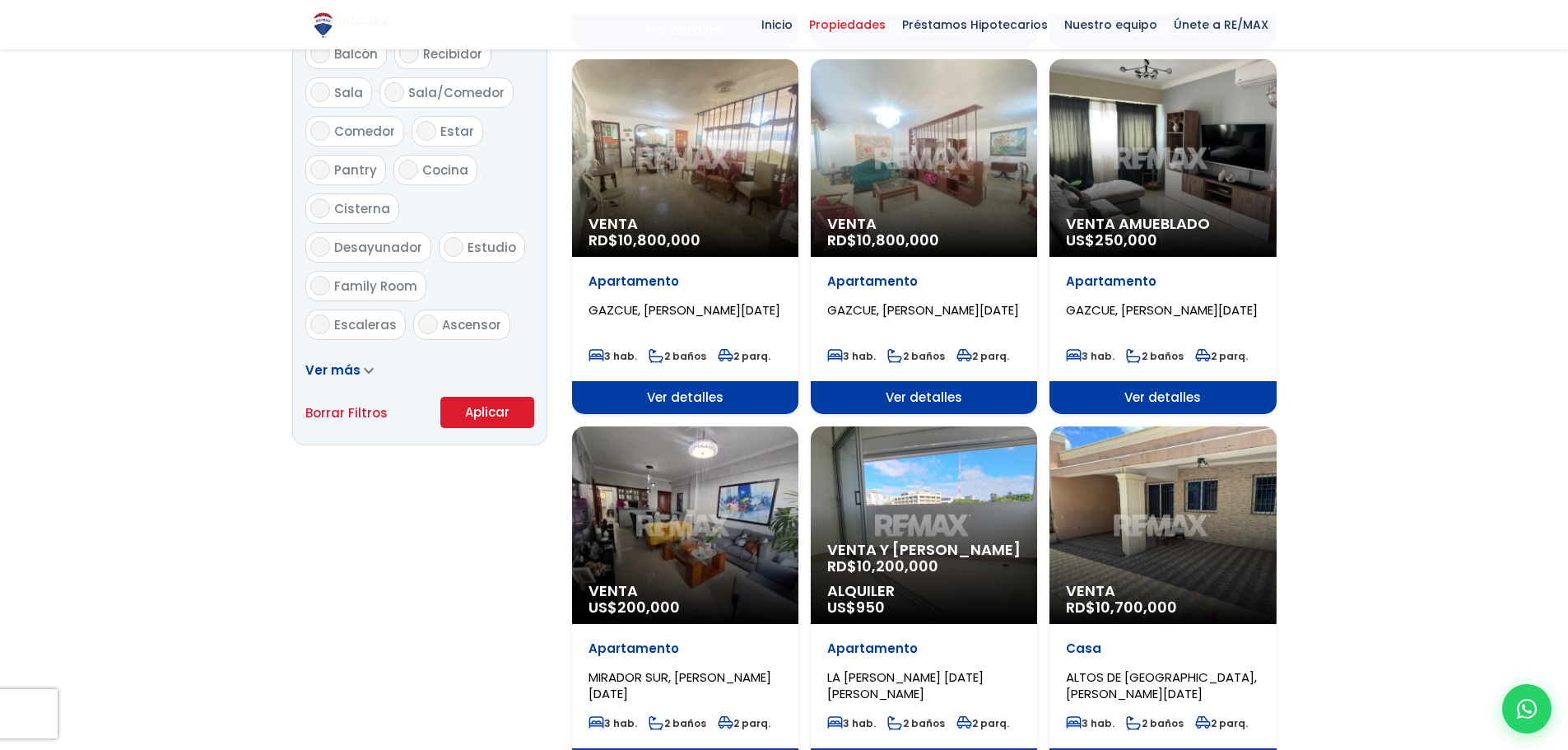
click at [1211, 575] on div "Venta RD$ 10,700,000" at bounding box center [1163, 524] width 226 height 197
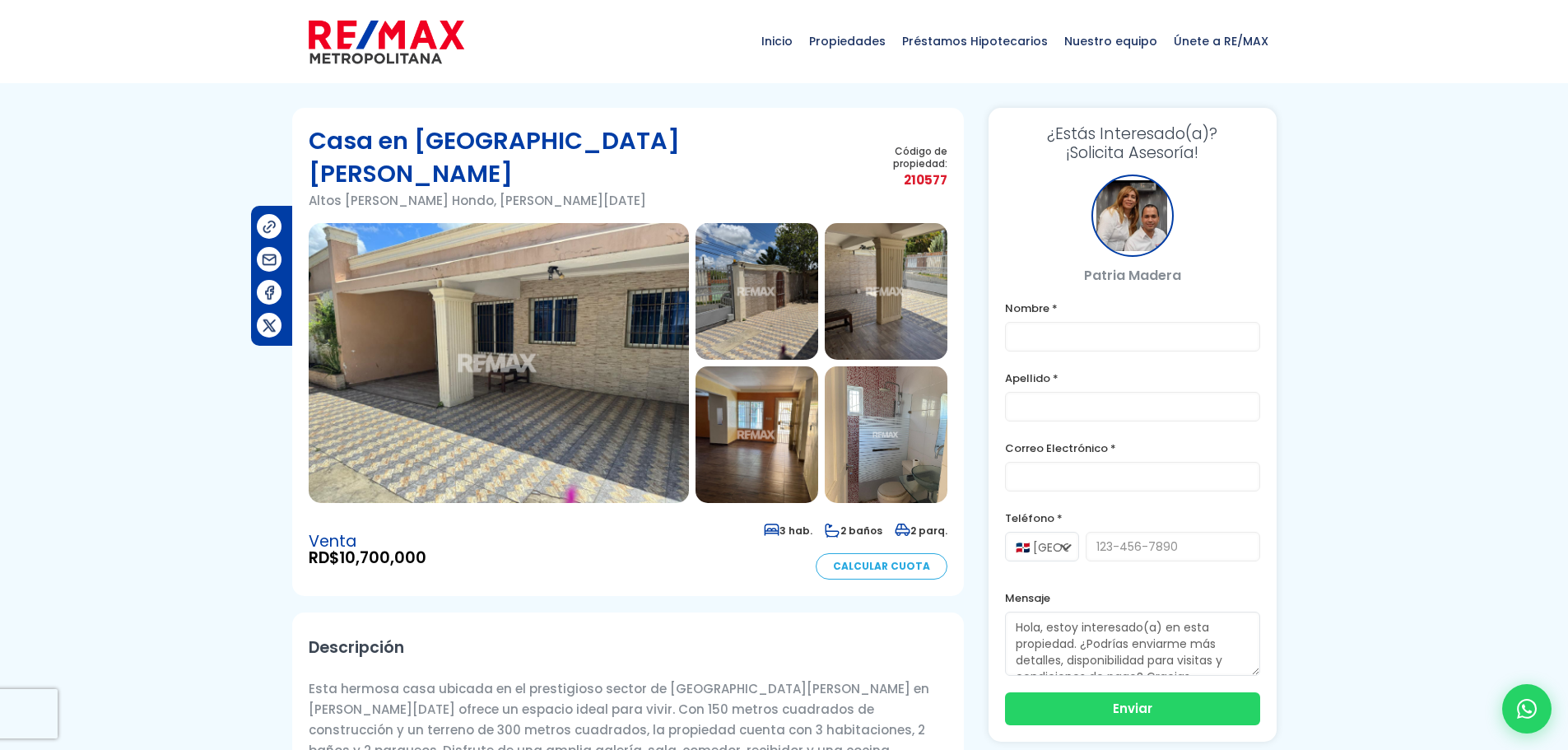
click at [607, 361] on img at bounding box center [499, 363] width 380 height 280
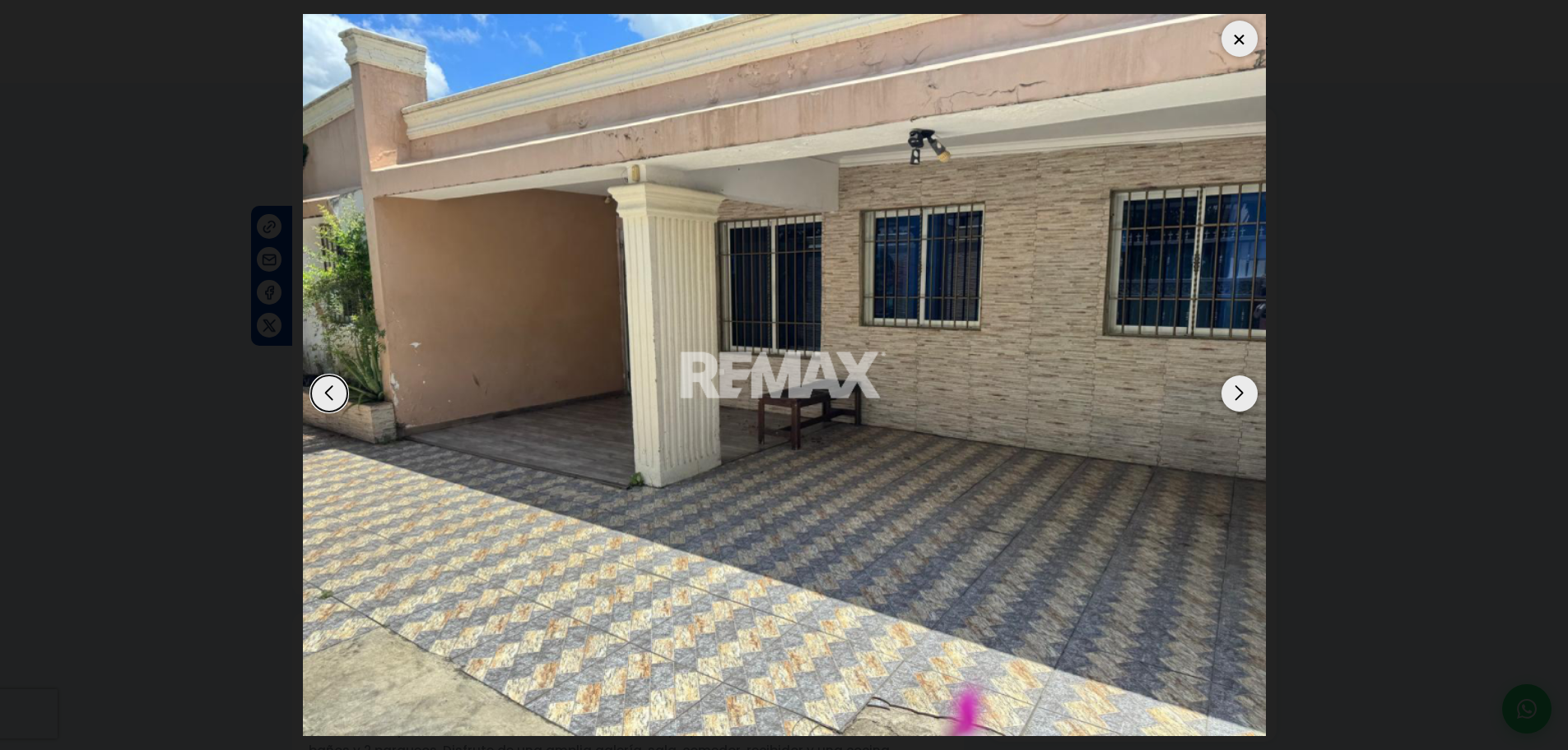
click at [1241, 409] on div "Next slide" at bounding box center [1239, 394] width 37 height 37
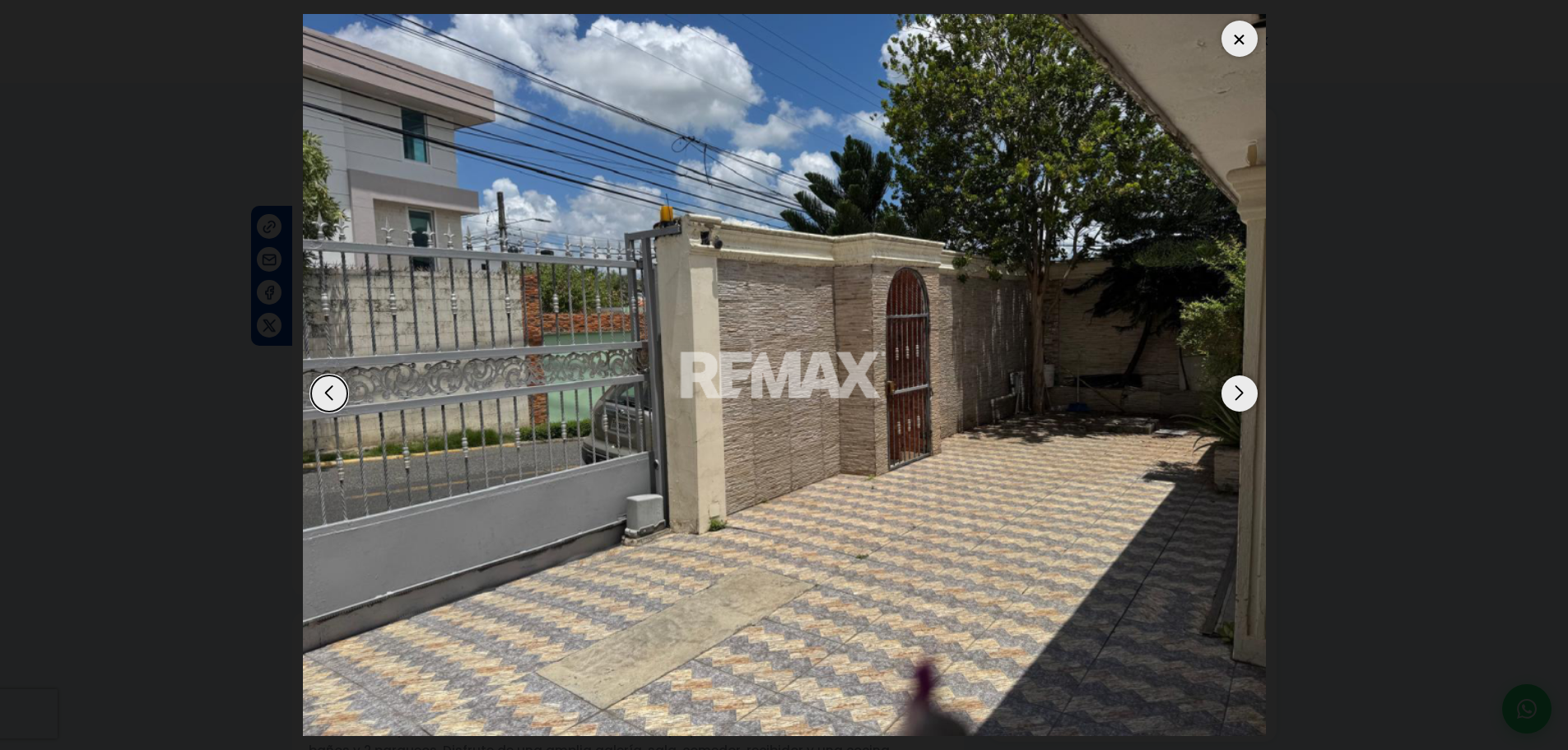
click at [1241, 409] on div "Next slide" at bounding box center [1239, 394] width 37 height 37
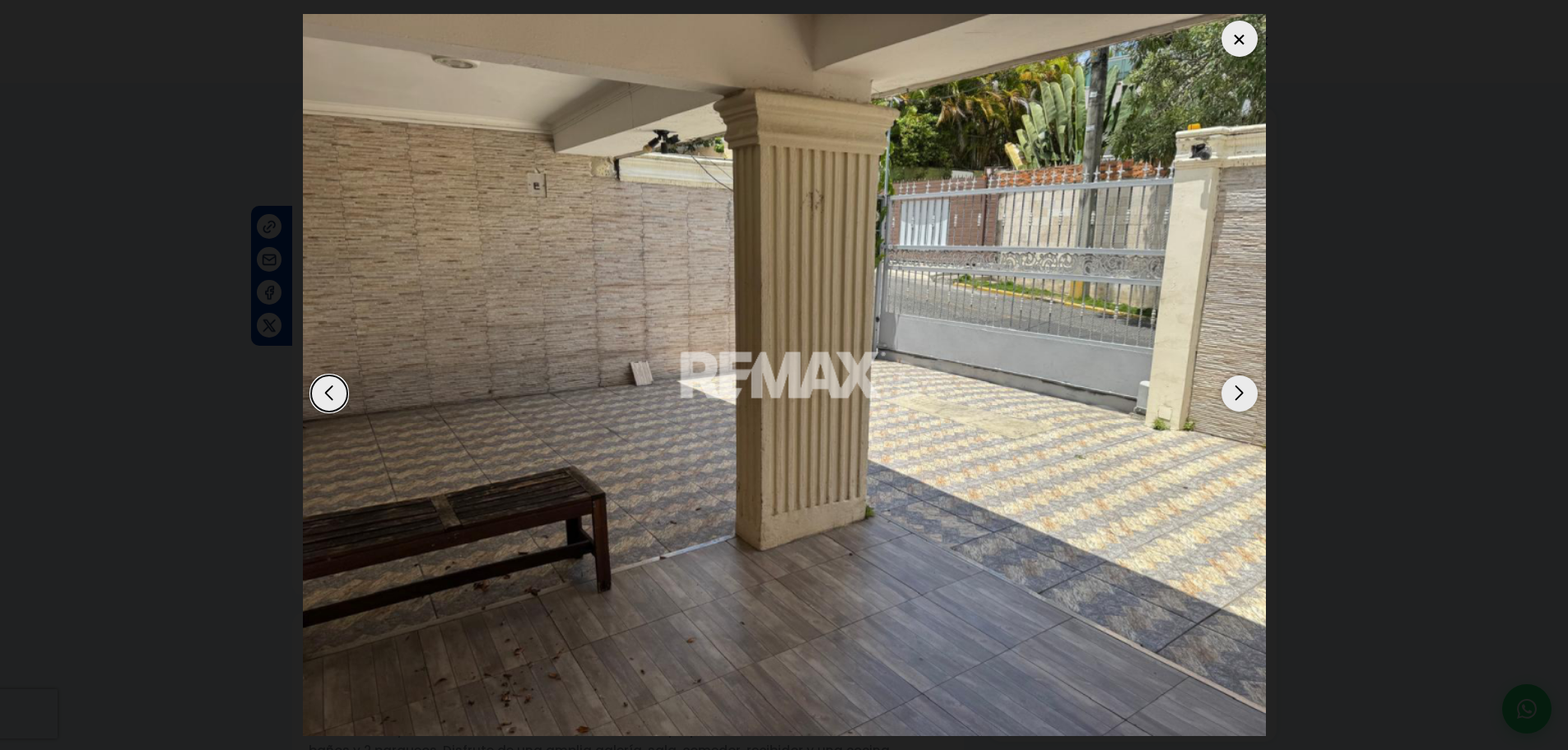
click at [1241, 409] on div "Next slide" at bounding box center [1239, 394] width 37 height 37
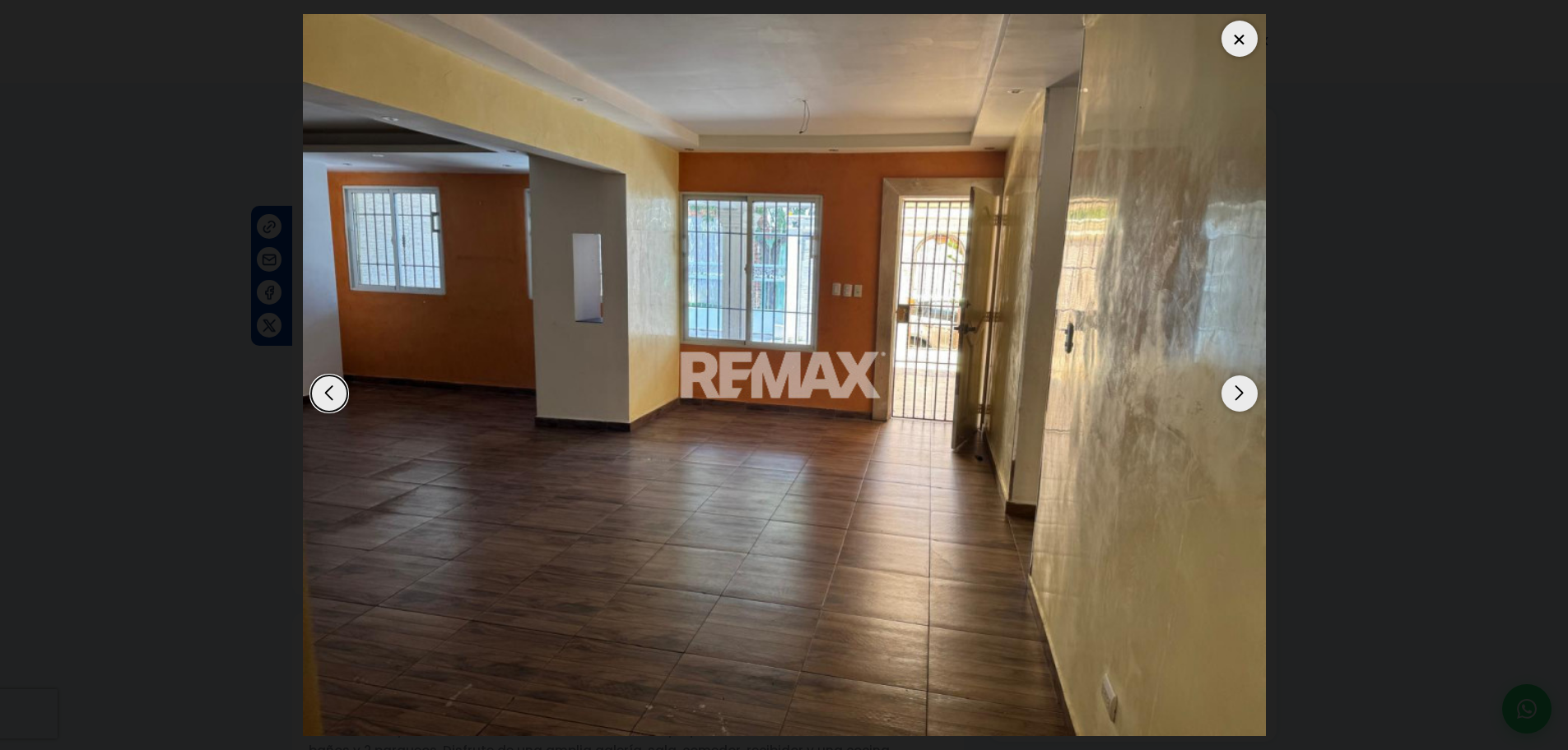
click at [1241, 409] on div "Next slide" at bounding box center [1239, 394] width 37 height 37
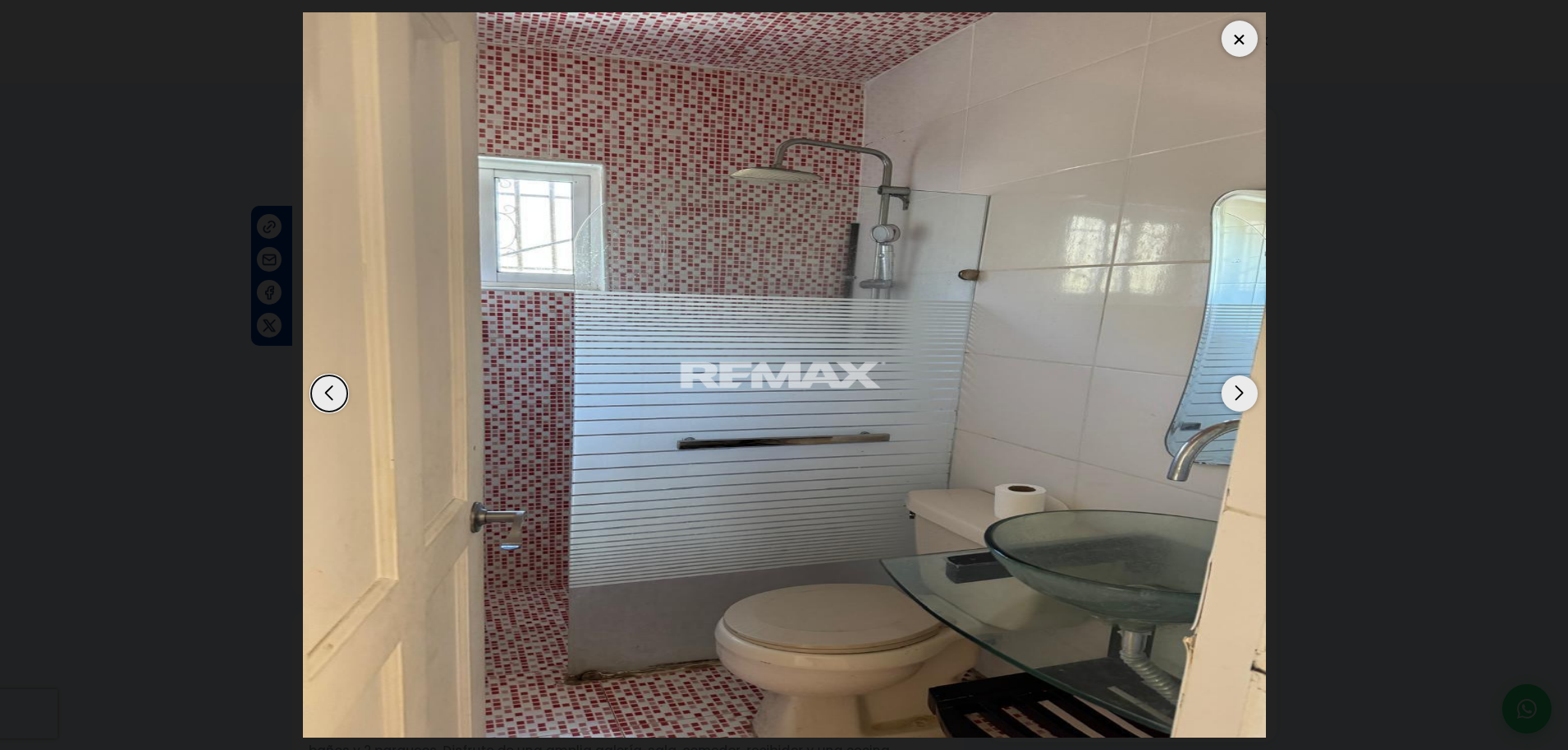
click at [1241, 409] on div "Next slide" at bounding box center [1239, 394] width 37 height 37
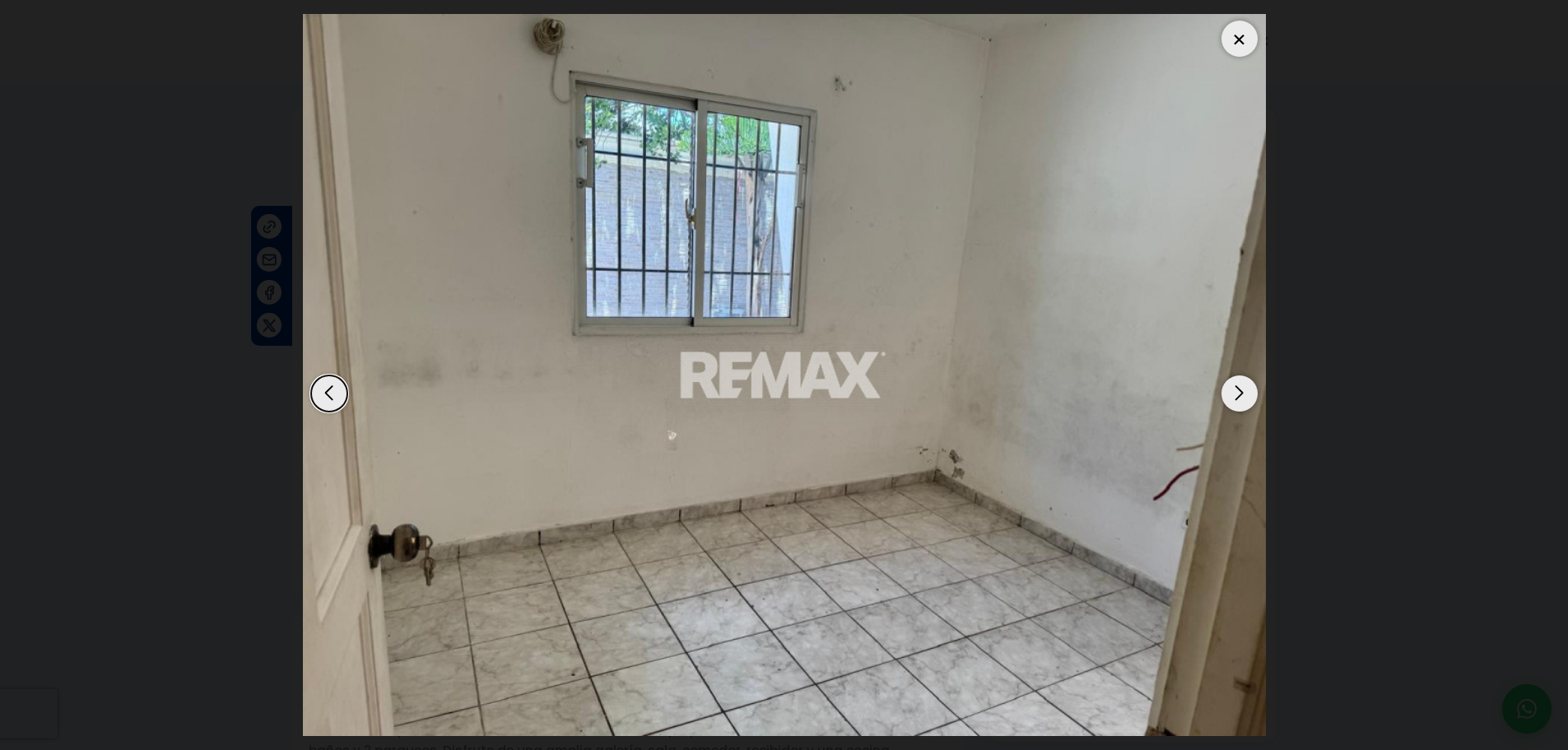
click at [1246, 395] on div "Next slide" at bounding box center [1239, 394] width 37 height 37
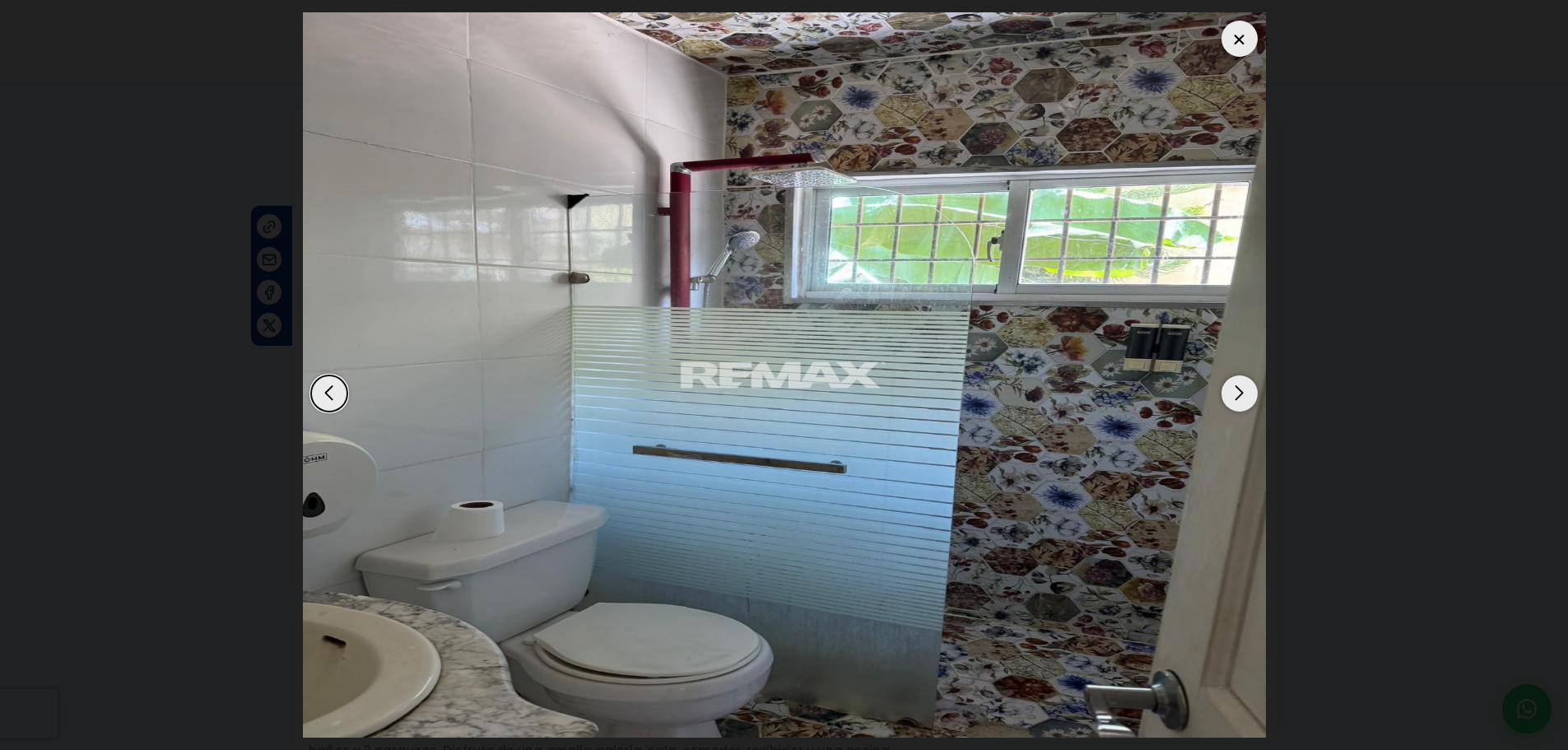
click at [1240, 400] on div "Next slide" at bounding box center [1239, 394] width 37 height 37
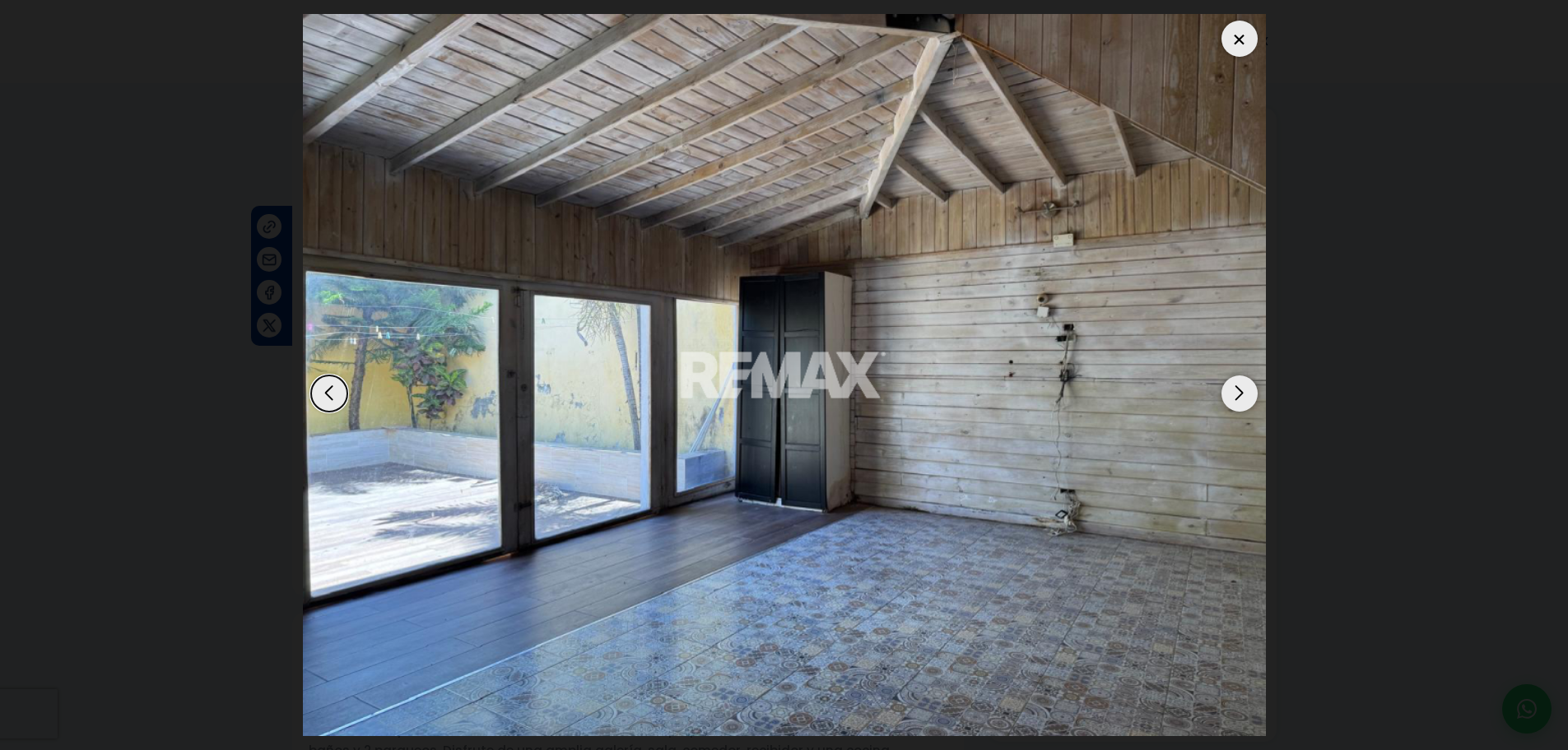
click at [1240, 400] on div "Next slide" at bounding box center [1239, 394] width 37 height 37
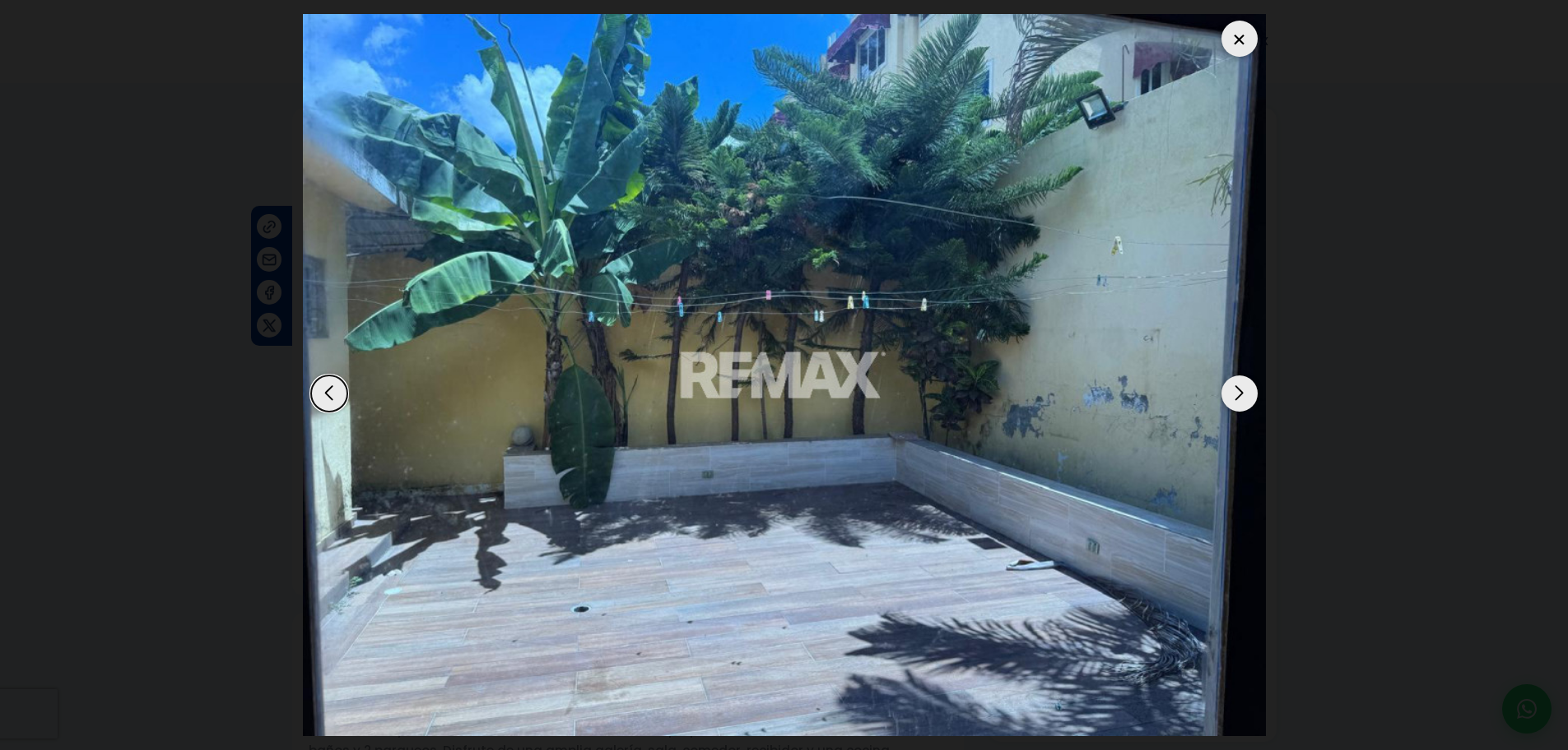
click at [1240, 400] on div "Next slide" at bounding box center [1239, 394] width 37 height 37
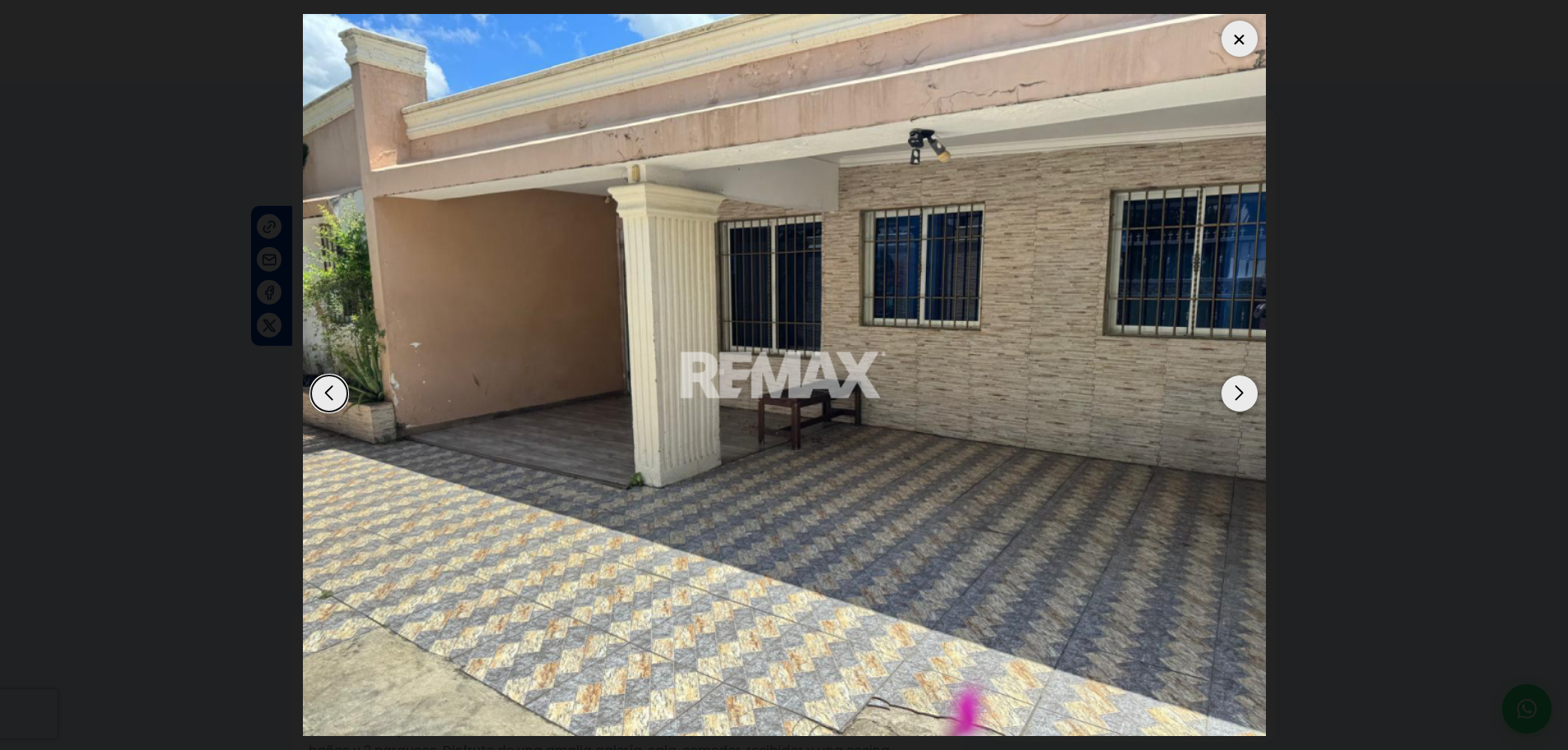
click at [1235, 399] on div "Next slide" at bounding box center [1239, 394] width 37 height 37
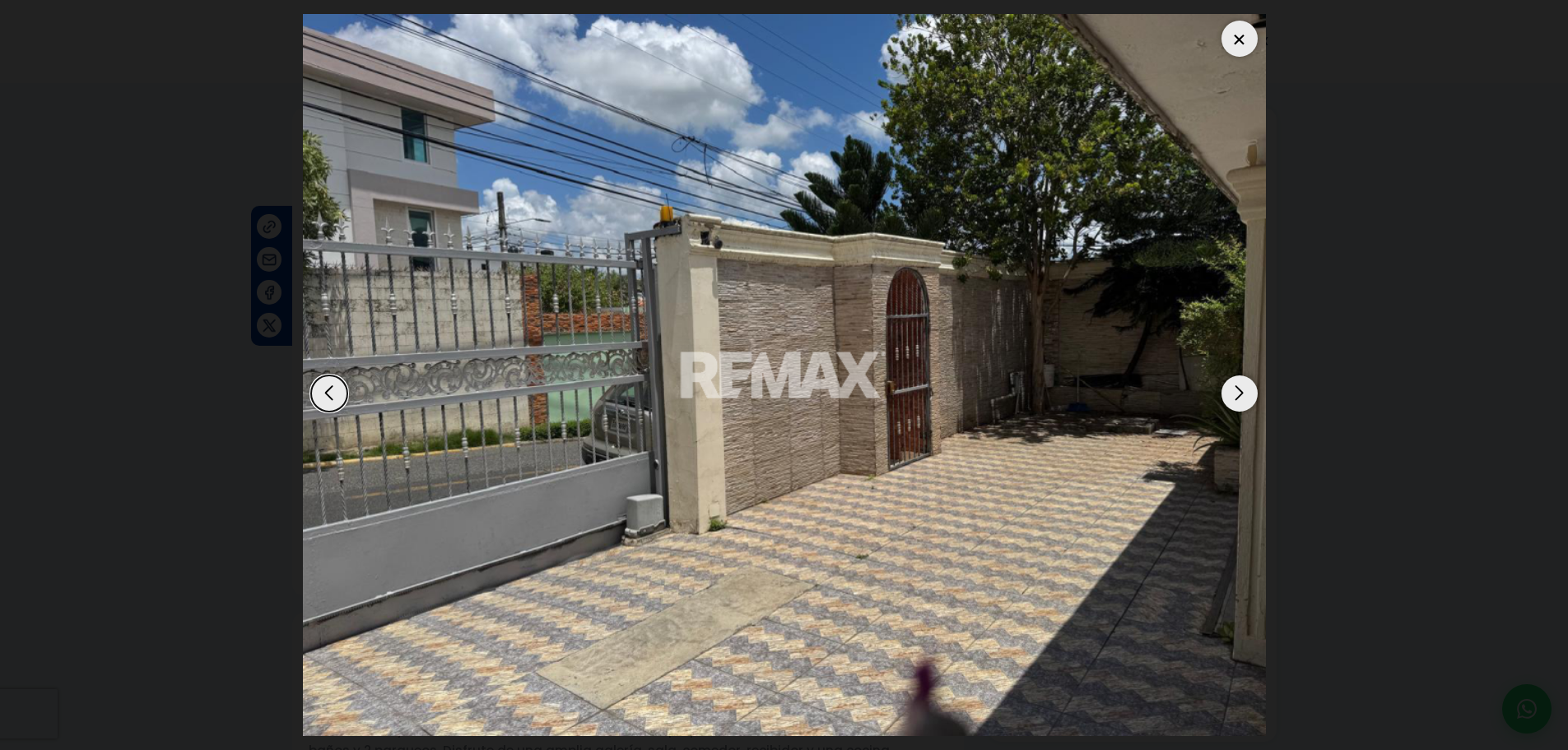
click at [1235, 399] on div "Next slide" at bounding box center [1239, 394] width 37 height 37
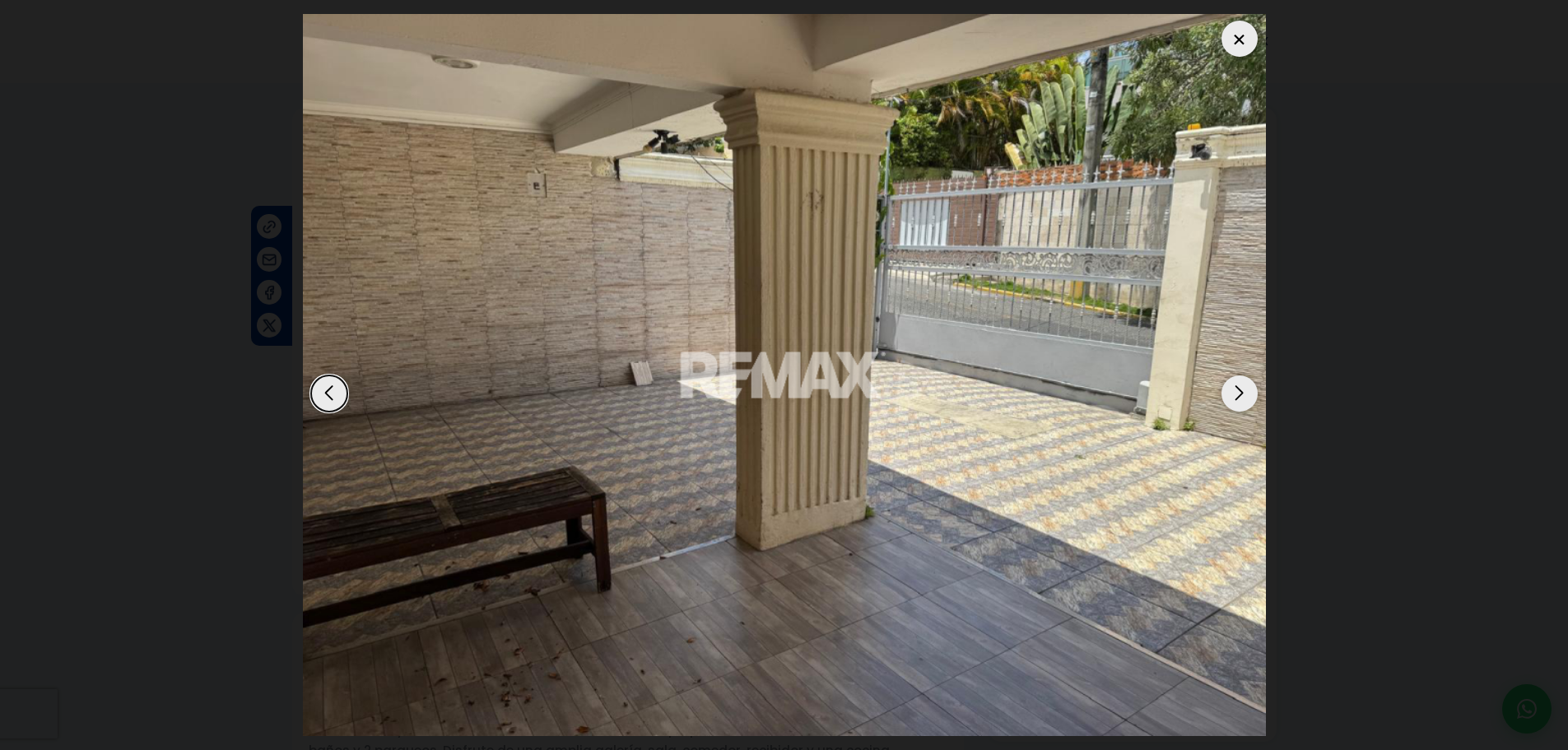
click at [1235, 399] on div "Next slide" at bounding box center [1239, 394] width 37 height 37
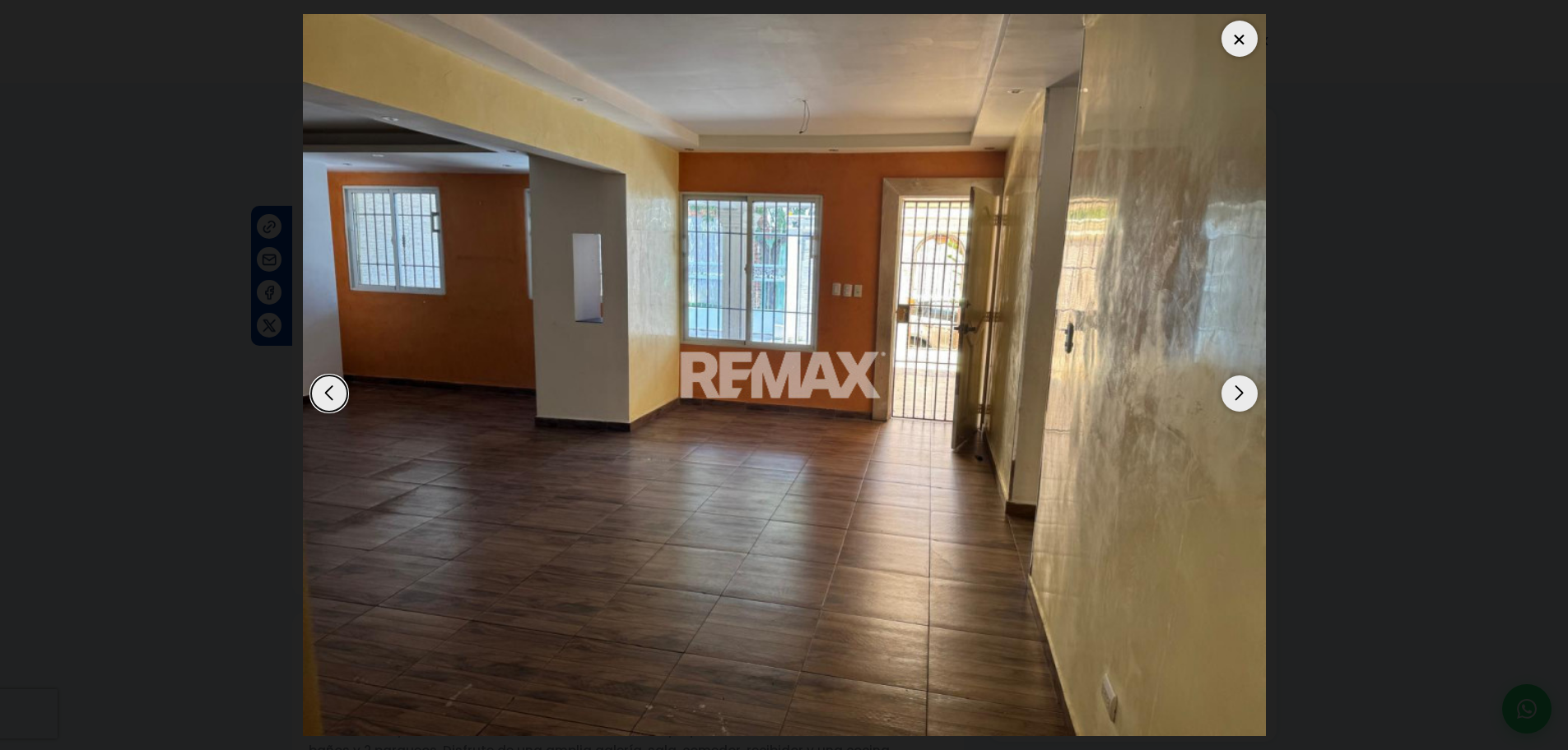
click at [1235, 399] on div "Next slide" at bounding box center [1239, 394] width 37 height 37
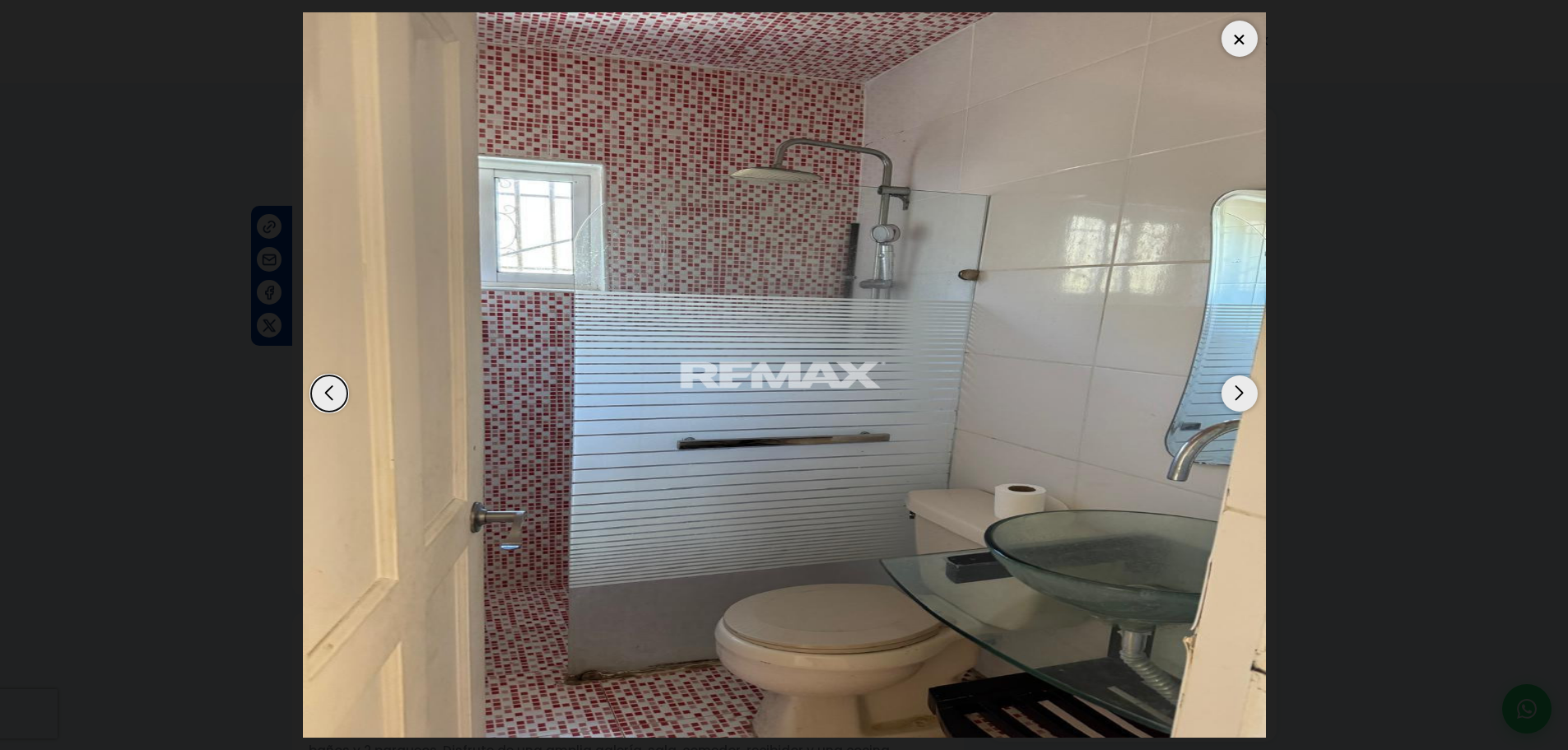
click at [1245, 402] on div "Next slide" at bounding box center [1239, 394] width 37 height 37
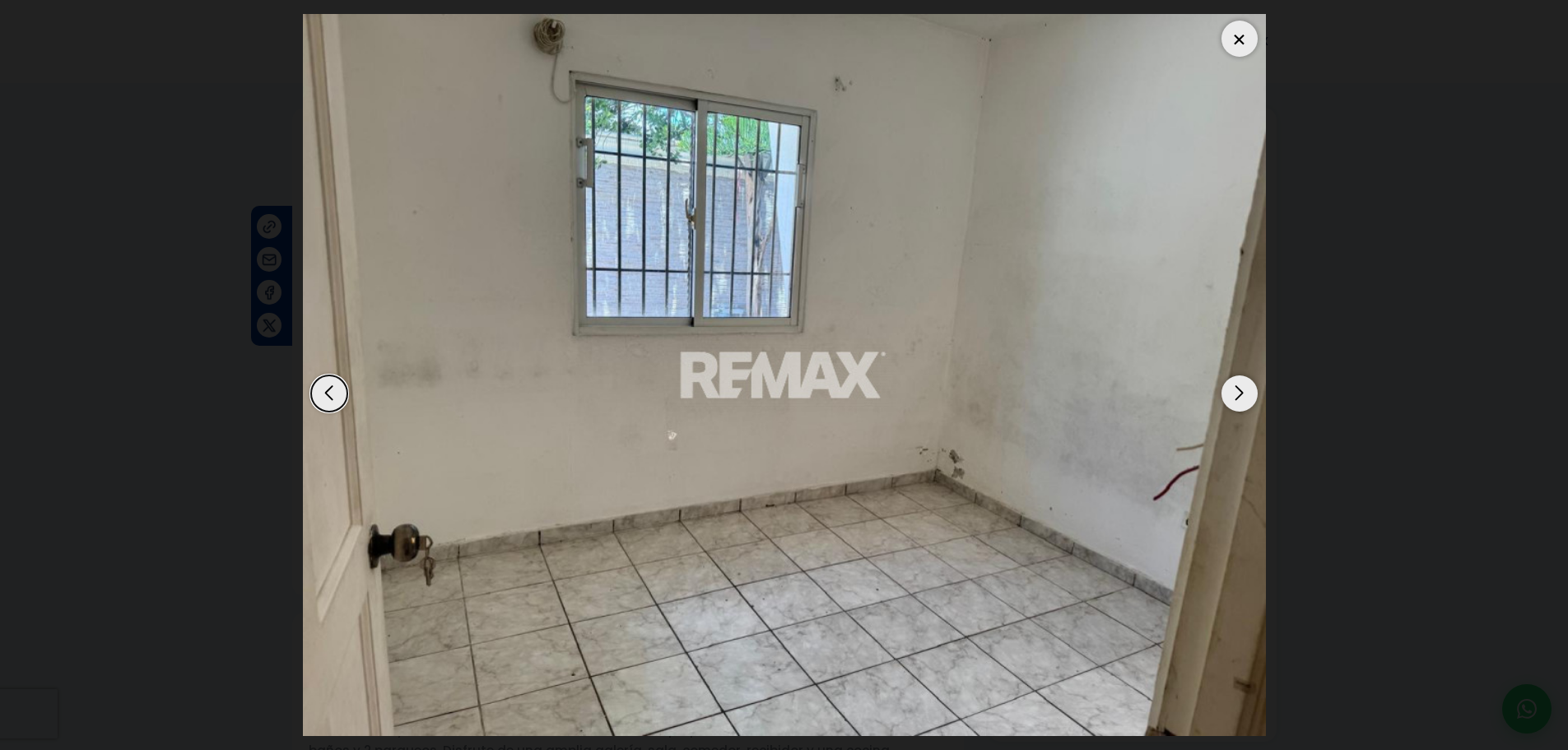
click at [1240, 34] on div at bounding box center [1239, 39] width 37 height 37
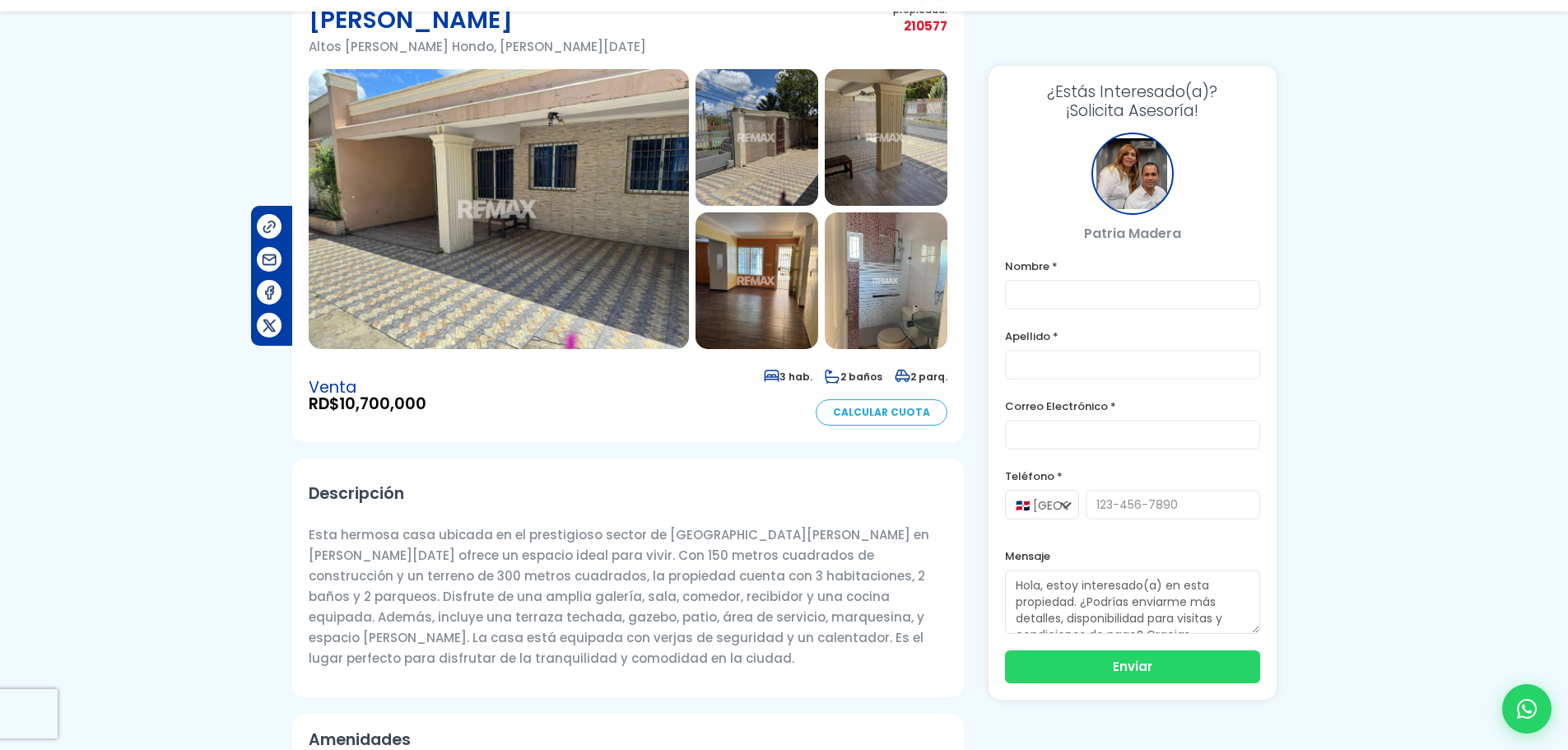
scroll to position [165, 0]
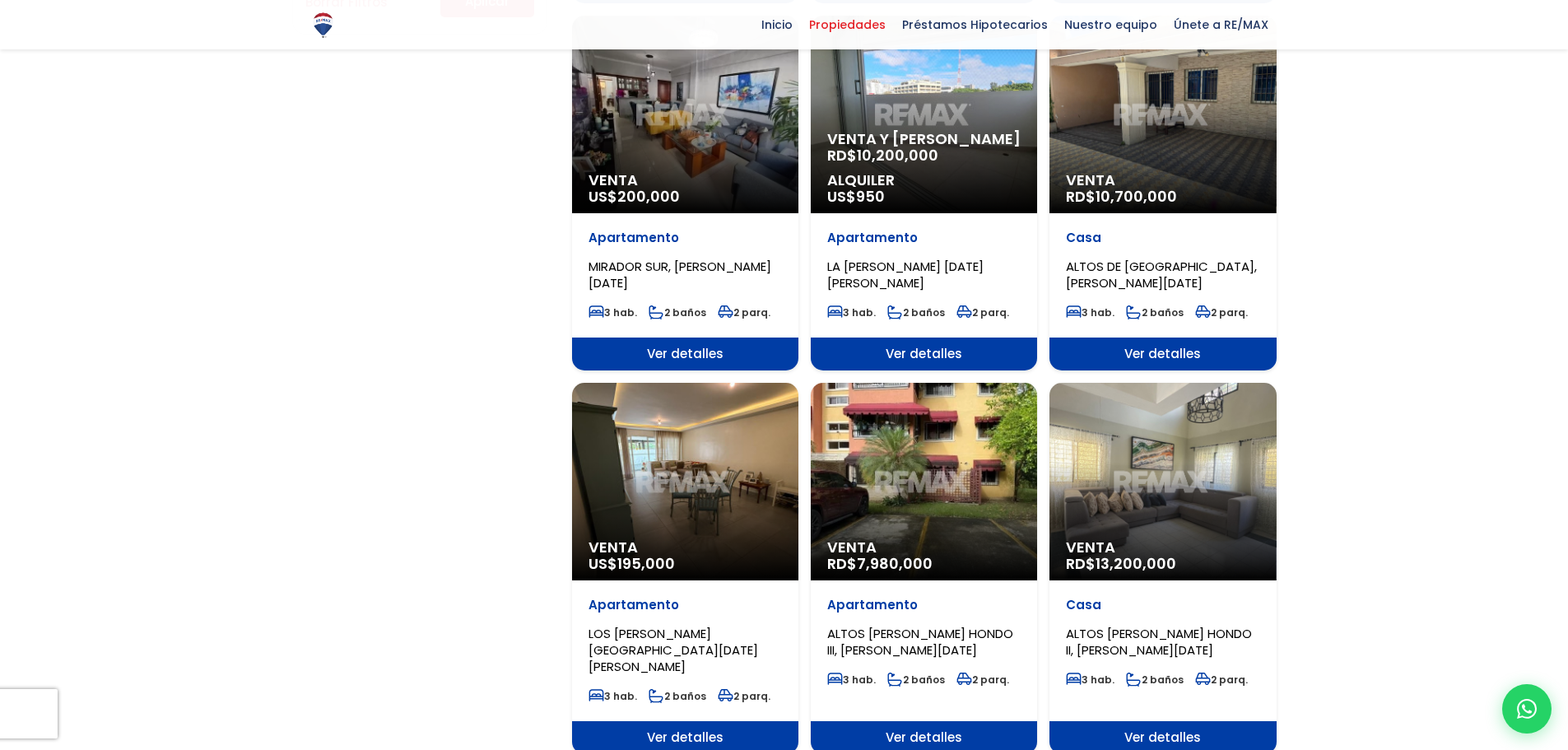
scroll to position [1317, 0]
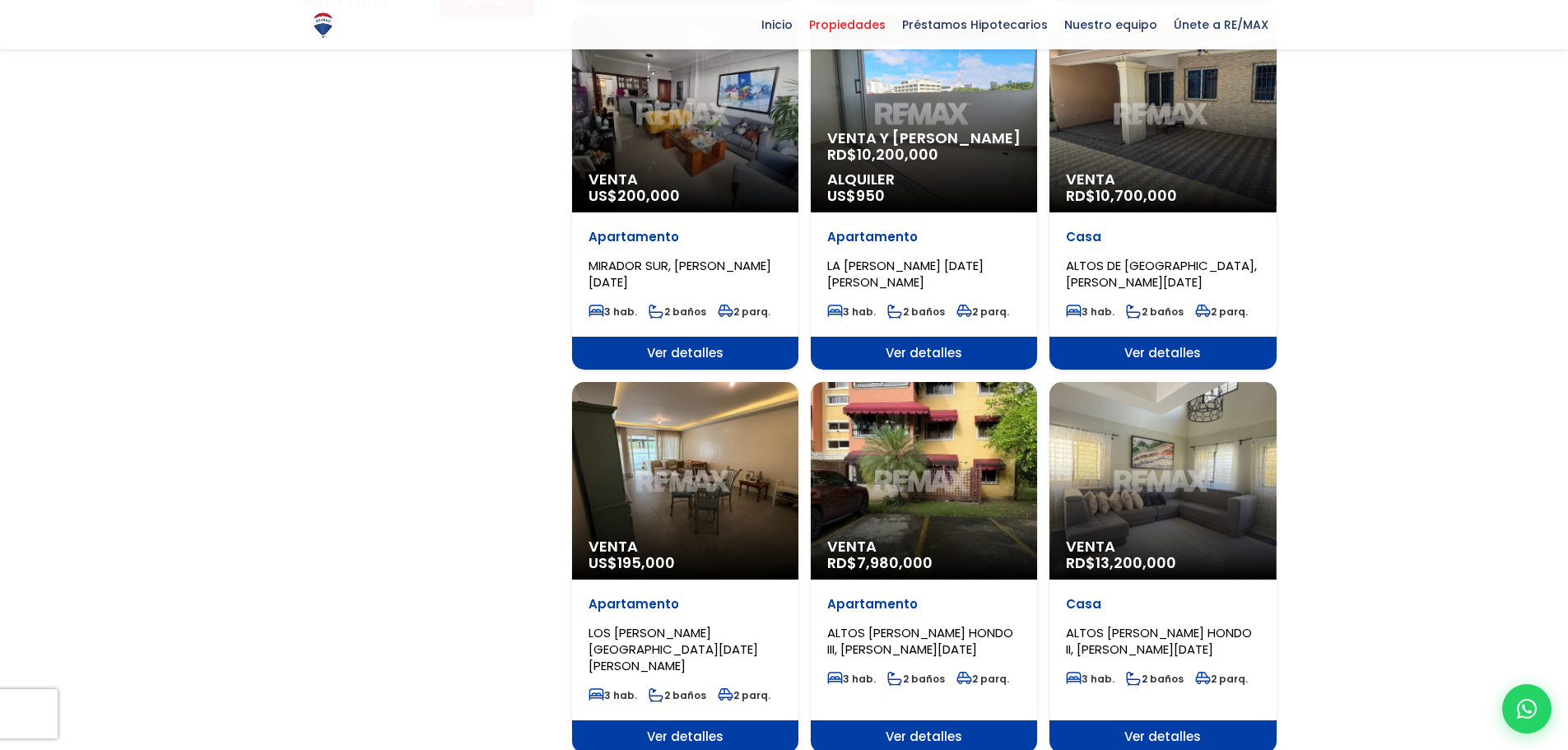
click at [1238, 549] on span "Venta" at bounding box center [1162, 547] width 193 height 17
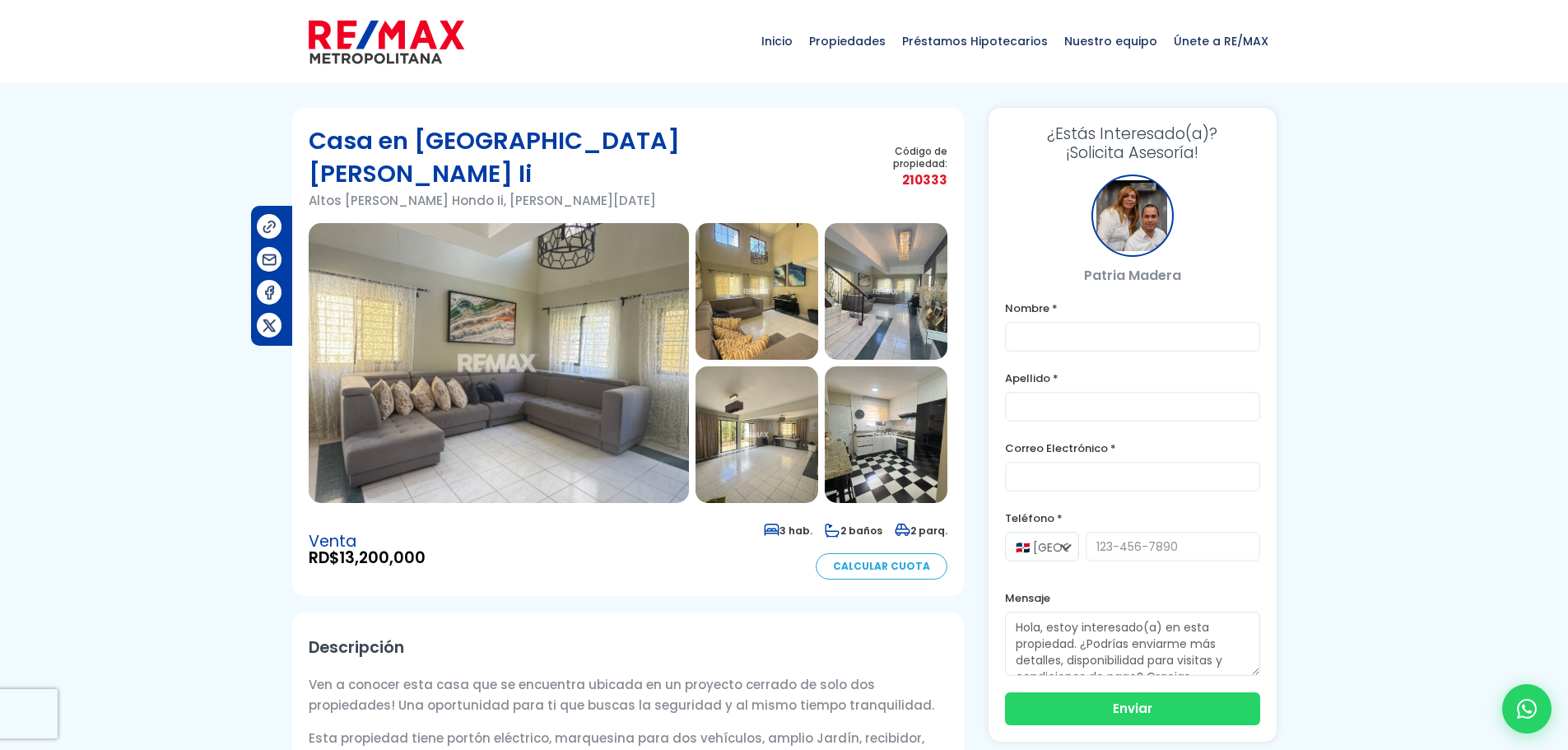
click at [653, 391] on img at bounding box center [499, 363] width 380 height 280
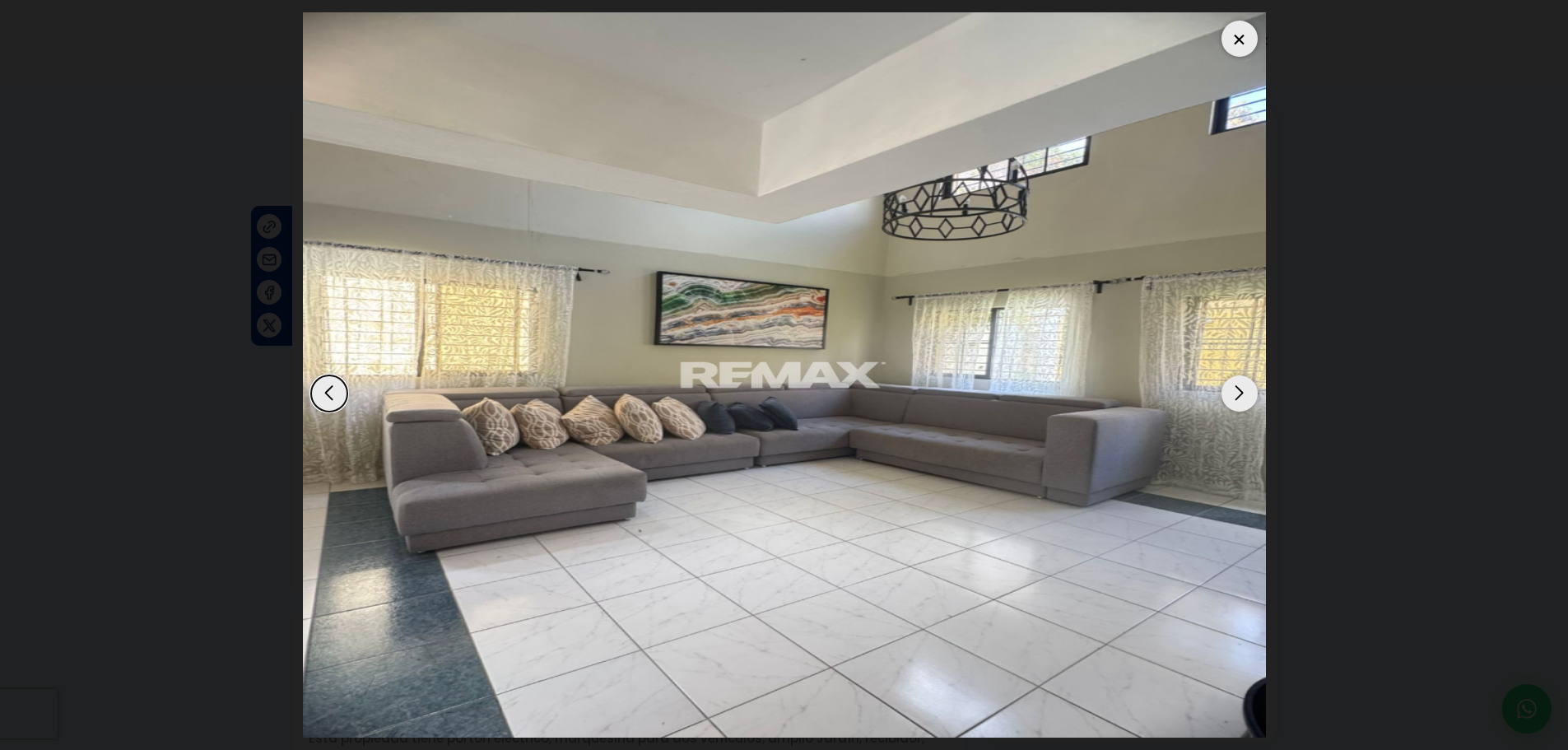
click at [1249, 405] on div "Next slide" at bounding box center [1239, 394] width 37 height 37
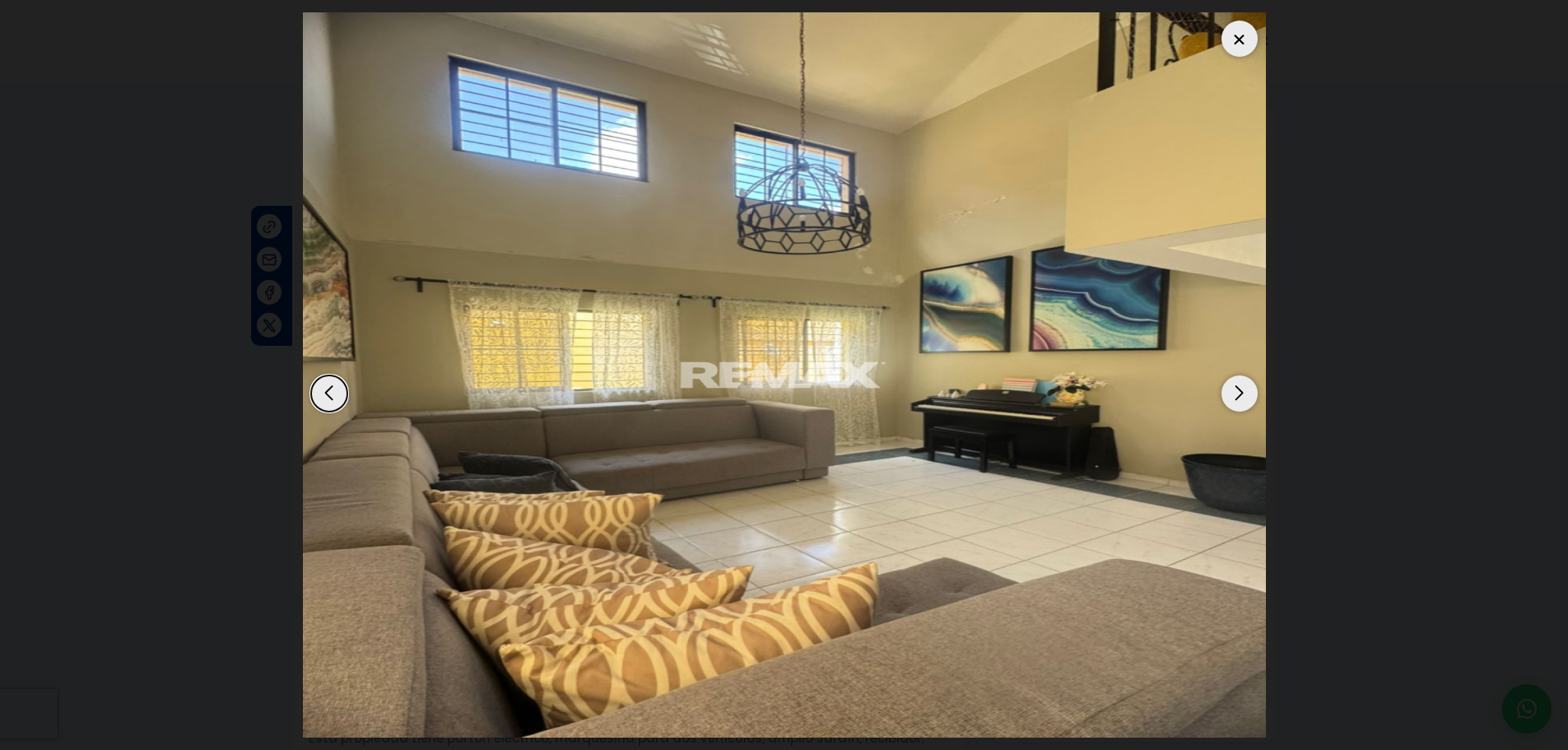
click at [1249, 405] on div "Next slide" at bounding box center [1239, 394] width 37 height 37
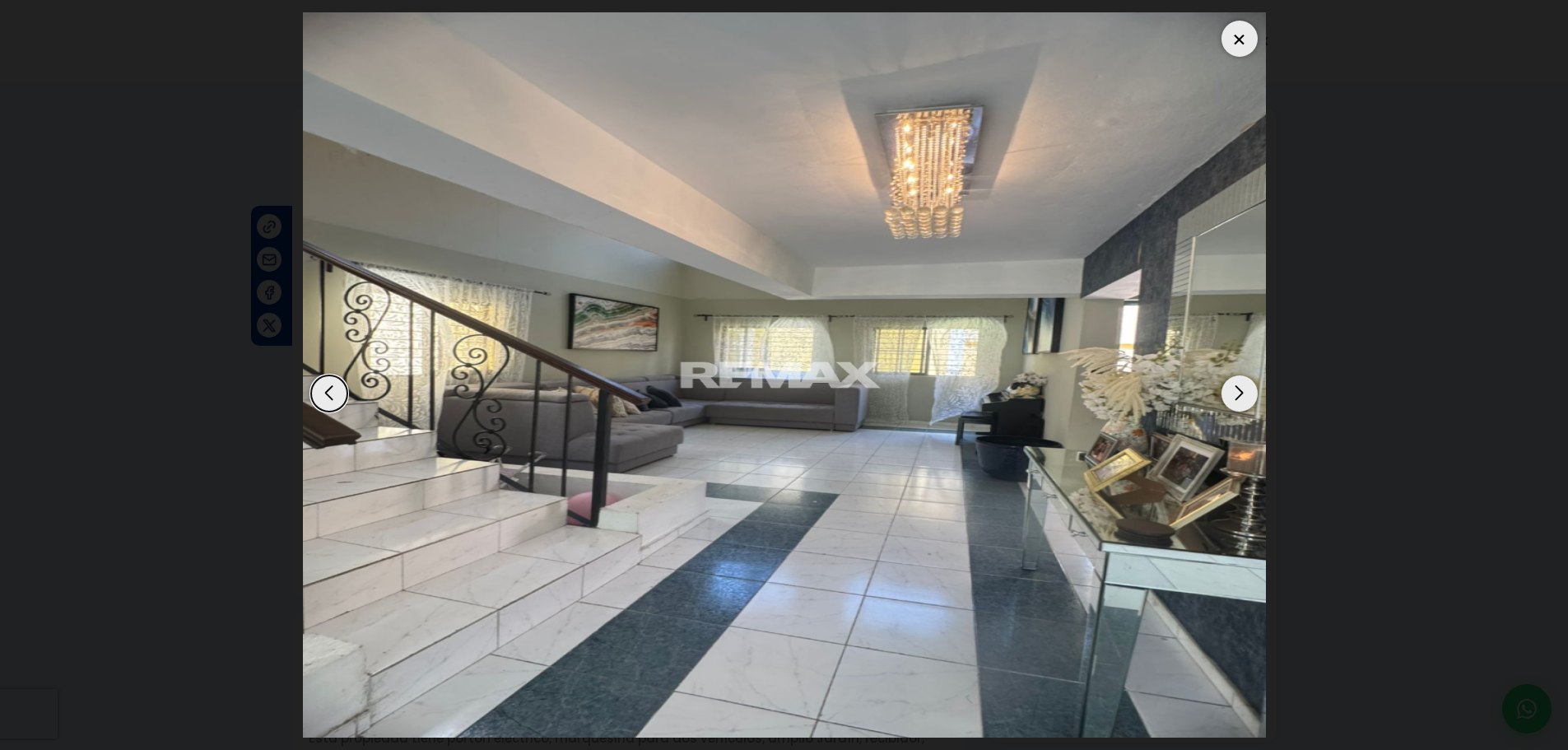
click at [1238, 400] on div "Next slide" at bounding box center [1239, 394] width 37 height 37
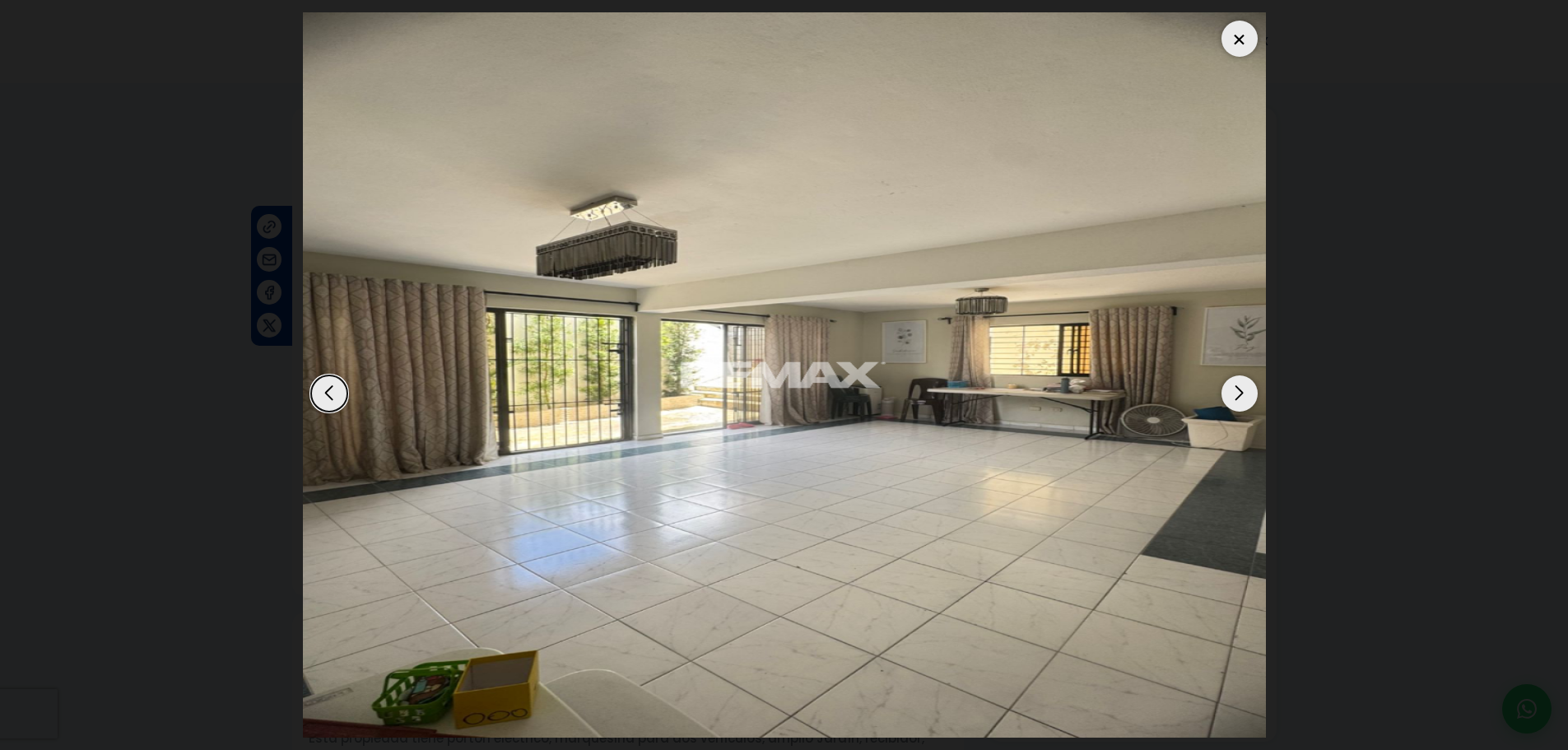
click at [1238, 400] on div "Next slide" at bounding box center [1239, 394] width 37 height 37
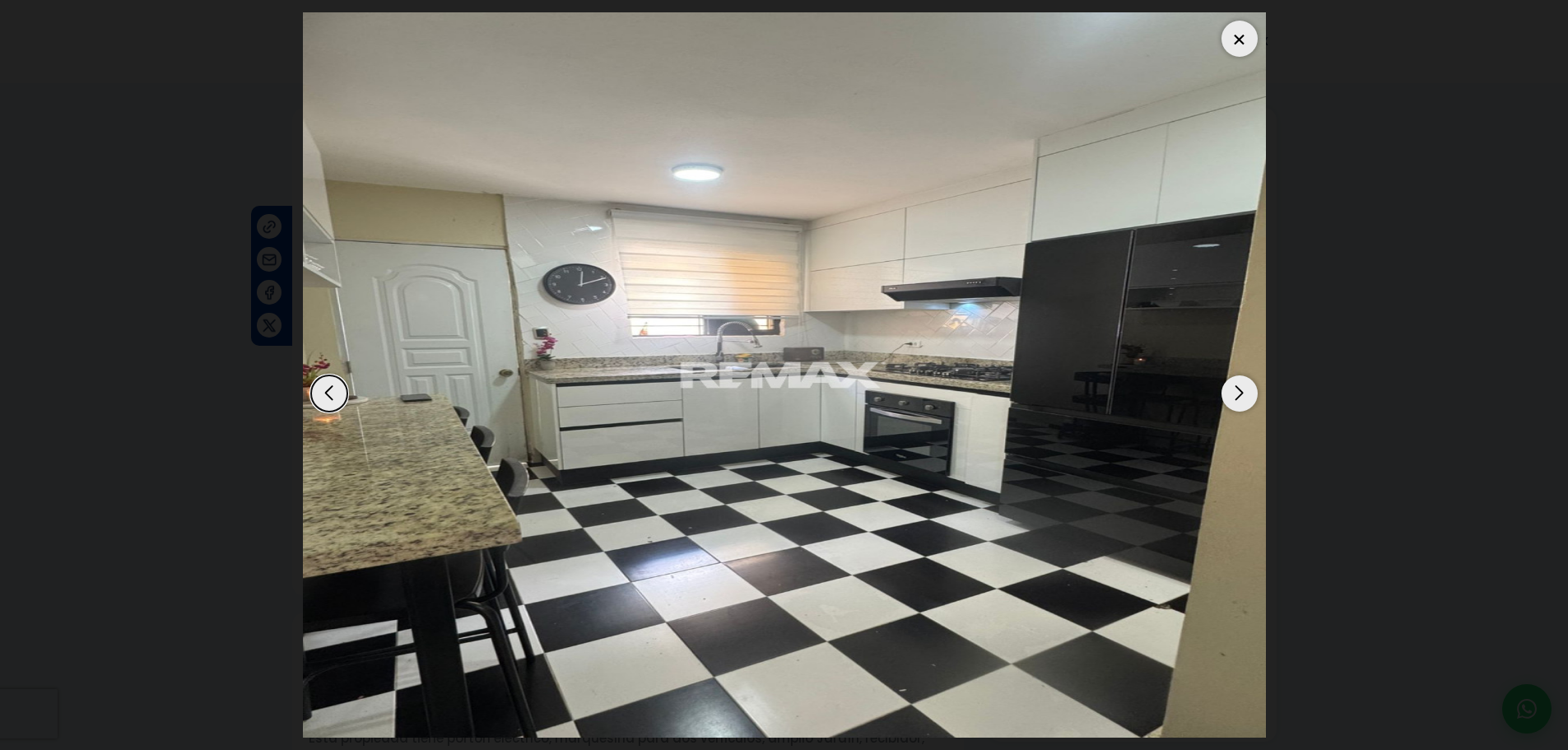
click at [1238, 399] on div "Next slide" at bounding box center [1239, 394] width 37 height 37
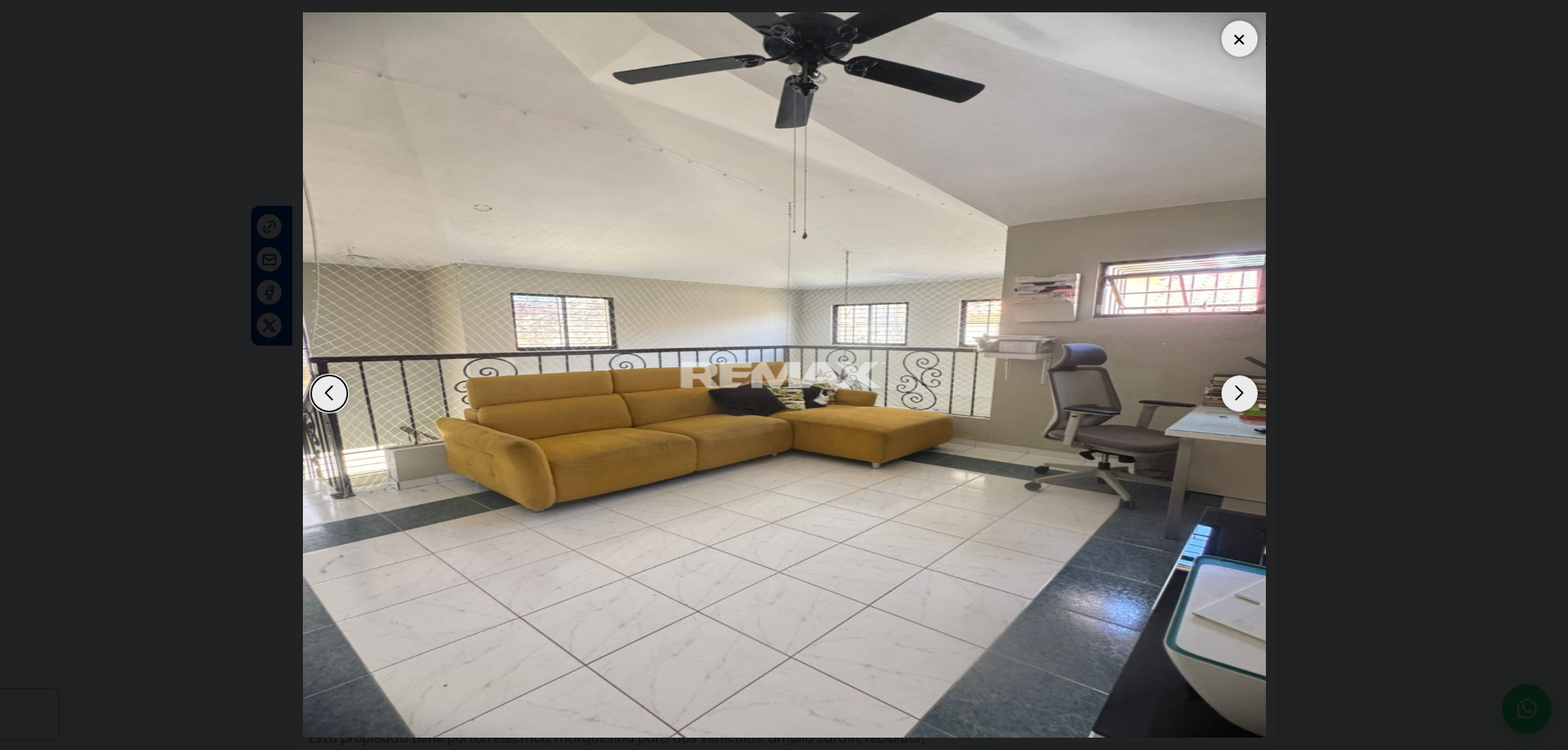
click at [1238, 399] on div "Next slide" at bounding box center [1239, 394] width 37 height 37
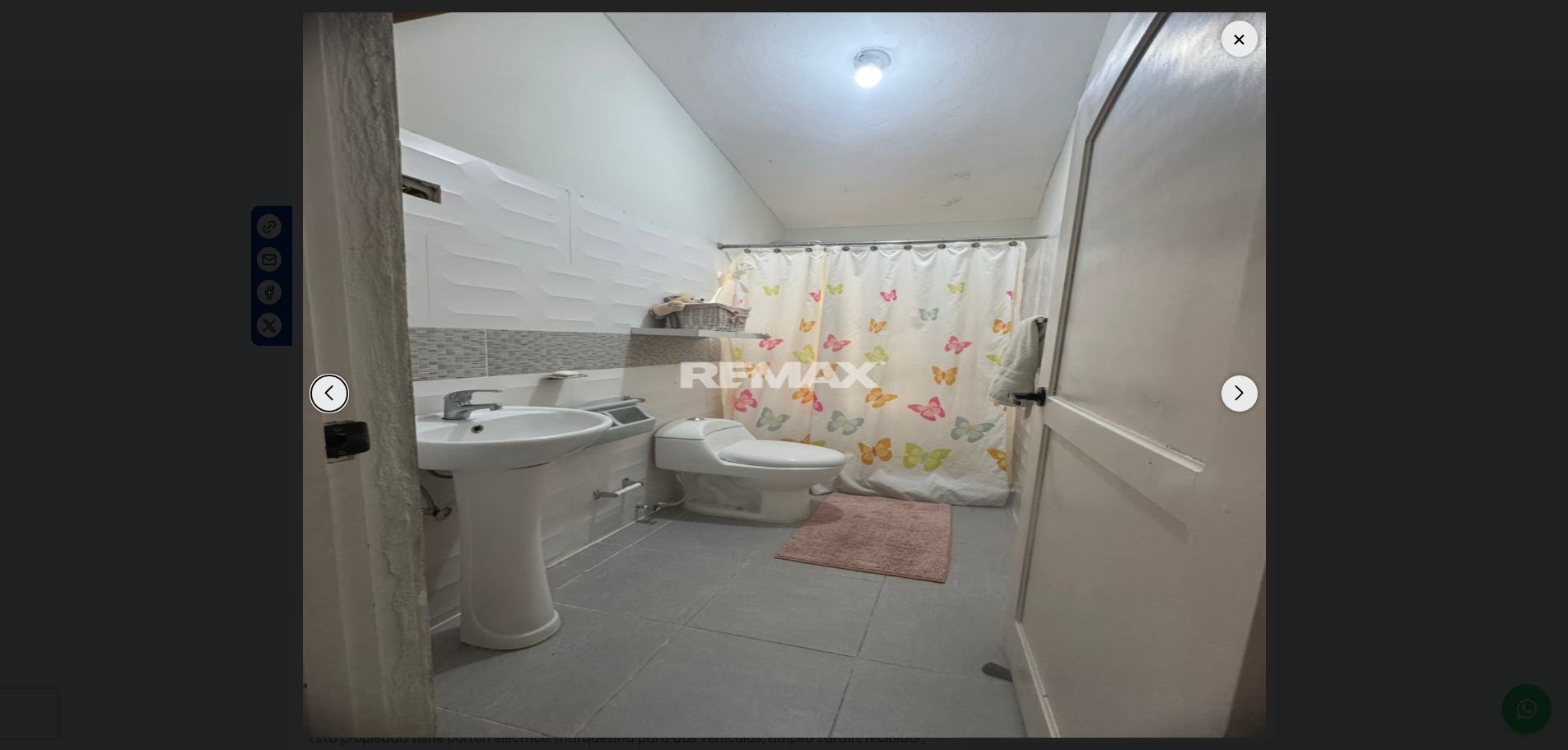
click at [1238, 399] on div "Next slide" at bounding box center [1239, 394] width 37 height 37
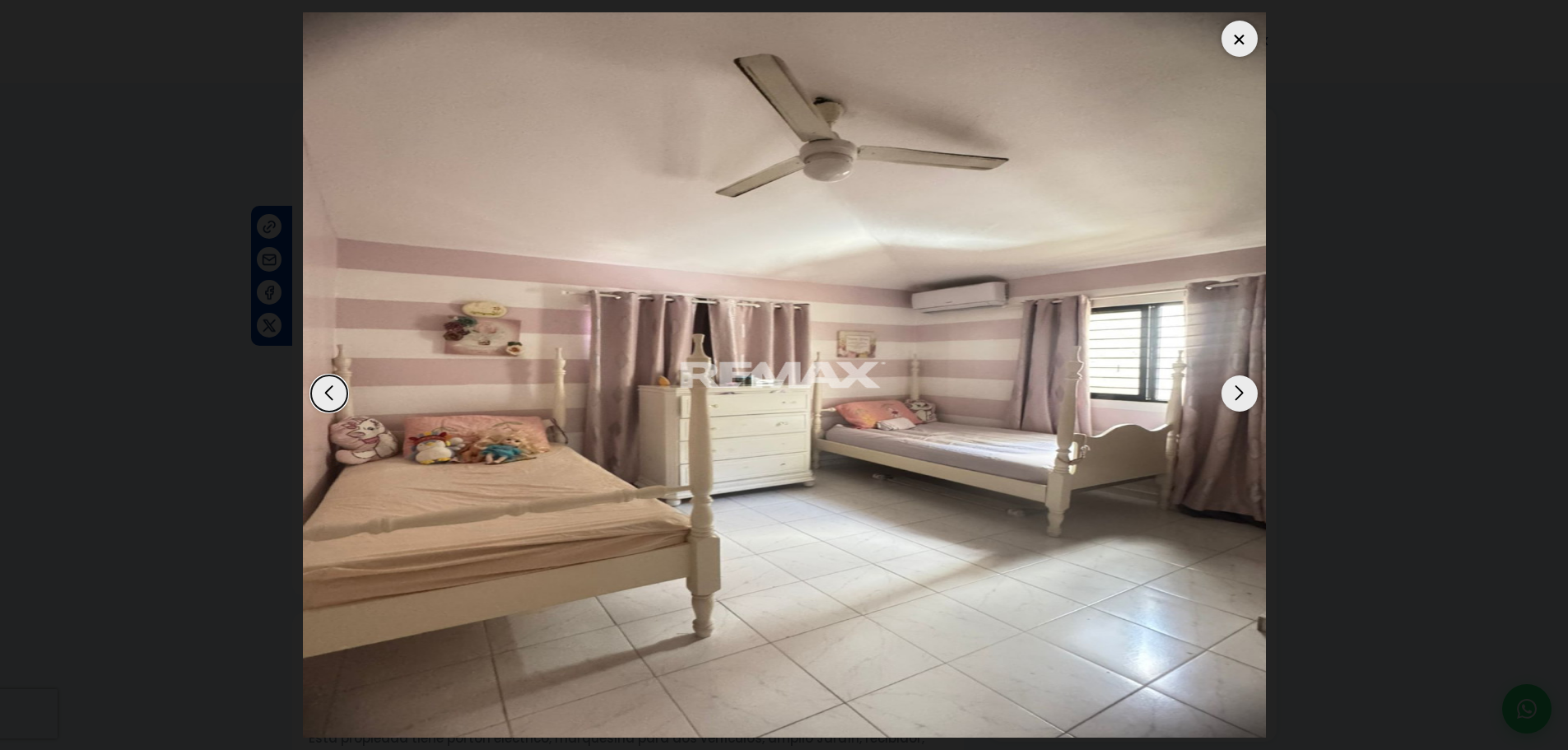
click at [1238, 399] on div "Next slide" at bounding box center [1239, 394] width 37 height 37
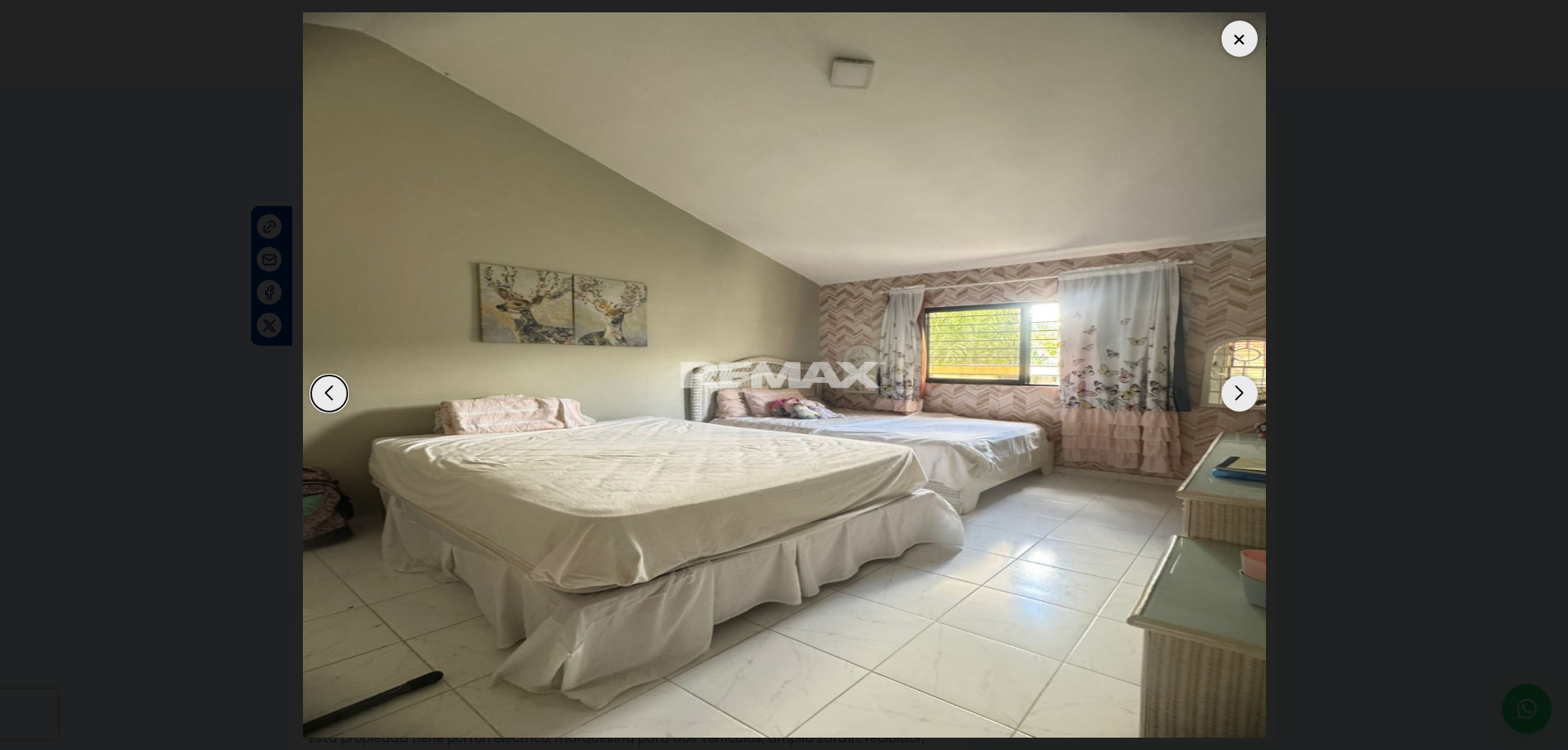
click at [1238, 399] on div "Next slide" at bounding box center [1239, 394] width 37 height 37
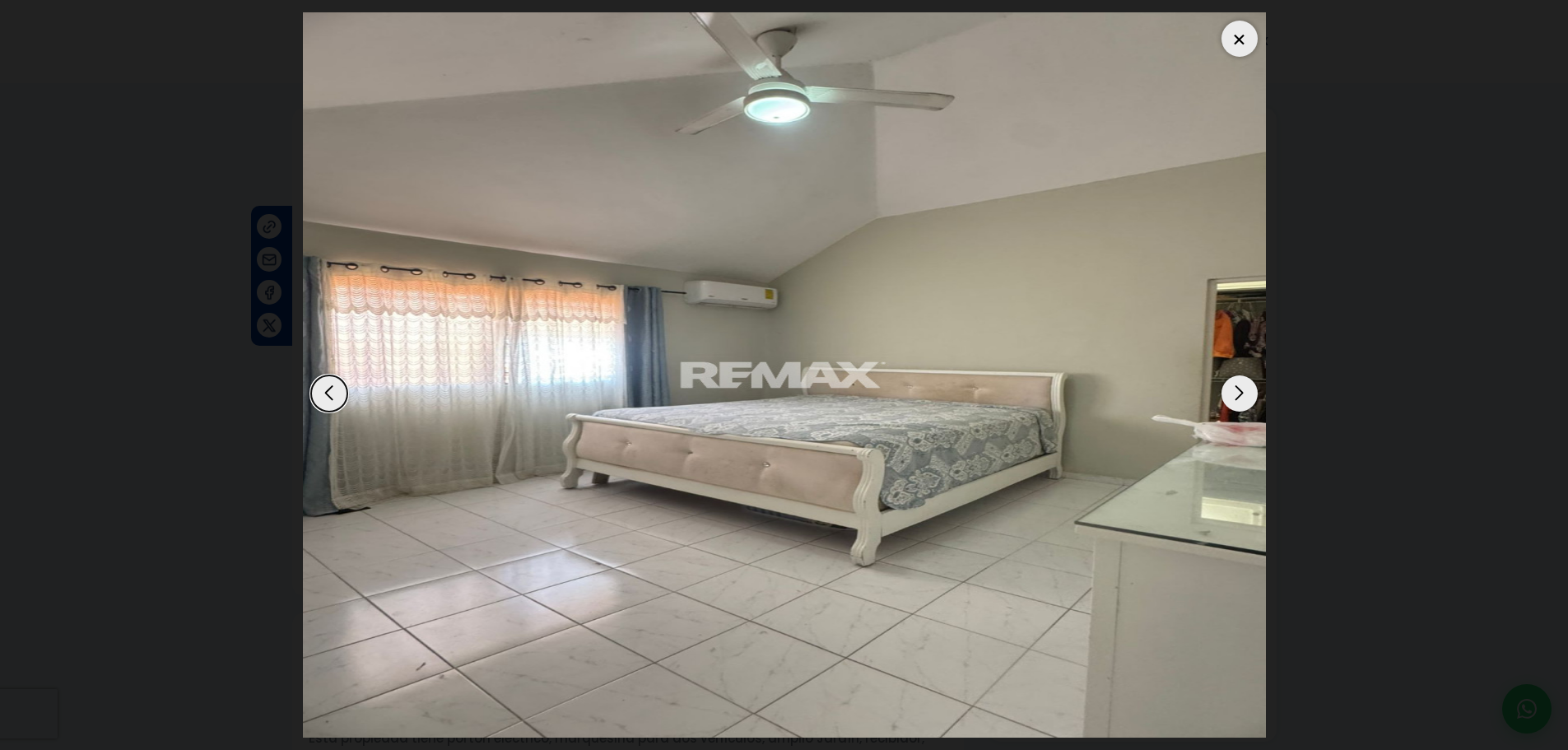
click at [1238, 399] on div "Next slide" at bounding box center [1239, 394] width 37 height 37
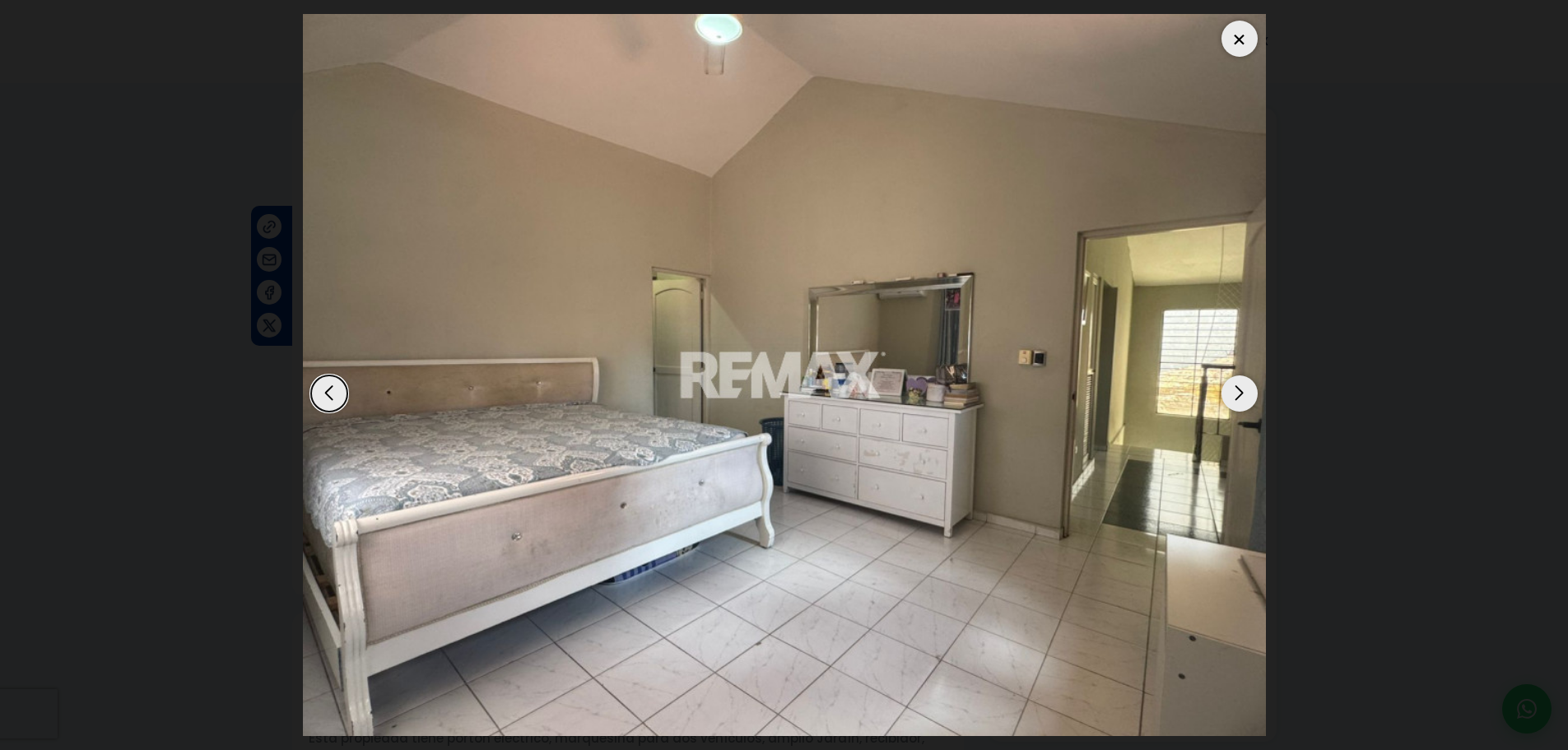
click at [1238, 399] on div "Next slide" at bounding box center [1239, 394] width 37 height 37
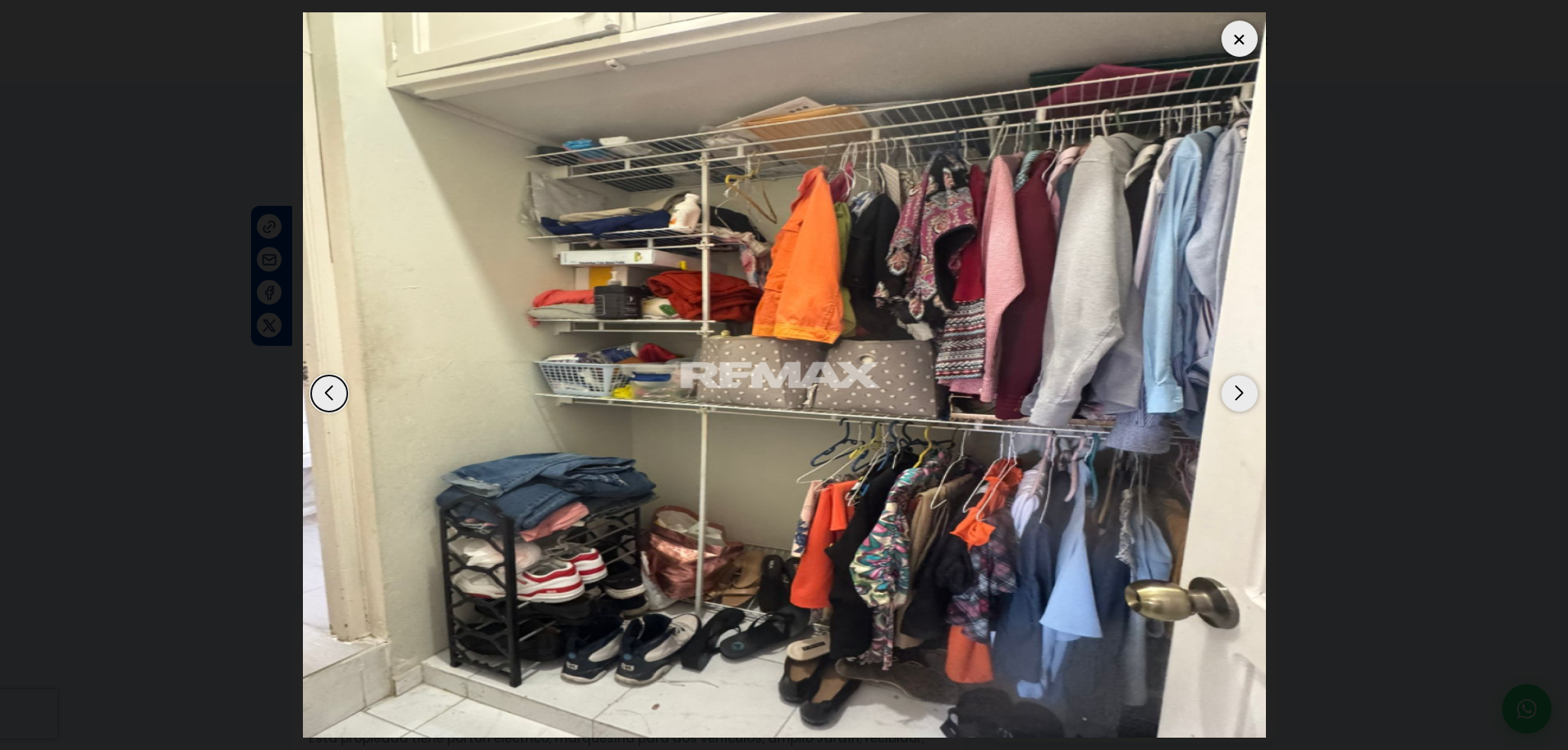
click at [1238, 399] on div "Next slide" at bounding box center [1239, 394] width 37 height 37
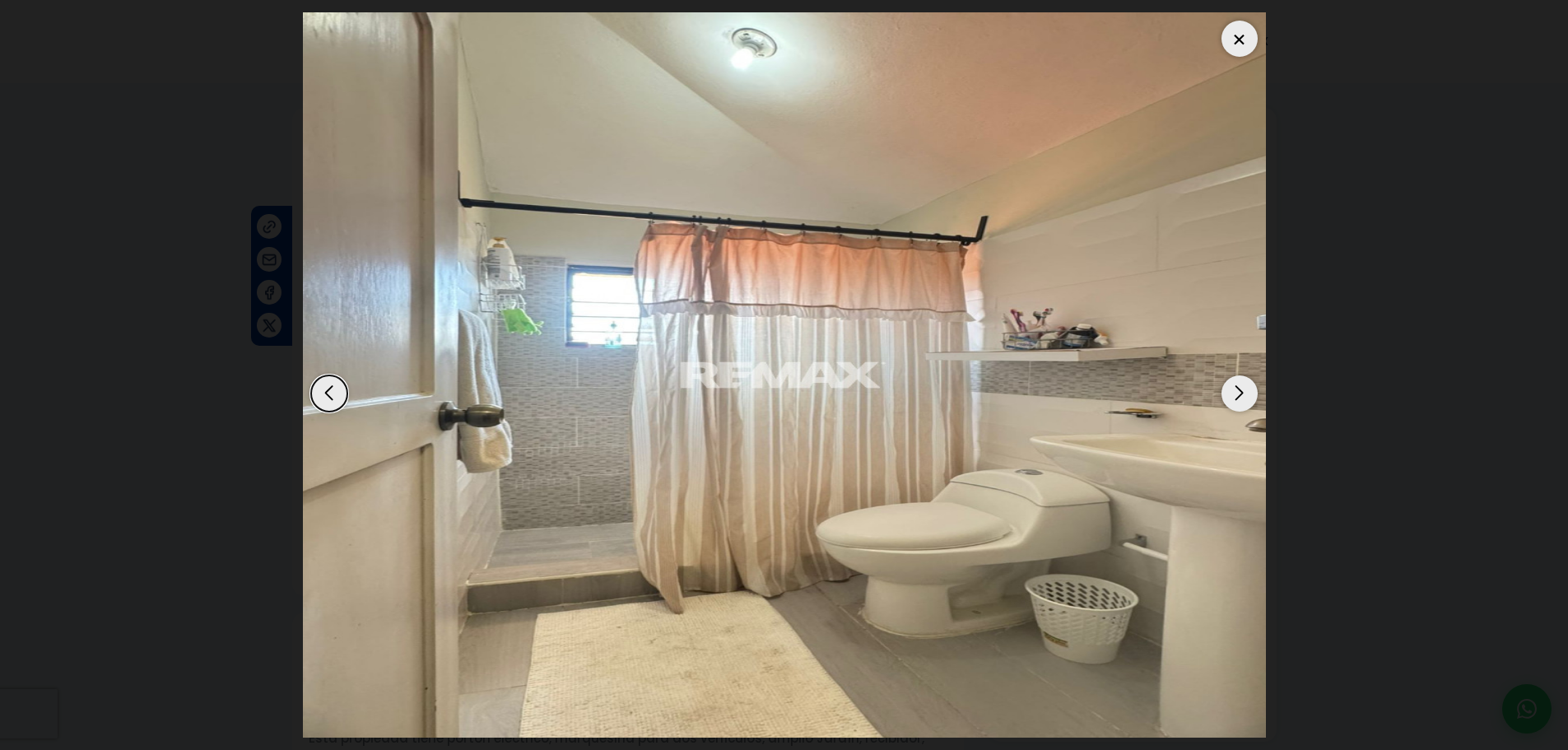
click at [1238, 399] on div "Next slide" at bounding box center [1239, 394] width 37 height 37
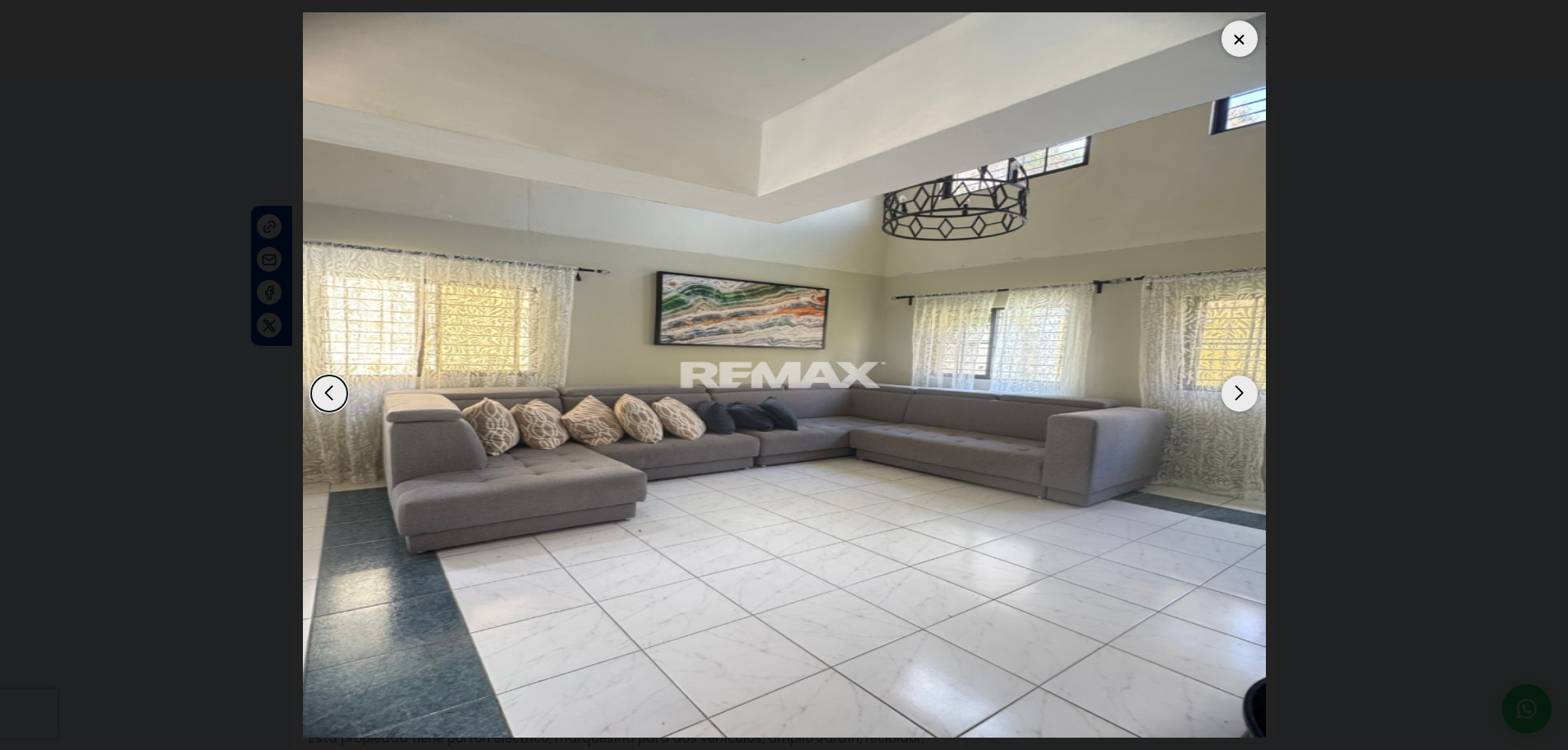
click at [1238, 399] on div "Next slide" at bounding box center [1239, 394] width 37 height 37
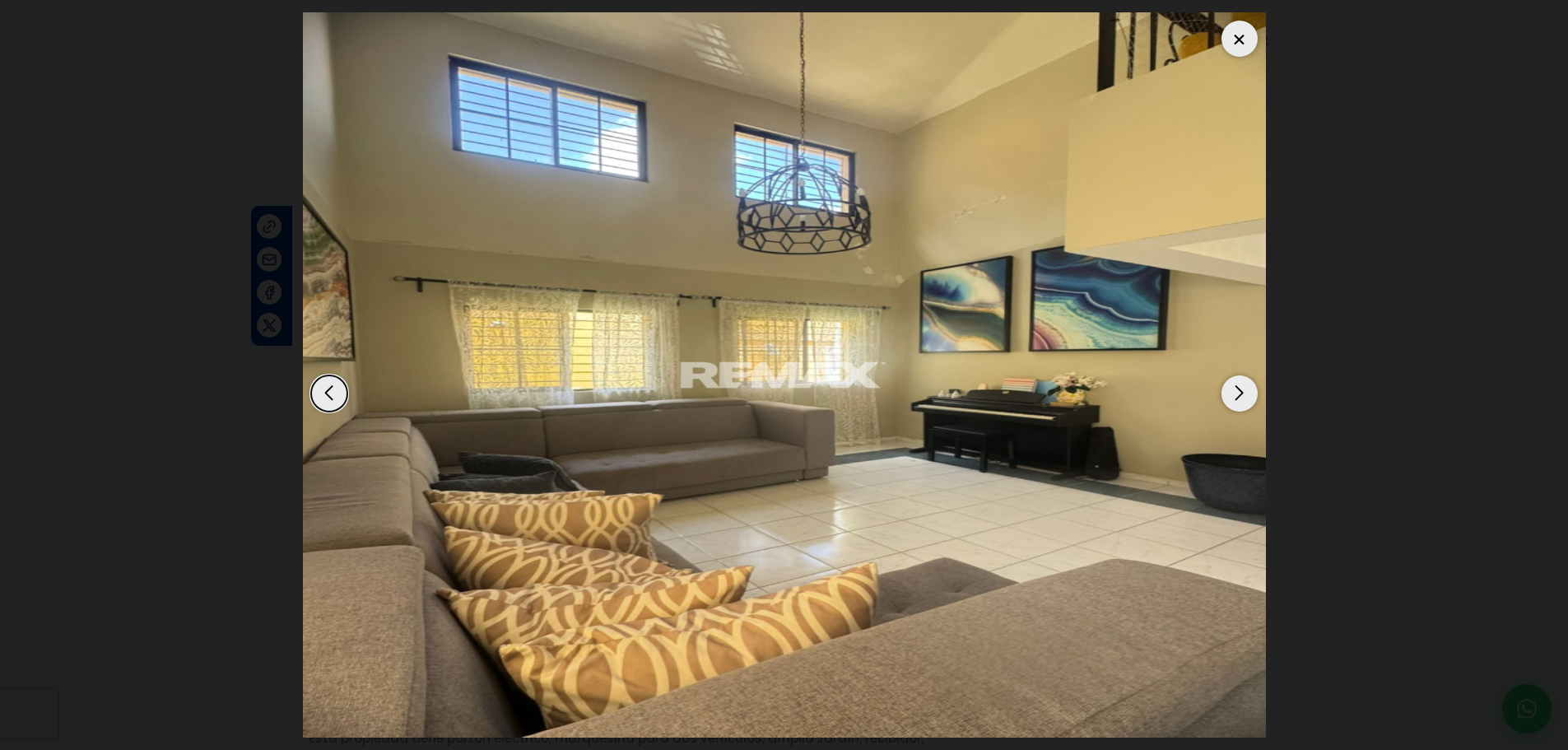
click at [1236, 35] on div at bounding box center [1239, 39] width 37 height 37
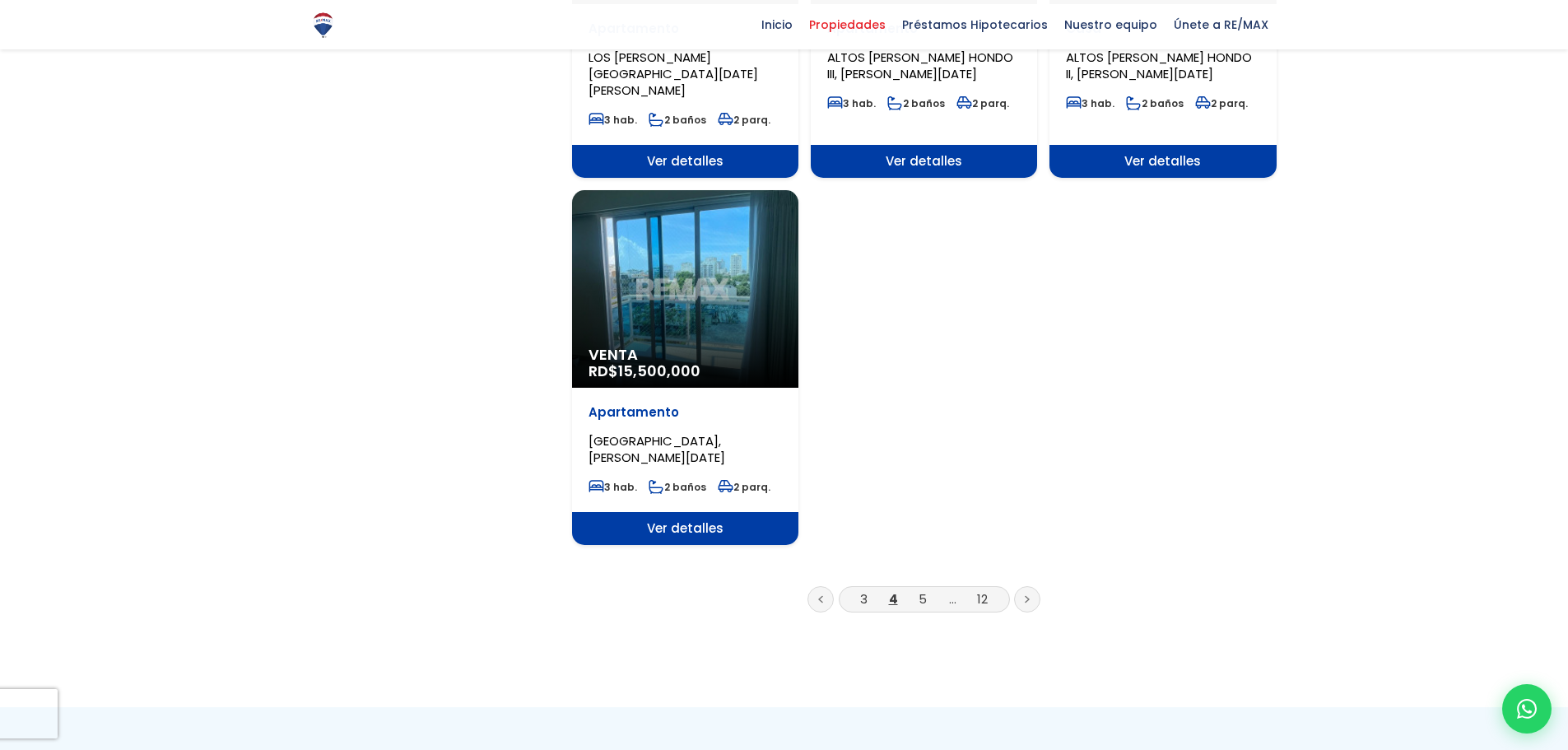
scroll to position [1893, 0]
click at [921, 589] on link "5" at bounding box center [922, 598] width 8 height 17
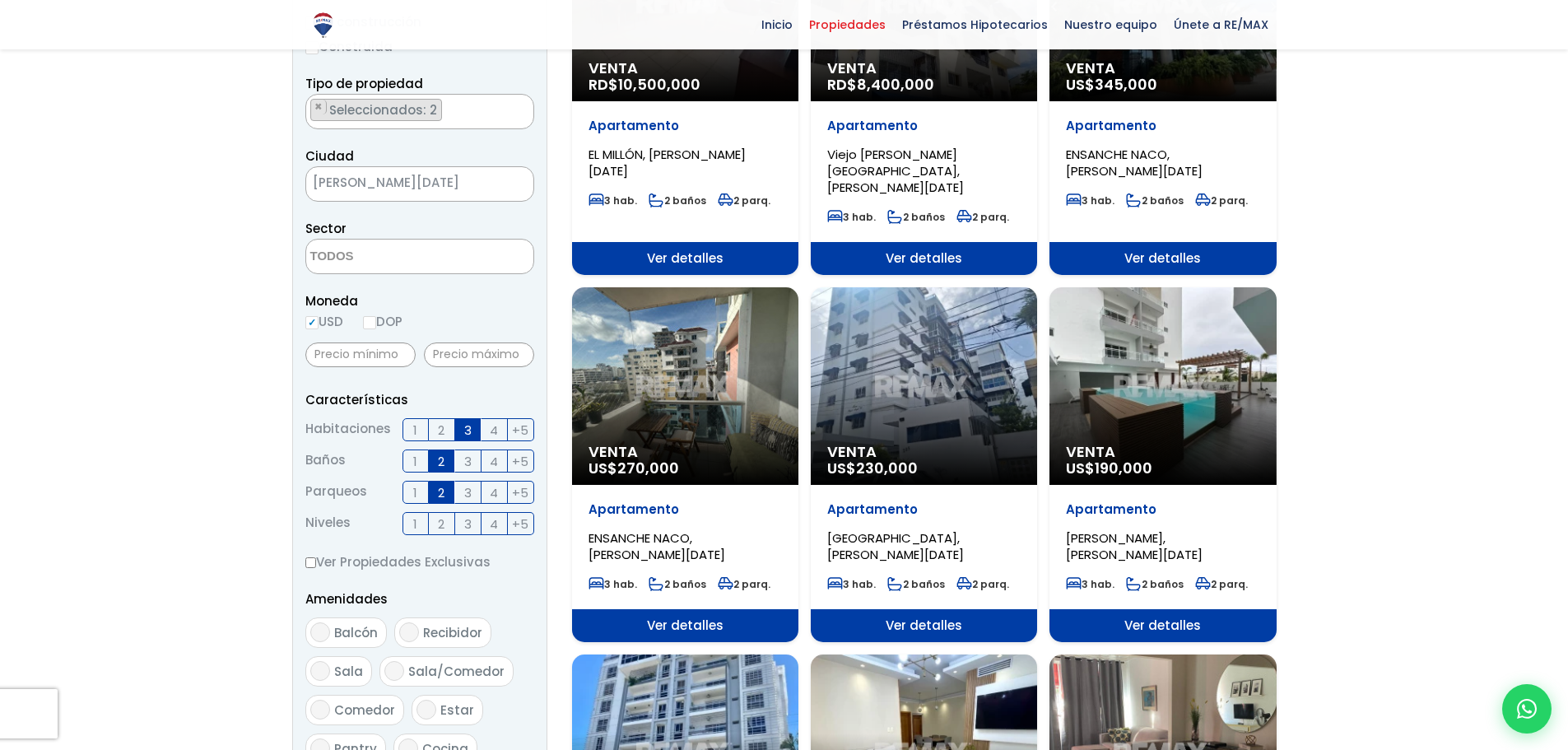
scroll to position [329, 0]
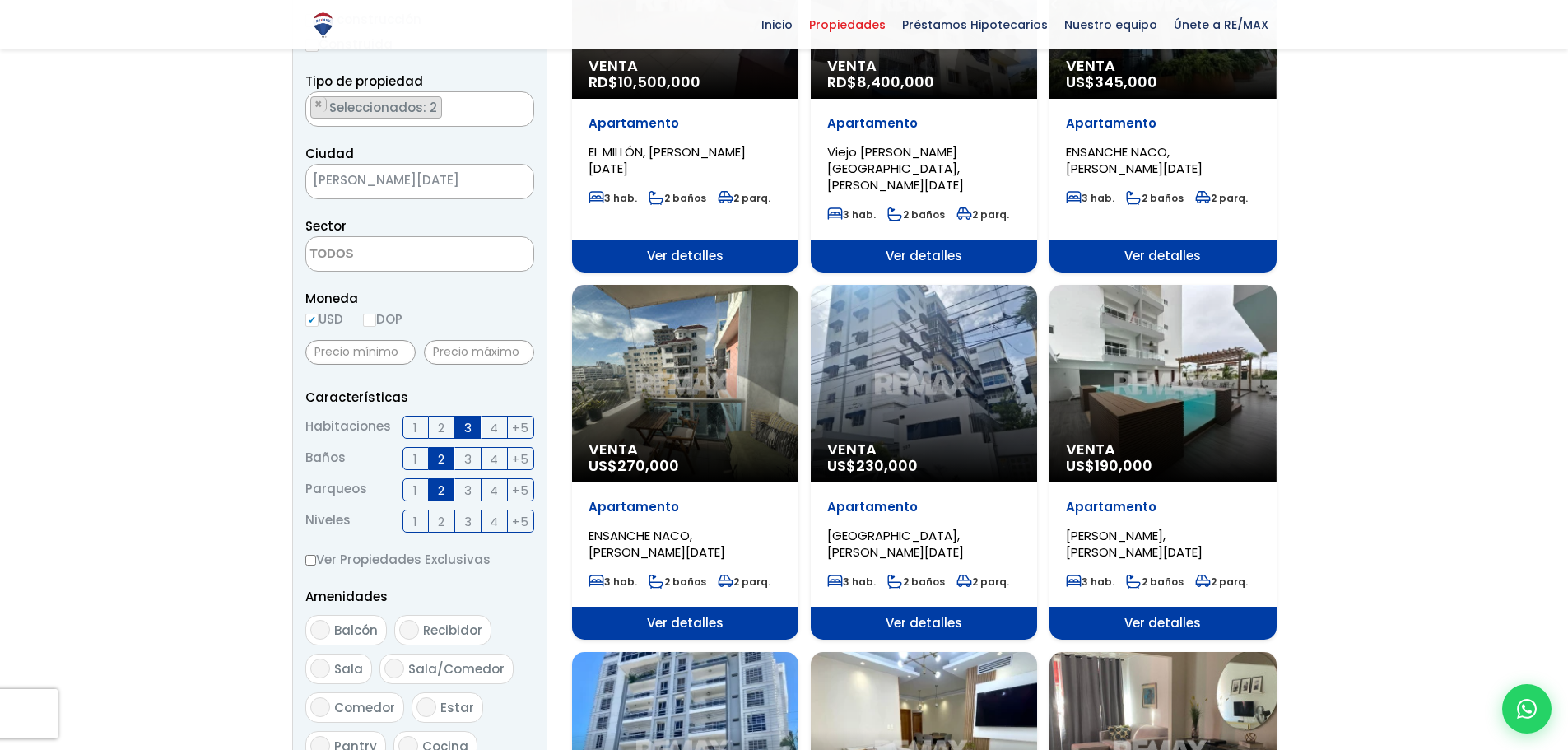
click at [1208, 399] on div "Venta US$ 190,000" at bounding box center [1163, 383] width 226 height 197
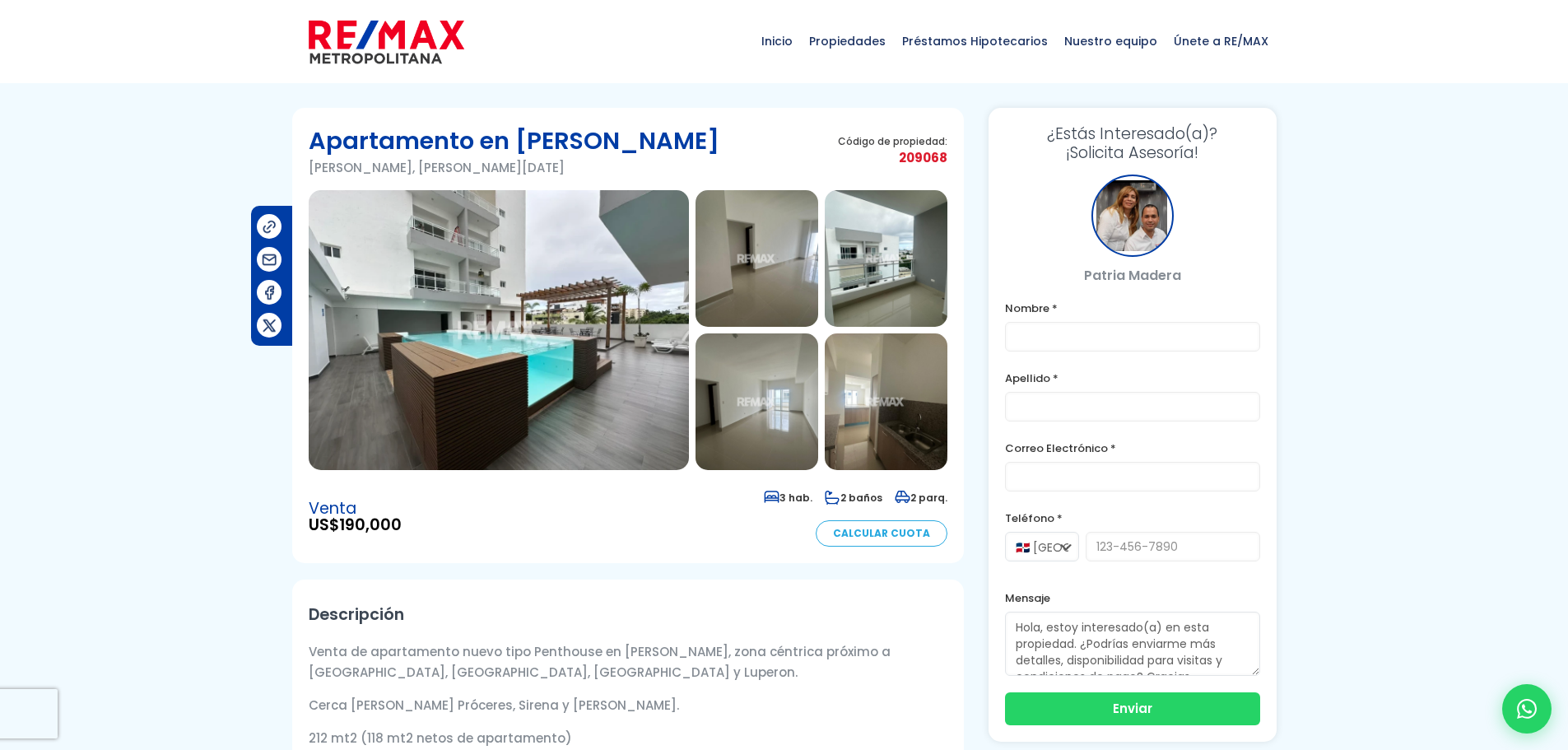
click at [614, 404] on img at bounding box center [499, 330] width 380 height 280
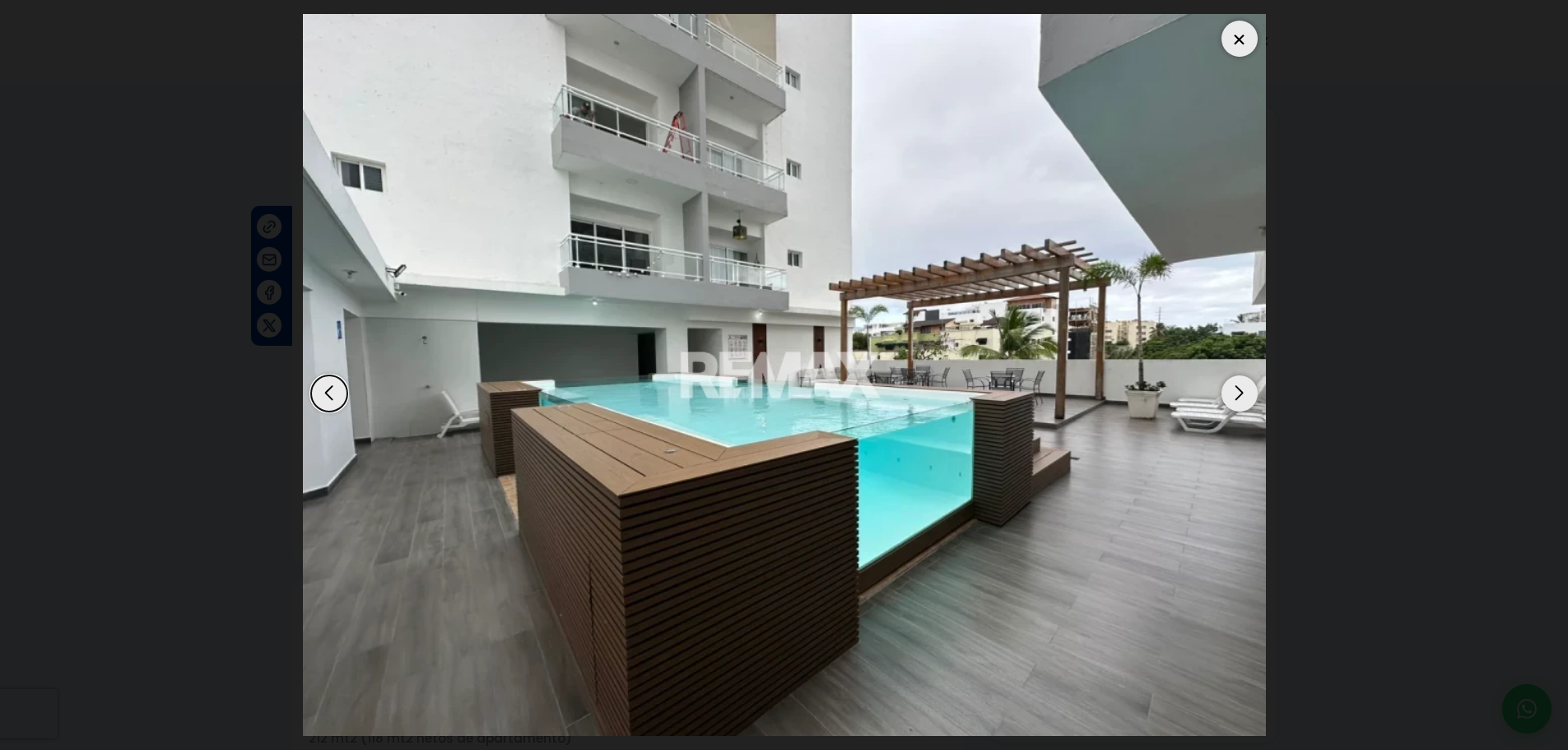
click at [1239, 400] on div "Next slide" at bounding box center [1239, 394] width 37 height 37
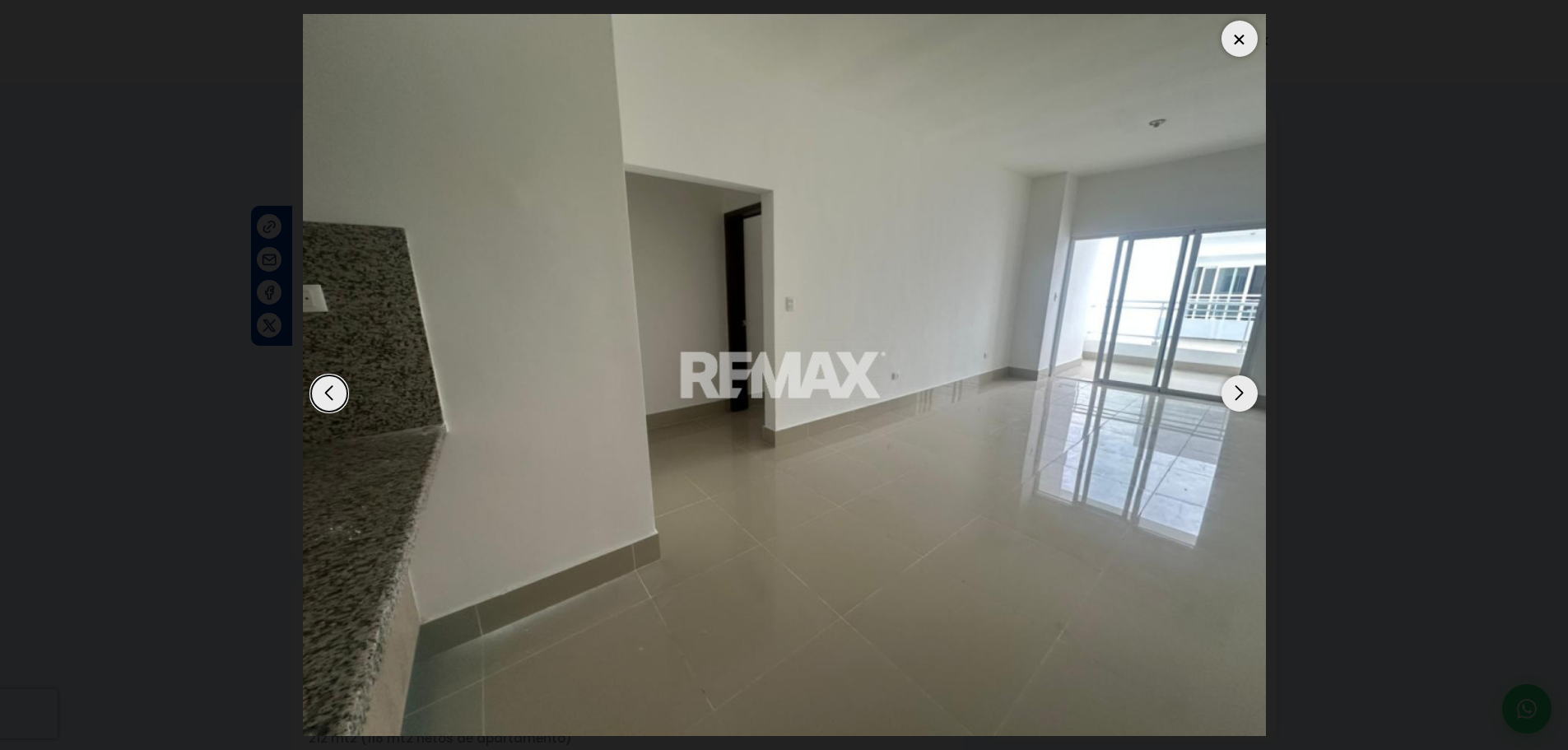
click at [1239, 400] on div "Next slide" at bounding box center [1239, 394] width 37 height 37
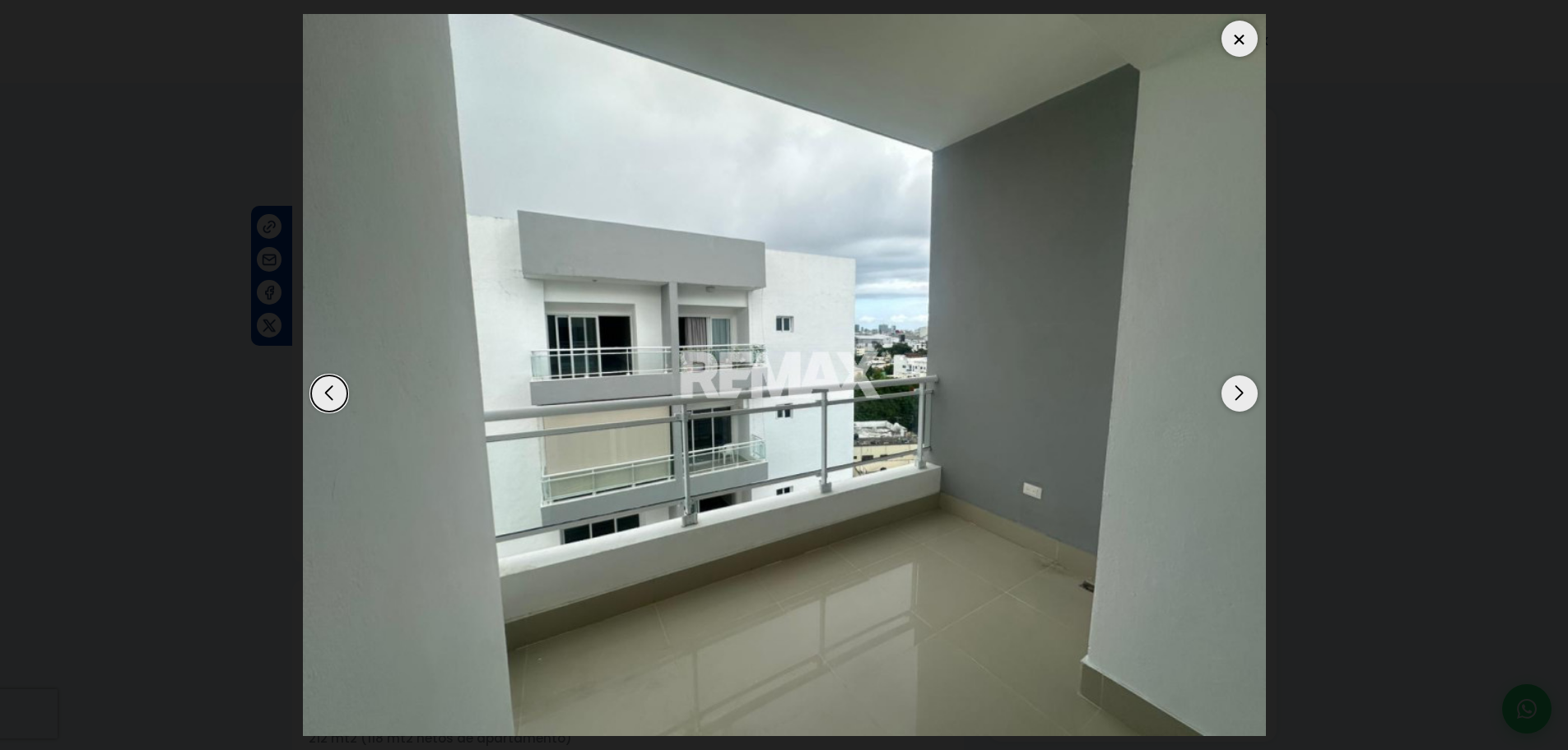
click at [1239, 400] on div "Next slide" at bounding box center [1239, 394] width 37 height 37
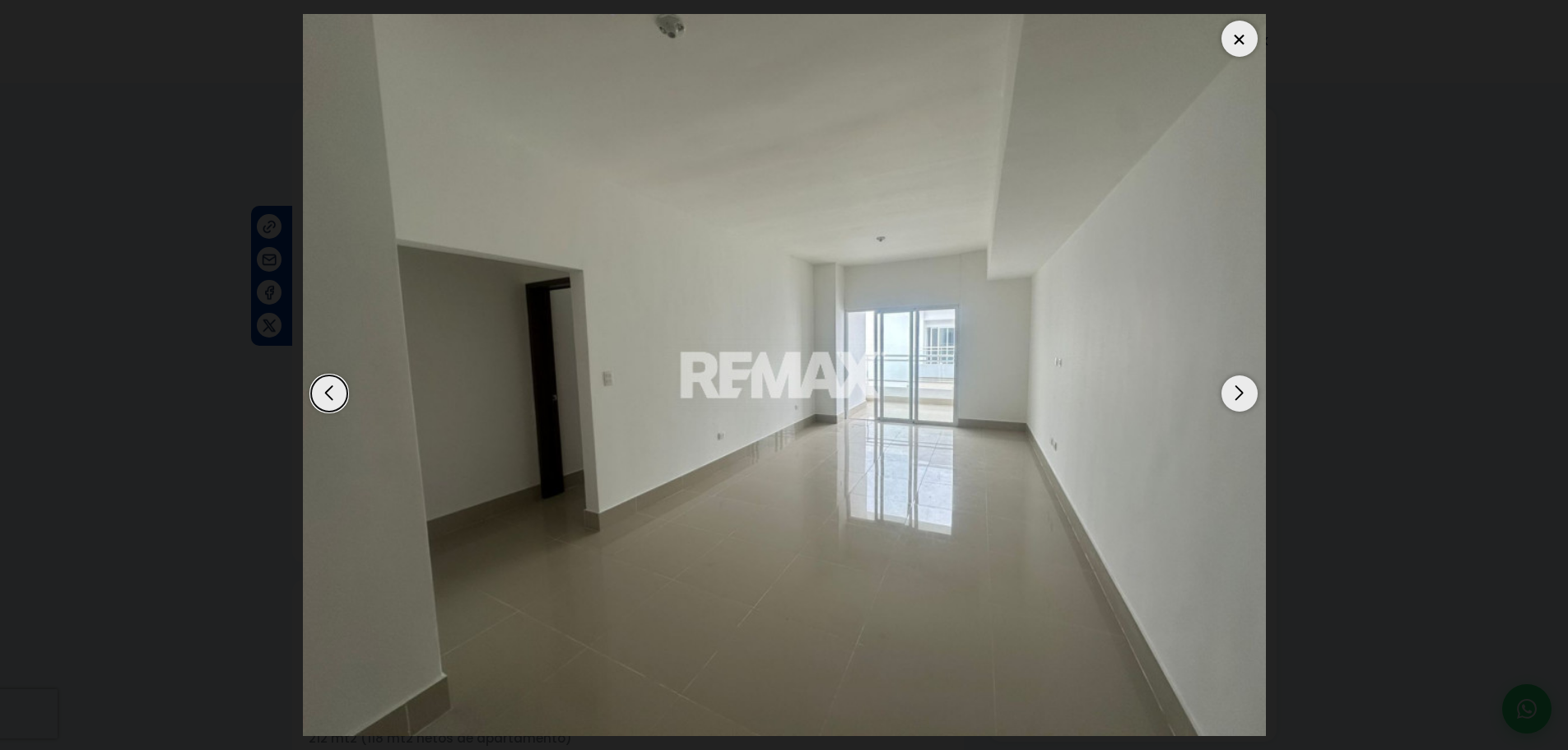
click at [1239, 400] on div "Next slide" at bounding box center [1239, 394] width 37 height 37
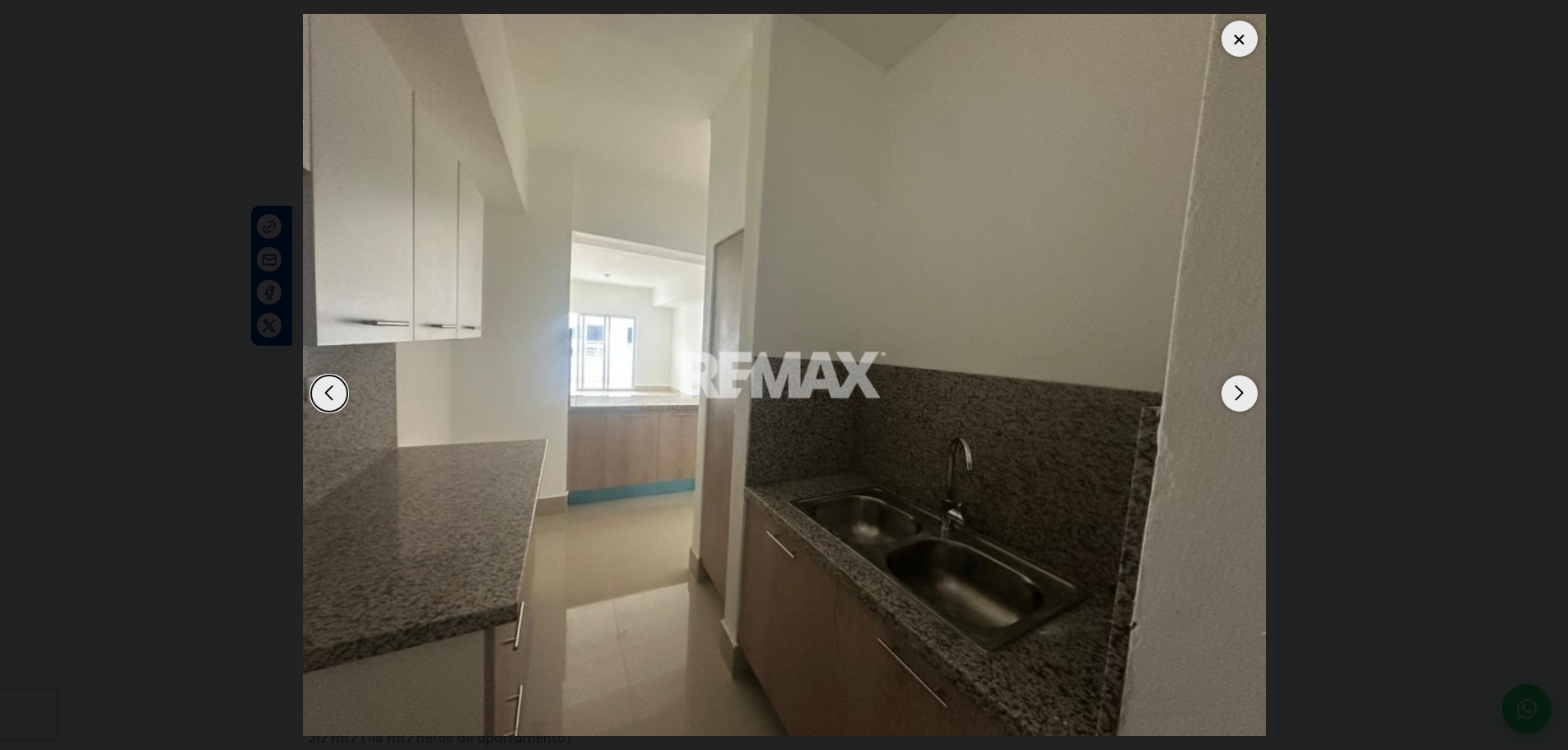
click at [1232, 396] on div "Next slide" at bounding box center [1239, 394] width 37 height 37
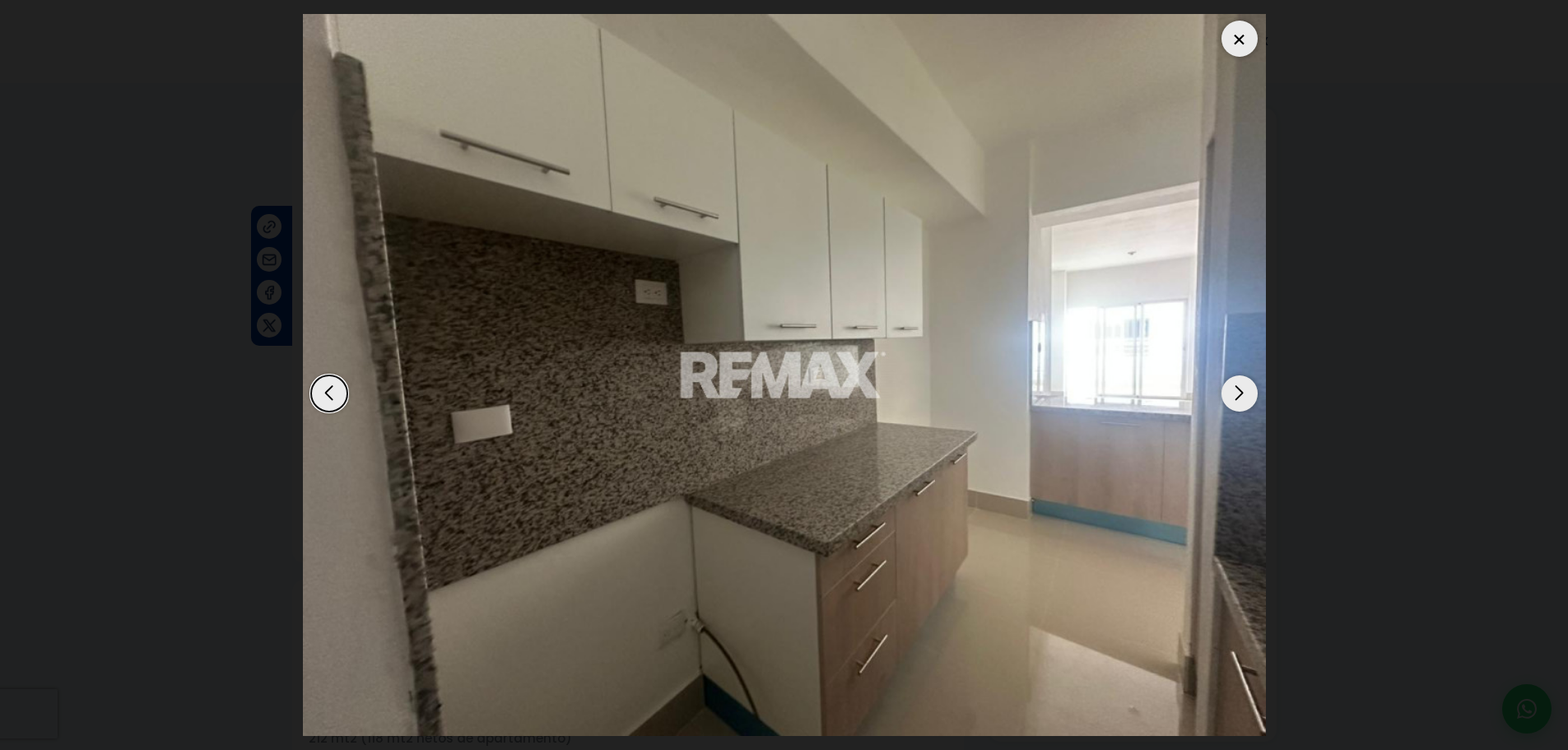
click at [1232, 396] on div "Next slide" at bounding box center [1239, 394] width 37 height 37
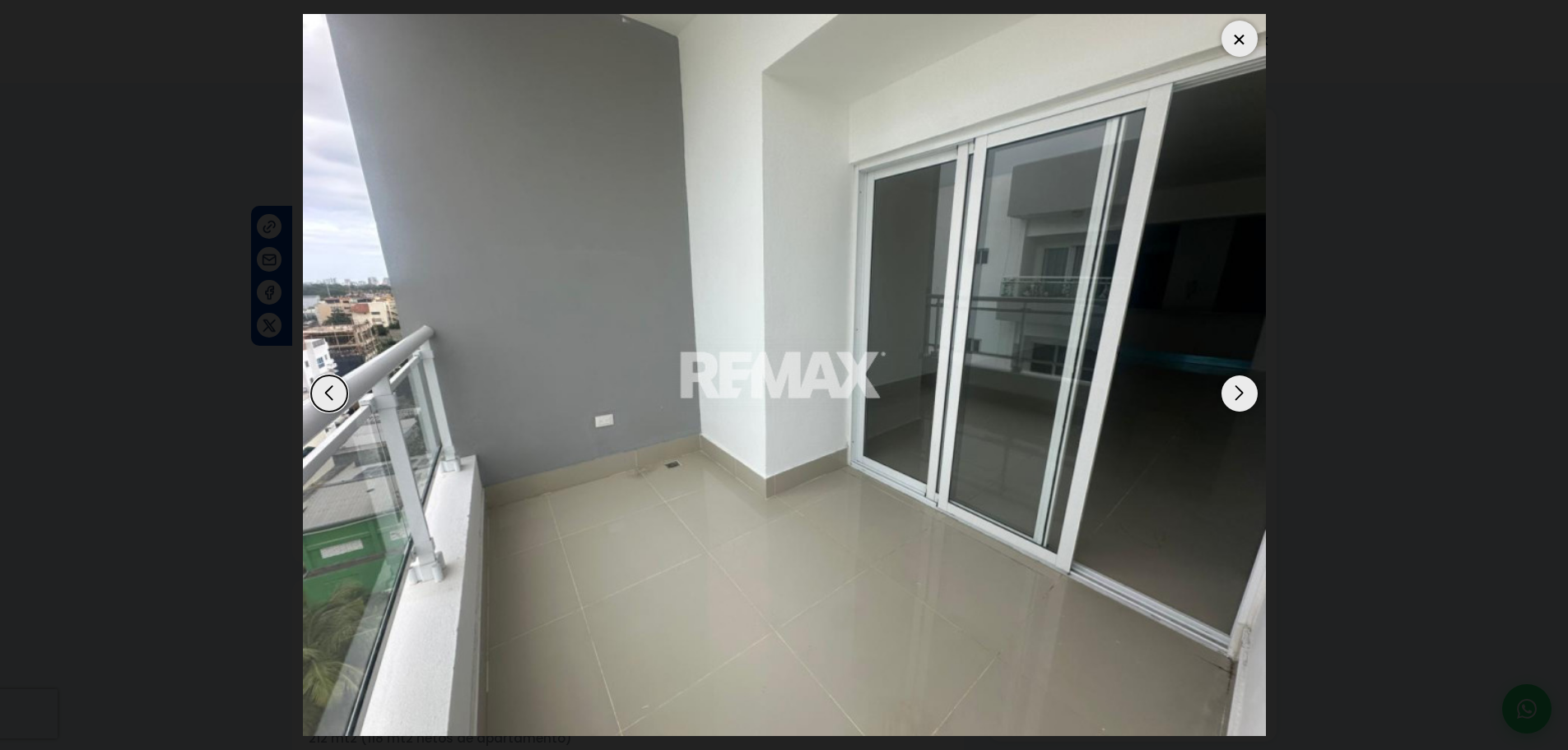
click at [1232, 396] on div "Next slide" at bounding box center [1239, 394] width 37 height 37
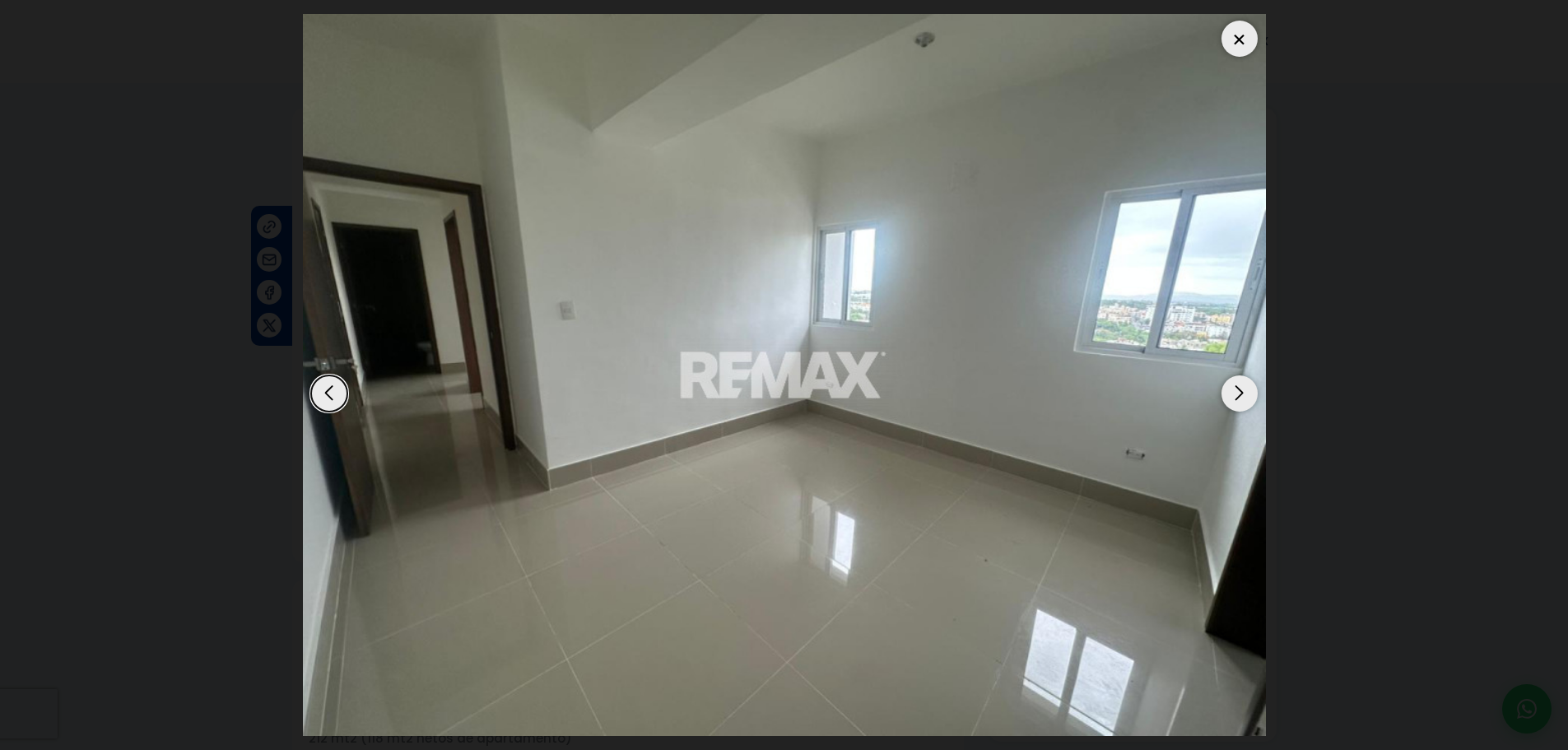
click at [1251, 26] on div at bounding box center [1239, 39] width 37 height 37
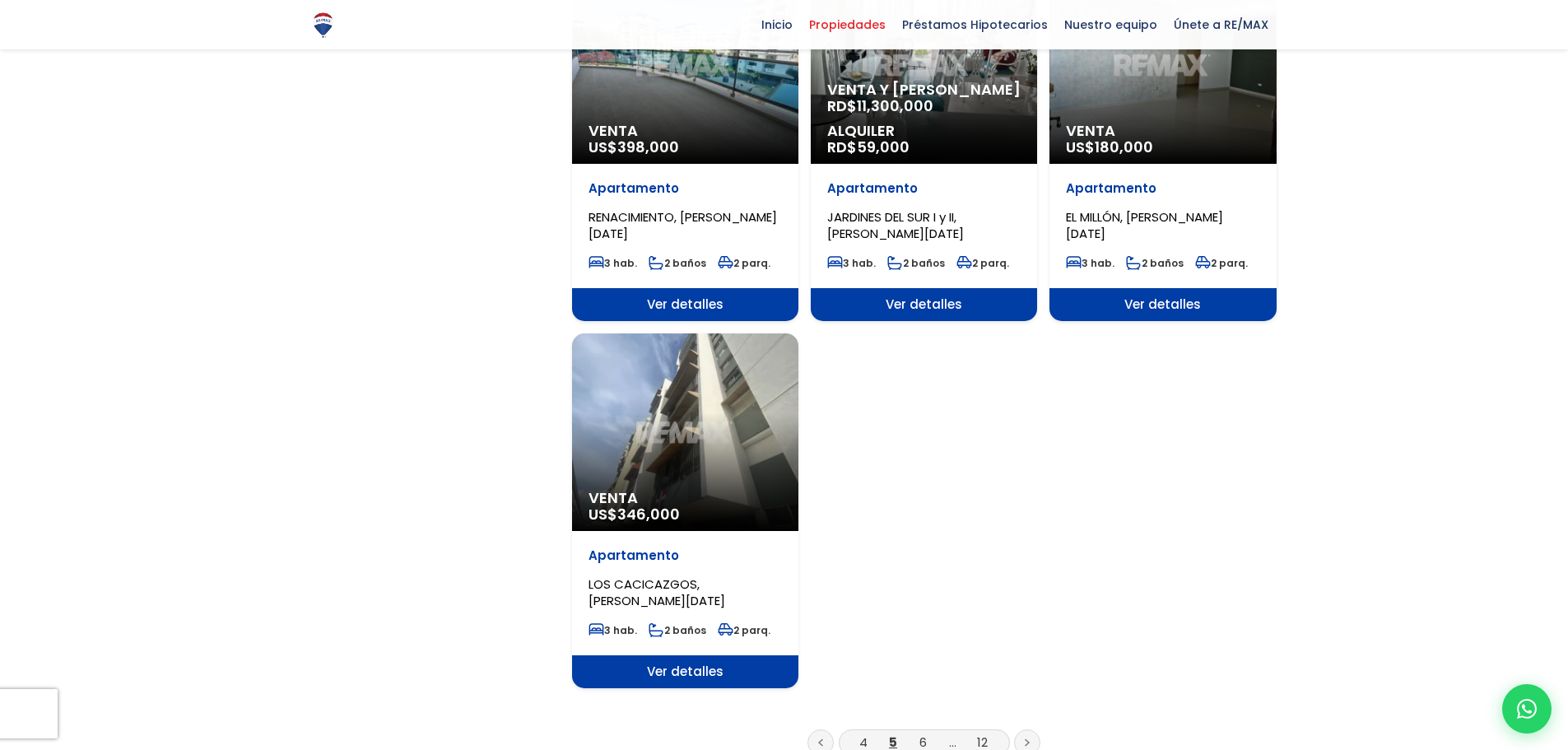
scroll to position [1975, 0]
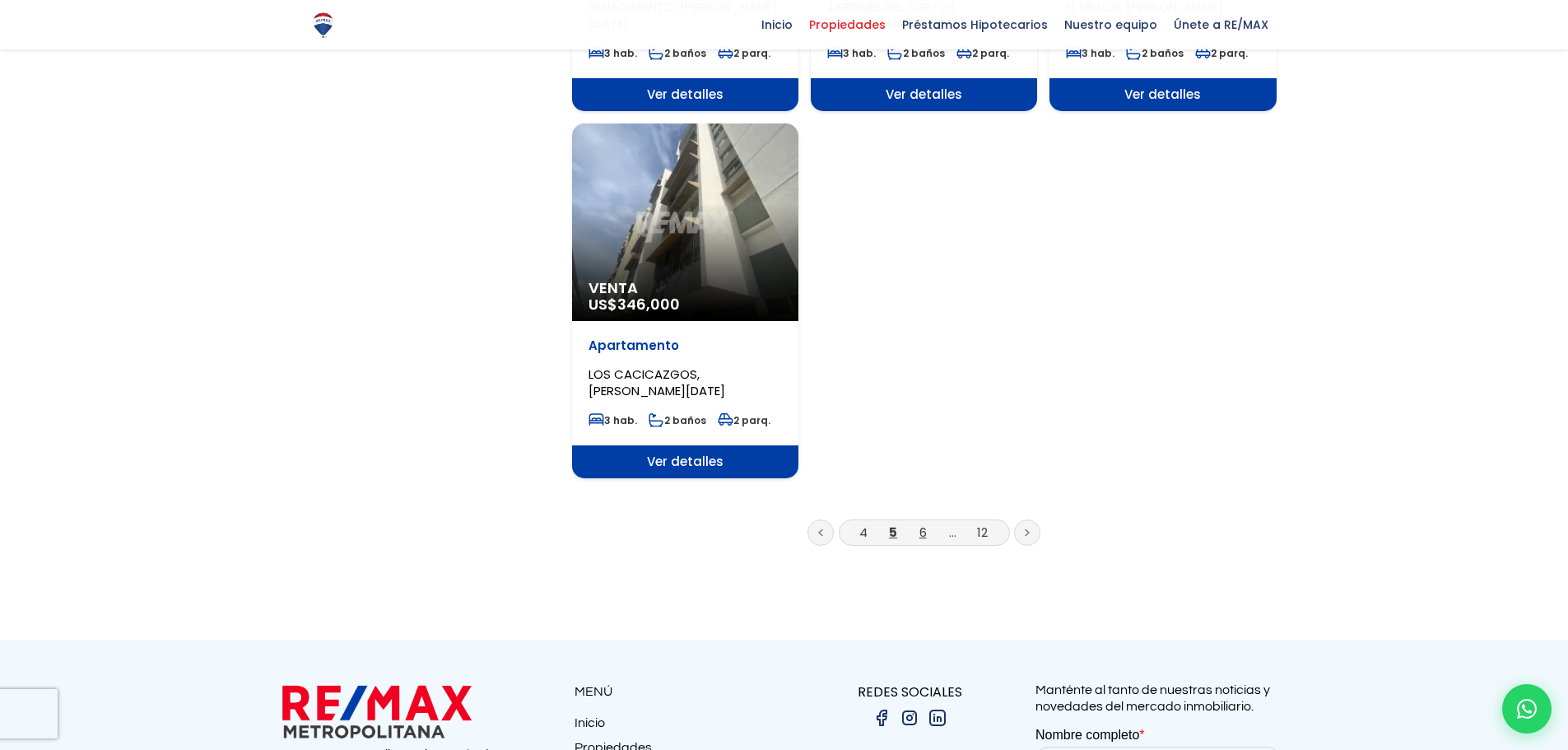
click at [921, 524] on link "6" at bounding box center [922, 532] width 7 height 17
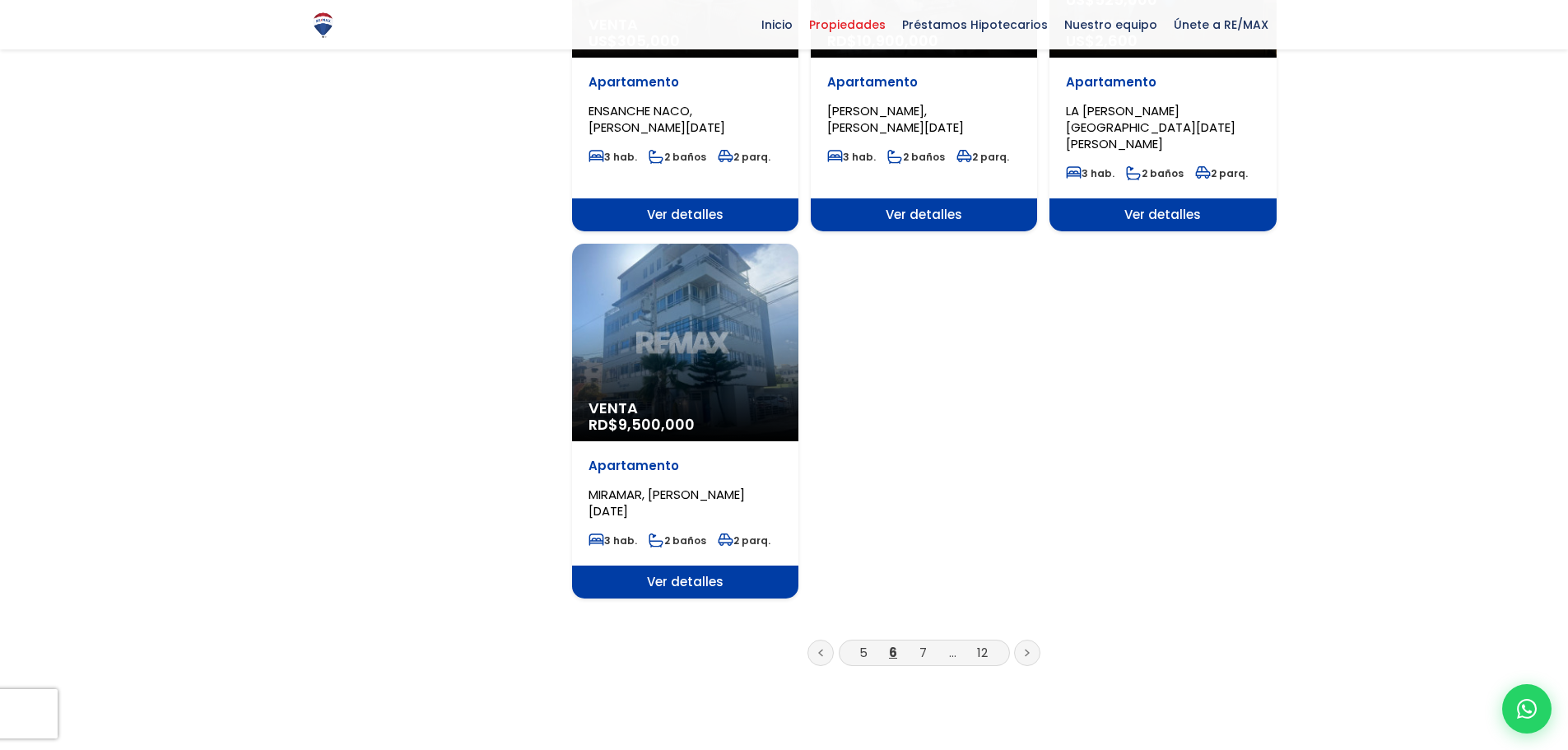
scroll to position [1893, 0]
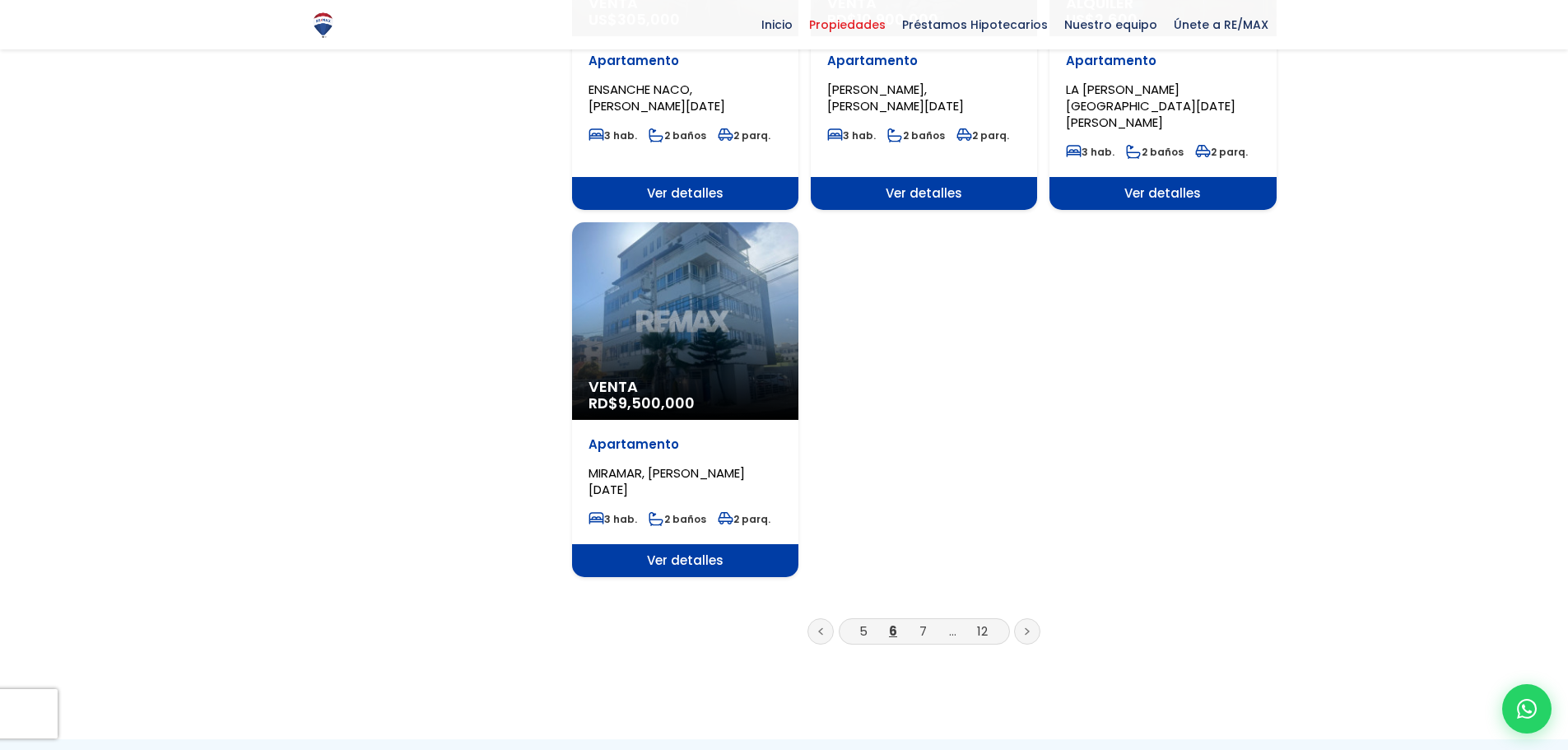
click at [927, 621] on li "7" at bounding box center [923, 631] width 27 height 21
click at [921, 622] on link "7" at bounding box center [922, 630] width 7 height 17
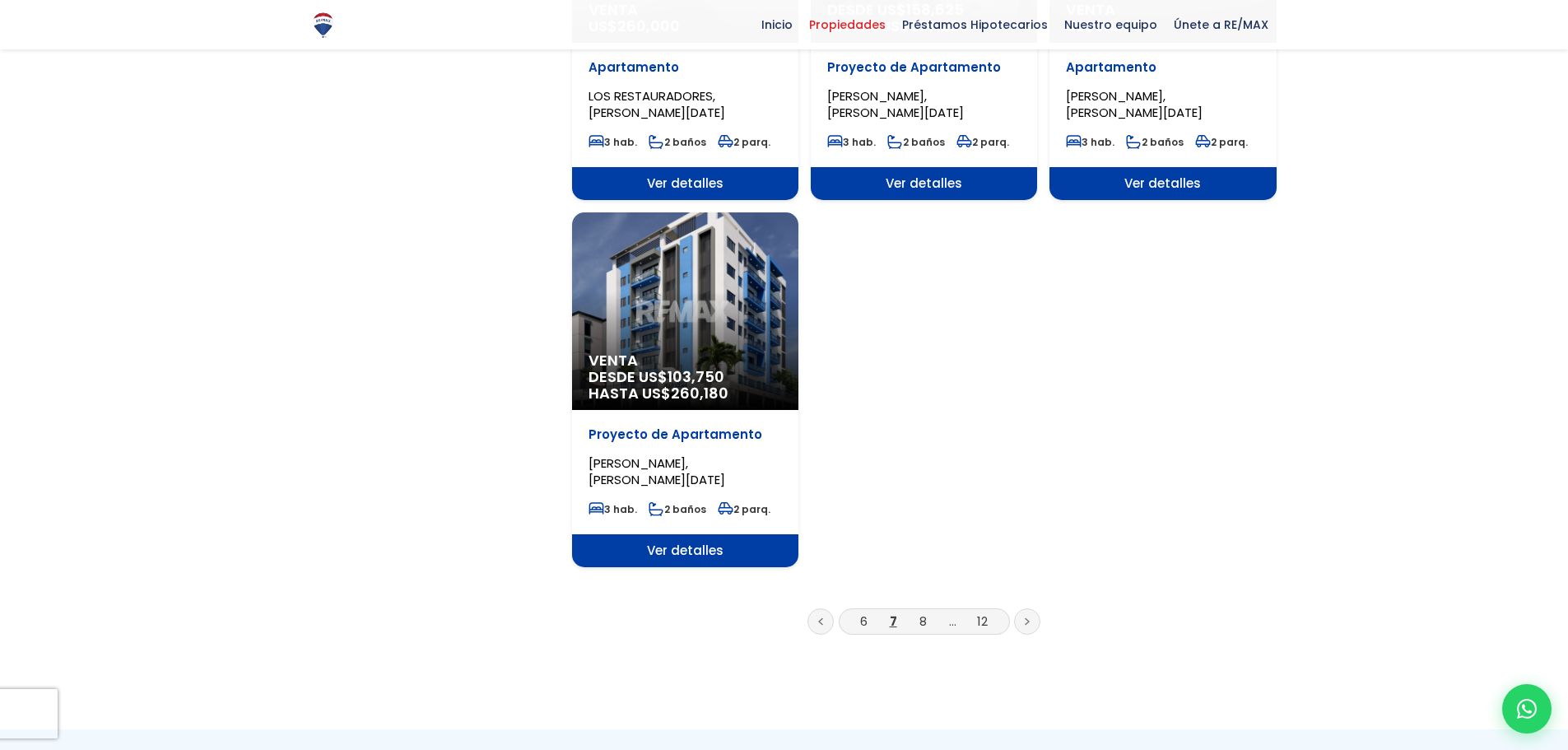
scroll to position [1893, 0]
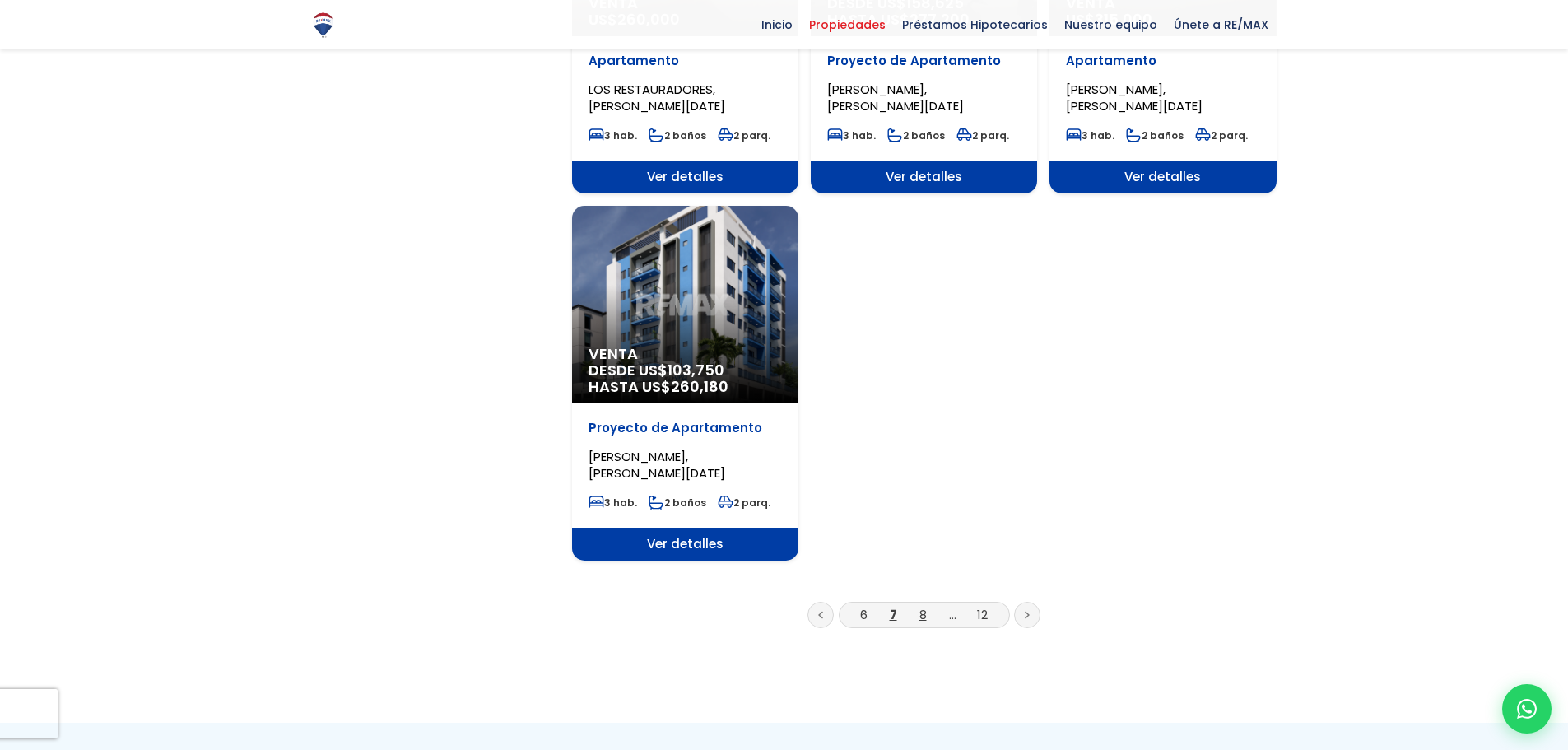
click at [920, 606] on link "8" at bounding box center [922, 614] width 7 height 17
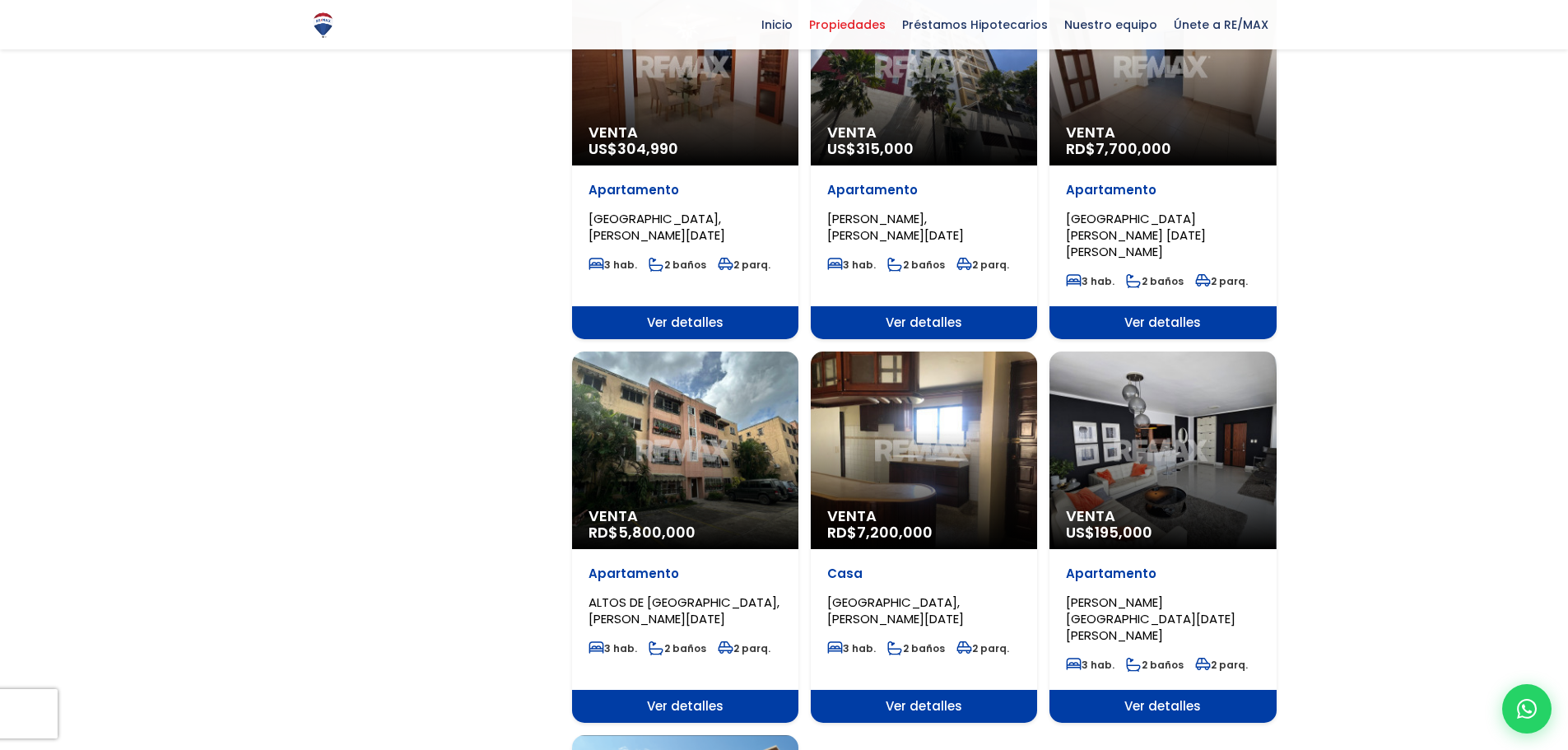
scroll to position [1399, 0]
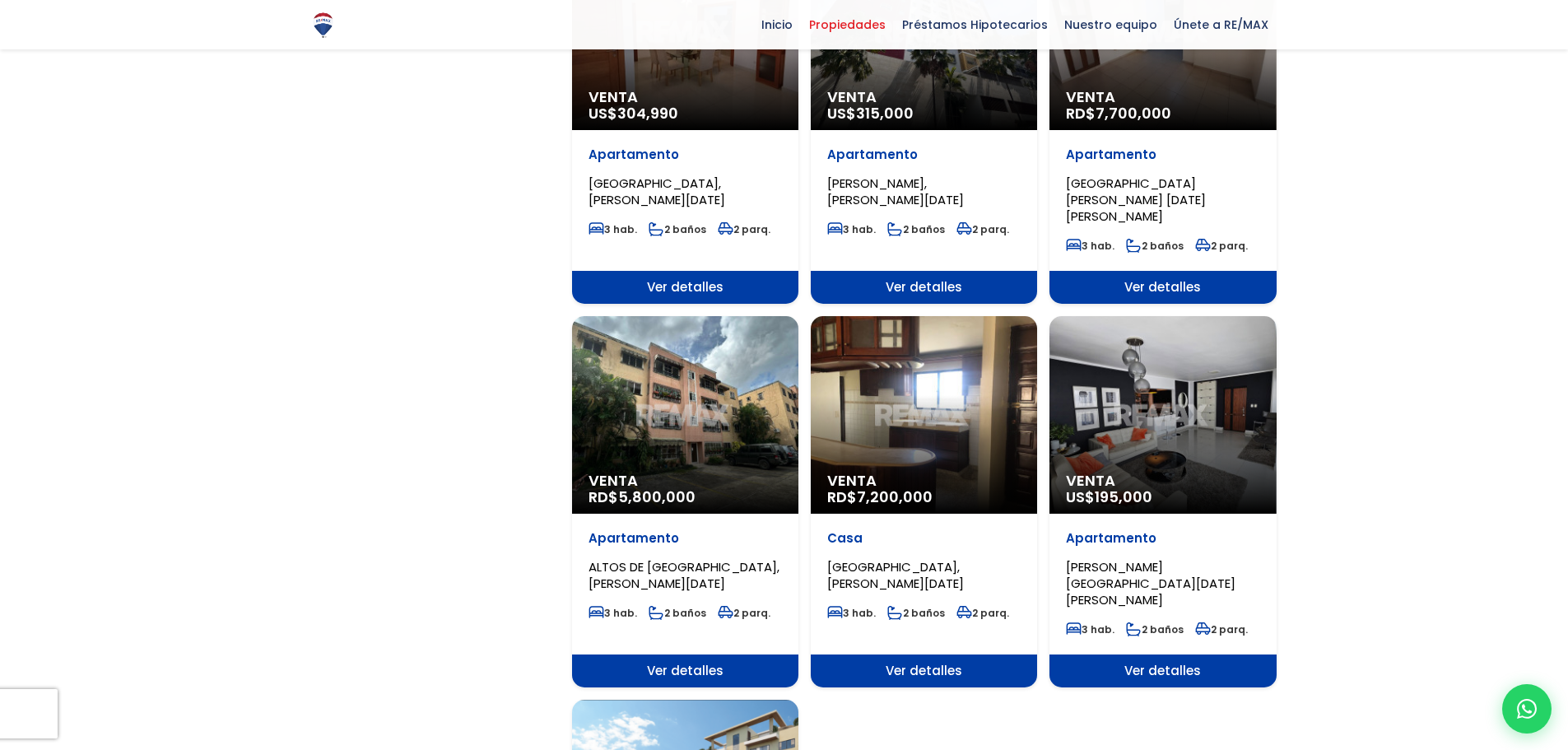
click at [940, 475] on p "Venta RD$ 7,200,000" at bounding box center [924, 489] width 193 height 33
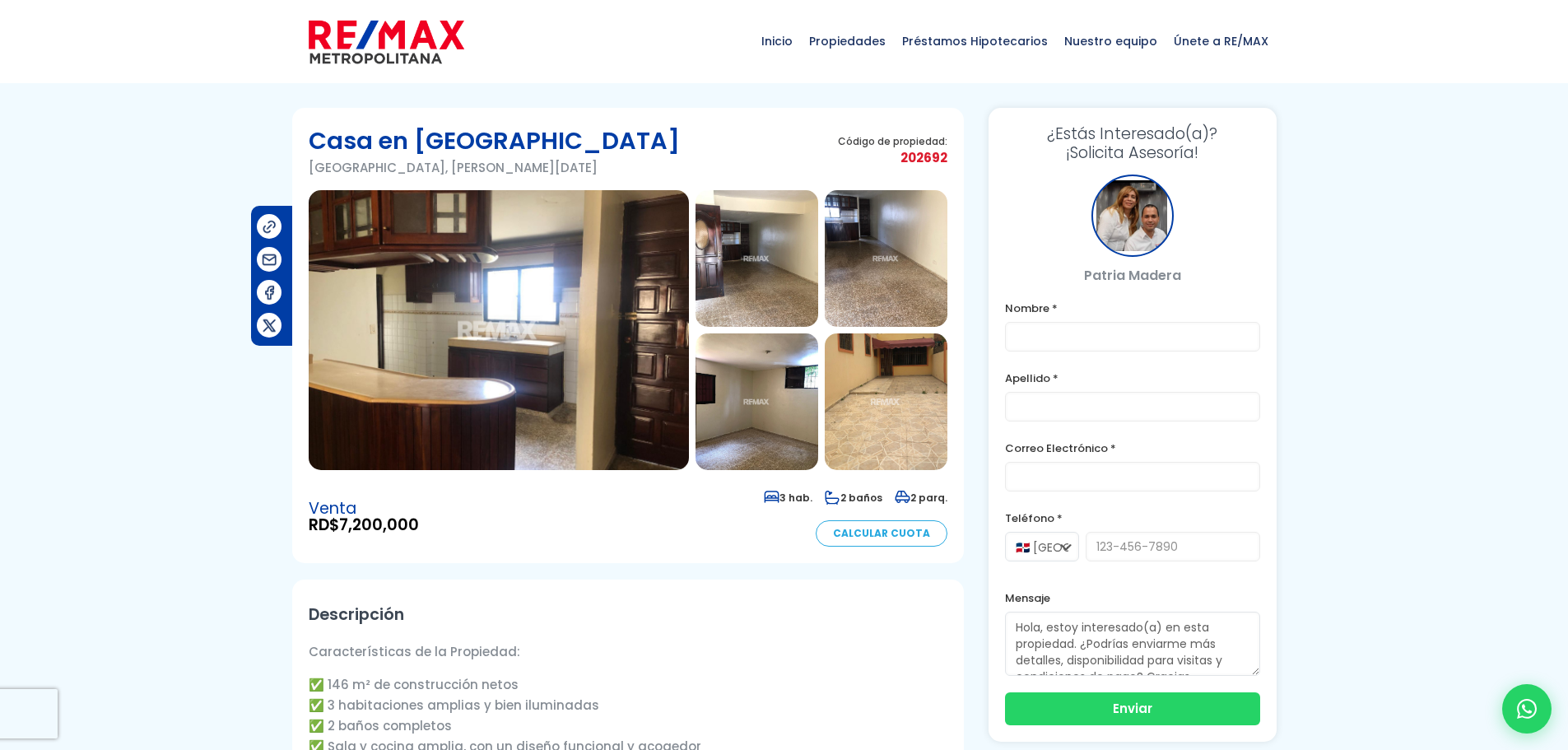
click at [592, 415] on img at bounding box center [499, 330] width 380 height 280
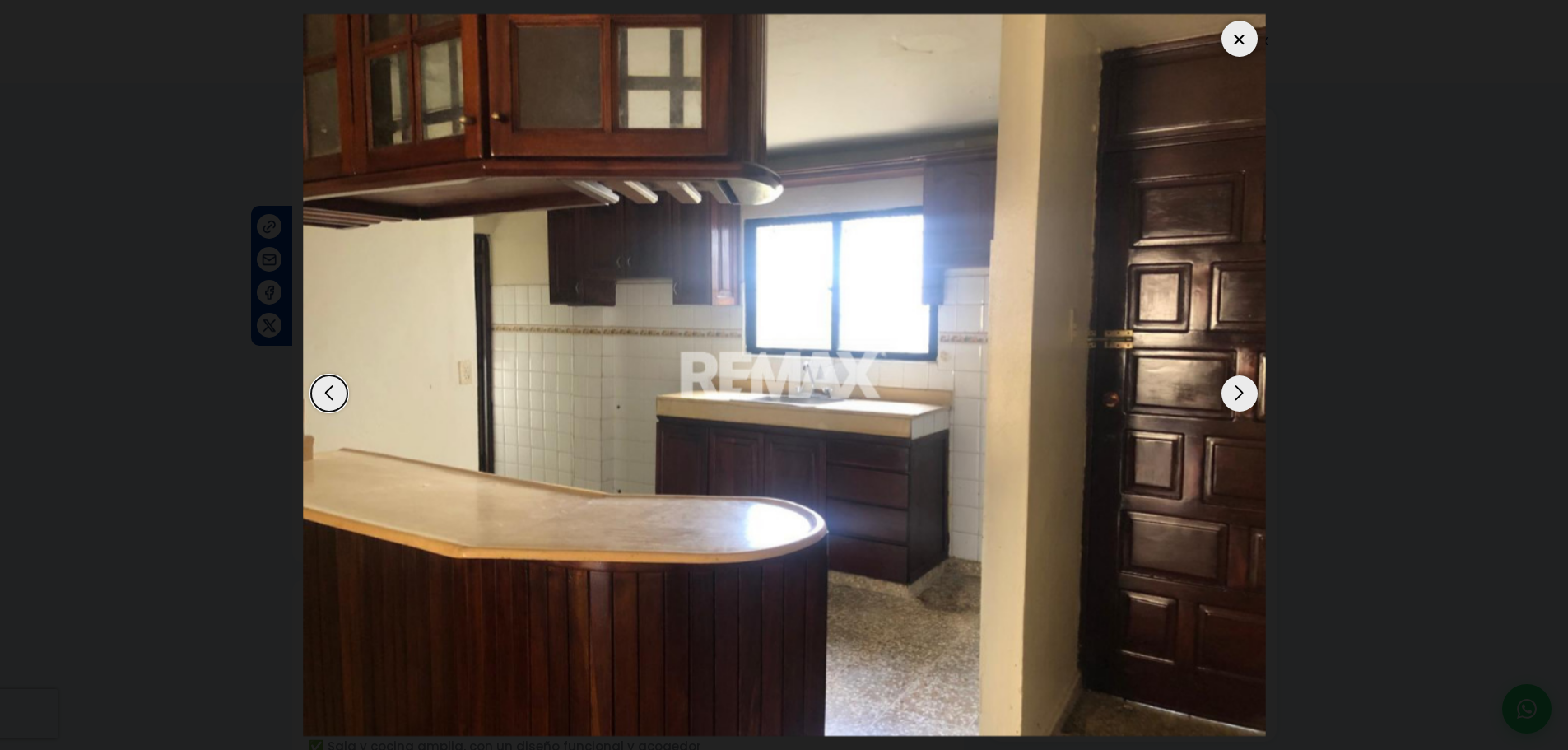
click at [1247, 400] on div "Next slide" at bounding box center [1239, 394] width 37 height 37
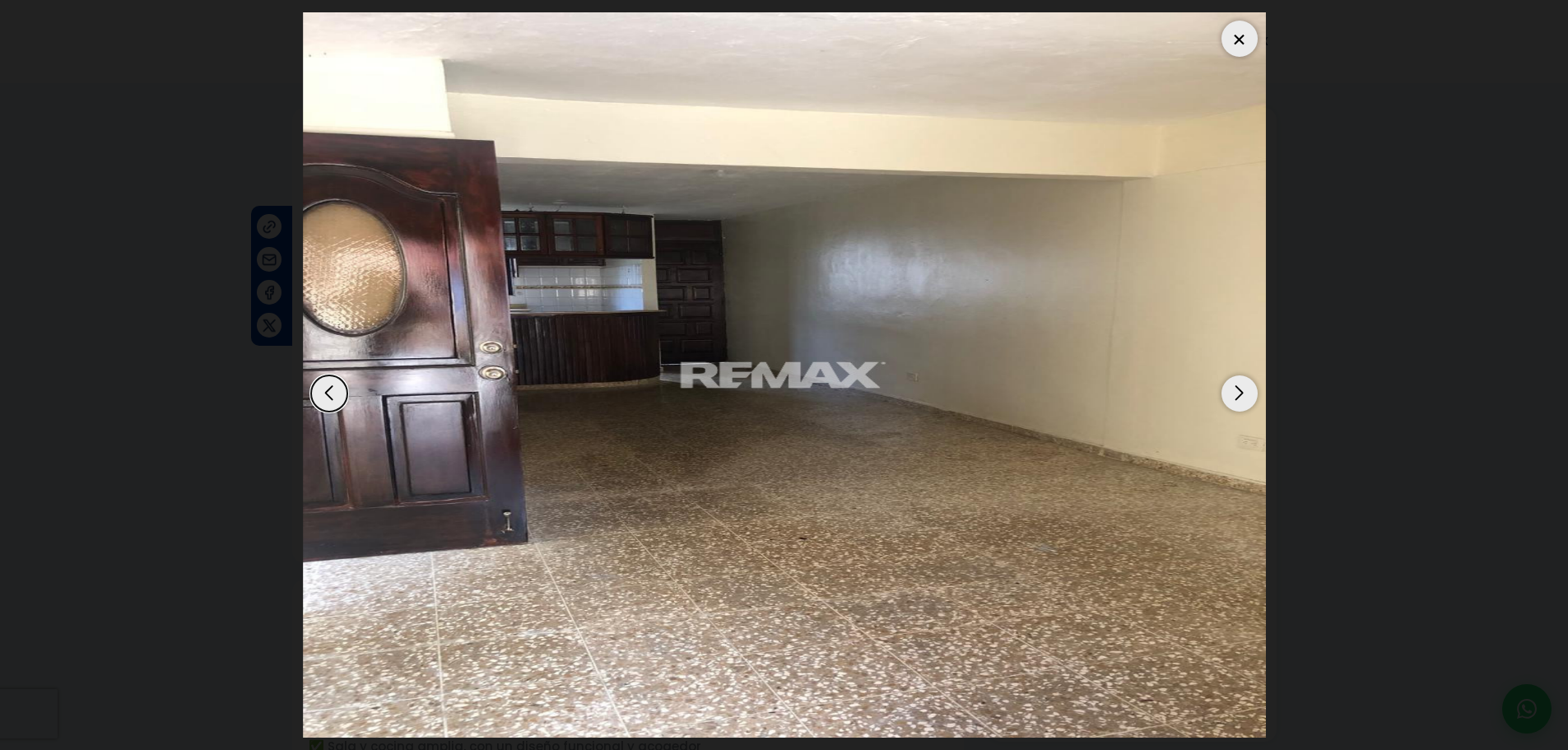
click at [1247, 400] on div "Next slide" at bounding box center [1239, 394] width 37 height 37
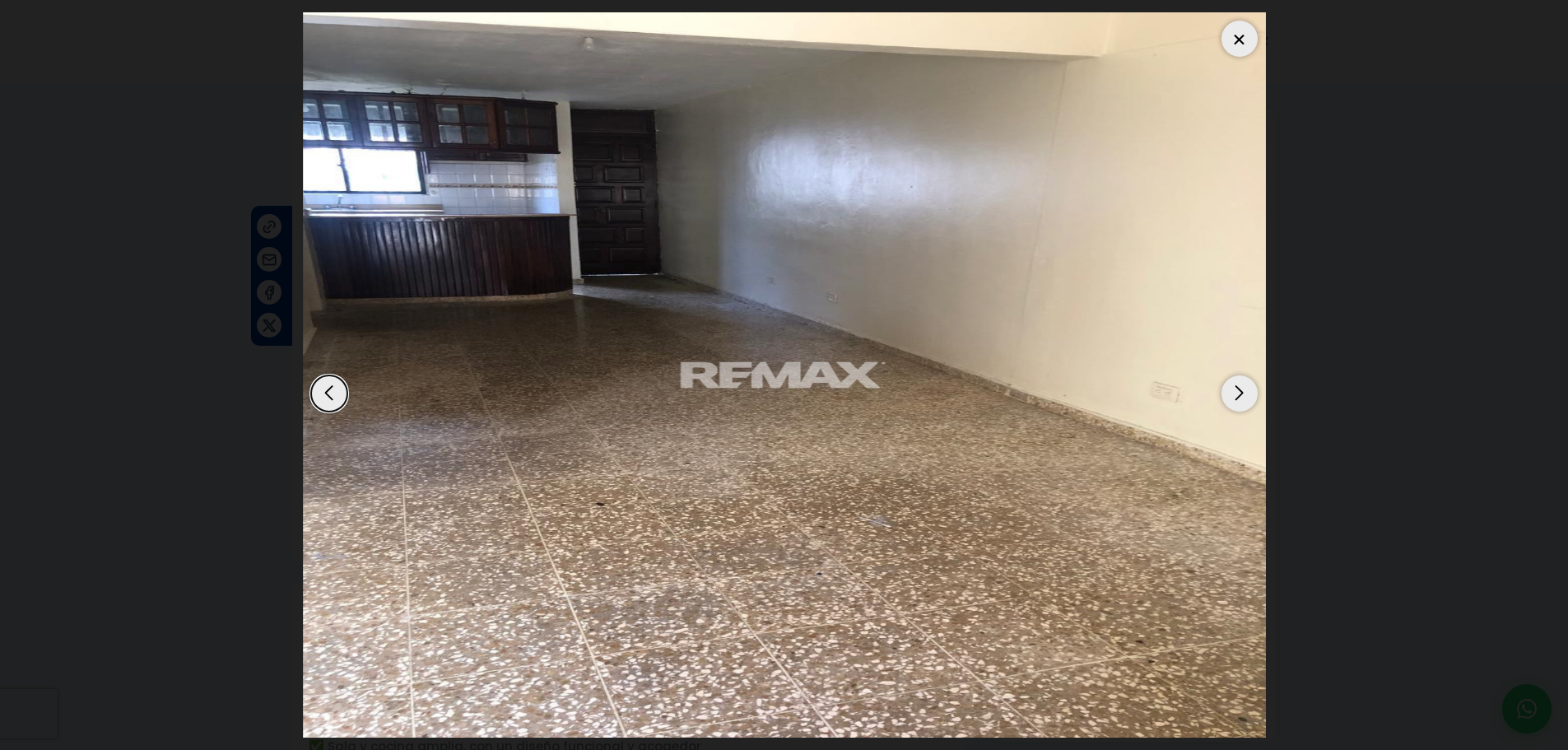
click at [1247, 400] on div "Next slide" at bounding box center [1239, 394] width 37 height 37
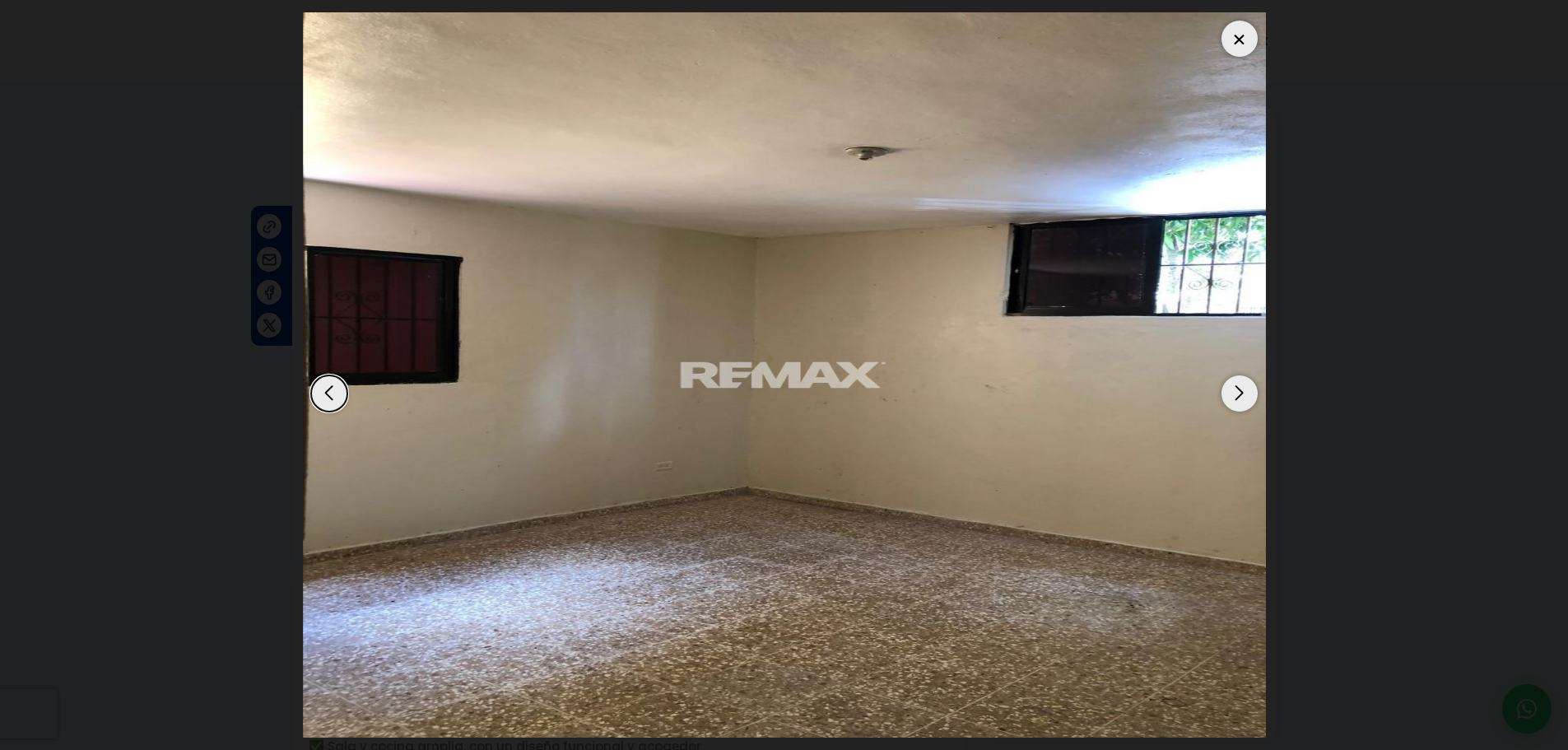
click at [1247, 400] on div "Next slide" at bounding box center [1239, 394] width 37 height 37
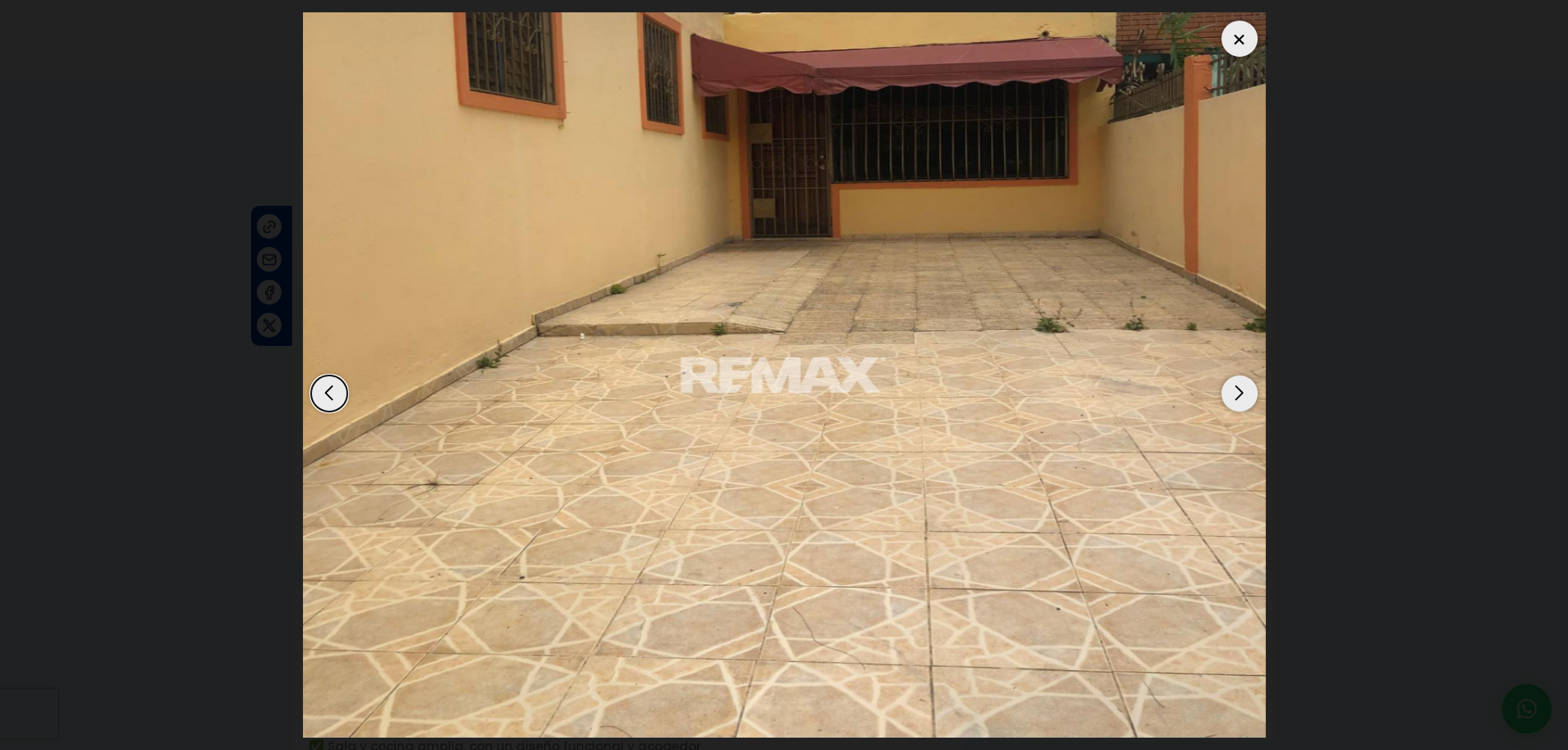
click at [1246, 401] on div "Next slide" at bounding box center [1239, 394] width 37 height 37
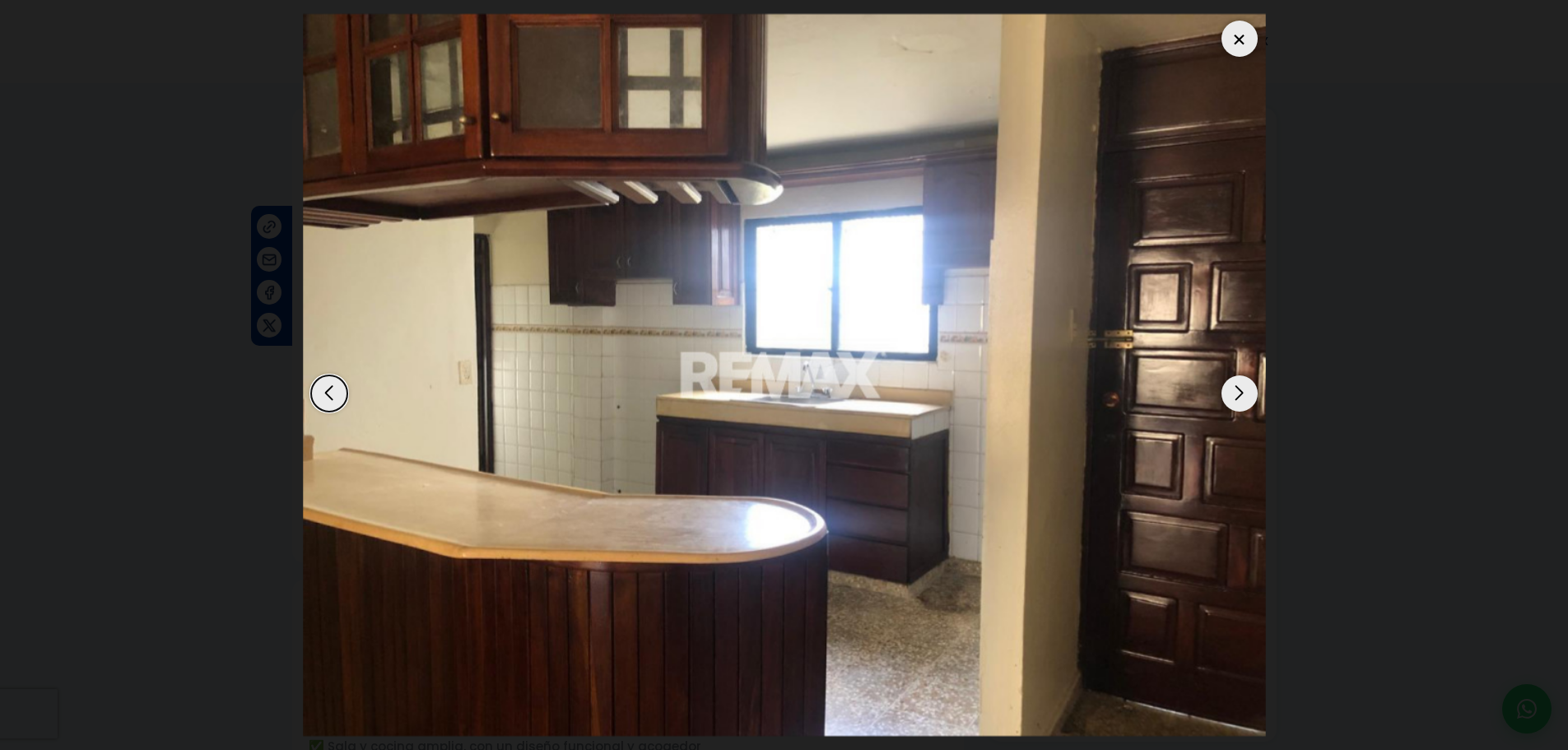
click at [1246, 401] on div "Next slide" at bounding box center [1239, 394] width 37 height 37
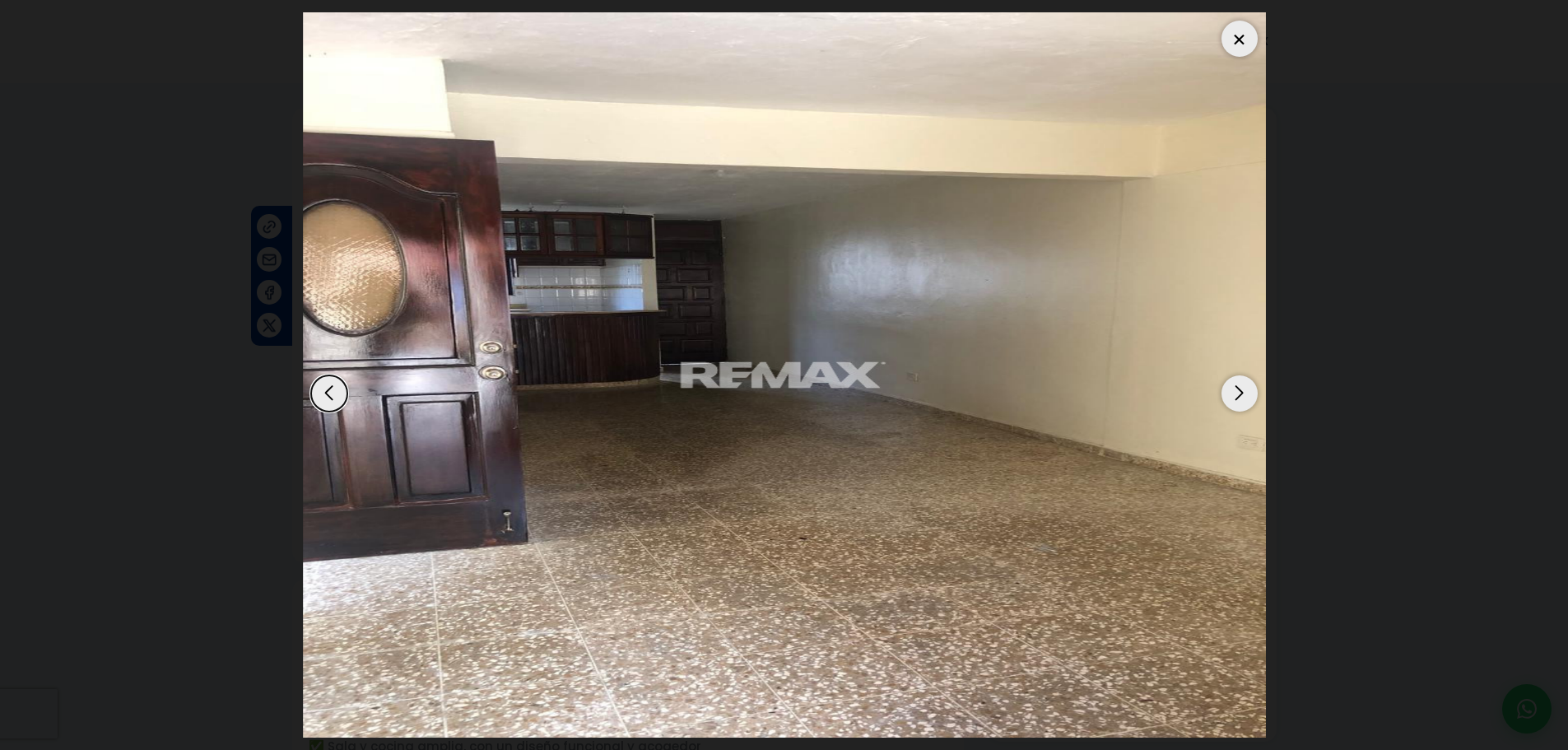
click at [1246, 401] on div "Next slide" at bounding box center [1239, 394] width 37 height 37
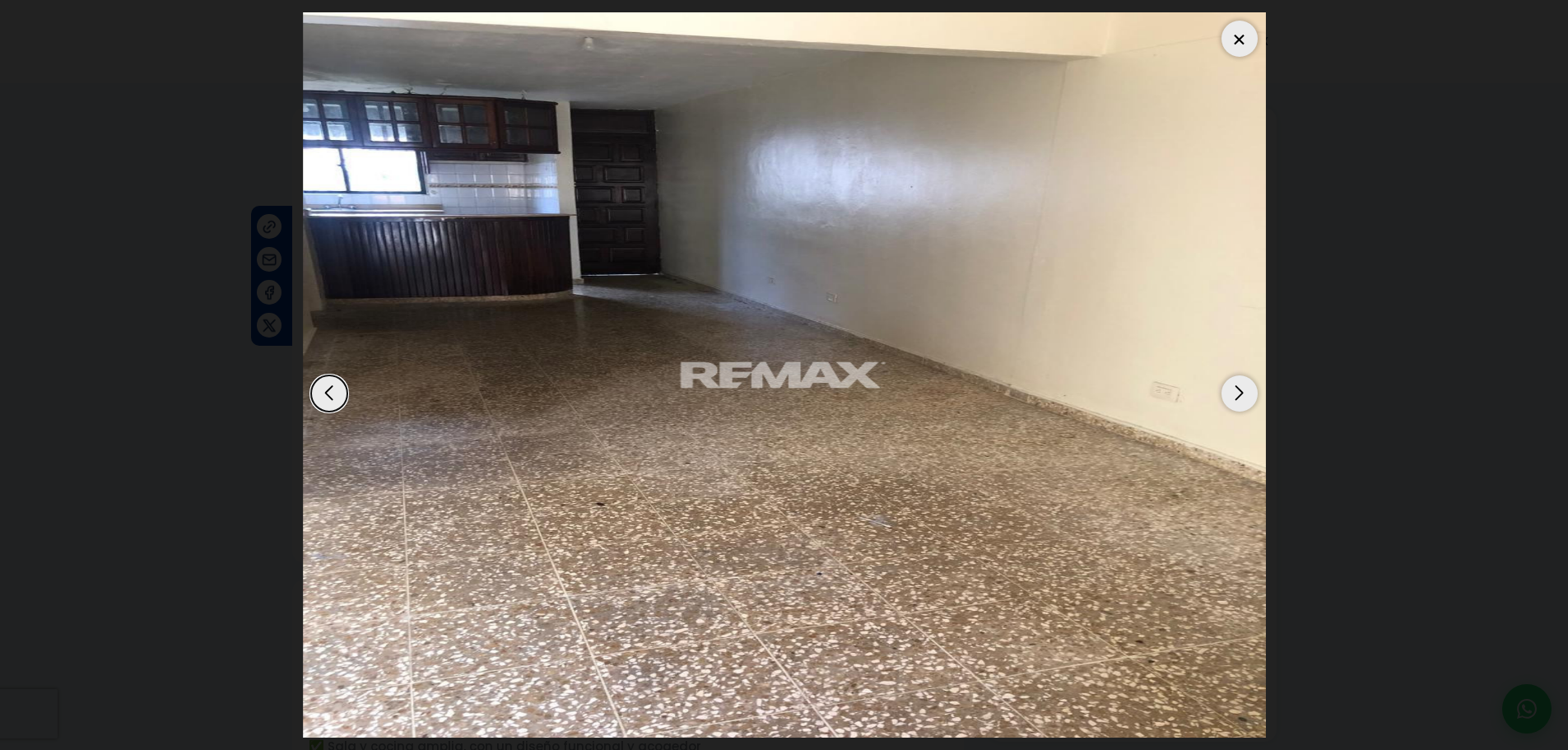
click at [1238, 27] on div at bounding box center [1239, 39] width 37 height 37
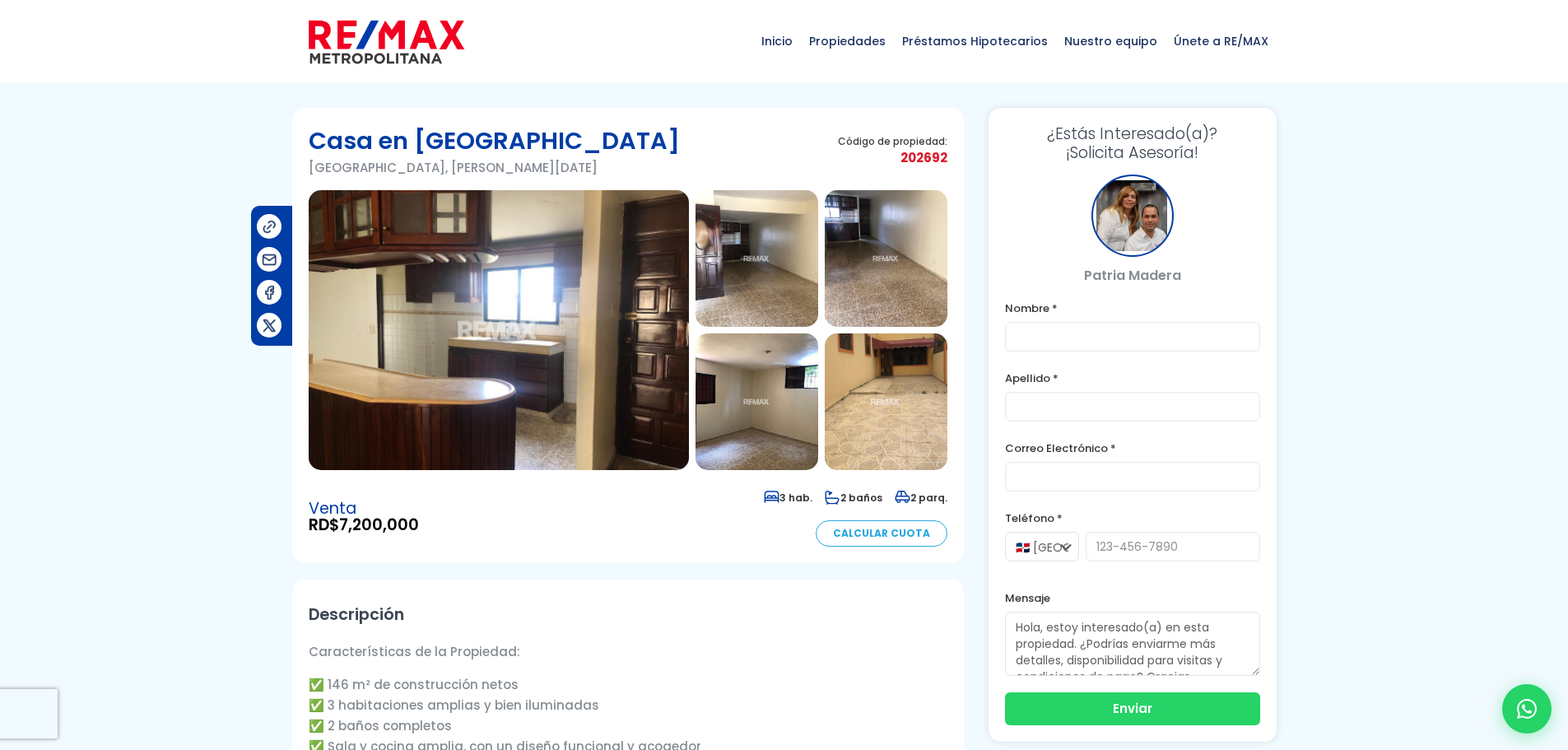
click at [452, 283] on img at bounding box center [499, 330] width 380 height 280
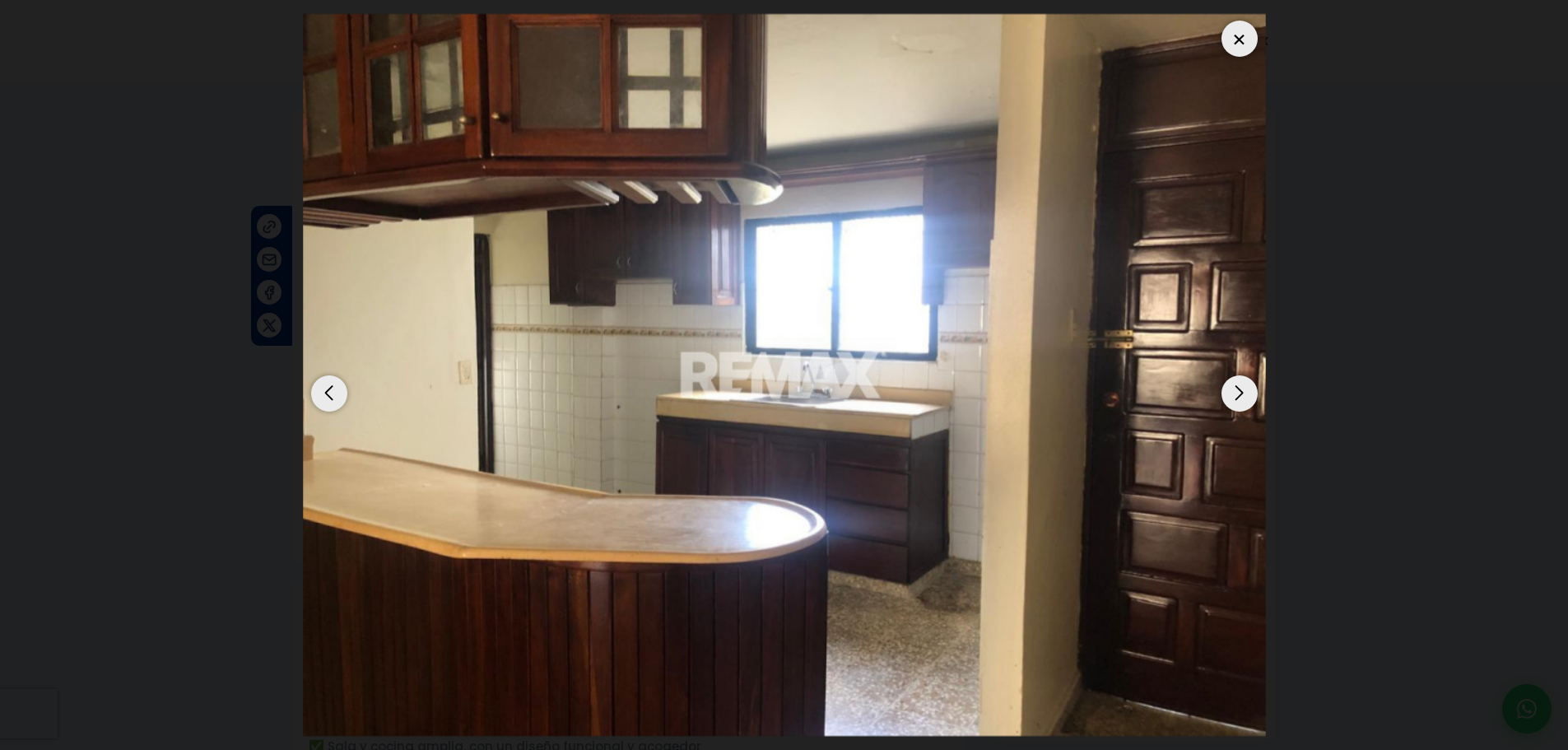
click at [1235, 400] on div "Next slide" at bounding box center [1239, 394] width 37 height 37
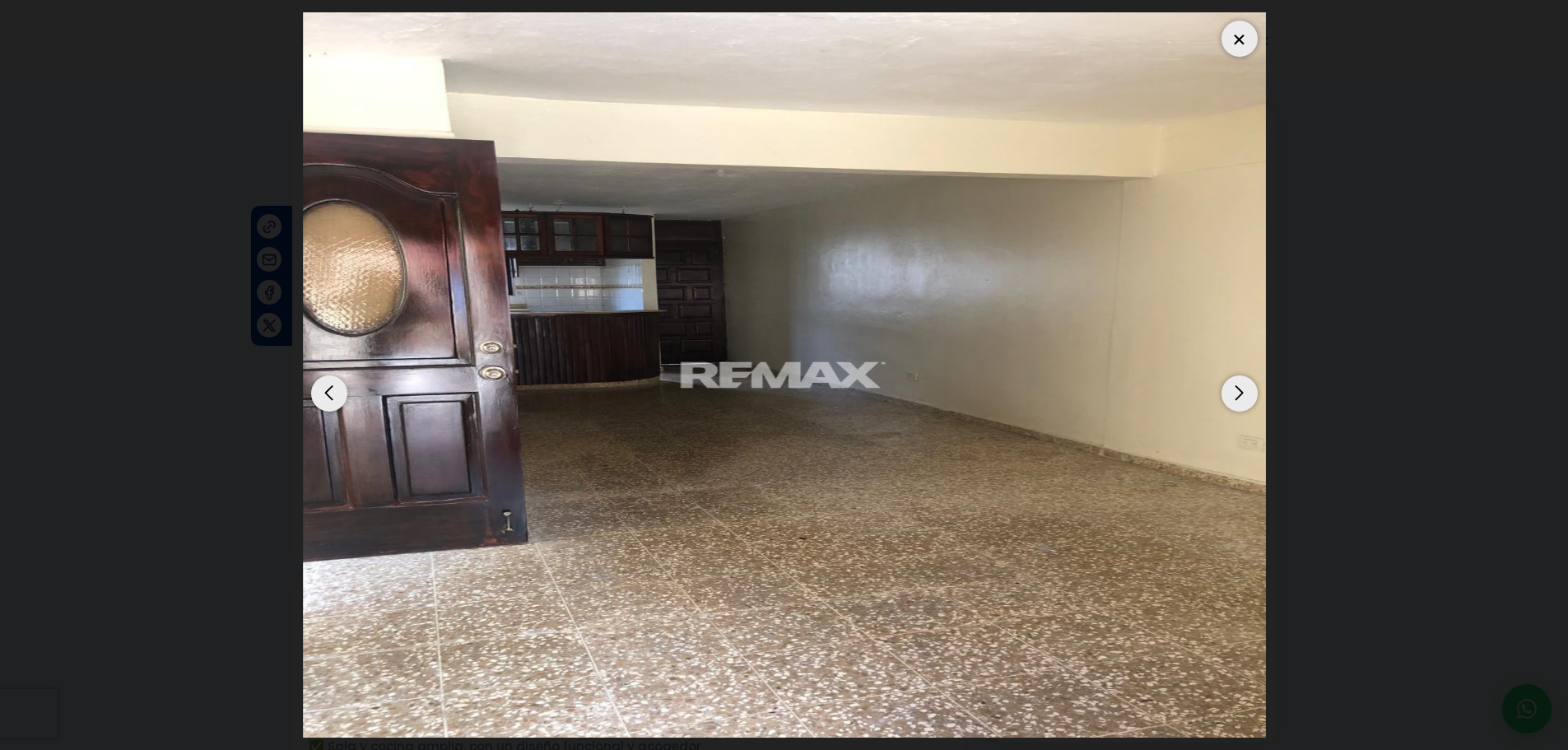
click at [1242, 404] on div "Next slide" at bounding box center [1239, 394] width 37 height 37
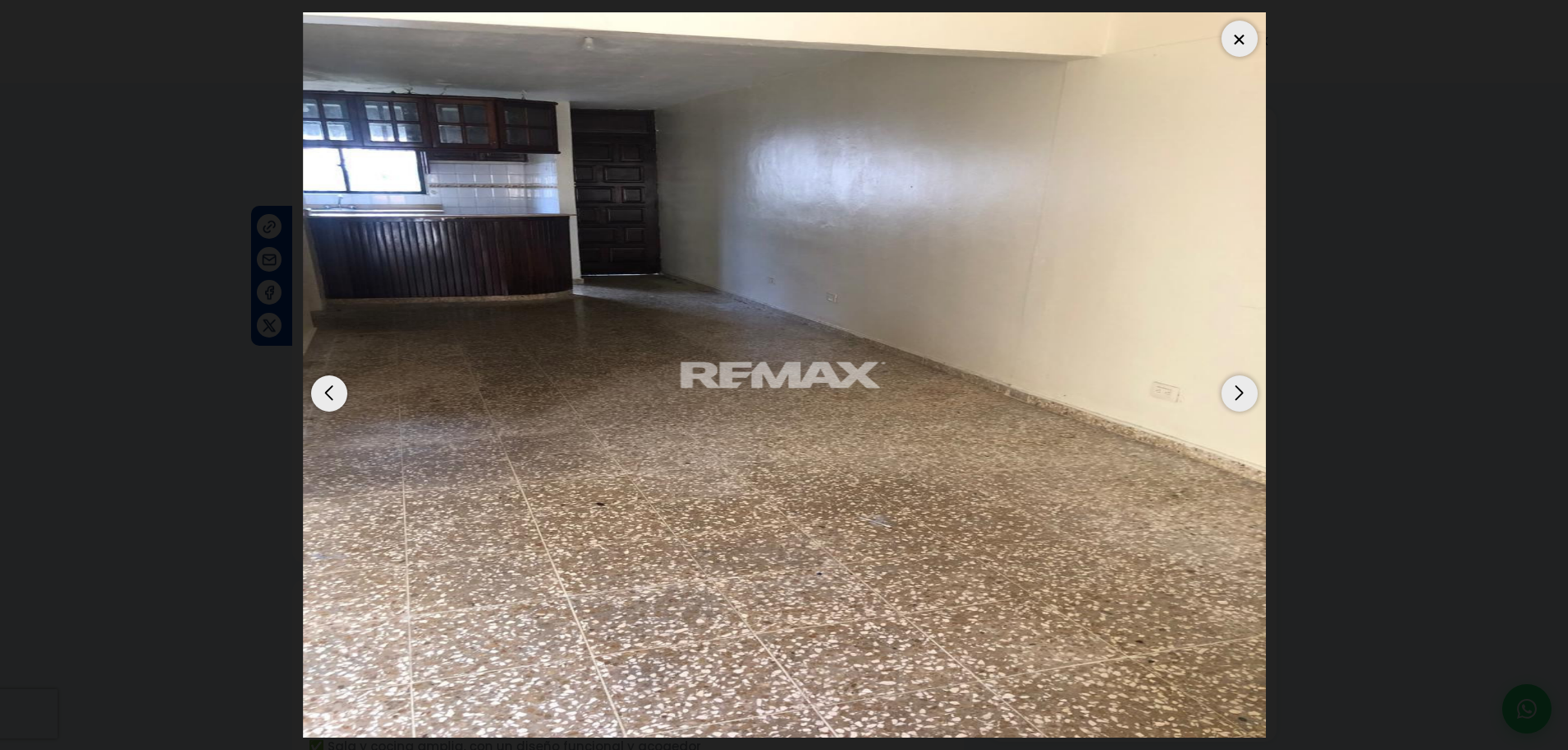
click at [1242, 404] on div "Next slide" at bounding box center [1239, 394] width 37 height 37
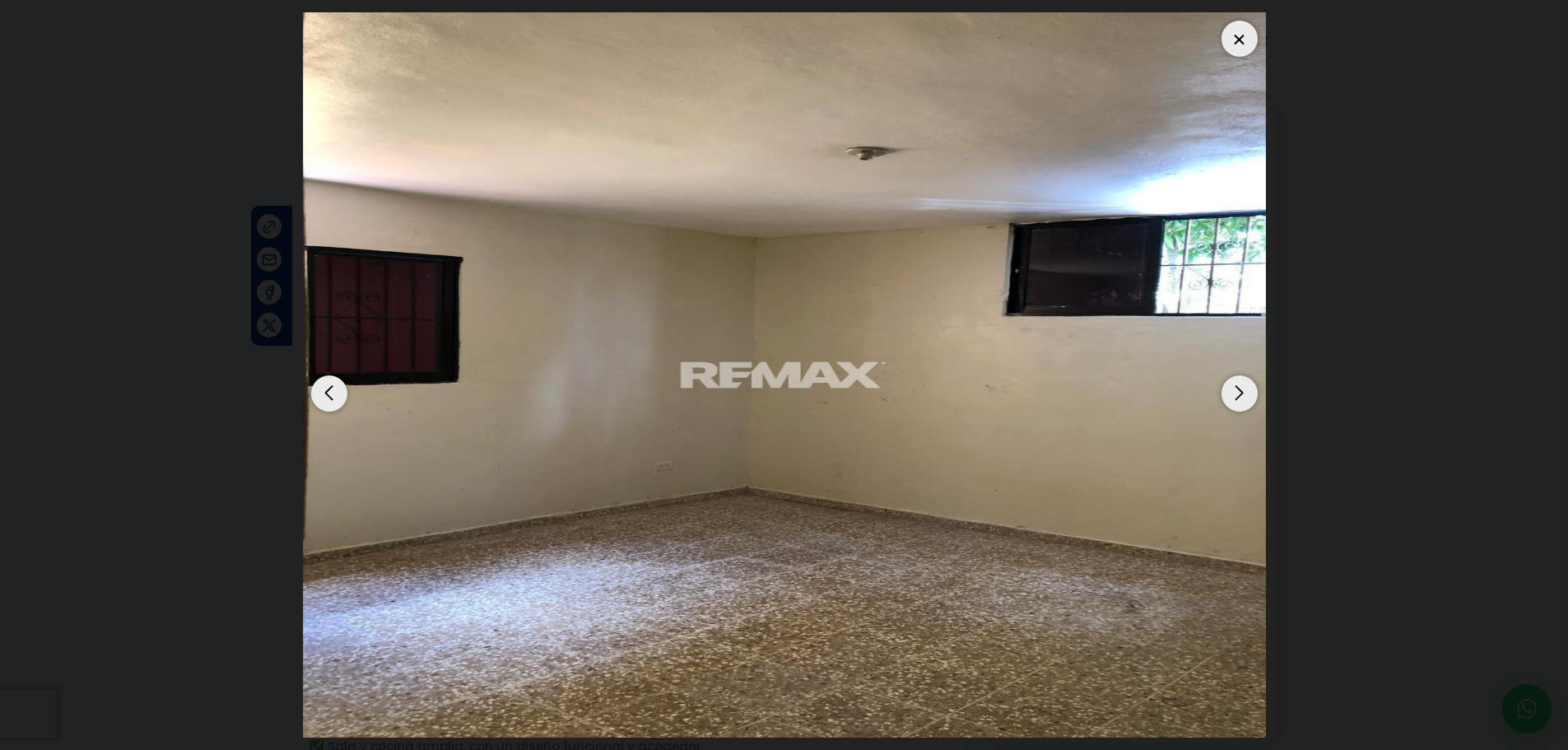
click at [1242, 404] on div "Next slide" at bounding box center [1239, 394] width 37 height 37
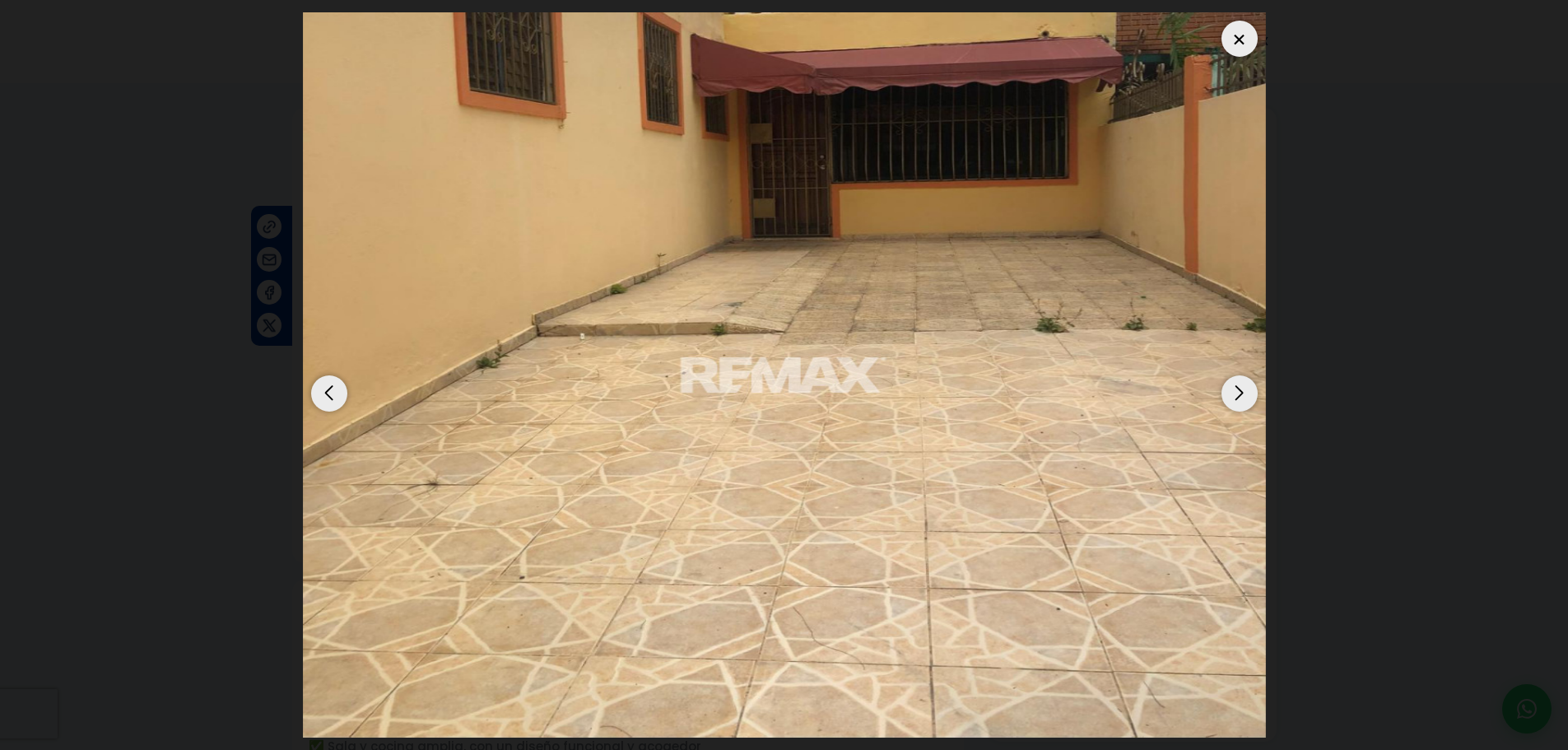
click at [1242, 405] on div "Next slide" at bounding box center [1239, 394] width 37 height 37
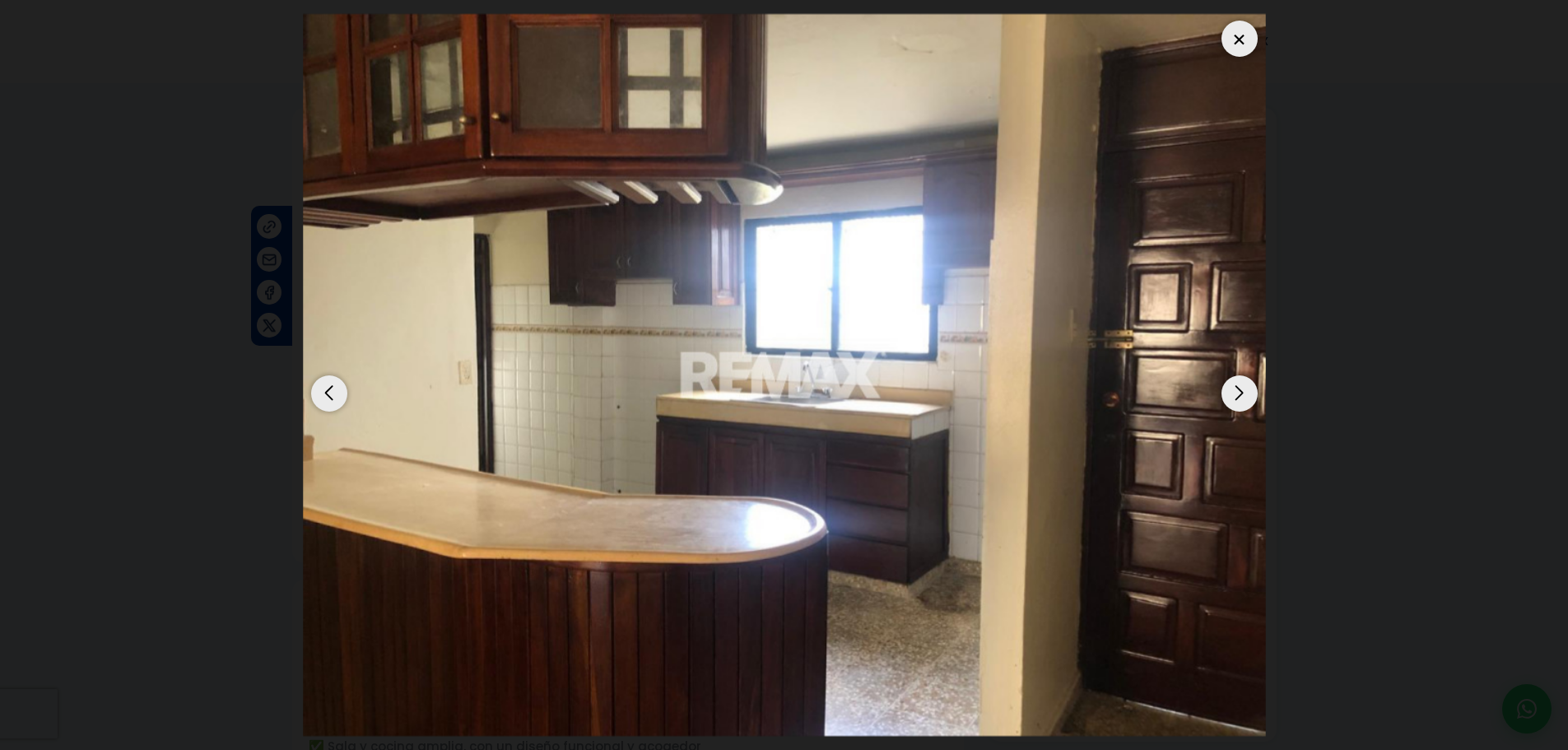
click at [1245, 395] on div "Next slide" at bounding box center [1239, 394] width 37 height 37
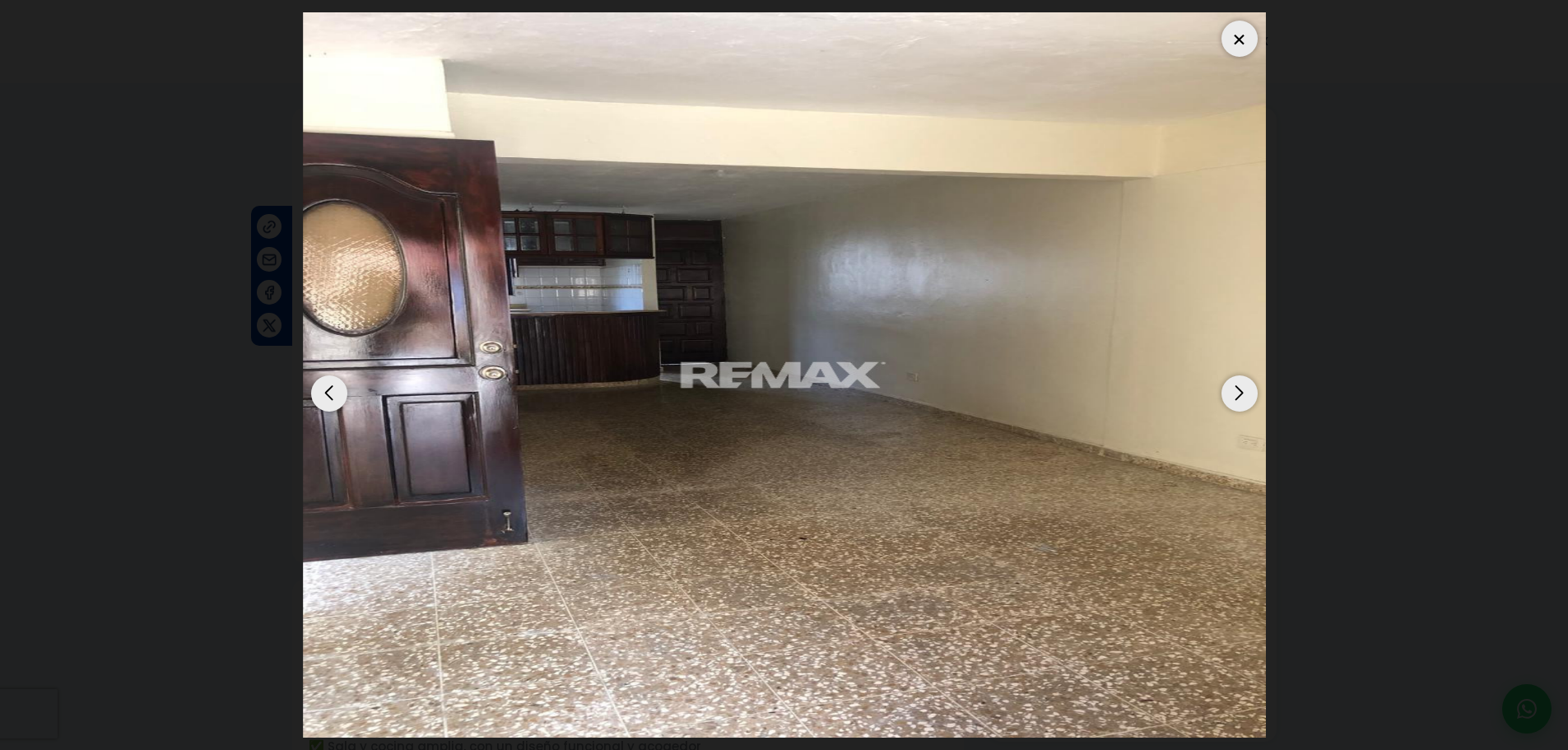
click at [1246, 398] on div "Next slide" at bounding box center [1239, 394] width 37 height 37
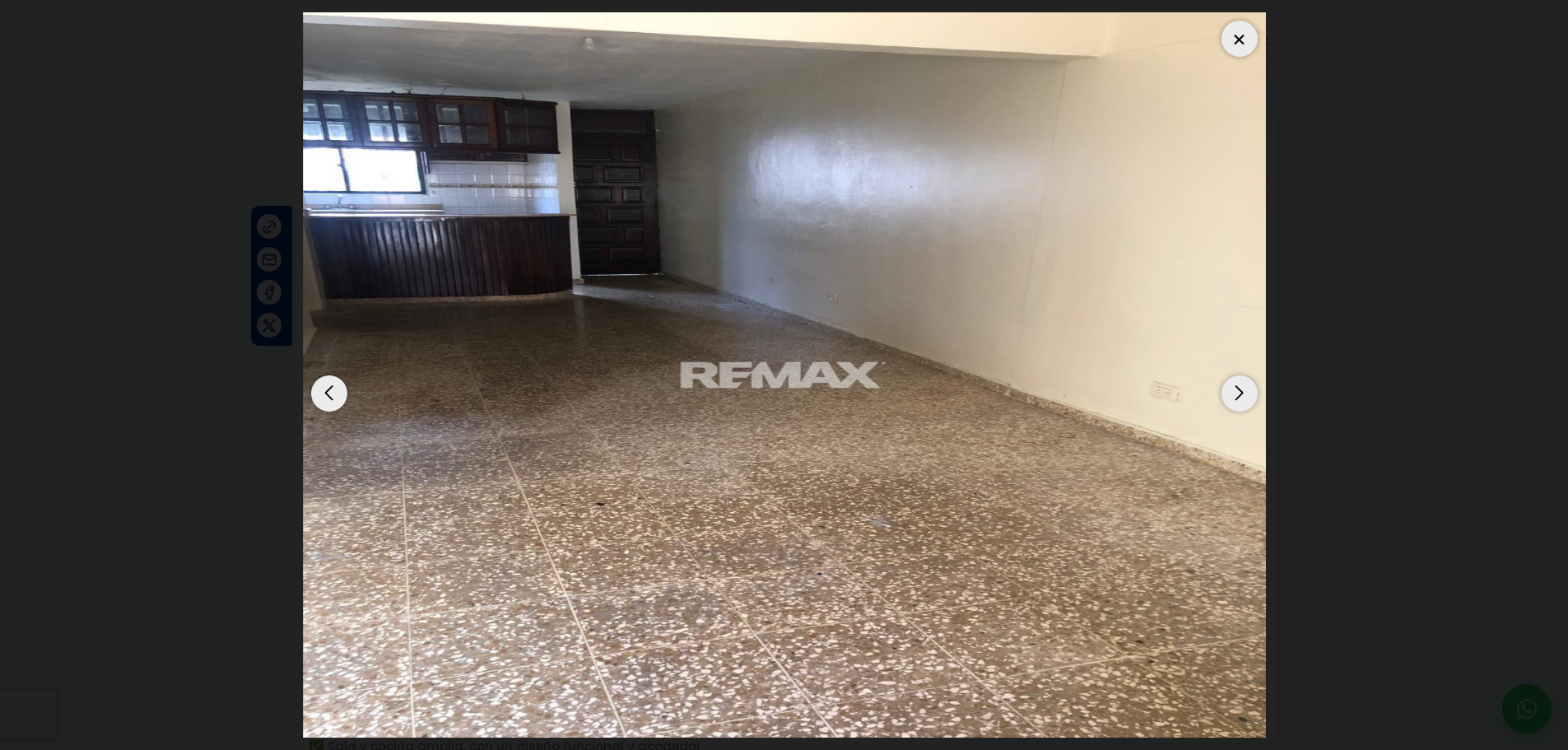
click at [1240, 411] on img "3 / 5" at bounding box center [784, 375] width 963 height 725
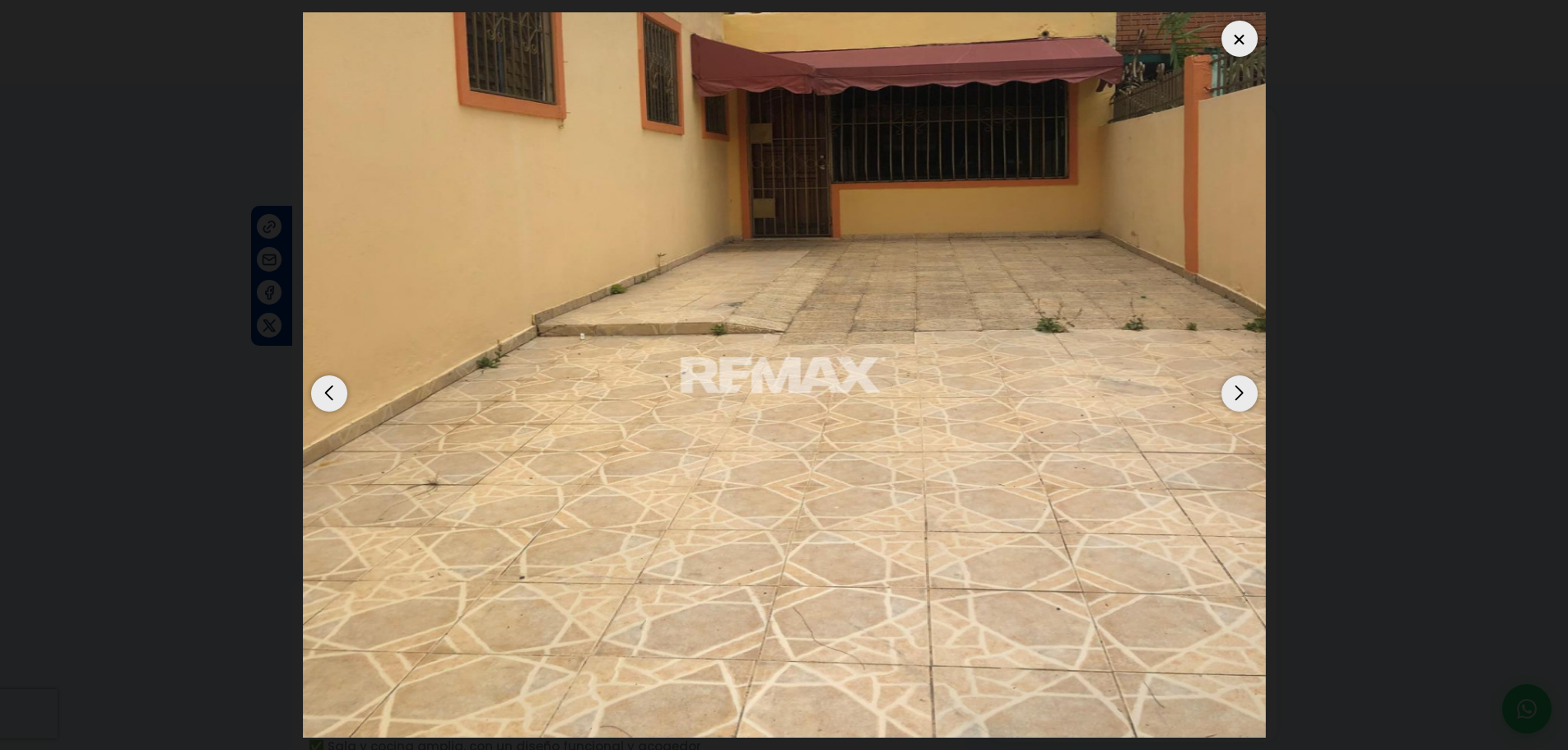
click at [1240, 404] on div "Next slide" at bounding box center [1239, 394] width 37 height 37
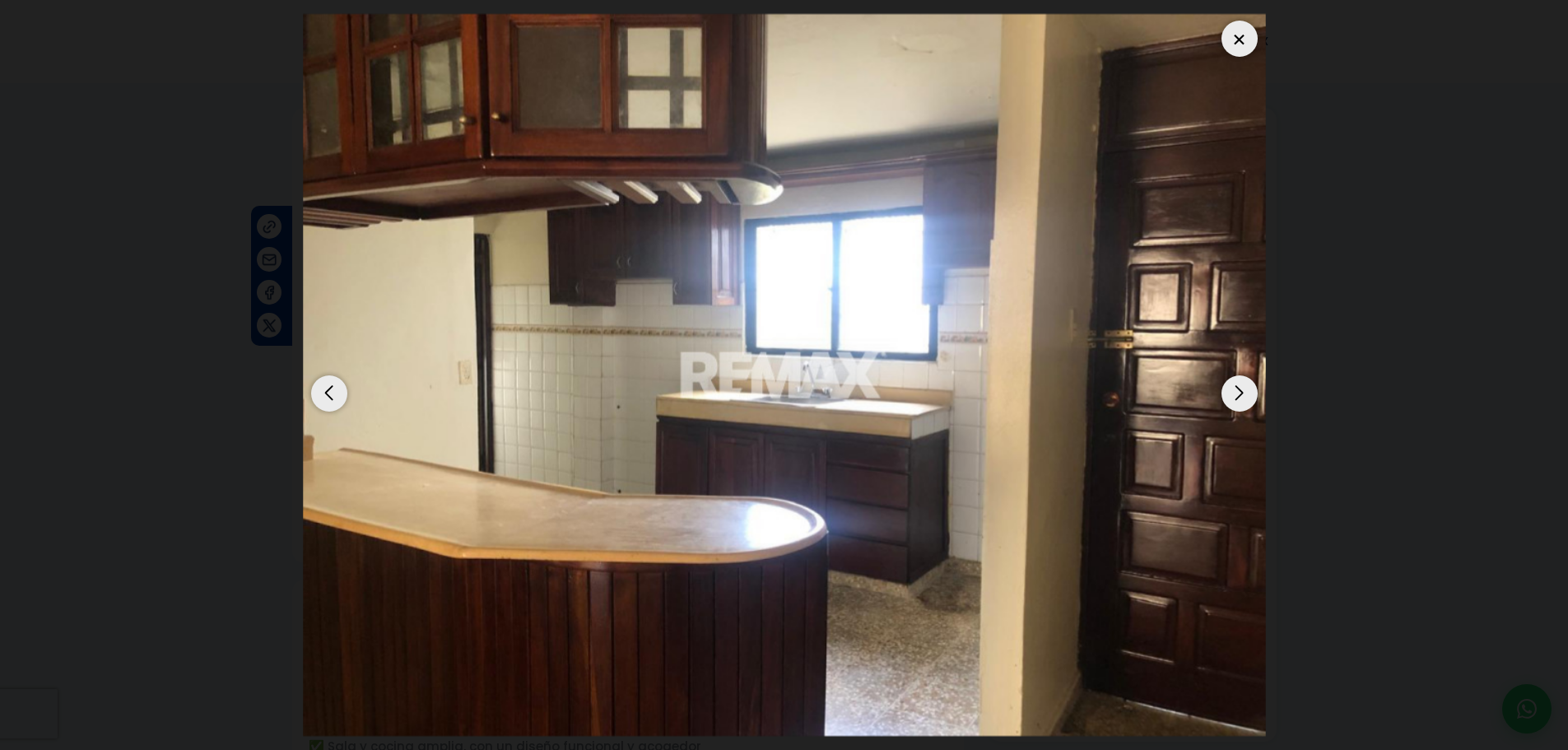
click at [1218, 414] on img "1 / 5" at bounding box center [784, 375] width 963 height 723
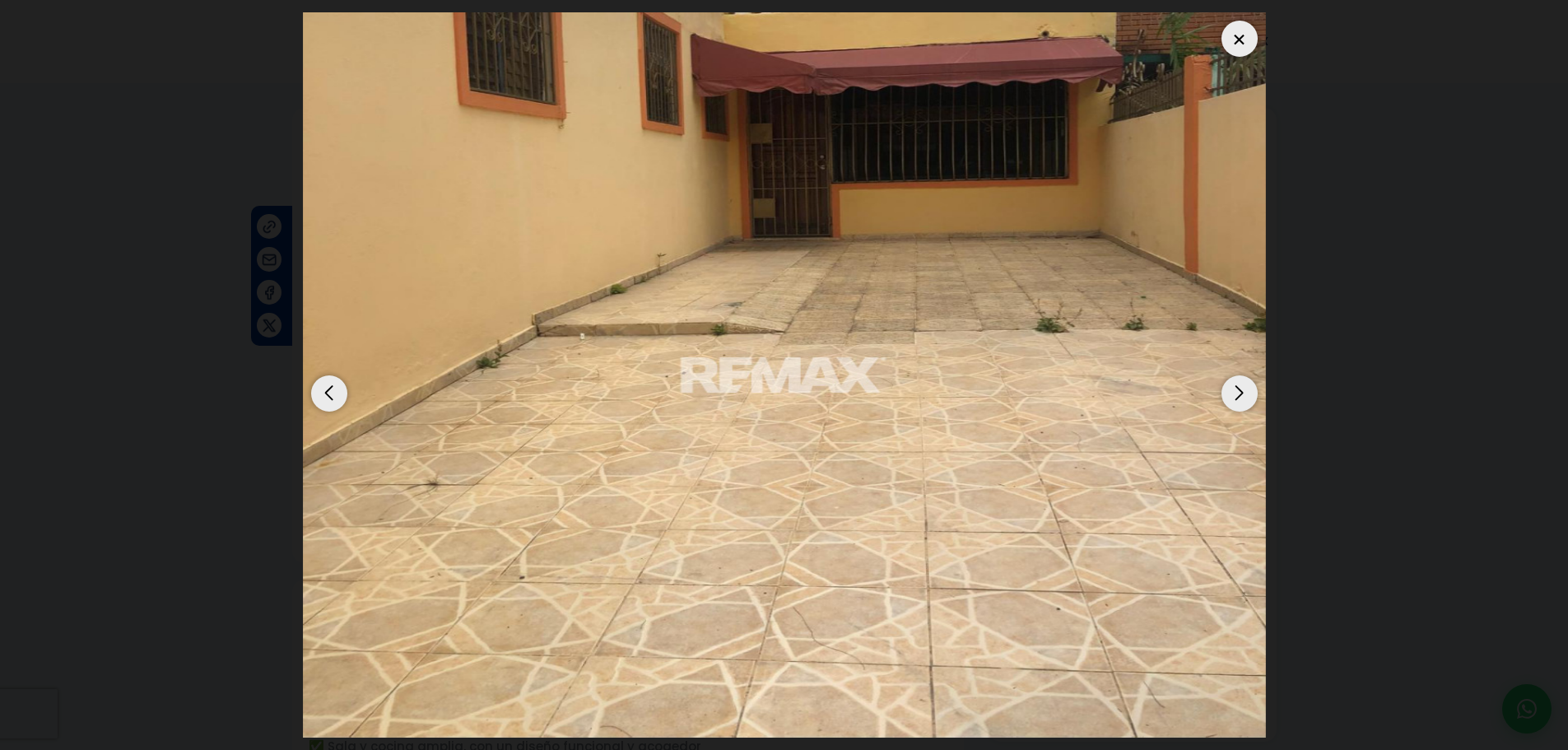
click at [1237, 401] on div "Next slide" at bounding box center [1239, 394] width 37 height 37
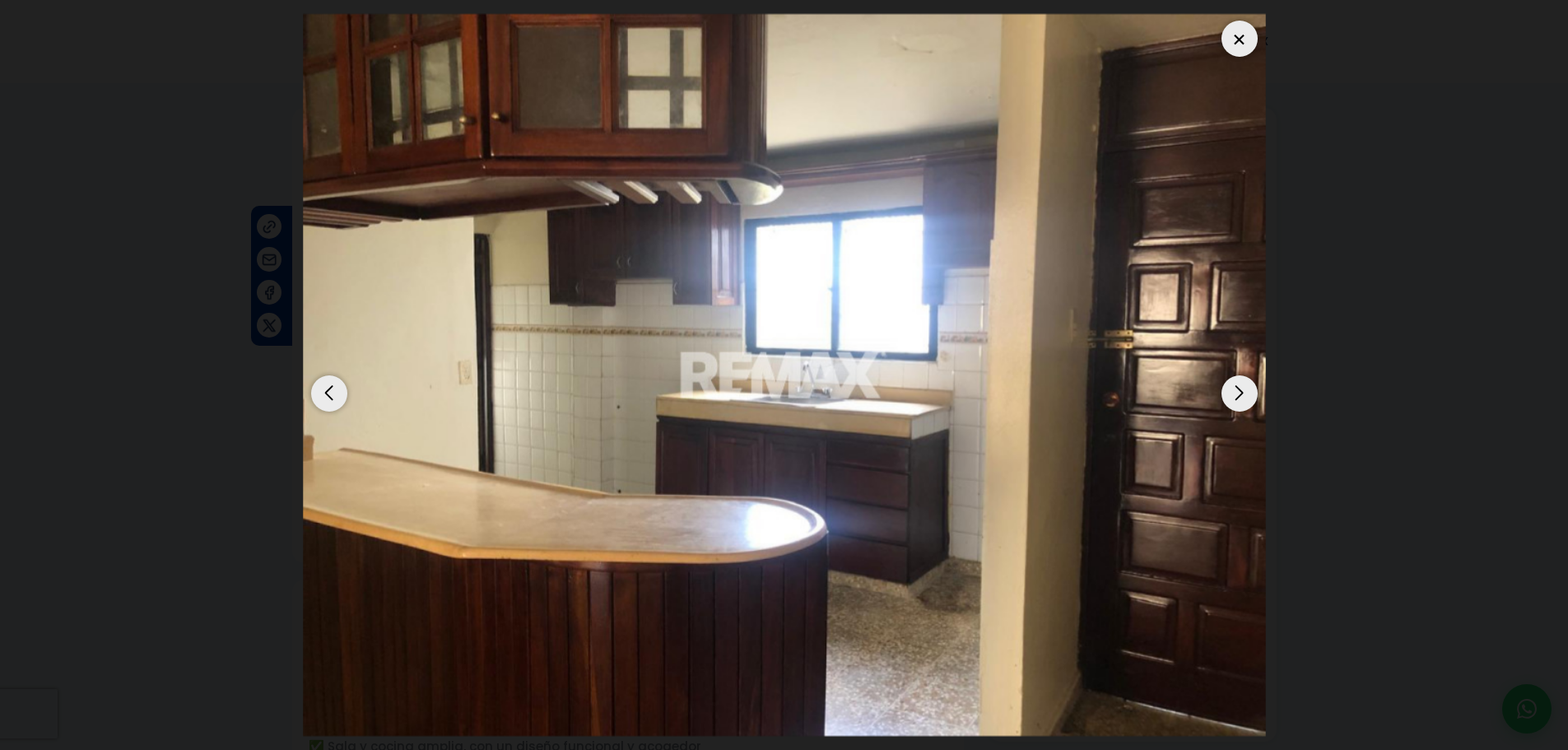
click at [1237, 401] on div "Next slide" at bounding box center [1239, 394] width 37 height 37
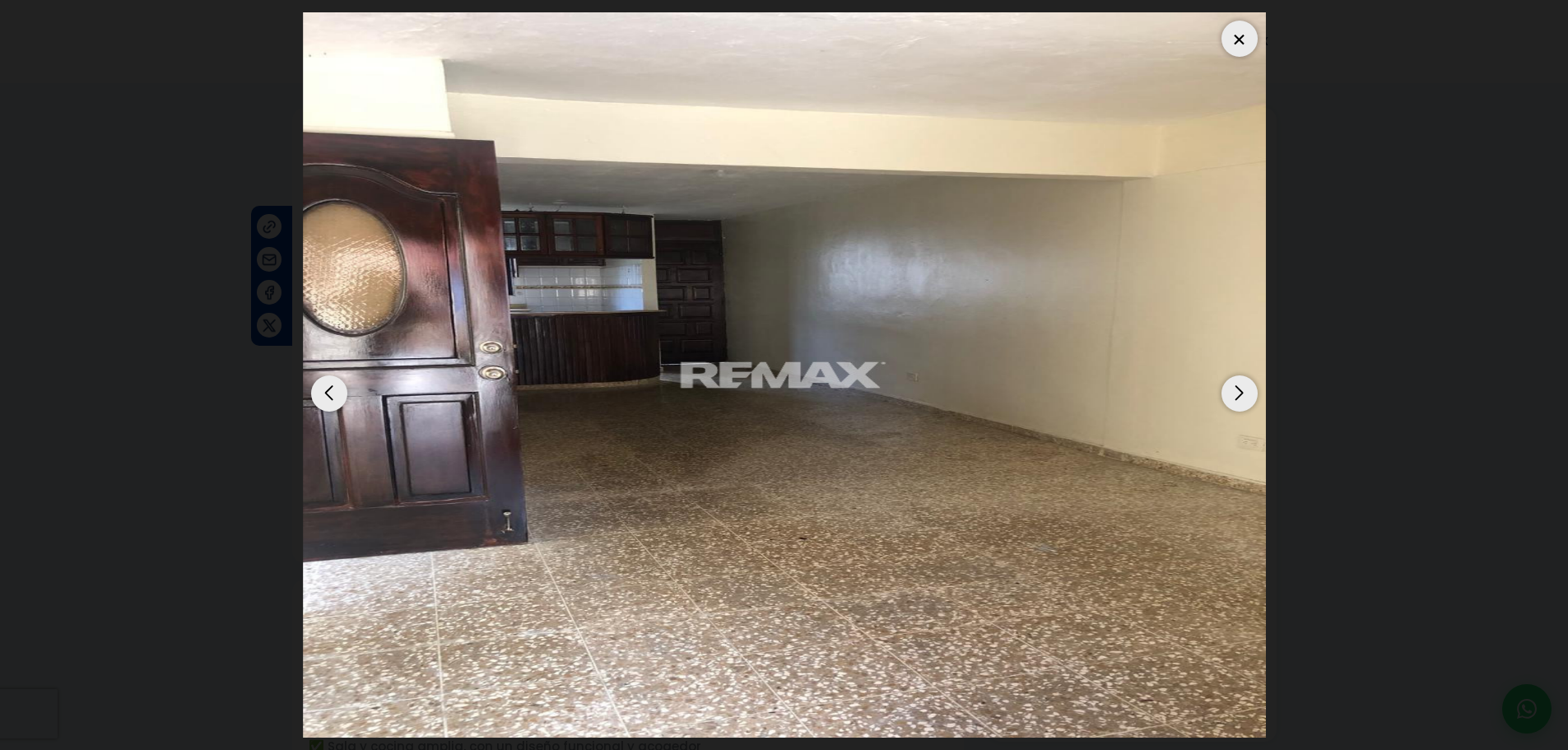
click at [1241, 397] on div "Next slide" at bounding box center [1239, 394] width 37 height 37
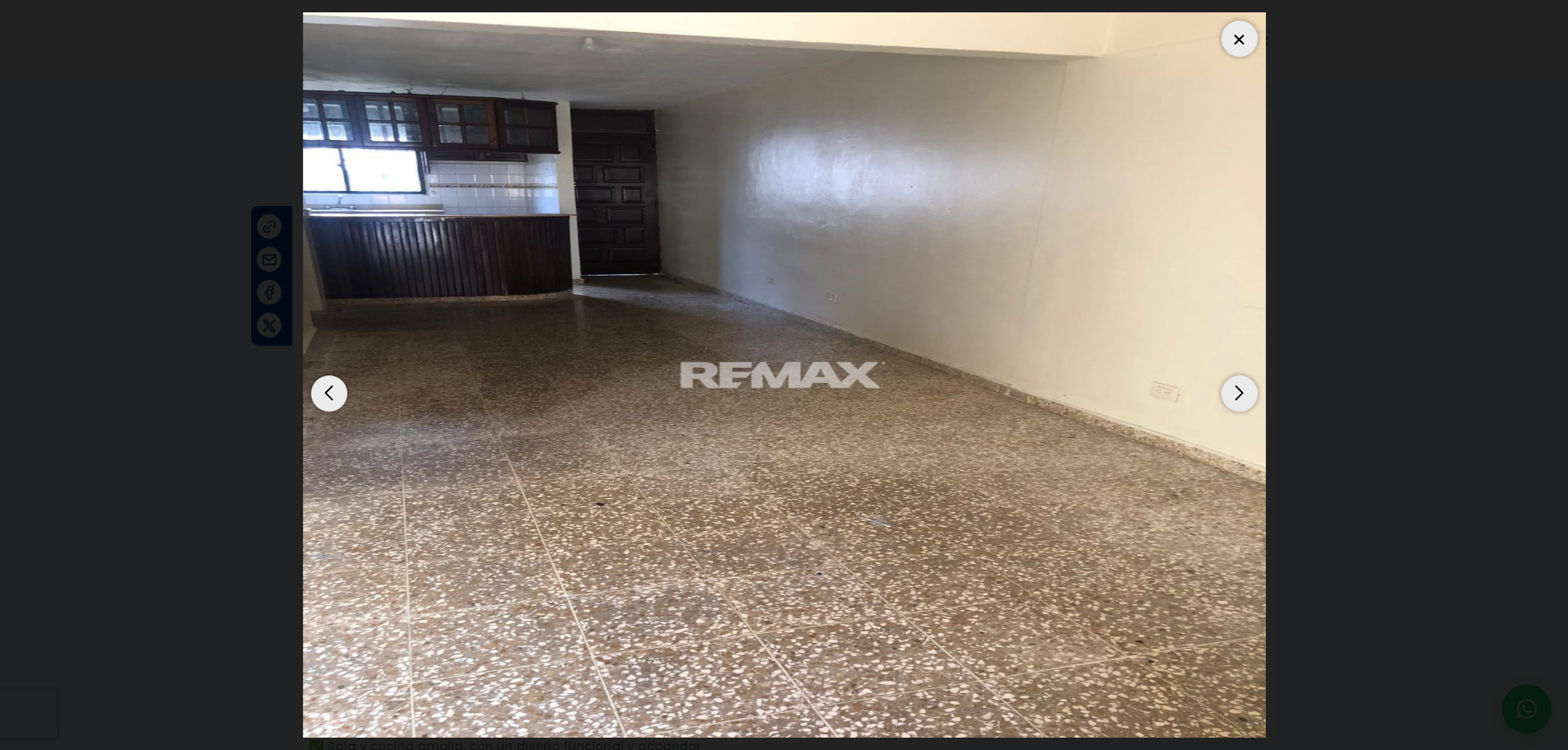
click at [1241, 397] on div "Next slide" at bounding box center [1239, 394] width 37 height 37
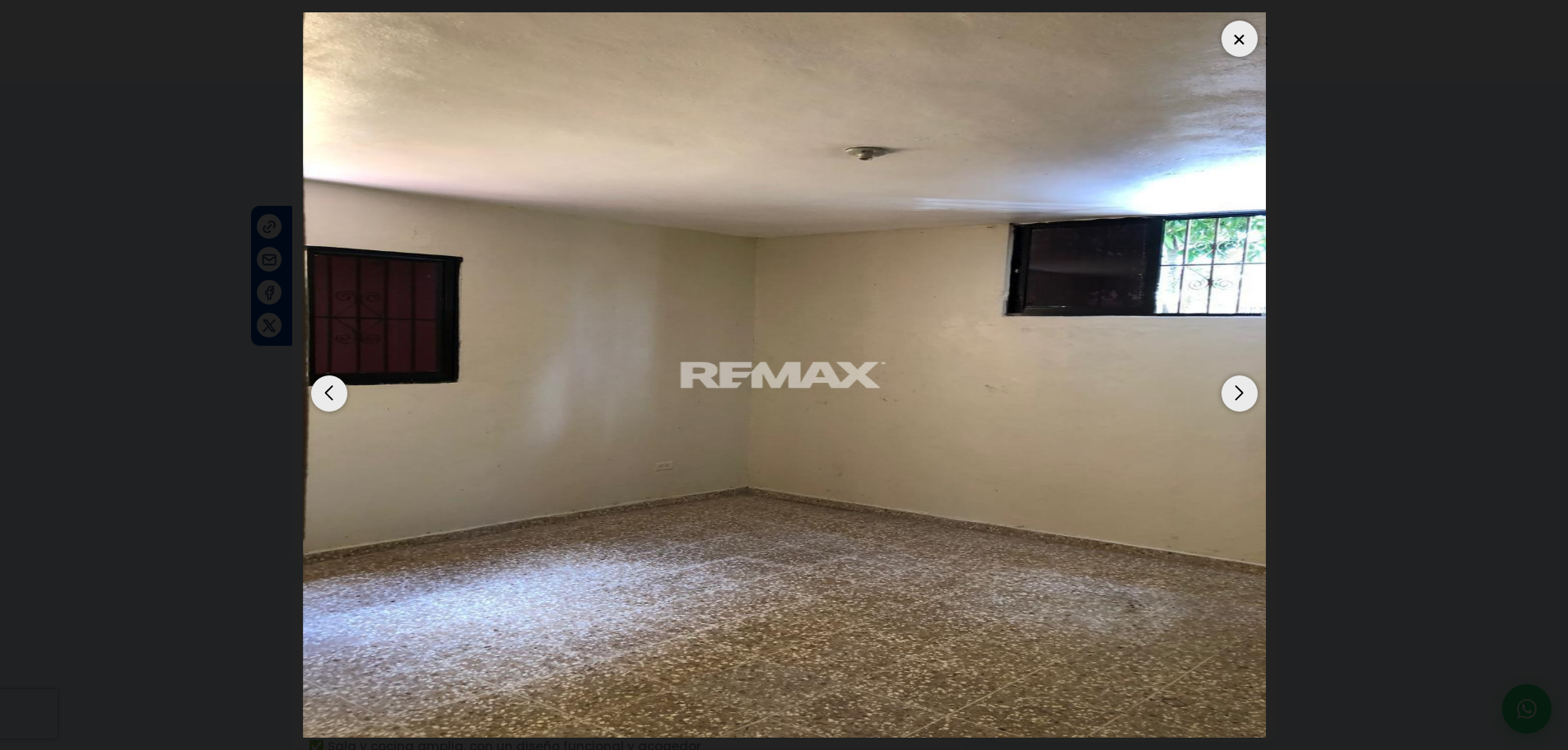
click at [1233, 400] on div "Next slide" at bounding box center [1239, 394] width 37 height 37
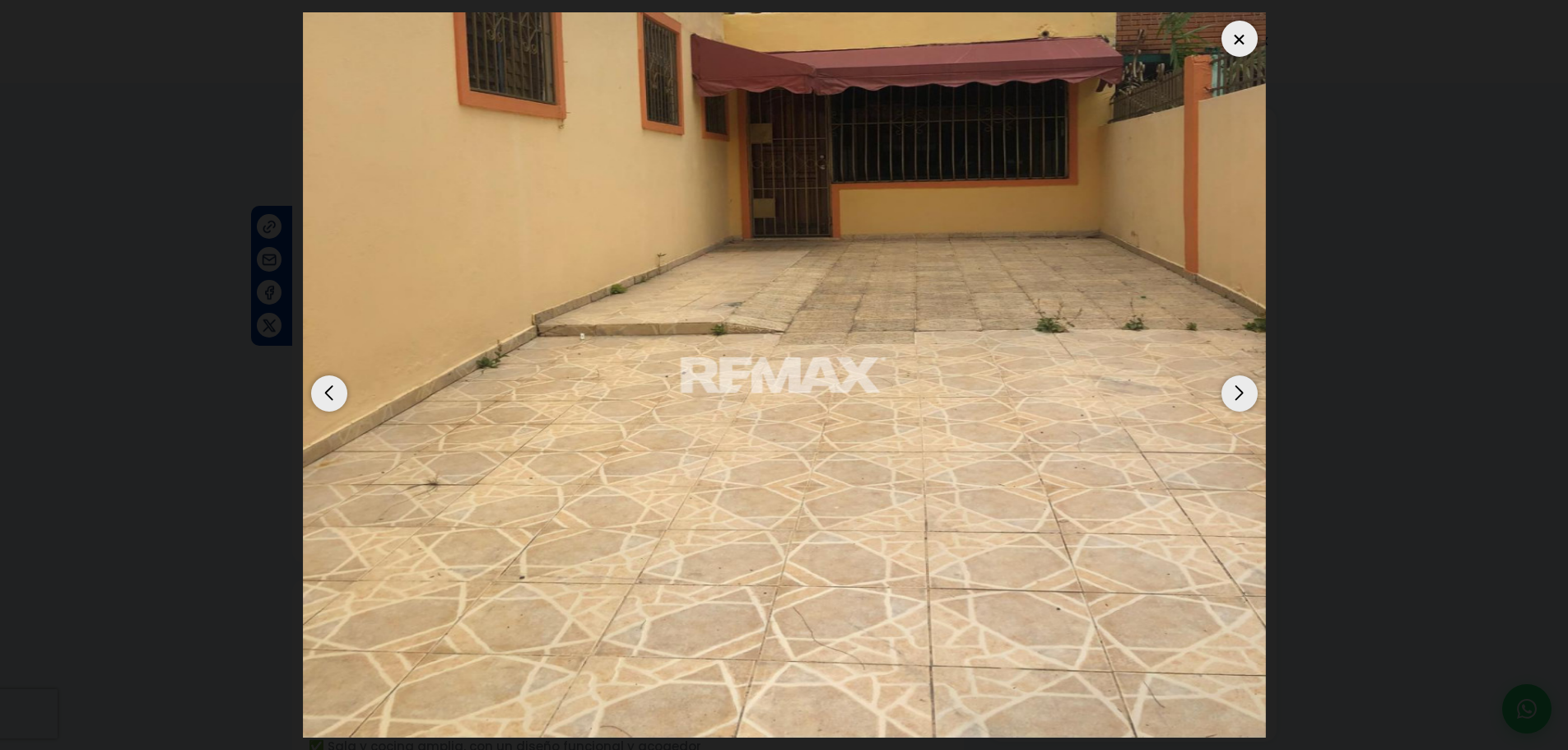
click at [1233, 400] on div "Next slide" at bounding box center [1239, 394] width 37 height 37
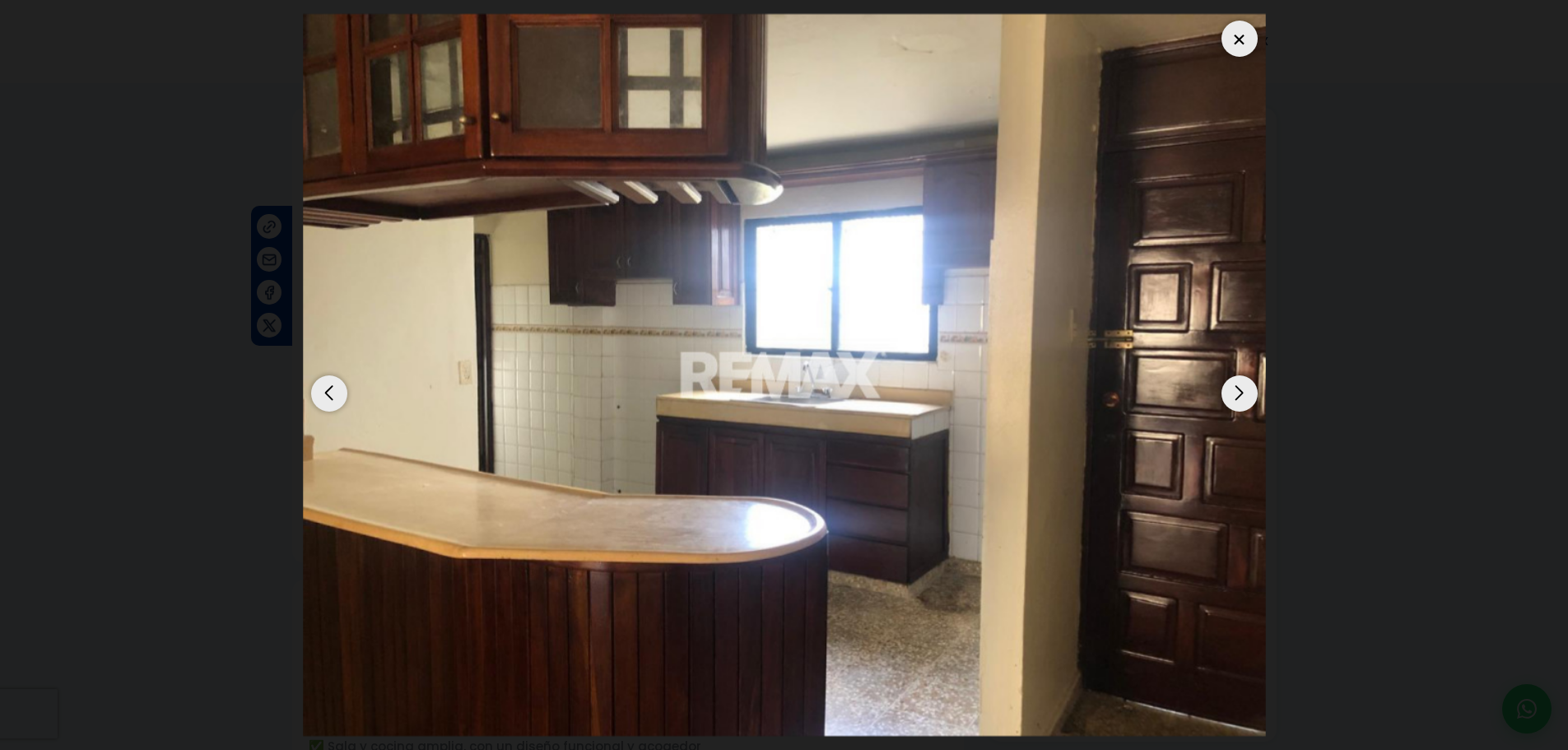
click at [1233, 400] on div "Next slide" at bounding box center [1239, 394] width 37 height 37
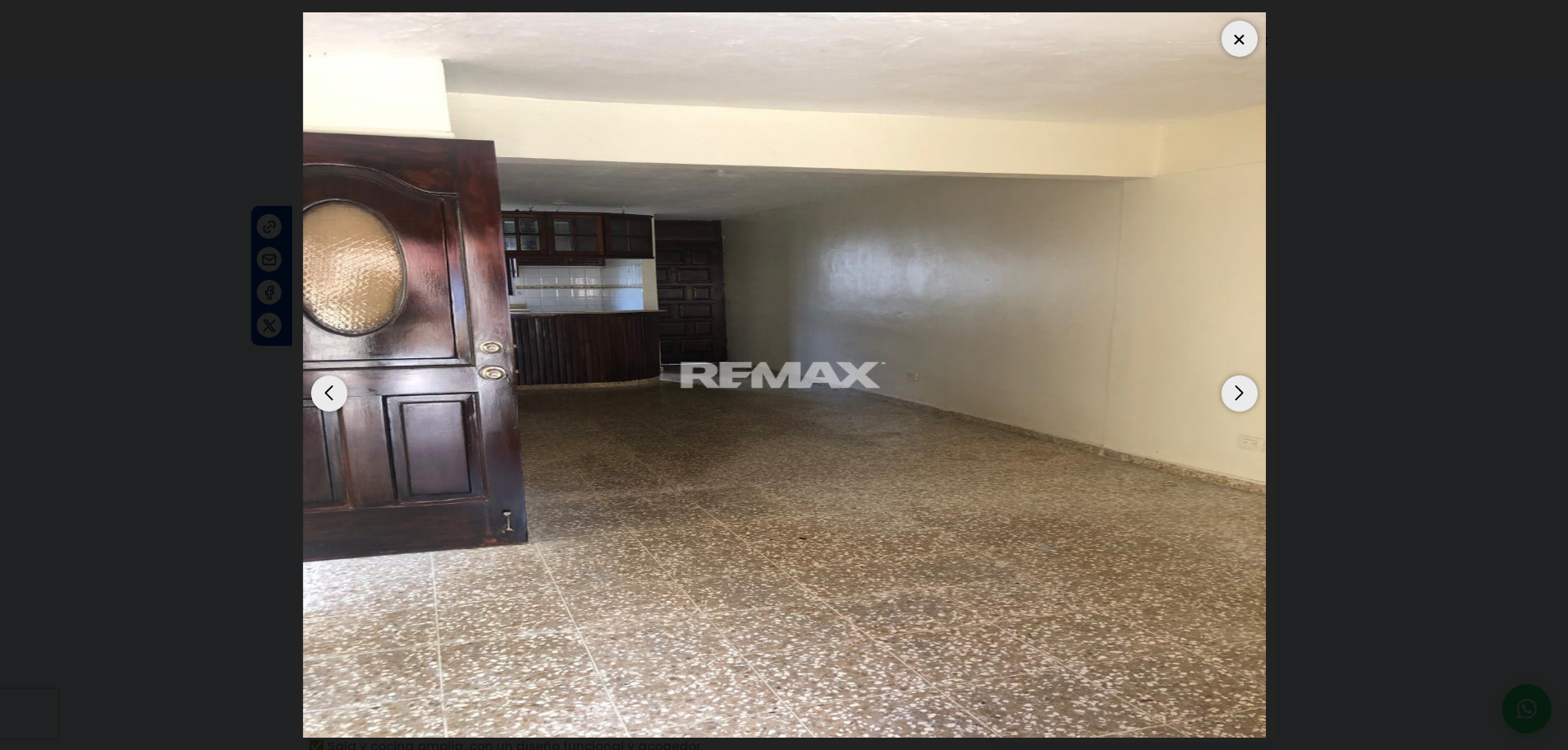
click at [1233, 400] on div "Next slide" at bounding box center [1239, 394] width 37 height 37
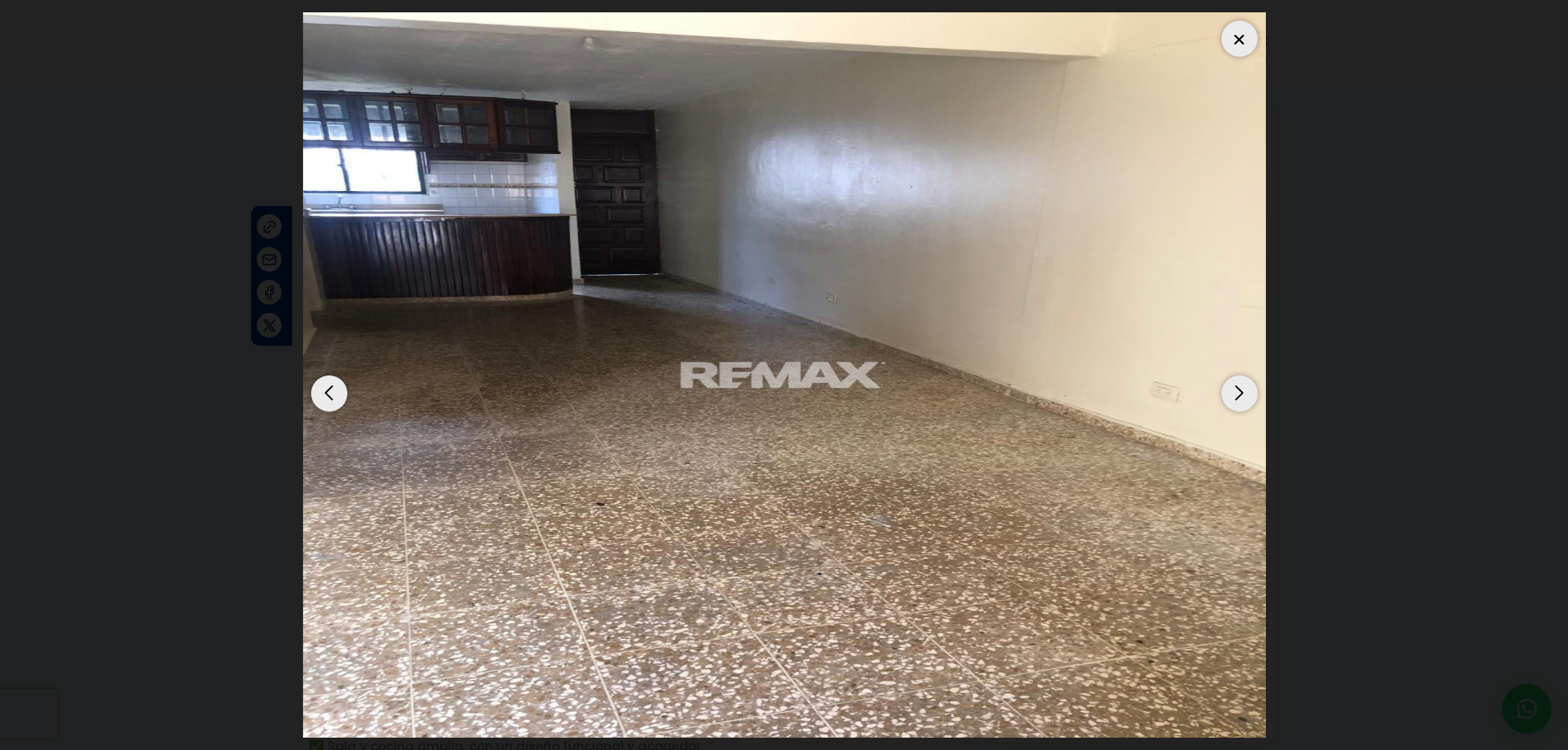
click at [1233, 400] on div "Next slide" at bounding box center [1239, 394] width 37 height 37
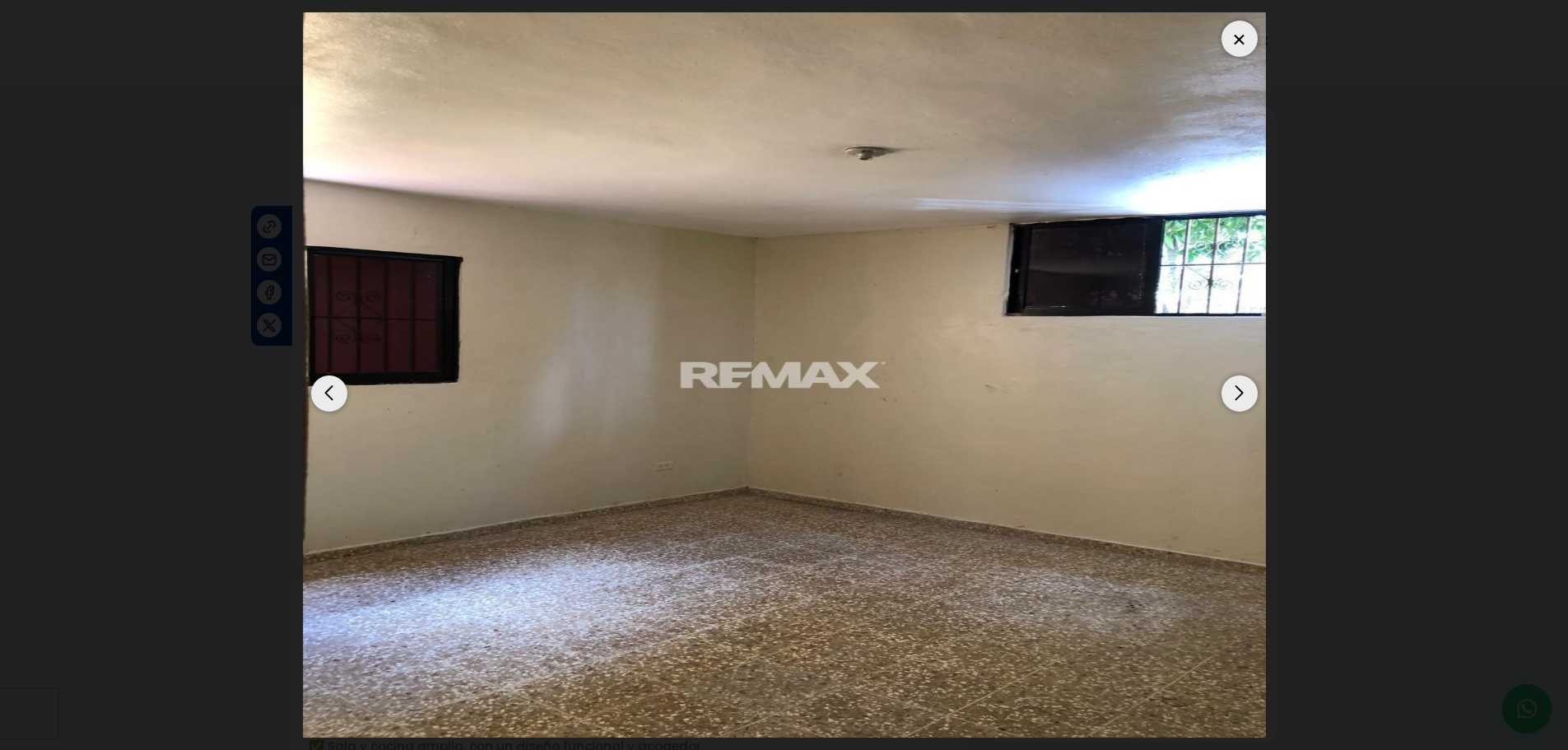
click at [1233, 410] on img "4 / 5" at bounding box center [784, 375] width 963 height 725
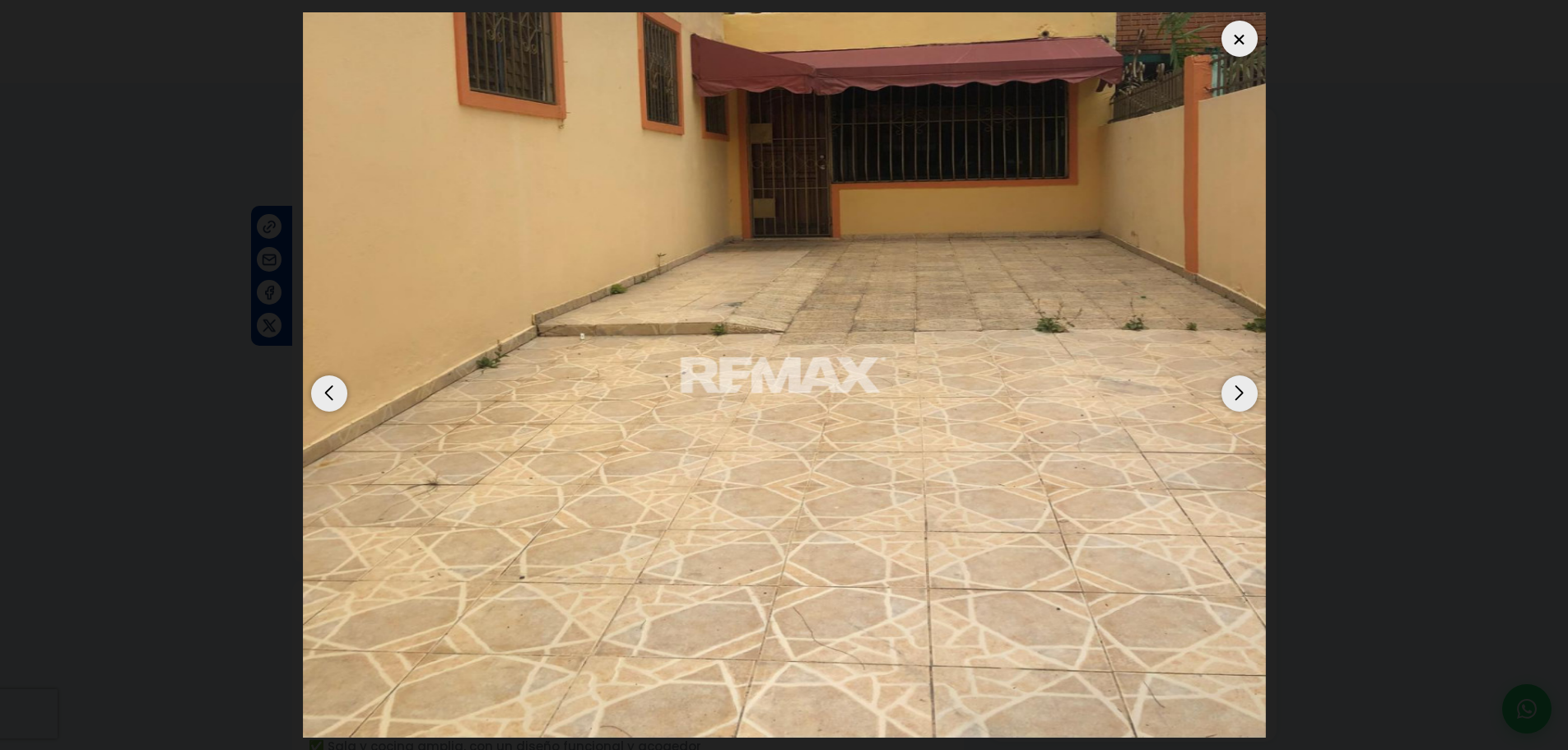
click at [1239, 400] on div "Next slide" at bounding box center [1239, 394] width 37 height 37
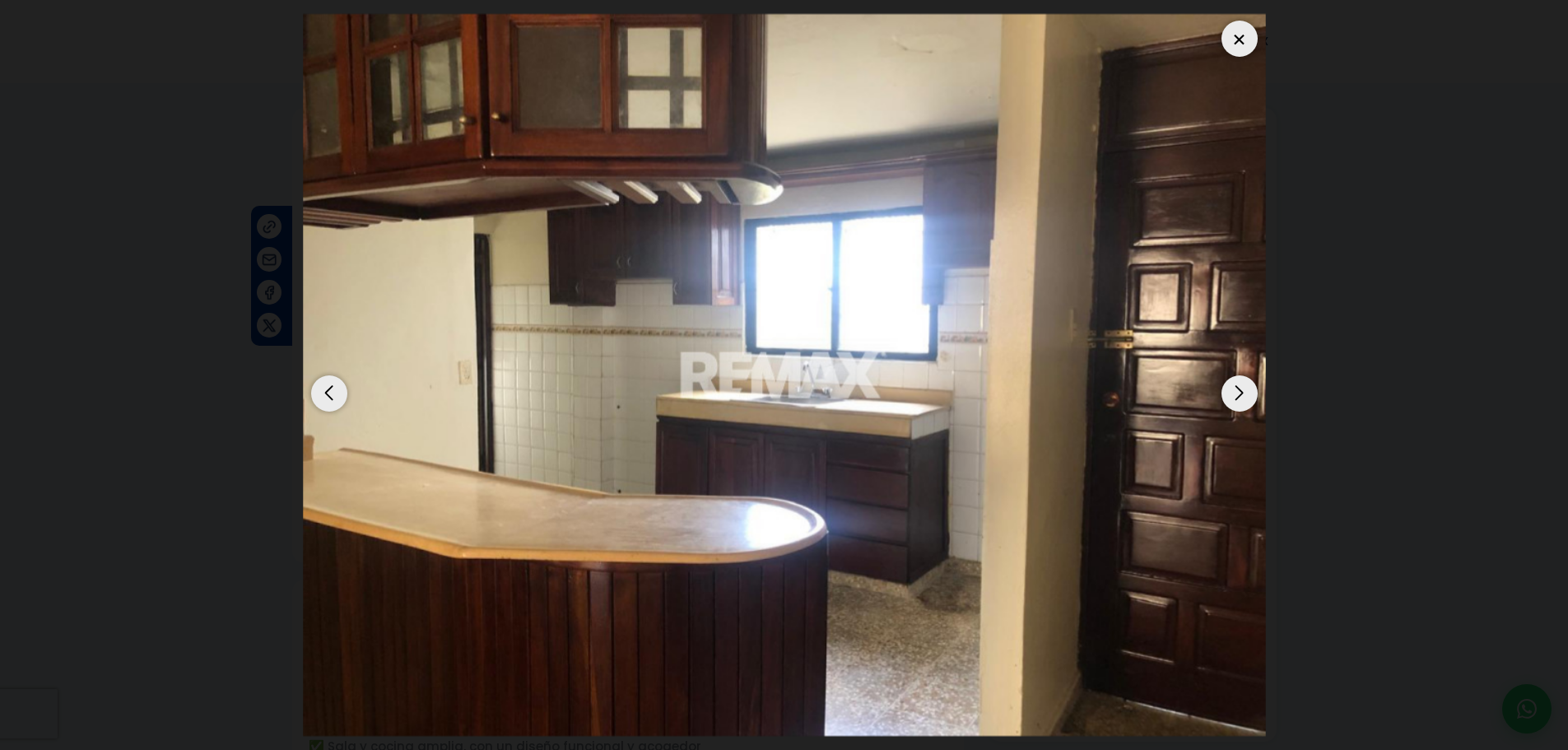
click at [1236, 37] on div at bounding box center [1239, 39] width 37 height 37
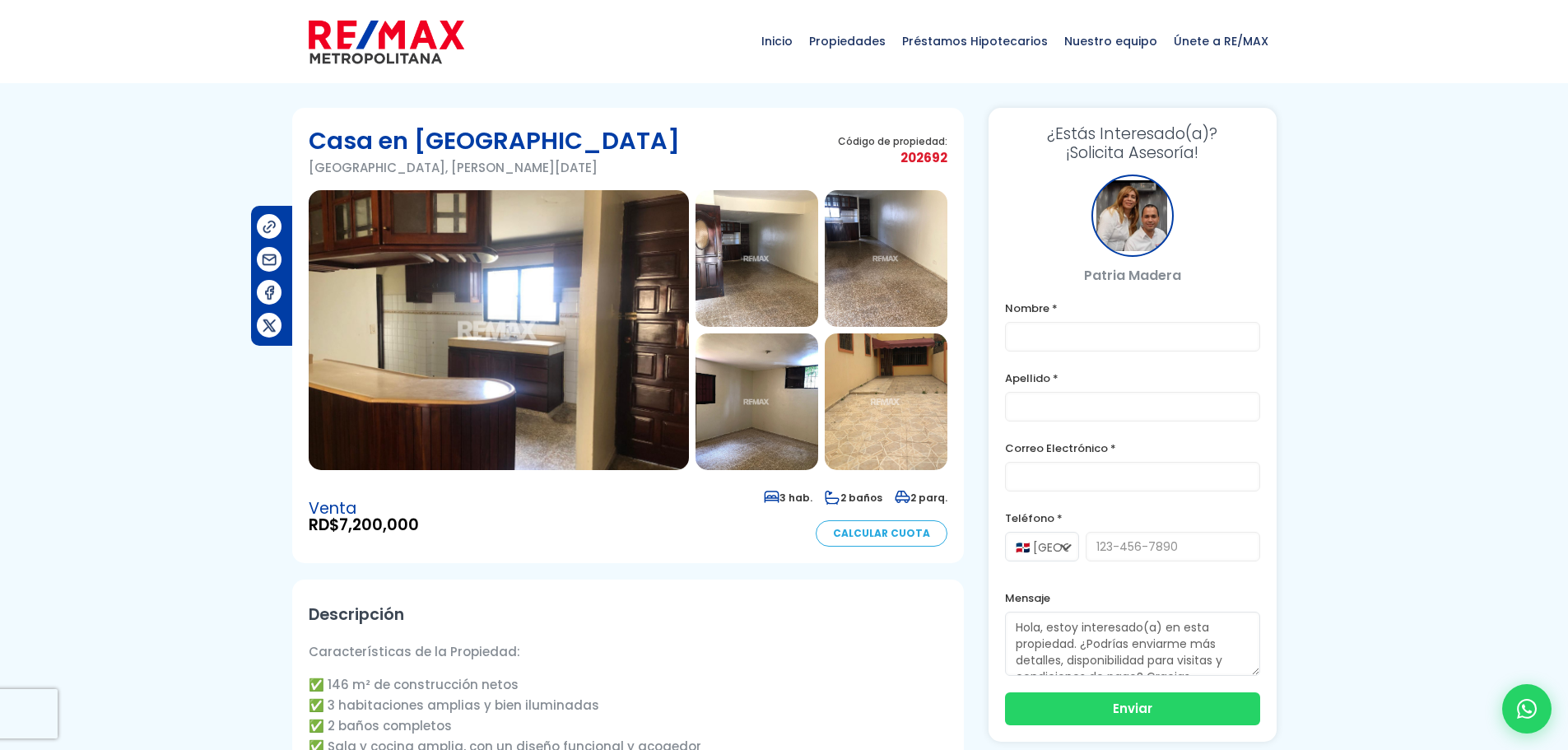
click at [805, 396] on img at bounding box center [756, 401] width 122 height 137
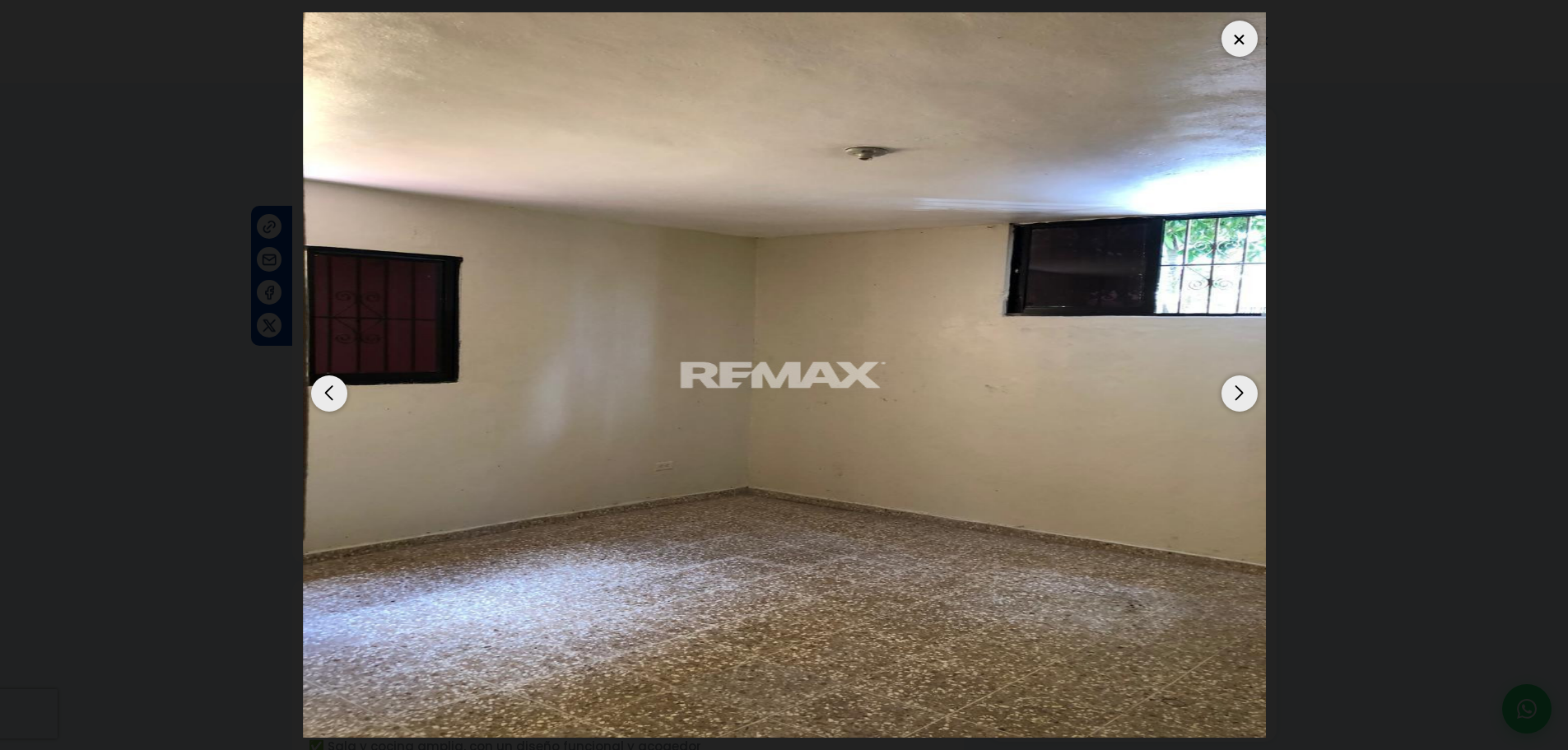
click at [1235, 35] on div at bounding box center [1239, 39] width 37 height 37
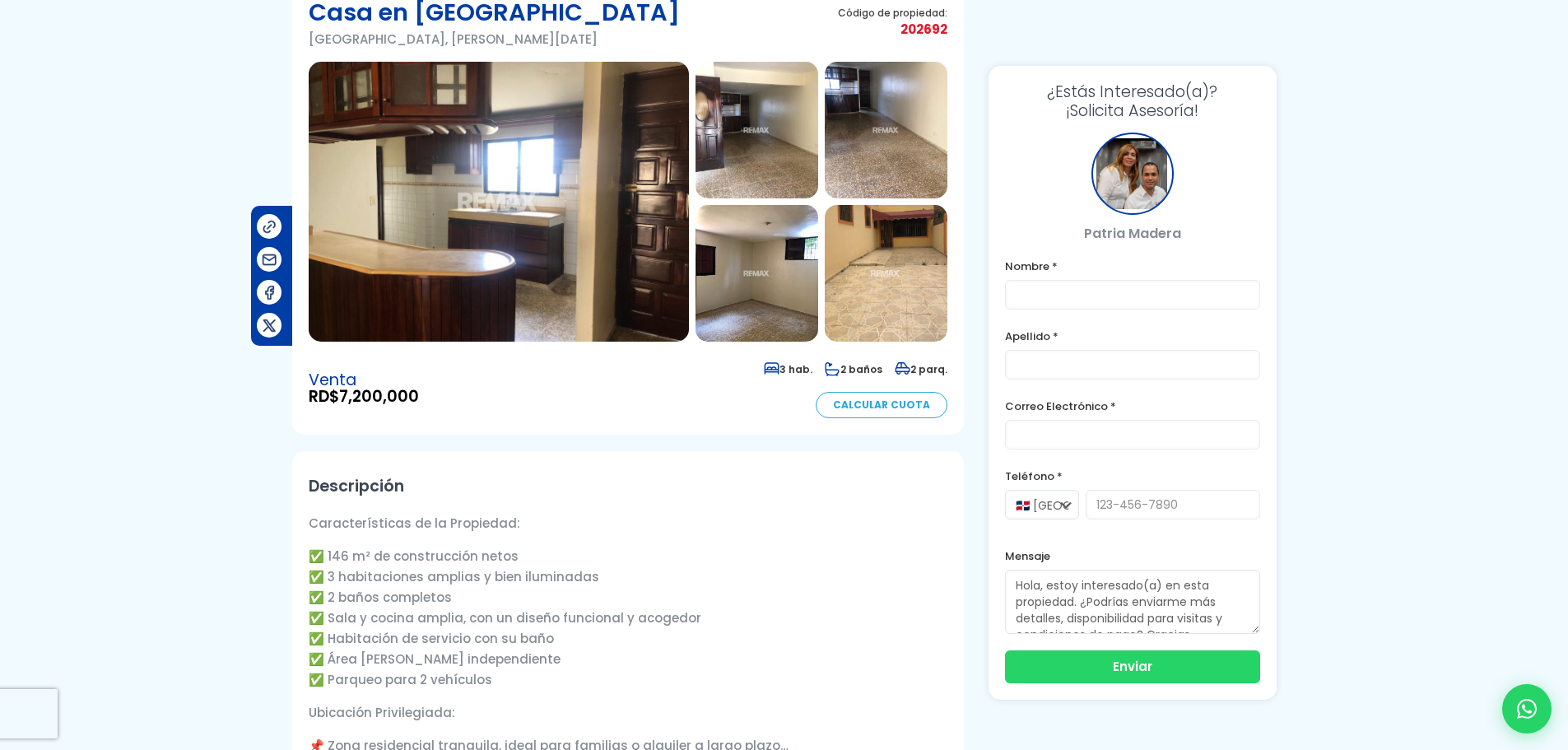
scroll to position [165, 0]
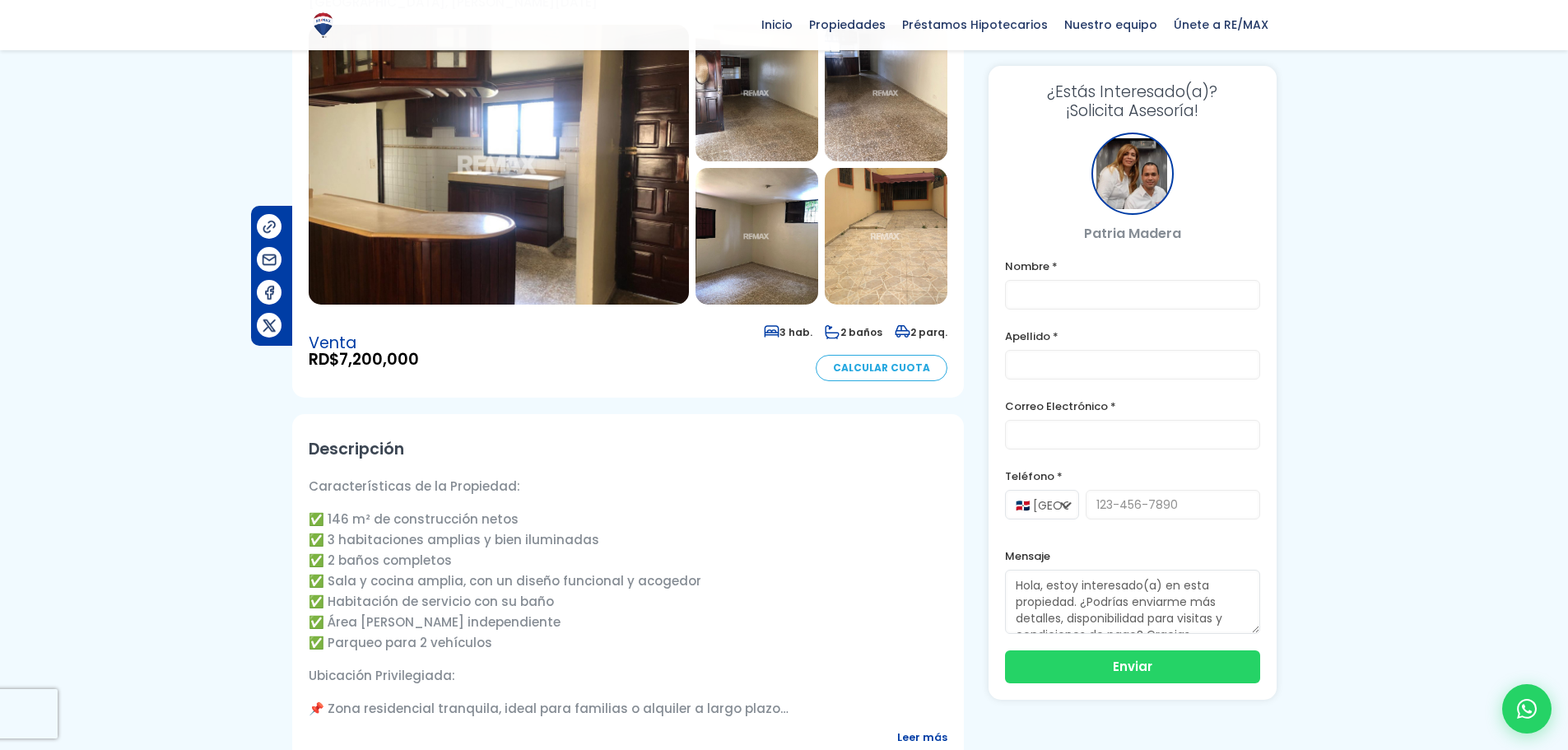
click at [908, 249] on img at bounding box center [886, 236] width 122 height 137
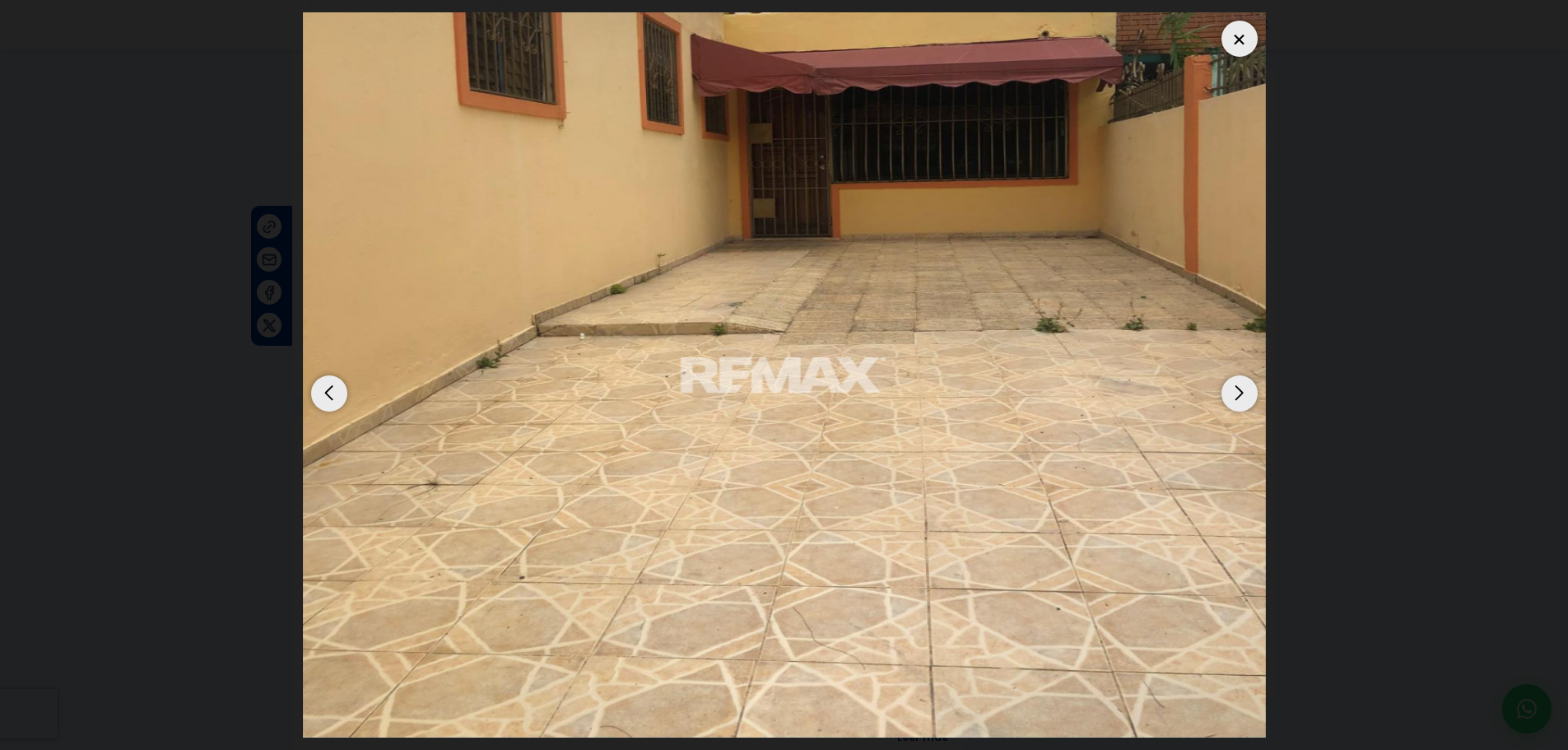
click at [1240, 402] on div "Next slide" at bounding box center [1239, 394] width 37 height 37
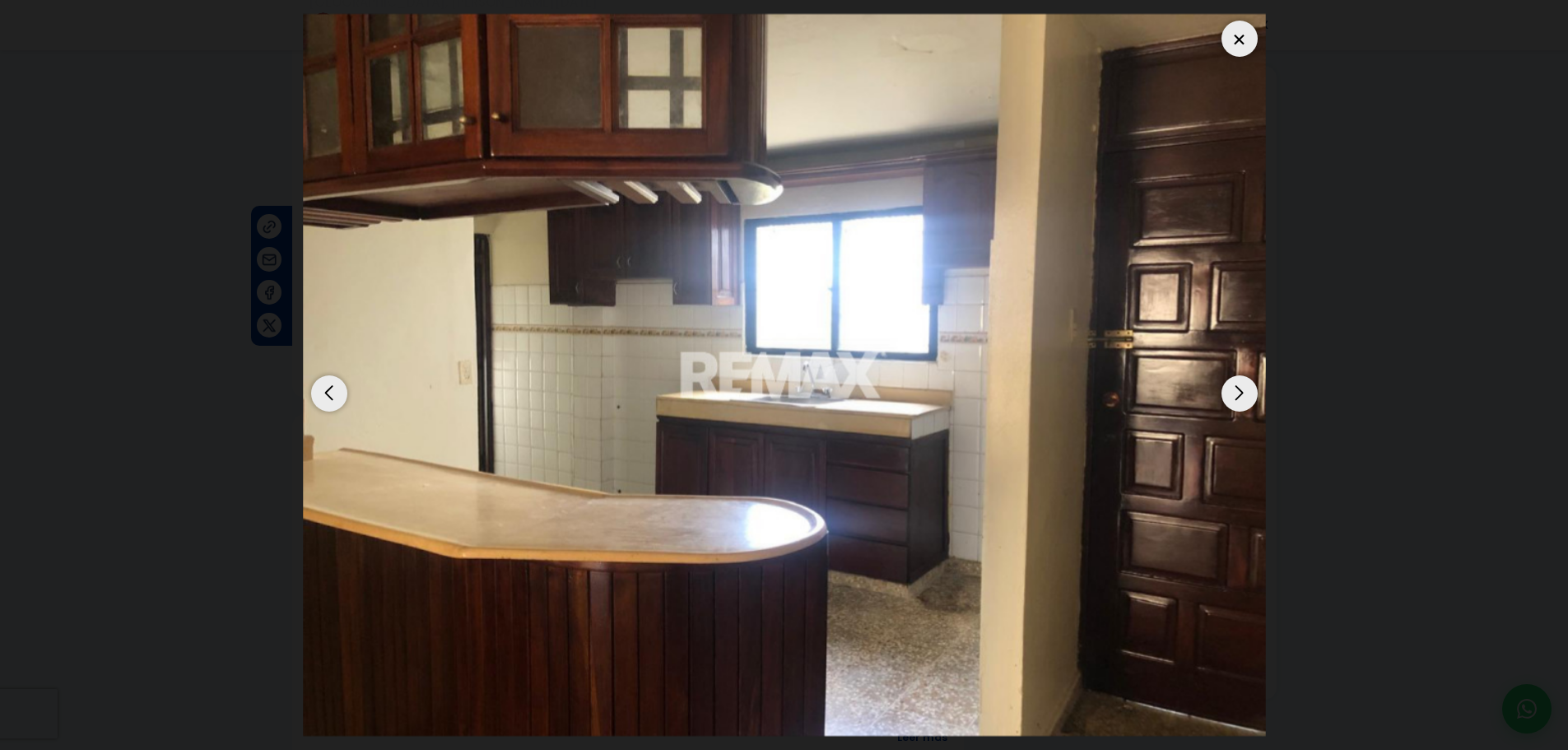
click at [1240, 402] on div "Next slide" at bounding box center [1239, 394] width 37 height 37
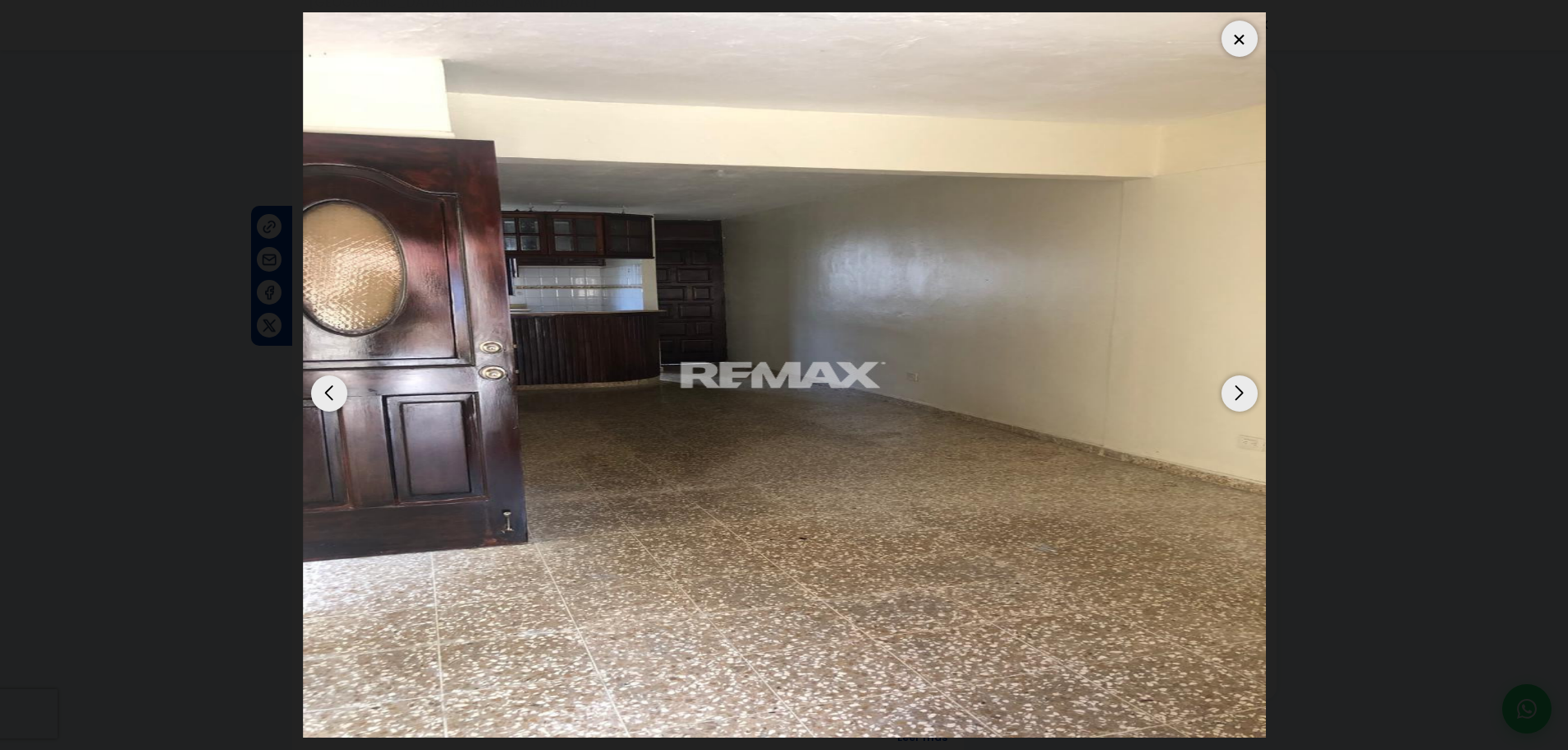
click at [1240, 402] on div "Next slide" at bounding box center [1239, 394] width 37 height 37
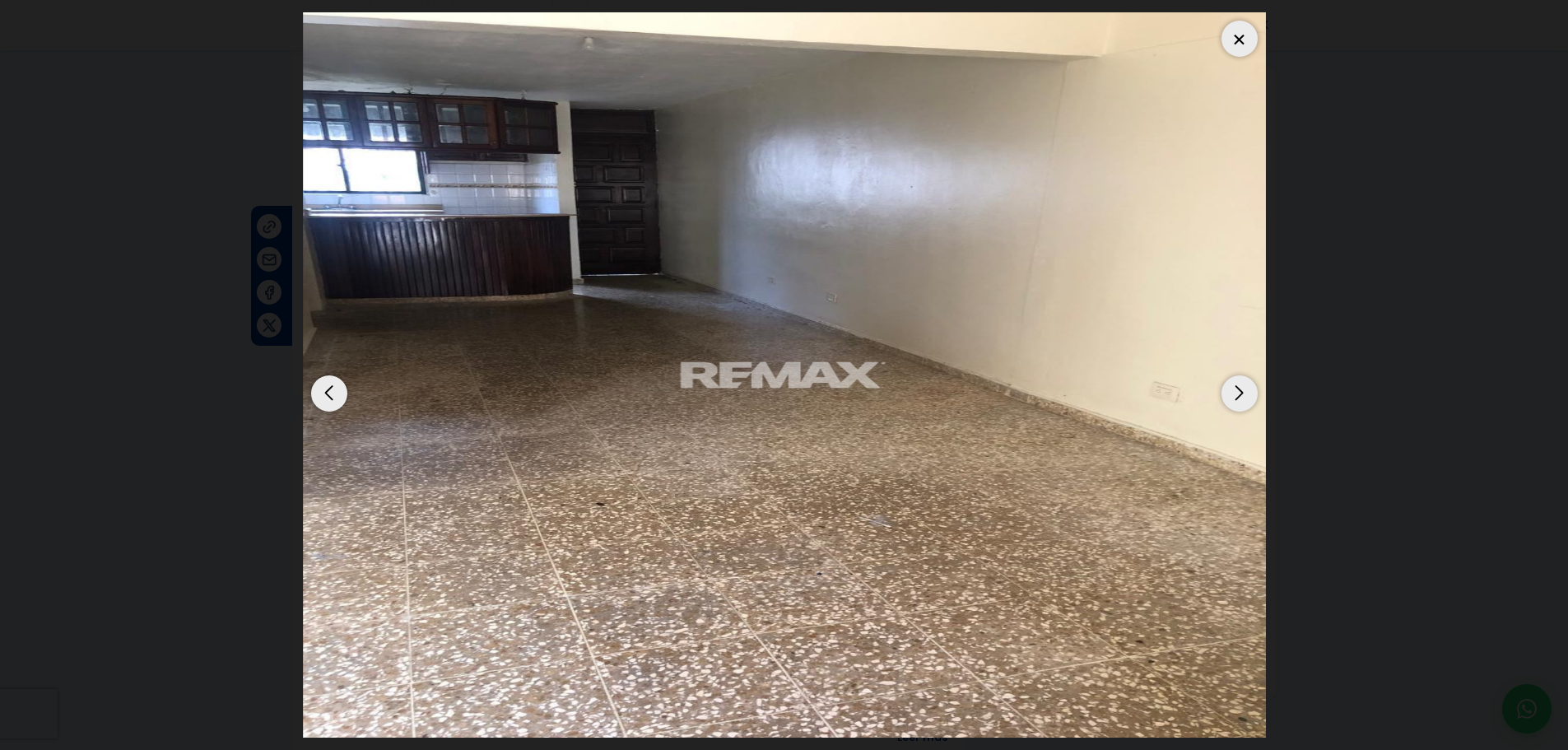
click at [1240, 402] on div "Next slide" at bounding box center [1239, 394] width 37 height 37
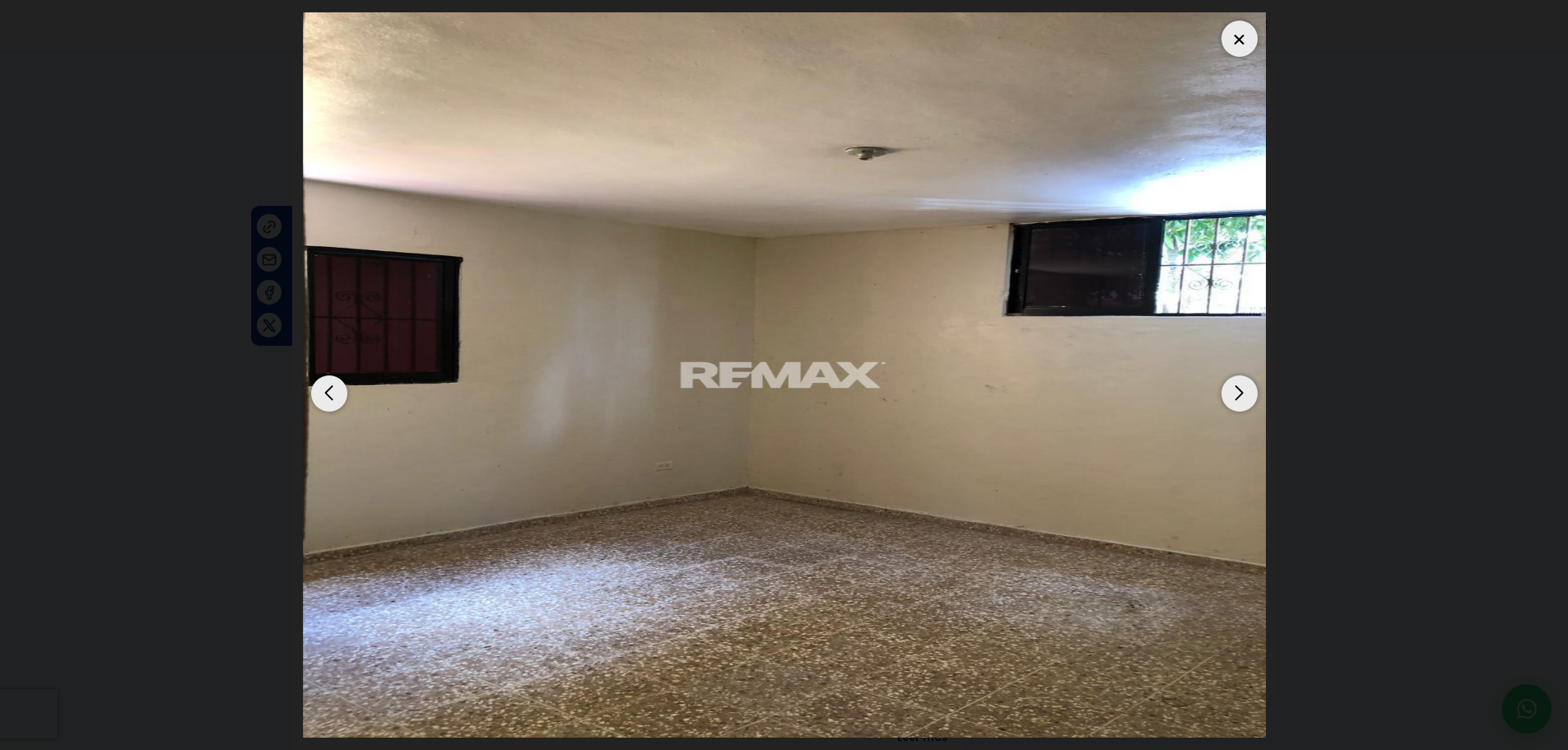
click at [1240, 402] on div "Next slide" at bounding box center [1239, 394] width 37 height 37
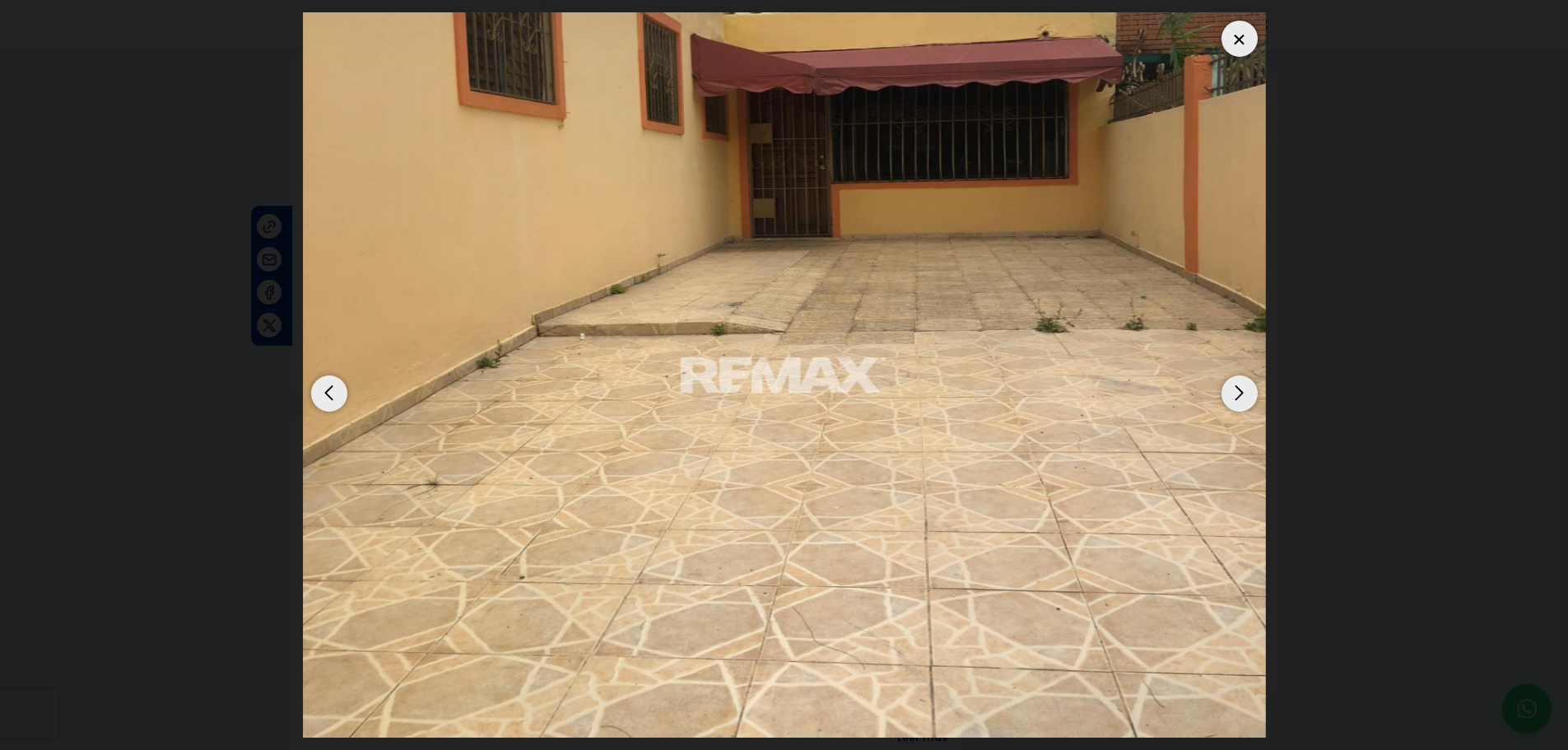
click at [1240, 402] on div "Next slide" at bounding box center [1239, 394] width 37 height 37
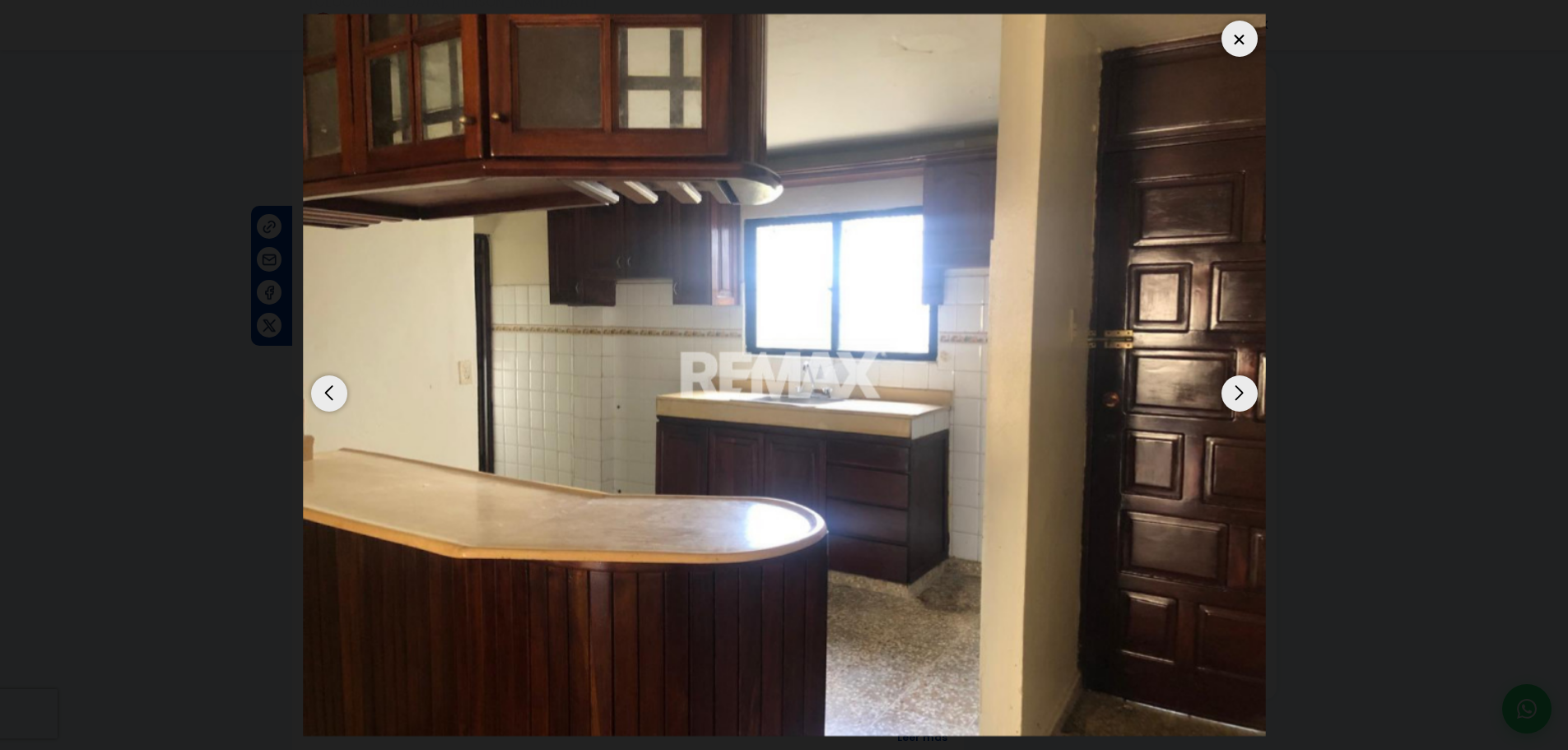
click at [1231, 49] on div at bounding box center [1239, 39] width 37 height 37
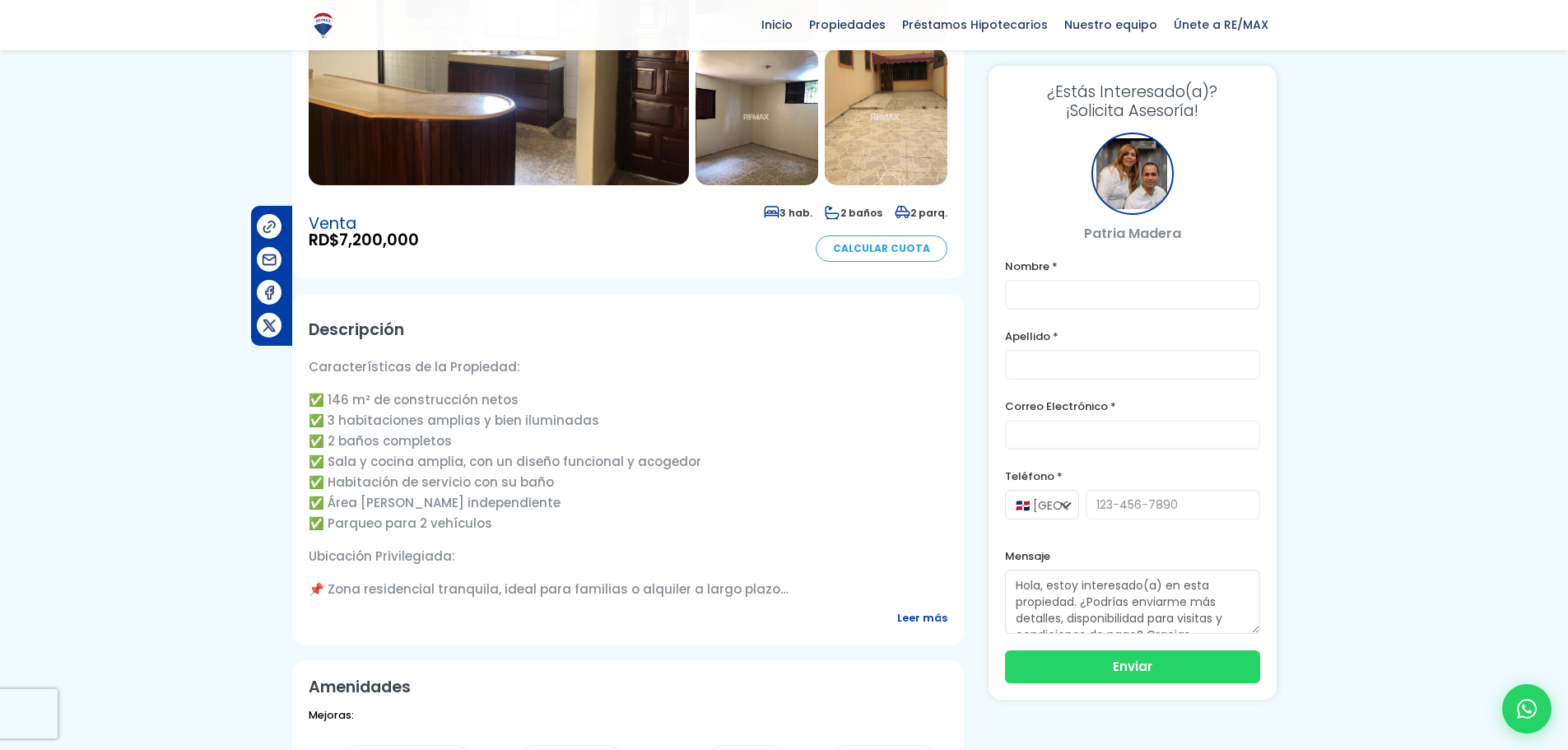
scroll to position [329, 0]
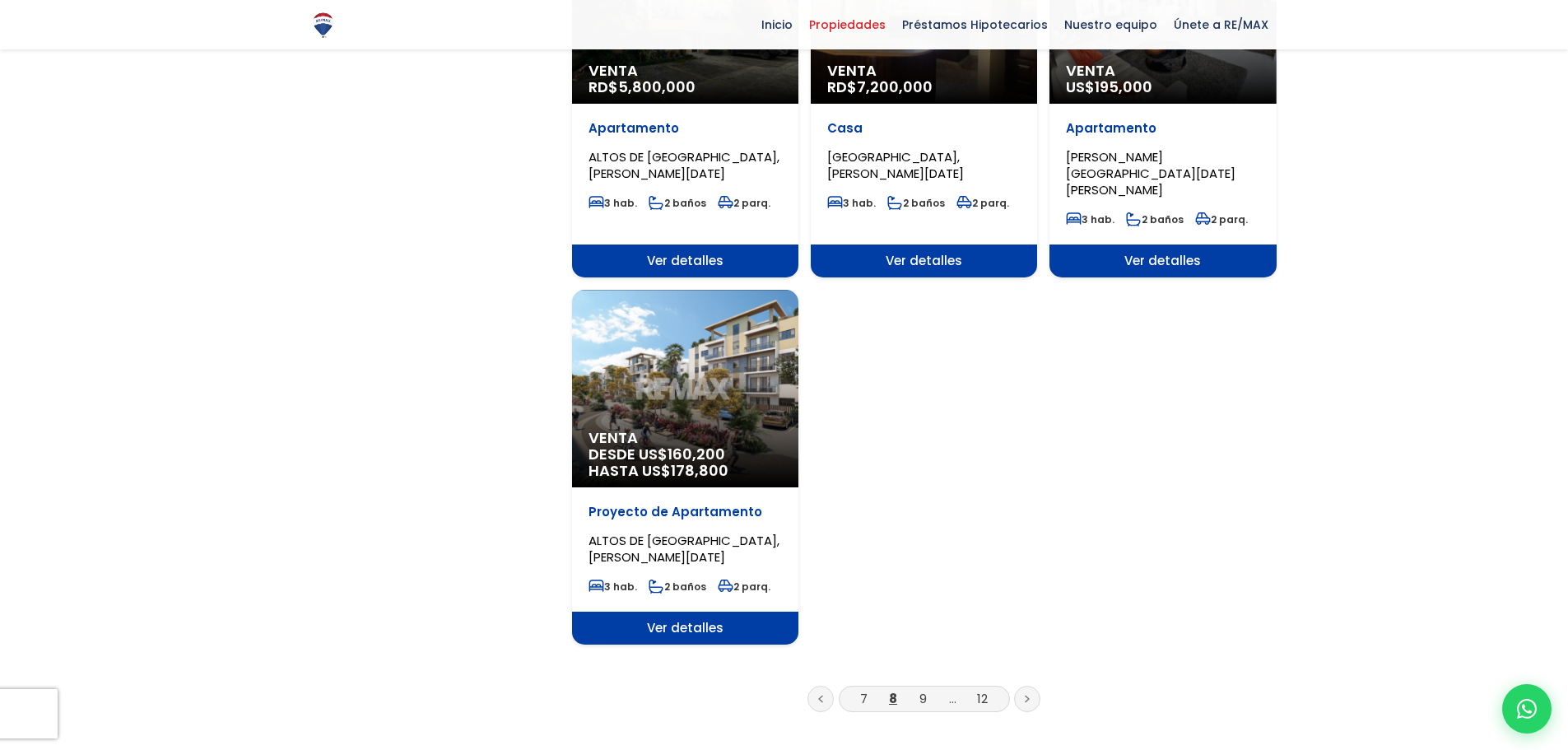
scroll to position [1810, 0]
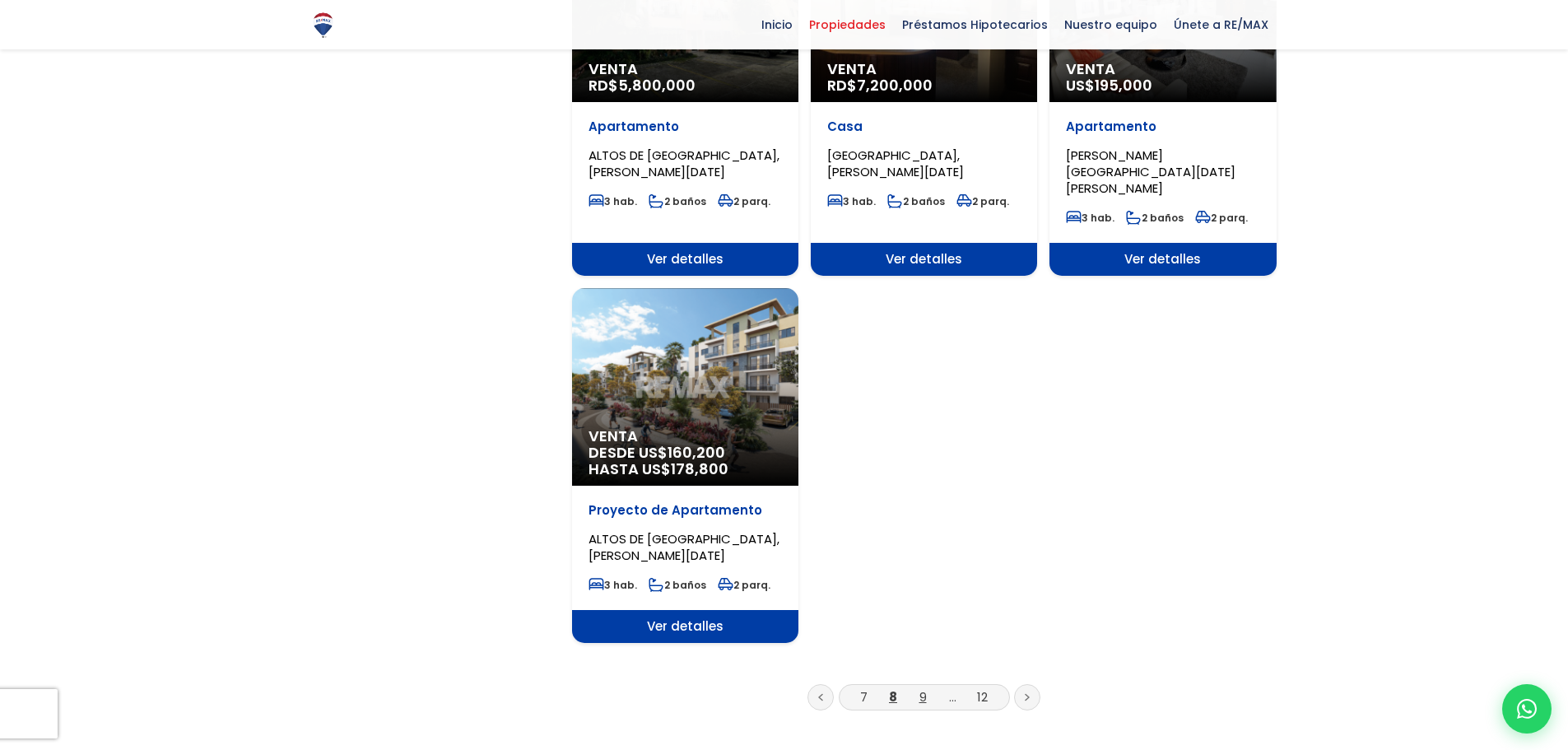
click at [920, 688] on link "9" at bounding box center [922, 697] width 7 height 17
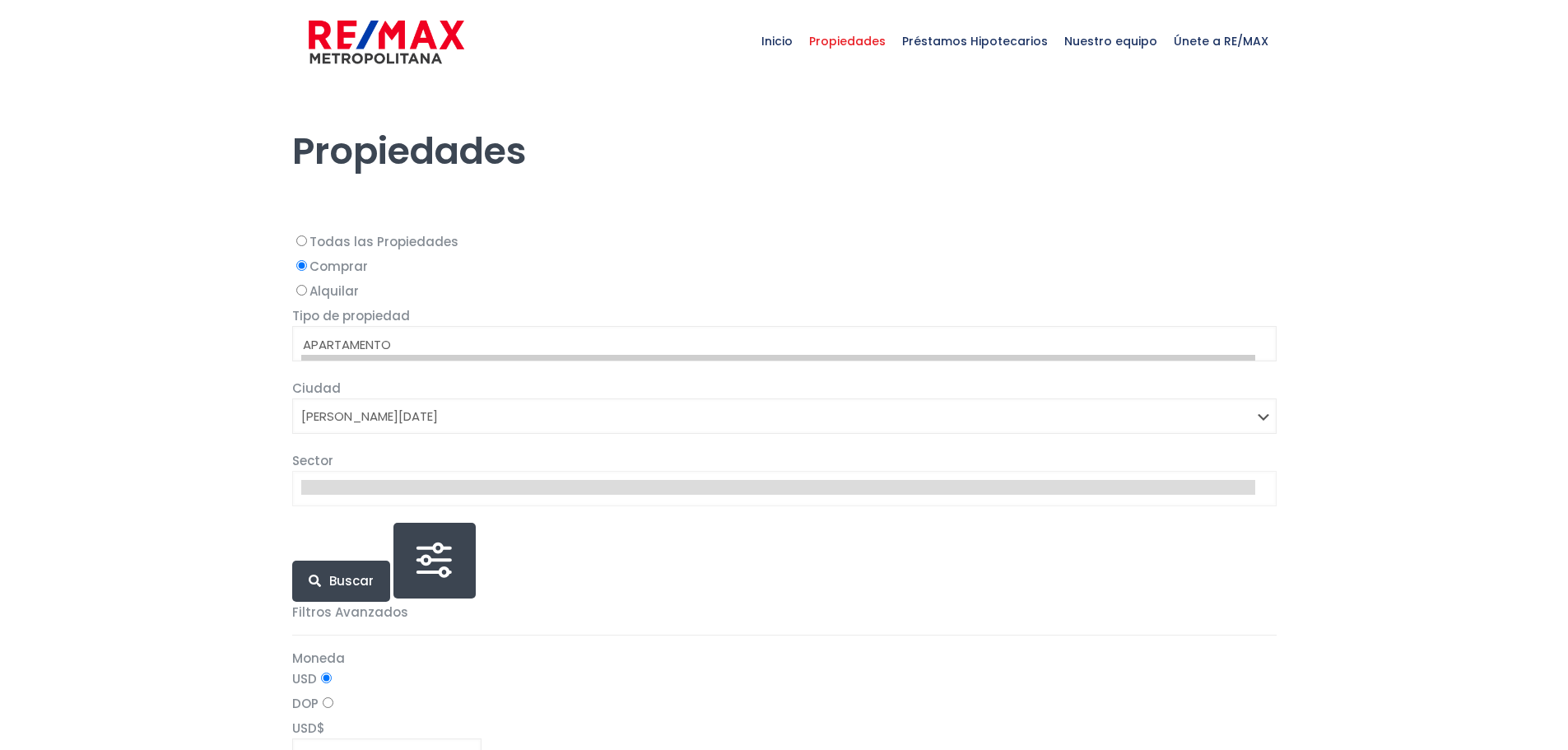
select select "1"
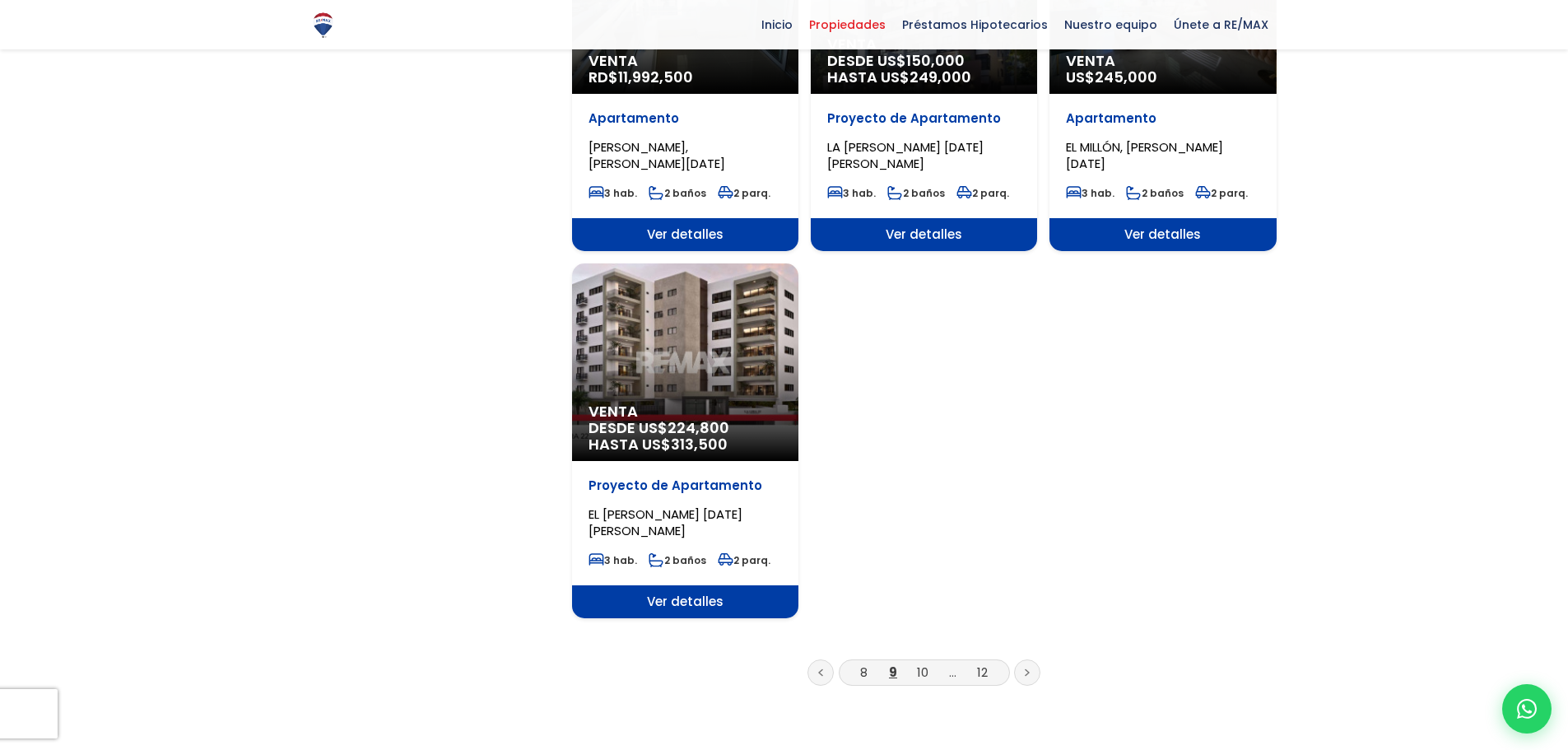
scroll to position [1893, 0]
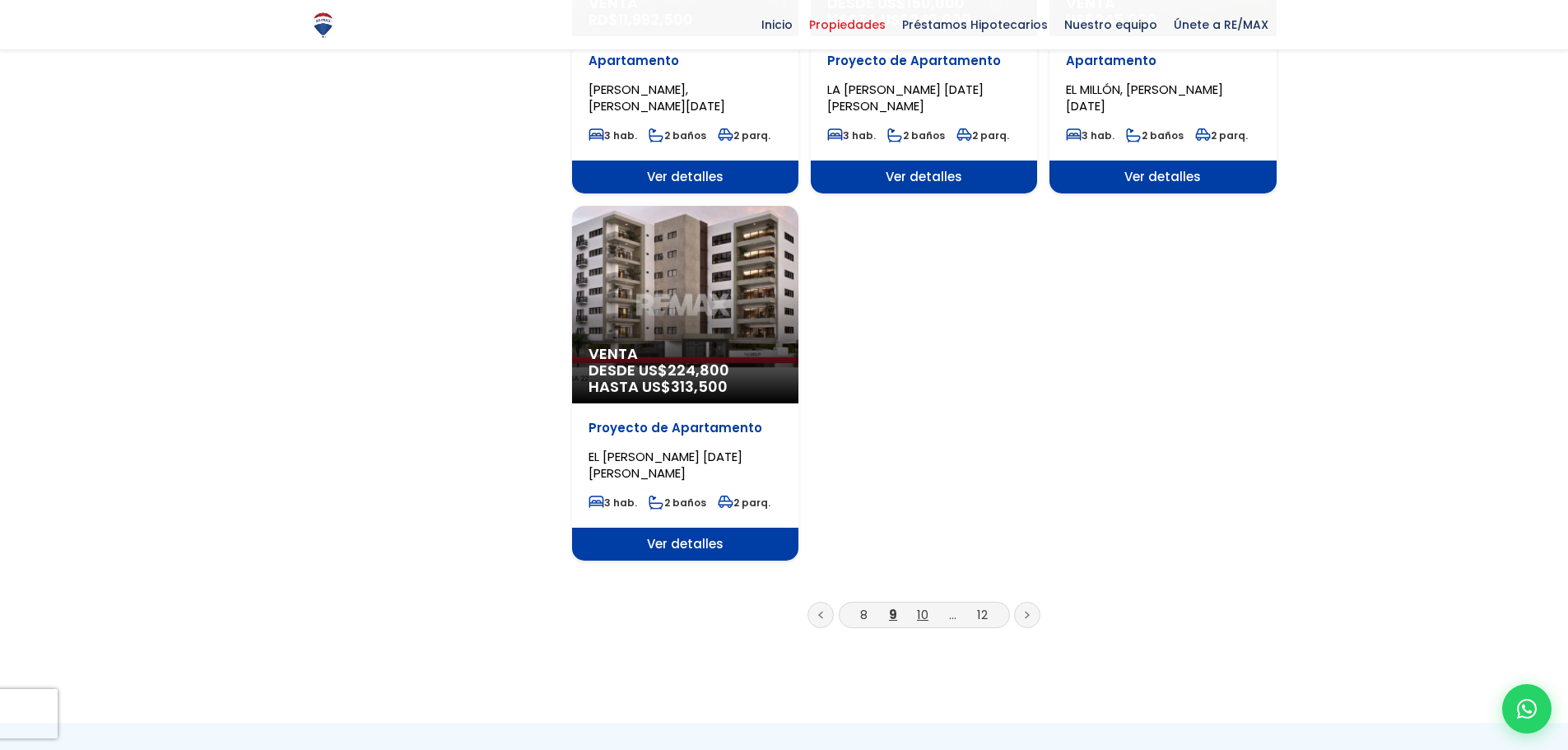
click at [920, 606] on link "10" at bounding box center [922, 614] width 12 height 17
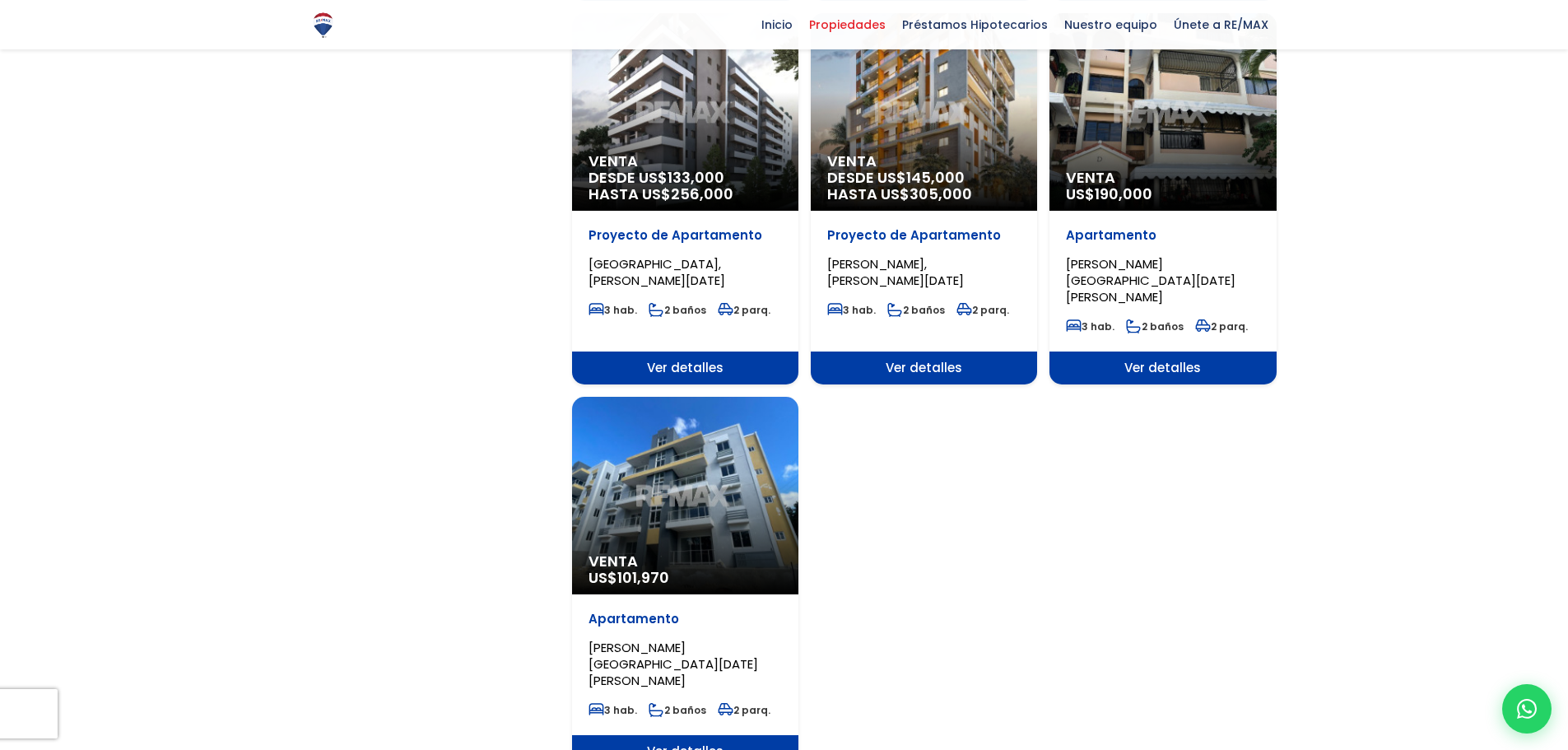
scroll to position [1893, 0]
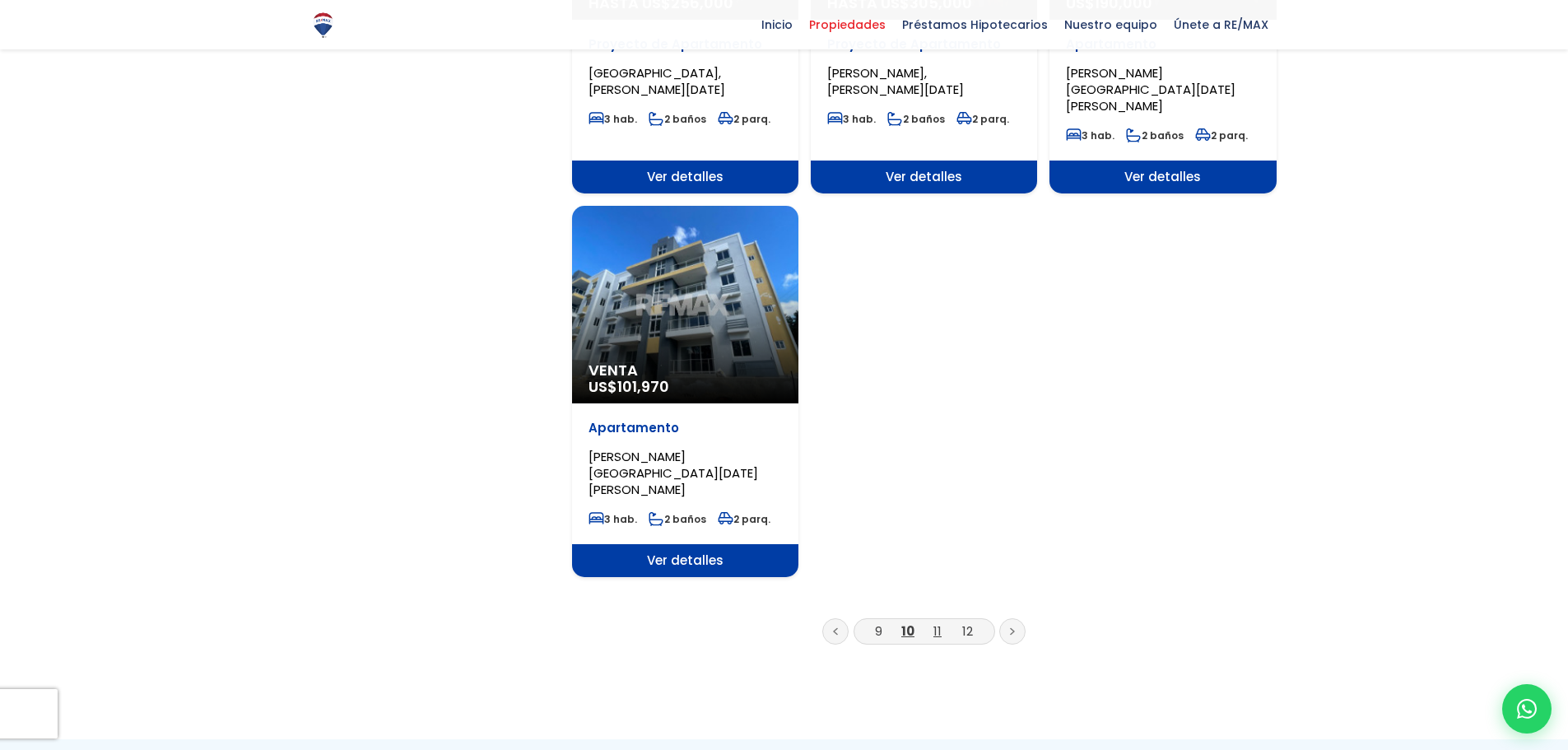
click at [936, 622] on link "11" at bounding box center [937, 630] width 8 height 17
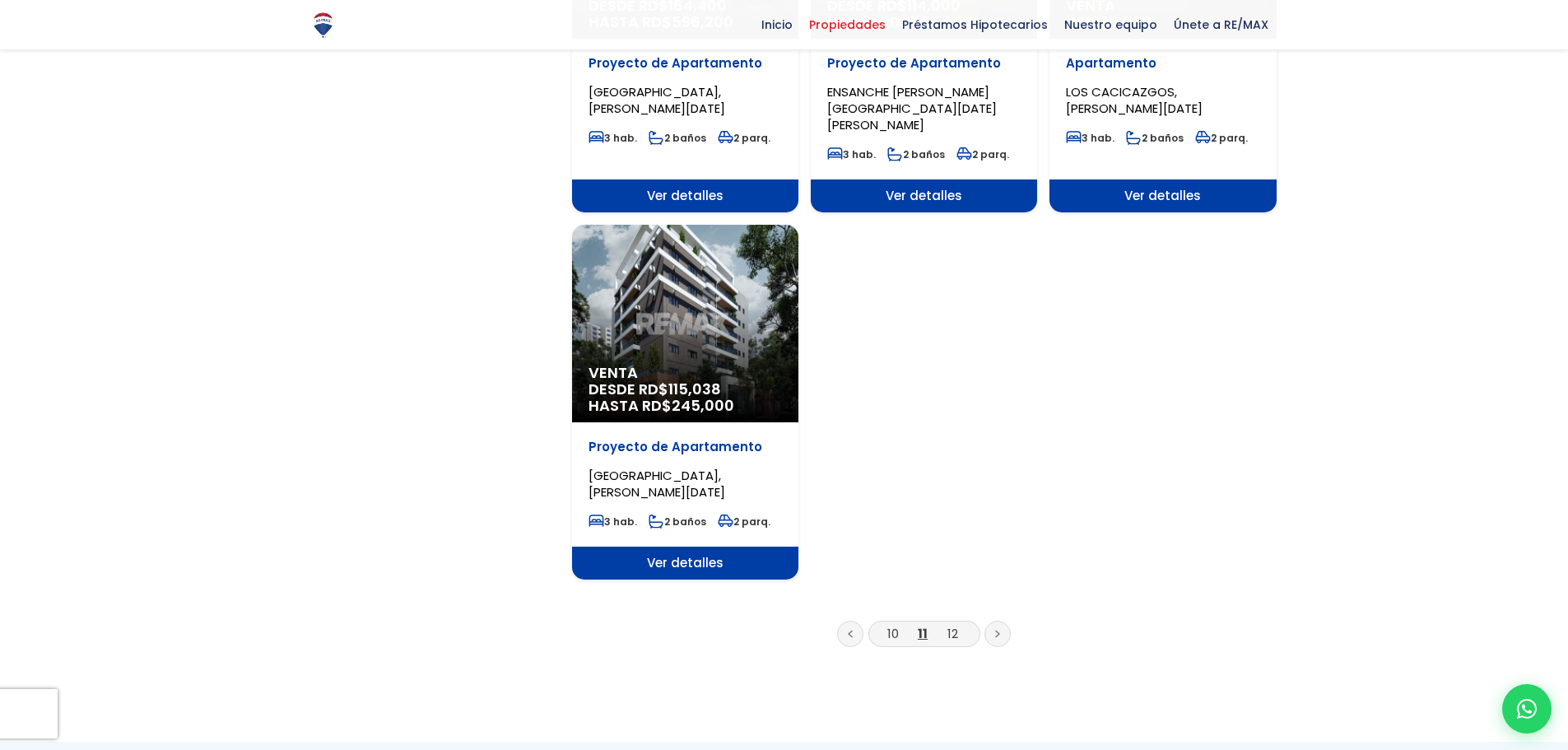
scroll to position [1893, 0]
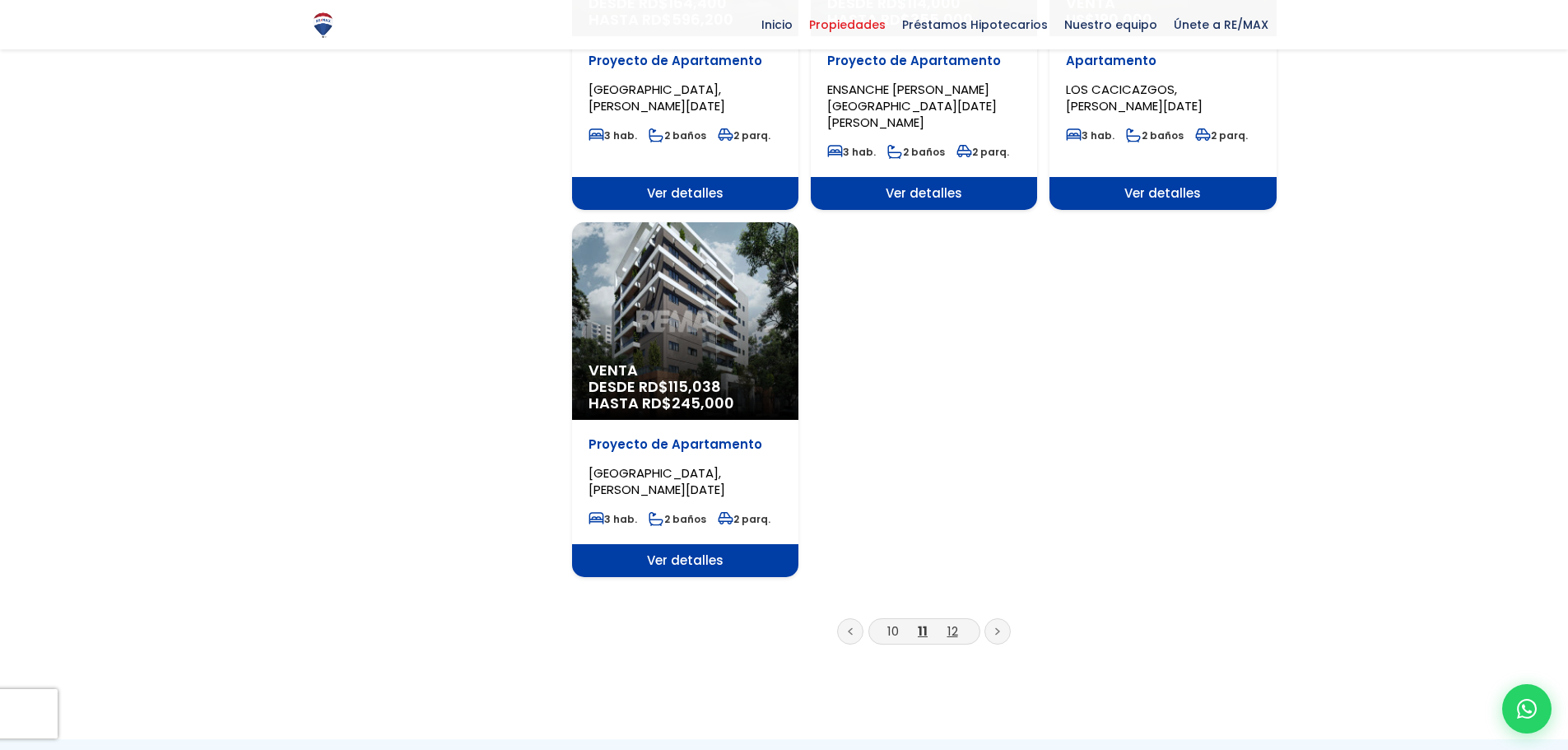
click at [948, 622] on link "12" at bounding box center [952, 630] width 11 height 17
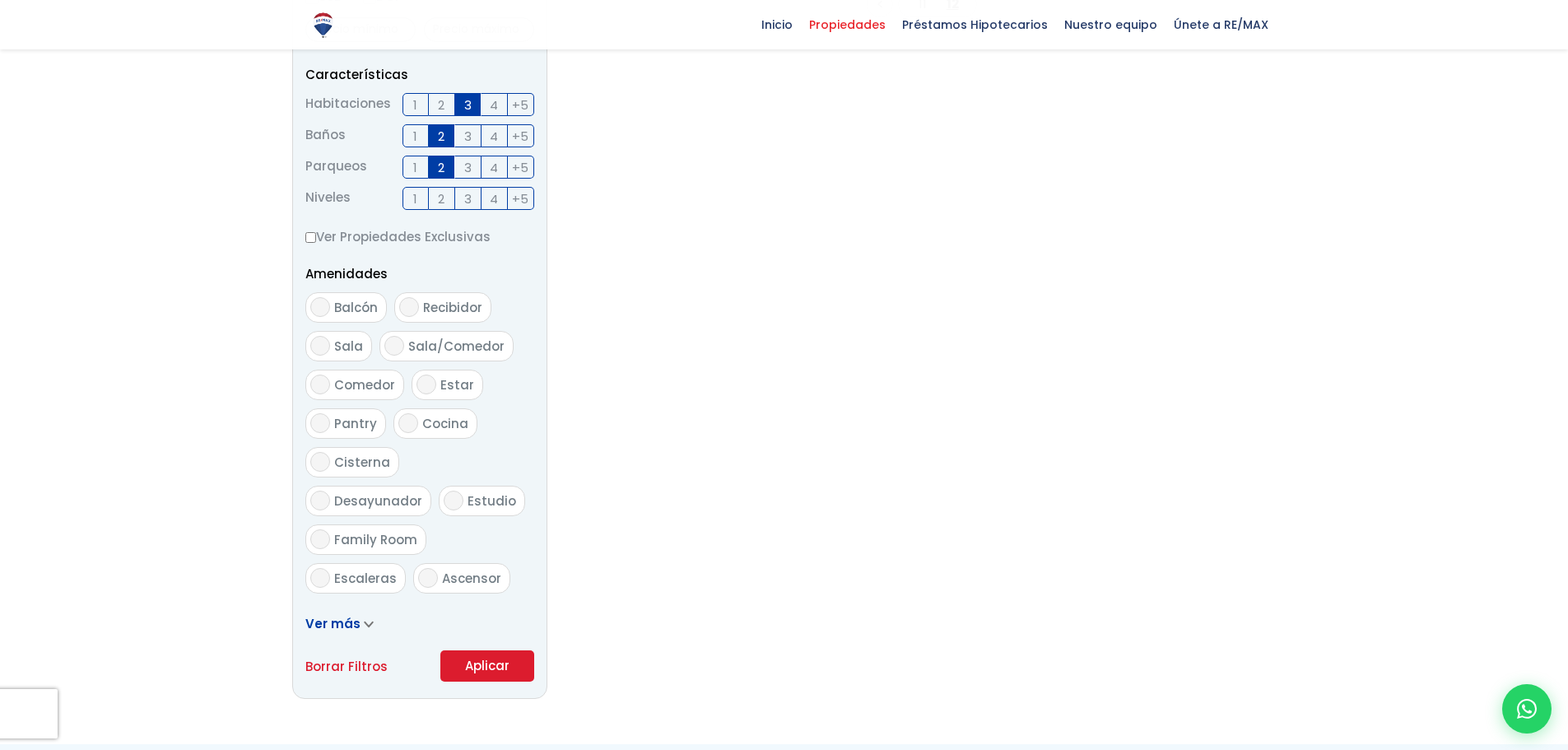
scroll to position [658, 0]
